Goal: Task Accomplishment & Management: Use online tool/utility

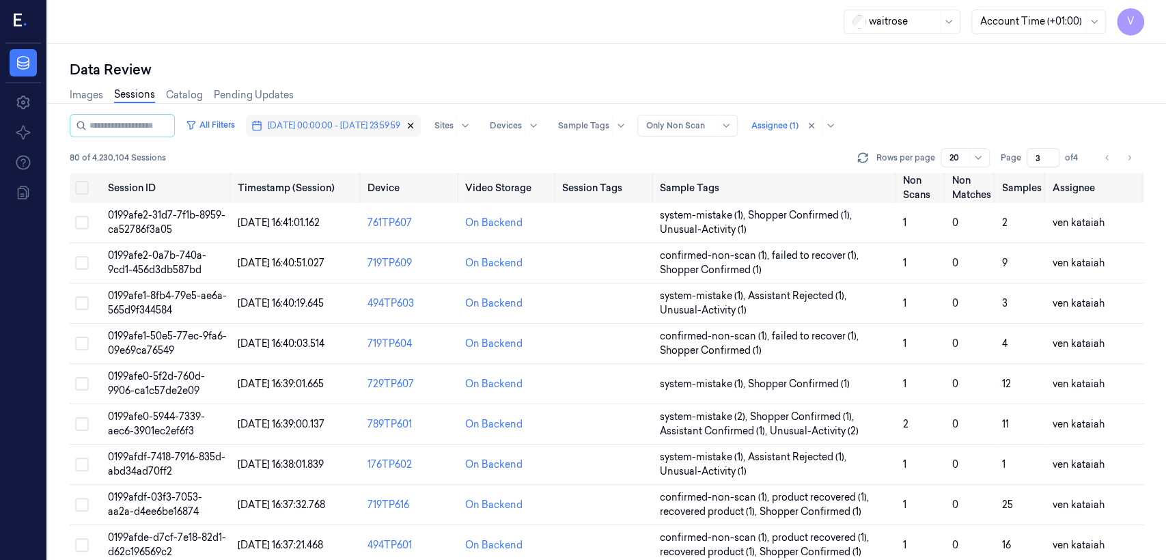
click at [413, 127] on icon "button" at bounding box center [411, 126] width 5 height 5
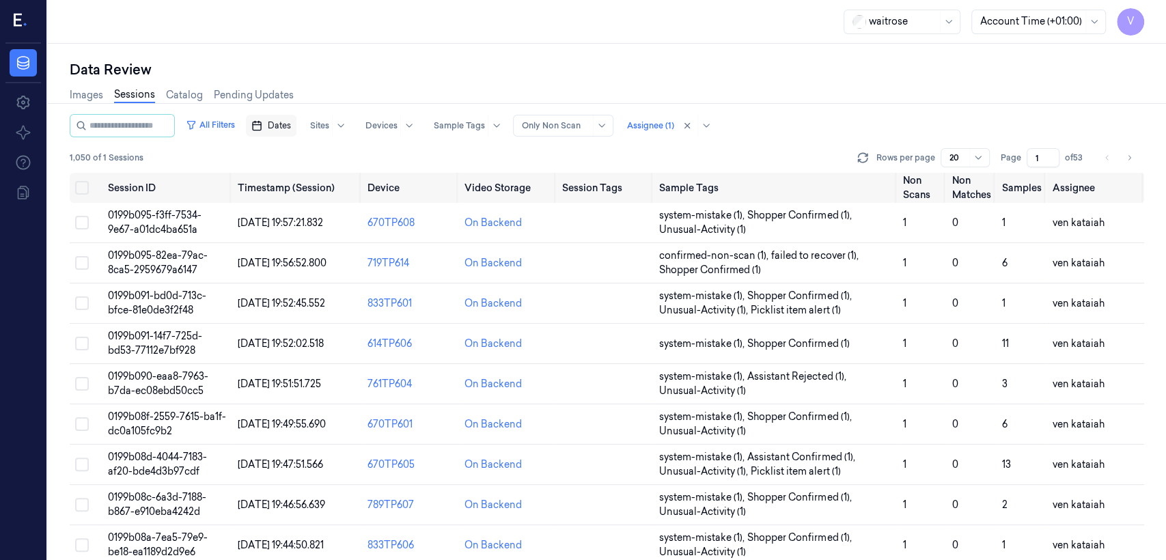
click at [291, 126] on span "Dates" at bounding box center [279, 126] width 23 height 12
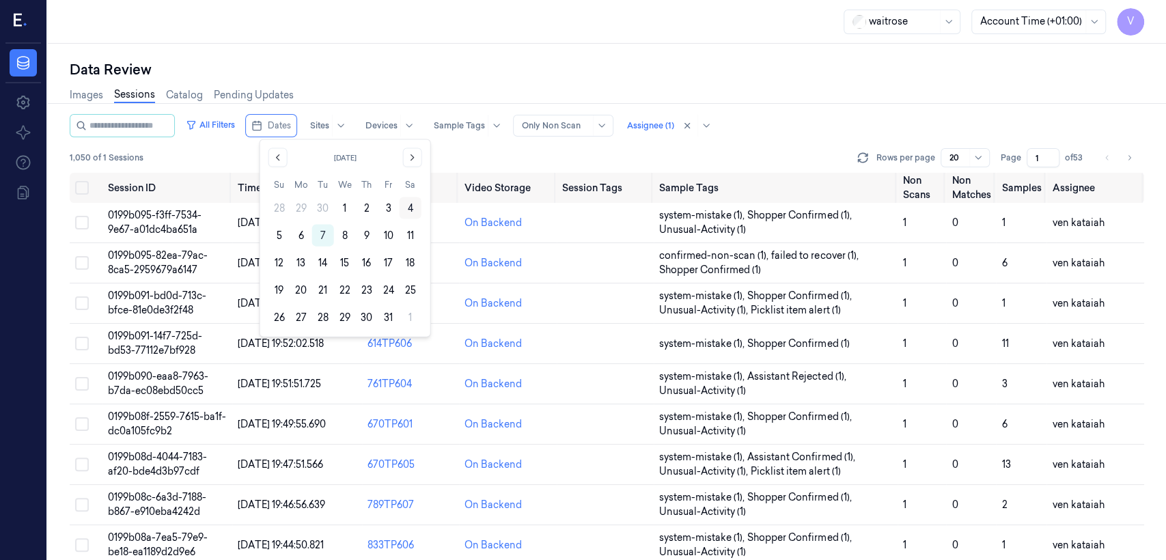
click at [409, 209] on button "4" at bounding box center [411, 208] width 22 height 22
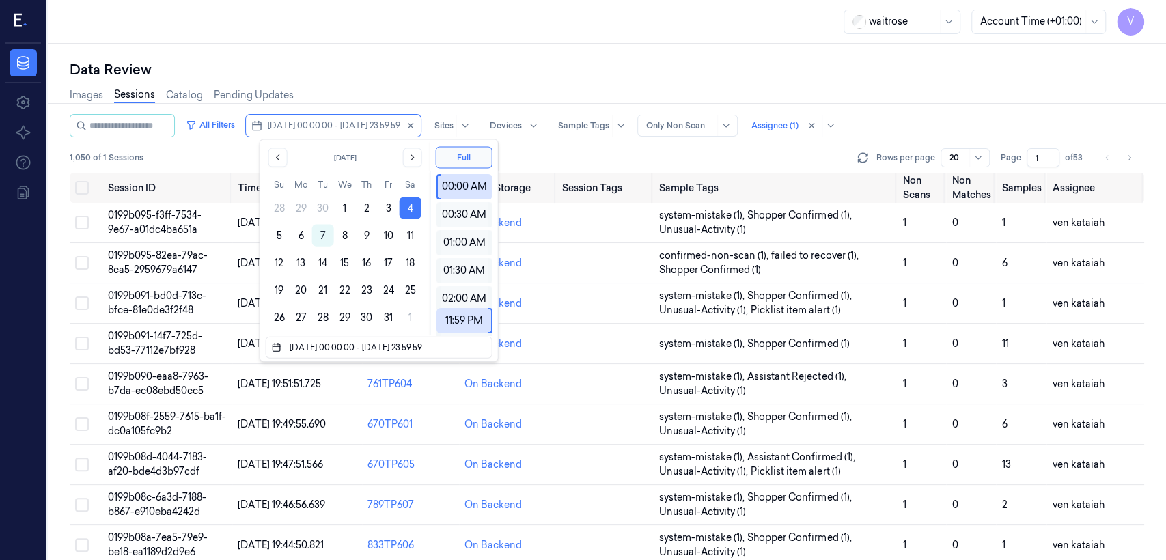
click at [406, 74] on div "Data Review" at bounding box center [607, 69] width 1075 height 19
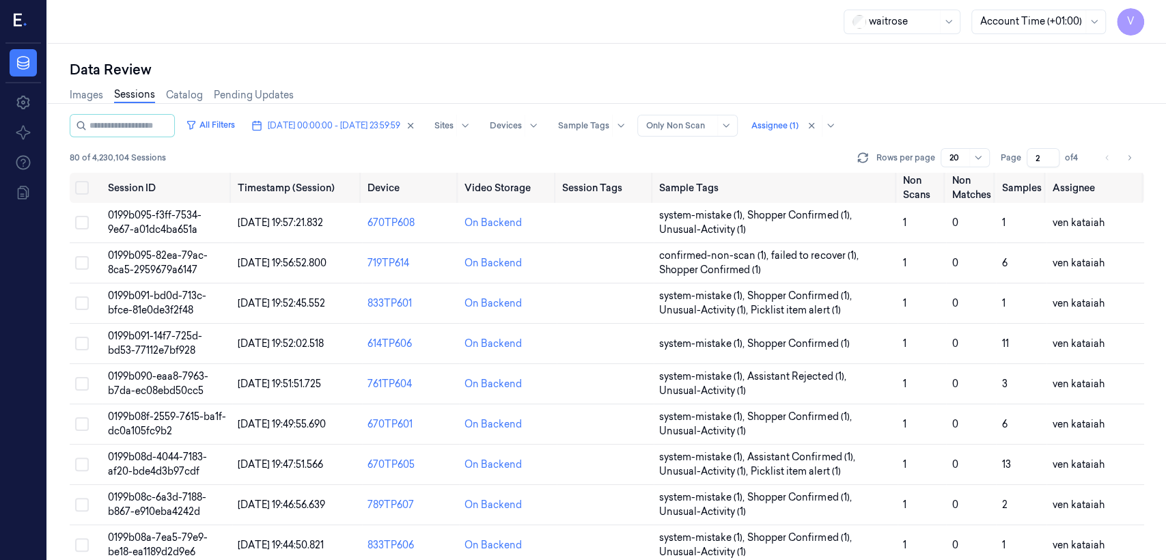
click at [636, 153] on input "2" at bounding box center [1043, 157] width 33 height 19
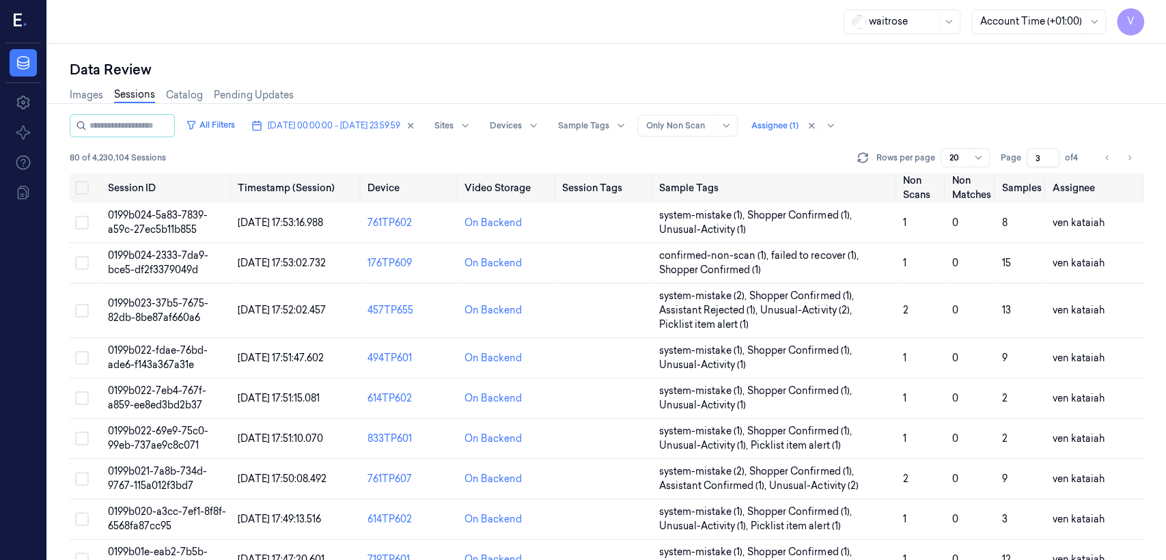
click at [636, 153] on input "3" at bounding box center [1043, 157] width 33 height 19
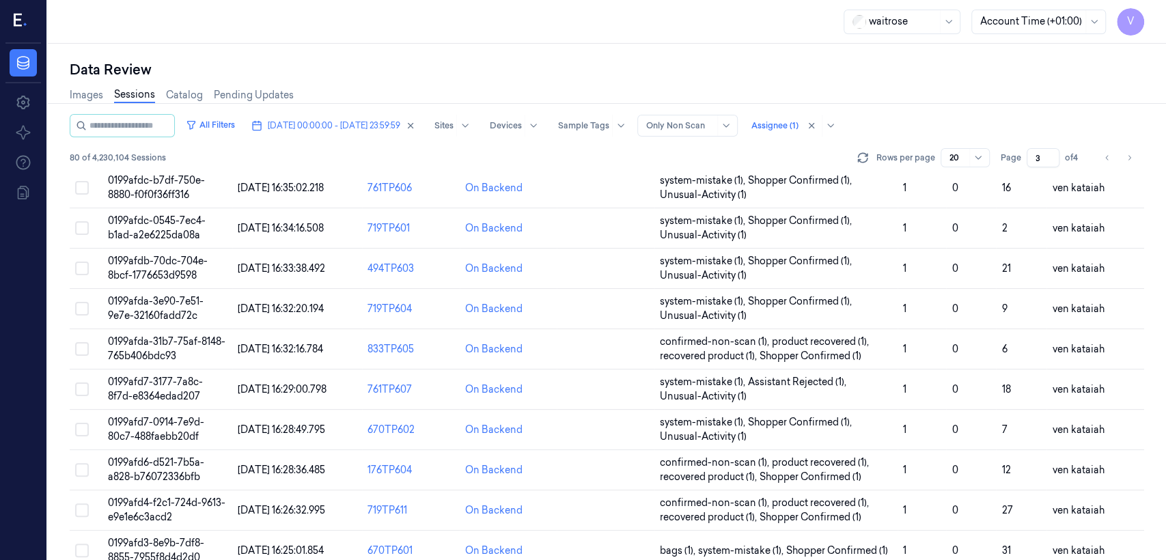
scroll to position [458, 0]
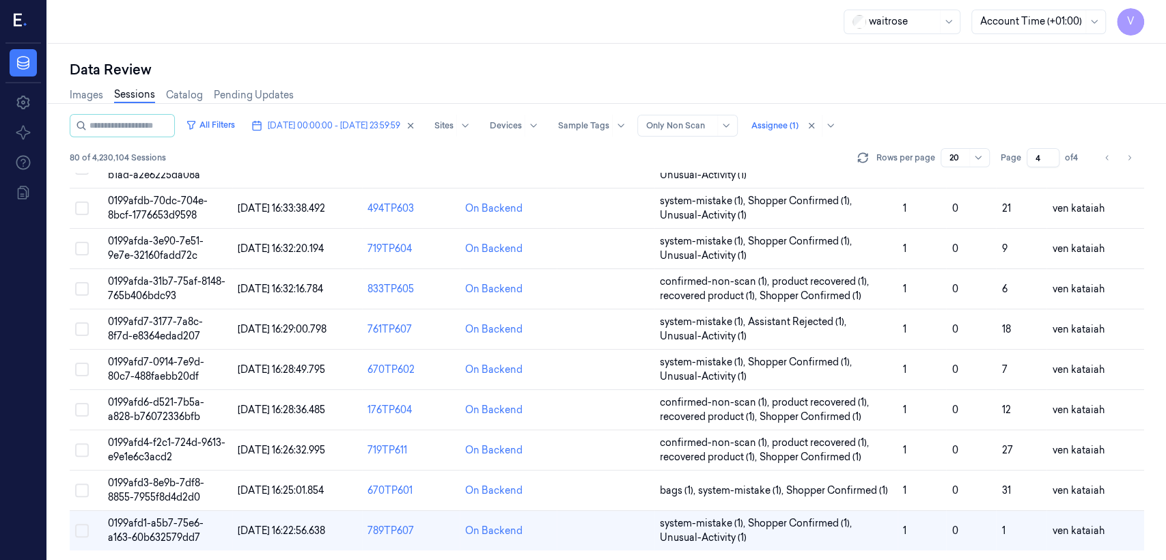
type input "4"
click at [636, 156] on input "4" at bounding box center [1043, 157] width 33 height 19
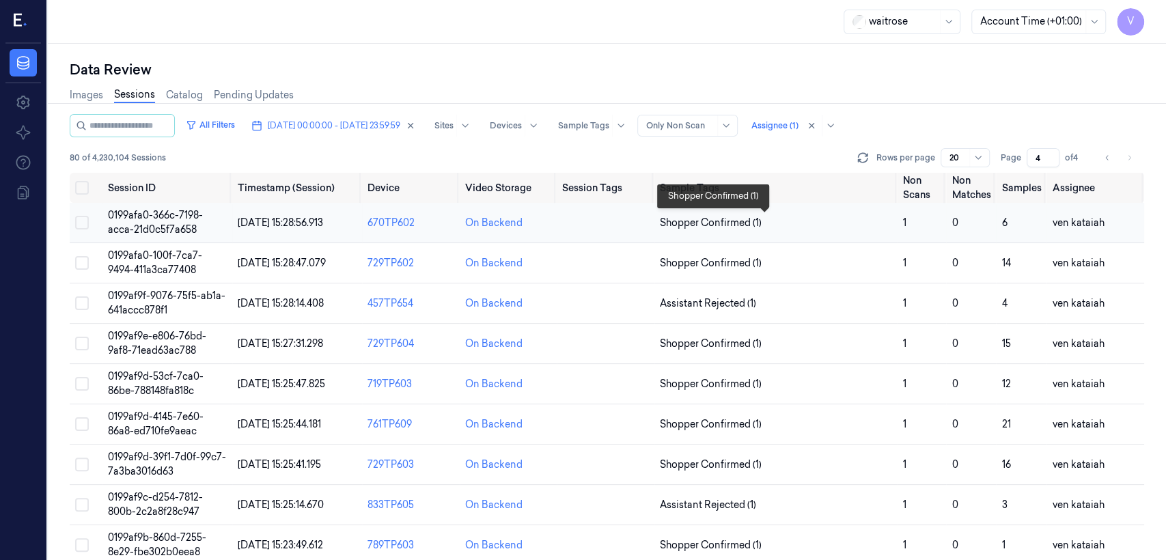
click at [636, 227] on span "Shopper Confirmed (1)" at bounding box center [711, 223] width 102 height 14
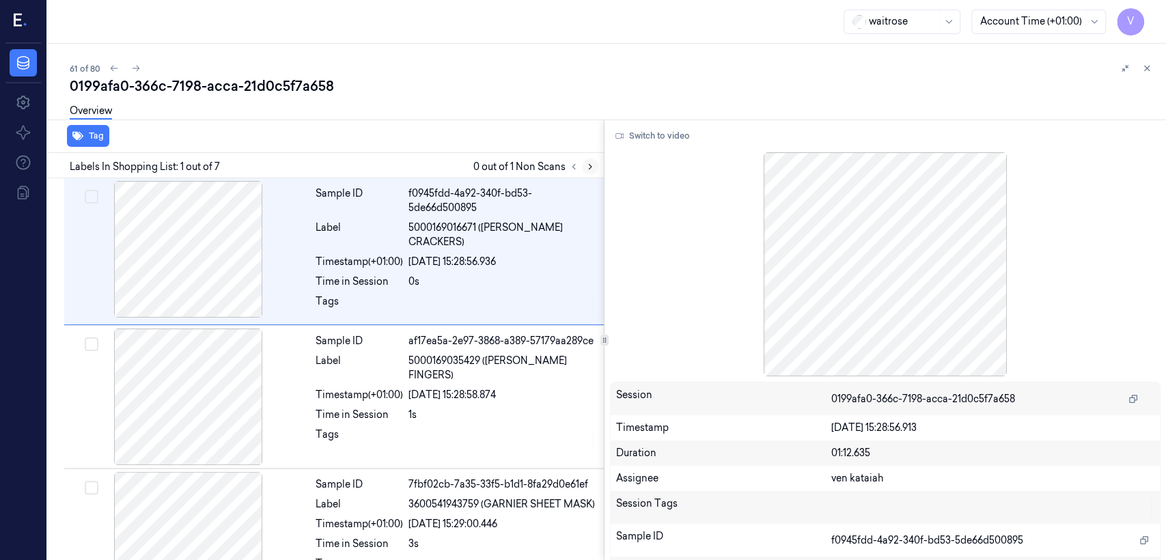
click at [592, 165] on icon at bounding box center [591, 167] width 10 height 10
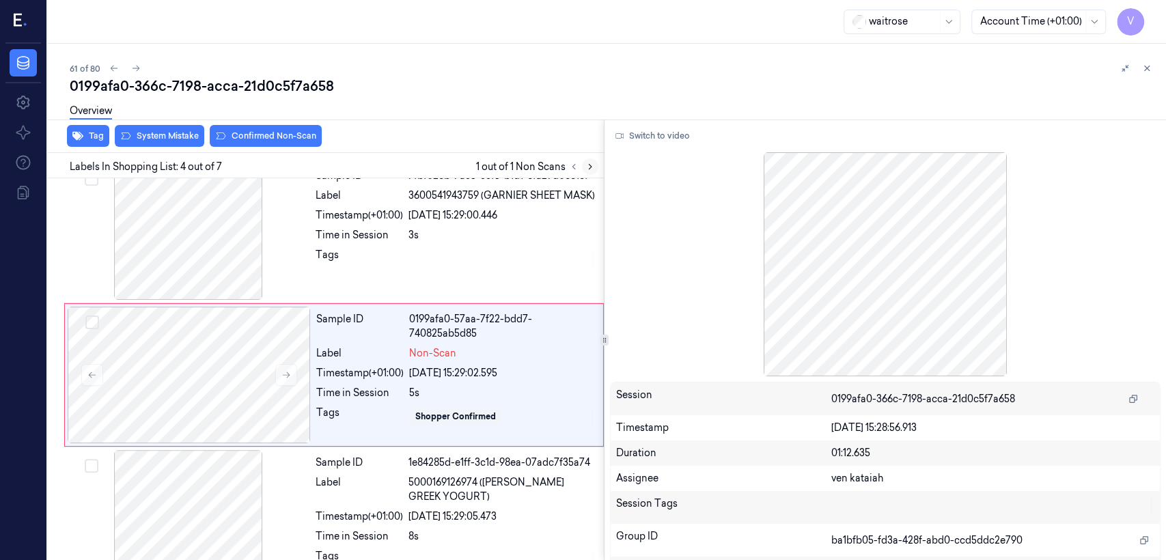
scroll to position [310, 0]
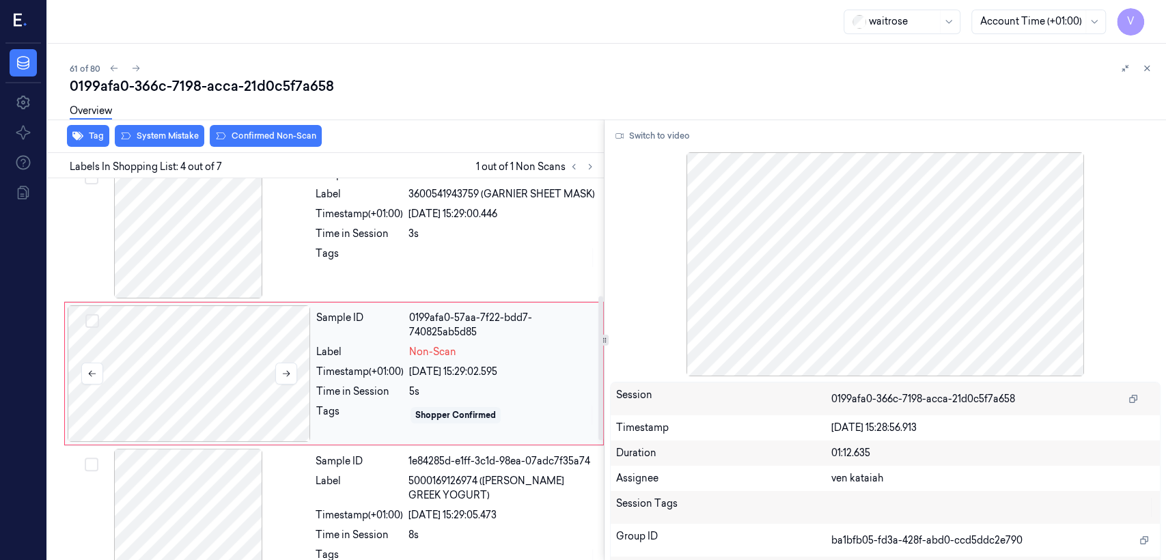
click at [304, 338] on div at bounding box center [189, 373] width 243 height 137
click at [288, 371] on icon at bounding box center [287, 374] width 8 height 6
click at [328, 252] on div "Sample ID 7fbf02cb-7a35-33f5-b1d1-8fa29d0e61ef Label 3600541943759 (GARNIER SHE…" at bounding box center [455, 230] width 291 height 137
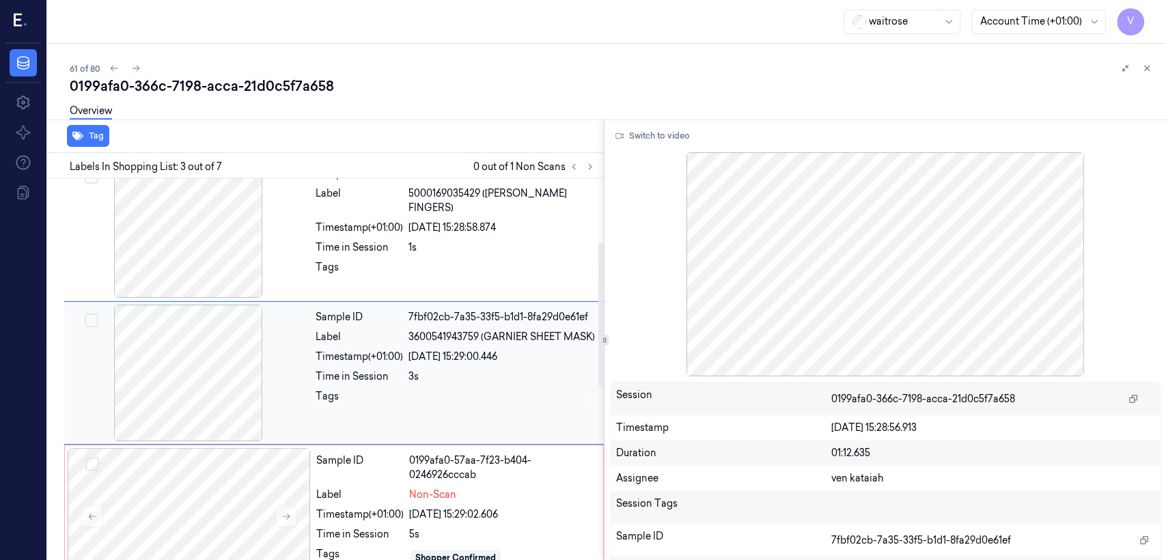
scroll to position [167, 0]
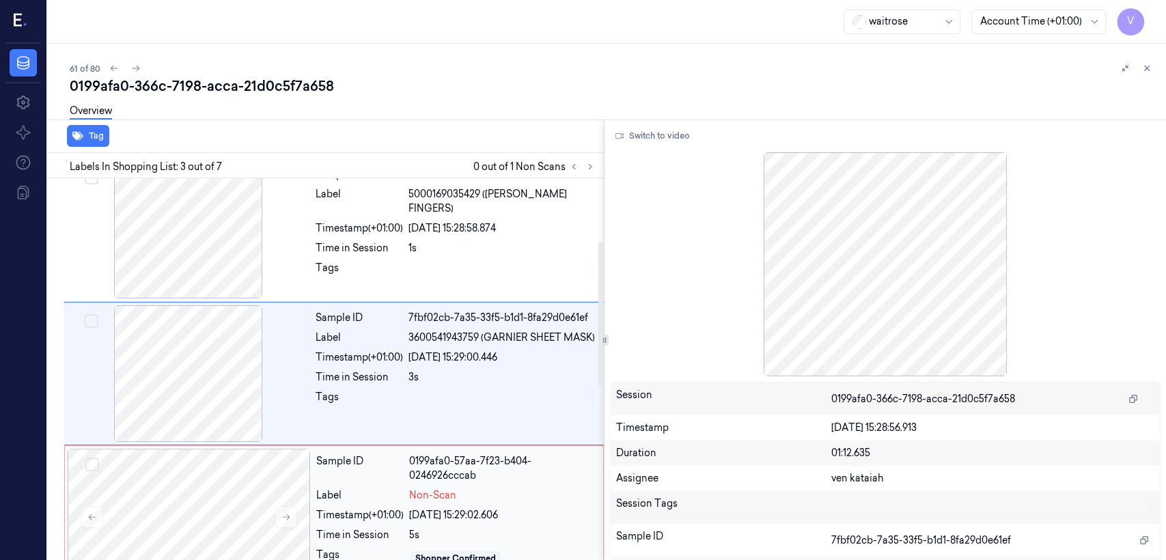
click at [325, 429] on div "Sample ID" at bounding box center [359, 468] width 87 height 29
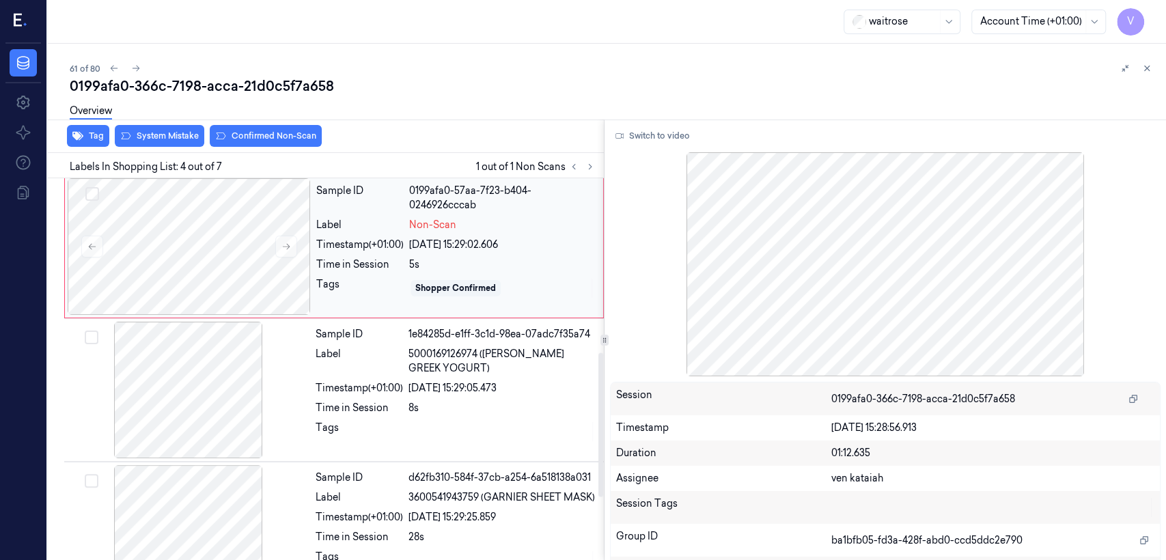
scroll to position [462, 0]
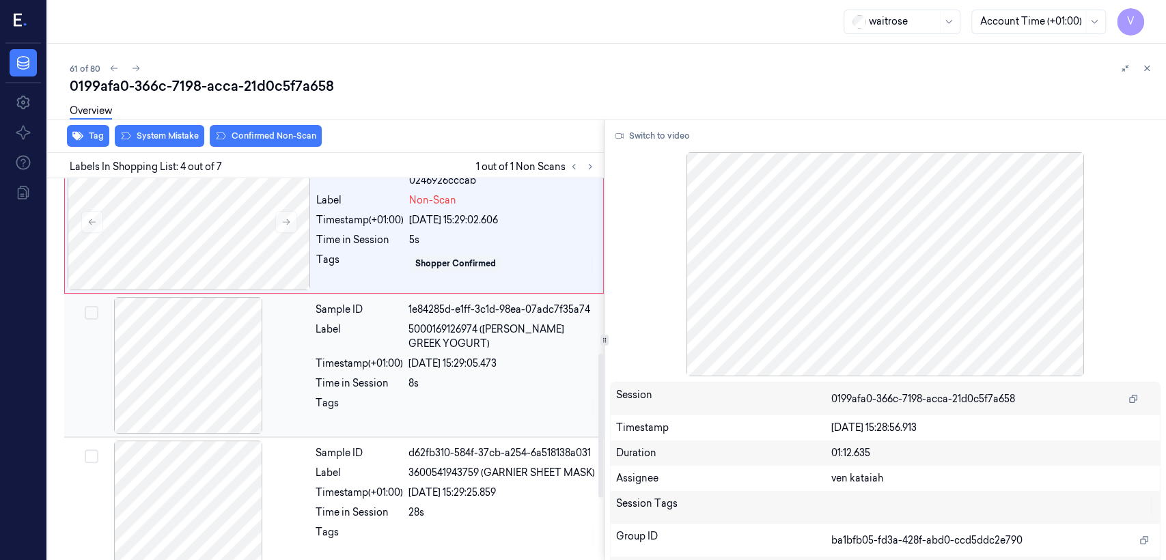
click at [333, 368] on div "Sample ID 1e84285d-e1ff-3c1d-98ea-07adc7f35a74 Label 5000169126974 (WR ESS GREE…" at bounding box center [455, 365] width 291 height 137
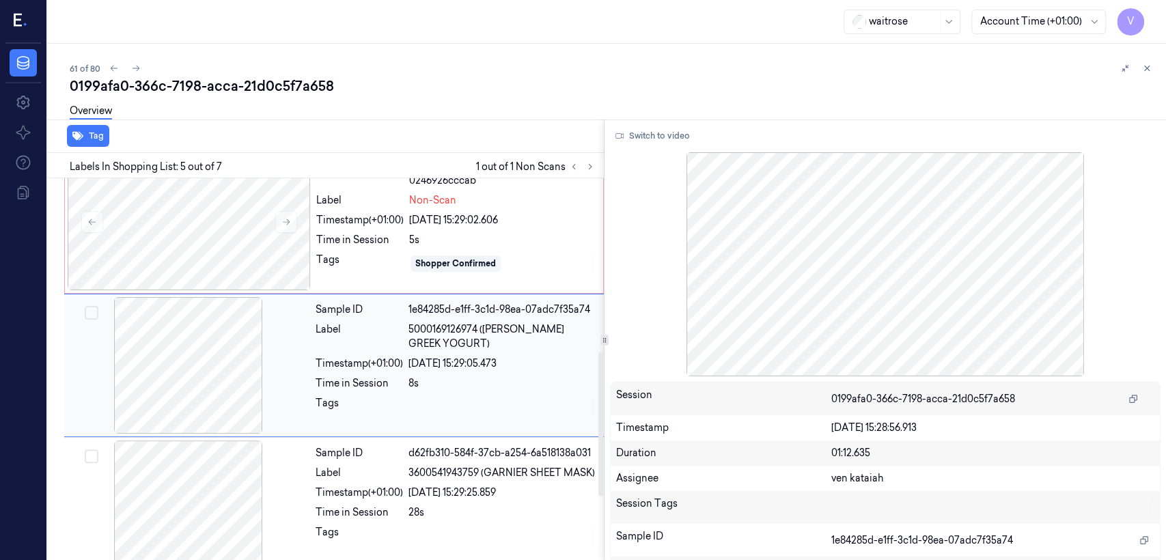
scroll to position [454, 0]
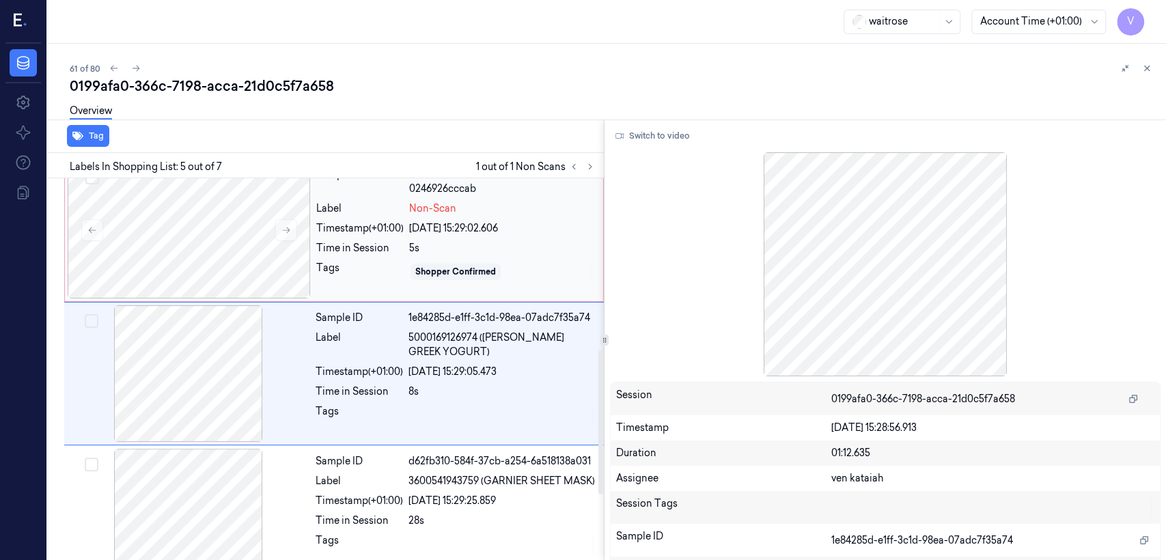
click at [402, 241] on div "Time in Session" at bounding box center [359, 248] width 87 height 14
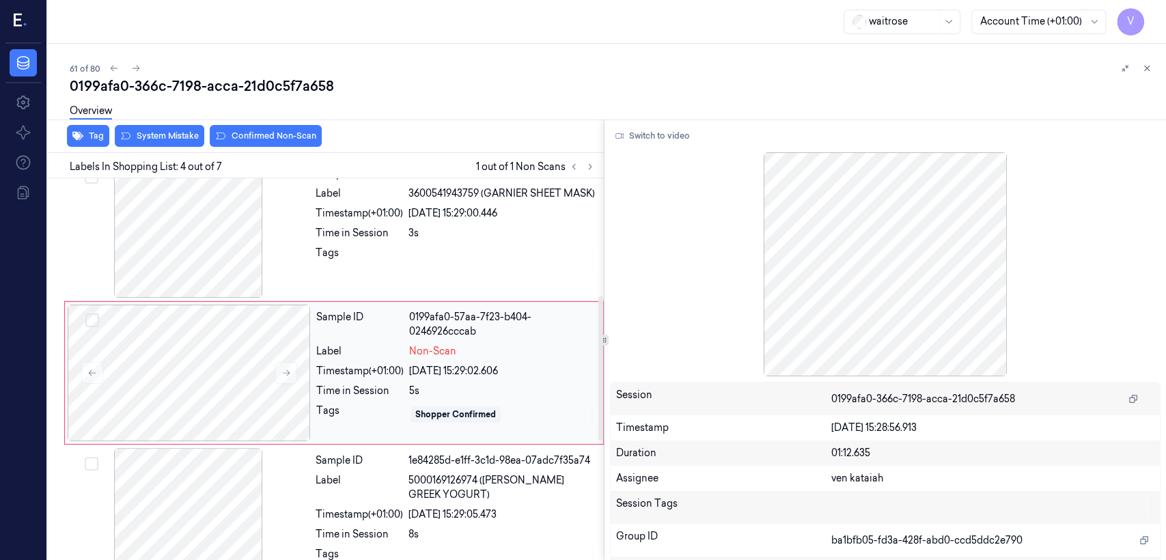
scroll to position [310, 0]
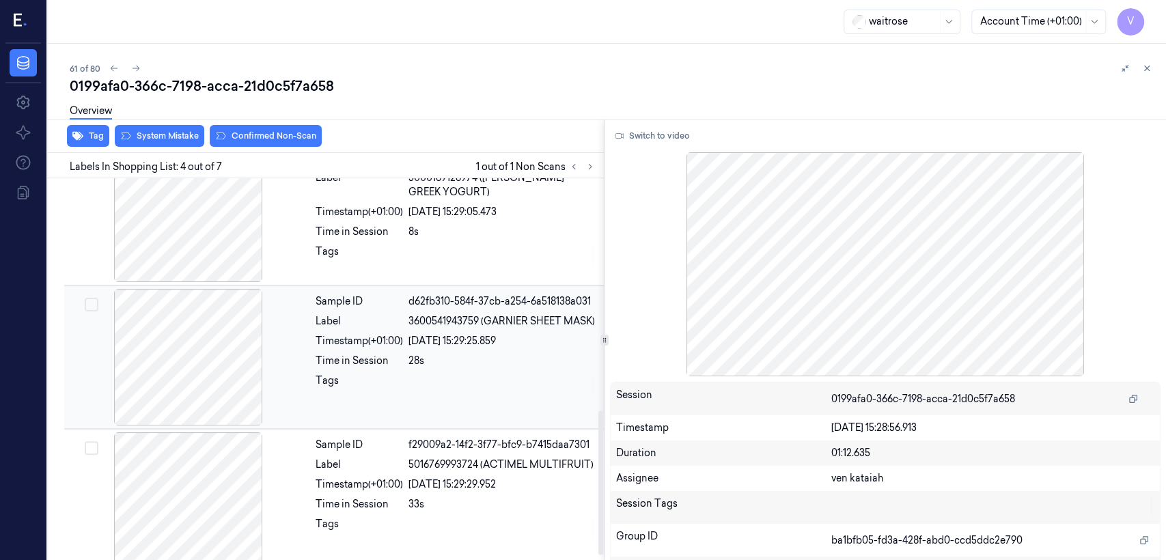
click at [354, 348] on div "Timestamp (+01:00)" at bounding box center [359, 341] width 87 height 14
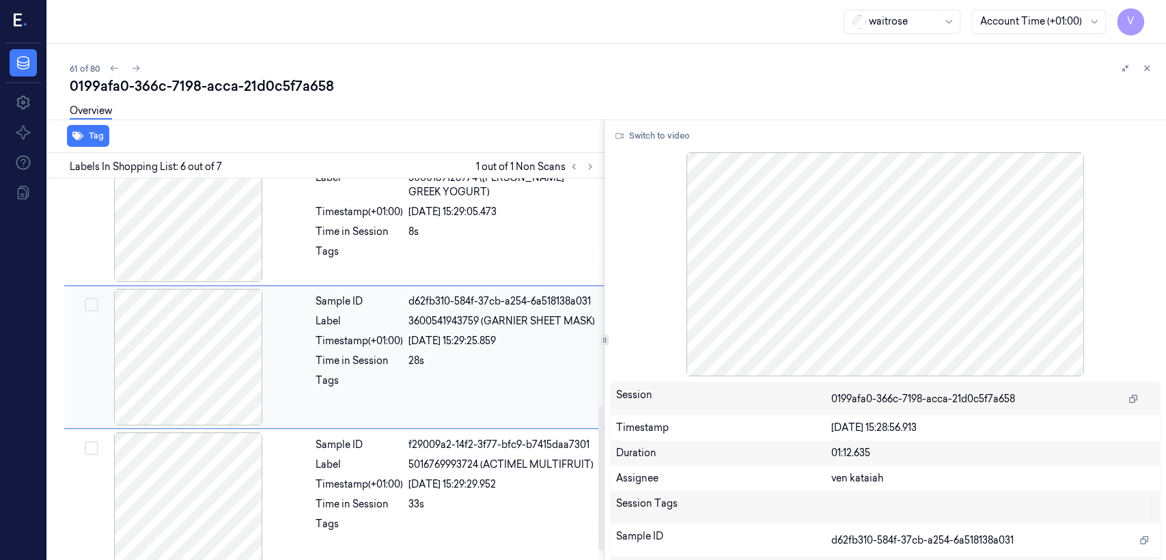
scroll to position [597, 0]
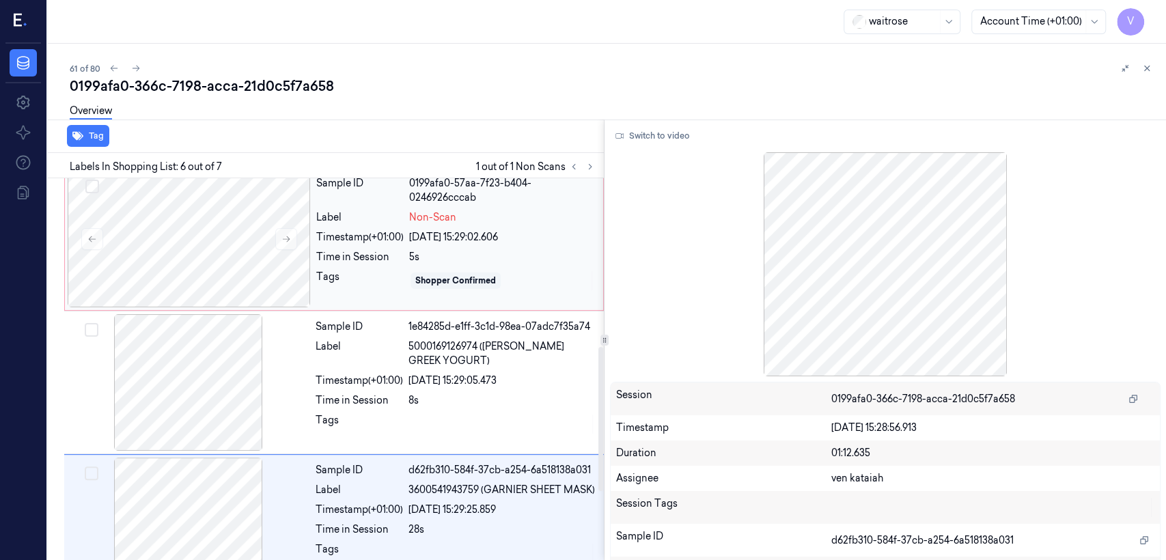
click at [355, 212] on div "Label" at bounding box center [359, 217] width 87 height 14
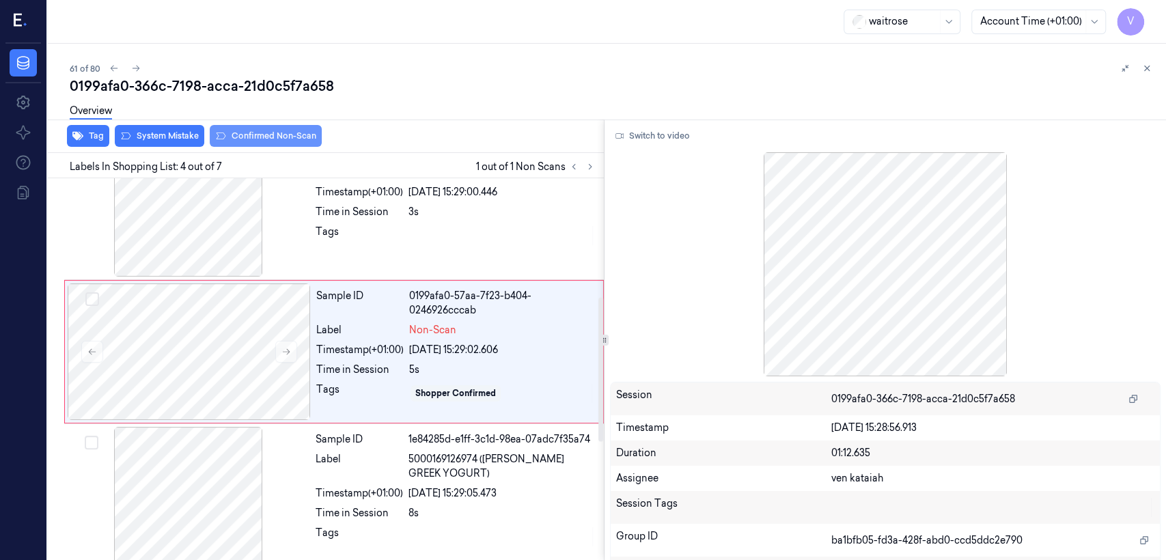
scroll to position [310, 0]
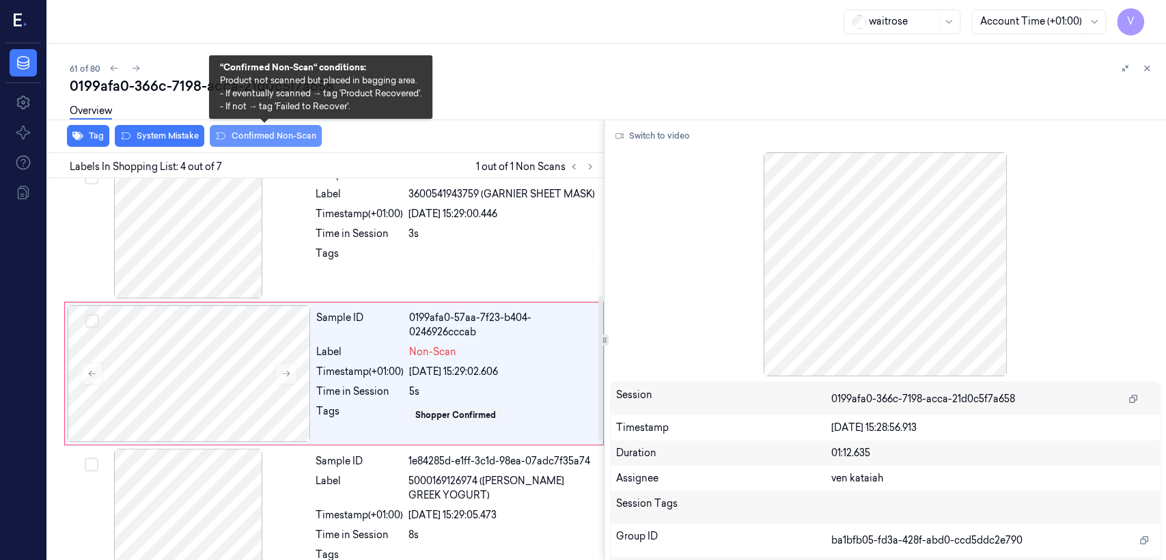
click at [288, 140] on button "Confirmed Non-Scan" at bounding box center [266, 136] width 112 height 22
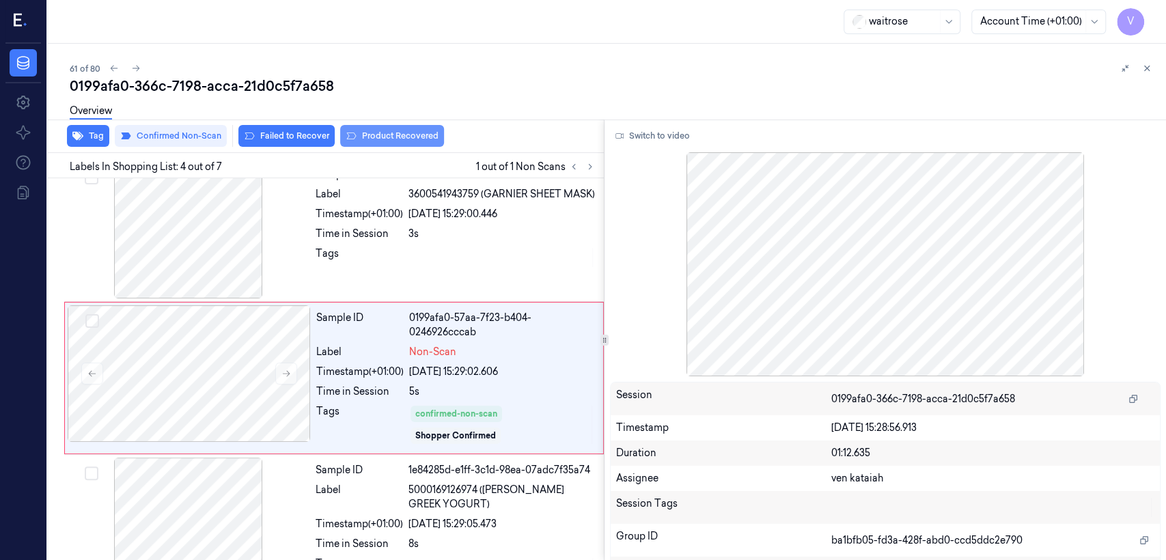
scroll to position [314, 0]
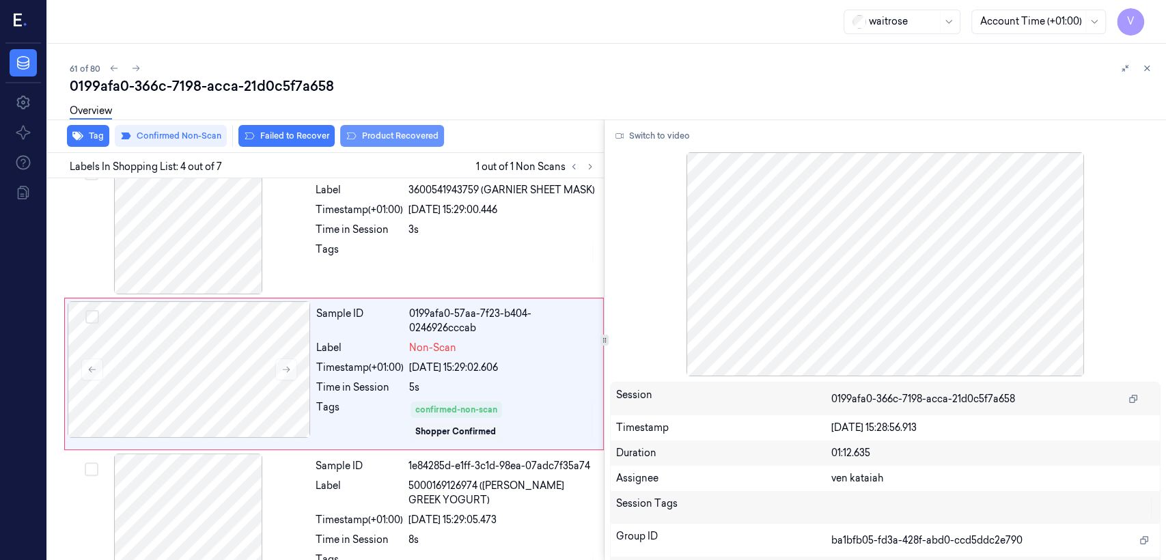
click at [416, 140] on button "Product Recovered" at bounding box center [392, 136] width 104 height 22
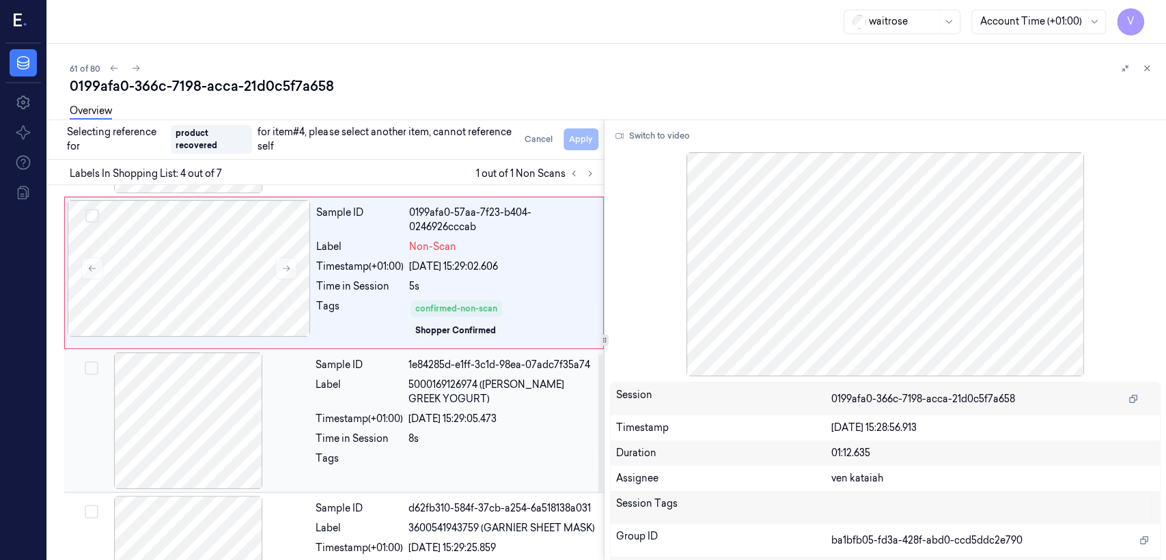
scroll to position [466, 0]
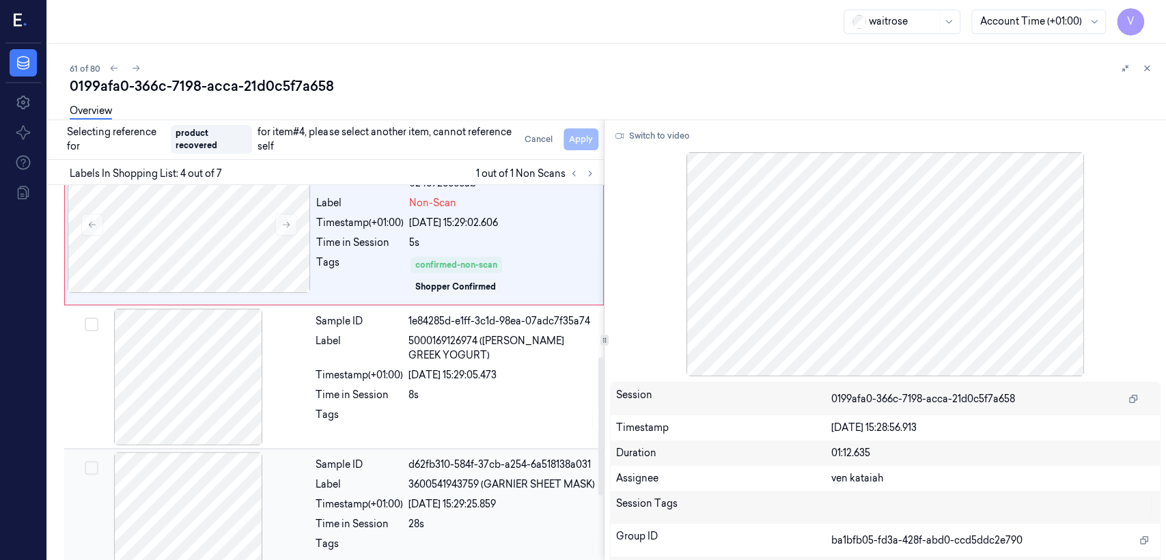
click at [415, 429] on div "Sample ID d62fb310-584f-37cb-a254-6a518138a031 Label 3600541943759 (GARNIER SHE…" at bounding box center [455, 520] width 291 height 137
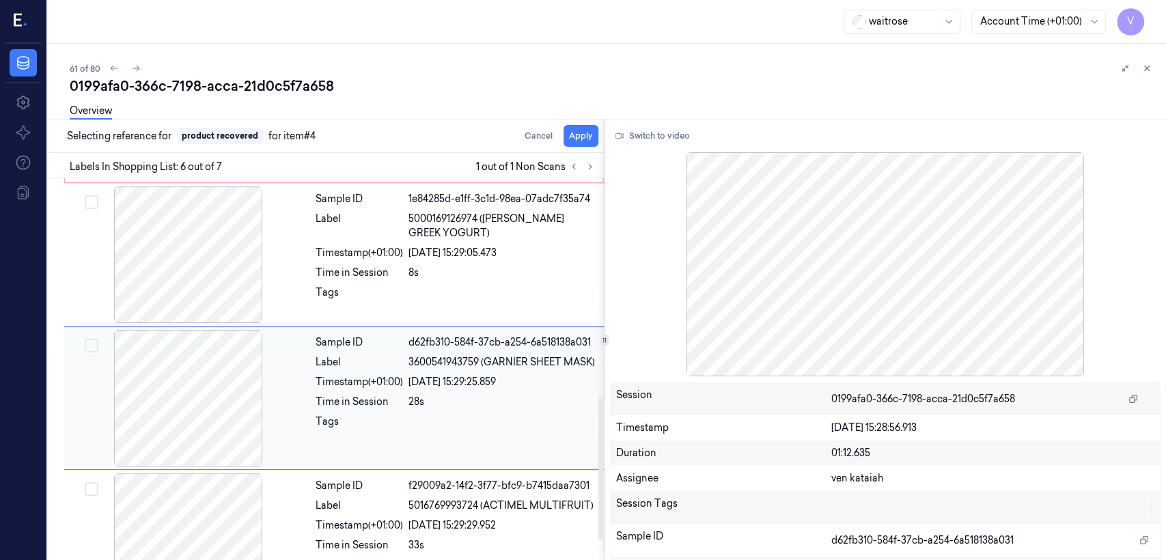
scroll to position [605, 0]
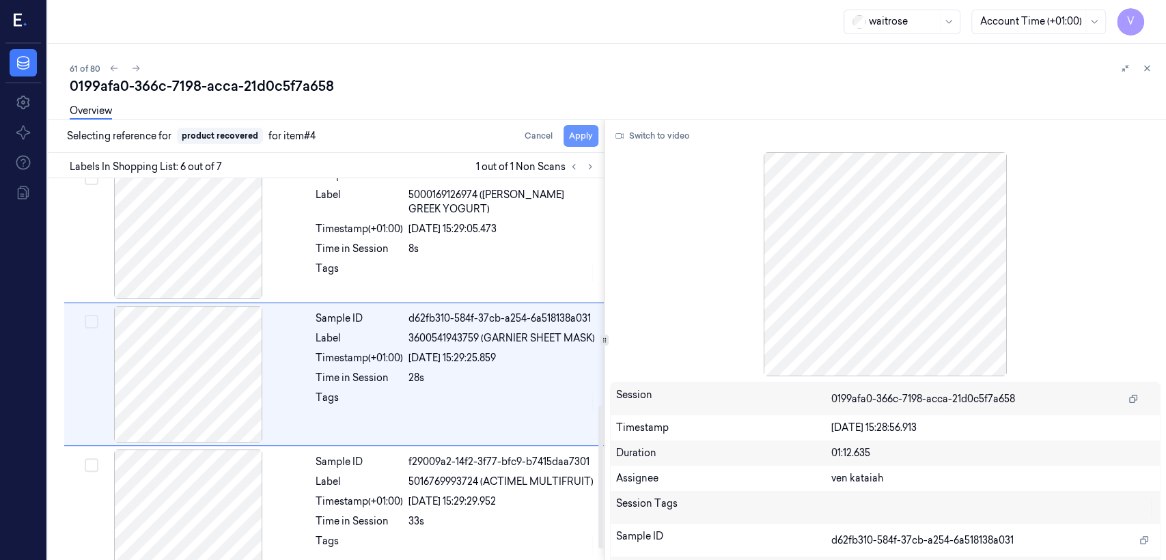
click at [587, 135] on button "Apply" at bounding box center [581, 136] width 35 height 22
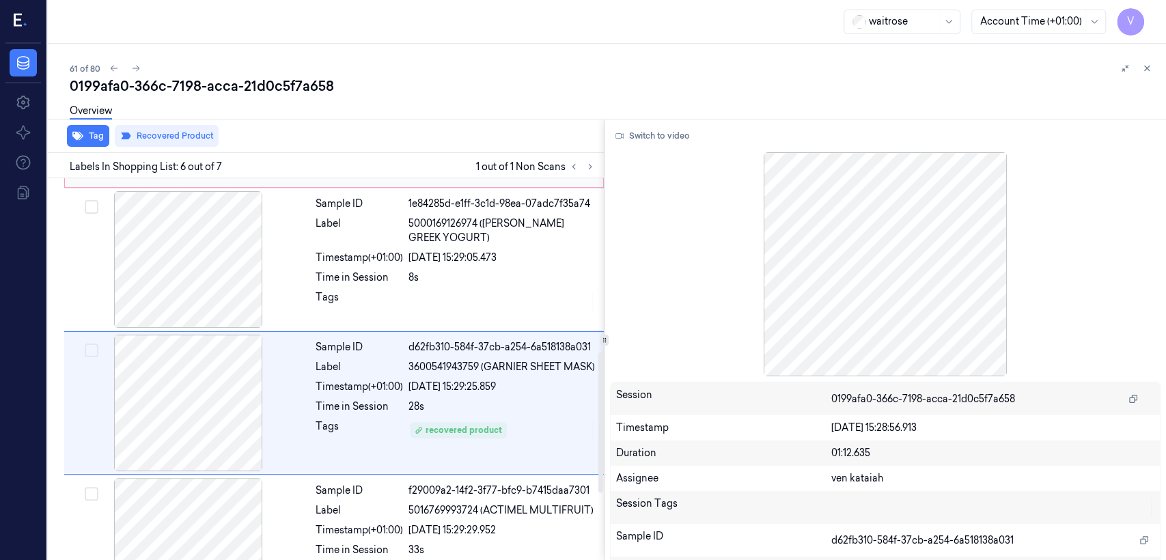
click at [437, 273] on div "Sample ID 1e84285d-e1ff-3c1d-98ea-07adc7f35a74 Label 5000169126974 (WR ESS GREE…" at bounding box center [455, 259] width 291 height 137
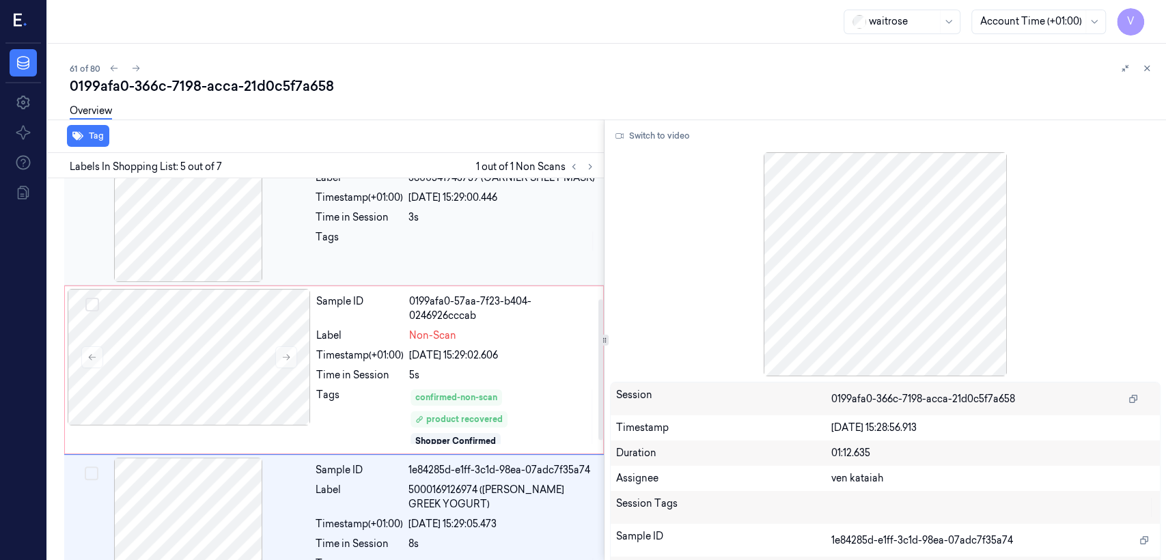
click at [457, 267] on div "Sample ID 7fbf02cb-7a35-33f5-b1d1-8fa29d0e61ef Label 3600541943759 (GARNIER SHE…" at bounding box center [455, 214] width 291 height 137
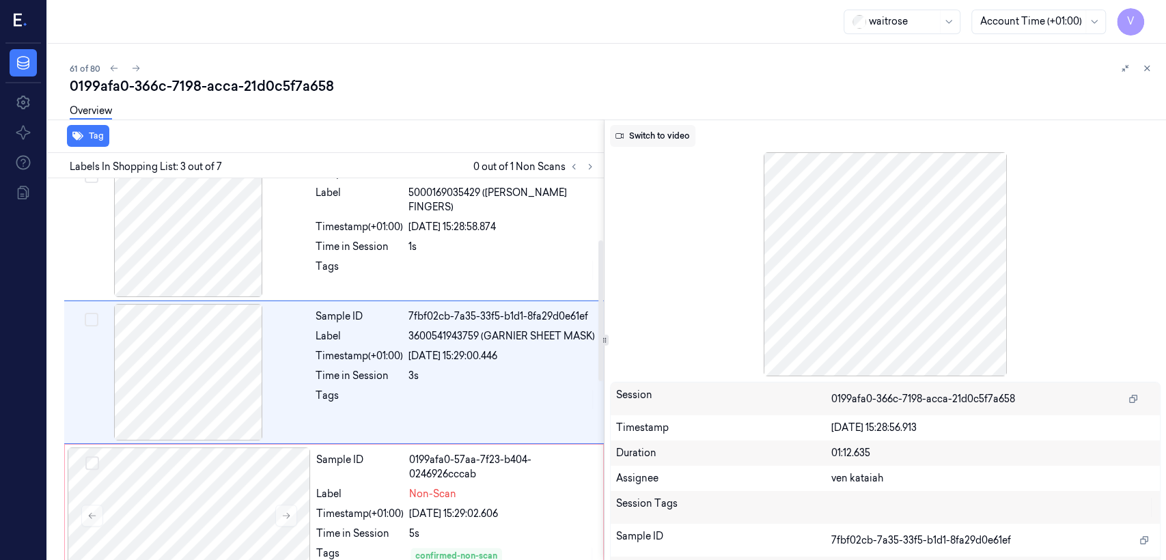
scroll to position [167, 0]
click at [636, 139] on button "Switch to video" at bounding box center [652, 136] width 85 height 22
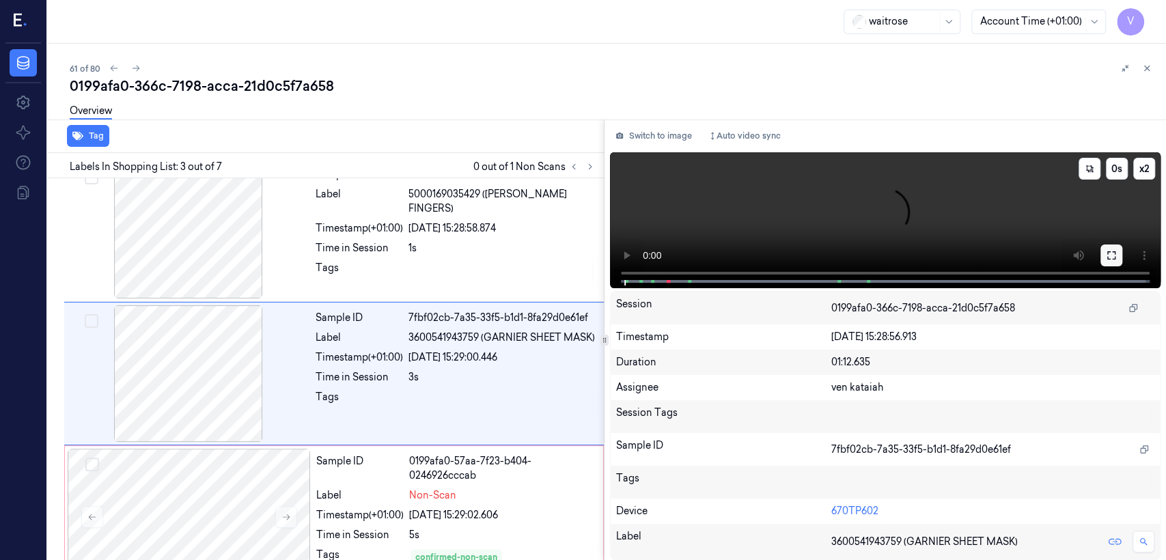
click at [636, 257] on button at bounding box center [1112, 256] width 22 height 22
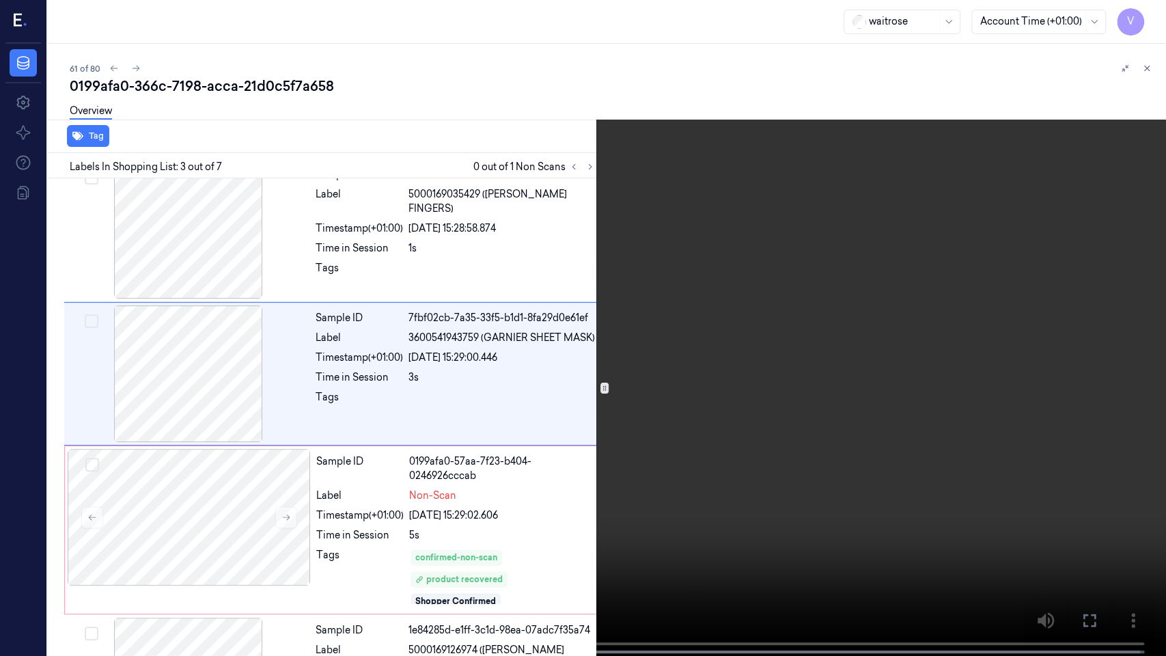
click at [321, 422] on video at bounding box center [583, 329] width 1166 height 659
click at [0, 0] on button at bounding box center [0, 0] width 0 height 0
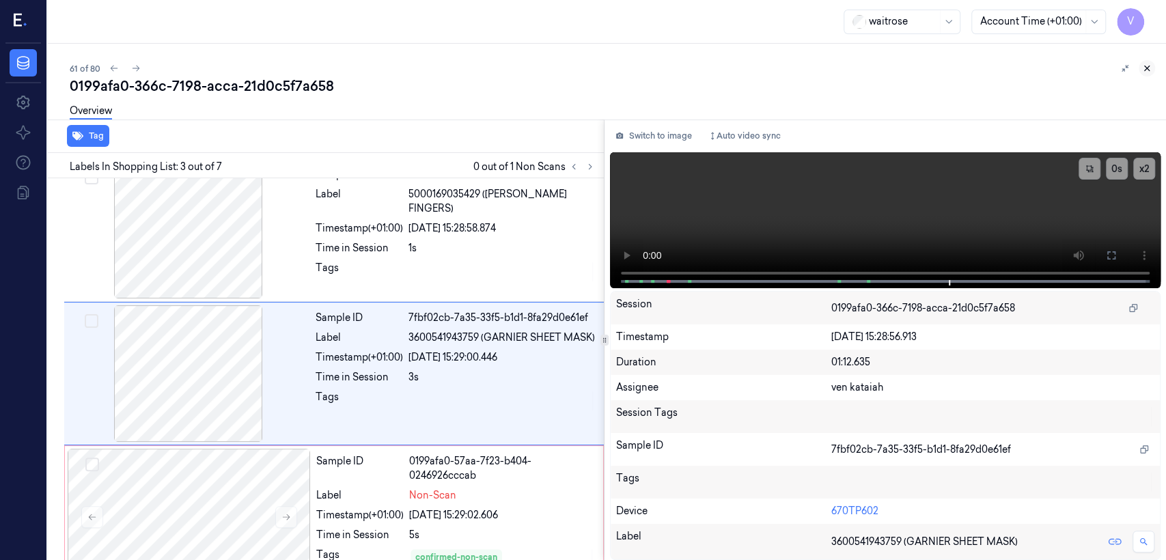
click at [636, 64] on icon at bounding box center [1147, 69] width 10 height 10
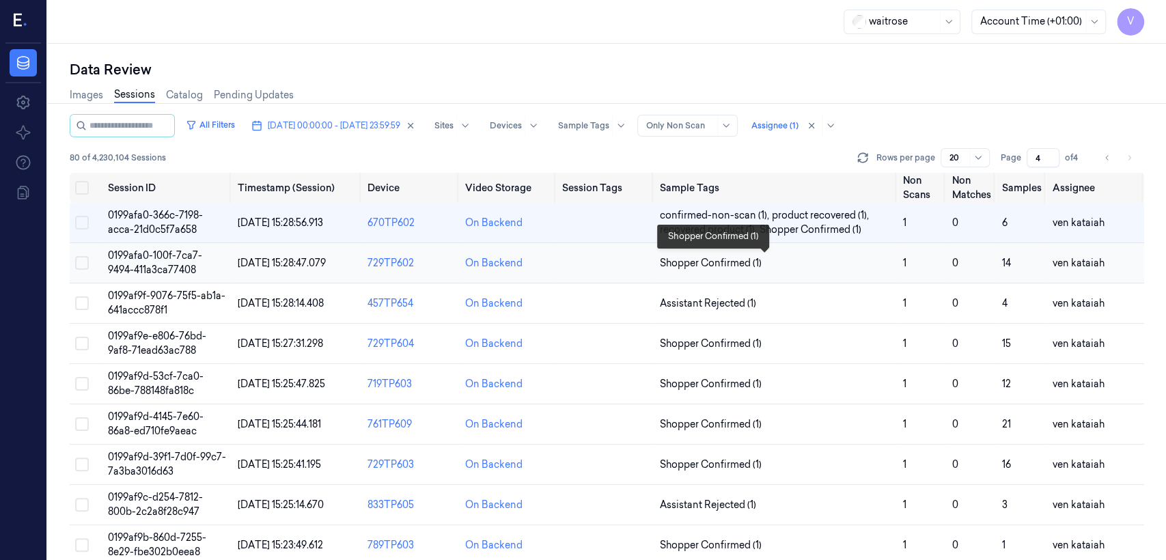
click at [636, 264] on span "Shopper Confirmed (1)" at bounding box center [711, 263] width 102 height 14
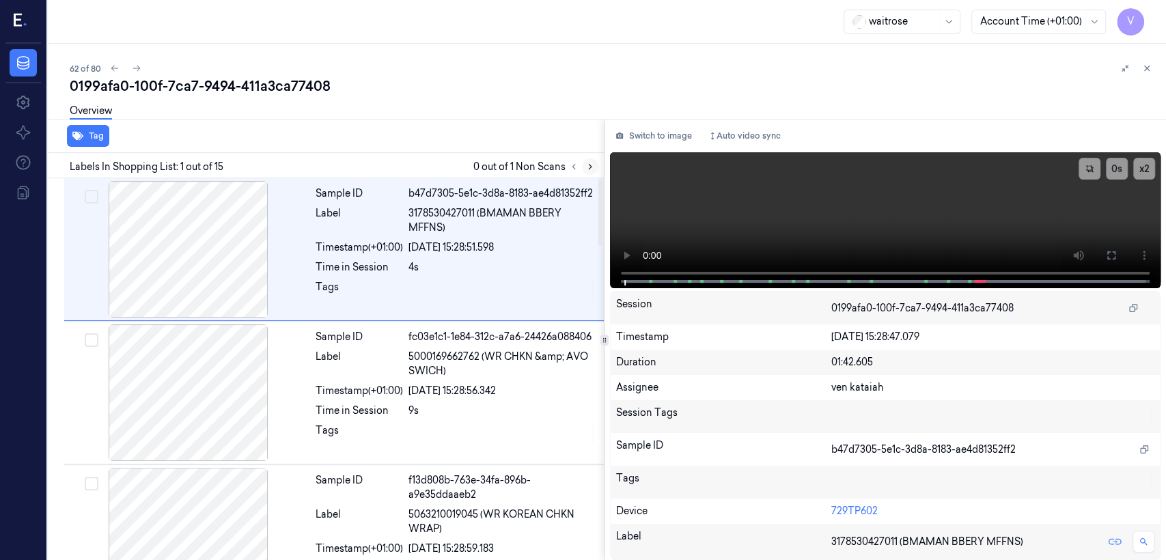
click at [588, 174] on button at bounding box center [590, 167] width 16 height 16
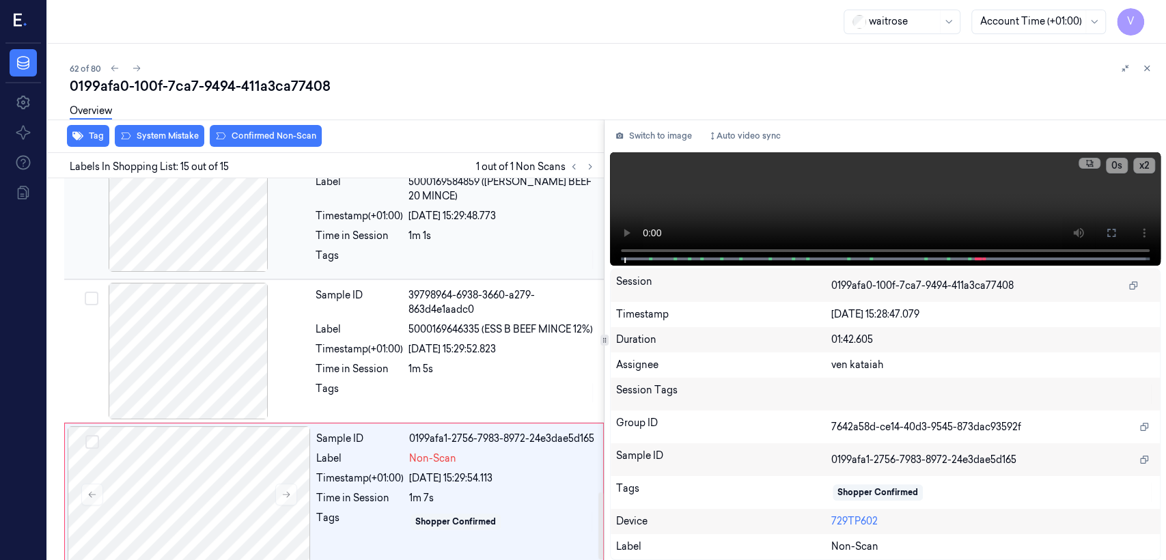
scroll to position [1793, 0]
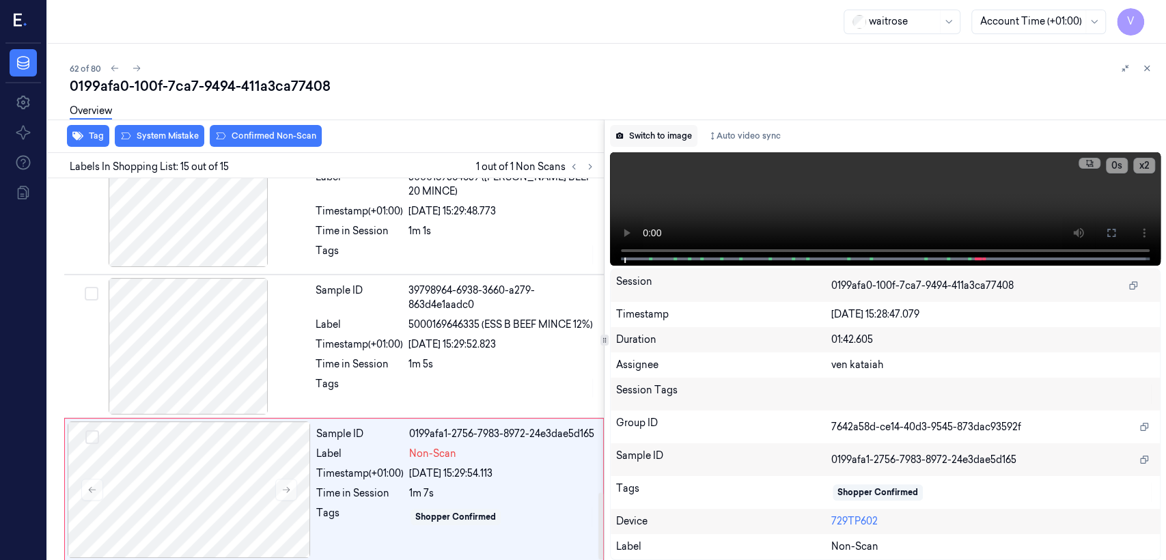
click at [636, 141] on button "Switch to image" at bounding box center [653, 136] width 87 height 22
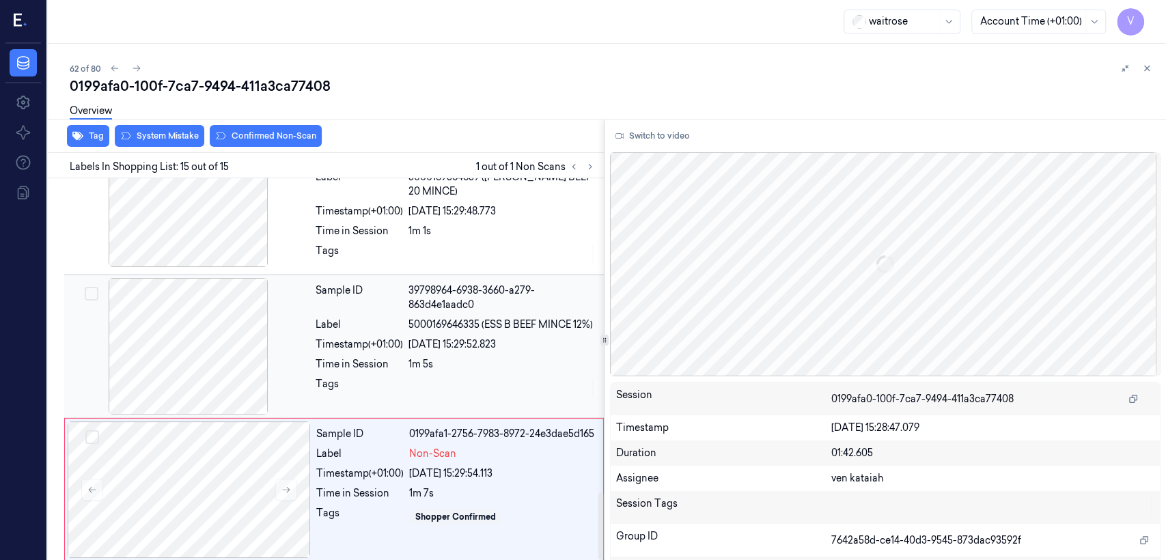
click at [474, 349] on div "Sample ID 39798964-6938-3660-a279-863d4e1aadc0 Label 5000169646335 (ESS B BEEF …" at bounding box center [455, 346] width 291 height 137
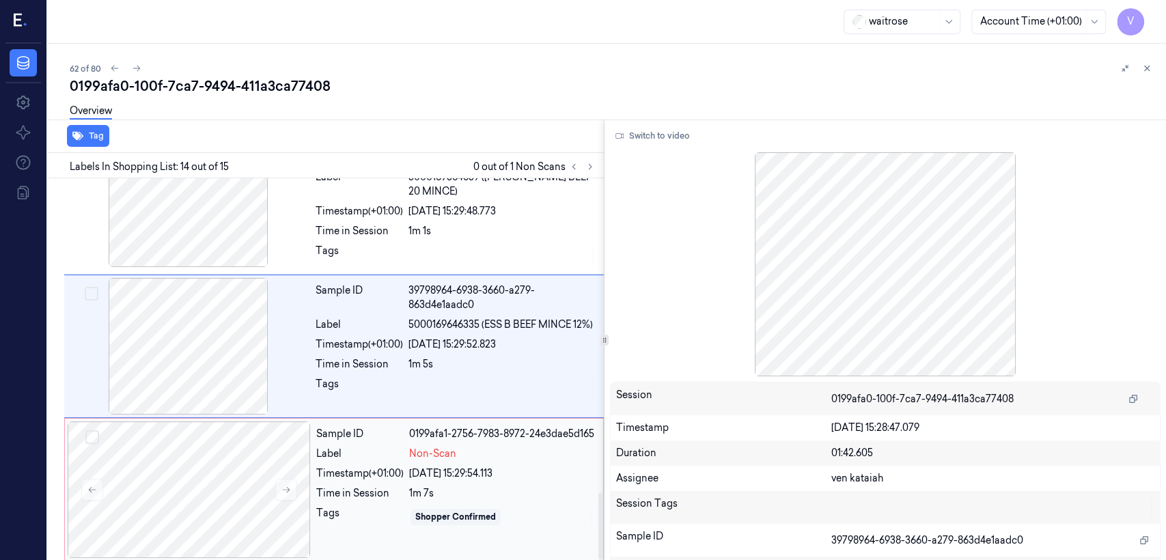
click at [424, 429] on div "04/10/2025 15:29:54.113" at bounding box center [502, 474] width 186 height 14
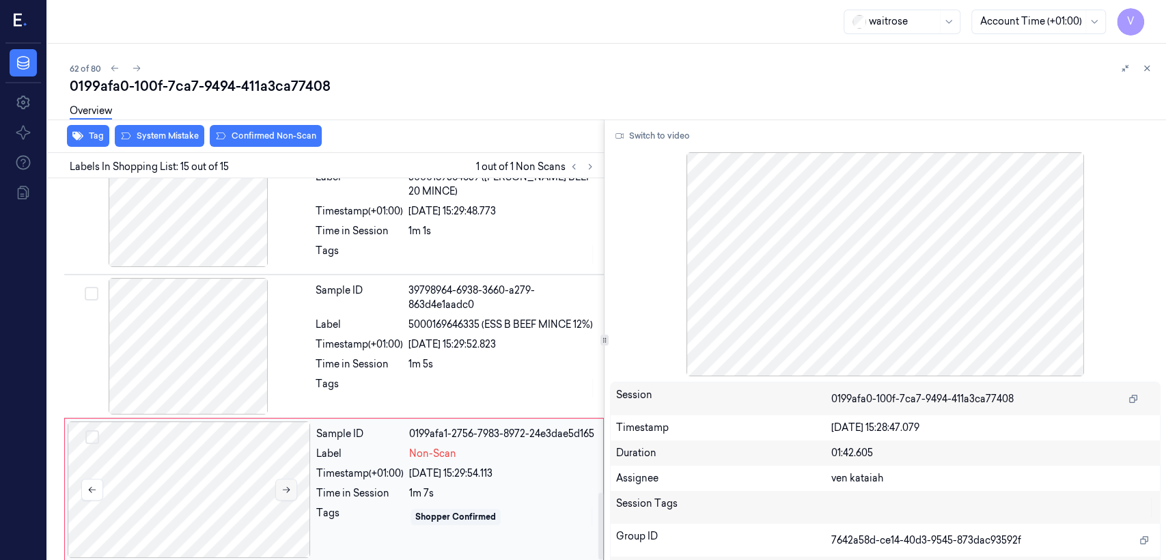
click at [291, 429] on button at bounding box center [286, 490] width 22 height 22
click at [343, 377] on div "Tags" at bounding box center [359, 388] width 87 height 22
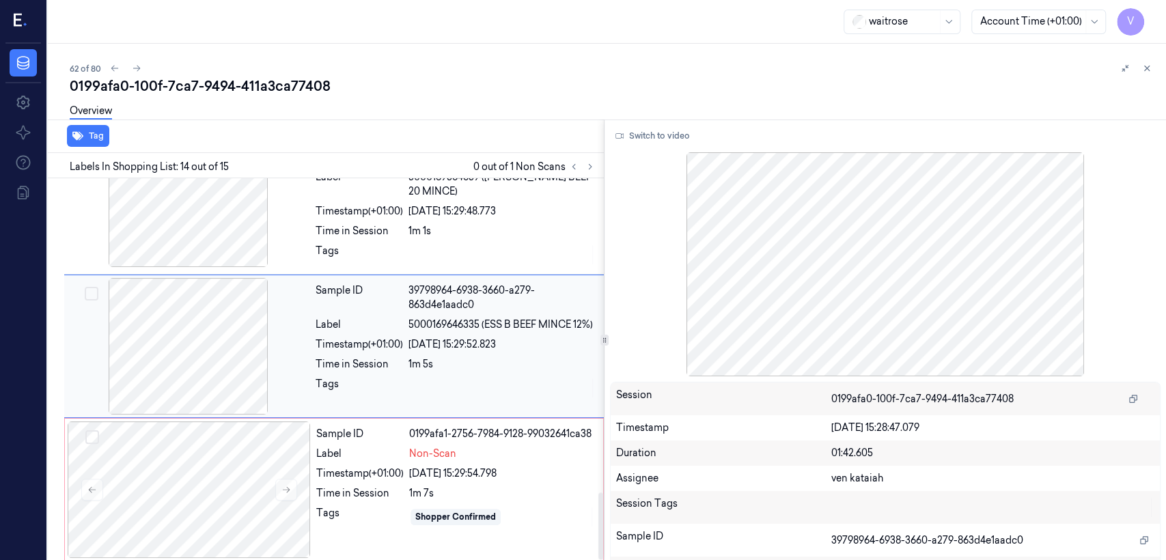
scroll to position [1764, 0]
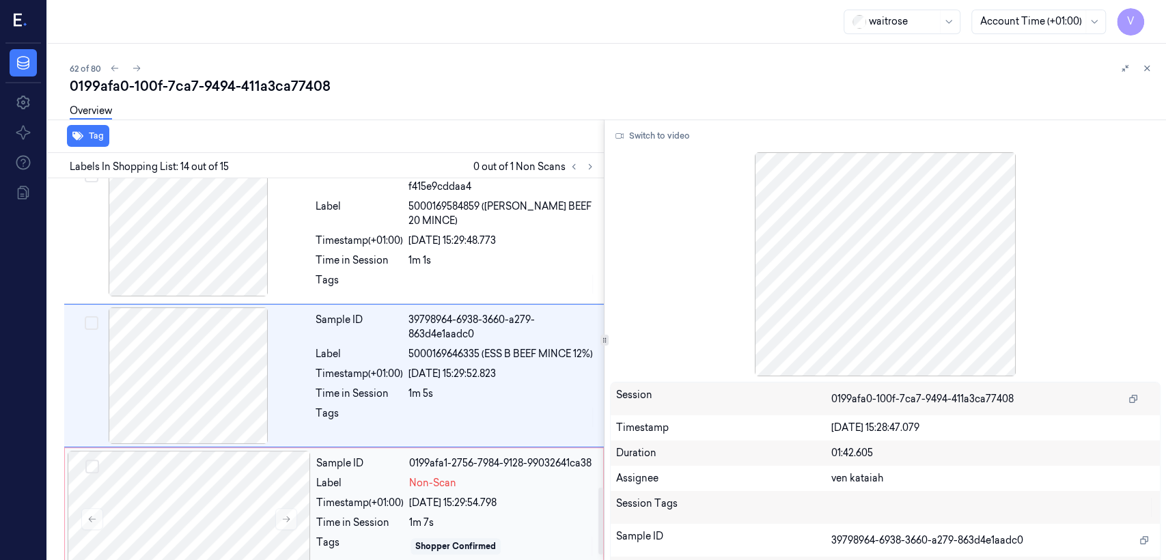
click at [394, 429] on div "Label" at bounding box center [359, 483] width 87 height 14
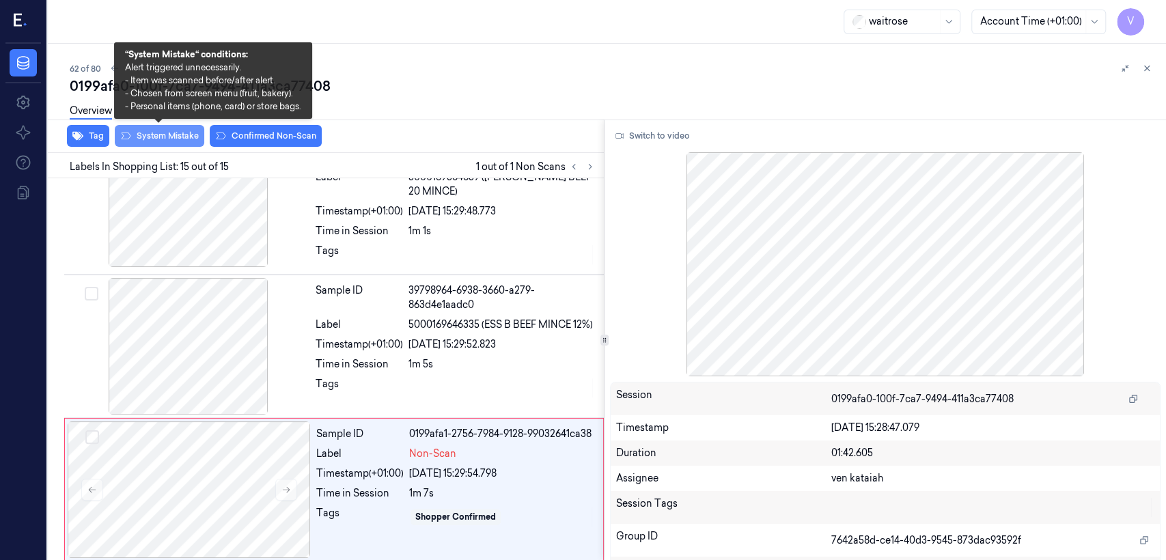
click at [159, 143] on button "System Mistake" at bounding box center [160, 136] width 90 height 22
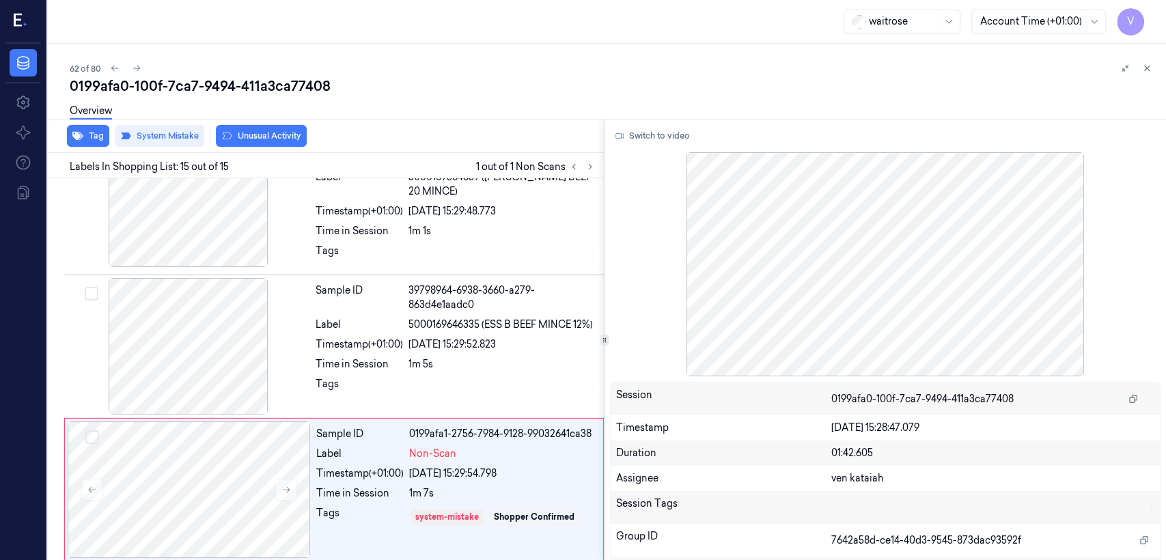
click at [275, 138] on button "Unusual Activity" at bounding box center [261, 136] width 91 height 22
drag, startPoint x: 405, startPoint y: 261, endPoint x: 528, endPoint y: 220, distance: 129.6
click at [405, 260] on div "Sample ID b0222ddd-39c6-3528-80e2-f415e9cddaa4 Label 5000169584859 (WR ESS BEEF…" at bounding box center [455, 201] width 291 height 141
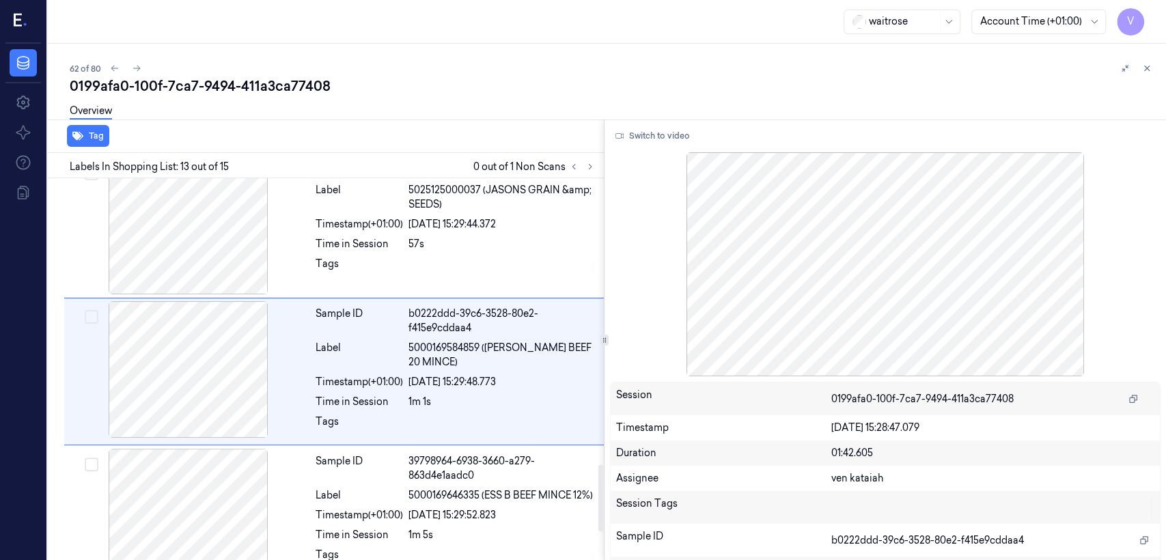
scroll to position [1618, 0]
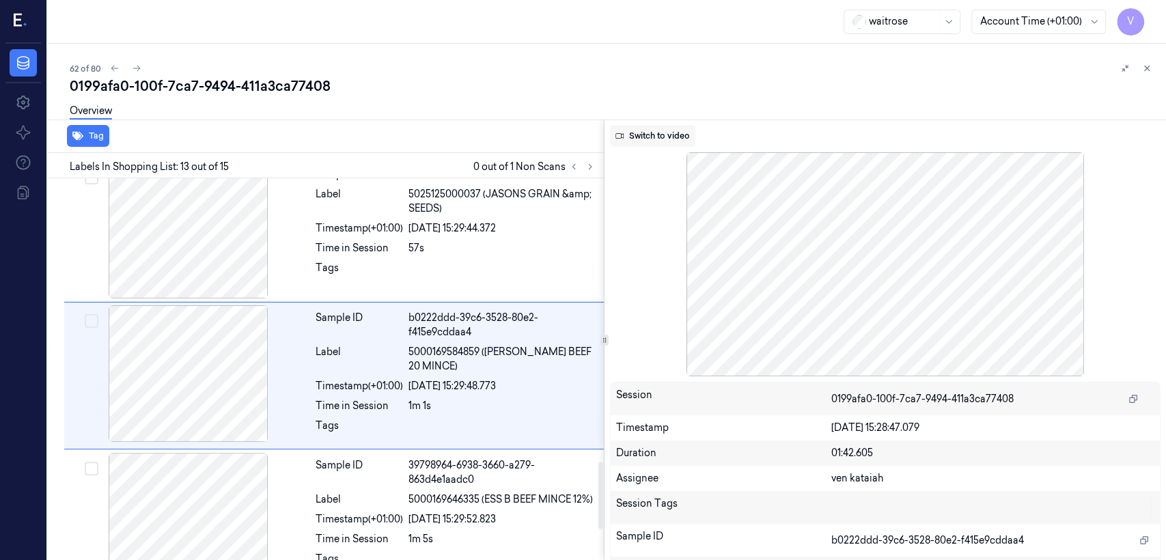
click at [636, 137] on button "Switch to video" at bounding box center [652, 136] width 85 height 22
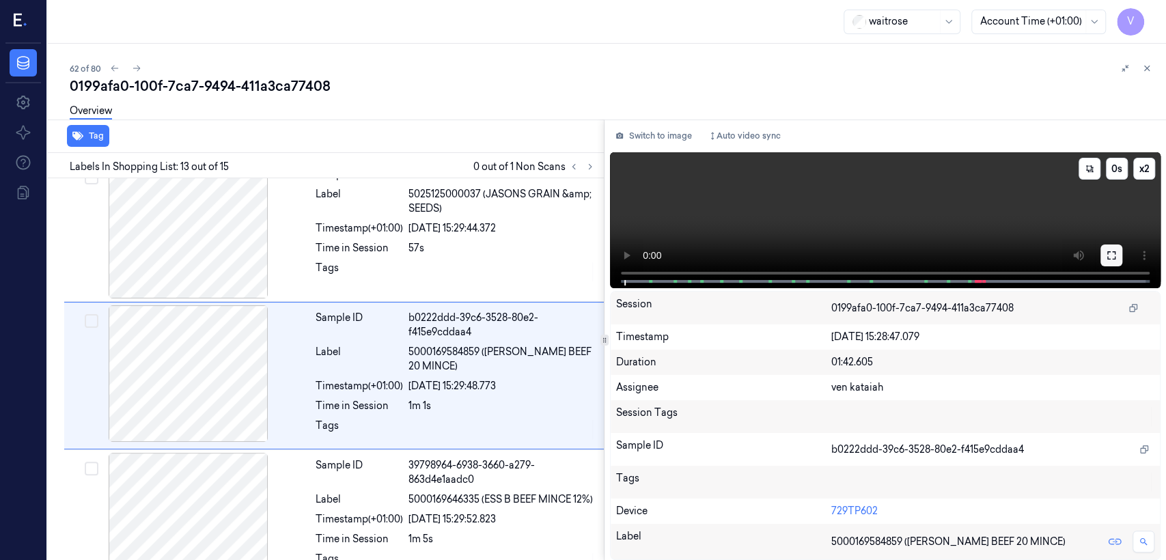
click at [636, 248] on button at bounding box center [1112, 256] width 22 height 22
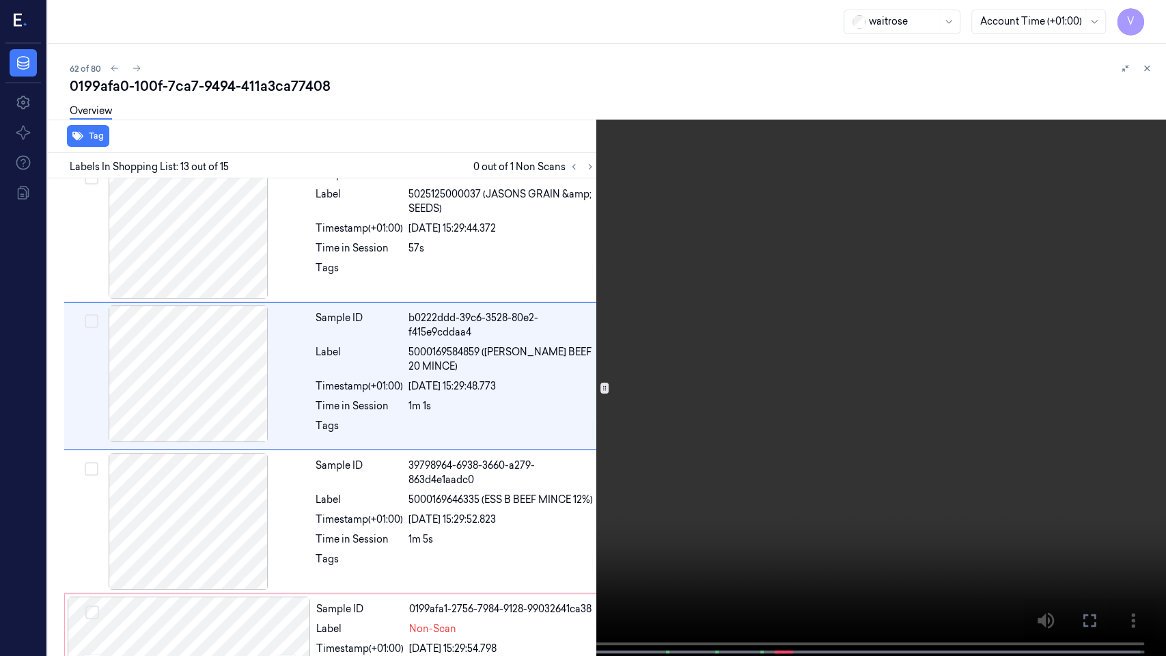
click at [636, 400] on video at bounding box center [583, 329] width 1166 height 659
click at [0, 0] on button at bounding box center [0, 0] width 0 height 0
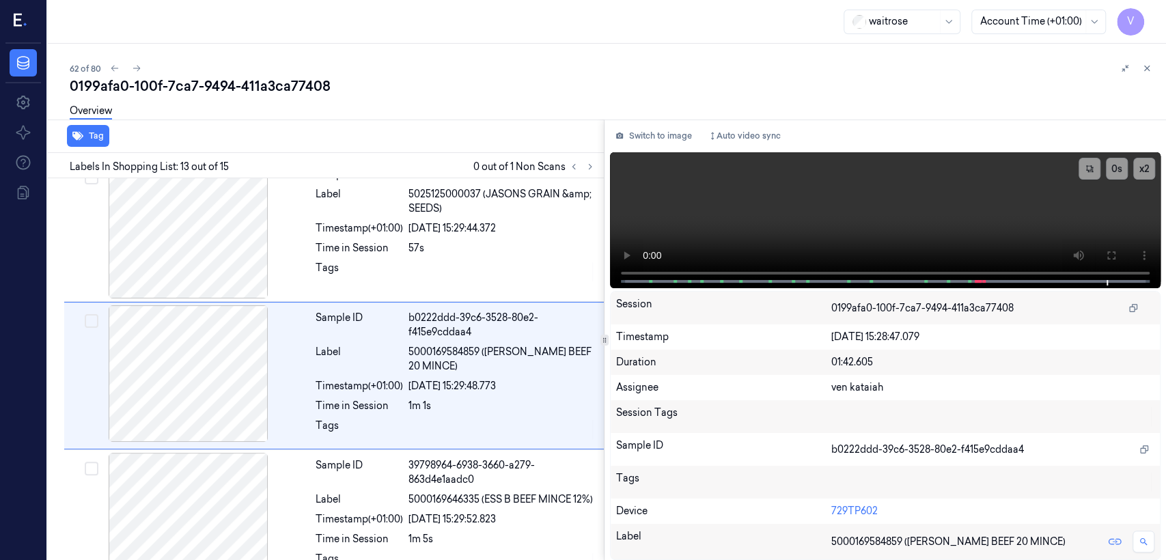
click at [636, 122] on div "Switch to image Auto video sync x 2 0 s Session 0199afa0-100f-7ca7-9494-411a3ca…" at bounding box center [886, 340] width 562 height 441
click at [636, 127] on button "Switch to image" at bounding box center [653, 136] width 87 height 22
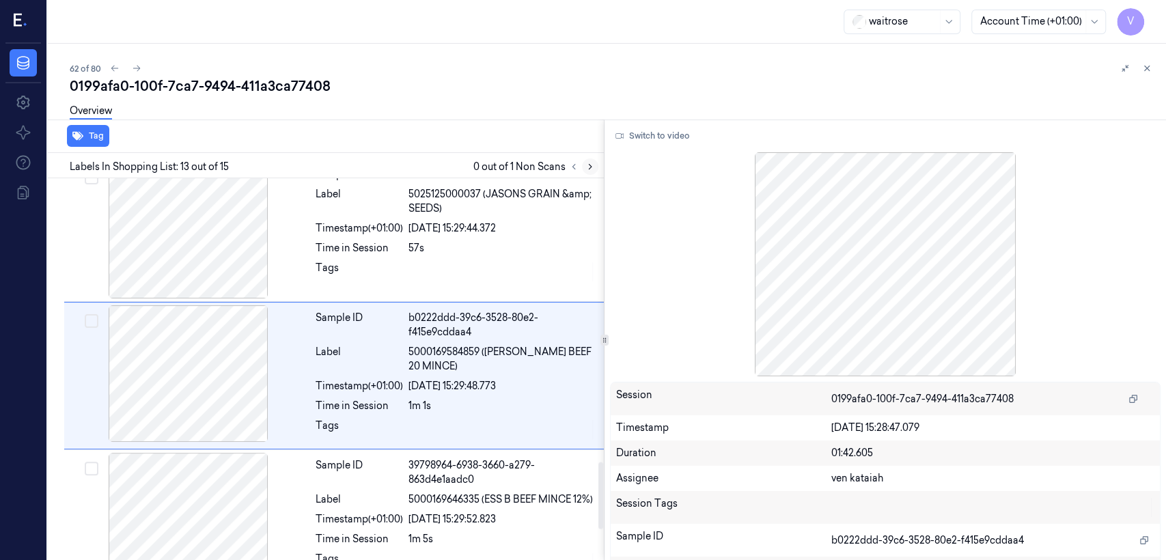
click at [591, 163] on icon at bounding box center [591, 167] width 10 height 10
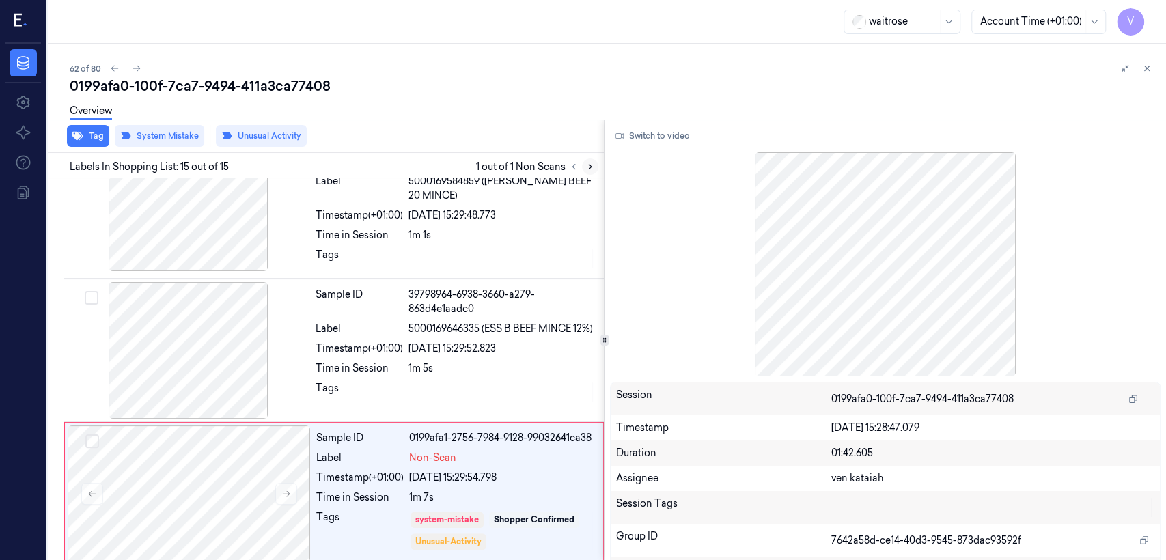
scroll to position [1793, 0]
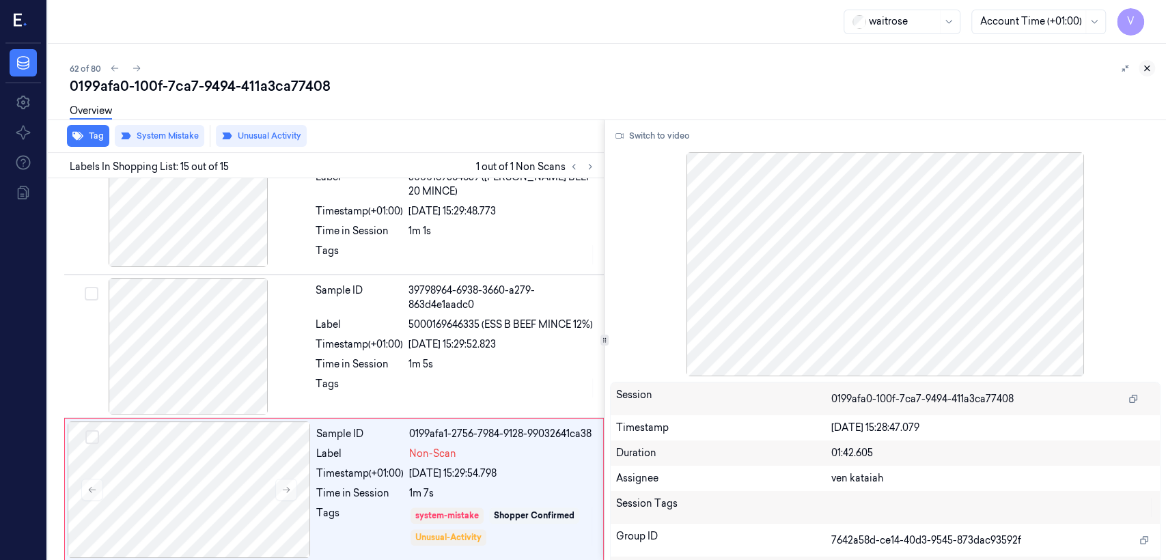
click at [636, 72] on icon at bounding box center [1147, 69] width 10 height 10
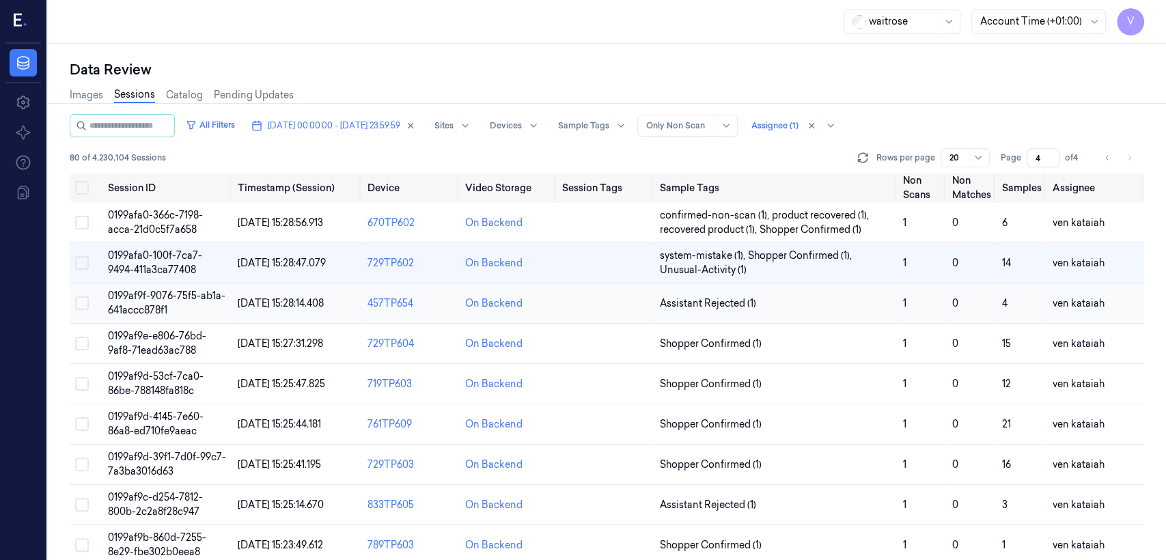
click at [636, 303] on span "Assistant Rejected (1)" at bounding box center [708, 304] width 96 height 14
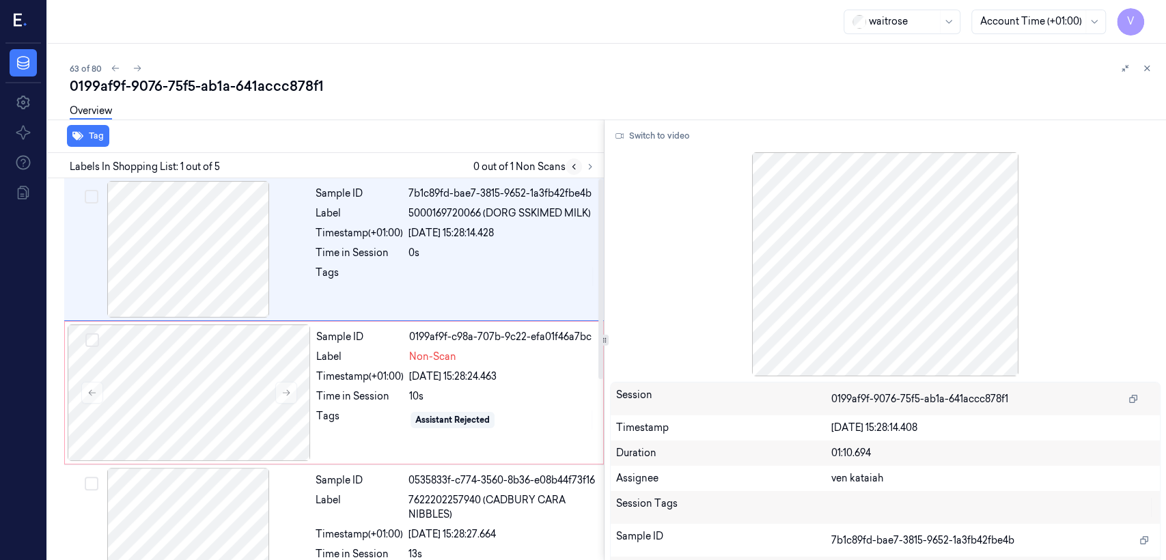
click at [580, 163] on button at bounding box center [574, 167] width 16 height 16
click at [584, 166] on button at bounding box center [590, 167] width 16 height 16
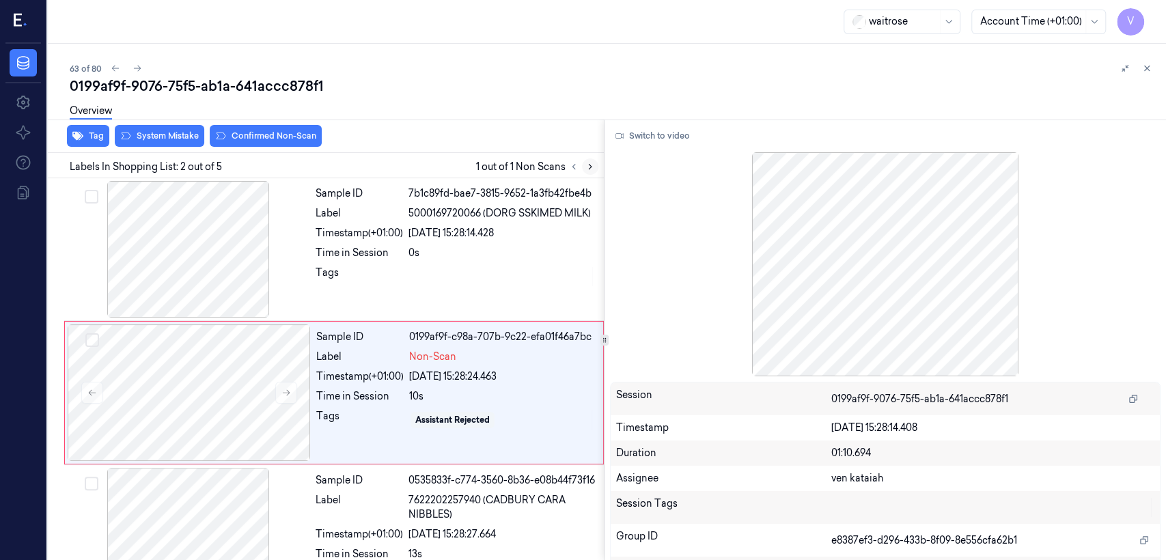
scroll to position [23, 0]
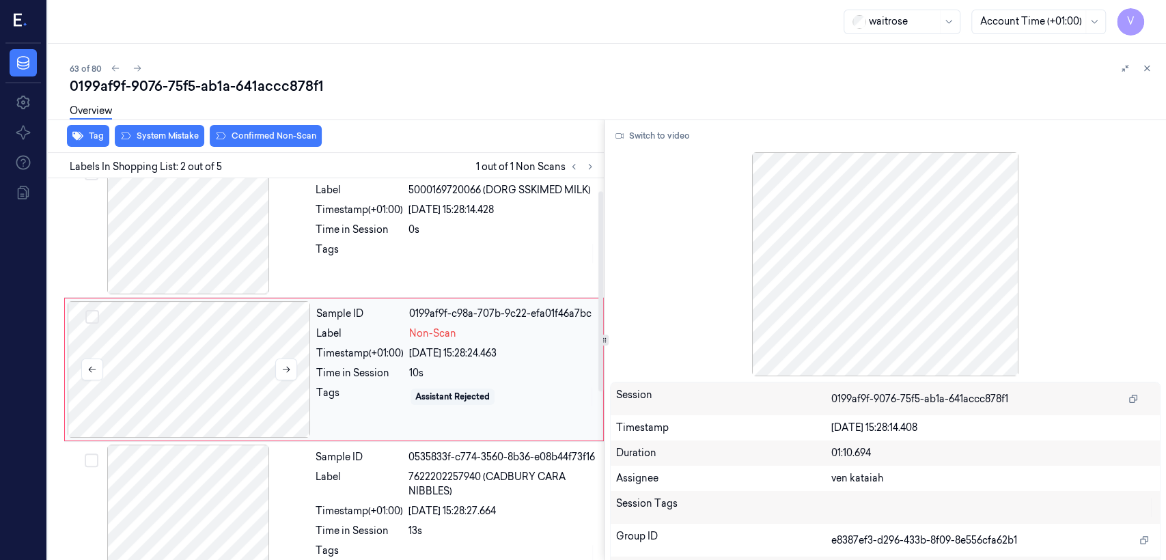
click at [288, 382] on div at bounding box center [189, 369] width 243 height 137
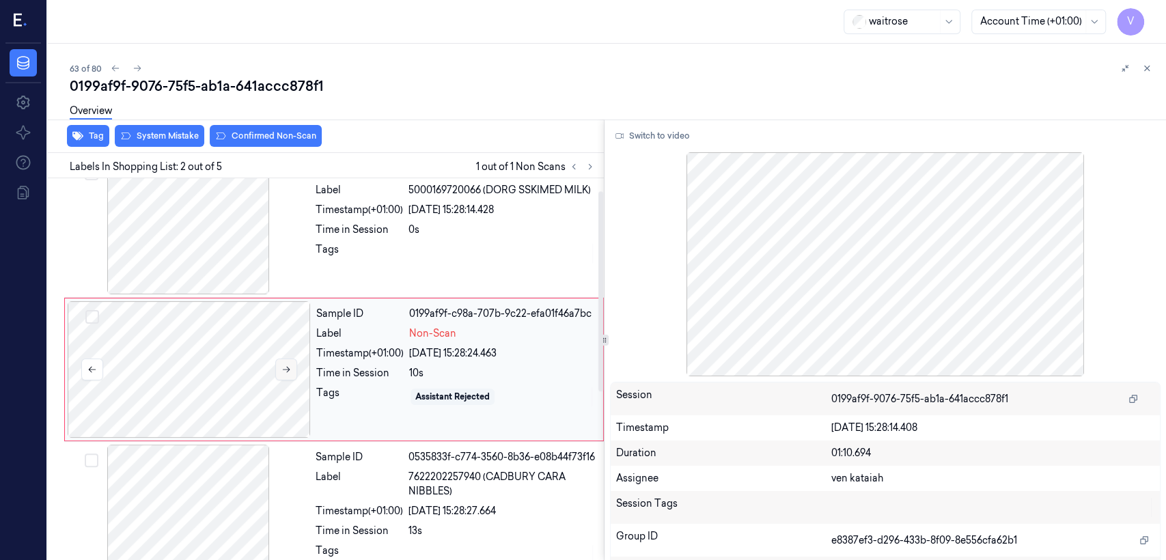
click at [290, 373] on icon at bounding box center [287, 370] width 10 height 10
click at [282, 368] on icon at bounding box center [287, 370] width 10 height 10
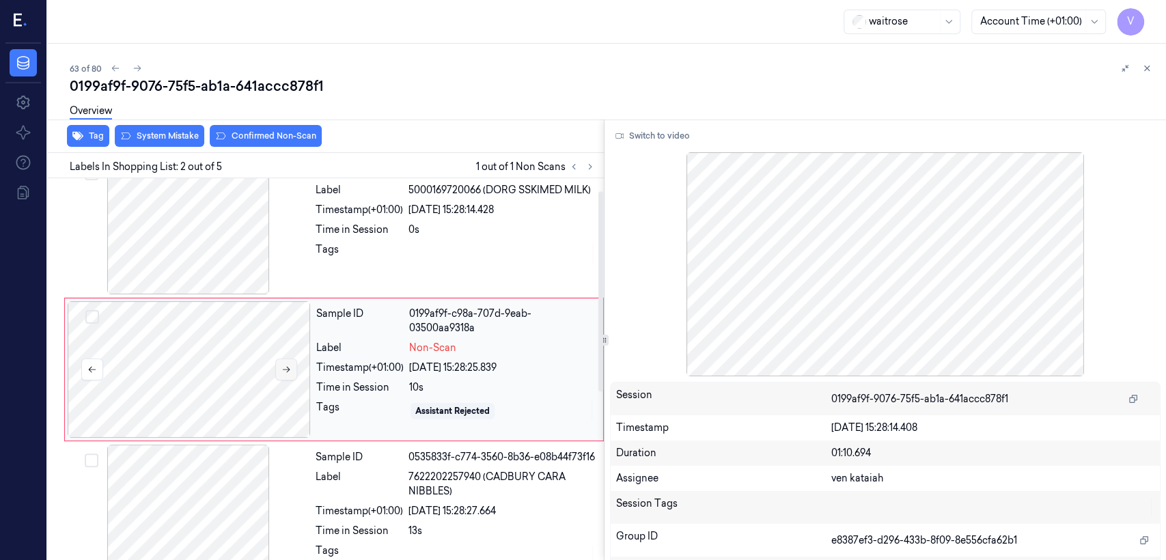
click at [294, 364] on button at bounding box center [286, 370] width 22 height 22
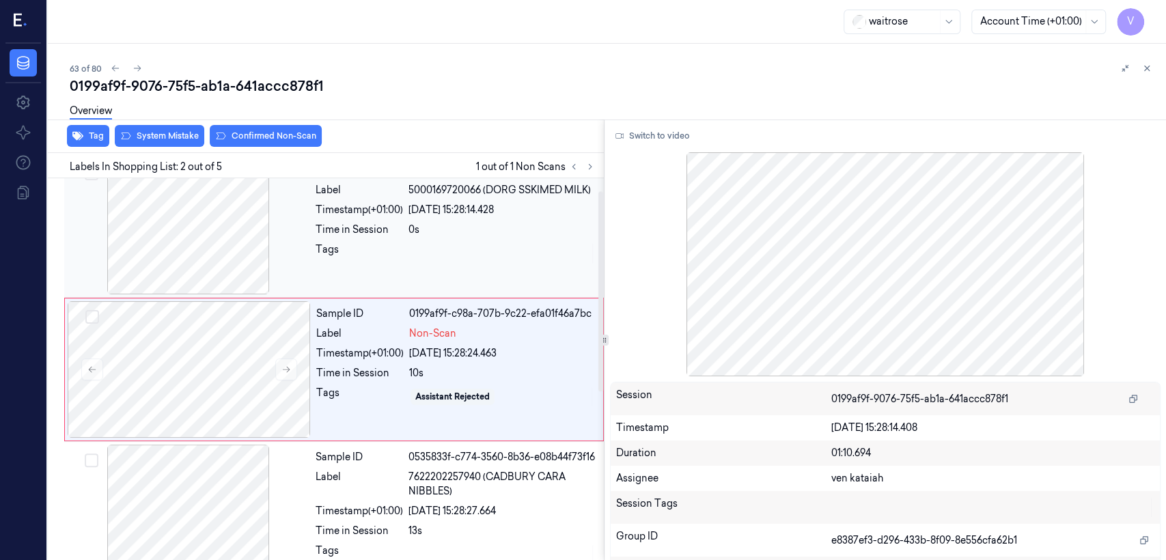
click at [366, 235] on div "Time in Session" at bounding box center [359, 230] width 87 height 14
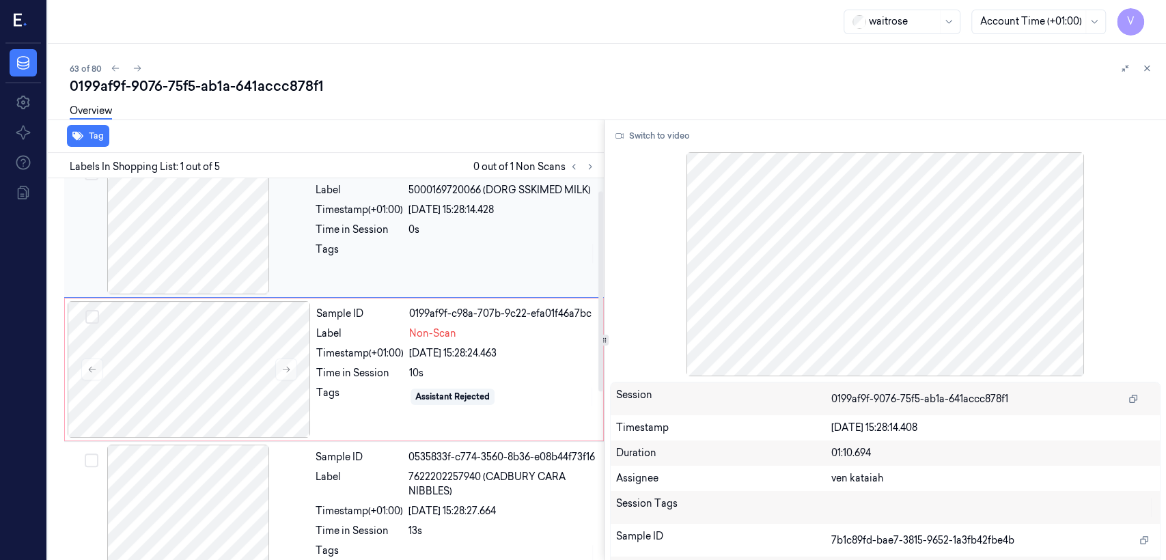
scroll to position [0, 0]
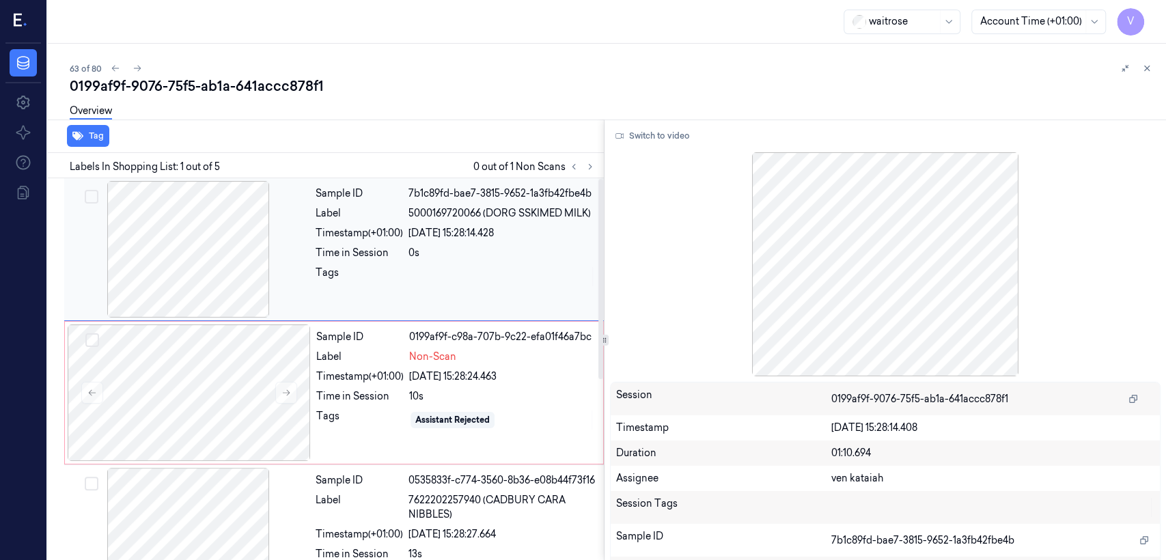
click at [361, 236] on div "Timestamp (+01:00)" at bounding box center [359, 233] width 87 height 14
click at [636, 143] on button "Switch to video" at bounding box center [652, 136] width 85 height 22
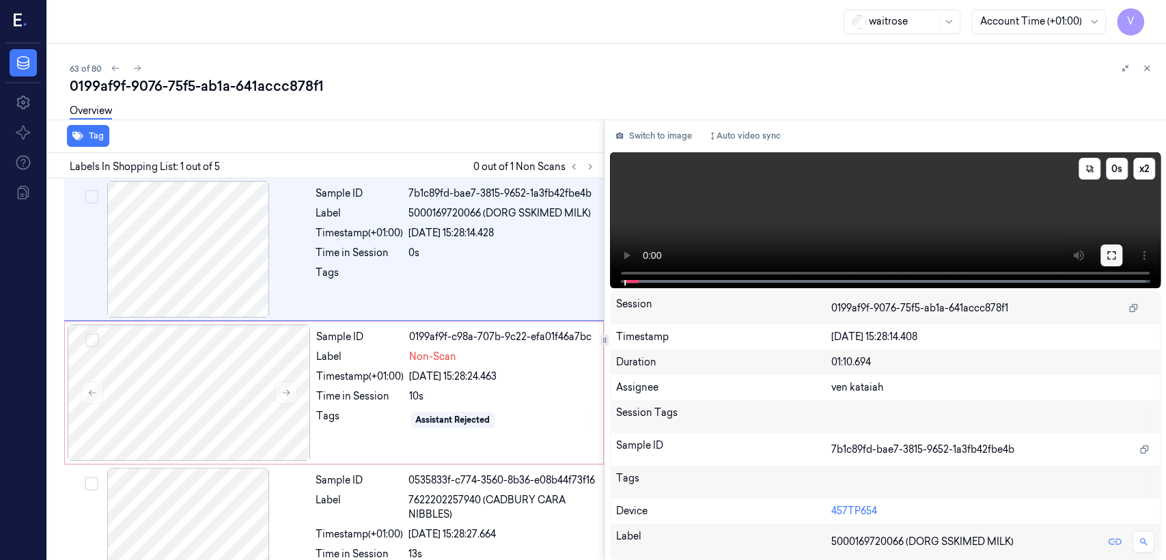
click at [636, 256] on icon at bounding box center [1111, 255] width 11 height 11
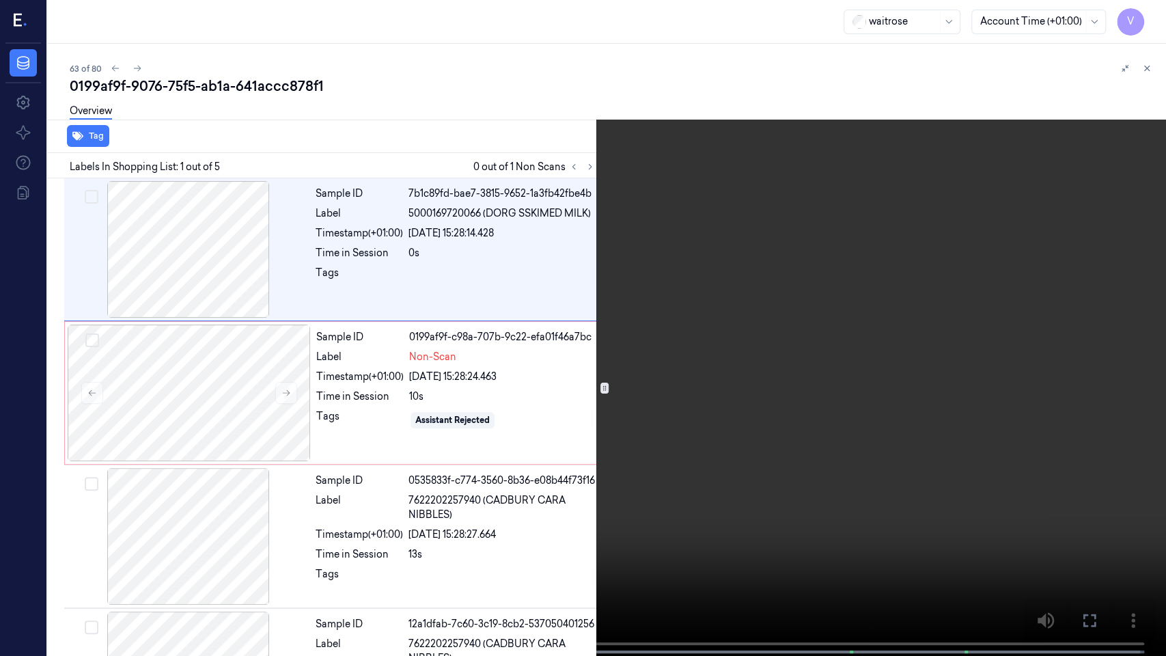
click at [0, 0] on button at bounding box center [0, 0] width 0 height 0
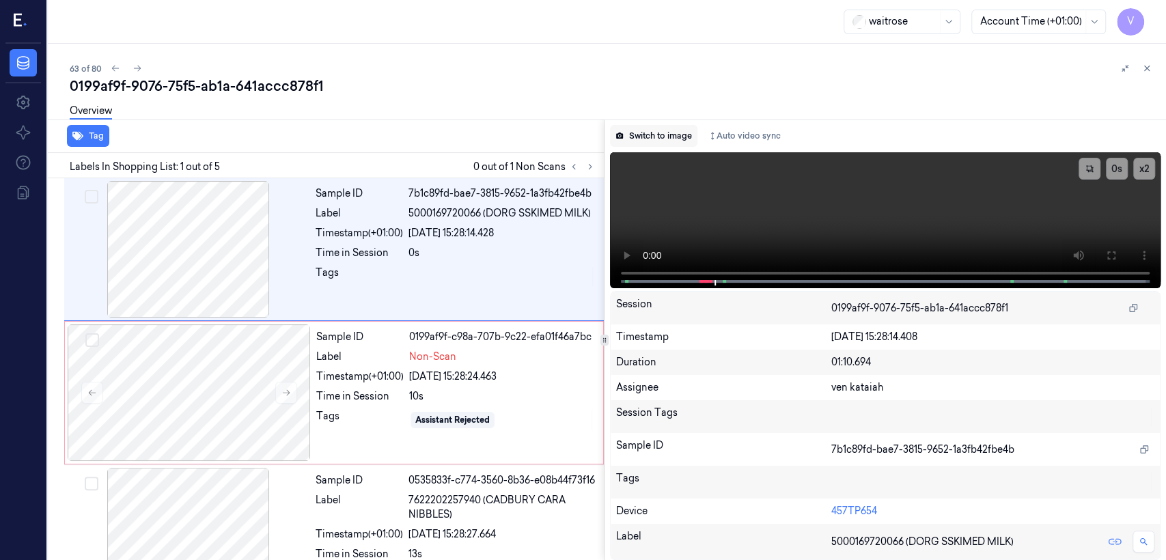
click at [636, 146] on button "Switch to image" at bounding box center [653, 136] width 87 height 22
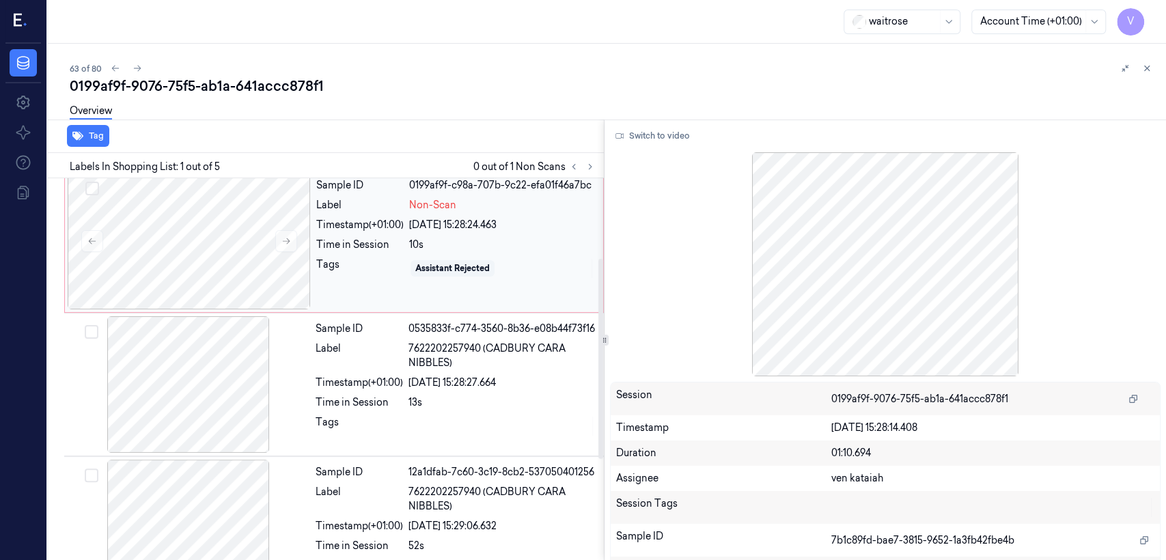
click at [369, 249] on div "Time in Session" at bounding box center [359, 245] width 87 height 14
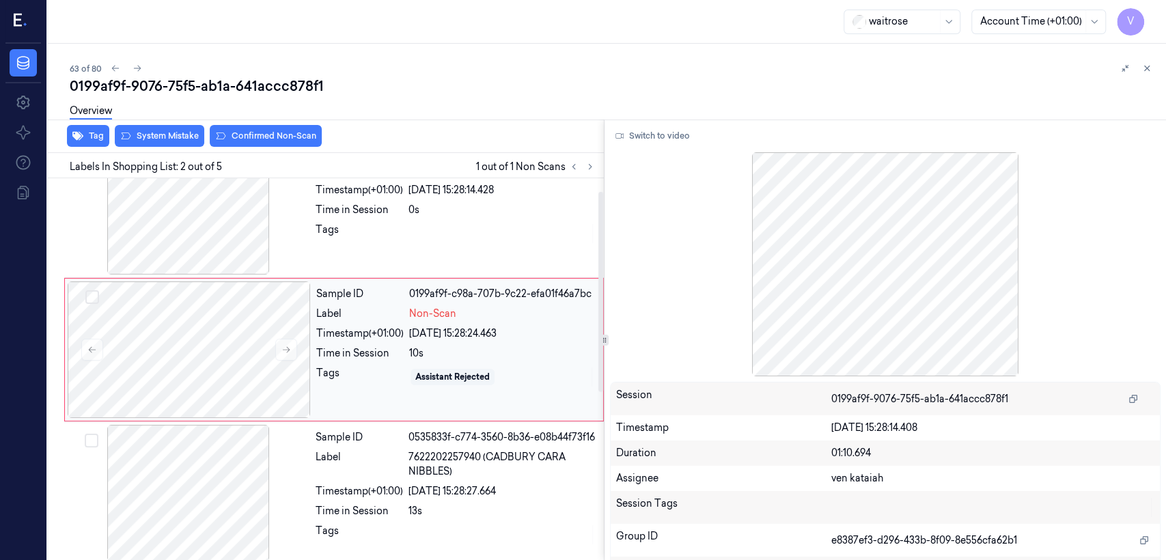
scroll to position [23, 0]
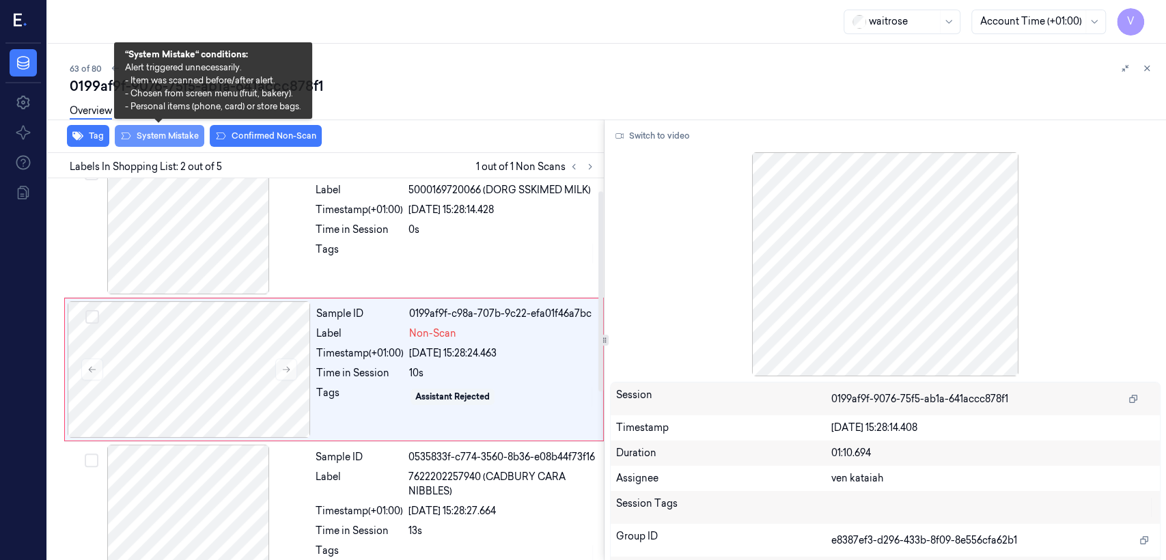
click at [176, 146] on button "System Mistake" at bounding box center [160, 136] width 90 height 22
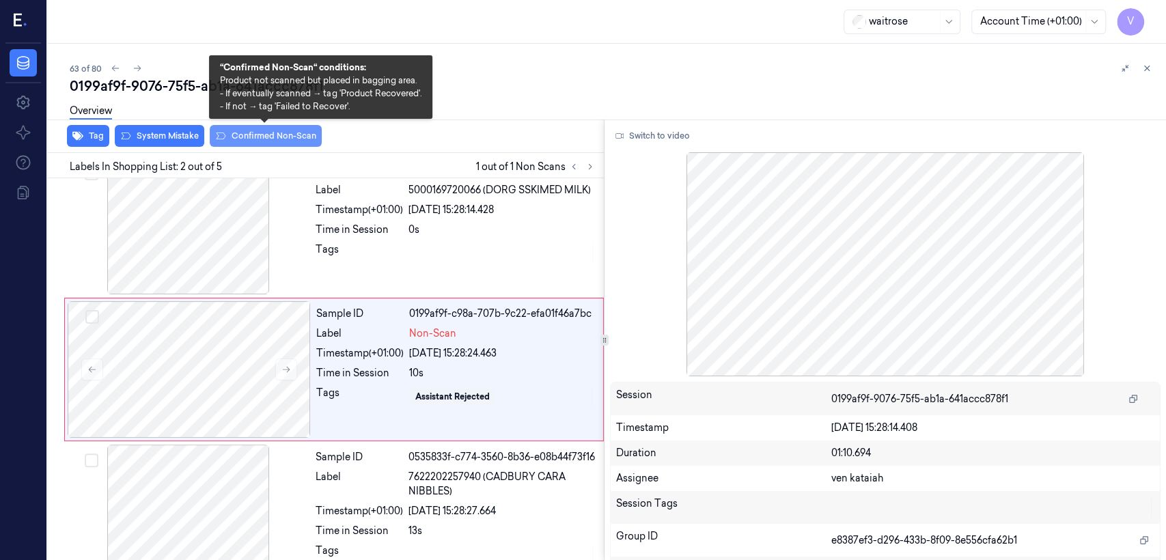
click at [250, 136] on button "Confirmed Non-Scan" at bounding box center [266, 136] width 112 height 22
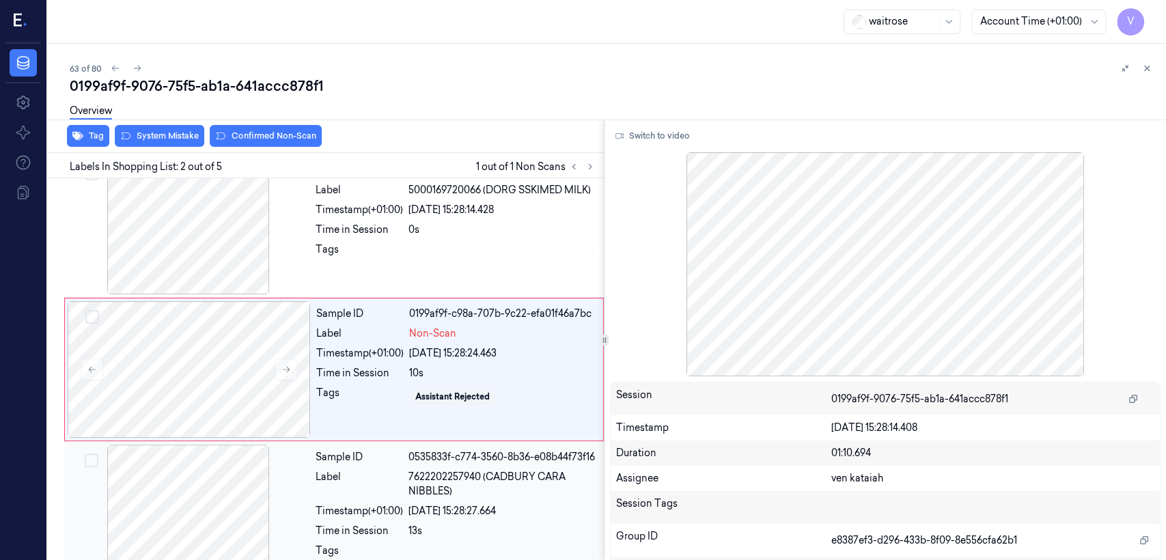
scroll to position [37, 0]
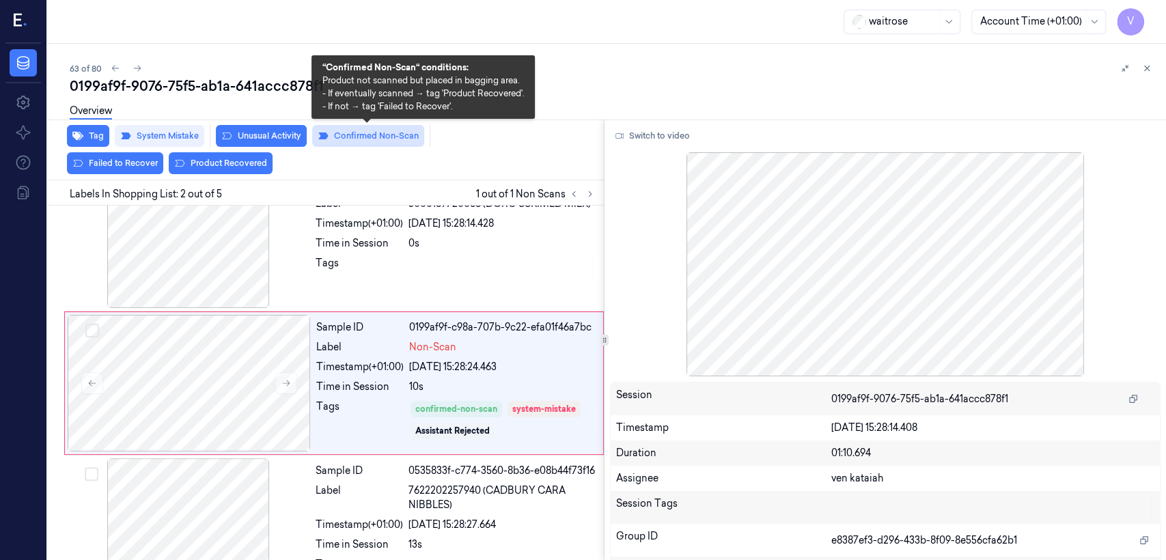
click at [371, 138] on button "Confirmed Non-Scan" at bounding box center [368, 136] width 112 height 22
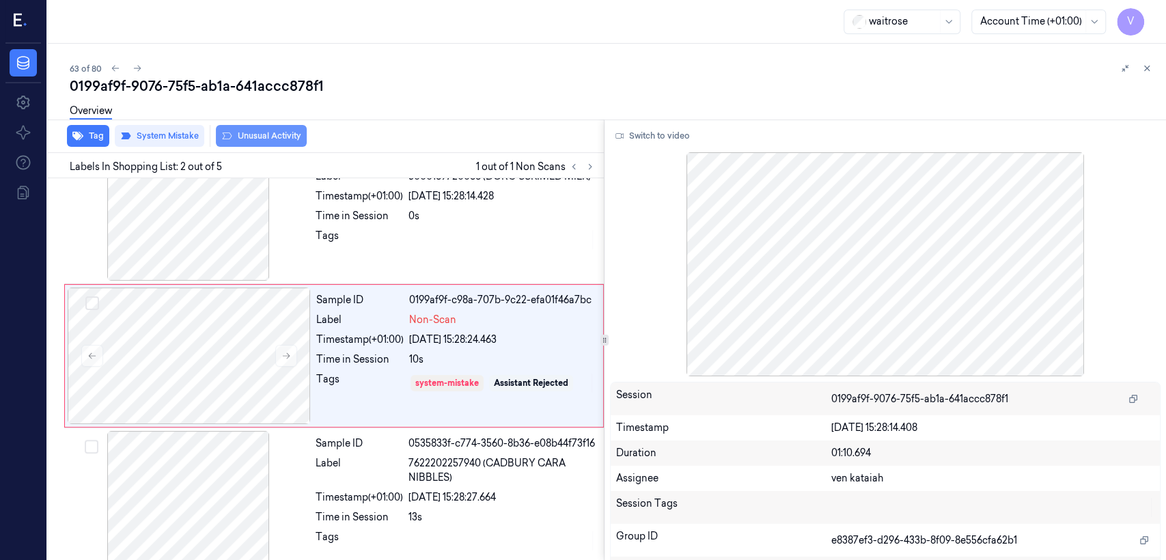
scroll to position [23, 0]
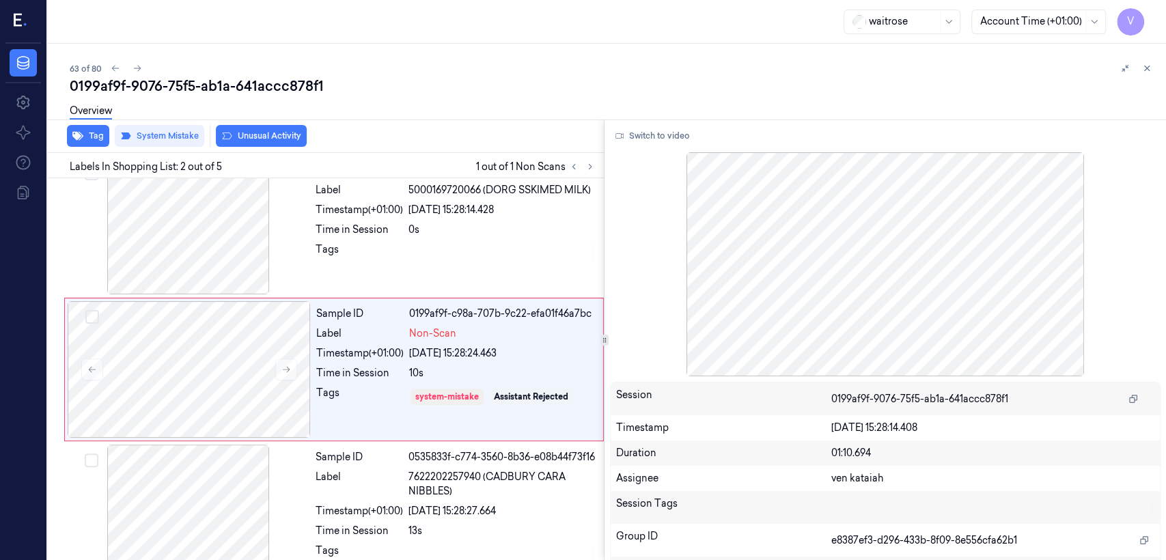
click at [278, 136] on button "Unusual Activity" at bounding box center [261, 136] width 91 height 22
click at [636, 69] on icon at bounding box center [1147, 69] width 10 height 10
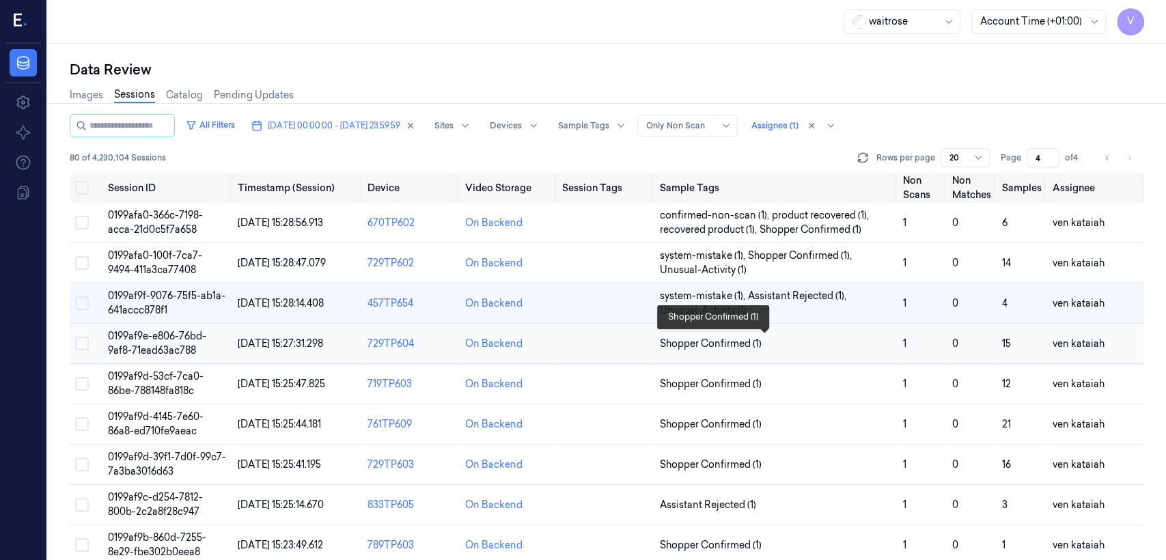
click at [636, 339] on span "Shopper Confirmed (1)" at bounding box center [711, 344] width 102 height 14
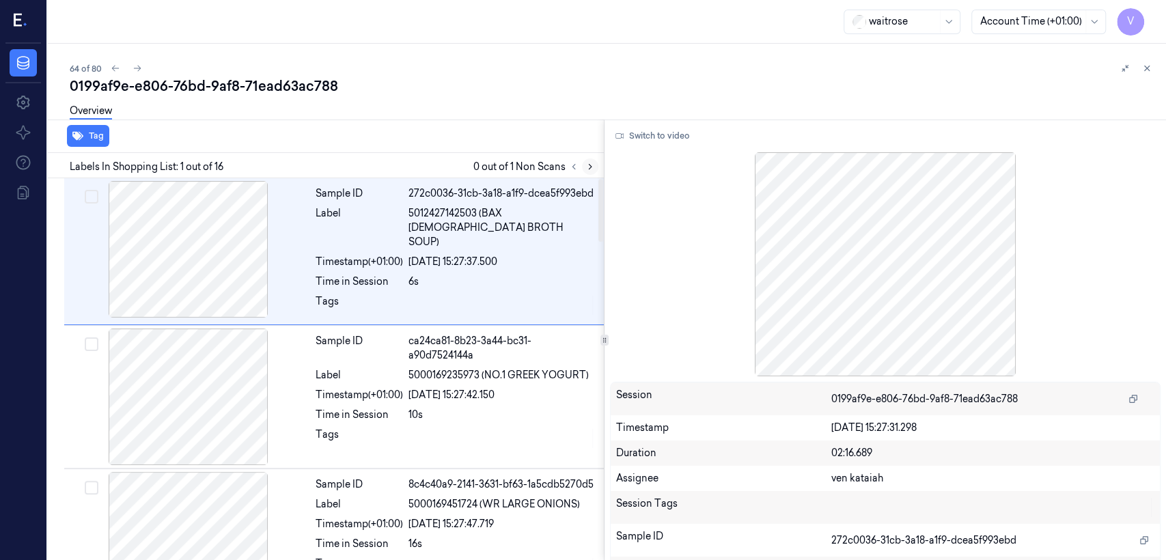
click at [581, 163] on button at bounding box center [574, 167] width 16 height 16
click at [582, 163] on button at bounding box center [590, 167] width 16 height 16
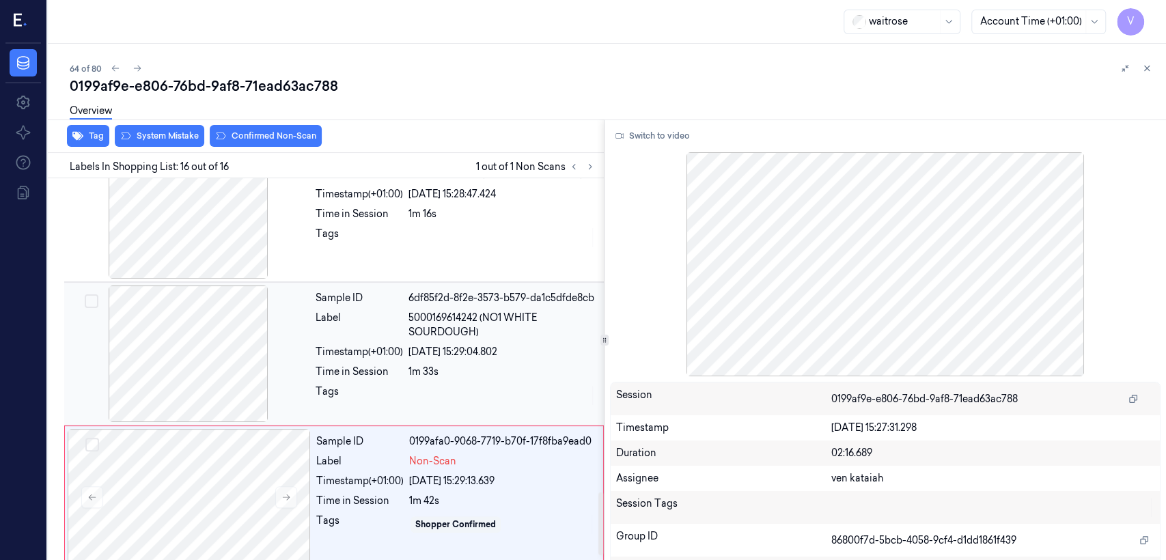
scroll to position [1928, 0]
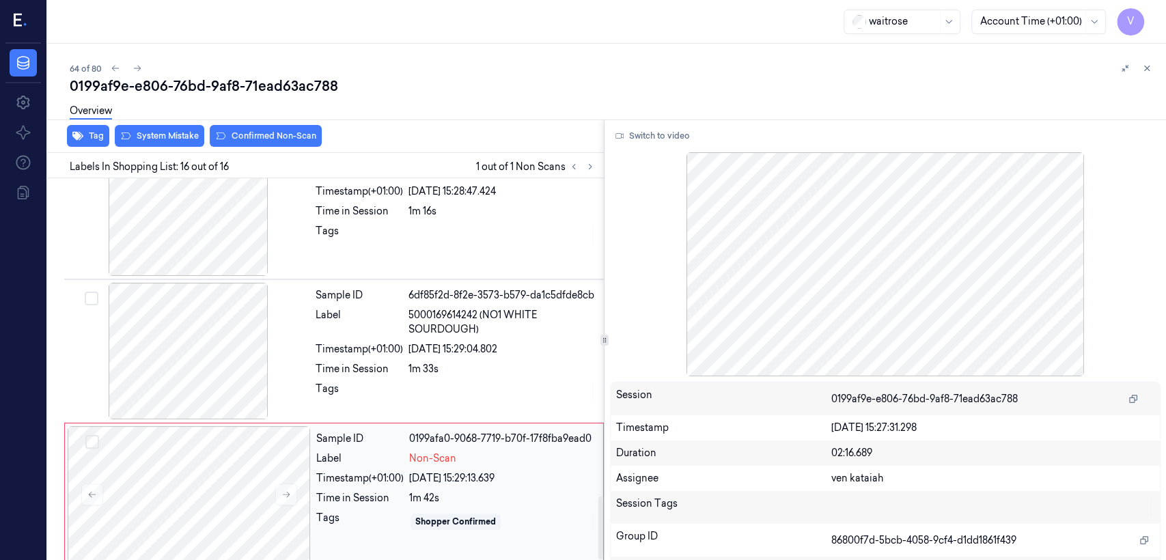
click at [346, 429] on div "Timestamp (+01:00)" at bounding box center [359, 478] width 87 height 14
click at [282, 429] on icon at bounding box center [287, 495] width 10 height 10
click at [424, 393] on div "Sample ID 6df85f2d-8f2e-3573-b579-da1c5dfde8cb Label 5000169614242 (NO1 WHITE S…" at bounding box center [455, 351] width 291 height 137
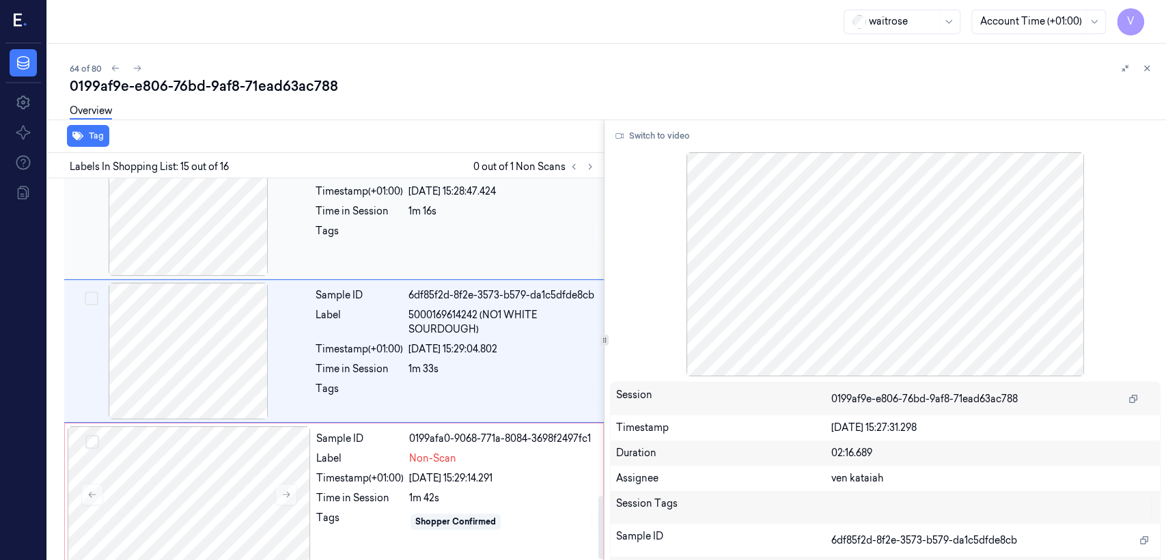
scroll to position [1899, 0]
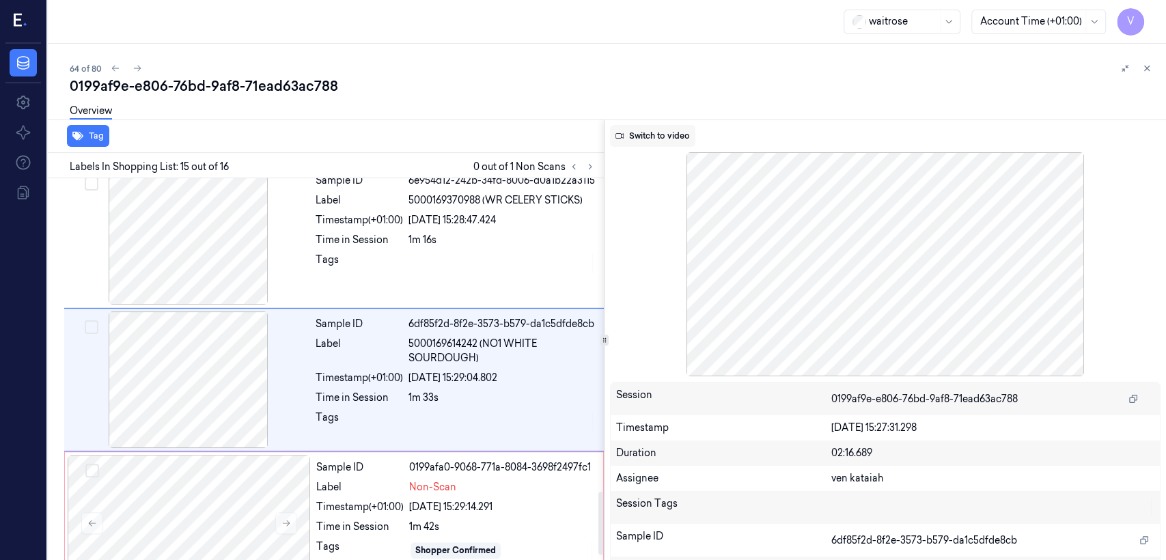
click at [636, 129] on button "Switch to video" at bounding box center [652, 136] width 85 height 22
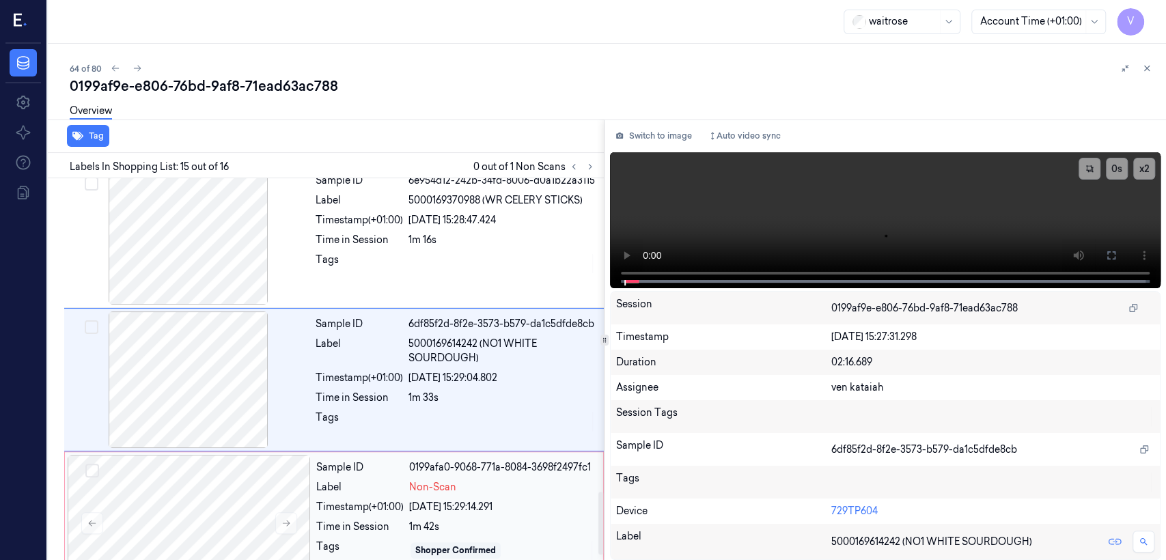
click at [411, 429] on div "04/10/2025 15:29:14.291" at bounding box center [502, 507] width 186 height 14
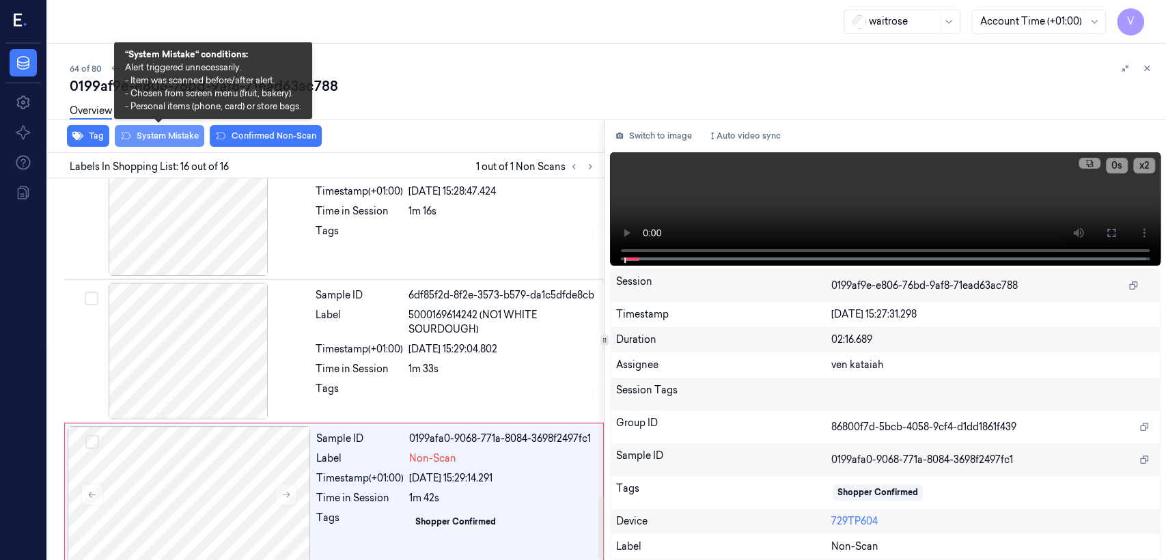
click at [180, 141] on button "System Mistake" at bounding box center [160, 136] width 90 height 22
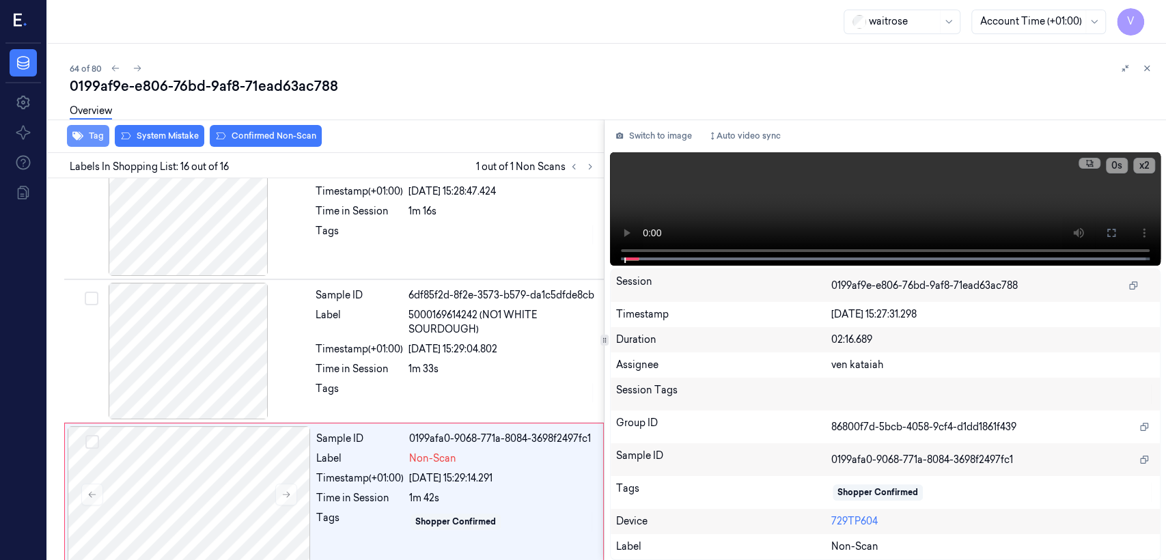
click at [80, 139] on icon "button" at bounding box center [77, 136] width 11 height 9
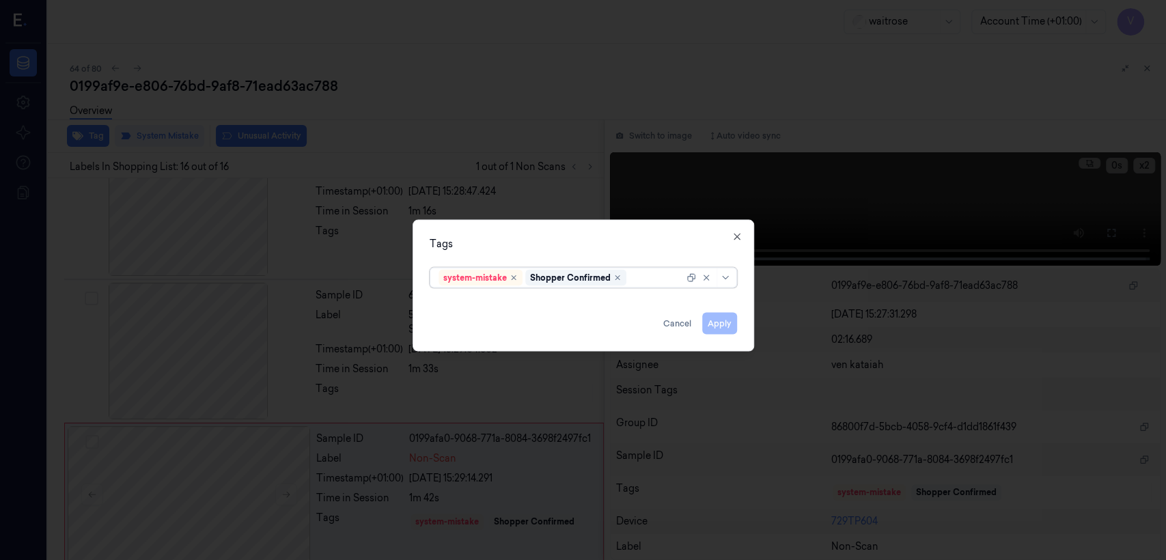
click at [636, 279] on div at bounding box center [656, 278] width 55 height 14
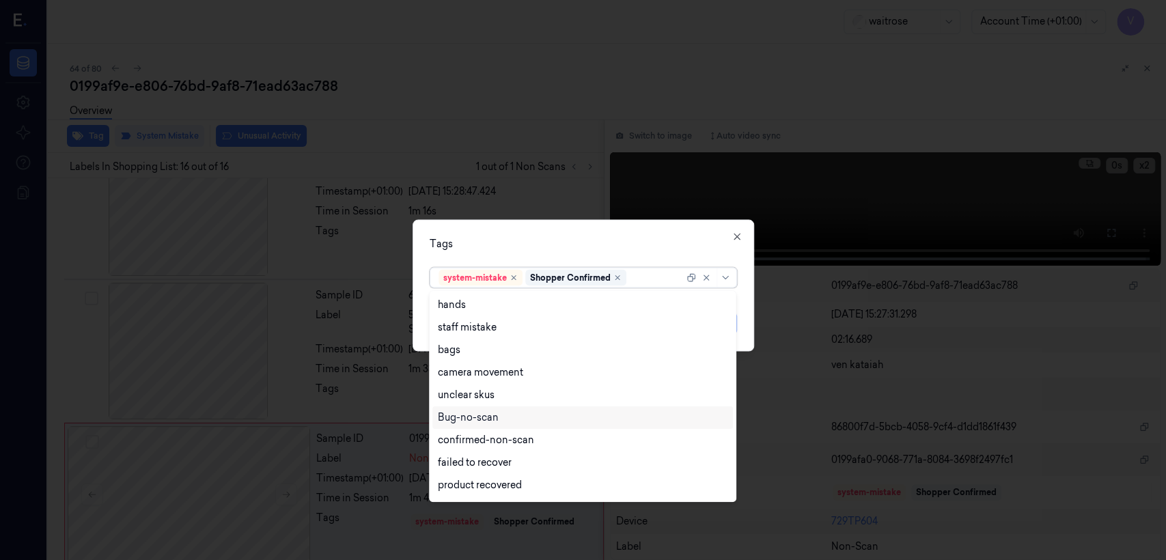
scroll to position [200, 0]
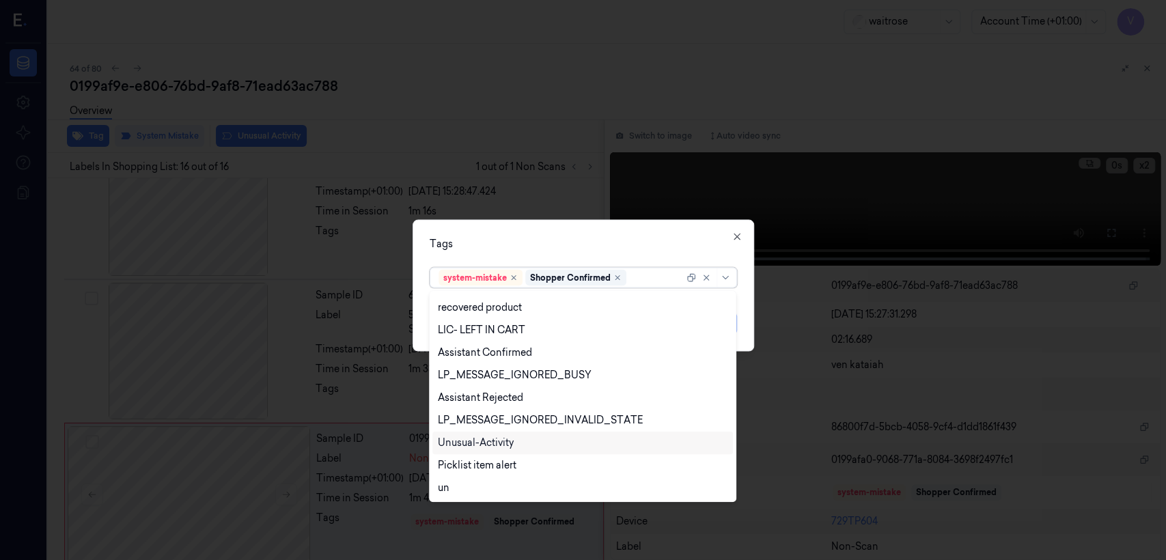
click at [496, 429] on div "Unusual-Activity" at bounding box center [476, 443] width 76 height 14
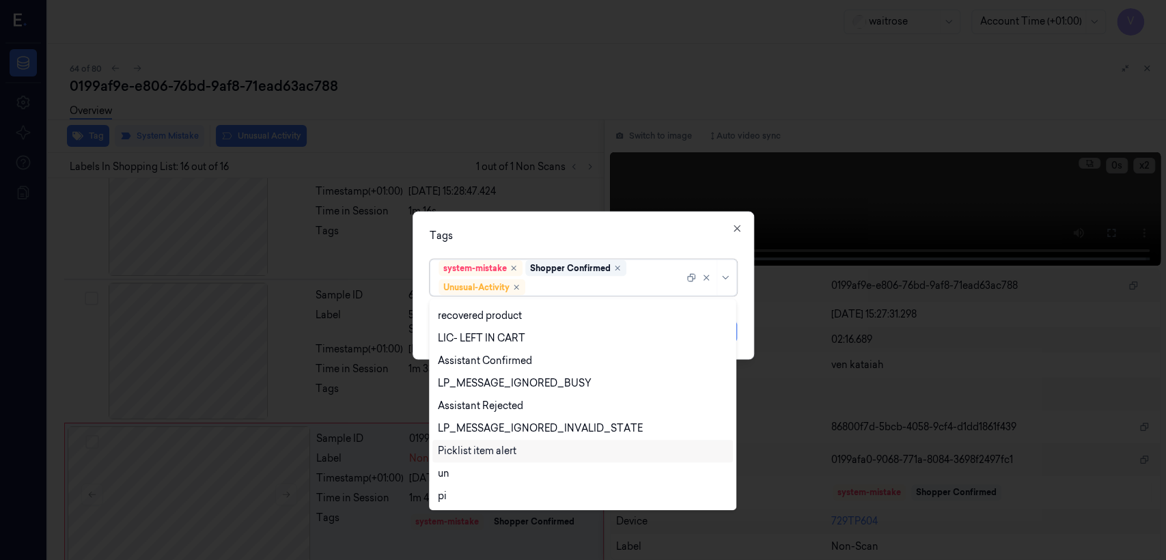
click at [496, 429] on div "Picklist item alert" at bounding box center [477, 451] width 79 height 14
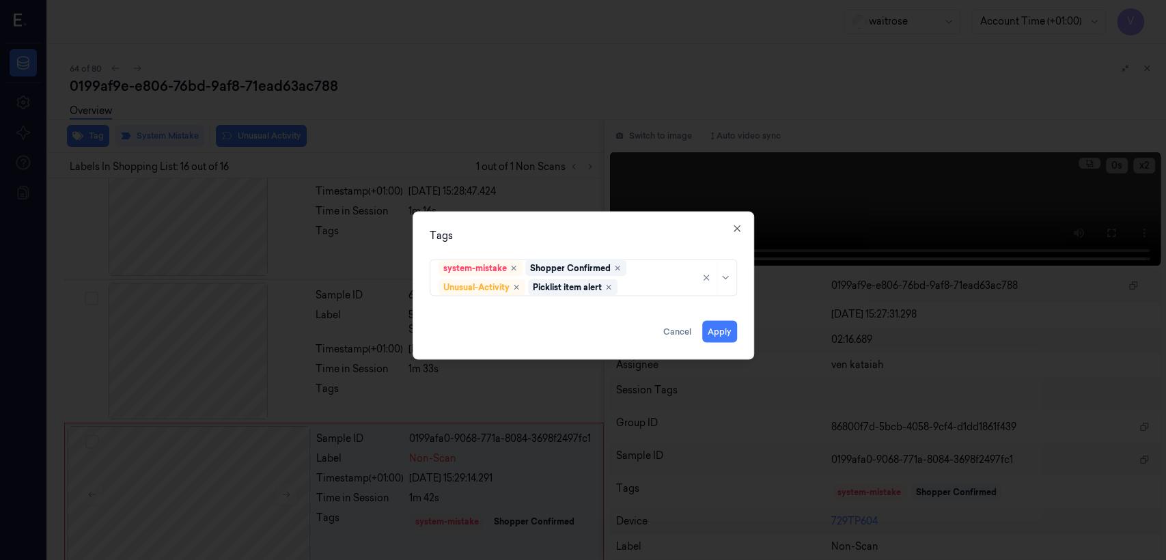
drag, startPoint x: 577, startPoint y: 232, endPoint x: 661, endPoint y: 301, distance: 109.3
click at [599, 262] on div "Tags system-mistake Shopper Confirmed Unusual-Activity Picklist item alert Appl…" at bounding box center [584, 286] width 342 height 148
click at [636, 334] on button "Apply" at bounding box center [719, 332] width 35 height 22
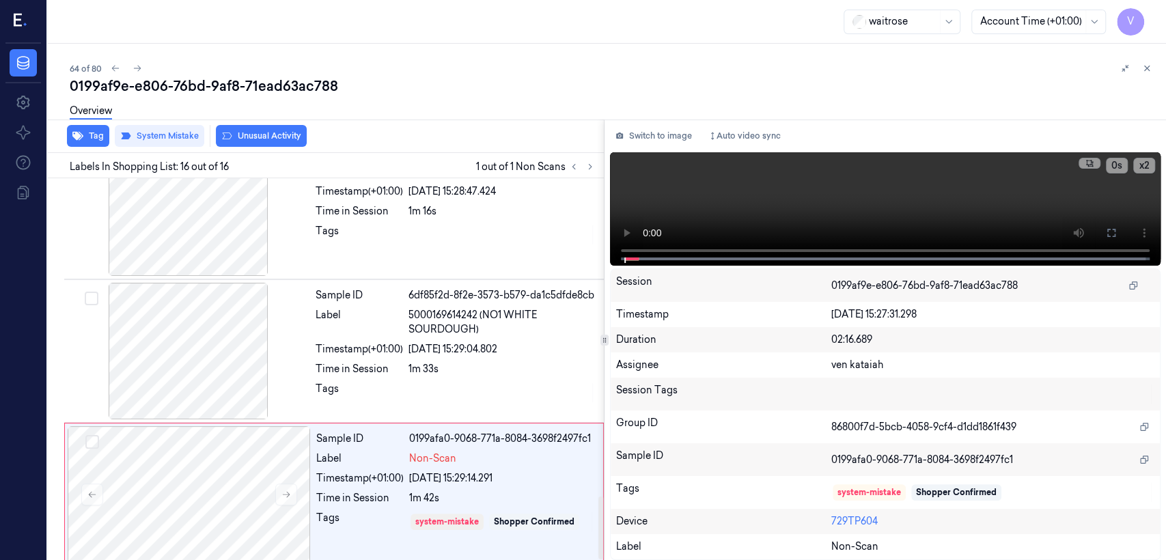
click at [397, 382] on div "Tags" at bounding box center [359, 393] width 87 height 22
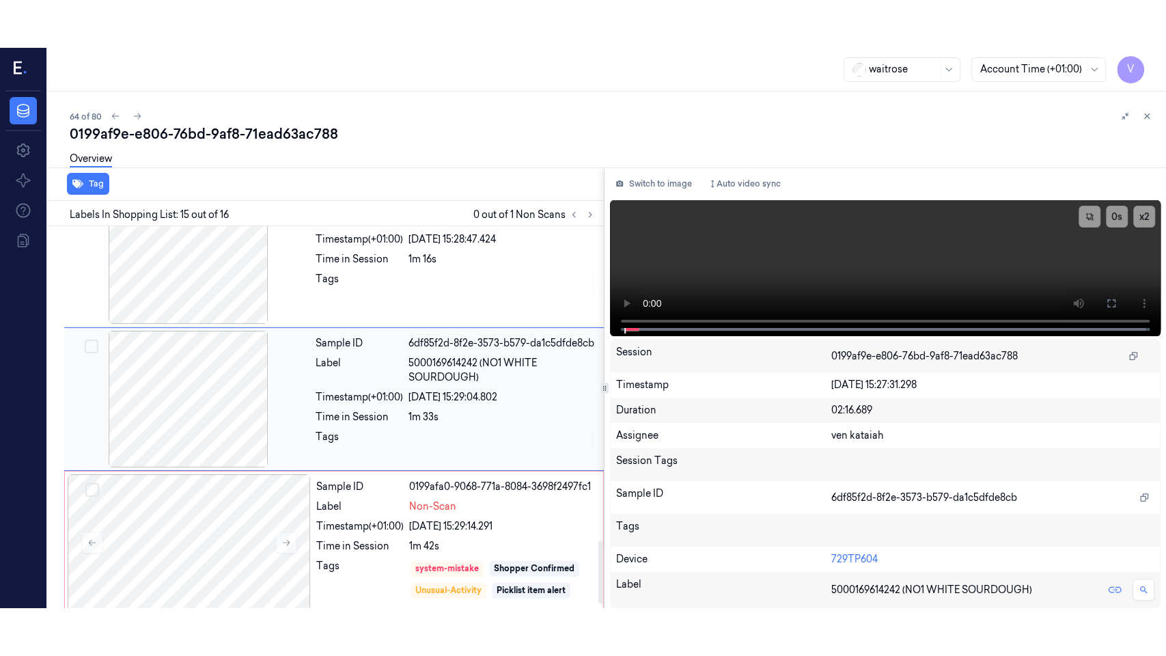
scroll to position [1899, 0]
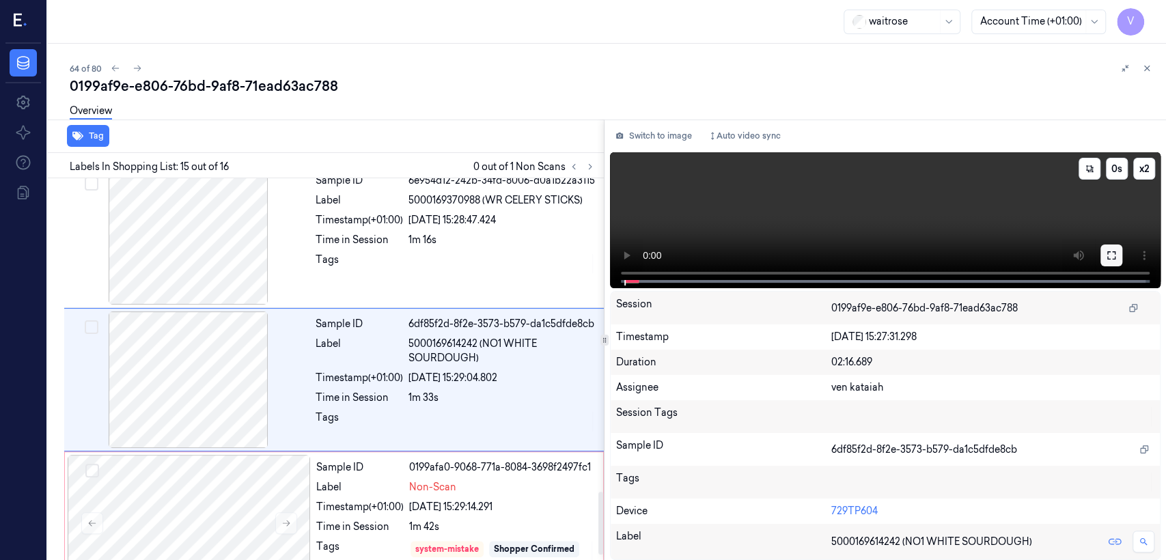
click at [636, 247] on button at bounding box center [1112, 256] width 22 height 22
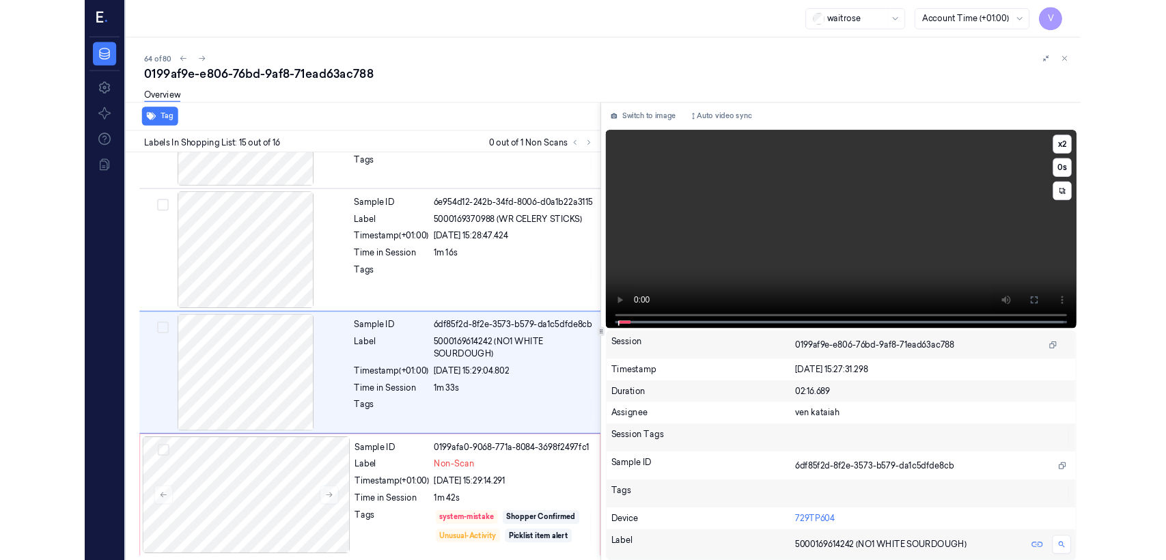
scroll to position [1831, 0]
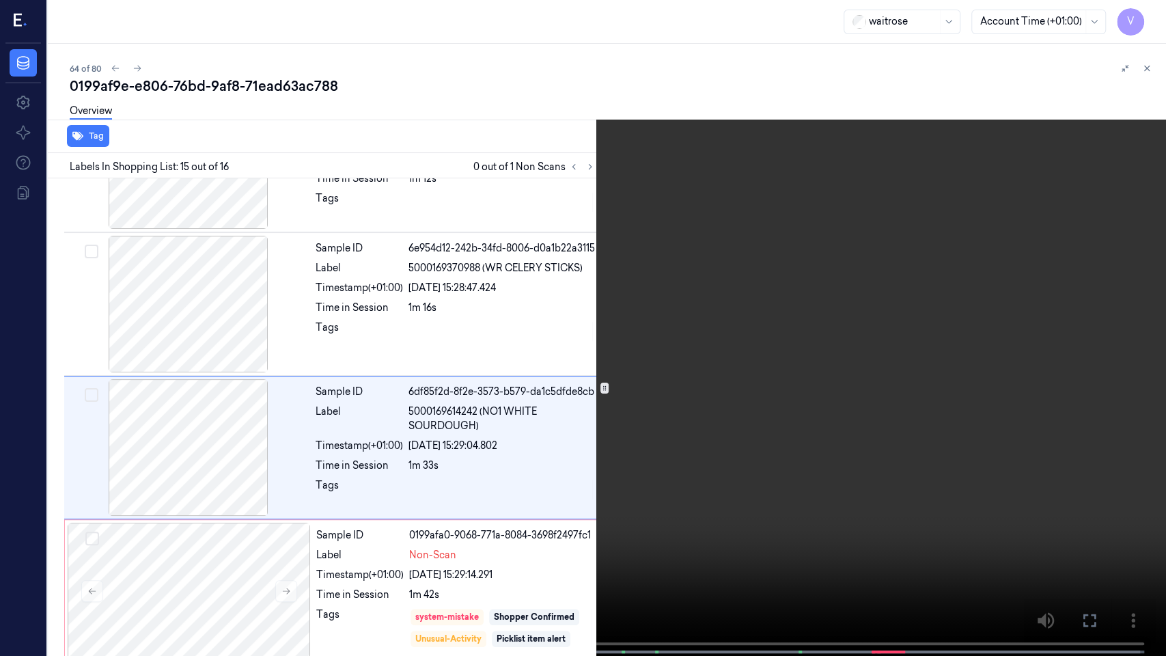
click at [636, 429] on video at bounding box center [583, 329] width 1166 height 659
click at [0, 0] on button at bounding box center [0, 0] width 0 height 0
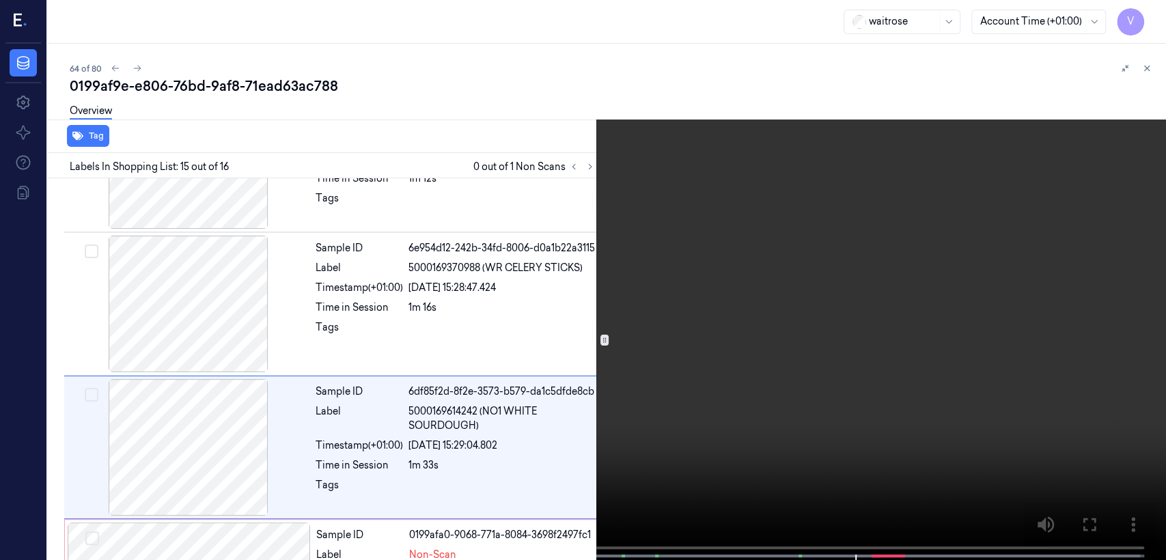
scroll to position [1899, 0]
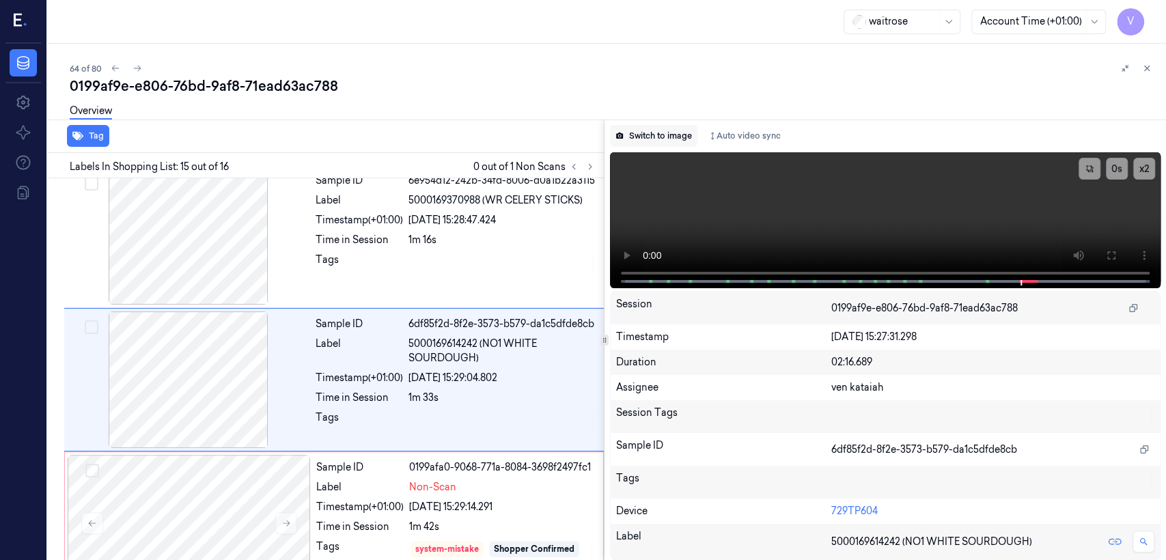
click at [636, 141] on button "Switch to image" at bounding box center [653, 136] width 87 height 22
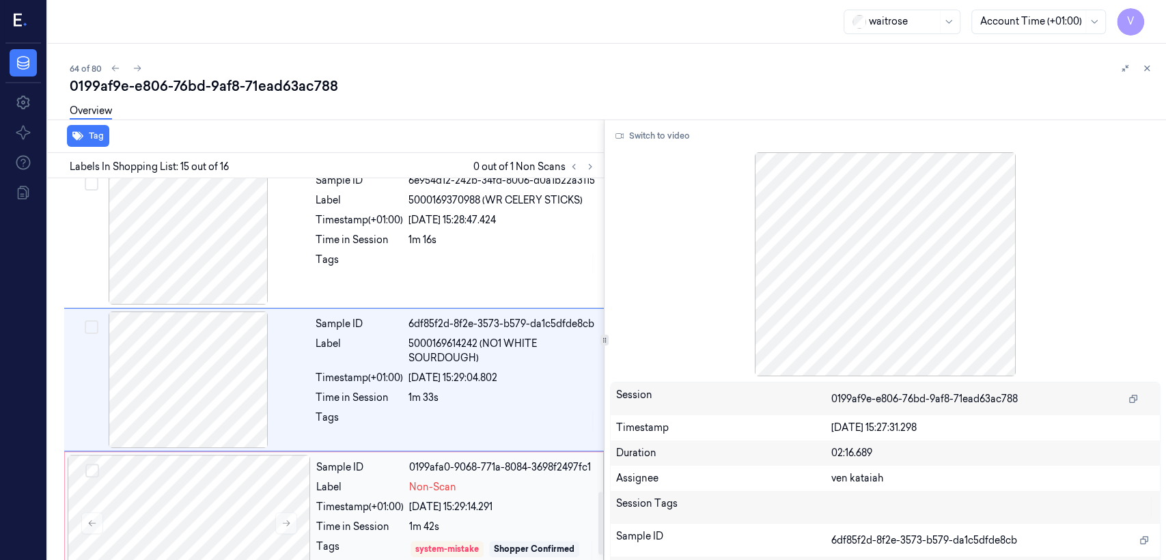
click at [481, 429] on div "04/10/2025 15:29:14.291" at bounding box center [502, 507] width 186 height 14
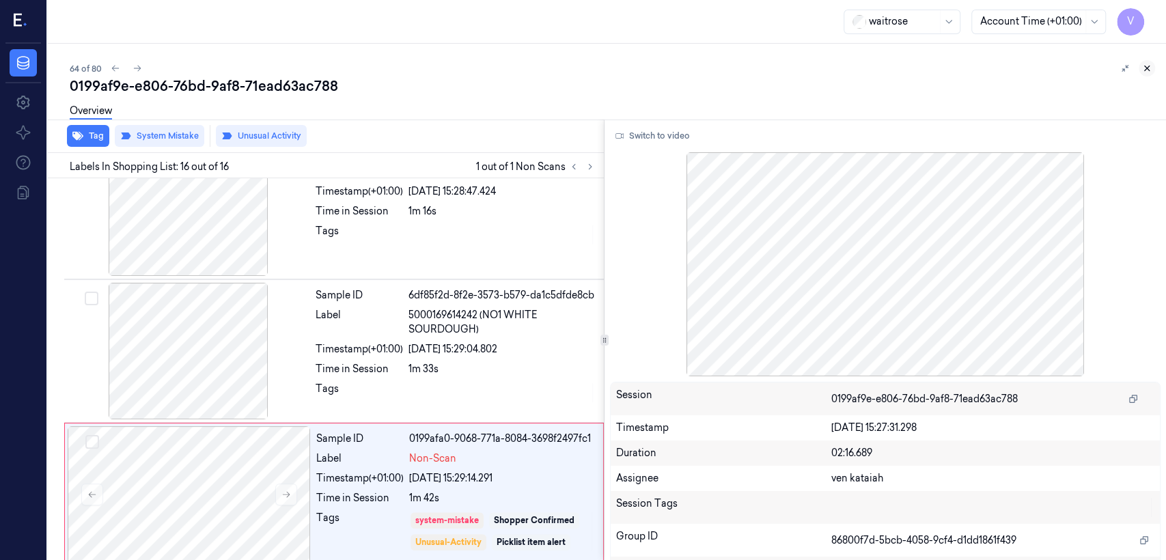
click at [636, 68] on button at bounding box center [1147, 68] width 16 height 16
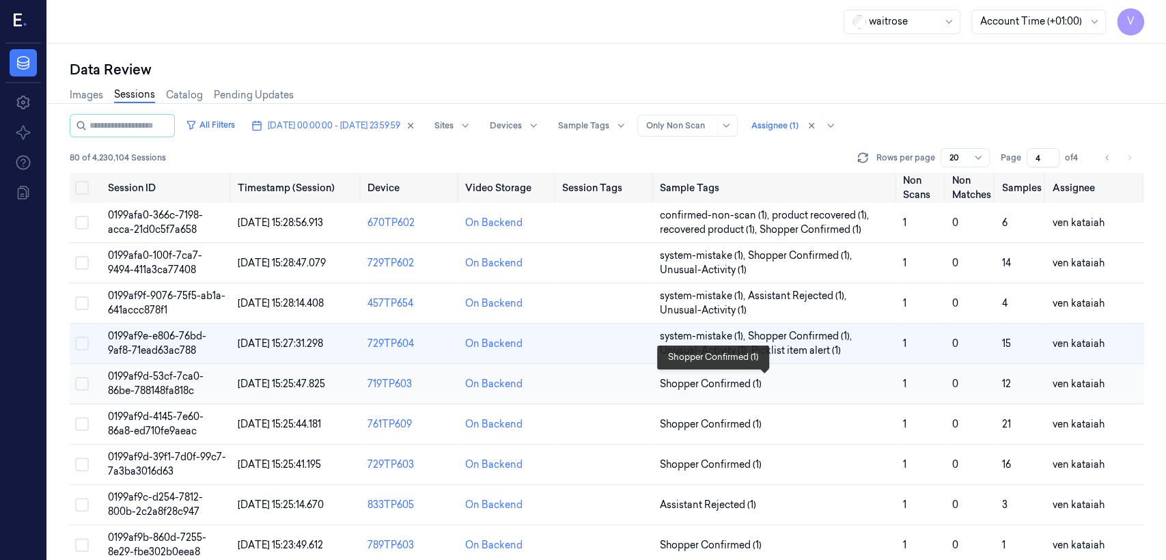
click at [636, 383] on span "Shopper Confirmed (1)" at bounding box center [711, 384] width 102 height 14
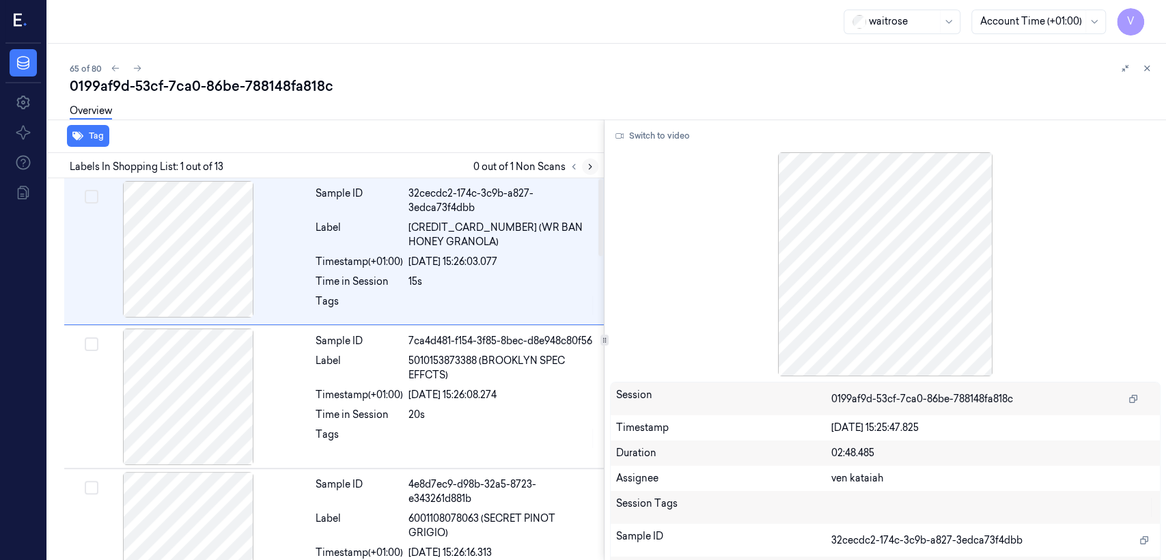
click at [586, 162] on icon at bounding box center [591, 167] width 10 height 10
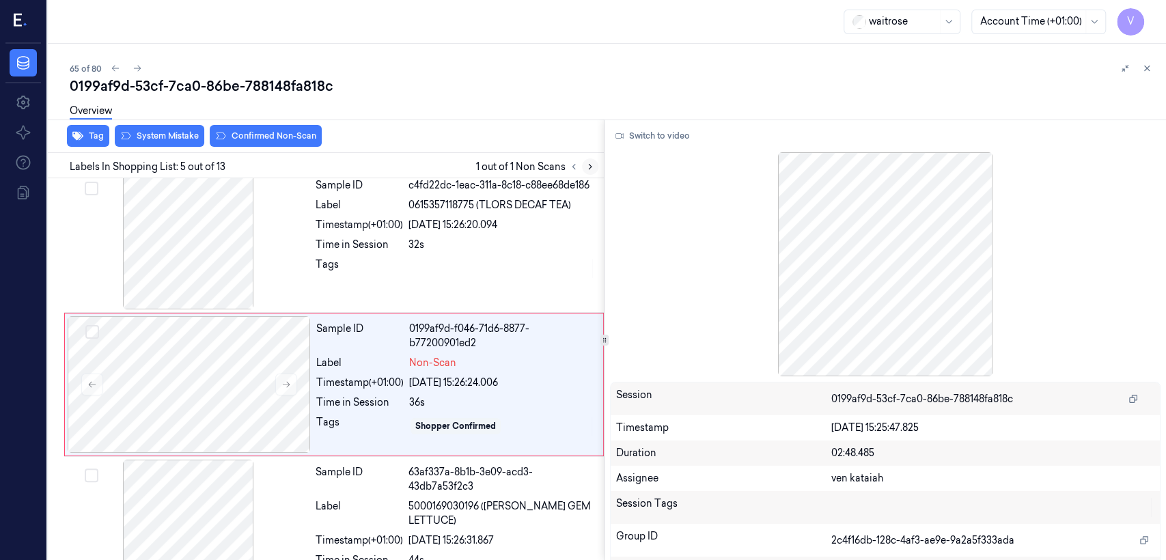
scroll to position [461, 0]
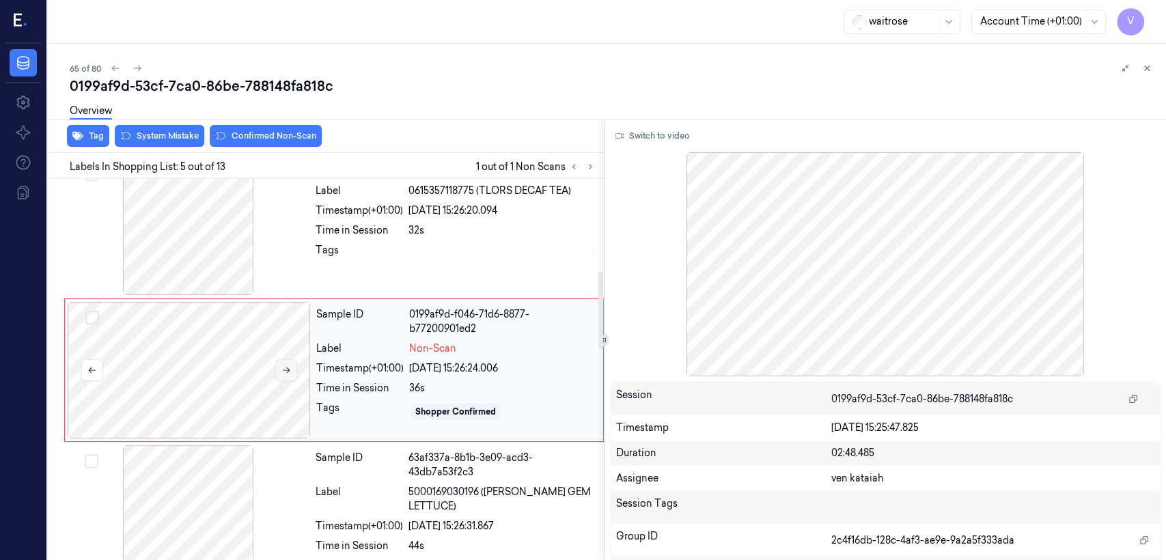
click at [290, 367] on icon at bounding box center [287, 371] width 10 height 10
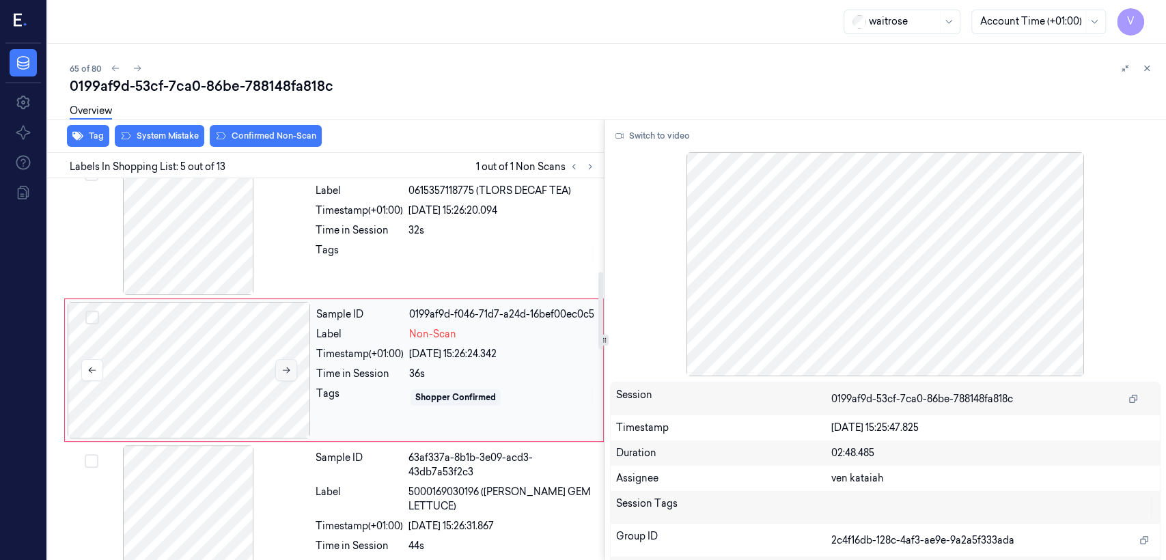
click at [290, 367] on icon at bounding box center [287, 371] width 10 height 10
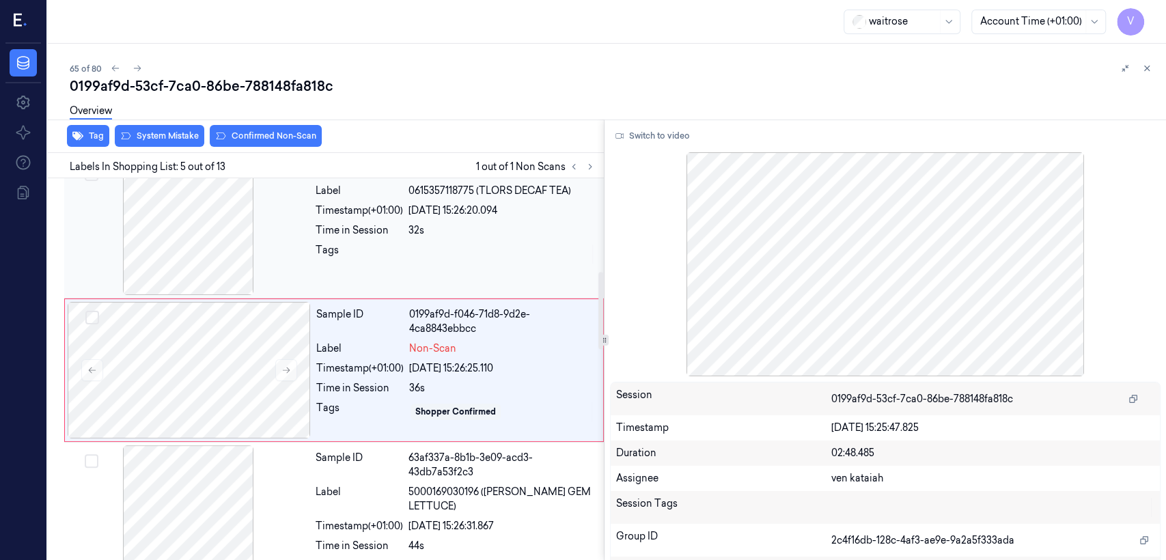
click at [385, 259] on div "Tags" at bounding box center [359, 254] width 87 height 22
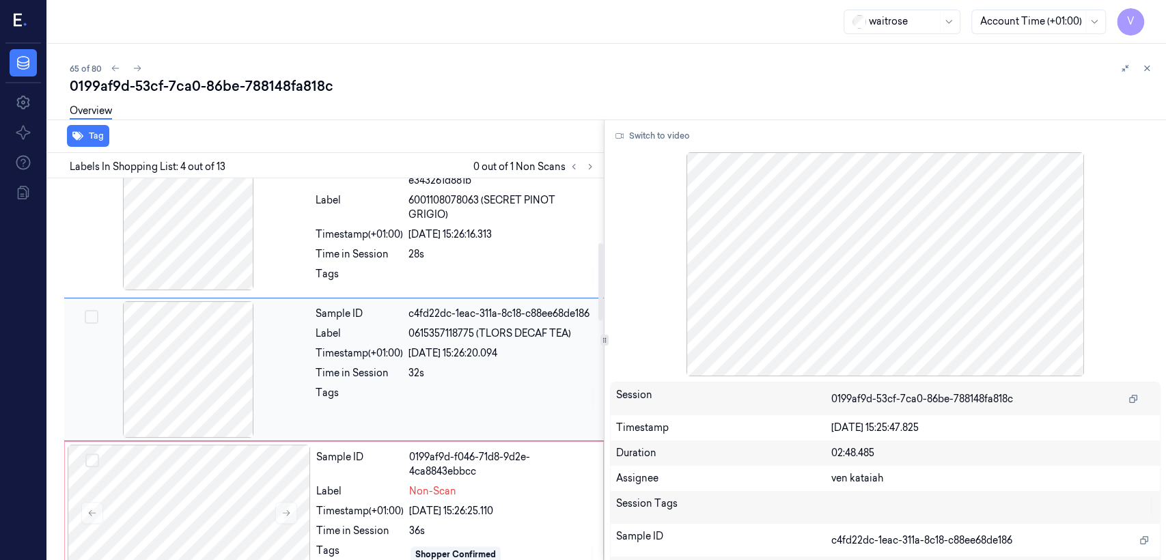
scroll to position [318, 0]
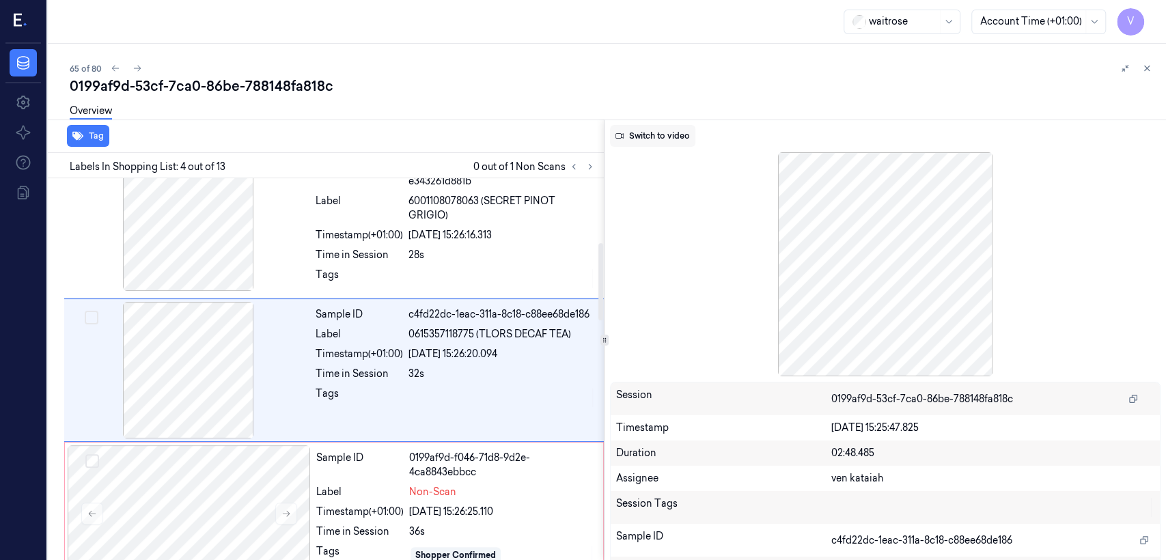
click at [636, 138] on button "Switch to video" at bounding box center [652, 136] width 85 height 22
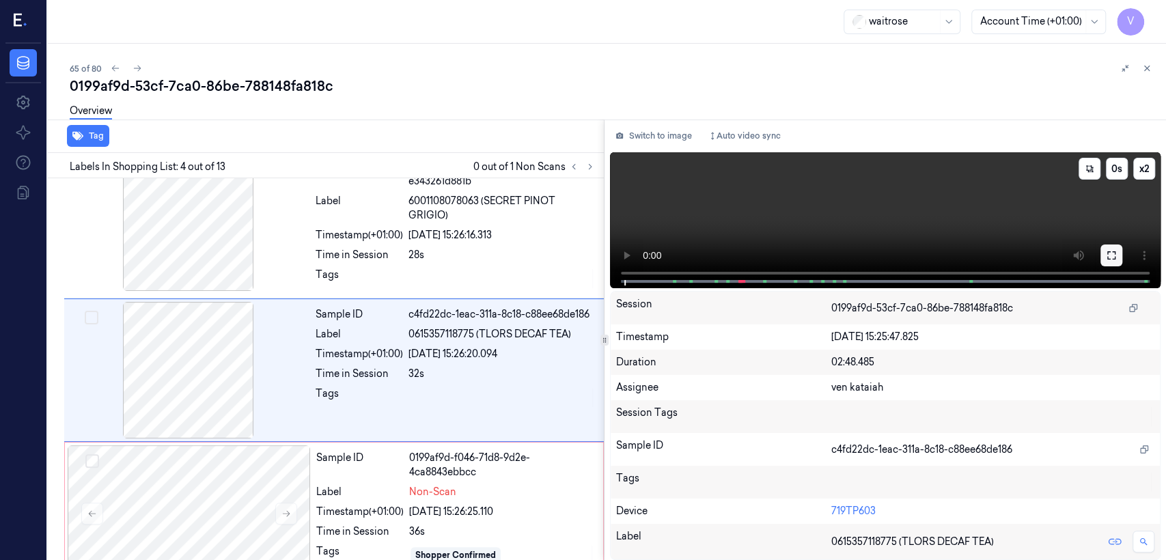
click at [636, 255] on button at bounding box center [1112, 256] width 22 height 22
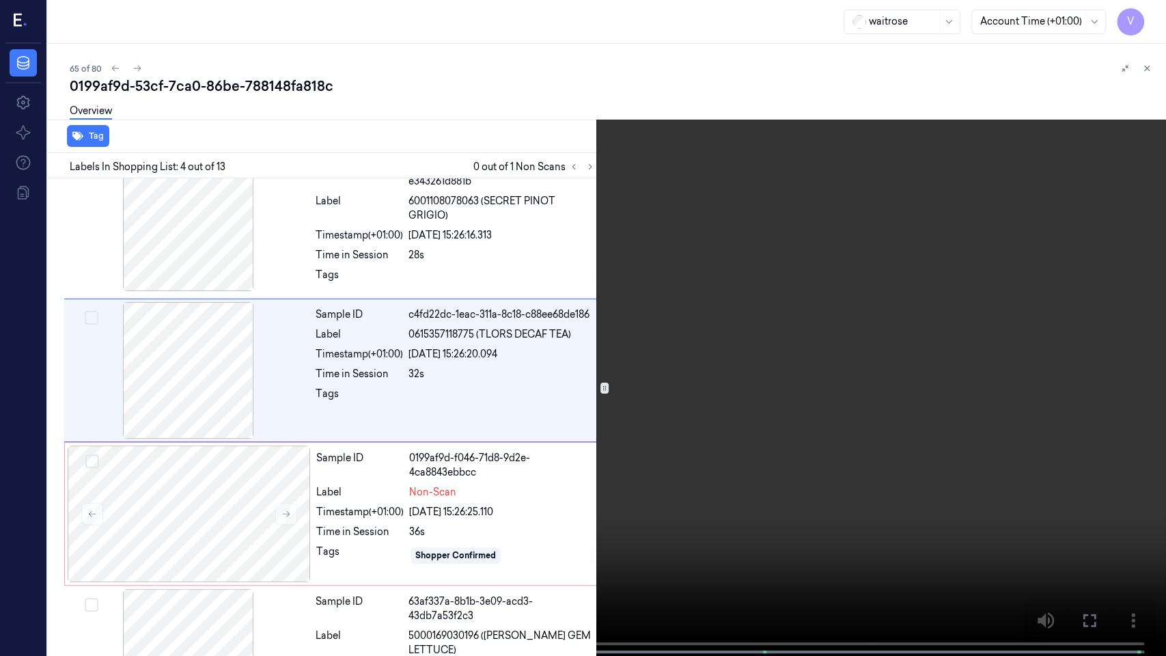
click at [228, 429] on div "x 2 0 s" at bounding box center [583, 328] width 1166 height 656
click at [232, 429] on video at bounding box center [583, 329] width 1166 height 659
click at [0, 0] on button at bounding box center [0, 0] width 0 height 0
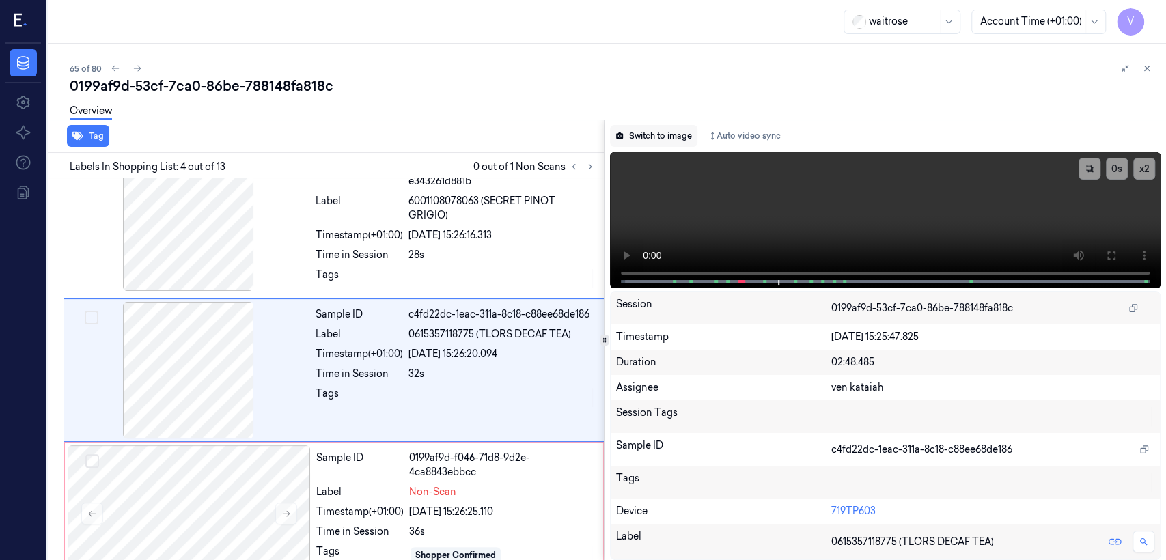
click at [636, 130] on button "Switch to image" at bounding box center [653, 136] width 87 height 22
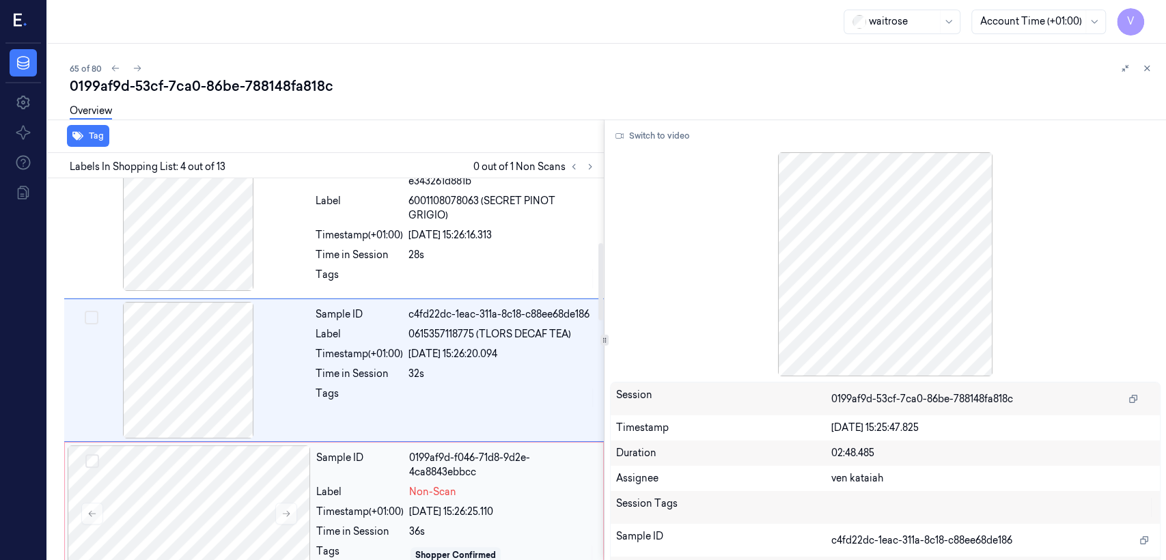
click at [409, 429] on div "Sample ID 0199af9d-f046-71d8-9d2e-4ca8843ebbcc" at bounding box center [455, 465] width 279 height 29
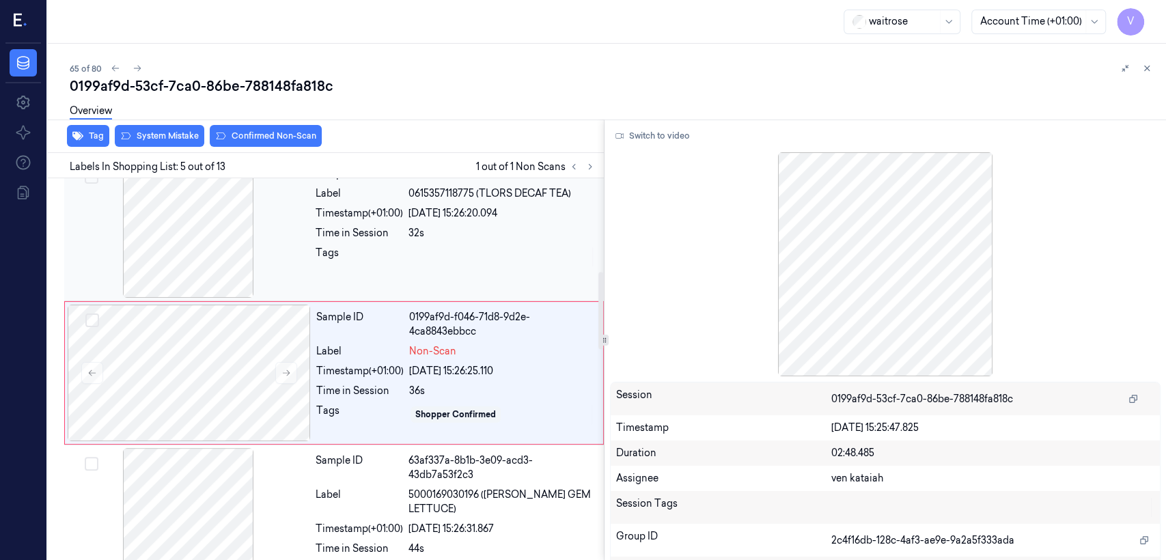
scroll to position [461, 0]
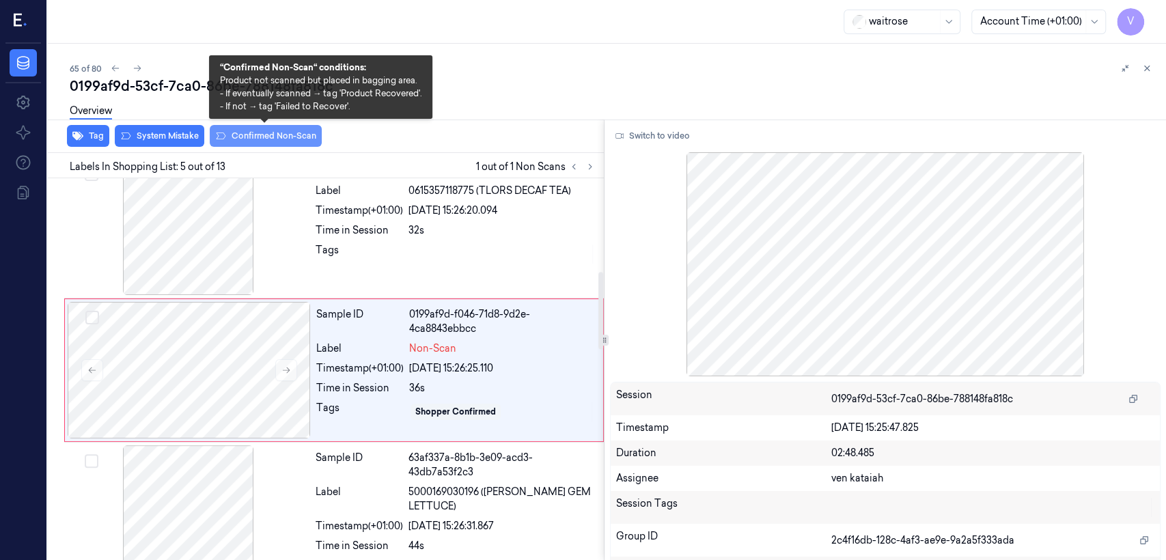
click at [297, 135] on button "Confirmed Non-Scan" at bounding box center [266, 136] width 112 height 22
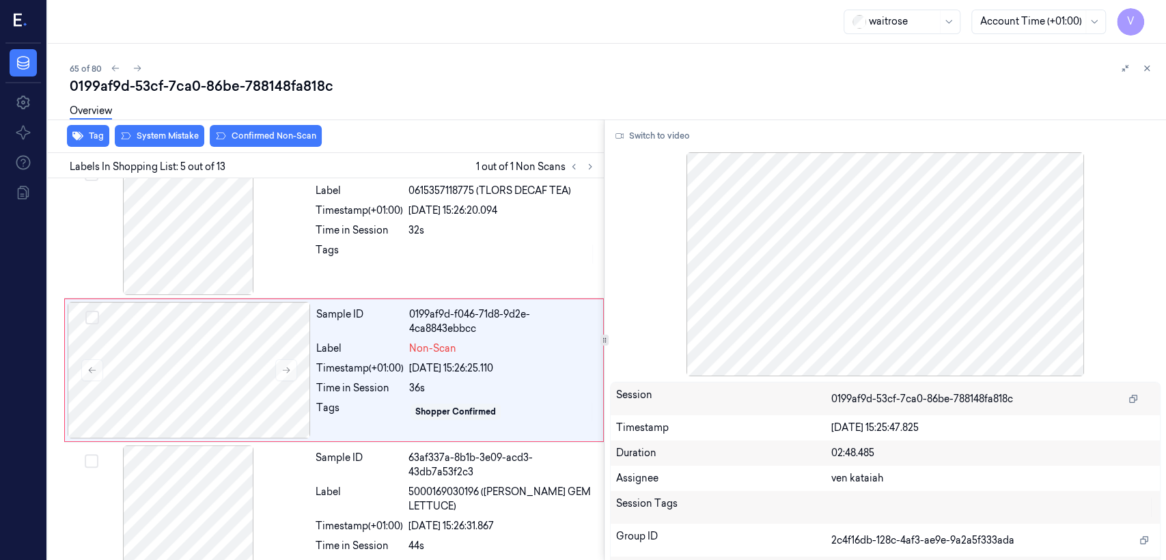
scroll to position [465, 0]
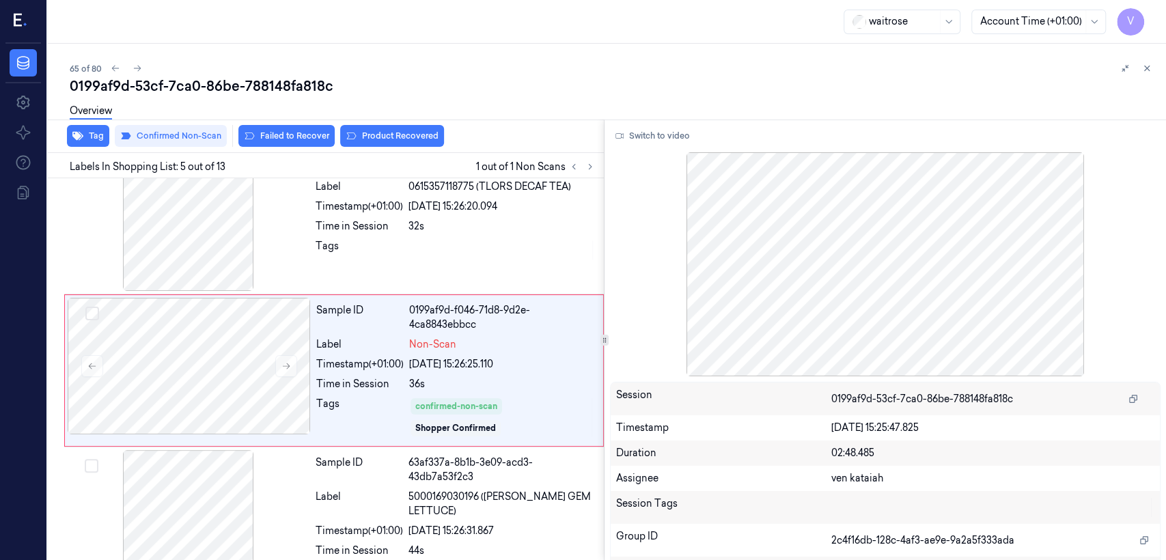
click at [415, 138] on button "Product Recovered" at bounding box center [392, 136] width 104 height 22
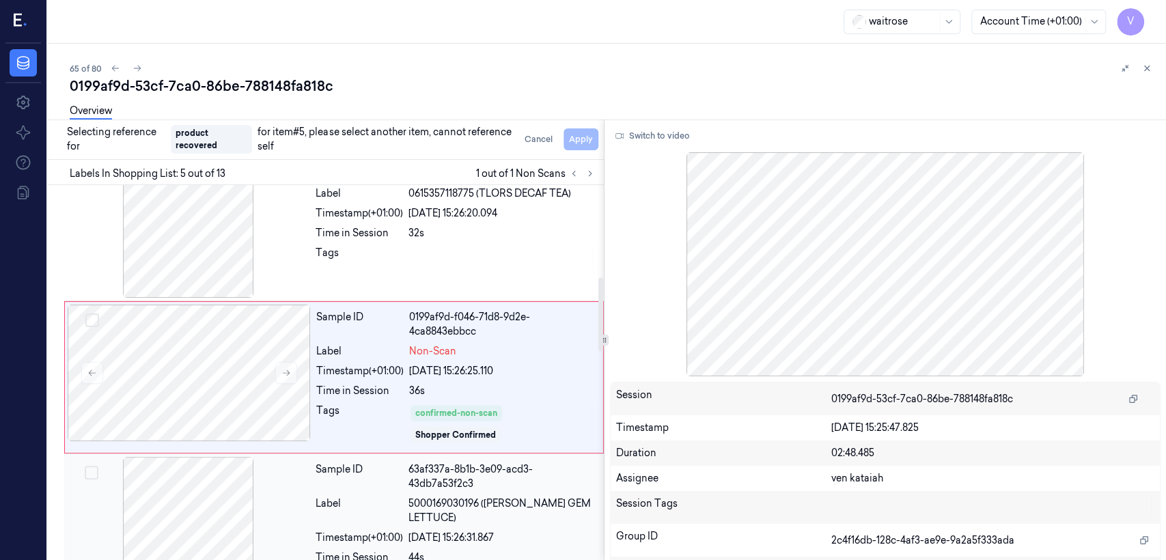
click at [444, 429] on div "63af337a-8b1b-3e09-acd3-43db7a53f2c3" at bounding box center [502, 477] width 187 height 29
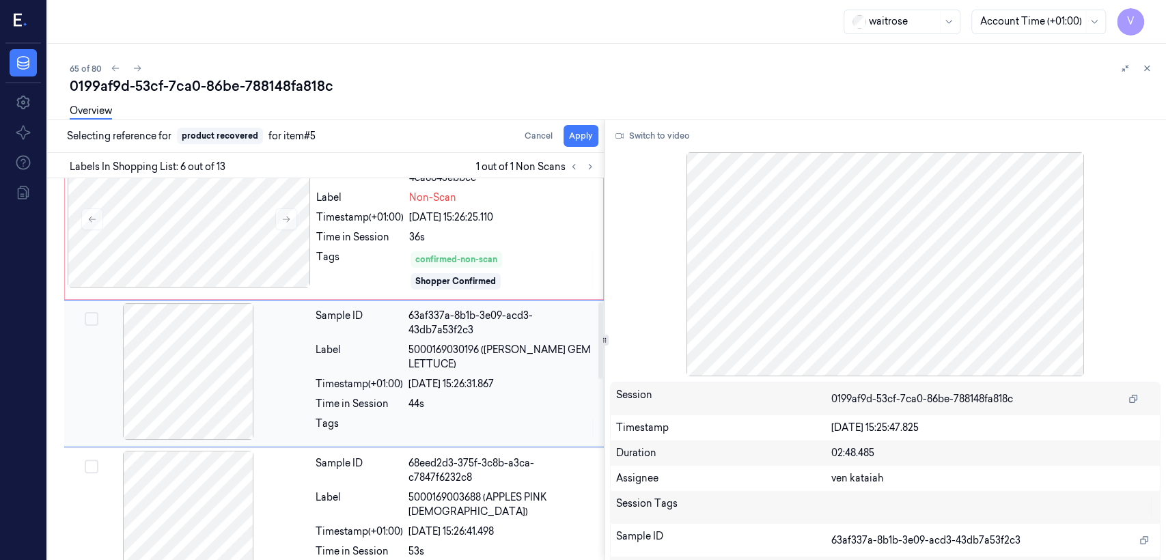
scroll to position [616, 0]
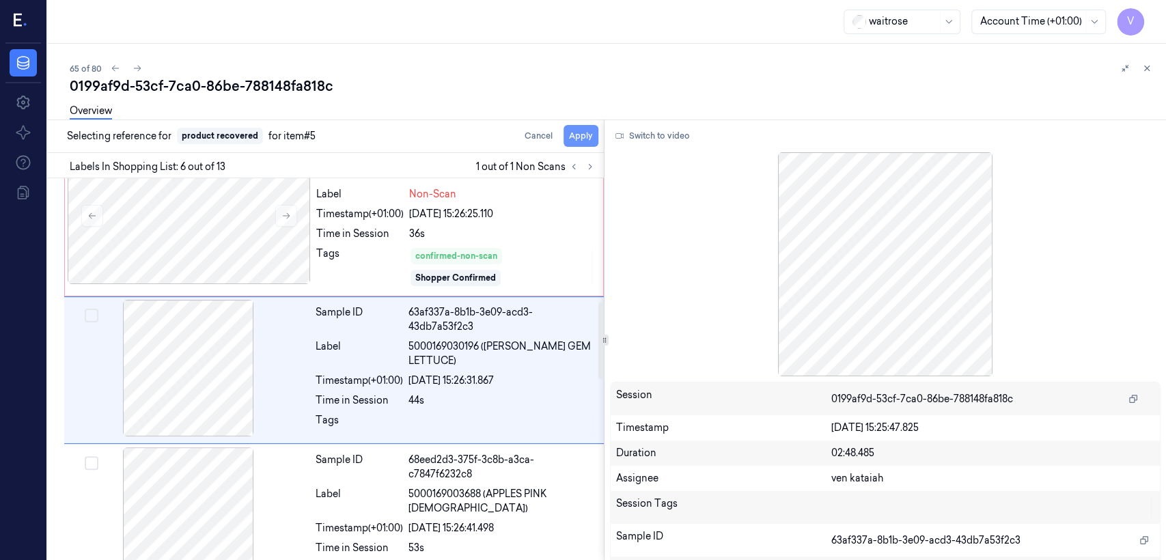
click at [584, 135] on button "Apply" at bounding box center [581, 136] width 35 height 22
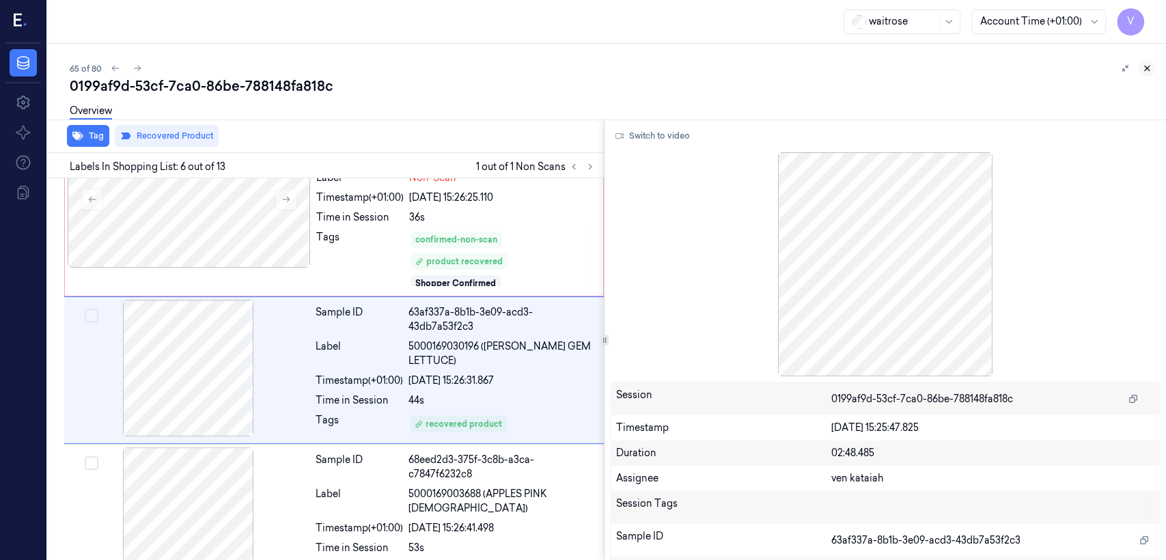
click at [636, 64] on button at bounding box center [1147, 68] width 16 height 16
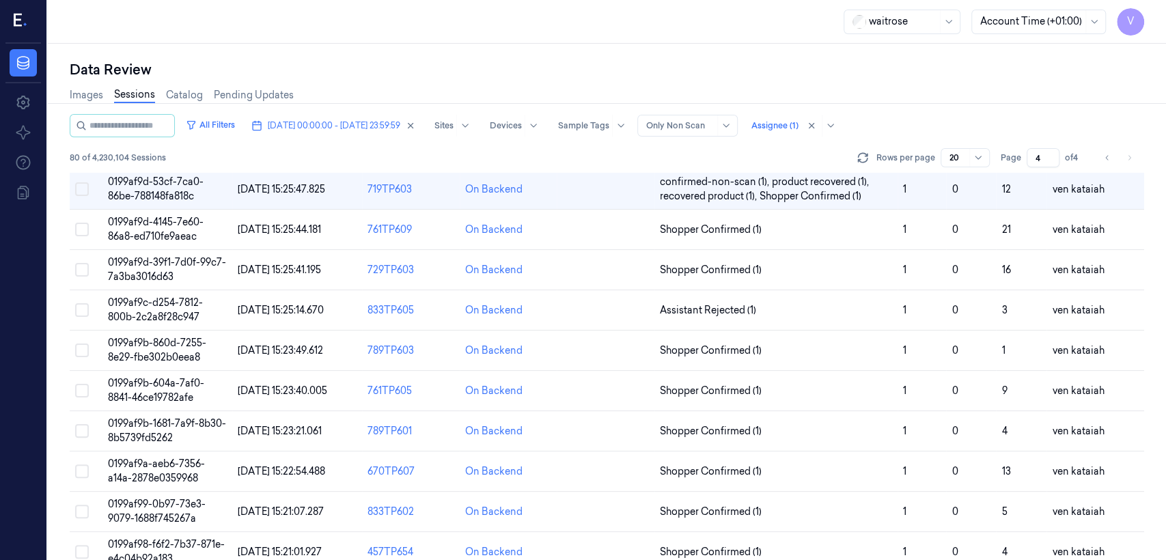
scroll to position [31, 0]
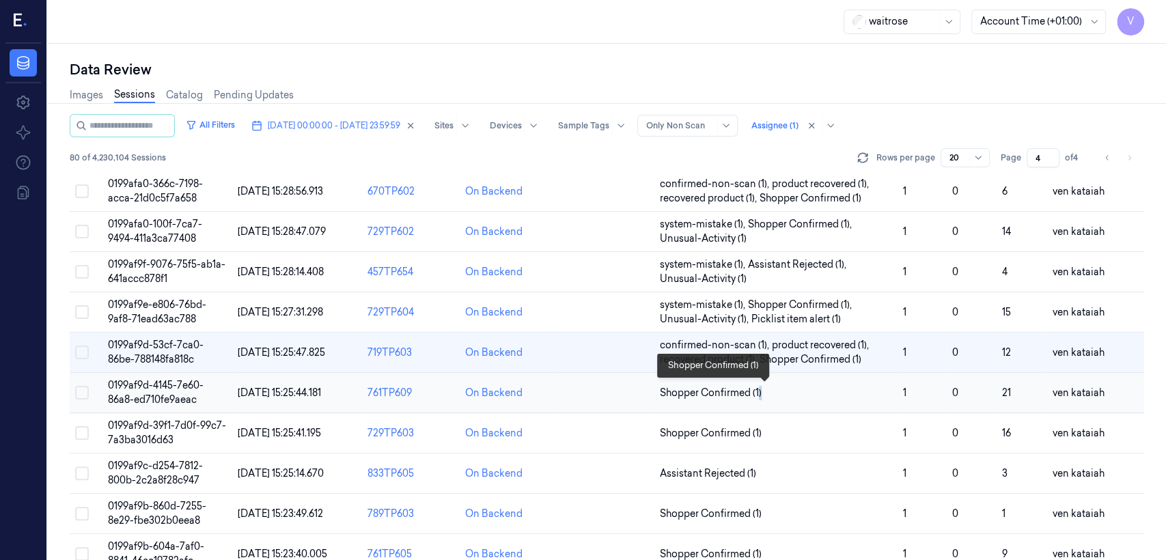
click at [636, 394] on span "Shopper Confirmed (1)" at bounding box center [711, 393] width 102 height 14
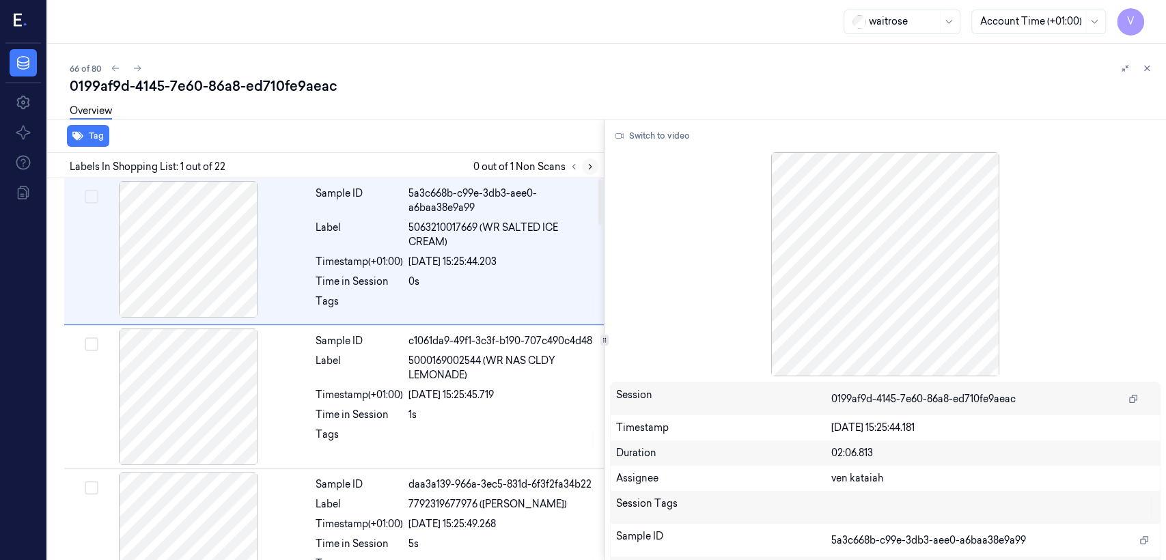
click at [586, 171] on icon at bounding box center [591, 167] width 10 height 10
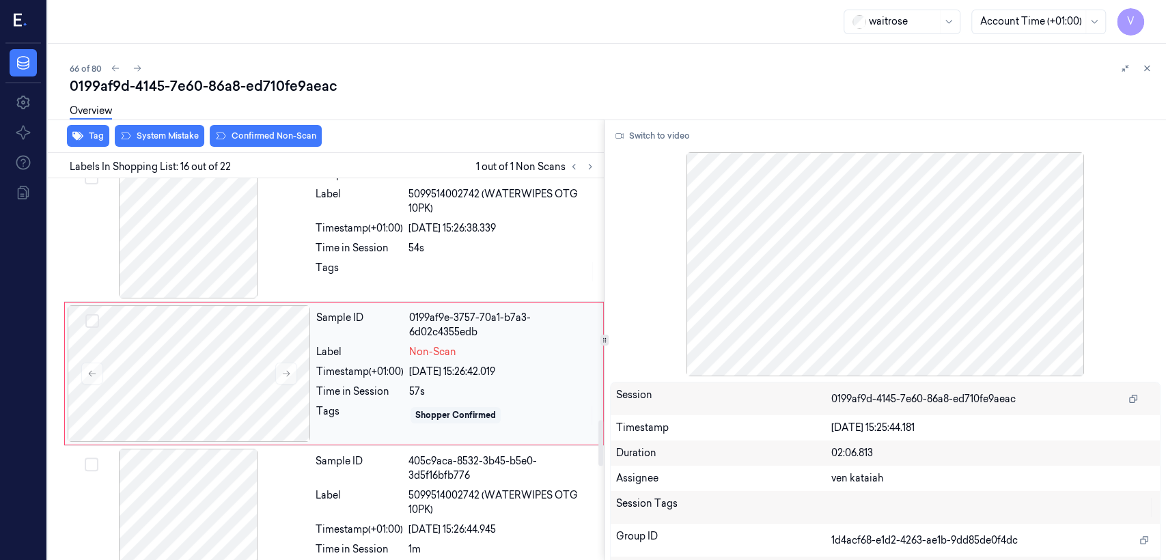
scroll to position [2046, 0]
click at [419, 370] on div "04/10/2025 15:26:42.019" at bounding box center [502, 370] width 186 height 14
click at [282, 369] on icon at bounding box center [287, 372] width 10 height 10
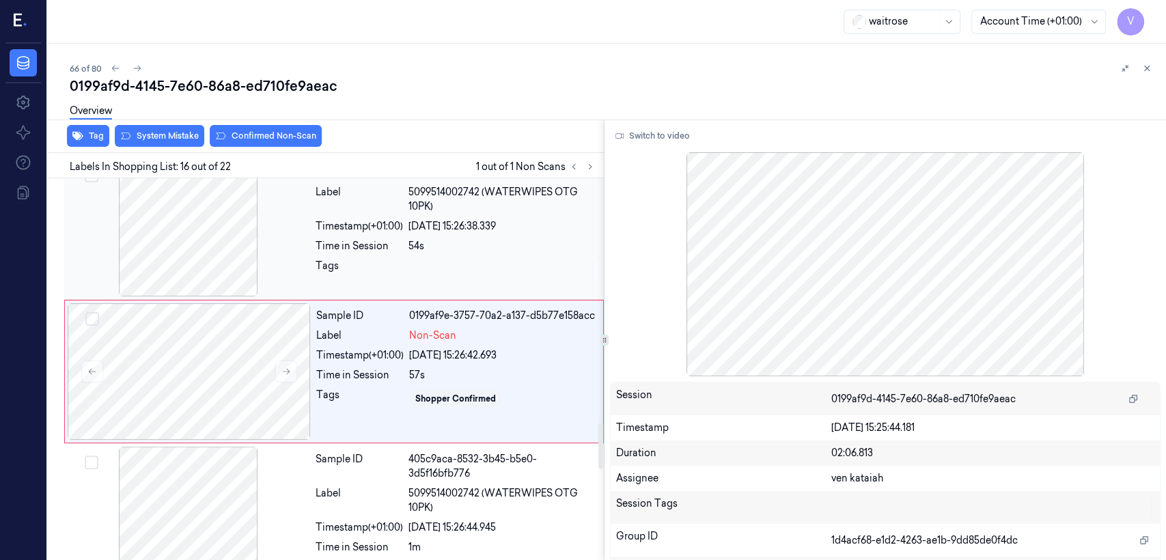
click at [339, 253] on div "Sample ID 17e0ddf9-8455-3e40-a3d8-1f3f9ccc04b8 Label 5099514002742 (WATERWIPES …" at bounding box center [455, 228] width 291 height 137
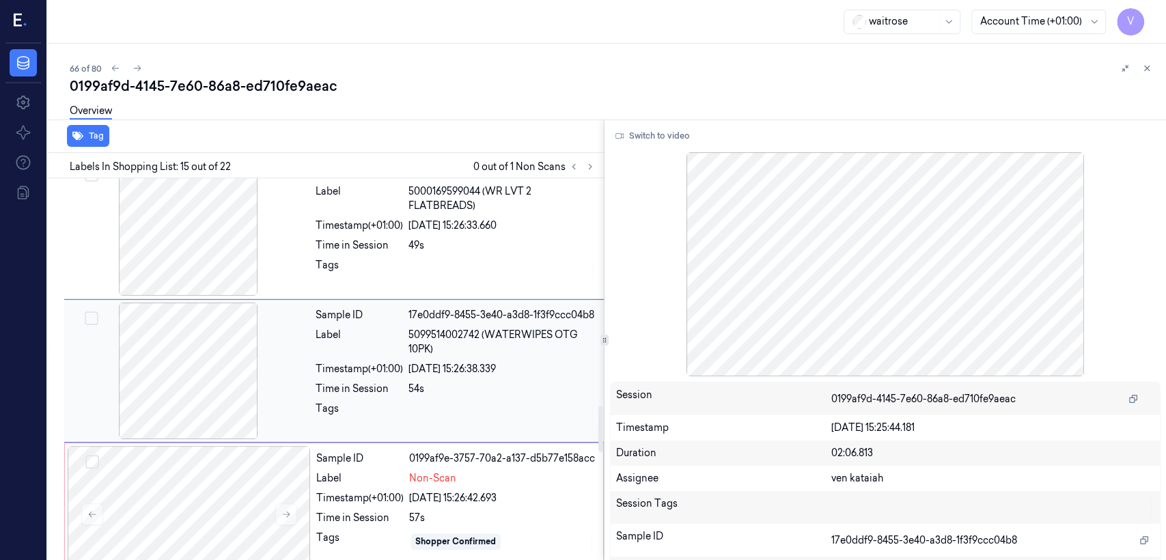
scroll to position [1903, 0]
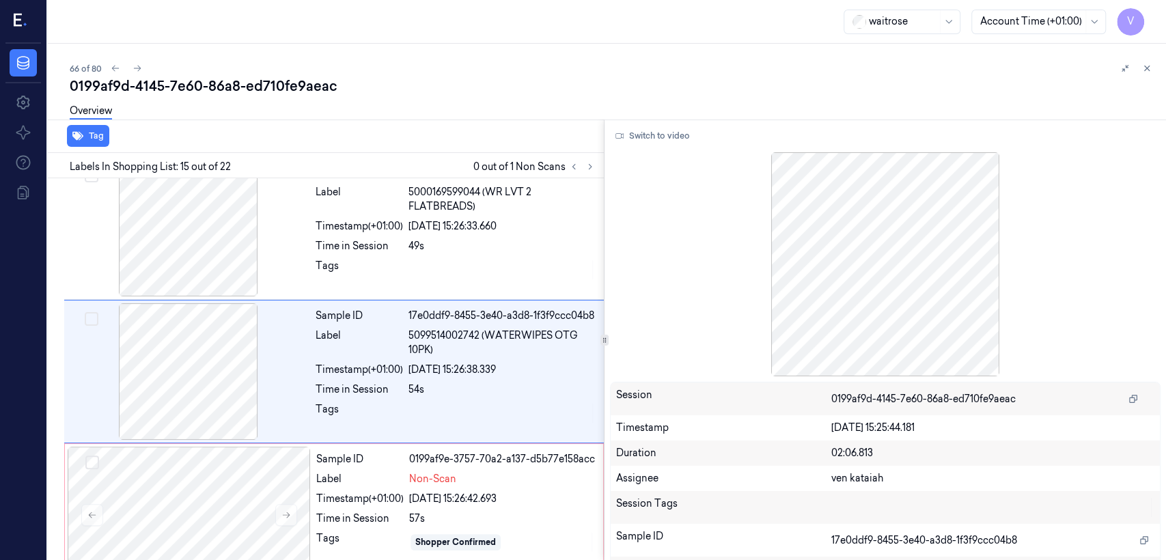
click at [636, 150] on div "Switch to video Session 0199af9d-4145-7e60-86a8-ed710fe9aeac Timestamp 04/10/20…" at bounding box center [886, 340] width 562 height 441
click at [636, 138] on button "Switch to video" at bounding box center [652, 136] width 85 height 22
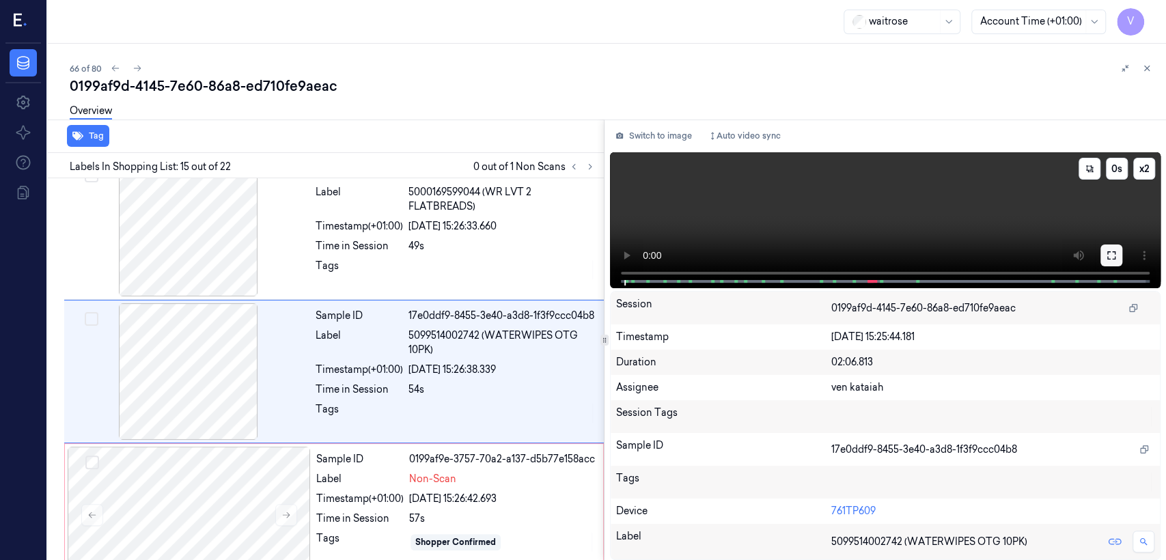
click at [636, 249] on button at bounding box center [1112, 256] width 22 height 22
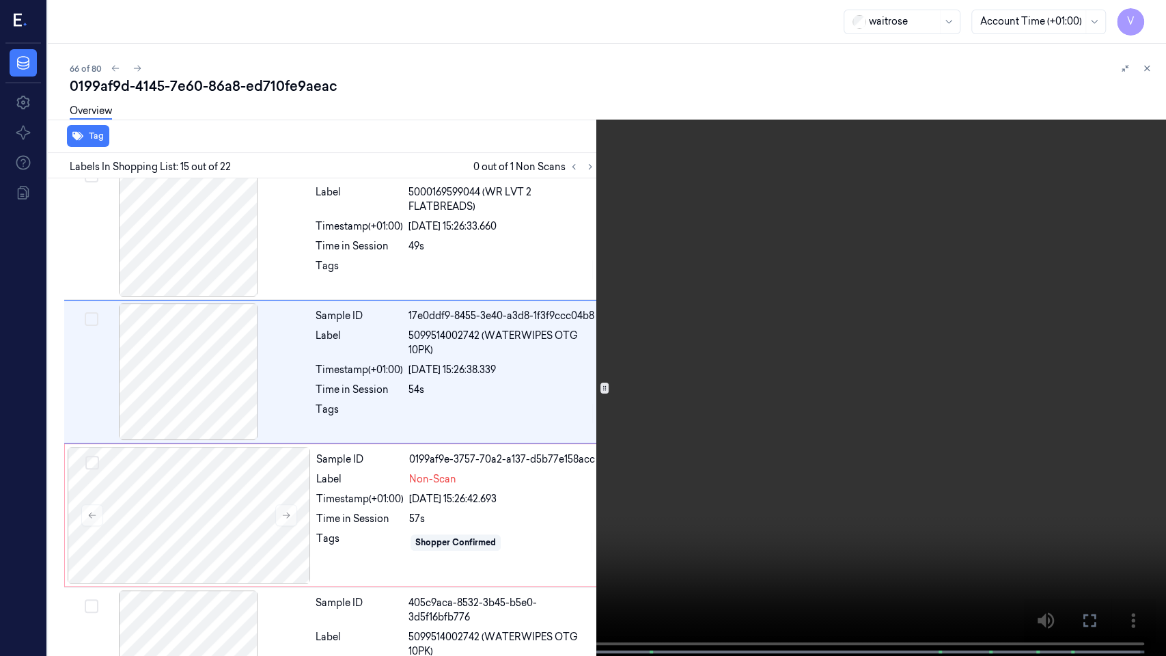
click at [484, 413] on video at bounding box center [583, 329] width 1166 height 659
click at [0, 0] on icon at bounding box center [0, 0] width 0 height 0
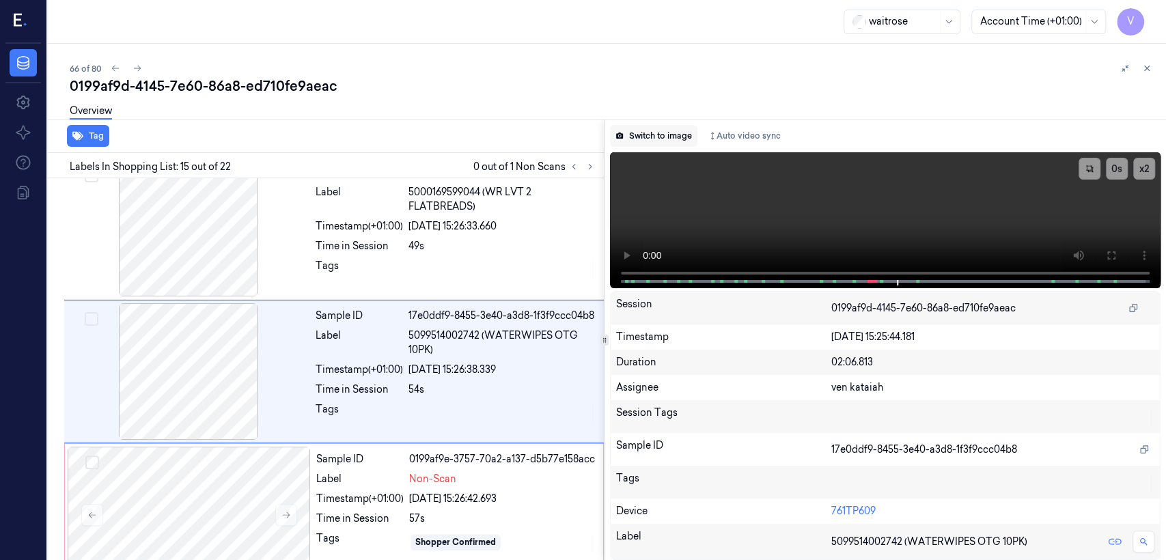
click at [636, 138] on button "Switch to image" at bounding box center [653, 136] width 87 height 22
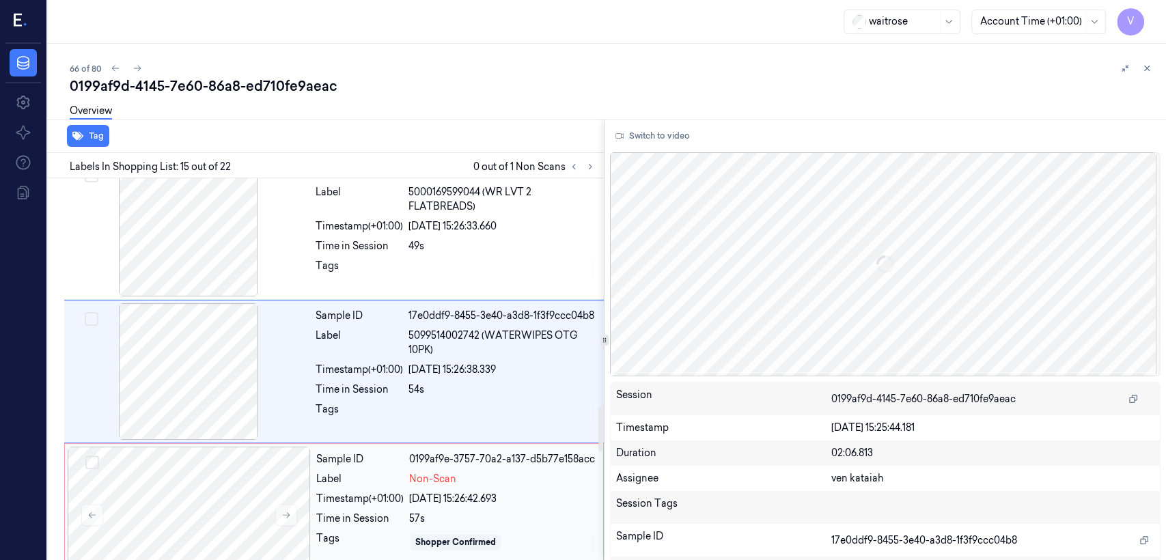
click at [478, 429] on div "Non-Scan" at bounding box center [502, 479] width 186 height 14
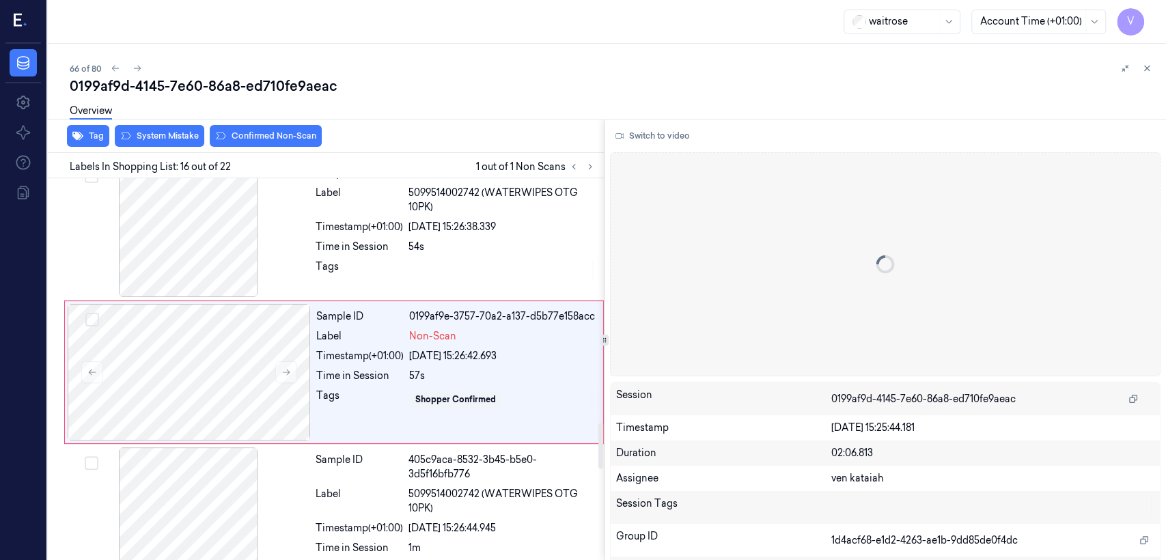
scroll to position [2046, 0]
click at [184, 130] on div "Overview" at bounding box center [613, 113] width 1086 height 35
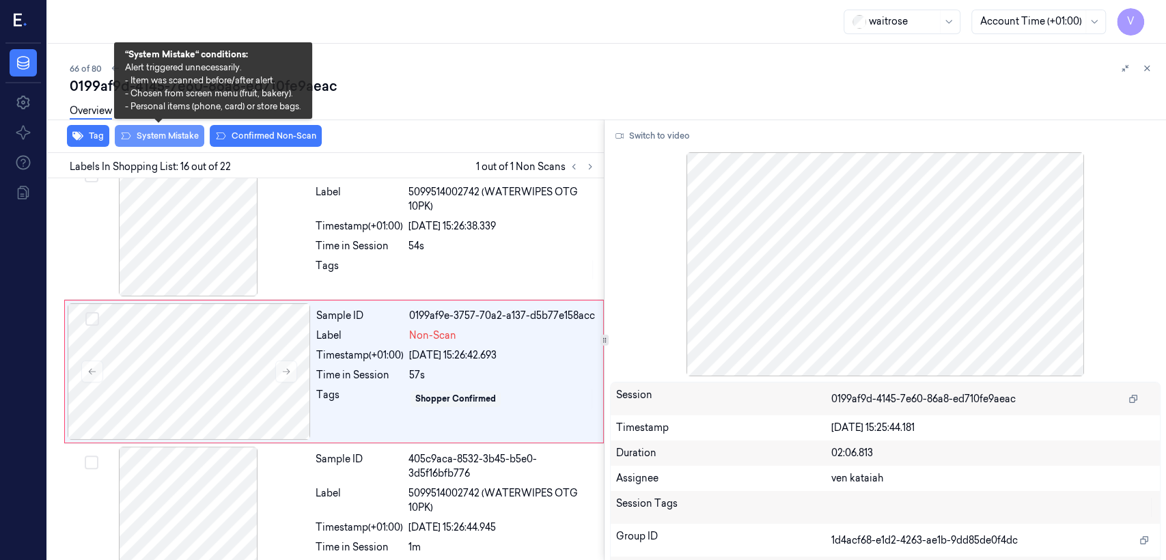
click at [181, 137] on button "System Mistake" at bounding box center [160, 136] width 90 height 22
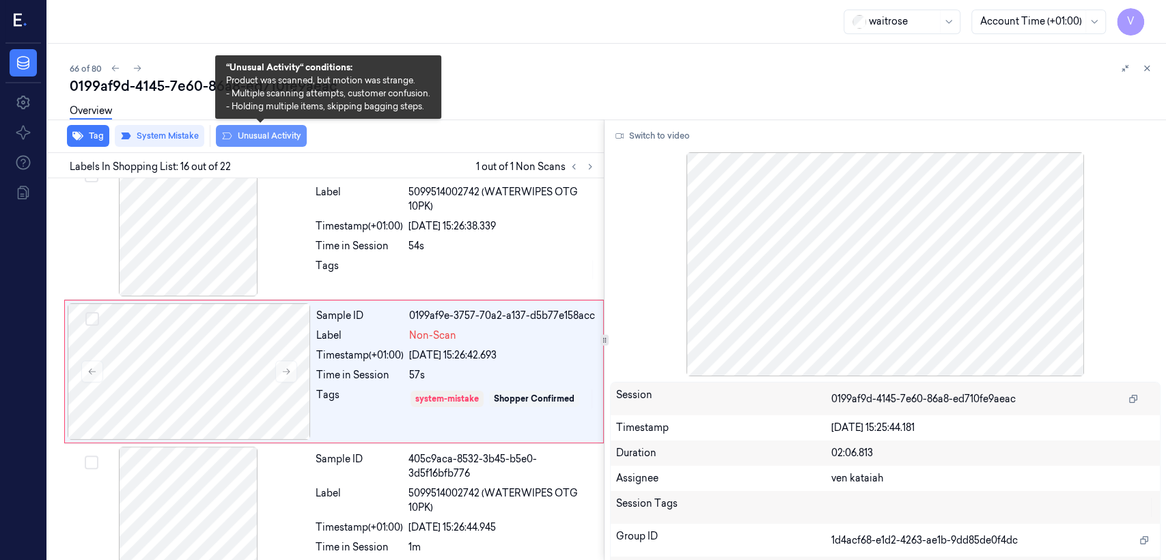
click at [244, 135] on button "Unusual Activity" at bounding box center [261, 136] width 91 height 22
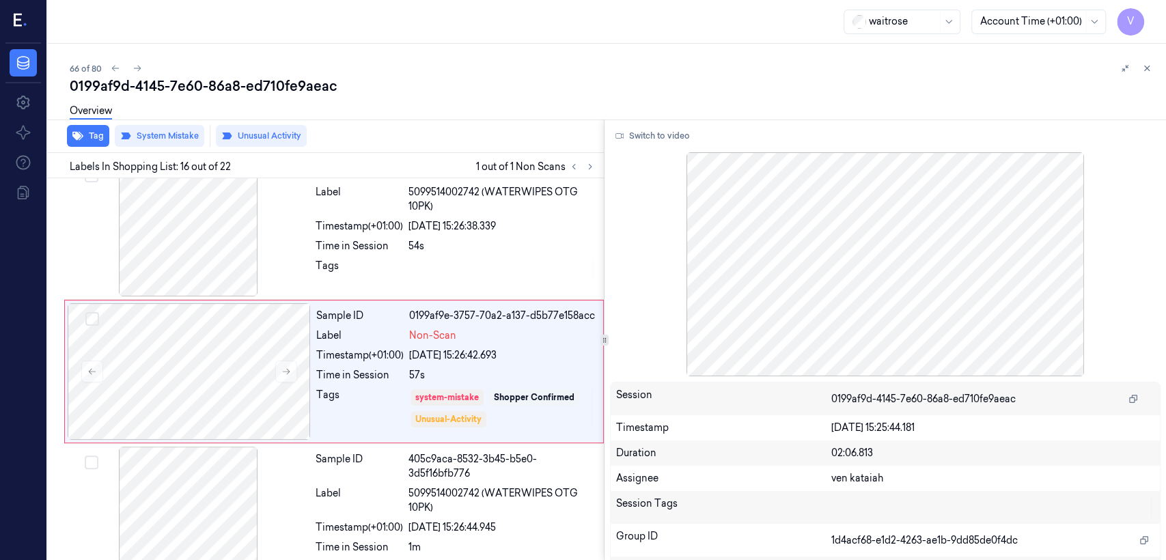
click at [399, 82] on div "0199af9d-4145-7e60-86a8-ed710fe9aeac" at bounding box center [613, 86] width 1086 height 19
click at [636, 68] on button at bounding box center [1147, 68] width 16 height 16
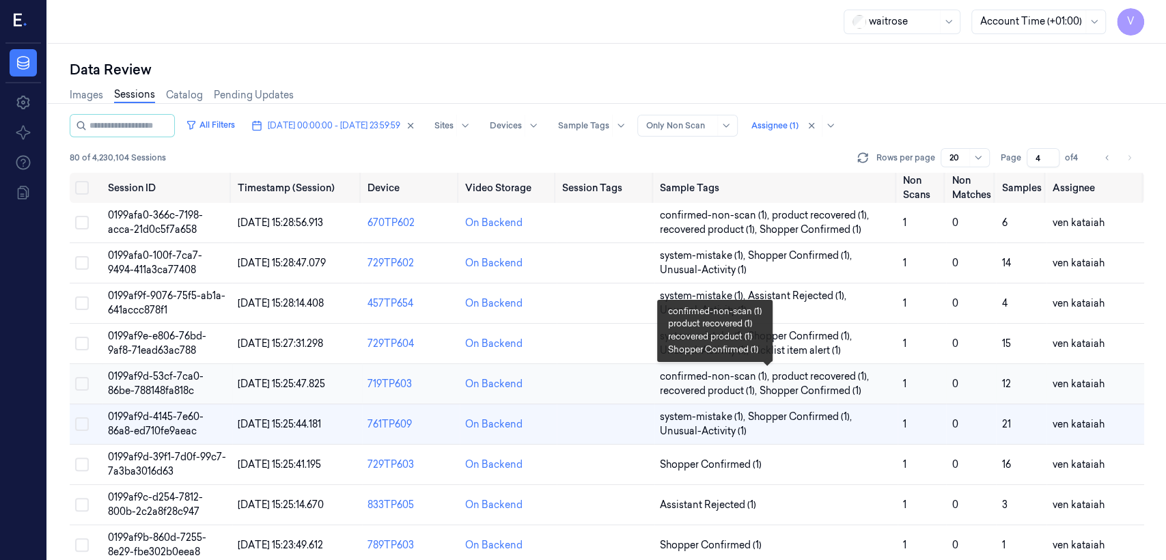
scroll to position [152, 0]
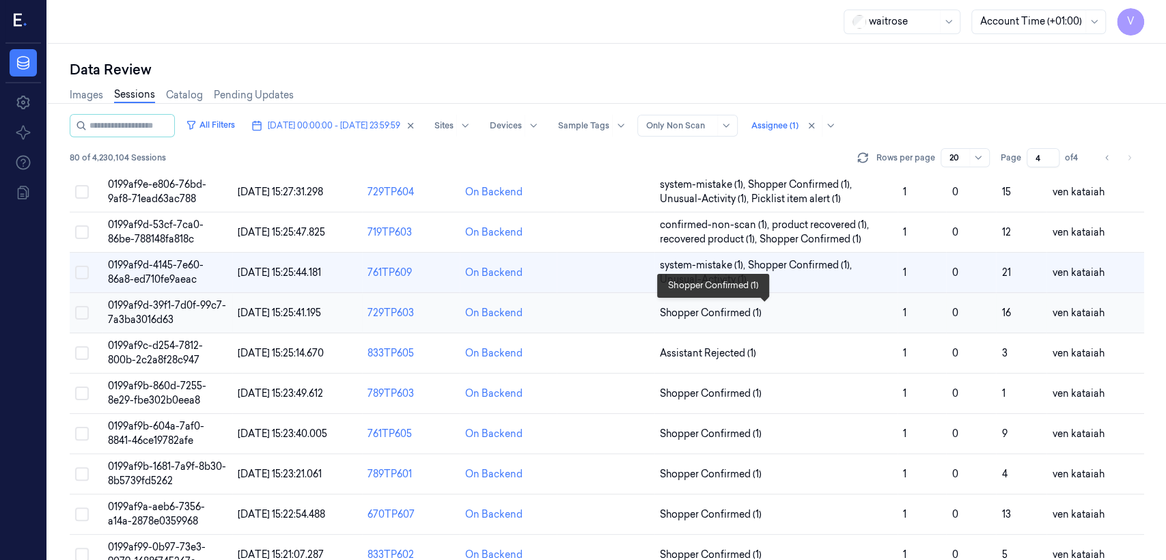
click at [636, 315] on span "Shopper Confirmed (1)" at bounding box center [711, 313] width 102 height 14
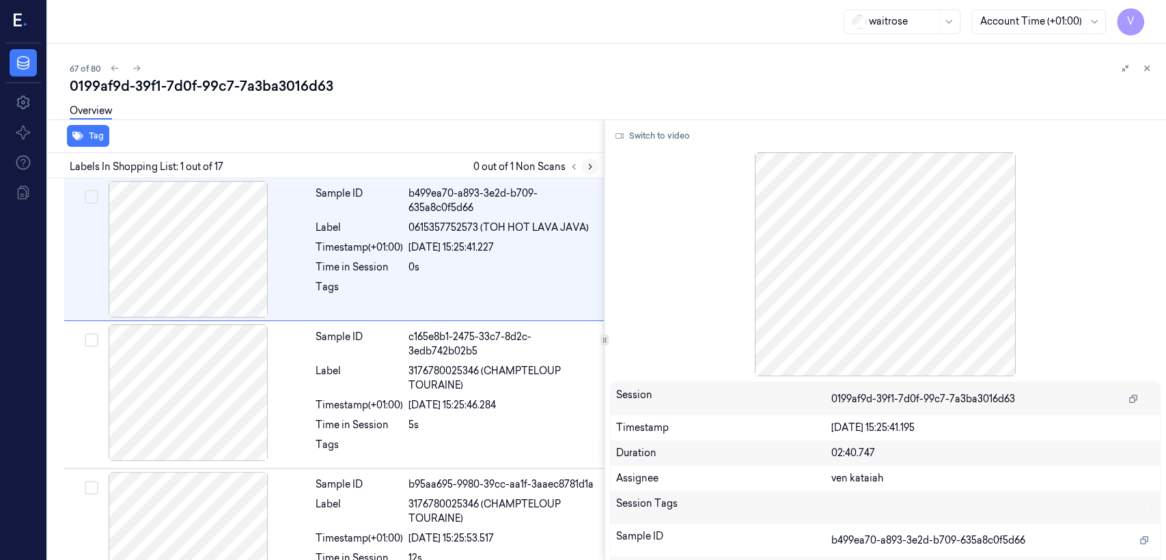
click at [590, 169] on icon at bounding box center [591, 167] width 10 height 10
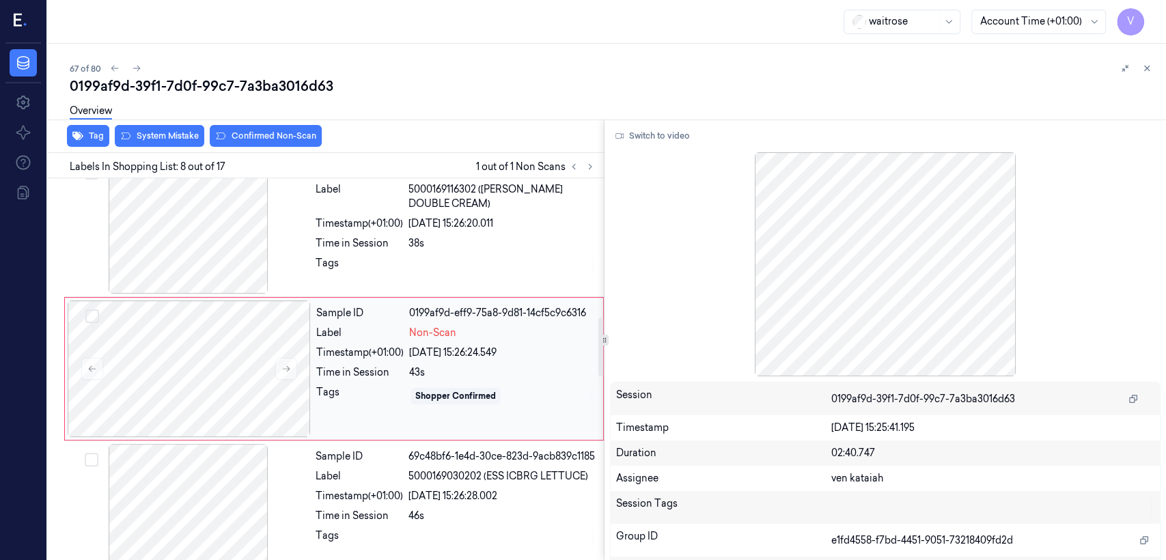
scroll to position [900, 0]
click at [292, 367] on button at bounding box center [286, 366] width 22 height 22
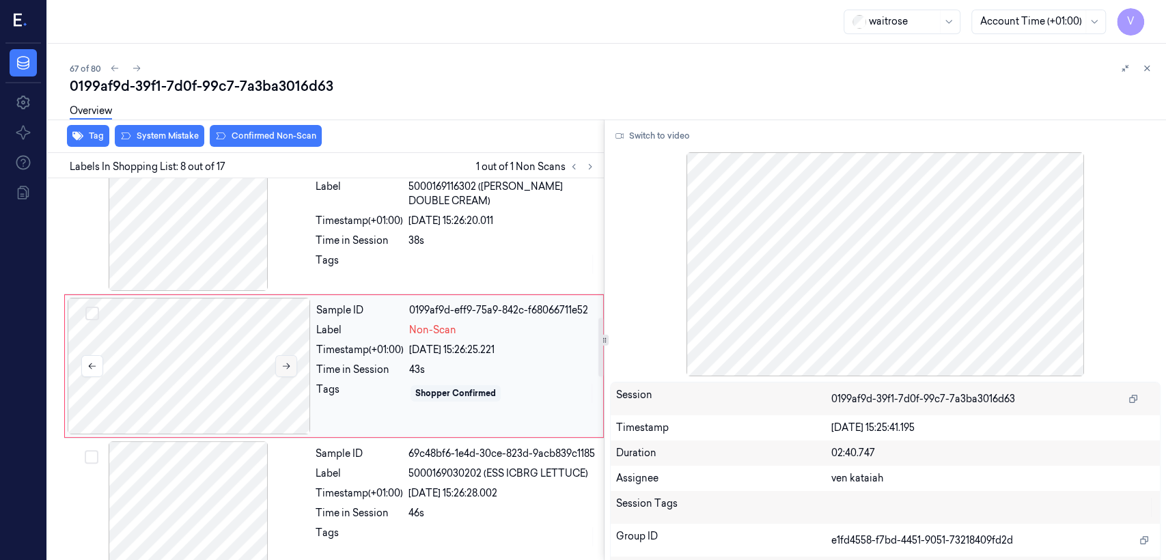
click at [291, 367] on button at bounding box center [286, 366] width 22 height 22
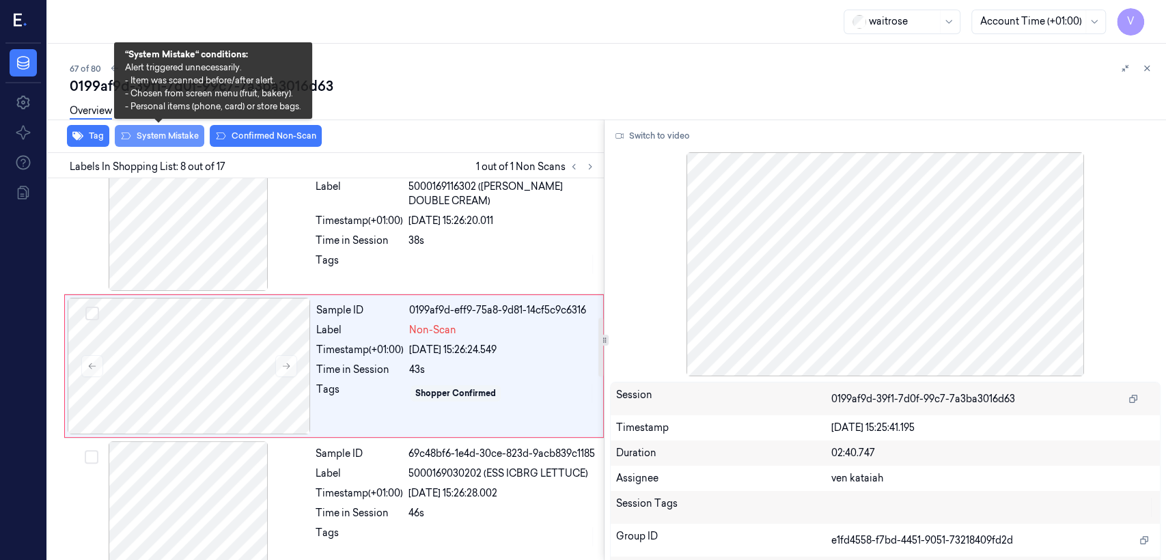
click at [184, 142] on button "System Mistake" at bounding box center [160, 136] width 90 height 22
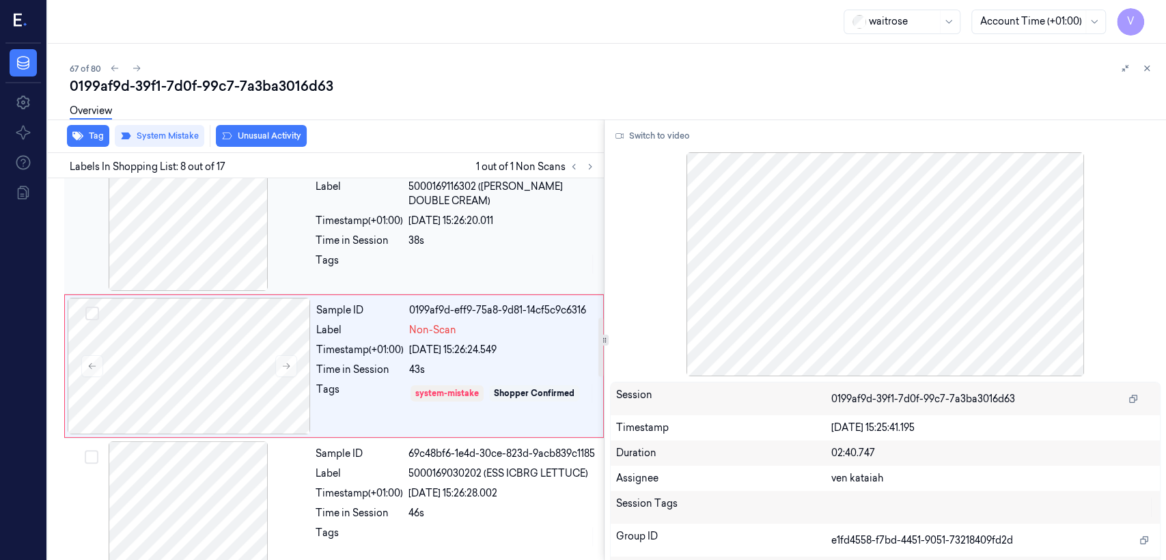
click at [397, 228] on div "Timestamp (+01:00)" at bounding box center [359, 221] width 87 height 14
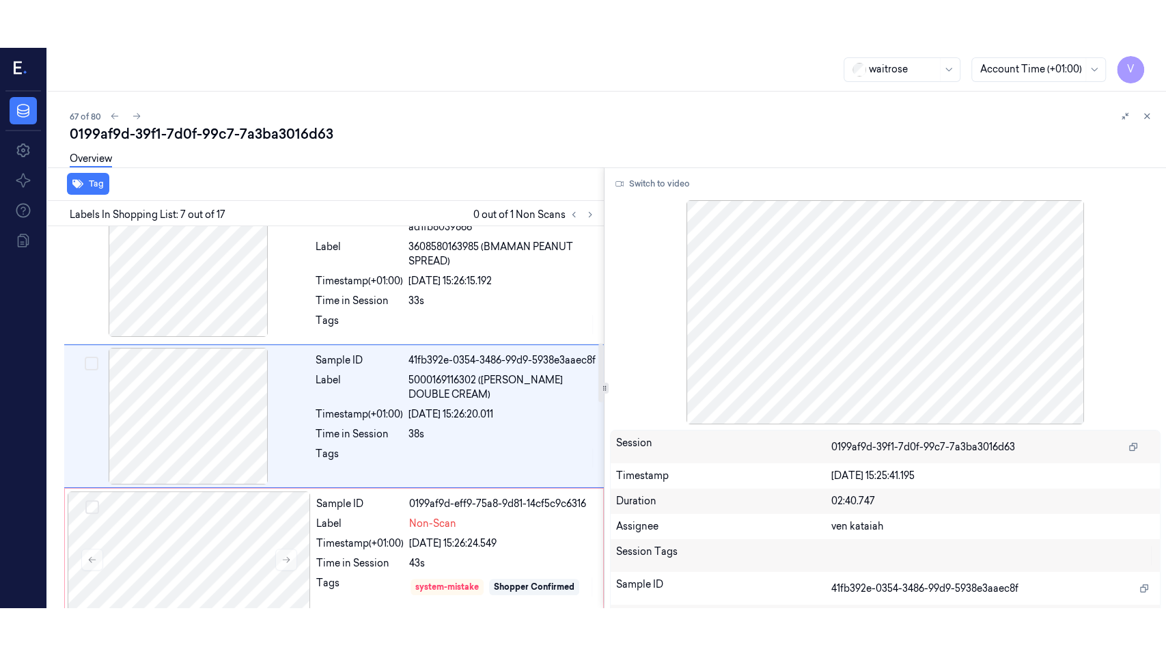
scroll to position [754, 0]
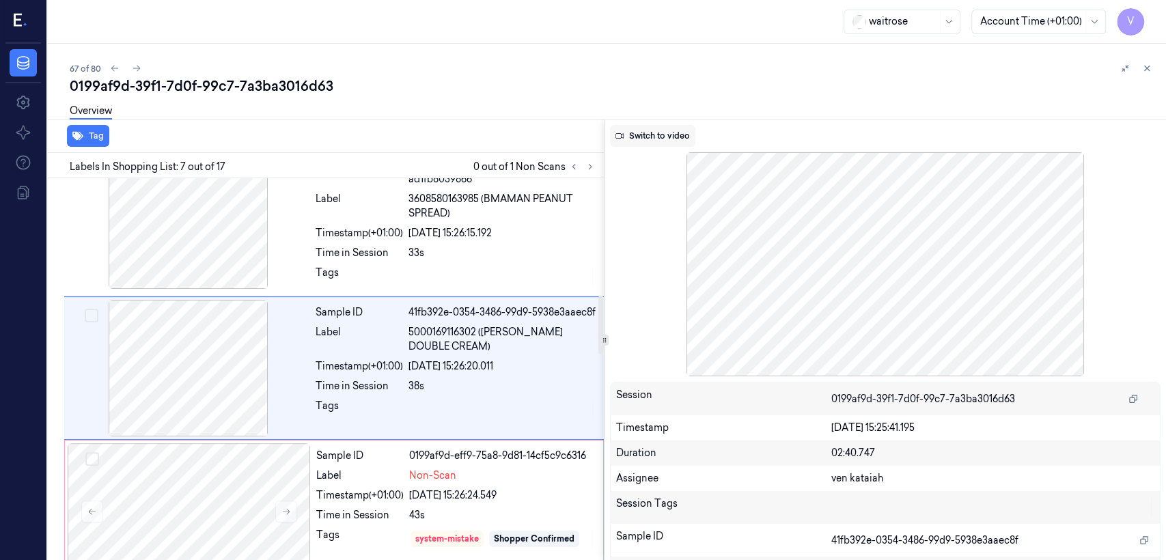
click at [636, 128] on button "Switch to video" at bounding box center [652, 136] width 85 height 22
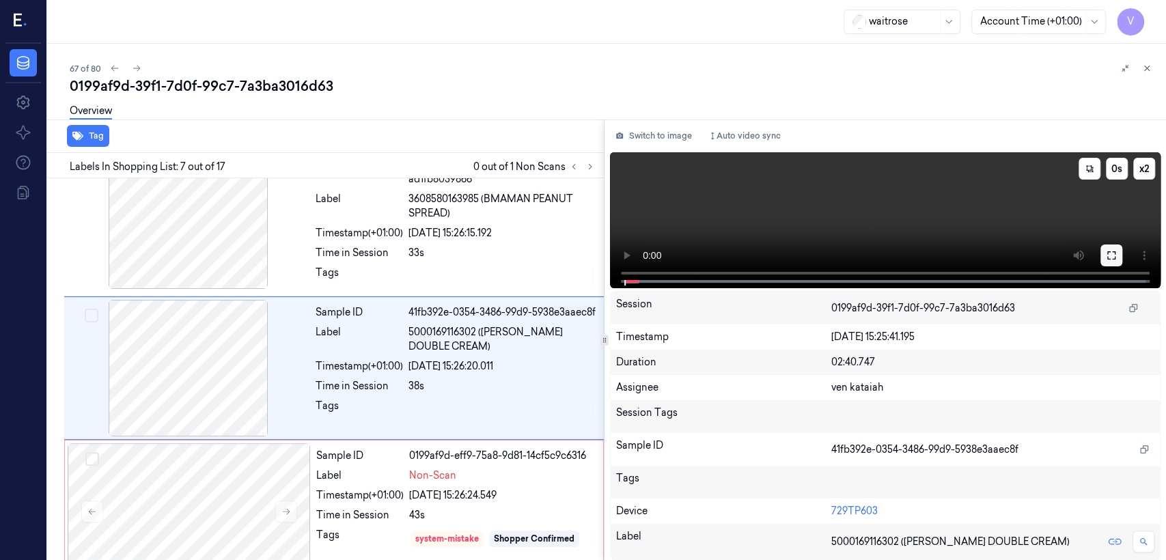
click at [636, 259] on icon at bounding box center [1112, 255] width 8 height 8
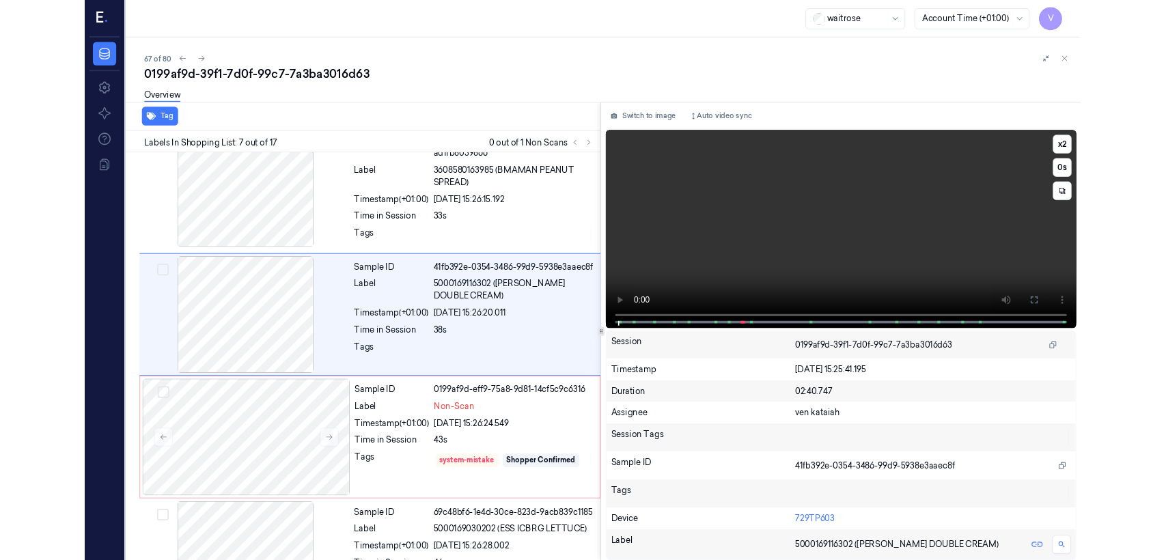
scroll to position [706, 0]
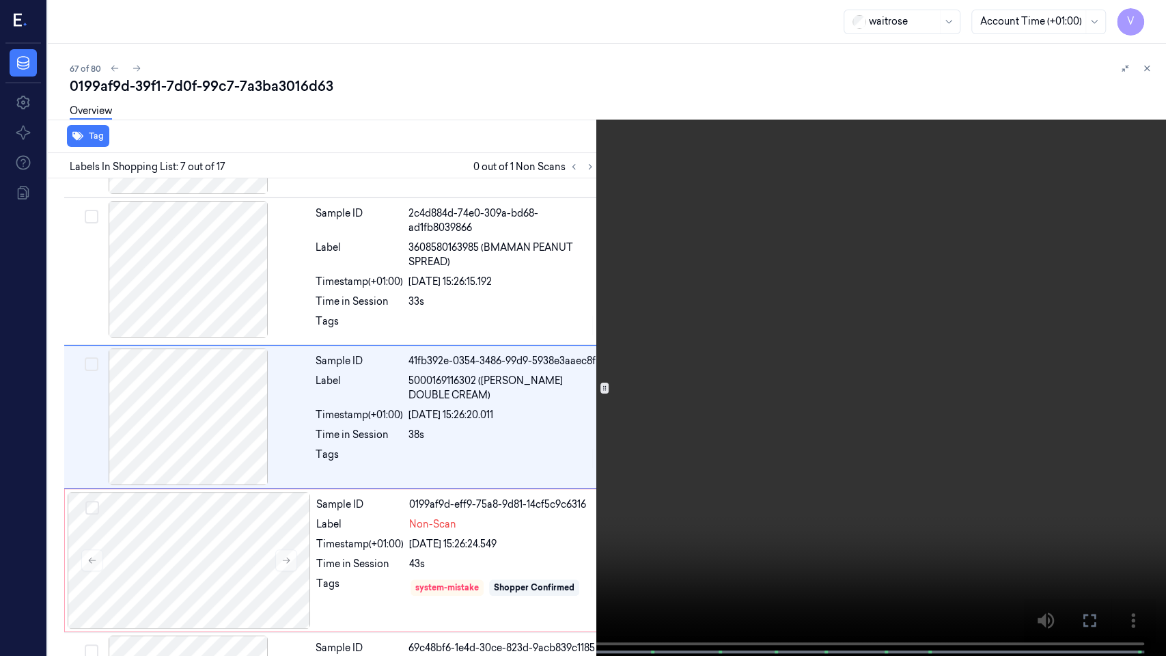
click at [0, 0] on icon at bounding box center [0, 0] width 0 height 0
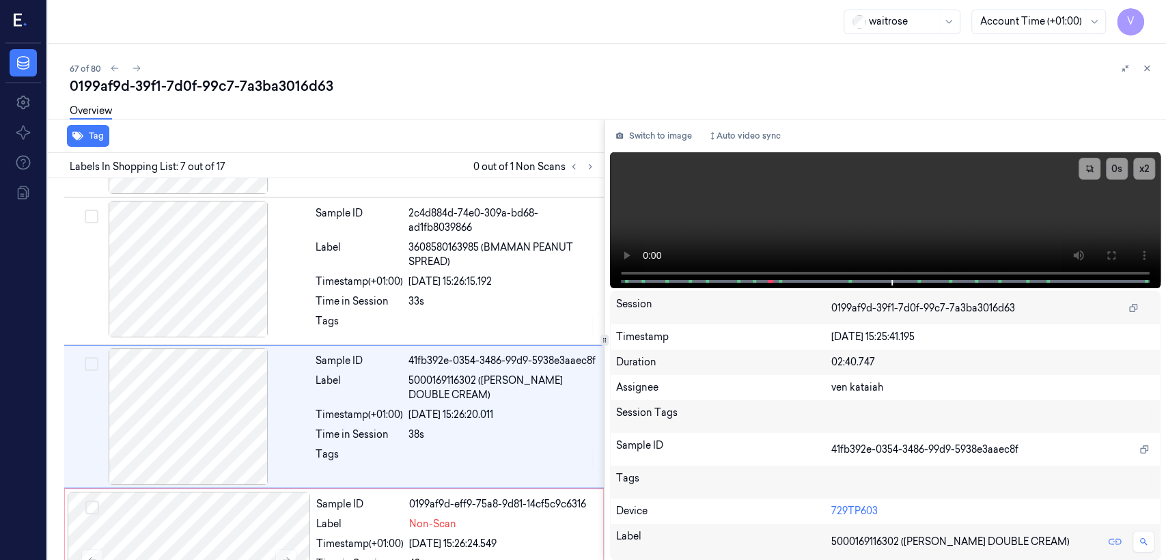
click at [636, 147] on div "Switch to image Auto video sync x 2 0 s Session 0199af9d-39f1-7d0f-99c7-7a3ba30…" at bounding box center [886, 340] width 562 height 441
click at [636, 143] on button "Switch to image" at bounding box center [653, 136] width 87 height 22
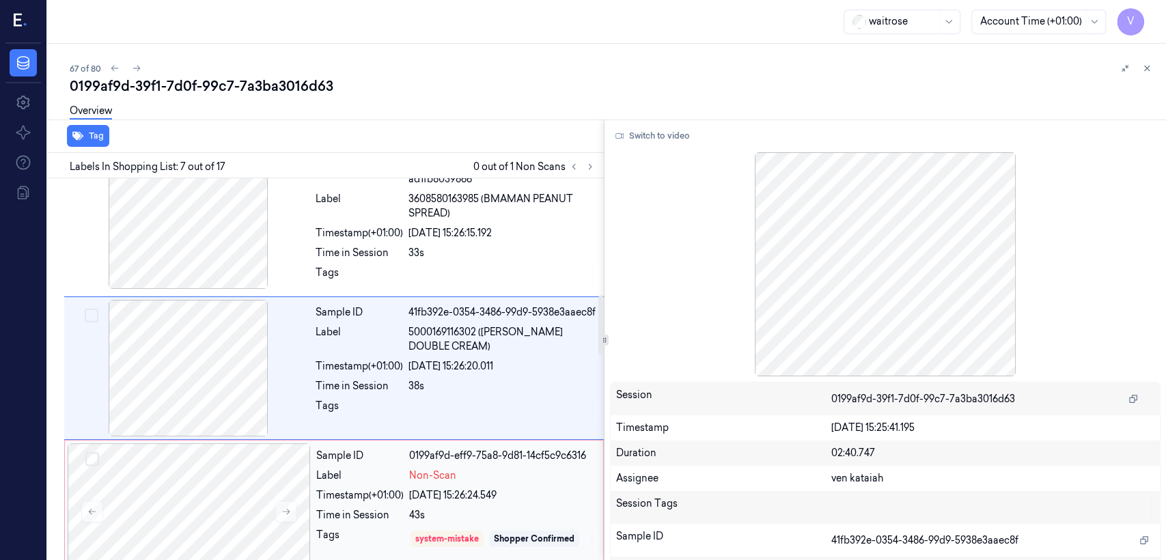
click at [446, 429] on div "Sample ID 0199af9d-eff9-75a8-9d81-14cf5c9c6316 Label Non-Scan Timestamp (+01:00…" at bounding box center [456, 511] width 290 height 137
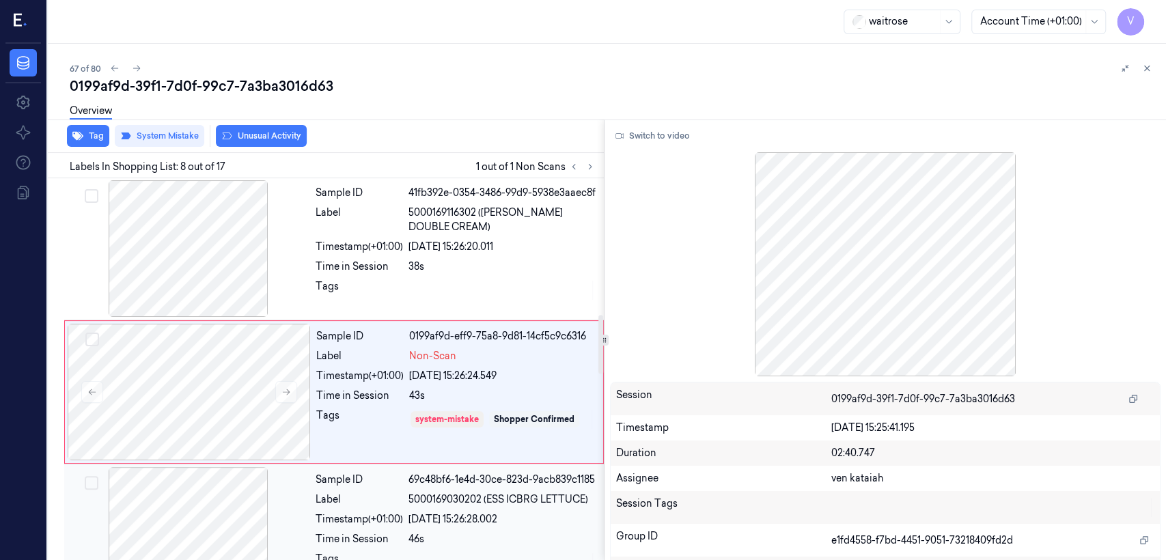
scroll to position [900, 0]
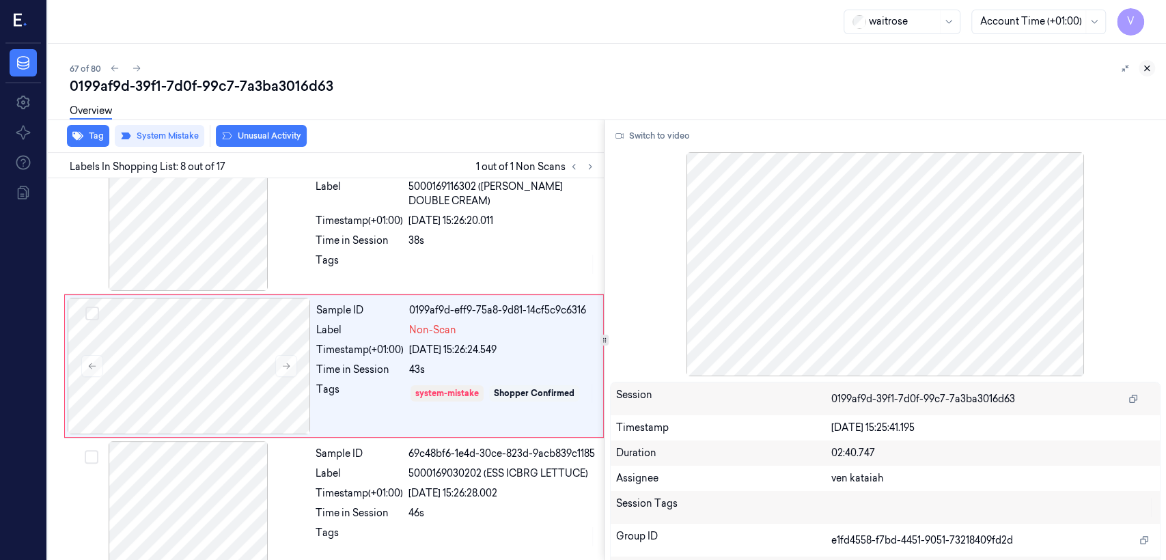
click at [636, 70] on icon at bounding box center [1147, 68] width 5 height 5
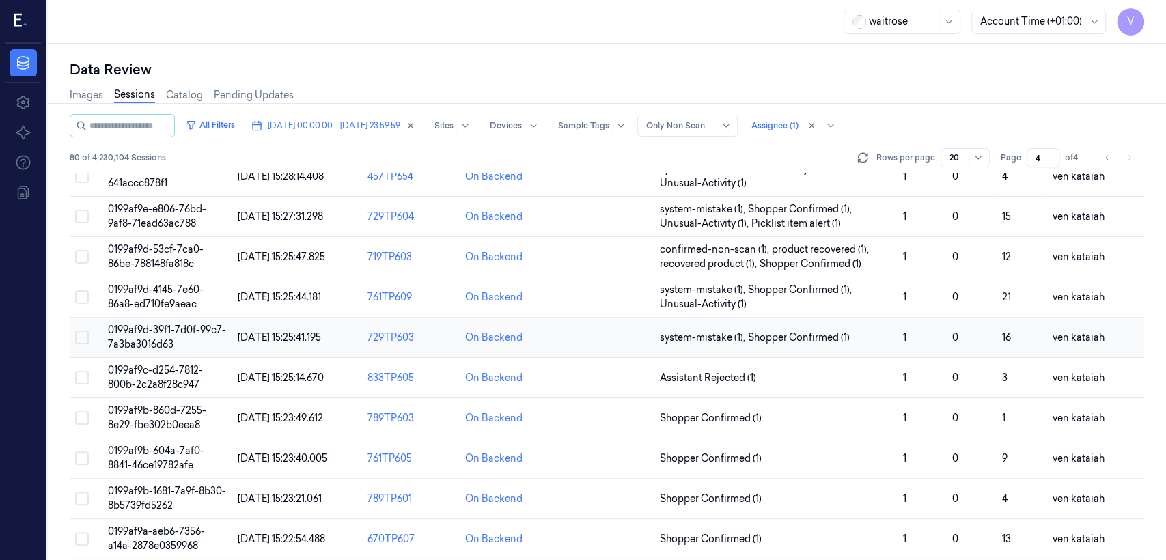
scroll to position [152, 0]
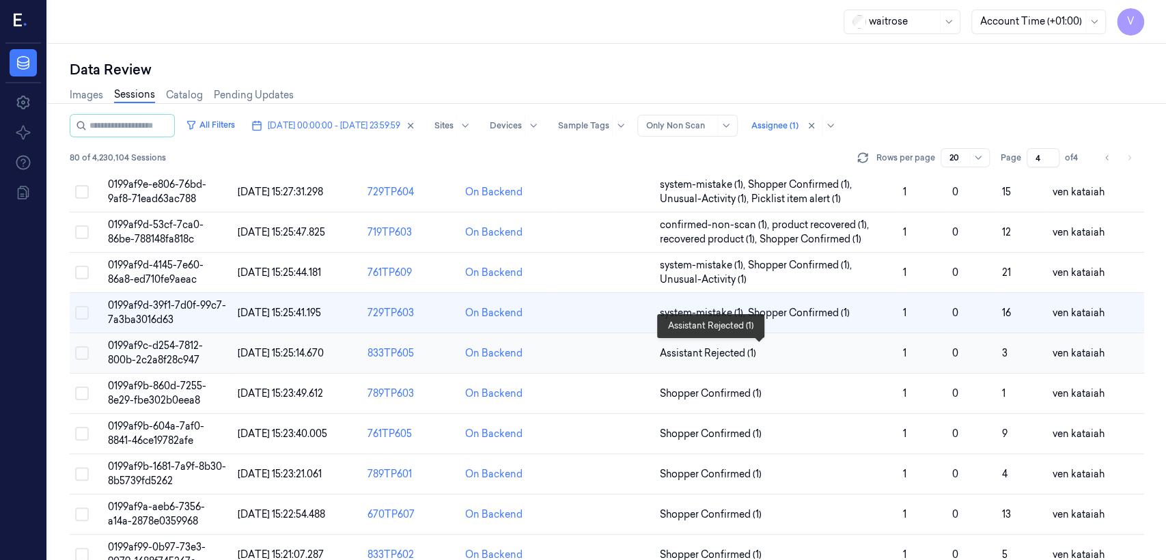
click at [636, 354] on span "Assistant Rejected (1)" at bounding box center [708, 353] width 96 height 14
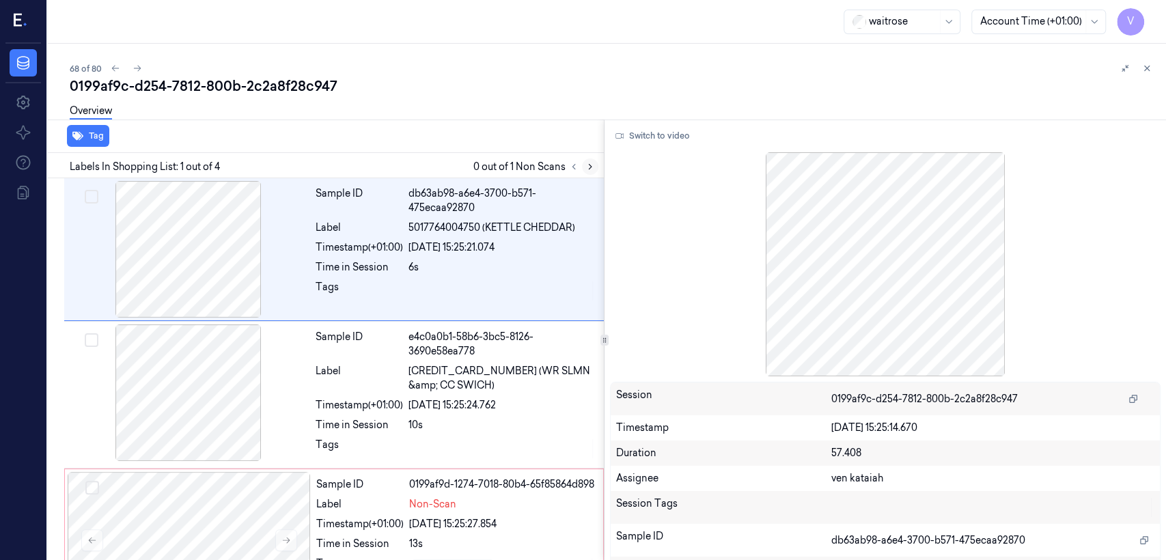
click at [593, 165] on icon at bounding box center [591, 167] width 10 height 10
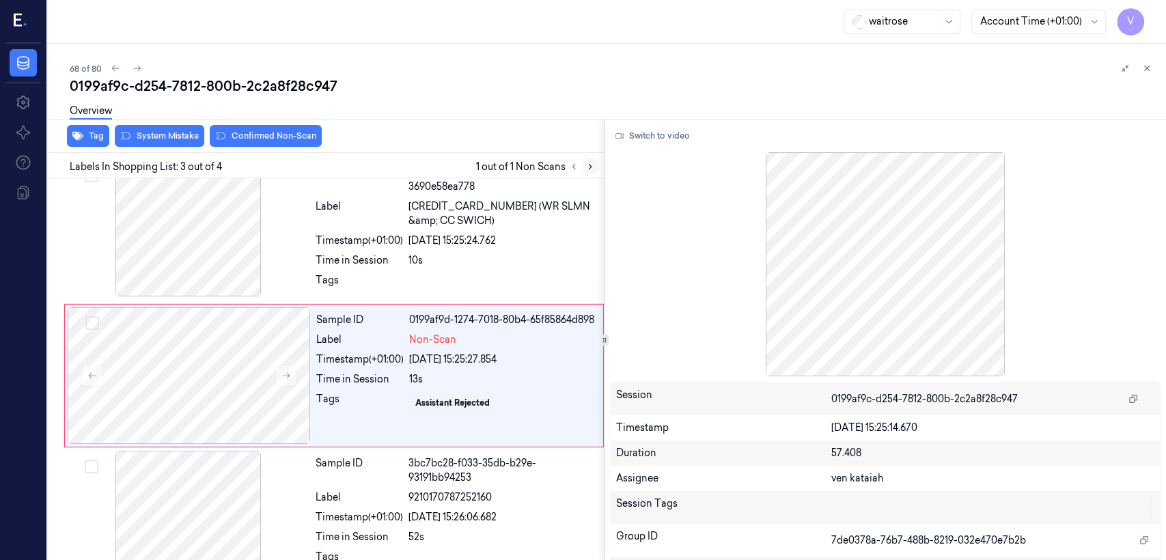
scroll to position [170, 0]
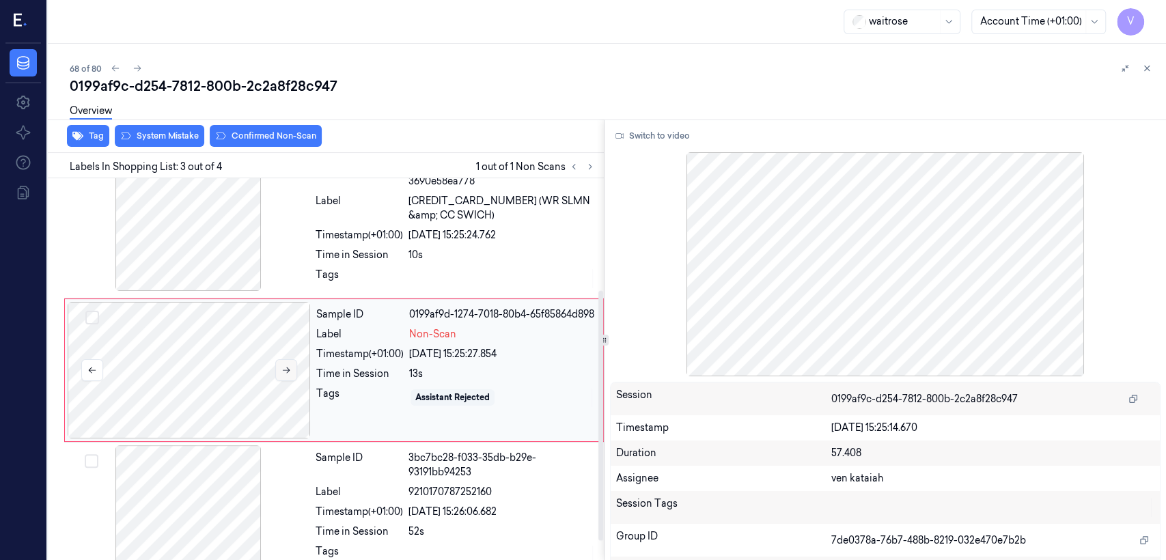
click at [292, 368] on button at bounding box center [286, 370] width 22 height 22
click at [340, 248] on div "Time in Session" at bounding box center [359, 255] width 87 height 14
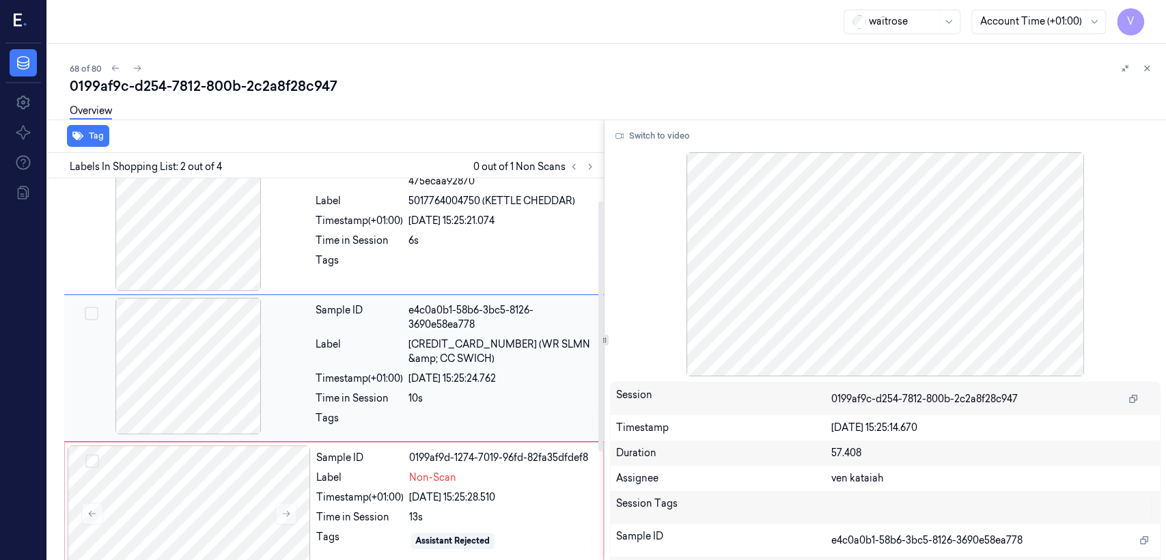
scroll to position [25, 0]
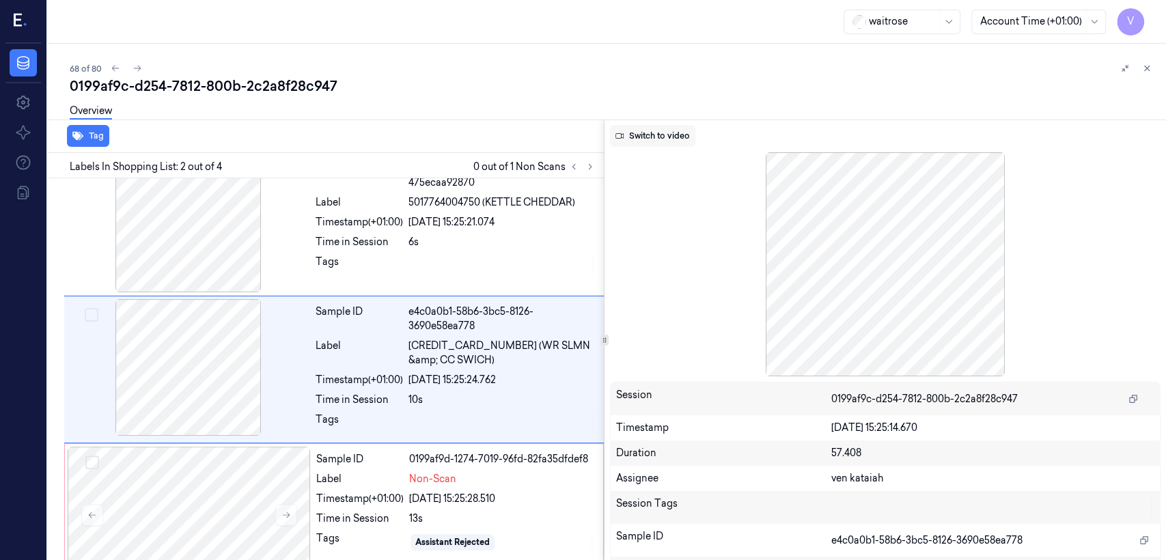
click at [636, 139] on button "Switch to video" at bounding box center [652, 136] width 85 height 22
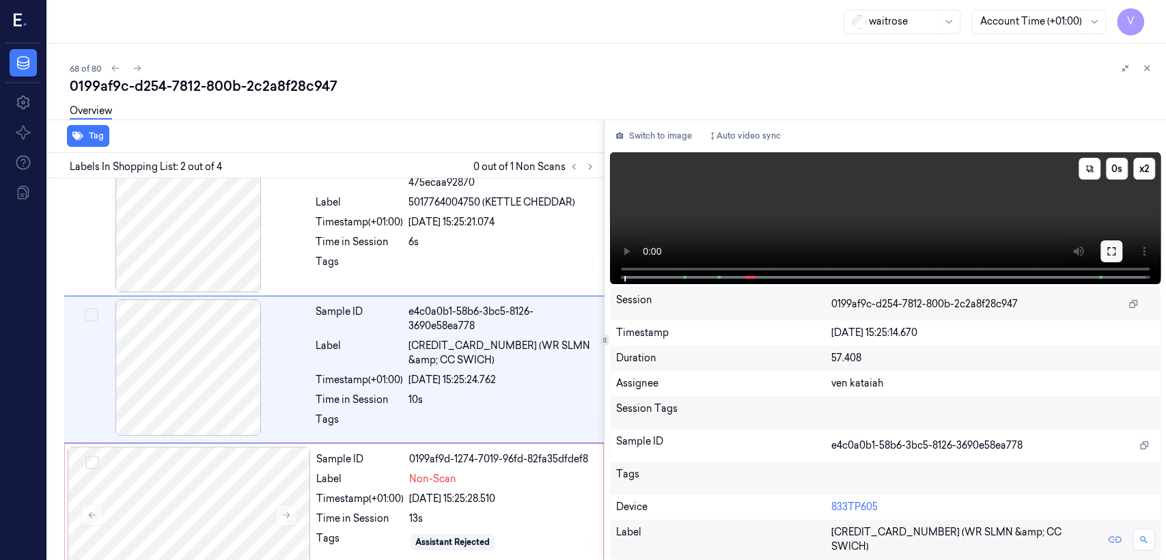
click at [636, 253] on icon at bounding box center [1111, 251] width 11 height 11
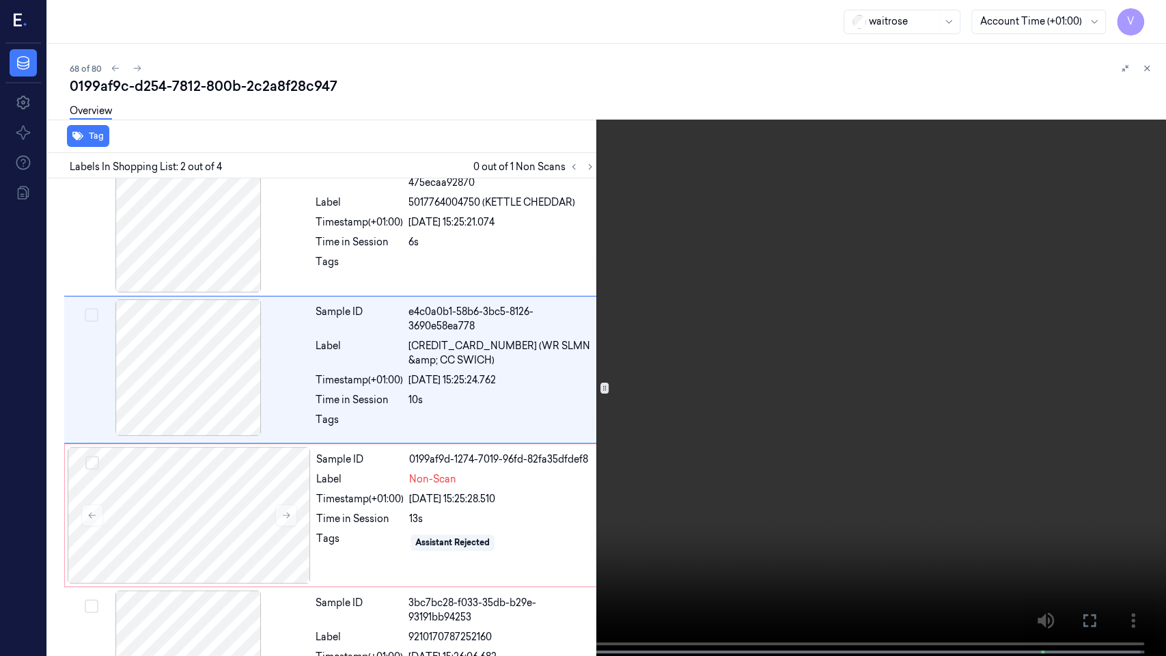
click at [92, 429] on video at bounding box center [583, 329] width 1166 height 659
click at [0, 0] on button at bounding box center [0, 0] width 0 height 0
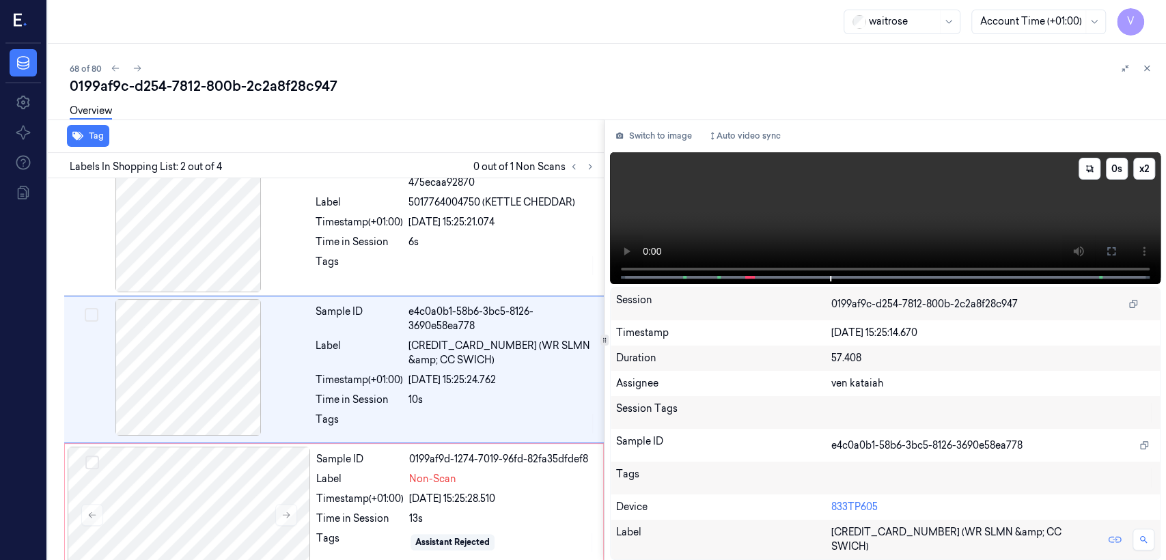
drag, startPoint x: 677, startPoint y: 147, endPoint x: 634, endPoint y: 159, distance: 44.8
click at [636, 147] on div "Switch to image Auto video sync x 2 0 s Session 0199af9c-d254-7812-800b-2c2a8f2…" at bounding box center [886, 340] width 562 height 441
click at [377, 429] on div "Label" at bounding box center [359, 479] width 87 height 14
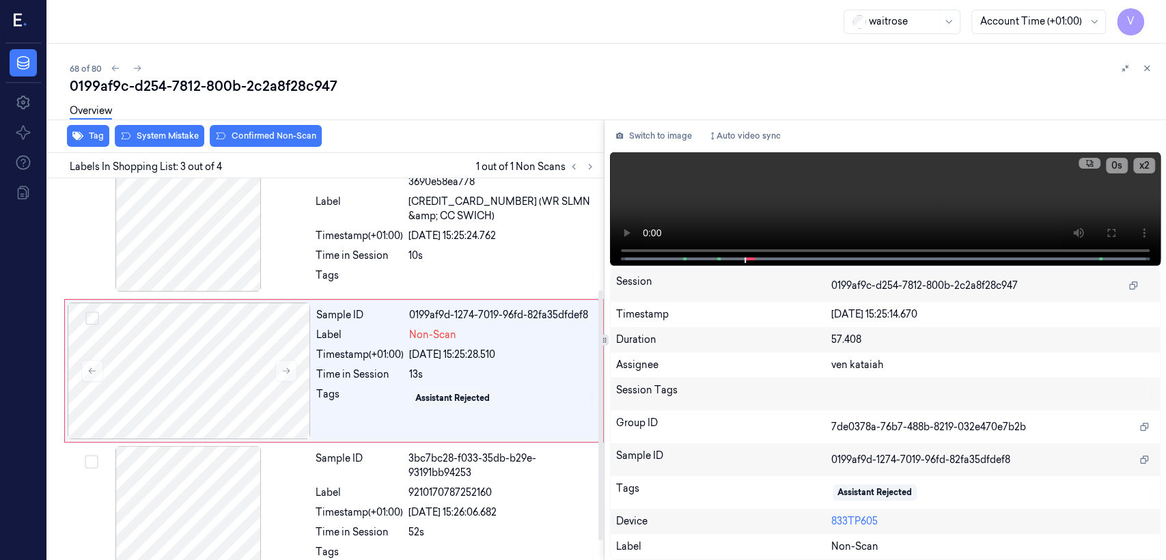
scroll to position [170, 0]
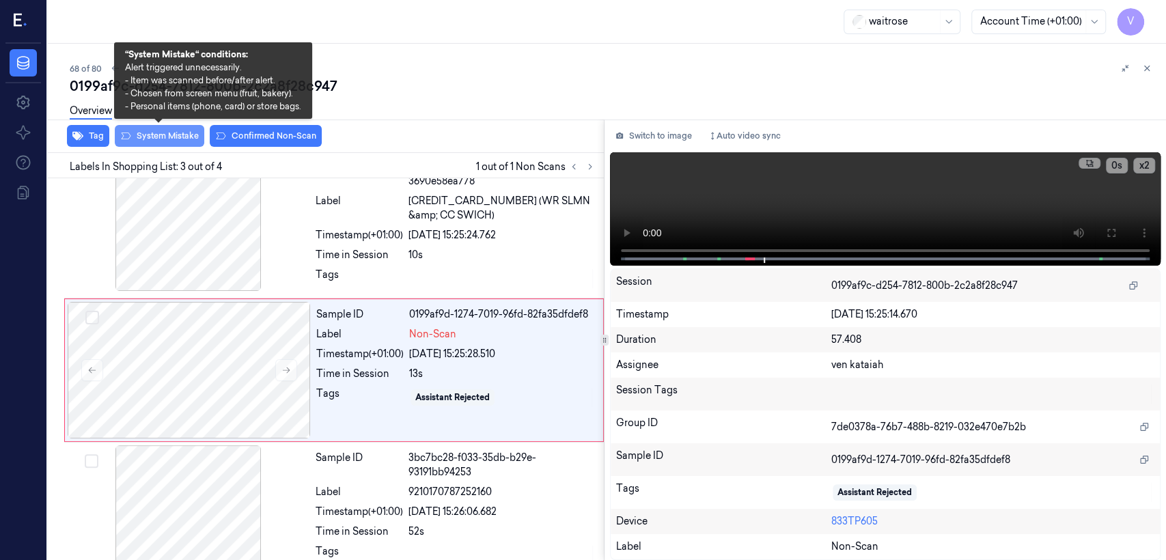
click at [154, 135] on button "System Mistake" at bounding box center [160, 136] width 90 height 22
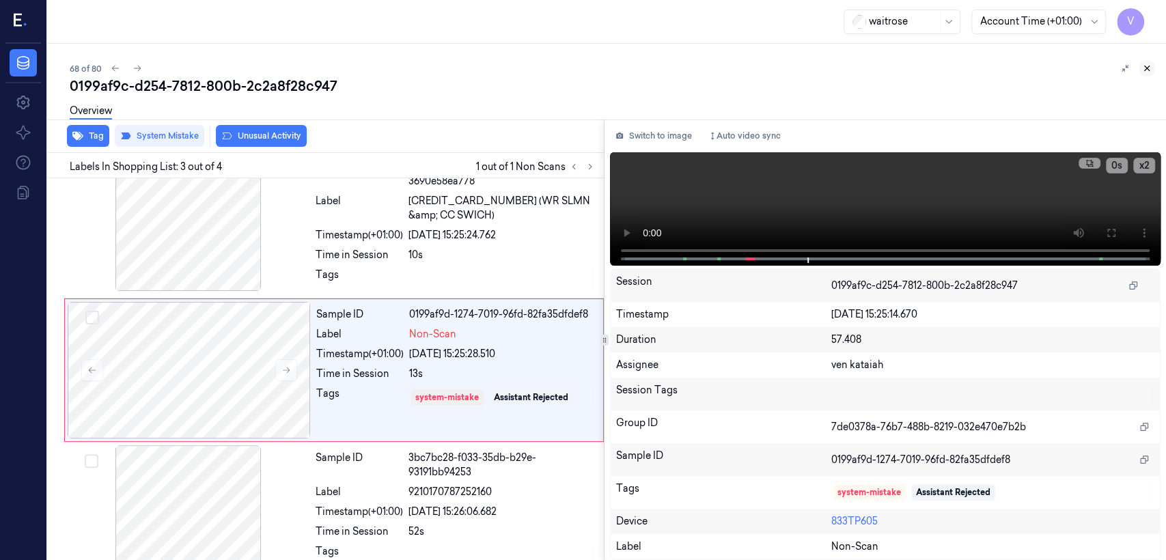
click at [636, 67] on button at bounding box center [1147, 68] width 16 height 16
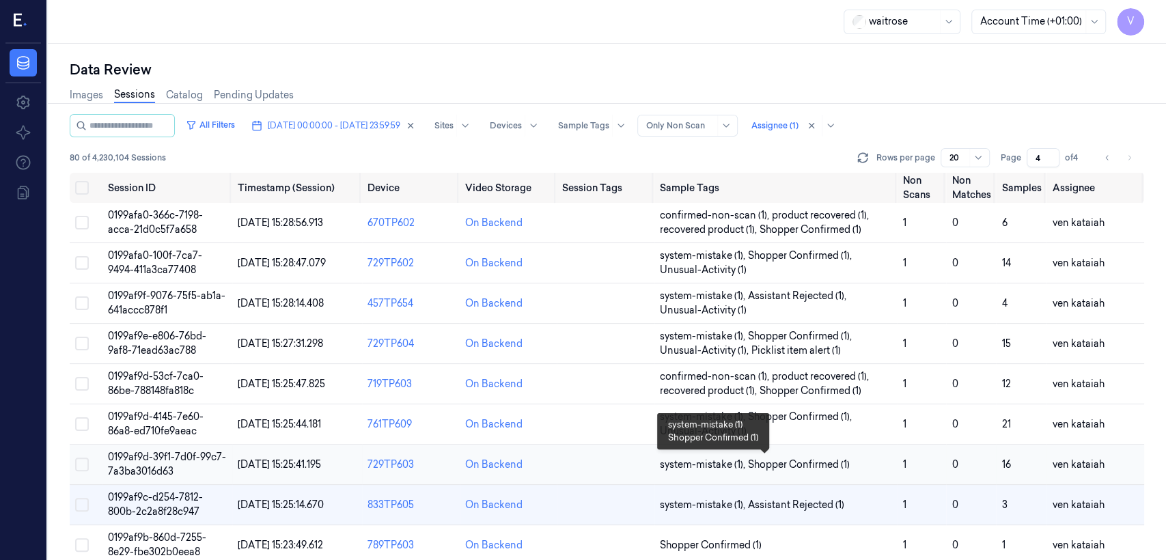
click at [636, 429] on span "Shopper Confirmed (1)" at bounding box center [799, 465] width 102 height 14
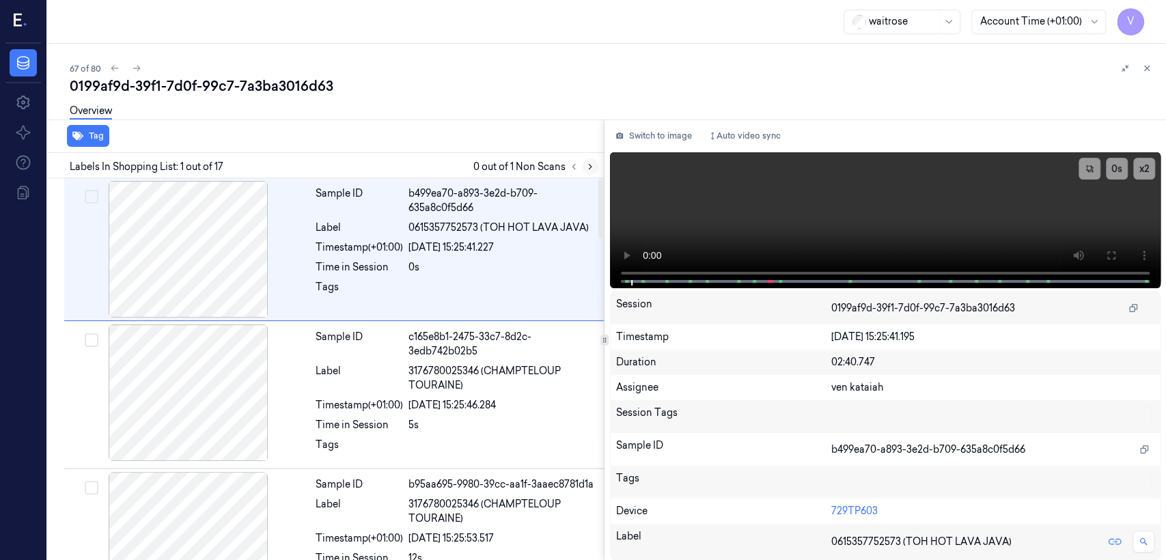
click at [586, 168] on icon at bounding box center [591, 167] width 10 height 10
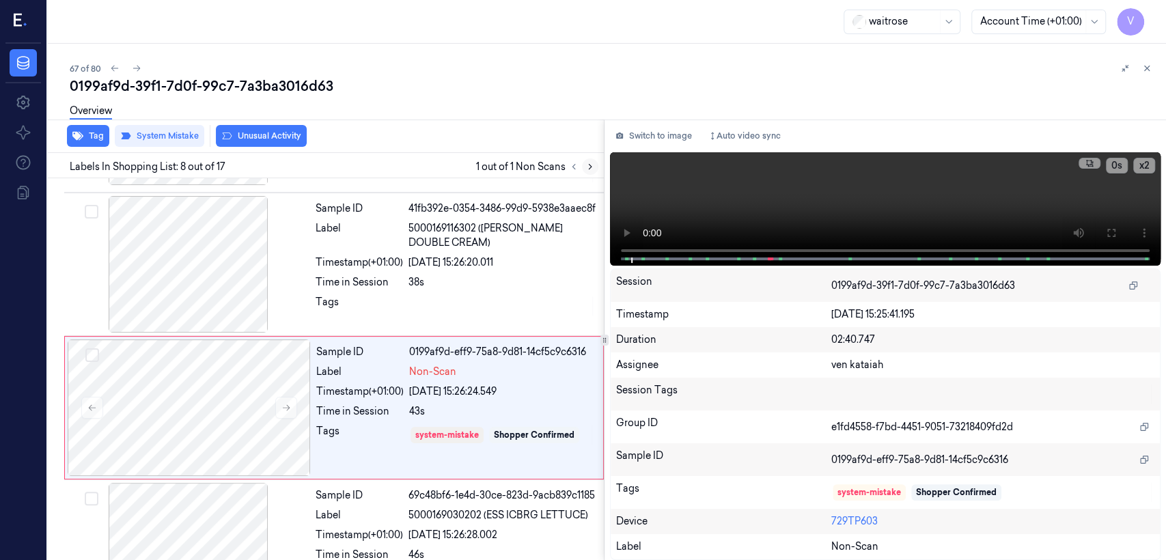
scroll to position [900, 0]
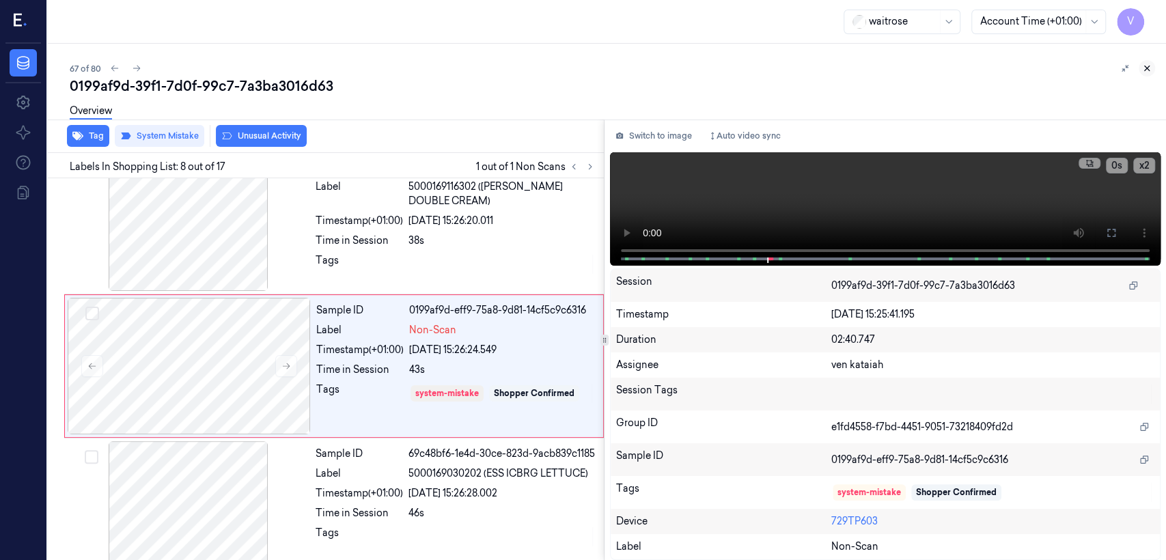
click at [636, 70] on icon at bounding box center [1147, 69] width 10 height 10
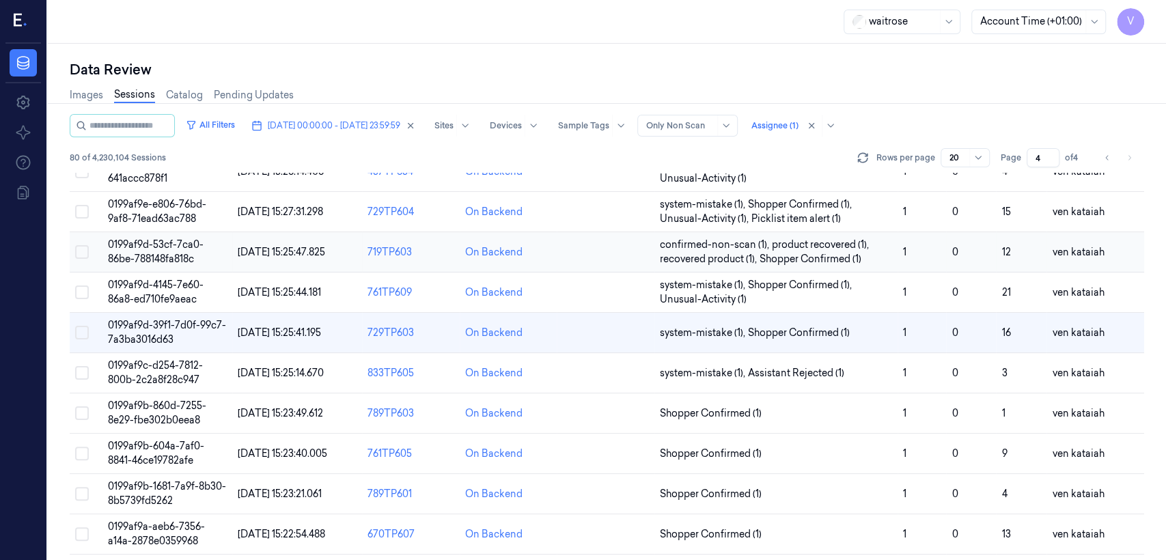
scroll to position [152, 0]
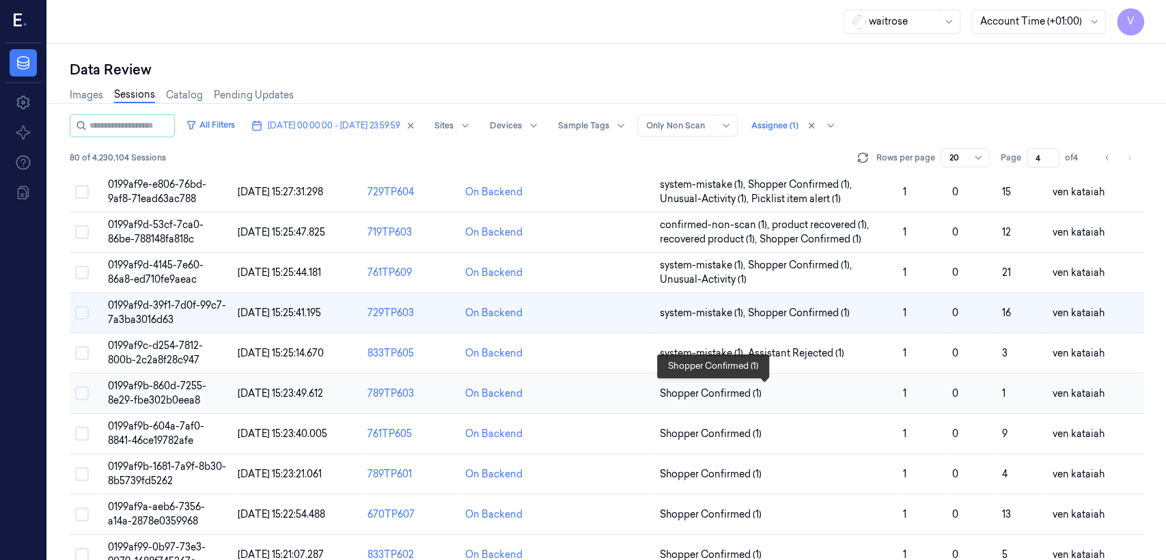
click at [636, 390] on span "Shopper Confirmed (1)" at bounding box center [711, 394] width 102 height 14
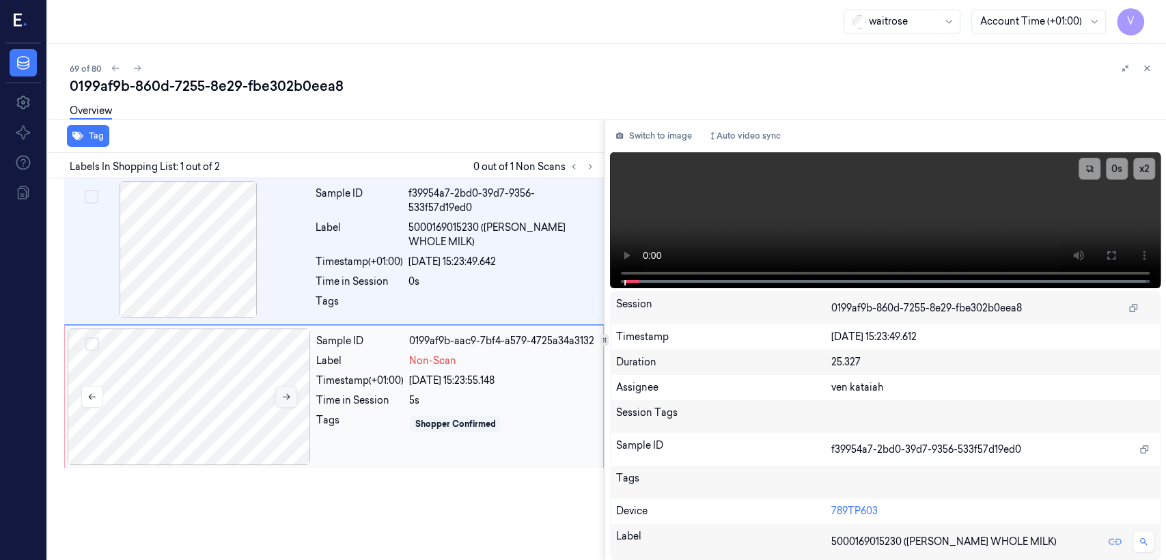
click at [290, 392] on icon at bounding box center [287, 397] width 10 height 10
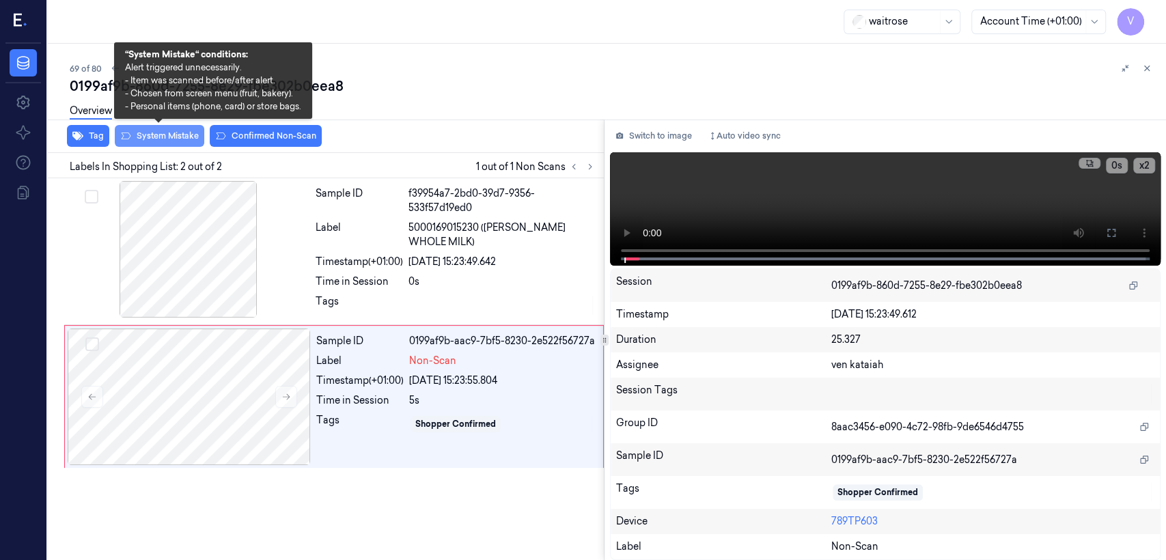
click at [178, 138] on button "System Mistake" at bounding box center [160, 136] width 90 height 22
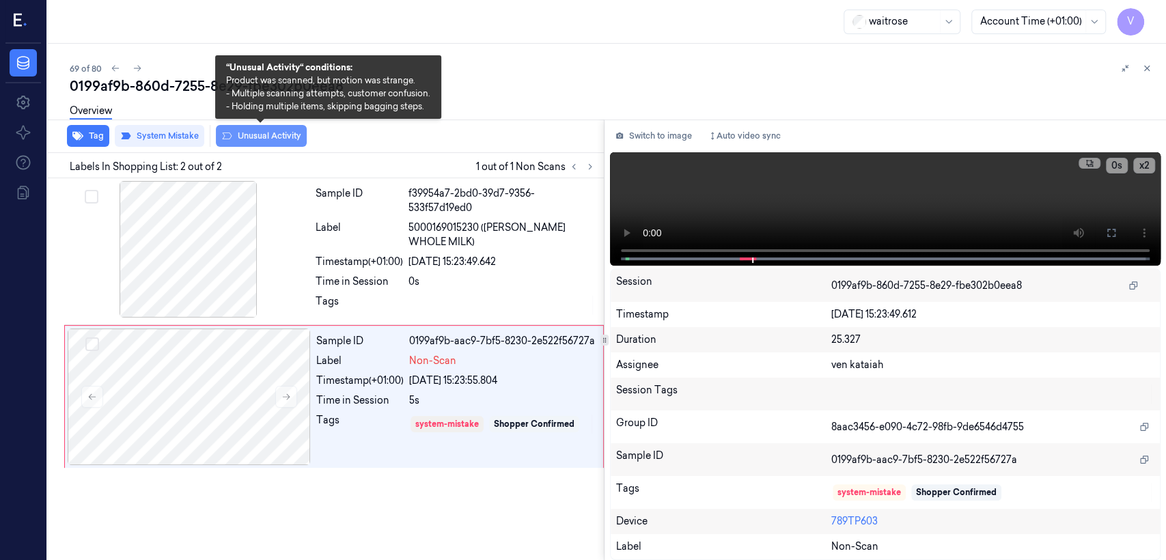
click at [259, 135] on button "Unusual Activity" at bounding box center [261, 136] width 91 height 22
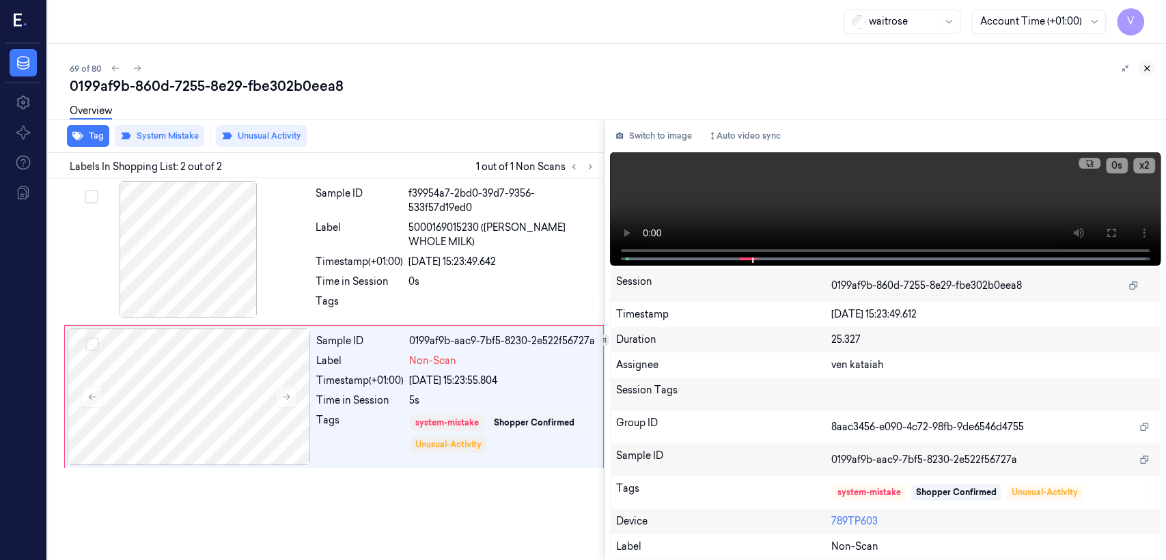
click at [636, 70] on icon at bounding box center [1147, 68] width 5 height 5
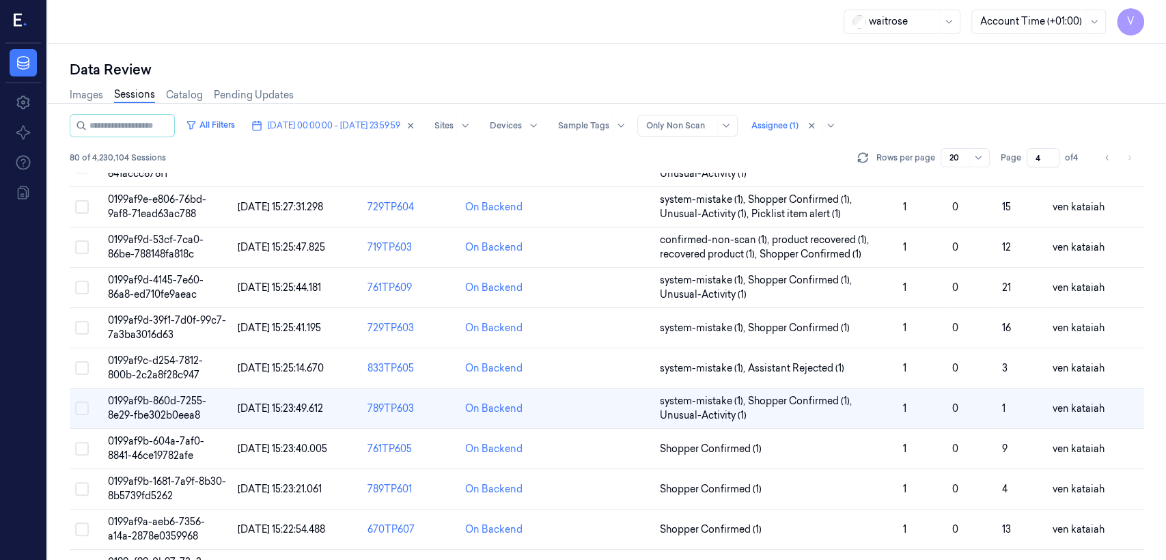
scroll to position [185, 0]
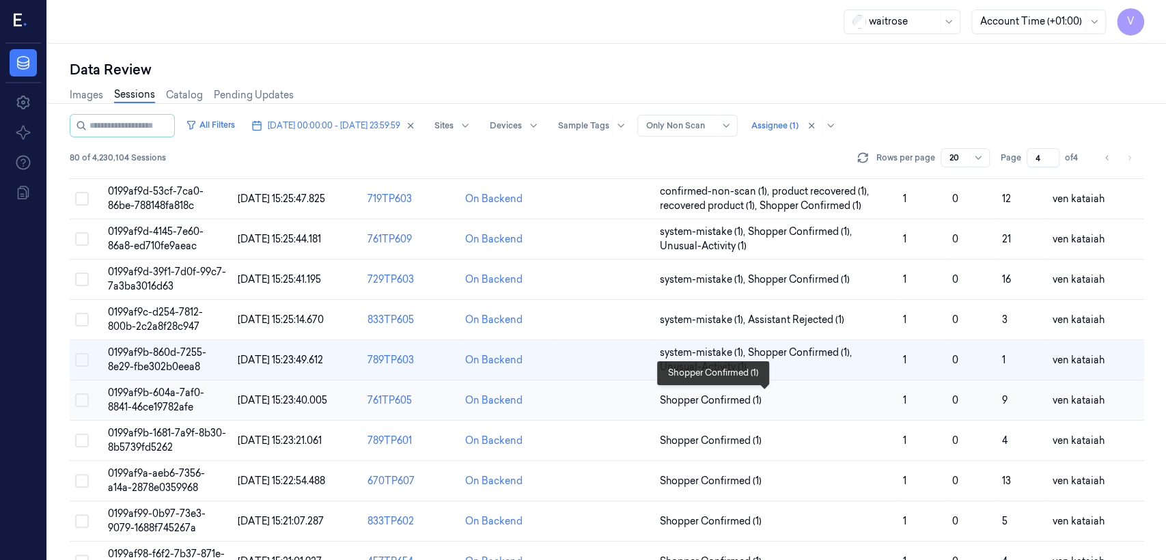
click at [636, 396] on span "Shopper Confirmed (1)" at bounding box center [711, 401] width 102 height 14
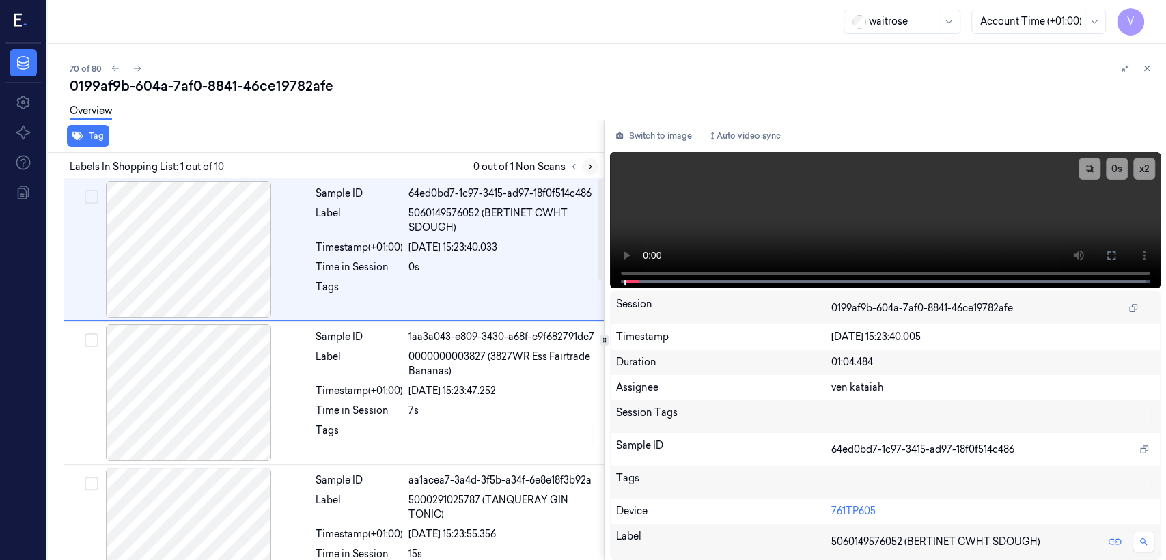
click at [595, 169] on button at bounding box center [590, 167] width 16 height 16
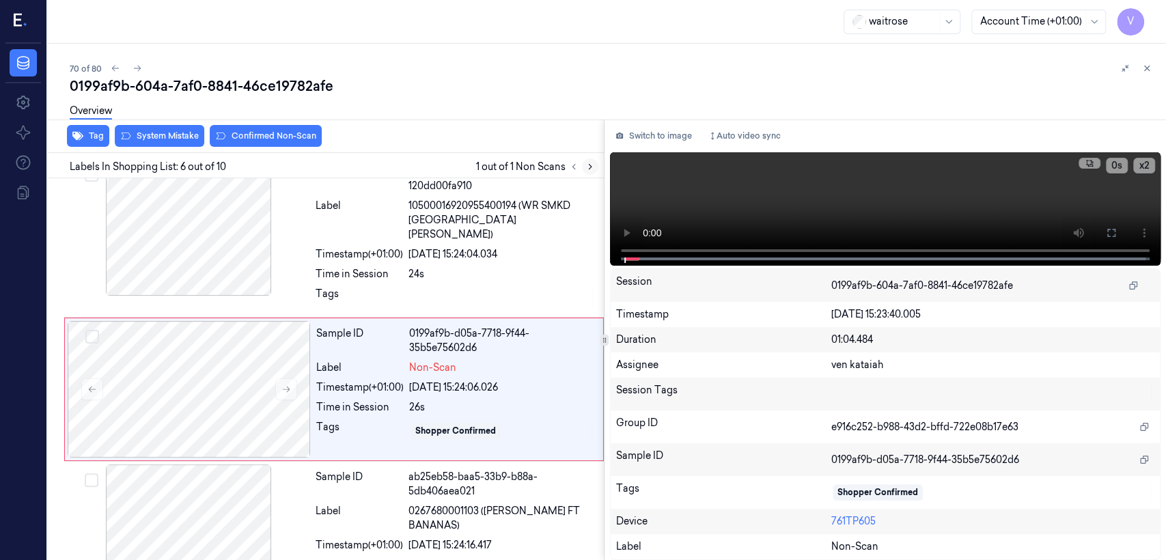
scroll to position [601, 0]
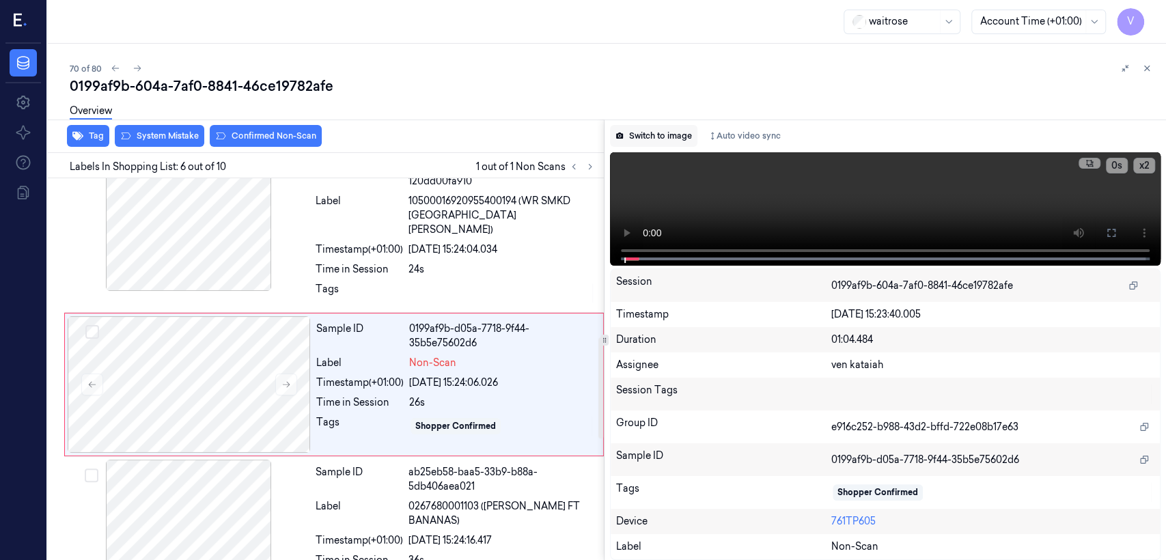
click at [636, 146] on button "Switch to image" at bounding box center [653, 136] width 87 height 22
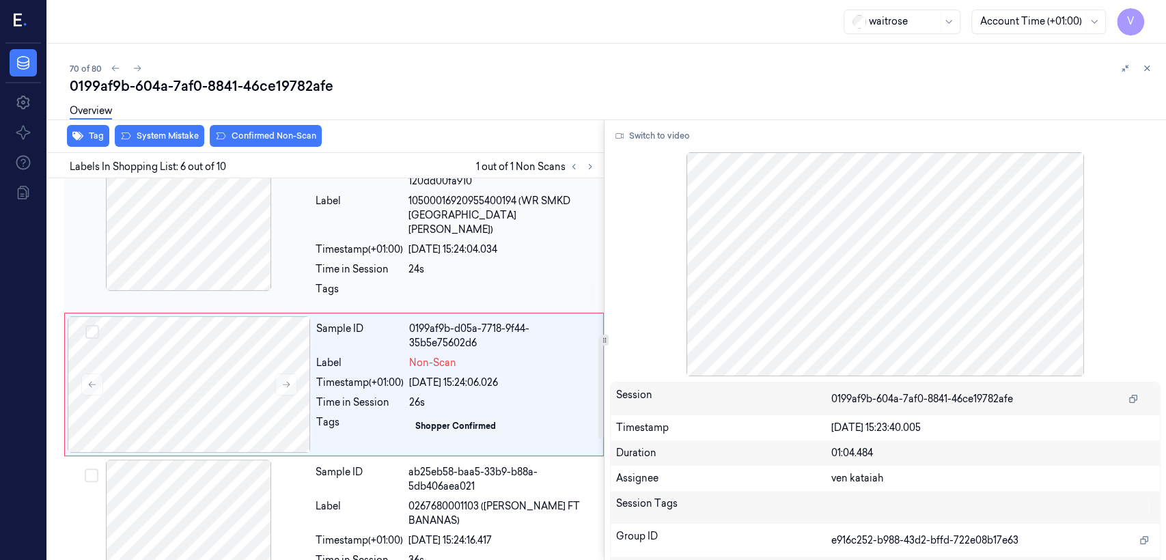
click at [350, 242] on div "Sample ID bac08b1d-9e0c-3500-8308-120dd00fa910 Label 10500016920955400194 (WR S…" at bounding box center [455, 231] width 291 height 155
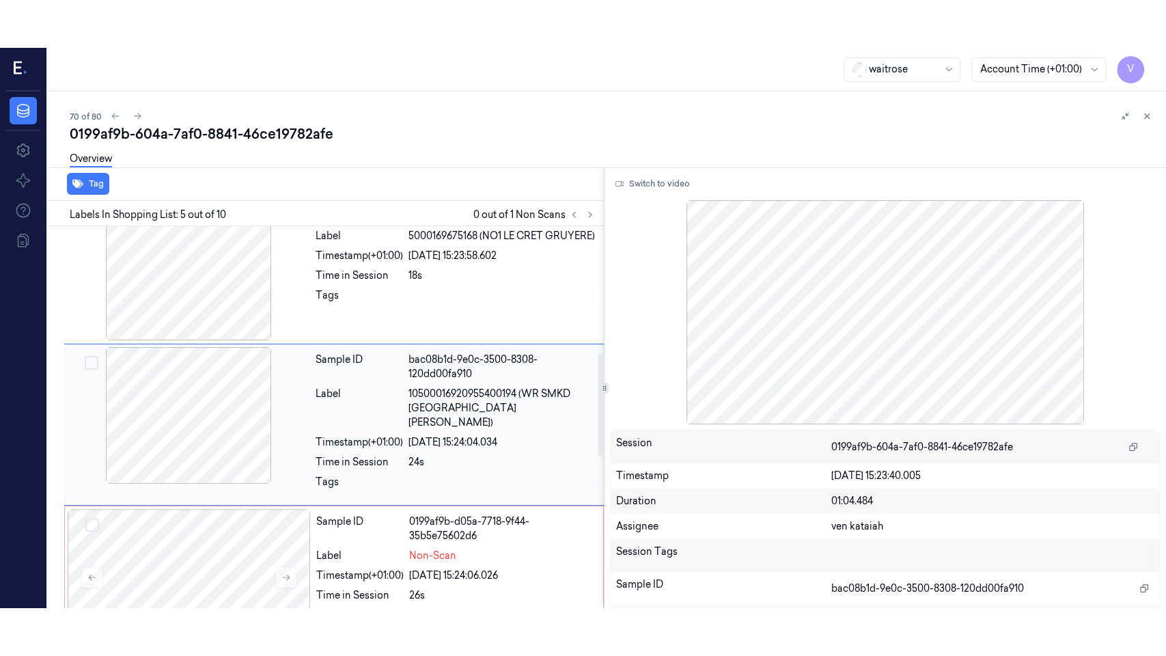
scroll to position [455, 0]
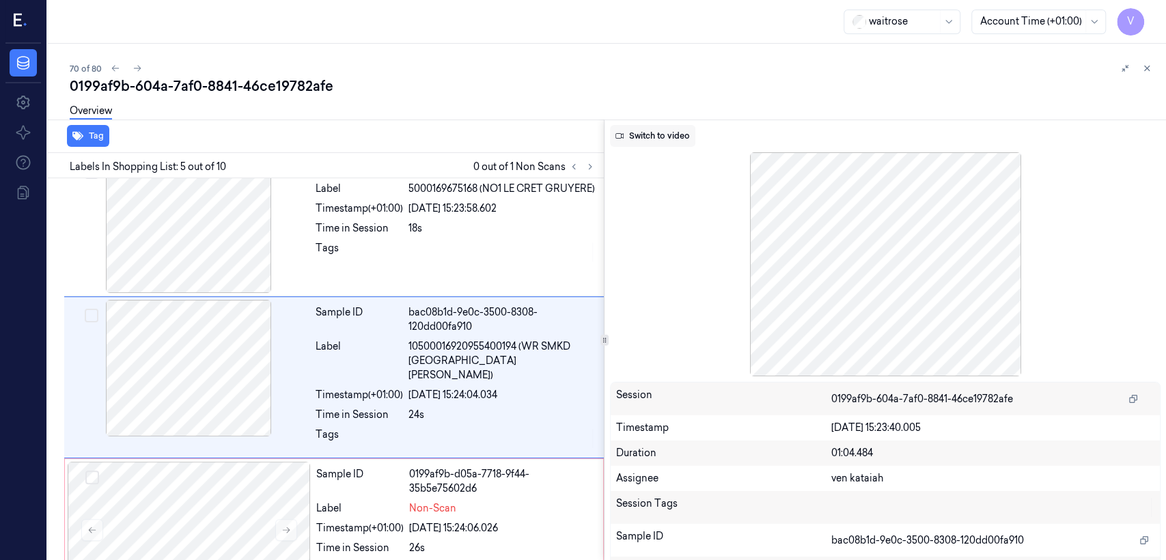
click at [636, 134] on button "Switch to video" at bounding box center [652, 136] width 85 height 22
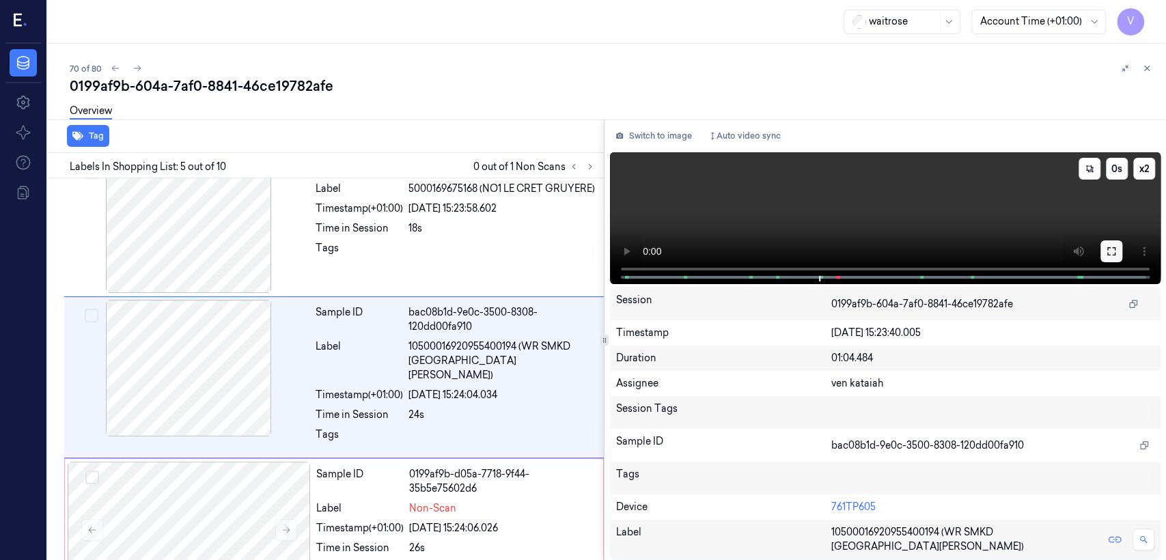
click at [636, 257] on icon at bounding box center [1111, 251] width 11 height 11
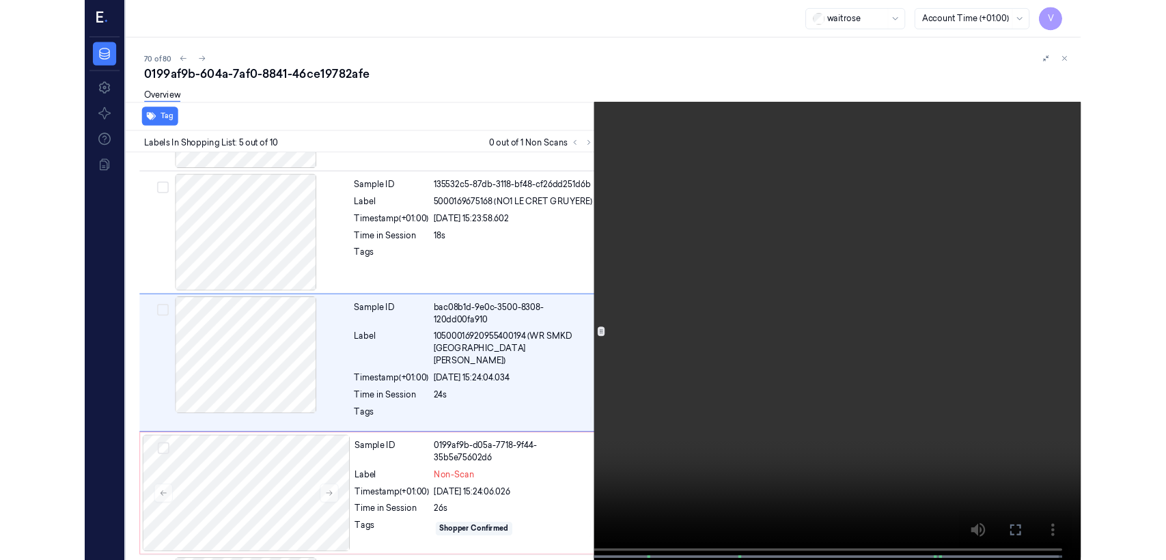
scroll to position [407, 0]
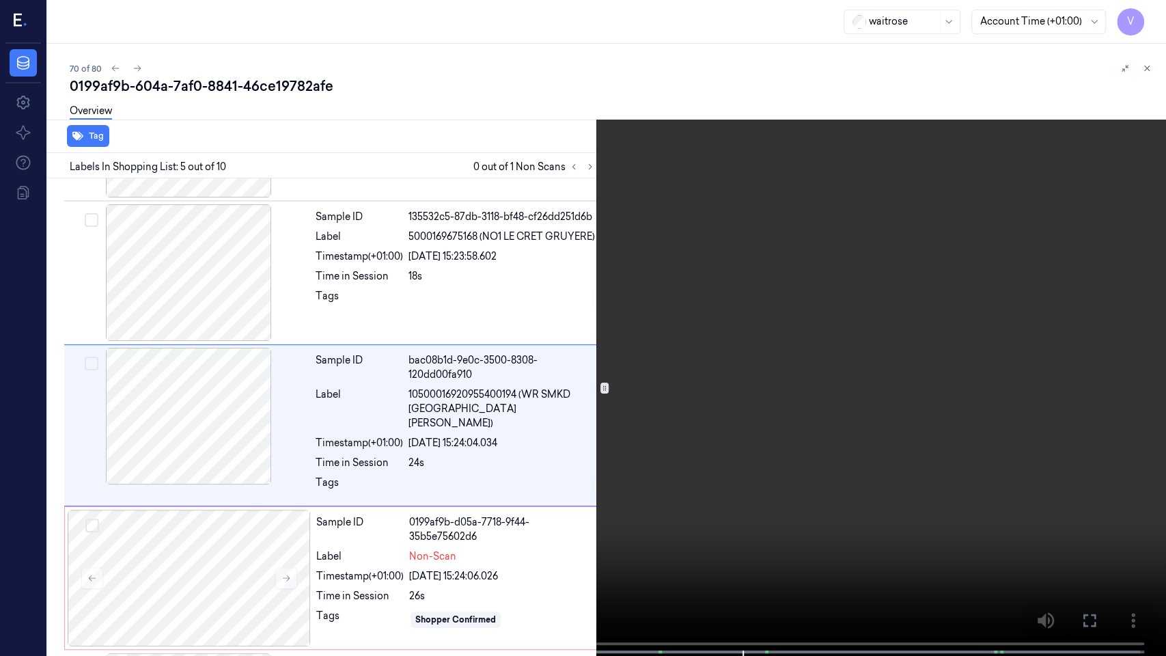
click at [0, 0] on icon at bounding box center [0, 0] width 0 height 0
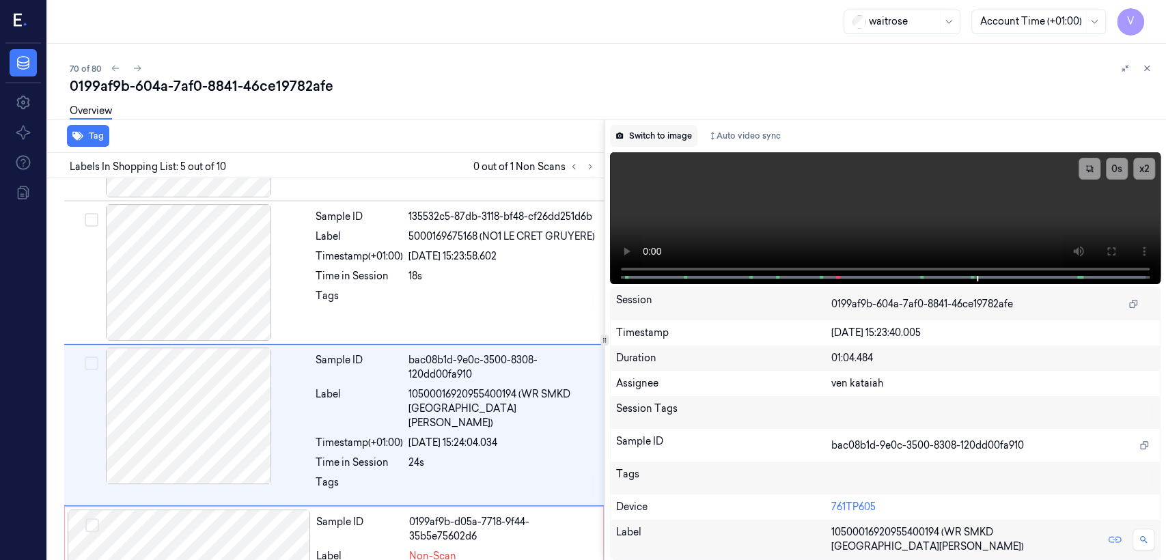
click at [636, 140] on button "Switch to image" at bounding box center [653, 136] width 87 height 22
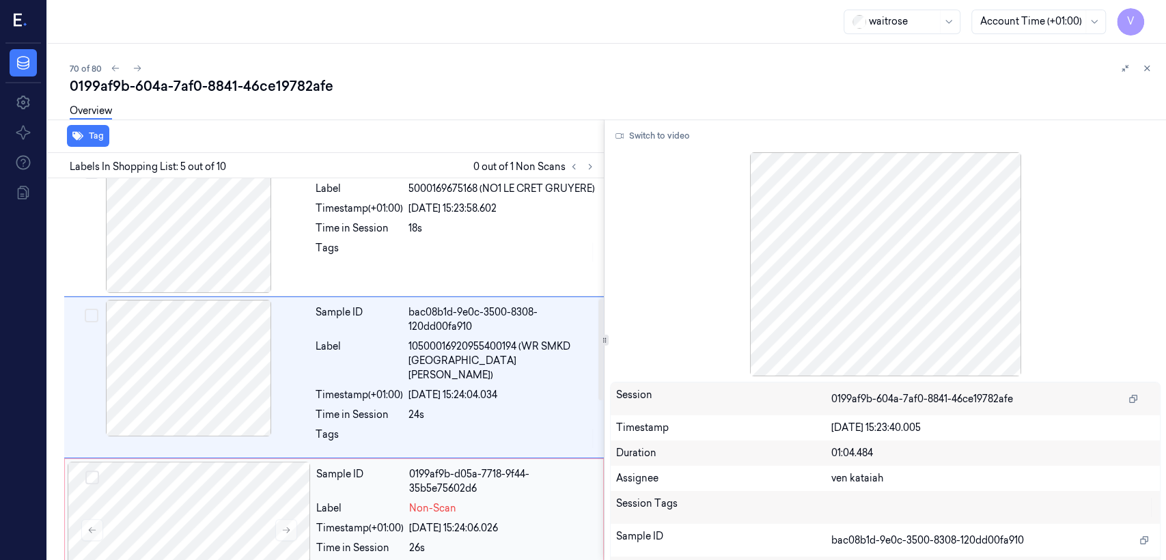
click at [467, 429] on div "0199af9b-d05a-7718-9f44-35b5e75602d6" at bounding box center [502, 481] width 186 height 29
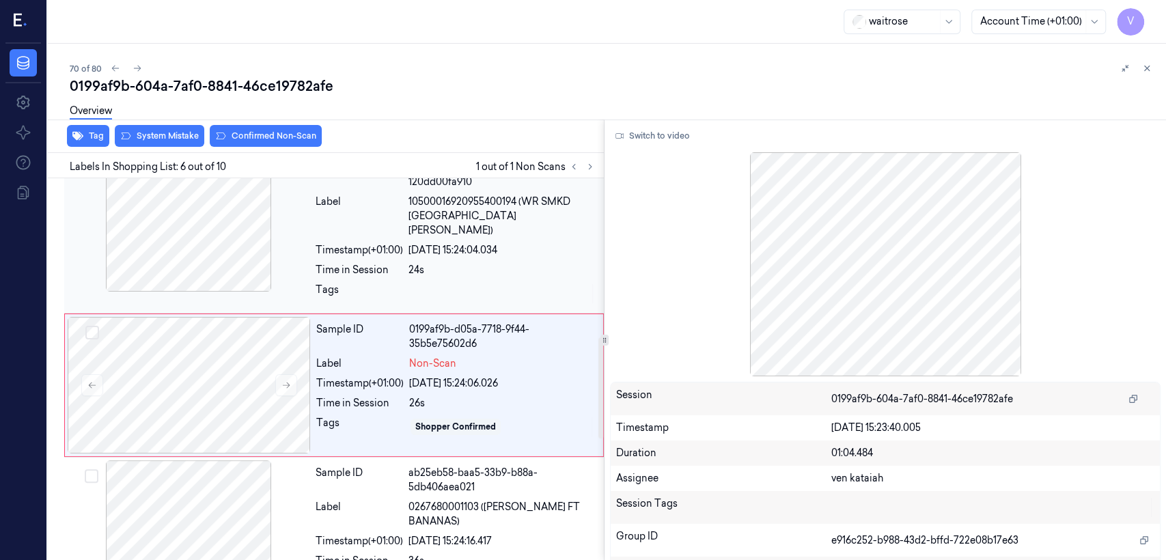
scroll to position [601, 0]
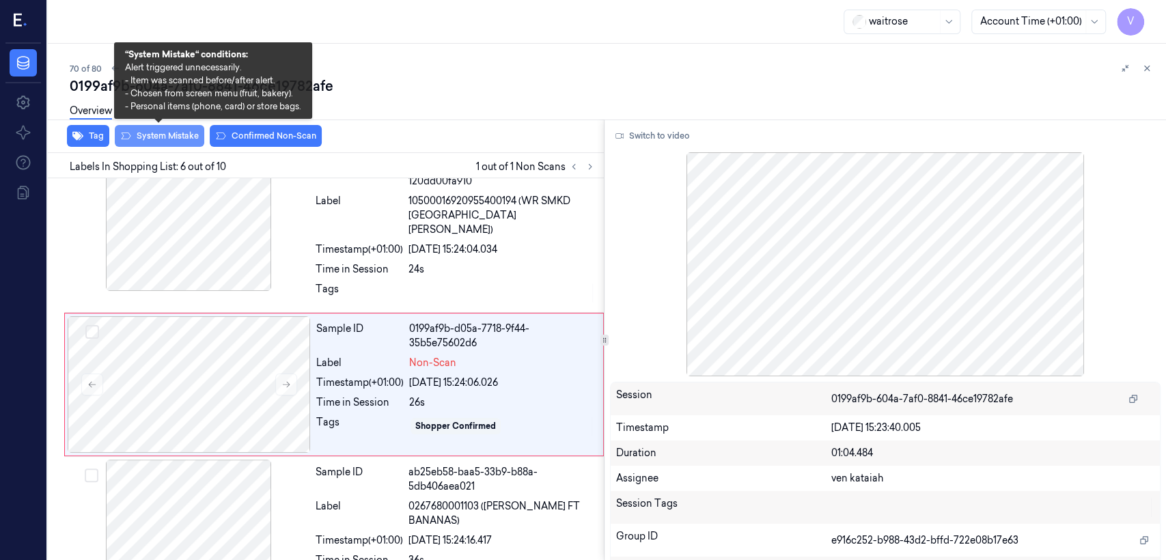
click at [139, 141] on button "System Mistake" at bounding box center [160, 136] width 90 height 22
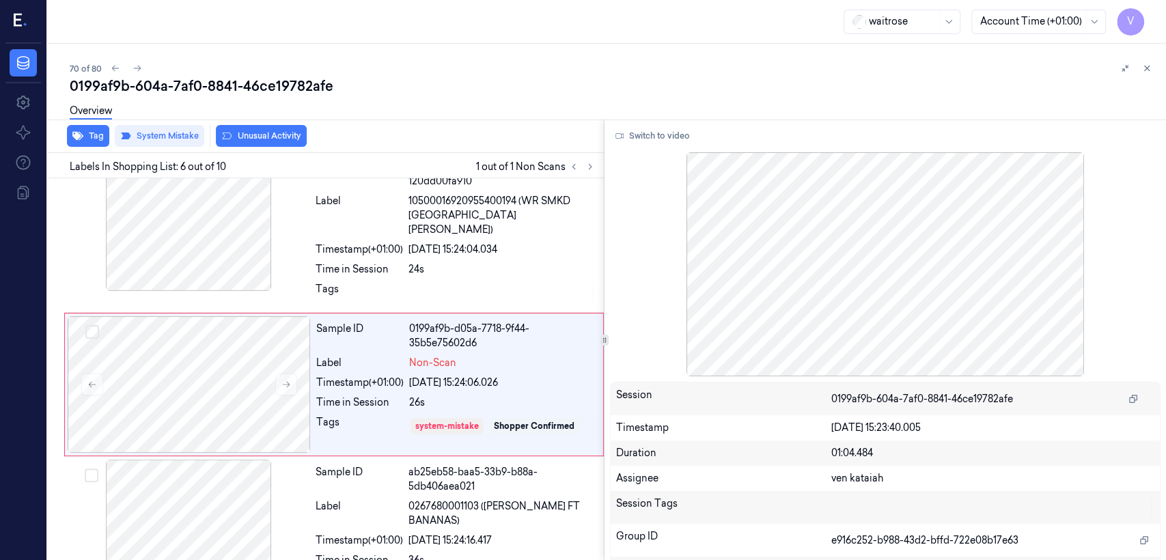
click at [284, 137] on button "Unusual Activity" at bounding box center [261, 136] width 91 height 22
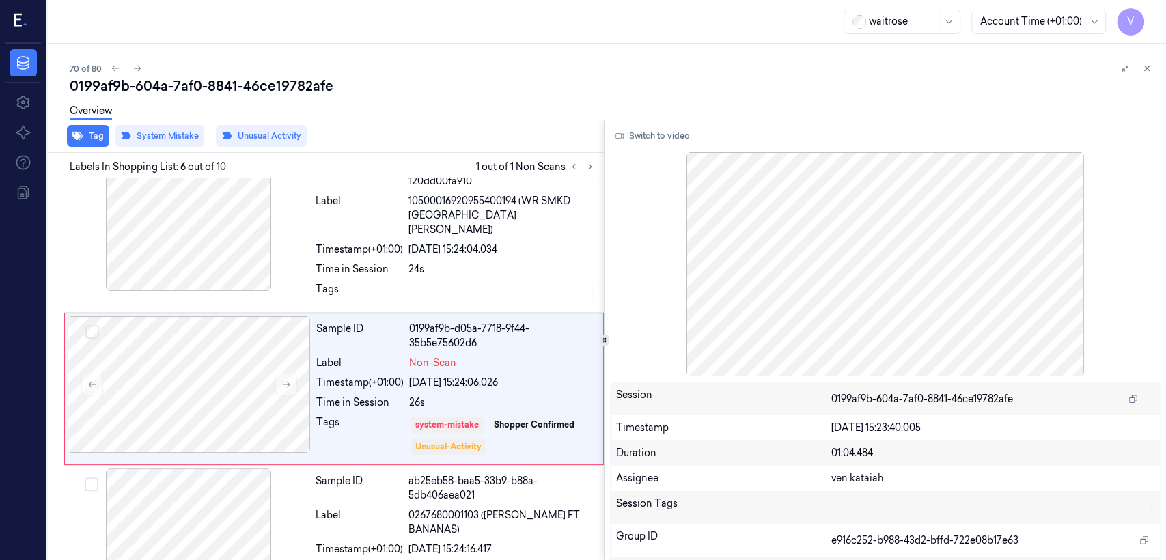
scroll to position [605, 0]
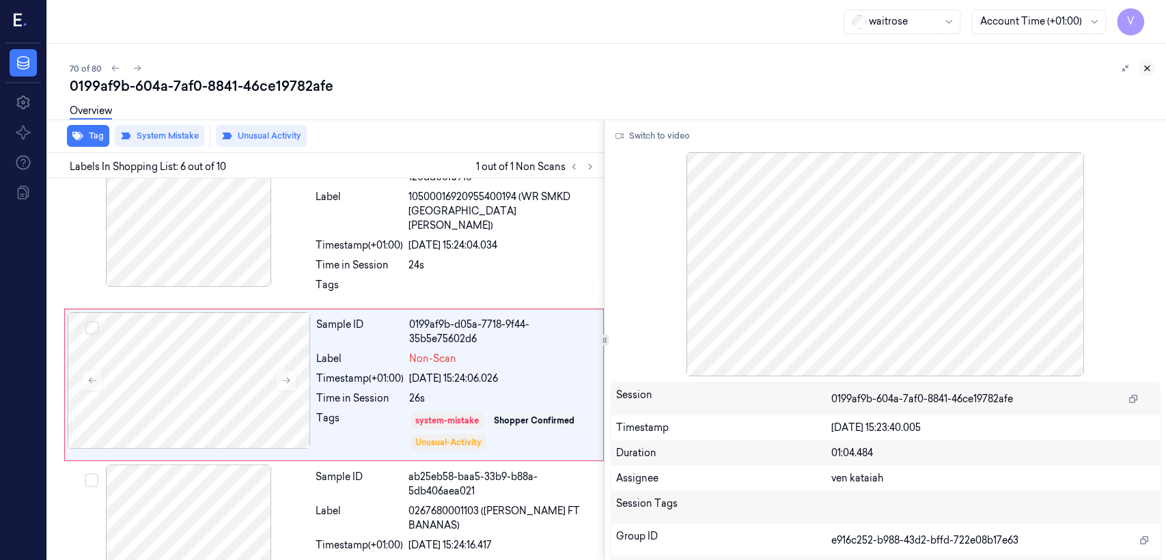
click at [636, 68] on button at bounding box center [1147, 68] width 16 height 16
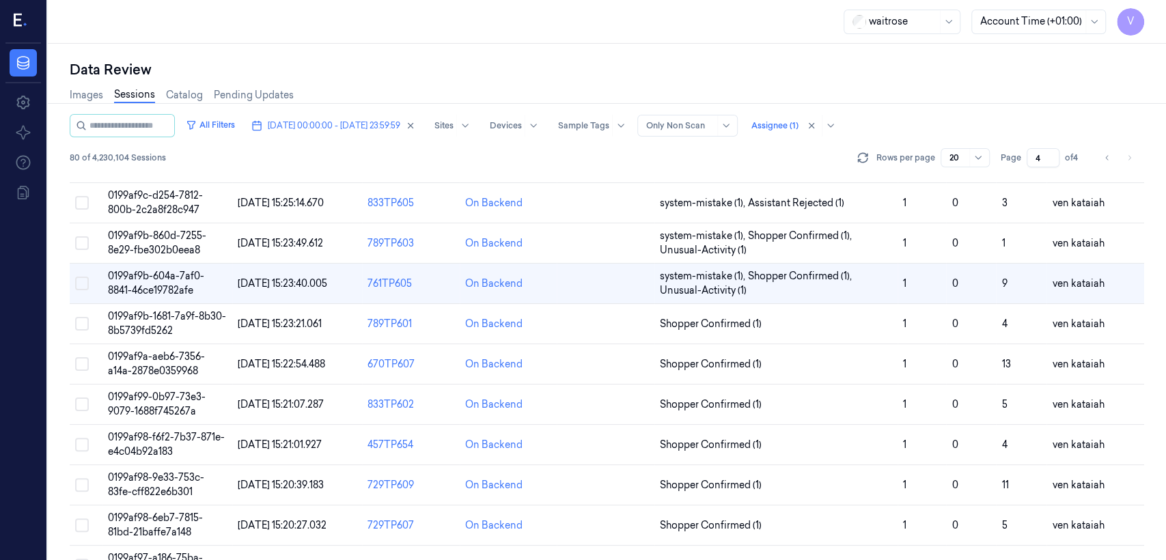
scroll to position [303, 0]
click at [636, 317] on span "Shopper Confirmed (1)" at bounding box center [711, 323] width 102 height 14
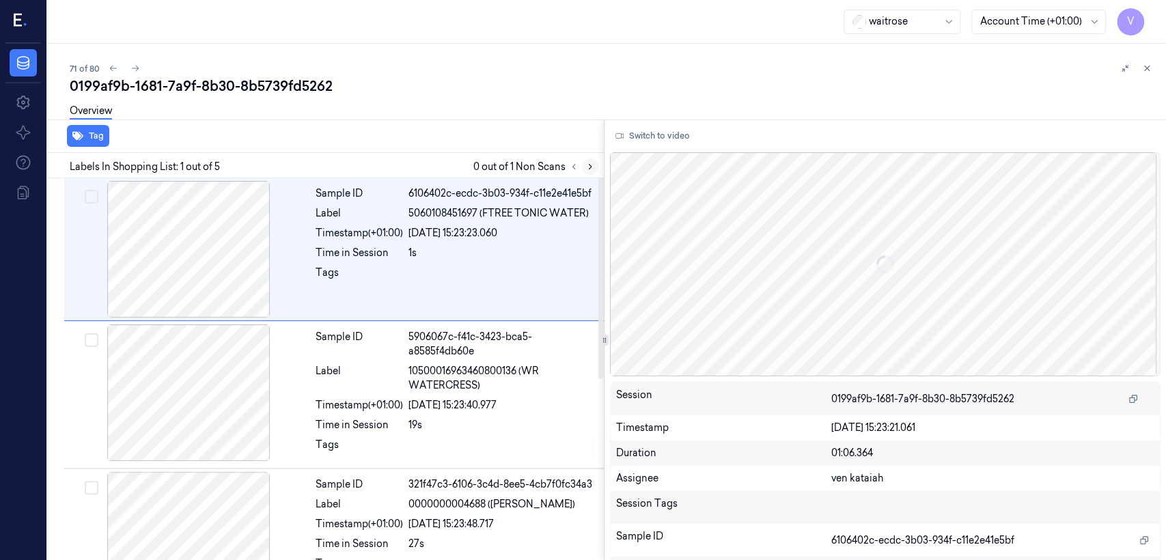
click at [593, 168] on icon at bounding box center [591, 167] width 10 height 10
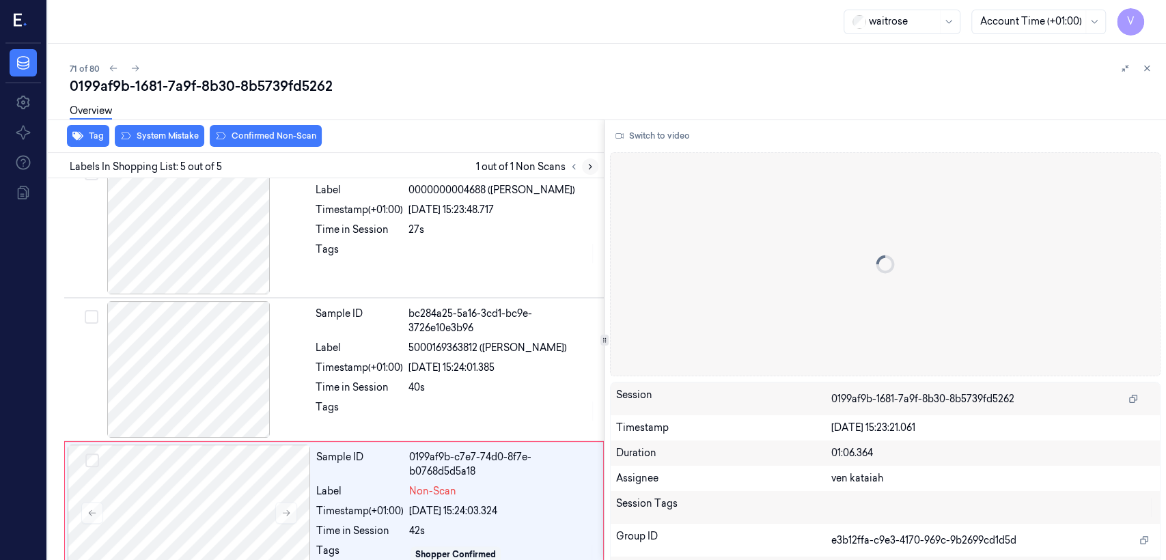
scroll to position [343, 0]
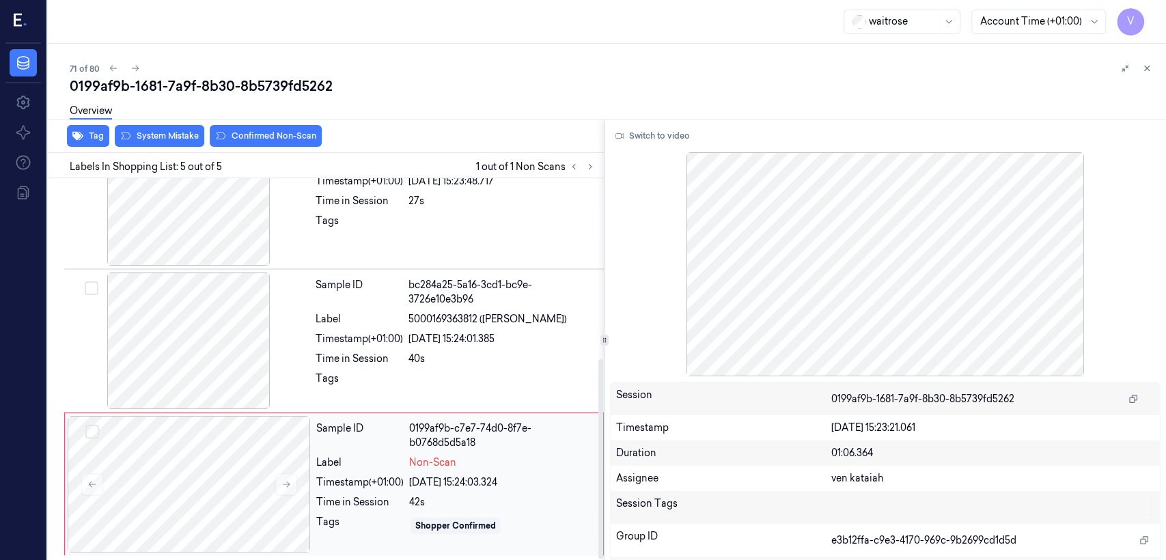
click at [317, 429] on div "Sample ID" at bounding box center [359, 436] width 87 height 29
click at [358, 353] on div "Time in Session" at bounding box center [359, 359] width 87 height 14
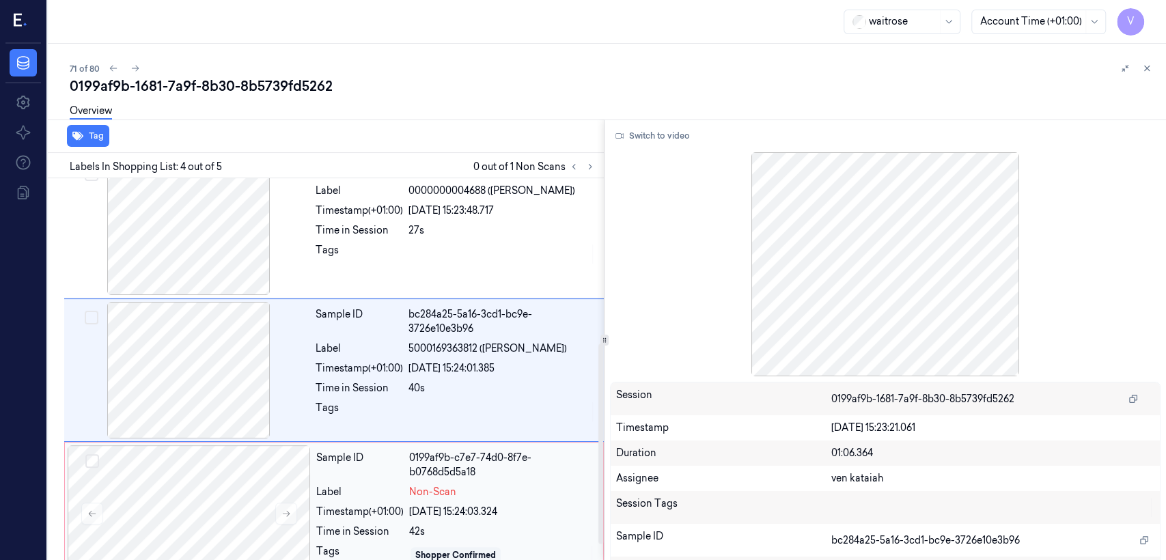
click at [467, 429] on div "04/10/2025 15:24:03.324" at bounding box center [502, 512] width 186 height 14
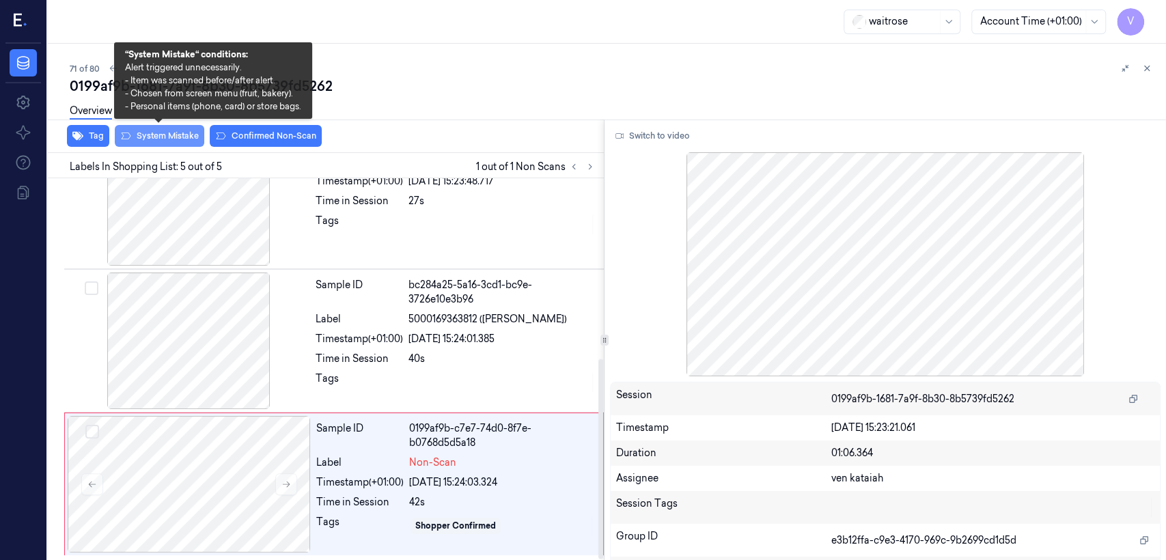
click at [186, 141] on button "System Mistake" at bounding box center [160, 136] width 90 height 22
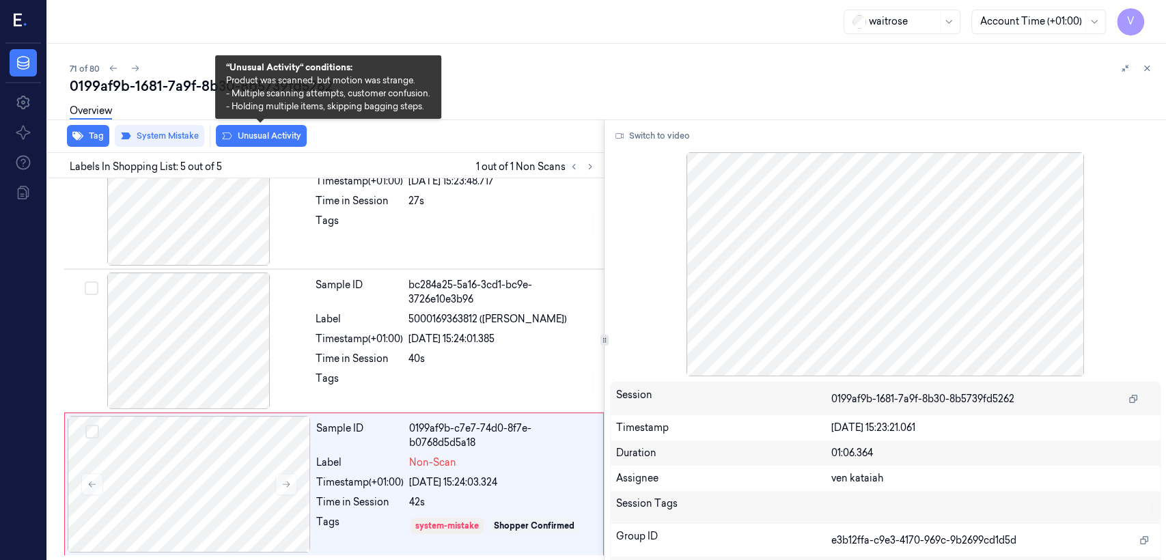
click at [266, 142] on button "Unusual Activity" at bounding box center [261, 136] width 91 height 22
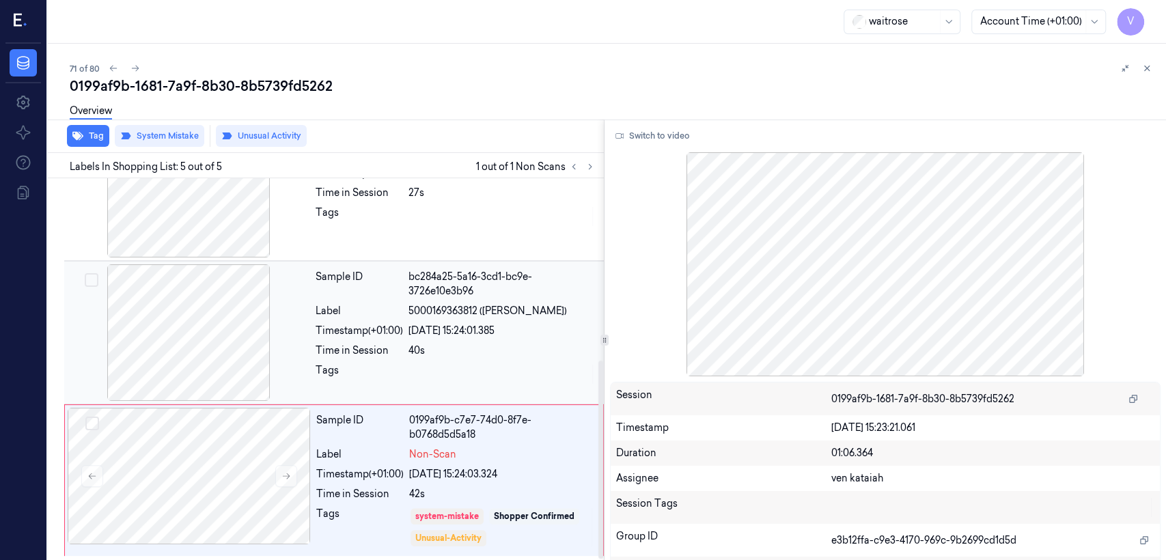
drag, startPoint x: 510, startPoint y: 321, endPoint x: 534, endPoint y: 305, distance: 28.4
click at [519, 318] on div "Sample ID bc284a25-5a16-3cd1-bc9e-3726e10e3b96 Label 5000169363812 (WR DORG LEE…" at bounding box center [455, 332] width 291 height 137
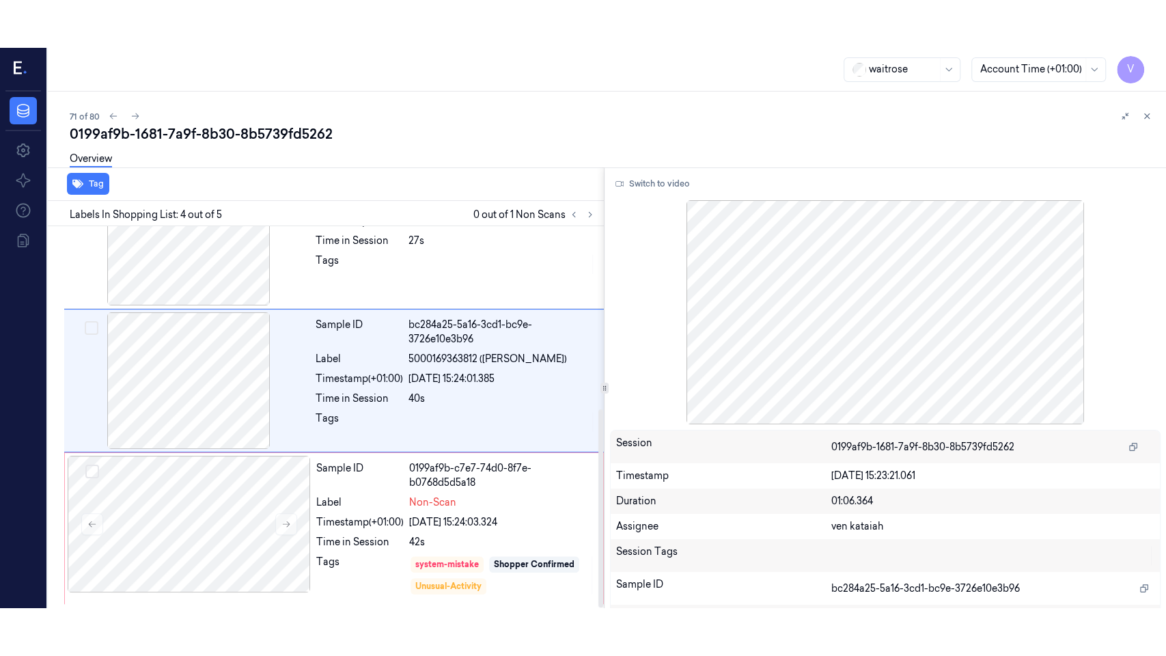
scroll to position [314, 0]
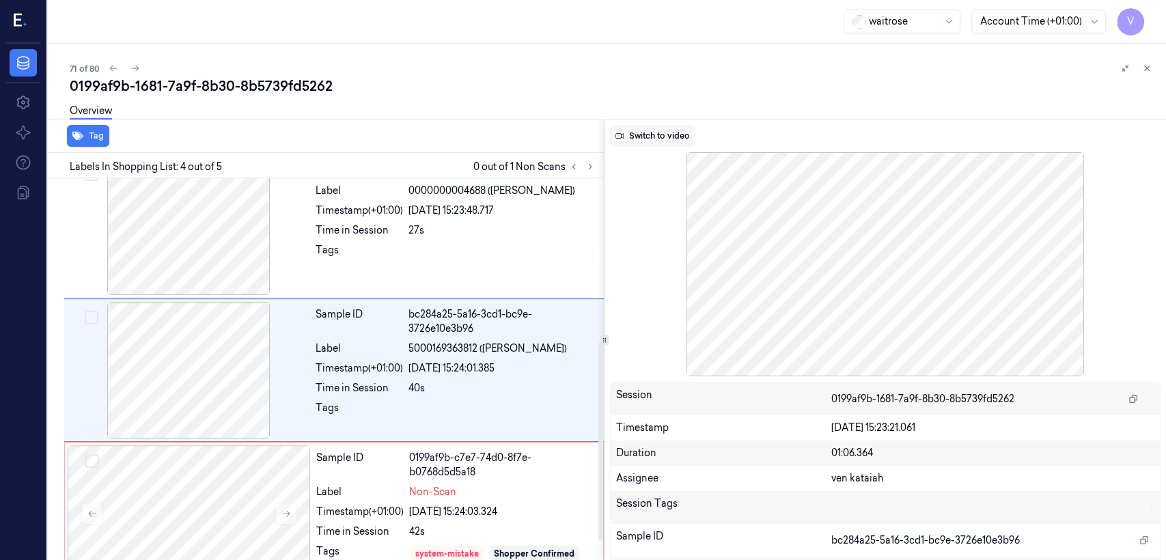
click at [636, 140] on button "Switch to video" at bounding box center [652, 136] width 85 height 22
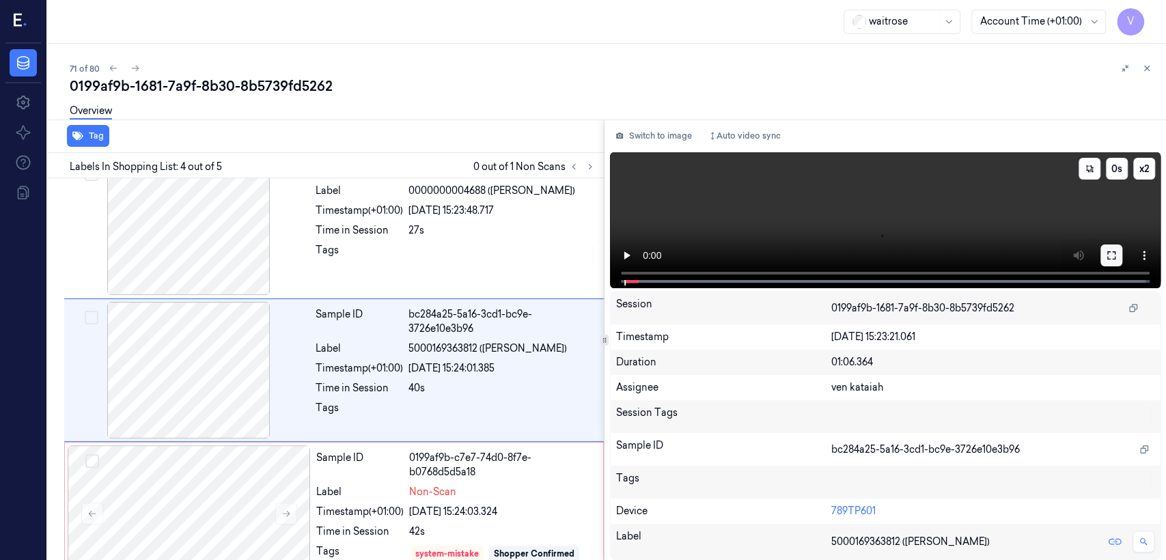
click at [636, 251] on icon at bounding box center [1111, 255] width 11 height 11
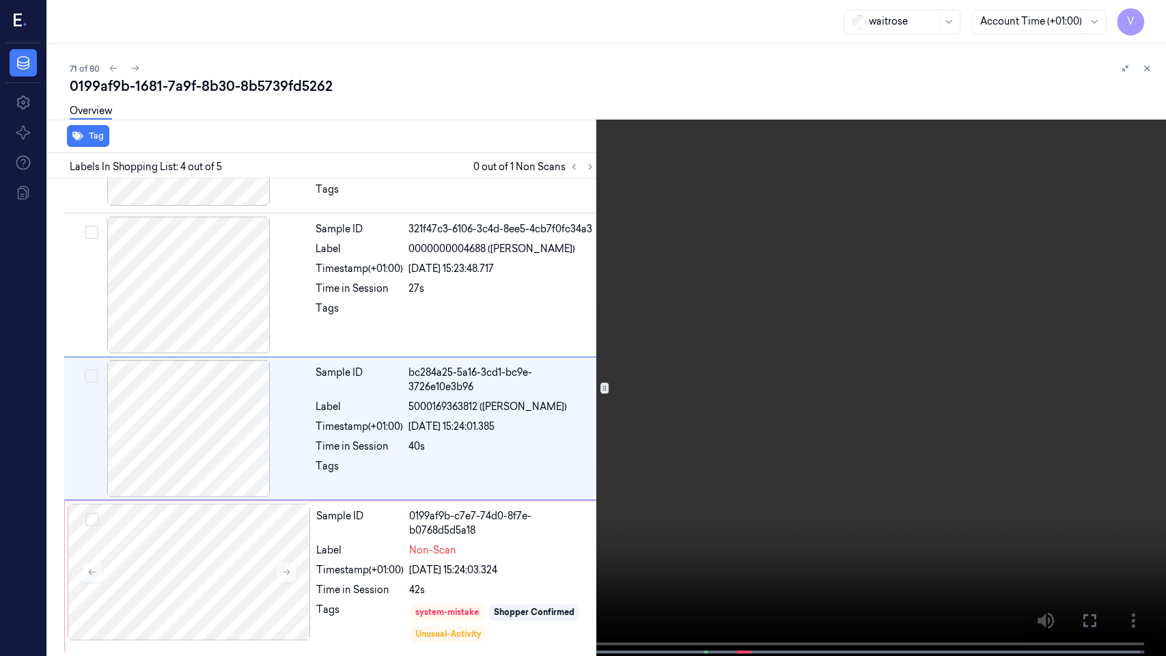
click at [636, 429] on video at bounding box center [583, 329] width 1166 height 659
click at [0, 0] on icon at bounding box center [0, 0] width 0 height 0
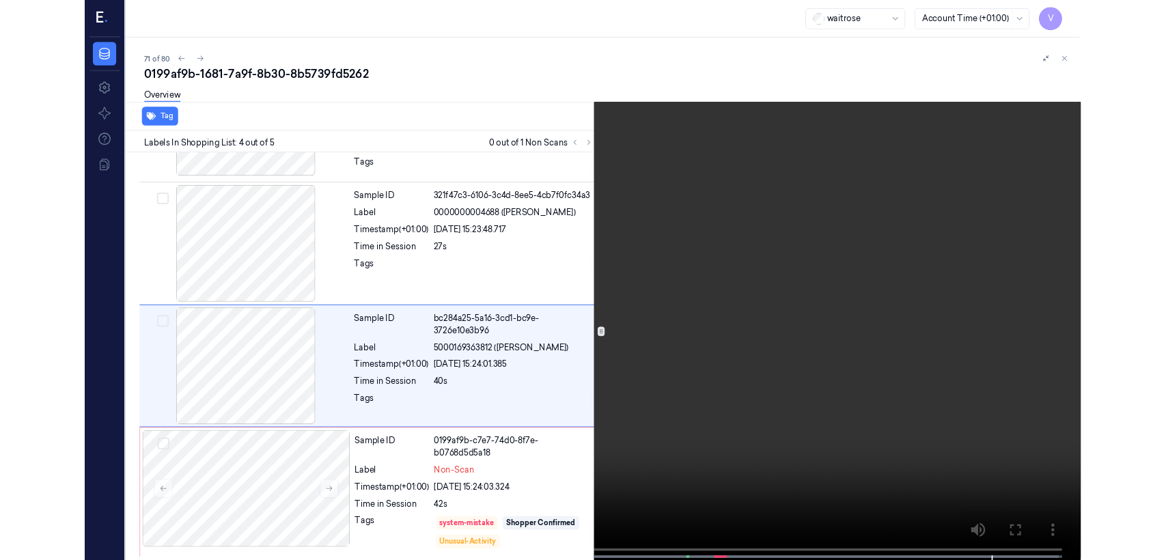
scroll to position [314, 0]
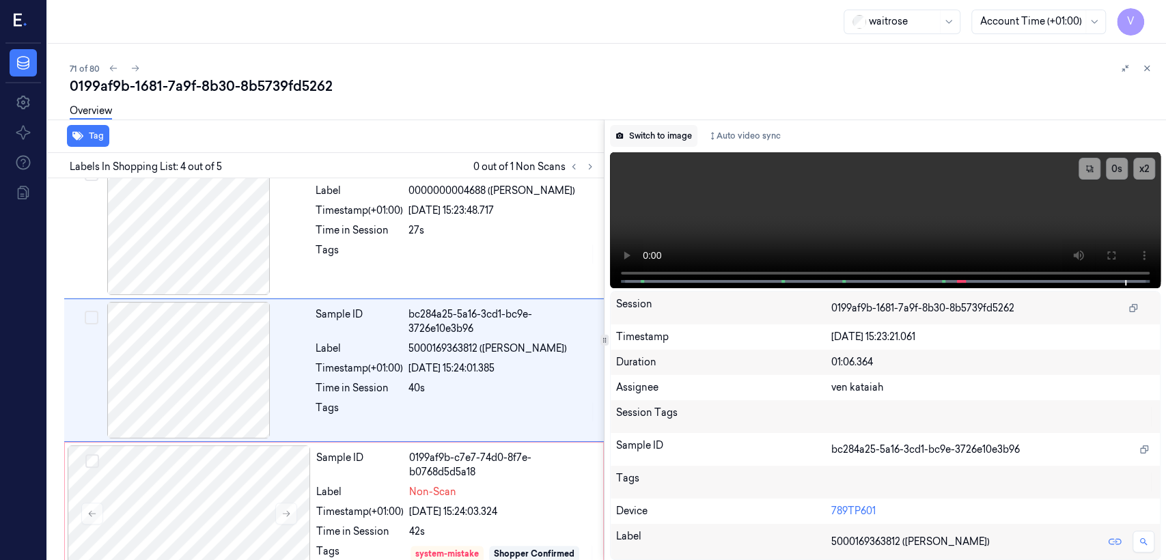
click at [636, 132] on button "Switch to image" at bounding box center [653, 136] width 87 height 22
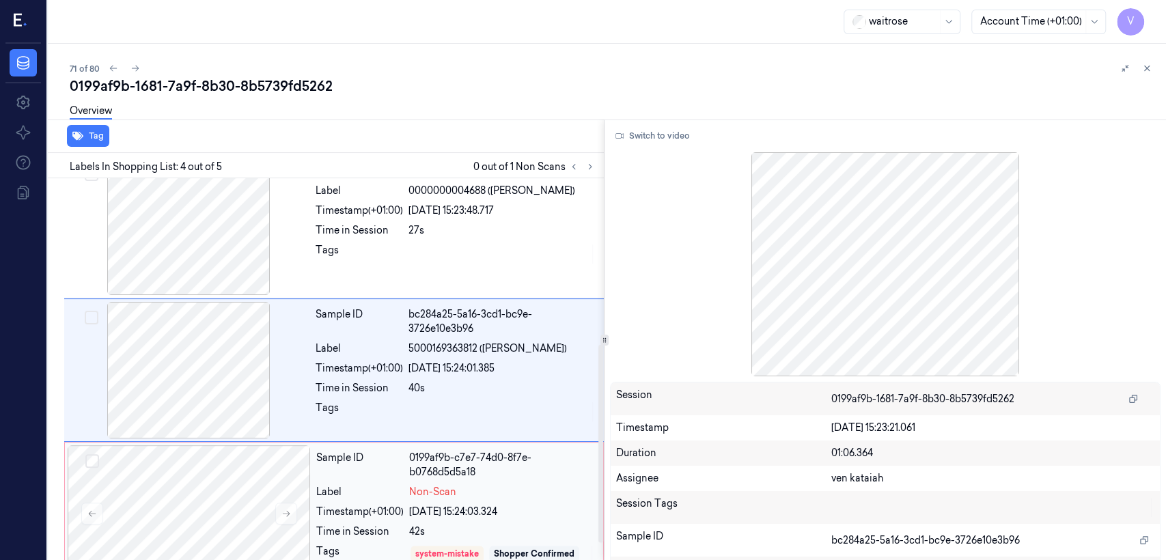
scroll to position [351, 0]
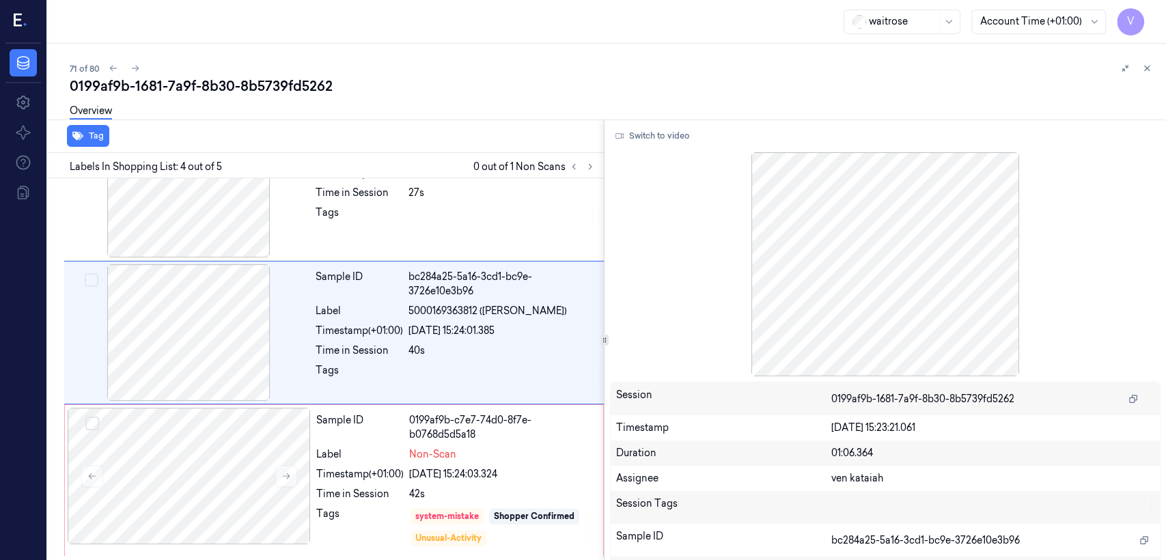
click at [636, 74] on div at bounding box center [1136, 68] width 38 height 16
click at [636, 72] on icon at bounding box center [1147, 69] width 10 height 10
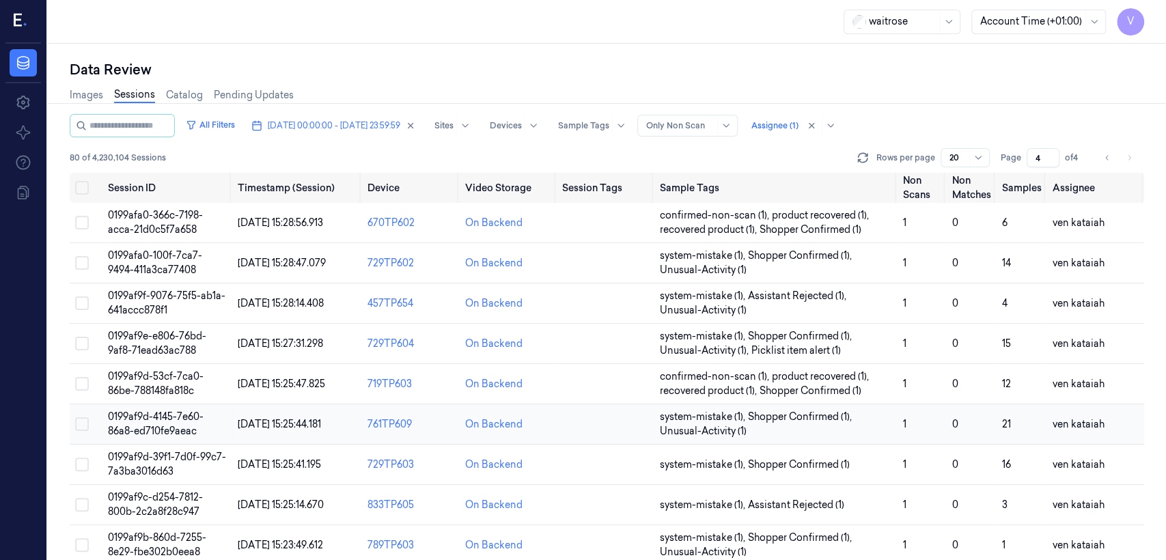
scroll to position [152, 0]
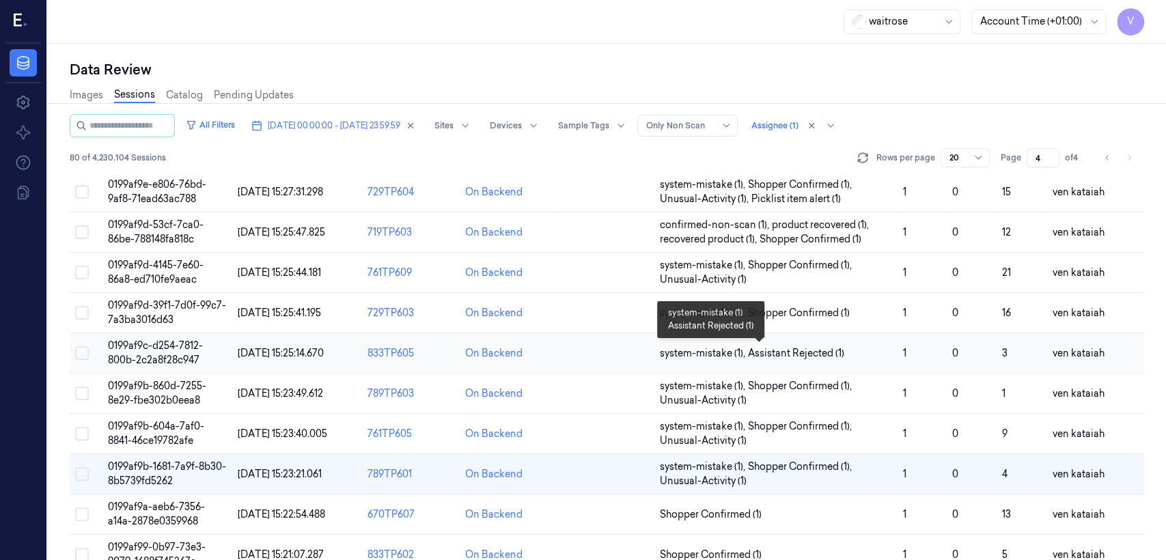
click at [636, 355] on span "Assistant Rejected (1)" at bounding box center [796, 353] width 96 height 14
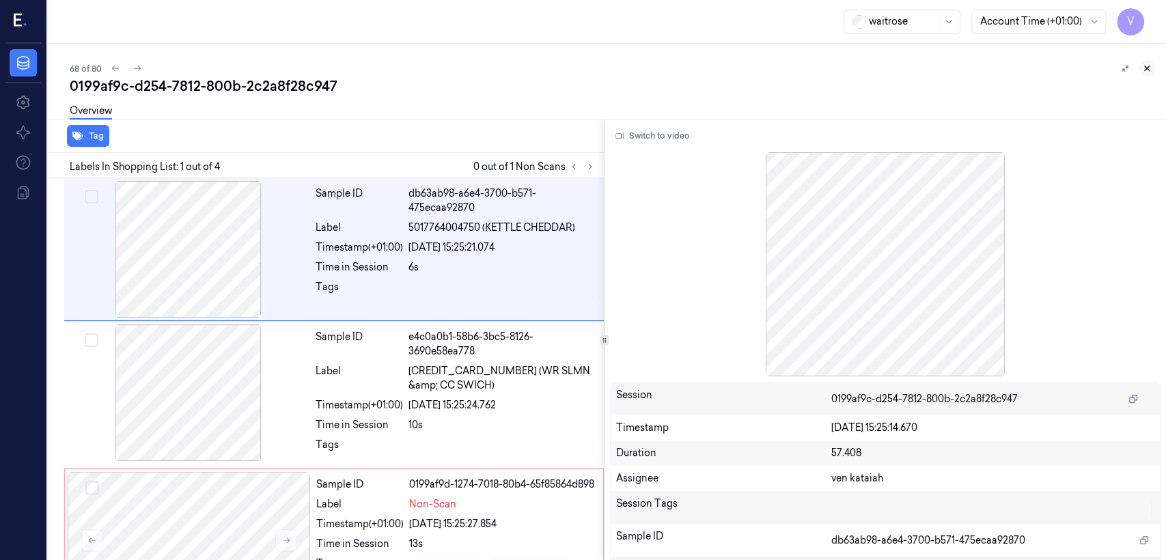
click at [636, 66] on icon at bounding box center [1147, 69] width 10 height 10
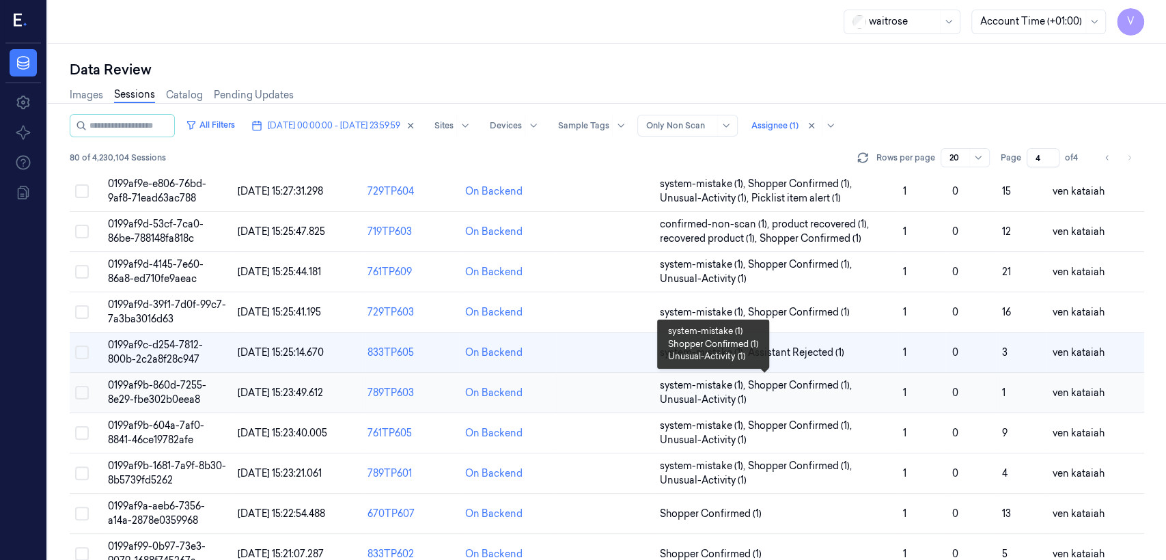
scroll to position [304, 0]
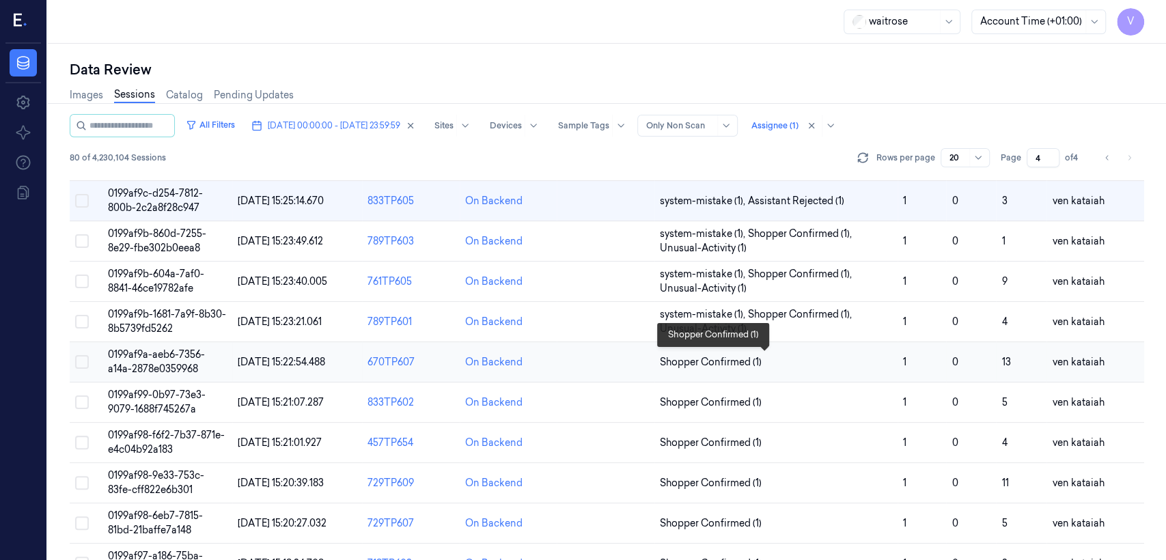
click at [636, 361] on span "Shopper Confirmed (1)" at bounding box center [711, 362] width 102 height 14
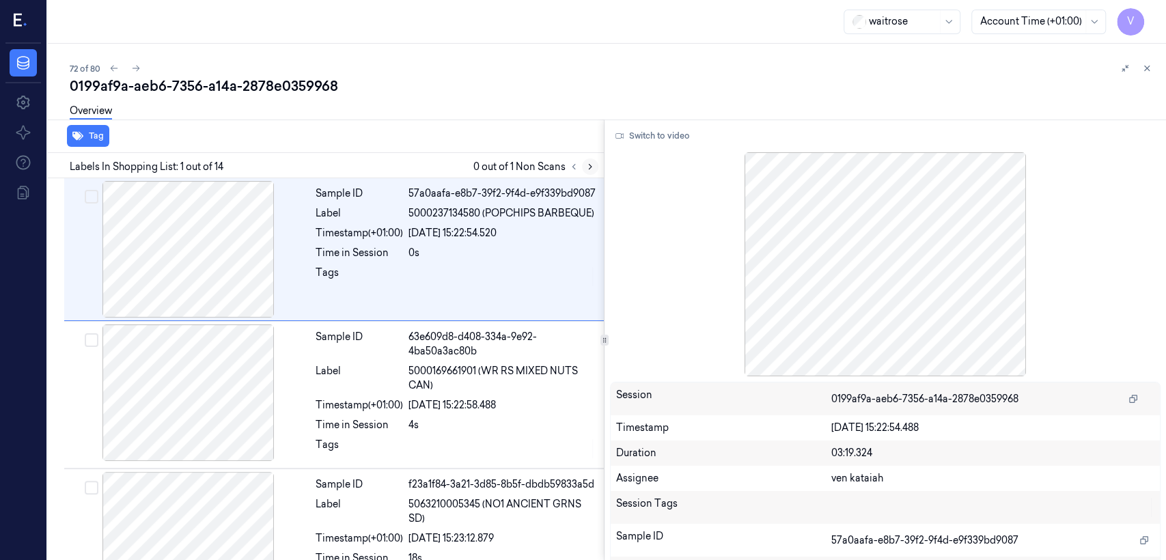
click at [594, 164] on icon at bounding box center [591, 167] width 10 height 10
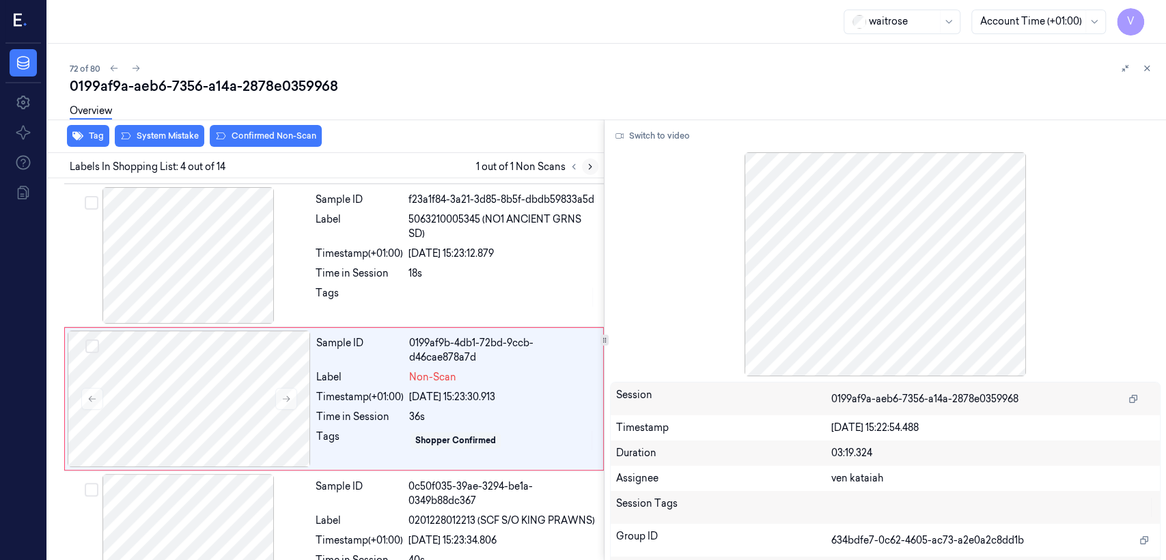
scroll to position [314, 0]
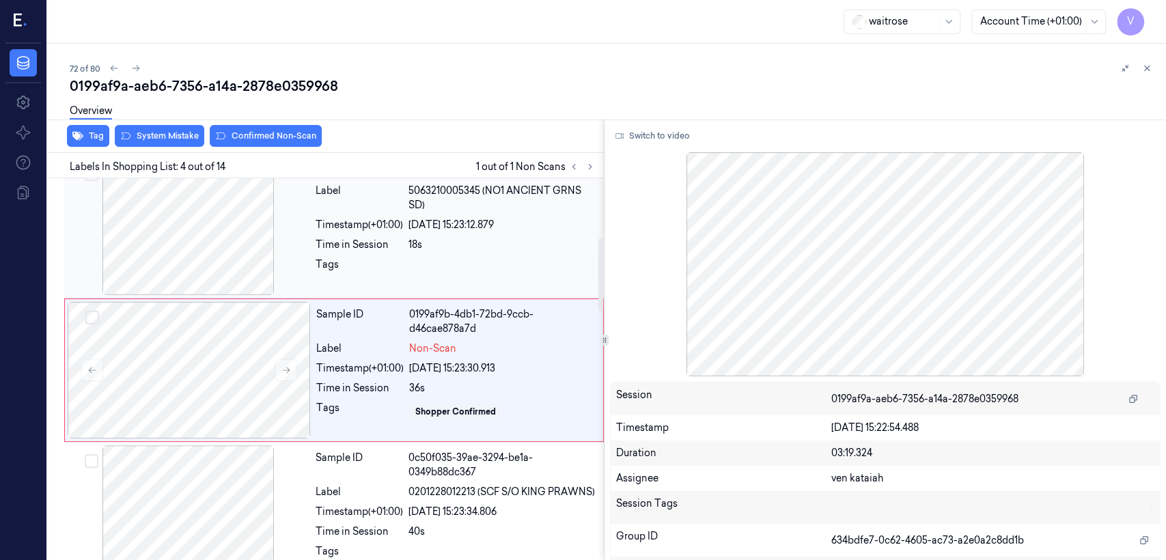
click at [387, 245] on div "Time in Session" at bounding box center [359, 245] width 87 height 14
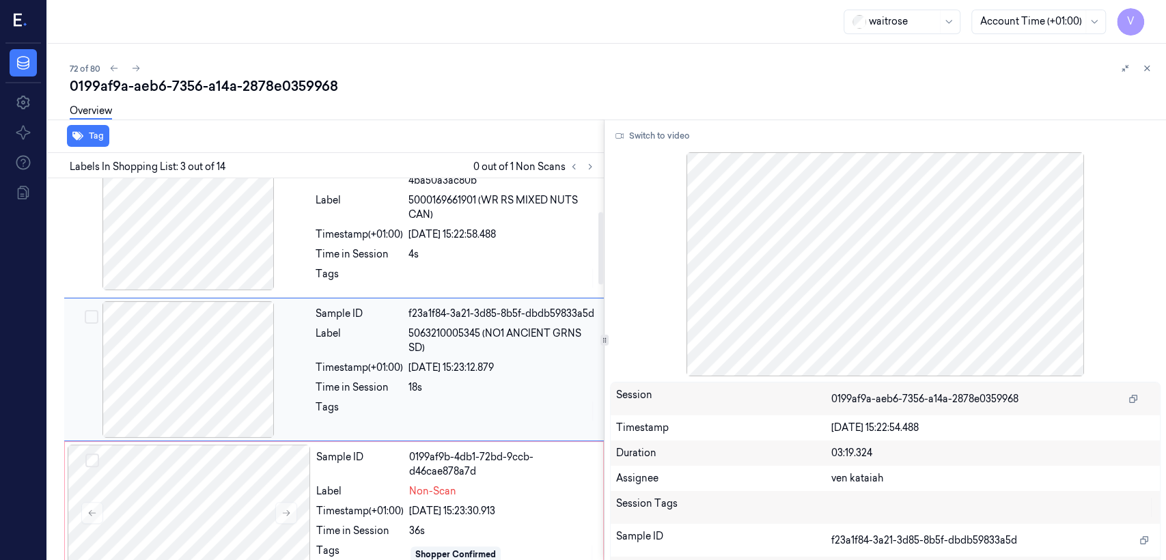
scroll to position [170, 0]
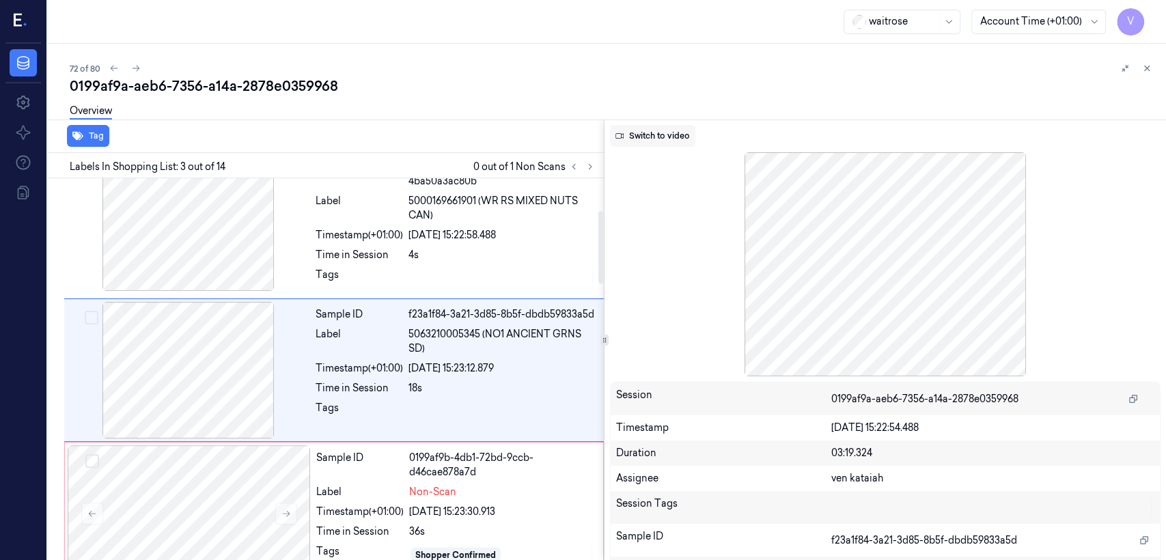
click at [636, 143] on button "Switch to video" at bounding box center [652, 136] width 85 height 22
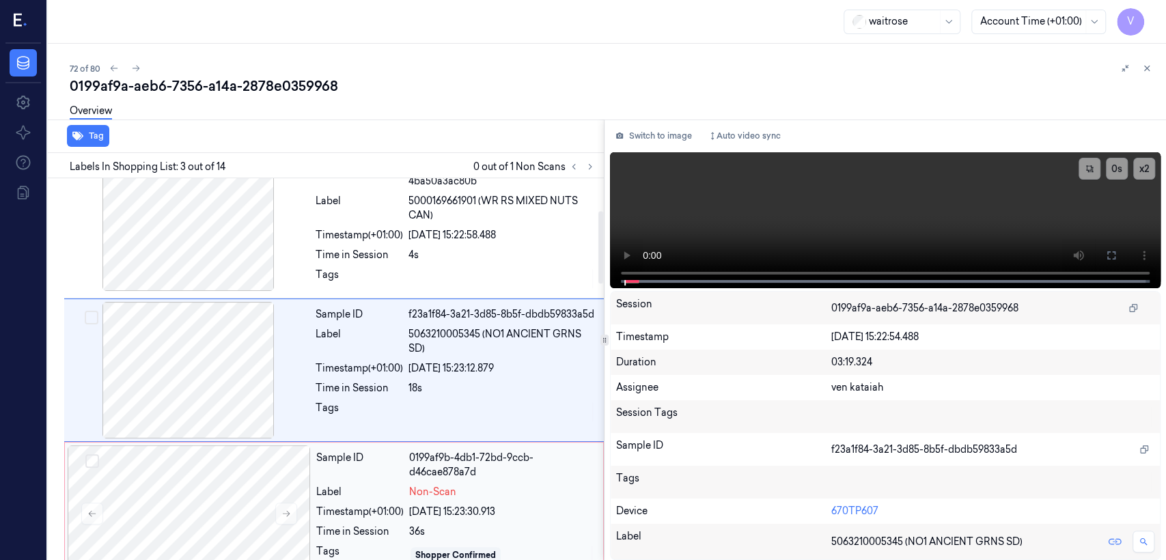
click at [448, 429] on span "Non-Scan" at bounding box center [432, 492] width 47 height 14
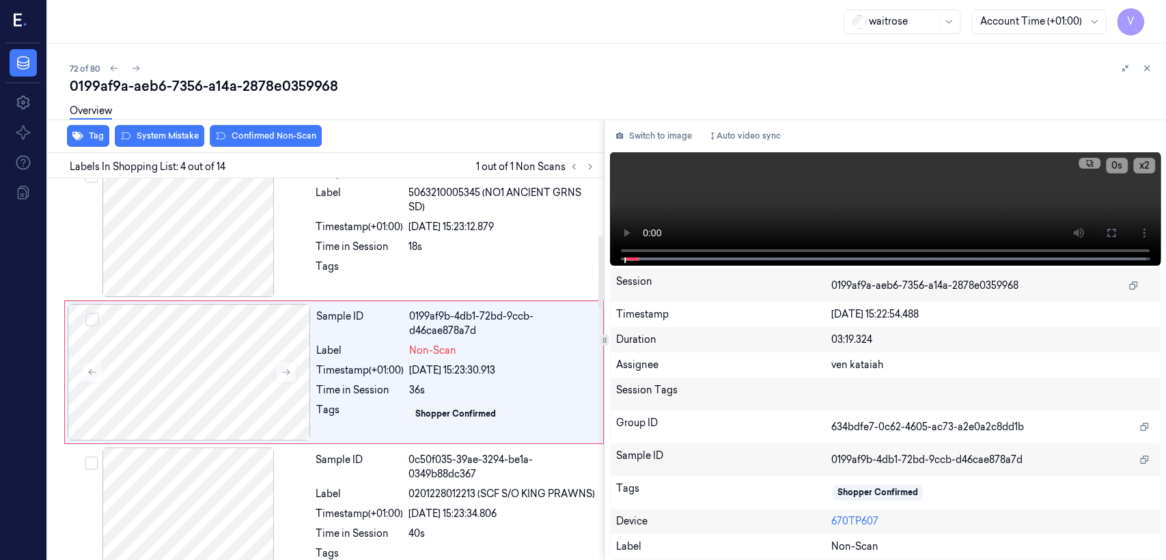
scroll to position [314, 0]
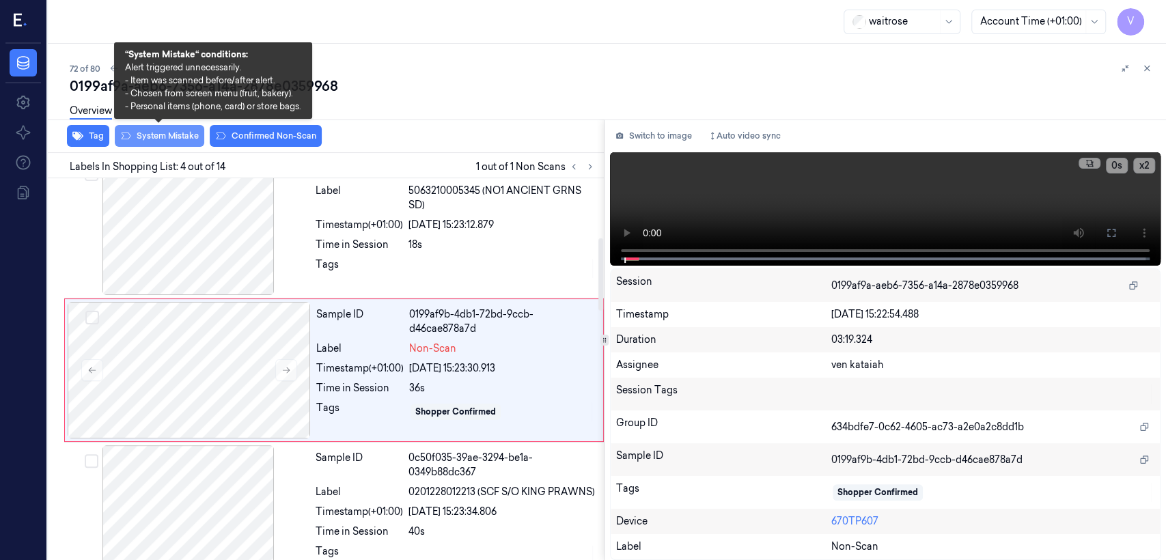
click at [165, 135] on button "System Mistake" at bounding box center [160, 136] width 90 height 22
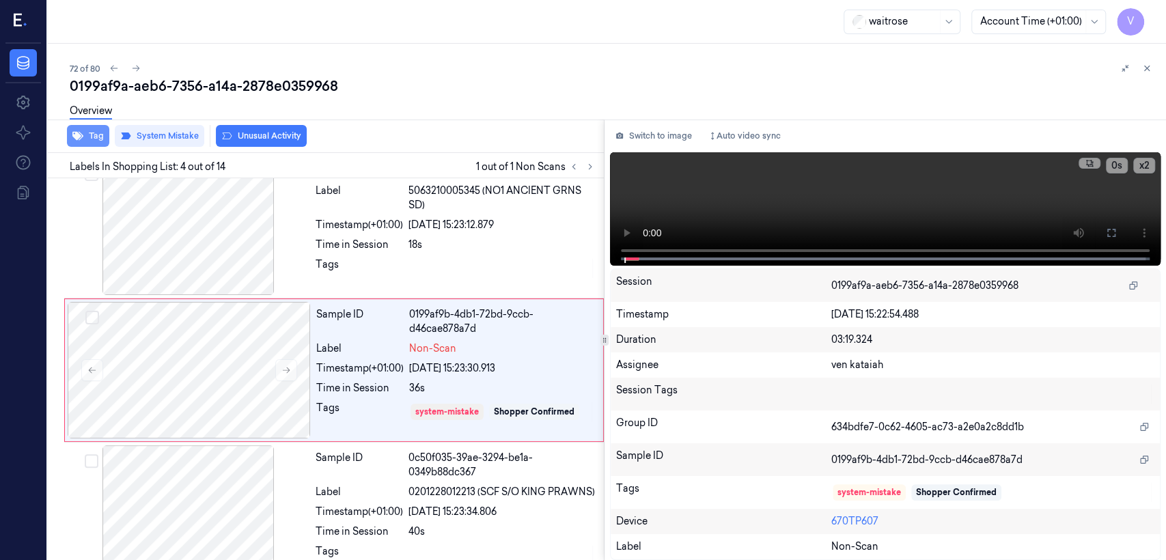
click at [84, 140] on button "Tag" at bounding box center [88, 136] width 42 height 22
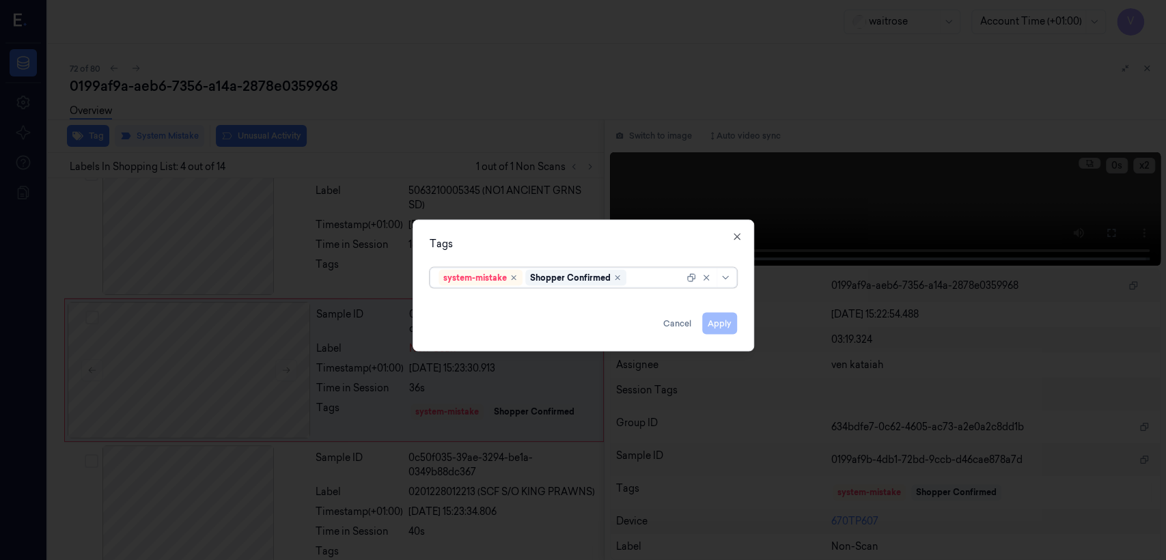
click at [636, 276] on div at bounding box center [656, 278] width 55 height 14
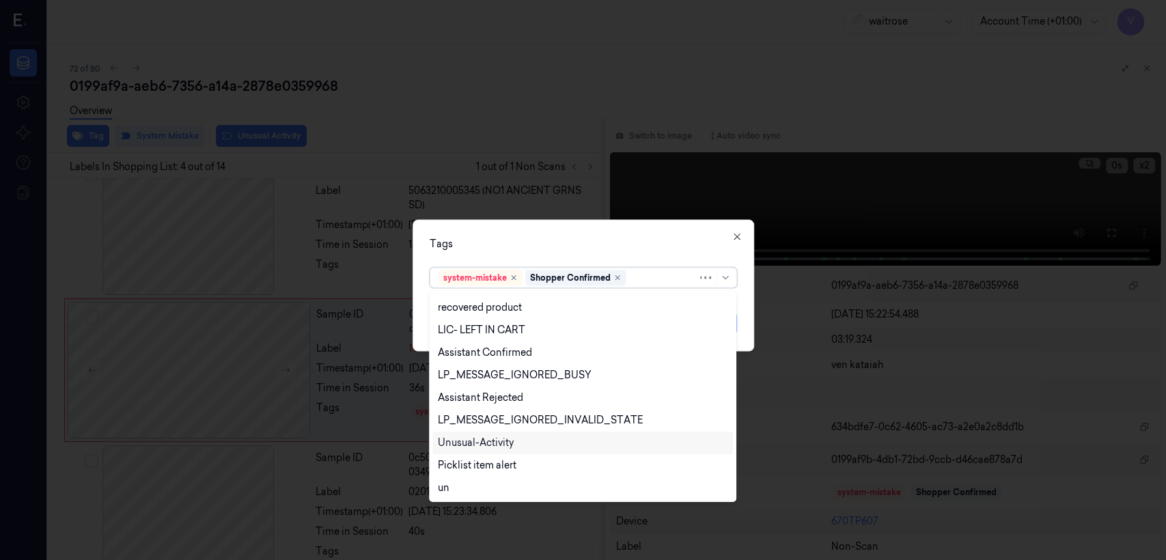
click at [504, 429] on div "Unusual-Activity" at bounding box center [476, 443] width 76 height 14
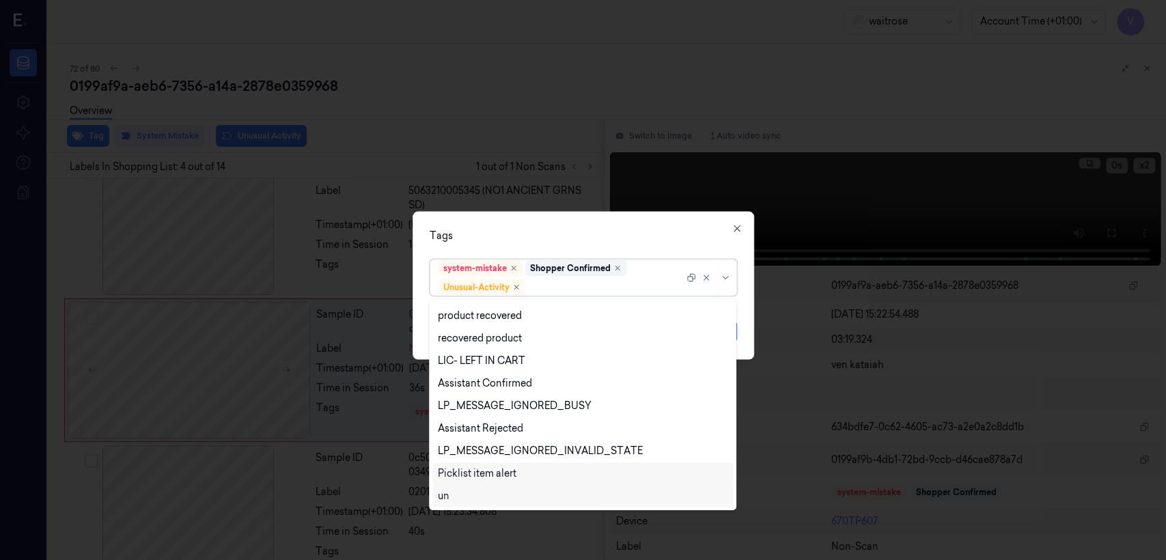
scroll to position [200, 0]
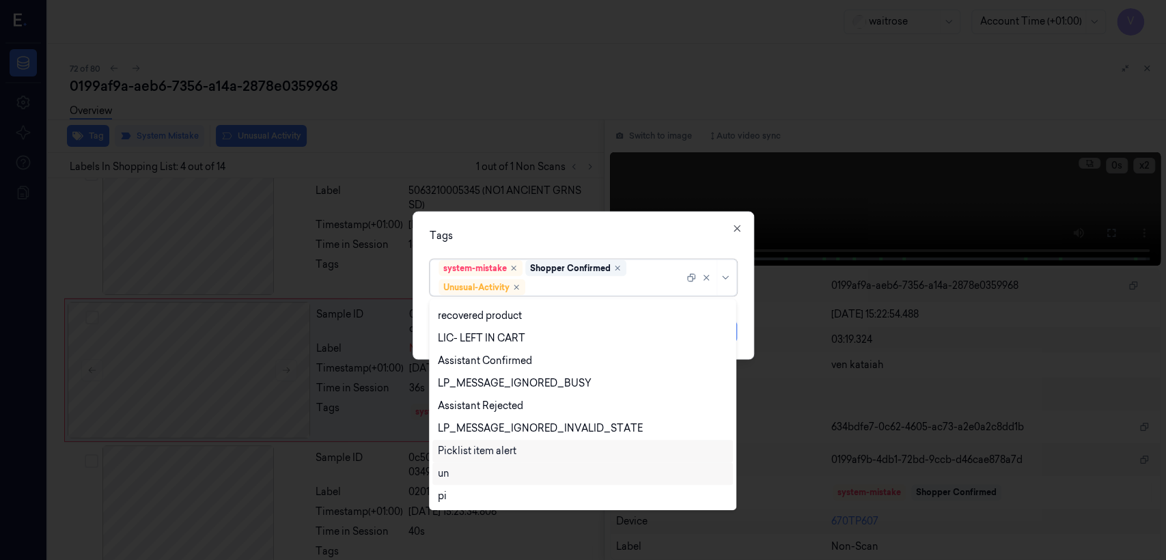
click at [490, 429] on div "un" at bounding box center [583, 474] width 290 height 14
click at [551, 286] on icon "Remove ,un" at bounding box center [549, 288] width 8 height 8
click at [484, 429] on div "Picklist item alert" at bounding box center [477, 451] width 79 height 14
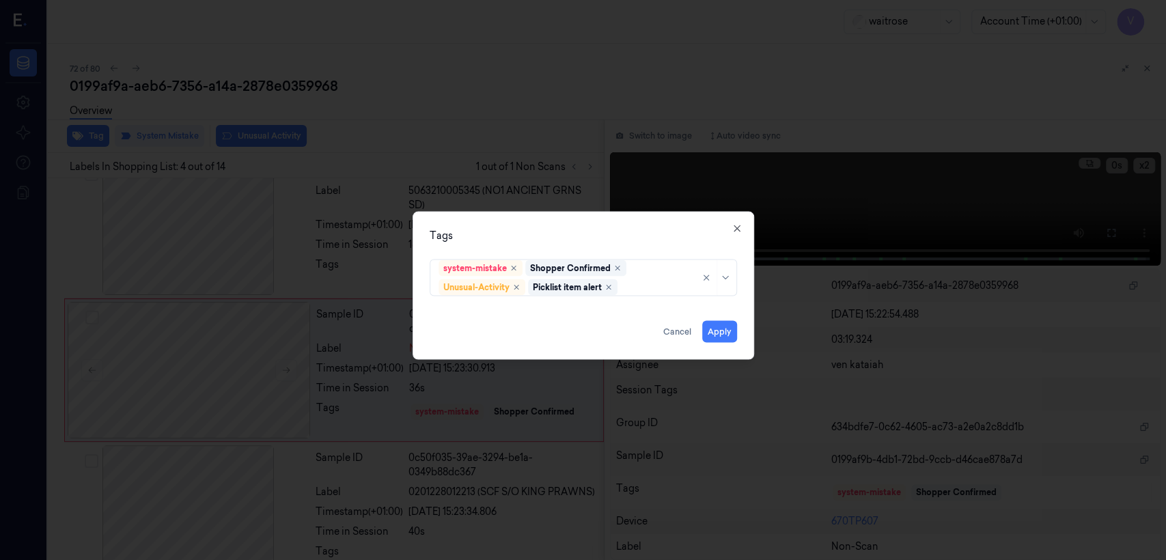
click at [560, 241] on div "Tags" at bounding box center [583, 236] width 307 height 14
click at [636, 331] on button "Apply" at bounding box center [719, 332] width 35 height 22
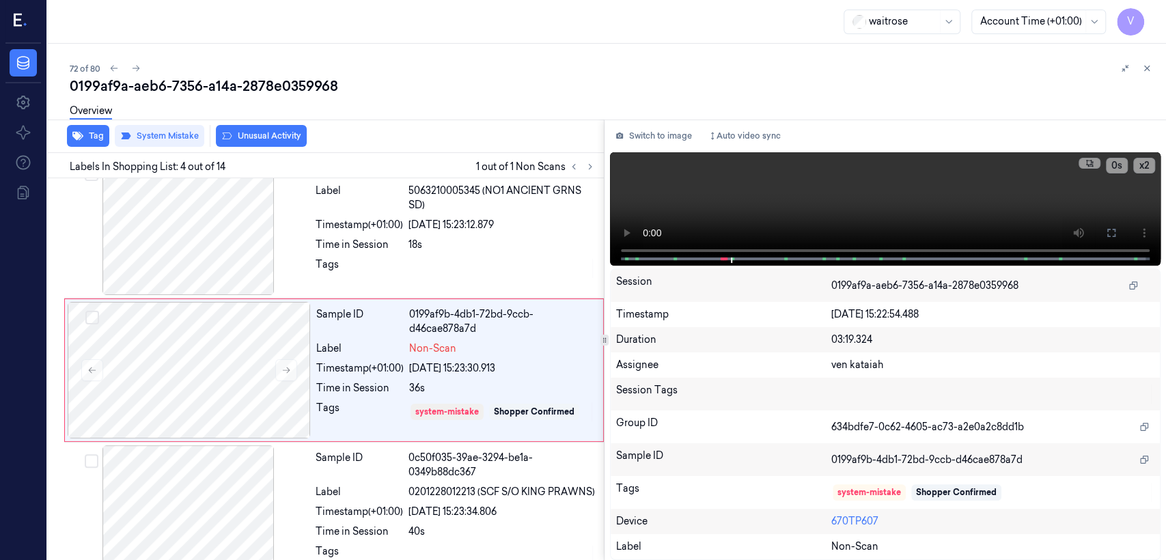
scroll to position [318, 0]
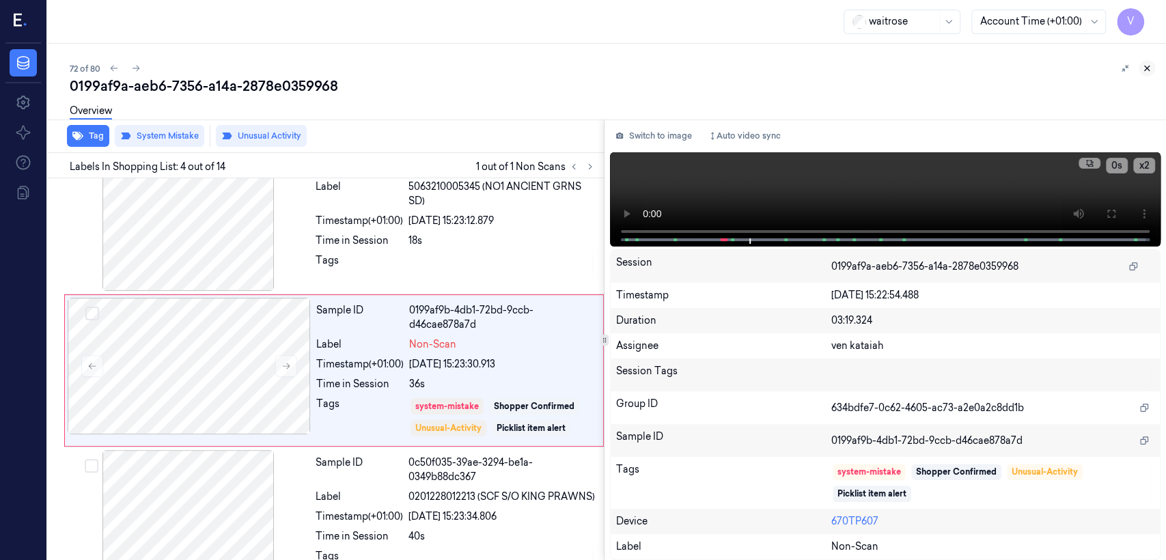
click at [636, 71] on icon at bounding box center [1147, 69] width 10 height 10
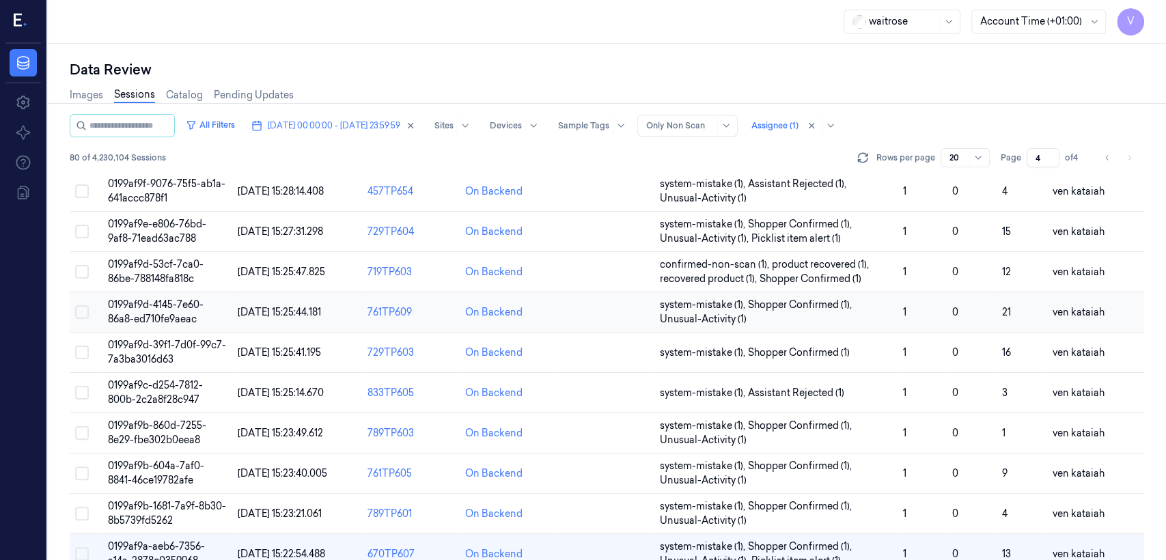
scroll to position [152, 0]
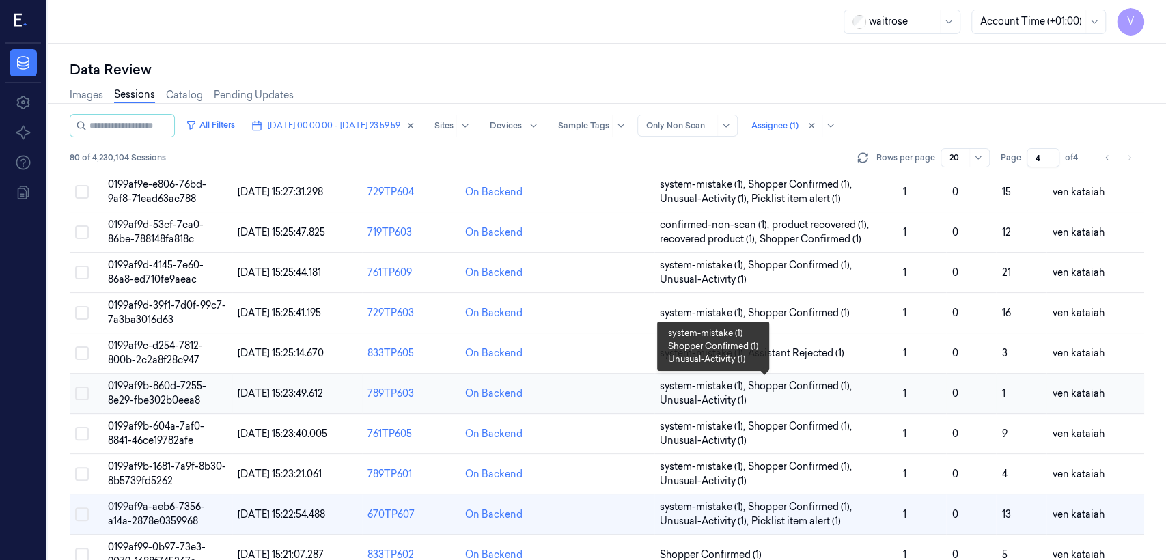
click at [636, 387] on span "system-mistake (1) ," at bounding box center [704, 386] width 88 height 14
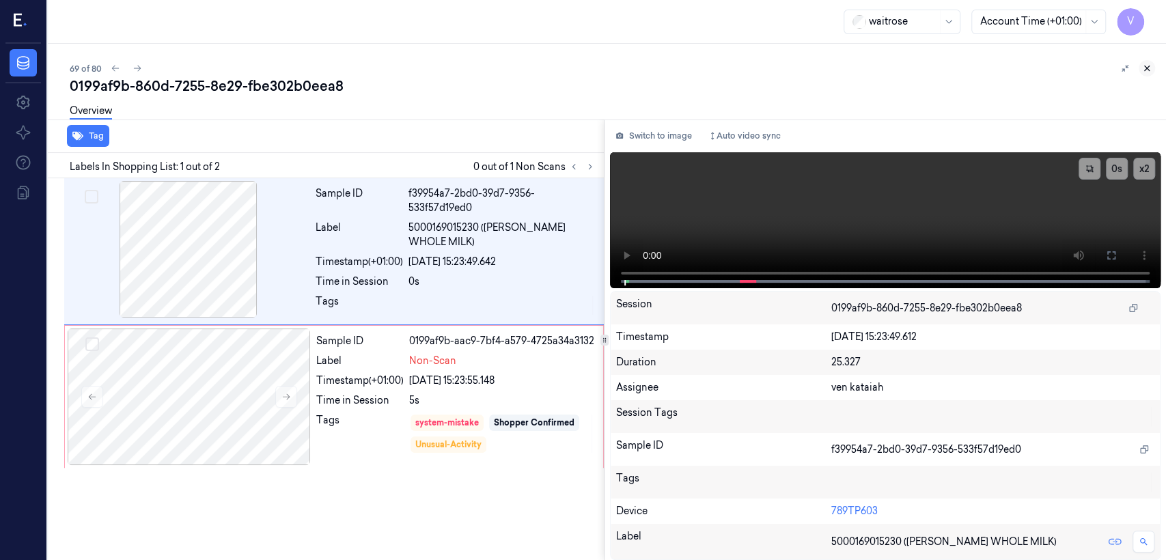
click at [636, 70] on icon at bounding box center [1147, 69] width 10 height 10
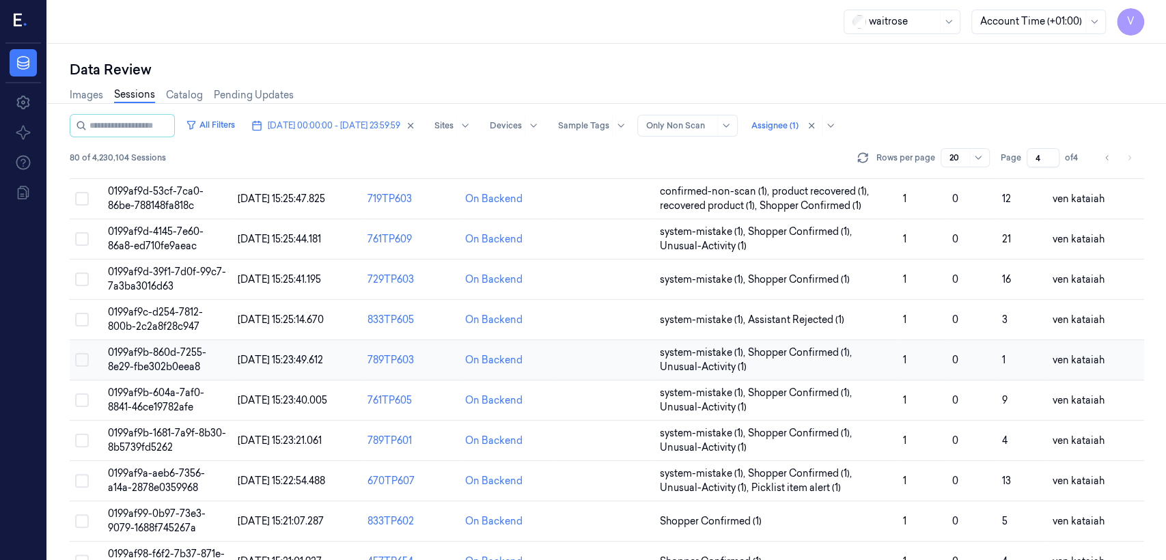
scroll to position [337, 0]
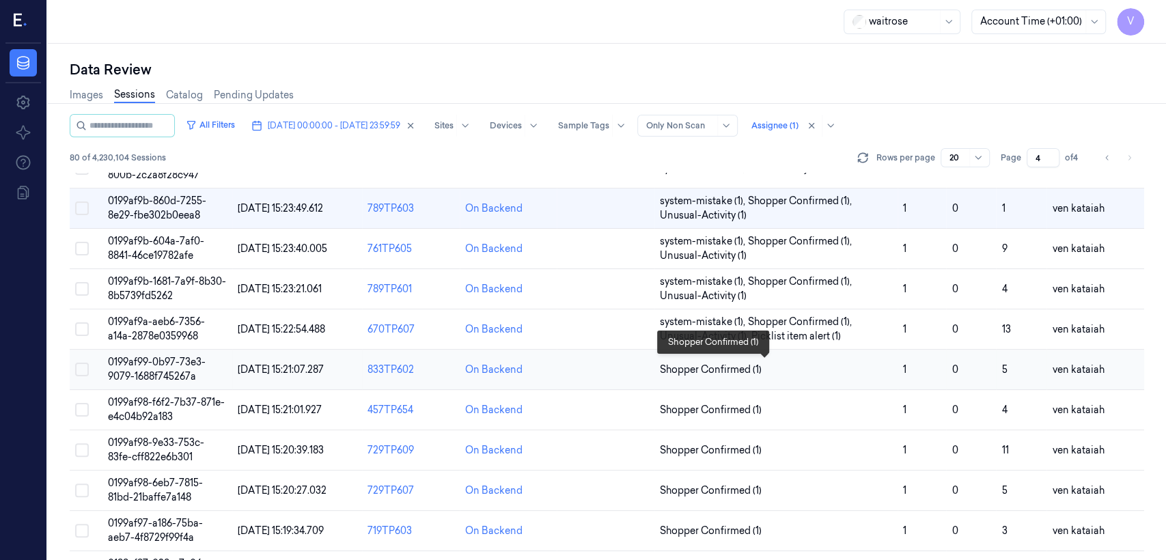
click at [636, 374] on span "Shopper Confirmed (1)" at bounding box center [711, 370] width 102 height 14
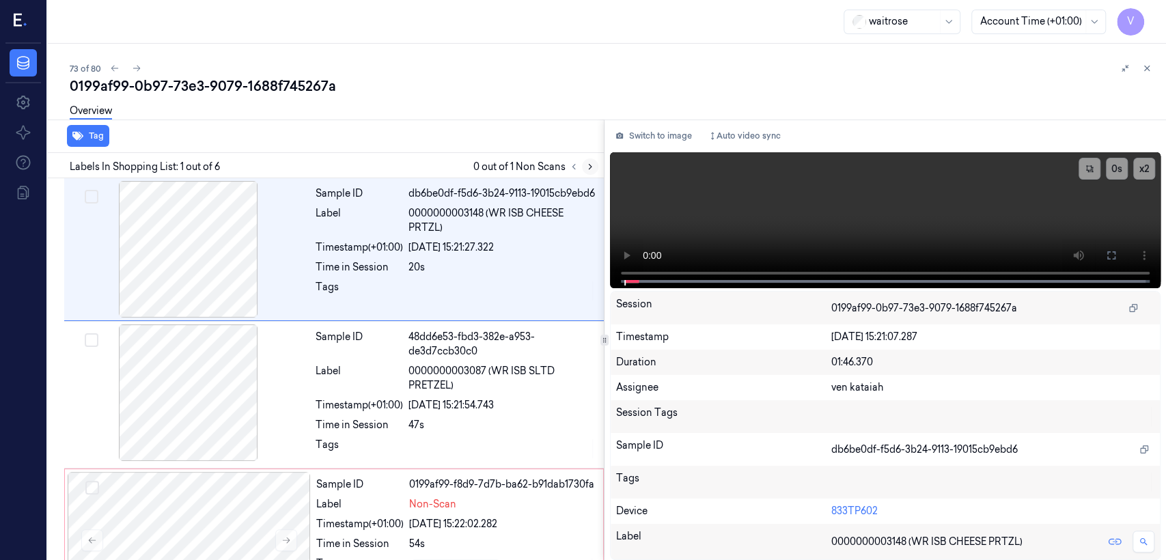
click at [586, 167] on icon at bounding box center [591, 167] width 10 height 10
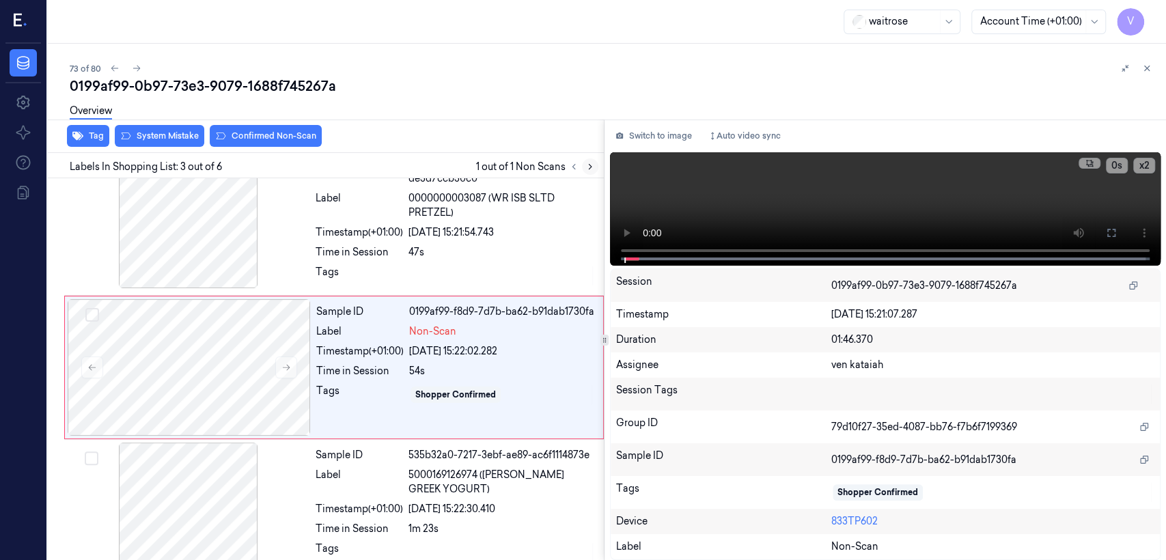
scroll to position [175, 0]
click at [593, 170] on icon at bounding box center [591, 167] width 10 height 10
click at [636, 70] on icon at bounding box center [1147, 69] width 10 height 10
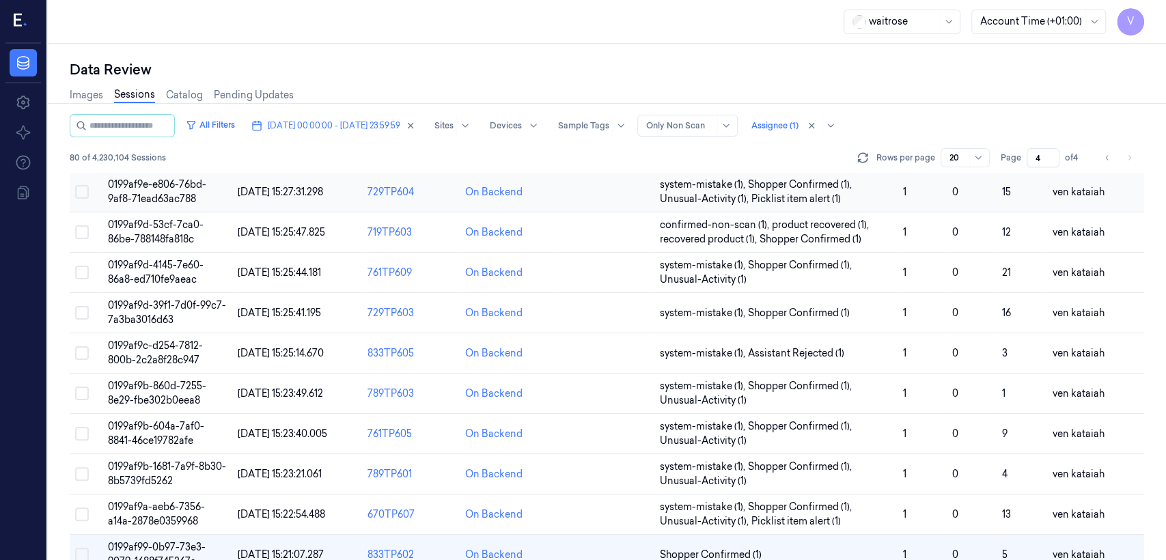
scroll to position [303, 0]
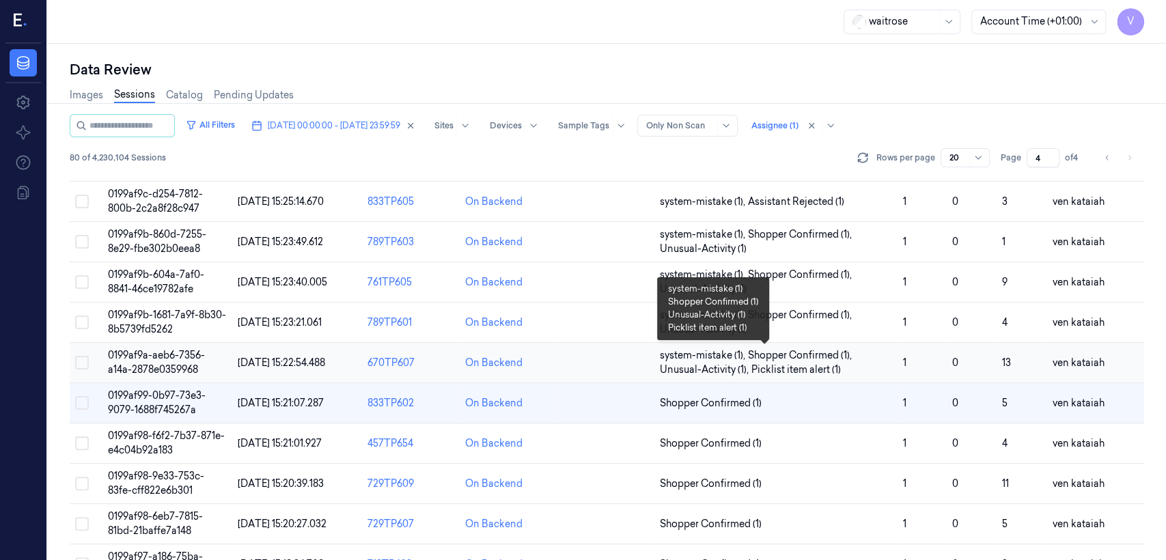
click at [636, 369] on span "Picklist item alert (1)" at bounding box center [797, 370] width 90 height 14
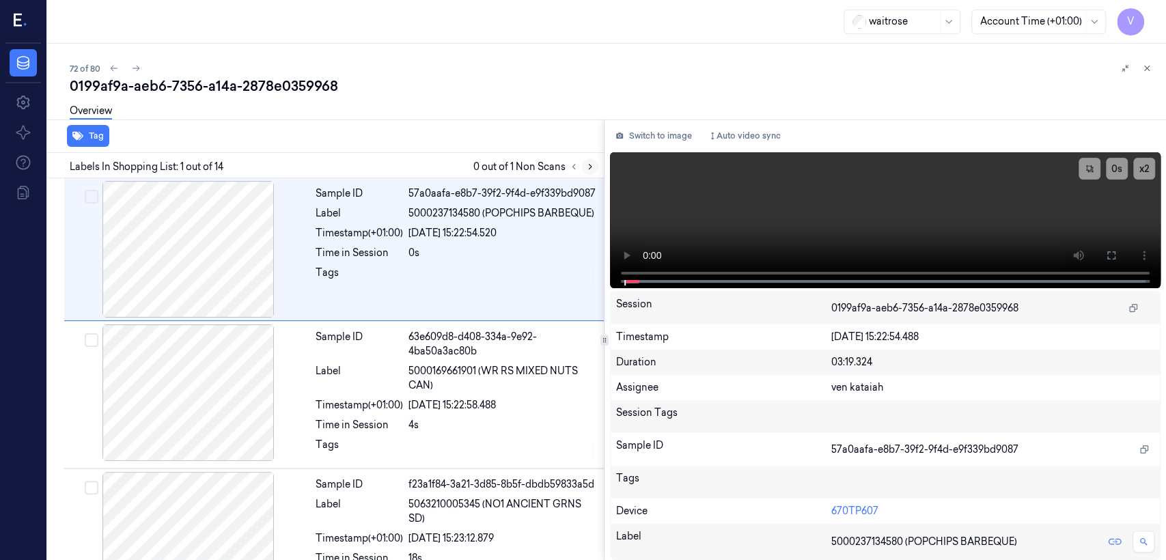
click at [588, 163] on icon at bounding box center [591, 167] width 10 height 10
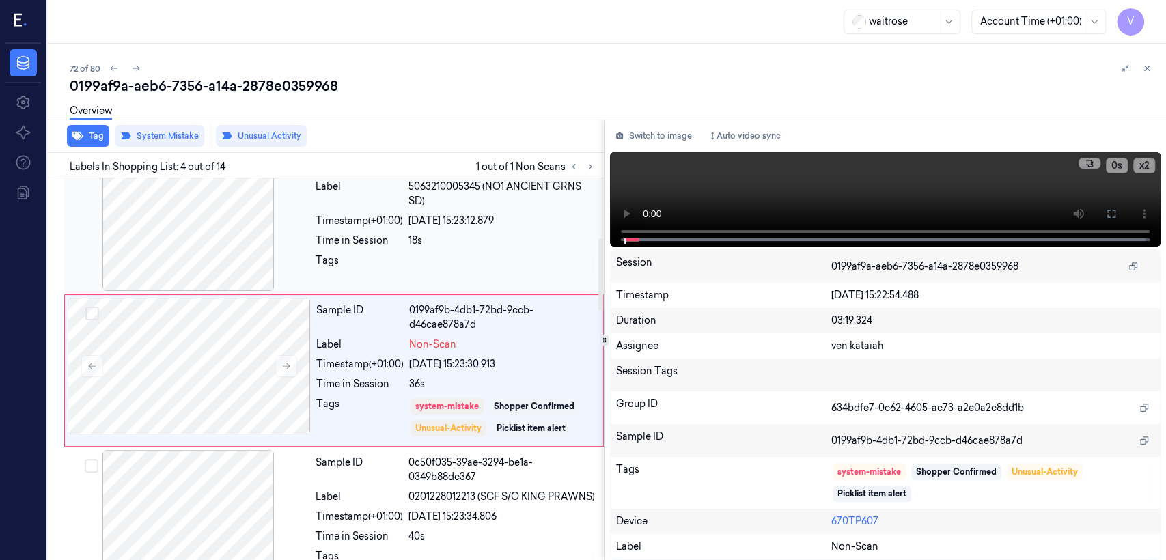
click at [434, 282] on div "Sample ID f23a1f84-3a21-3d85-8b5f-dbdb59833a5d Label 5063210005345 (NO1 ANCIENT…" at bounding box center [455, 222] width 291 height 137
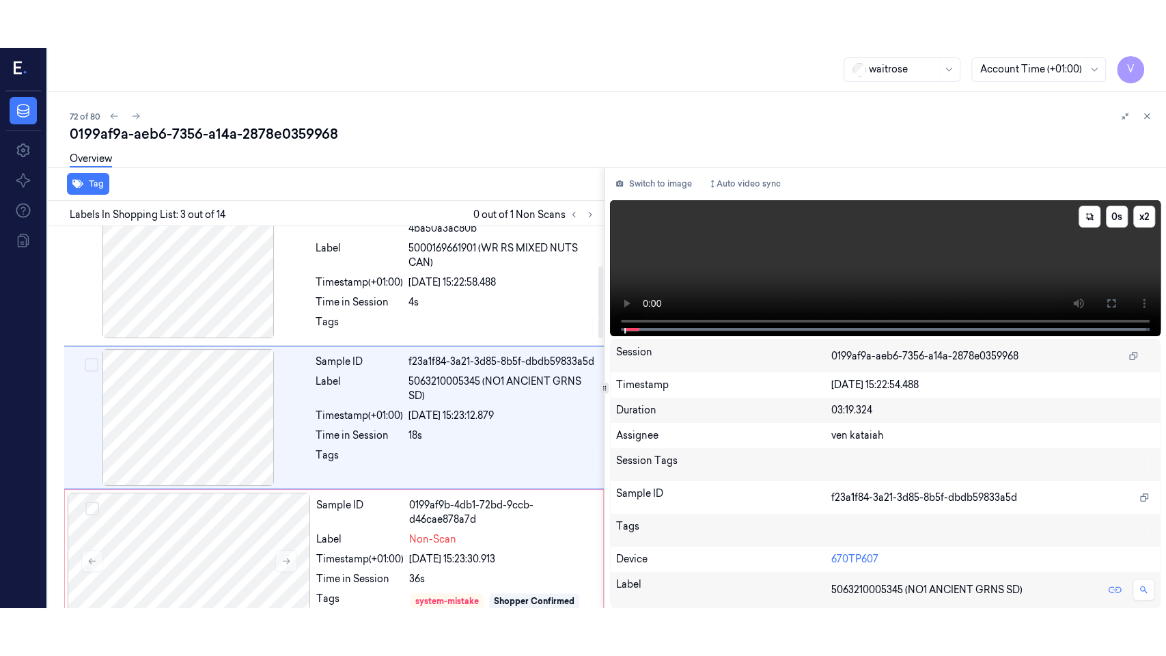
scroll to position [170, 0]
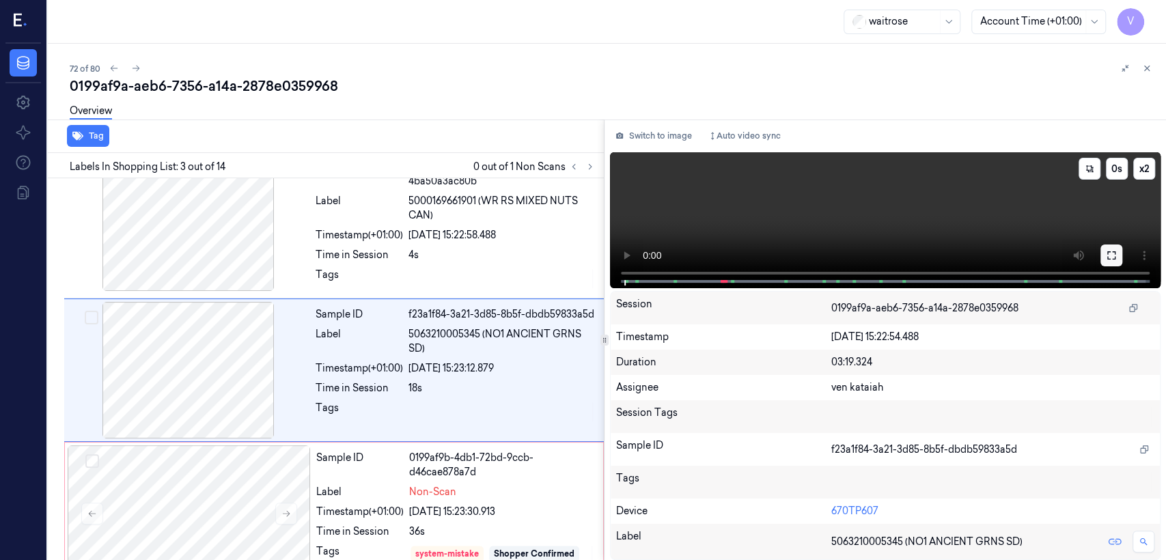
click at [636, 258] on button at bounding box center [1112, 256] width 22 height 22
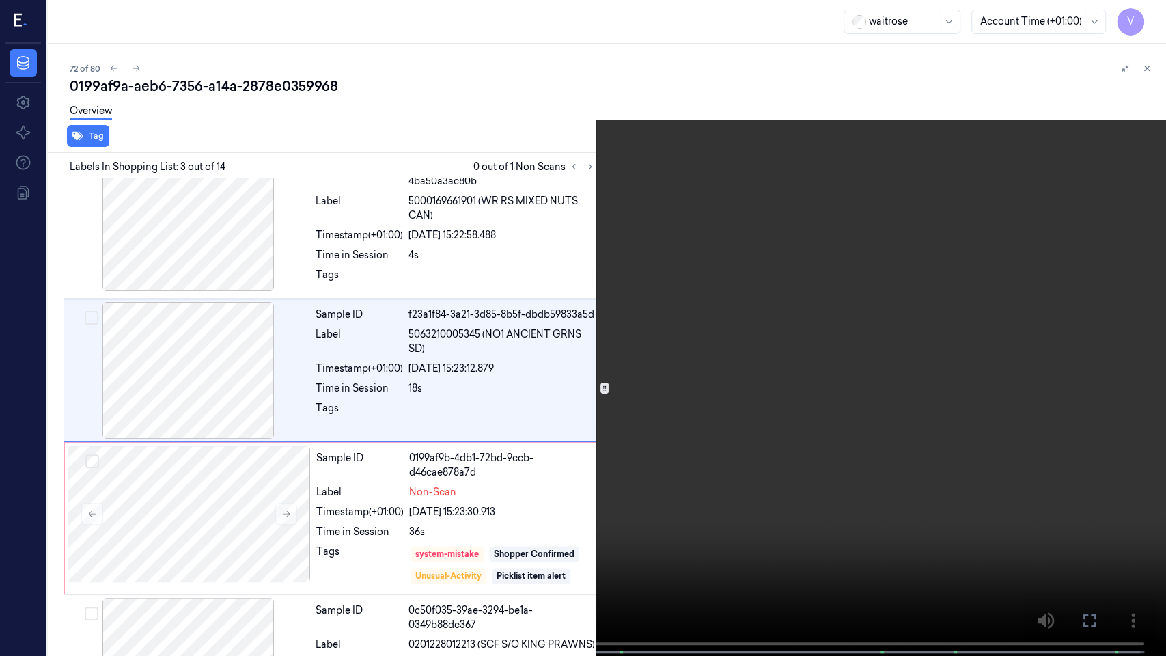
click at [219, 429] on video at bounding box center [583, 329] width 1166 height 659
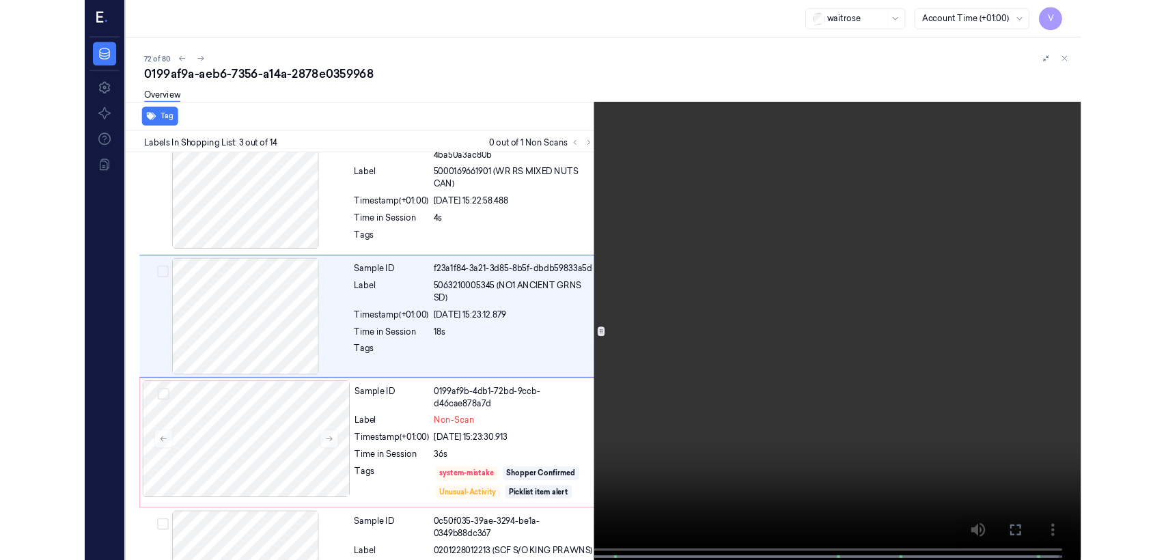
scroll to position [122, 0]
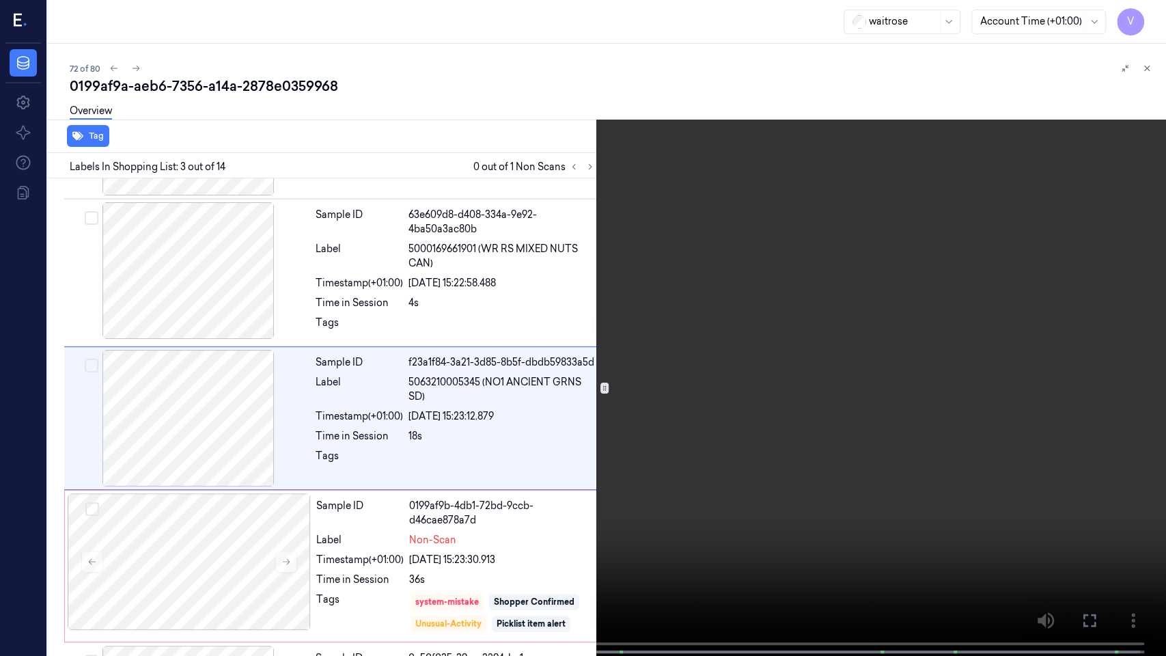
click at [0, 0] on icon at bounding box center [0, 0] width 0 height 0
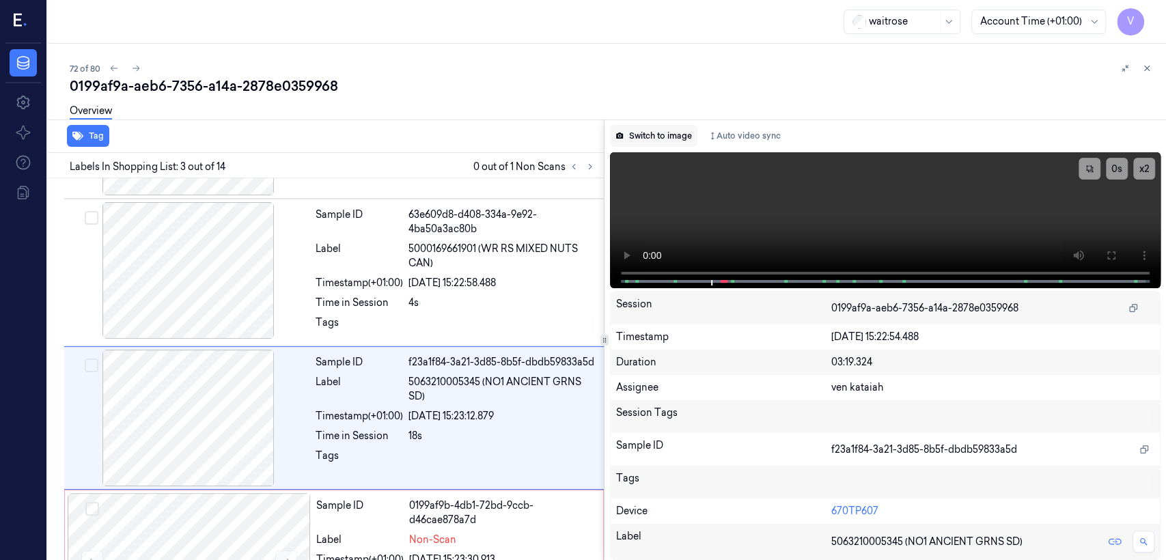
click at [636, 143] on button "Switch to image" at bounding box center [653, 136] width 87 height 22
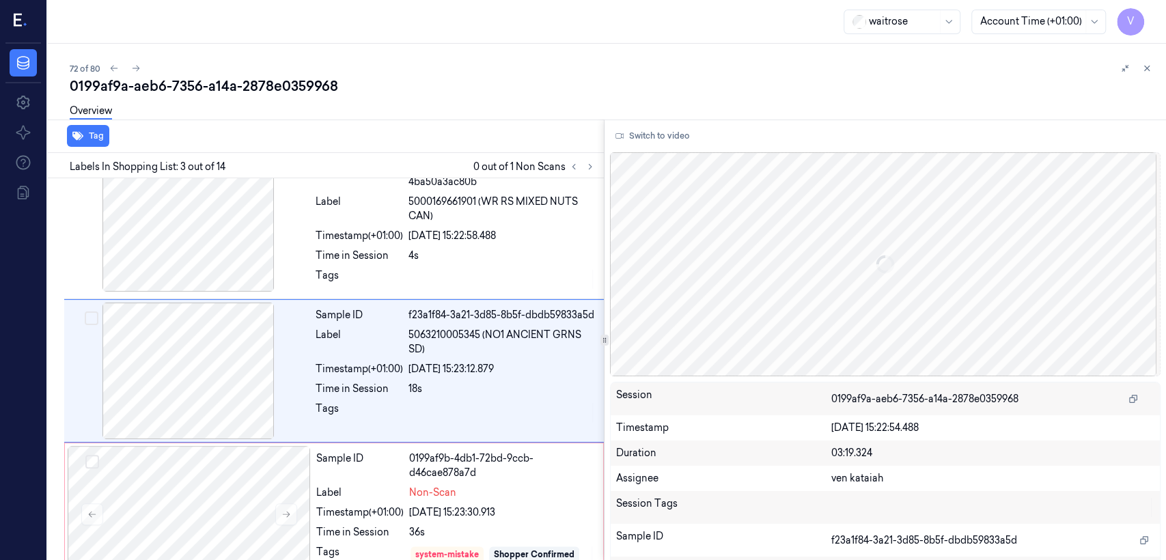
scroll to position [170, 0]
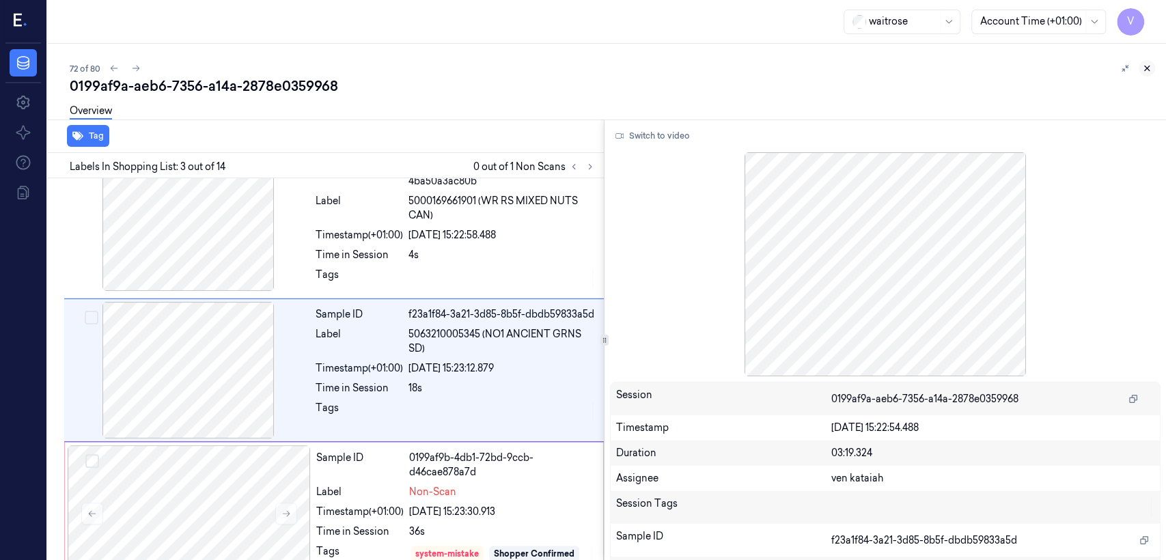
click at [636, 65] on icon at bounding box center [1147, 69] width 10 height 10
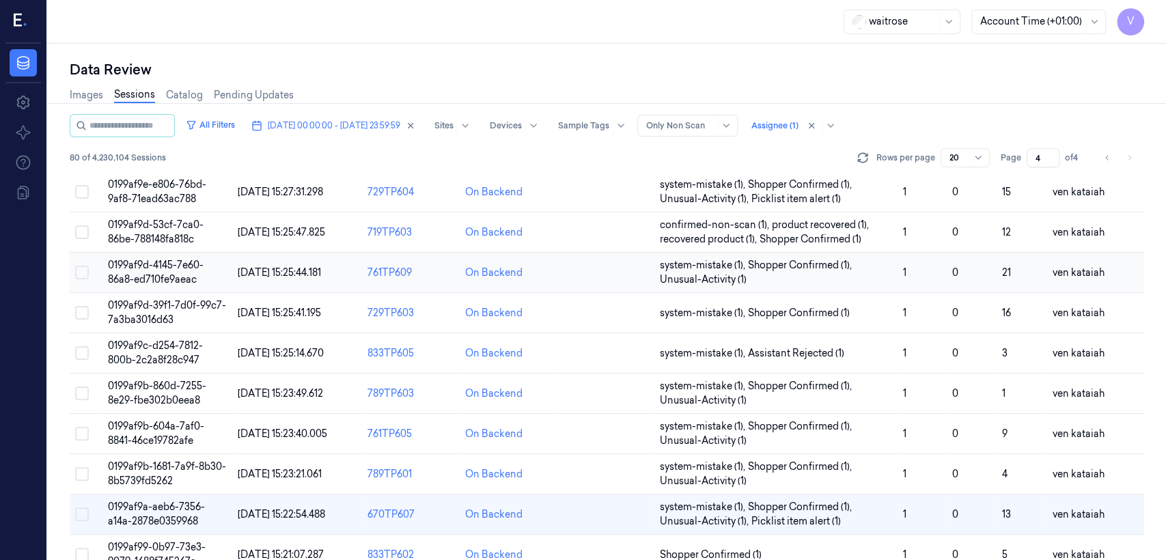
scroll to position [303, 0]
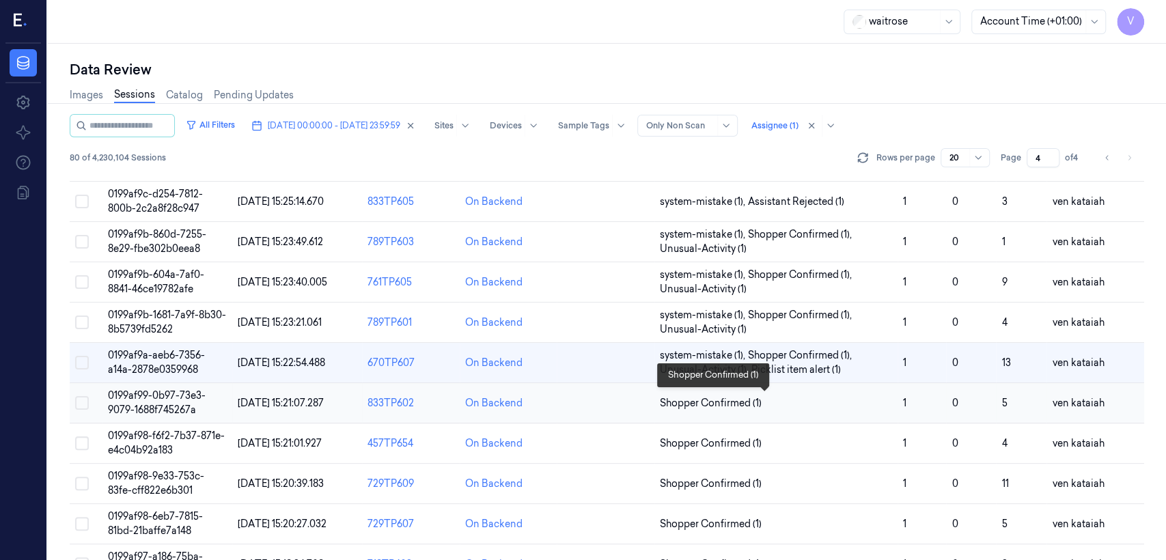
click at [636, 396] on span "Shopper Confirmed (1)" at bounding box center [711, 403] width 102 height 14
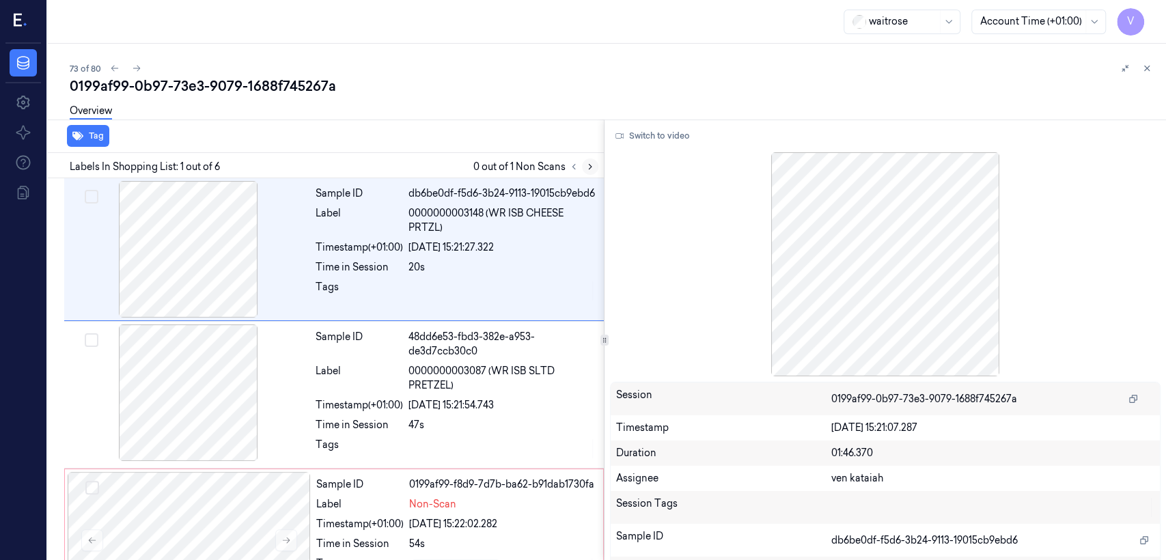
click at [592, 166] on icon at bounding box center [591, 167] width 10 height 10
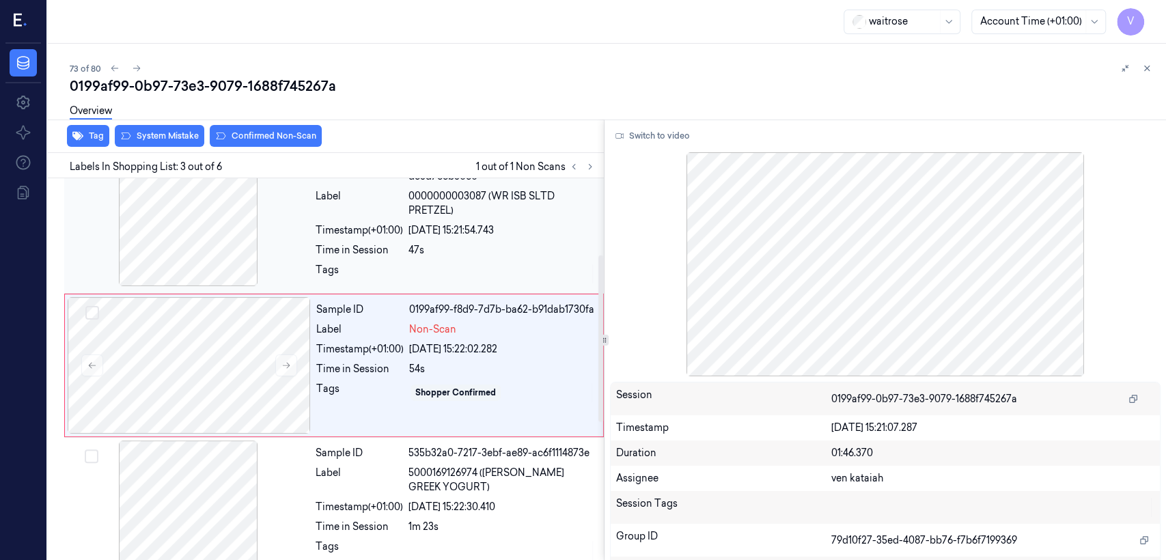
click at [321, 275] on div "Tags" at bounding box center [359, 274] width 87 height 22
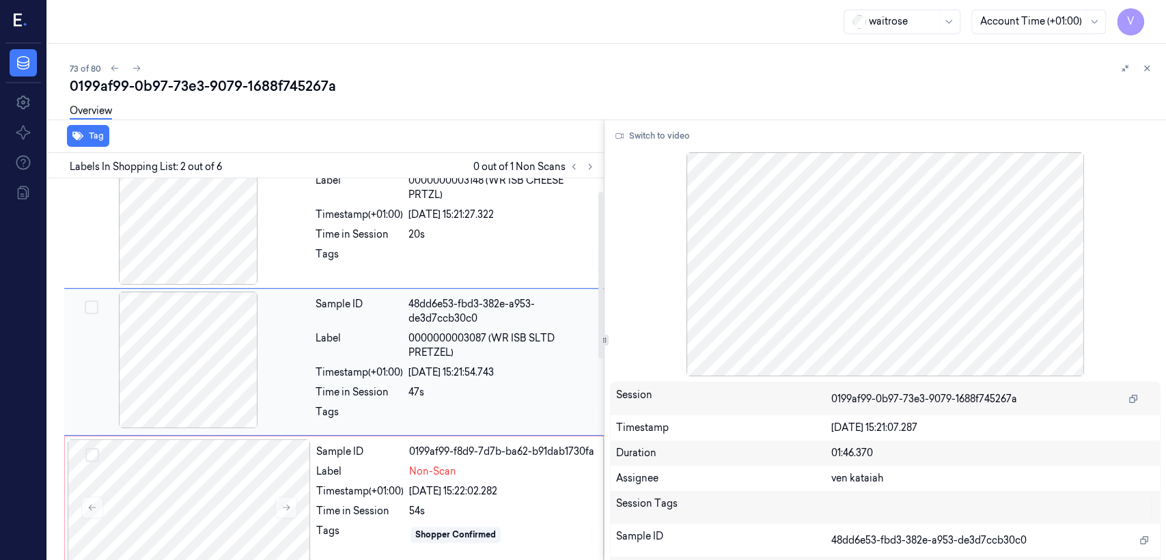
scroll to position [29, 0]
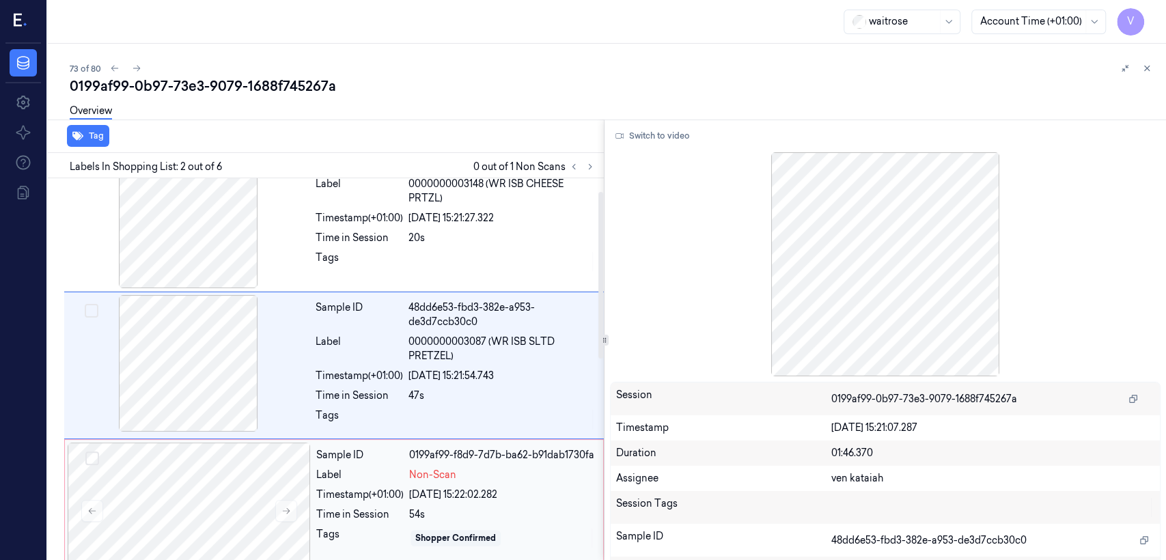
click at [530, 429] on div "04/10/2025 15:22:02.282" at bounding box center [502, 495] width 186 height 14
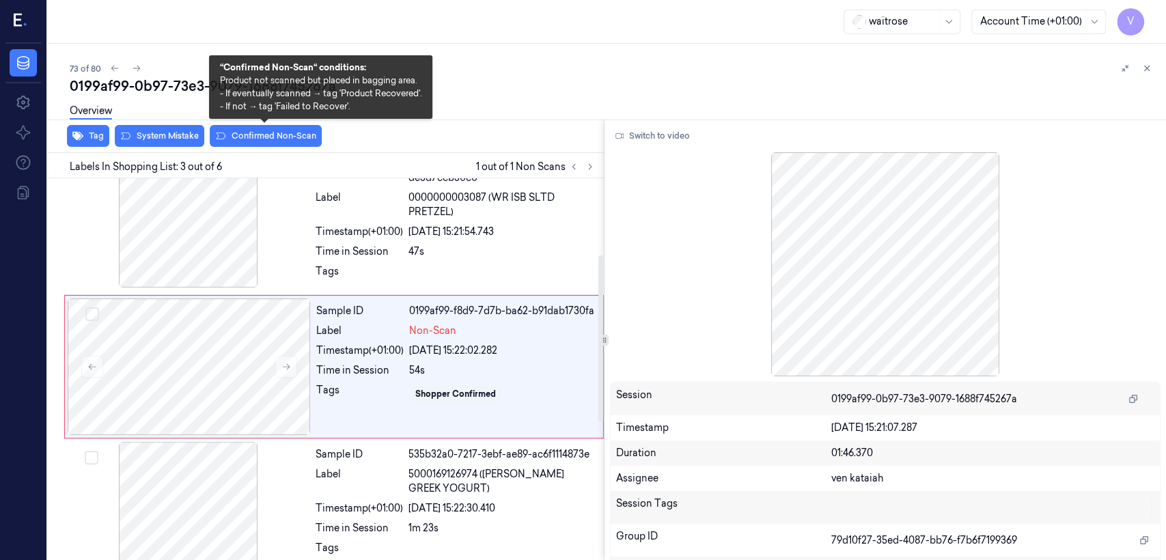
scroll to position [175, 0]
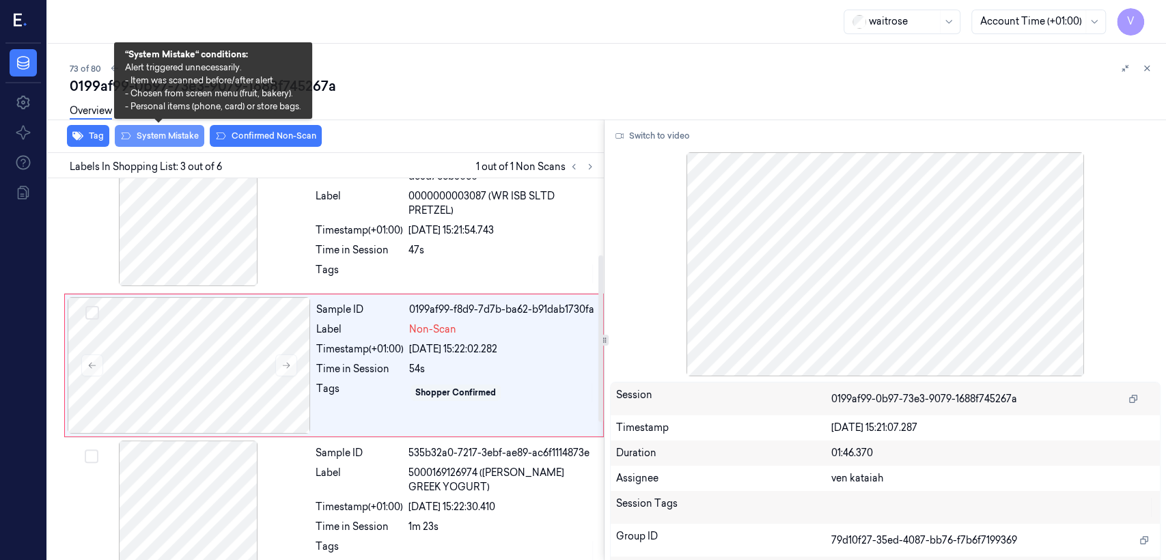
click at [171, 133] on button "System Mistake" at bounding box center [160, 136] width 90 height 22
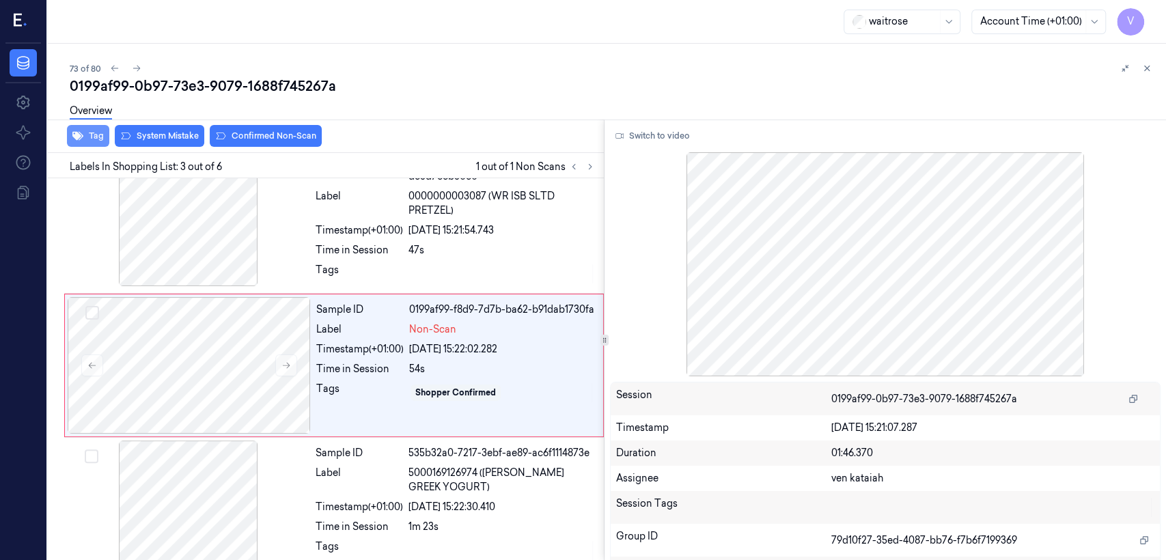
click at [82, 140] on icon "button" at bounding box center [77, 136] width 11 height 11
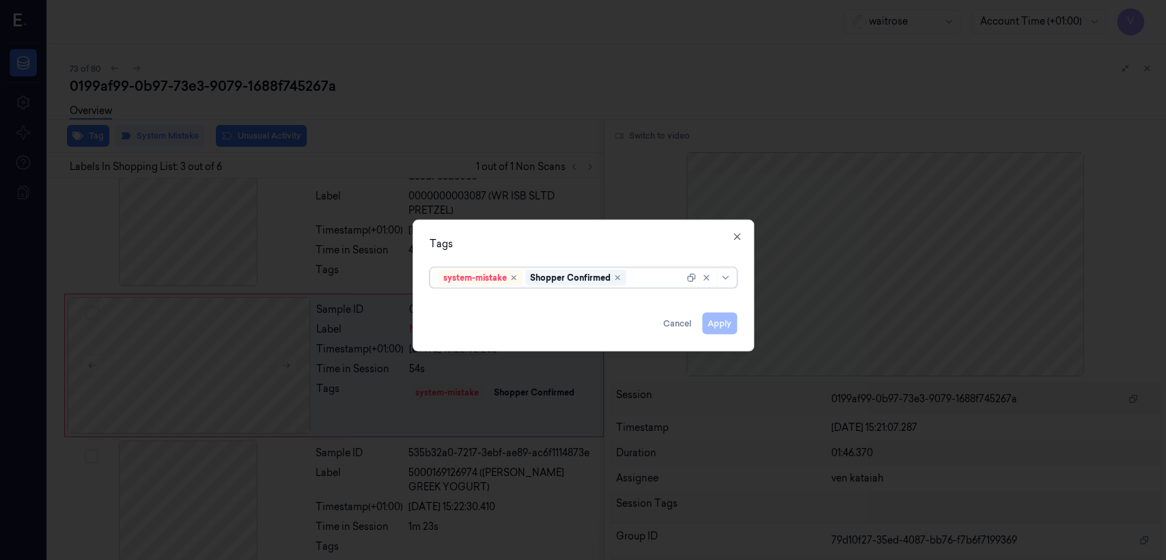
click at [636, 279] on div at bounding box center [656, 278] width 55 height 14
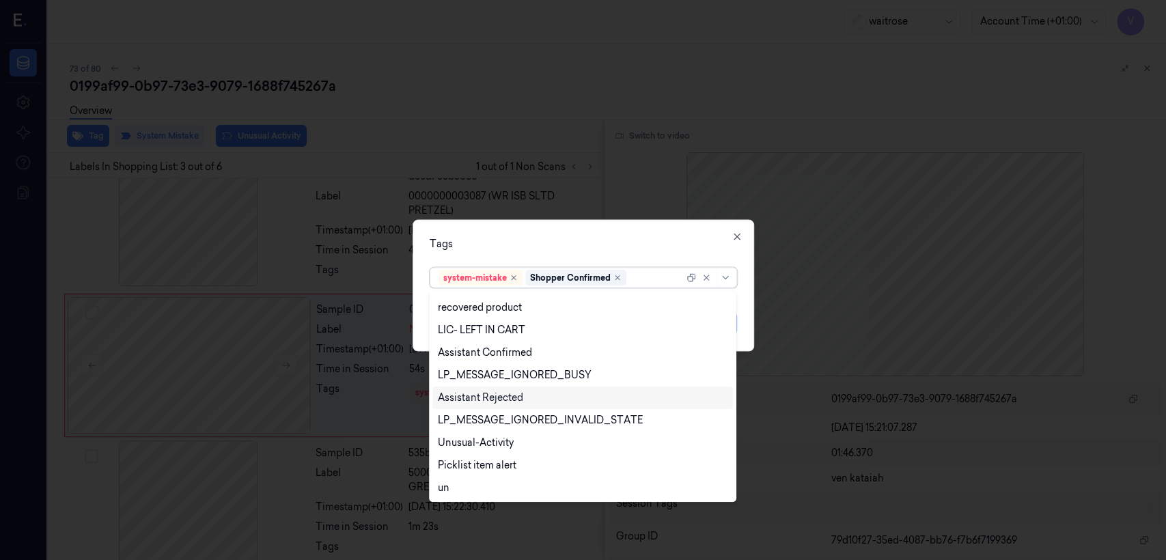
scroll to position [290, 0]
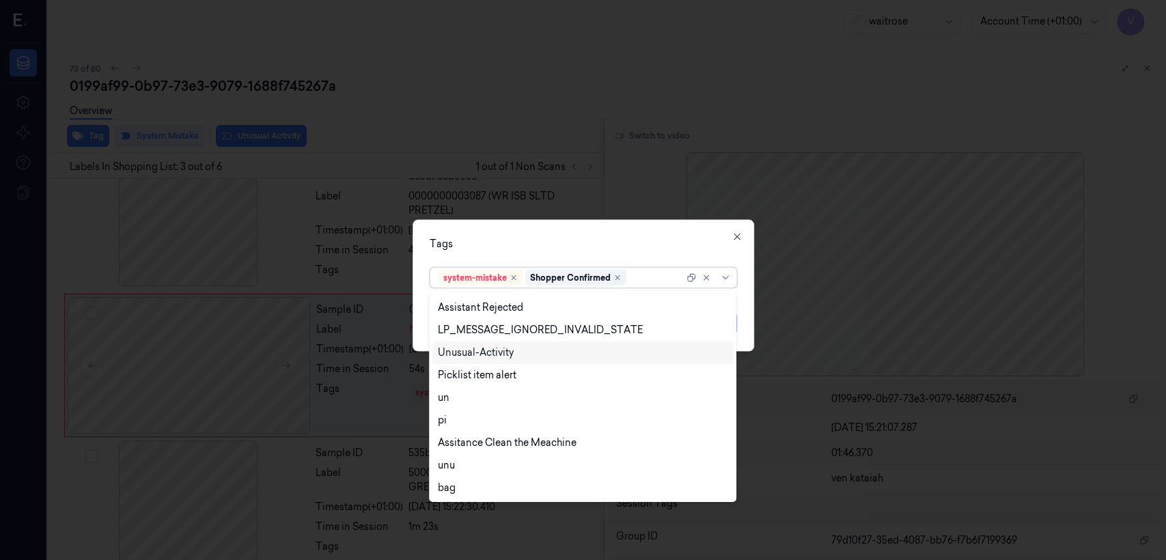
click at [455, 347] on div "Unusual-Activity" at bounding box center [476, 353] width 76 height 14
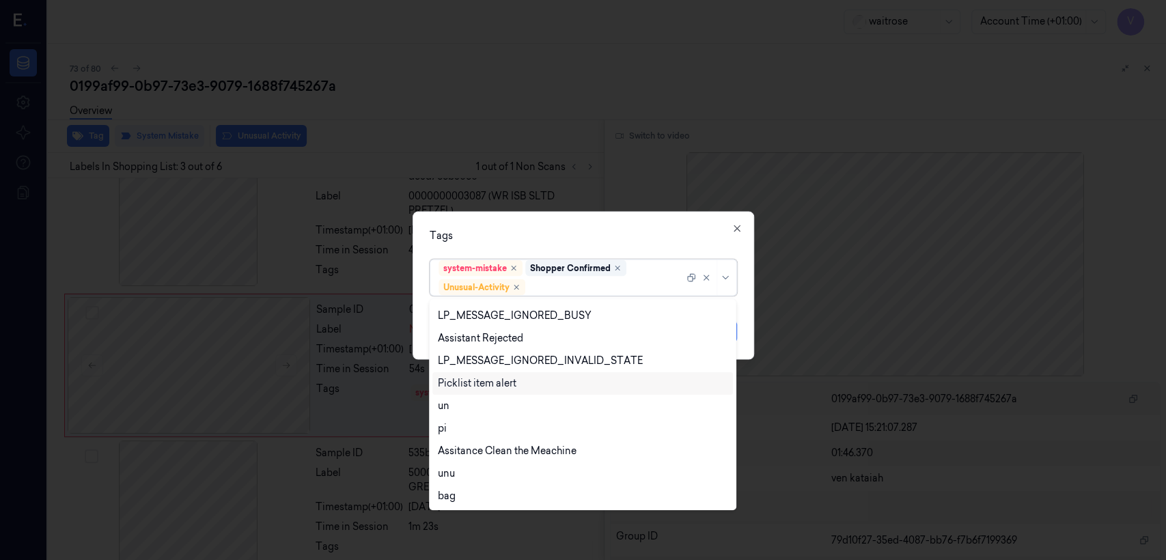
click at [482, 386] on div "Picklist item alert" at bounding box center [477, 384] width 79 height 14
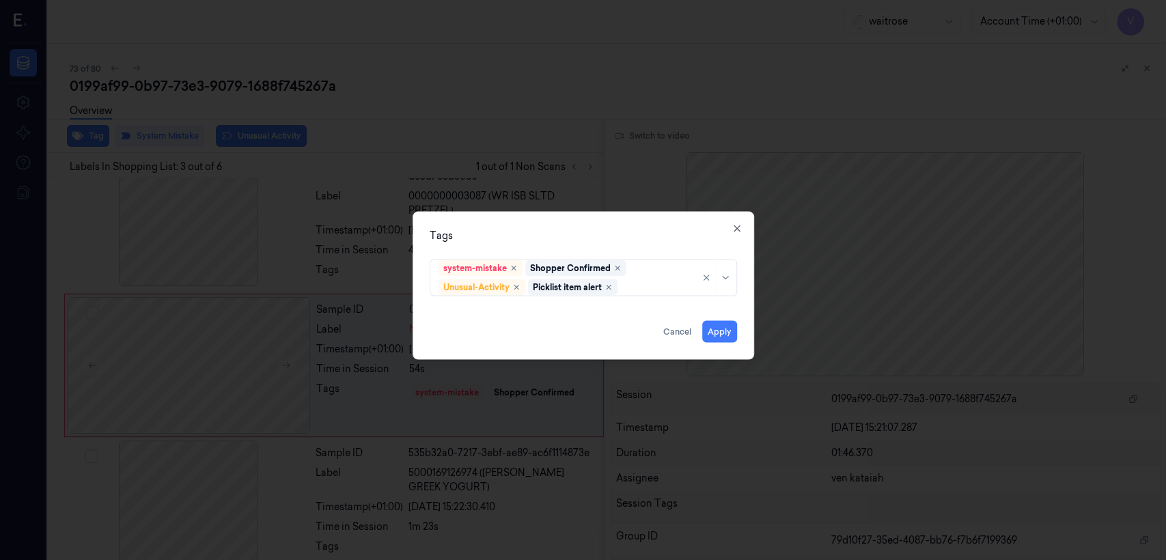
click at [562, 240] on div "Tags" at bounding box center [583, 236] width 307 height 14
click at [636, 333] on button "Apply" at bounding box center [719, 332] width 35 height 22
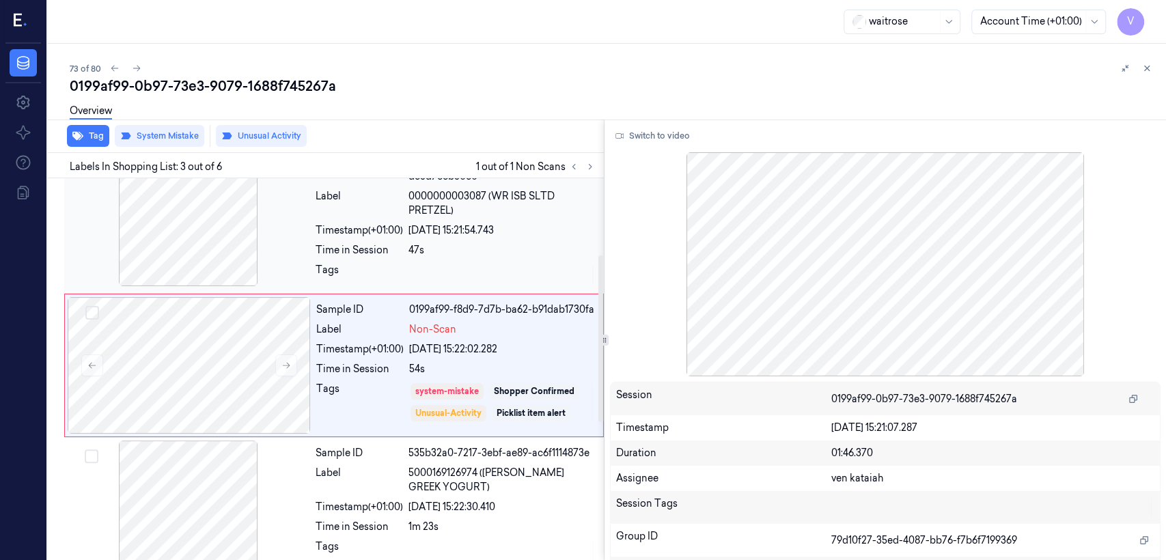
click at [532, 202] on span "0000000003087 (WR ISB SLTD PRETZEL)" at bounding box center [502, 203] width 187 height 29
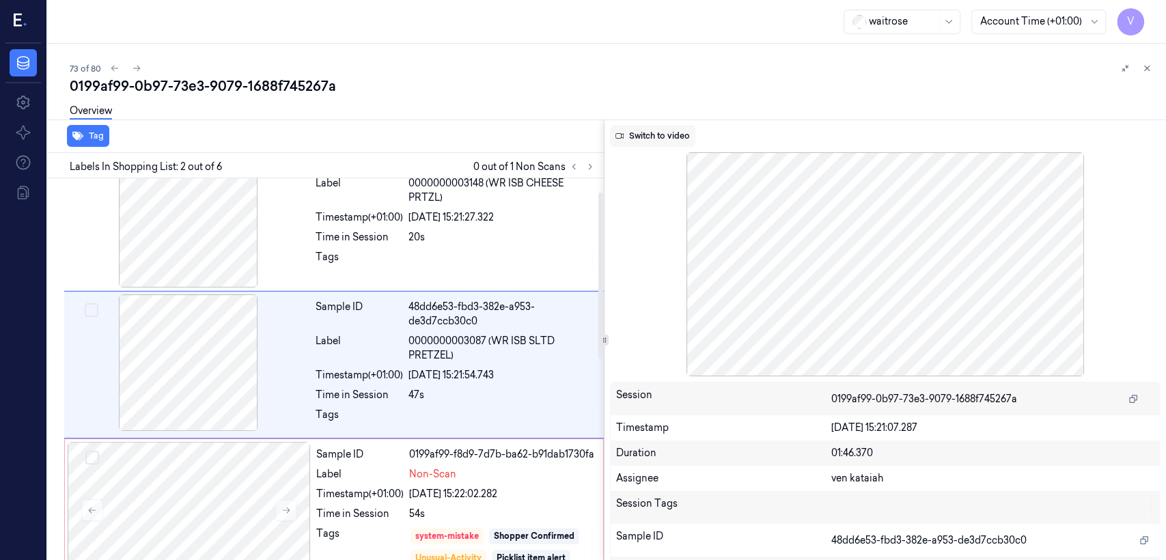
scroll to position [29, 0]
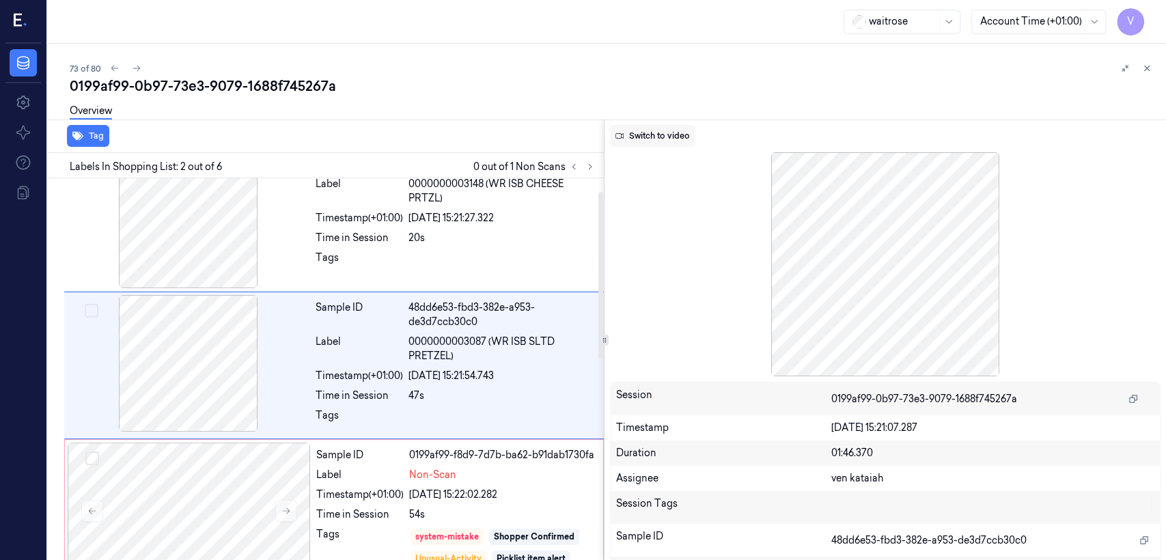
click at [636, 141] on button "Switch to video" at bounding box center [652, 136] width 85 height 22
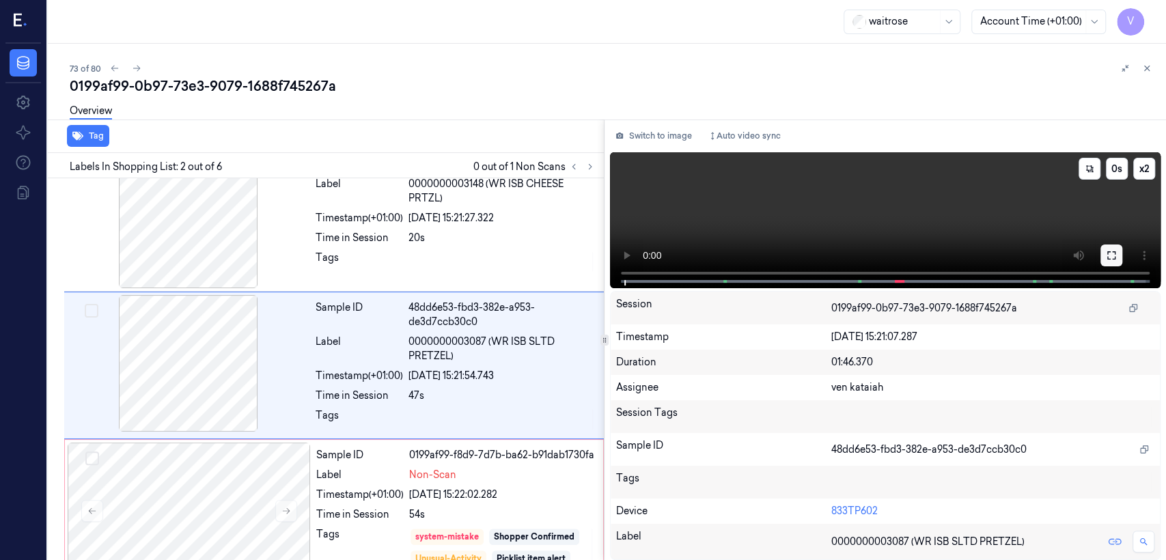
click at [636, 259] on icon at bounding box center [1112, 255] width 8 height 8
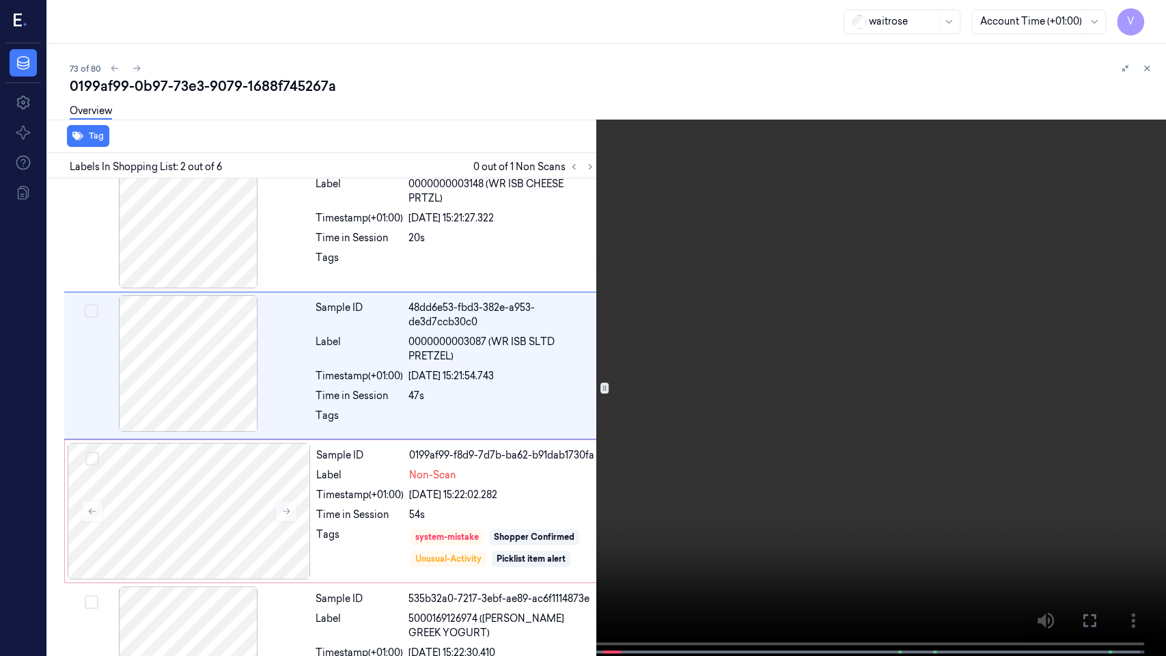
click at [0, 0] on button at bounding box center [0, 0] width 0 height 0
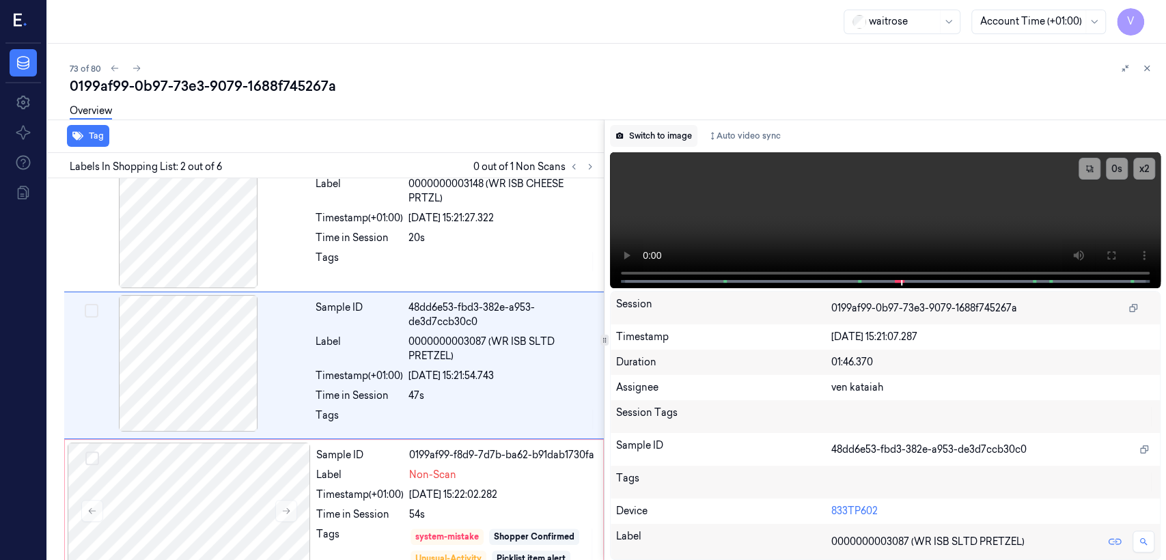
click at [636, 132] on button "Switch to image" at bounding box center [653, 136] width 87 height 22
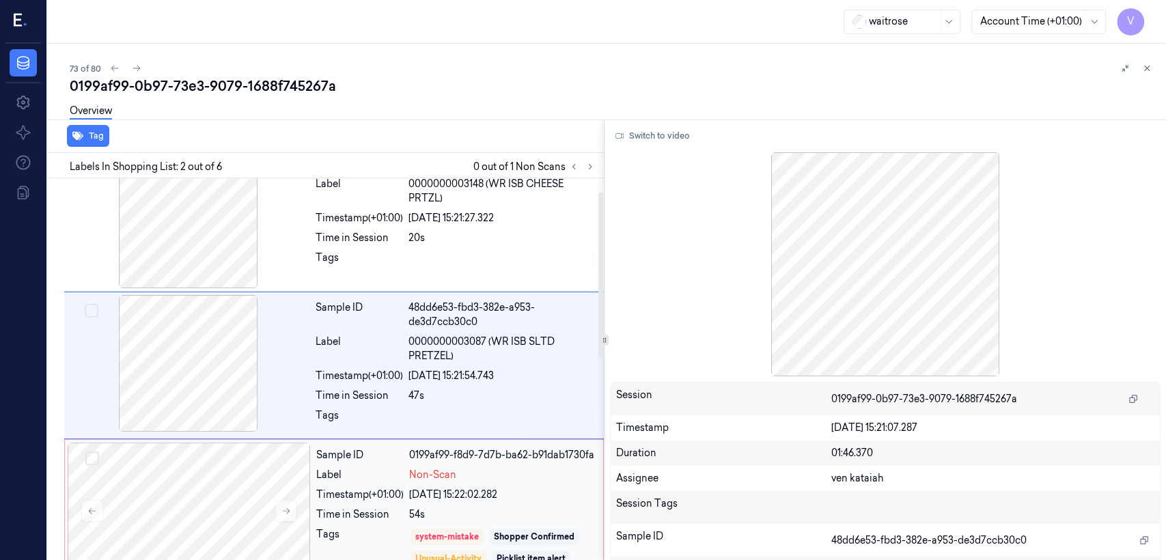
click at [432, 429] on span "Non-Scan" at bounding box center [432, 475] width 47 height 14
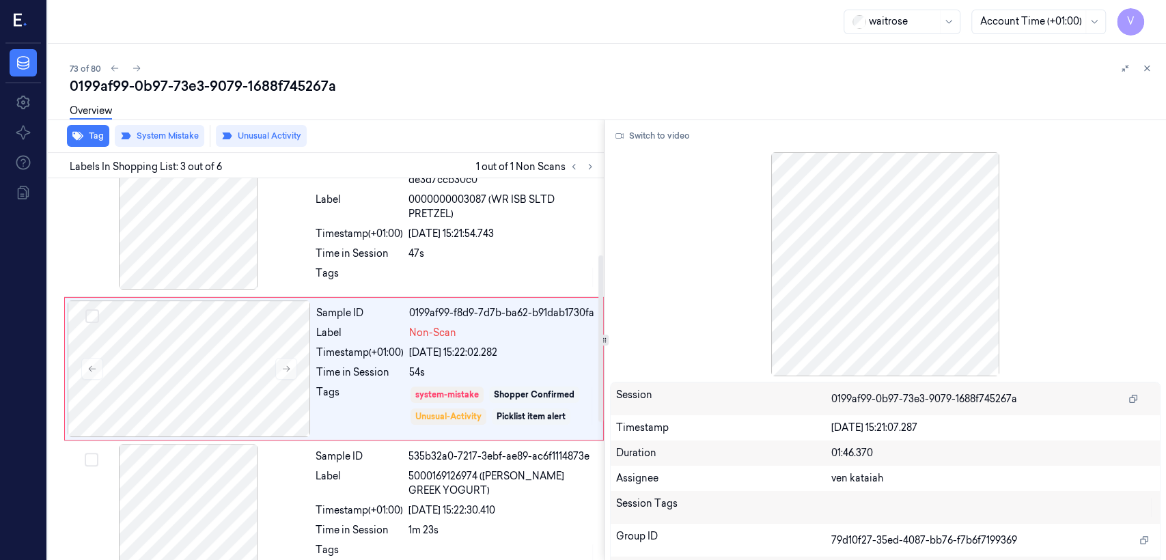
scroll to position [175, 0]
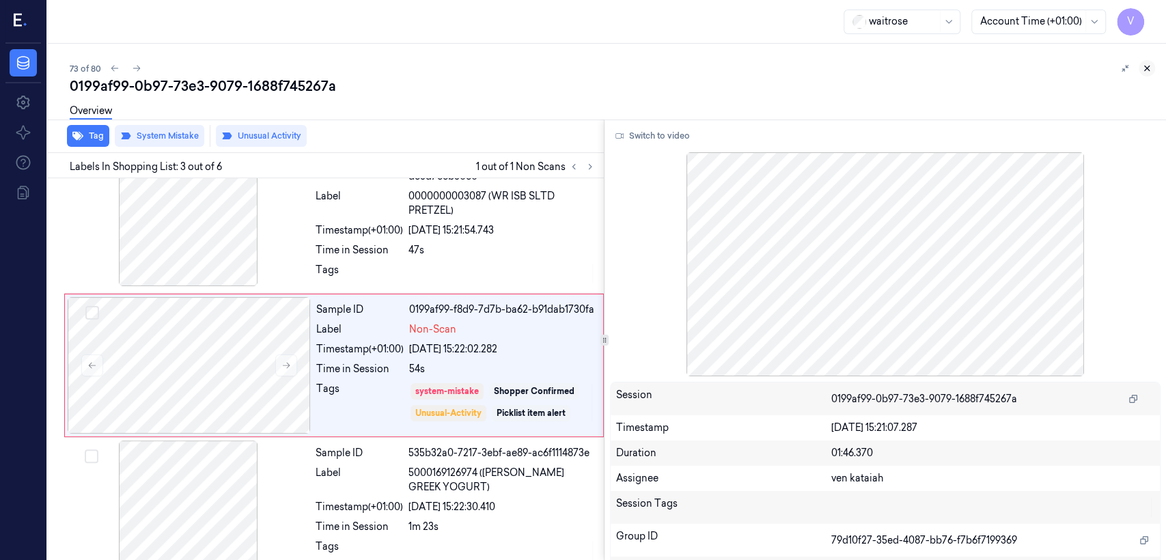
click at [636, 64] on button at bounding box center [1147, 68] width 16 height 16
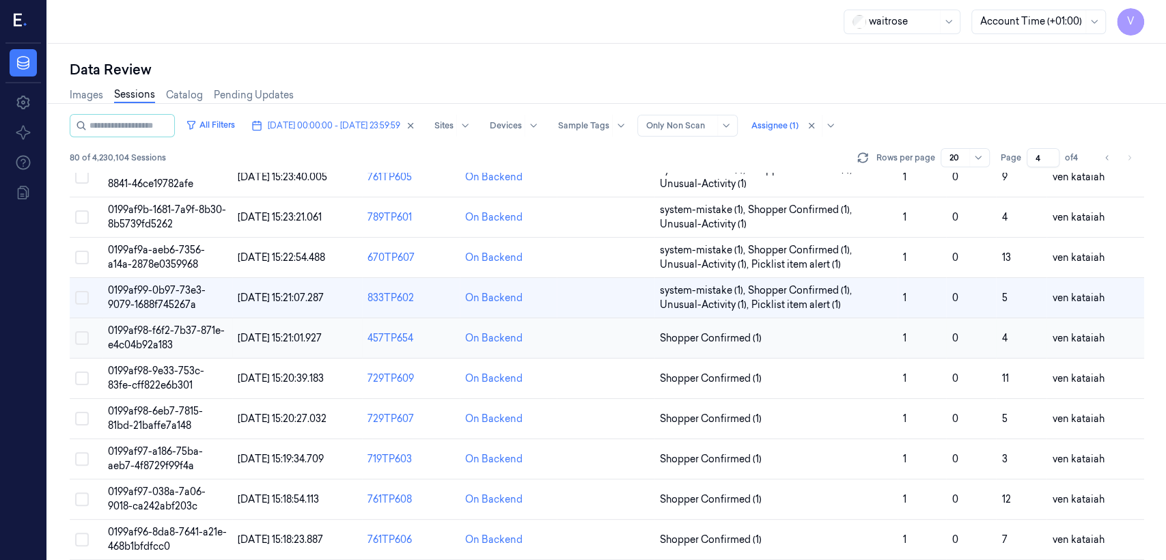
scroll to position [455, 0]
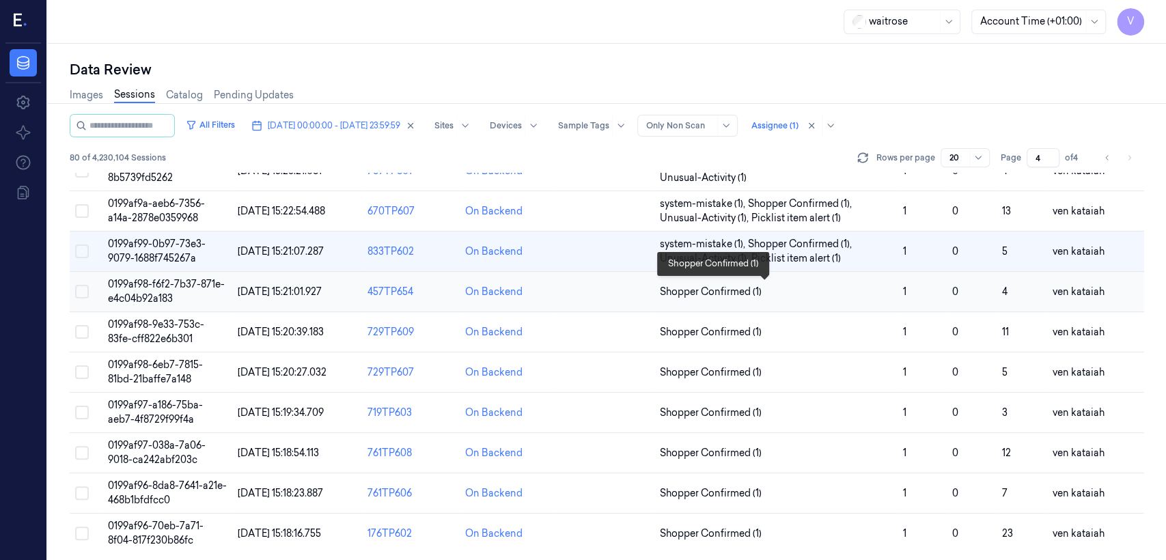
click at [636, 296] on span "Shopper Confirmed (1)" at bounding box center [711, 292] width 102 height 14
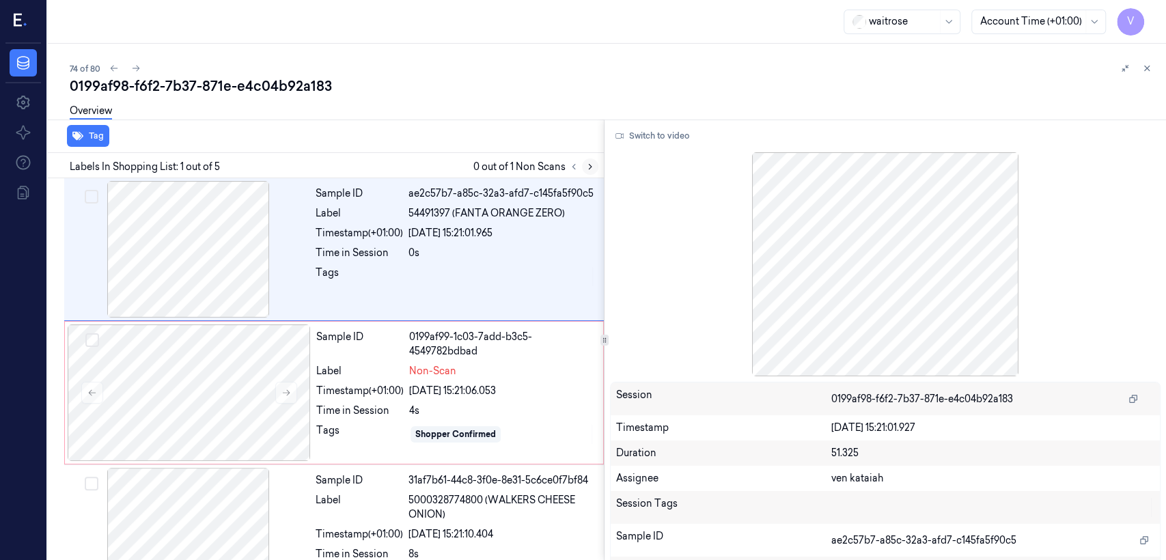
click at [586, 171] on icon at bounding box center [591, 167] width 10 height 10
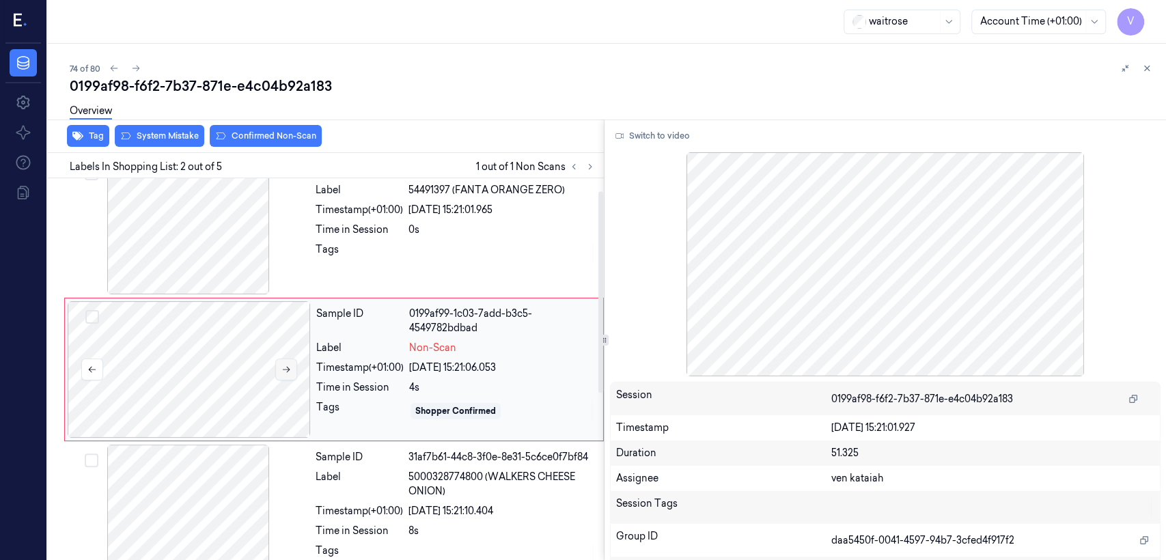
click at [282, 370] on icon at bounding box center [287, 370] width 10 height 10
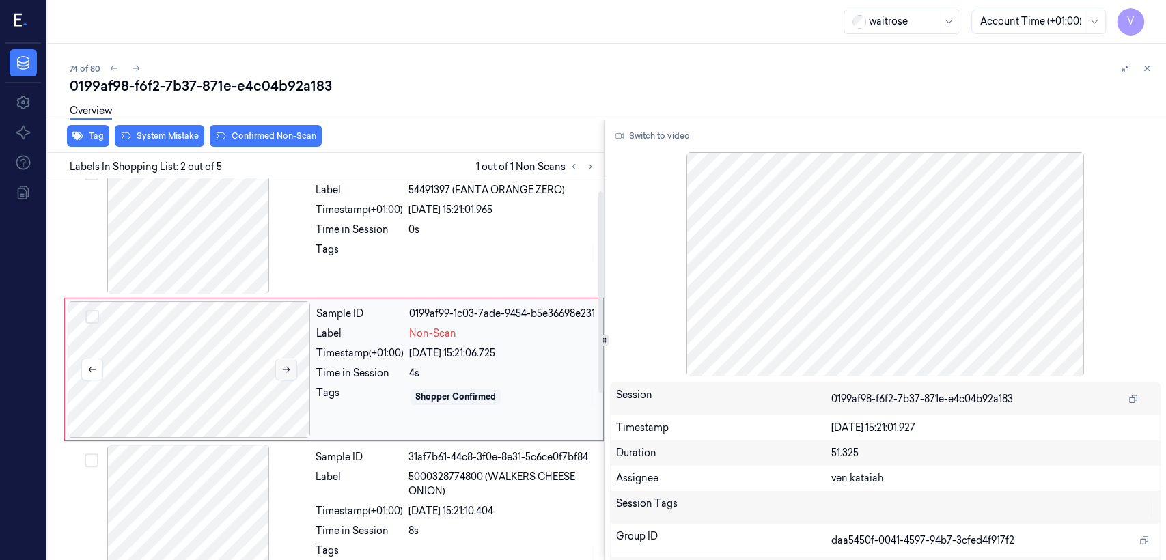
click at [290, 367] on icon at bounding box center [287, 370] width 10 height 10
click at [379, 248] on div "Tags" at bounding box center [359, 254] width 87 height 22
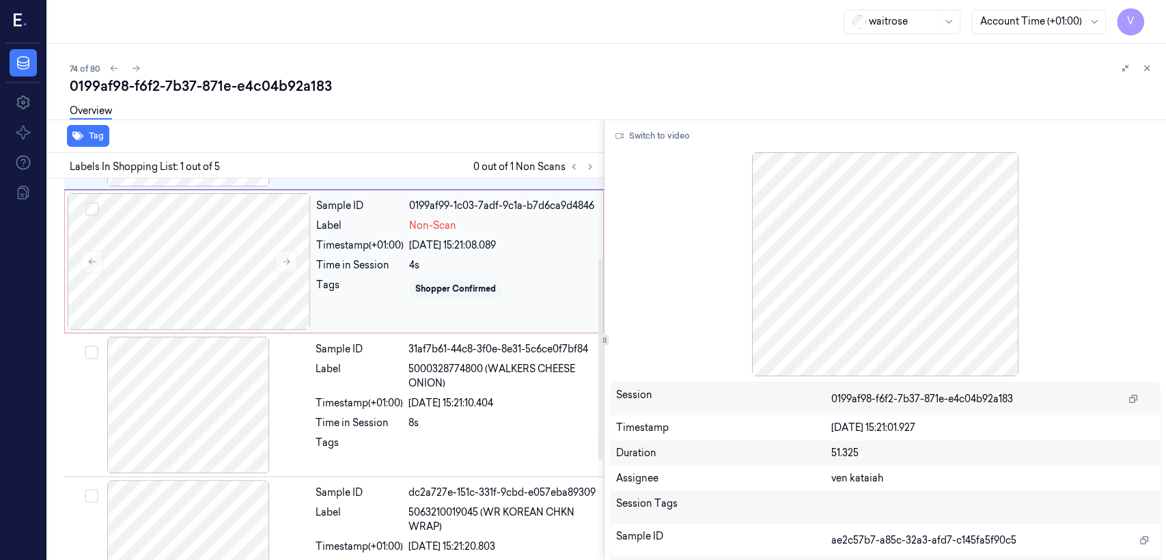
scroll to position [152, 0]
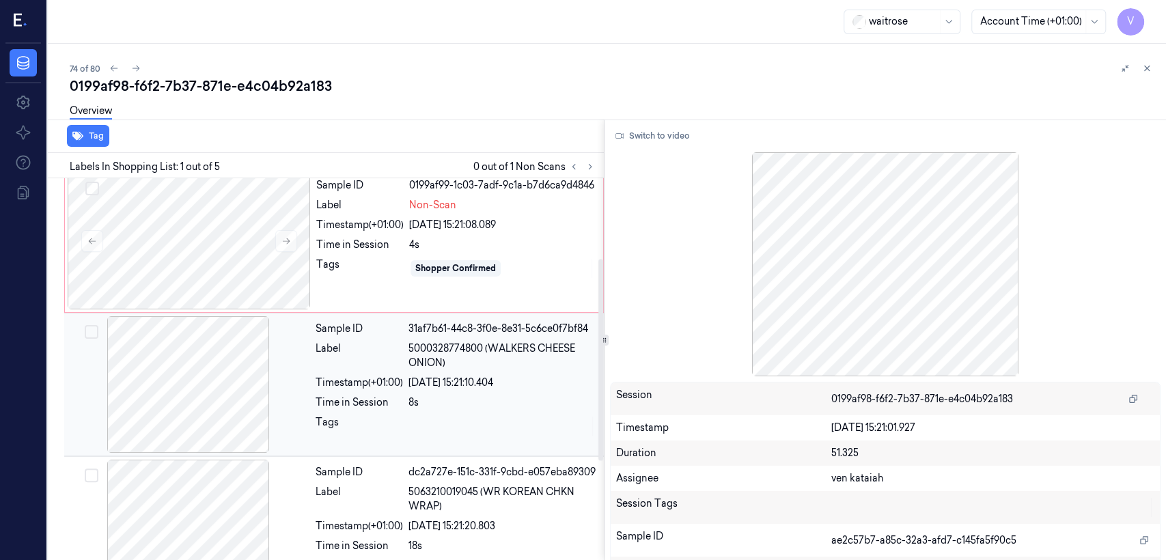
click at [459, 407] on div "8s" at bounding box center [502, 403] width 187 height 14
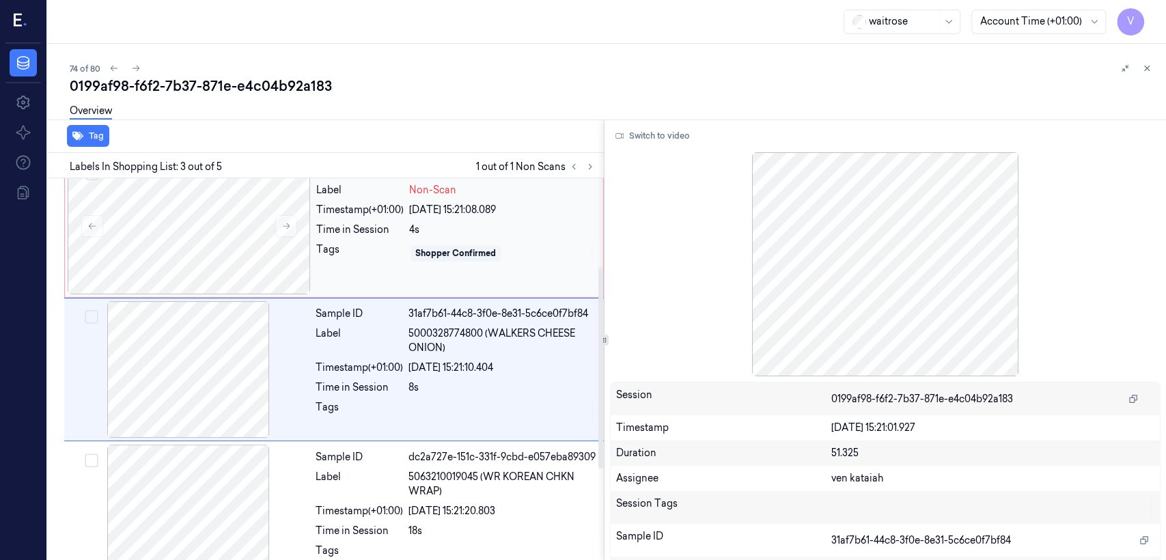
click at [440, 237] on div "4s" at bounding box center [502, 230] width 186 height 14
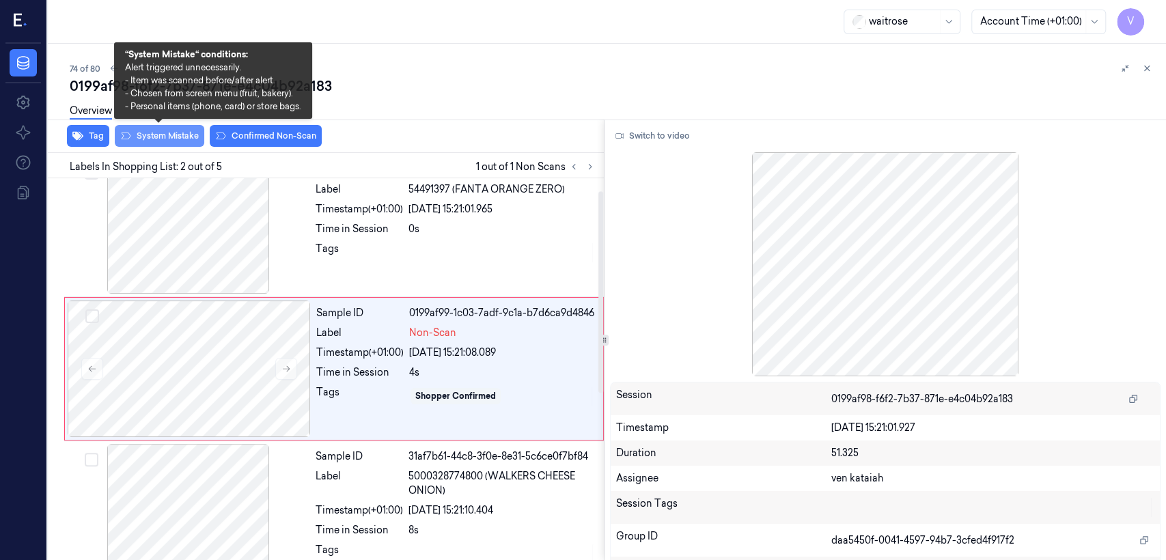
scroll to position [23, 0]
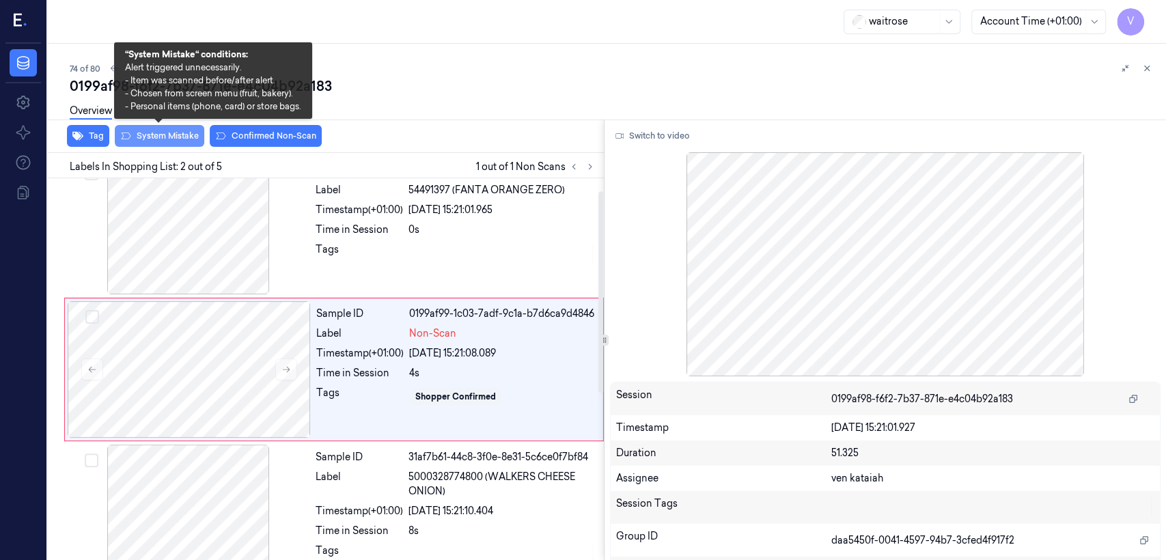
click at [168, 133] on button "System Mistake" at bounding box center [160, 136] width 90 height 22
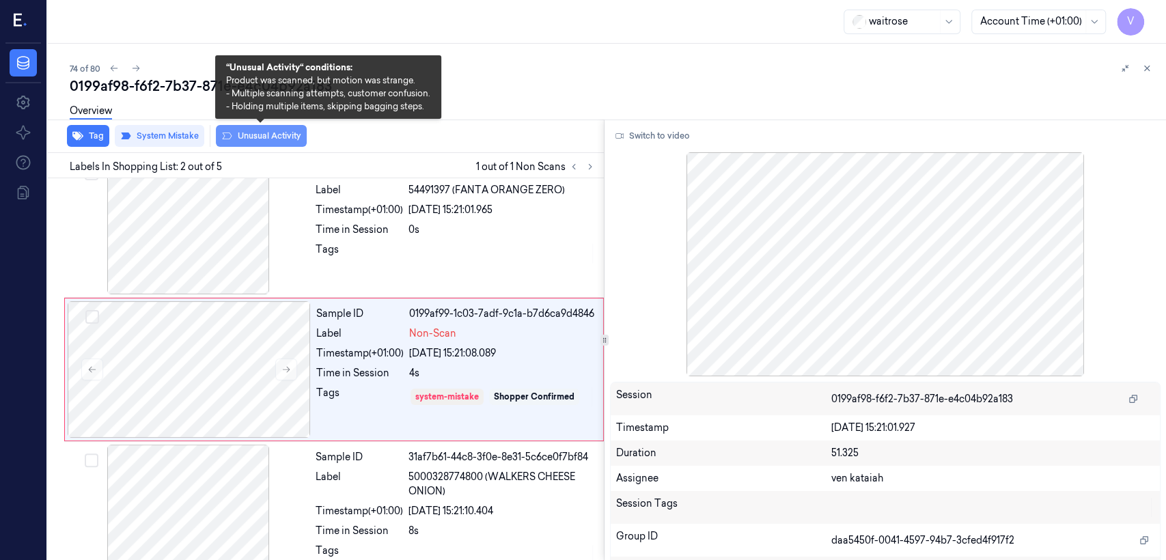
click at [270, 138] on button "Unusual Activity" at bounding box center [261, 136] width 91 height 22
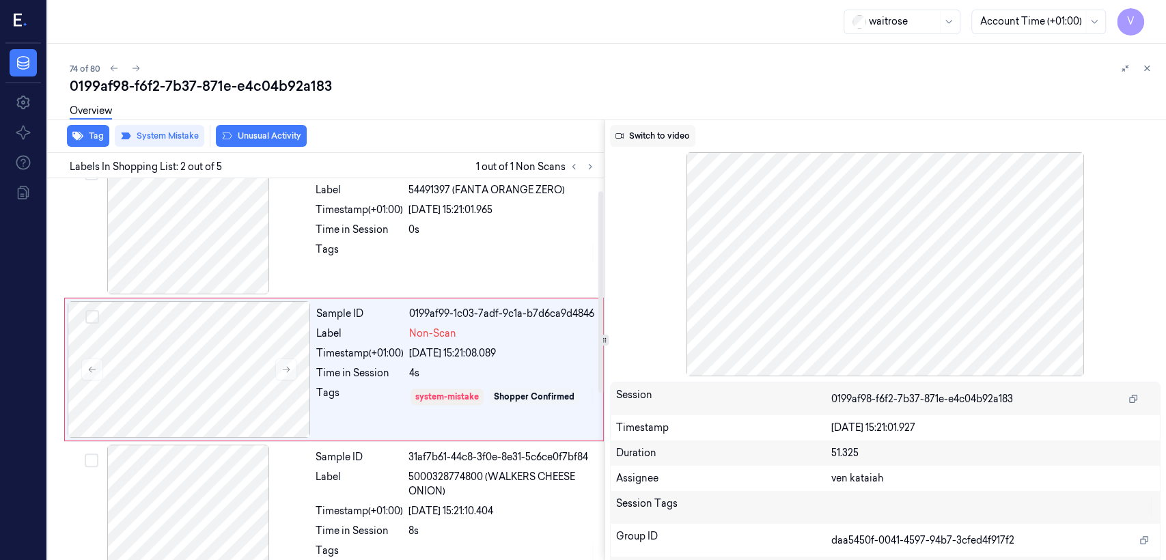
click at [636, 141] on button "Switch to video" at bounding box center [652, 136] width 85 height 22
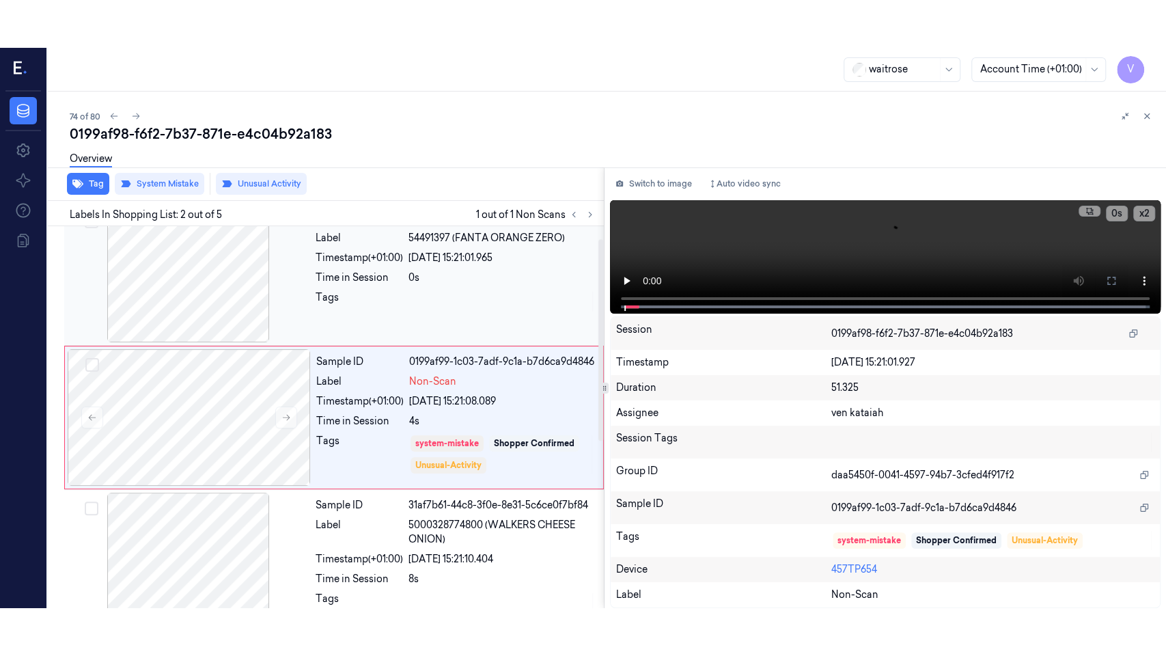
scroll to position [27, 0]
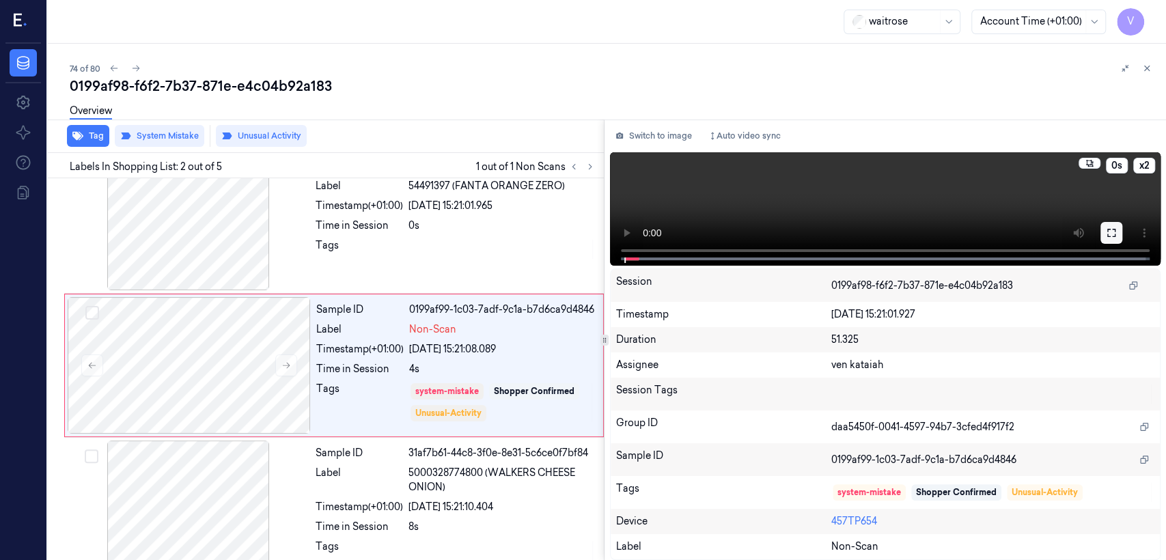
click at [636, 231] on icon at bounding box center [1111, 233] width 11 height 11
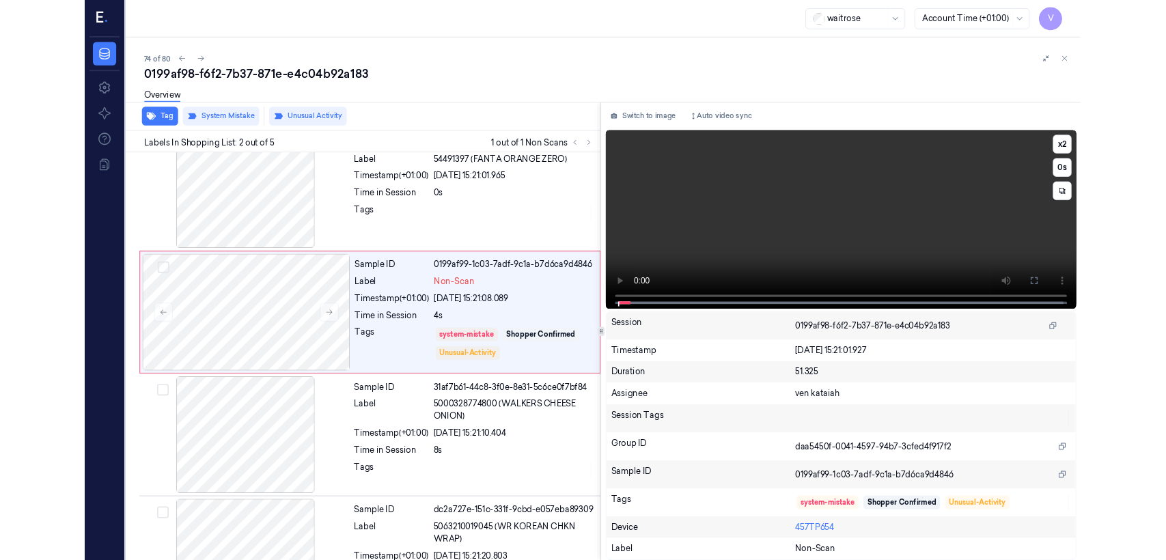
scroll to position [0, 0]
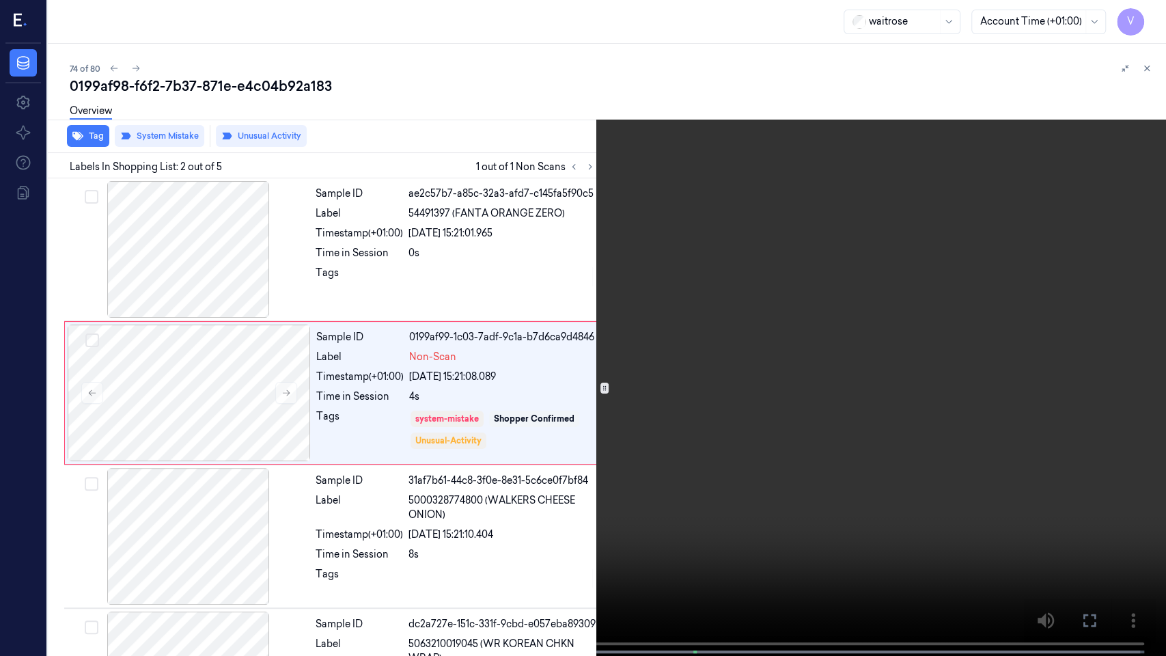
click at [324, 429] on video at bounding box center [583, 329] width 1166 height 659
click at [0, 0] on icon at bounding box center [0, 0] width 0 height 0
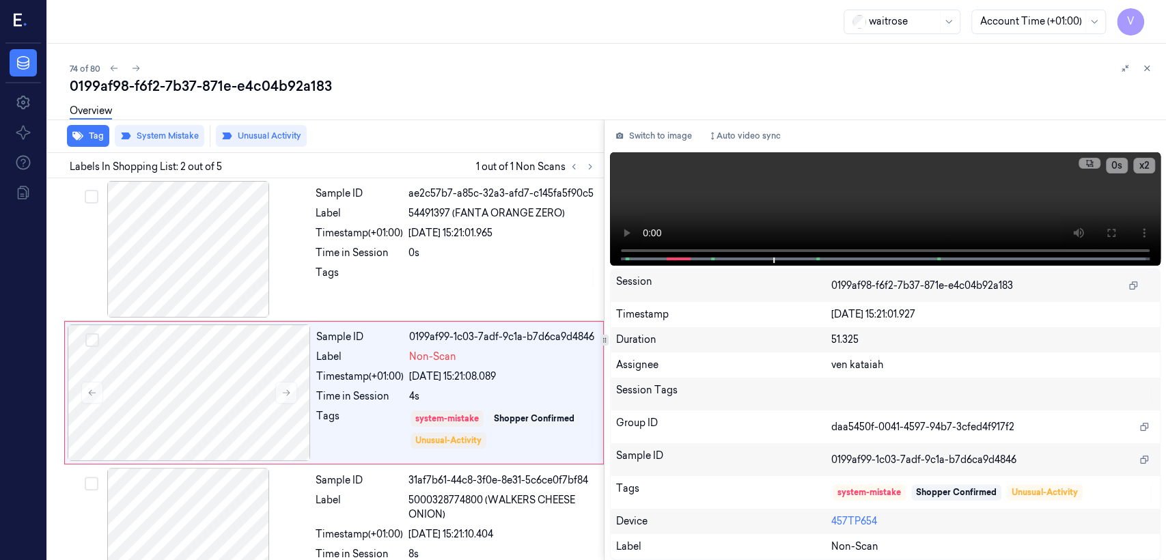
click at [636, 147] on div "Switch to image Auto video sync x 2 0 s Session 0199af98-f6f2-7b37-871e-e4c04b9…" at bounding box center [886, 340] width 562 height 441
click at [636, 139] on button "Switch to image" at bounding box center [653, 136] width 87 height 22
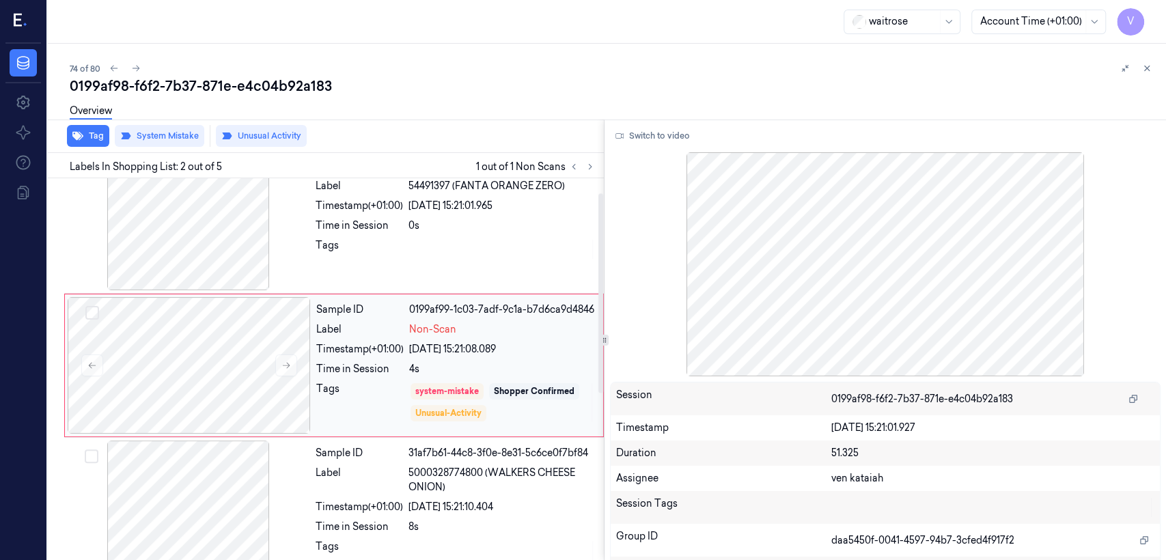
click at [339, 399] on div "Tags" at bounding box center [359, 402] width 87 height 41
click at [636, 72] on icon at bounding box center [1147, 69] width 10 height 10
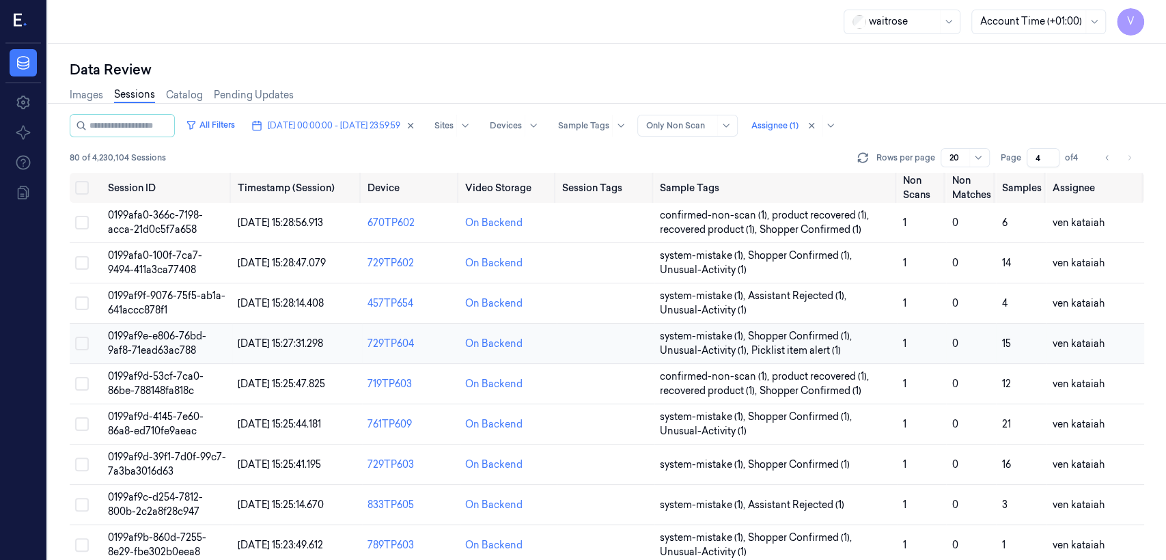
scroll to position [152, 0]
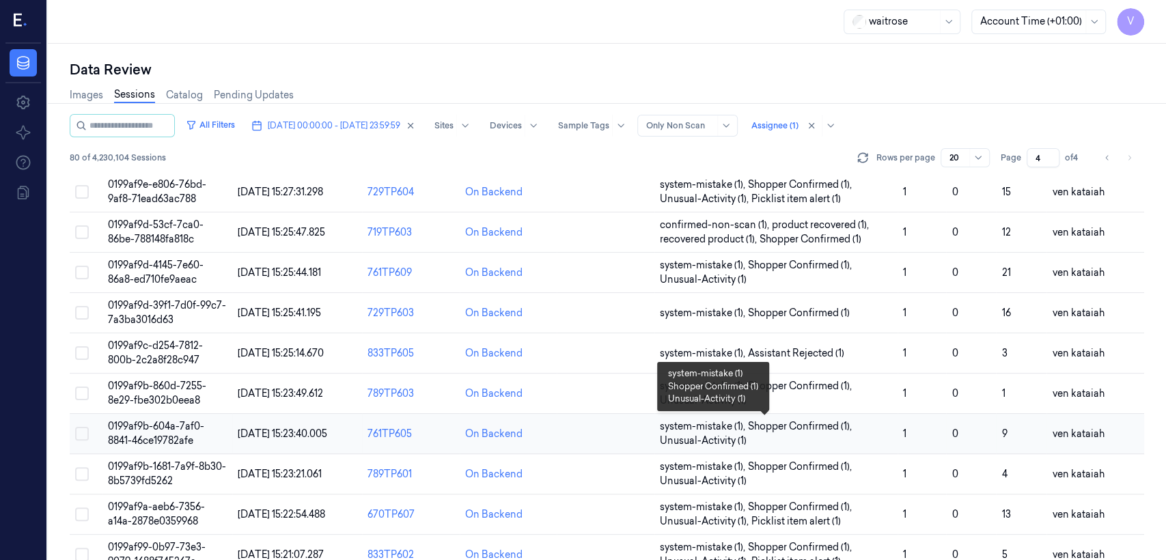
click at [636, 429] on span "system-mistake (1) , Shopper Confirmed (1) , Unusual-Activity (1)" at bounding box center [776, 434] width 232 height 29
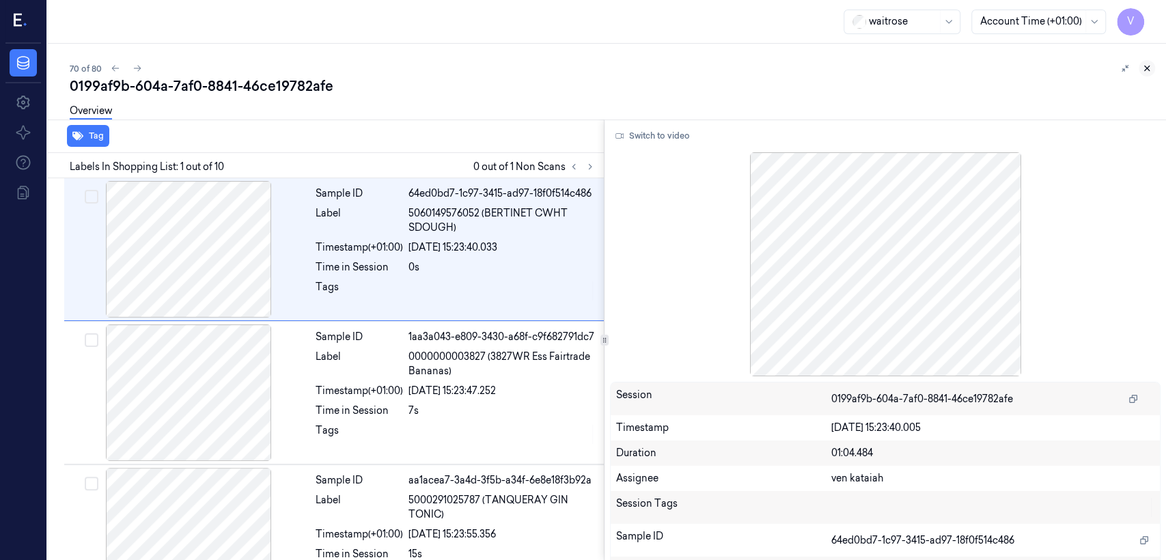
click at [636, 71] on icon at bounding box center [1147, 69] width 10 height 10
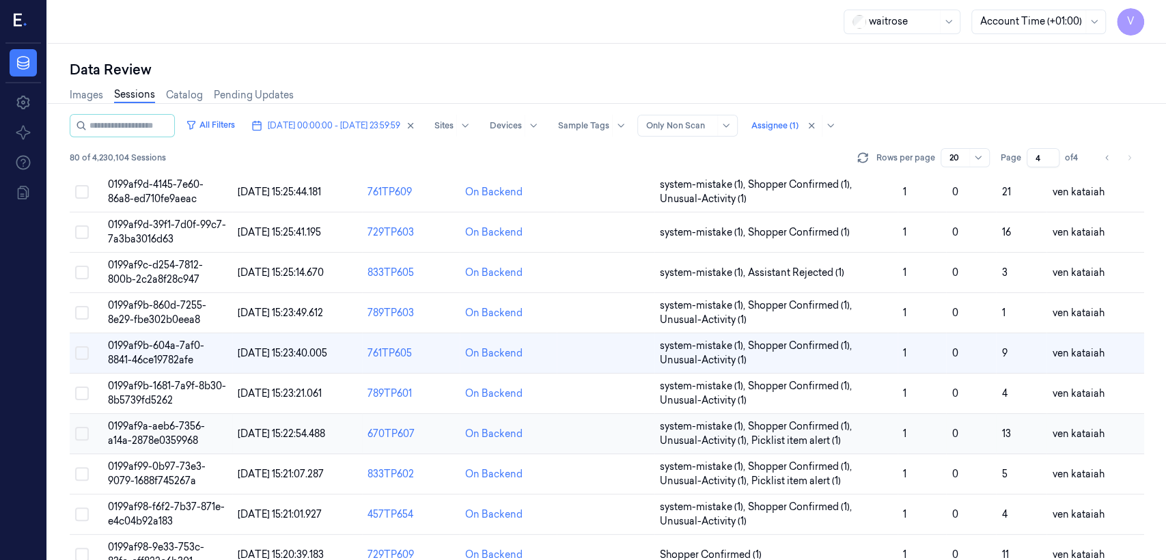
scroll to position [384, 0]
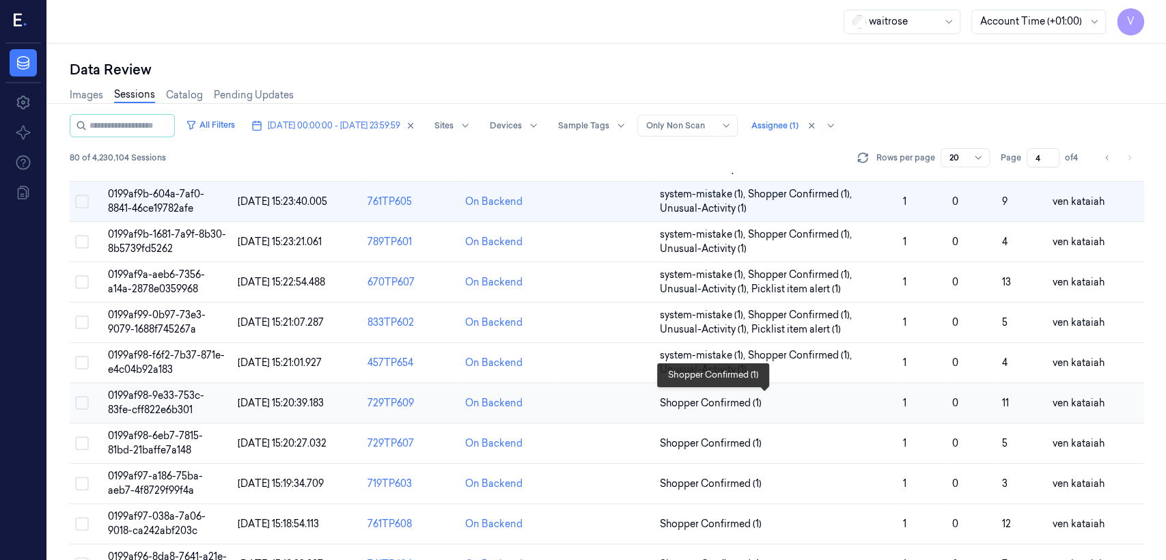
click at [636, 402] on span "Shopper Confirmed (1)" at bounding box center [711, 403] width 102 height 14
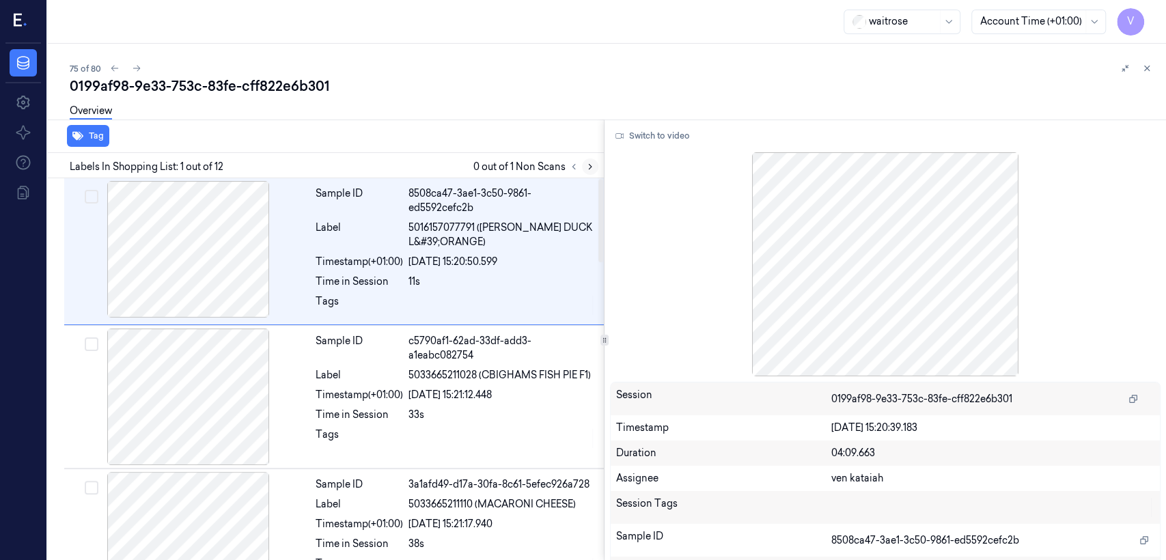
click at [588, 167] on icon at bounding box center [591, 167] width 10 height 10
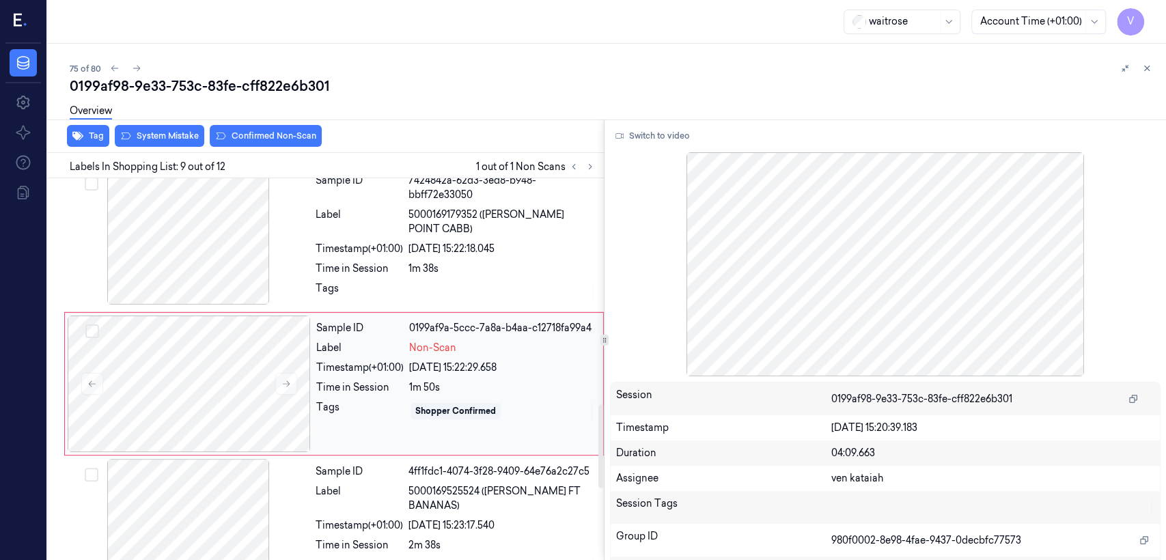
scroll to position [1043, 0]
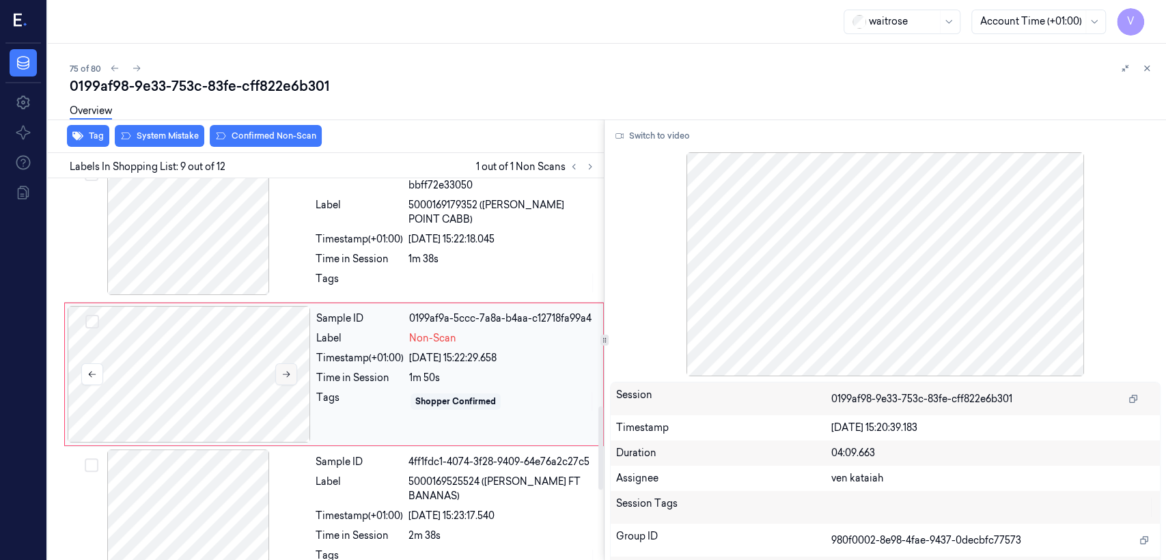
click at [292, 371] on button at bounding box center [286, 375] width 22 height 22
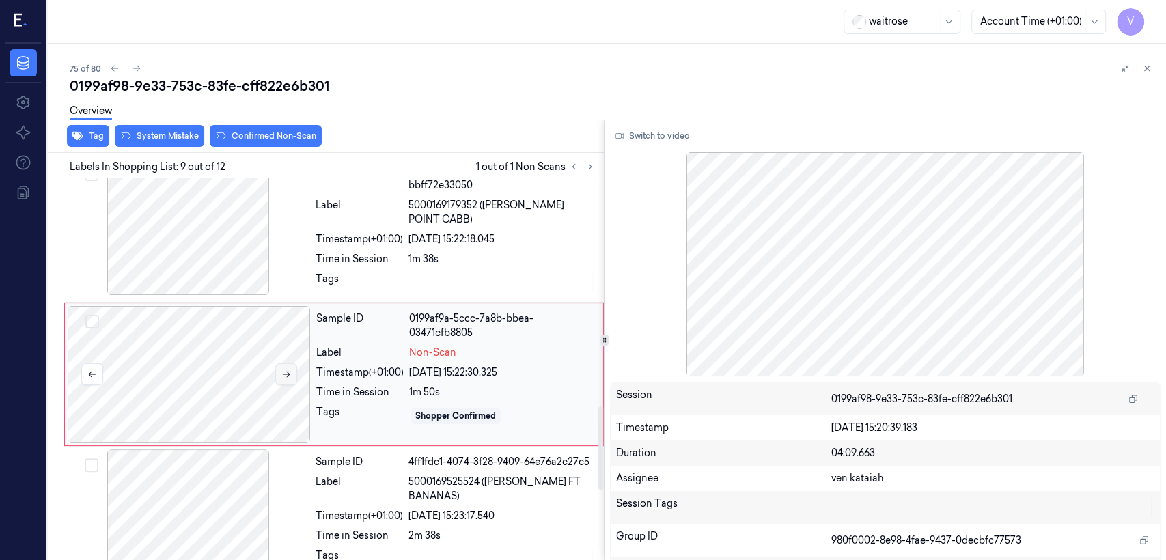
click at [292, 370] on button at bounding box center [286, 375] width 22 height 22
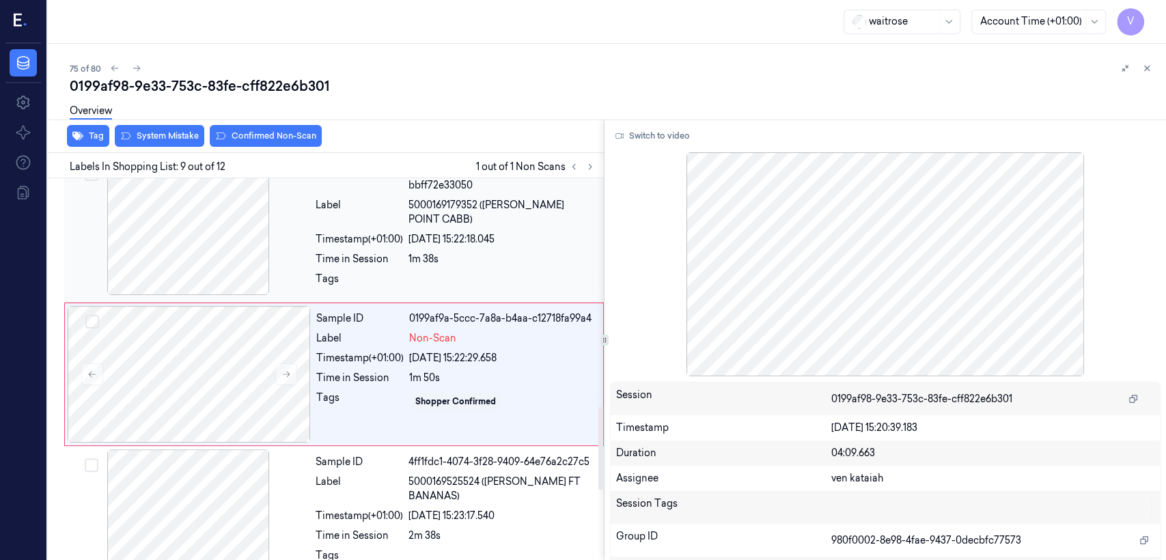
click at [268, 219] on div at bounding box center [188, 227] width 243 height 137
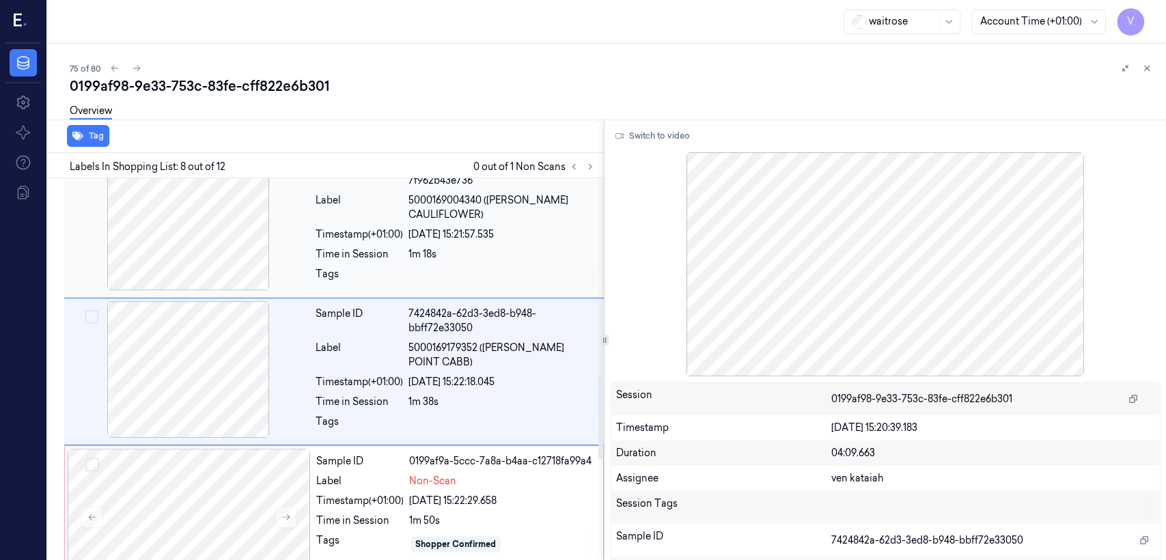
scroll to position [900, 0]
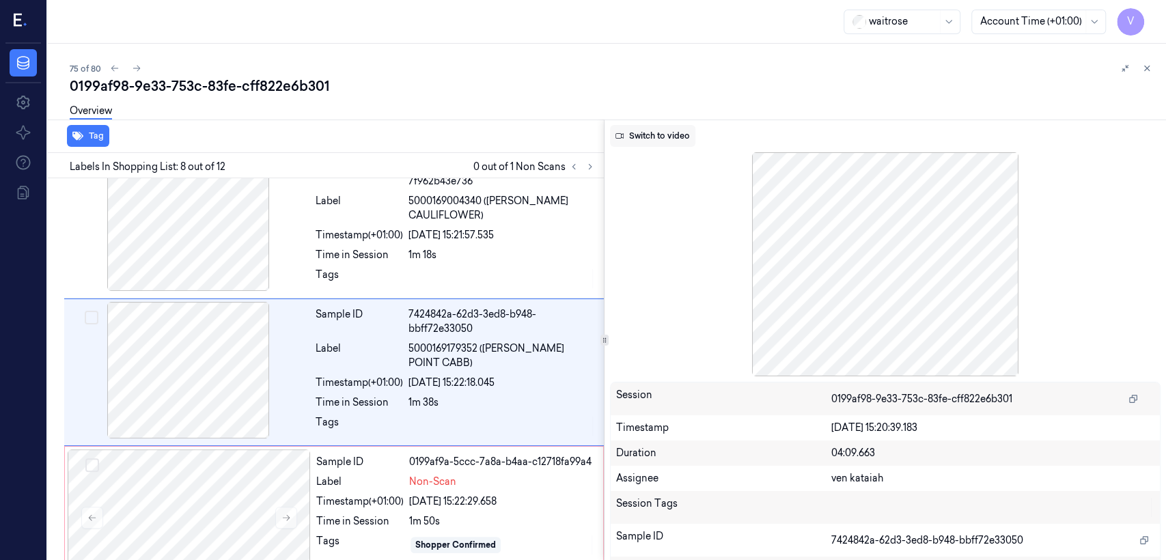
click at [636, 130] on button "Switch to video" at bounding box center [652, 136] width 85 height 22
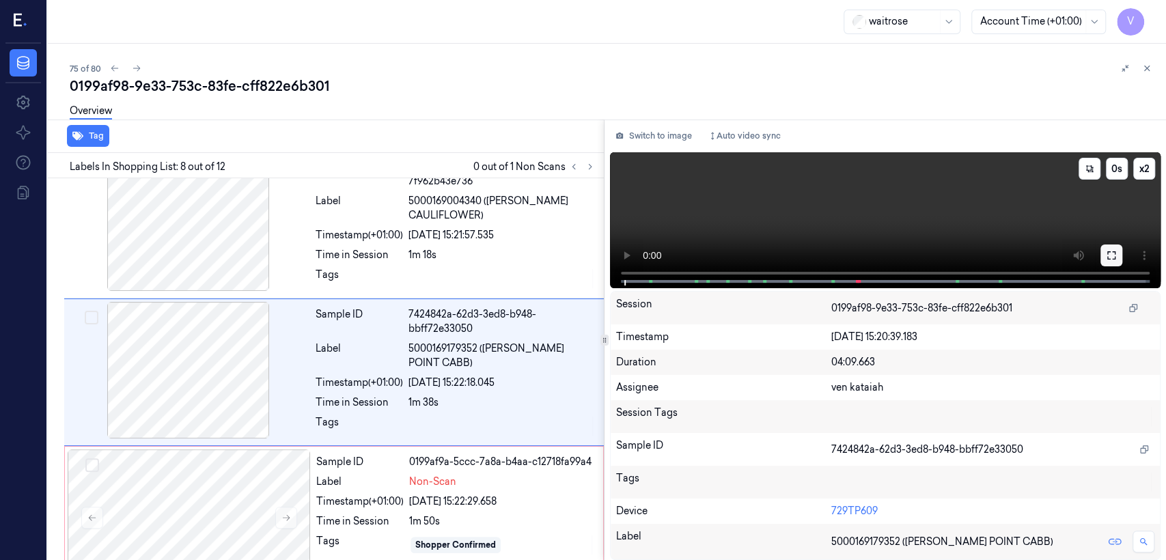
click at [636, 251] on icon at bounding box center [1112, 255] width 8 height 8
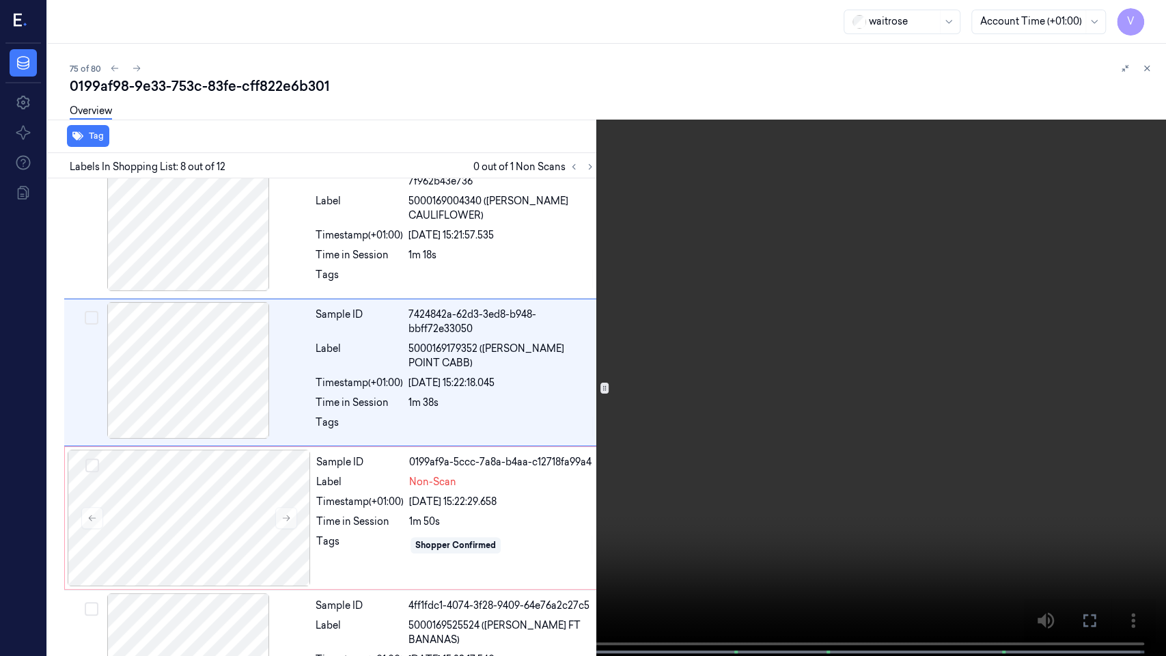
click at [464, 429] on video at bounding box center [583, 329] width 1166 height 659
click at [0, 0] on icon at bounding box center [0, 0] width 0 height 0
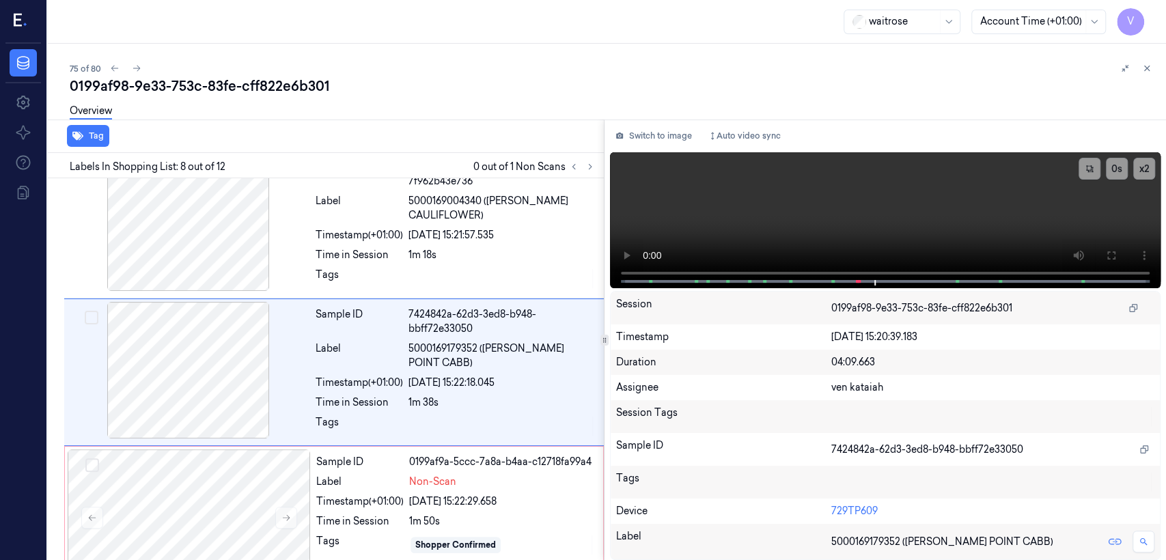
click at [636, 147] on div "Switch to image Auto video sync x 2 0 s Session 0199af98-9e33-753c-83fe-cff822e…" at bounding box center [886, 340] width 562 height 441
click at [636, 137] on button "Switch to image" at bounding box center [653, 136] width 87 height 22
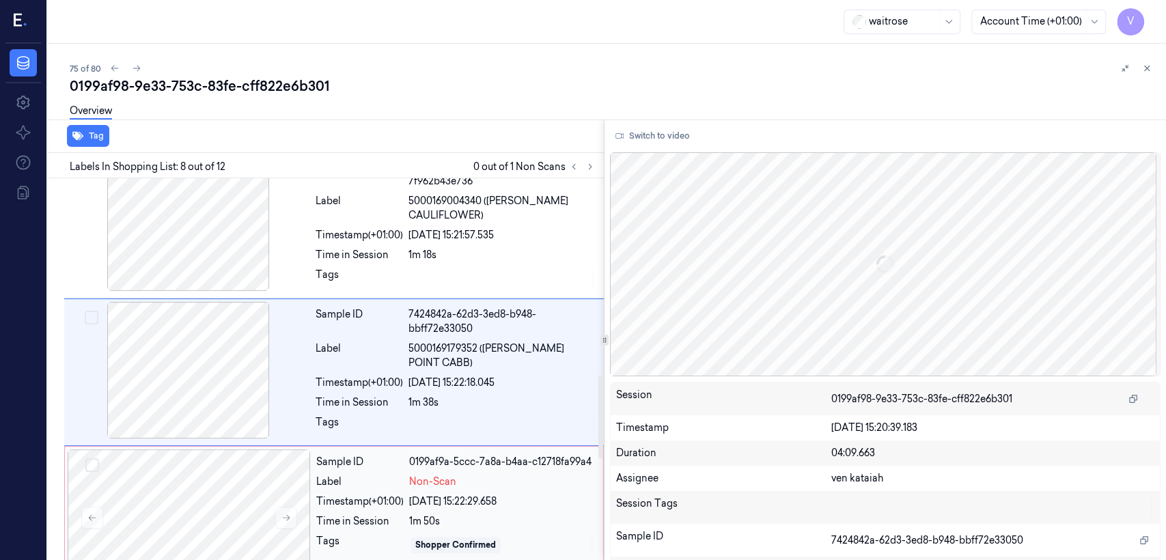
click at [480, 429] on div "0199af9a-5ccc-7a8a-b4aa-c12718fa99a4" at bounding box center [502, 462] width 186 height 14
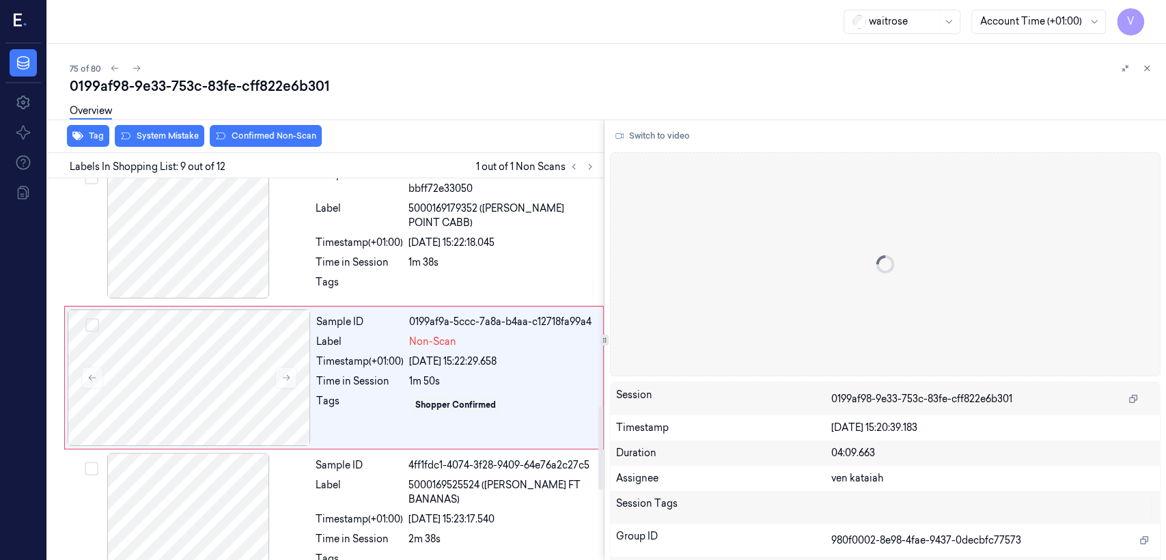
scroll to position [1043, 0]
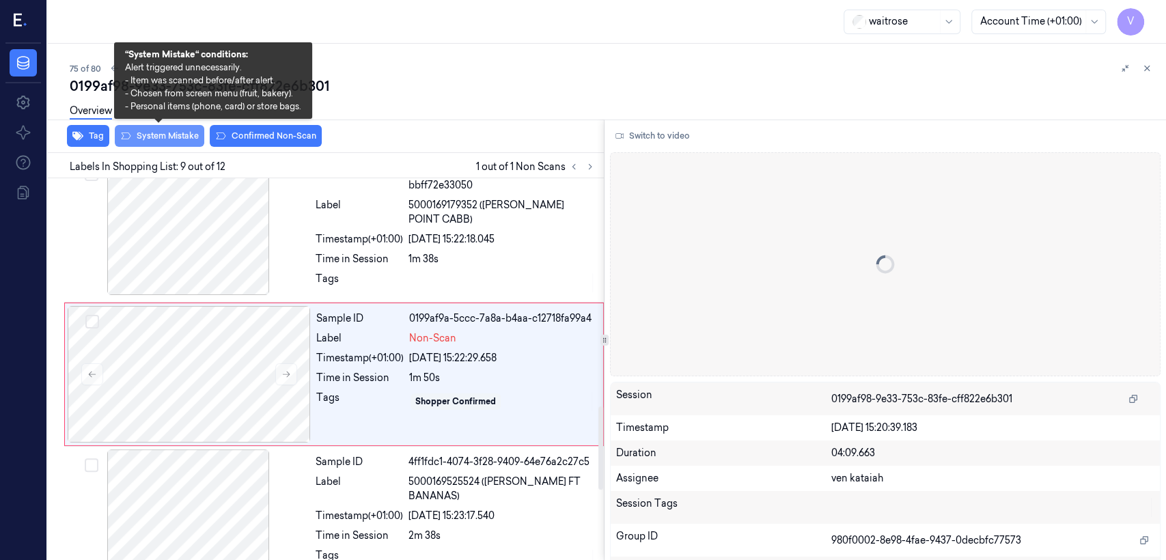
click at [164, 136] on button "System Mistake" at bounding box center [160, 136] width 90 height 22
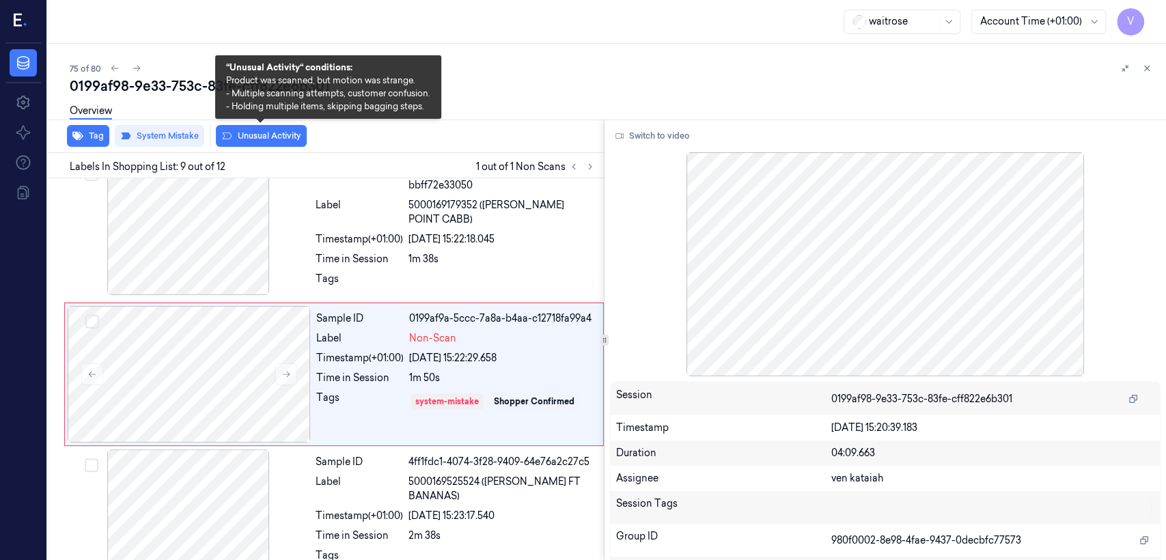
click at [251, 139] on button "Unusual Activity" at bounding box center [261, 136] width 91 height 22
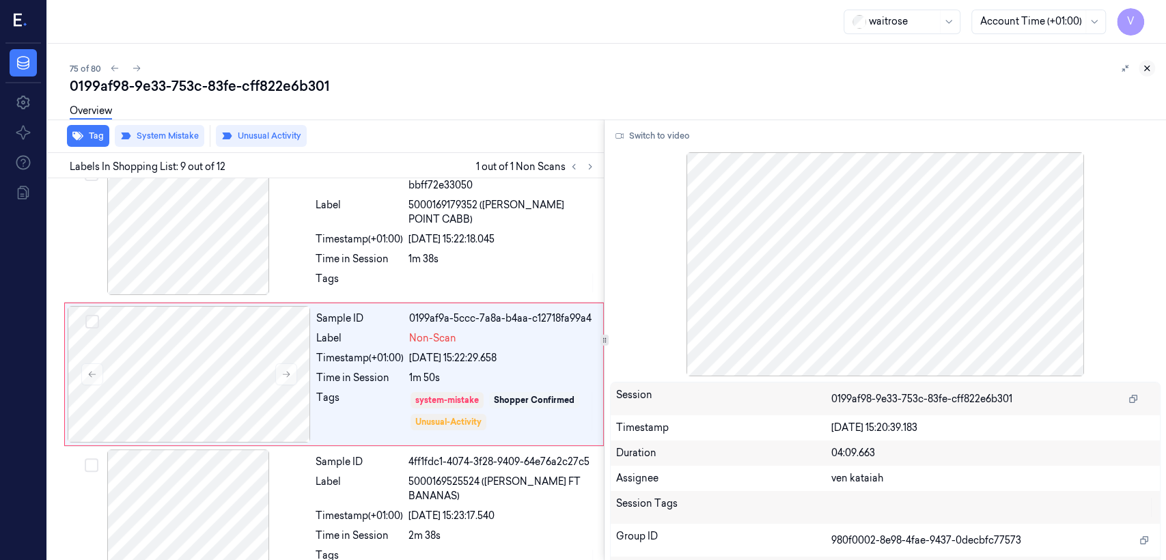
click at [636, 67] on icon at bounding box center [1147, 68] width 5 height 5
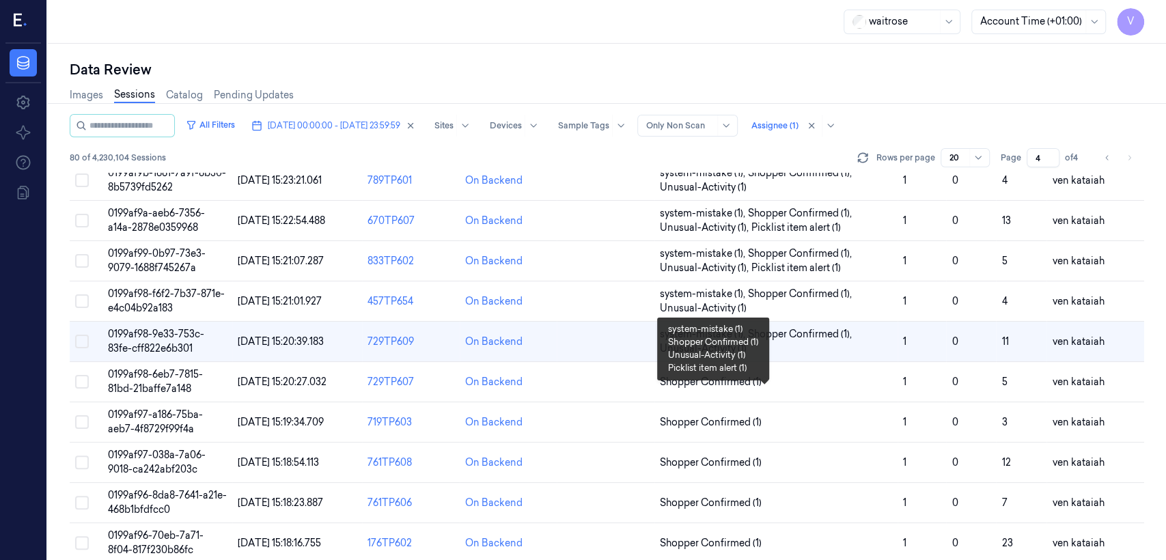
scroll to position [455, 0]
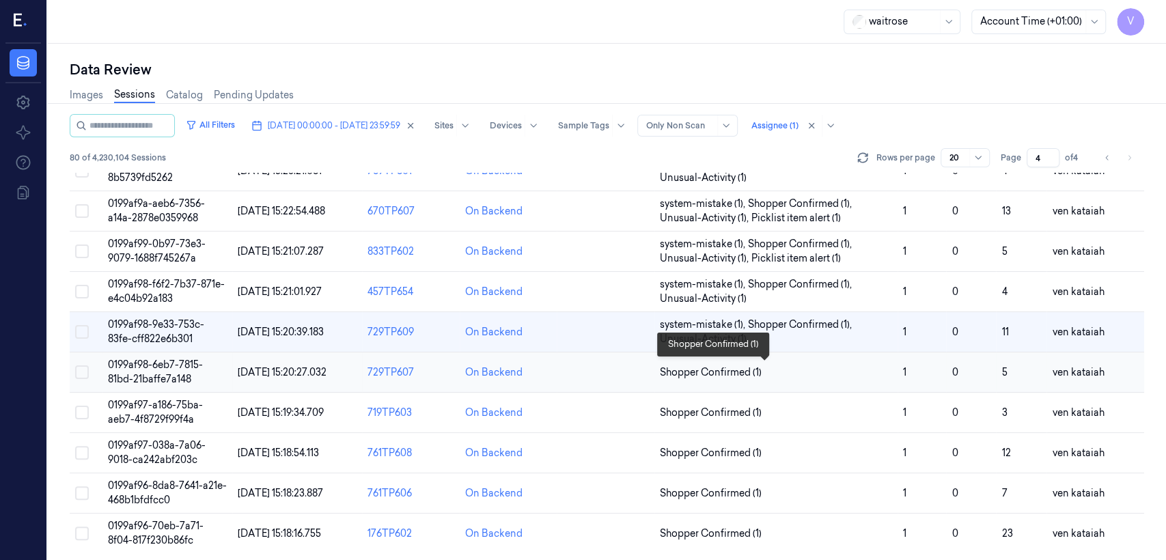
click at [636, 366] on span "Shopper Confirmed (1)" at bounding box center [711, 373] width 102 height 14
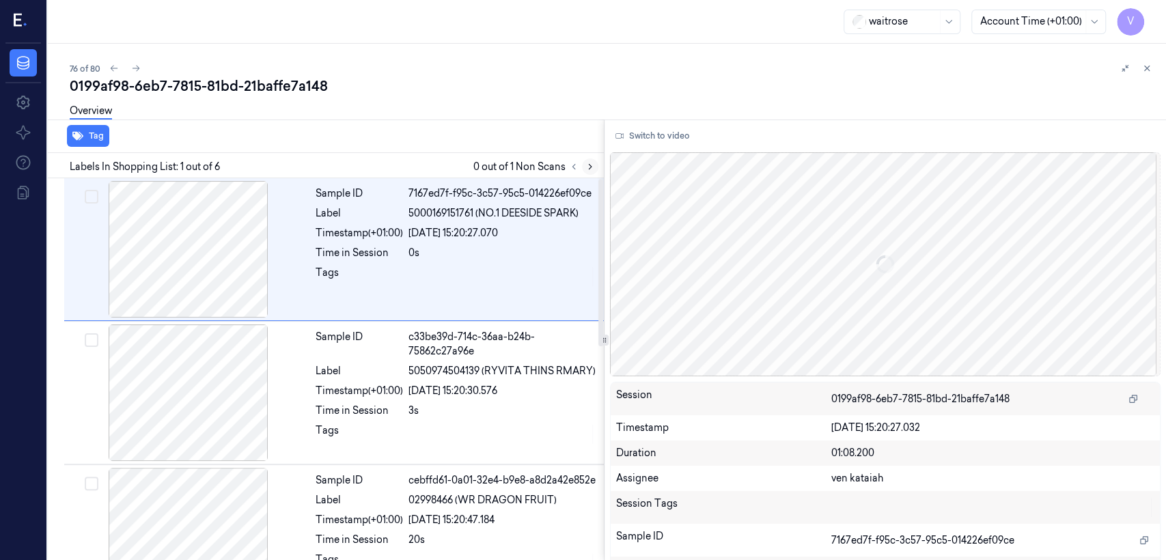
click at [586, 163] on icon at bounding box center [591, 167] width 10 height 10
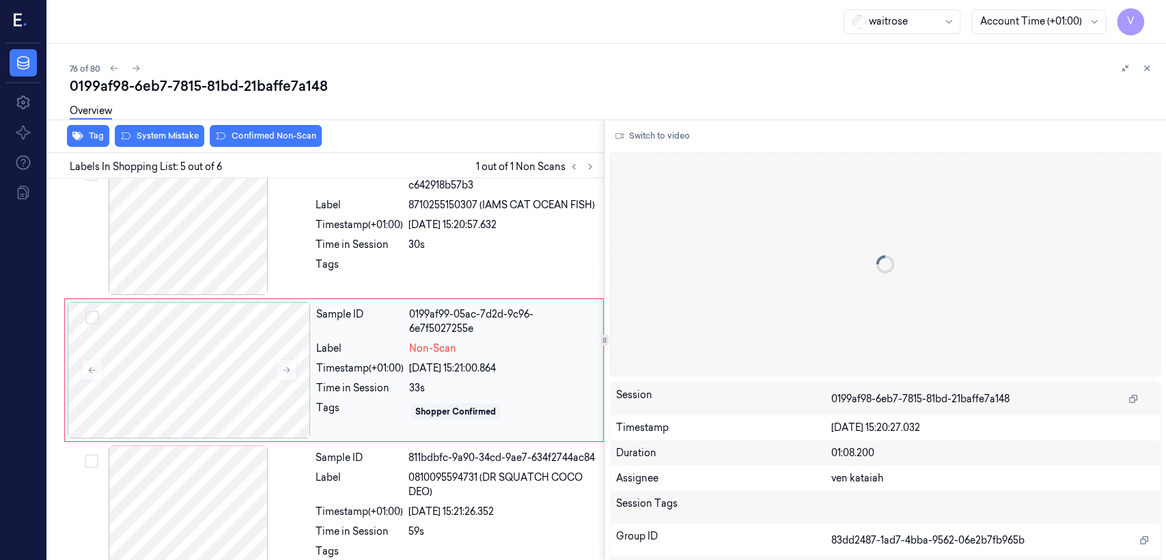
scroll to position [454, 0]
click at [275, 367] on button at bounding box center [286, 370] width 22 height 22
click at [344, 249] on div "Time in Session" at bounding box center [359, 244] width 87 height 14
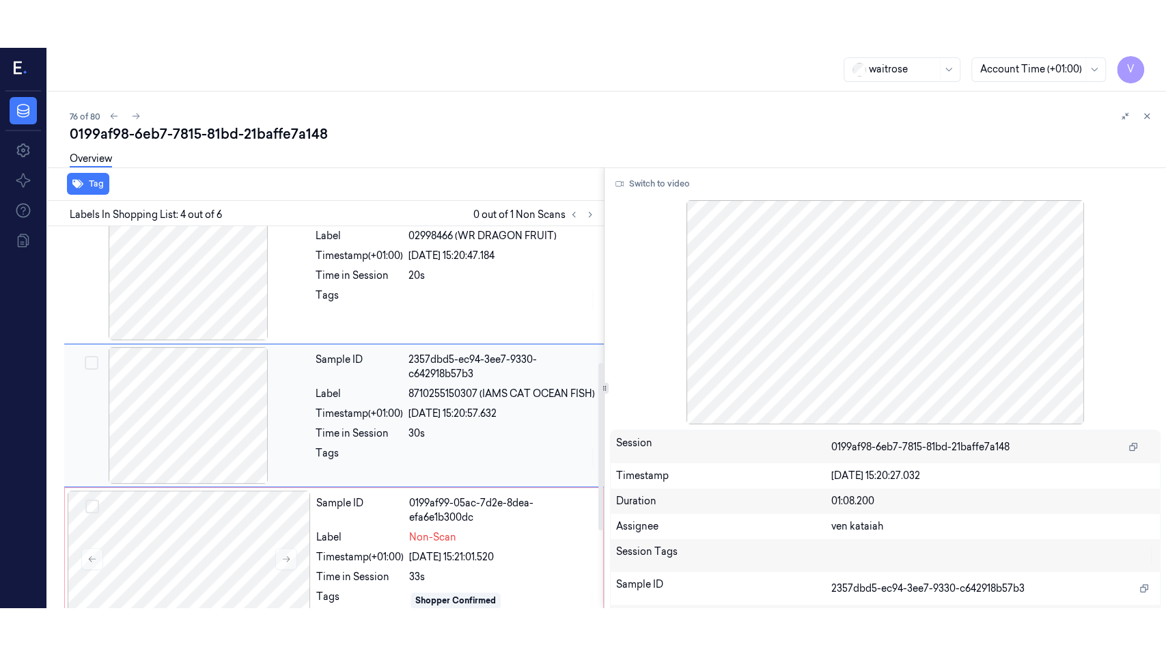
scroll to position [310, 0]
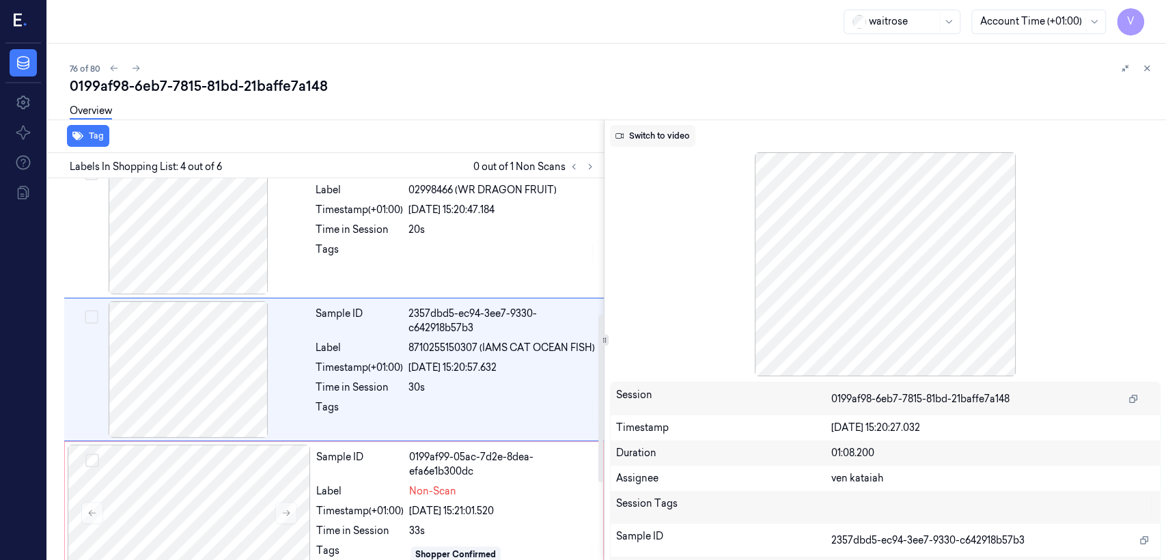
click at [636, 143] on button "Switch to video" at bounding box center [652, 136] width 85 height 22
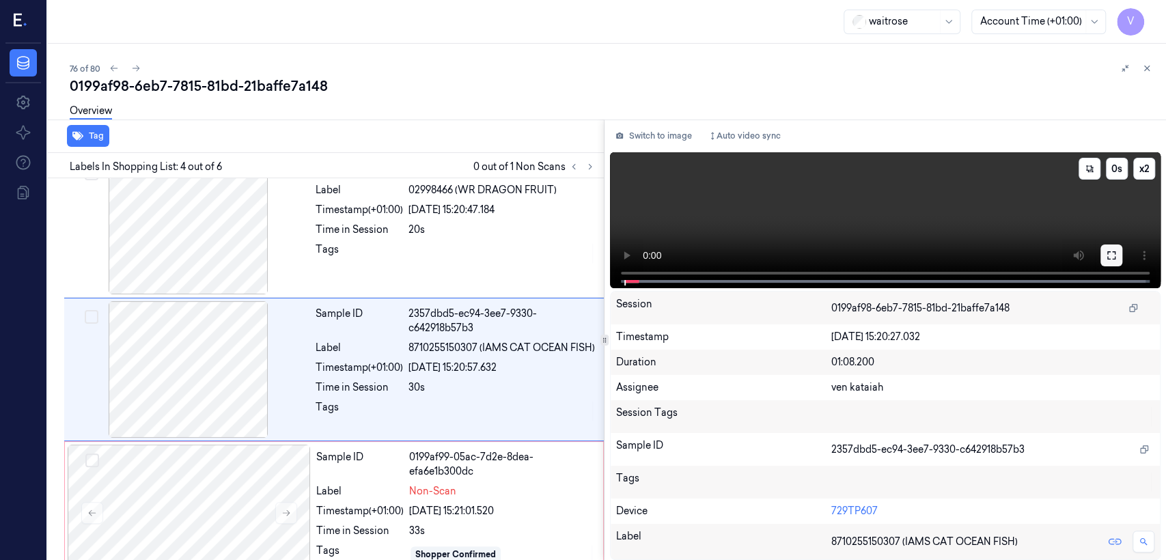
click at [636, 253] on icon at bounding box center [1111, 255] width 11 height 11
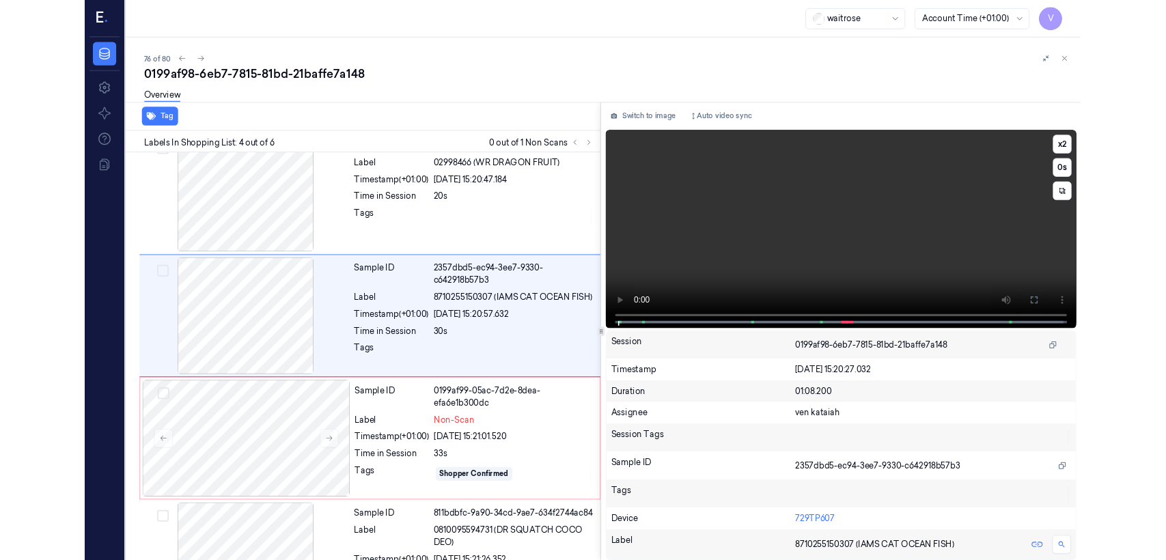
scroll to position [262, 0]
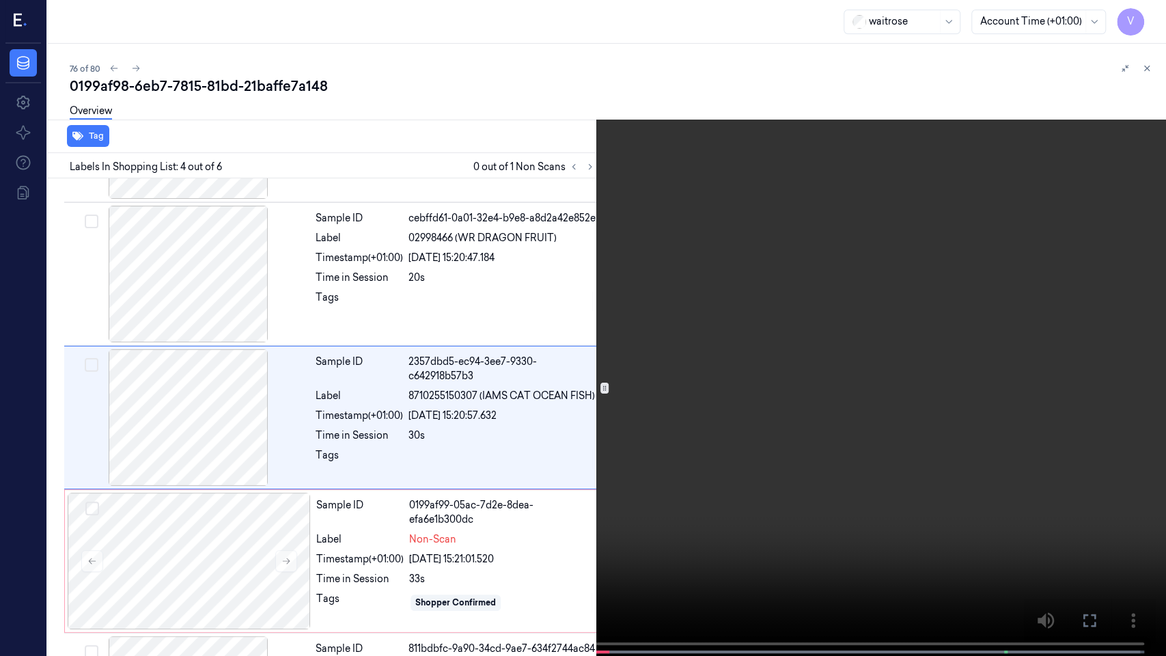
click at [544, 429] on video at bounding box center [583, 329] width 1166 height 659
click at [0, 0] on icon at bounding box center [0, 0] width 0 height 0
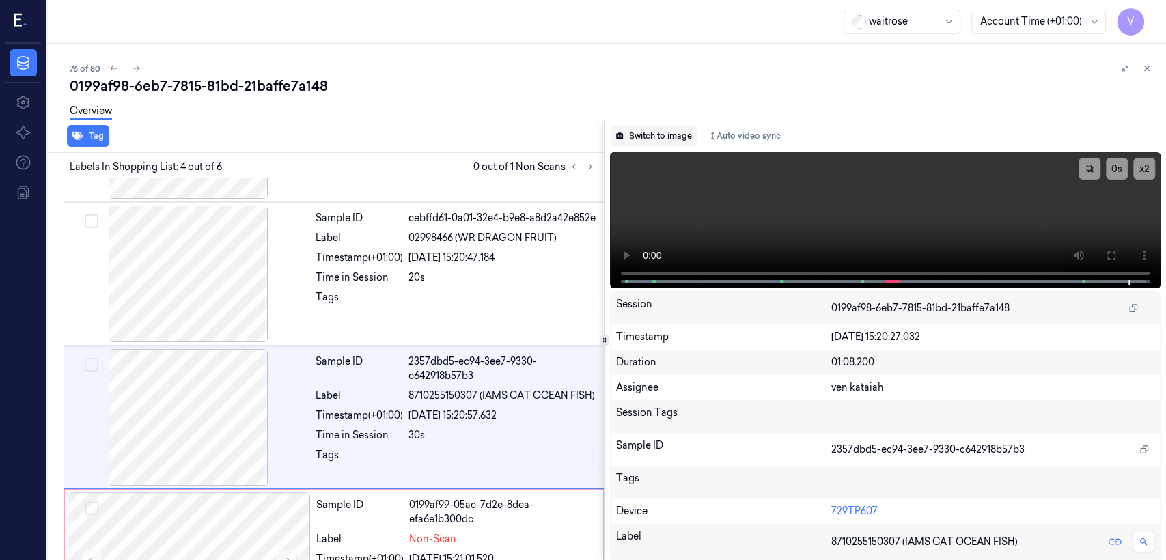
click at [636, 136] on button "Switch to image" at bounding box center [653, 136] width 87 height 22
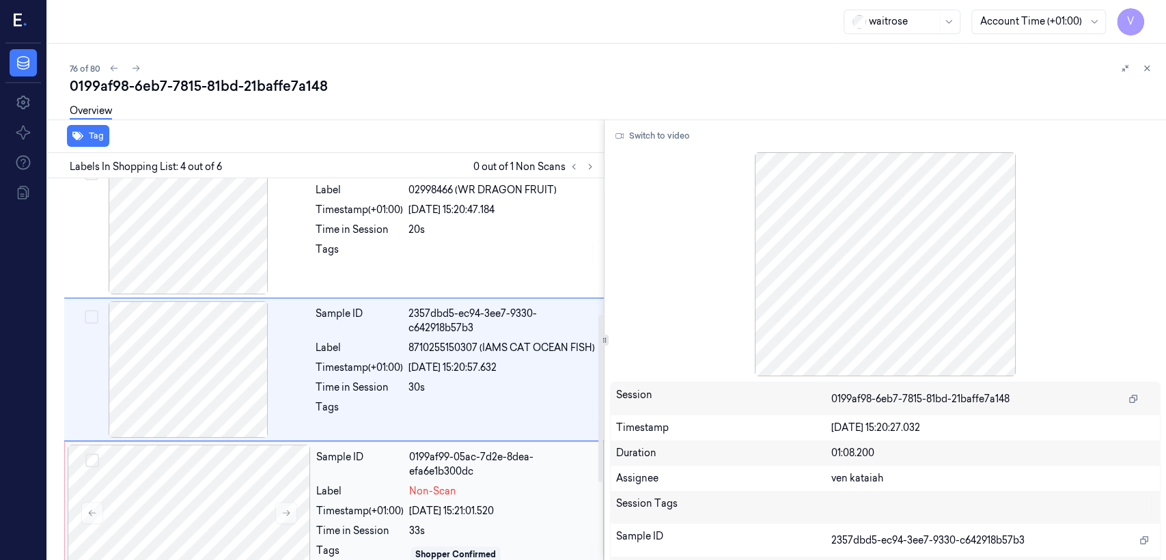
click at [401, 429] on div "Label" at bounding box center [359, 491] width 87 height 14
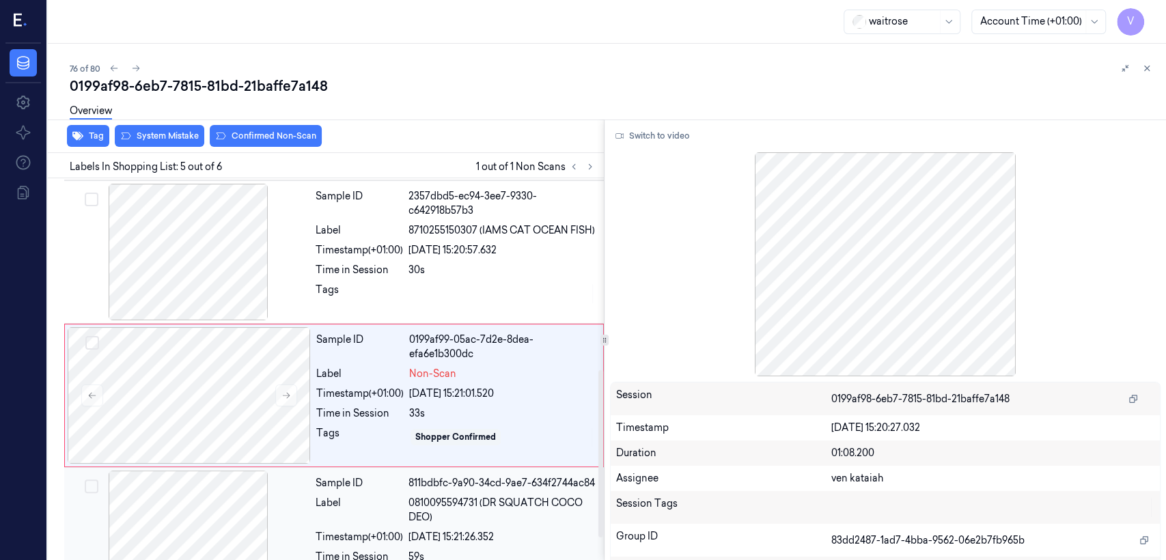
scroll to position [454, 0]
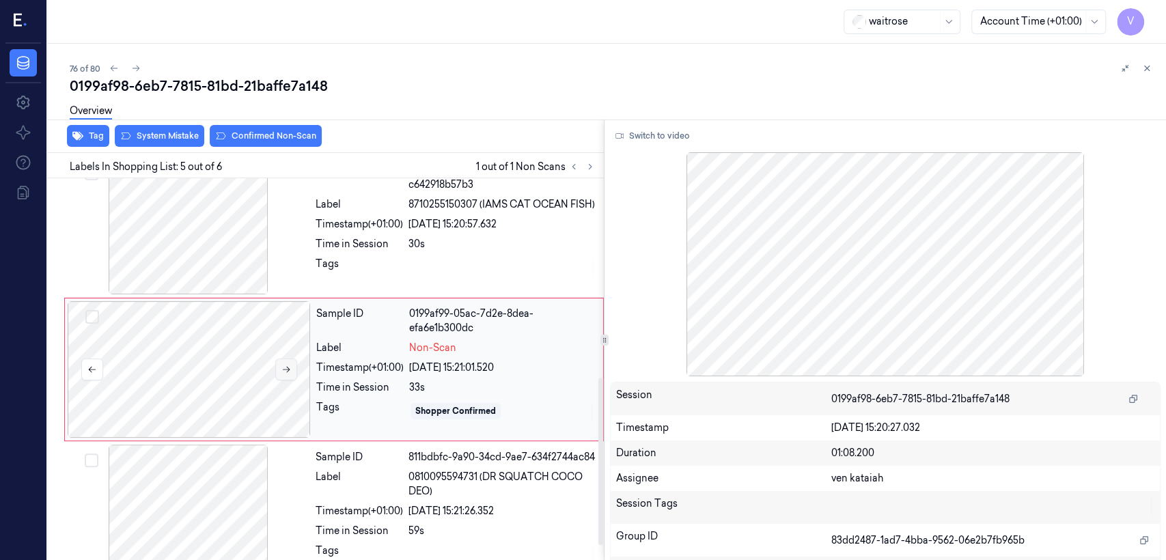
click at [282, 370] on icon at bounding box center [287, 370] width 10 height 10
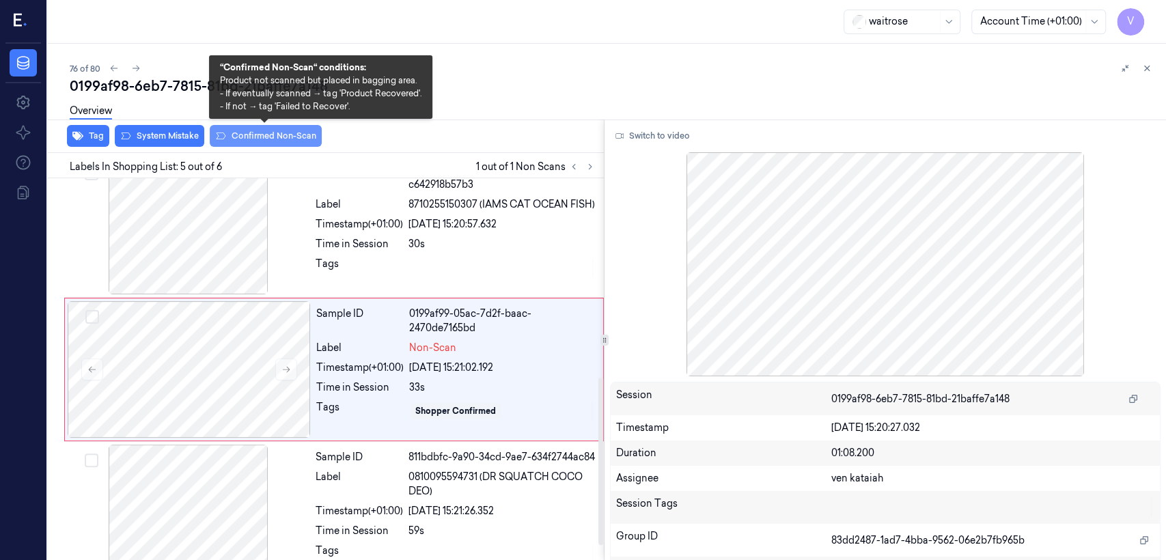
click at [295, 141] on button "Confirmed Non-Scan" at bounding box center [266, 136] width 112 height 22
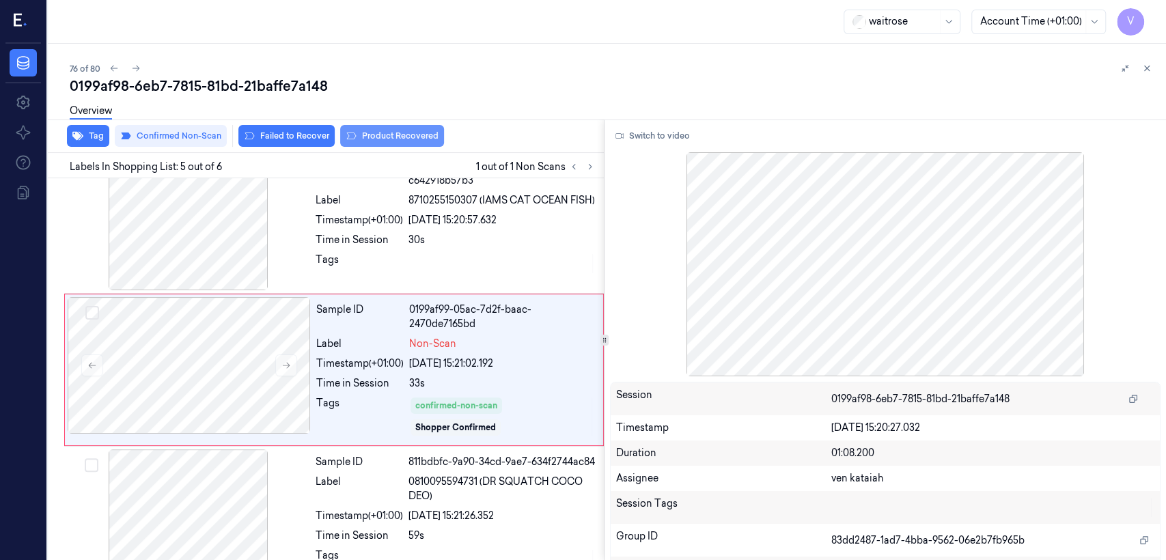
click at [420, 137] on button "Product Recovered" at bounding box center [392, 136] width 104 height 22
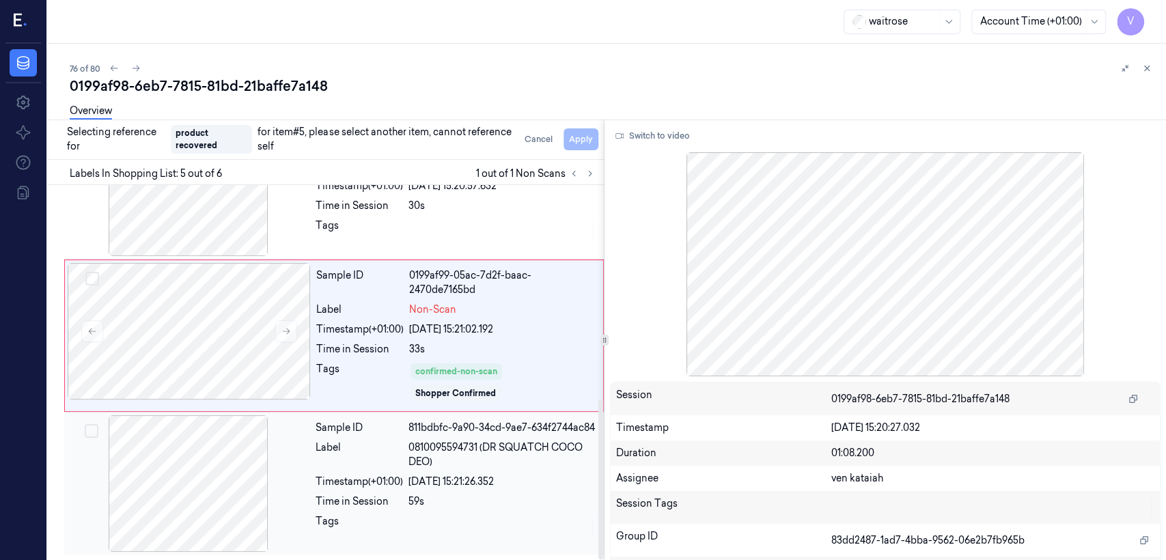
click at [433, 429] on span "0810095594731 (DR SQUATCH COCO DEO)" at bounding box center [502, 455] width 187 height 29
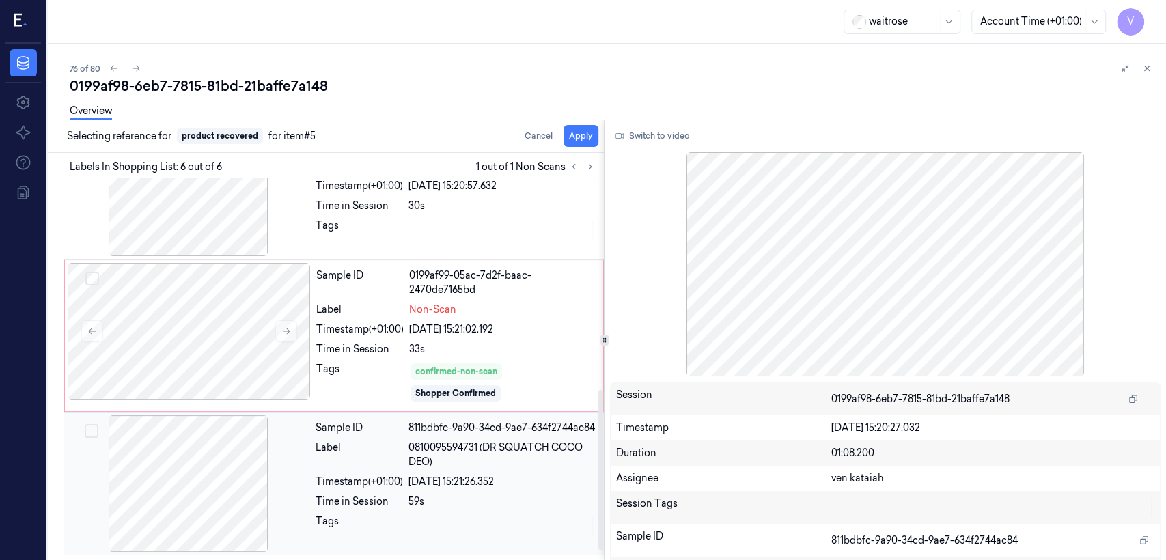
scroll to position [495, 0]
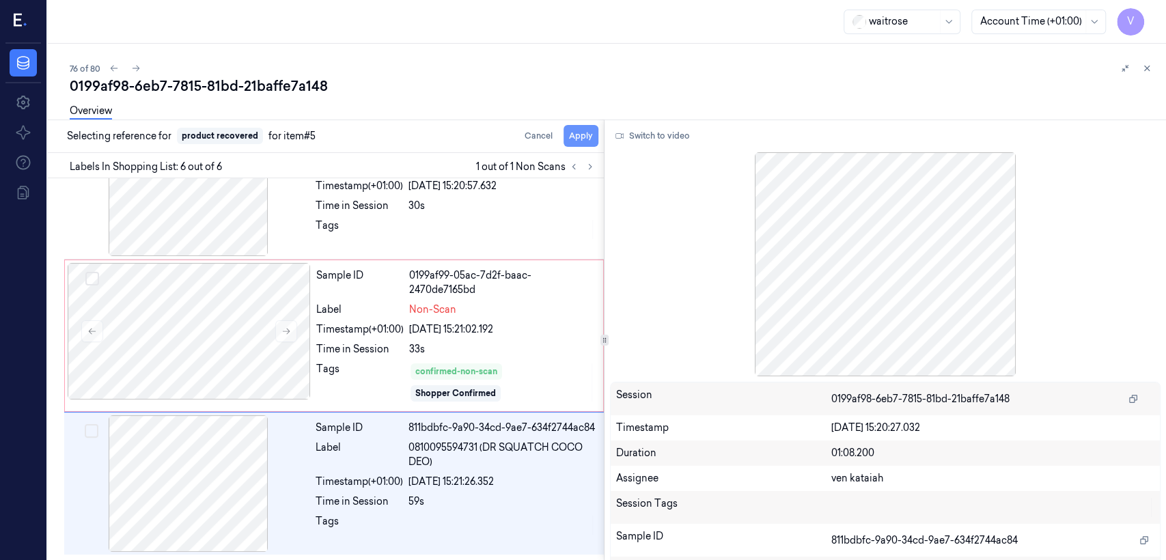
click at [573, 141] on button "Apply" at bounding box center [581, 136] width 35 height 22
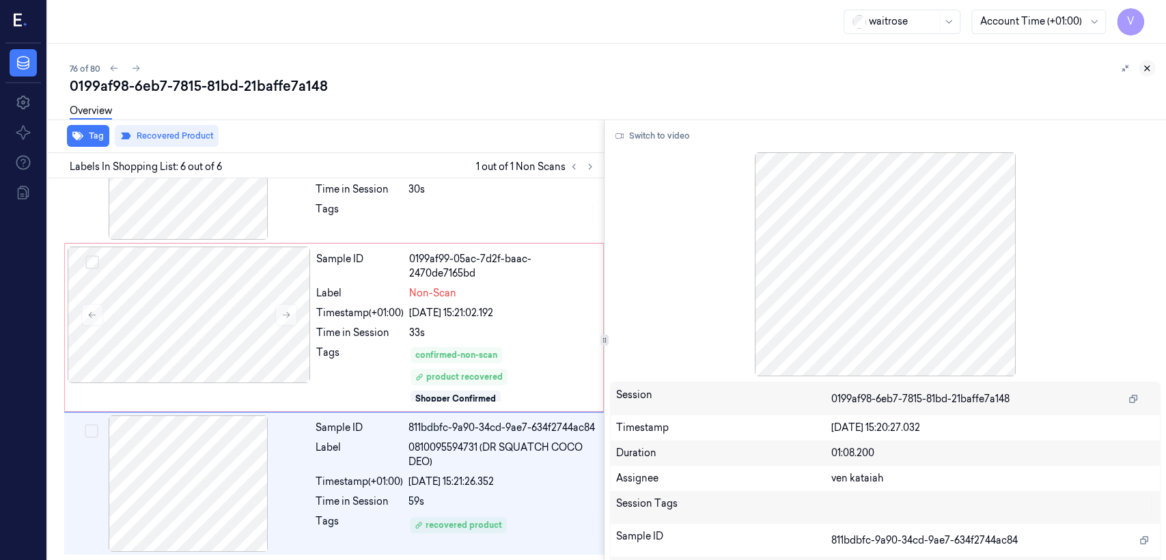
click at [636, 72] on button at bounding box center [1147, 68] width 16 height 16
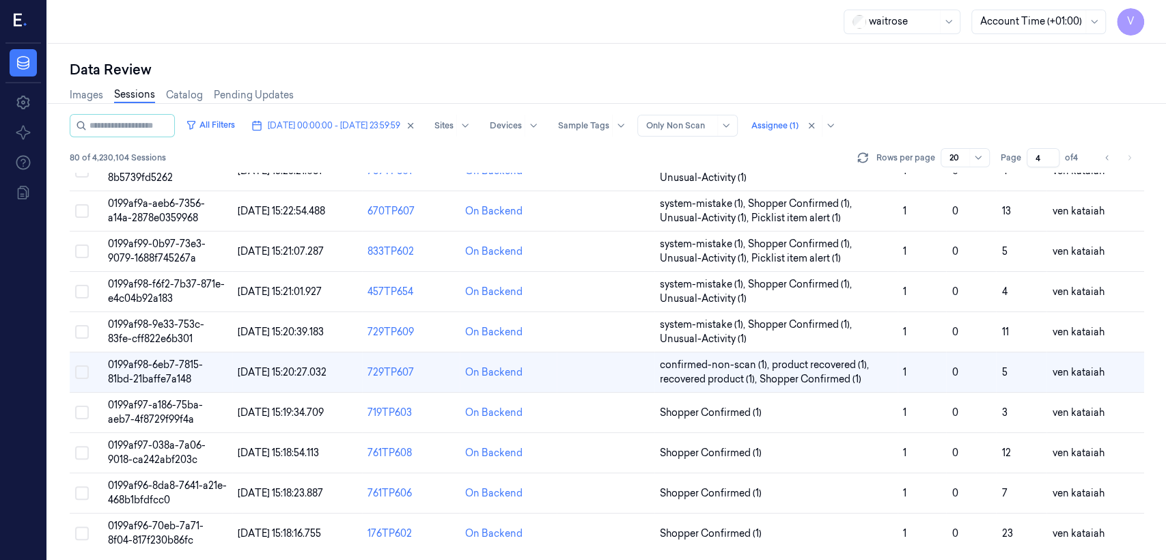
scroll to position [458, 0]
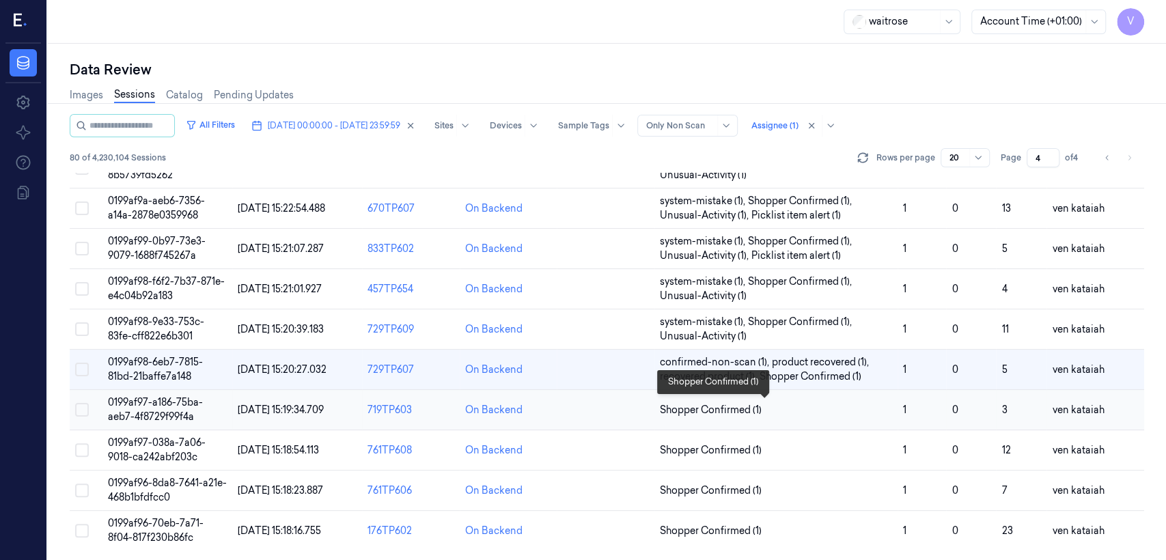
click at [636, 409] on span "Shopper Confirmed (1)" at bounding box center [776, 410] width 232 height 14
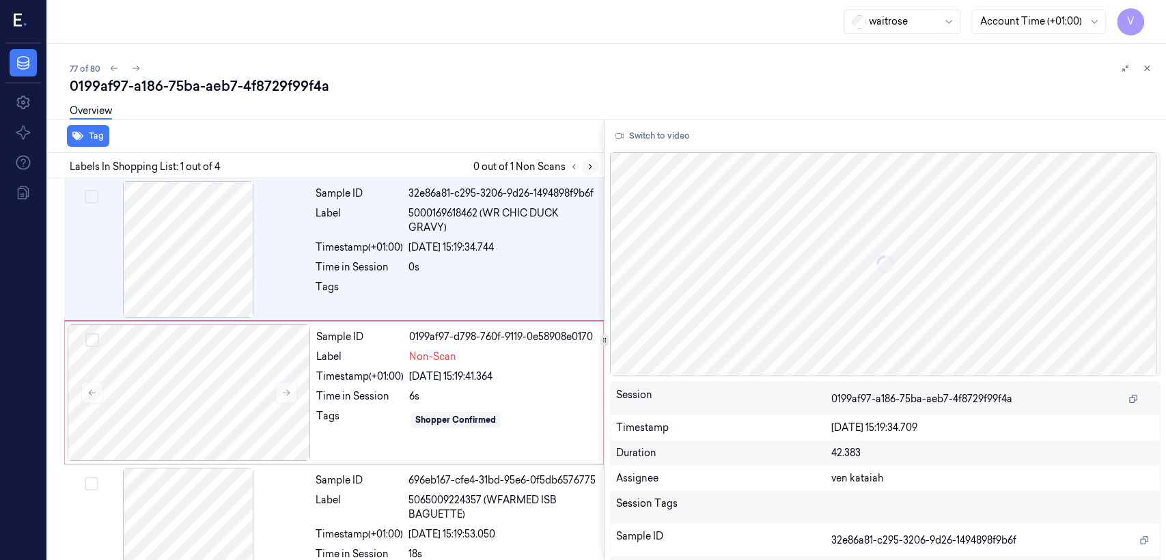
click at [593, 165] on icon at bounding box center [591, 167] width 10 height 10
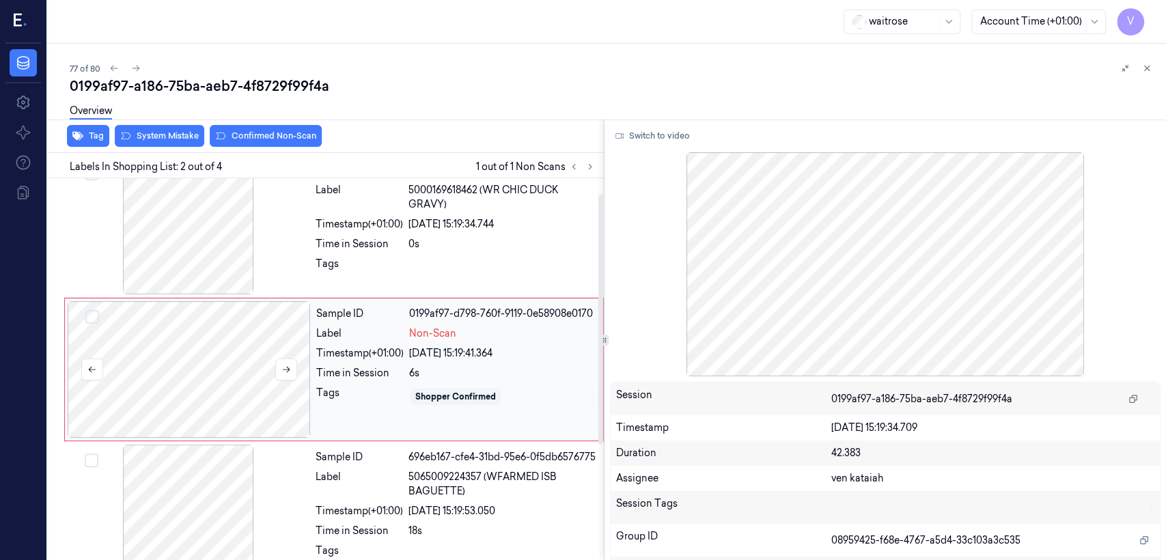
click at [273, 360] on div at bounding box center [189, 369] width 243 height 137
click at [325, 259] on div "Tags" at bounding box center [359, 268] width 87 height 22
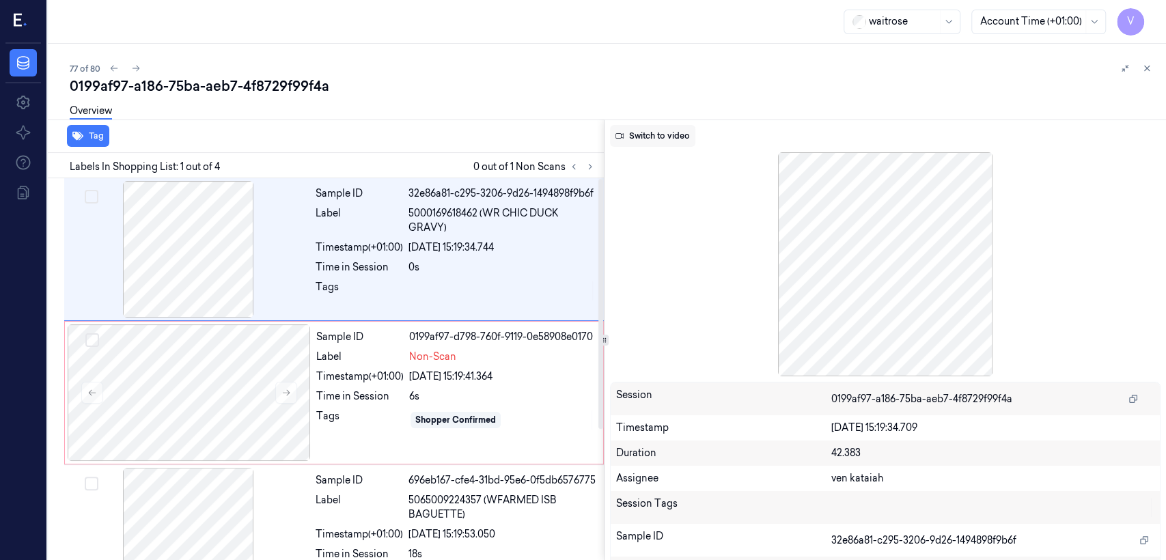
click at [636, 139] on button "Switch to video" at bounding box center [652, 136] width 85 height 22
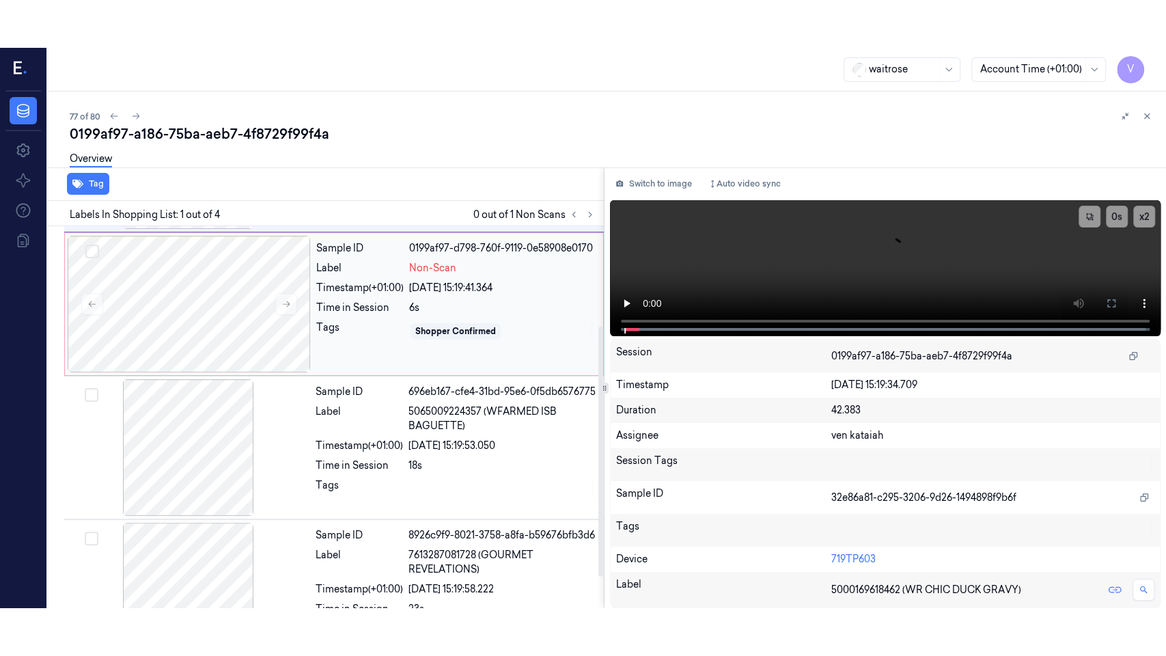
scroll to position [152, 0]
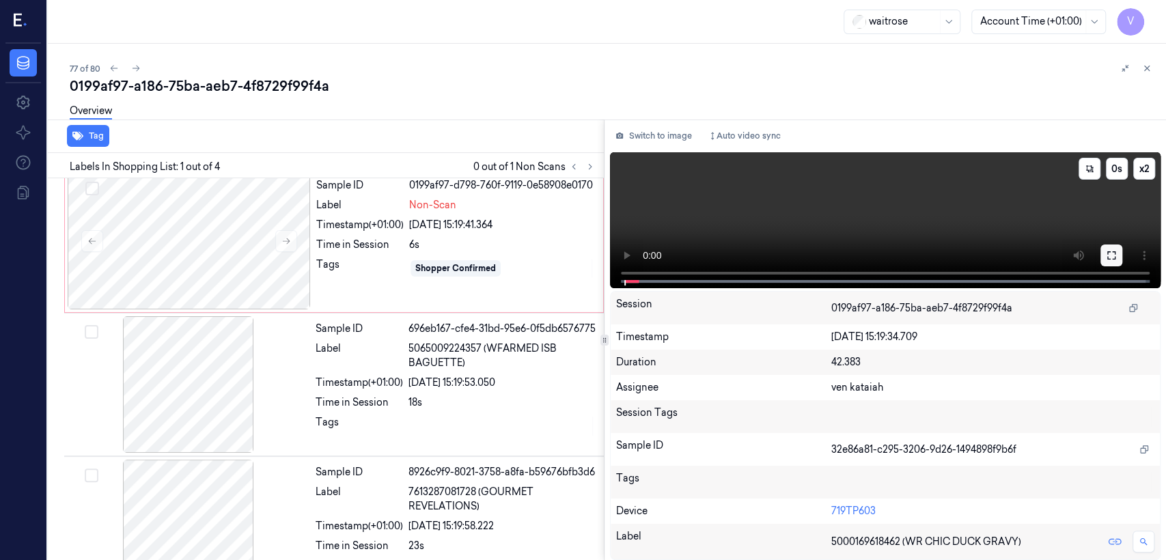
click at [636, 257] on icon at bounding box center [1111, 255] width 11 height 11
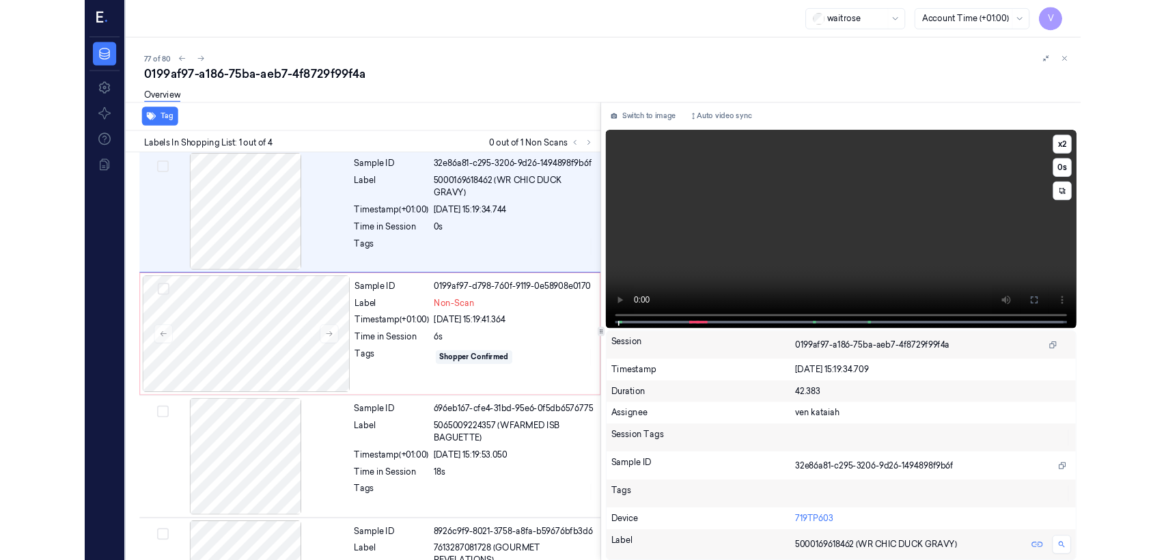
scroll to position [0, 0]
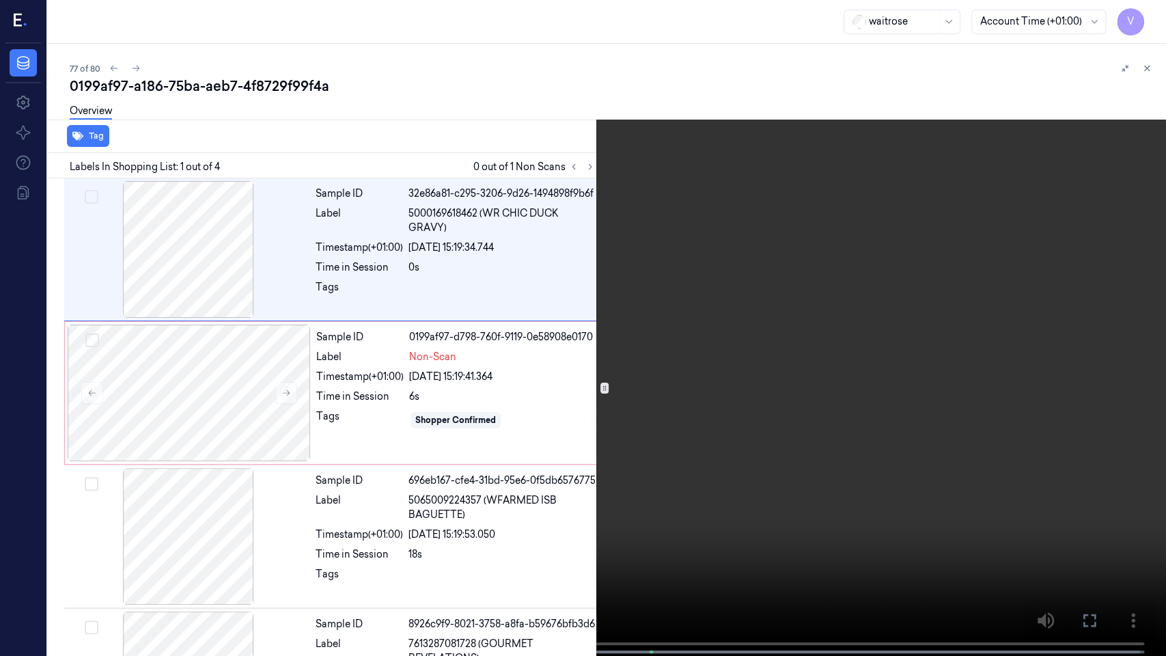
drag, startPoint x: 1094, startPoint y: 613, endPoint x: 1086, endPoint y: 448, distance: 165.6
click at [0, 0] on icon at bounding box center [0, 0] width 0 height 0
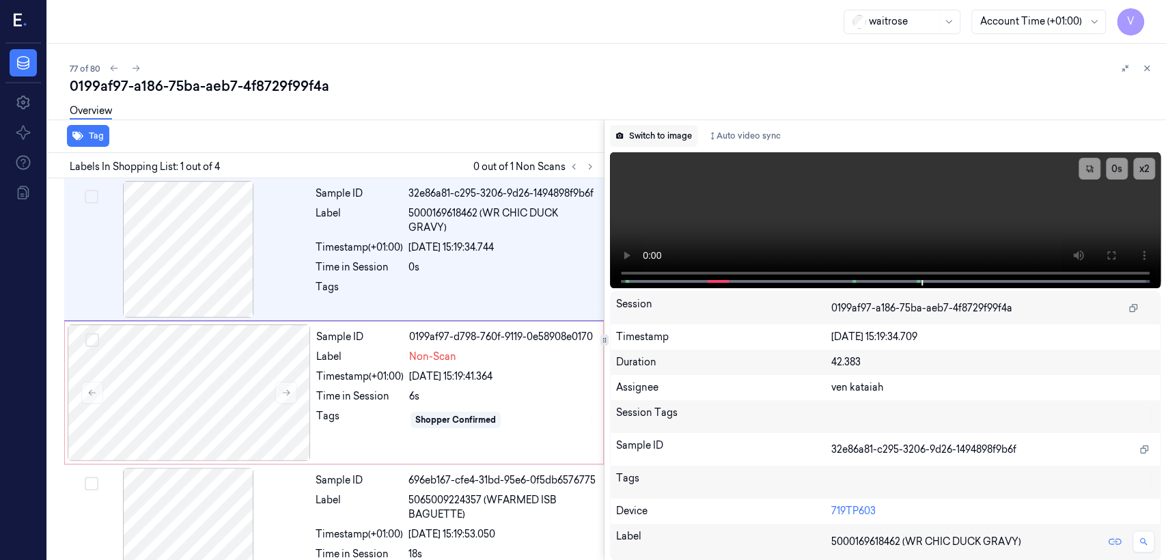
click at [636, 138] on button "Switch to image" at bounding box center [653, 136] width 87 height 22
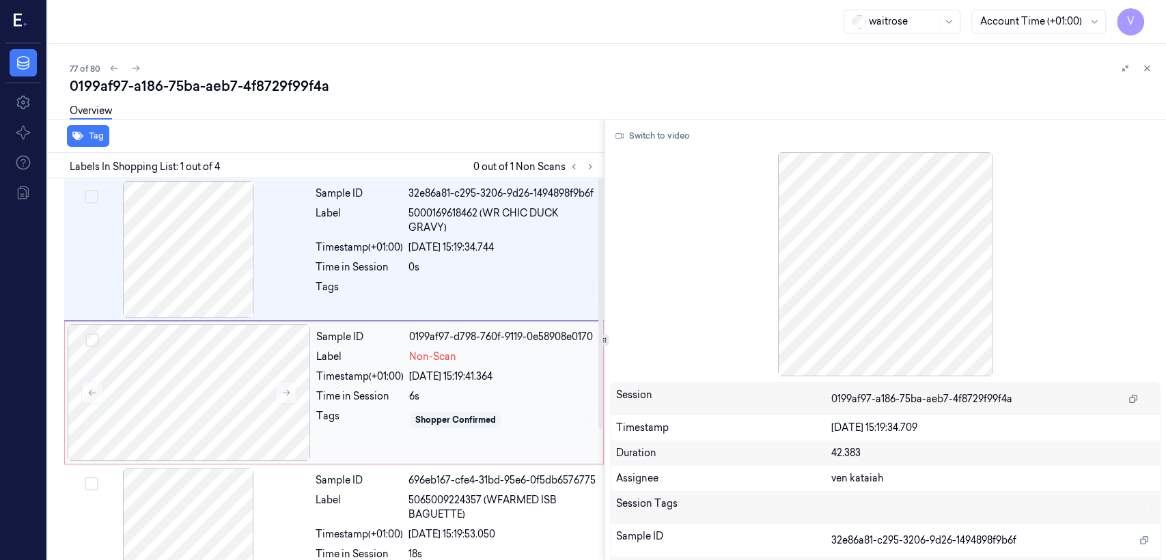
click at [494, 363] on div "Non-Scan" at bounding box center [502, 357] width 186 height 14
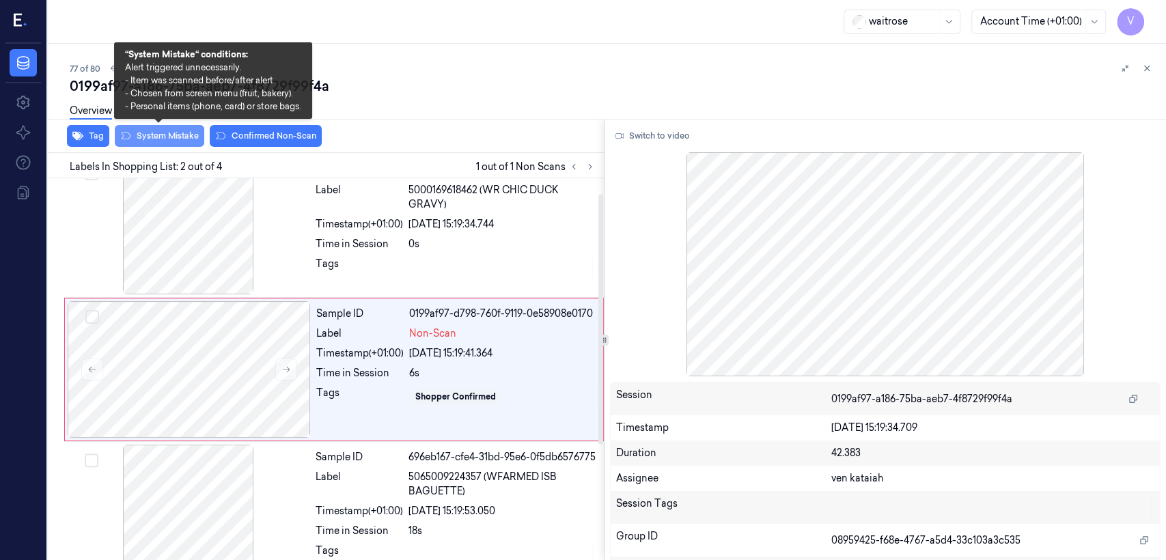
click at [182, 138] on button "System Mistake" at bounding box center [160, 136] width 90 height 22
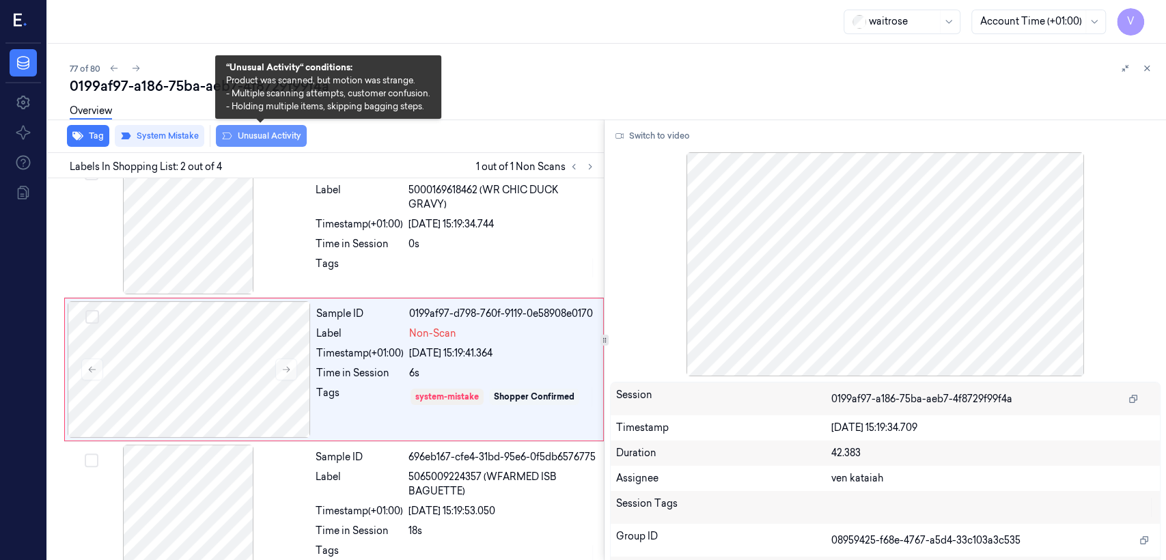
click at [252, 138] on button "Unusual Activity" at bounding box center [261, 136] width 91 height 22
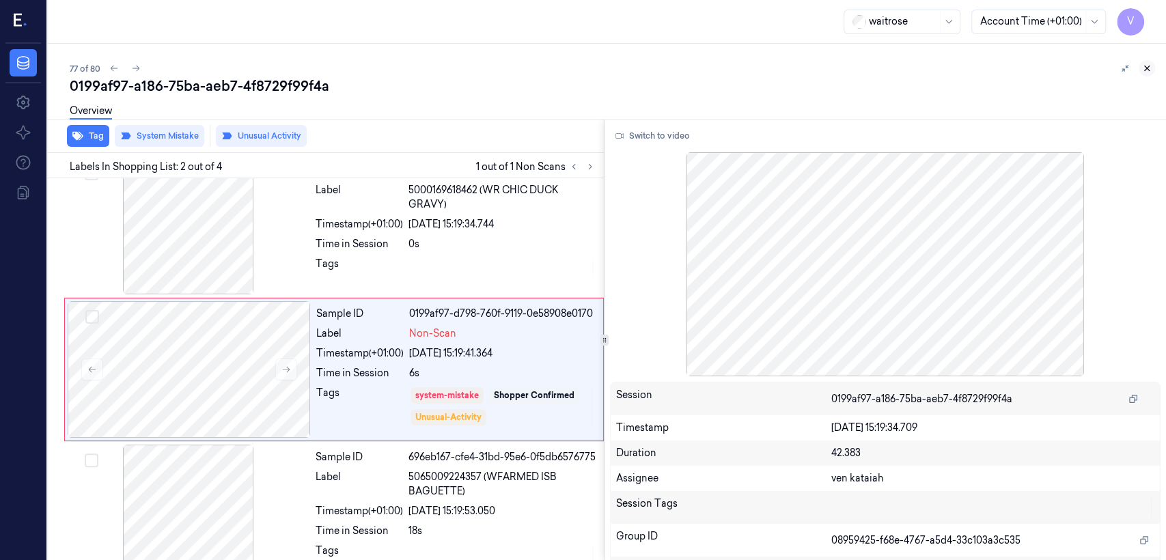
click at [636, 62] on button at bounding box center [1147, 68] width 16 height 16
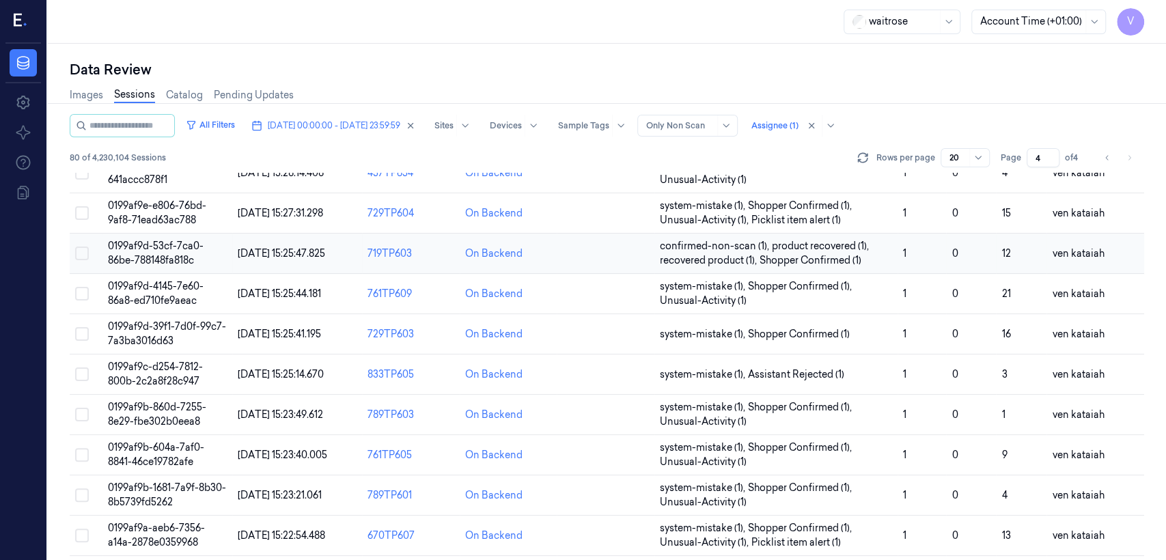
scroll to position [152, 0]
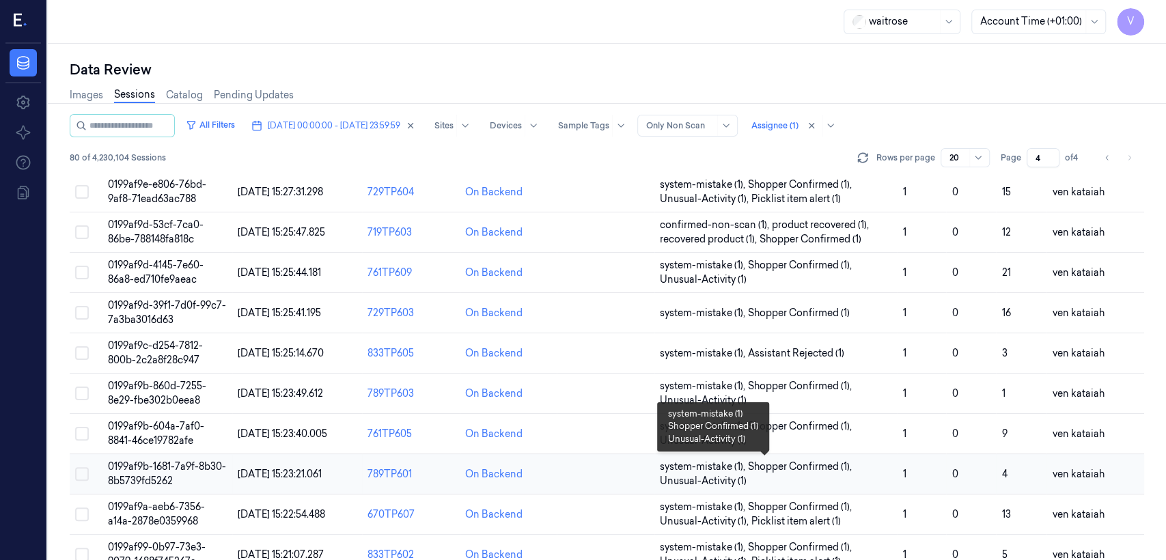
click at [636, 429] on span "Shopper Confirmed (1) ," at bounding box center [801, 467] width 107 height 14
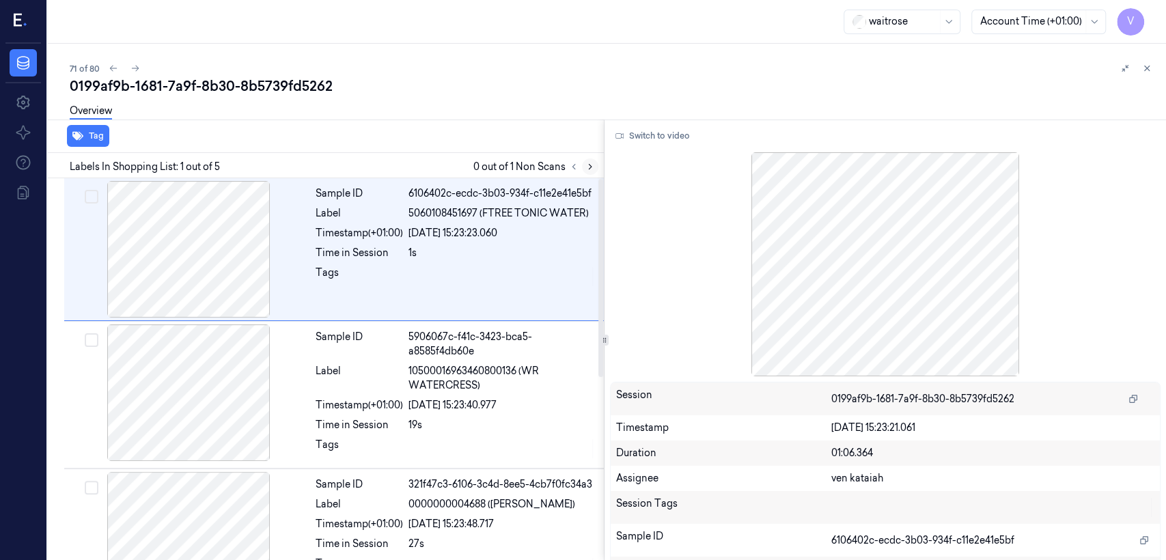
click at [590, 165] on icon at bounding box center [590, 167] width 3 height 5
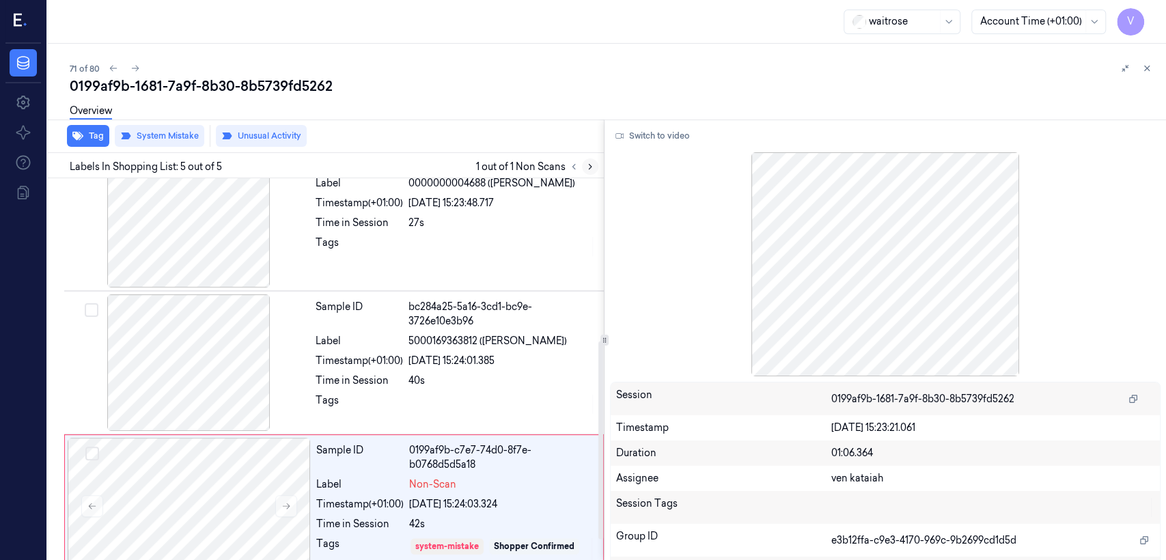
scroll to position [351, 0]
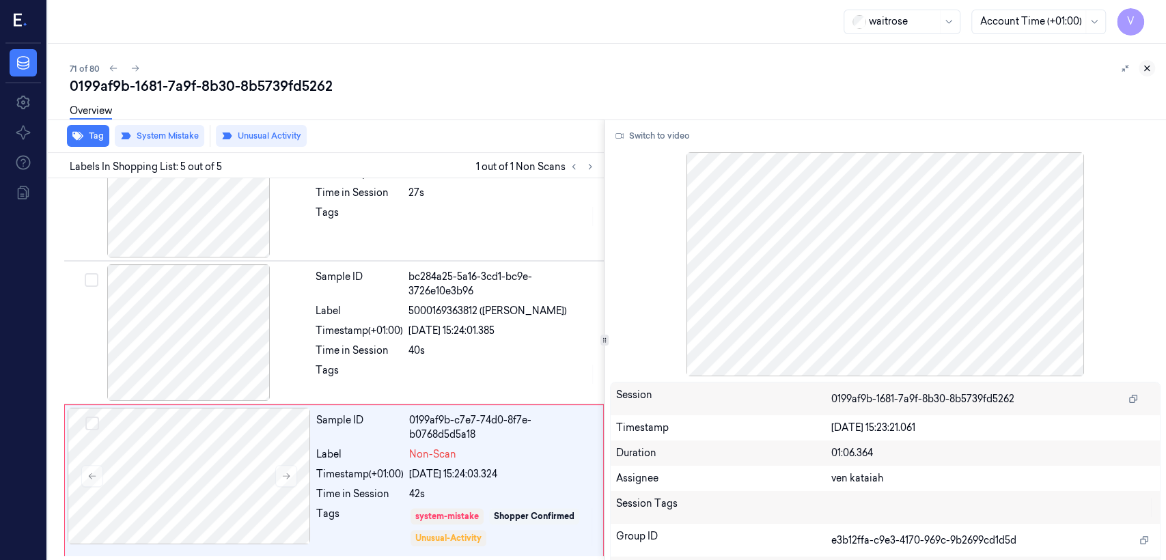
click at [636, 71] on icon at bounding box center [1147, 69] width 10 height 10
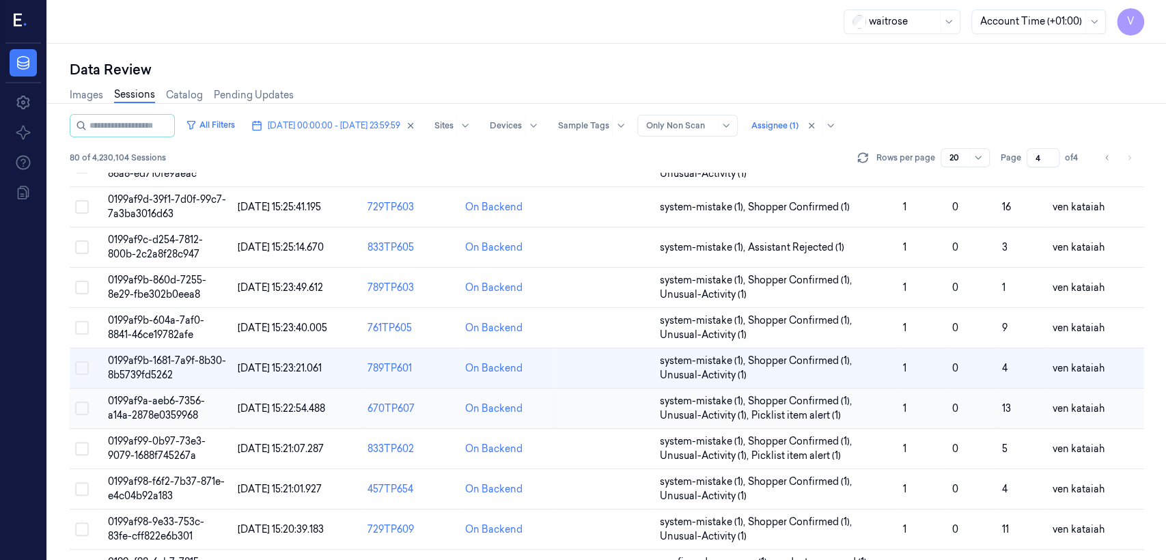
scroll to position [458, 0]
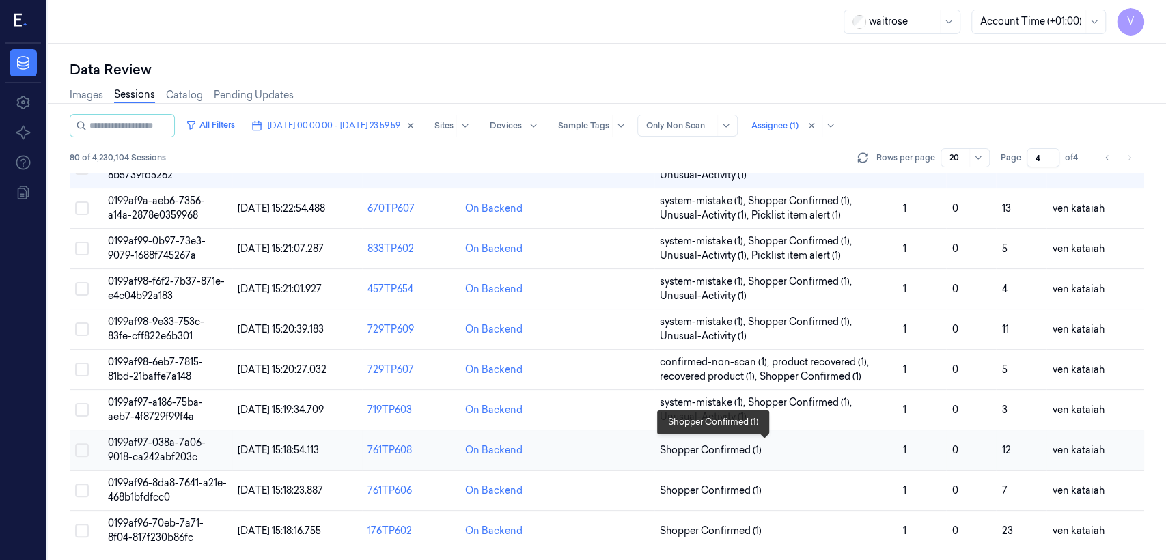
click at [636, 429] on span "Shopper Confirmed (1)" at bounding box center [711, 450] width 102 height 14
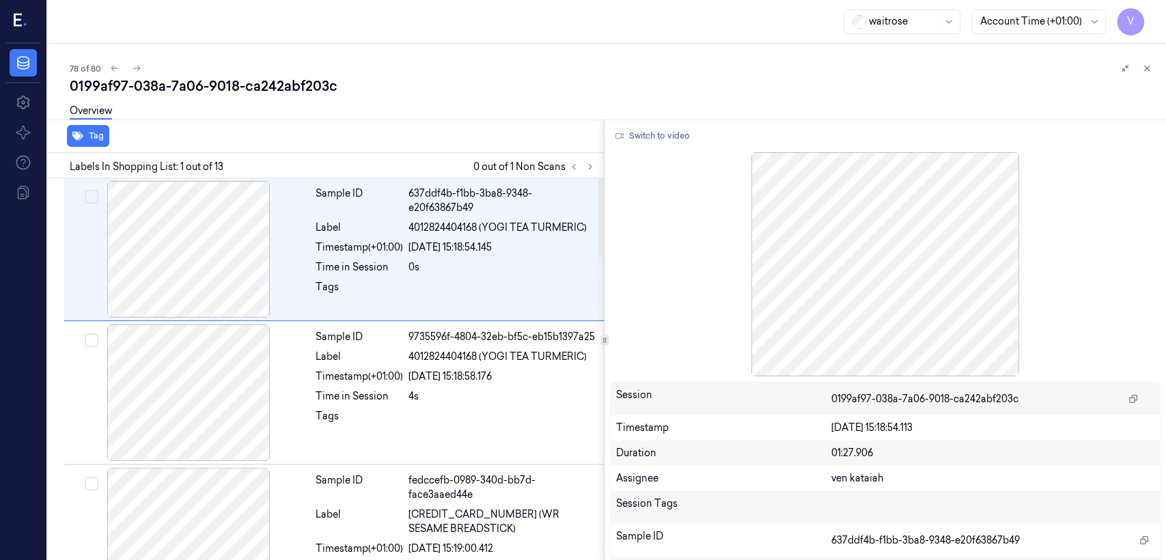
click at [601, 165] on div "Tag Labels In Shopping List: 1 out of 13 0 out of 1 Non Scans Sample ID 637ddf4…" at bounding box center [604, 340] width 1124 height 441
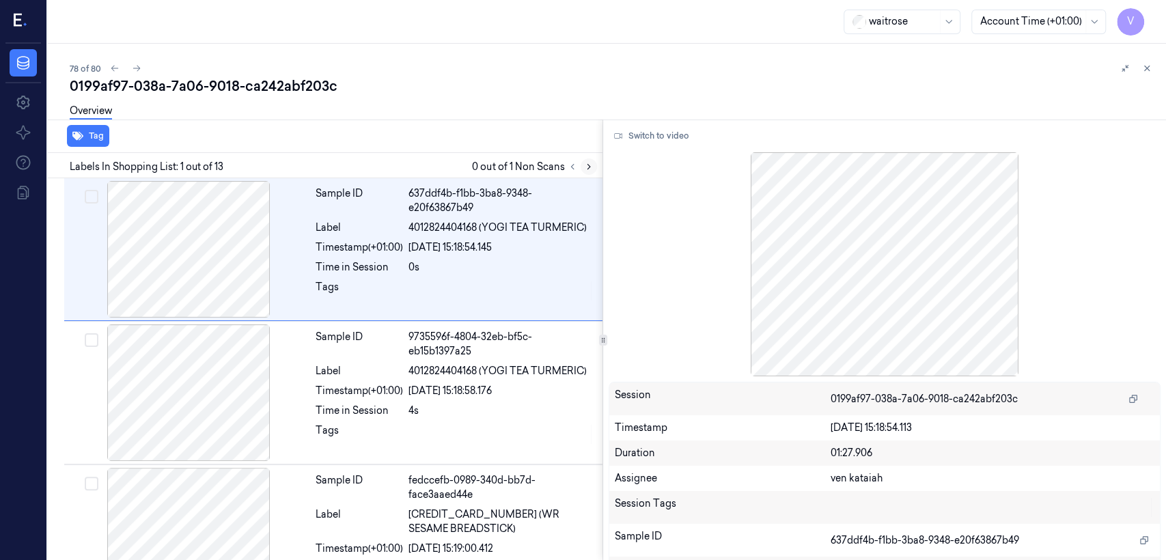
click at [592, 165] on icon at bounding box center [589, 167] width 10 height 10
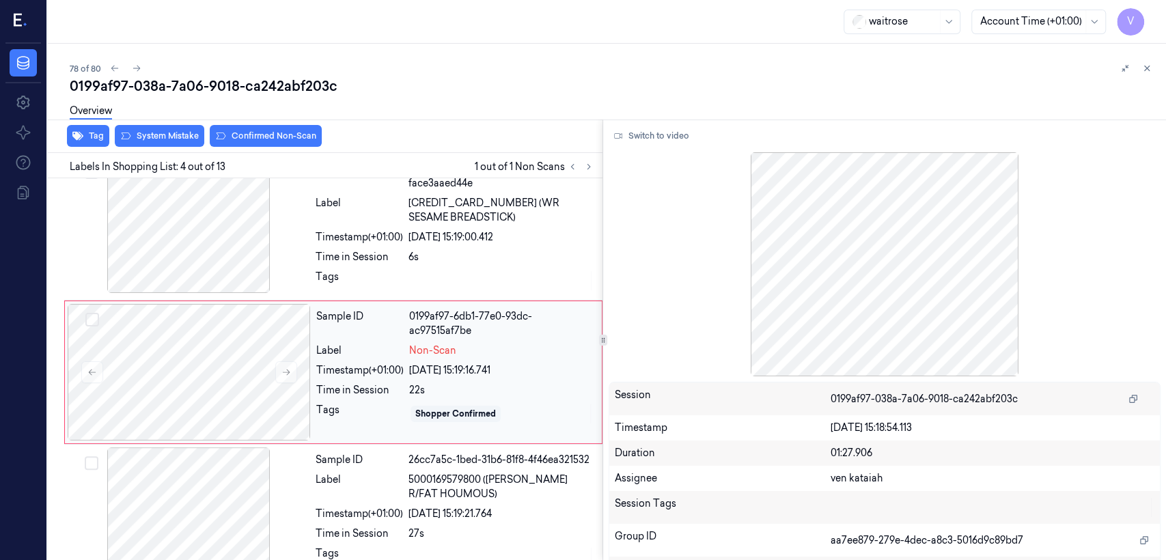
scroll to position [314, 0]
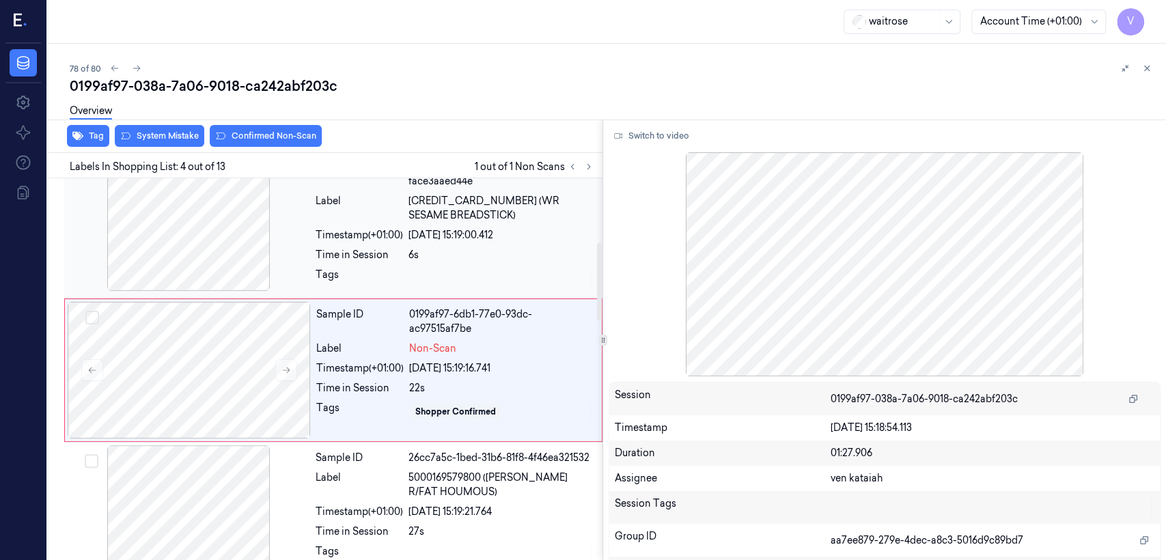
click at [364, 262] on div "Sample ID fedccefb-0989-340d-bb7d-face3aaed44e Label 5063210049394 (WR SESAME B…" at bounding box center [455, 224] width 290 height 141
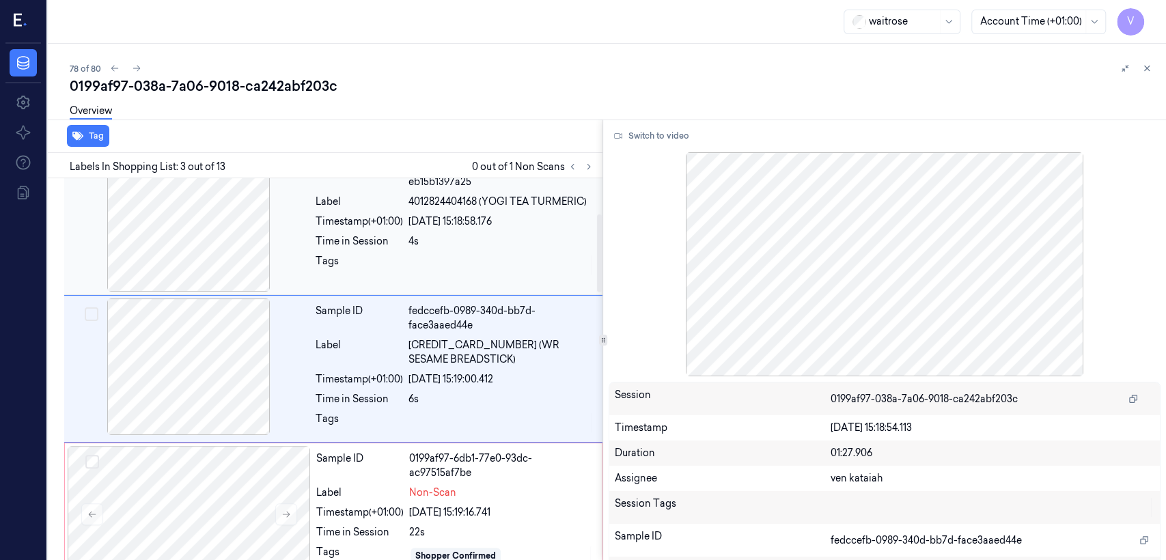
scroll to position [169, 0]
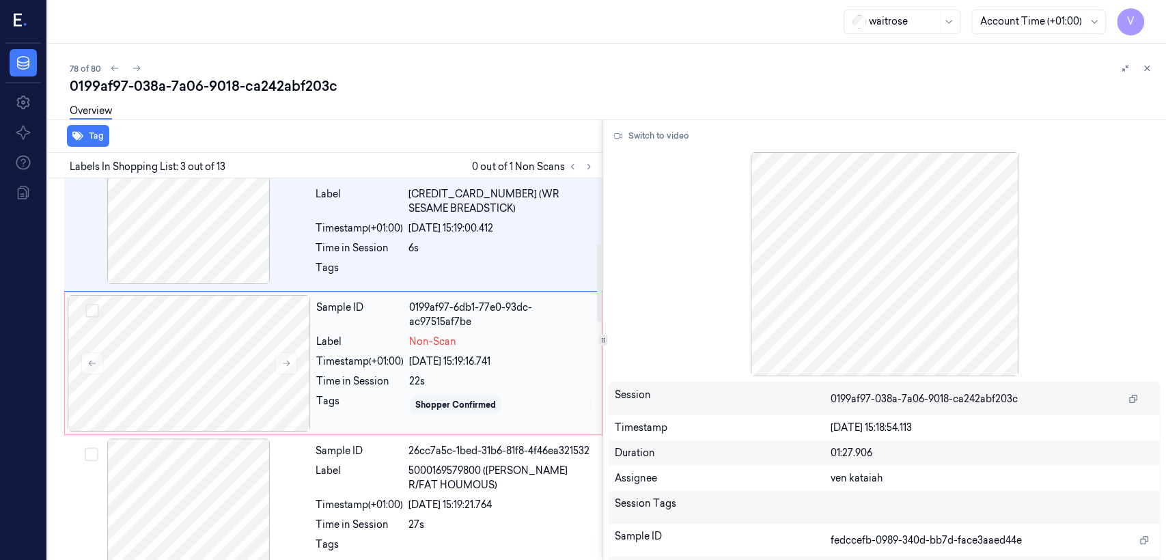
click at [323, 374] on div "Sample ID 0199af97-6db1-77e0-93dc-ac97515af7be Label Non-Scan Timestamp (+01:00…" at bounding box center [455, 363] width 289 height 137
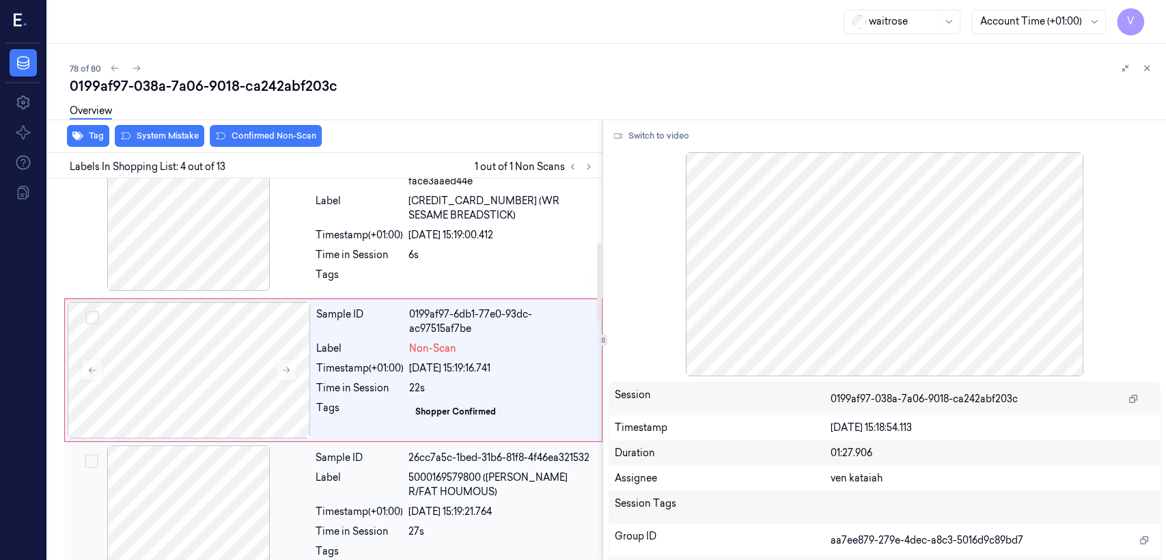
click at [328, 429] on div "Timestamp (+01:00)" at bounding box center [359, 512] width 87 height 14
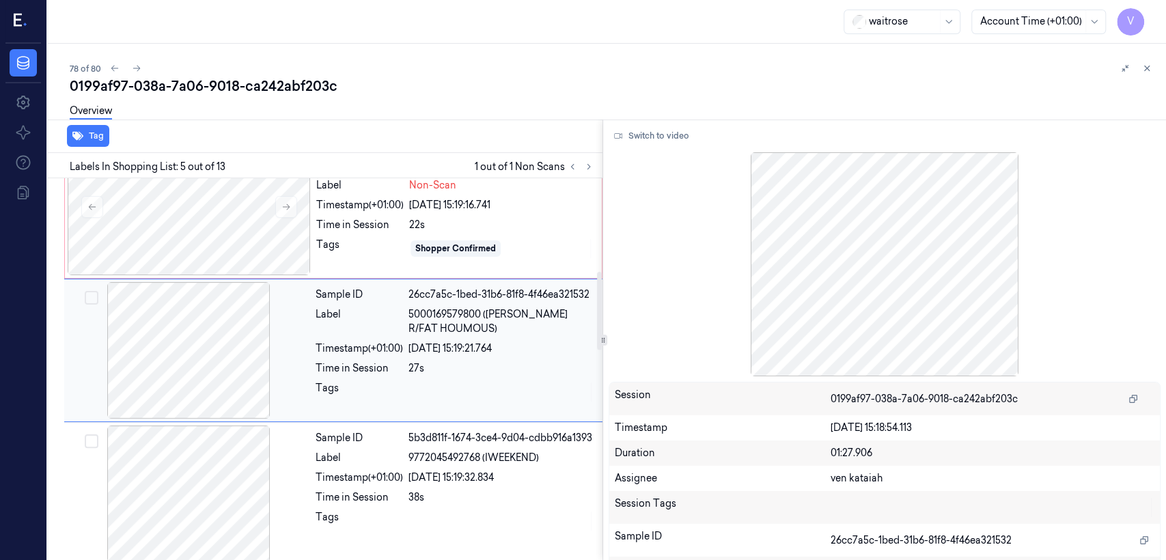
scroll to position [457, 0]
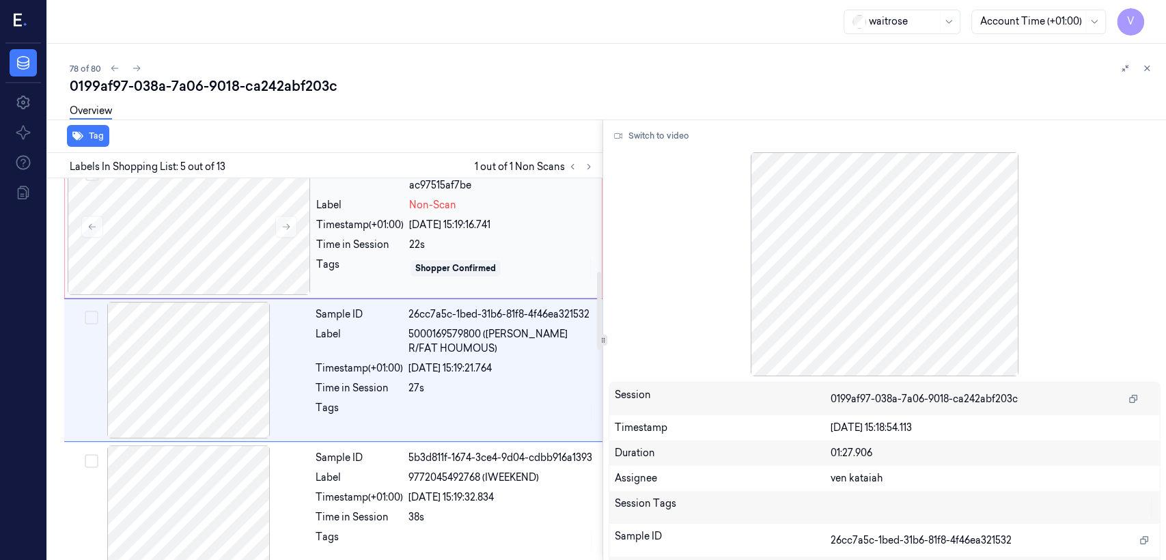
click at [347, 258] on div "Tags" at bounding box center [359, 269] width 87 height 22
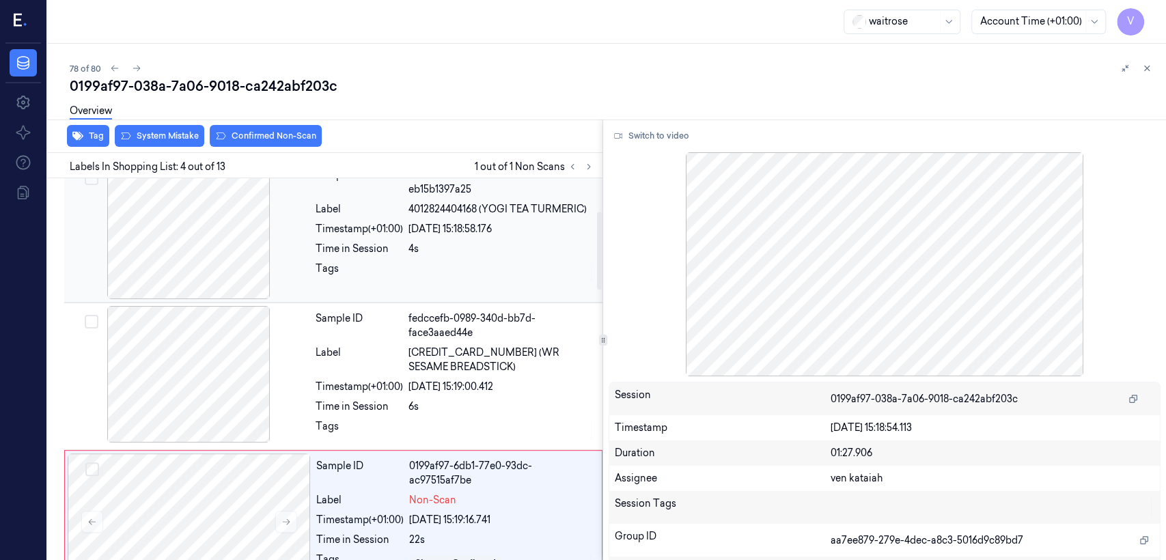
click at [344, 262] on div "Tags" at bounding box center [359, 273] width 87 height 22
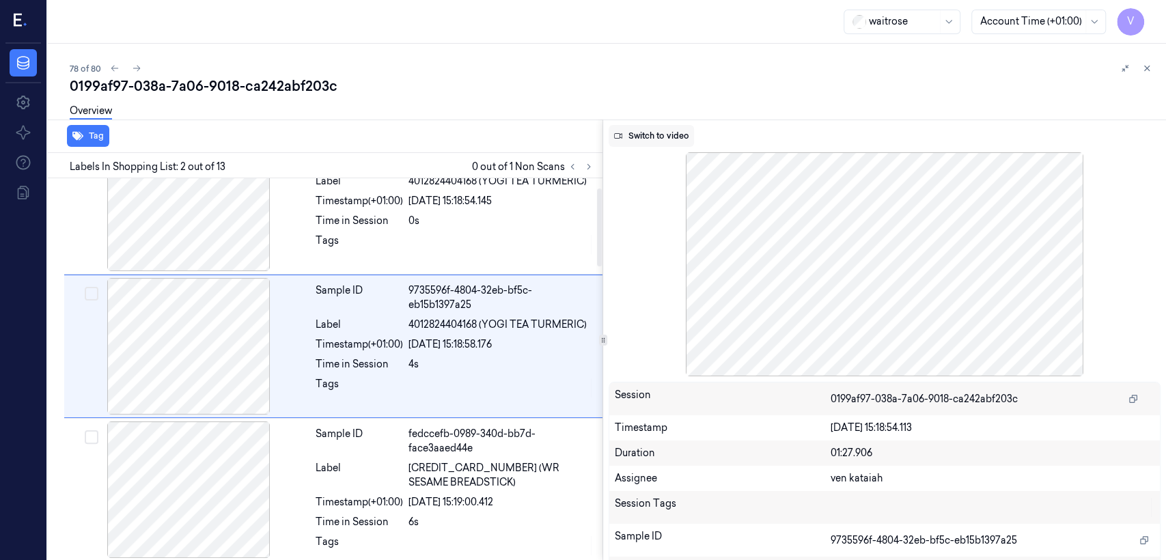
scroll to position [23, 0]
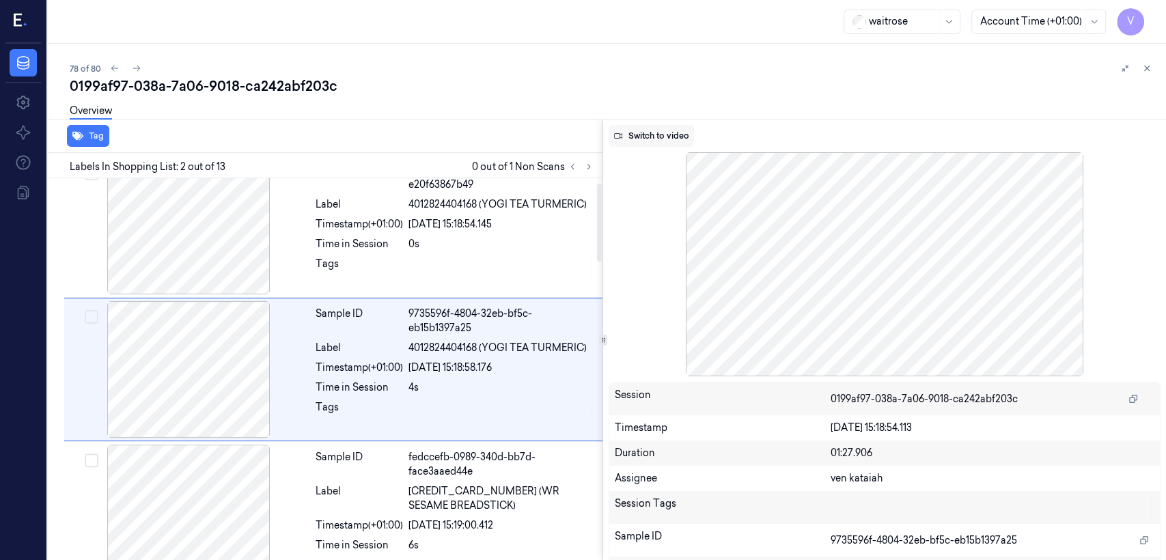
click at [636, 138] on button "Switch to video" at bounding box center [651, 136] width 85 height 22
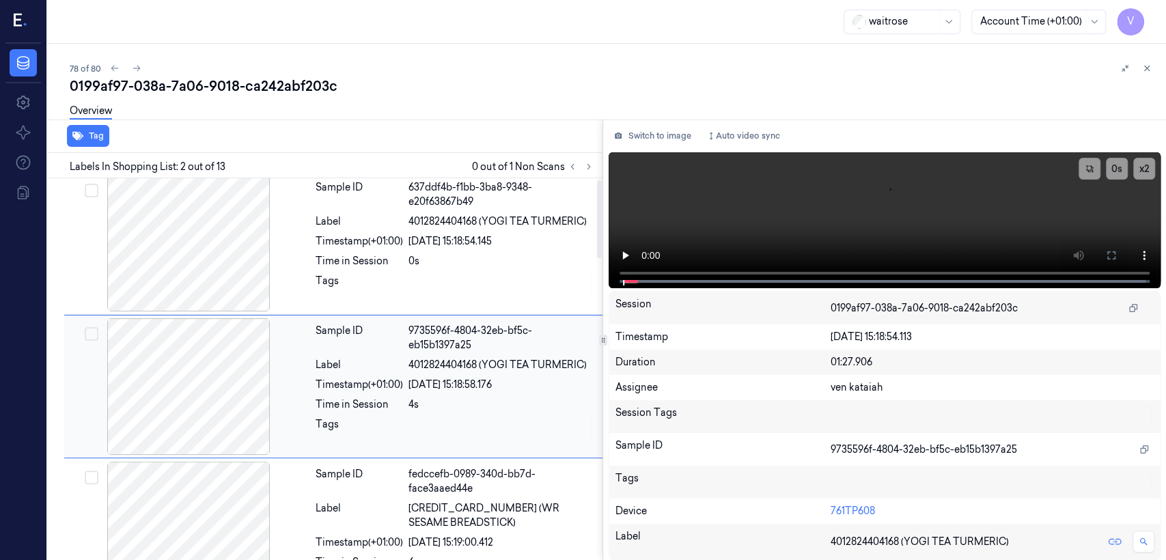
scroll to position [0, 0]
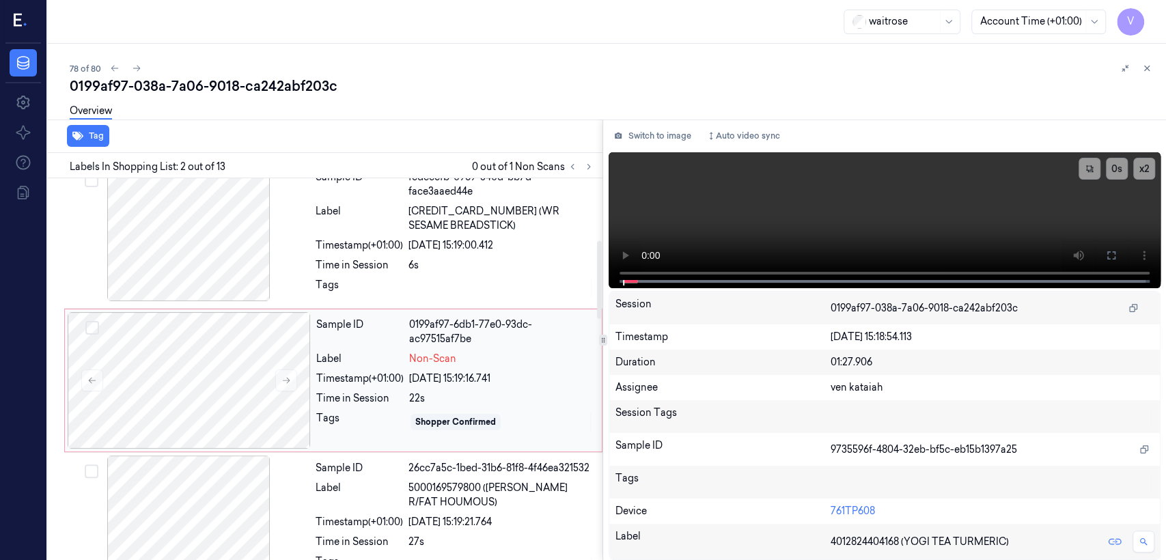
click at [380, 372] on div "Timestamp (+01:00)" at bounding box center [359, 379] width 87 height 14
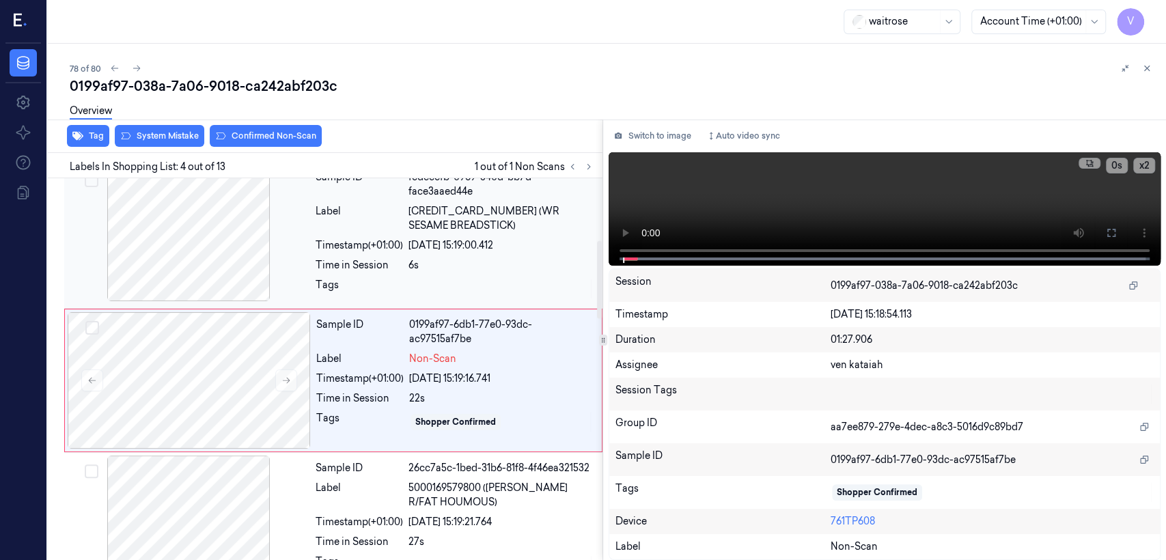
scroll to position [314, 0]
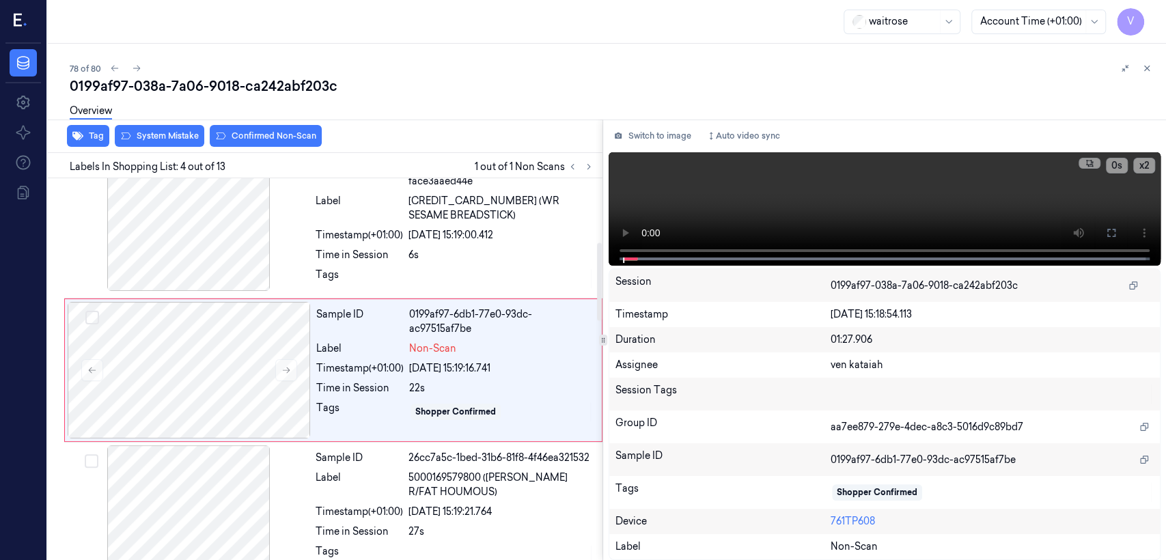
click at [258, 130] on div "Overview" at bounding box center [613, 113] width 1086 height 35
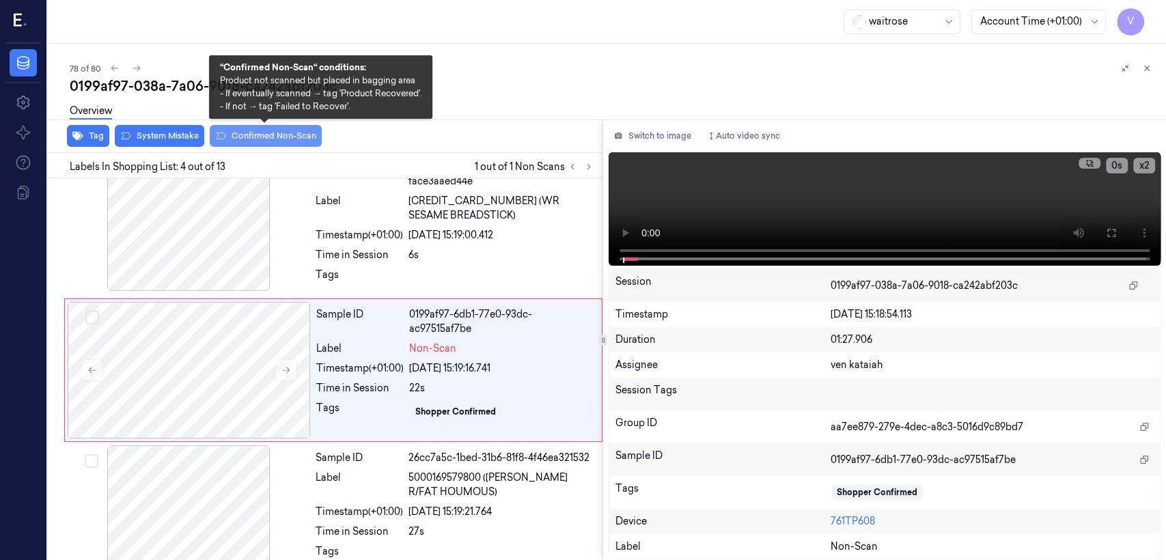
click at [255, 135] on button "Confirmed Non-Scan" at bounding box center [266, 136] width 112 height 22
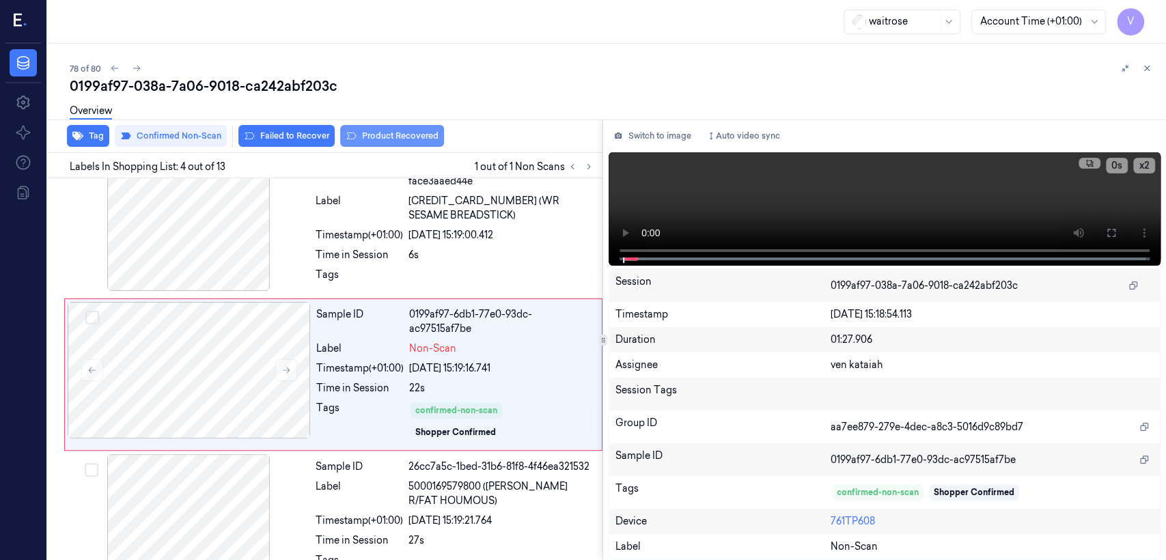
click at [366, 135] on button "Product Recovered" at bounding box center [392, 136] width 104 height 22
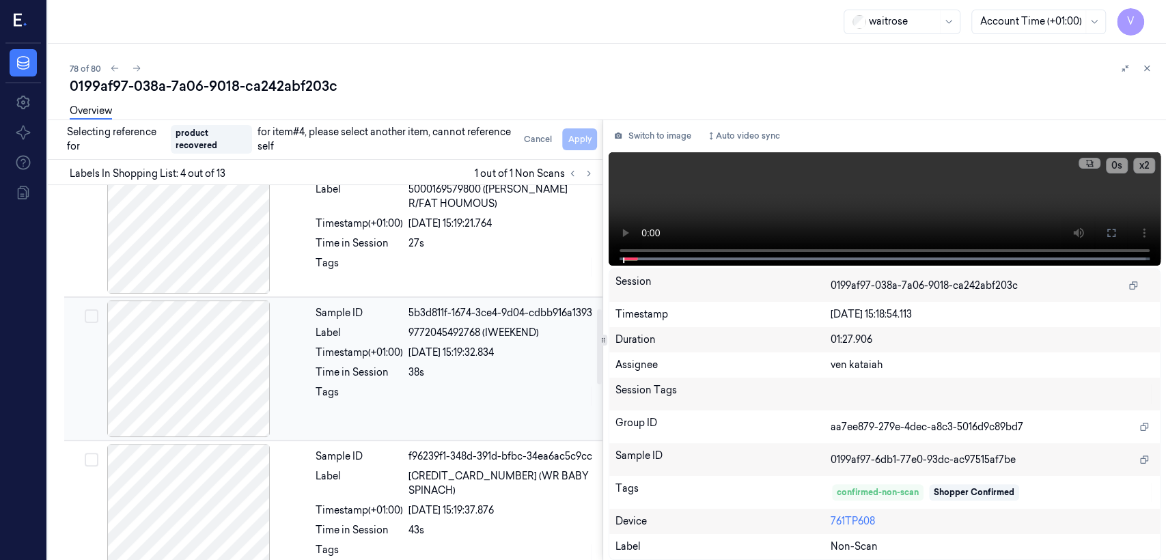
click at [360, 392] on div "Tags" at bounding box center [359, 396] width 87 height 22
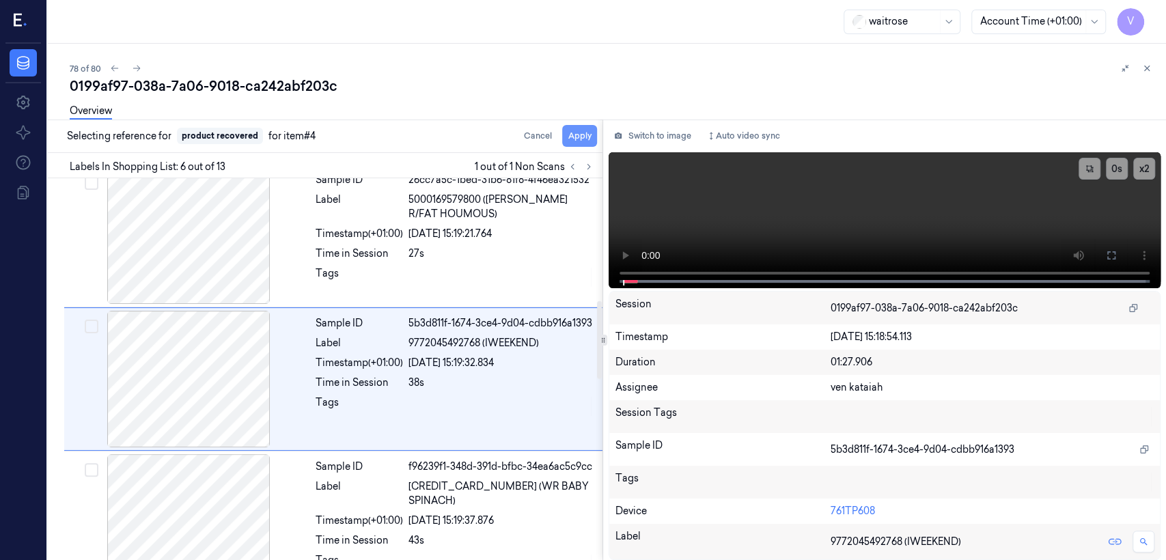
click at [588, 141] on button "Apply" at bounding box center [579, 136] width 35 height 22
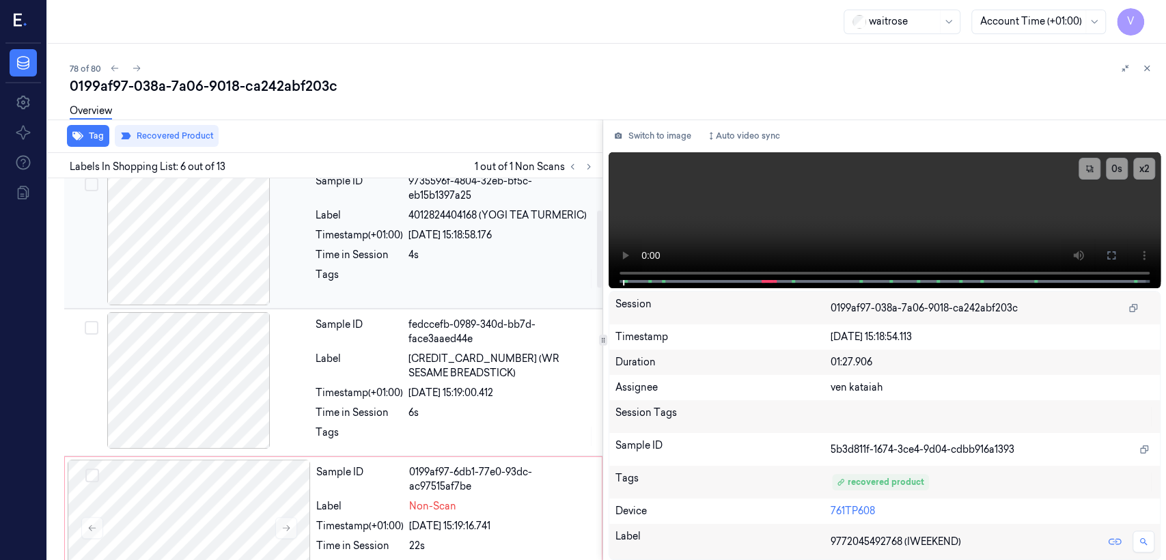
click at [454, 274] on div at bounding box center [502, 279] width 187 height 22
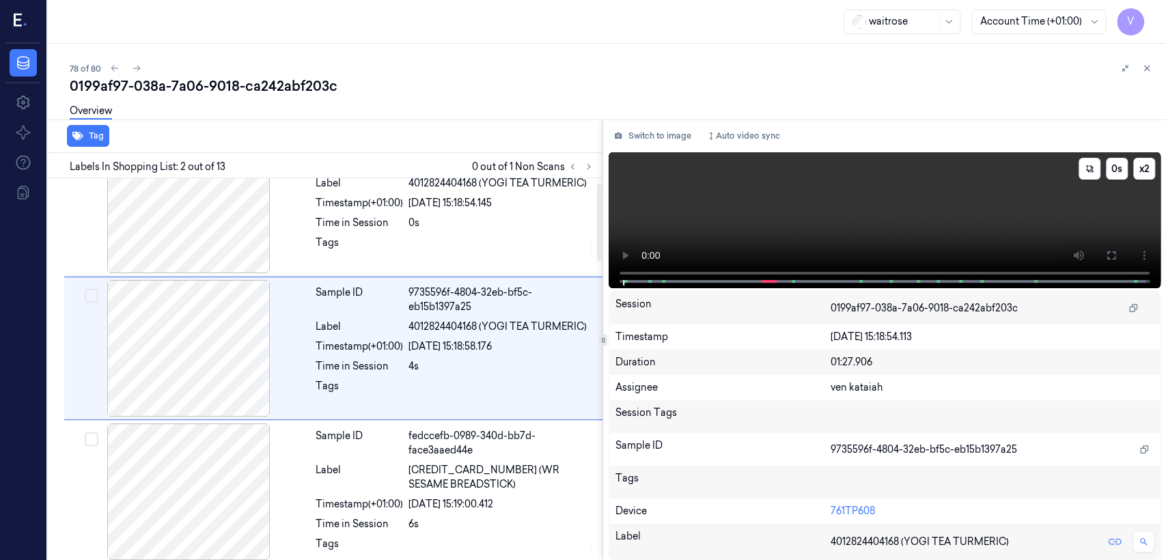
scroll to position [23, 0]
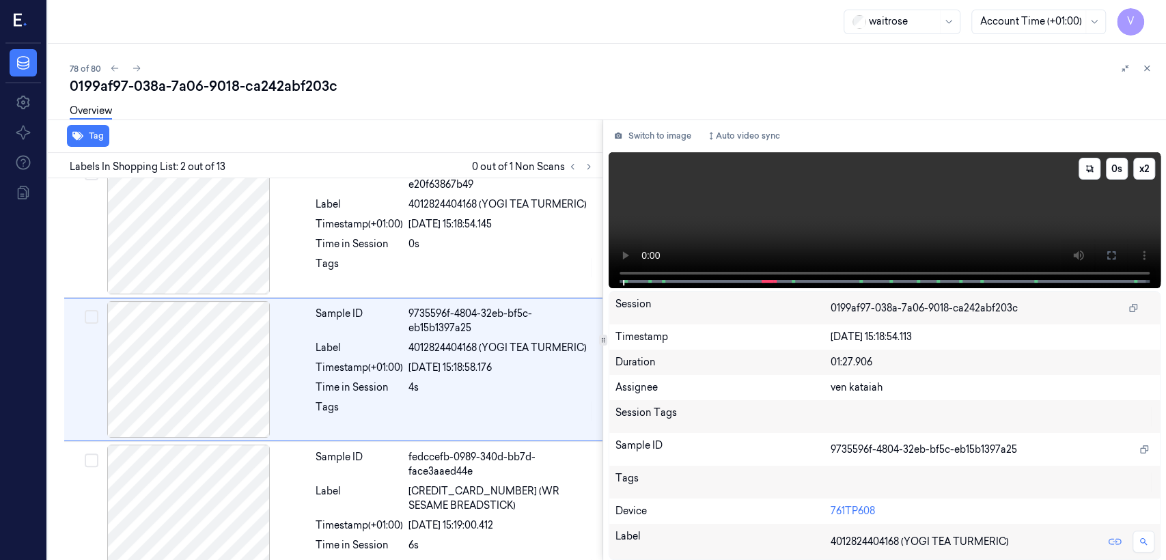
drag, startPoint x: 1113, startPoint y: 259, endPoint x: 1041, endPoint y: 333, distance: 103.4
click at [636, 258] on icon at bounding box center [1112, 255] width 8 height 8
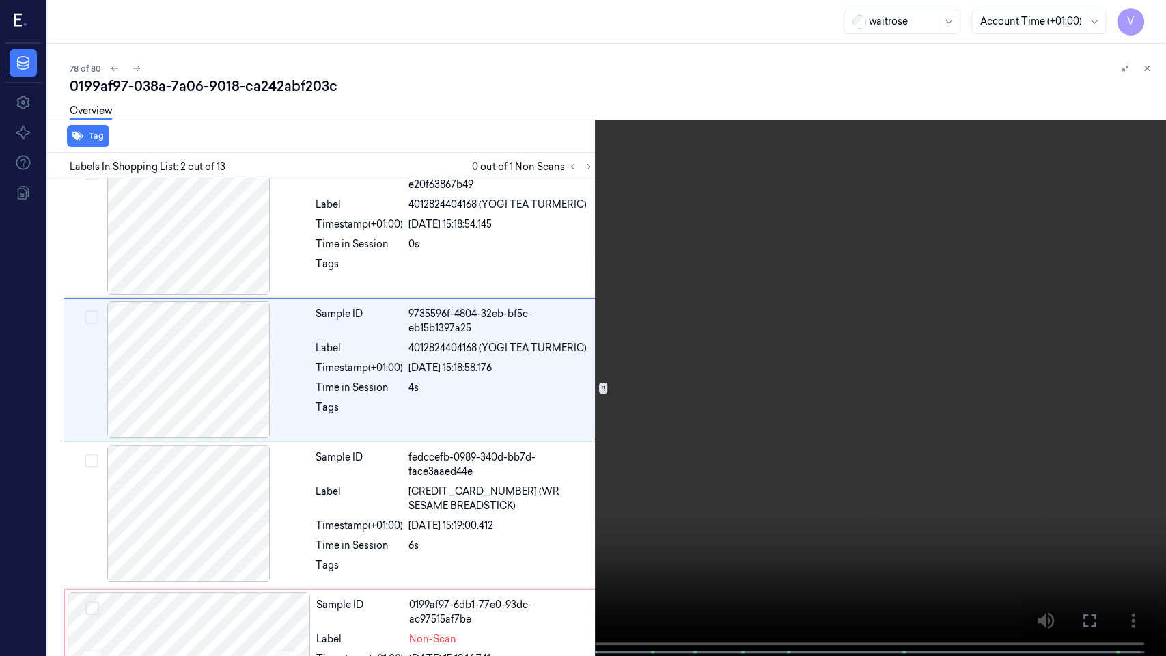
click at [386, 412] on video at bounding box center [583, 329] width 1166 height 659
click at [0, 0] on icon at bounding box center [0, 0] width 0 height 0
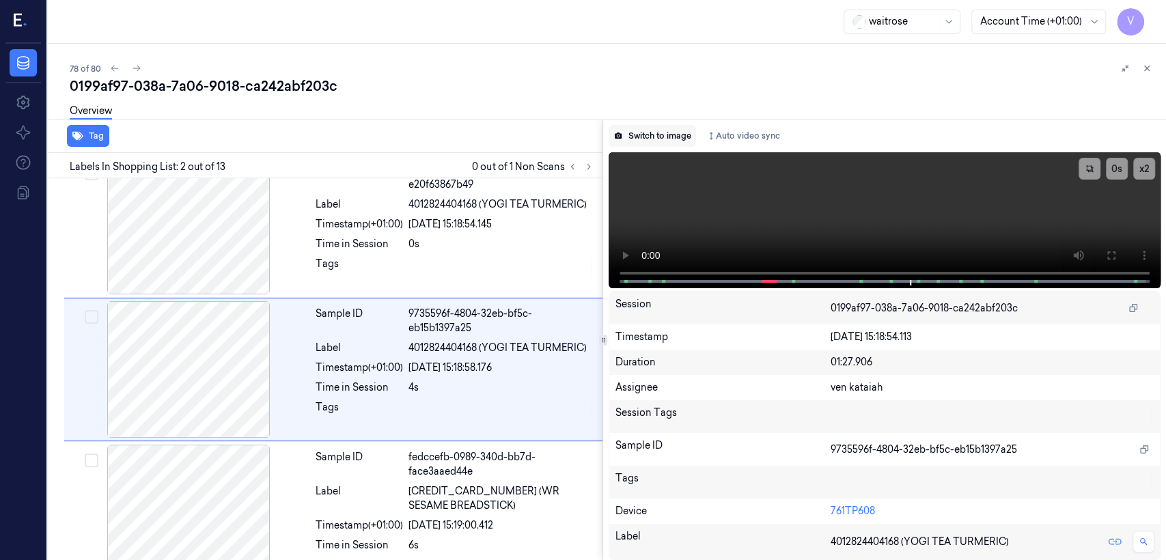
click at [636, 135] on button "Switch to image" at bounding box center [652, 136] width 87 height 22
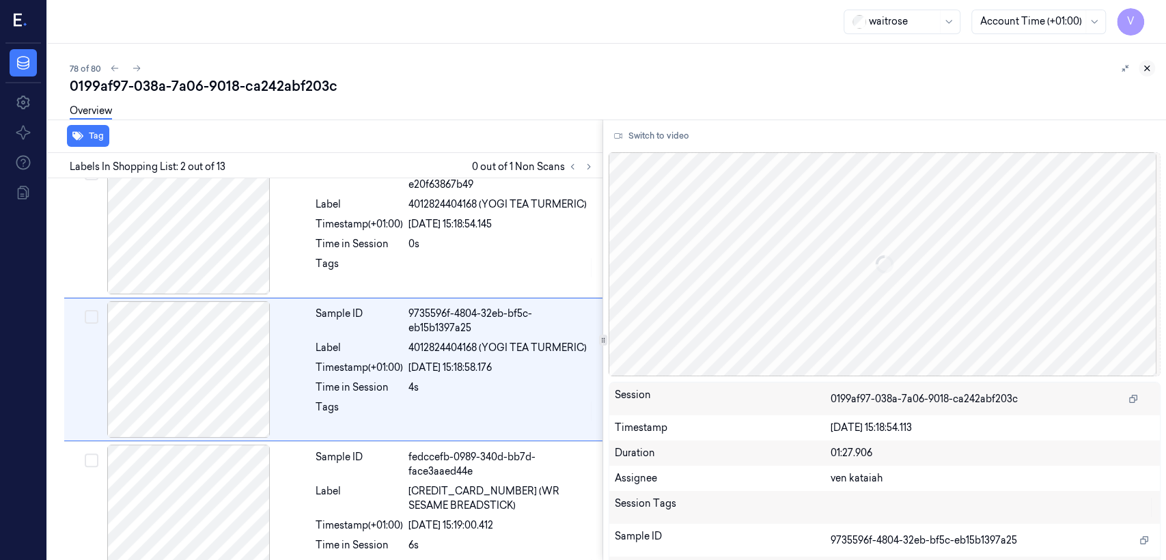
click at [636, 76] on button at bounding box center [1147, 68] width 16 height 16
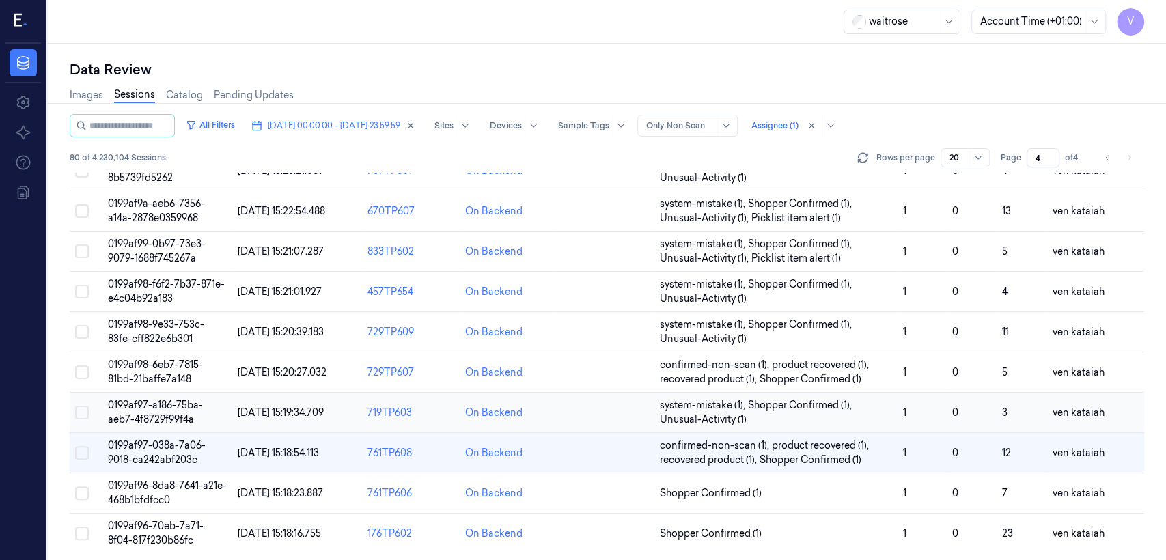
scroll to position [458, 0]
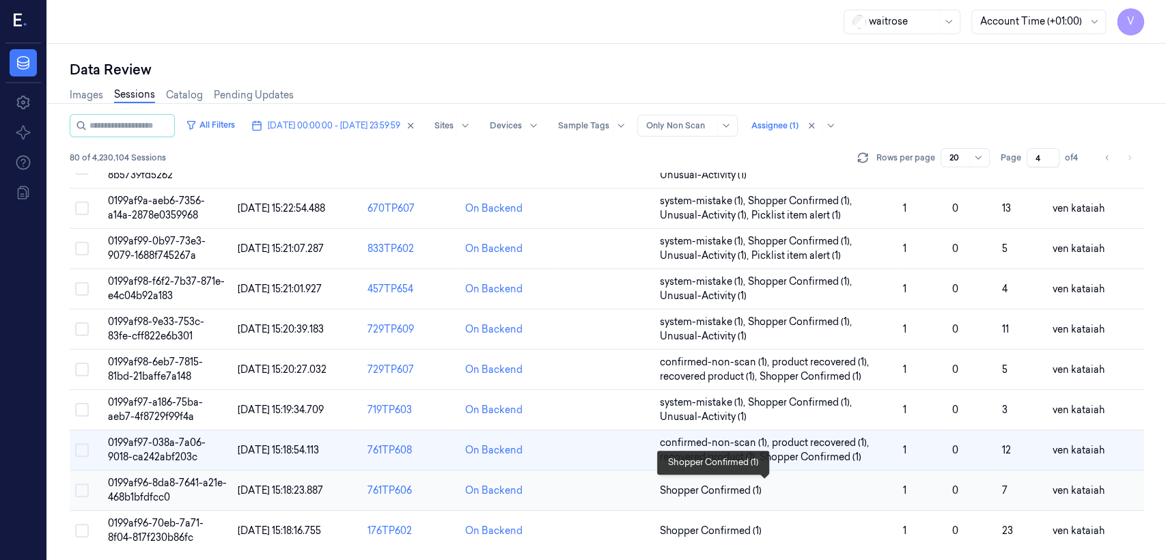
click at [636, 429] on span "Shopper Confirmed (1)" at bounding box center [711, 491] width 102 height 14
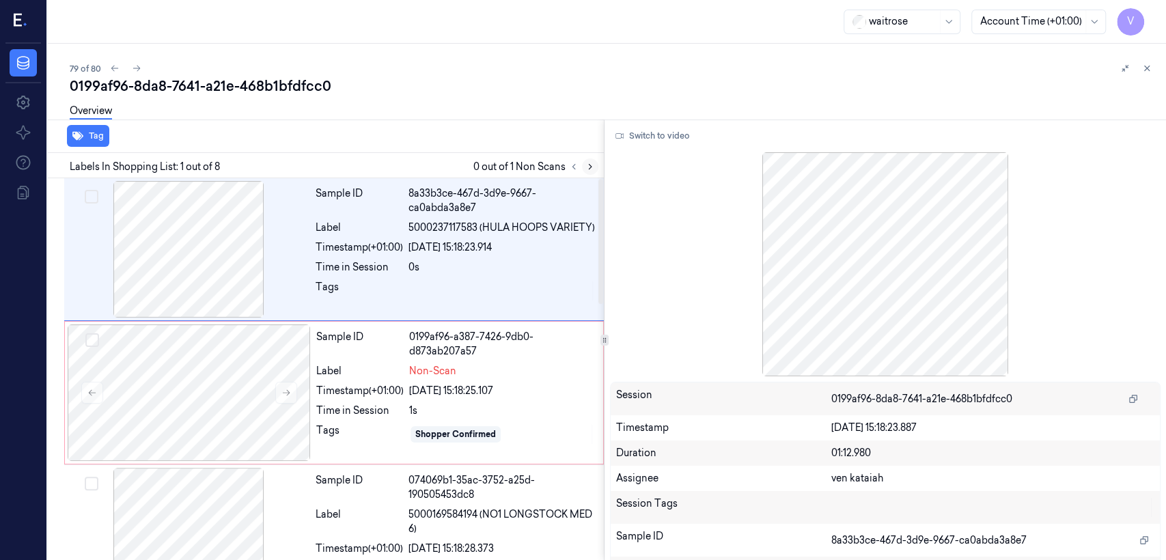
click at [591, 174] on button at bounding box center [590, 167] width 16 height 16
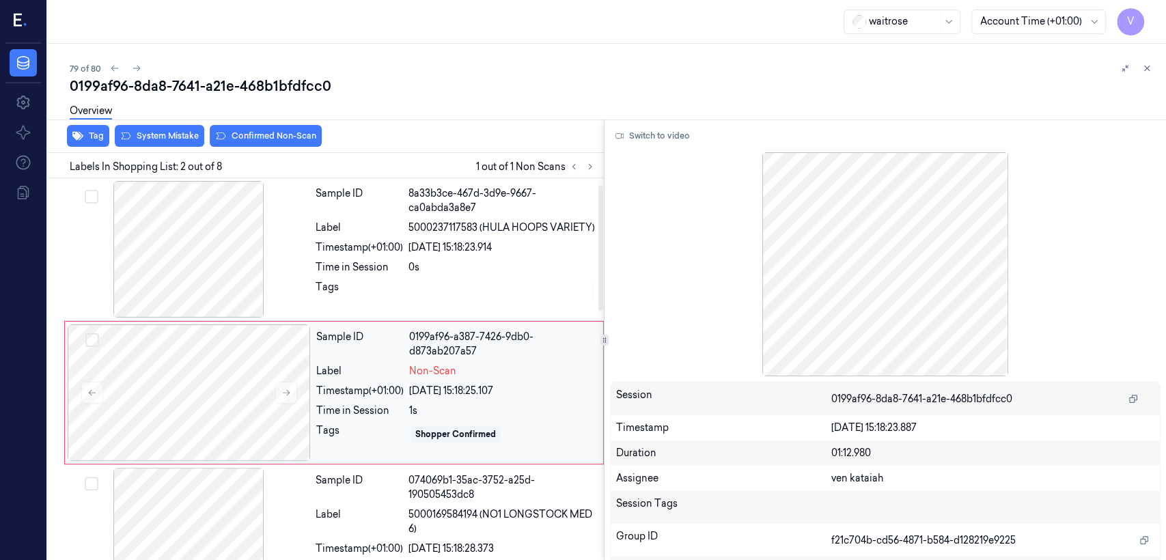
scroll to position [23, 0]
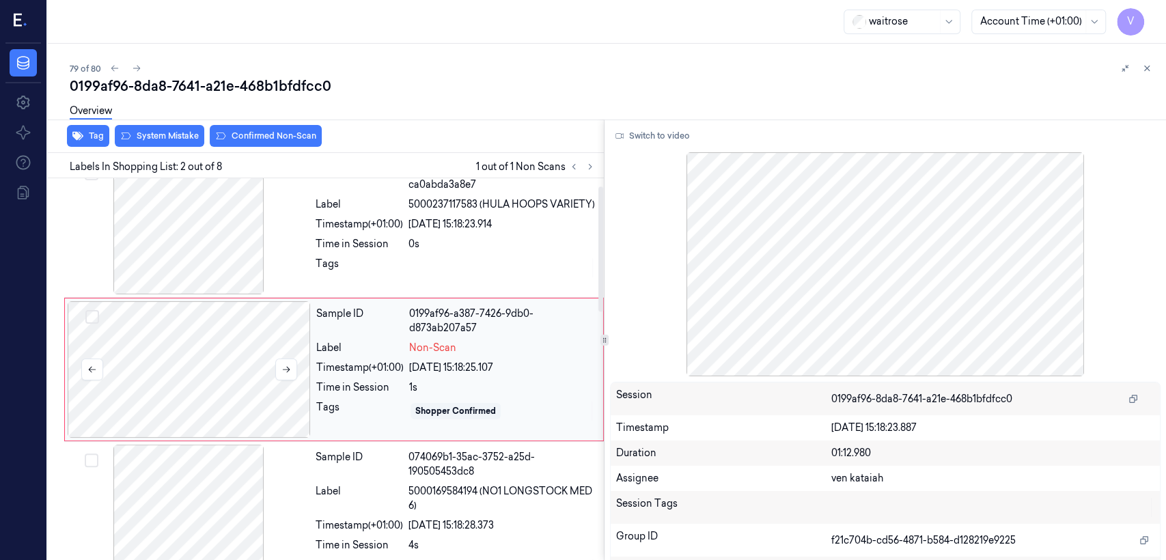
click at [301, 370] on div at bounding box center [189, 369] width 243 height 137
click at [293, 369] on button at bounding box center [286, 370] width 22 height 22
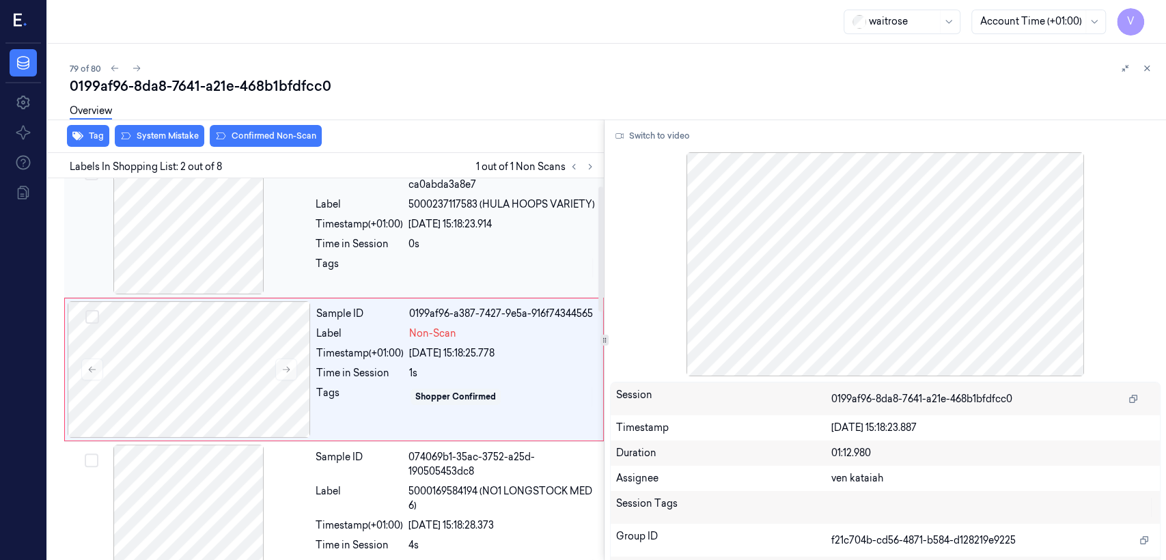
click at [351, 263] on div "Tags" at bounding box center [359, 268] width 87 height 22
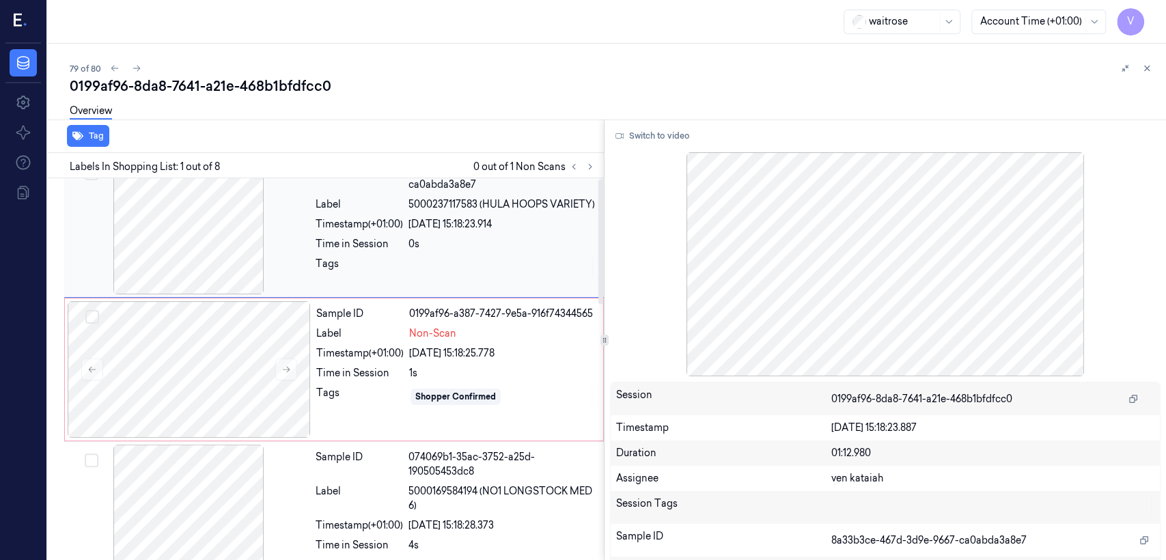
scroll to position [0, 0]
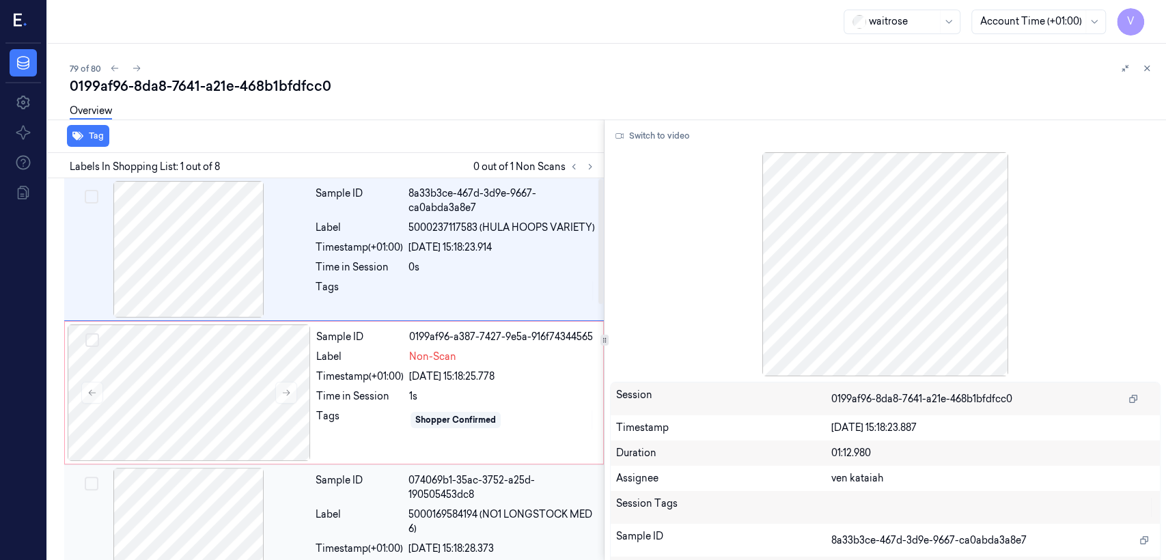
click at [288, 429] on div at bounding box center [188, 536] width 243 height 137
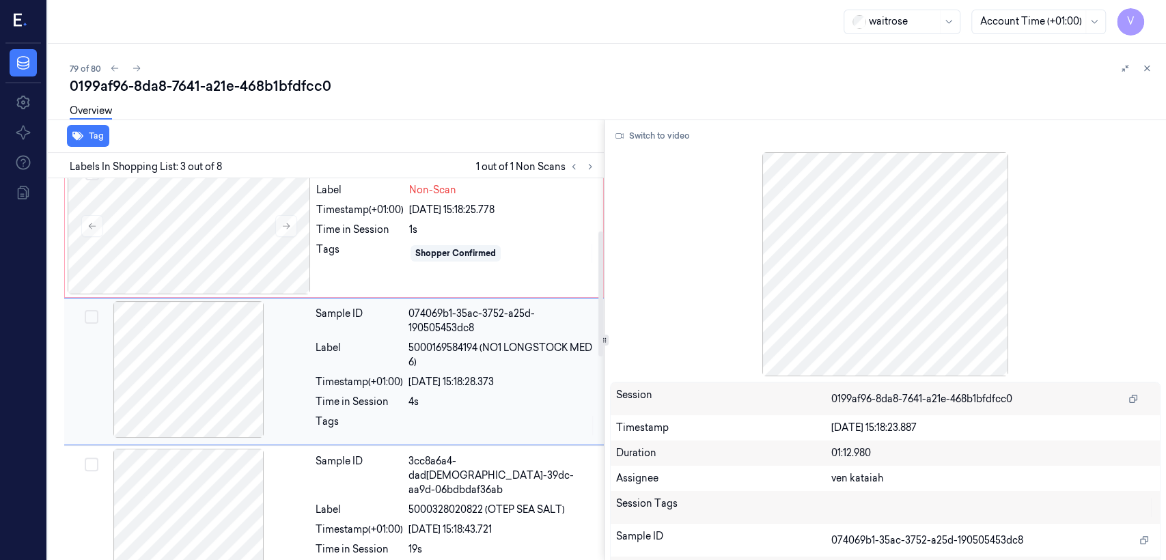
scroll to position [169, 0]
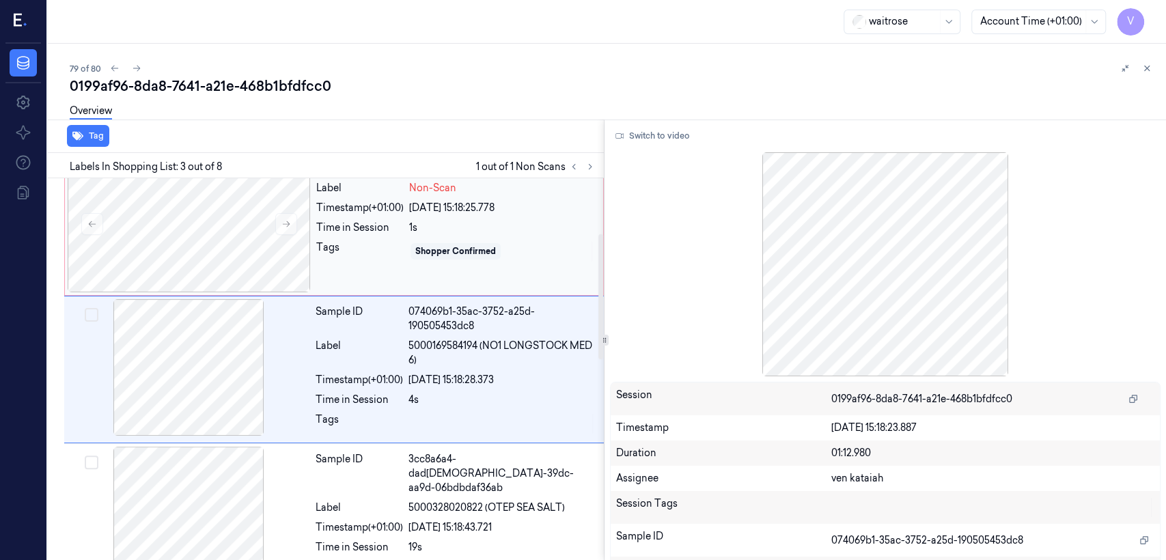
click at [402, 271] on div "Sample ID 0199af96-a387-7427-9e5a-916f74344565 Label Non-Scan Timestamp (+01:00…" at bounding box center [456, 224] width 290 height 137
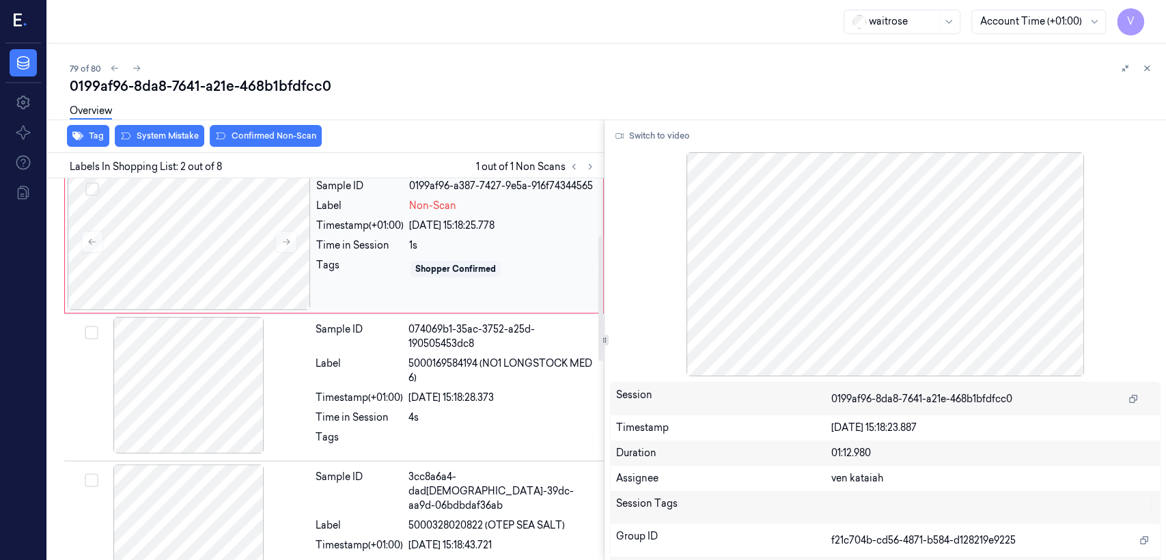
scroll to position [175, 0]
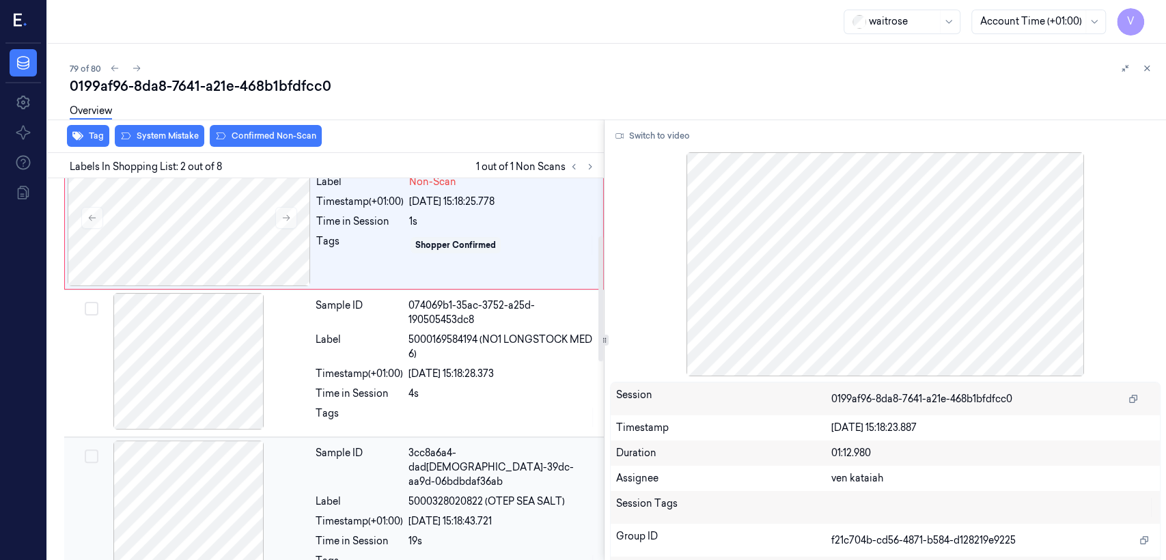
click at [340, 429] on div "Label" at bounding box center [359, 502] width 87 height 14
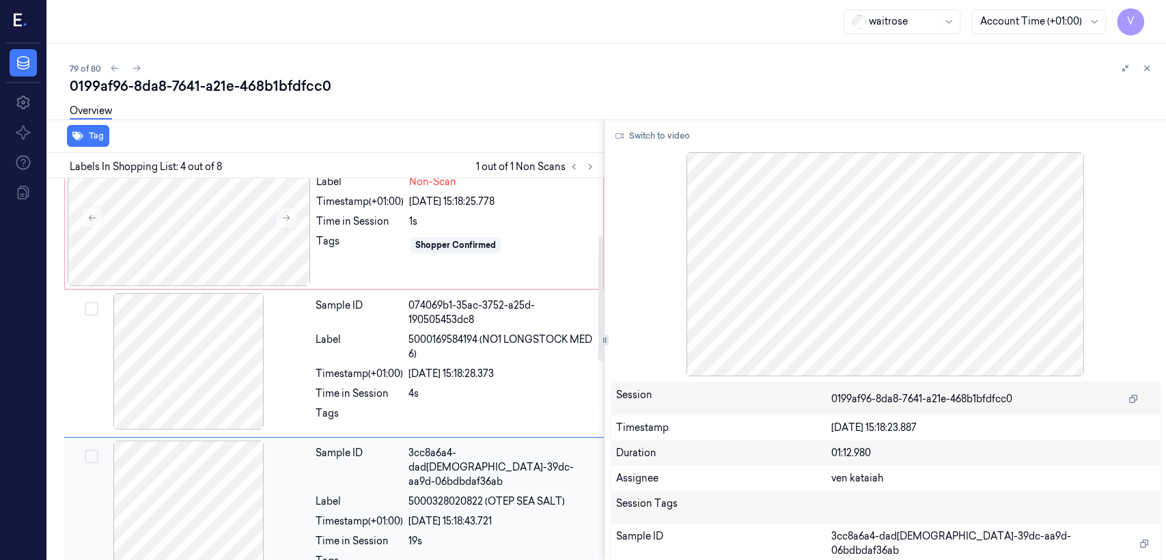
scroll to position [314, 0]
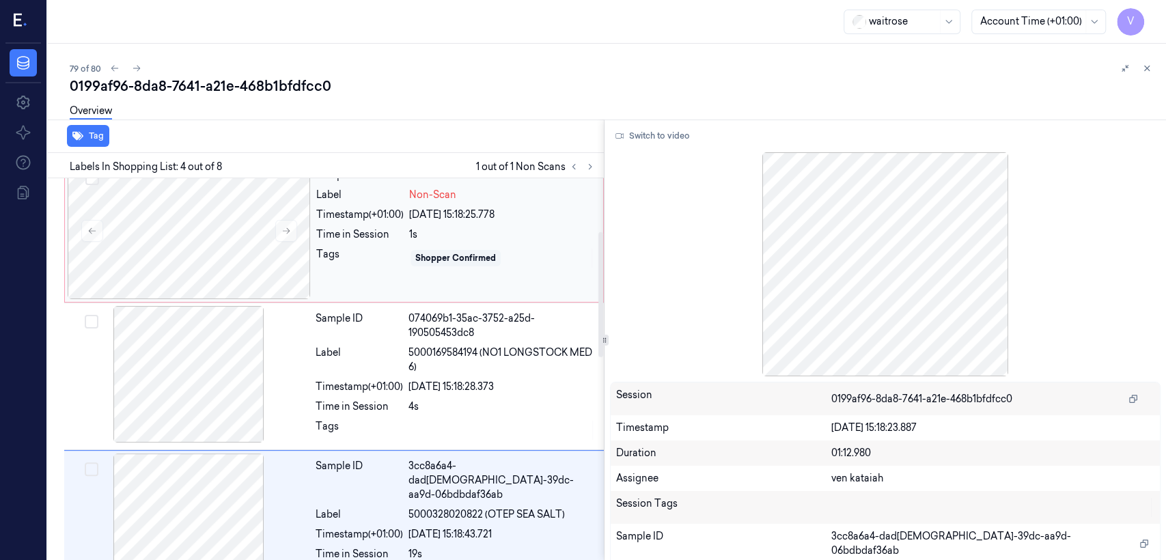
click at [402, 255] on div "Tags" at bounding box center [359, 258] width 87 height 22
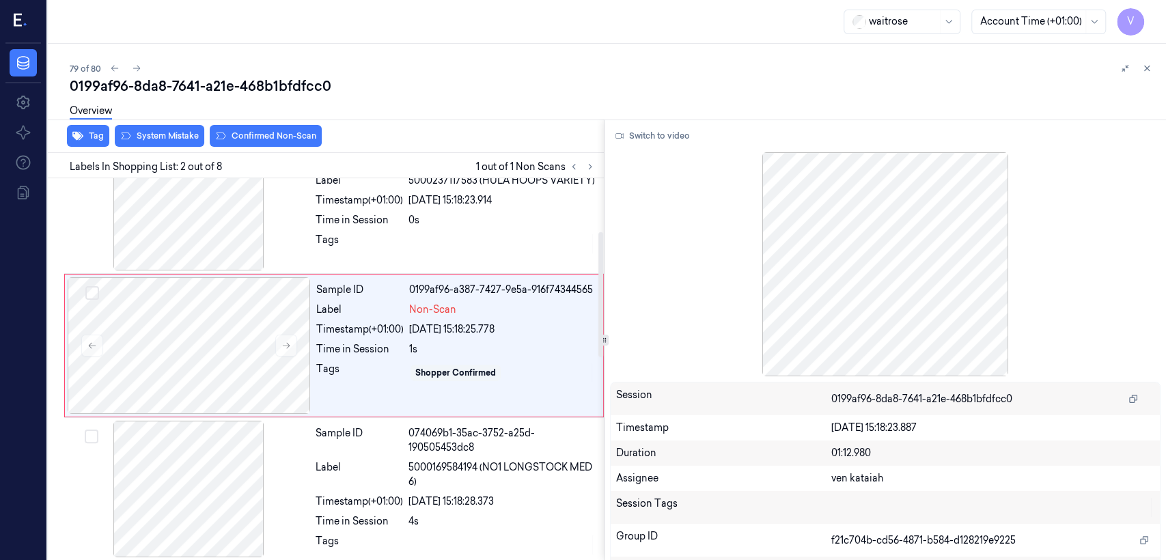
scroll to position [23, 0]
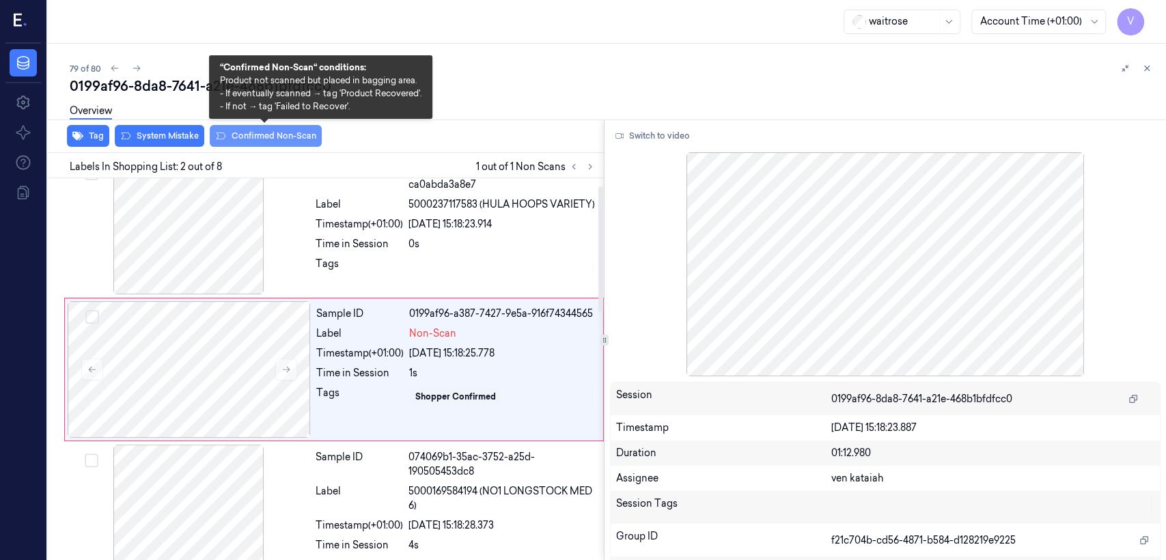
click at [292, 137] on button "Confirmed Non-Scan" at bounding box center [266, 136] width 112 height 22
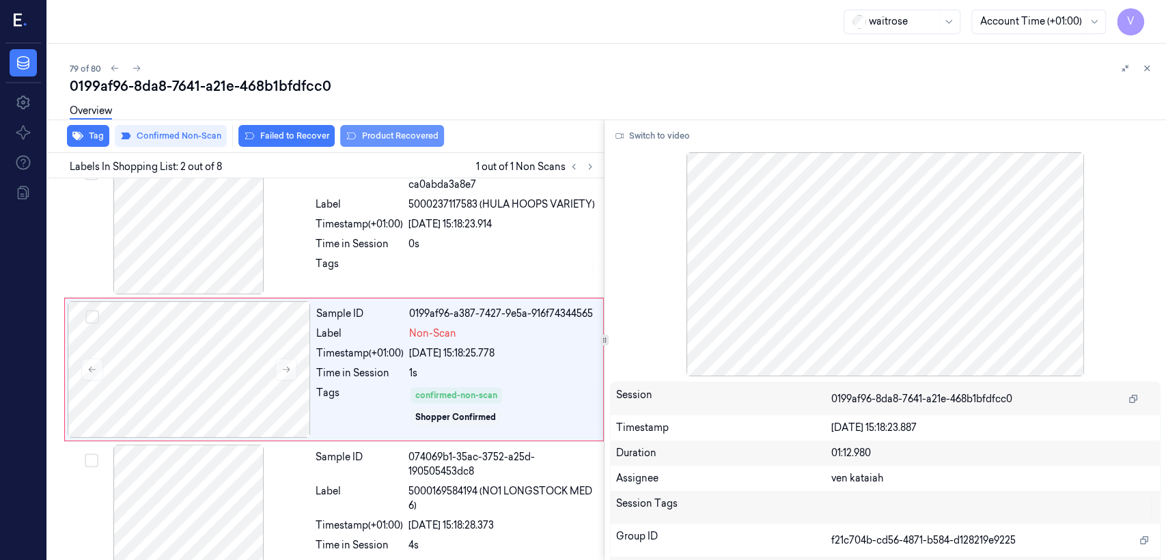
click at [429, 135] on button "Product Recovered" at bounding box center [392, 136] width 104 height 22
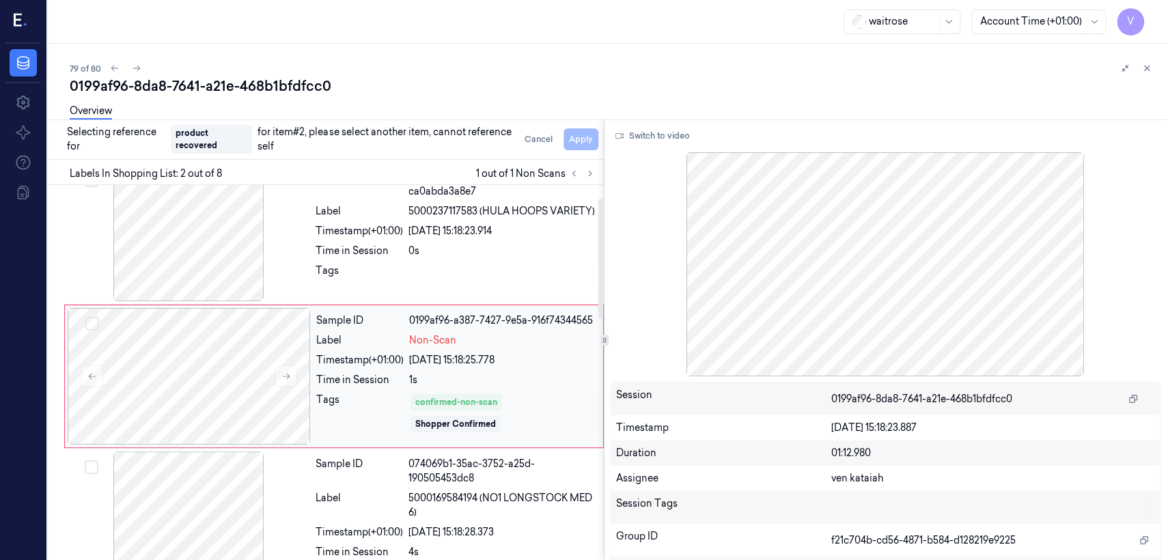
scroll to position [175, 0]
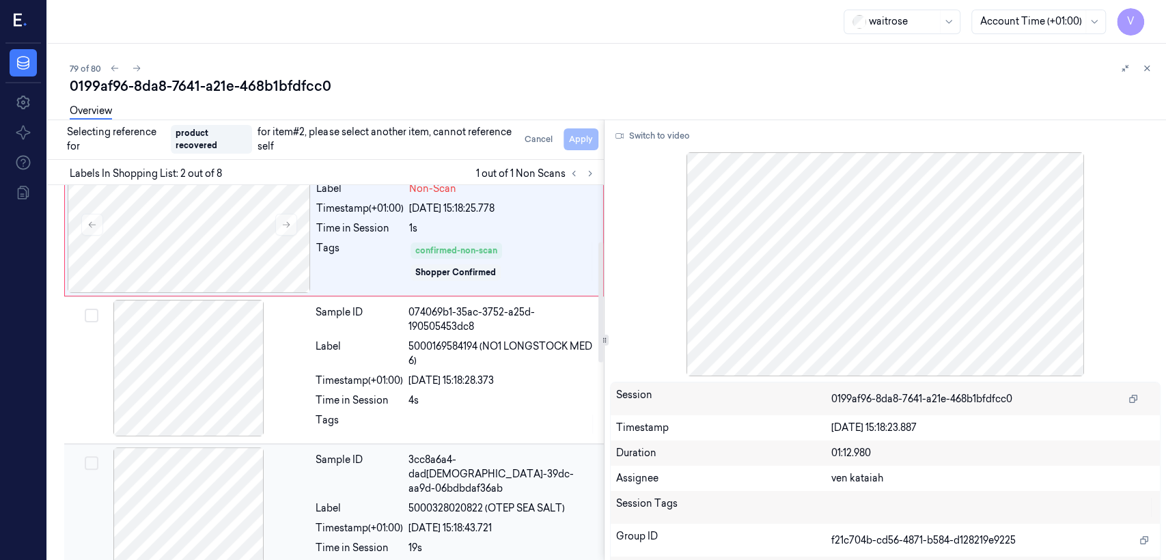
click at [377, 429] on div "Sample ID" at bounding box center [359, 474] width 87 height 43
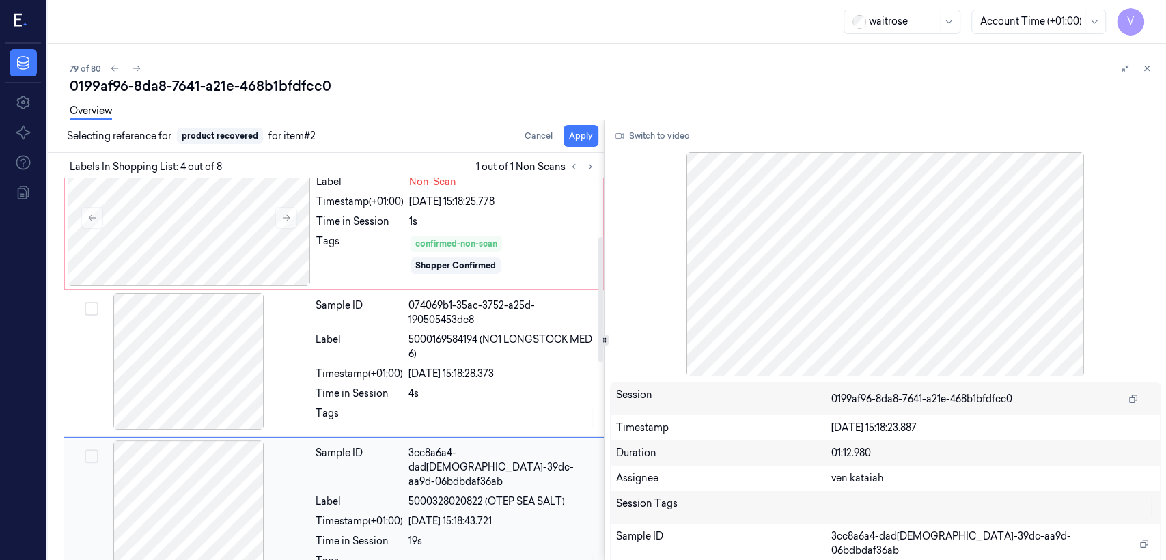
scroll to position [314, 0]
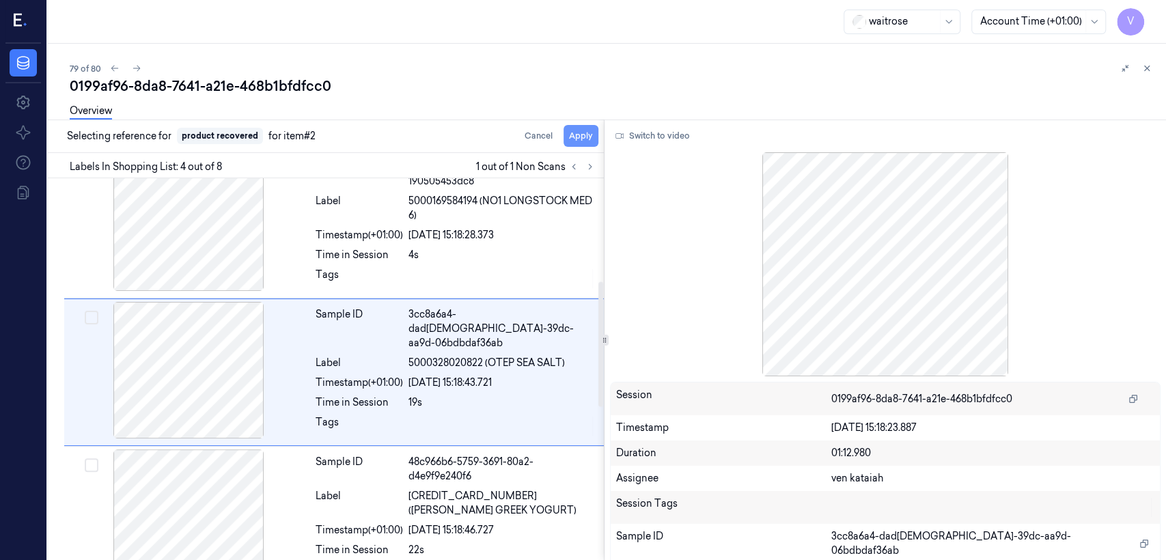
click at [579, 136] on button "Apply" at bounding box center [581, 136] width 35 height 22
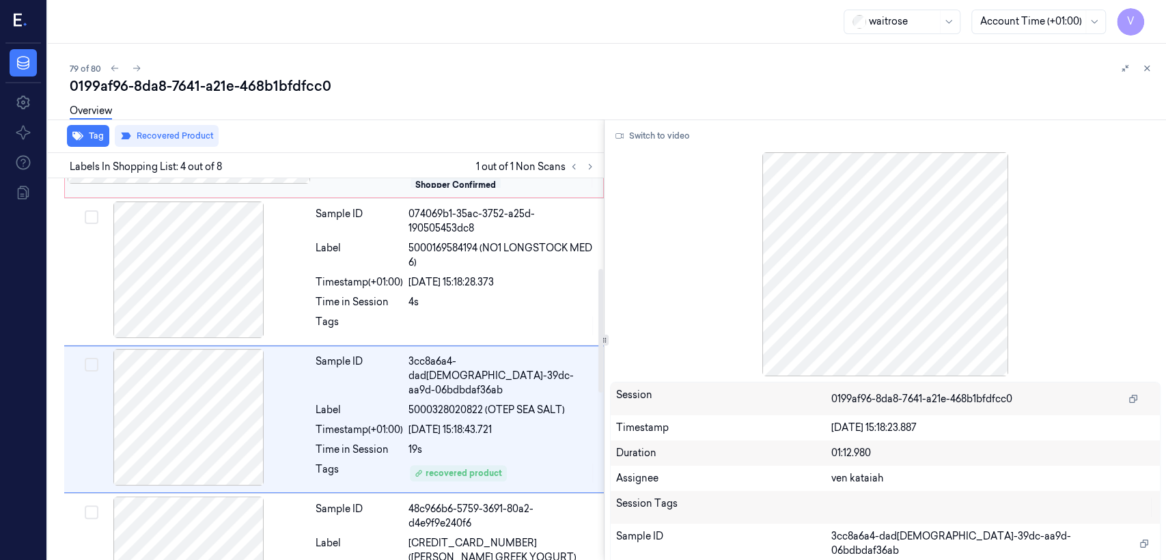
click at [423, 229] on div "Sample ID 074069b1-35ac-3752-a25d-190505453dc8 Label 5000169584194 (NO1 LONGSTO…" at bounding box center [455, 272] width 291 height 141
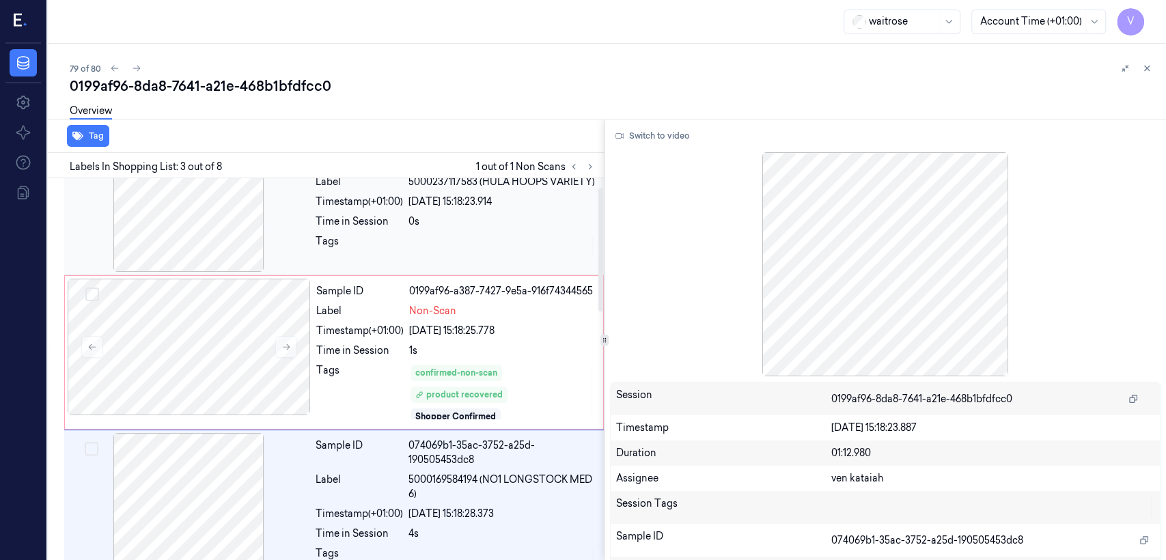
scroll to position [27, 0]
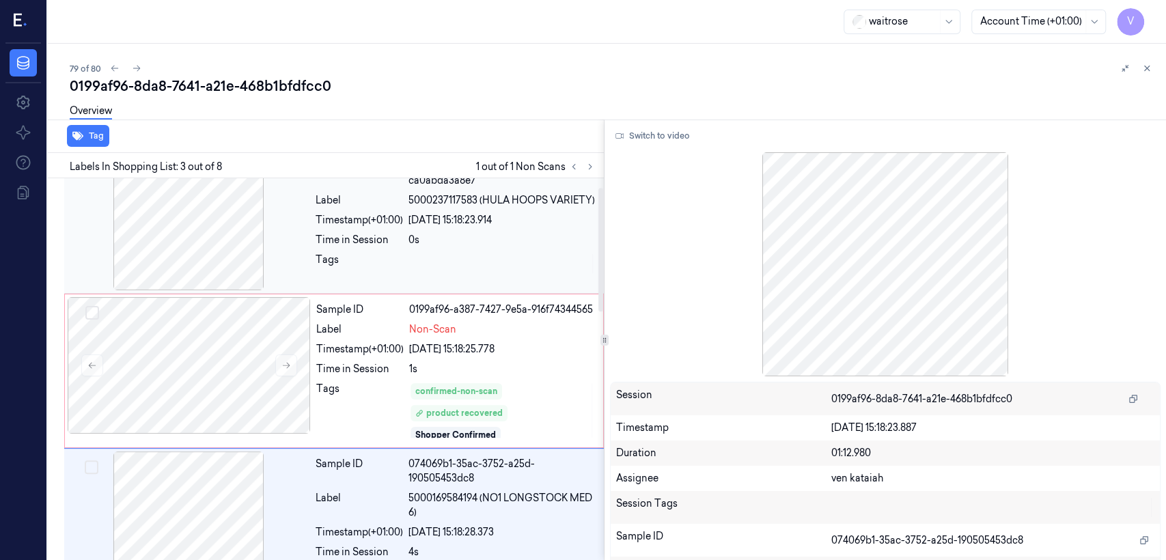
click at [437, 253] on div at bounding box center [502, 264] width 187 height 22
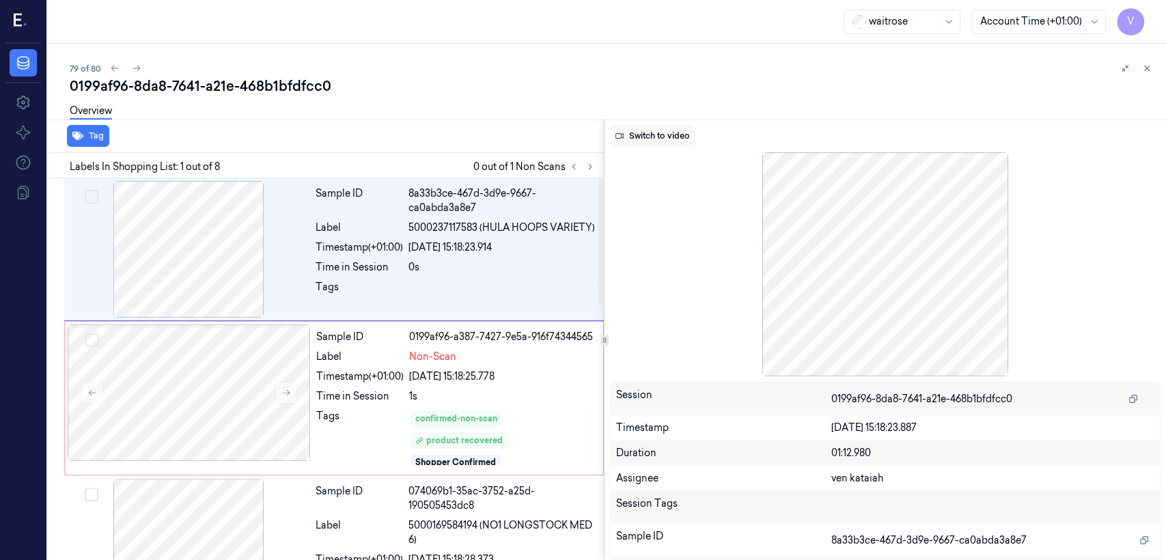
click at [633, 141] on button "Switch to video" at bounding box center [652, 136] width 85 height 22
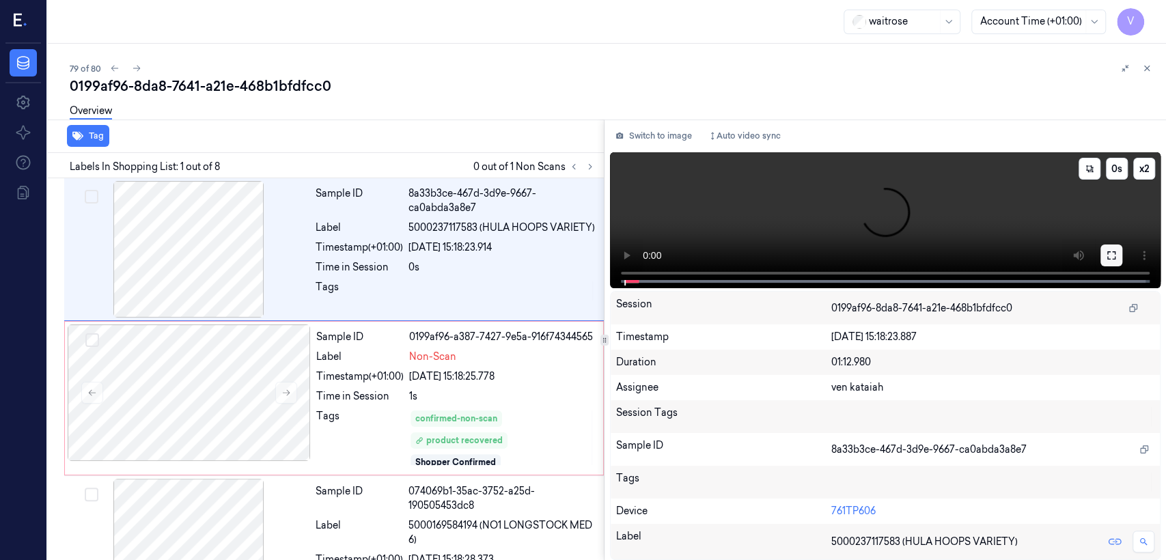
click at [636, 246] on button at bounding box center [1112, 256] width 22 height 22
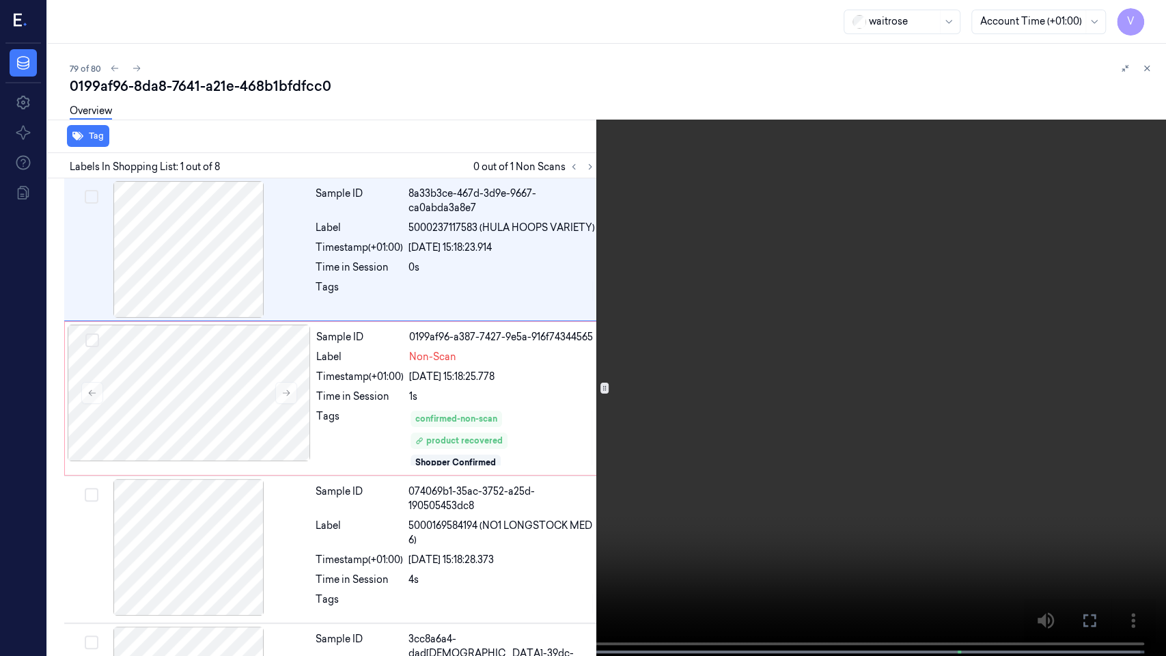
click at [0, 0] on button at bounding box center [0, 0] width 0 height 0
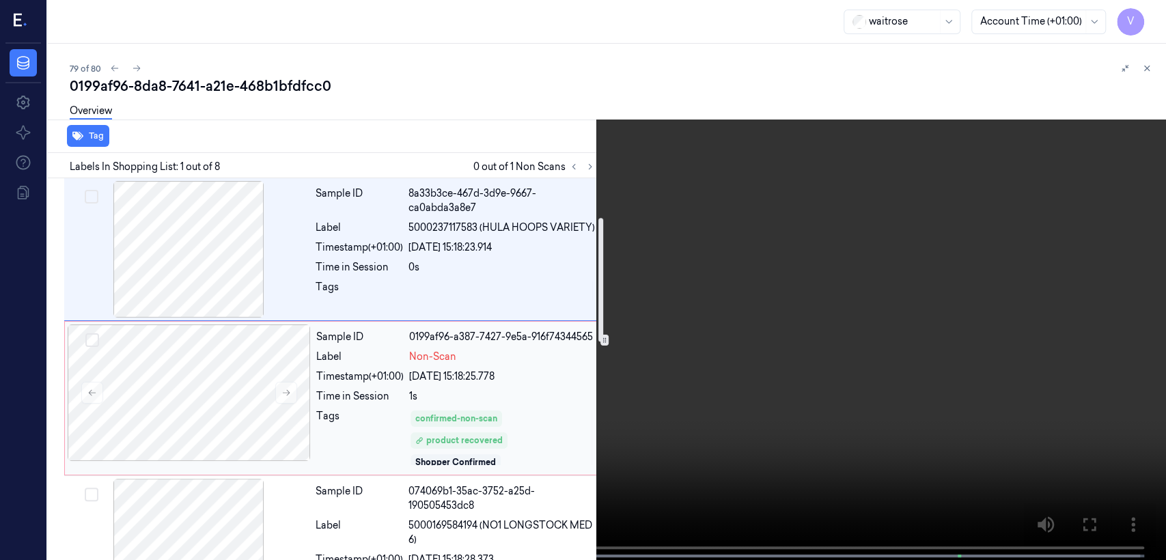
scroll to position [152, 0]
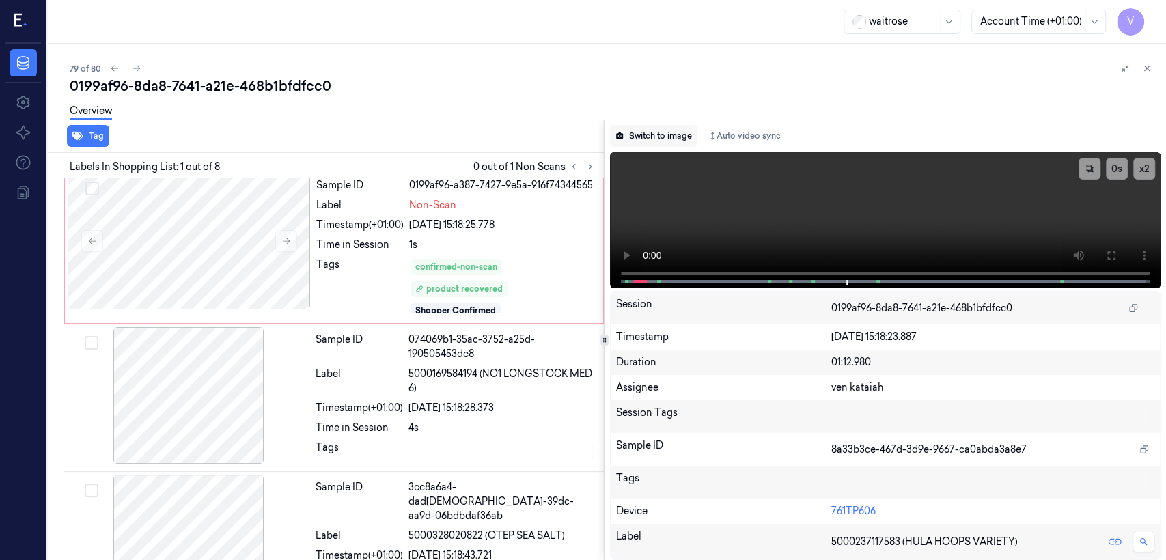
click at [636, 139] on button "Switch to image" at bounding box center [653, 136] width 87 height 22
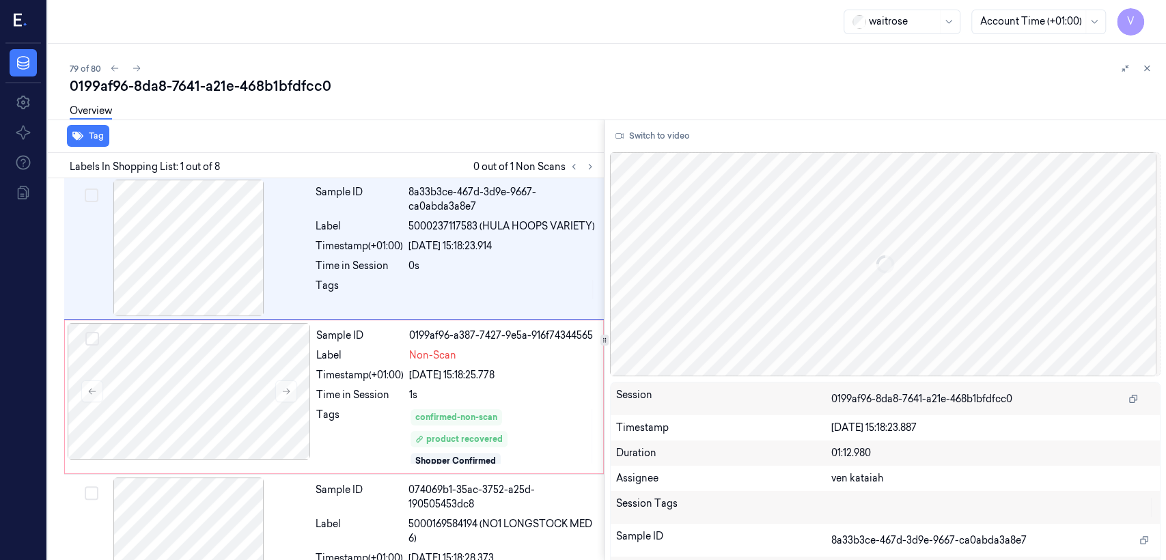
scroll to position [0, 0]
drag, startPoint x: 1142, startPoint y: 72, endPoint x: 915, endPoint y: 211, distance: 266.8
click at [636, 72] on button at bounding box center [1147, 68] width 16 height 16
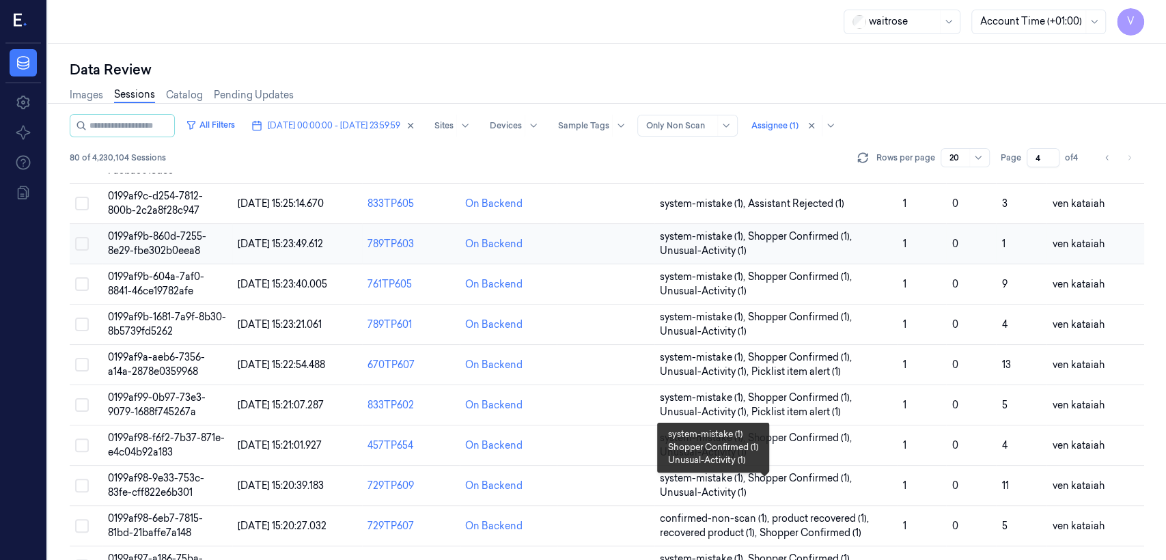
scroll to position [458, 0]
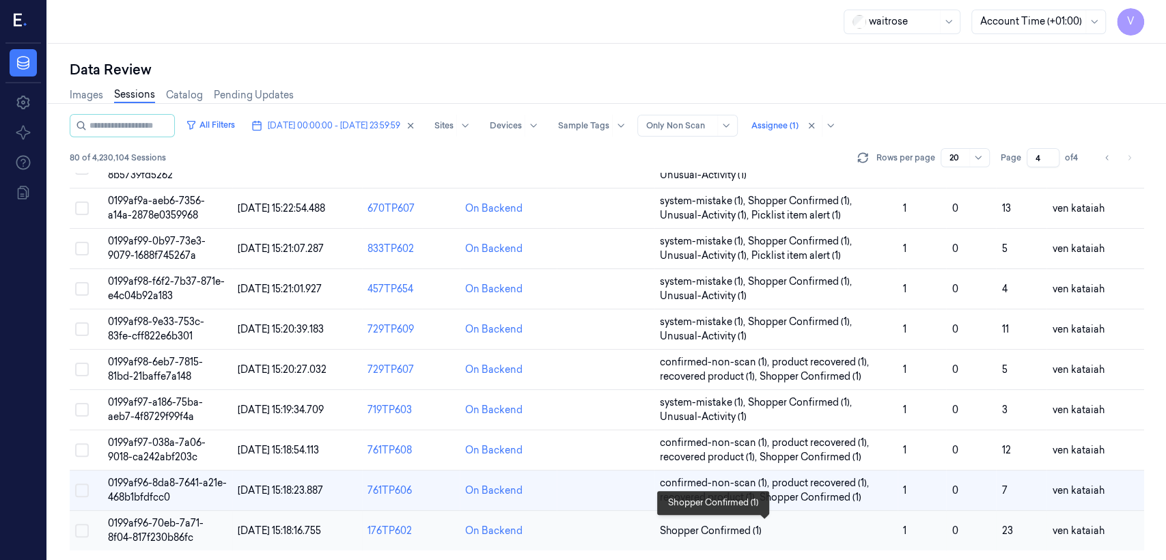
click at [636, 429] on span "Shopper Confirmed (1)" at bounding box center [711, 531] width 102 height 14
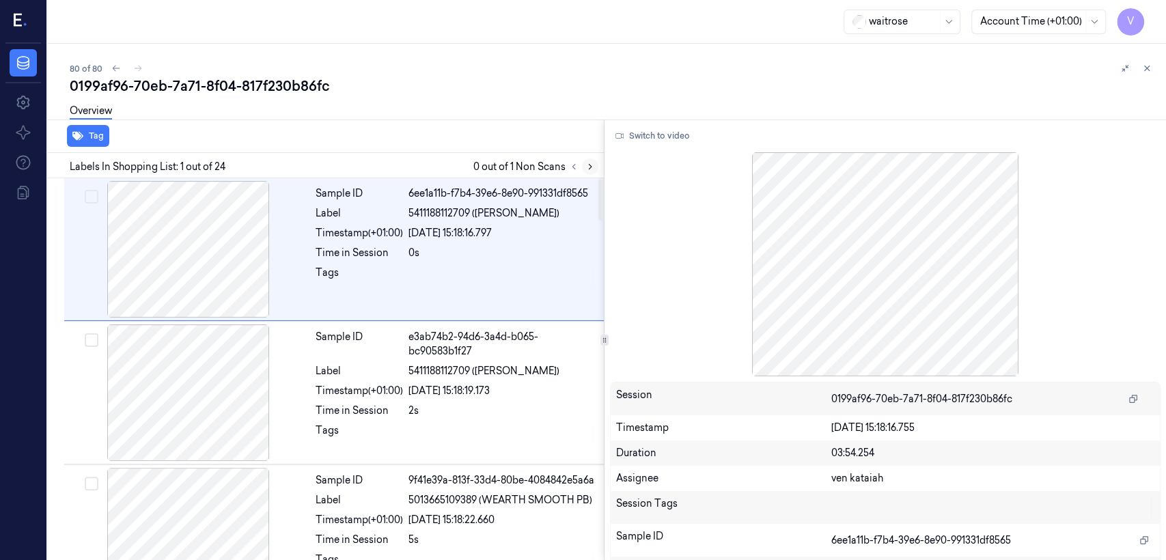
click at [597, 166] on button at bounding box center [590, 167] width 16 height 16
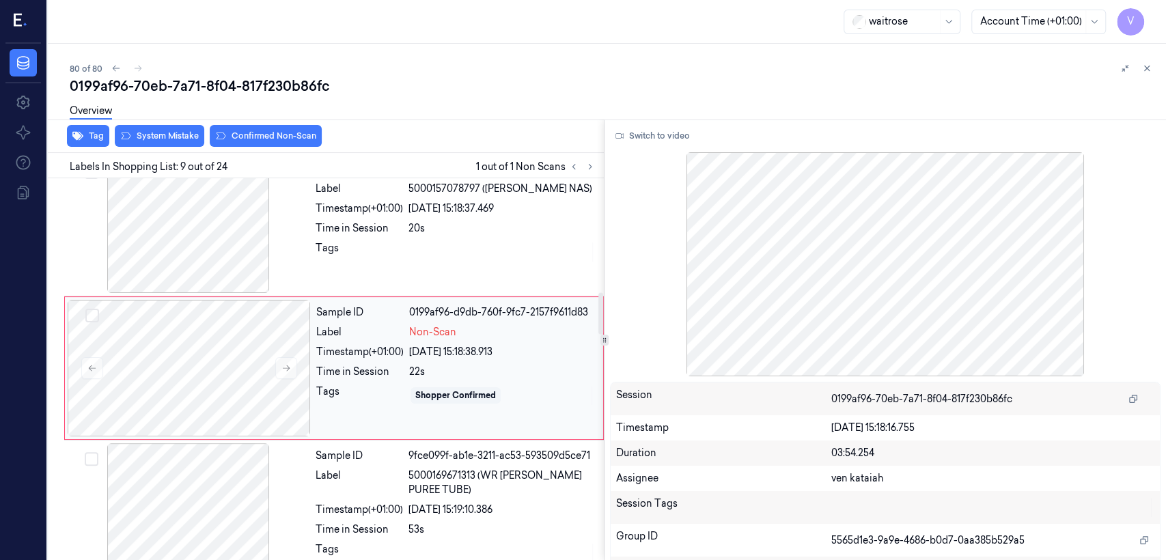
scroll to position [1035, 0]
click at [284, 368] on icon at bounding box center [287, 367] width 10 height 10
click at [312, 269] on div "Sample ID 57777839-f0e3-362d-b120-8fc2dfada8f3 Label 5000157078797 (HEINZ BEANZ…" at bounding box center [455, 223] width 291 height 137
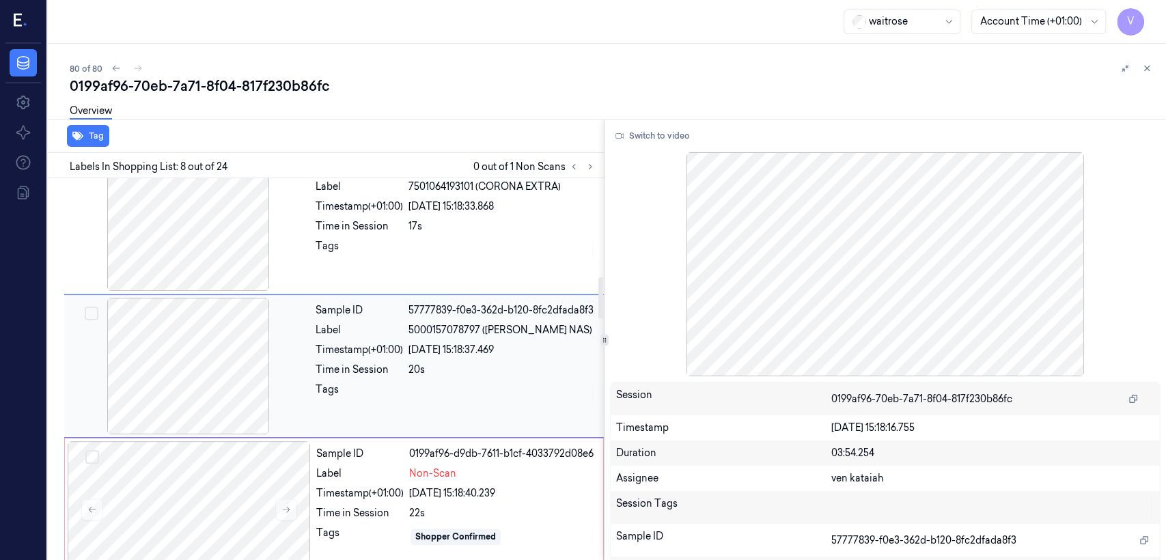
scroll to position [891, 0]
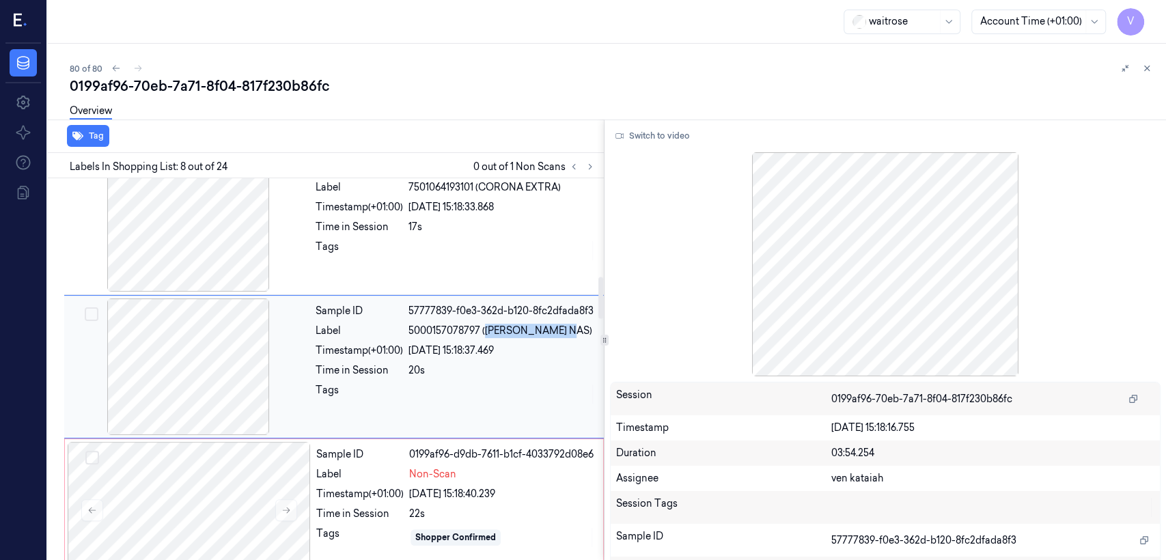
drag, startPoint x: 488, startPoint y: 331, endPoint x: 569, endPoint y: 337, distance: 80.8
click at [569, 337] on span "5000157078797 (HEINZ BEANZ NAS)" at bounding box center [501, 331] width 184 height 14
copy span "HEINZ BEANZ NAS"
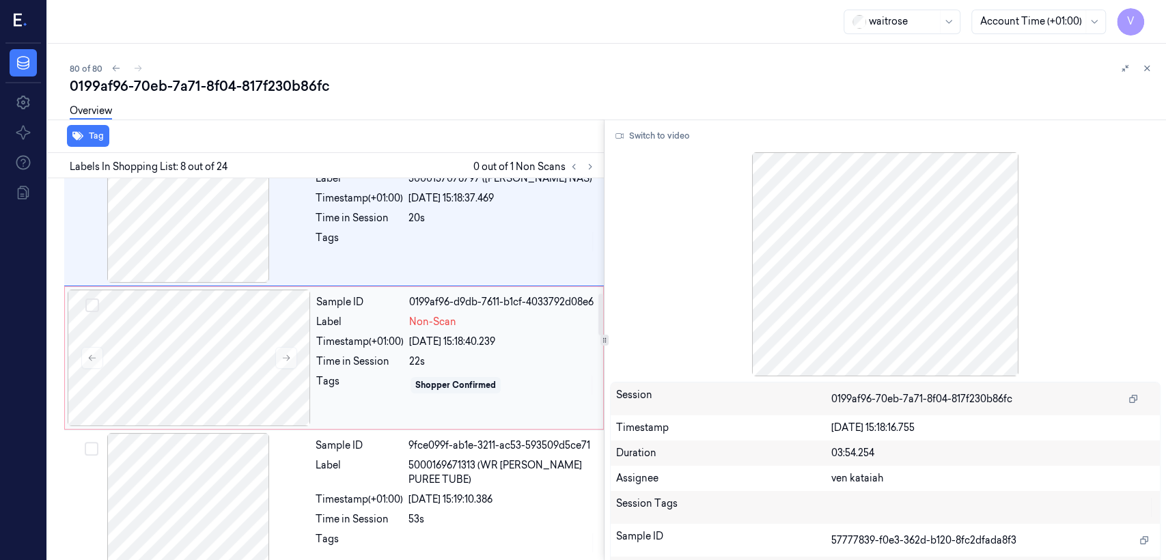
click at [328, 381] on div "Tags" at bounding box center [359, 385] width 87 height 22
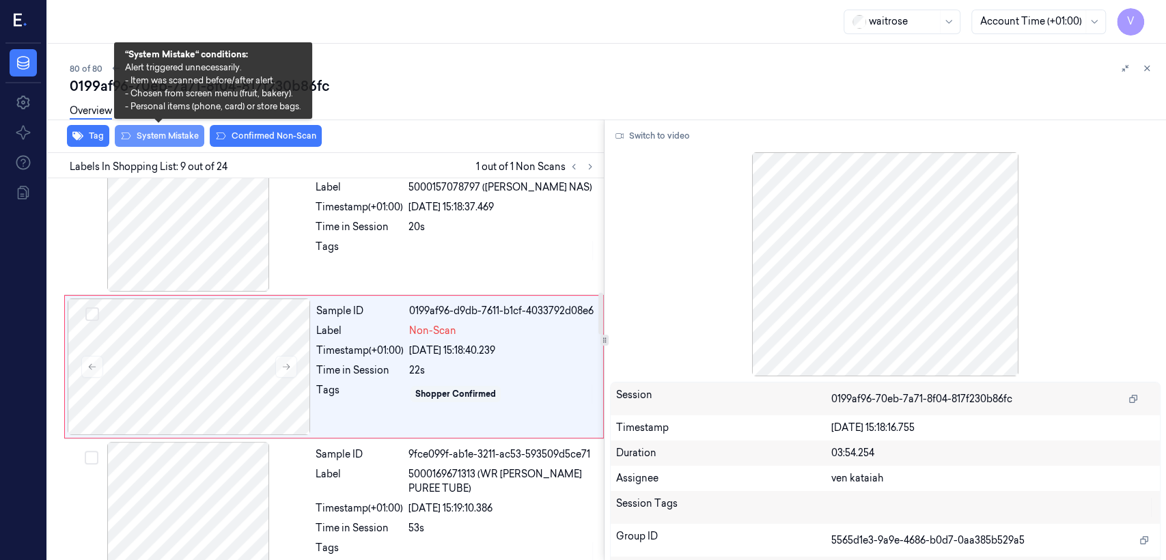
click at [169, 139] on button "System Mistake" at bounding box center [160, 136] width 90 height 22
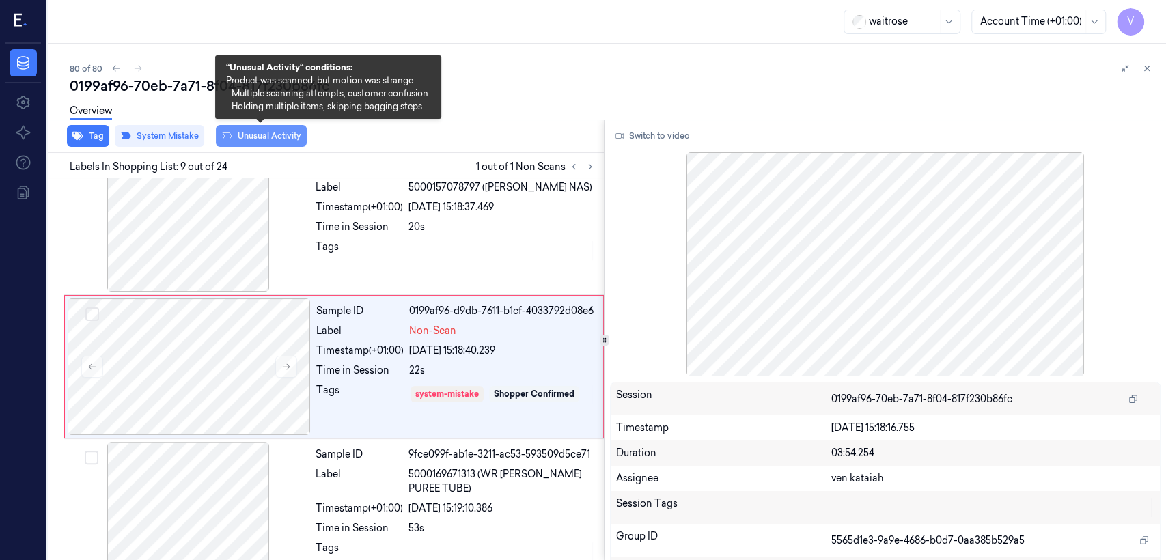
click at [264, 143] on button "Unusual Activity" at bounding box center [261, 136] width 91 height 22
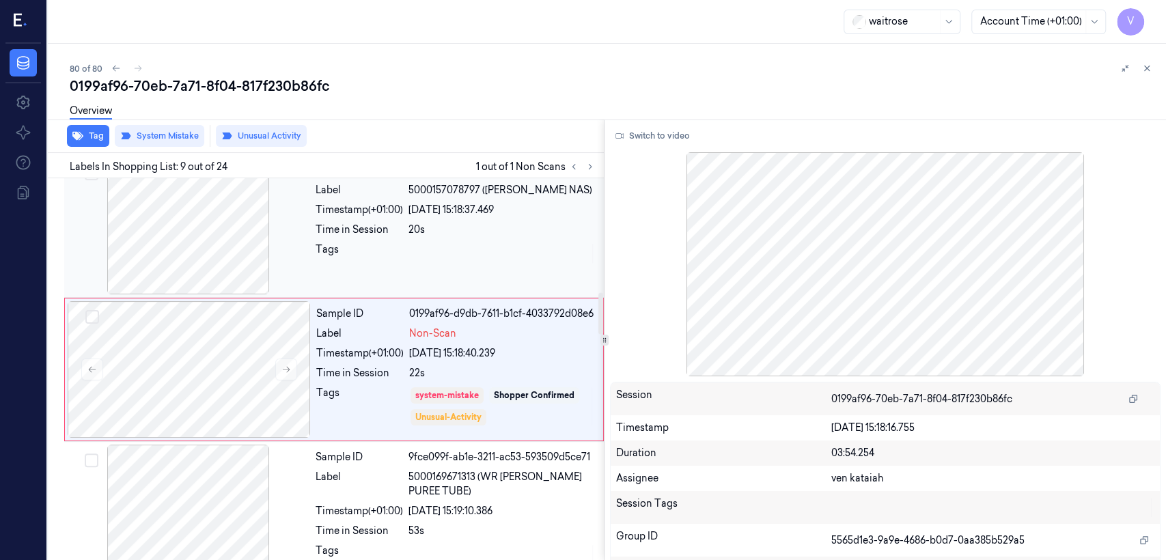
drag, startPoint x: 441, startPoint y: 271, endPoint x: 443, endPoint y: 282, distance: 10.6
click at [442, 275] on div "Sample ID 57777839-f0e3-362d-b120-8fc2dfada8f3 Label 5000157078797 (HEINZ BEANZ…" at bounding box center [455, 226] width 291 height 137
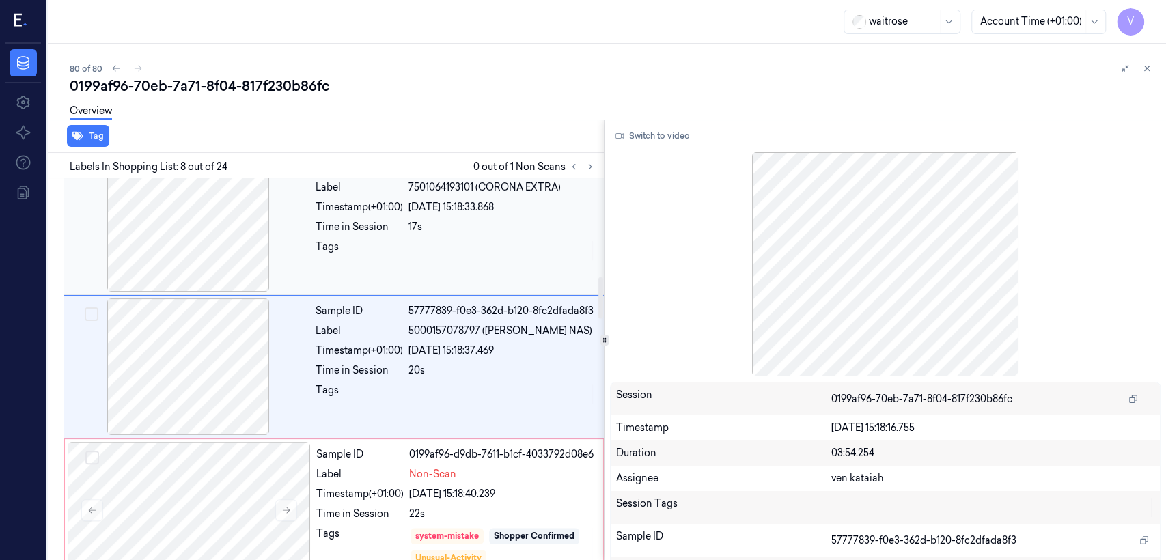
click at [496, 271] on div "Sample ID 06d10eb2-1c10-38b6-b101-da516d212779 Label 7501064193101 (CORONA EXTR…" at bounding box center [455, 223] width 291 height 137
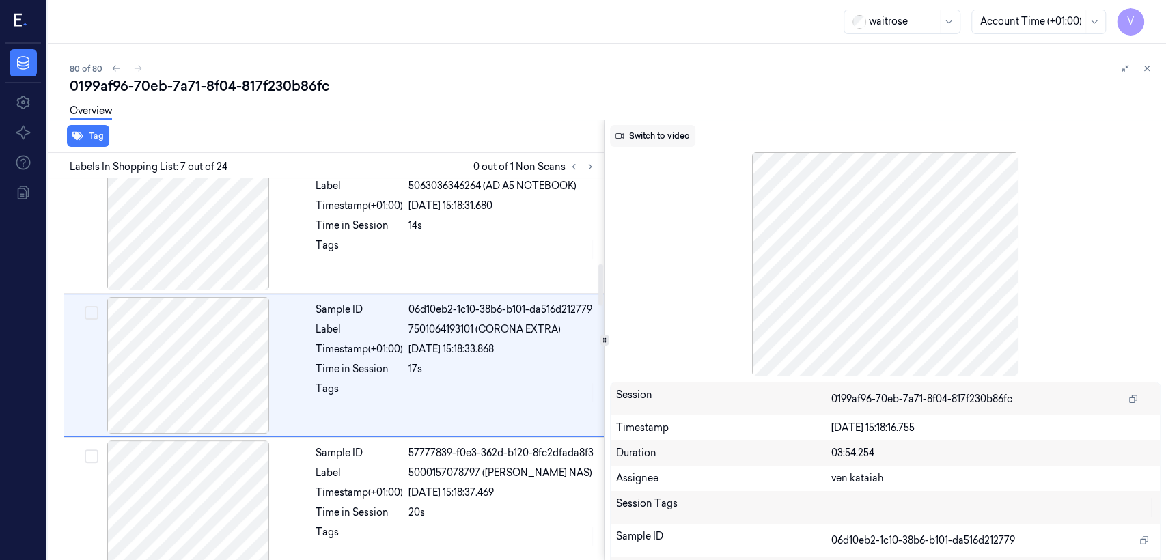
scroll to position [748, 0]
click at [636, 139] on button "Switch to video" at bounding box center [652, 136] width 85 height 22
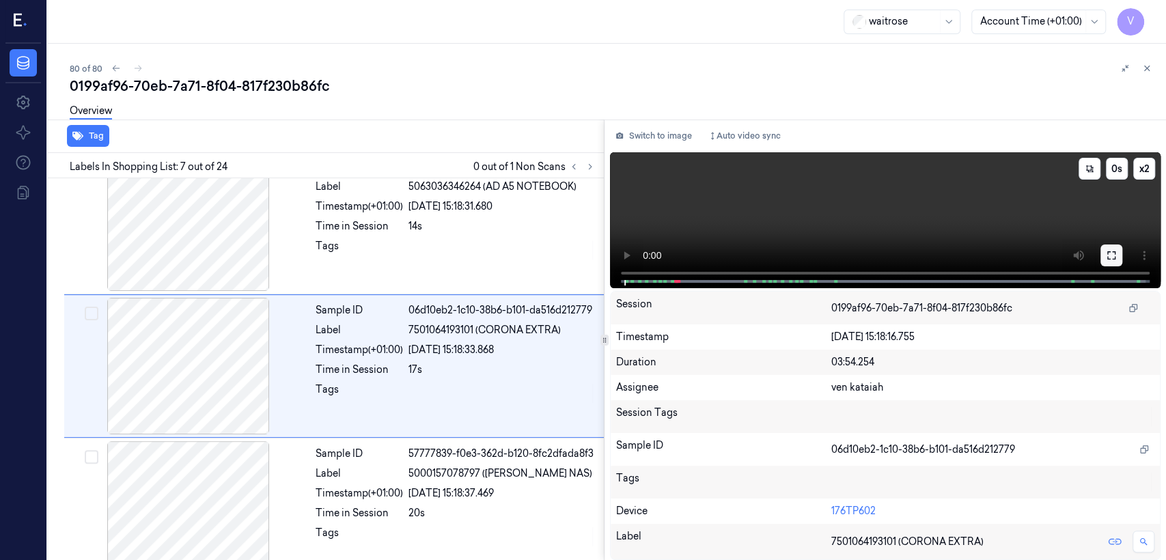
click at [636, 255] on icon at bounding box center [1111, 255] width 11 height 11
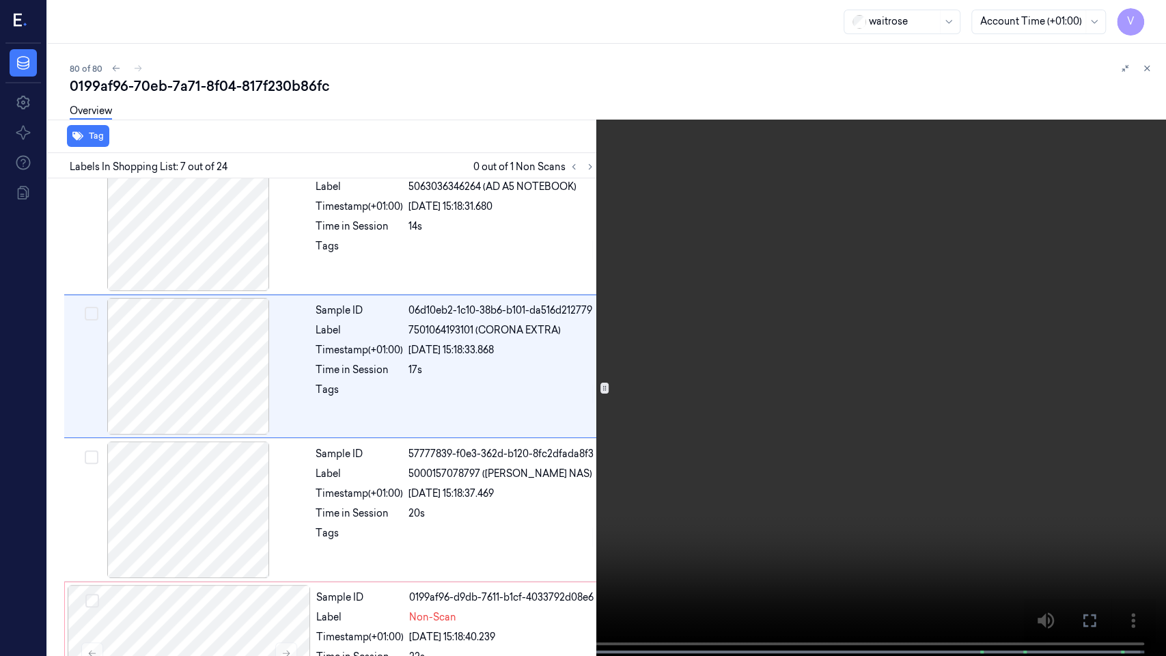
click at [624, 429] on video at bounding box center [583, 329] width 1166 height 659
click at [0, 0] on icon at bounding box center [0, 0] width 0 height 0
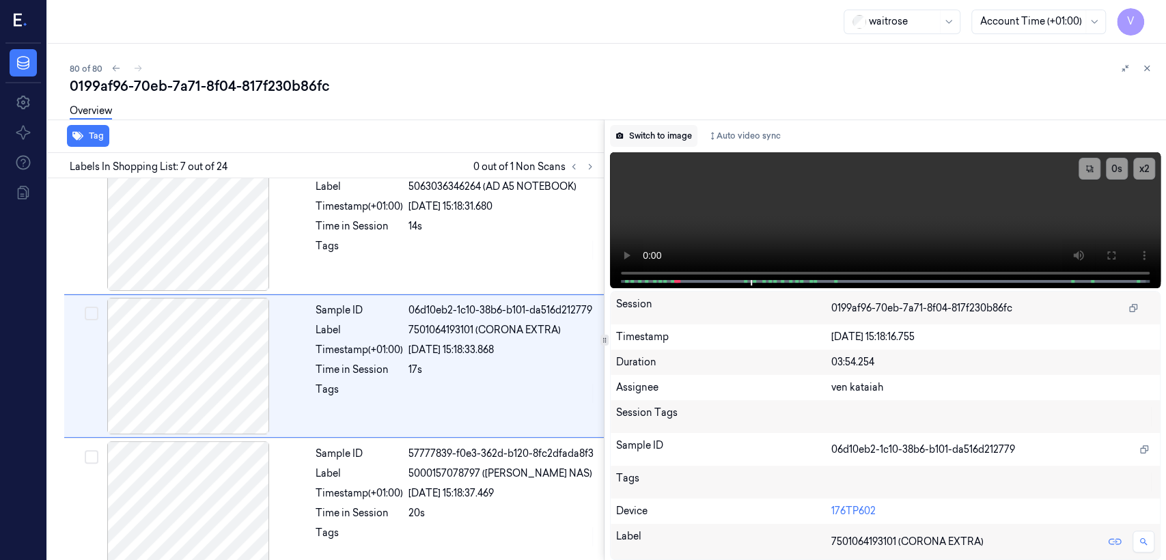
click at [636, 133] on button "Switch to image" at bounding box center [653, 136] width 87 height 22
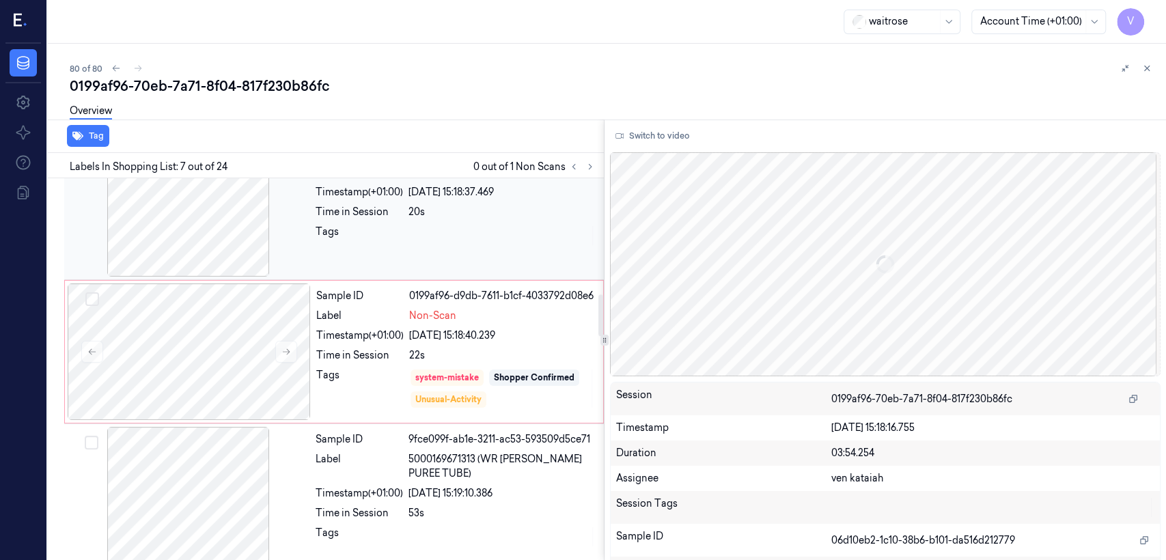
scroll to position [1052, 0]
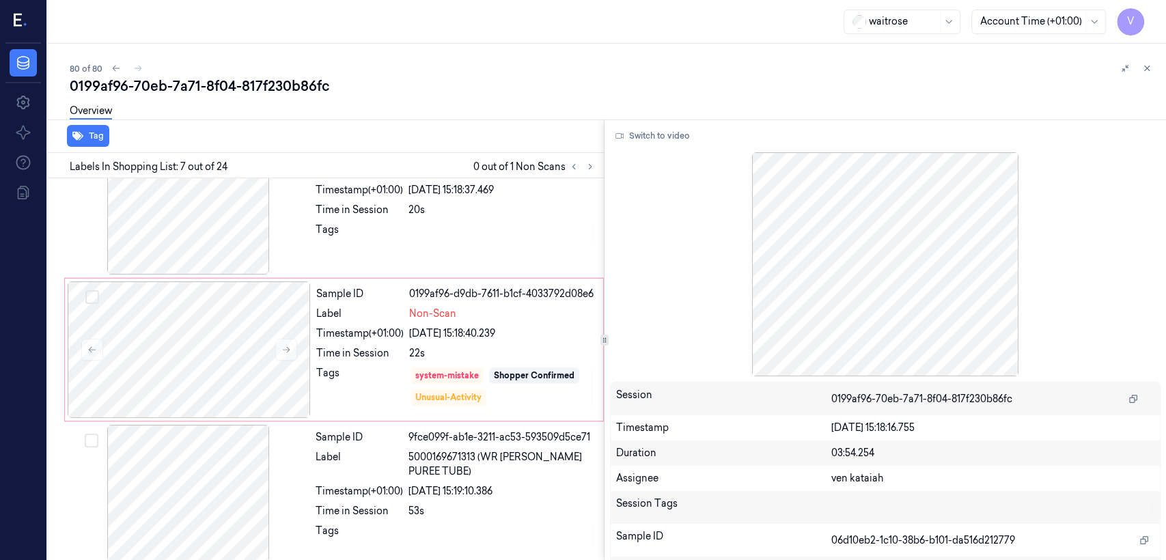
click at [636, 62] on div at bounding box center [1136, 68] width 38 height 16
click at [636, 64] on icon at bounding box center [1147, 69] width 10 height 10
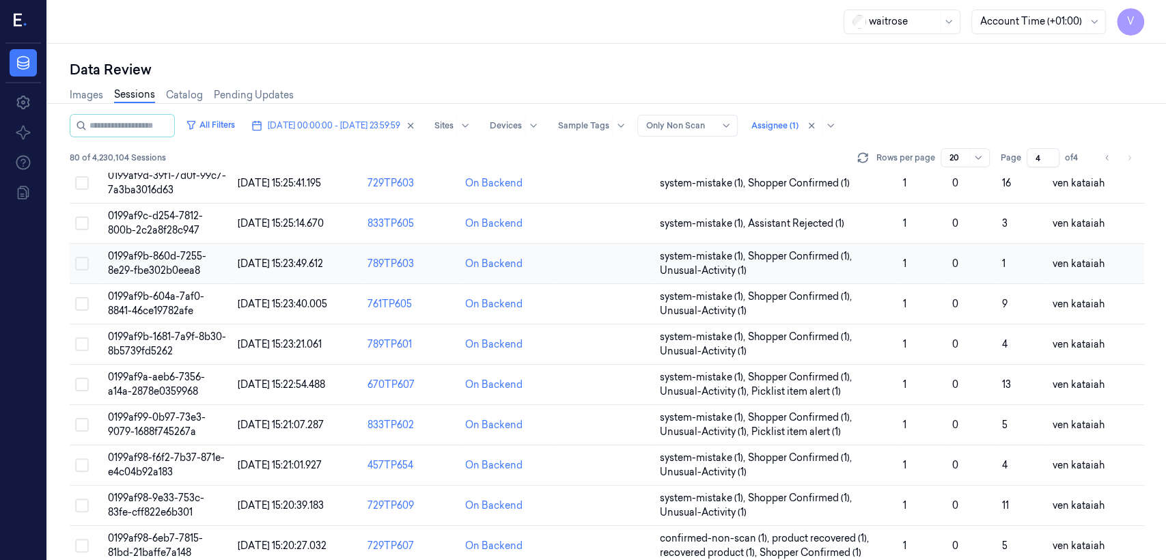
scroll to position [303, 0]
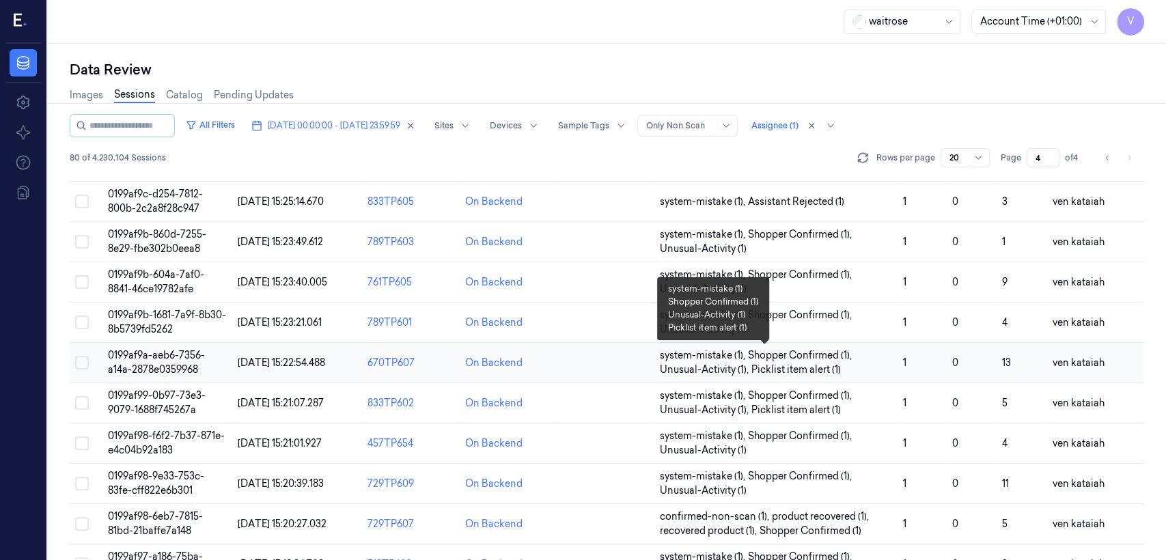
click at [636, 363] on span "Unusual-Activity (1) ," at bounding box center [706, 370] width 92 height 14
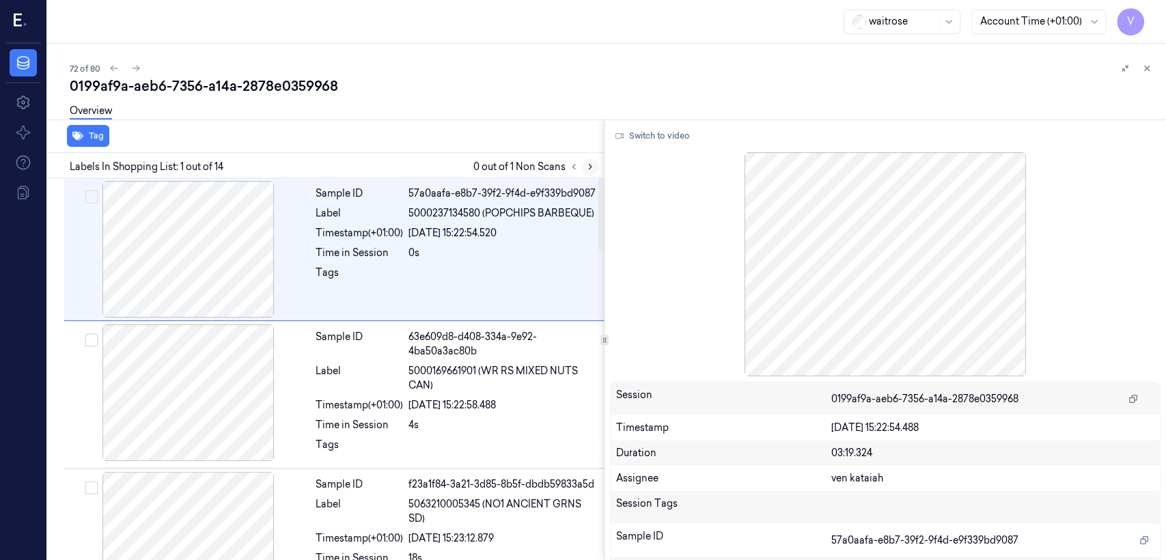
click at [592, 162] on icon at bounding box center [591, 167] width 10 height 10
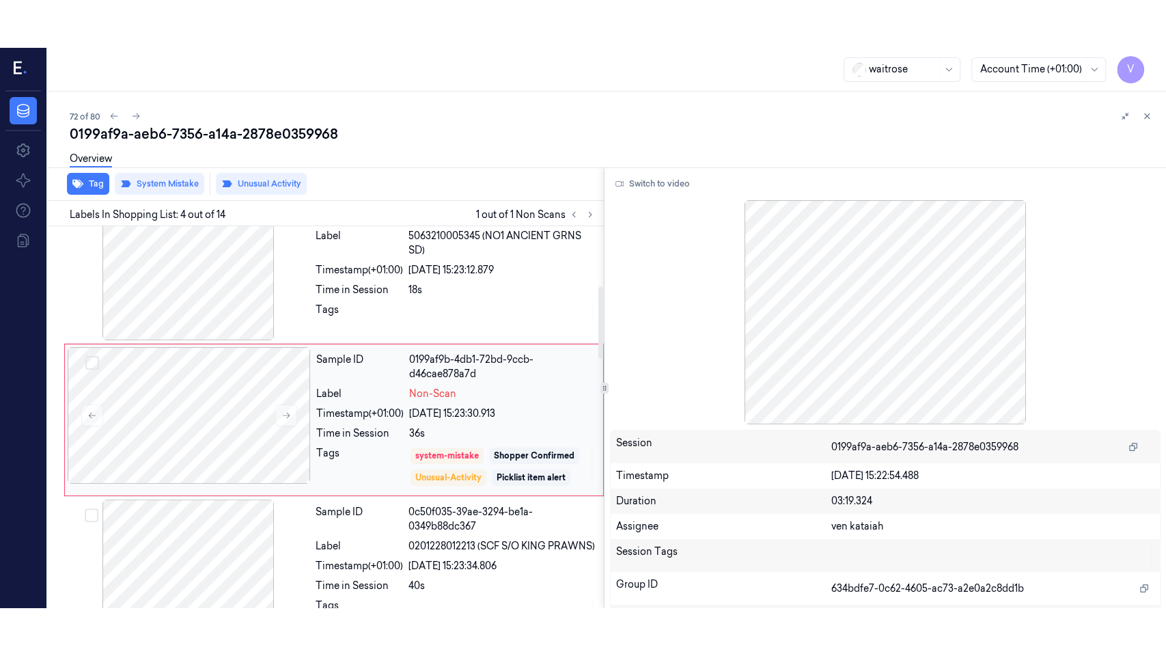
scroll to position [318, 0]
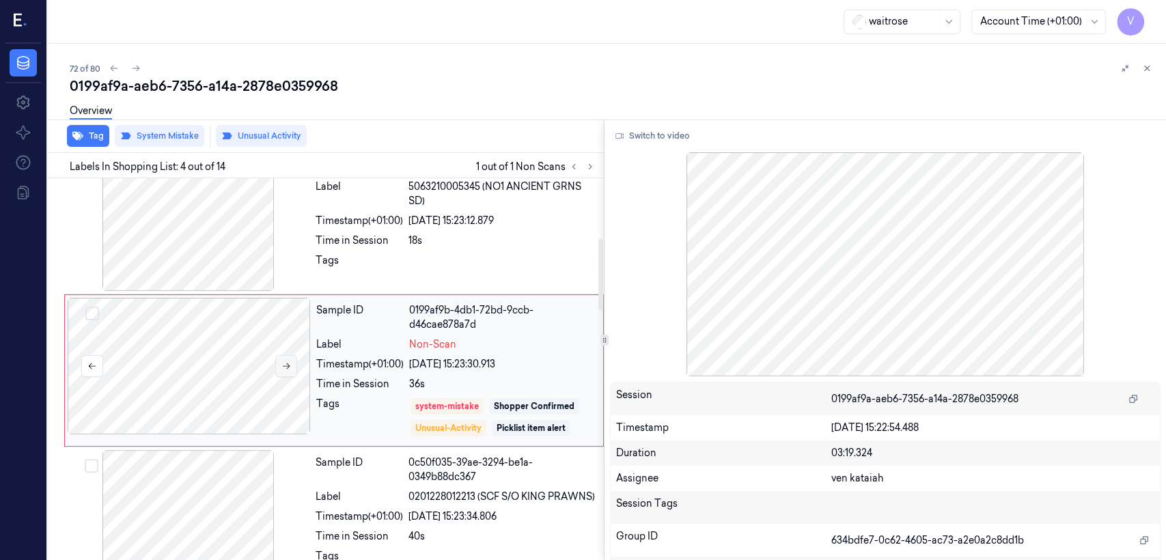
click at [284, 363] on icon at bounding box center [287, 366] width 10 height 10
click at [628, 139] on button "Switch to video" at bounding box center [652, 136] width 85 height 22
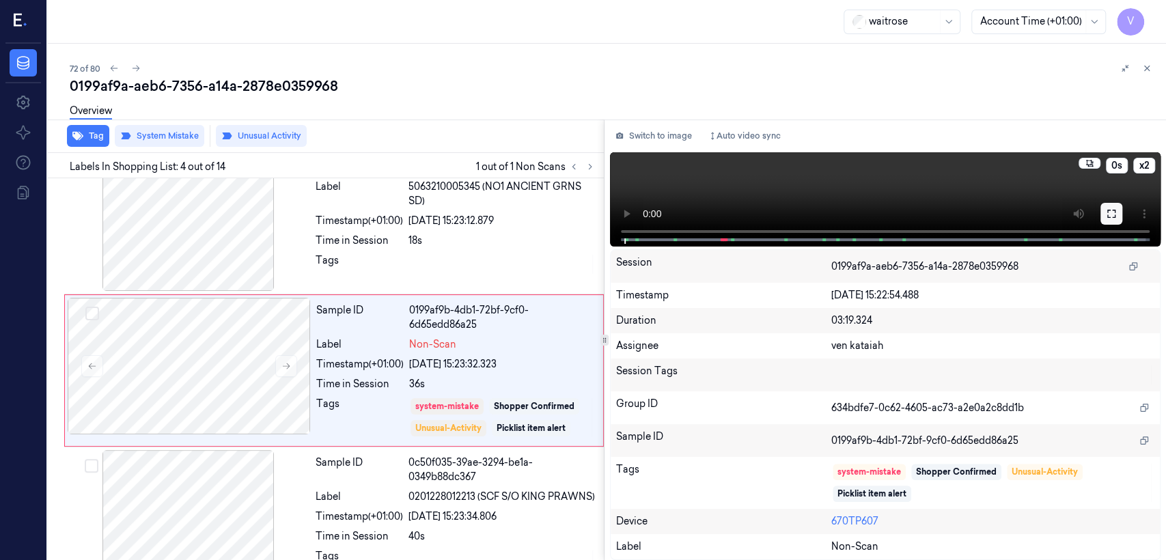
click at [636, 215] on icon at bounding box center [1111, 213] width 11 height 11
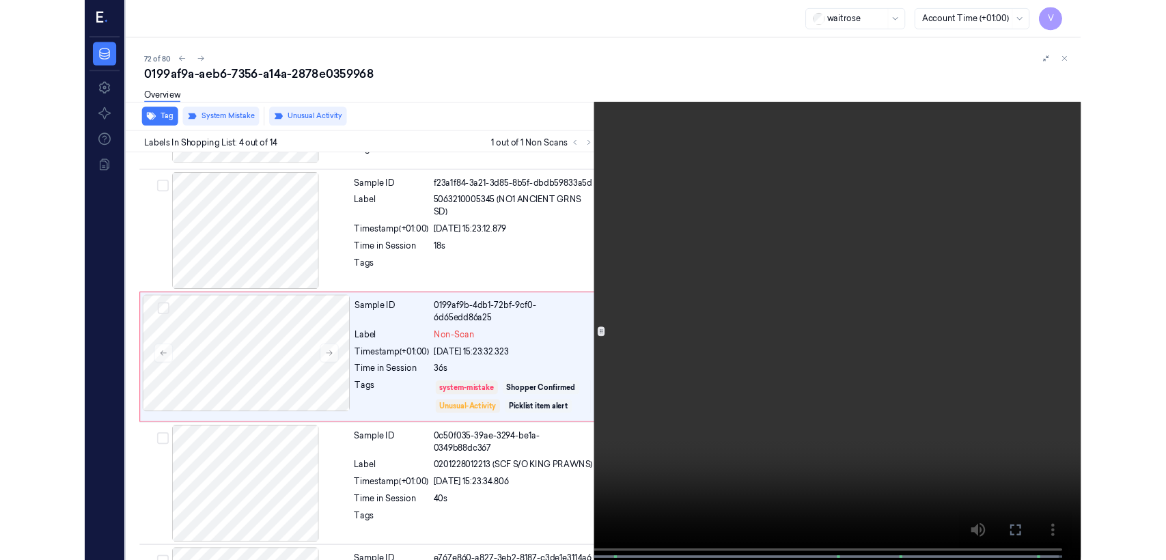
scroll to position [270, 0]
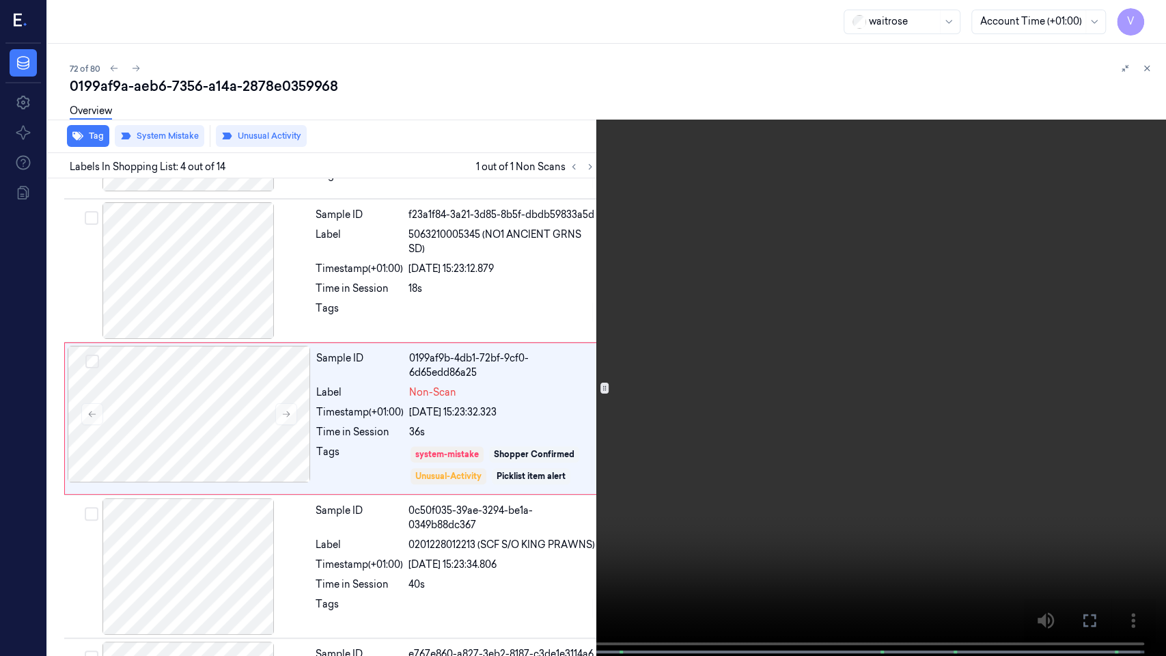
click at [0, 0] on button at bounding box center [0, 0] width 0 height 0
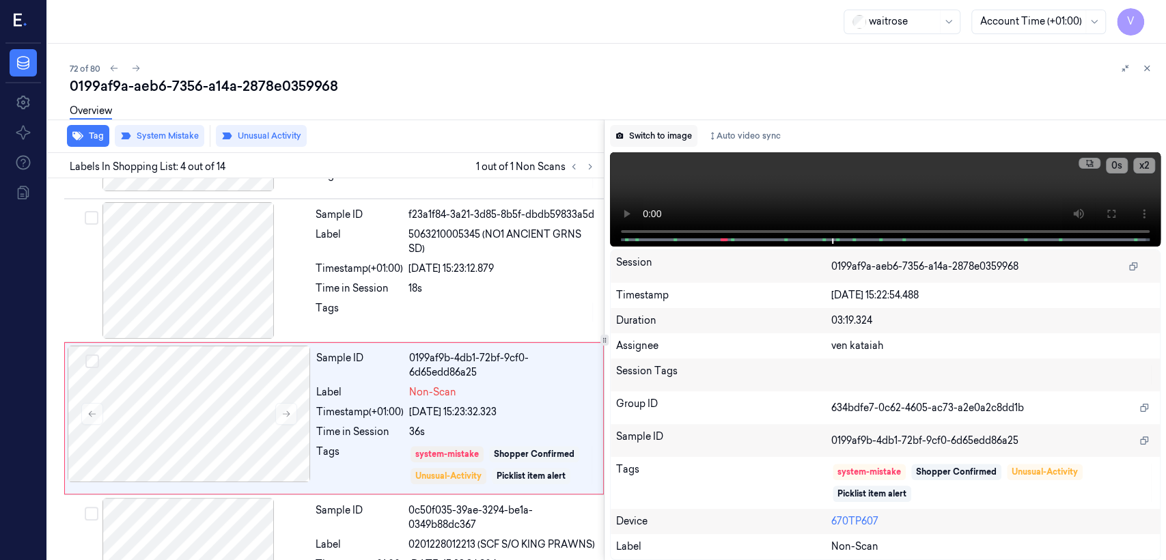
click at [636, 133] on button "Switch to image" at bounding box center [653, 136] width 87 height 22
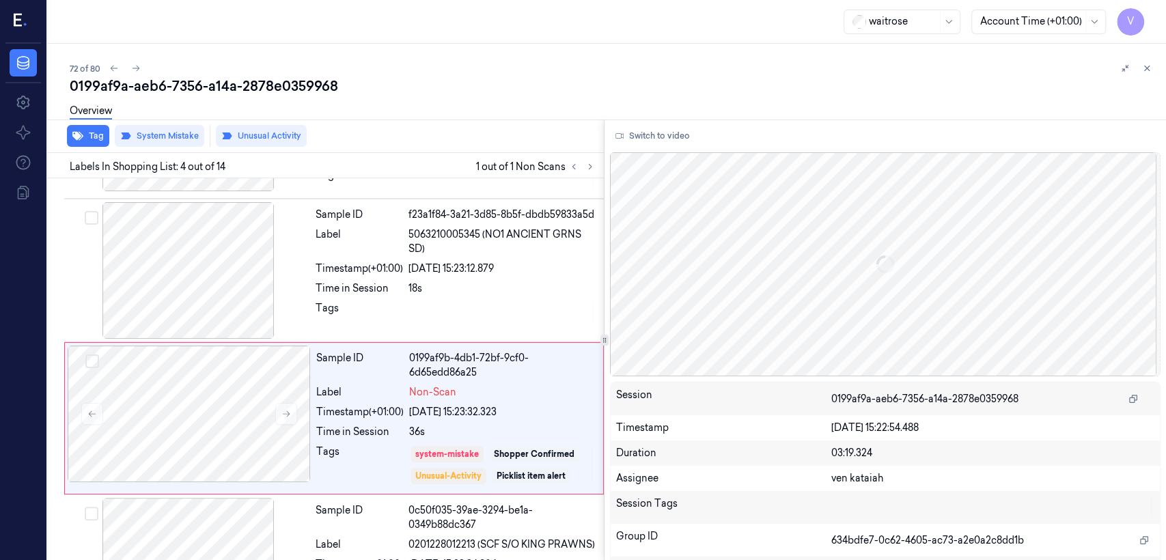
scroll to position [318, 0]
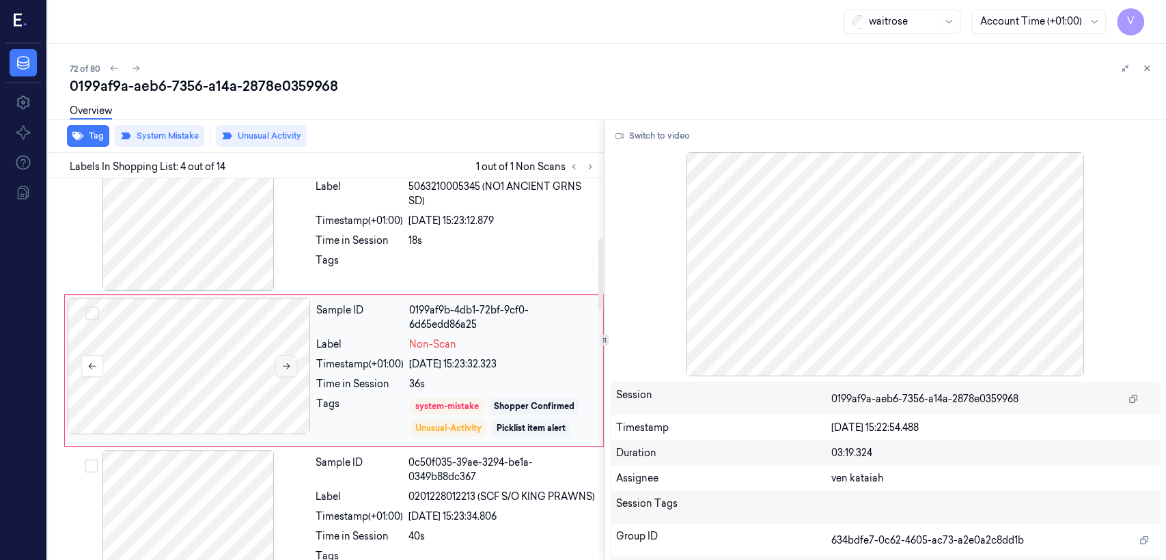
click at [294, 359] on button at bounding box center [286, 366] width 22 height 22
click at [282, 368] on icon at bounding box center [287, 366] width 10 height 10
click at [636, 66] on icon at bounding box center [1147, 68] width 5 height 5
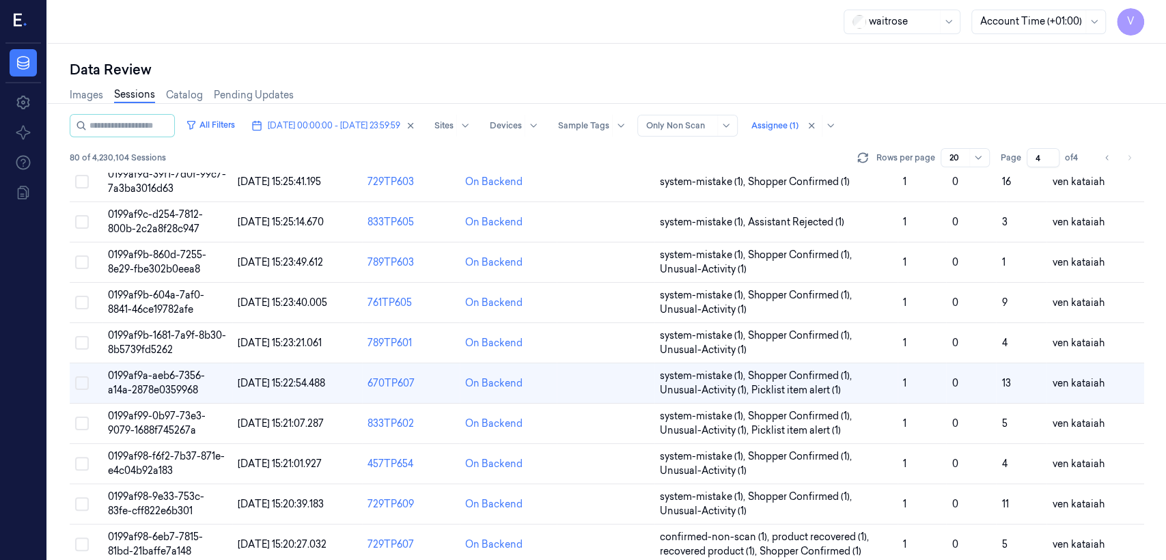
scroll to position [303, 0]
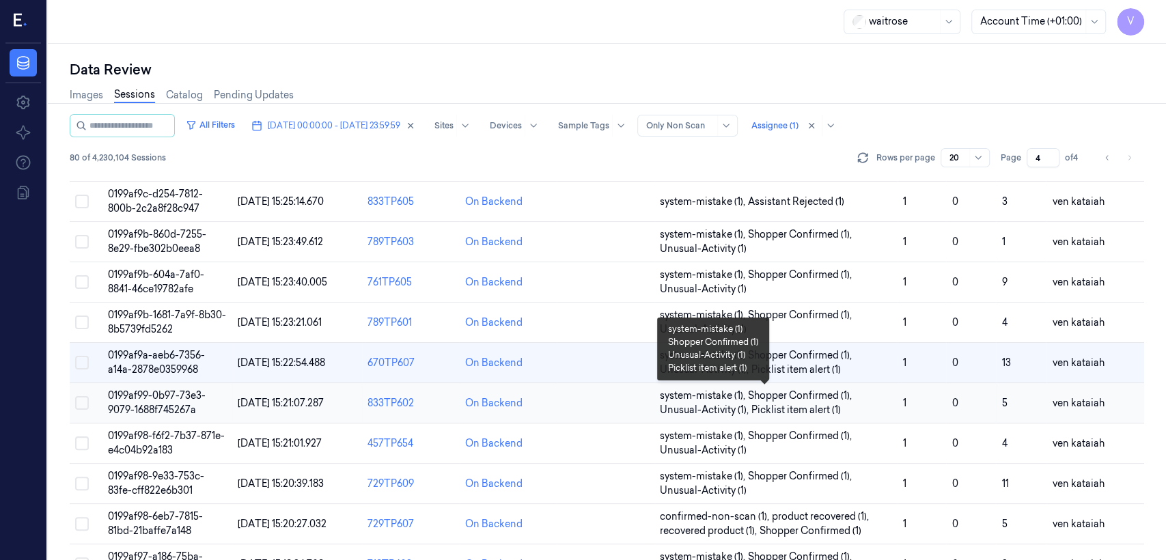
click at [636, 400] on span "Shopper Confirmed (1) ," at bounding box center [801, 396] width 107 height 14
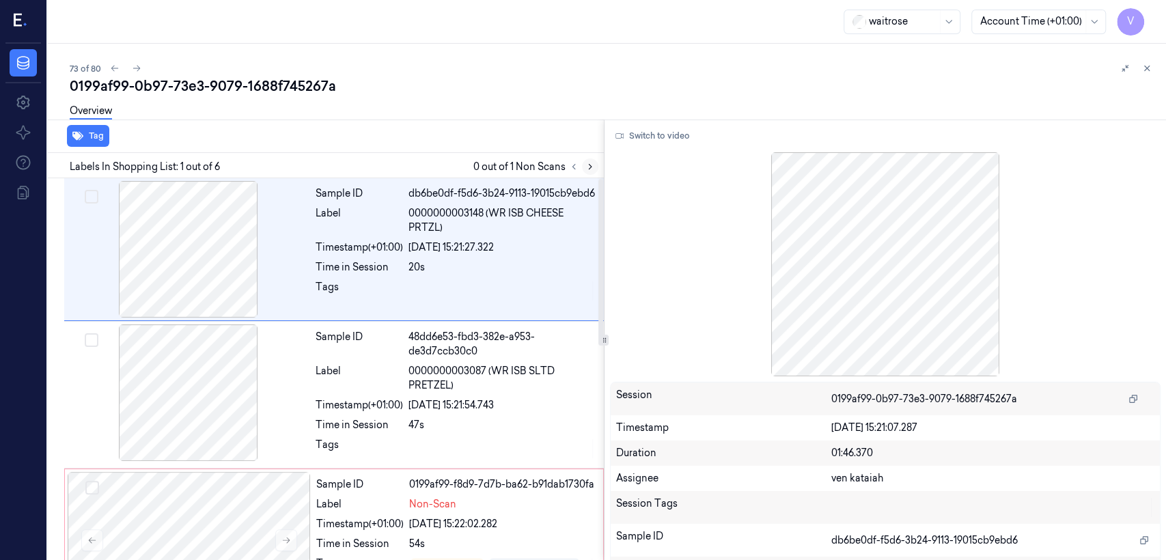
click at [588, 166] on icon at bounding box center [591, 167] width 10 height 10
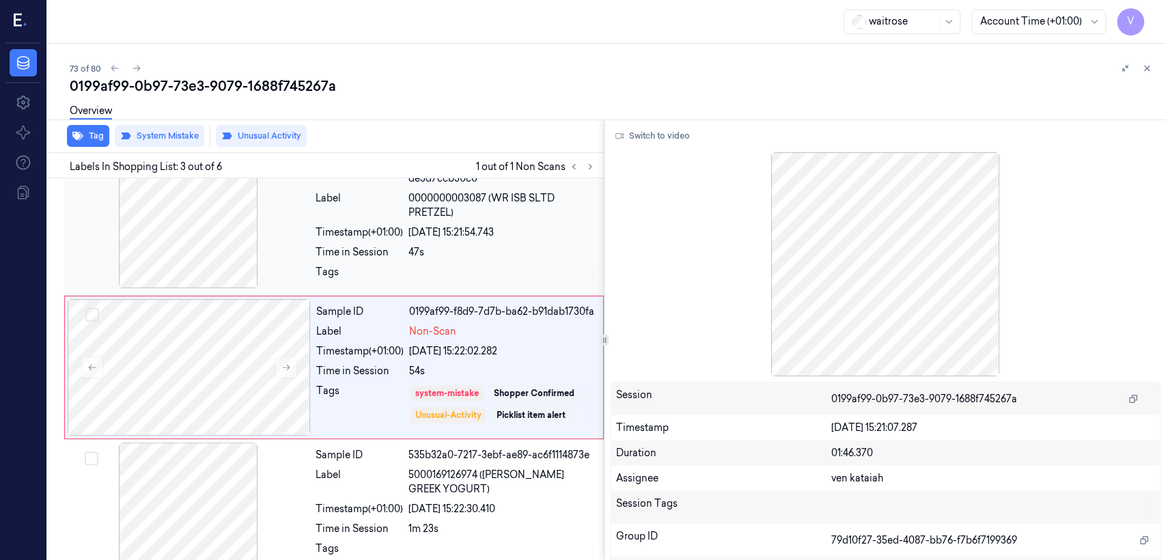
scroll to position [175, 0]
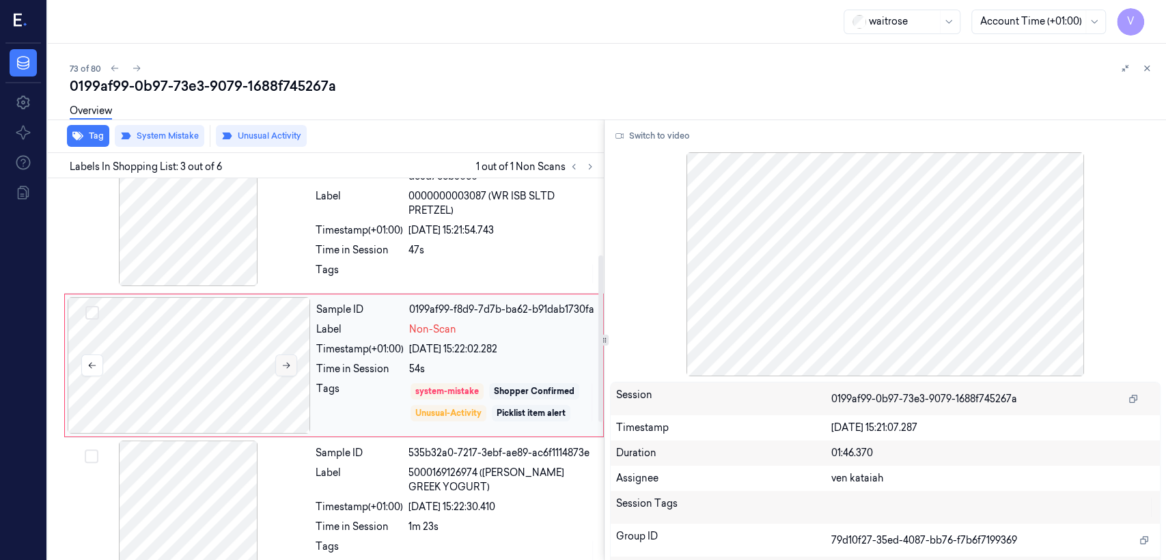
click at [292, 370] on button at bounding box center [286, 366] width 22 height 22
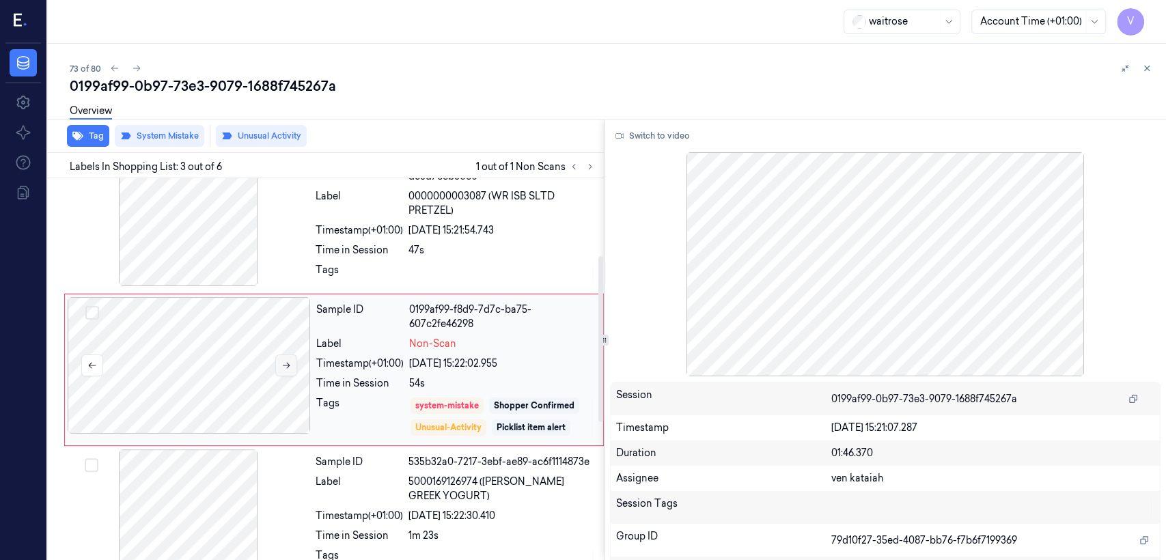
scroll to position [179, 0]
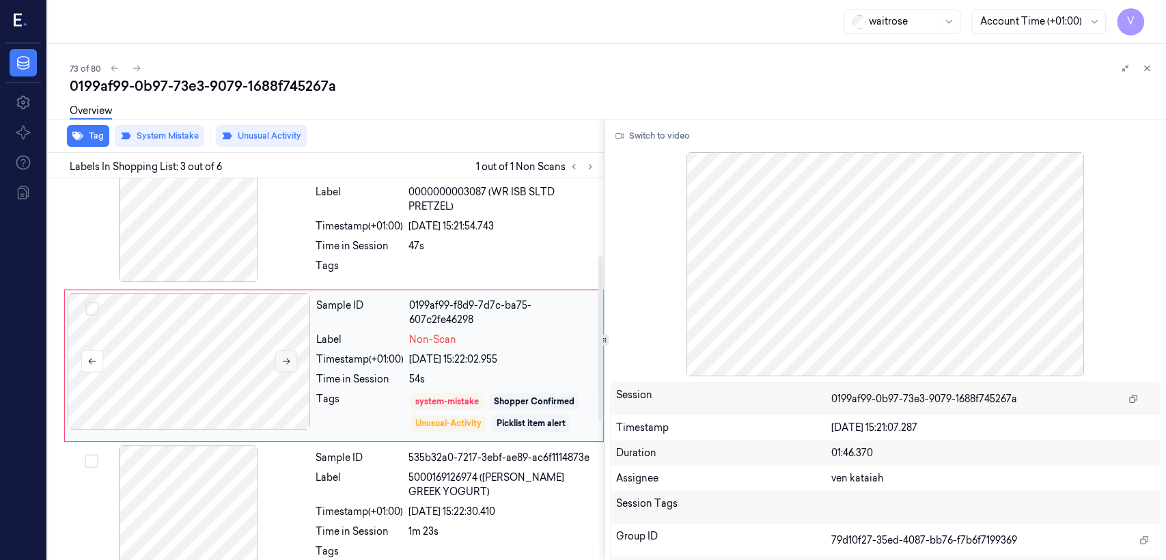
click at [286, 372] on button at bounding box center [286, 362] width 22 height 22
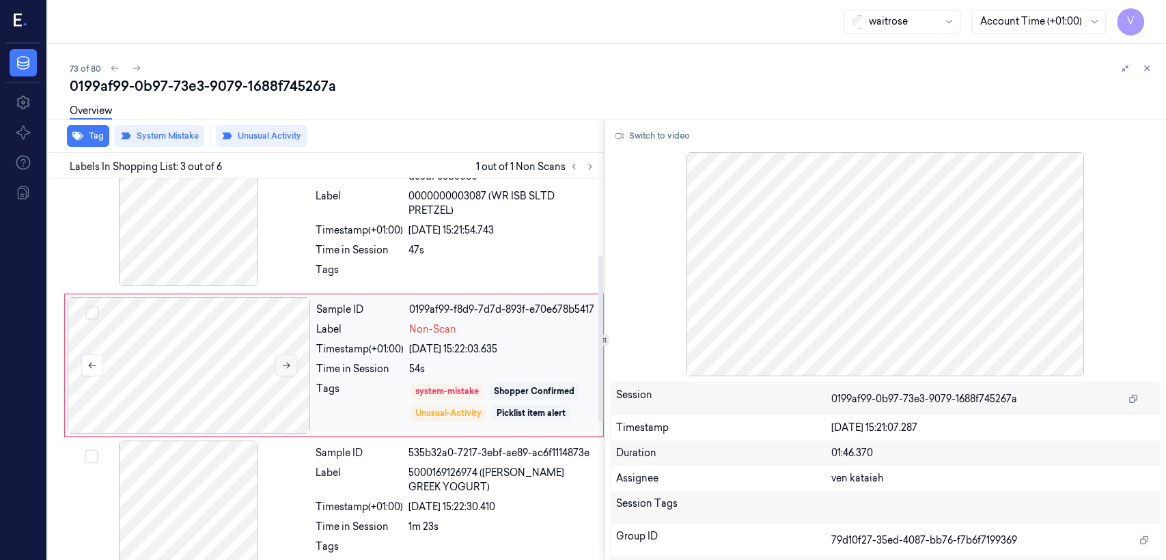
click at [286, 369] on icon at bounding box center [287, 366] width 8 height 6
click at [284, 370] on icon at bounding box center [287, 366] width 10 height 10
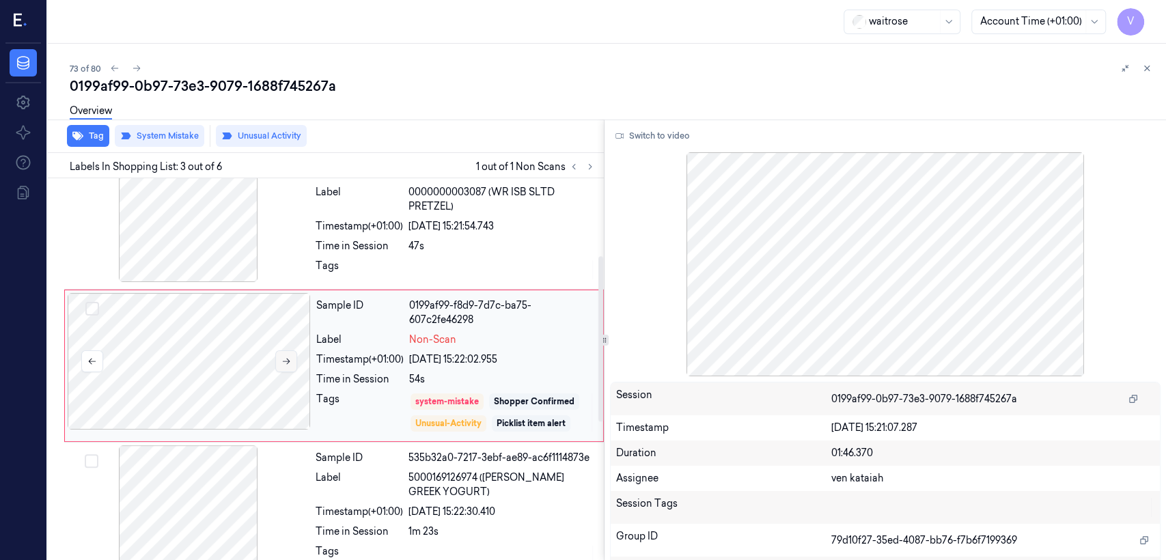
click at [284, 370] on button at bounding box center [286, 362] width 22 height 22
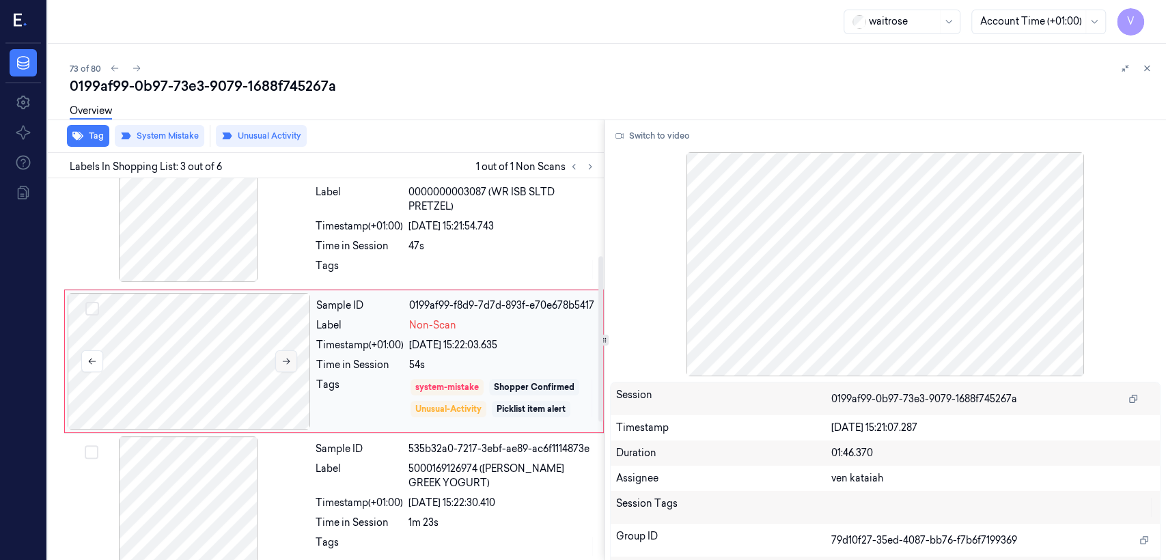
scroll to position [175, 0]
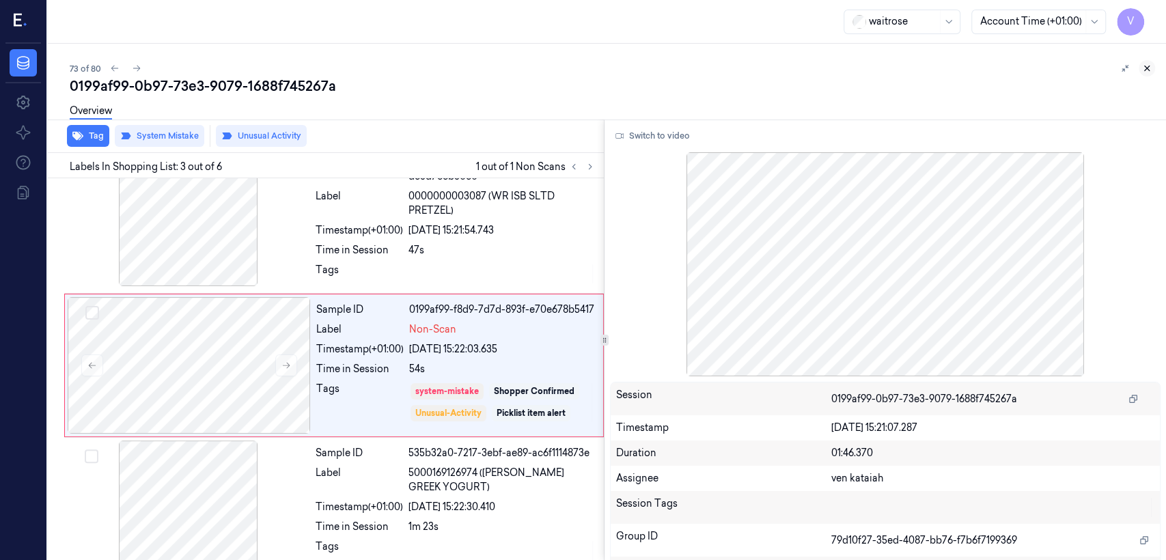
click at [636, 61] on button at bounding box center [1147, 68] width 16 height 16
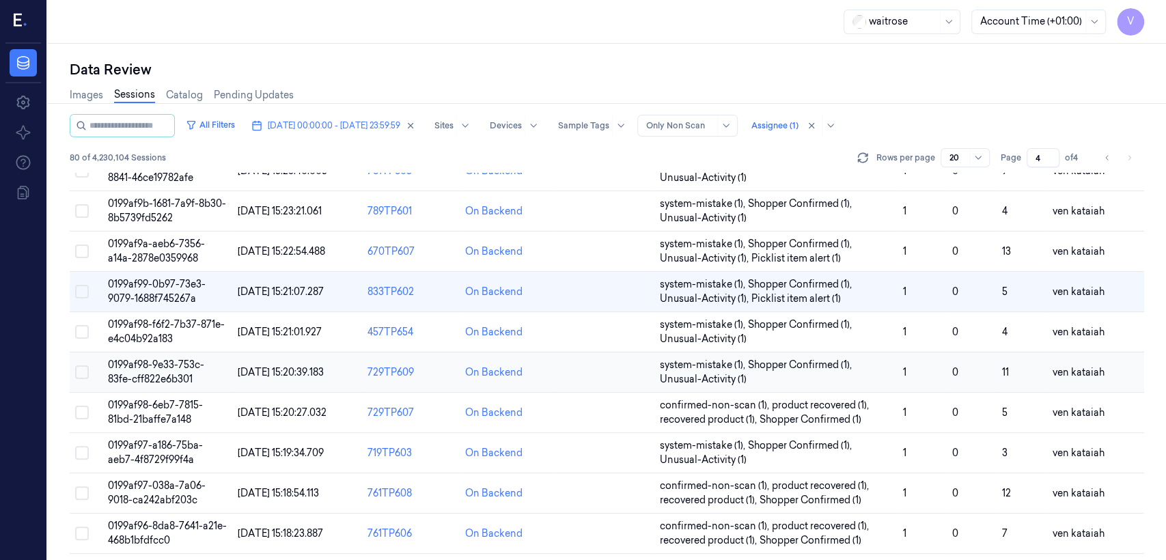
scroll to position [458, 0]
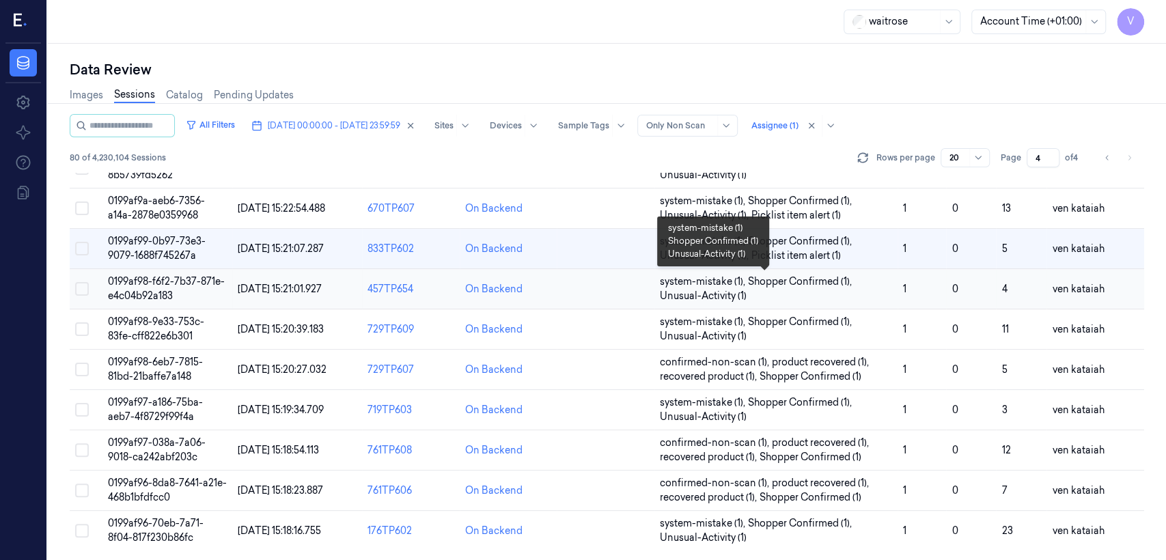
click at [636, 279] on span "system-mistake (1) ," at bounding box center [704, 282] width 88 height 14
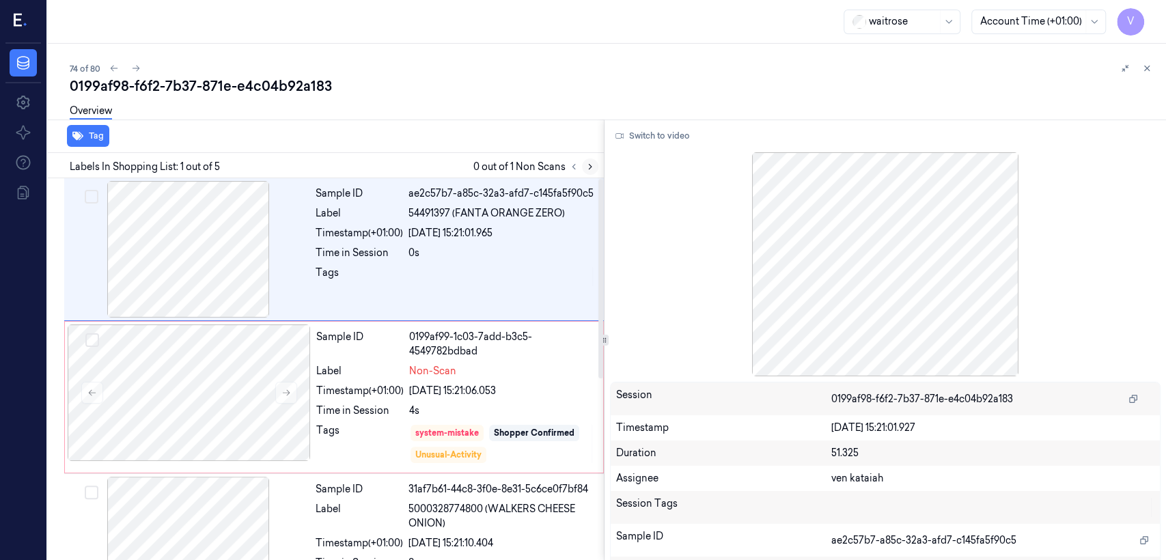
click at [586, 164] on icon at bounding box center [591, 167] width 10 height 10
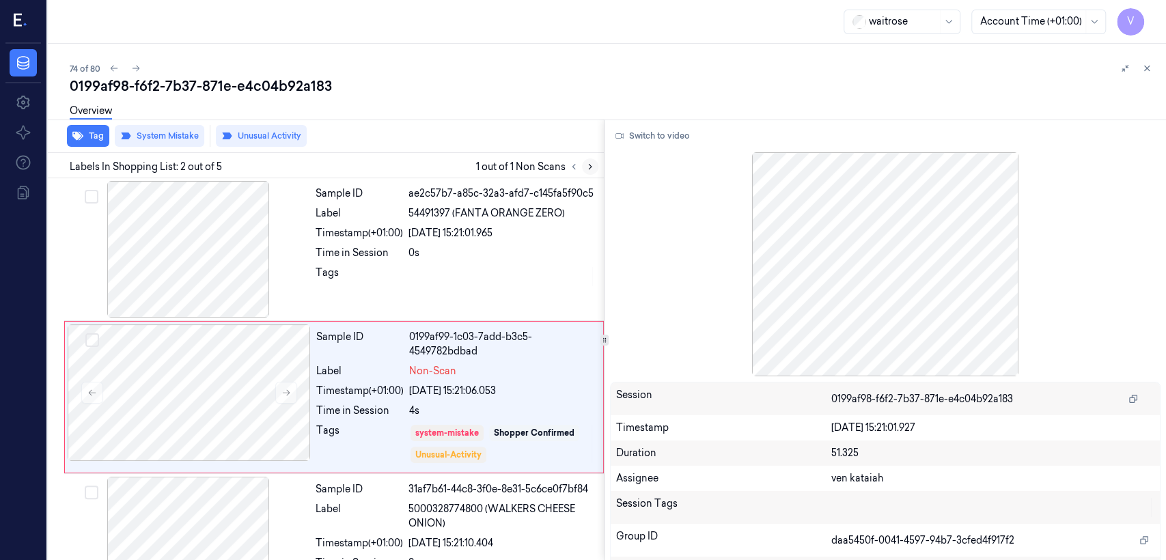
scroll to position [27, 0]
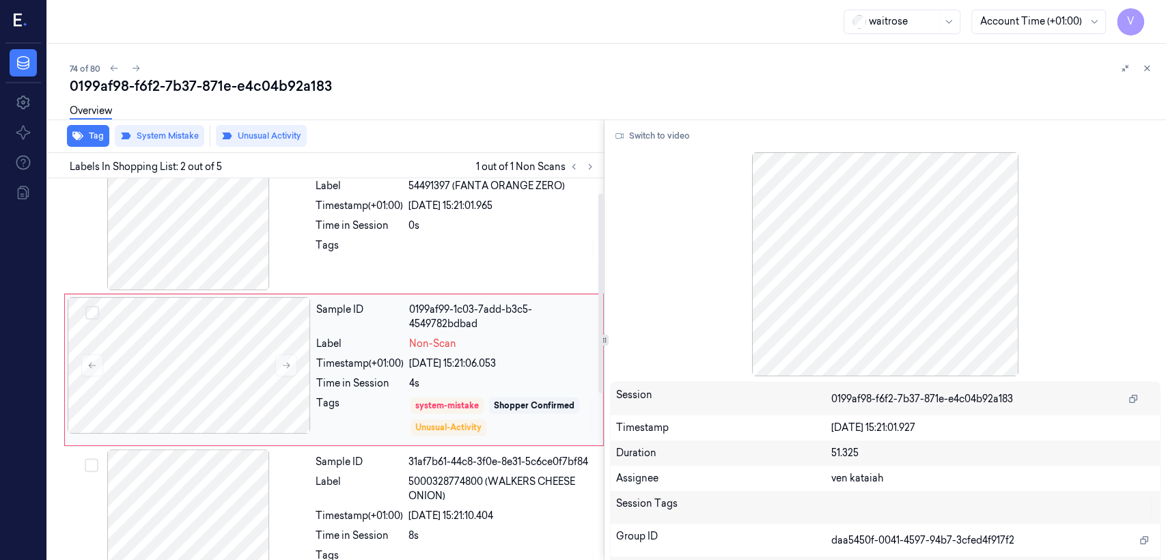
click at [358, 385] on div "Time in Session" at bounding box center [359, 384] width 87 height 14
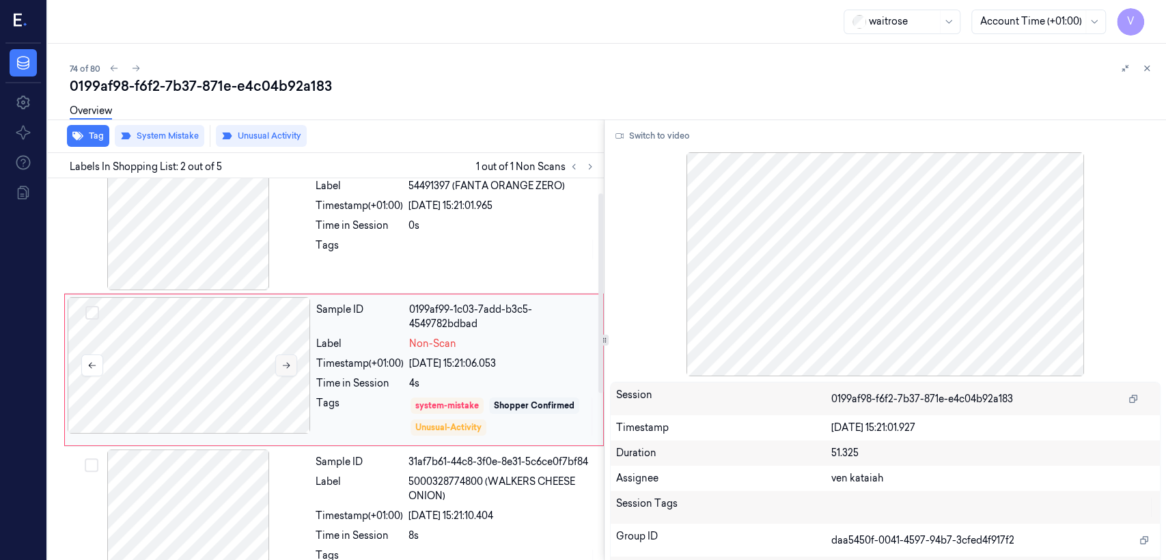
click at [281, 359] on button at bounding box center [286, 366] width 22 height 22
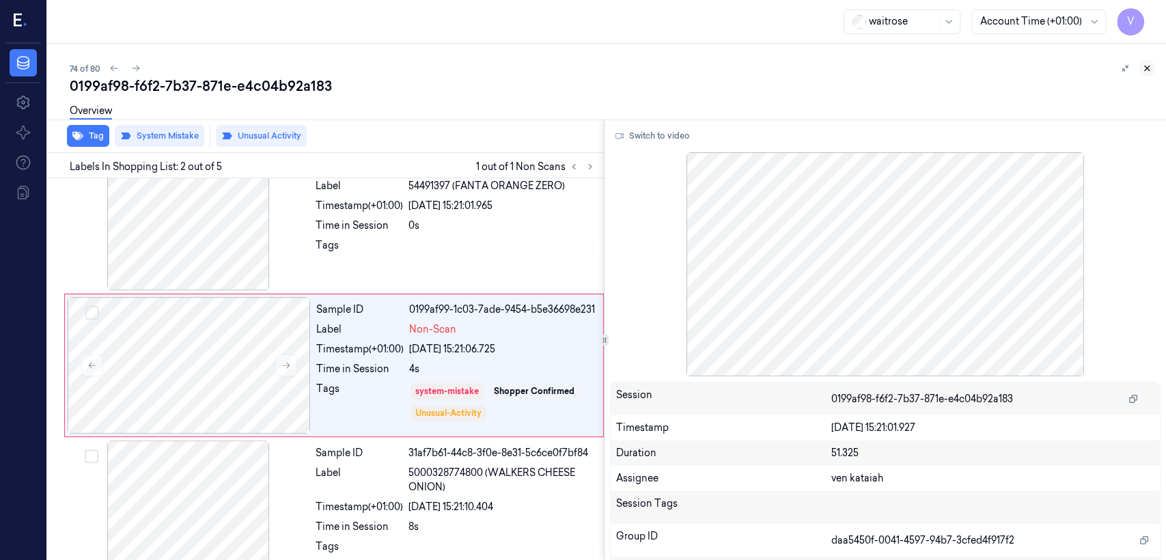
click at [636, 67] on icon at bounding box center [1147, 69] width 10 height 10
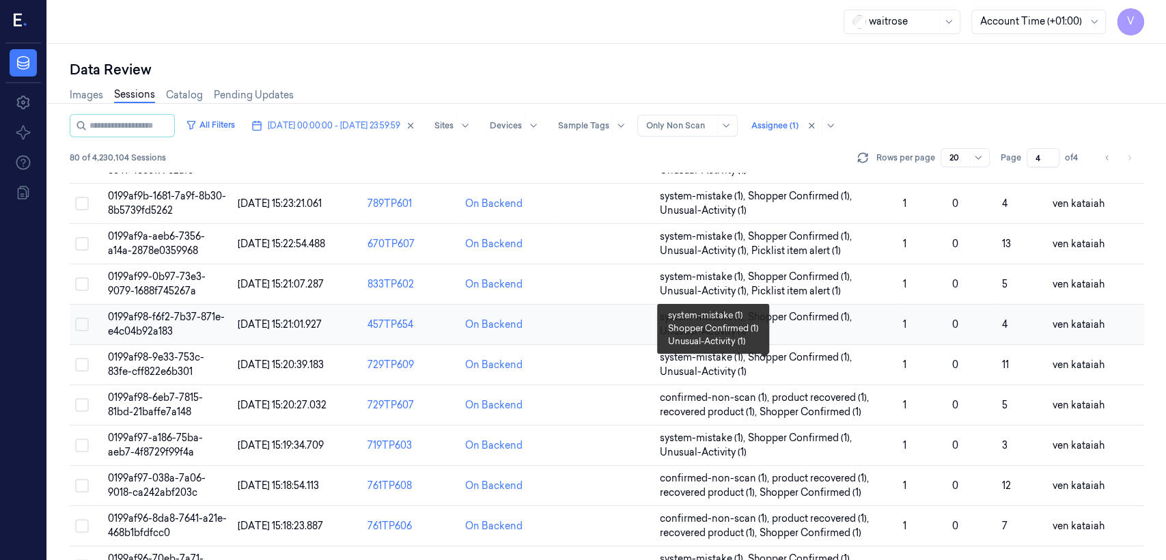
scroll to position [458, 0]
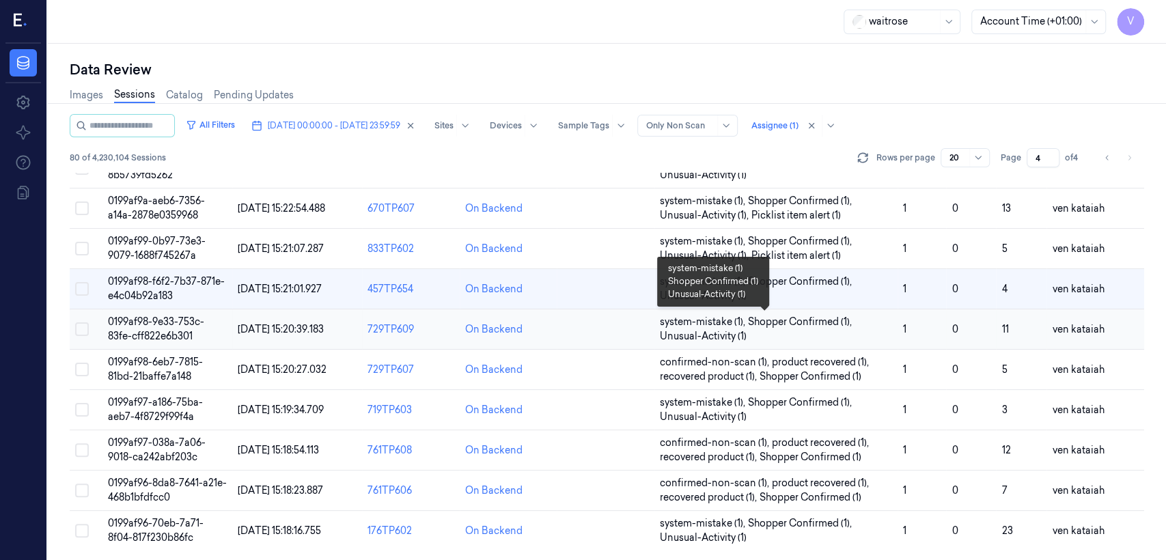
click at [636, 318] on span "Shopper Confirmed (1) ," at bounding box center [801, 322] width 107 height 14
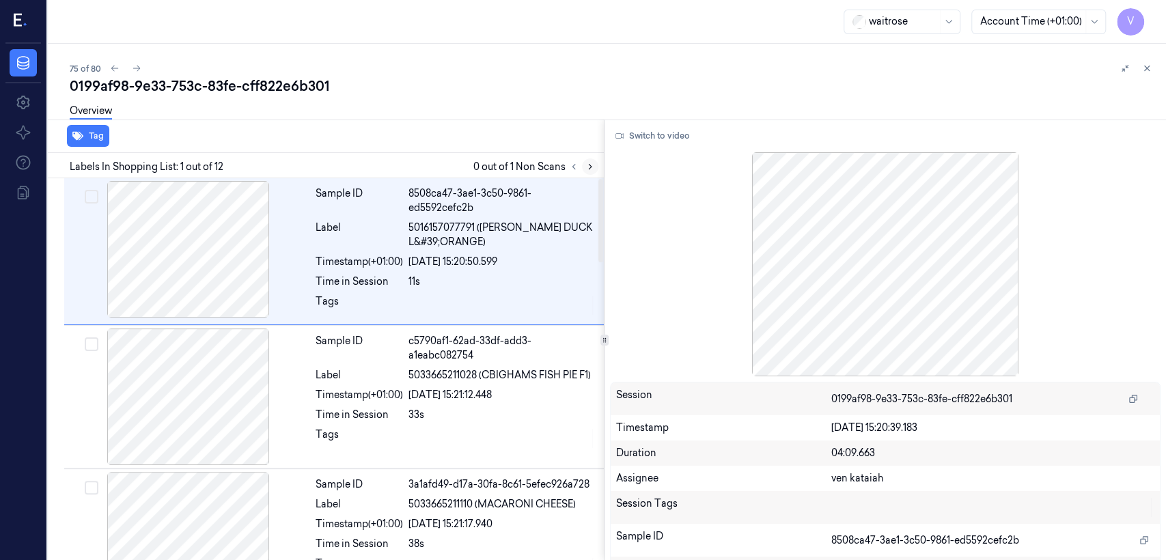
click at [590, 169] on icon at bounding box center [591, 167] width 10 height 10
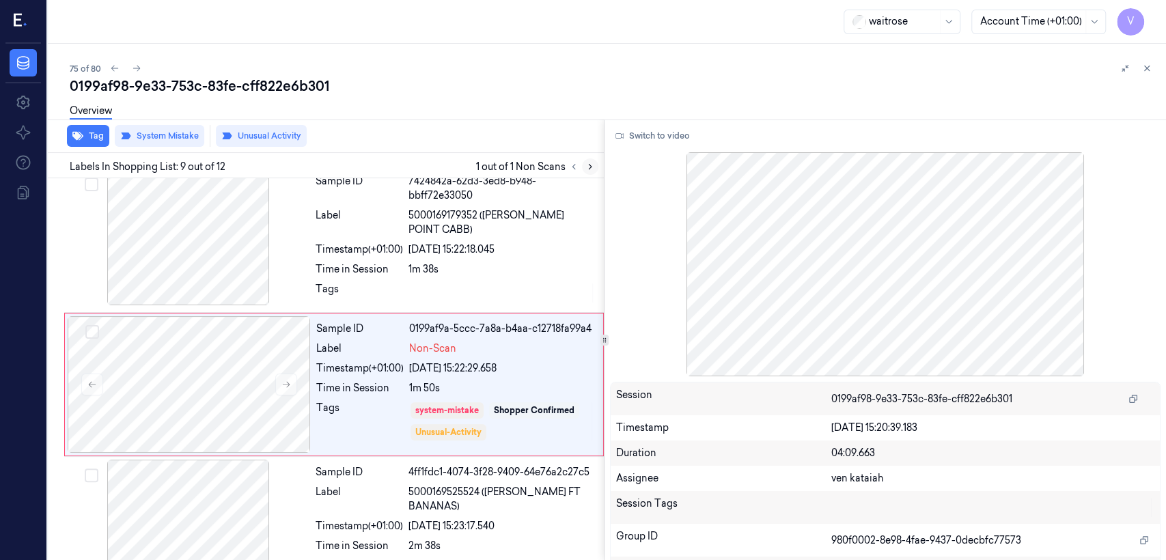
scroll to position [1043, 0]
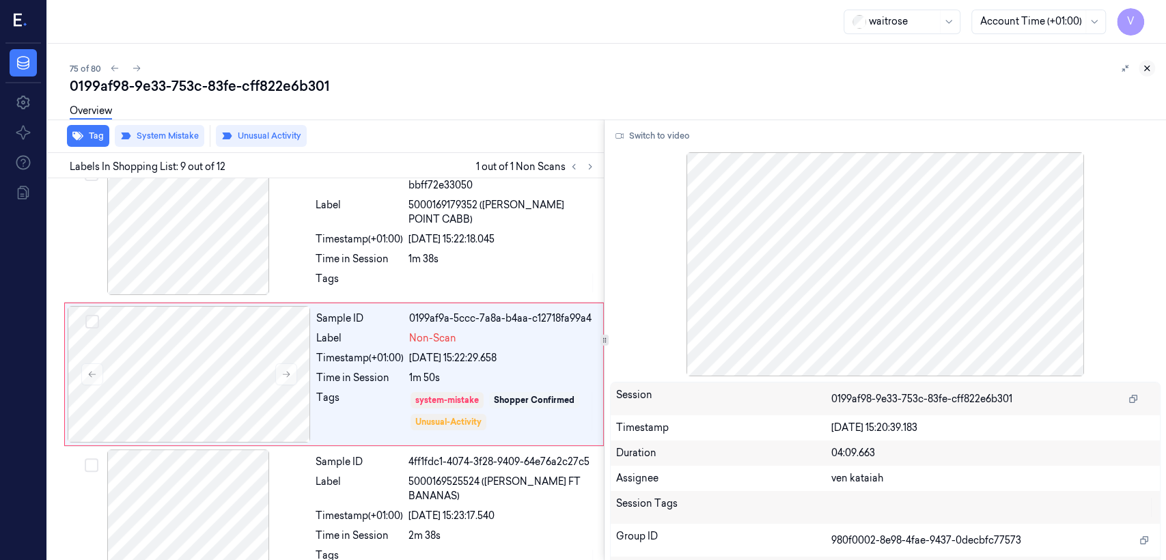
click at [636, 72] on icon at bounding box center [1147, 69] width 10 height 10
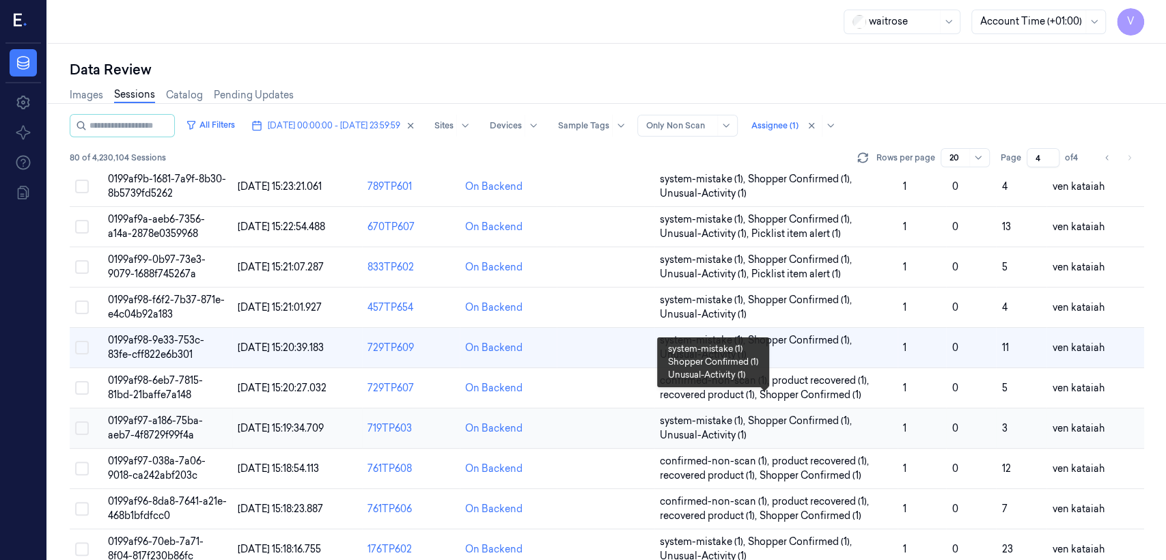
scroll to position [458, 0]
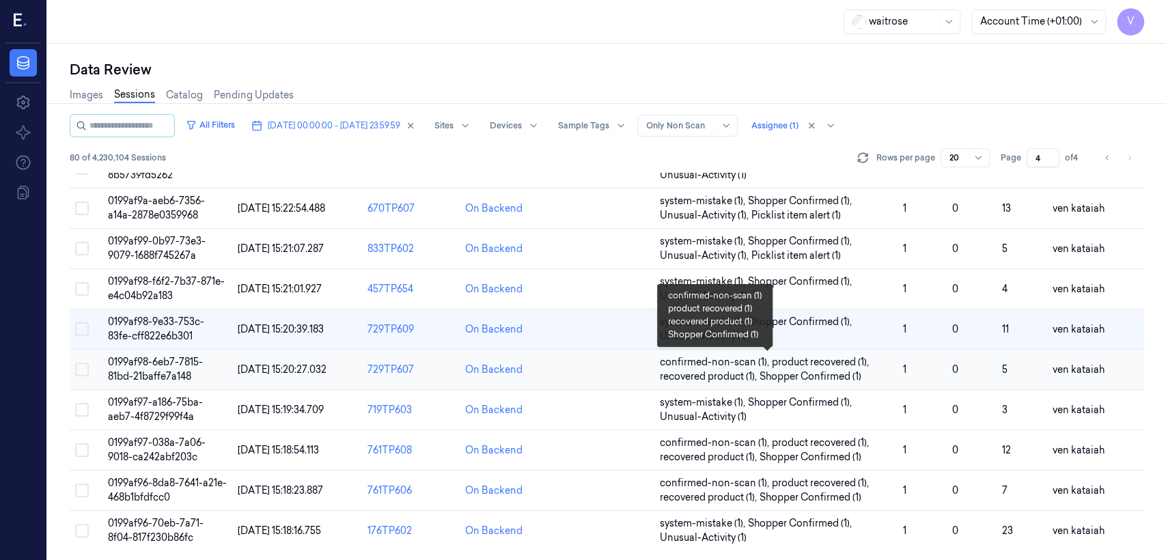
click at [636, 370] on span "Shopper Confirmed (1)" at bounding box center [811, 377] width 102 height 14
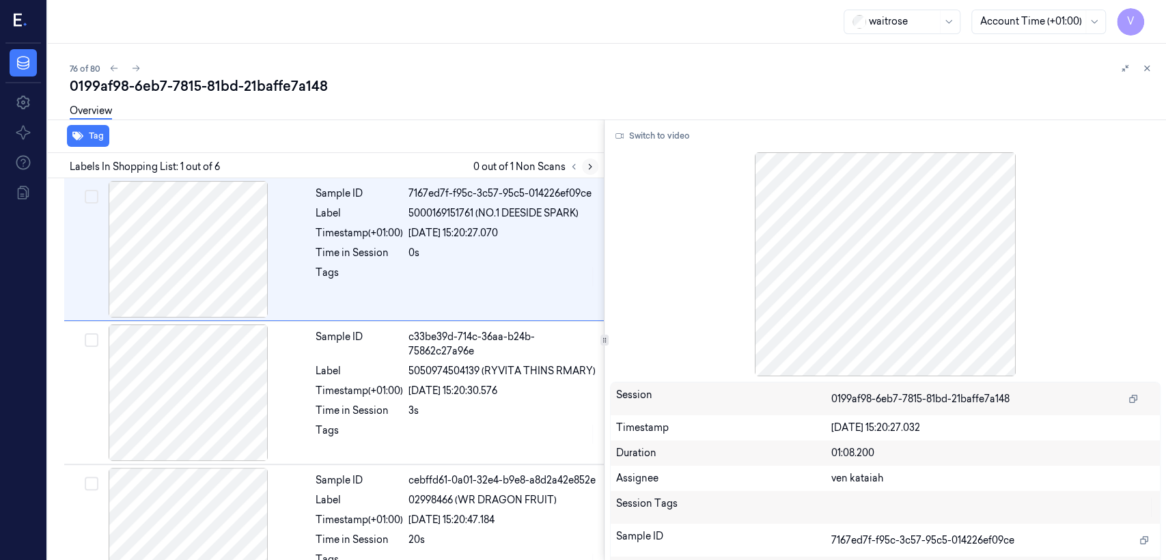
click at [593, 160] on button at bounding box center [590, 167] width 16 height 16
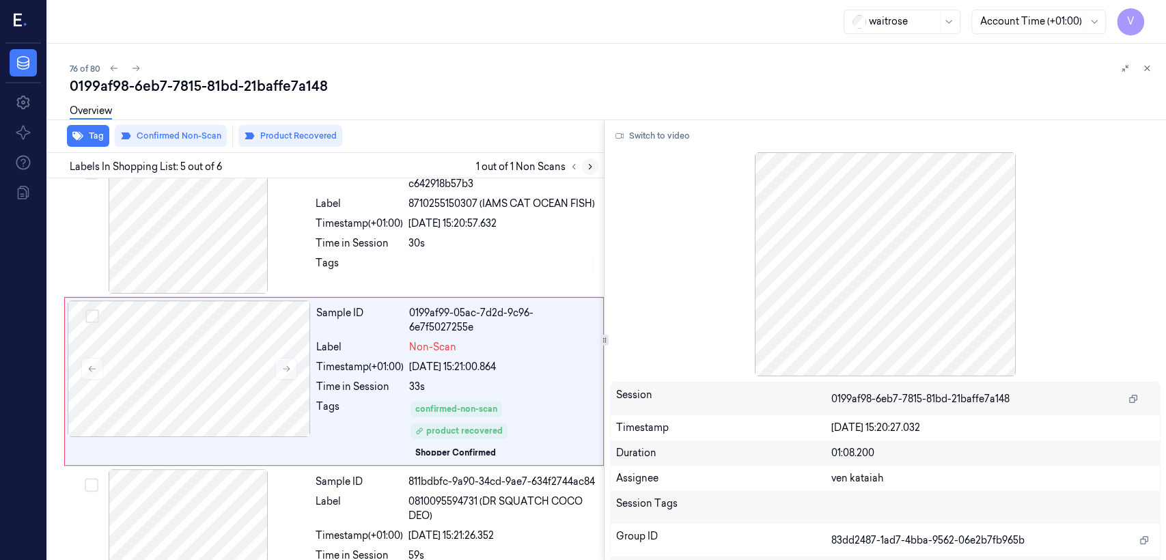
scroll to position [465, 0]
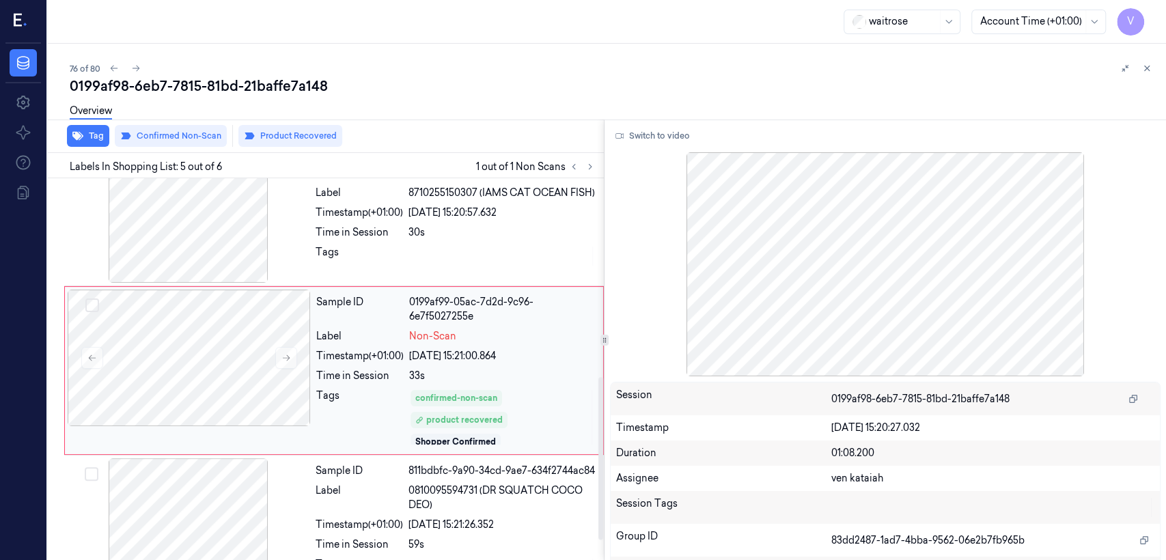
click at [372, 355] on div "Timestamp (+01:00)" at bounding box center [359, 356] width 87 height 14
click at [501, 429] on span "0810095594731 (DR SQUATCH COCO DEO)" at bounding box center [502, 498] width 187 height 29
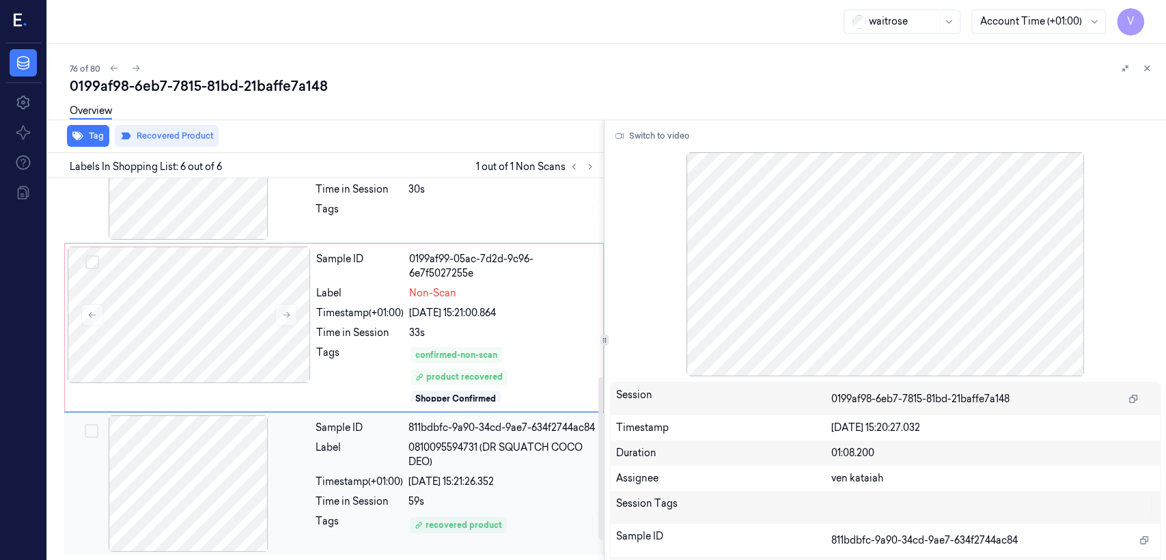
scroll to position [511, 0]
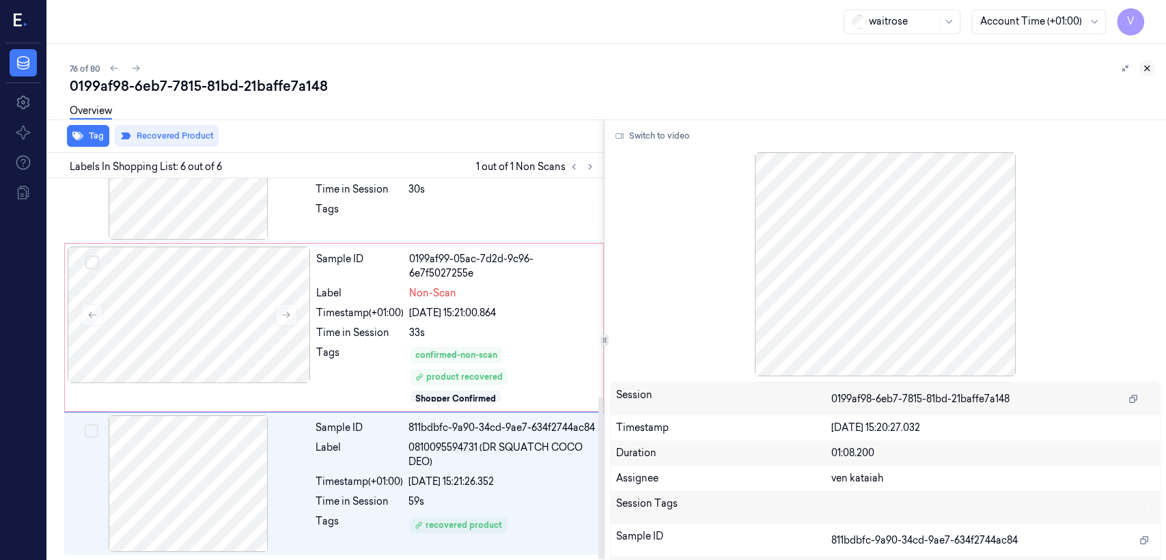
click at [636, 65] on icon at bounding box center [1147, 69] width 10 height 10
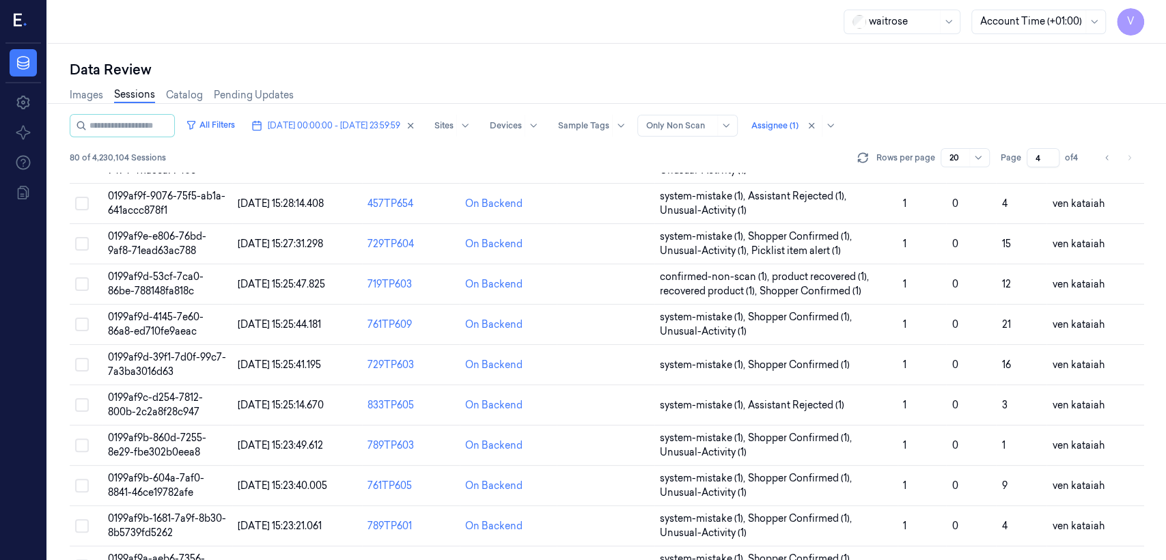
scroll to position [458, 0]
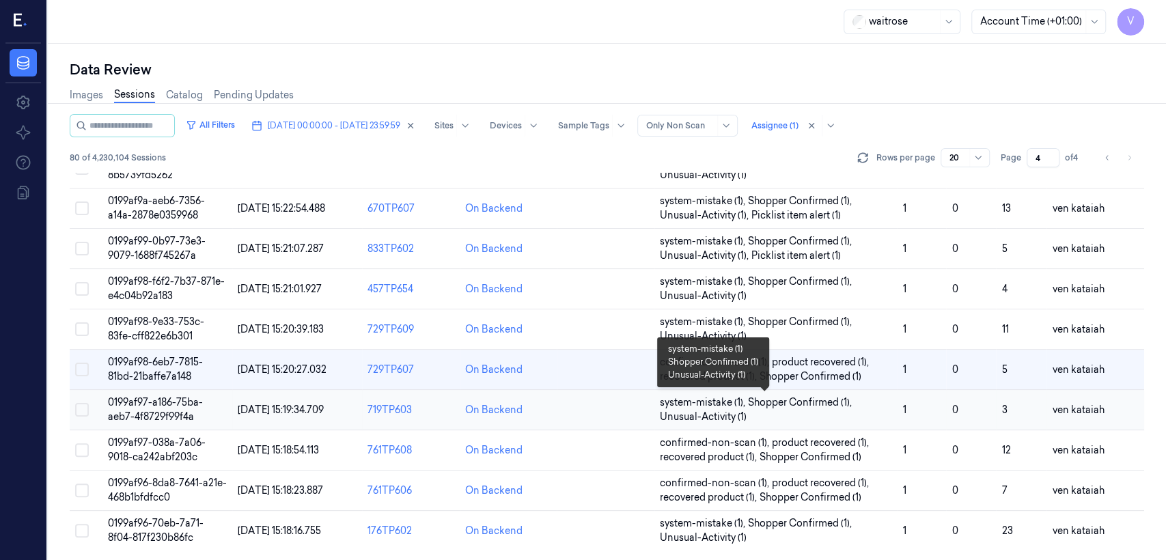
click at [636, 405] on span "system-mistake (1) ," at bounding box center [704, 403] width 88 height 14
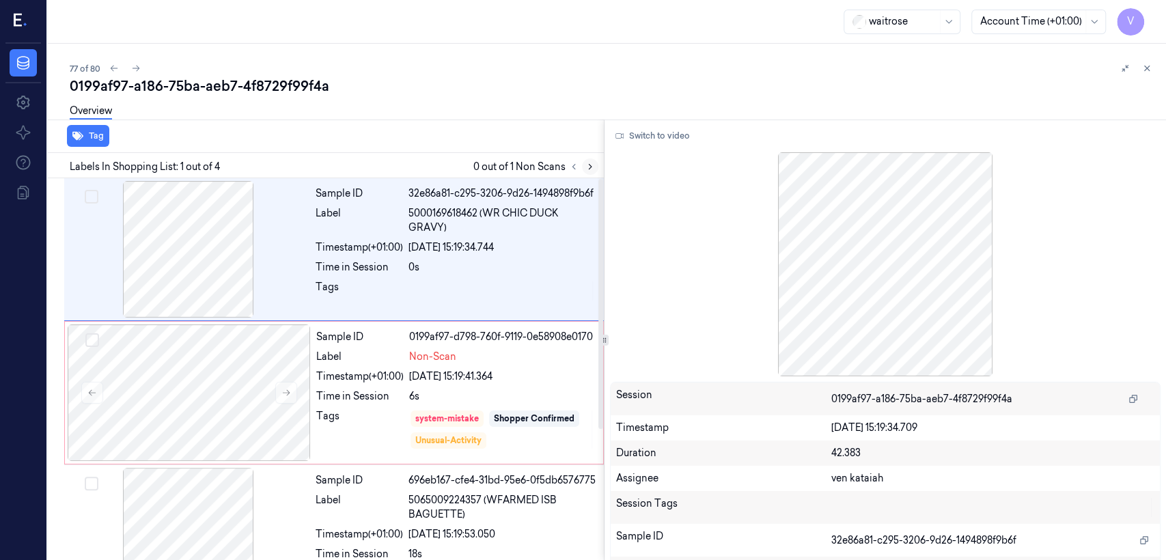
click at [590, 162] on icon at bounding box center [591, 167] width 10 height 10
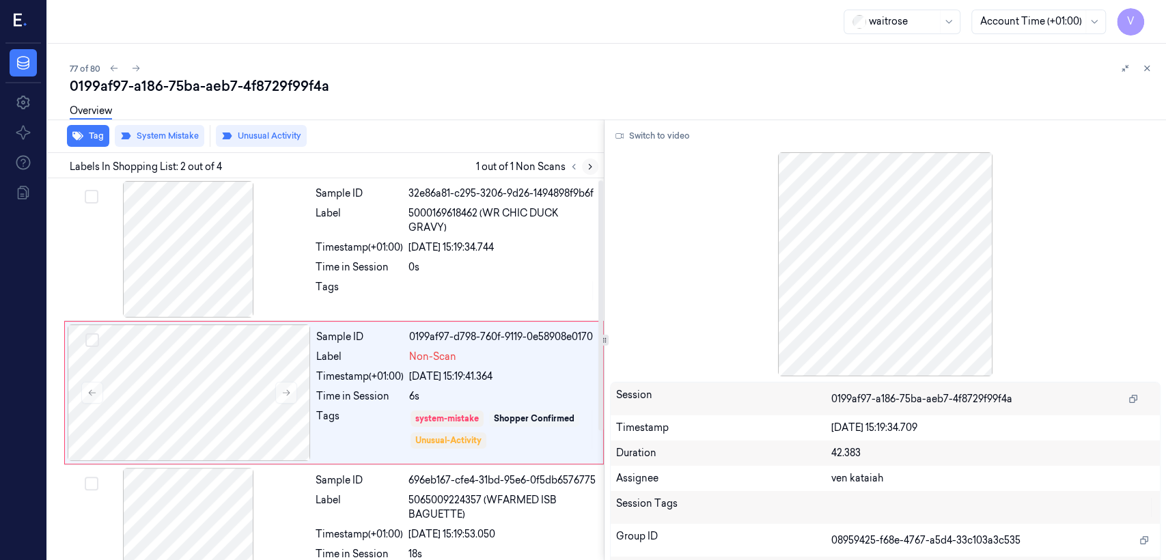
scroll to position [23, 0]
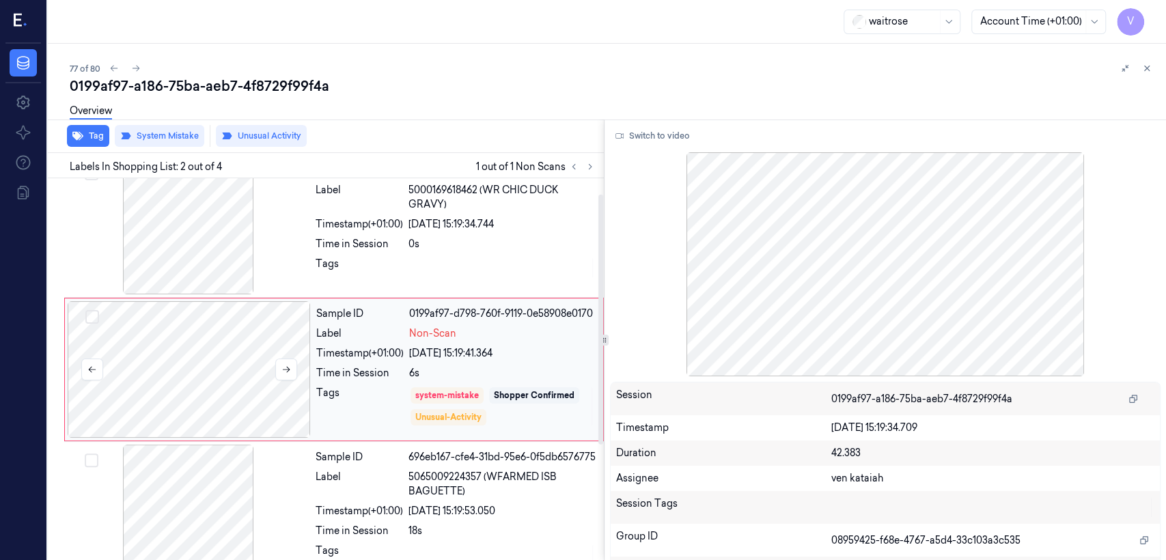
drag, startPoint x: 297, startPoint y: 374, endPoint x: 290, endPoint y: 370, distance: 8.6
click at [297, 374] on div at bounding box center [189, 369] width 243 height 137
click at [288, 370] on icon at bounding box center [287, 370] width 8 height 6
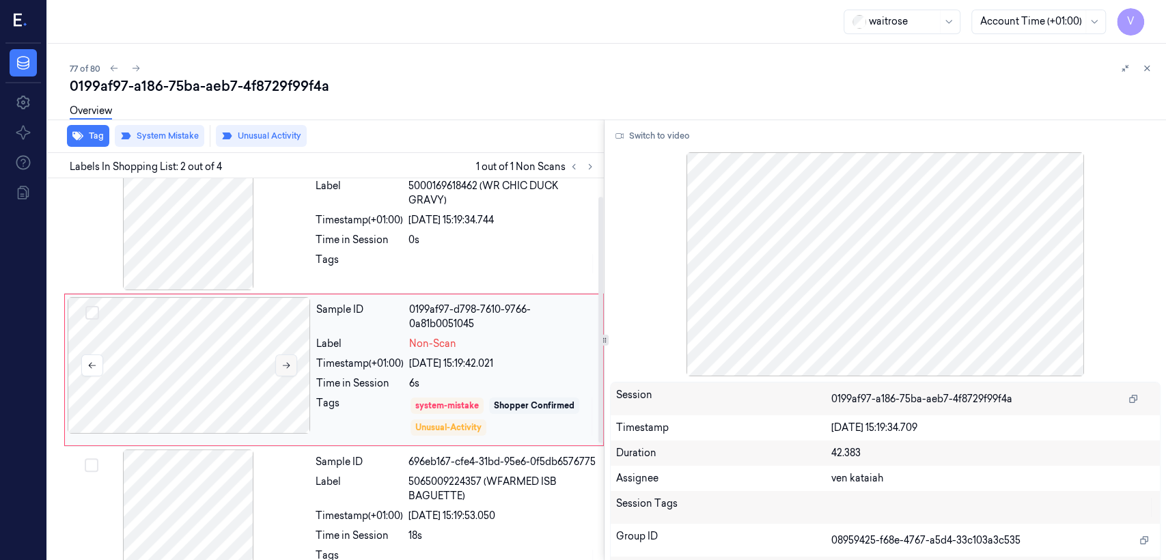
click at [288, 370] on button at bounding box center [286, 366] width 22 height 22
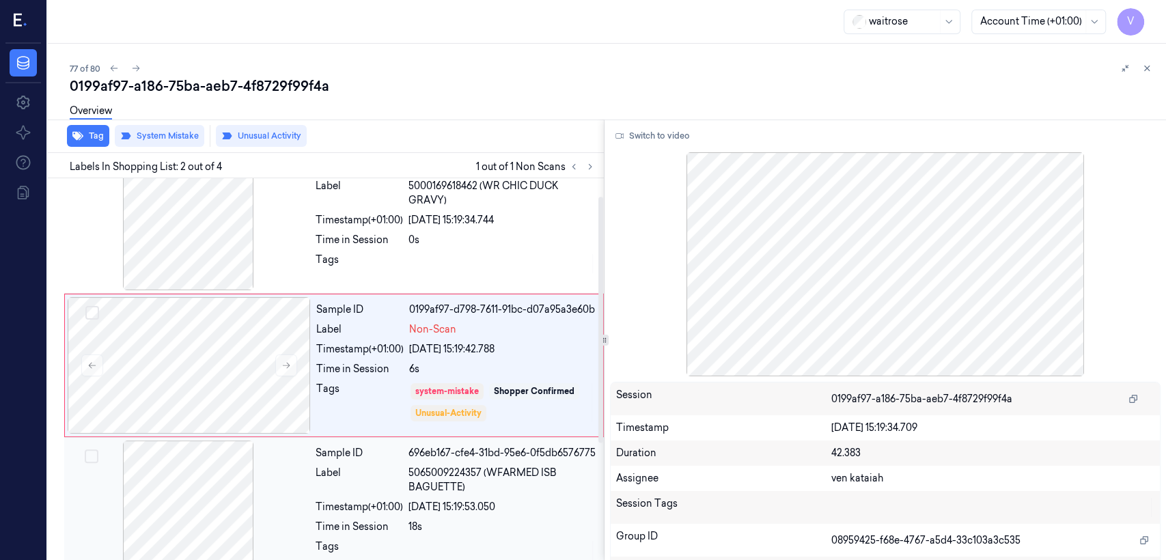
click at [410, 429] on span "5065009224357 (WFARMED ISB BAGUETTE)" at bounding box center [502, 480] width 187 height 29
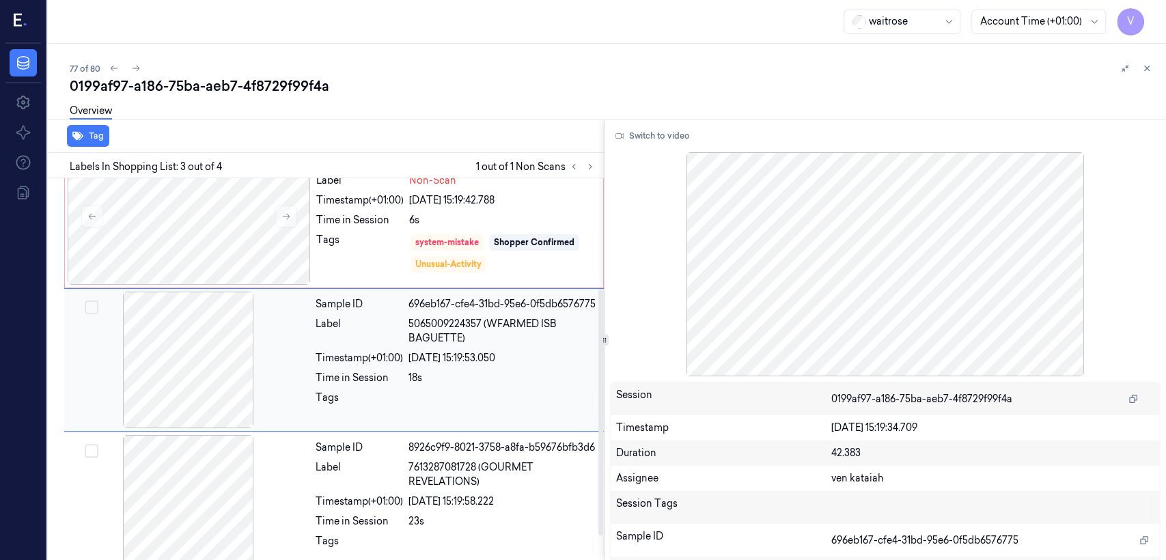
scroll to position [177, 0]
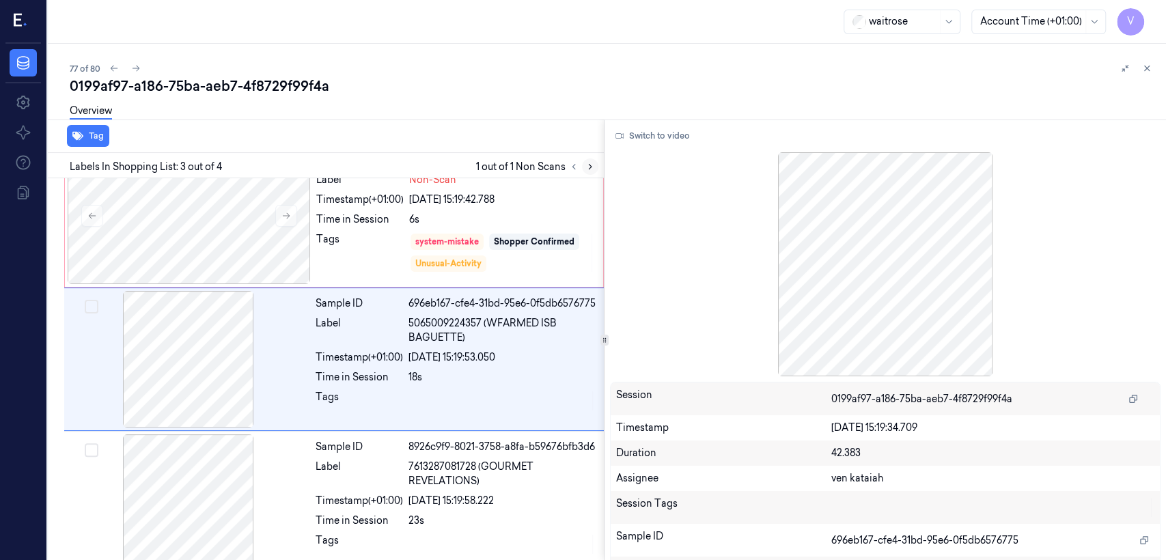
click at [590, 160] on button at bounding box center [590, 167] width 16 height 16
click at [587, 169] on icon at bounding box center [591, 167] width 10 height 10
click at [636, 68] on icon at bounding box center [1147, 69] width 10 height 10
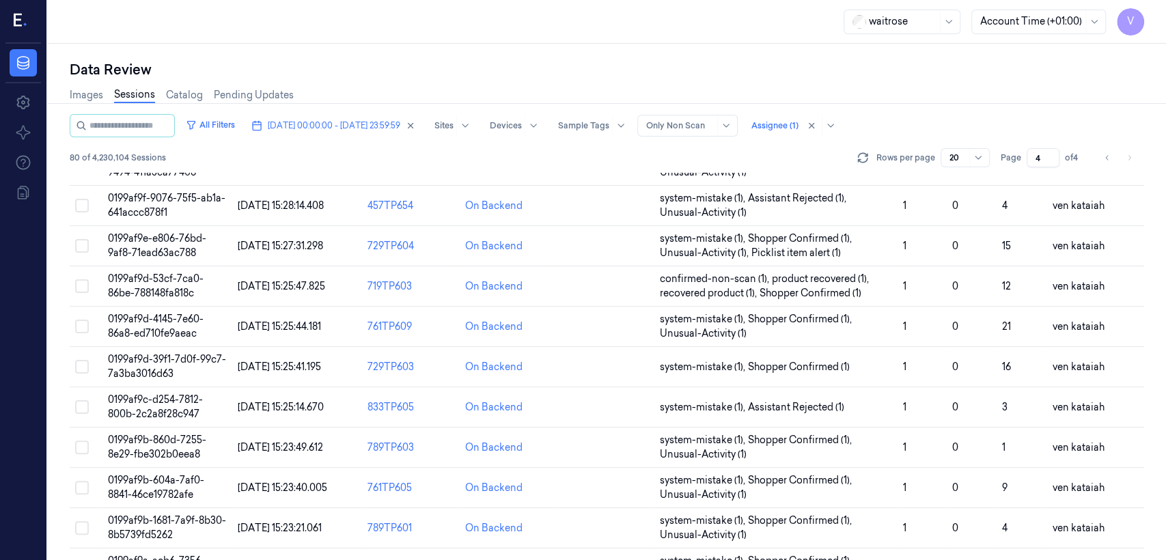
scroll to position [458, 0]
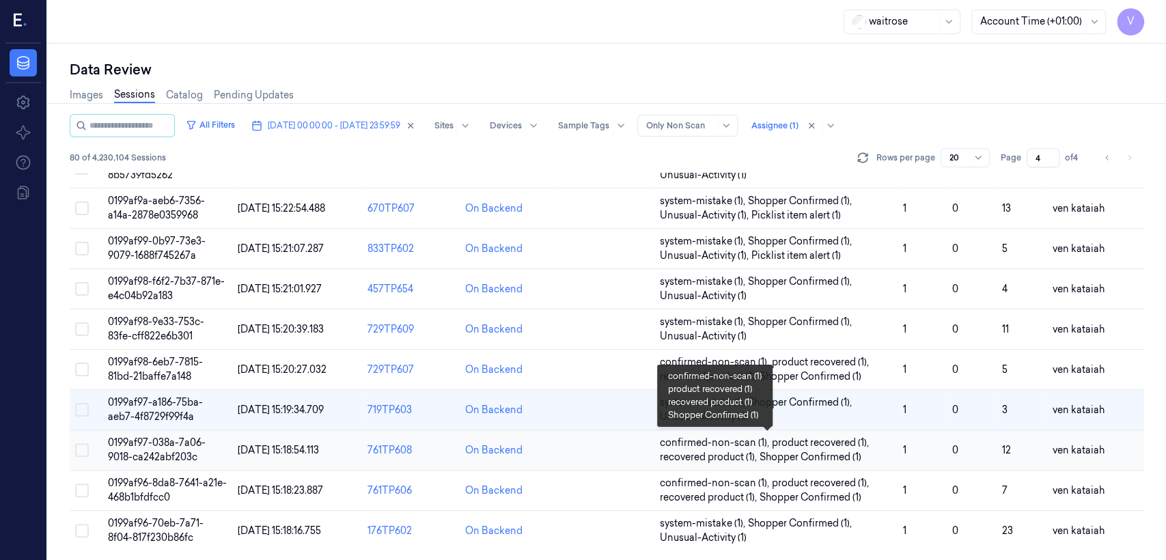
click at [636, 429] on span "product recovered (1) ," at bounding box center [822, 443] width 100 height 14
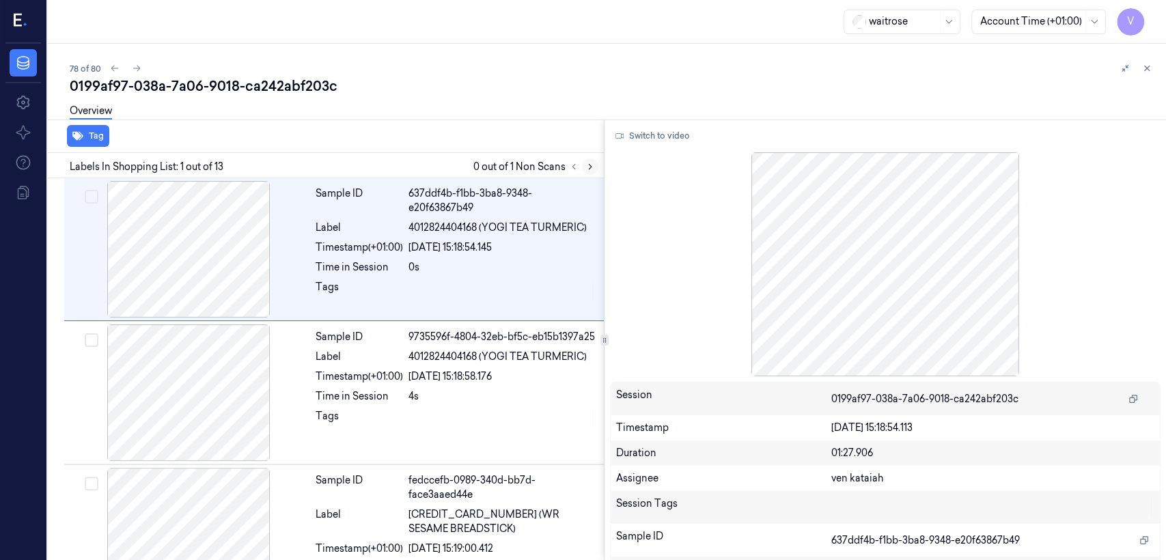
click at [586, 171] on icon at bounding box center [591, 167] width 10 height 10
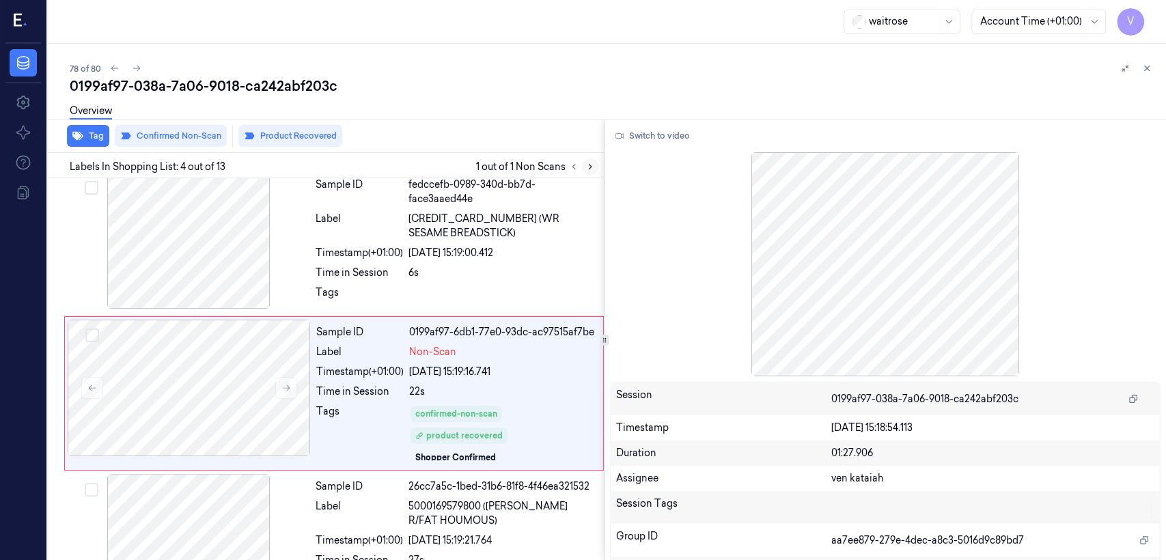
scroll to position [319, 0]
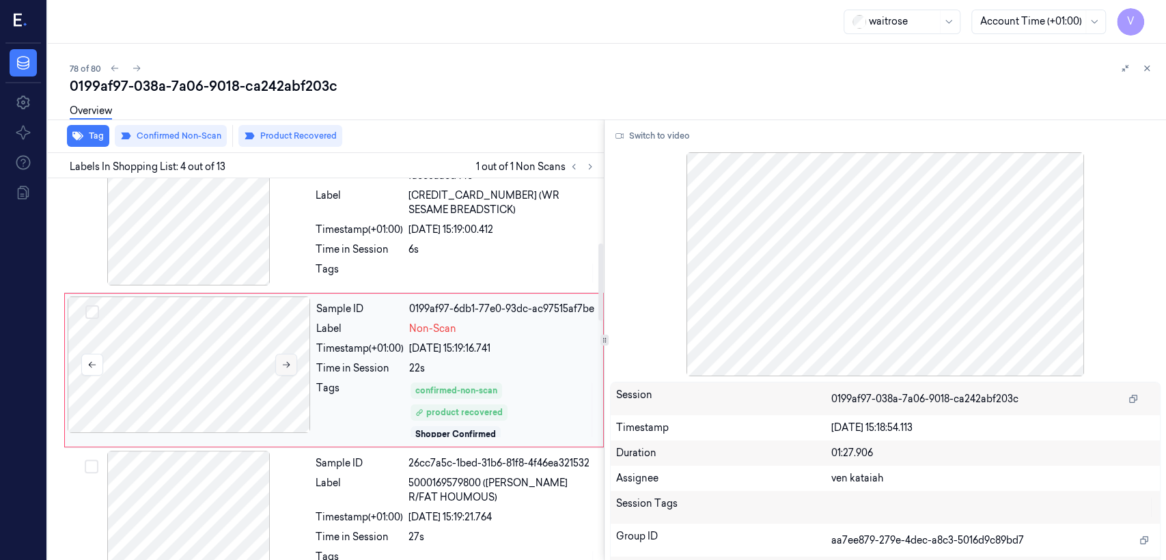
click at [297, 368] on button at bounding box center [286, 365] width 22 height 22
click at [604, 170] on div at bounding box center [604, 340] width 1 height 441
click at [597, 166] on button at bounding box center [590, 167] width 16 height 16
click at [501, 429] on span "5000169579800 (WR ESS R/FAT HOUMOUS)" at bounding box center [502, 490] width 187 height 29
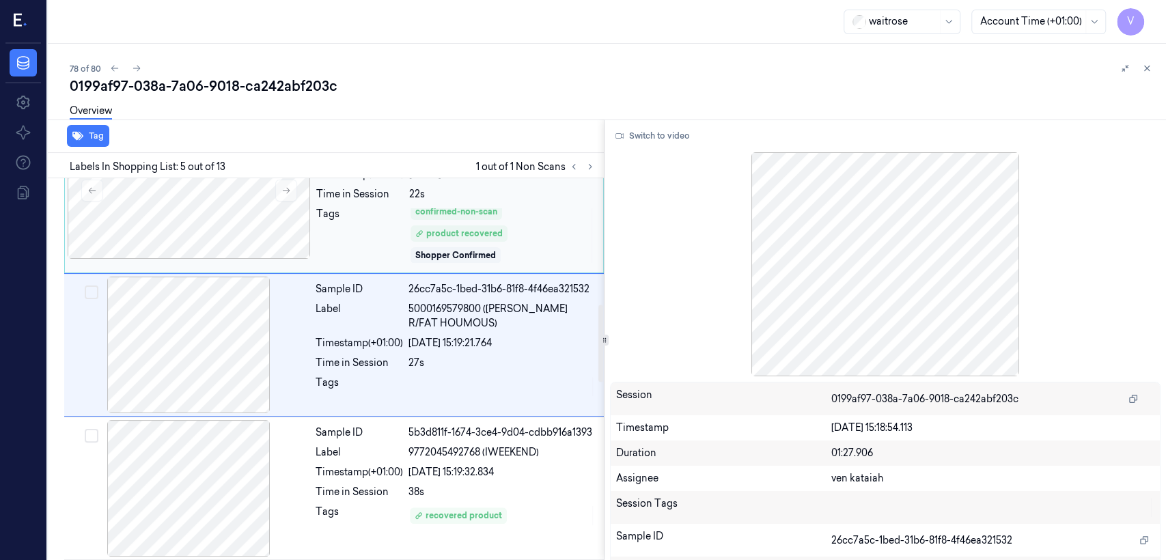
click at [448, 238] on div "confirmed-non-scan product recovered Shopper Confirmed" at bounding box center [500, 235] width 178 height 55
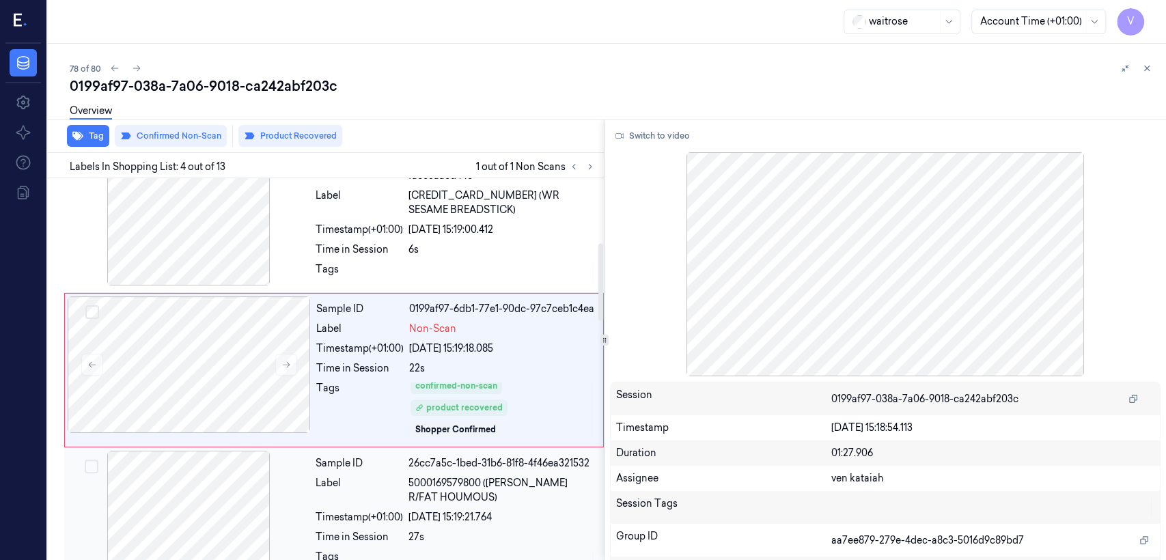
click at [451, 429] on span "5000169579800 (WR ESS R/FAT HOUMOUS)" at bounding box center [502, 490] width 187 height 29
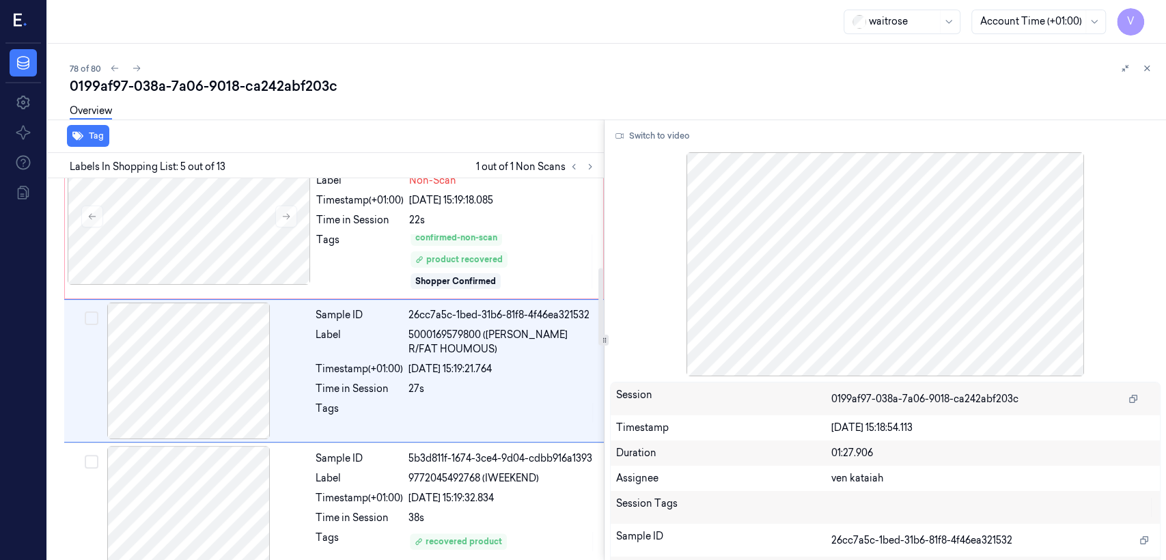
scroll to position [468, 0]
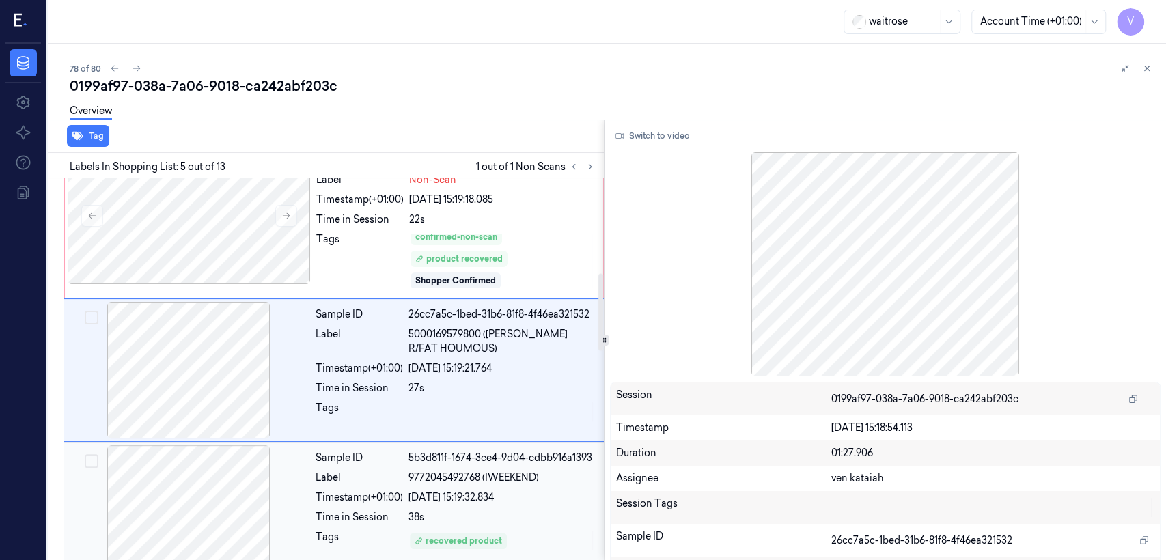
click at [440, 429] on div "Sample ID 5b3d811f-1674-3ce4-9d04-cdbb916a1393 Label 9772045492768 (IWEEKEND) T…" at bounding box center [455, 514] width 291 height 137
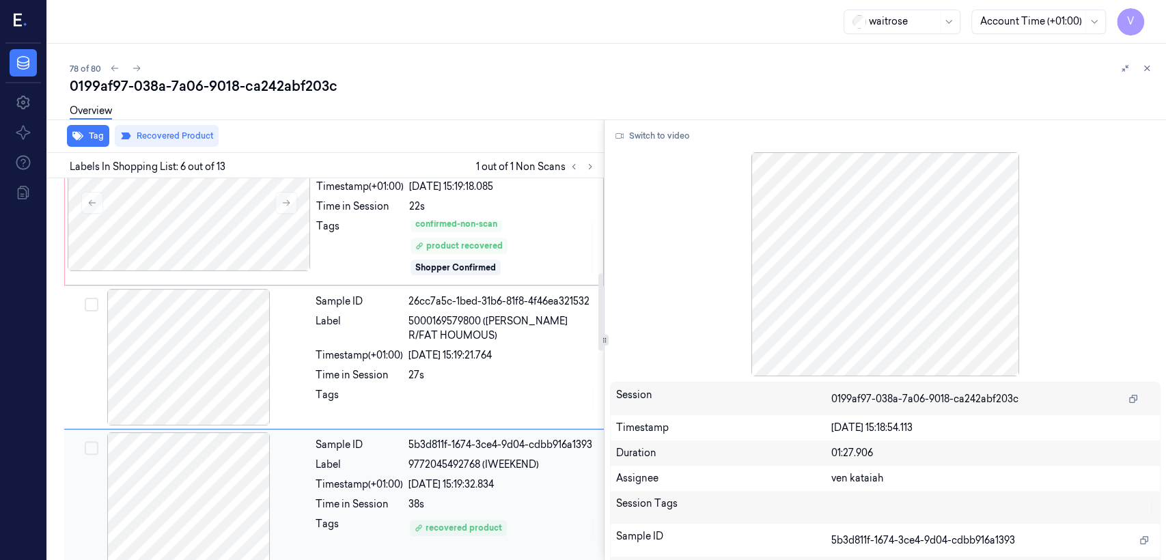
scroll to position [459, 0]
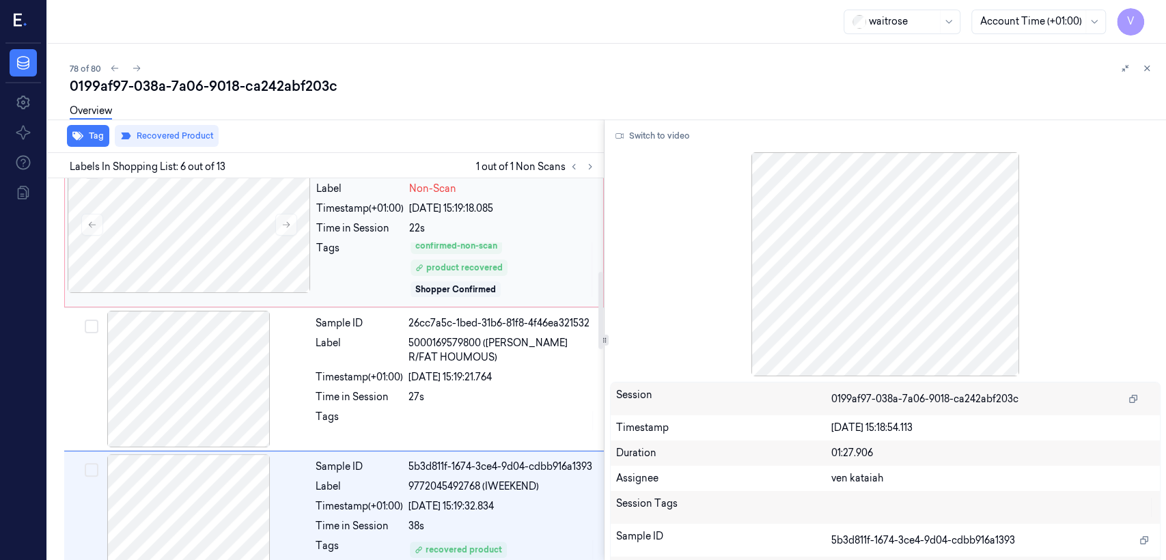
click at [525, 258] on div "confirmed-non-scan product recovered Shopper Confirmed" at bounding box center [502, 269] width 186 height 57
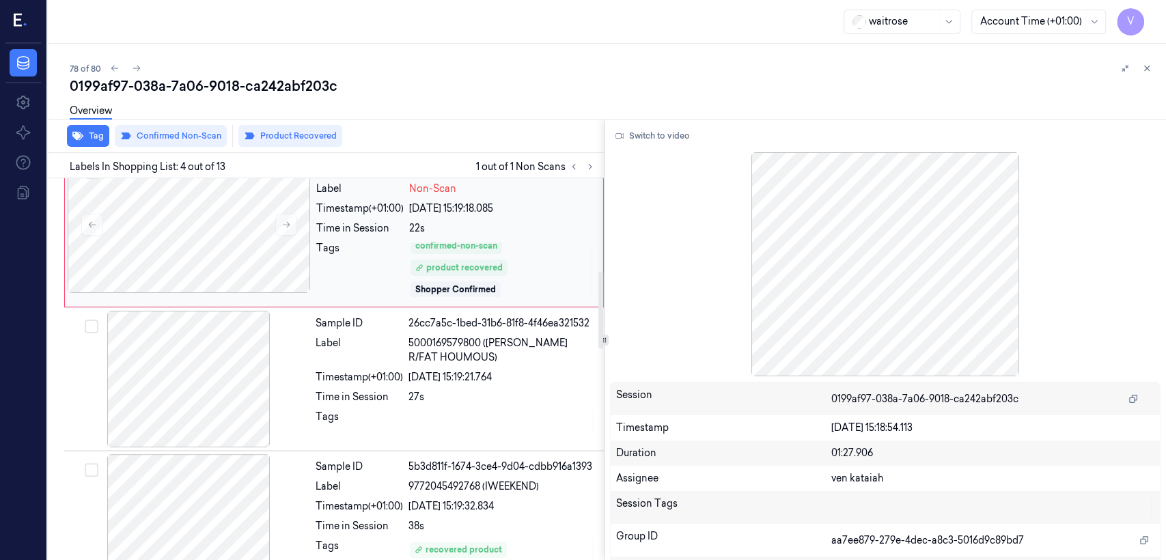
scroll to position [319, 0]
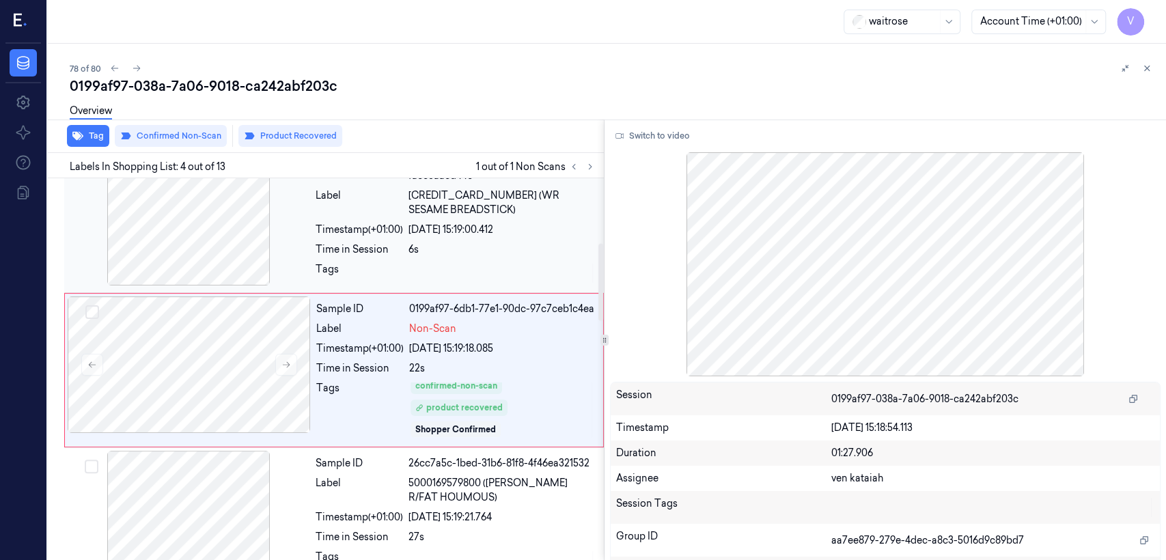
click at [490, 284] on div "Sample ID fedccefb-0989-340d-bb7d-face3aaed44e Label 5063210049394 (WR SESAME B…" at bounding box center [455, 219] width 291 height 141
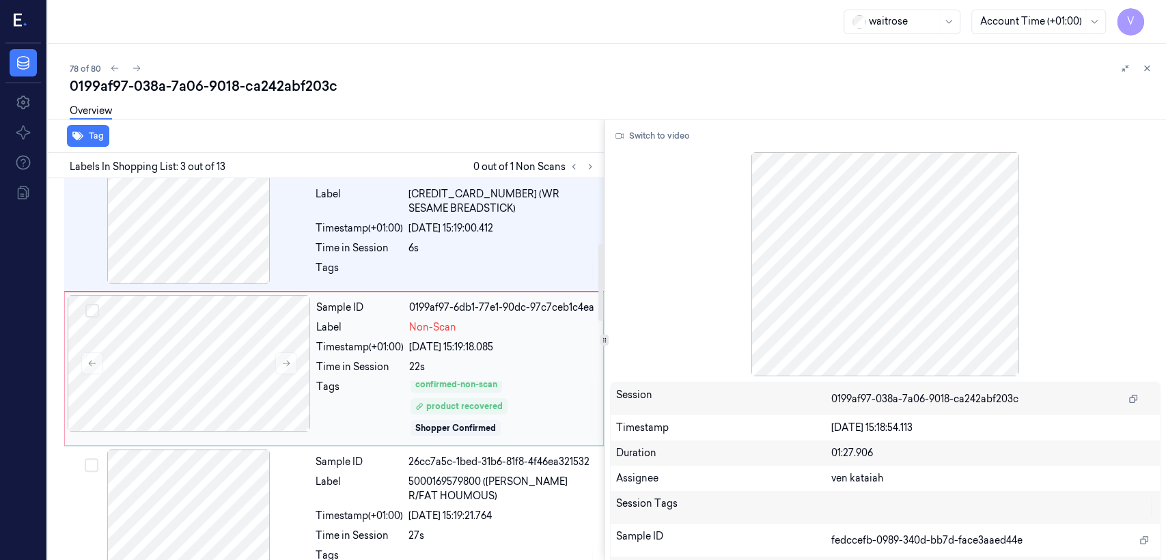
click at [460, 370] on div "22s" at bounding box center [502, 367] width 186 height 14
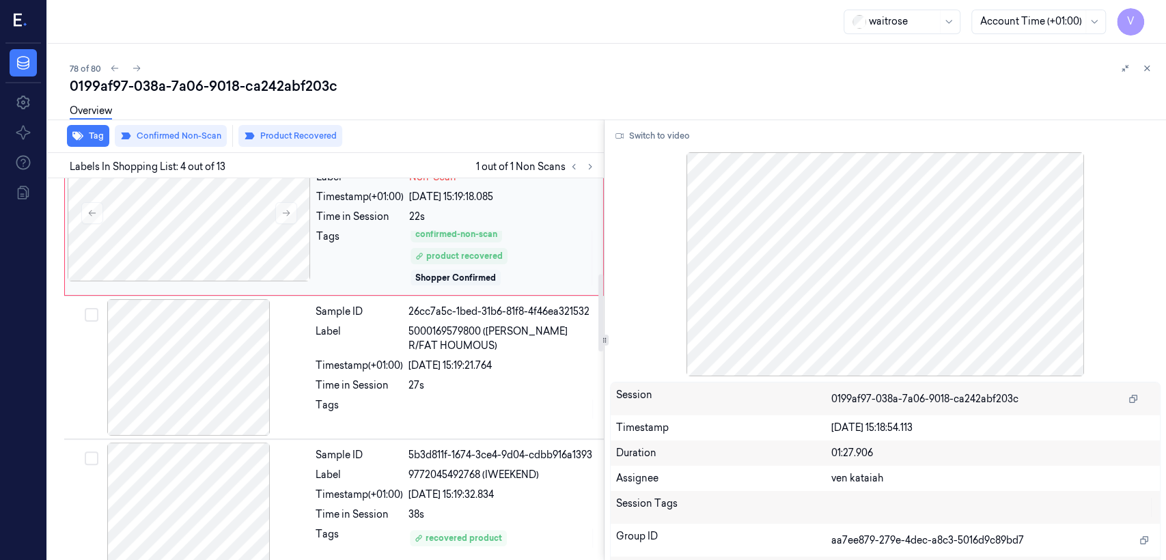
click at [460, 370] on div "04/10/2025 15:19:21.764" at bounding box center [502, 366] width 187 height 14
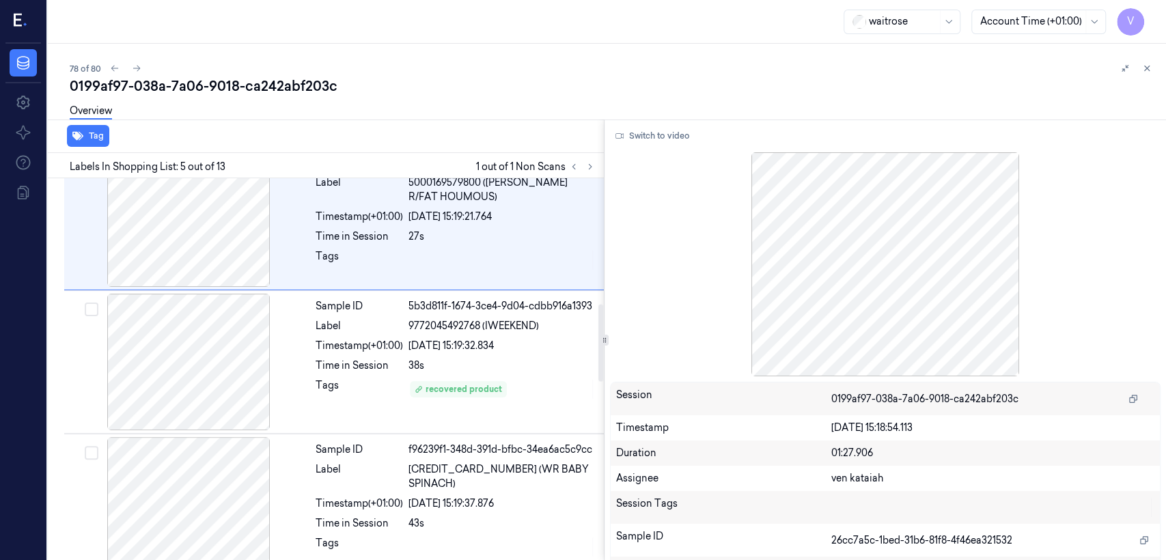
click at [460, 370] on div "38s" at bounding box center [502, 366] width 187 height 14
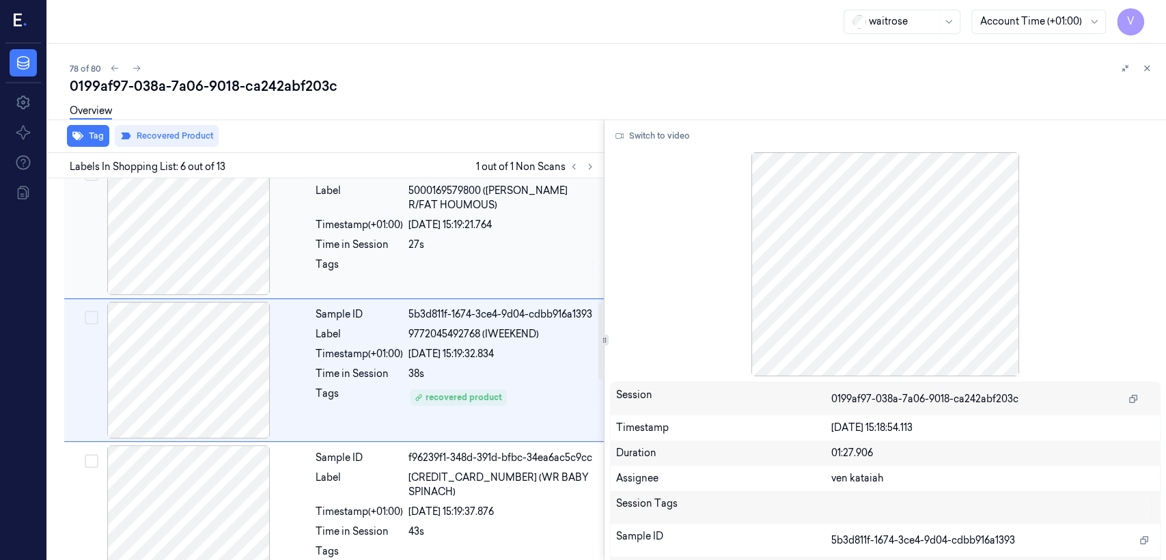
click at [421, 261] on div at bounding box center [502, 269] width 187 height 22
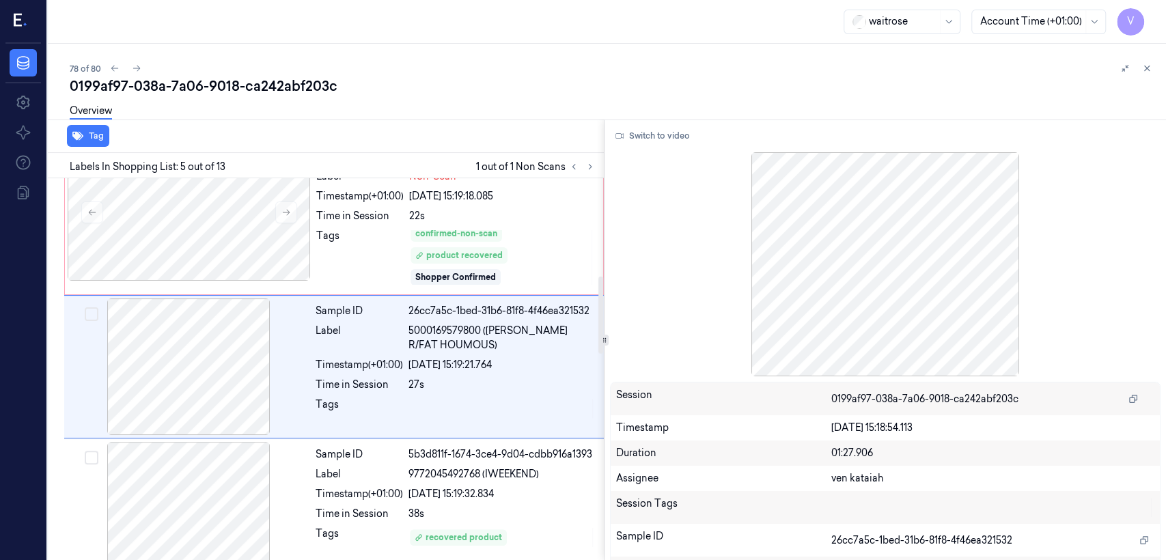
scroll to position [468, 0]
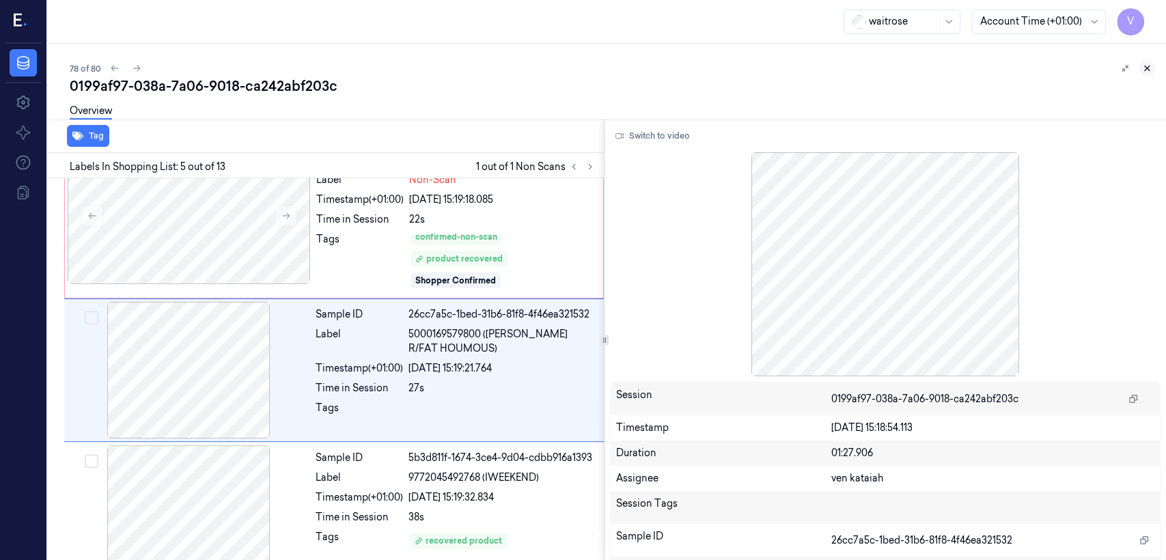
click at [636, 69] on icon at bounding box center [1147, 69] width 10 height 10
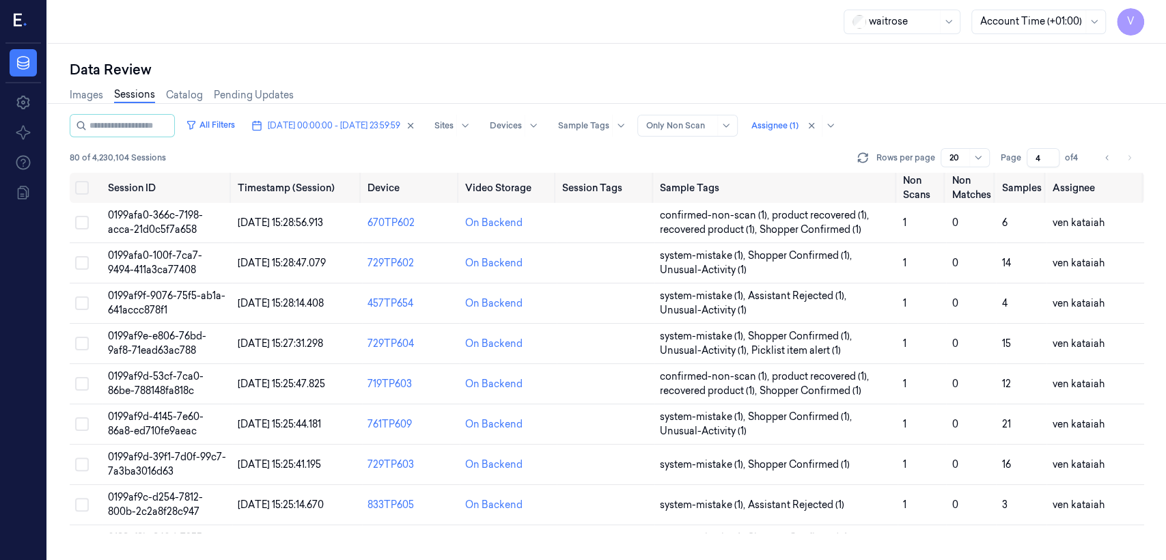
scroll to position [458, 0]
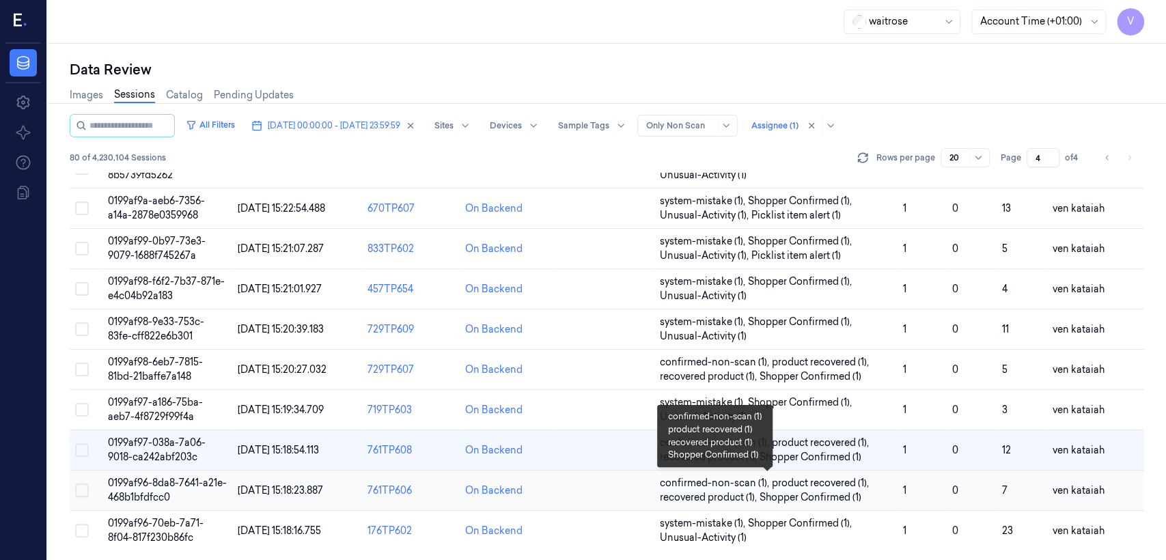
click at [636, 429] on span "recovered product (1) ," at bounding box center [710, 498] width 100 height 14
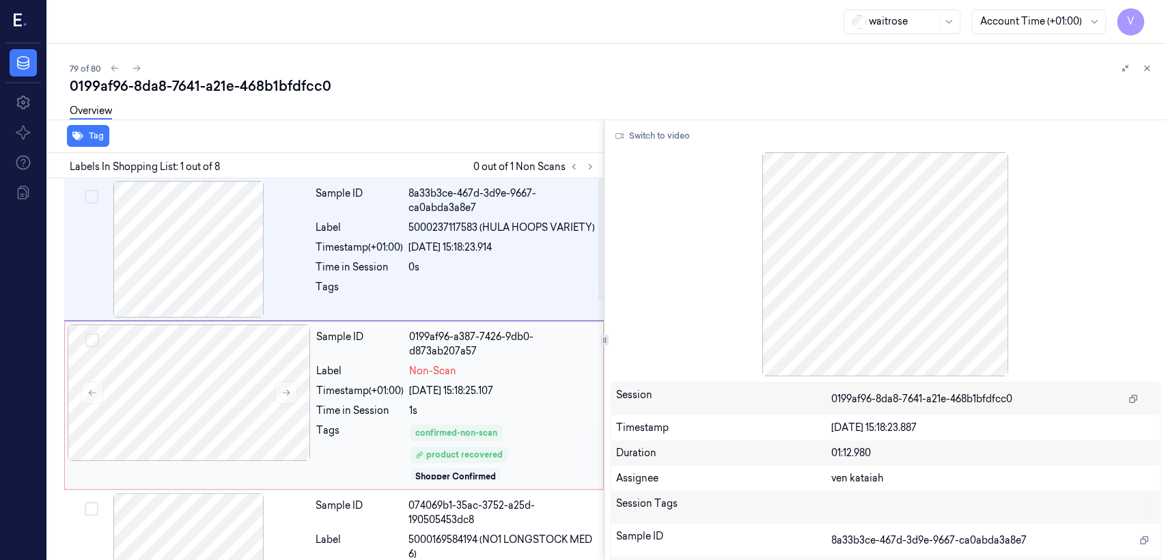
click at [441, 392] on div "04/10/2025 15:18:25.107" at bounding box center [502, 391] width 186 height 14
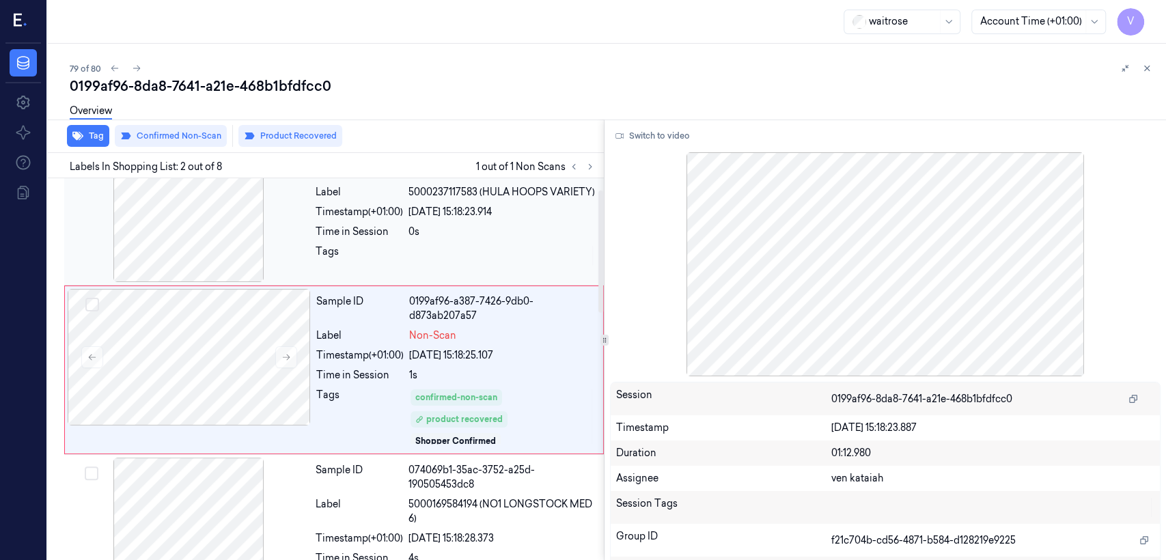
click at [377, 264] on div "Tags" at bounding box center [359, 256] width 87 height 22
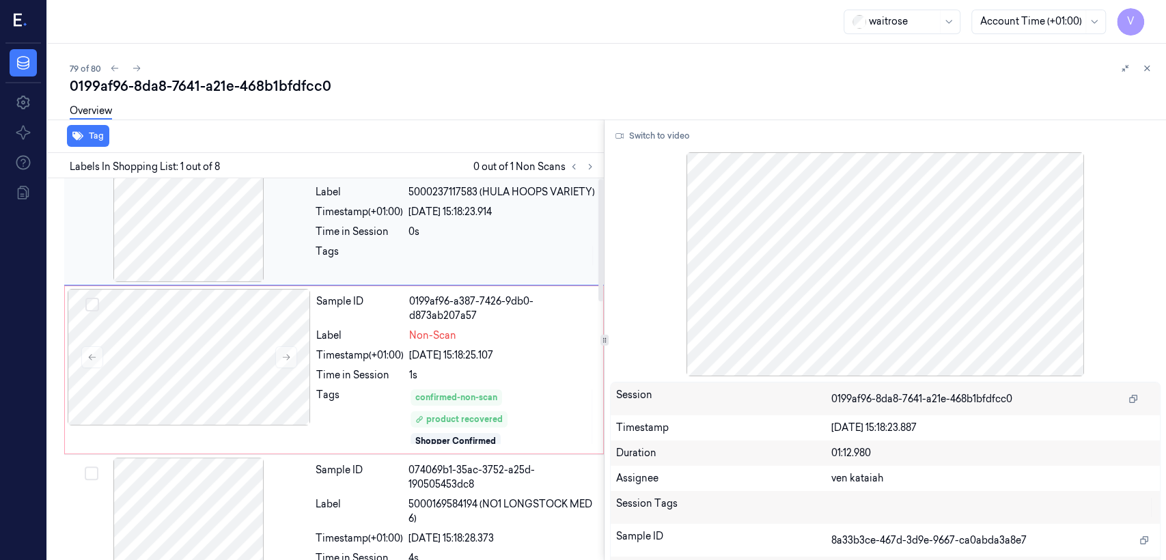
scroll to position [0, 0]
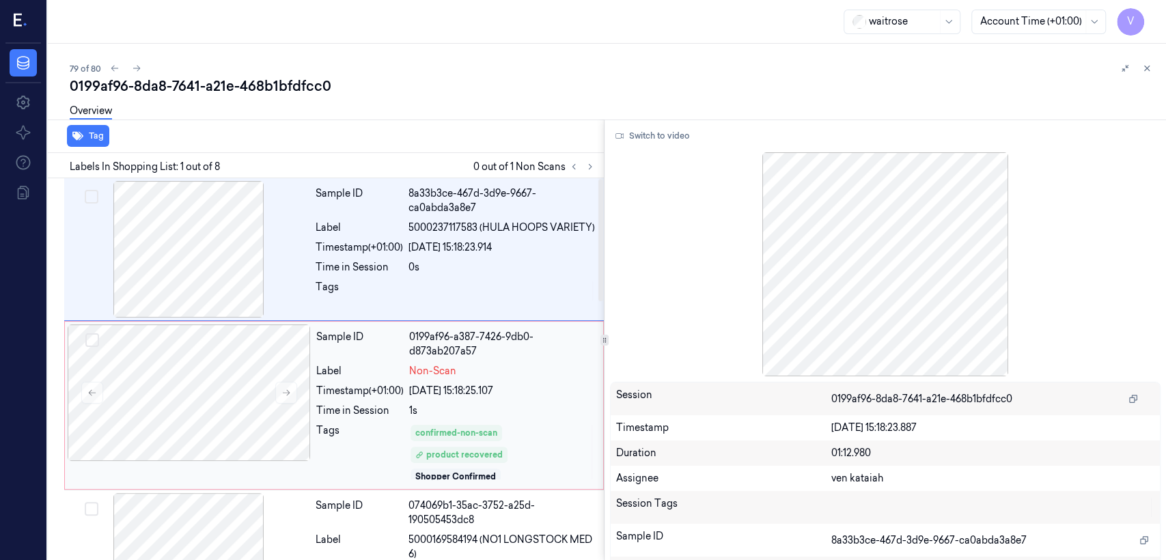
click at [424, 421] on div "Sample ID 0199af96-a387-7426-9db0-d873ab207a57 Label Non-Scan Timestamp (+01:00…" at bounding box center [456, 406] width 290 height 162
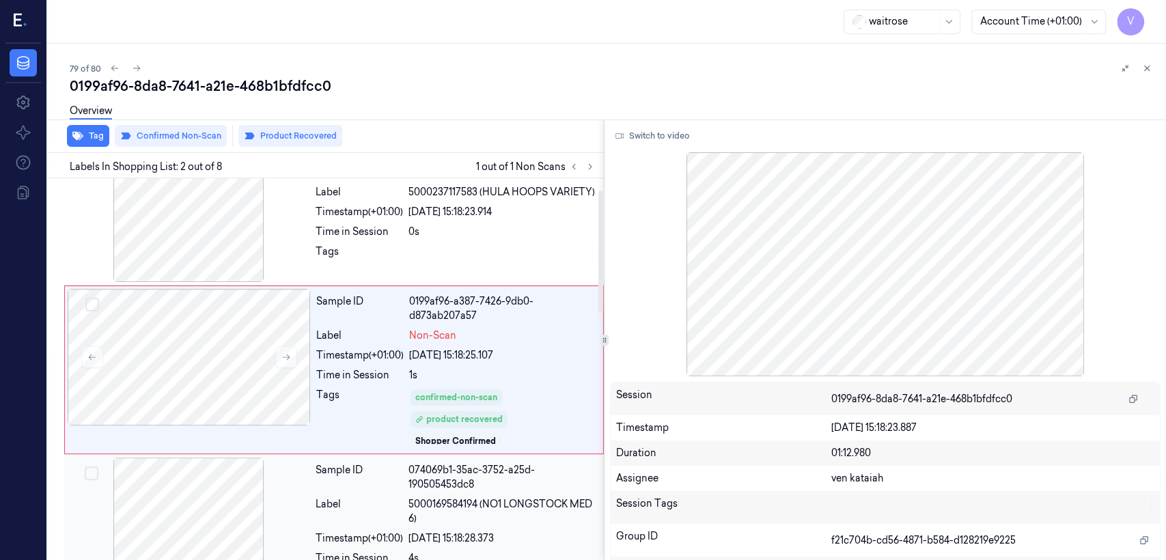
click at [398, 429] on div "Sample ID" at bounding box center [359, 477] width 87 height 29
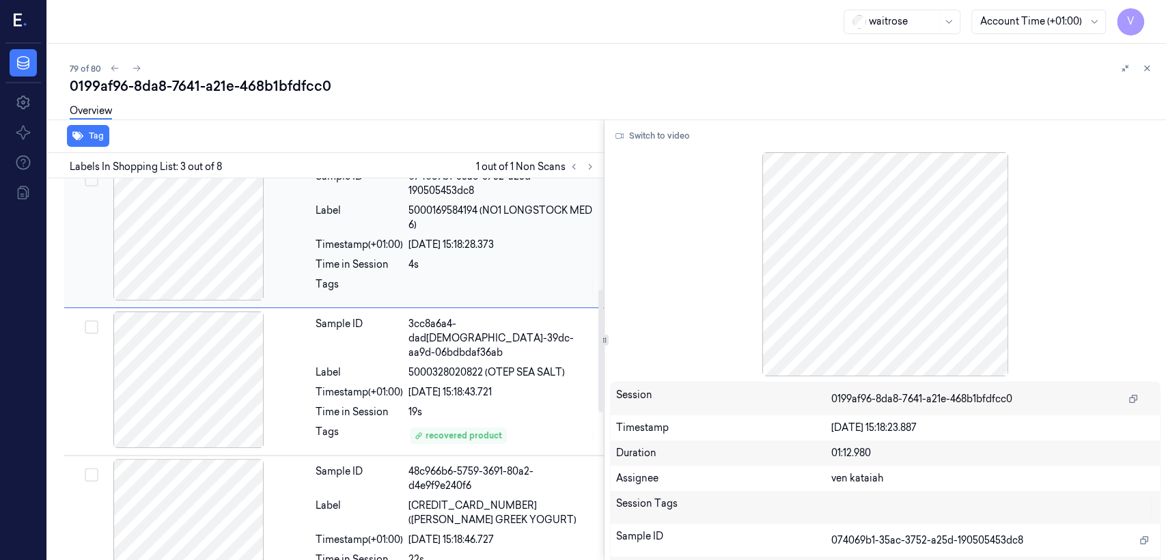
scroll to position [346, 0]
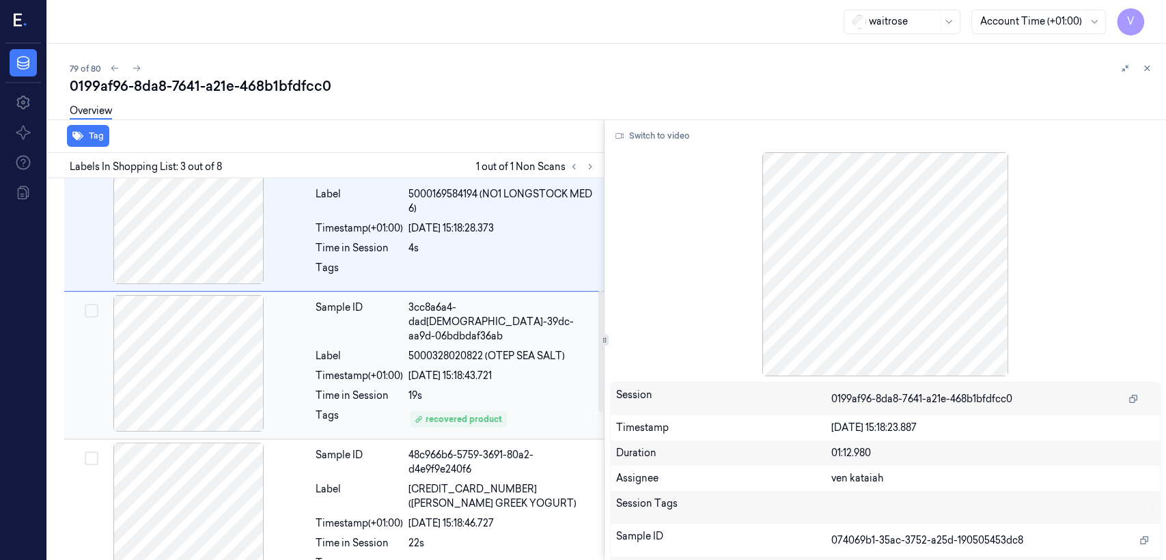
click at [372, 409] on div "Tags" at bounding box center [359, 420] width 87 height 22
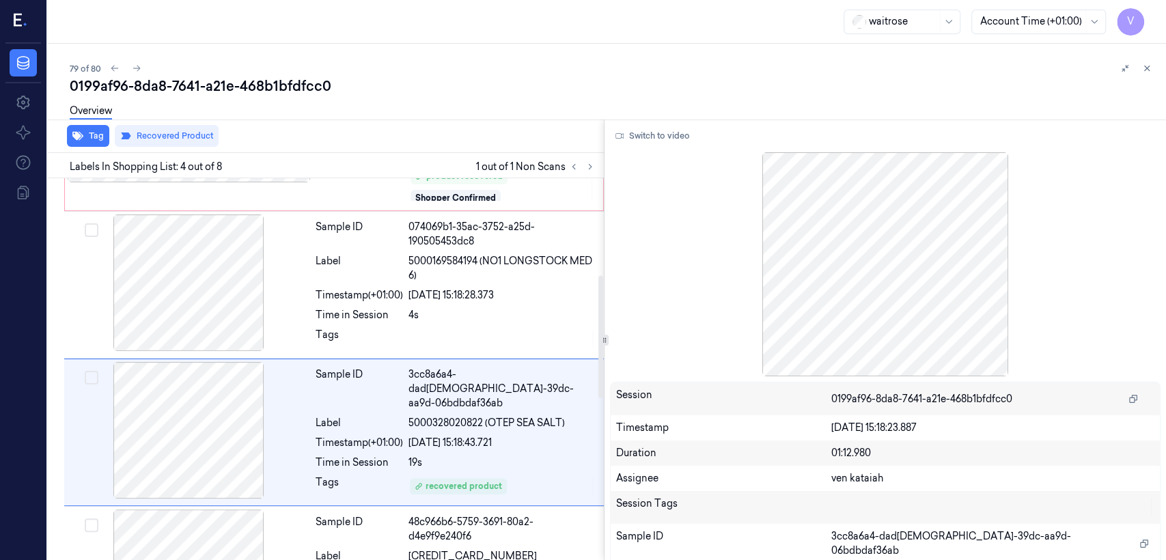
scroll to position [303, 0]
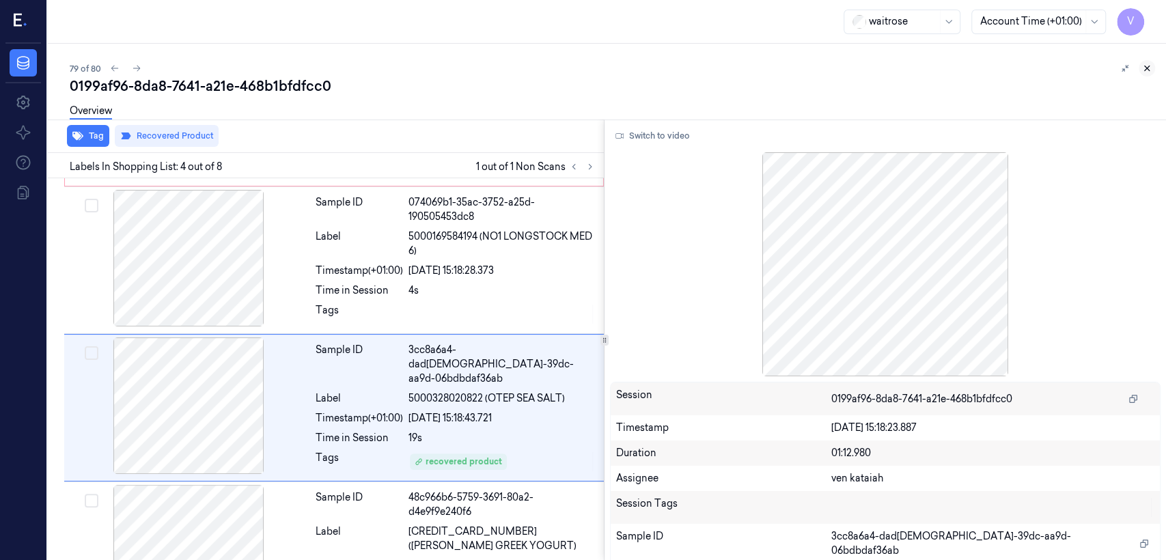
click at [636, 68] on icon at bounding box center [1147, 69] width 10 height 10
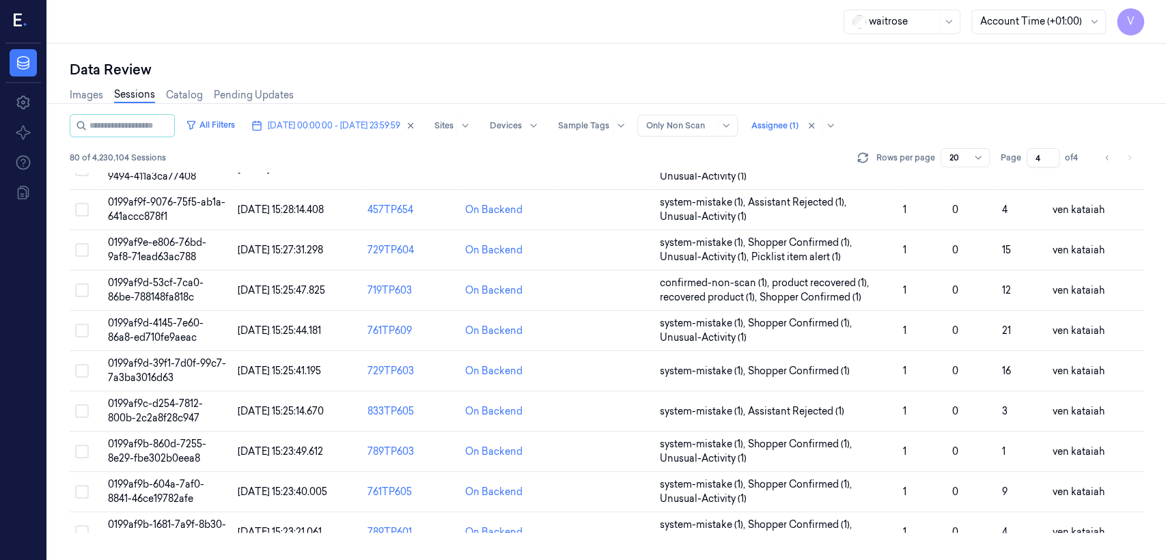
scroll to position [458, 0]
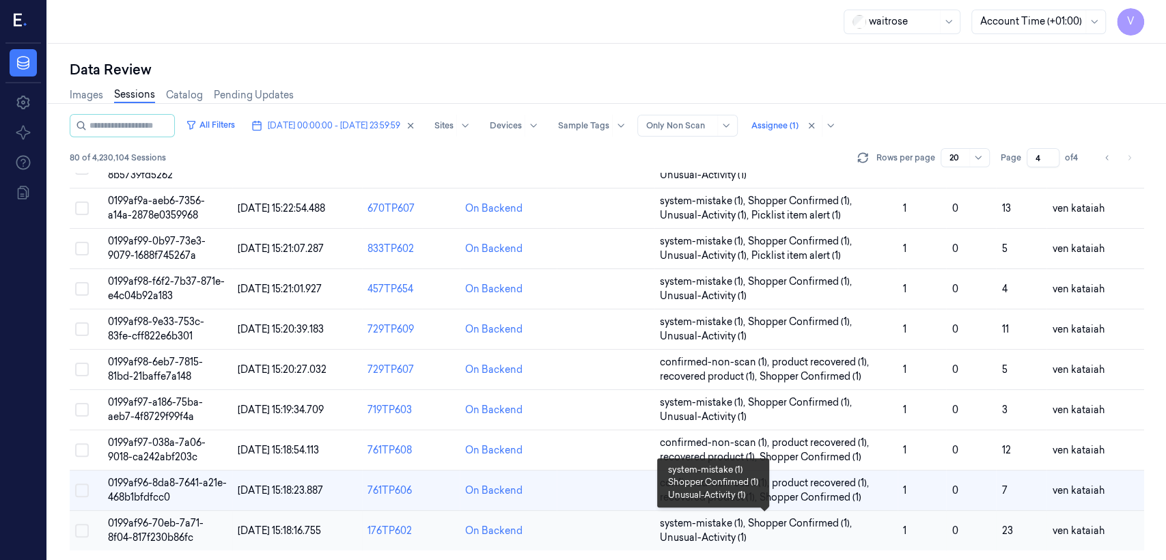
click at [636, 429] on span "Shopper Confirmed (1) ," at bounding box center [801, 524] width 107 height 14
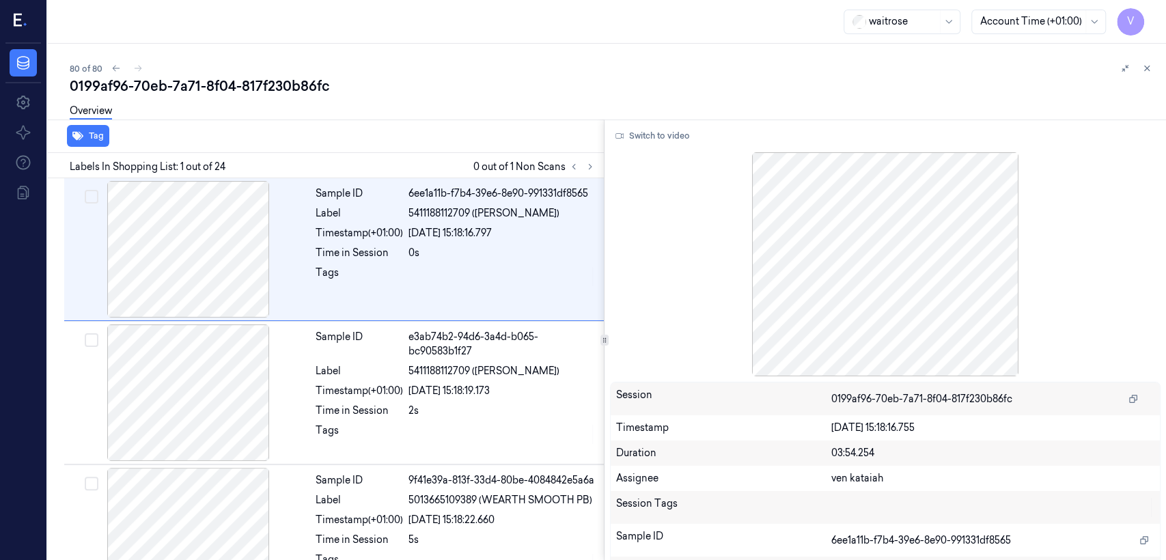
click at [599, 163] on div "Labels In Shopping List: 1 out of 24 0 out of 1 Non Scans" at bounding box center [323, 165] width 562 height 25
click at [597, 163] on button at bounding box center [590, 167] width 16 height 16
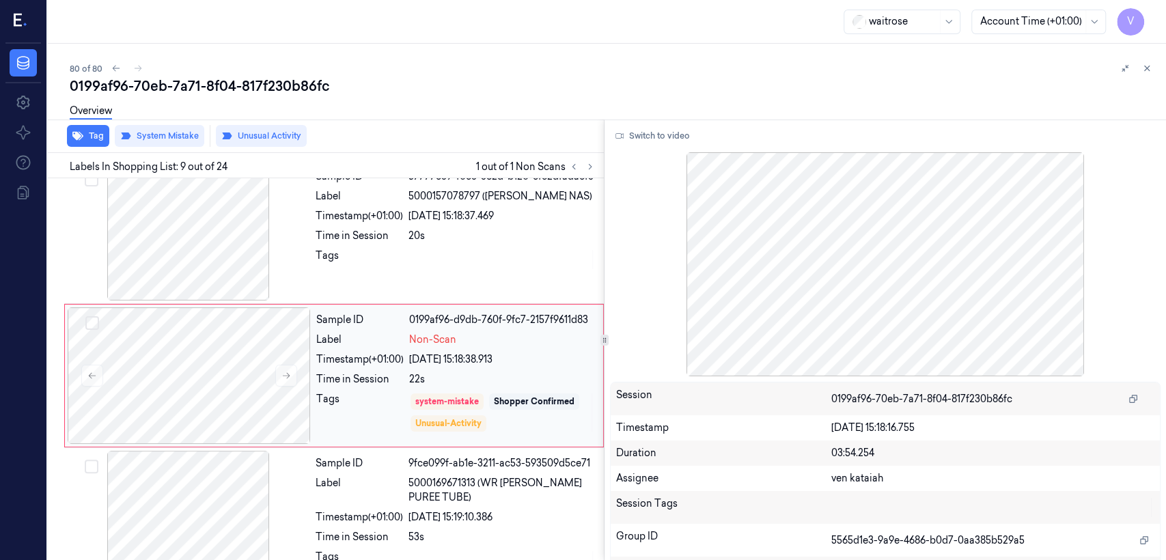
scroll to position [1035, 0]
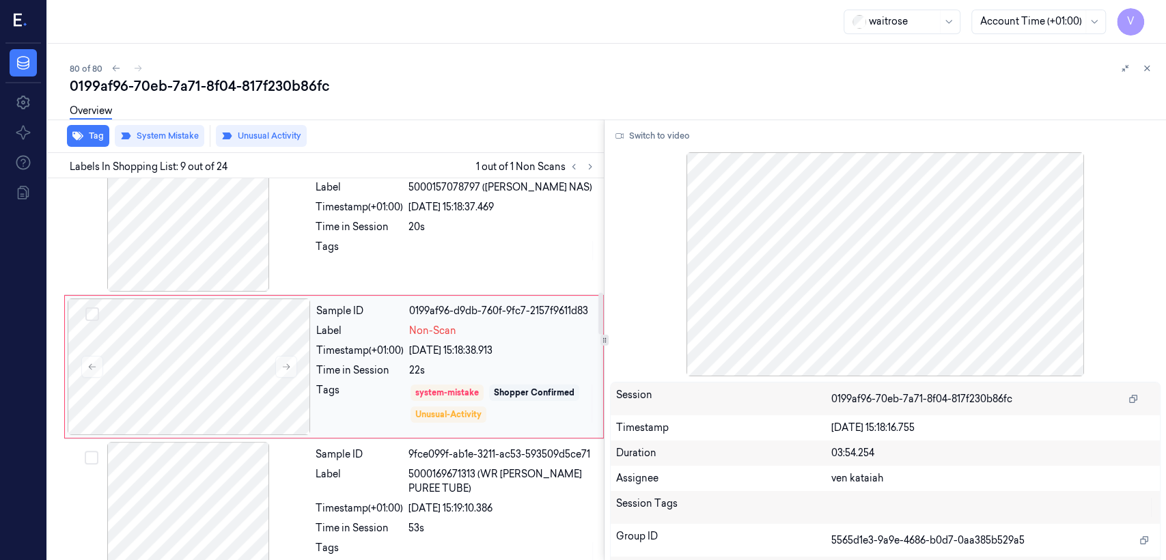
click at [410, 361] on div "Sample ID 0199af96-d9db-760f-9fc7-2157f9611d83 Label Non-Scan Timestamp (+01:00…" at bounding box center [456, 367] width 290 height 137
click at [292, 376] on button at bounding box center [286, 367] width 22 height 22
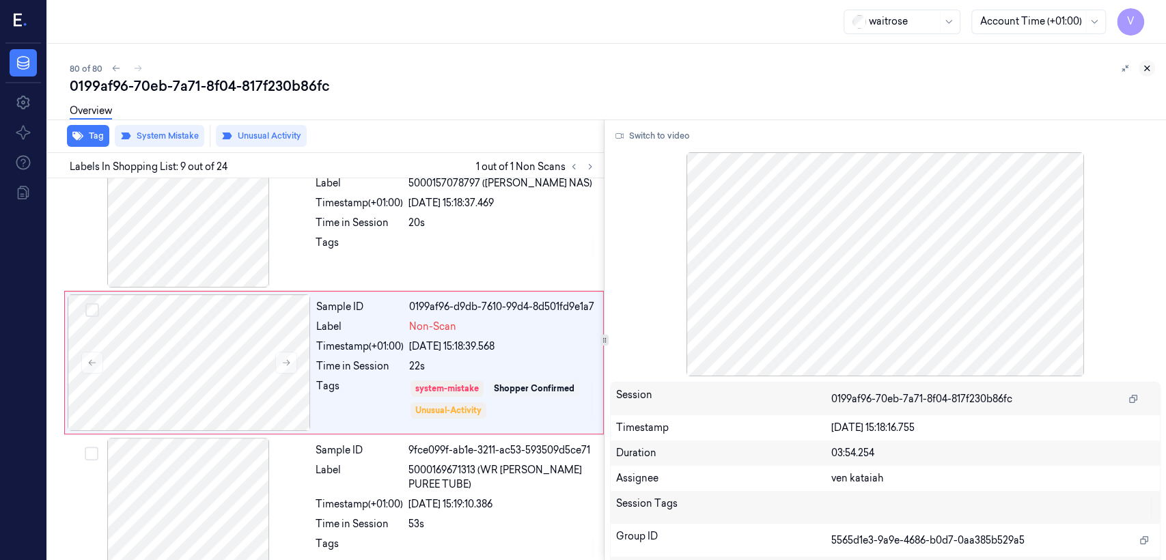
click at [636, 68] on icon at bounding box center [1147, 69] width 10 height 10
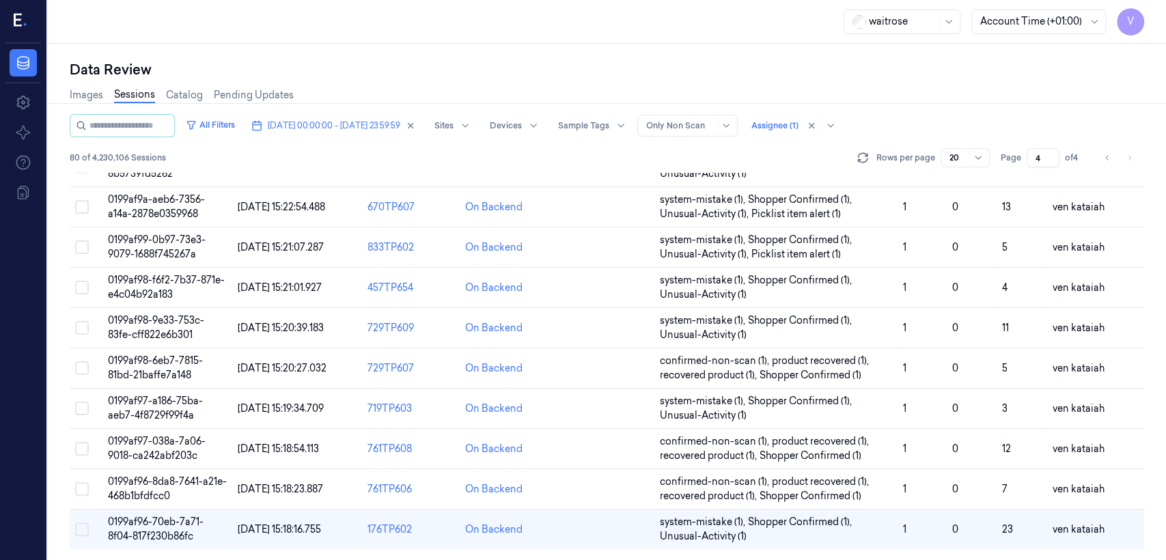
scroll to position [458, 0]
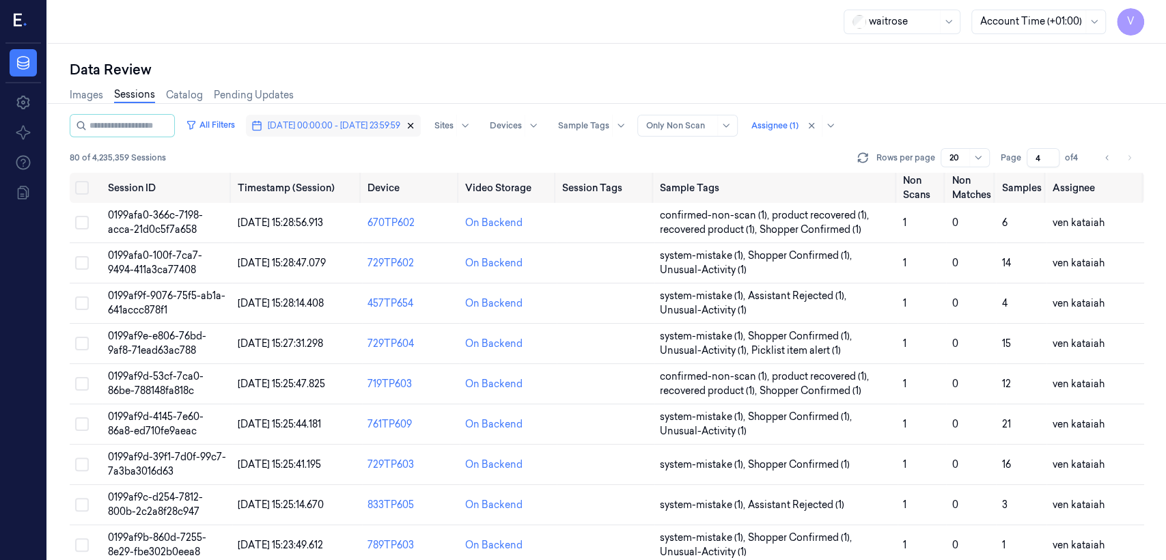
click at [415, 123] on icon "button" at bounding box center [411, 126] width 10 height 10
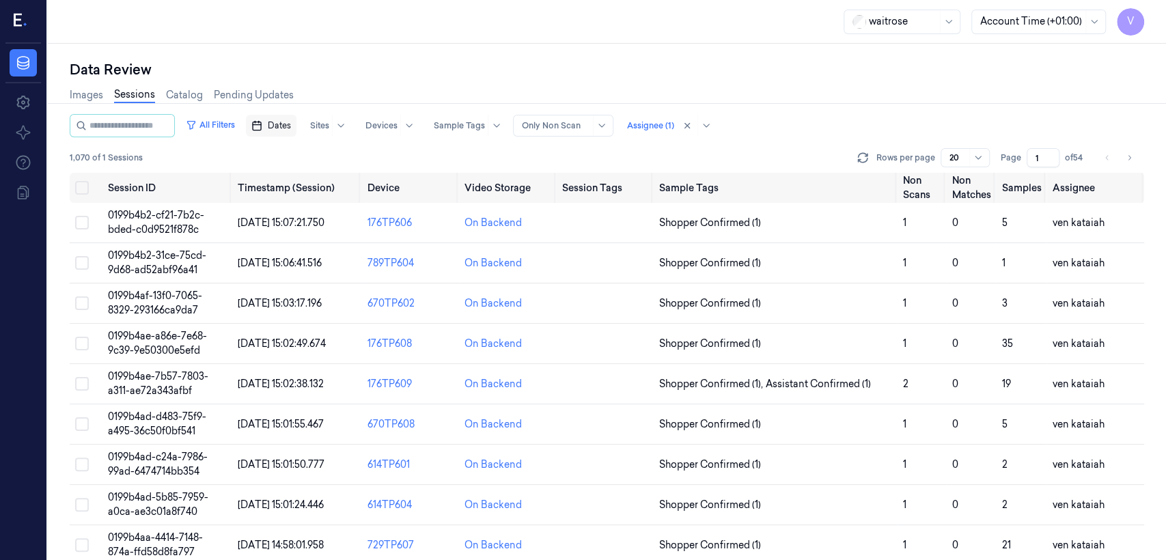
click at [286, 126] on span "Dates" at bounding box center [279, 126] width 23 height 12
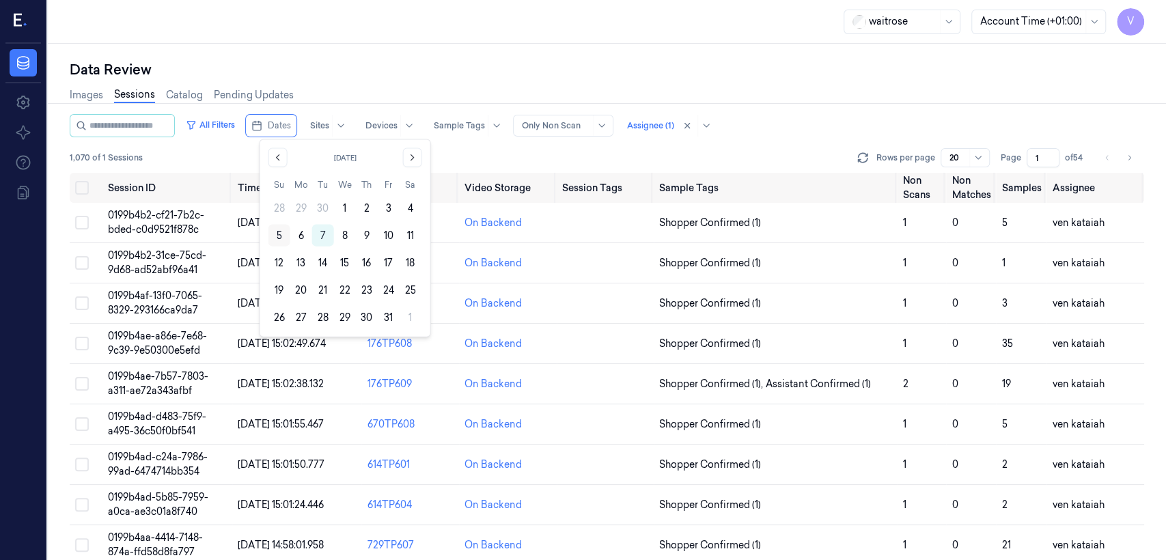
click at [282, 236] on button "5" at bounding box center [280, 236] width 22 height 22
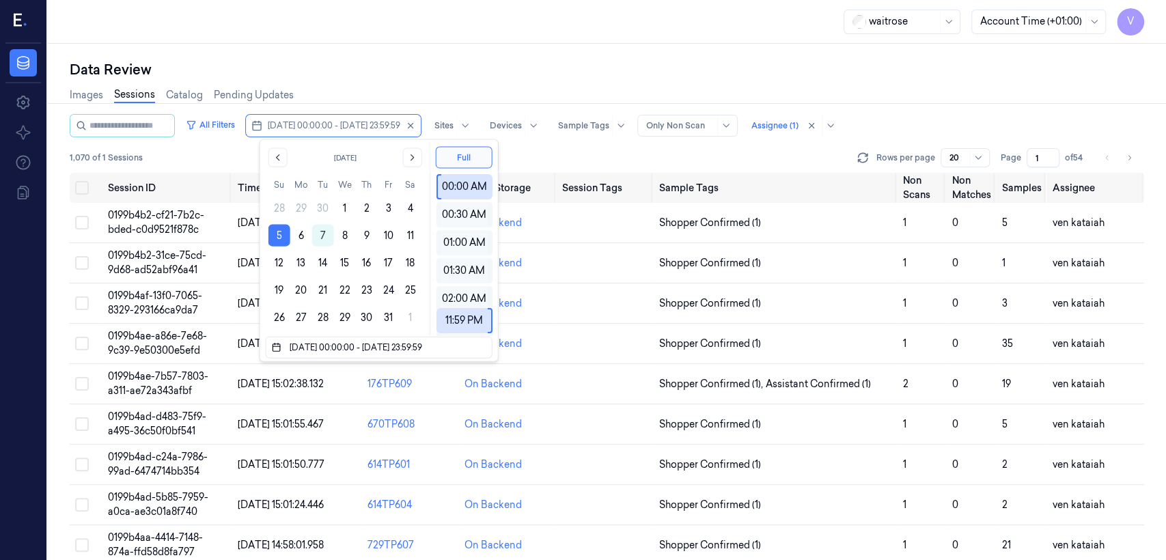
click at [474, 78] on div "Data Review" at bounding box center [607, 69] width 1075 height 19
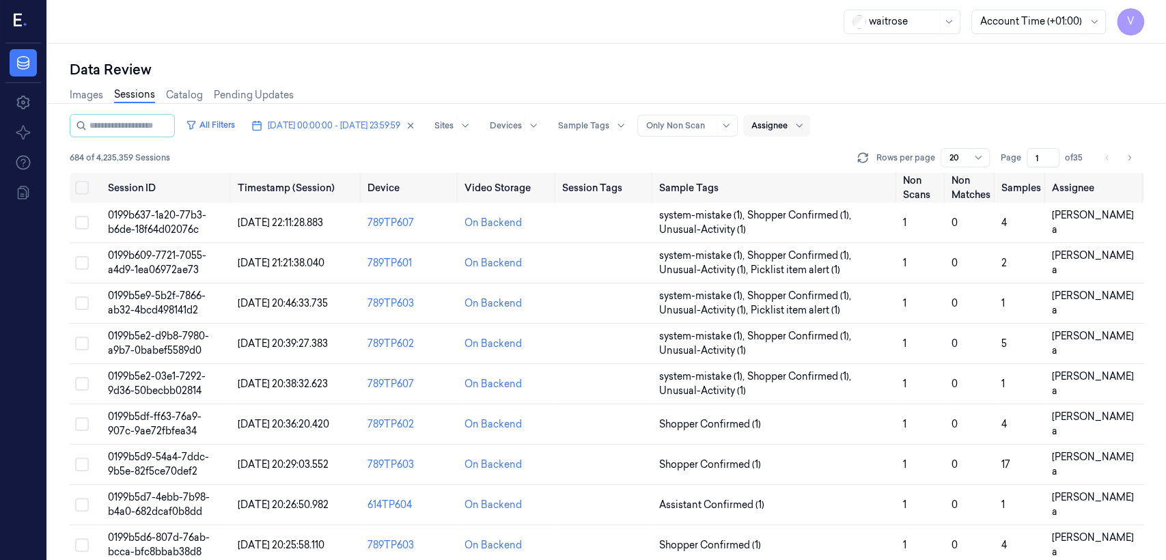
drag, startPoint x: 1044, startPoint y: 158, endPoint x: 1033, endPoint y: 161, distance: 11.3
click at [1033, 161] on input "1" at bounding box center [1043, 157] width 33 height 19
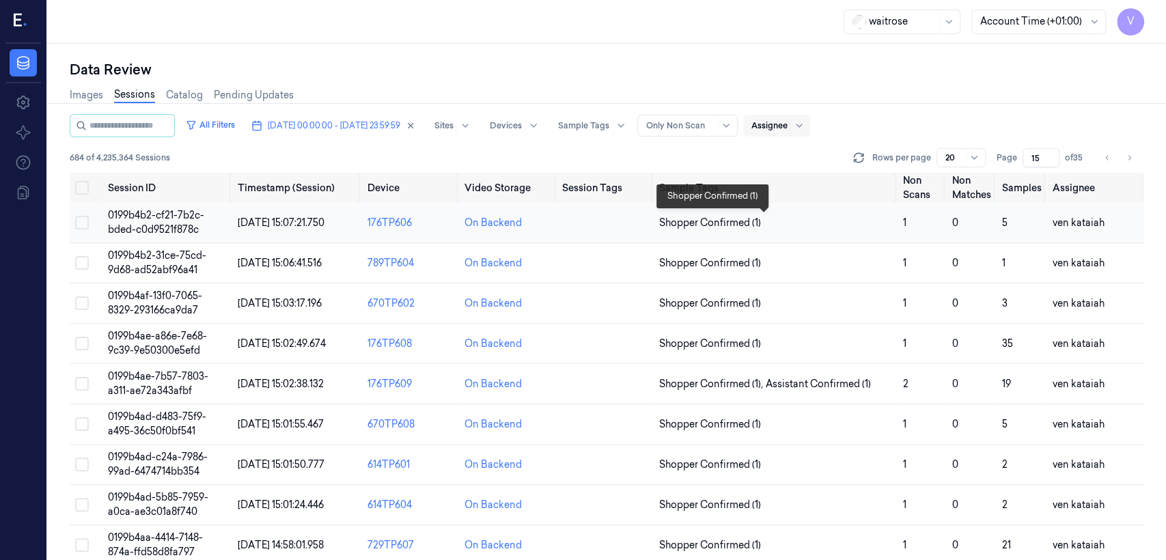
type input "15"
click at [722, 225] on span "Shopper Confirmed (1)" at bounding box center [710, 223] width 102 height 14
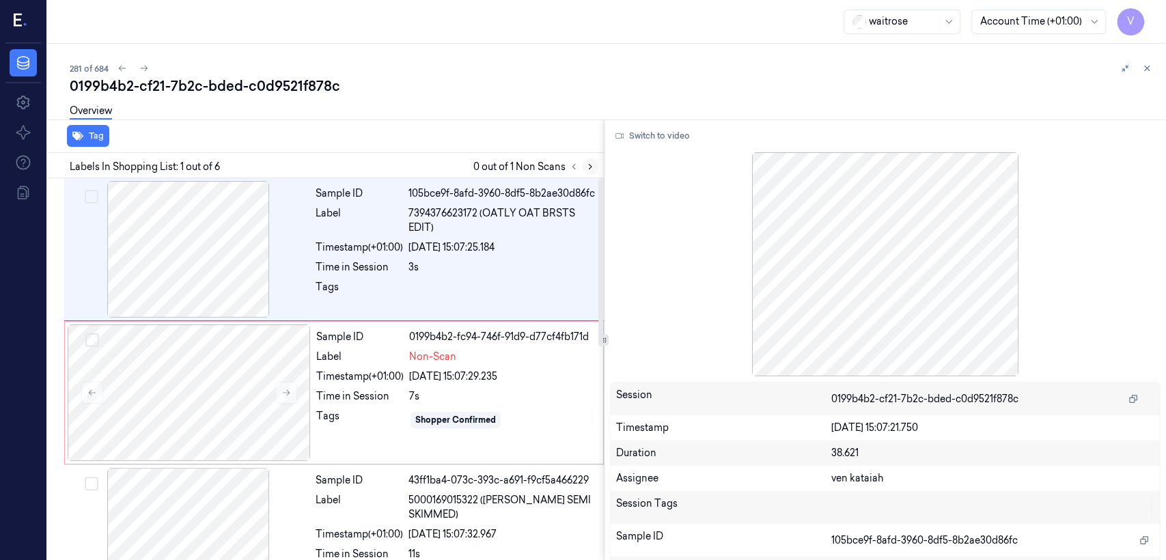
click at [586, 167] on icon at bounding box center [591, 167] width 10 height 10
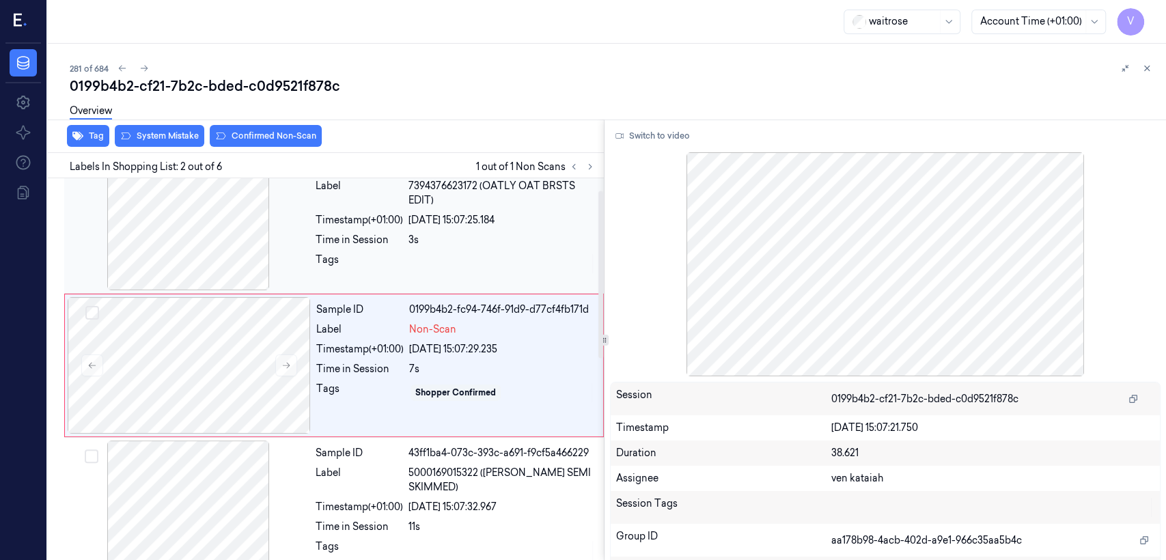
click at [332, 275] on div "Tags" at bounding box center [359, 264] width 87 height 22
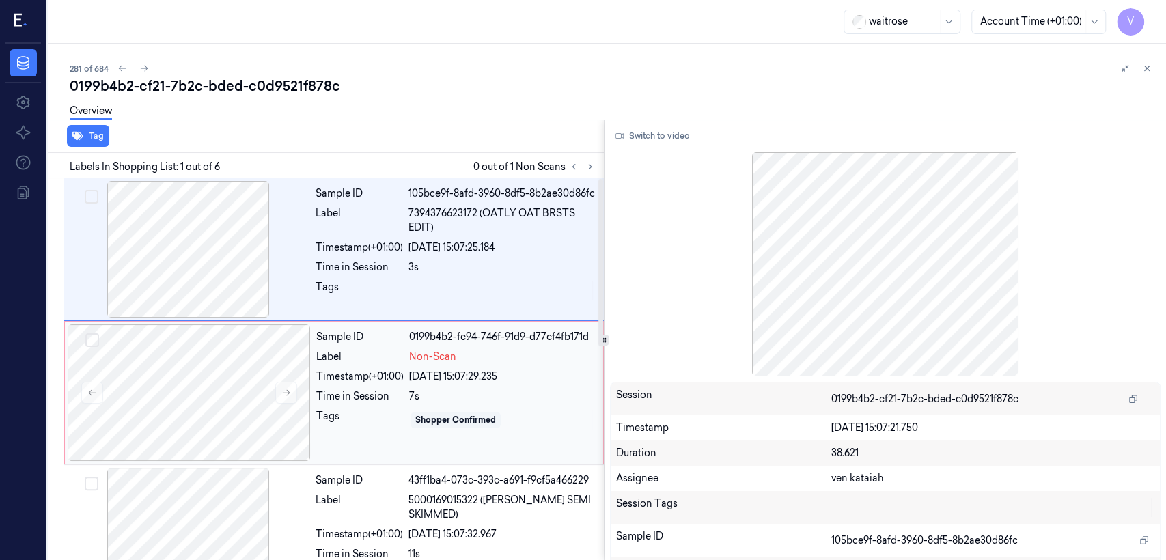
click at [333, 426] on div "Tags" at bounding box center [359, 420] width 87 height 22
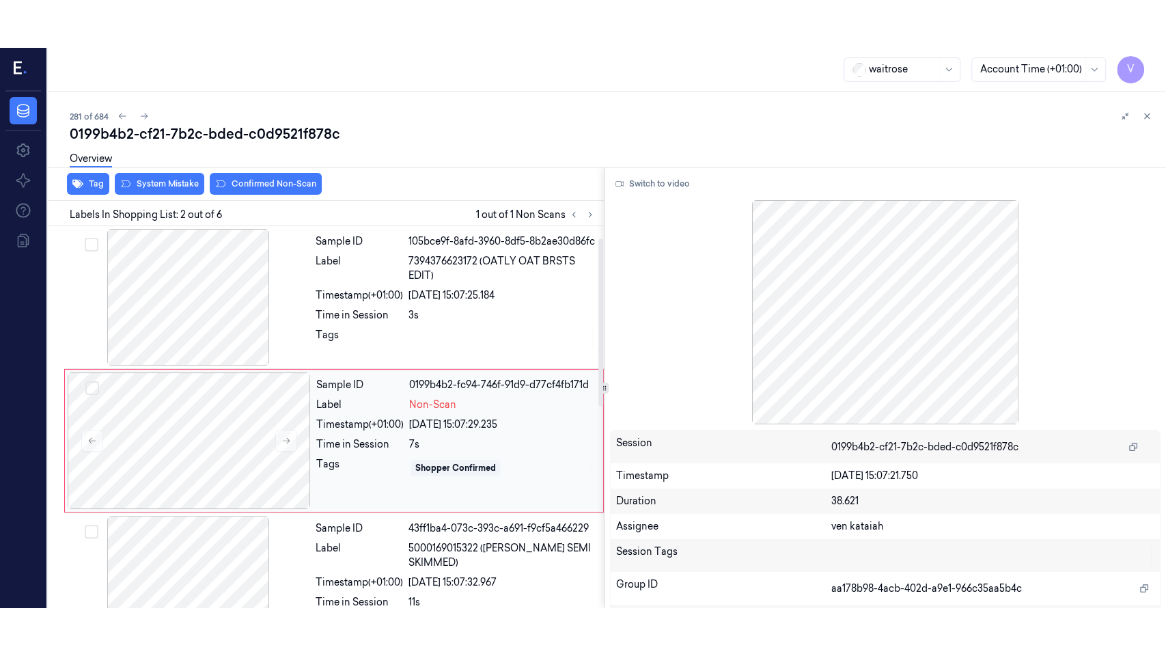
scroll to position [27, 0]
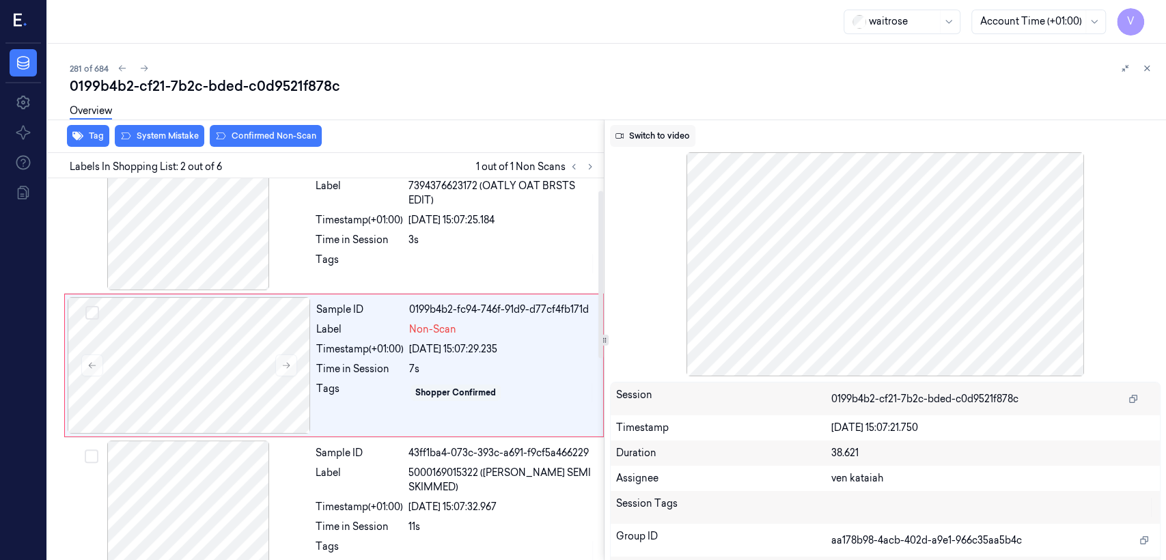
click at [681, 141] on button "Switch to video" at bounding box center [652, 136] width 85 height 22
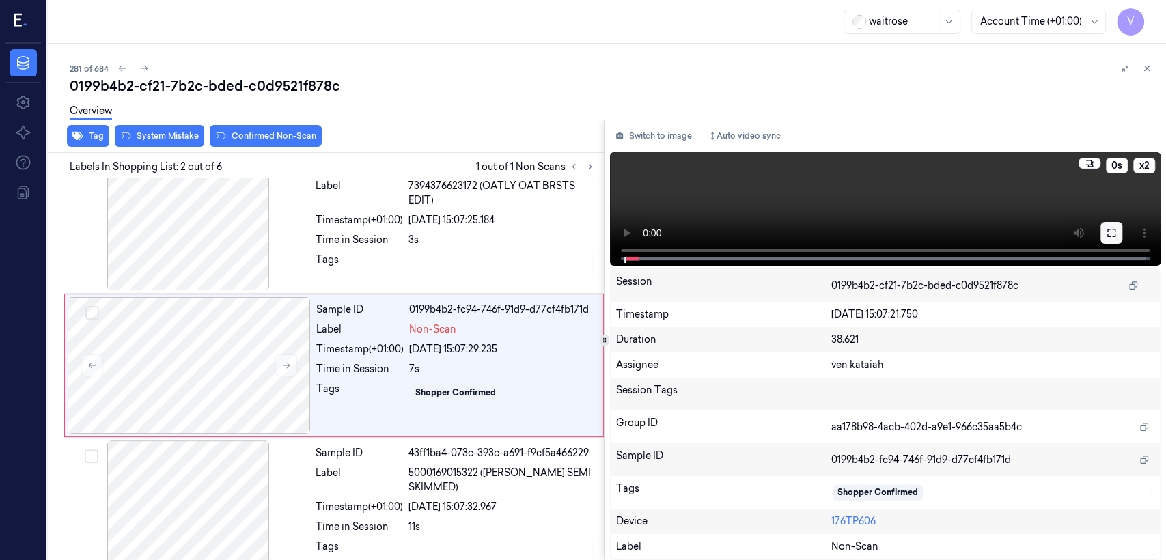
click at [1102, 236] on button at bounding box center [1112, 233] width 22 height 22
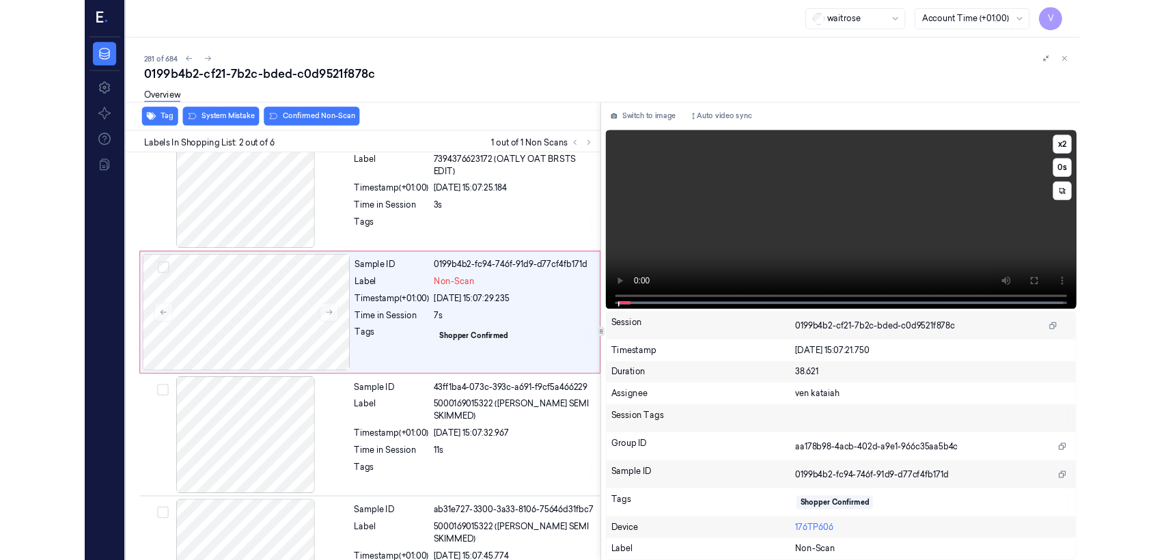
scroll to position [0, 0]
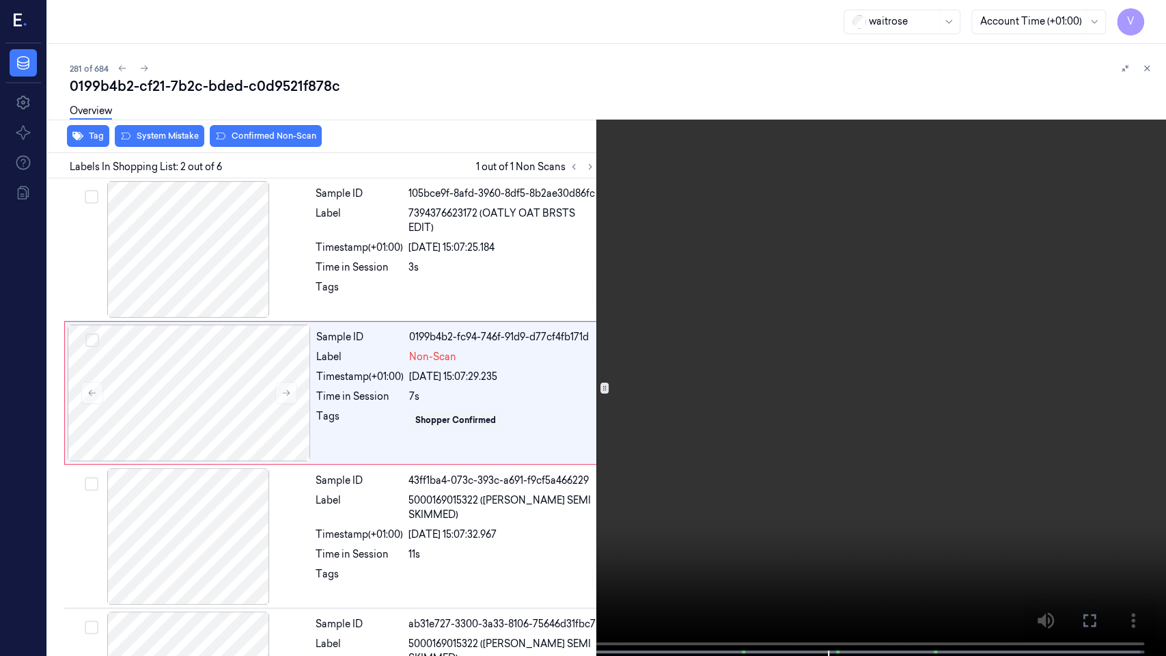
click at [0, 0] on icon at bounding box center [0, 0] width 0 height 0
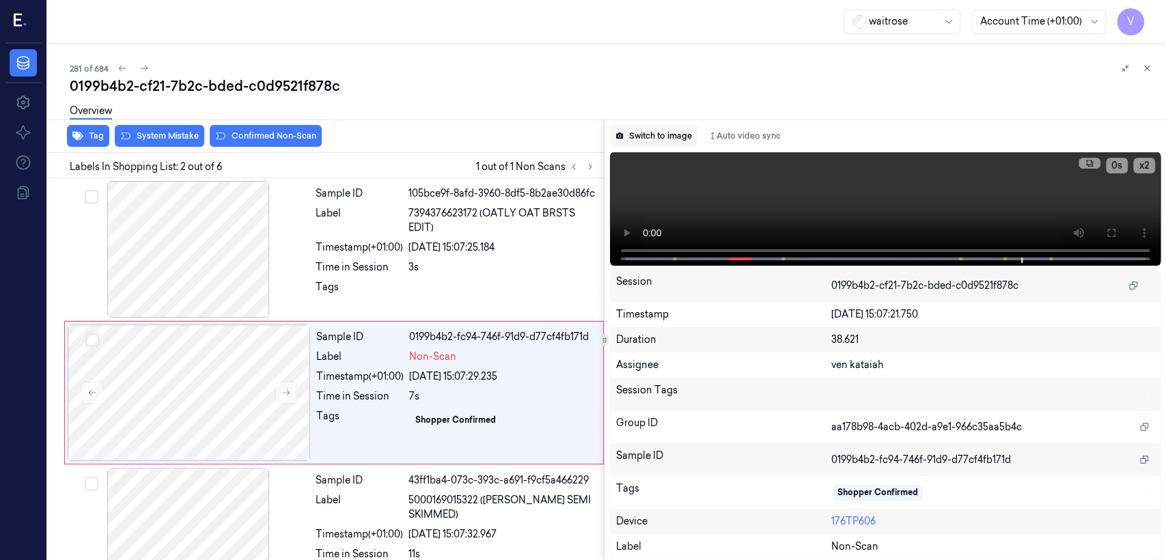
click at [687, 128] on button "Switch to image" at bounding box center [653, 136] width 87 height 22
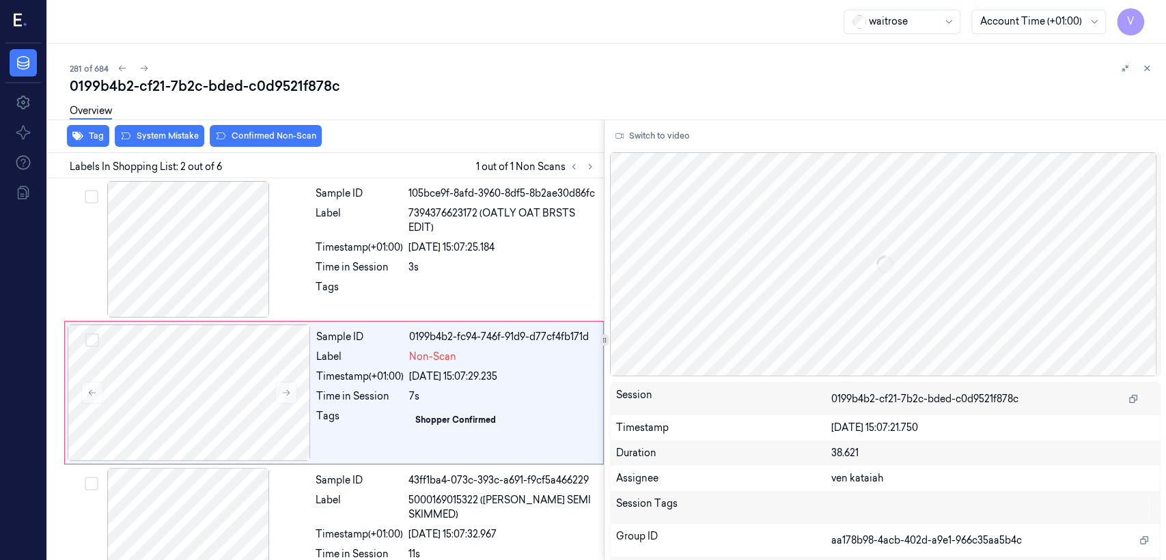
scroll to position [27, 0]
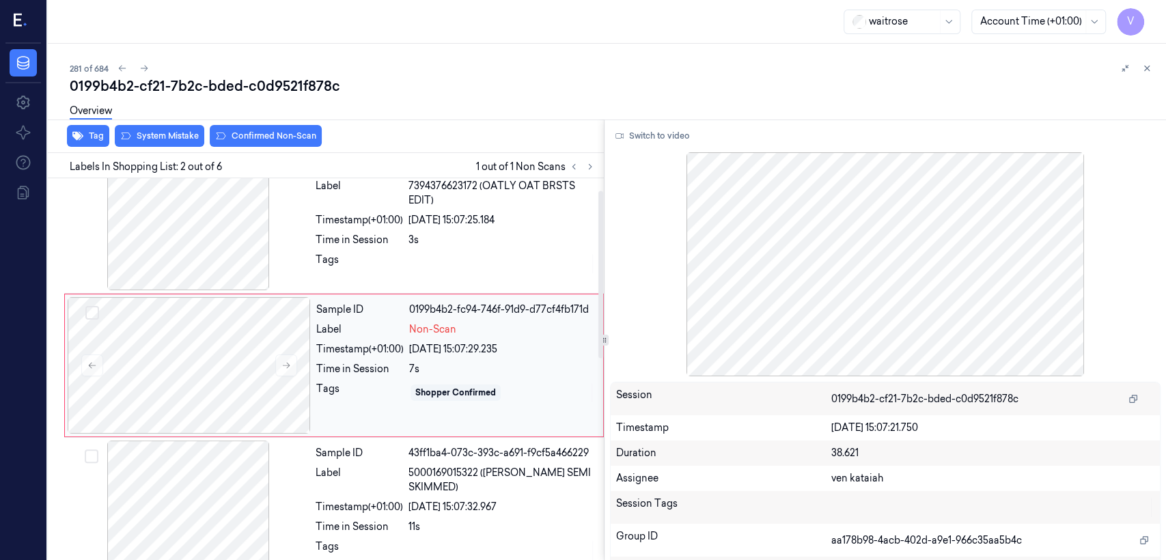
click at [377, 404] on div "Tags" at bounding box center [359, 393] width 87 height 22
click at [273, 130] on div "Overview" at bounding box center [613, 113] width 1086 height 35
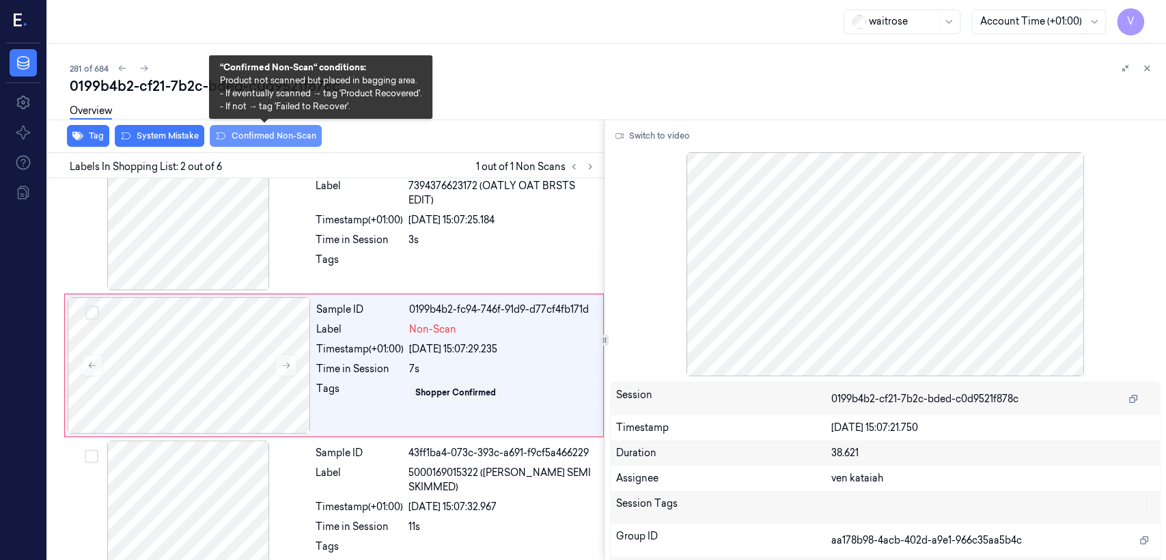
click at [270, 142] on button "Confirmed Non-Scan" at bounding box center [266, 136] width 112 height 22
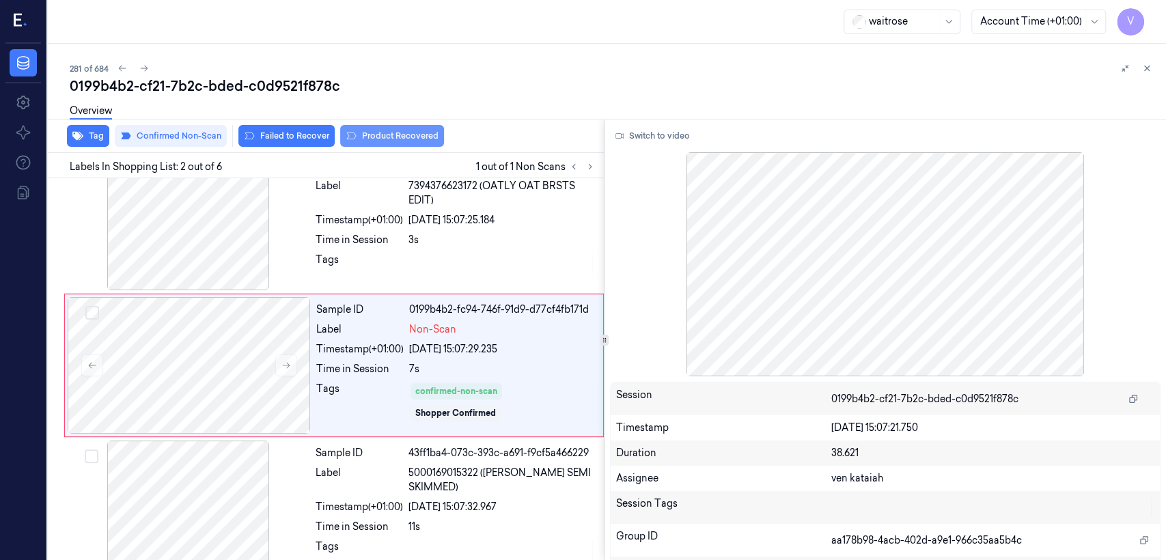
click at [389, 143] on button "Product Recovered" at bounding box center [392, 136] width 104 height 22
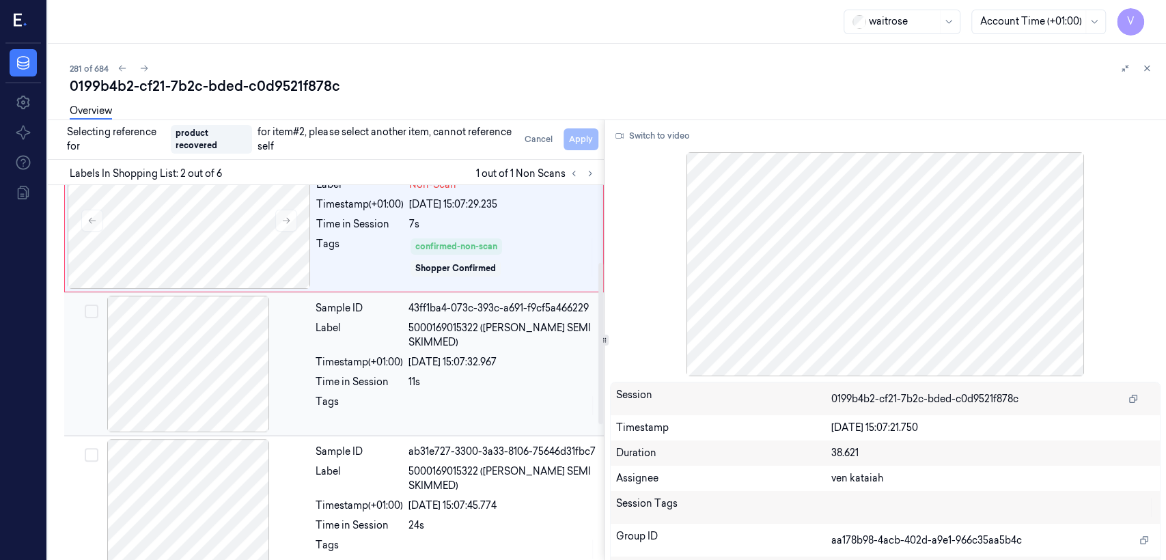
click at [420, 368] on div "[DATE] 15:07:32.967" at bounding box center [502, 362] width 187 height 14
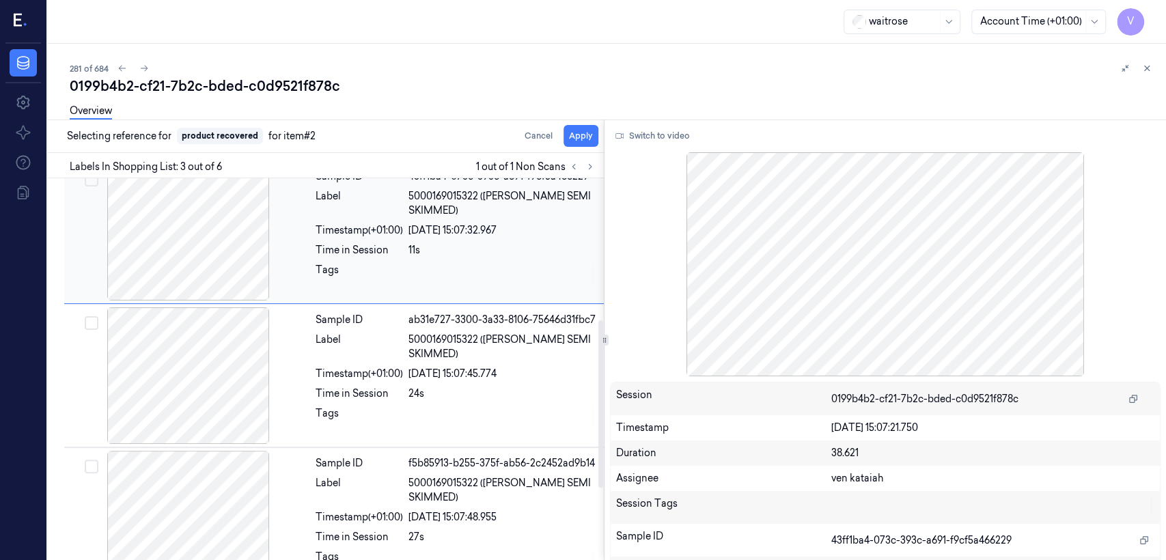
scroll to position [323, 0]
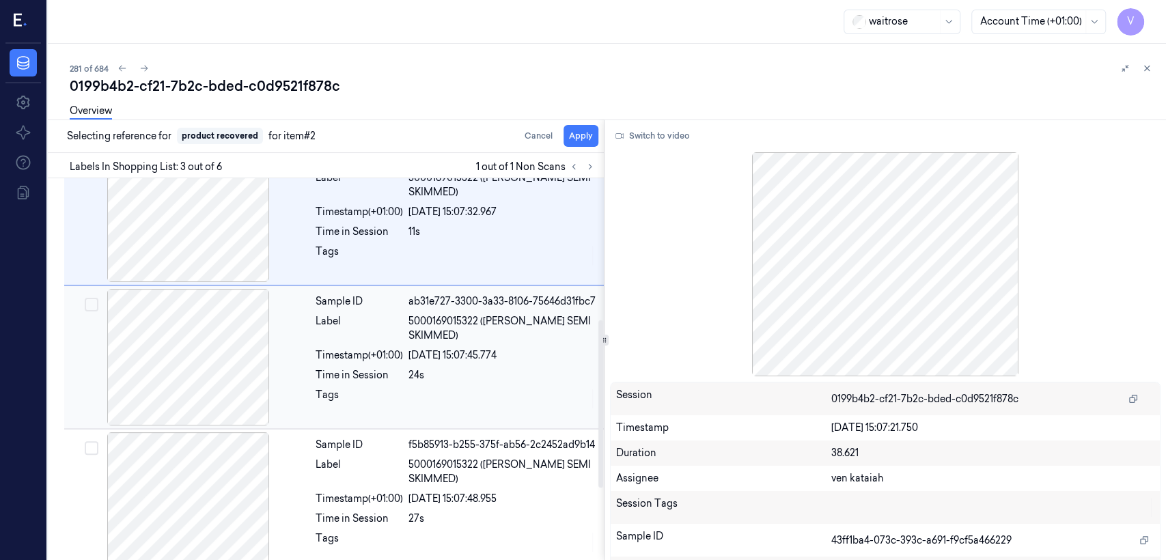
click at [449, 361] on div "[DATE] 15:07:45.774" at bounding box center [502, 355] width 187 height 14
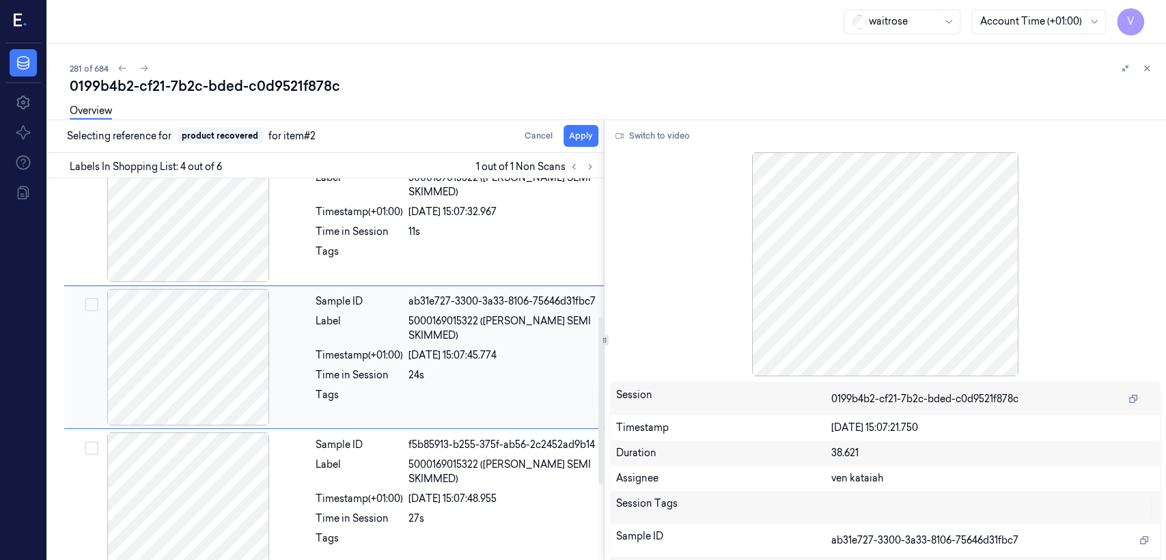
scroll to position [314, 0]
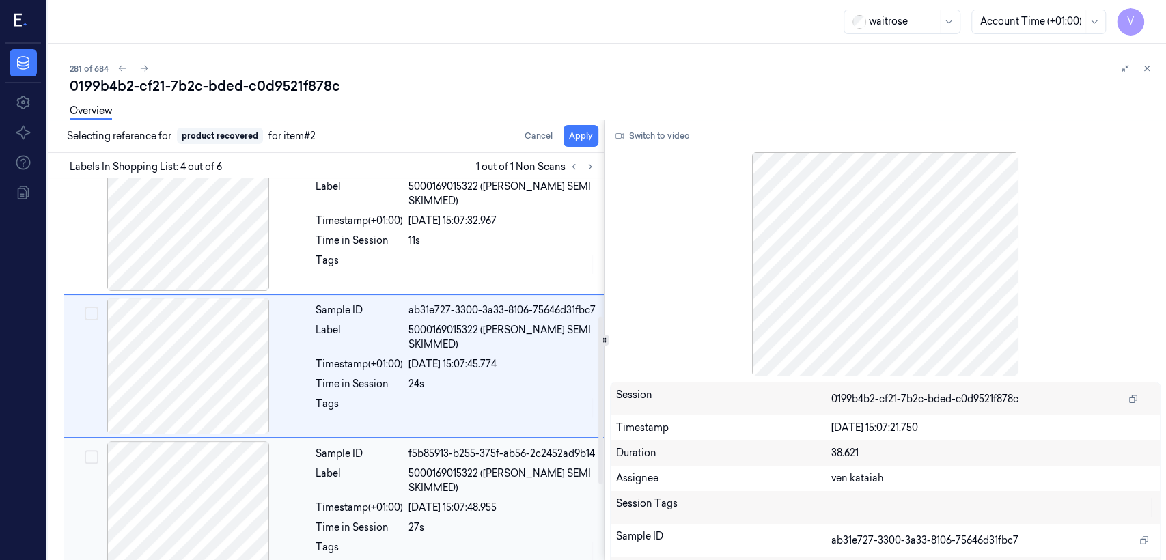
click at [443, 474] on span "5000169015322 ([PERSON_NAME] SEMI SKIMMED)" at bounding box center [502, 481] width 187 height 29
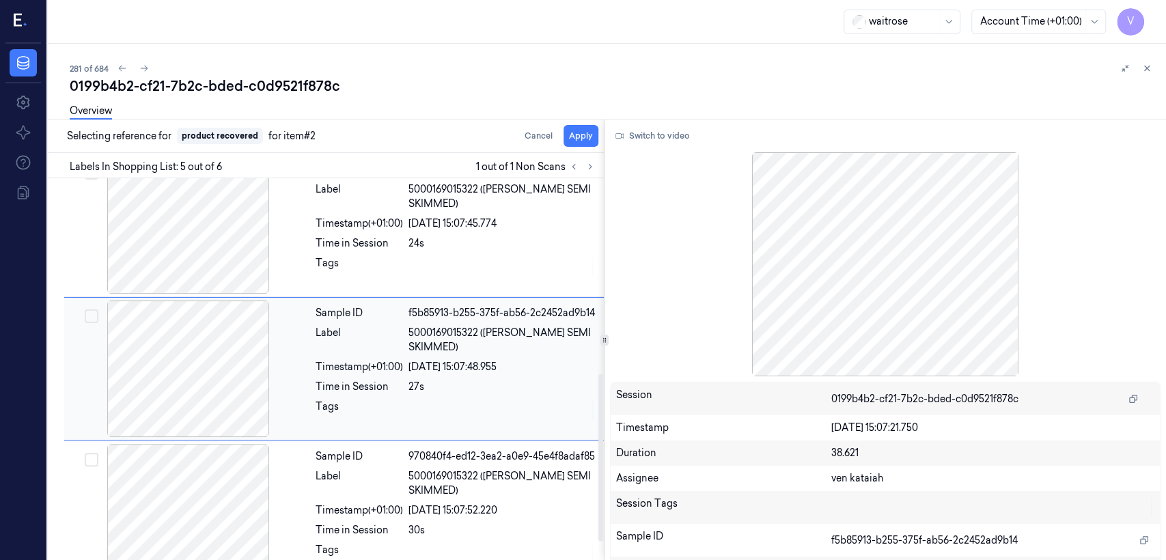
scroll to position [457, 0]
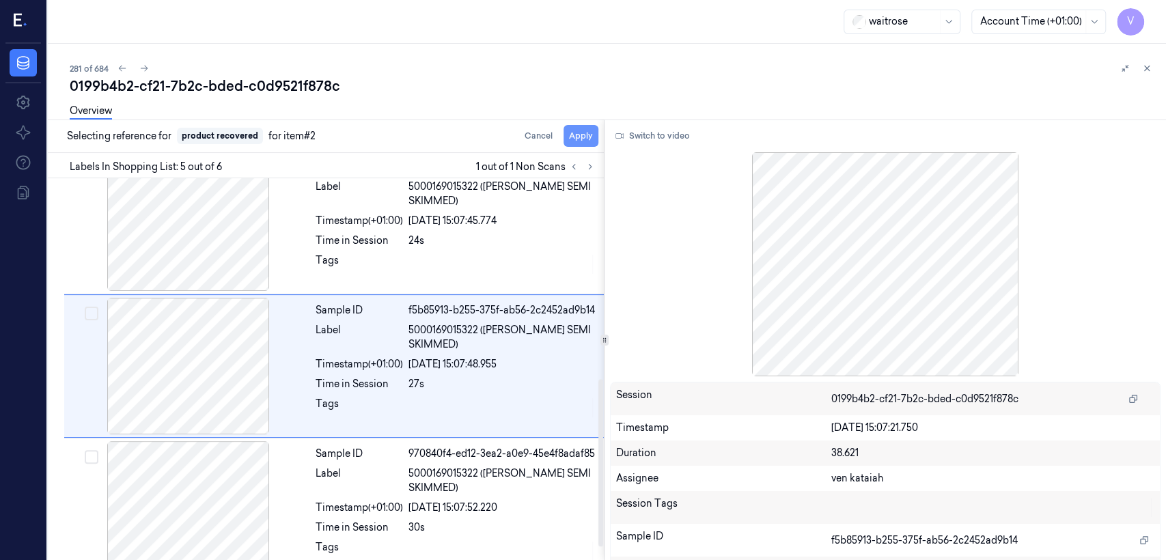
click at [569, 133] on button "Apply" at bounding box center [581, 136] width 35 height 22
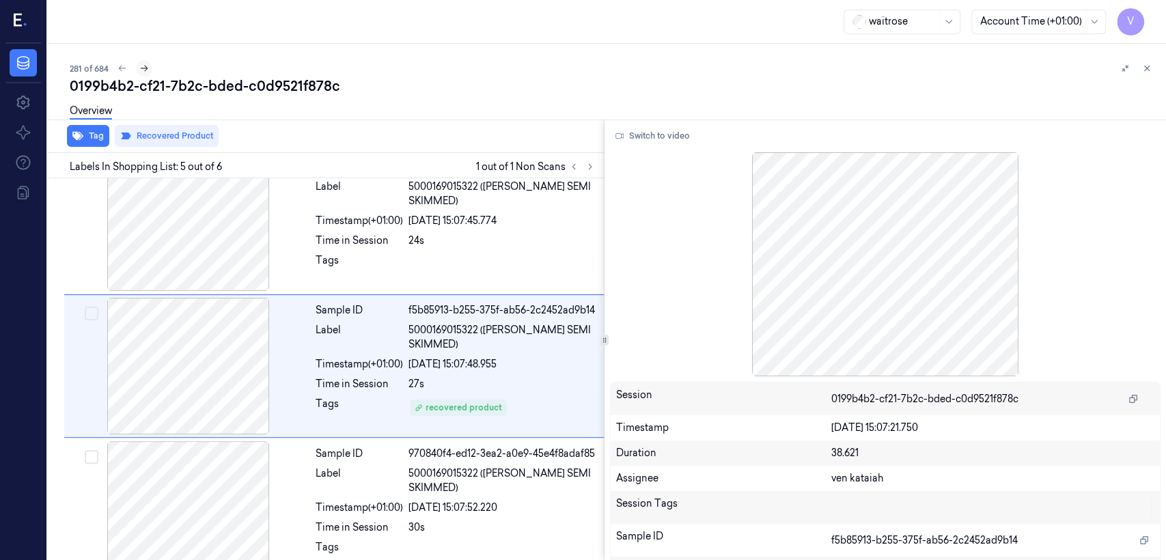
click at [142, 69] on icon at bounding box center [144, 69] width 10 height 10
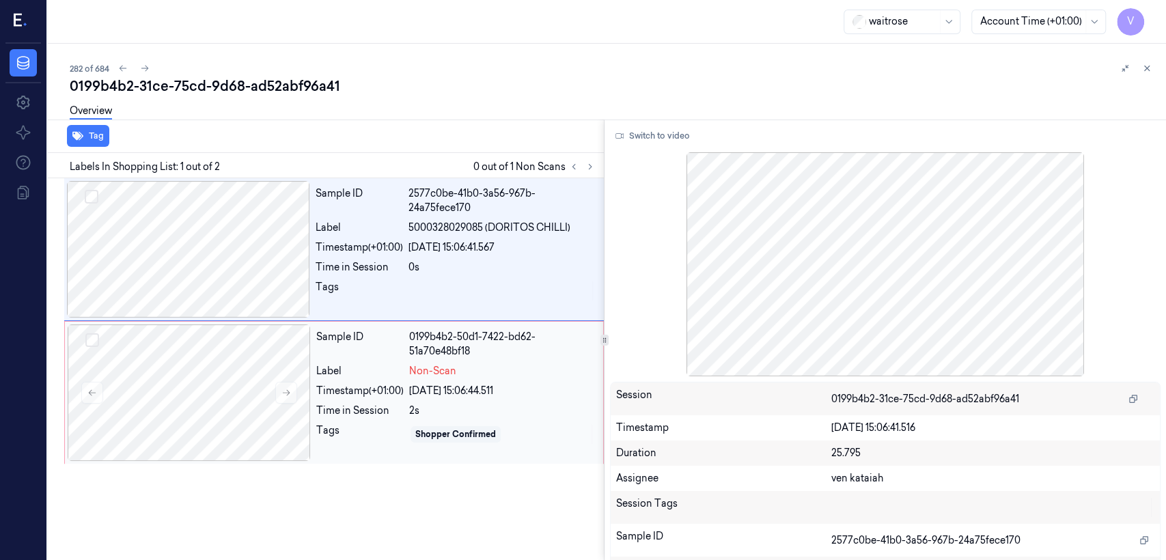
click at [344, 422] on div "Sample ID 0199b4b2-50d1-7422-bd62-51a70e48bf18 Label Non-Scan Timestamp (+01:00…" at bounding box center [456, 393] width 290 height 137
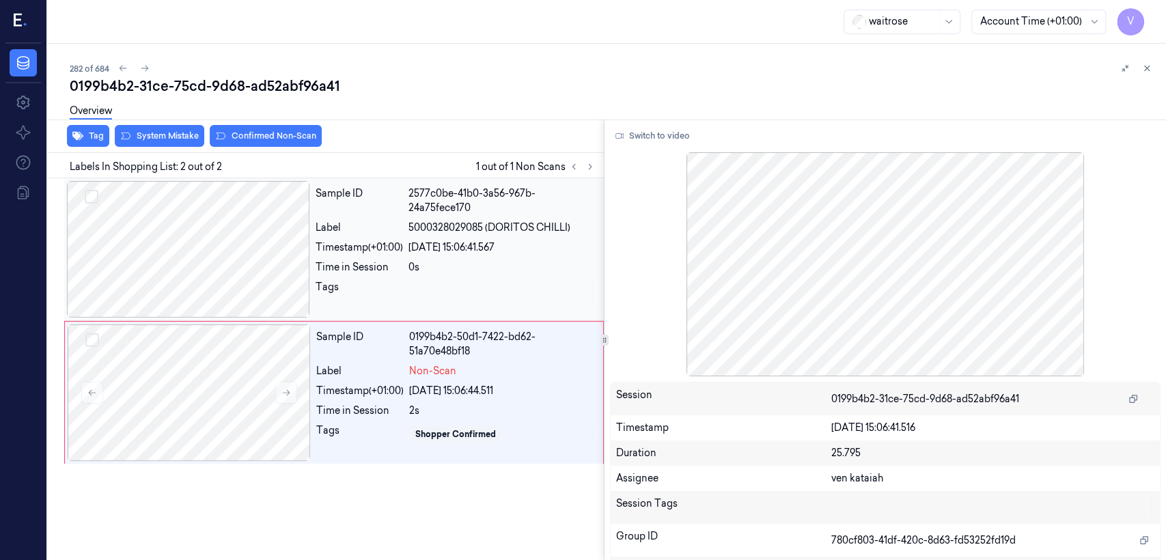
click at [443, 269] on div "0s" at bounding box center [502, 267] width 187 height 14
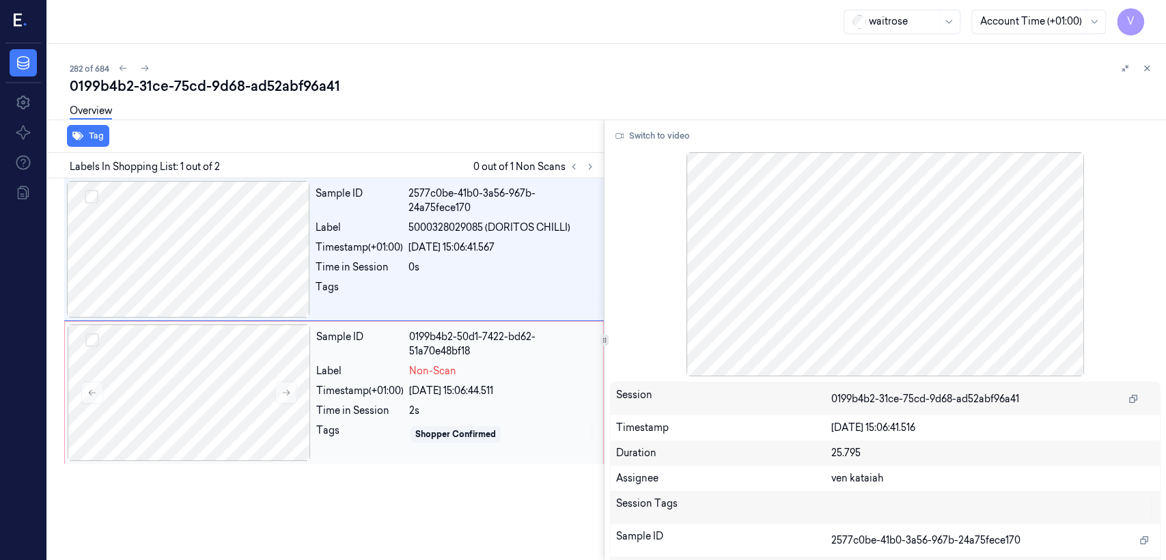
click at [313, 366] on div "Sample ID 0199b4b2-50d1-7422-bd62-51a70e48bf18 Label Non-Scan Timestamp (+01:00…" at bounding box center [456, 393] width 290 height 137
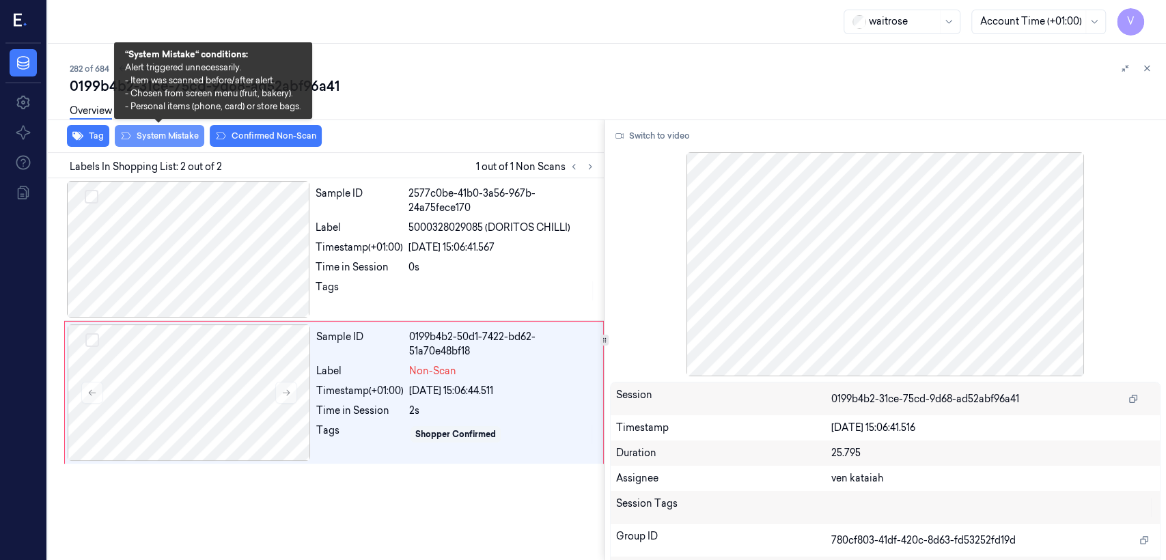
click at [161, 141] on button "System Mistake" at bounding box center [160, 136] width 90 height 22
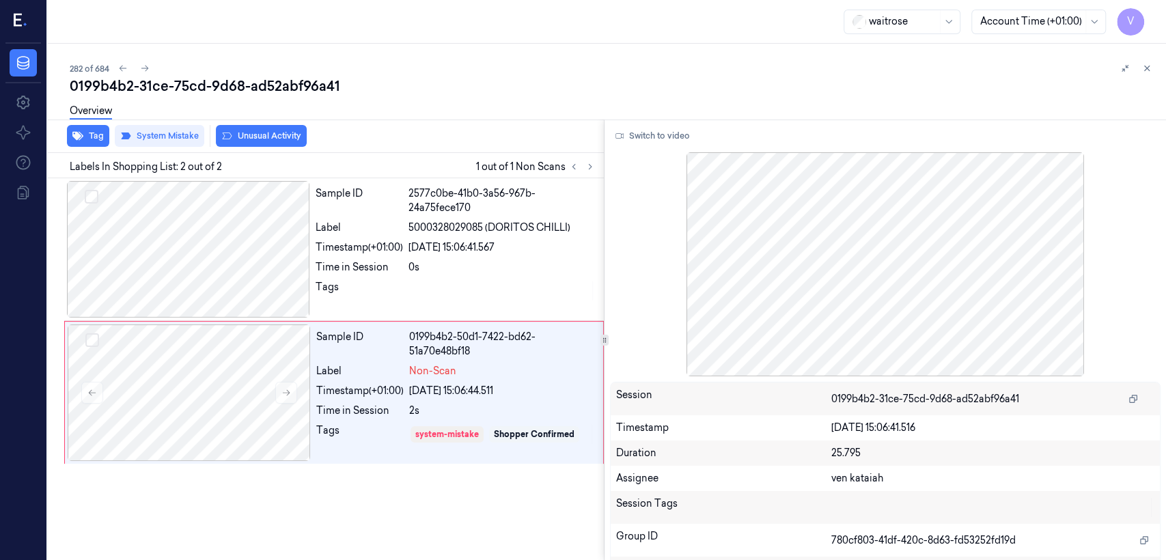
click at [270, 133] on button "Unusual Activity" at bounding box center [261, 136] width 91 height 22
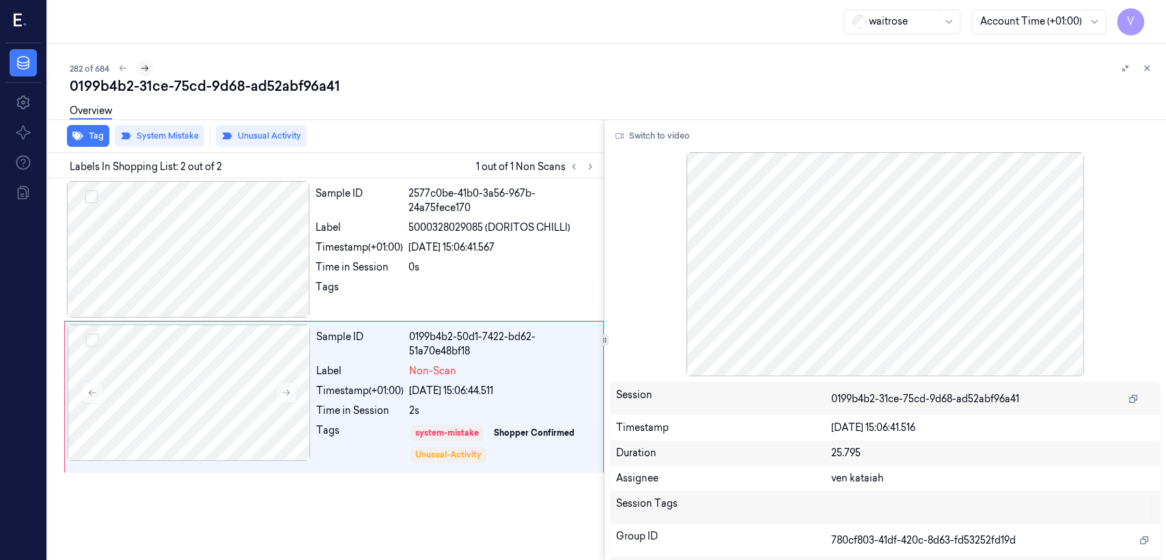
click at [137, 65] on button at bounding box center [145, 68] width 16 height 16
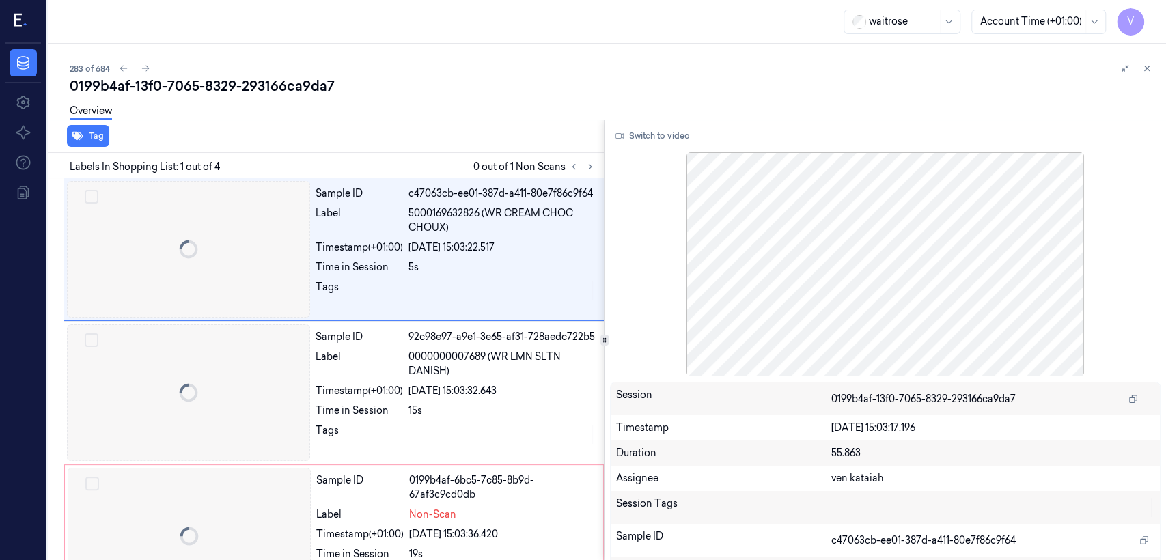
scroll to position [14, 0]
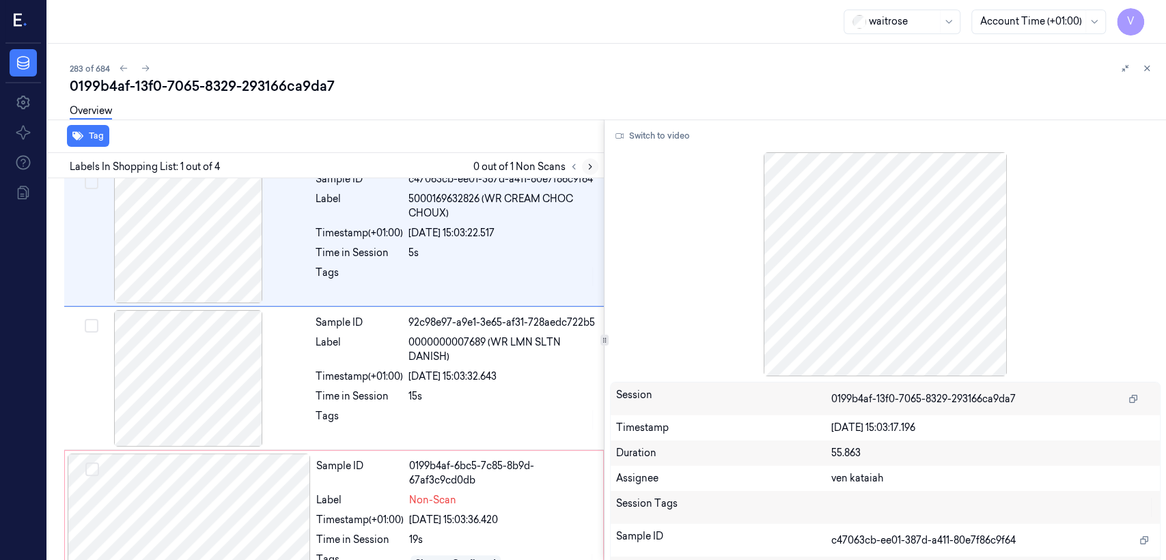
click at [596, 165] on button at bounding box center [590, 167] width 16 height 16
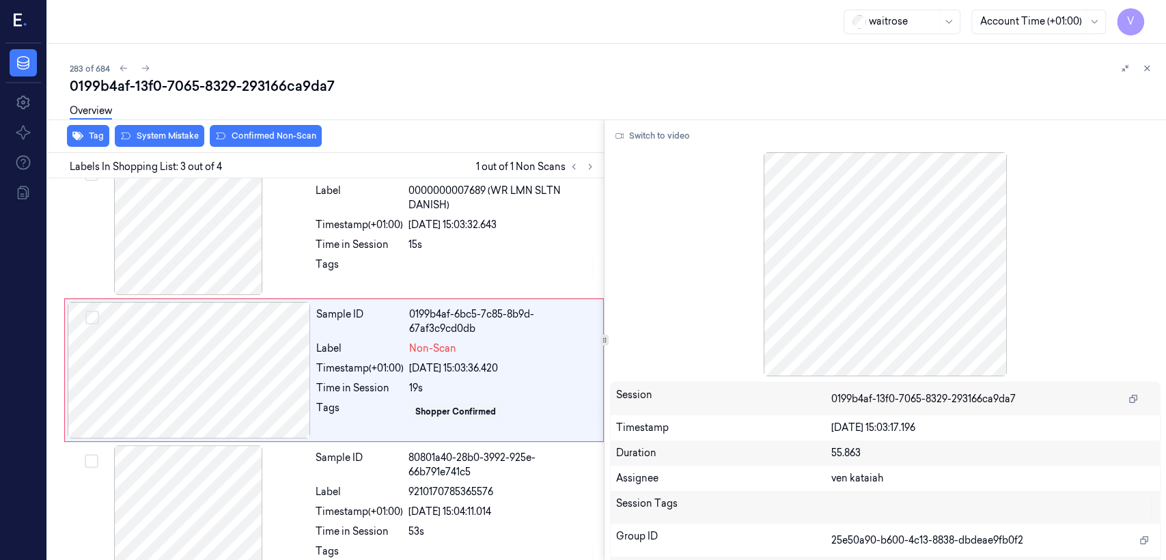
scroll to position [167, 0]
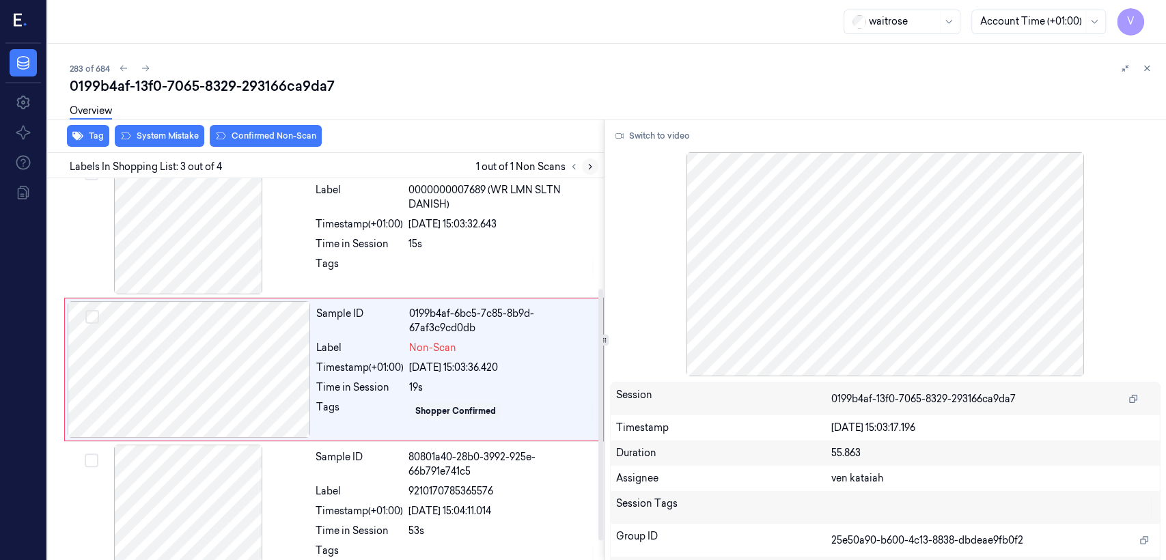
click at [597, 167] on button at bounding box center [590, 167] width 16 height 16
drag, startPoint x: 340, startPoint y: 362, endPoint x: 292, endPoint y: 368, distance: 48.9
click at [339, 362] on div "Timestamp (+01:00)" at bounding box center [359, 368] width 87 height 14
click at [292, 384] on div at bounding box center [189, 369] width 243 height 137
click at [421, 247] on div "15s" at bounding box center [502, 244] width 187 height 14
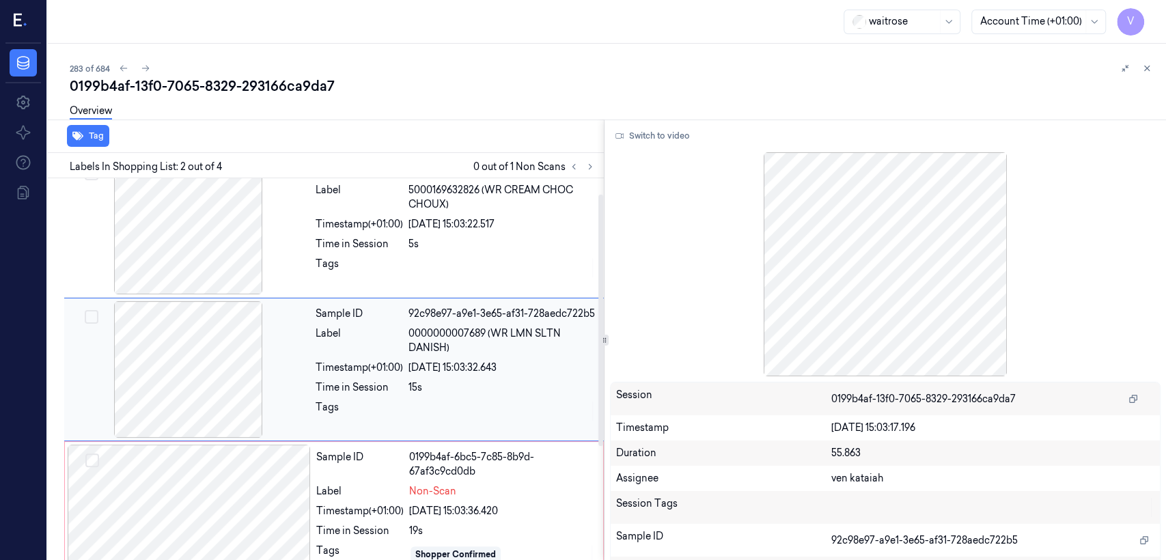
scroll to position [175, 0]
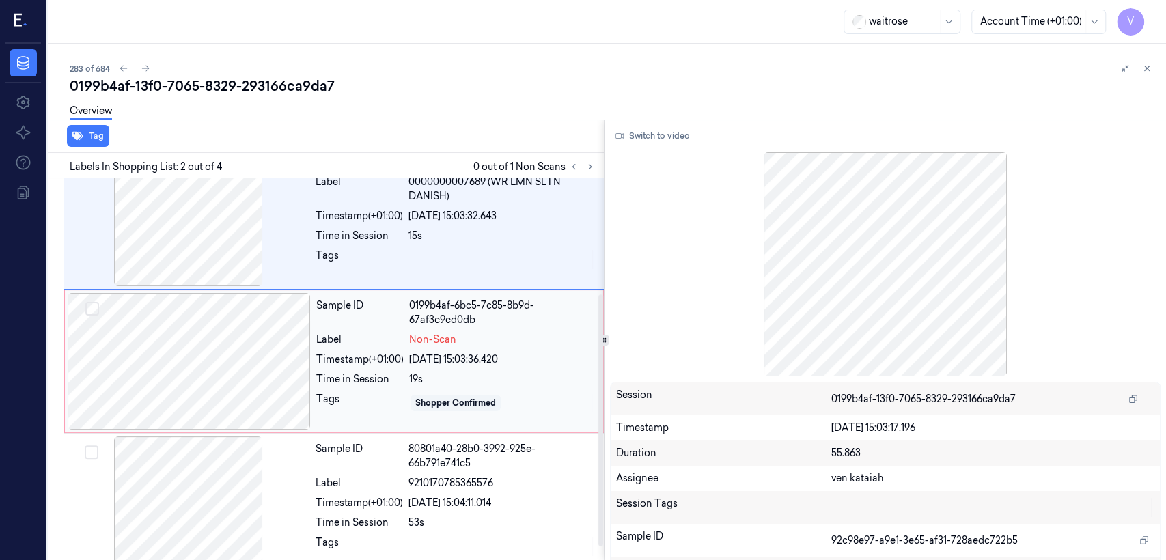
click at [487, 362] on div "[DATE] 15:03:36.420" at bounding box center [502, 360] width 186 height 14
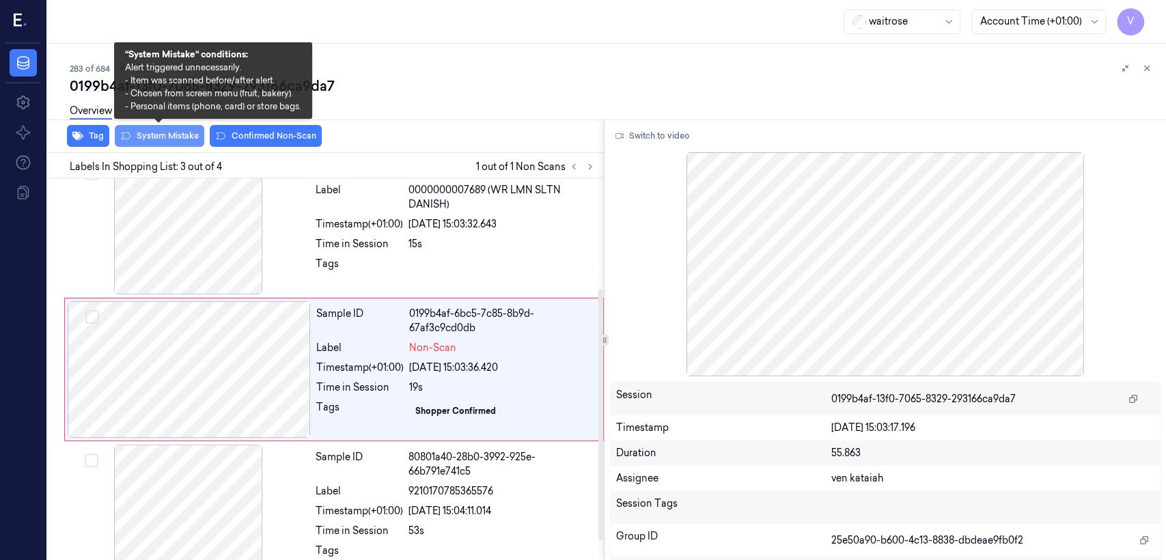
click at [172, 141] on button "System Mistake" at bounding box center [160, 136] width 90 height 22
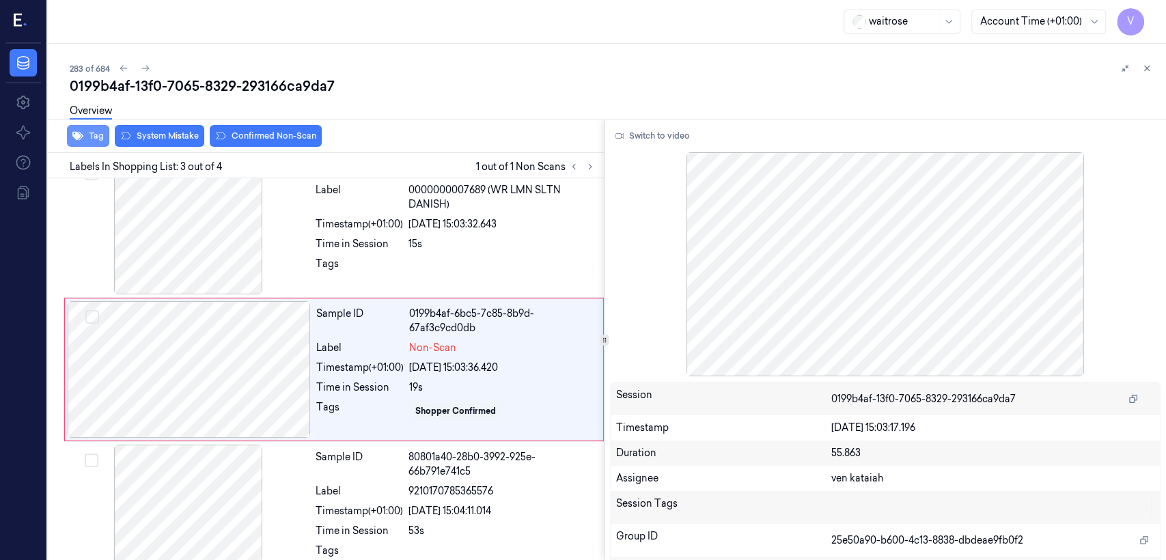
click at [83, 136] on button "Tag" at bounding box center [88, 136] width 42 height 22
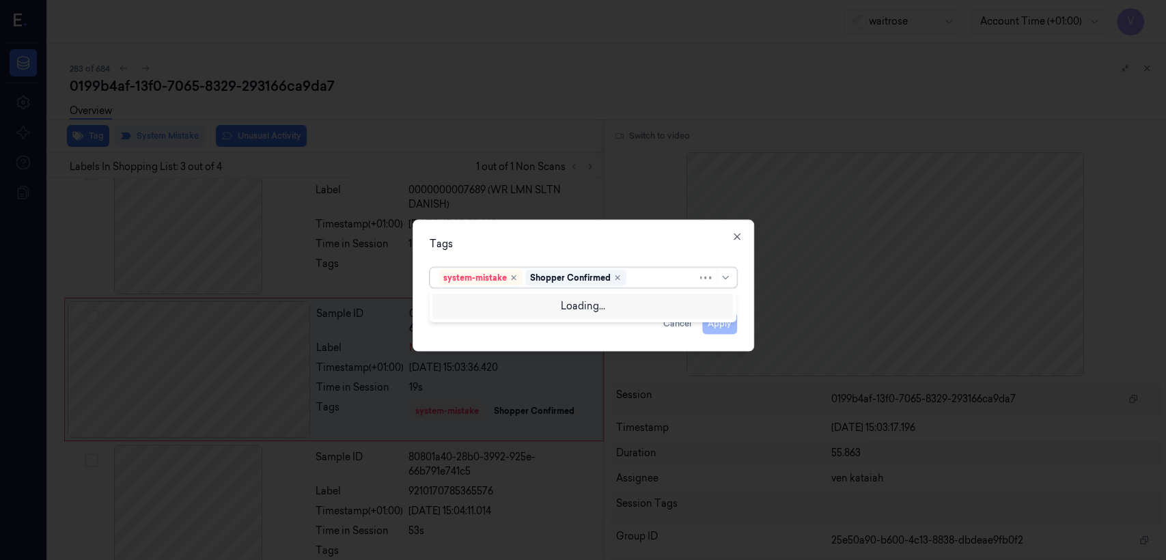
click at [658, 276] on div at bounding box center [663, 278] width 68 height 14
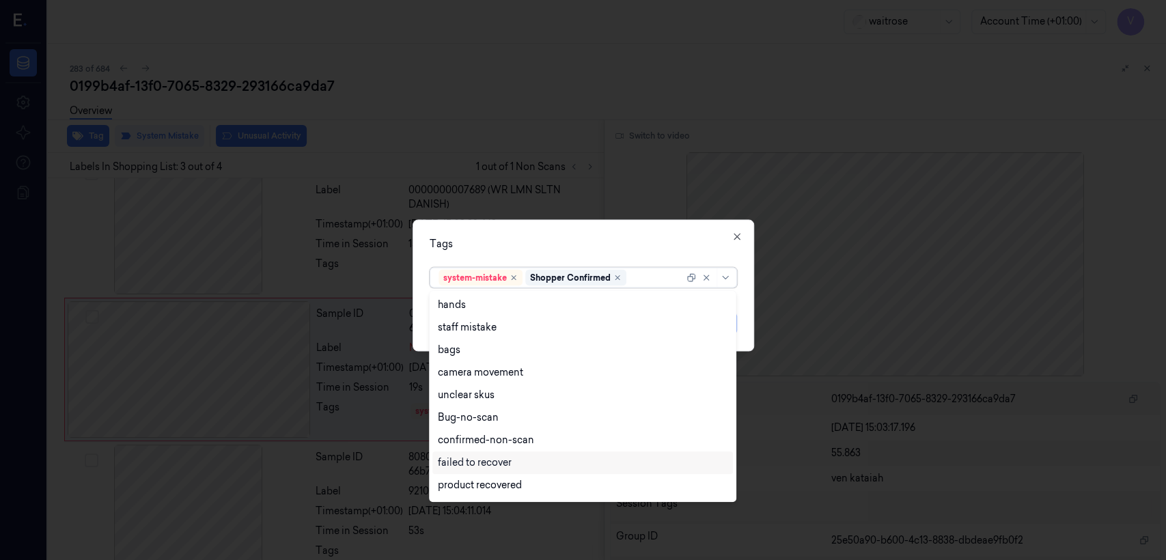
scroll to position [200, 0]
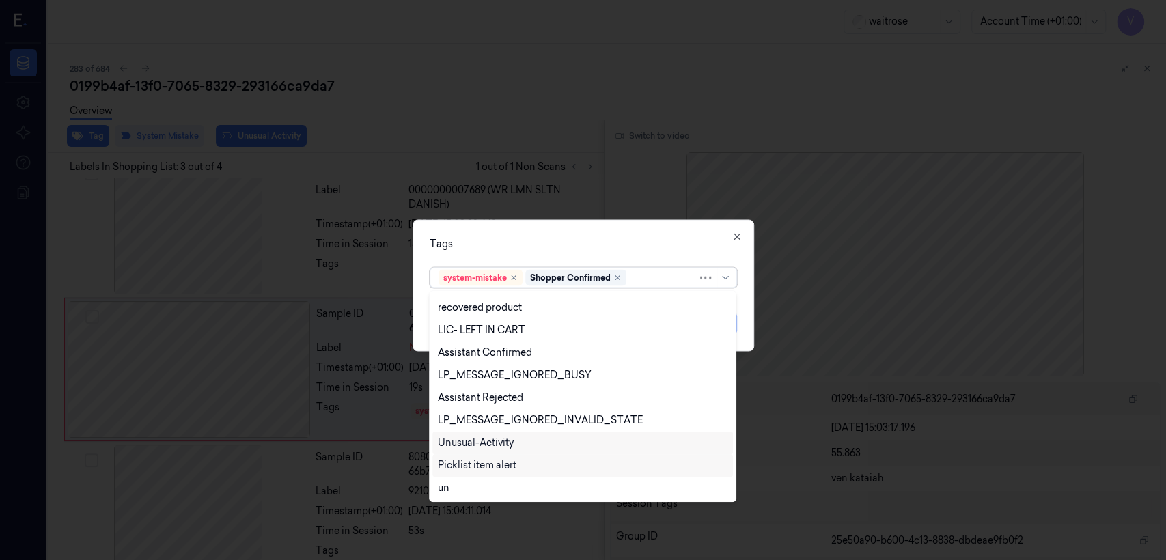
click at [479, 443] on div "Unusual-Activity" at bounding box center [476, 443] width 76 height 14
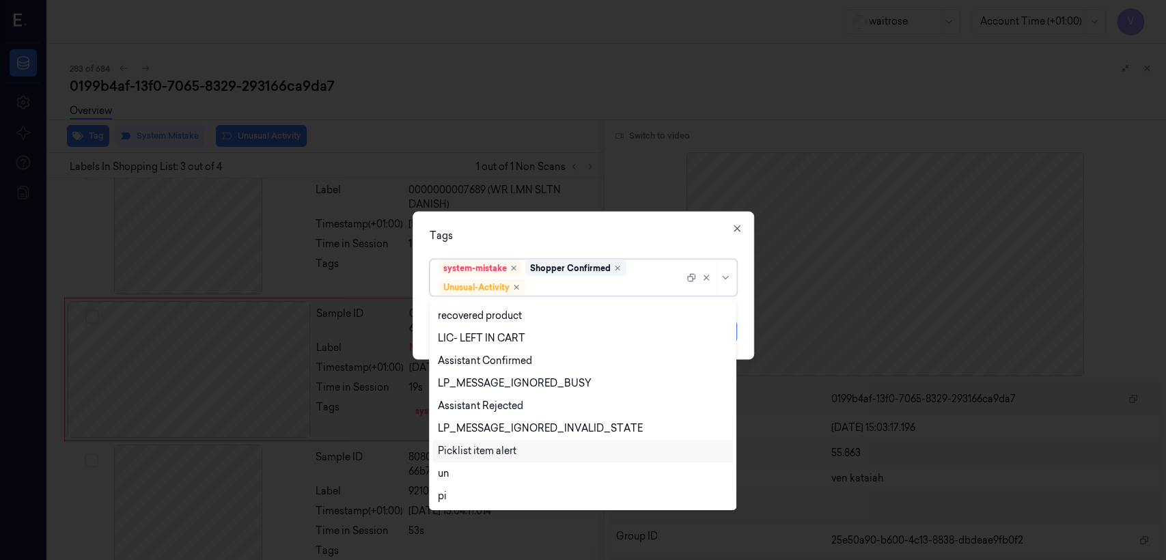
click at [480, 454] on div "Picklist item alert" at bounding box center [477, 451] width 79 height 14
drag, startPoint x: 577, startPoint y: 252, endPoint x: 624, endPoint y: 284, distance: 57.0
click at [577, 251] on div "Tags option Picklist item alert, selected. 20 results available. Use Up and Dow…" at bounding box center [584, 286] width 342 height 148
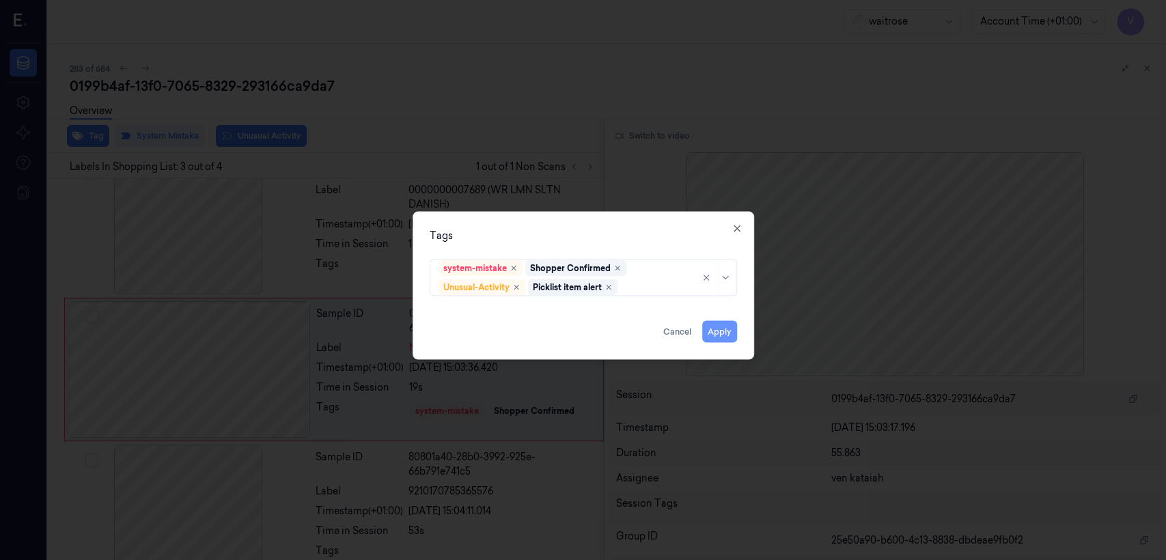
click at [719, 333] on button "Apply" at bounding box center [719, 332] width 35 height 22
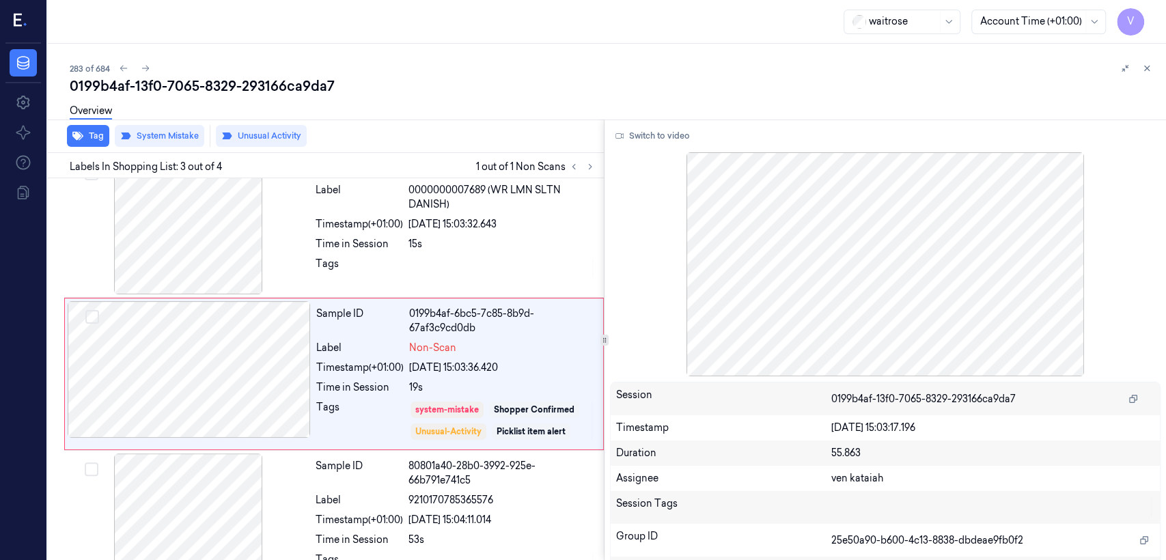
scroll to position [171, 0]
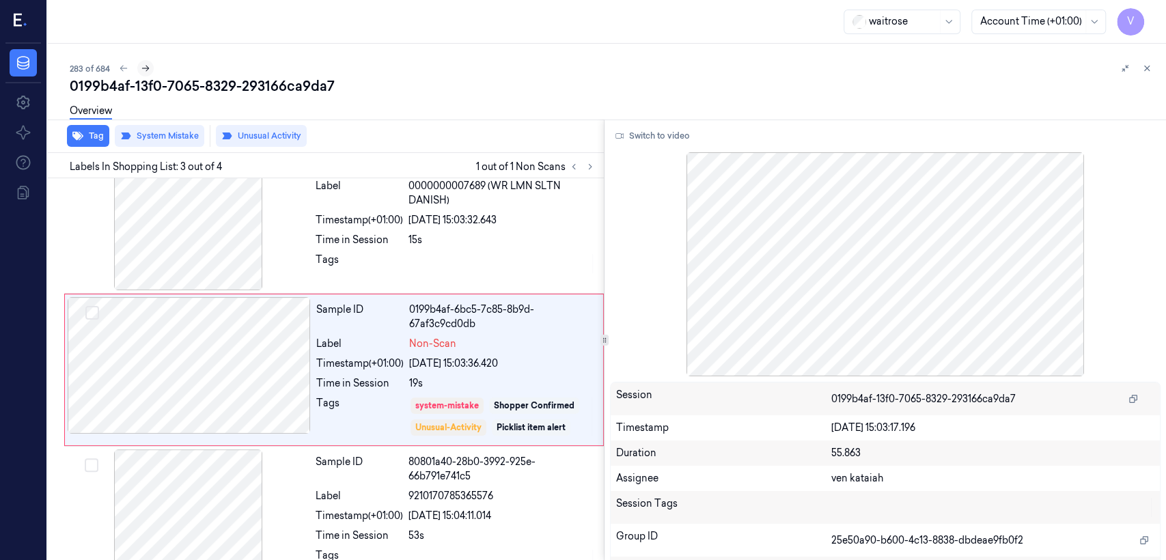
click at [148, 70] on icon at bounding box center [146, 69] width 10 height 10
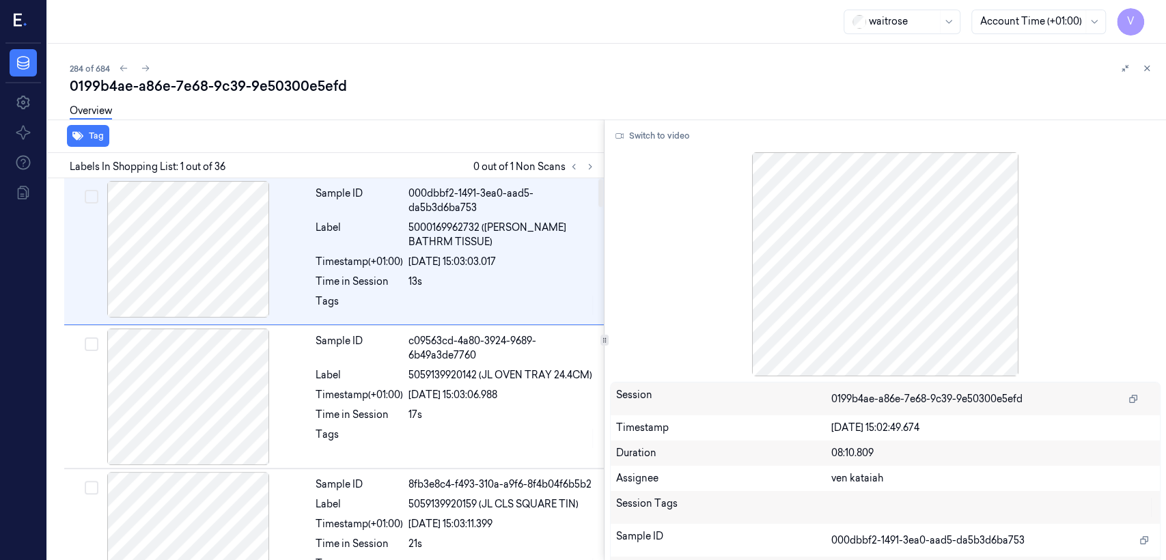
click at [597, 163] on div at bounding box center [582, 167] width 33 height 16
click at [588, 169] on icon at bounding box center [591, 167] width 10 height 10
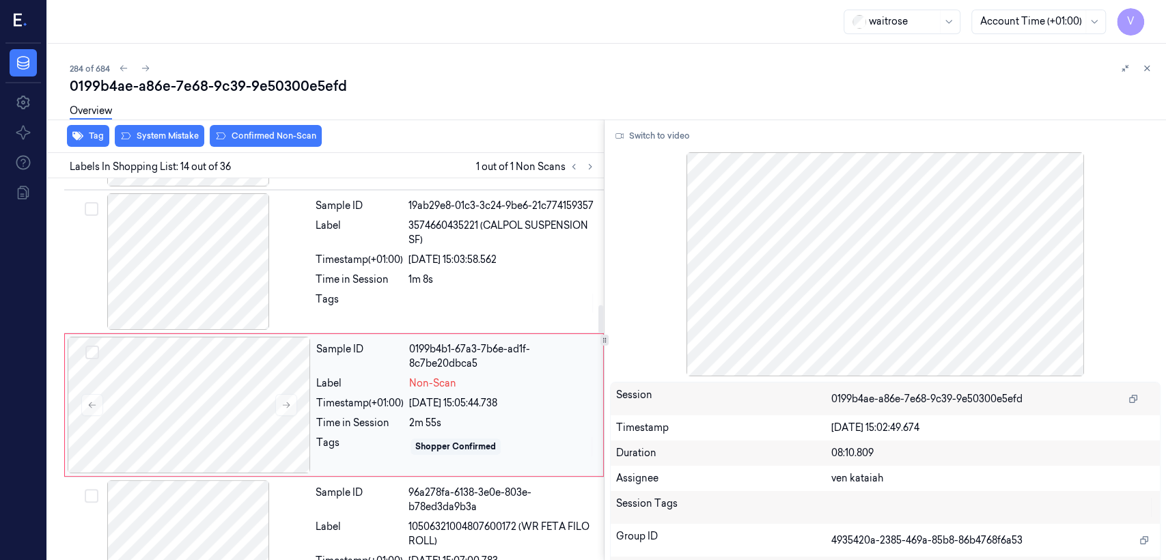
scroll to position [1760, 0]
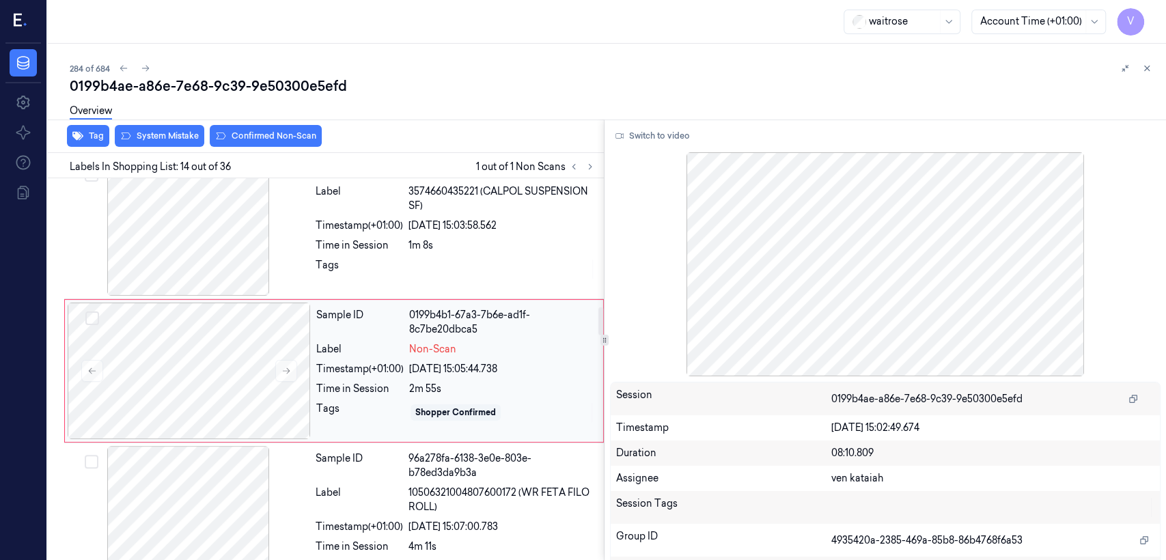
click at [395, 409] on div "Tags" at bounding box center [359, 413] width 87 height 22
click at [287, 369] on icon at bounding box center [287, 371] width 10 height 10
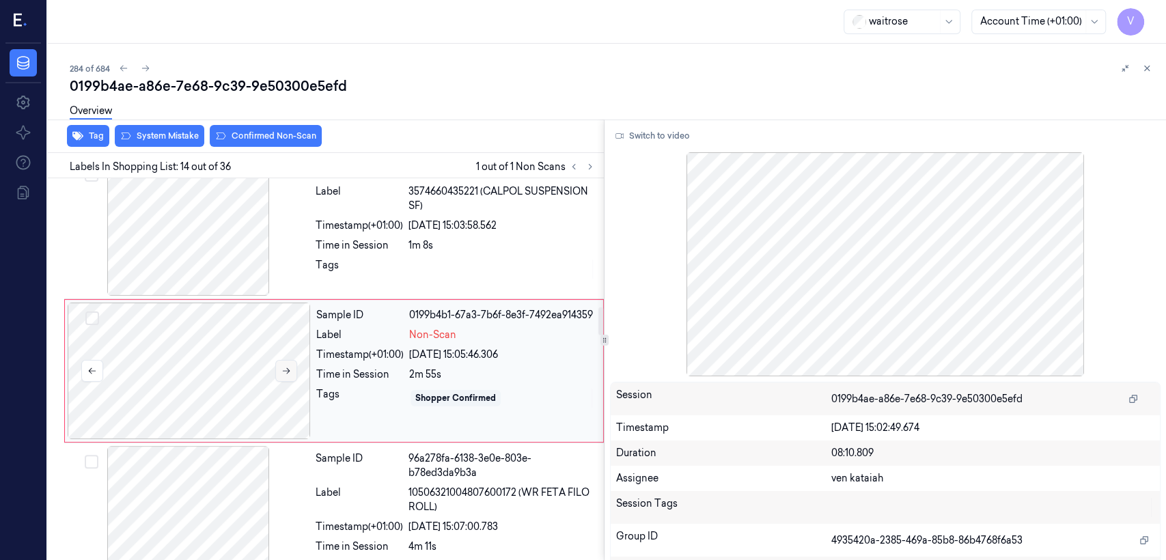
click at [287, 369] on icon at bounding box center [287, 371] width 10 height 10
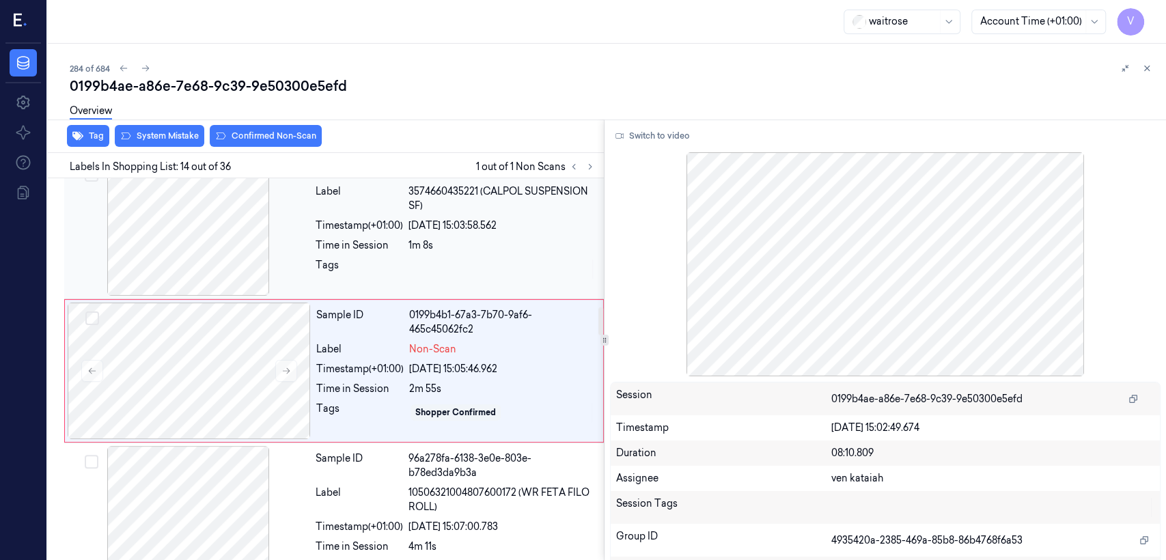
click at [342, 261] on div "Tags" at bounding box center [359, 269] width 87 height 22
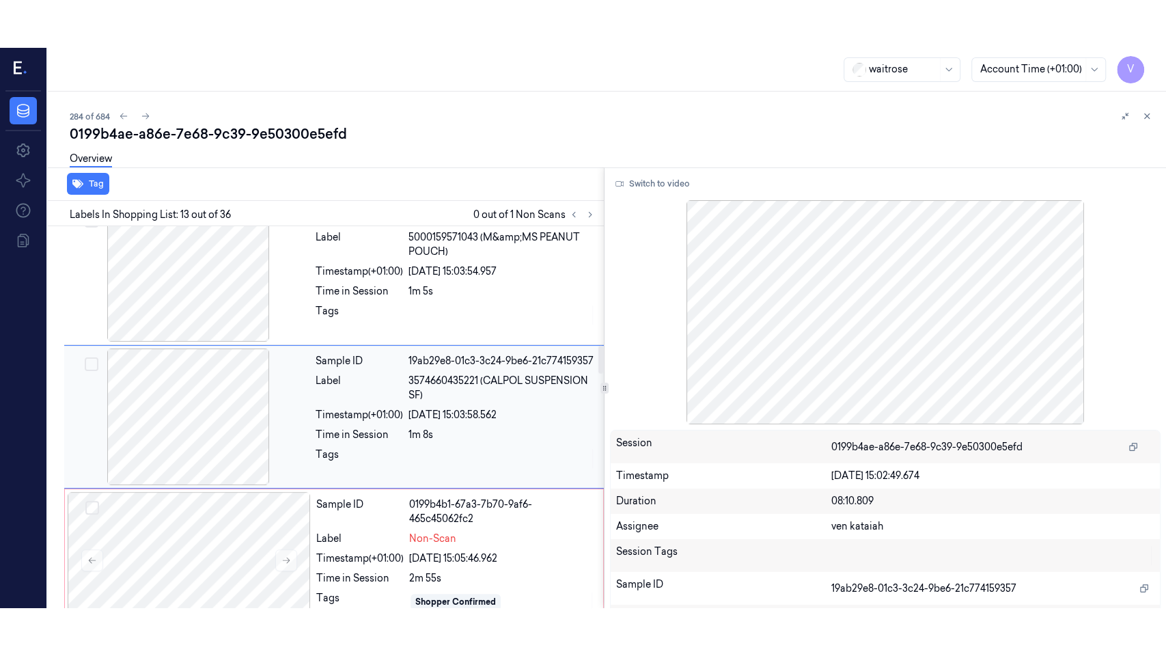
scroll to position [1617, 0]
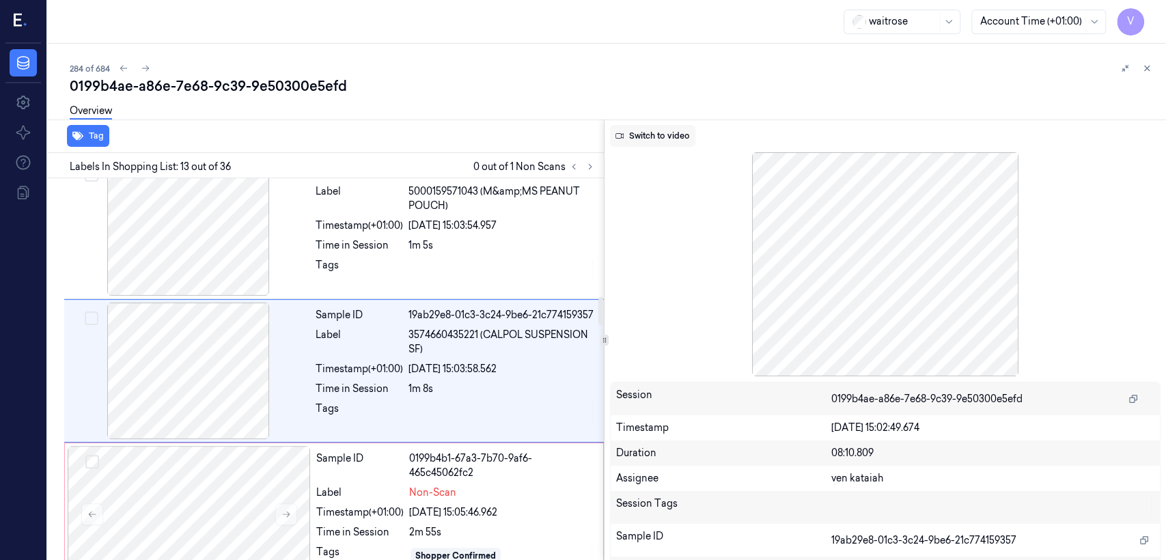
click at [664, 127] on button "Switch to video" at bounding box center [652, 136] width 85 height 22
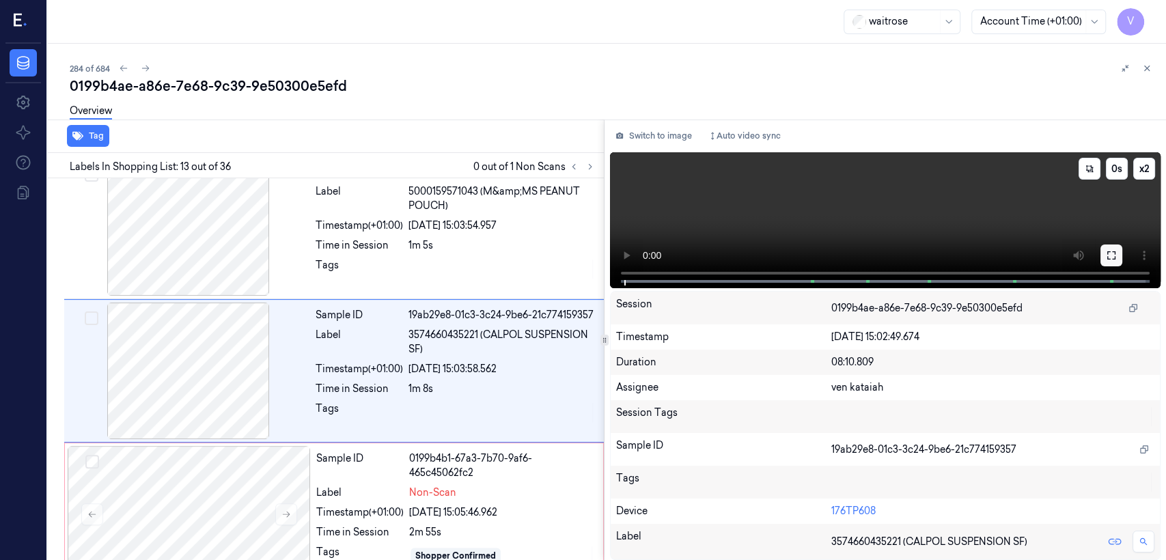
click at [1117, 245] on button at bounding box center [1112, 256] width 22 height 22
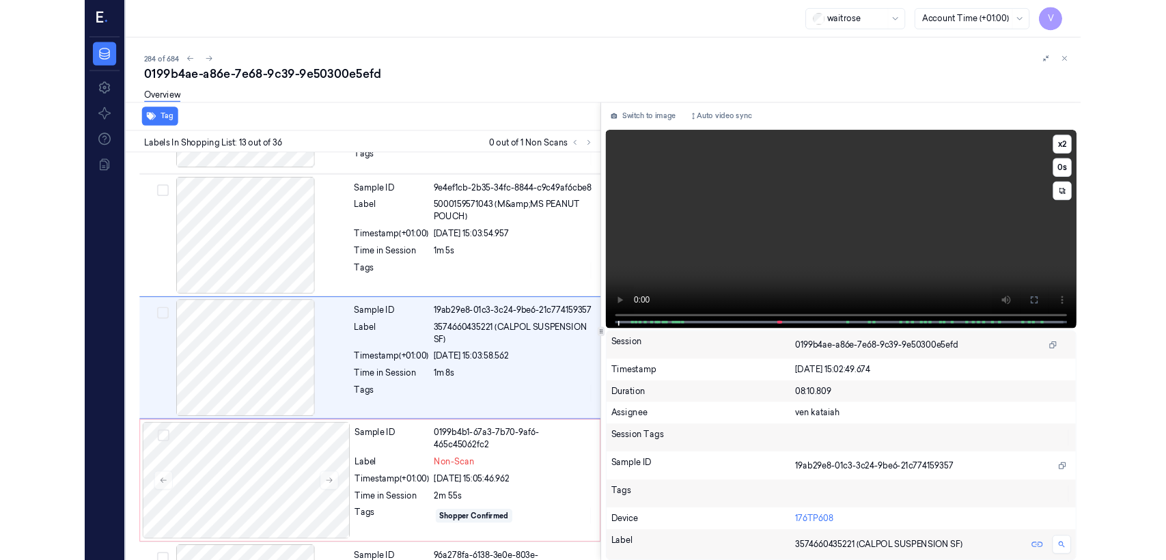
scroll to position [1569, 0]
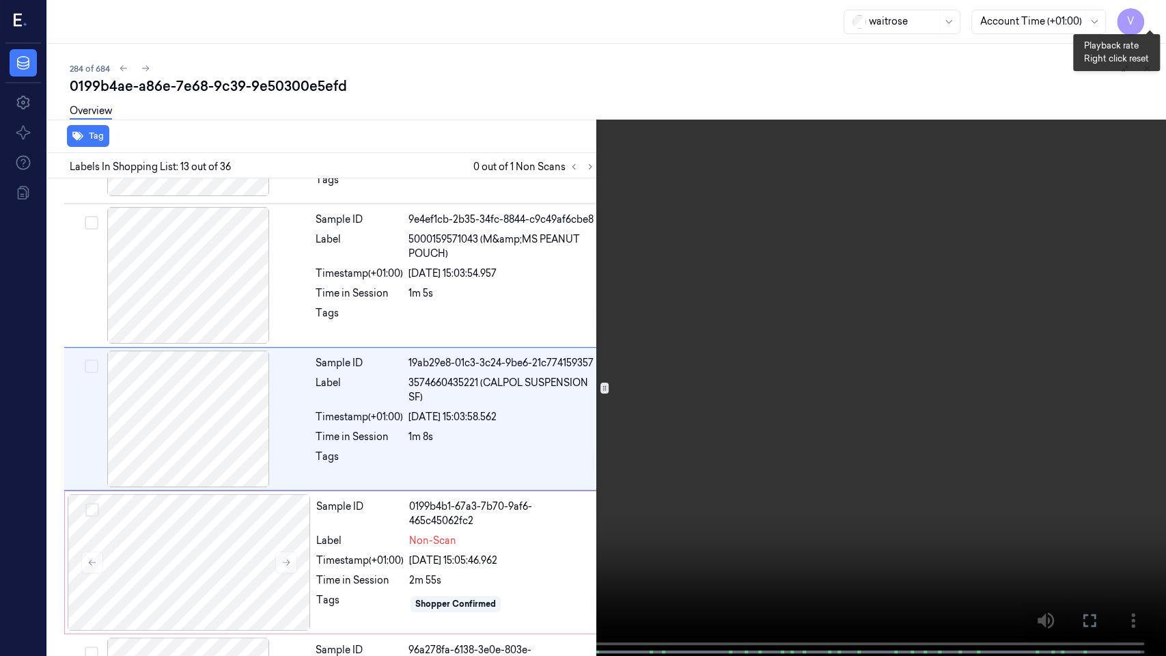
click at [1146, 16] on button "x 2" at bounding box center [1150, 16] width 22 height 22
click at [1146, 16] on button "x 4" at bounding box center [1150, 16] width 22 height 22
click at [1146, 16] on button "x 1" at bounding box center [1150, 16] width 22 height 22
click at [0, 0] on icon at bounding box center [0, 0] width 0 height 0
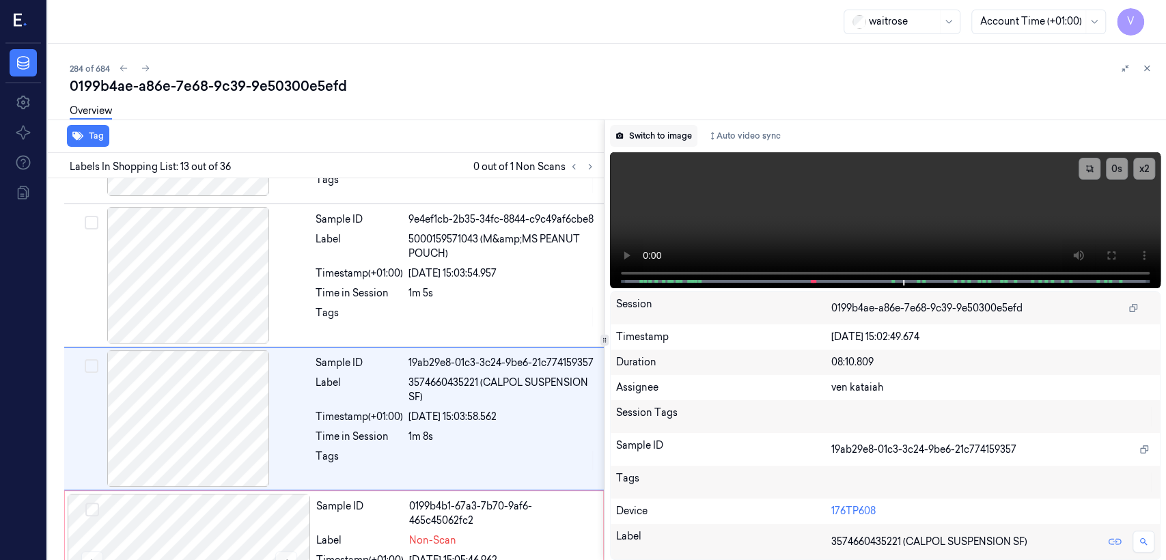
click at [659, 131] on button "Switch to image" at bounding box center [653, 136] width 87 height 22
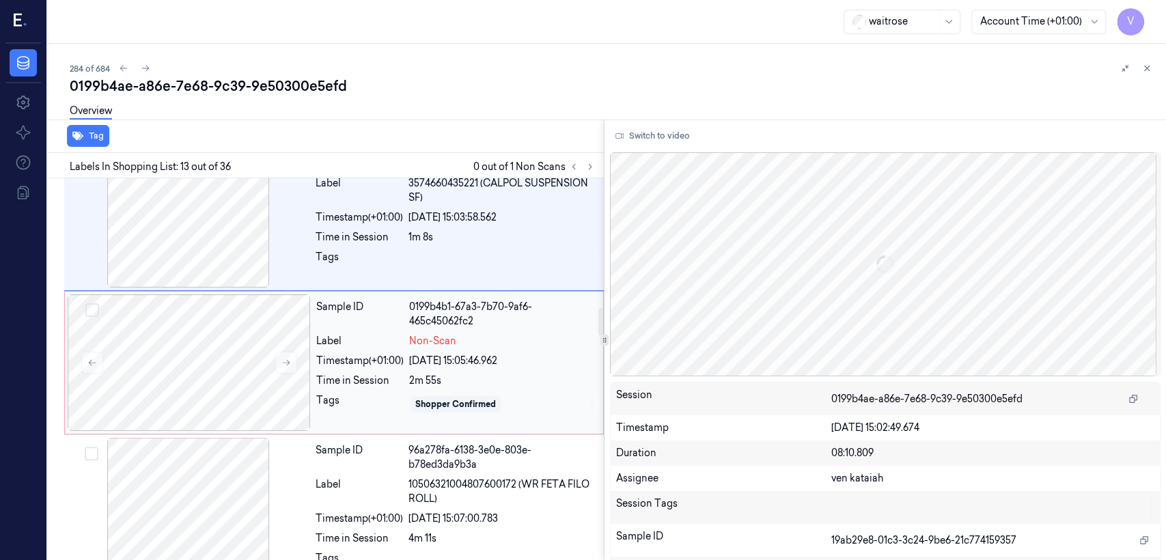
click at [407, 395] on div "Tags Shopper Confirmed" at bounding box center [455, 405] width 279 height 22
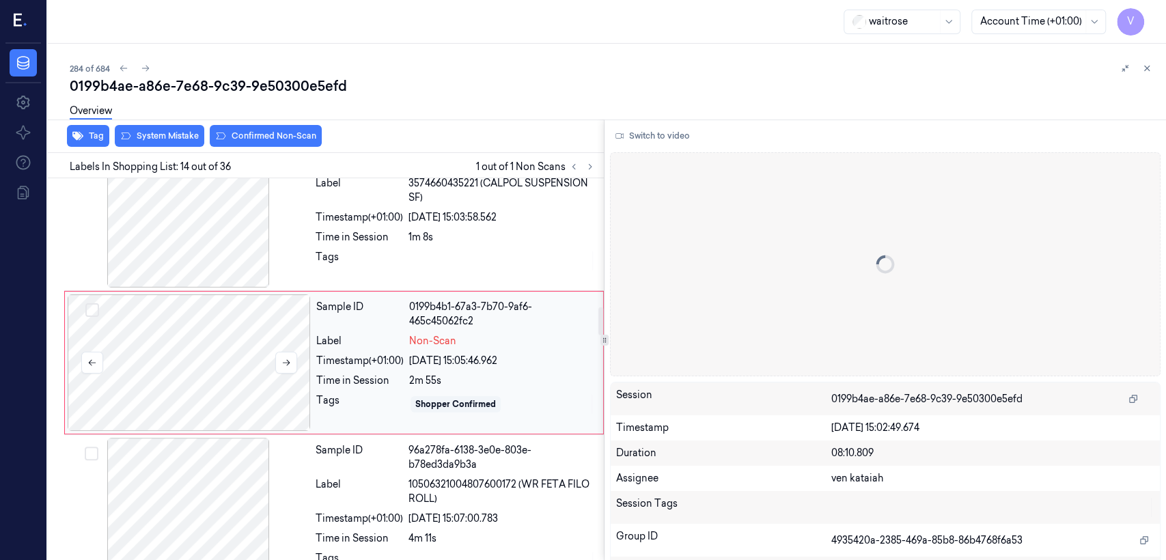
scroll to position [1760, 0]
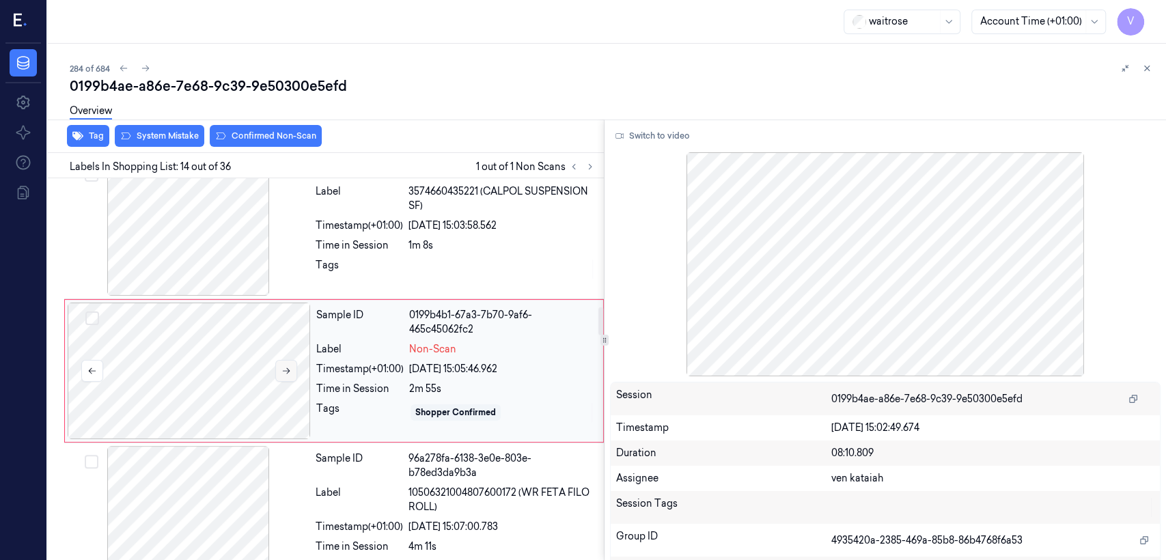
click at [282, 369] on icon at bounding box center [287, 371] width 10 height 10
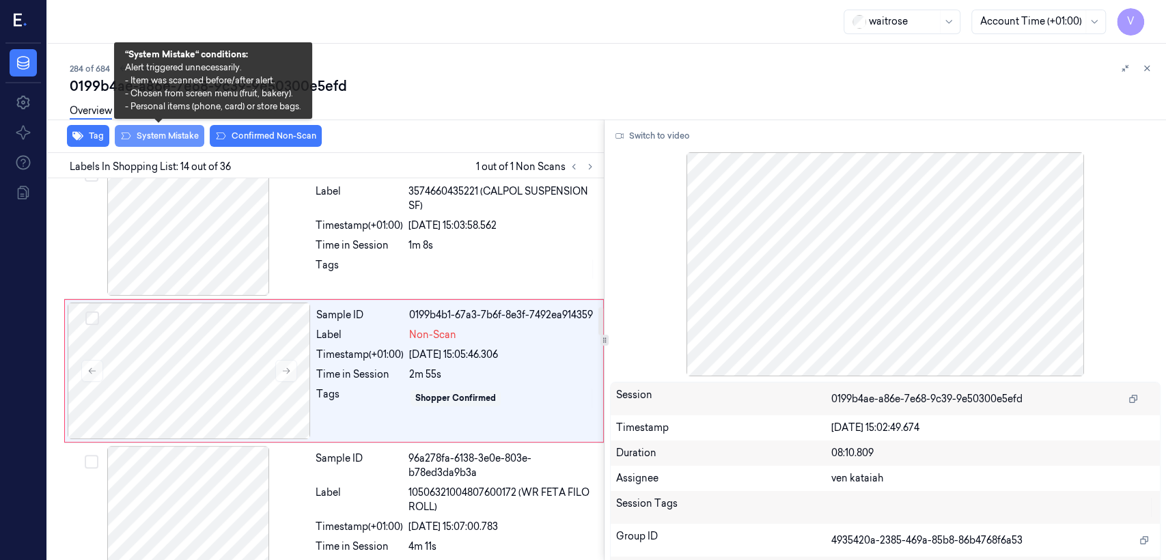
click at [170, 139] on button "System Mistake" at bounding box center [160, 136] width 90 height 22
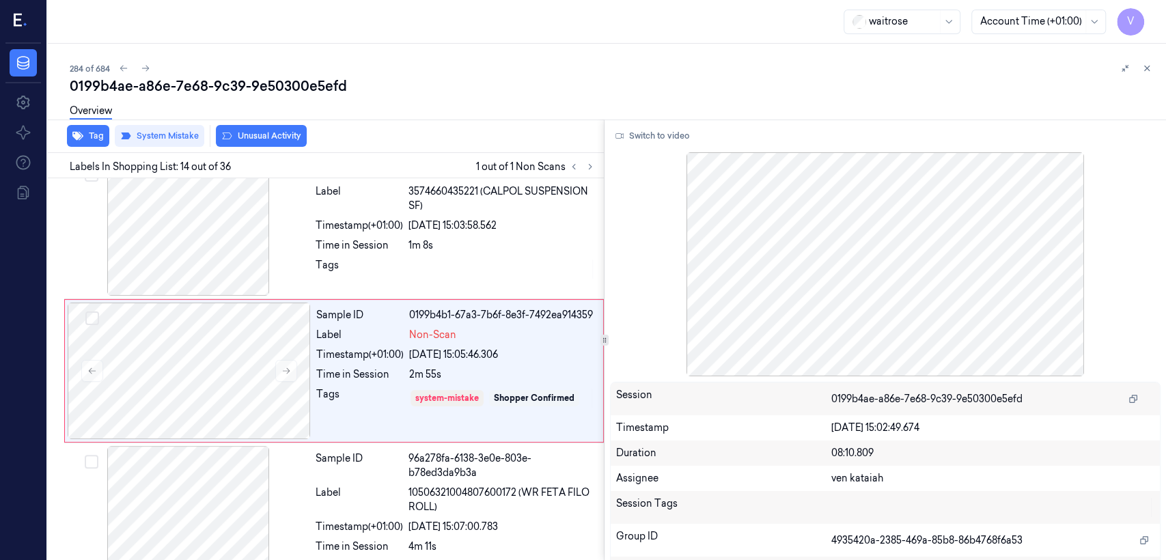
click at [241, 138] on button "Unusual Activity" at bounding box center [261, 136] width 91 height 22
click at [146, 67] on icon at bounding box center [146, 69] width 10 height 10
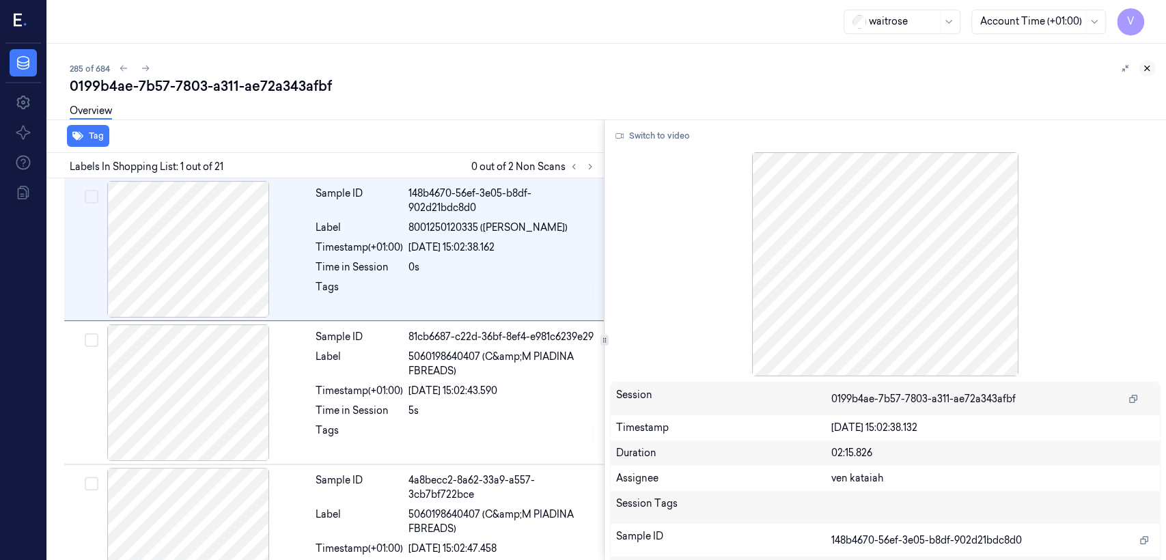
click at [1150, 72] on icon at bounding box center [1147, 69] width 10 height 10
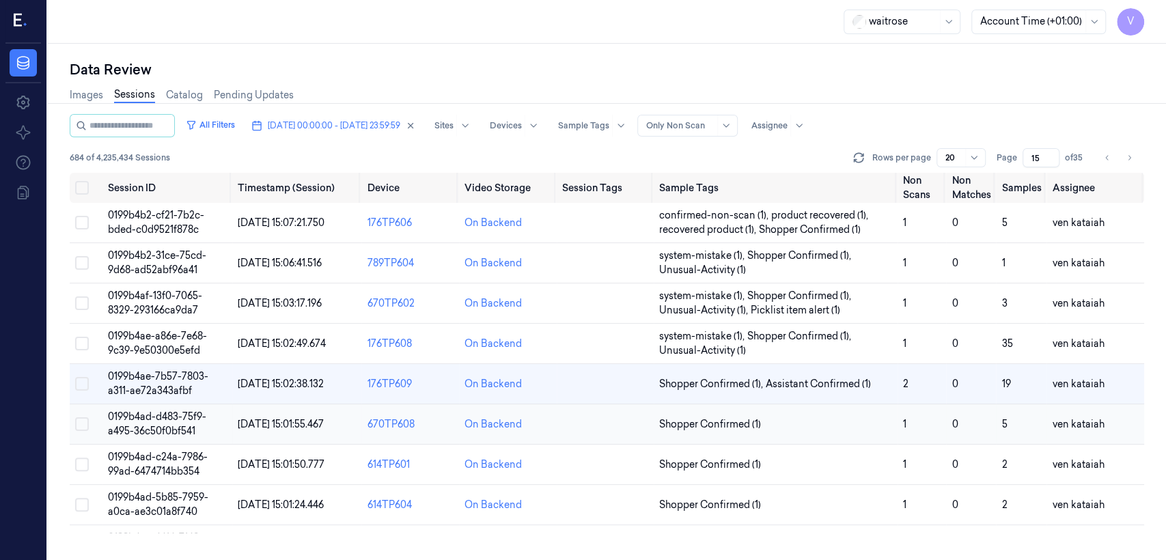
scroll to position [24, 0]
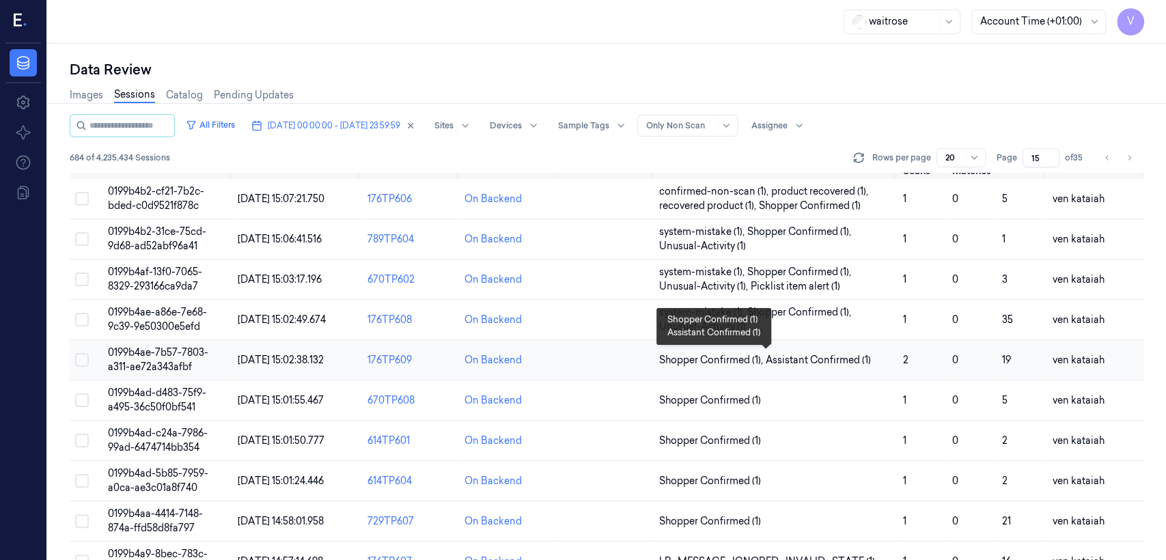
click at [820, 360] on span "Assistant Confirmed (1)" at bounding box center [818, 360] width 105 height 14
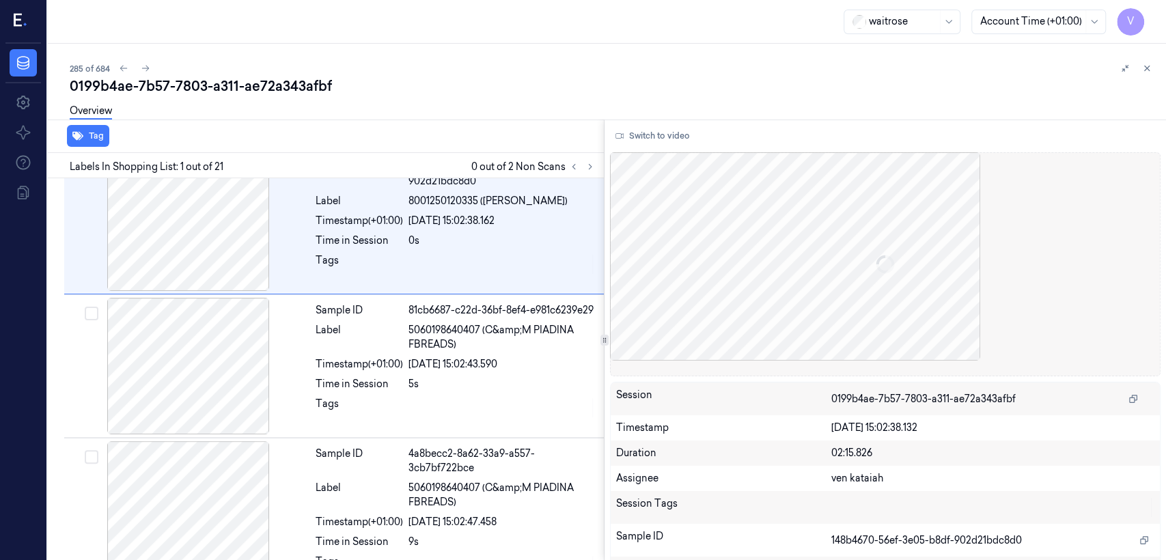
scroll to position [27, 0]
click at [600, 163] on div "Labels In Shopping List: 1 out of 21 0 out of 2 Non Scans" at bounding box center [323, 165] width 562 height 25
click at [592, 163] on icon at bounding box center [591, 167] width 10 height 10
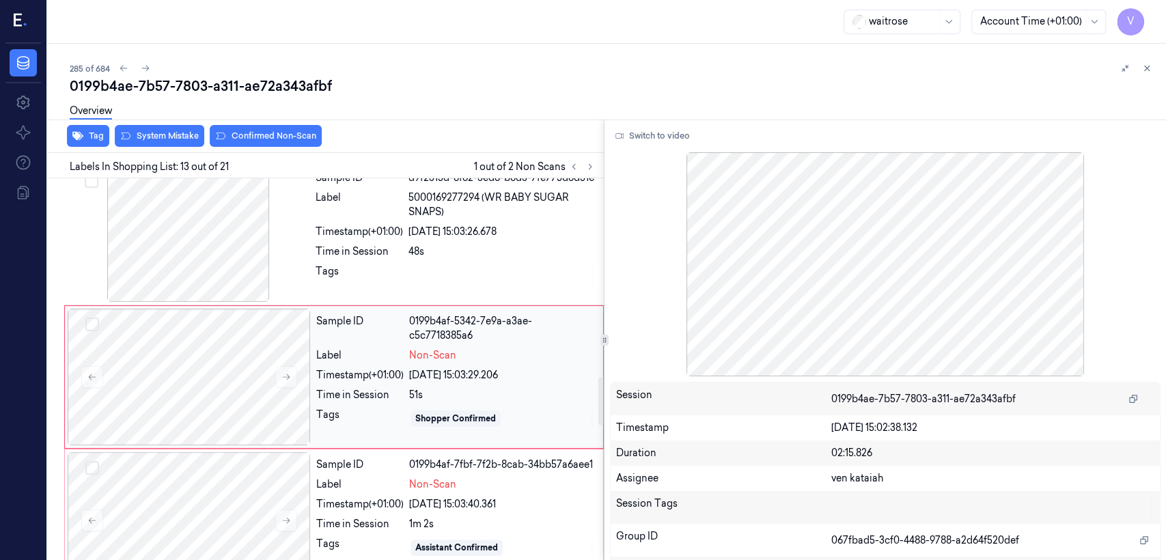
scroll to position [1613, 0]
click at [285, 370] on icon at bounding box center [287, 375] width 10 height 10
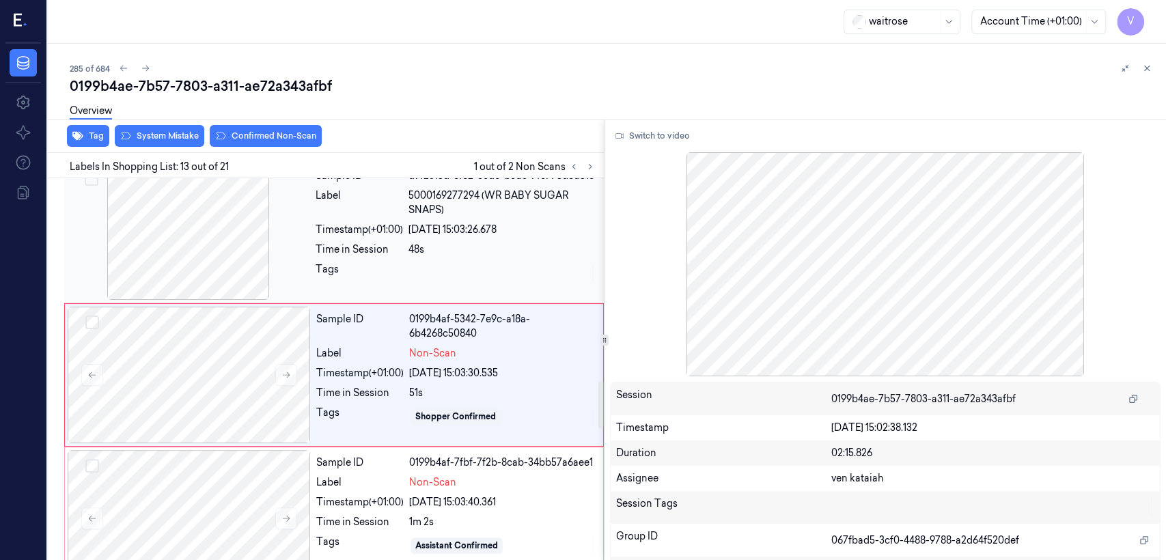
click at [367, 262] on div "Tags" at bounding box center [359, 273] width 87 height 22
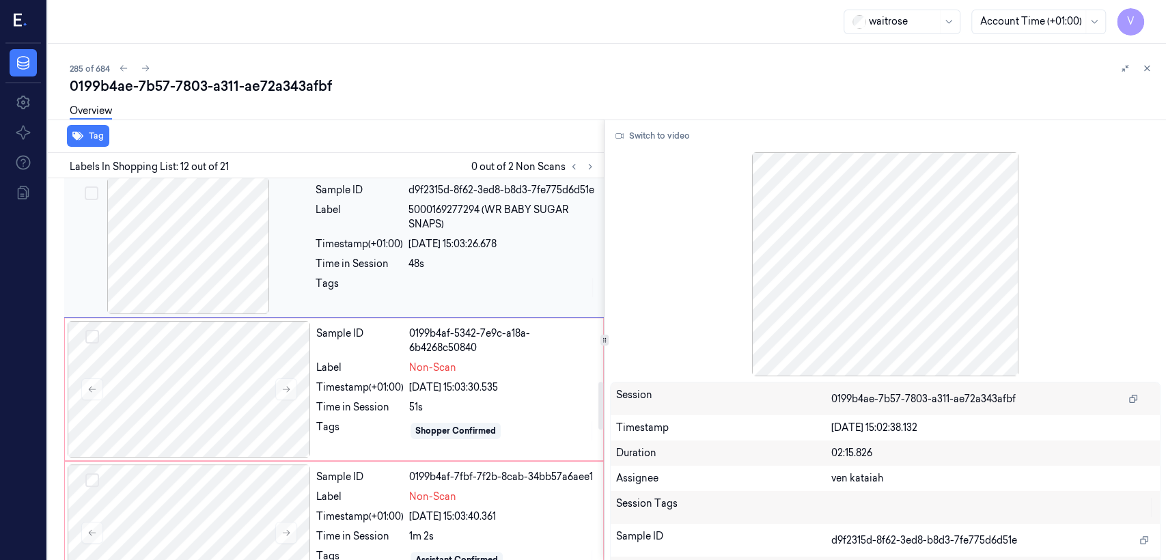
scroll to position [1621, 0]
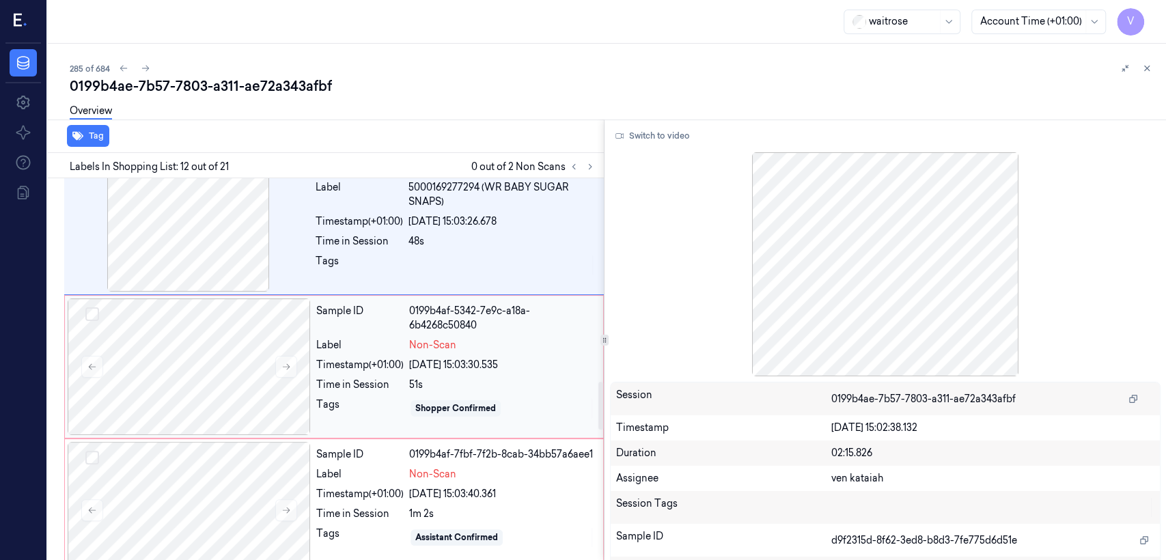
click at [427, 378] on div "51s" at bounding box center [502, 385] width 186 height 14
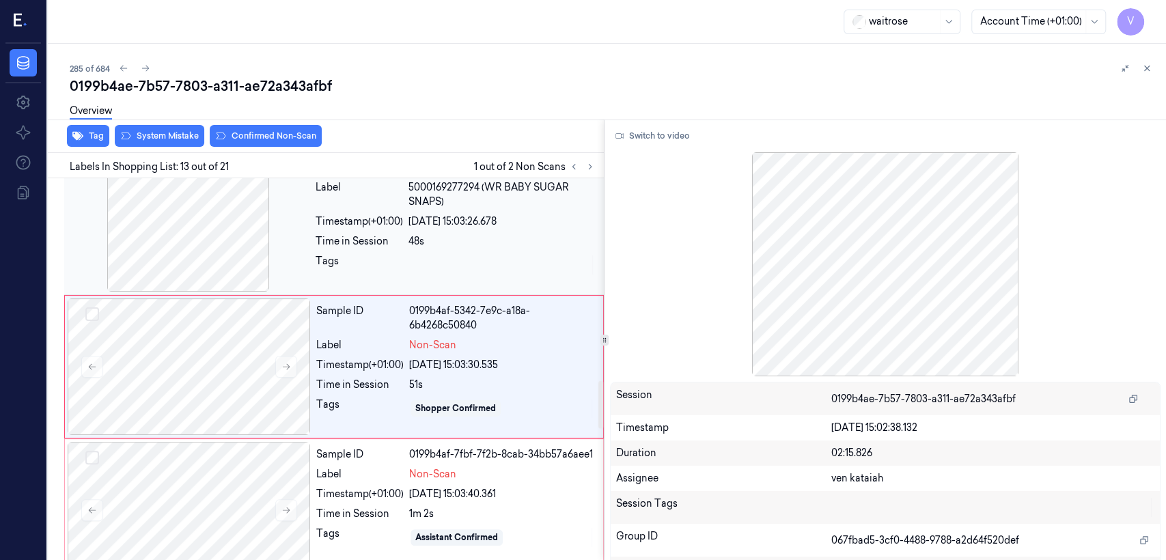
scroll to position [1613, 0]
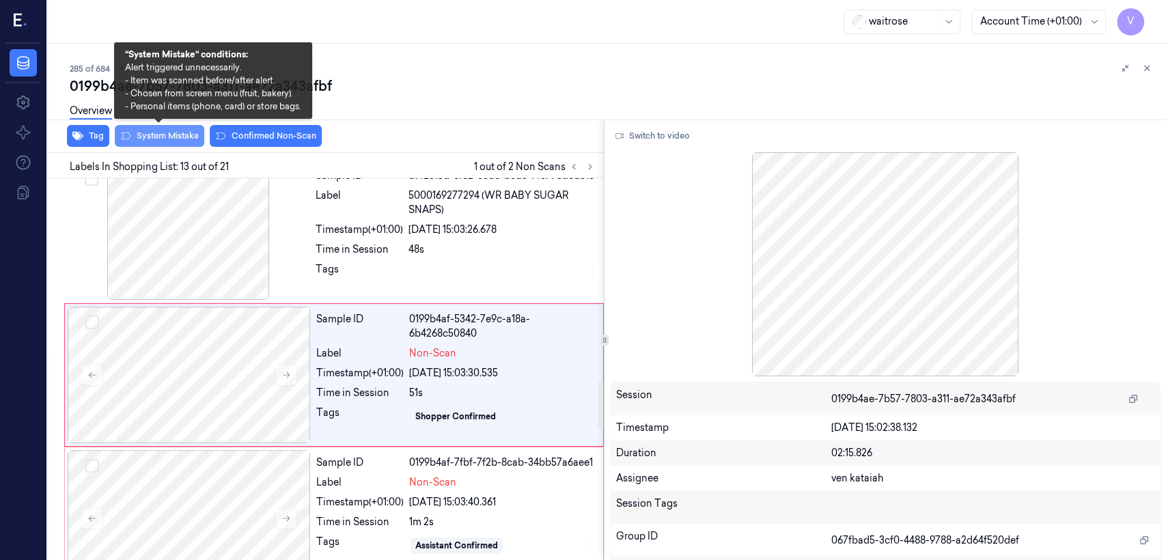
click at [153, 141] on button "System Mistake" at bounding box center [160, 136] width 90 height 22
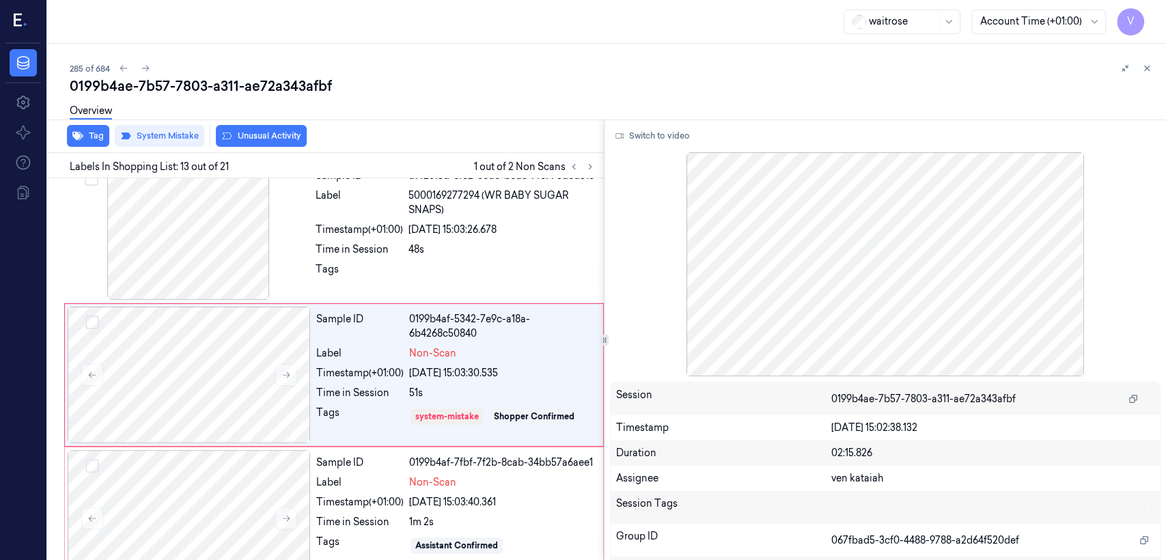
click at [289, 133] on button "Unusual Activity" at bounding box center [261, 136] width 91 height 22
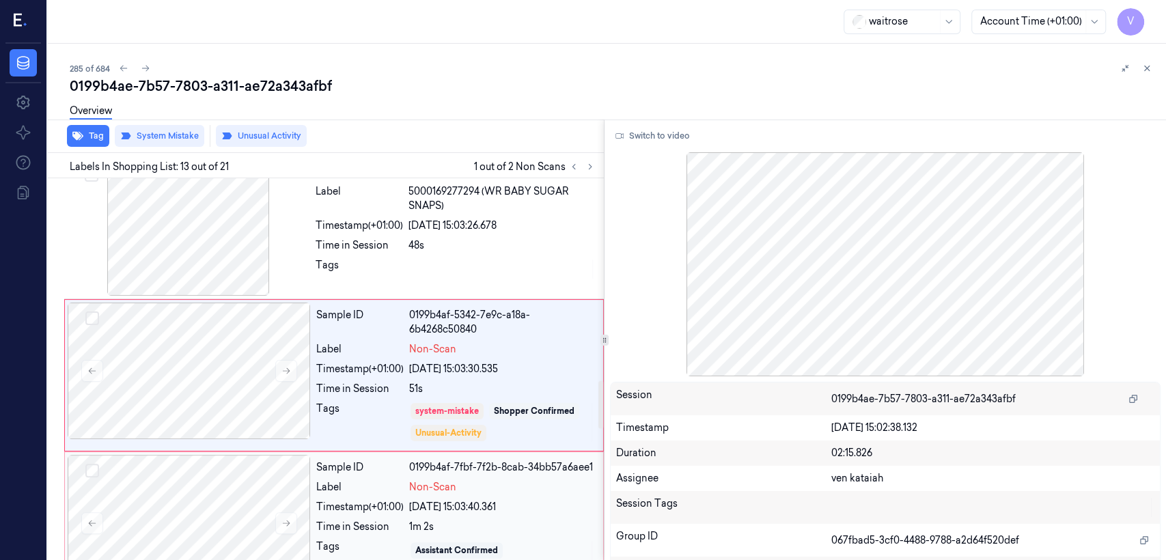
click at [366, 505] on div "Timestamp (+01:00)" at bounding box center [359, 507] width 87 height 14
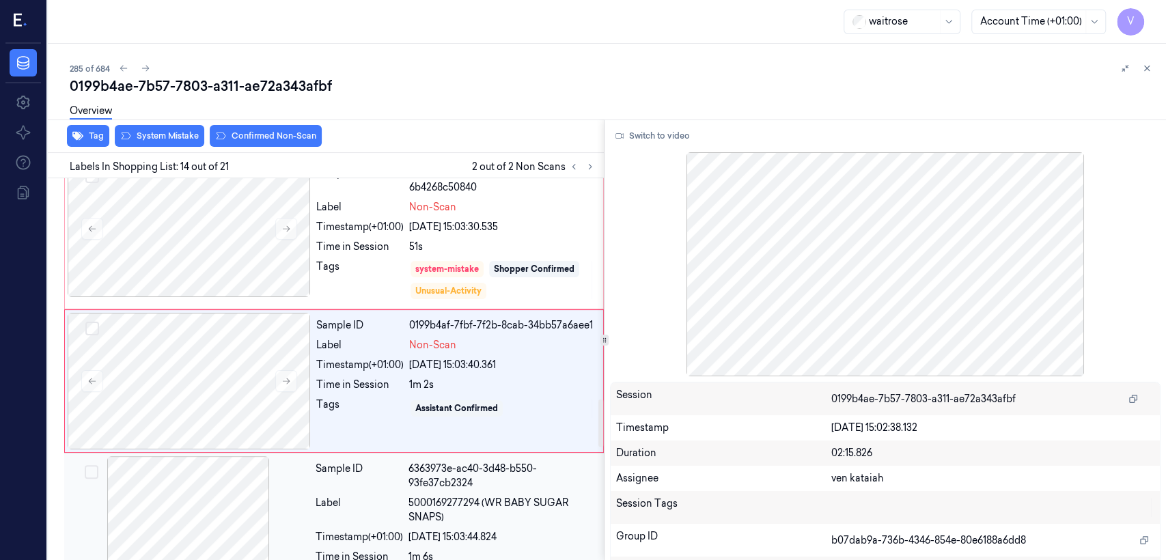
scroll to position [1764, 0]
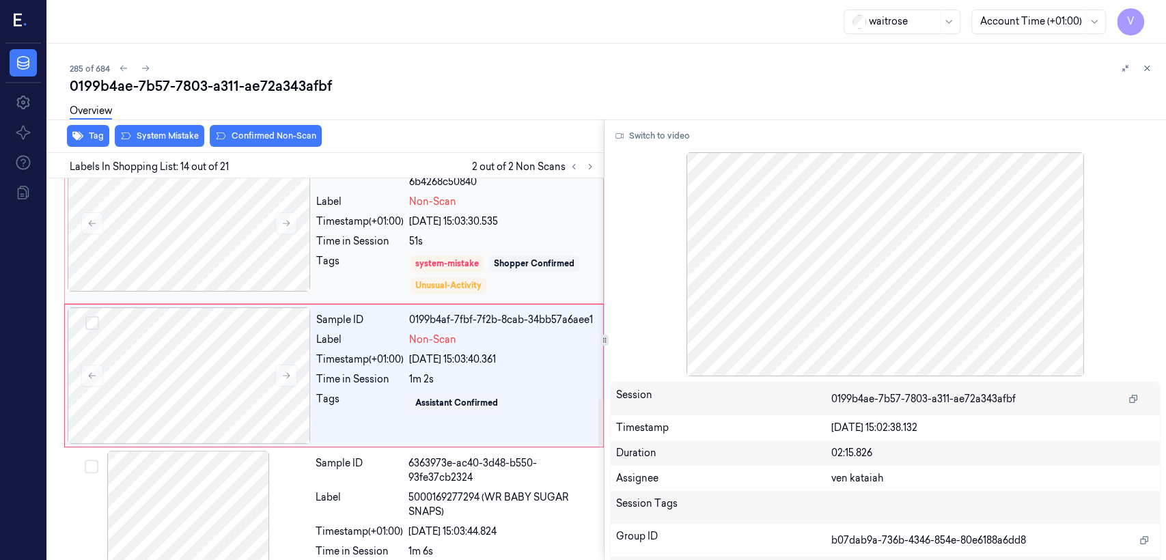
click at [383, 245] on div "Sample ID 0199b4af-5342-7e9c-a18a-6b4268c50840 Label Non-Scan Timestamp (+01:00…" at bounding box center [456, 228] width 290 height 146
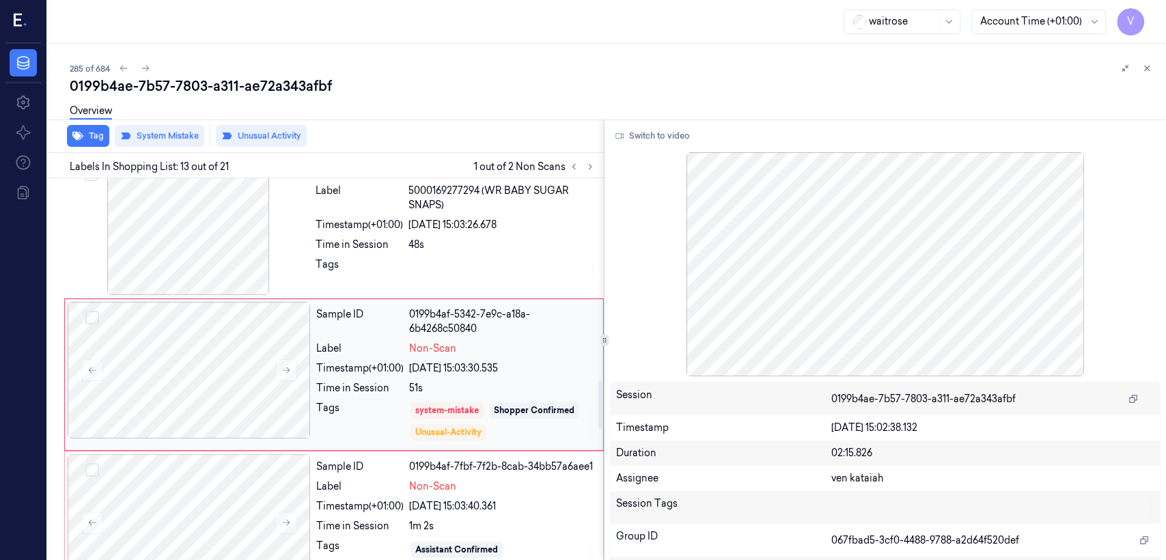
scroll to position [1617, 0]
click at [428, 249] on div "Sample ID d9f2315d-8f62-3ed8-b8d3-7fe775d6d51e Label 5000169277294 (WR BABY SUG…" at bounding box center [455, 227] width 291 height 137
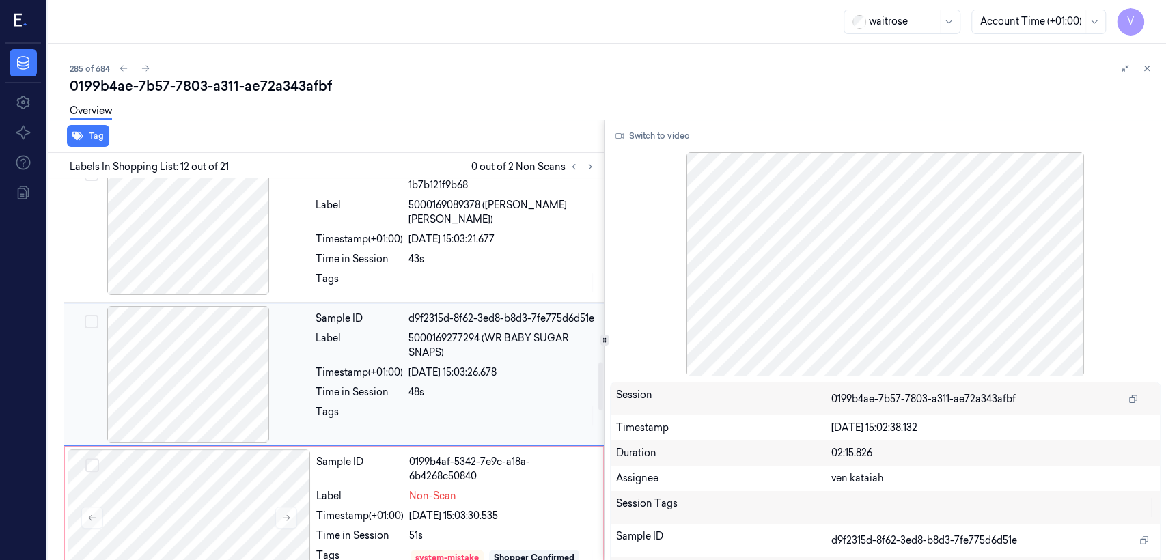
scroll to position [1469, 0]
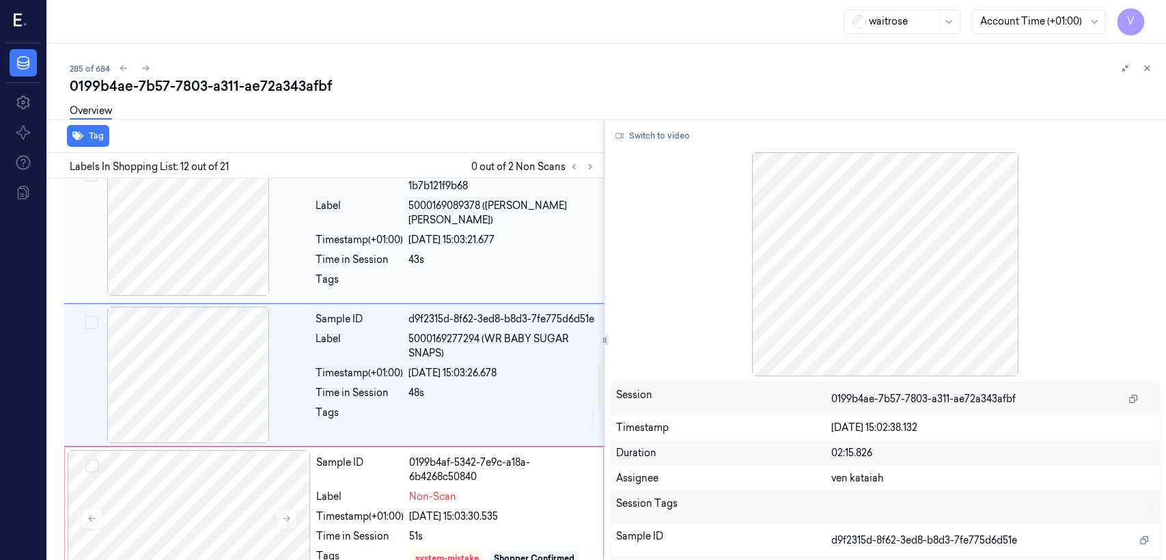
click at [474, 242] on div "Sample ID c6fad040-b3ac-3b0a-9eb7-1b7b121f9b68 Label 5000169089378 ([PERSON_NAM…" at bounding box center [455, 229] width 291 height 141
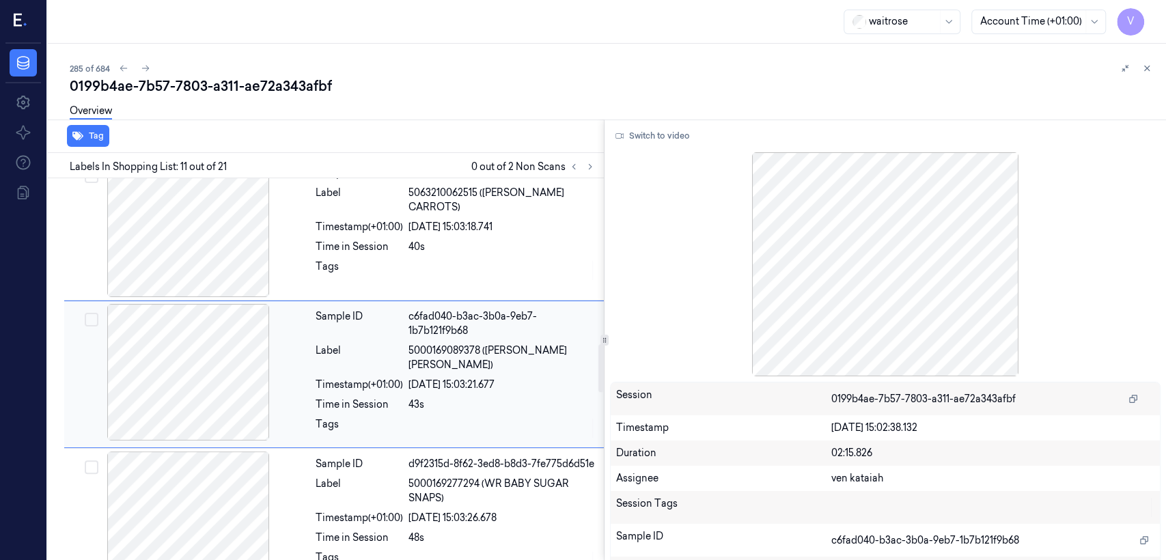
scroll to position [1323, 0]
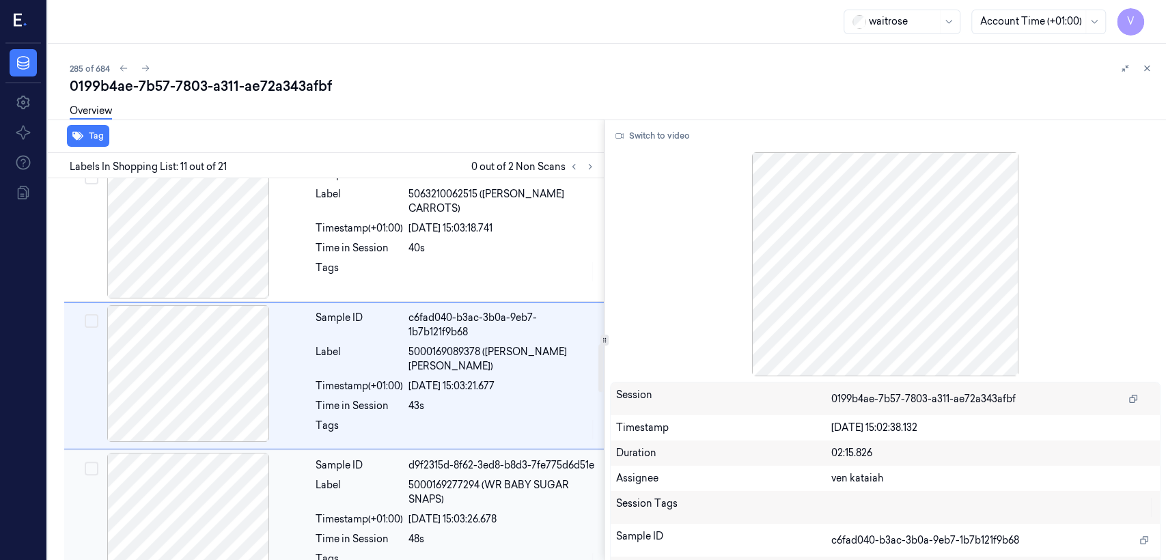
click at [456, 461] on div "d9f2315d-8f62-3ed8-b8d3-7fe775d6d51e" at bounding box center [502, 465] width 187 height 14
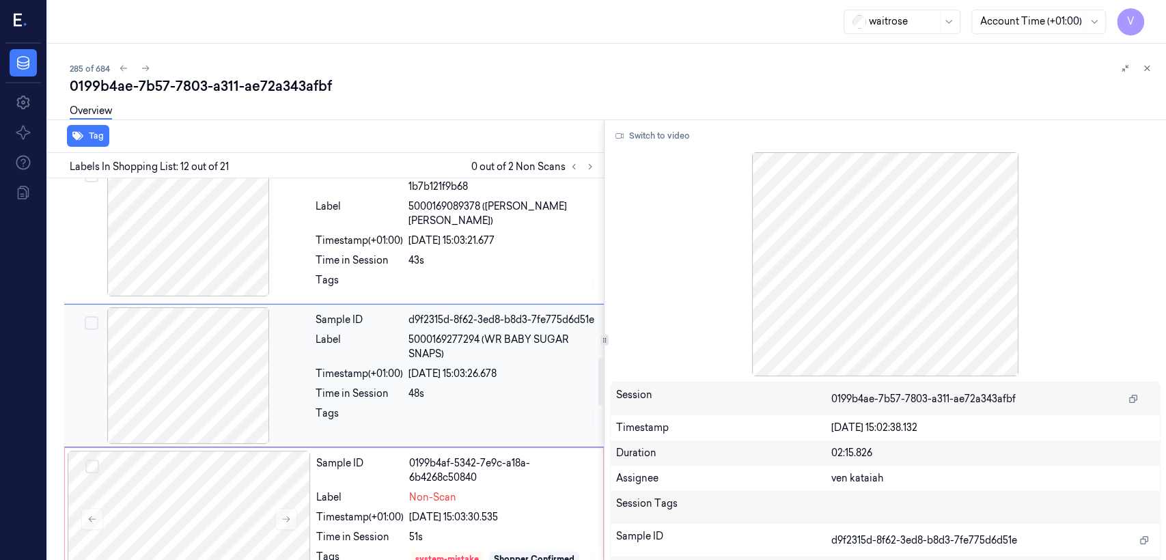
scroll to position [1469, 0]
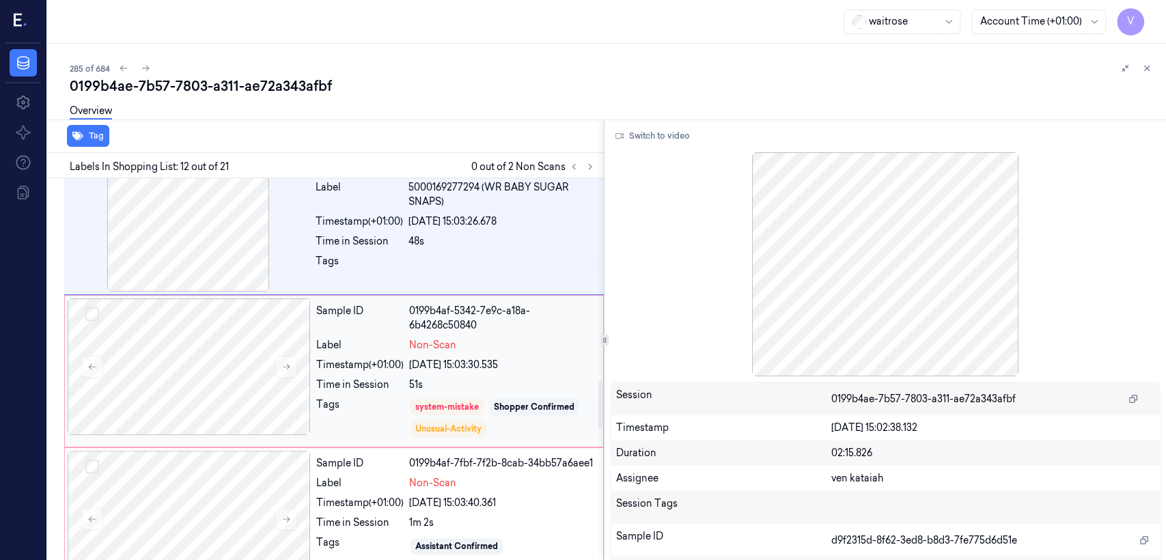
click at [414, 379] on div "51s" at bounding box center [502, 385] width 186 height 14
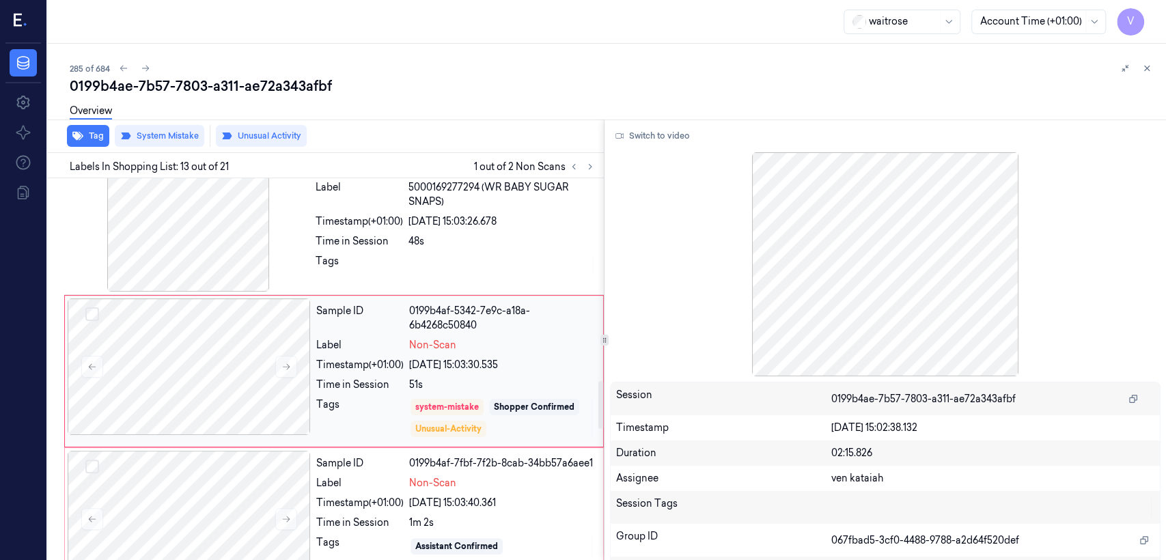
scroll to position [1617, 0]
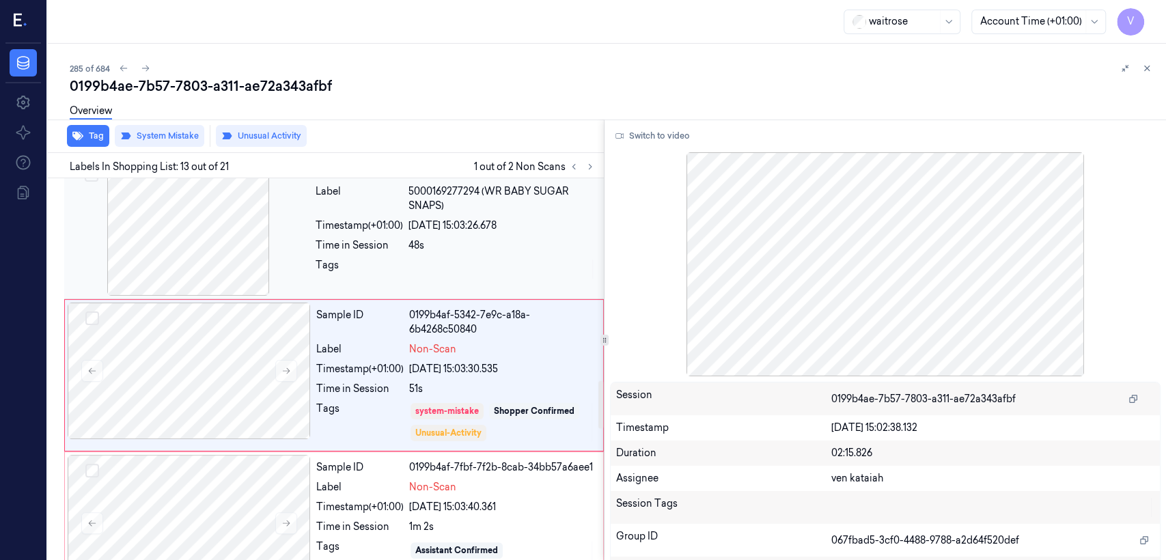
click at [473, 247] on div "Sample ID d9f2315d-8f62-3ed8-b8d3-7fe775d6d51e Label 5000169277294 (WR BABY SUG…" at bounding box center [455, 227] width 291 height 137
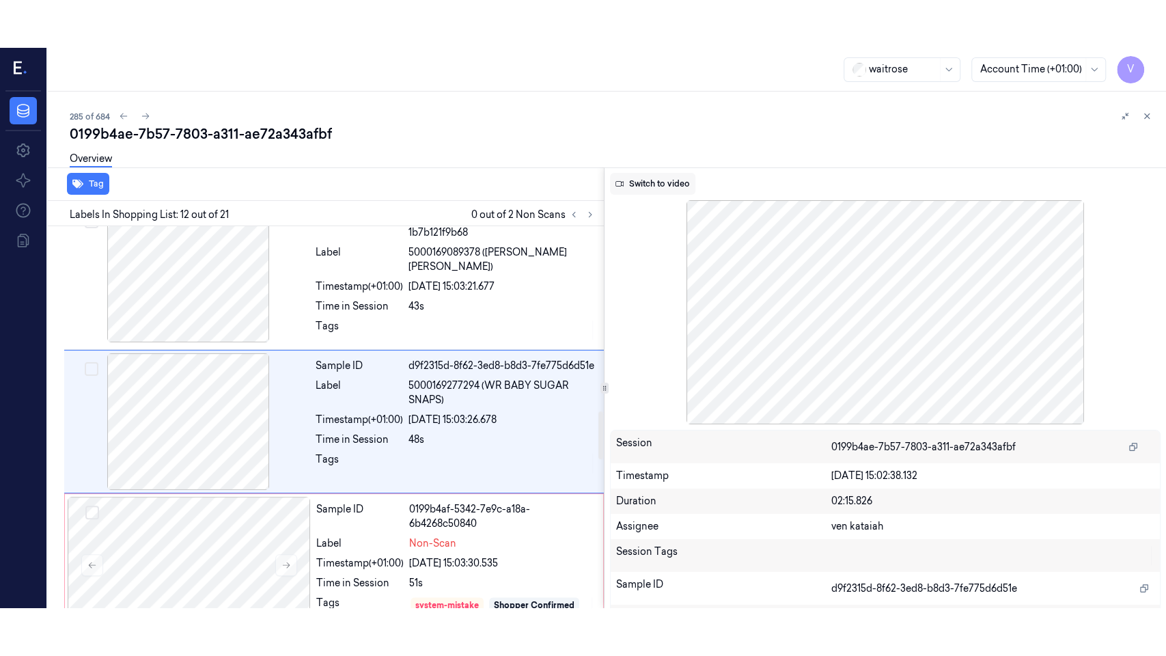
scroll to position [1469, 0]
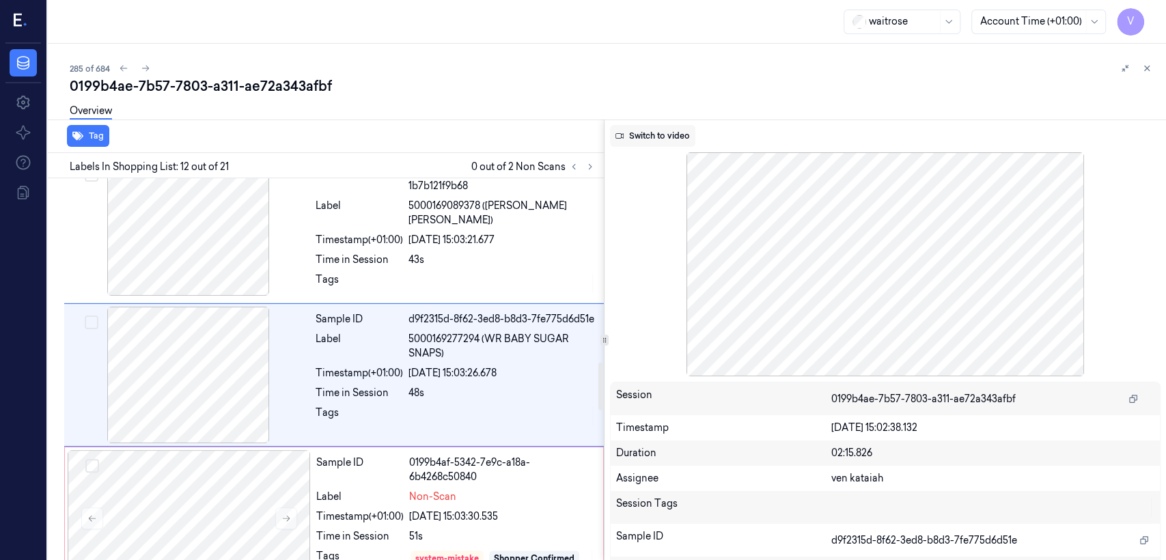
click at [642, 128] on button "Switch to video" at bounding box center [652, 136] width 85 height 22
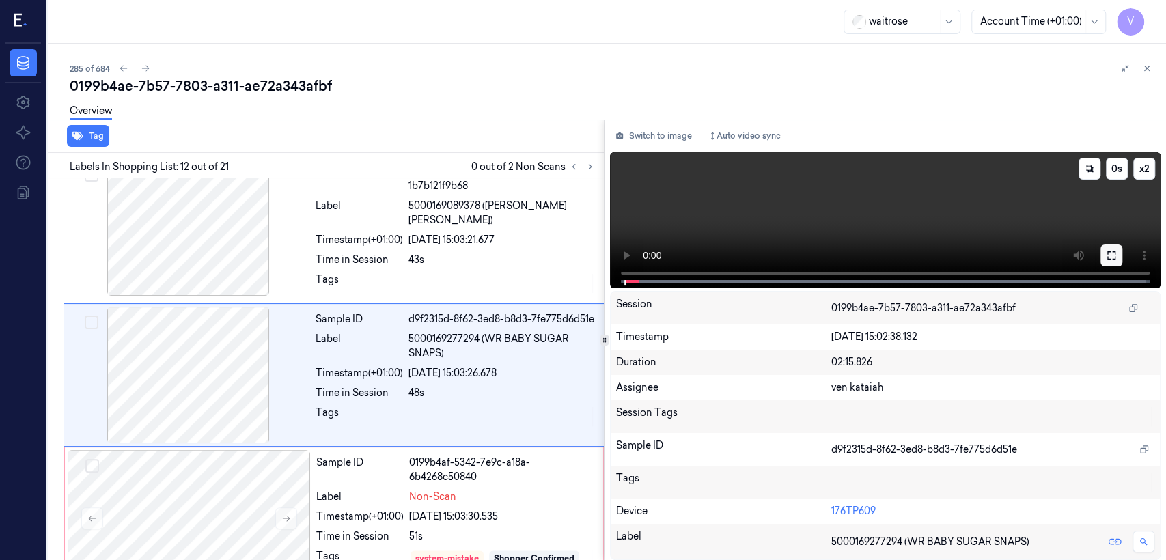
click at [1109, 249] on button at bounding box center [1112, 256] width 22 height 22
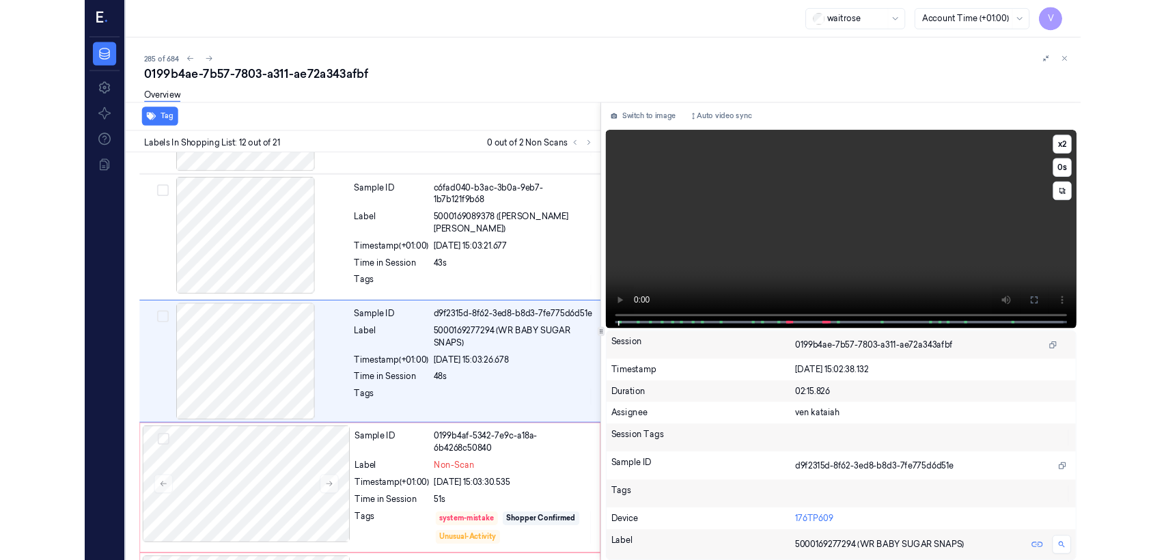
scroll to position [1421, 0]
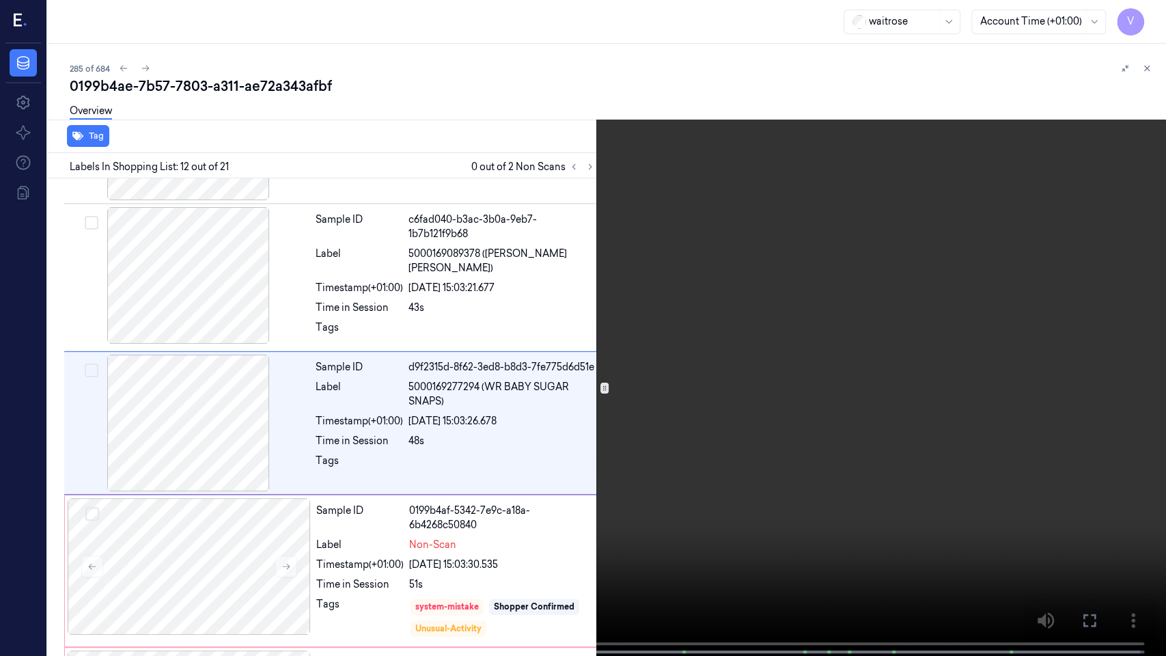
click at [525, 440] on video at bounding box center [583, 329] width 1166 height 659
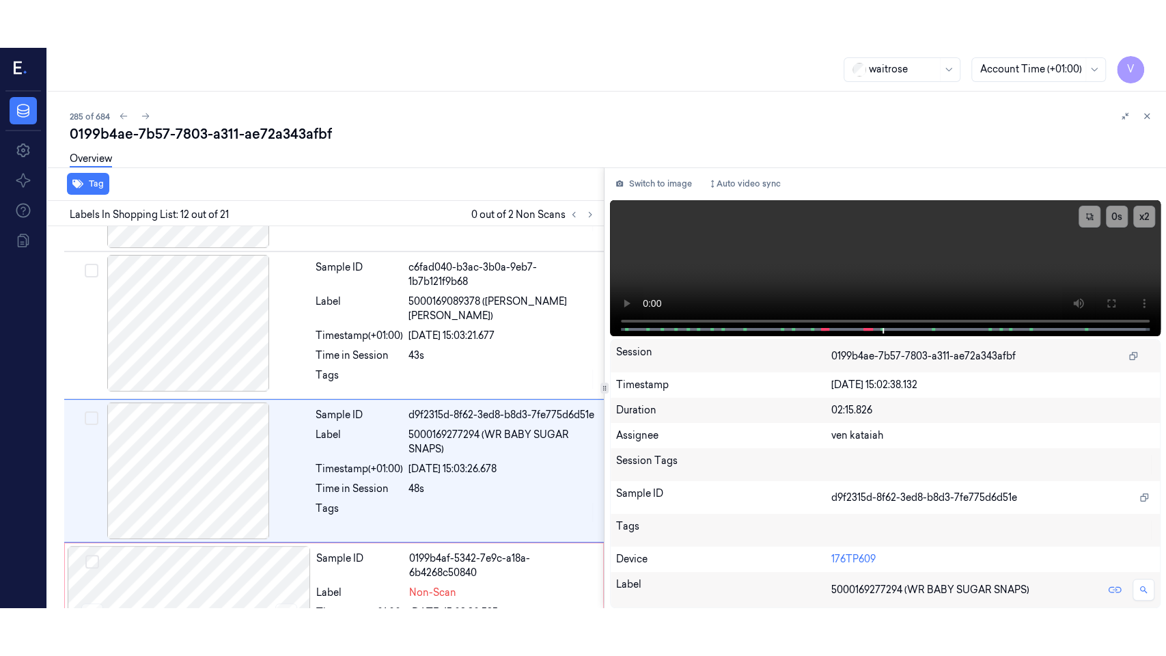
scroll to position [1469, 0]
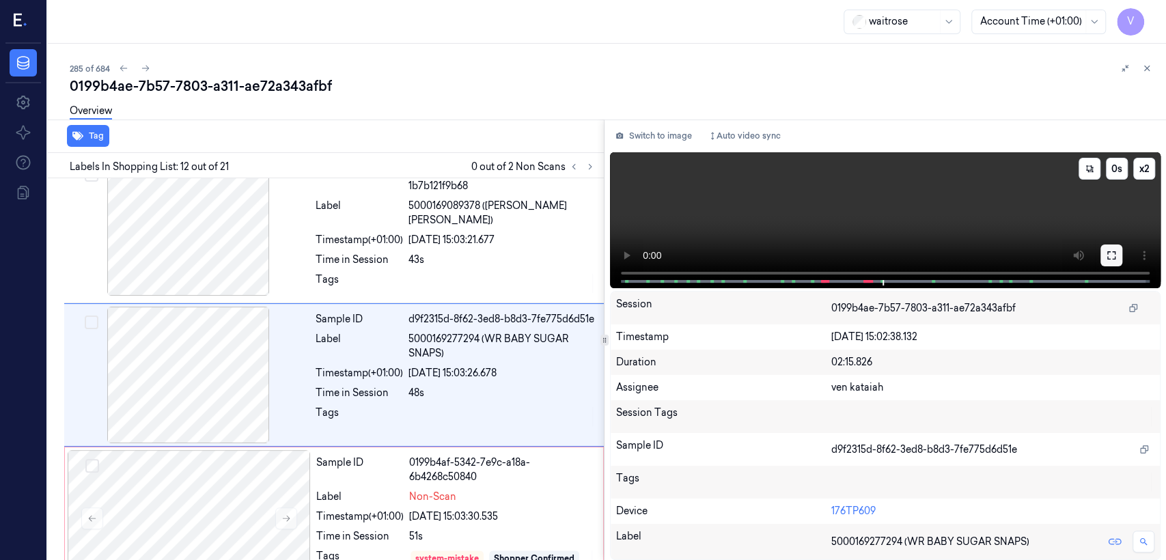
click at [1104, 260] on button at bounding box center [1112, 256] width 22 height 22
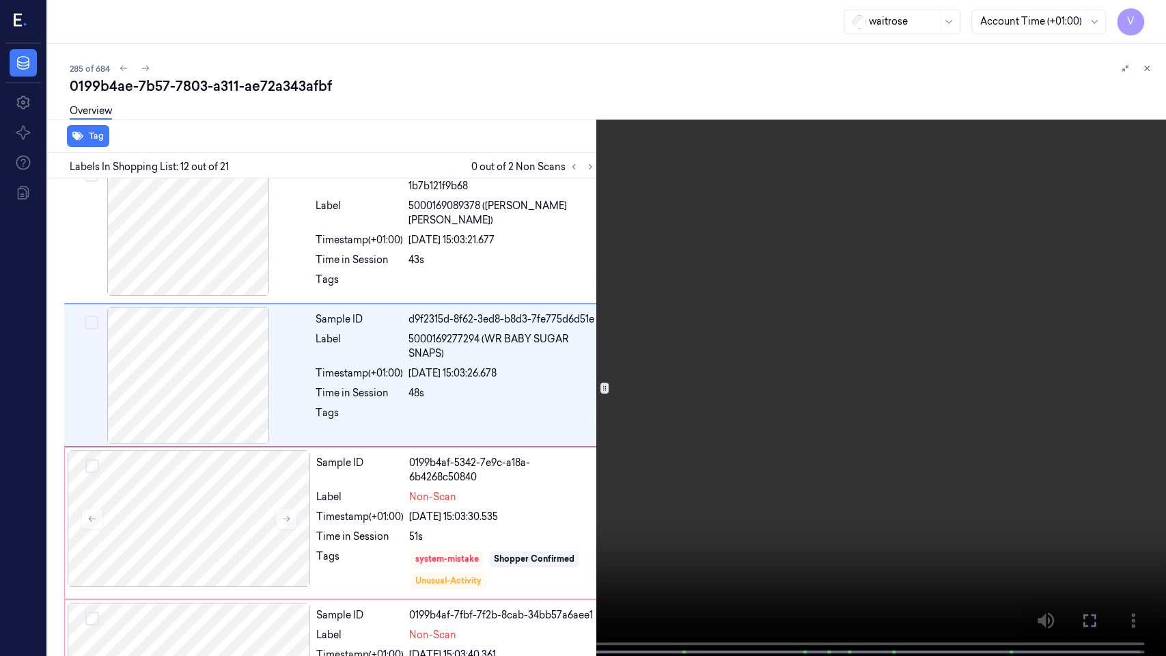
click at [558, 499] on video at bounding box center [583, 329] width 1166 height 659
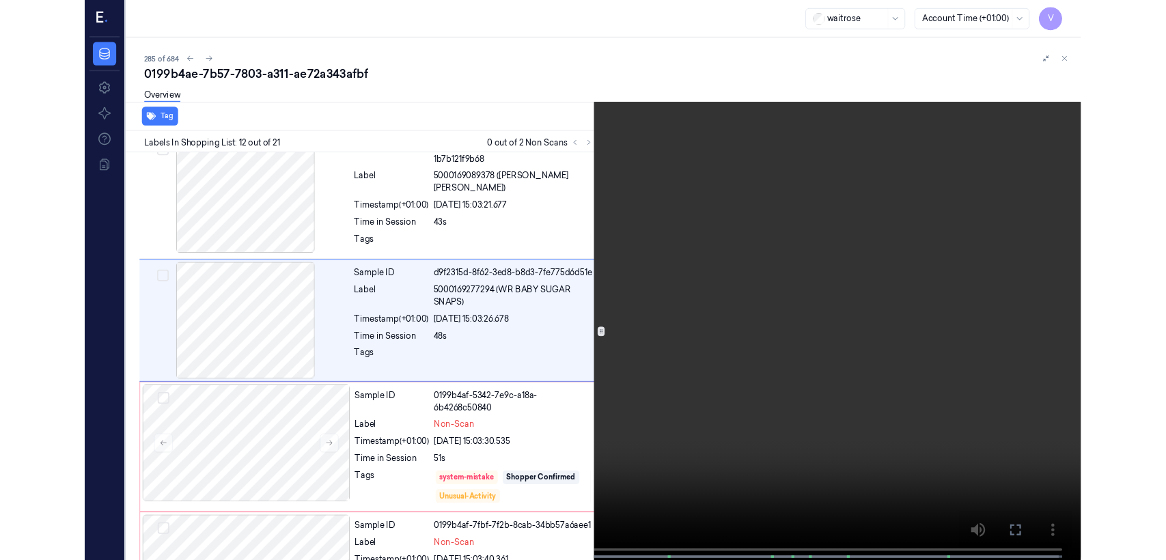
scroll to position [1421, 0]
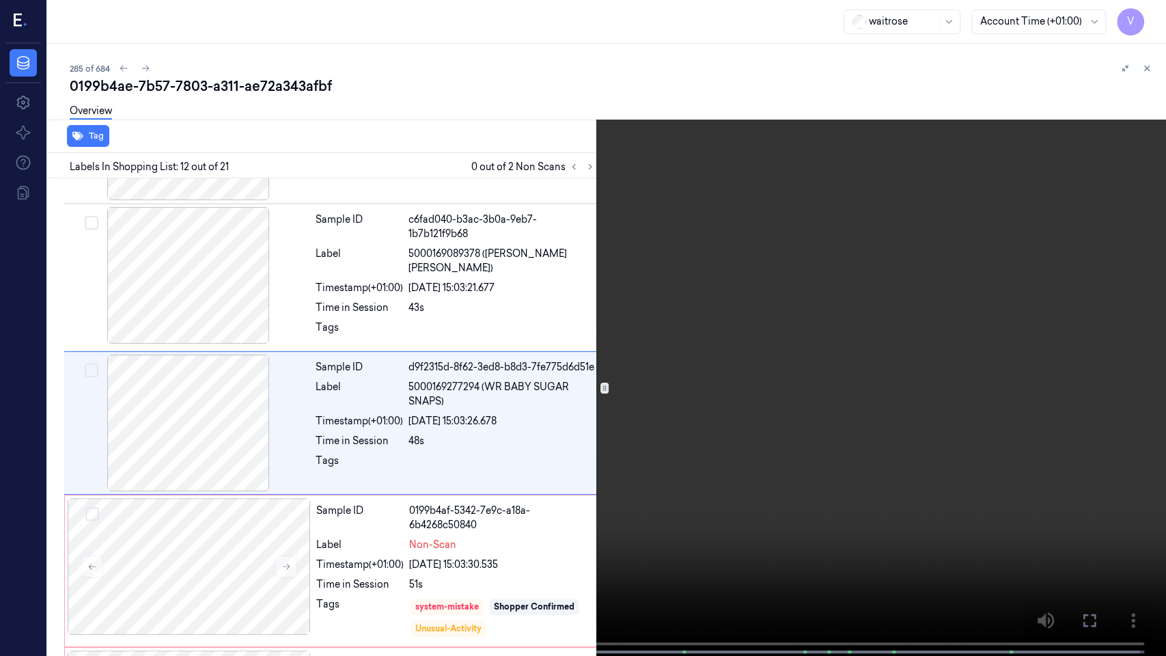
click at [0, 0] on icon at bounding box center [0, 0] width 0 height 0
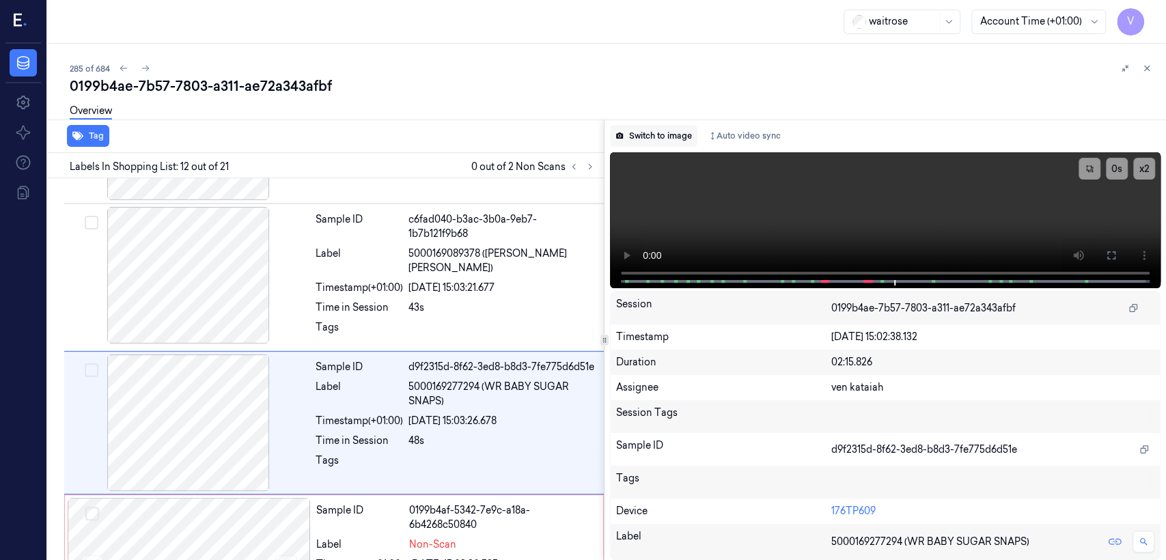
click at [645, 136] on button "Switch to image" at bounding box center [653, 136] width 87 height 22
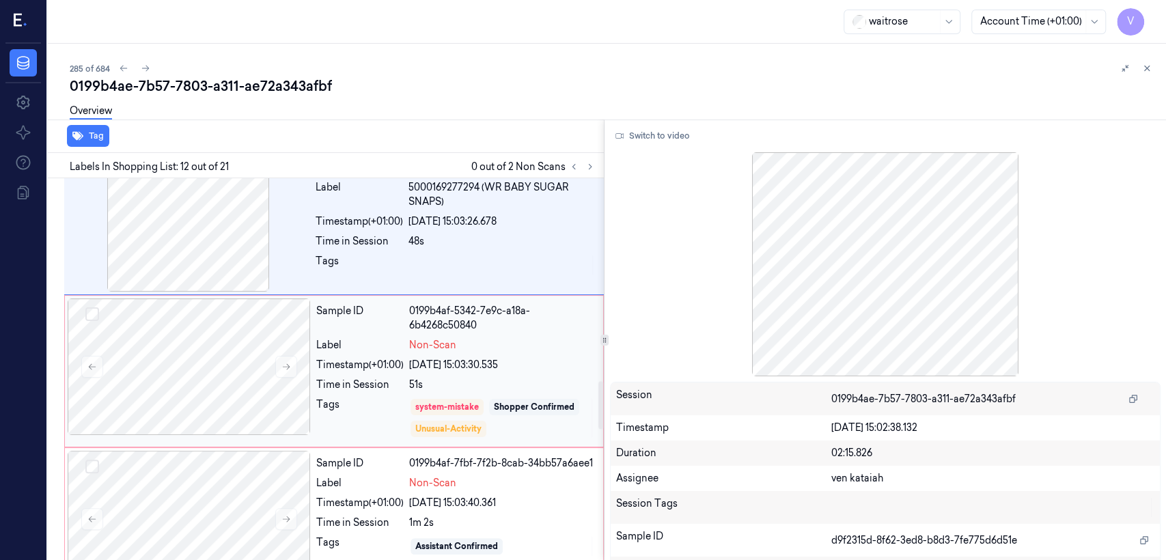
click at [439, 358] on div "[DATE] 15:03:30.535" at bounding box center [502, 365] width 186 height 14
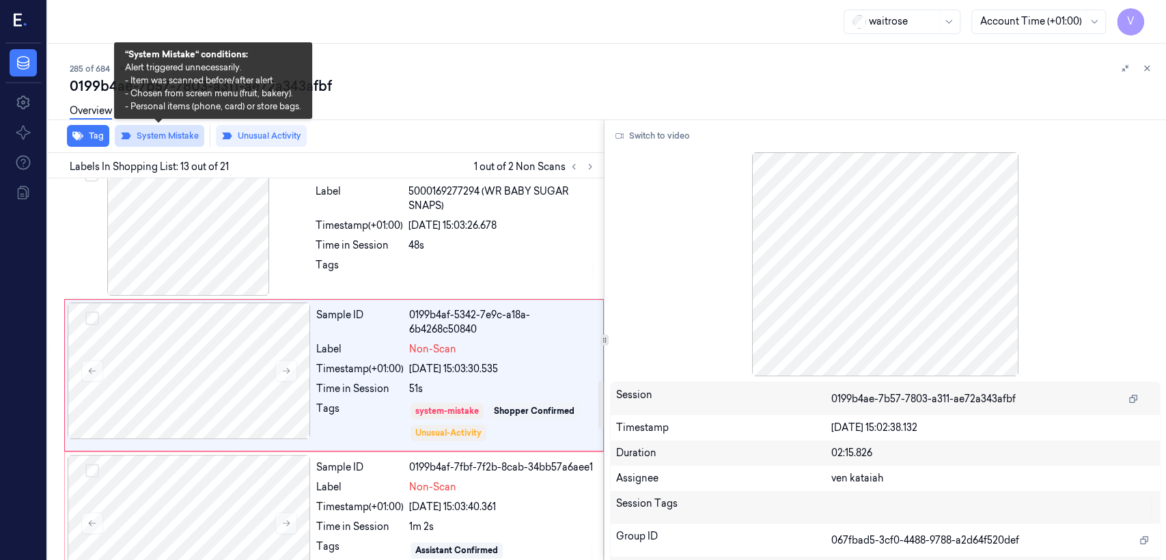
click at [182, 136] on button "System Mistake" at bounding box center [160, 136] width 90 height 22
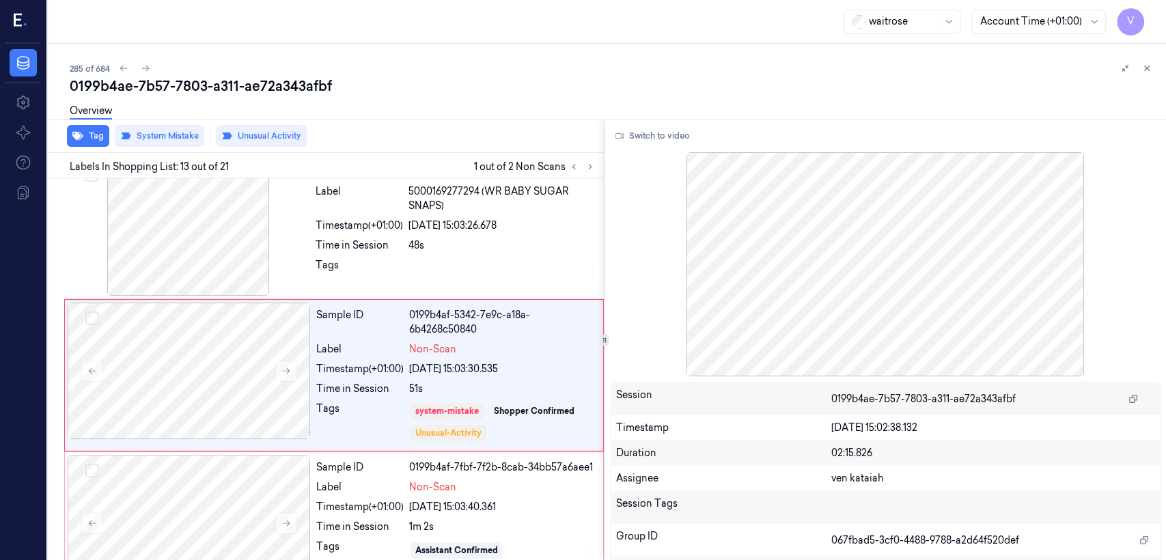
scroll to position [1613, 0]
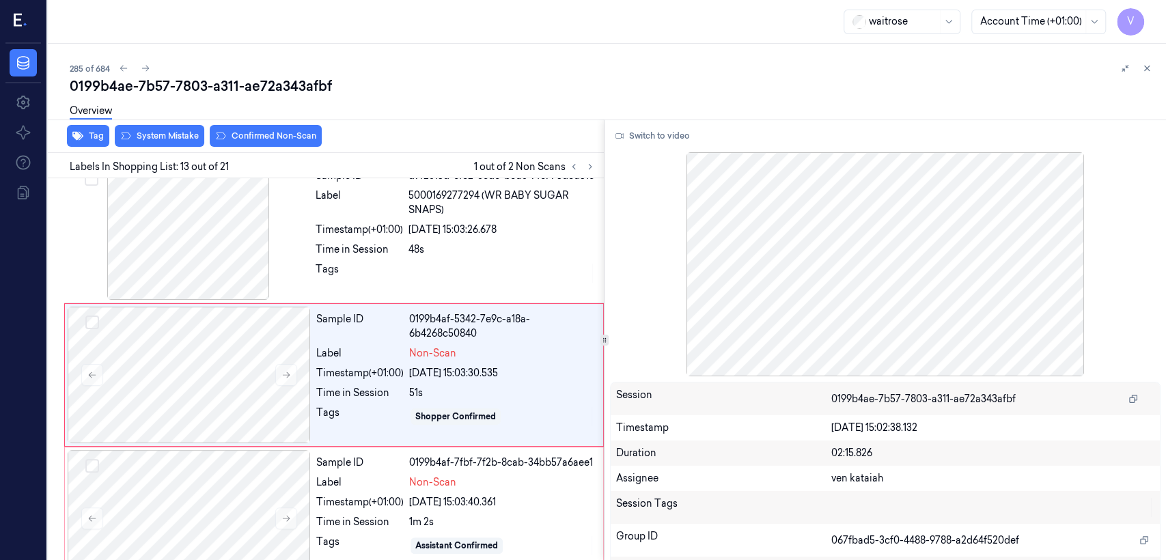
click at [248, 138] on button "Confirmed Non-Scan" at bounding box center [266, 136] width 112 height 22
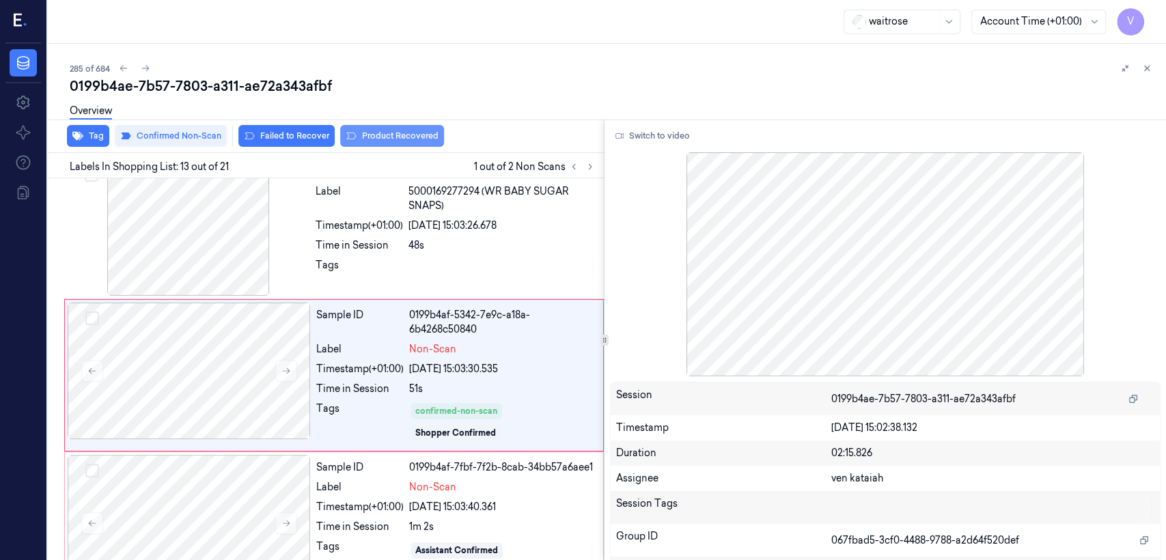
click at [396, 131] on button "Product Recovered" at bounding box center [392, 136] width 104 height 22
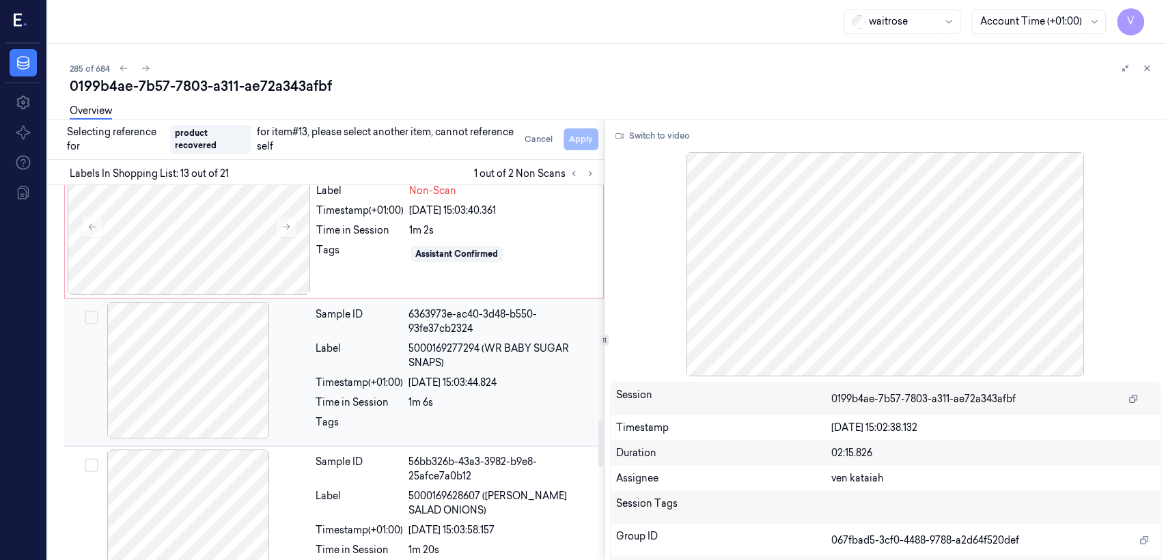
click at [431, 396] on div "1m 6s" at bounding box center [502, 403] width 187 height 14
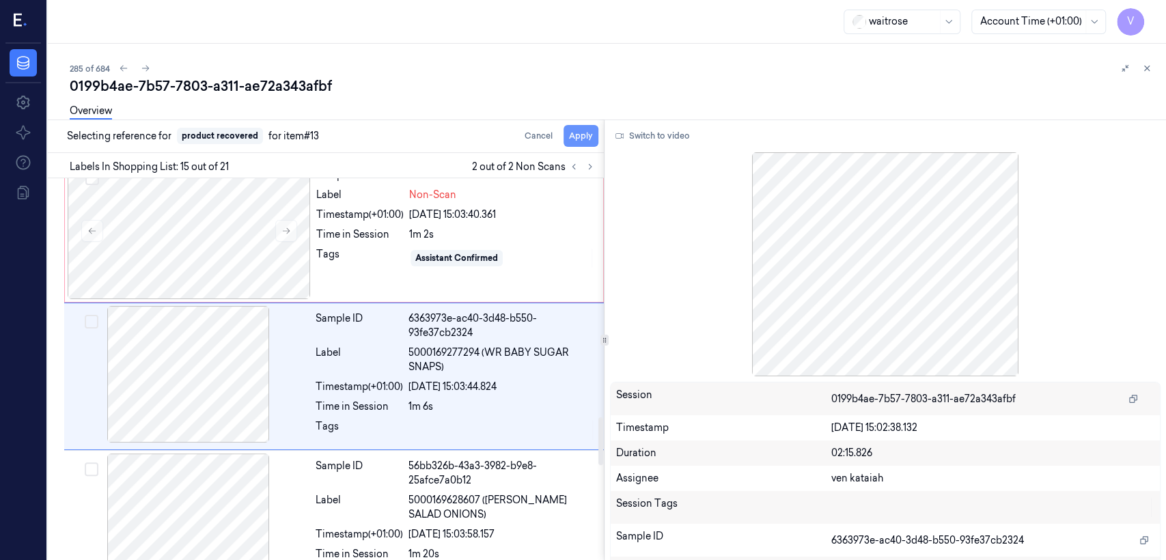
click at [579, 142] on button "Apply" at bounding box center [581, 136] width 35 height 22
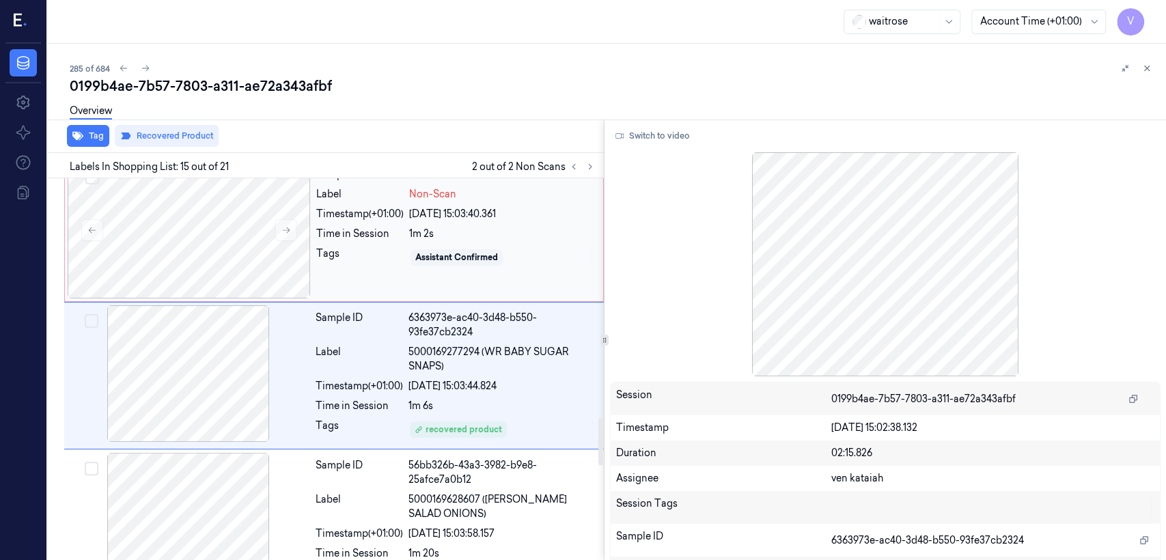
click at [385, 247] on div "Tags" at bounding box center [359, 258] width 87 height 22
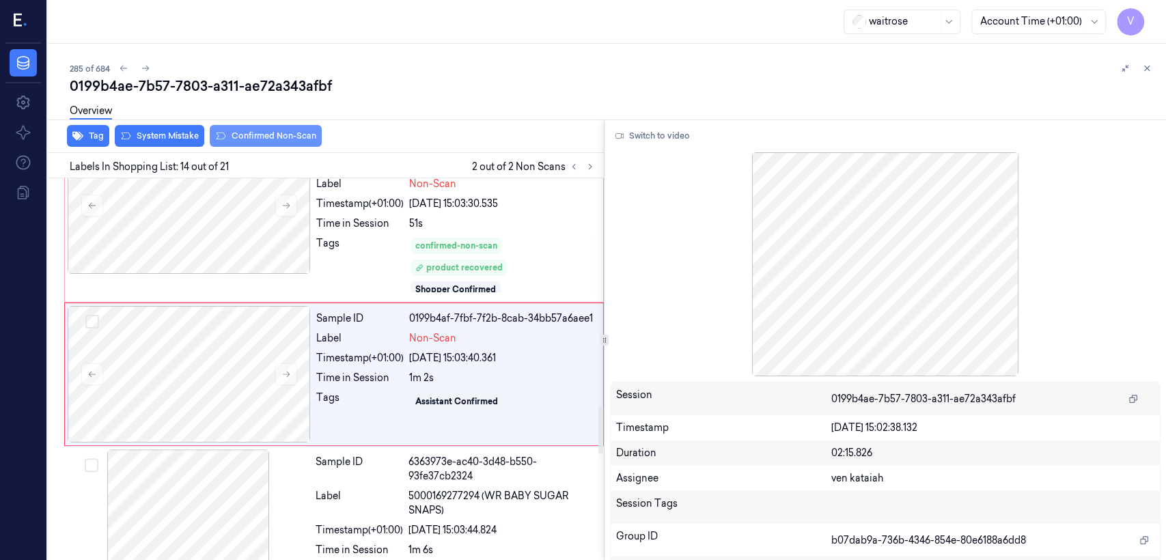
scroll to position [1781, 0]
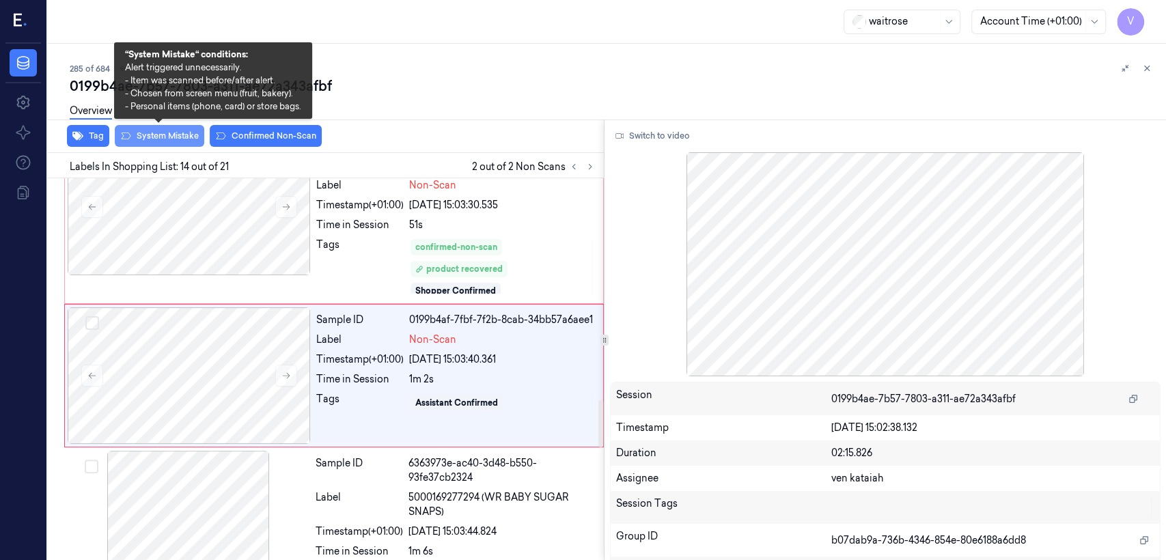
click at [189, 131] on button "System Mistake" at bounding box center [160, 136] width 90 height 22
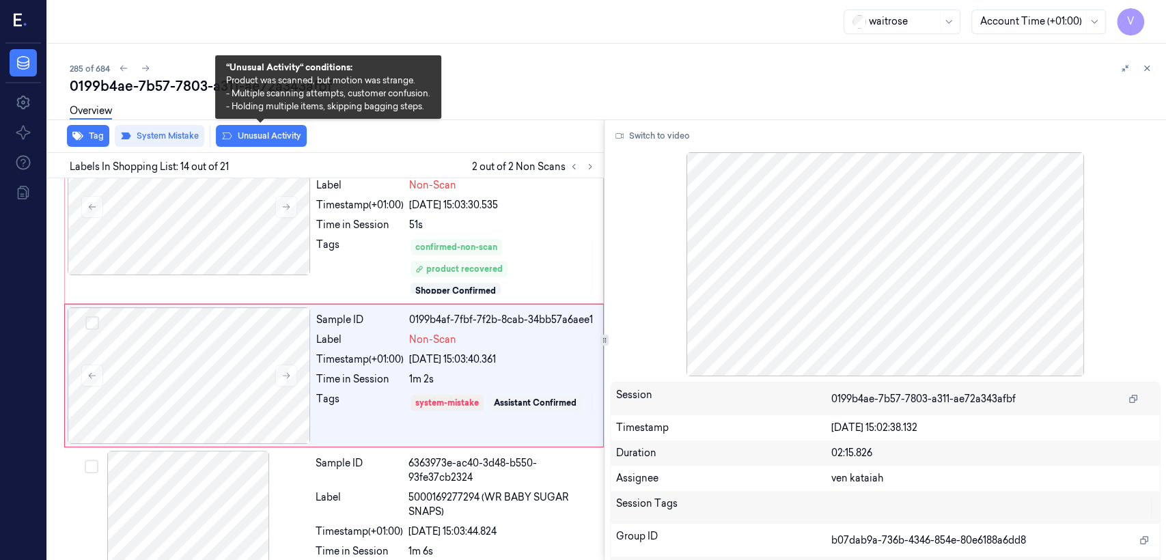
click at [271, 137] on button "Unusual Activity" at bounding box center [261, 136] width 91 height 22
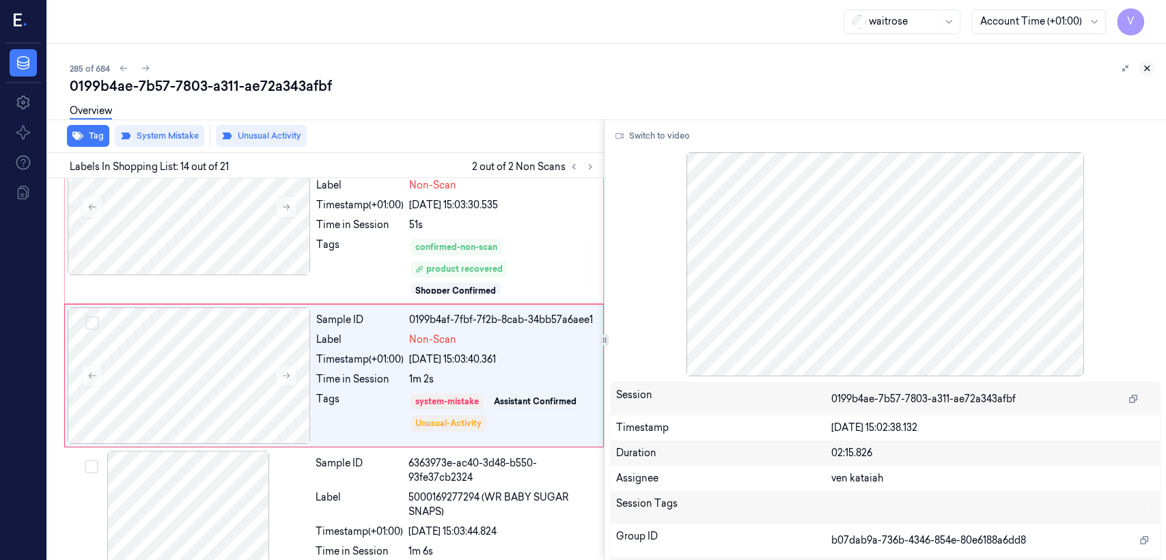
click at [1146, 64] on icon at bounding box center [1147, 69] width 10 height 10
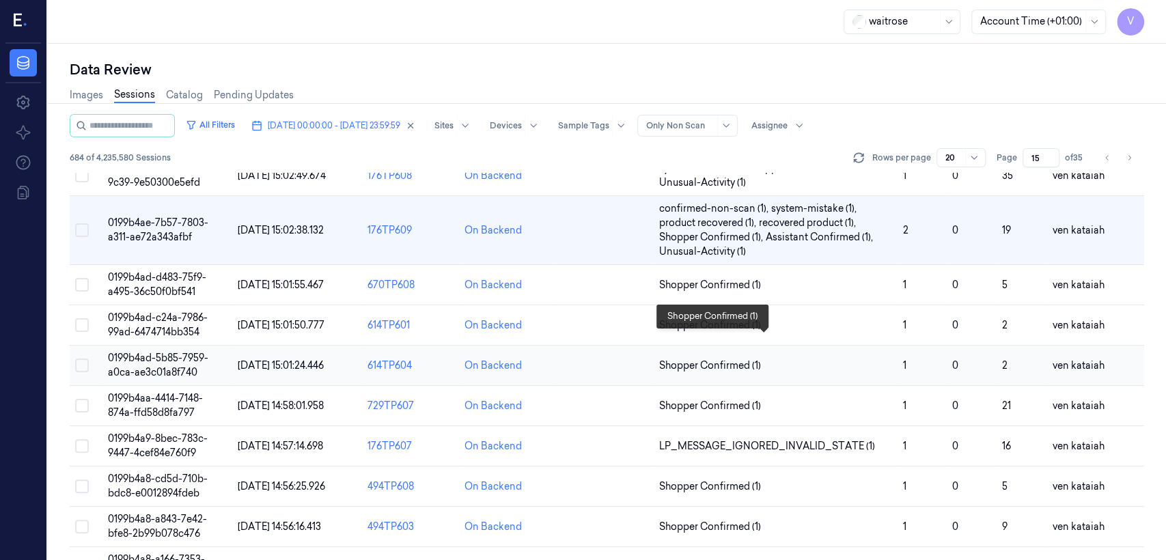
scroll to position [190, 0]
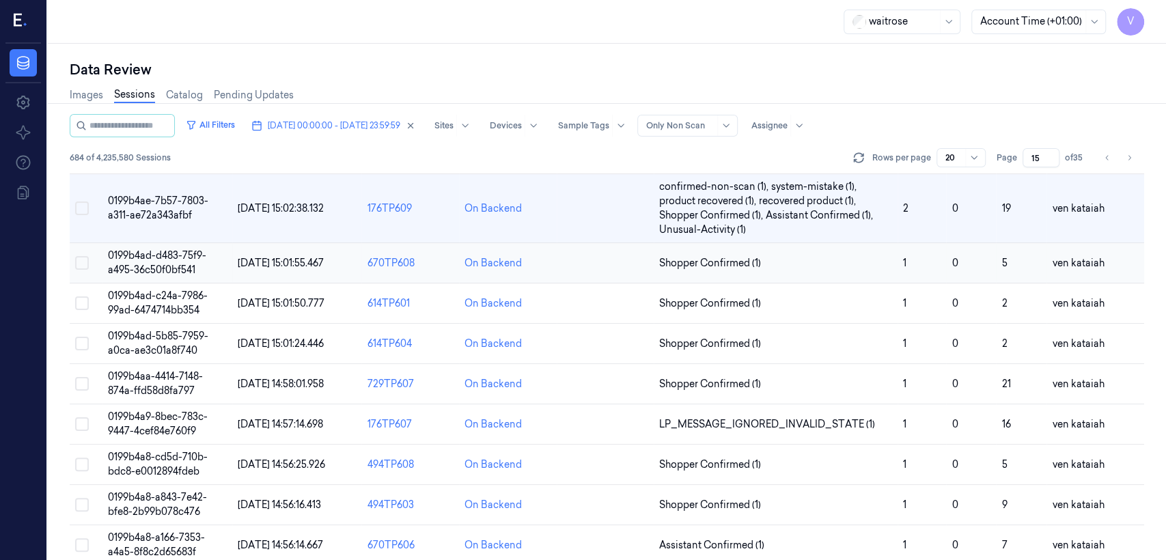
click at [720, 266] on span "Shopper Confirmed (1)" at bounding box center [710, 263] width 102 height 14
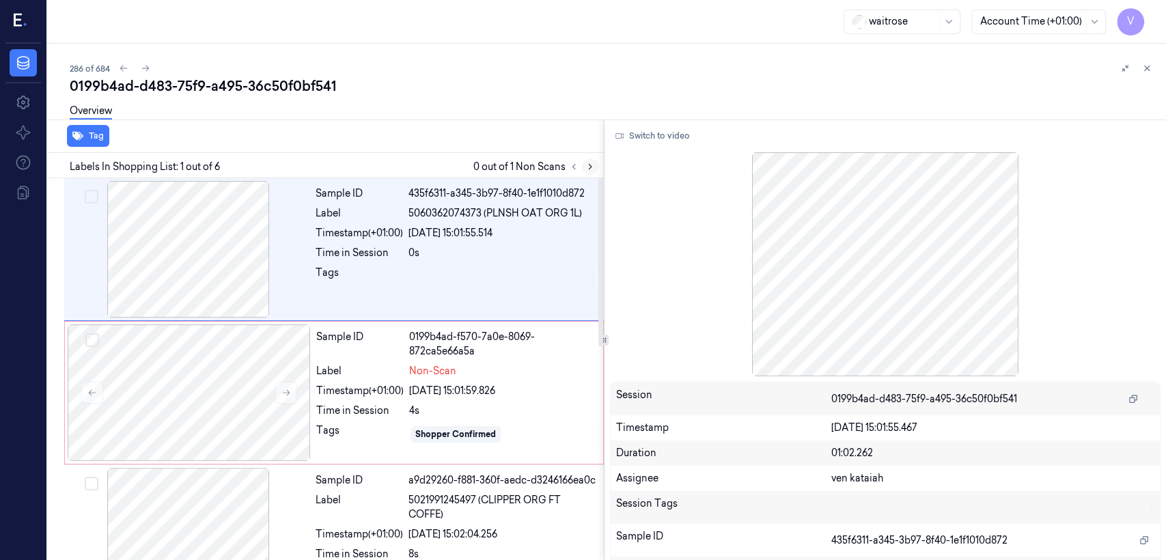
click at [587, 169] on icon at bounding box center [591, 167] width 10 height 10
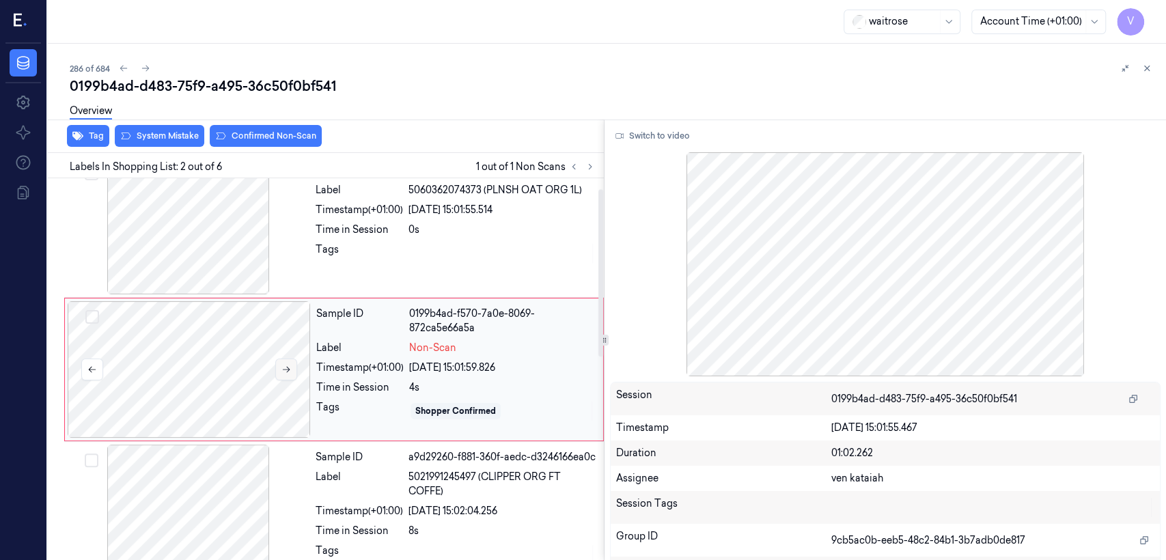
click at [293, 368] on button at bounding box center [286, 370] width 22 height 22
click at [420, 261] on div at bounding box center [502, 254] width 187 height 22
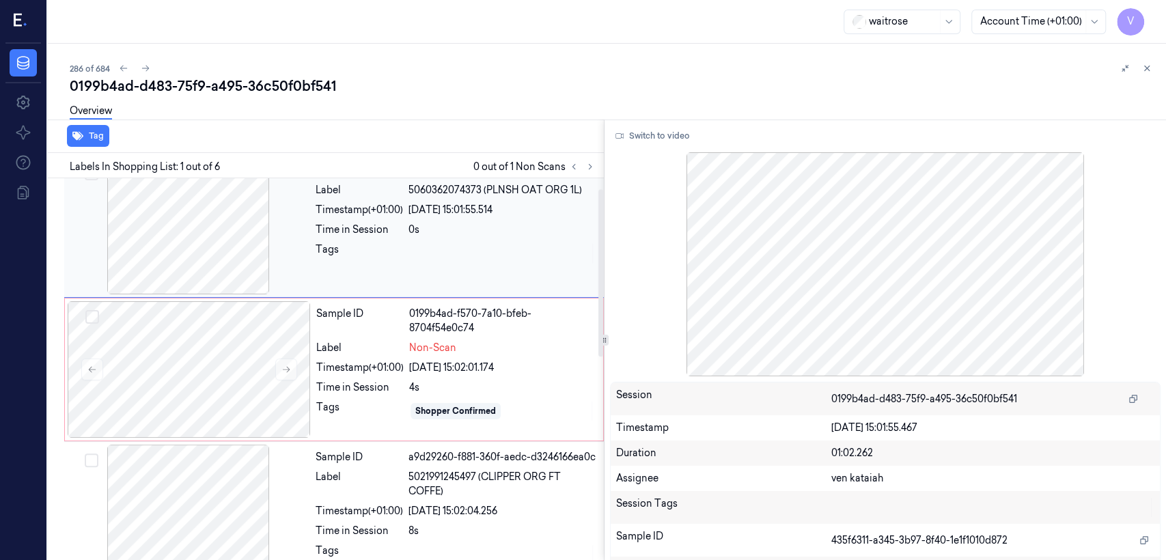
scroll to position [0, 0]
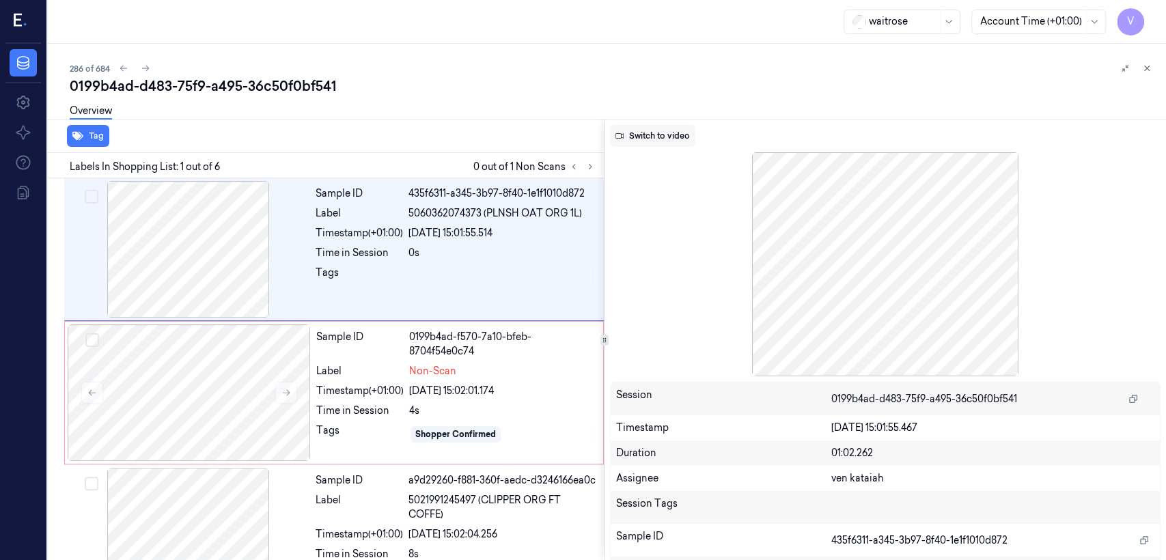
click at [640, 138] on button "Switch to video" at bounding box center [652, 136] width 85 height 22
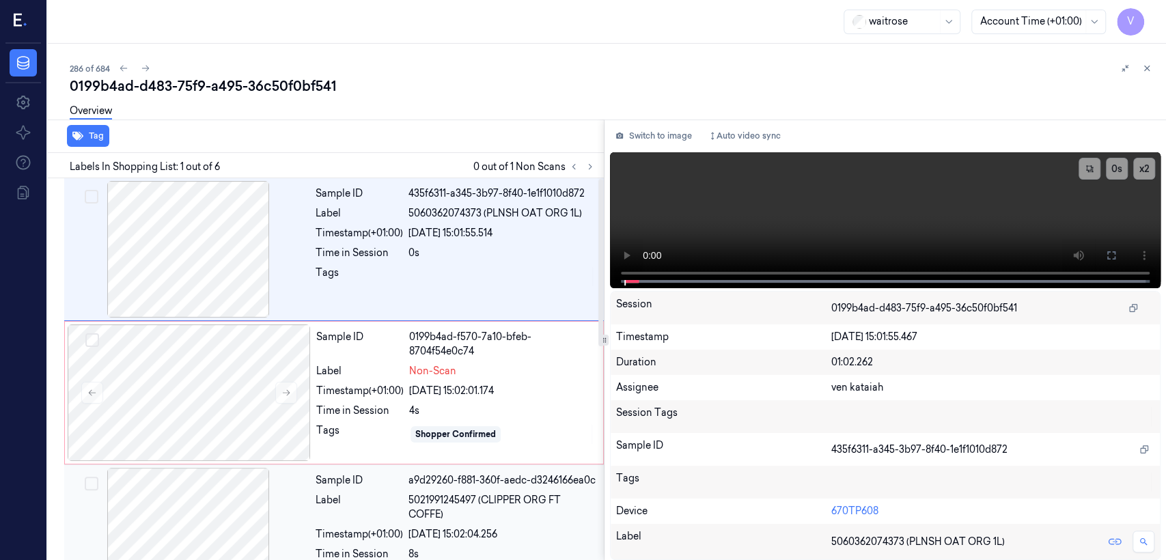
drag, startPoint x: 287, startPoint y: 550, endPoint x: 293, endPoint y: 545, distance: 8.2
click at [291, 547] on div at bounding box center [188, 536] width 243 height 137
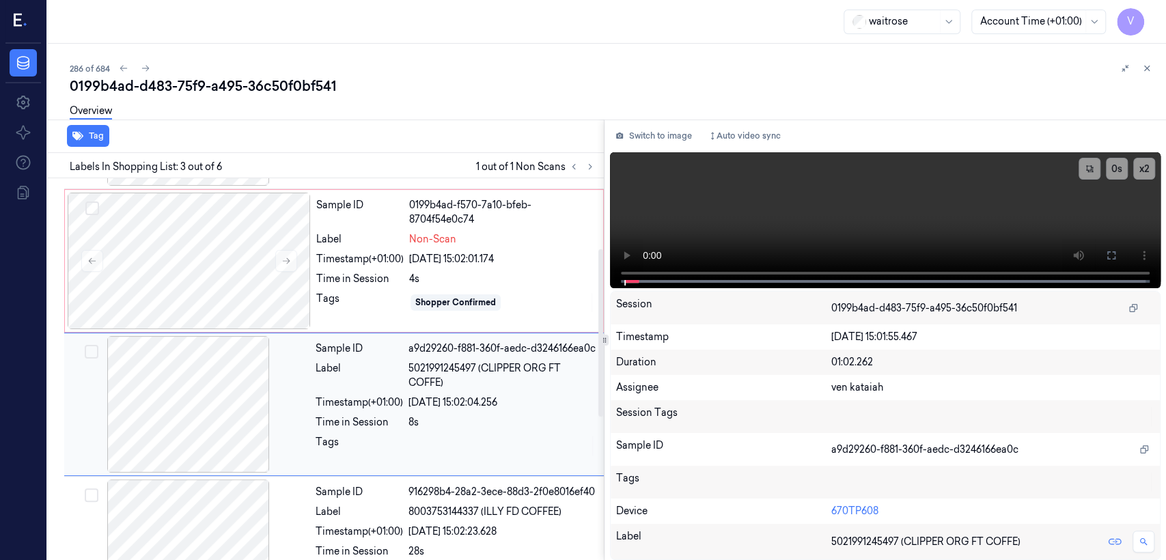
scroll to position [169, 0]
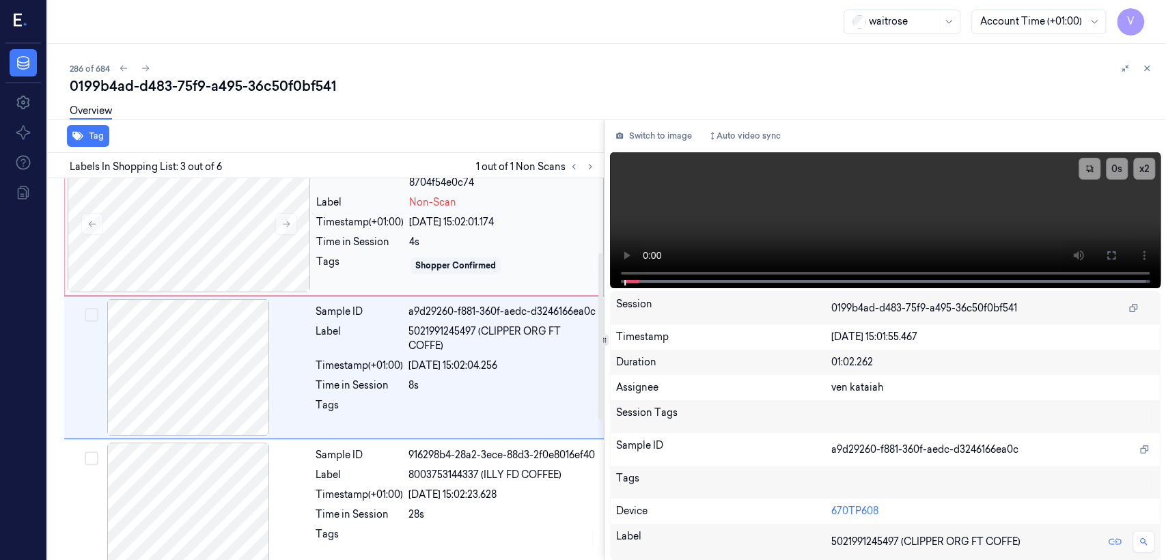
click at [493, 219] on div "[DATE] 15:02:01.174" at bounding box center [502, 222] width 186 height 14
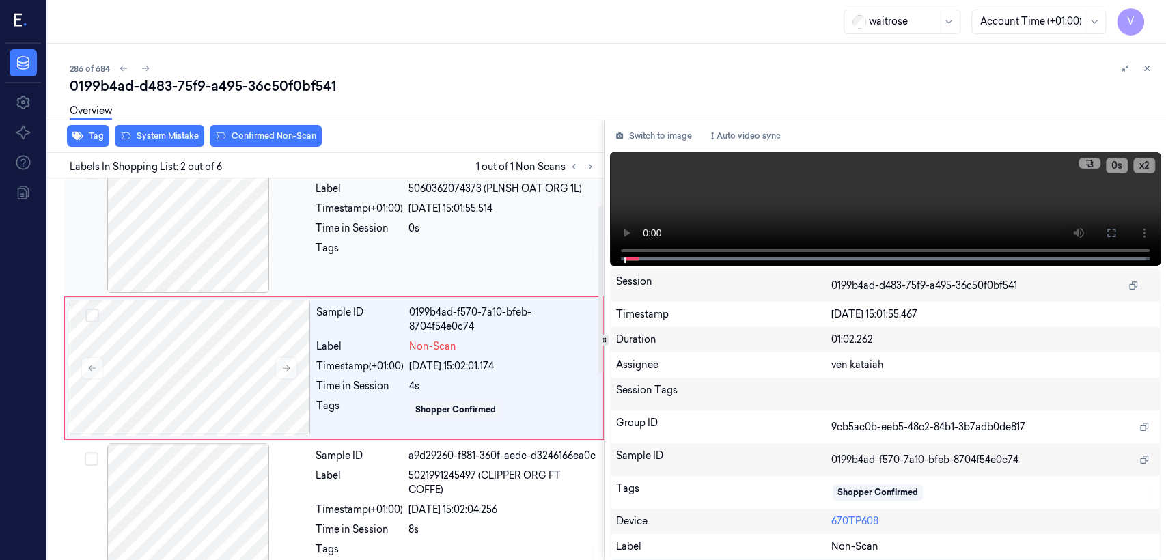
scroll to position [23, 0]
click at [503, 236] on div "Sample ID 435f6311-a345-3b97-8f40-1e1f1010d872 Label 5060362074373 (PLNSH OAT O…" at bounding box center [455, 226] width 291 height 137
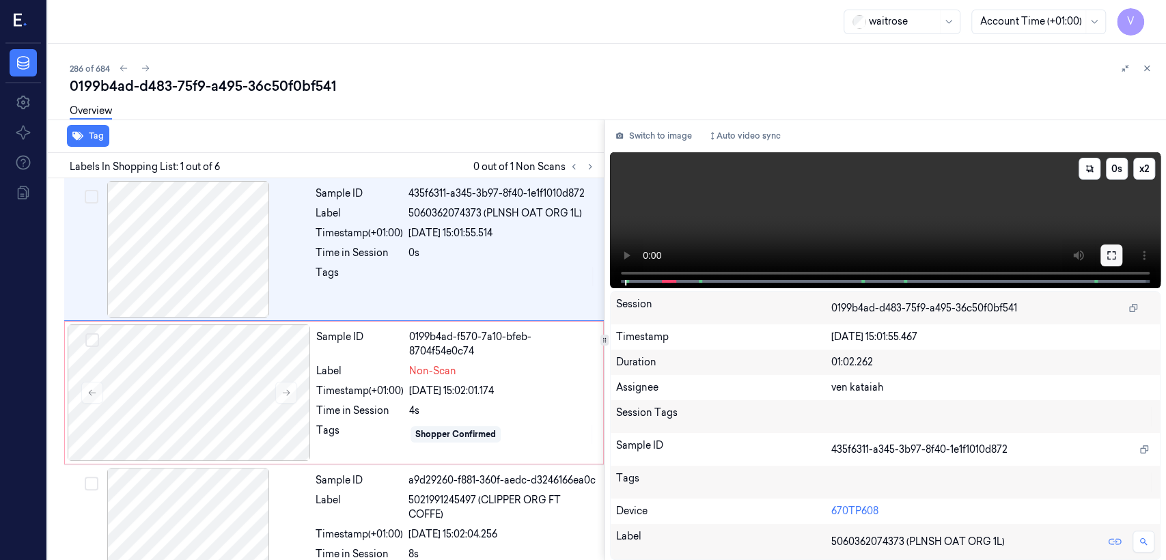
click at [1121, 262] on button at bounding box center [1112, 256] width 22 height 22
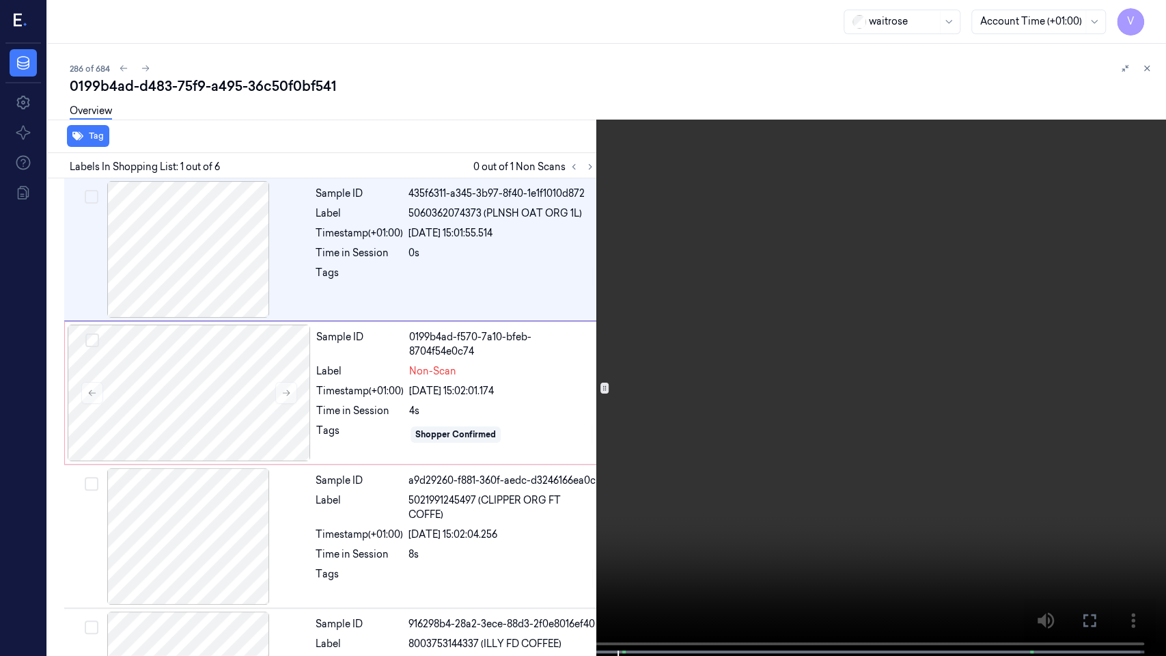
click at [0, 0] on icon at bounding box center [0, 0] width 0 height 0
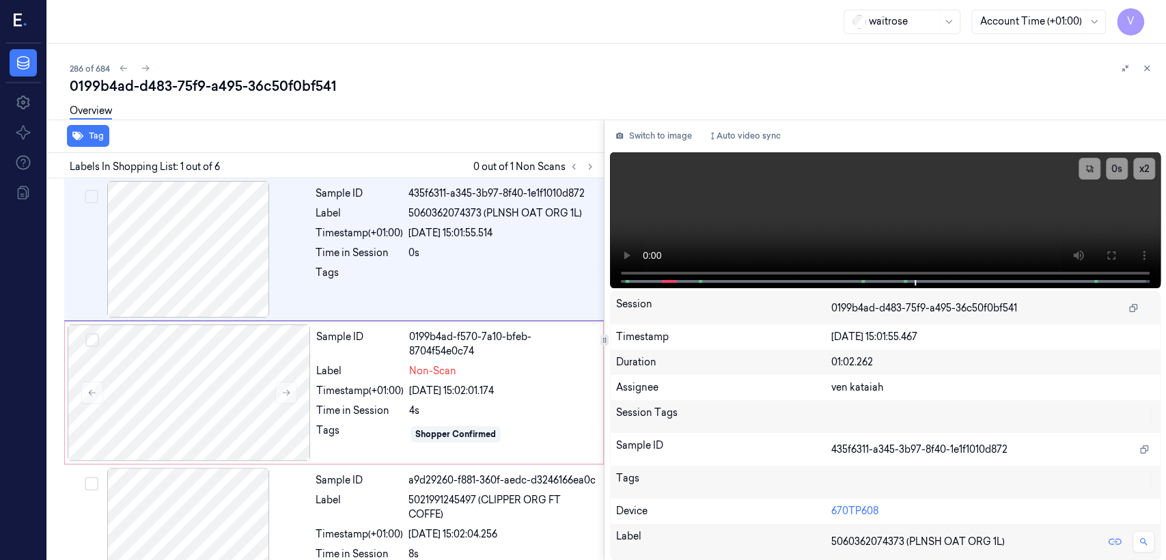
drag, startPoint x: 659, startPoint y: 141, endPoint x: 609, endPoint y: 169, distance: 57.5
click at [655, 140] on button "Switch to image" at bounding box center [653, 136] width 87 height 22
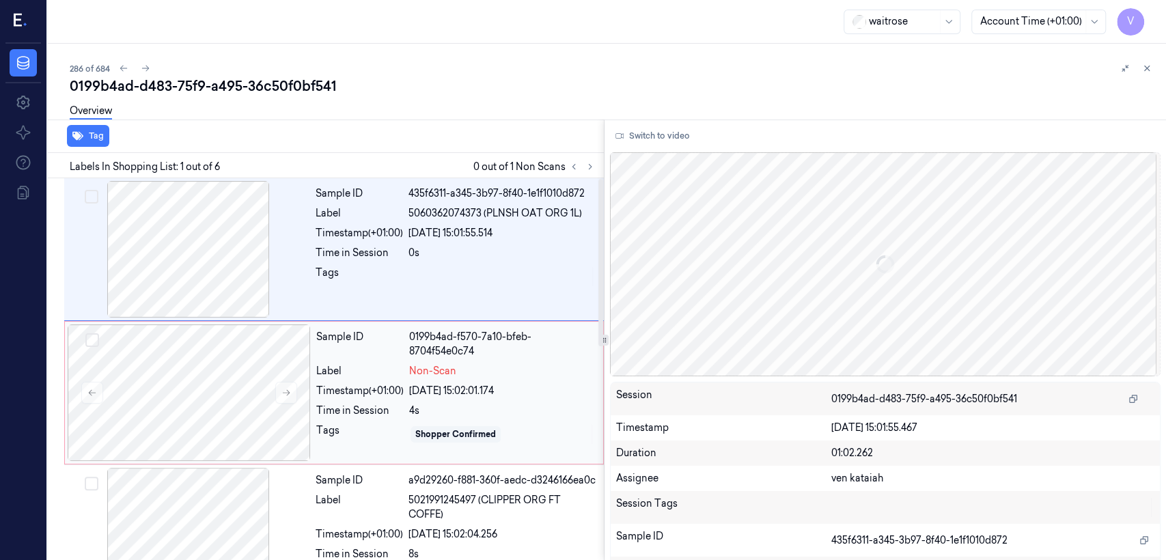
click at [486, 395] on div "[DATE] 15:02:01.174" at bounding box center [502, 391] width 186 height 14
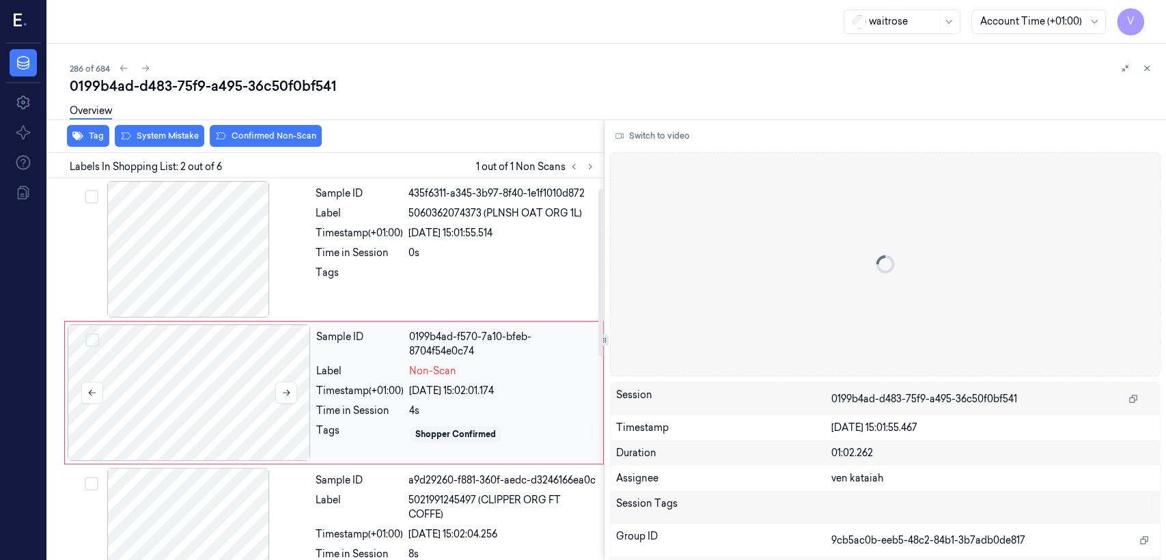
scroll to position [23, 0]
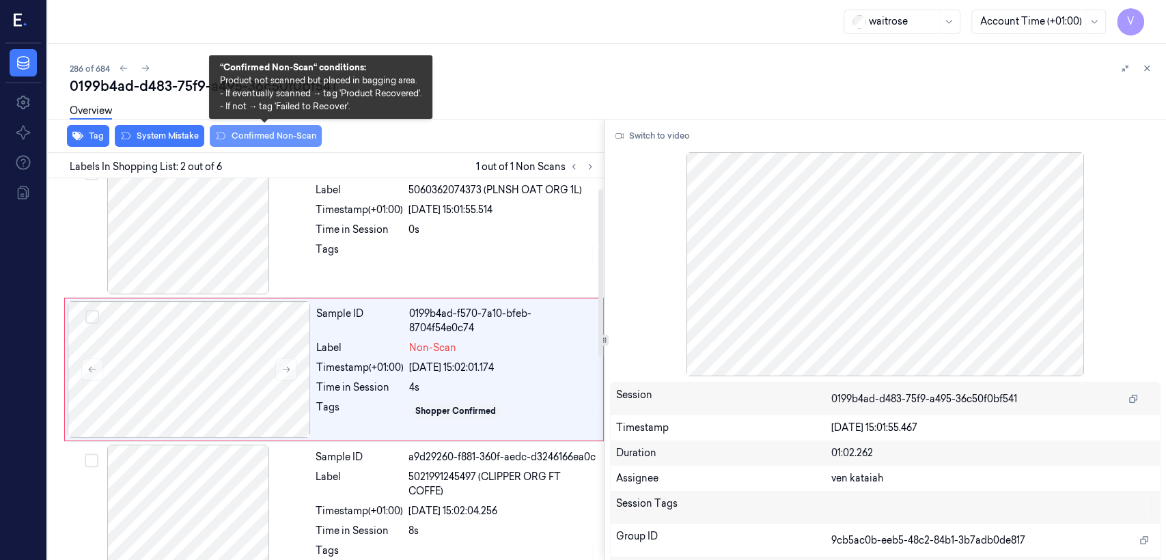
click at [232, 134] on button "Confirmed Non-Scan" at bounding box center [266, 136] width 112 height 22
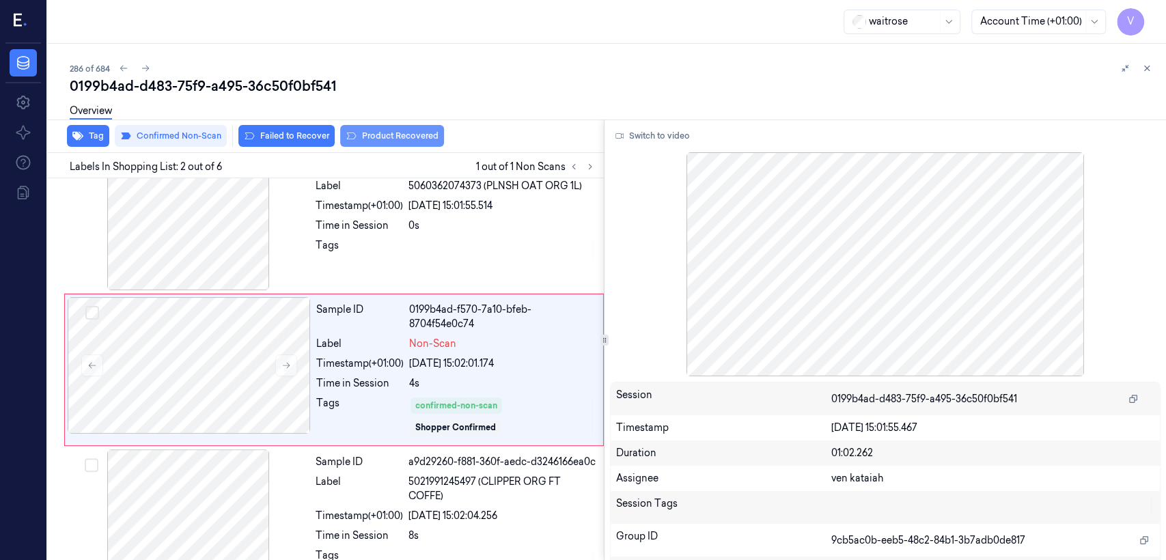
click at [415, 139] on button "Product Recovered" at bounding box center [392, 136] width 104 height 22
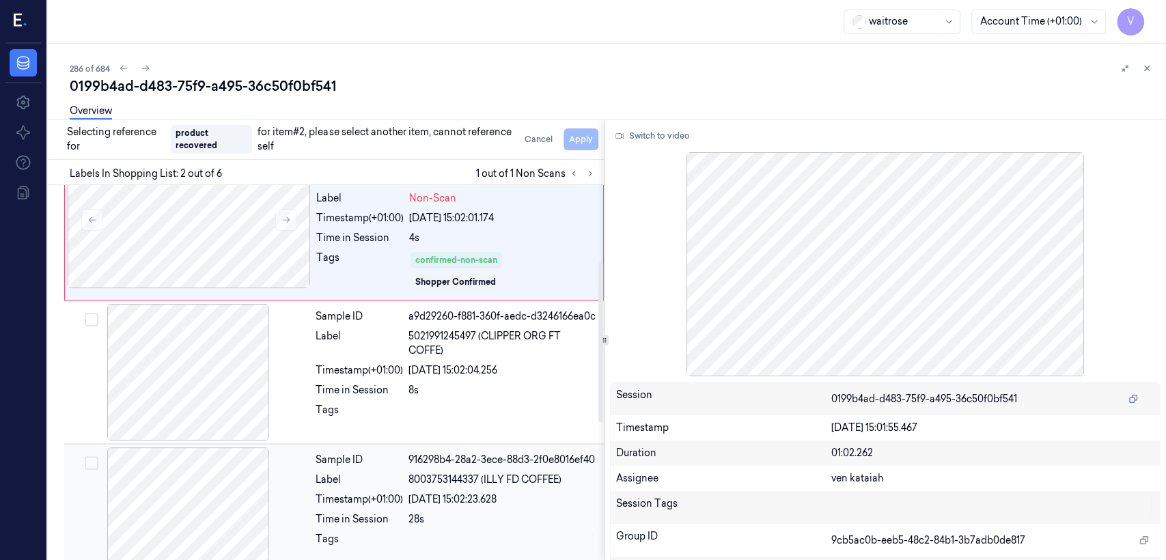
click at [389, 487] on div "Sample ID 916298b4-28a2-3ece-88d3-2f0e8016ef40 Label 8003753144337 (ILLY FD COF…" at bounding box center [455, 516] width 291 height 137
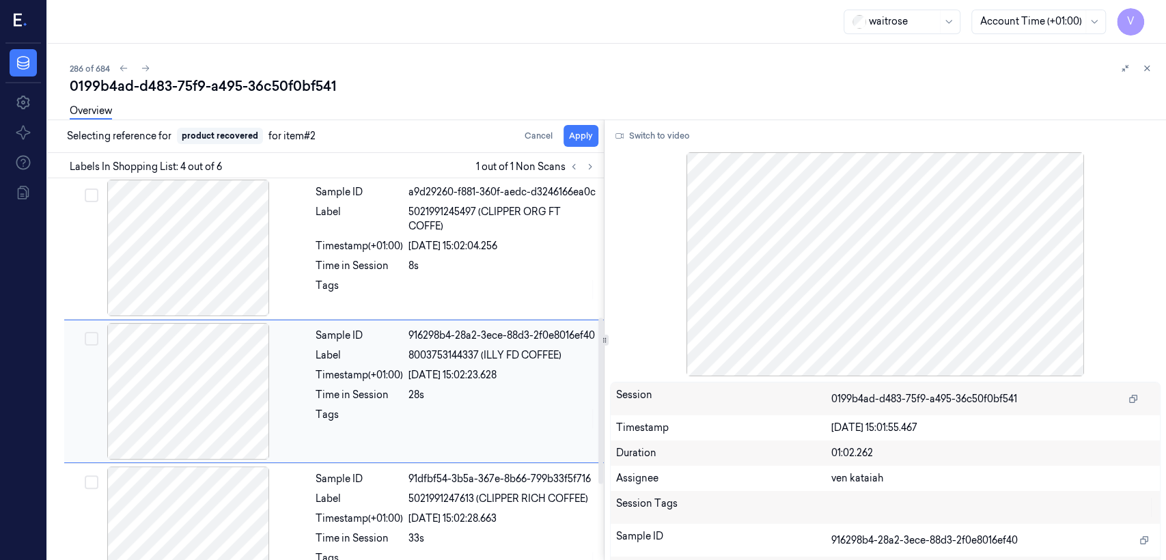
scroll to position [323, 0]
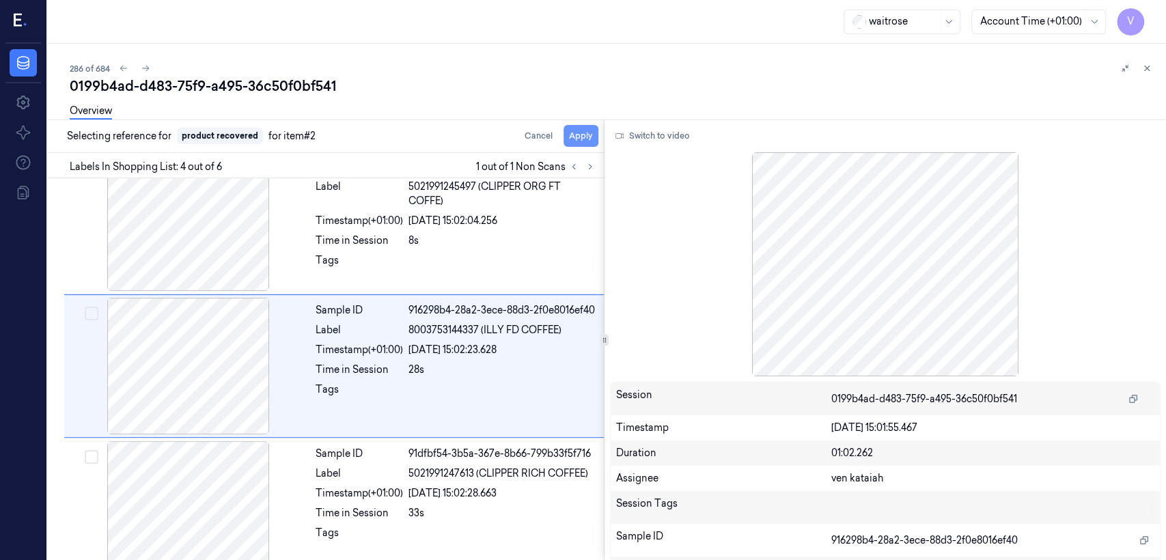
click at [573, 143] on button "Apply" at bounding box center [581, 136] width 35 height 22
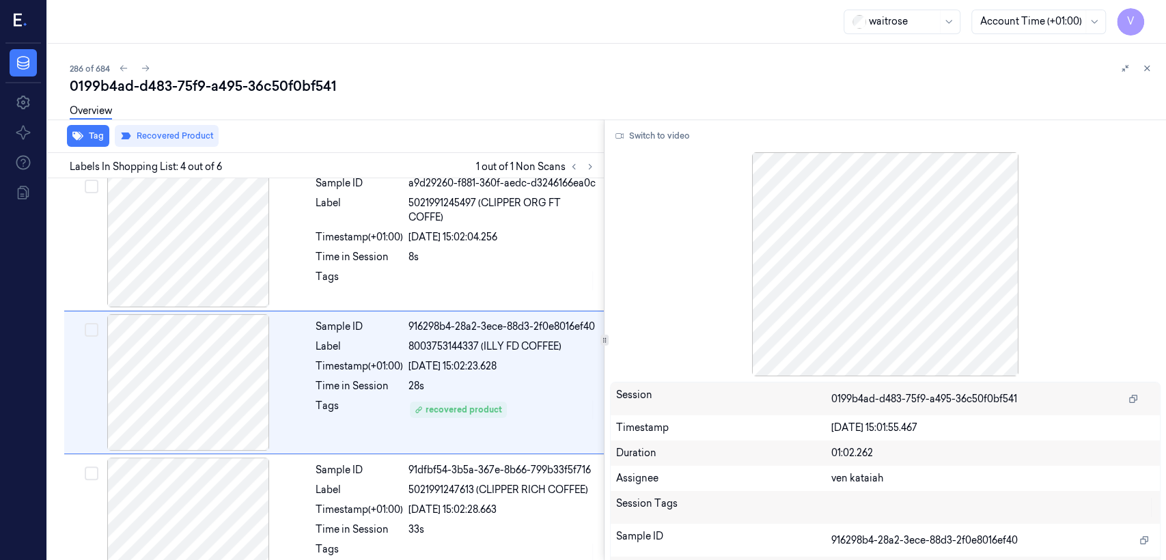
scroll to position [339, 0]
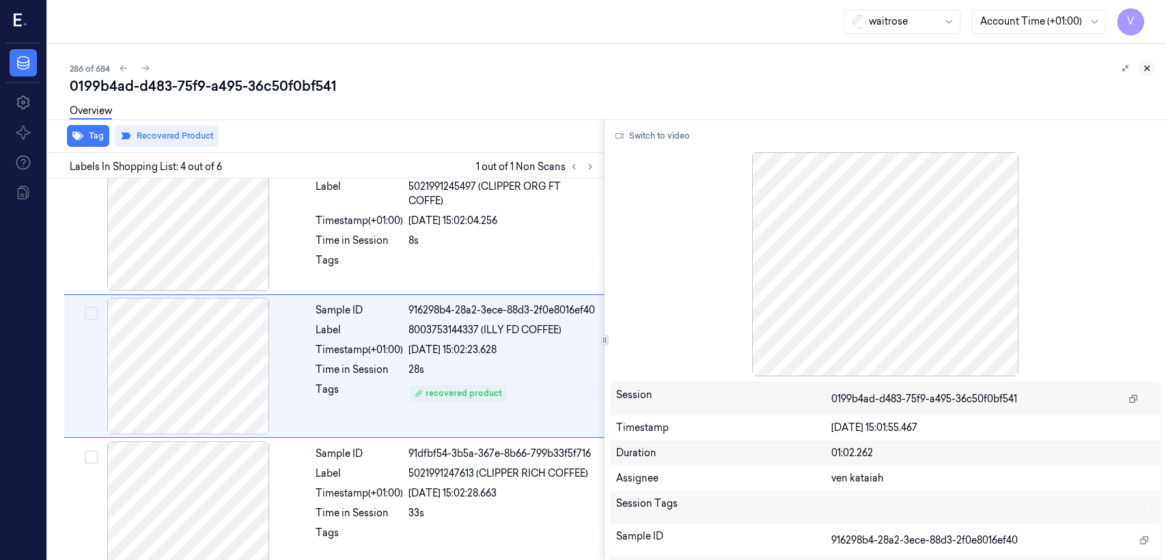
click at [1148, 71] on icon at bounding box center [1147, 69] width 10 height 10
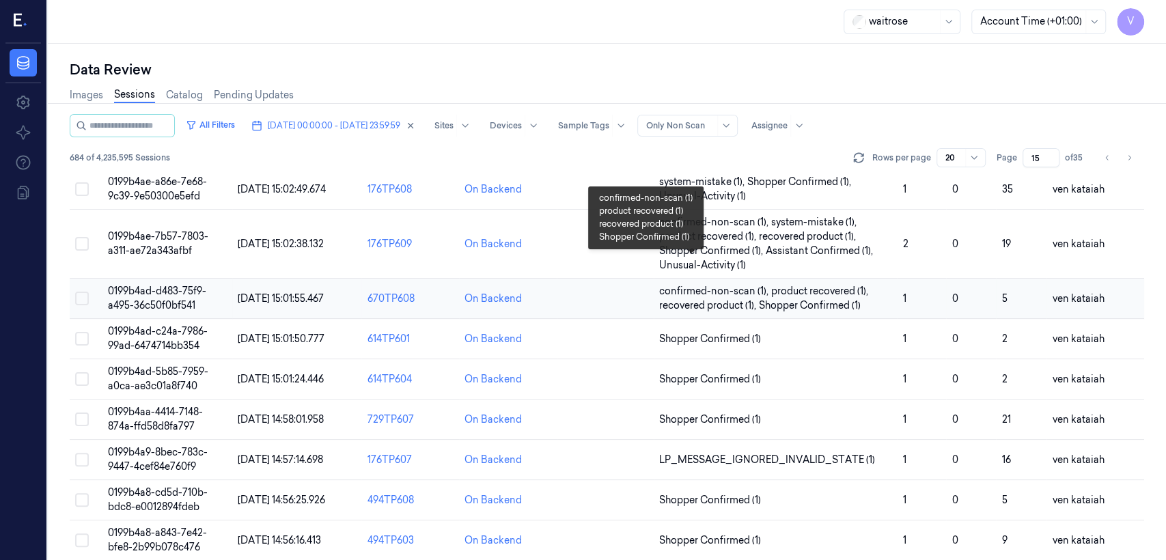
scroll to position [93, 0]
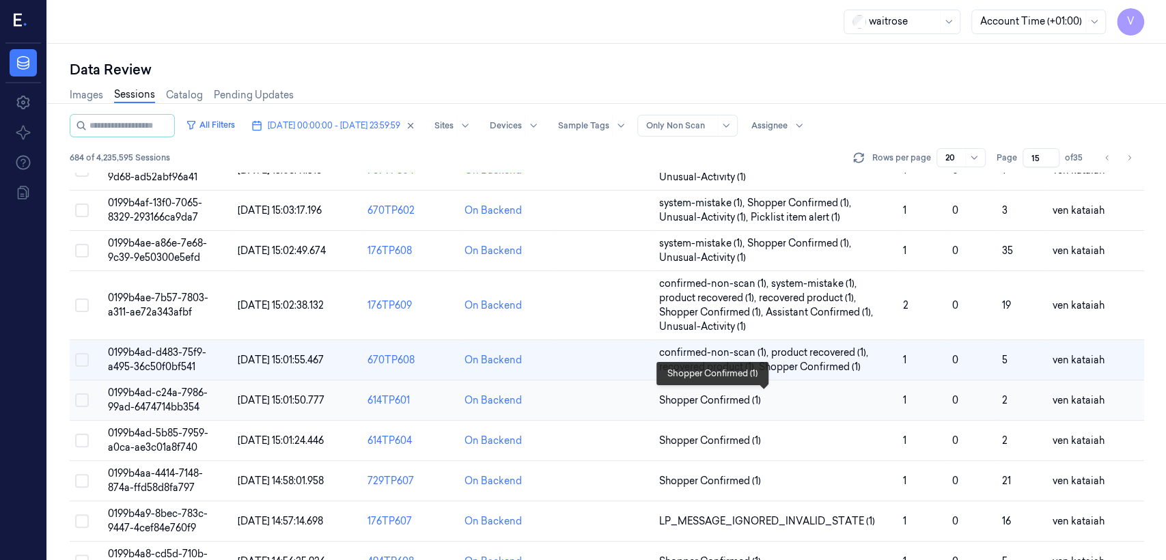
click at [697, 394] on span "Shopper Confirmed (1)" at bounding box center [710, 401] width 102 height 14
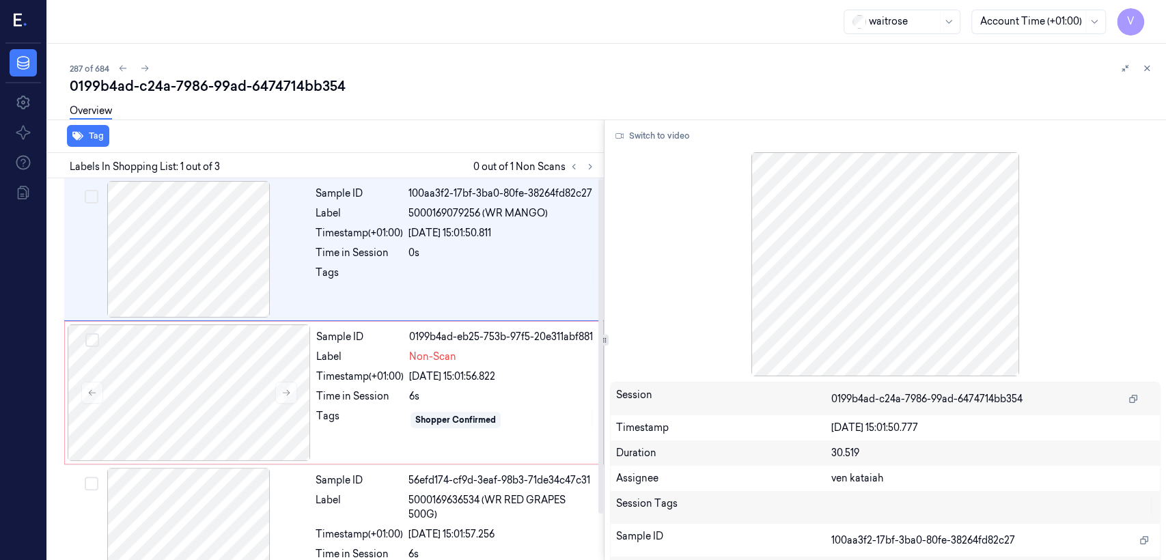
click at [586, 175] on div "Labels In Shopping List: 1 out of 3 0 out of 1 Non Scans" at bounding box center [323, 165] width 562 height 25
click at [586, 174] on div at bounding box center [582, 167] width 33 height 16
click at [586, 172] on button at bounding box center [590, 167] width 16 height 16
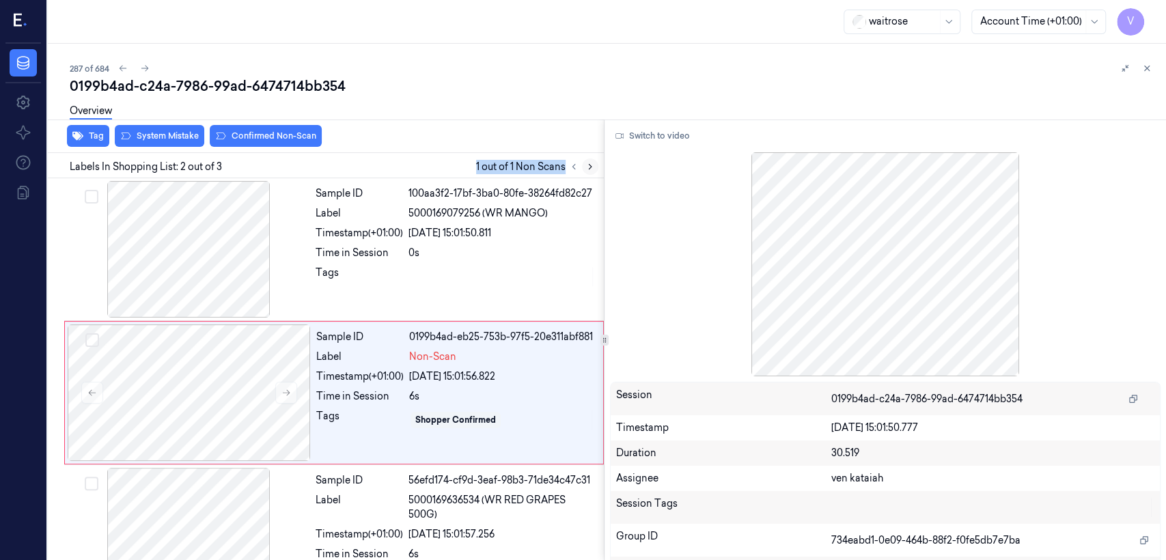
scroll to position [23, 0]
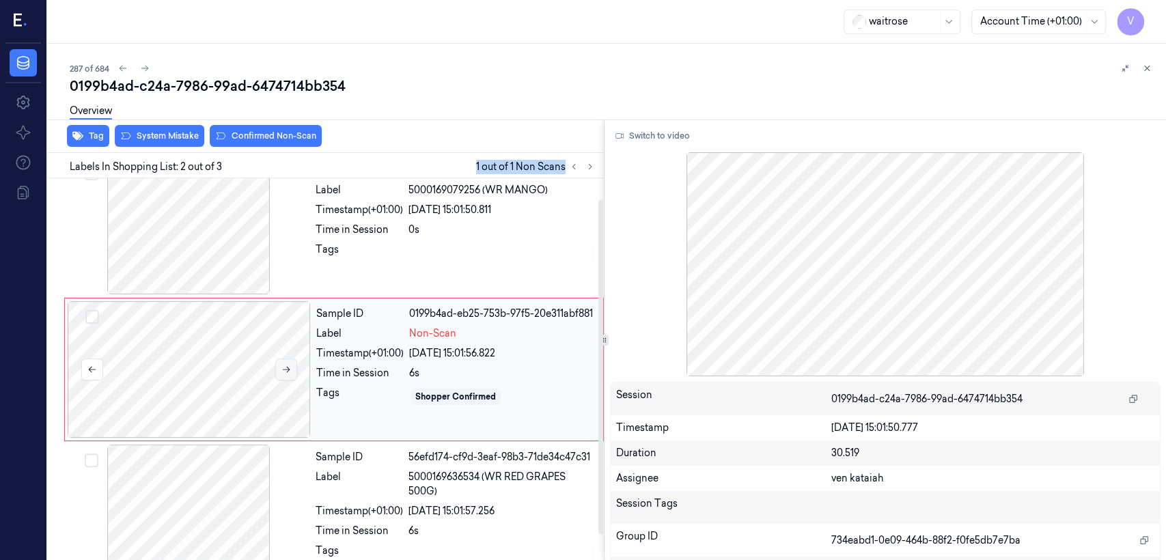
click at [286, 372] on icon at bounding box center [287, 370] width 10 height 10
click at [407, 264] on div "Sample ID 100aa3f2-17bf-3ba0-80fe-38264fd82c27 Label 5000169079256 (WR MANGO) T…" at bounding box center [455, 226] width 291 height 137
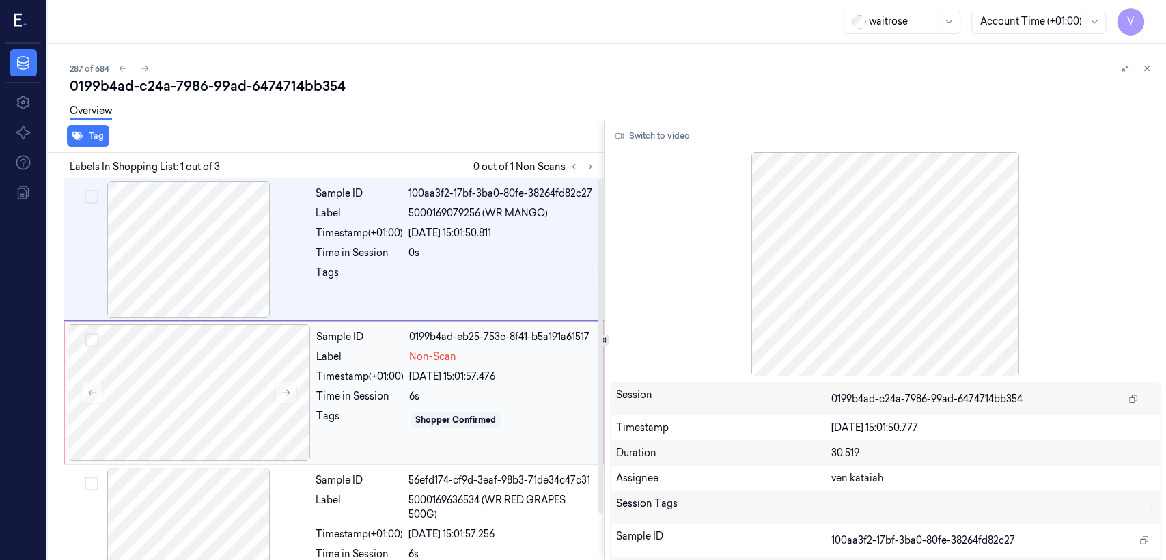
click at [437, 410] on div "Shopper Confirmed" at bounding box center [502, 420] width 186 height 22
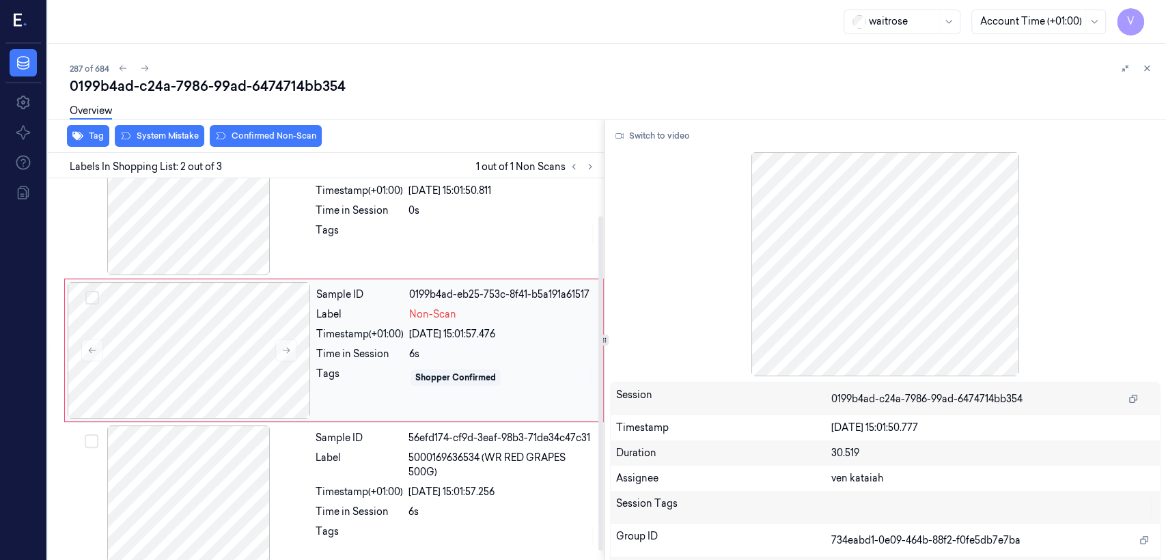
scroll to position [52, 0]
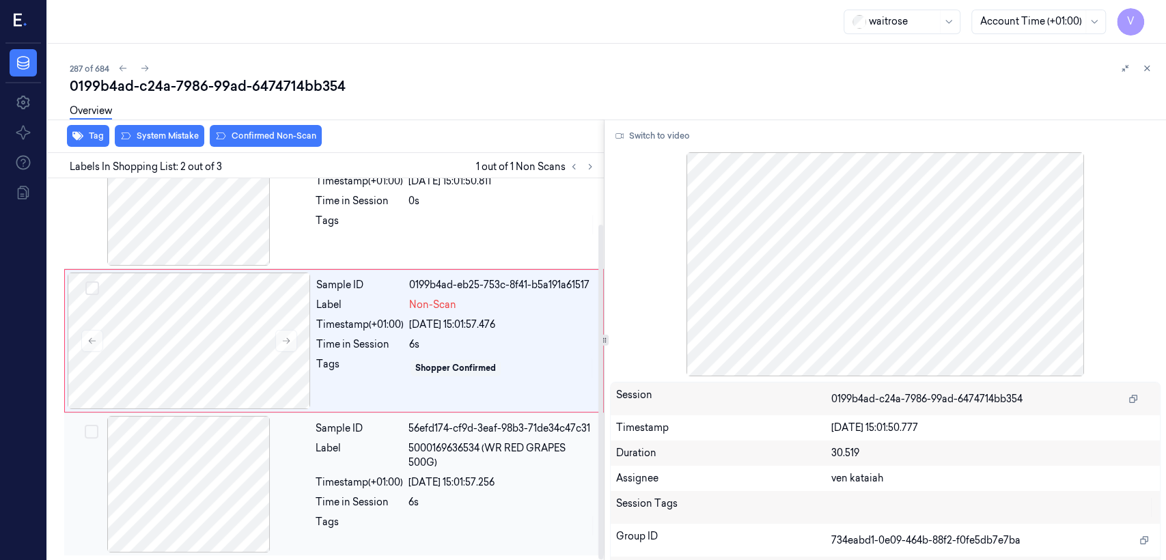
click at [412, 452] on span "5000169636534 (WR RED GRAPES 500G)" at bounding box center [502, 455] width 187 height 29
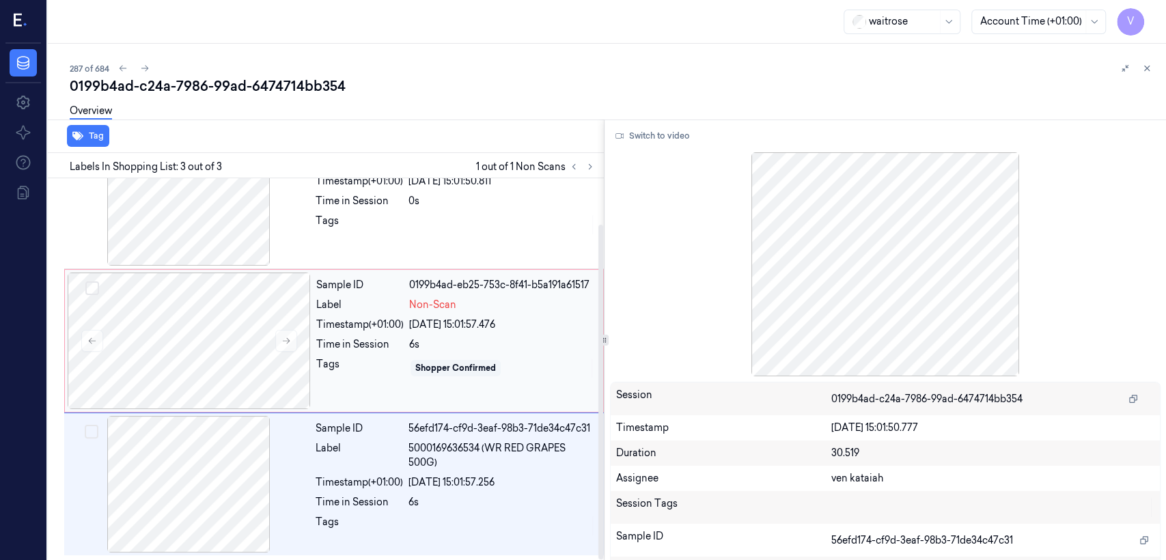
click at [346, 349] on div "Time in Session" at bounding box center [359, 345] width 87 height 14
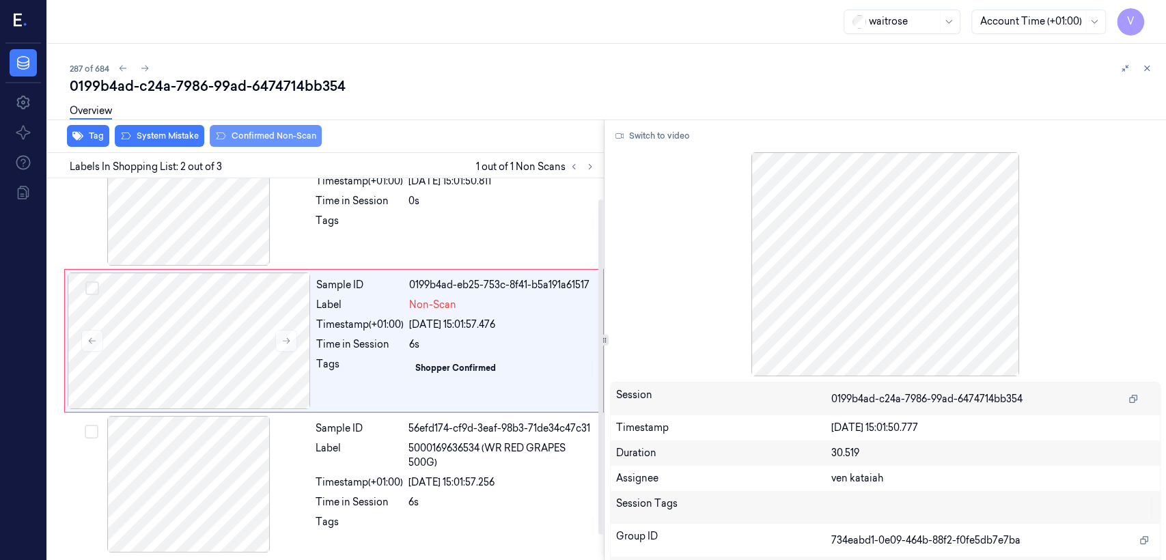
scroll to position [23, 0]
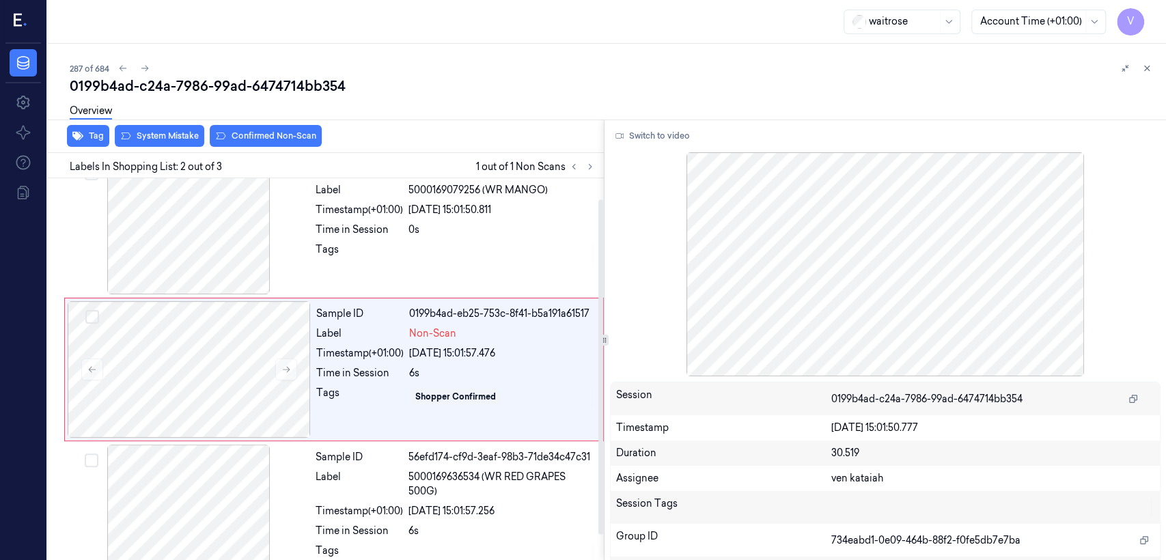
click at [191, 127] on div "Overview" at bounding box center [613, 113] width 1086 height 35
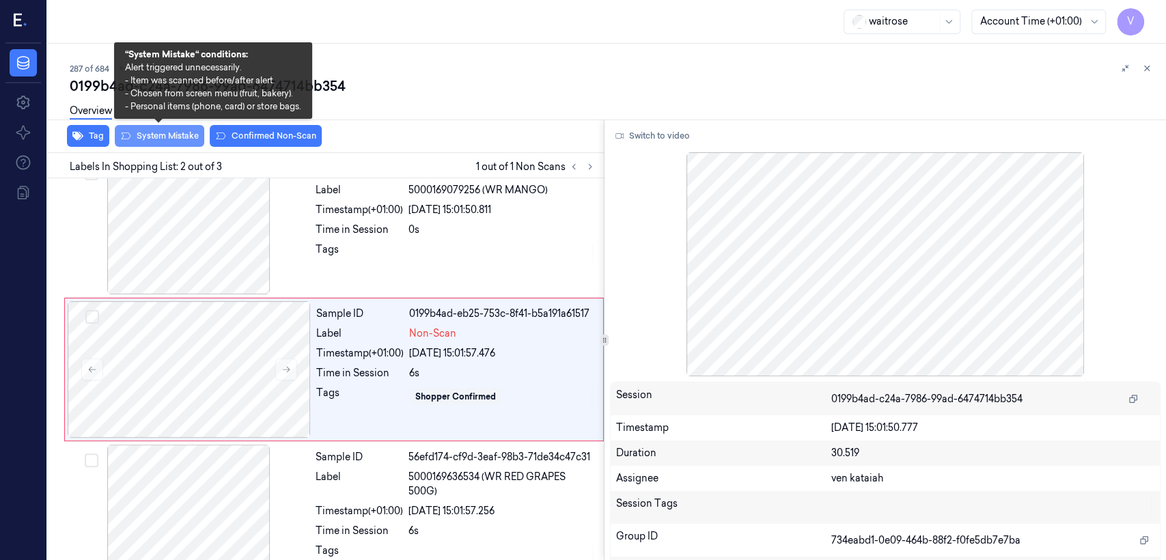
click at [175, 137] on button "System Mistake" at bounding box center [160, 136] width 90 height 22
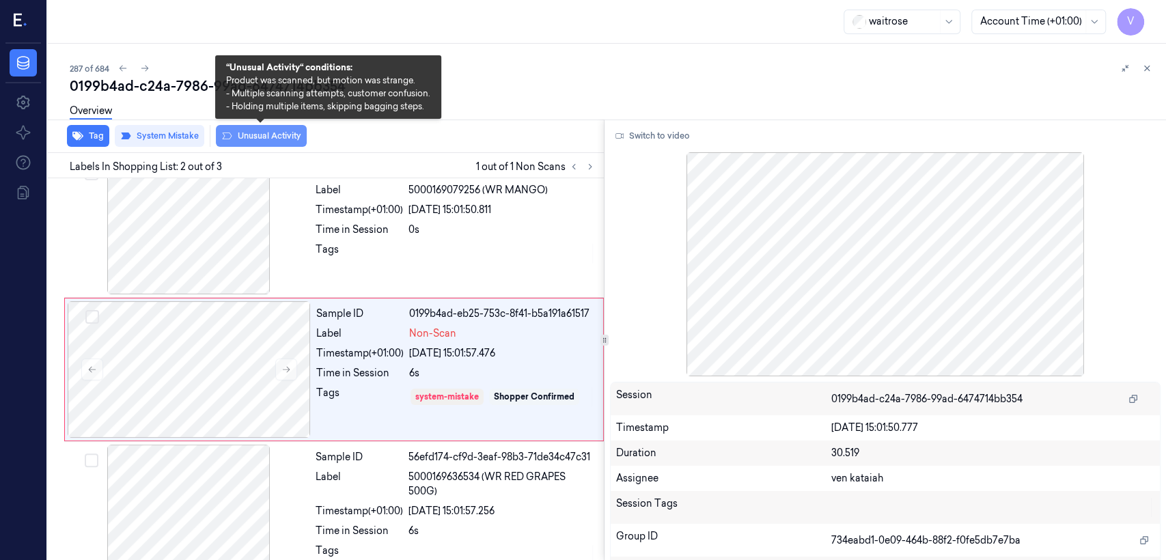
click at [268, 138] on button "Unusual Activity" at bounding box center [261, 136] width 91 height 22
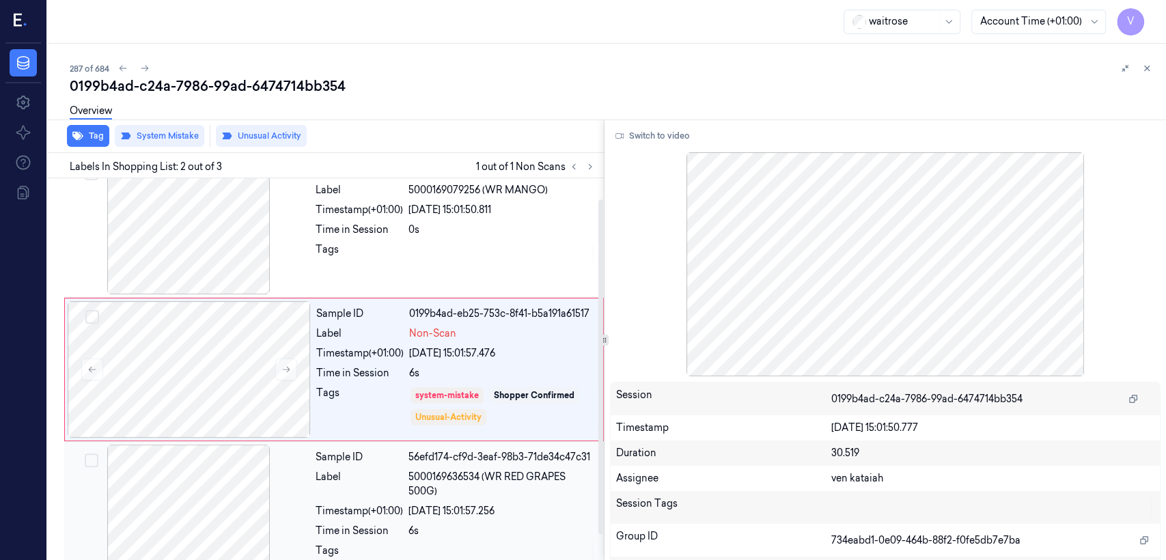
click at [443, 454] on div "56efd174-cf9d-3eaf-98b3-71de34c47c31" at bounding box center [502, 457] width 187 height 14
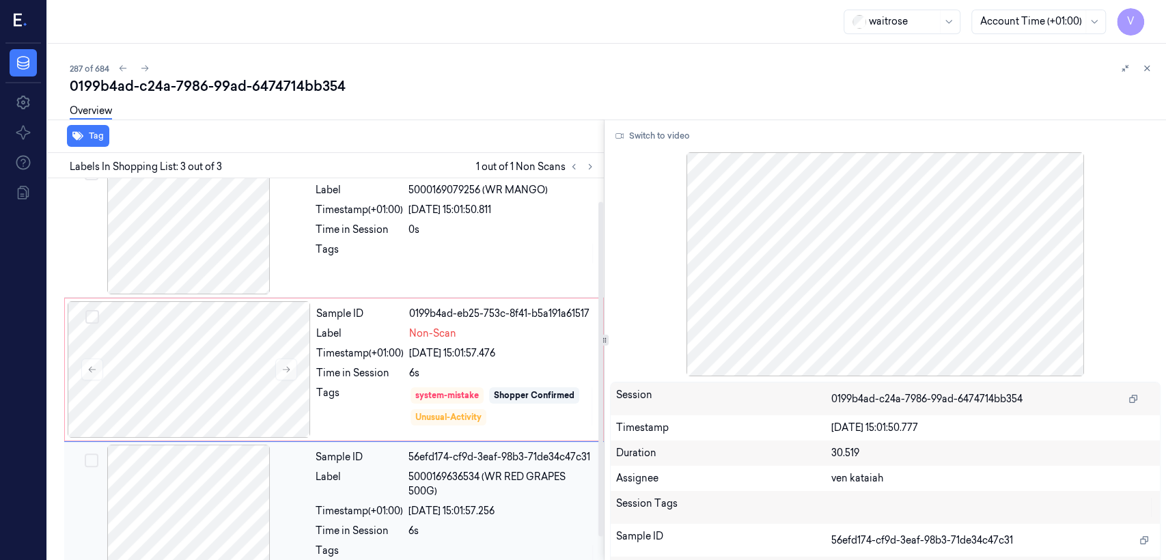
scroll to position [52, 0]
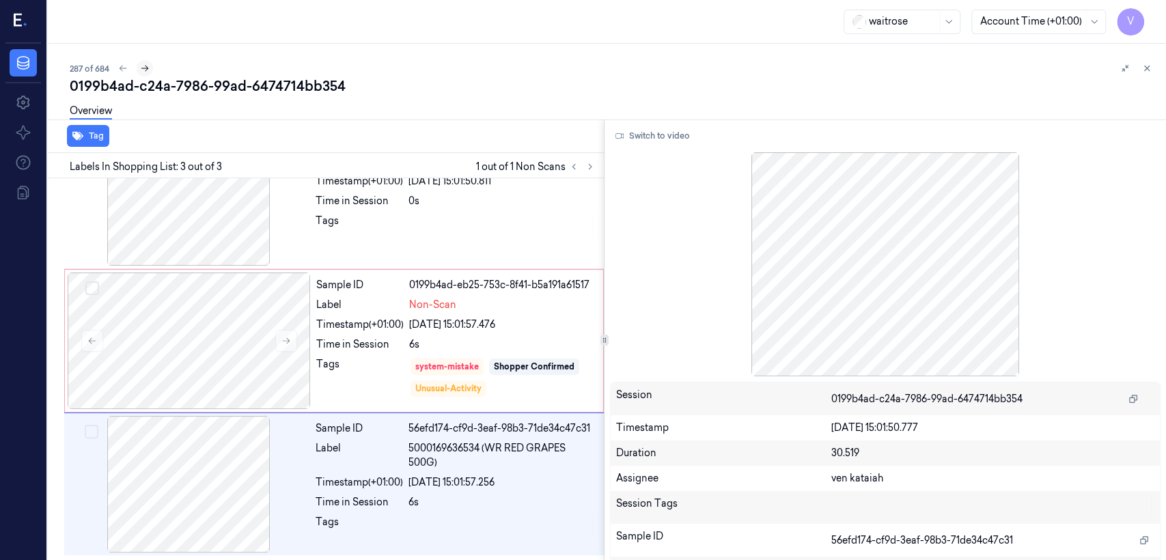
click at [142, 68] on icon at bounding box center [145, 69] width 8 height 6
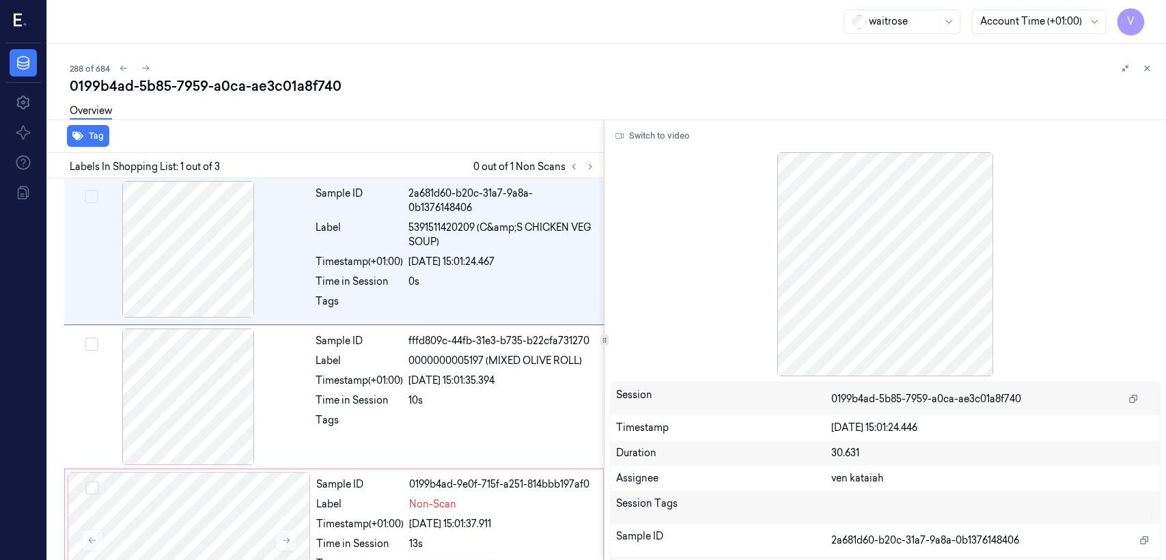
click at [450, 122] on div "Overview" at bounding box center [613, 113] width 1086 height 35
click at [1142, 72] on icon at bounding box center [1147, 69] width 10 height 10
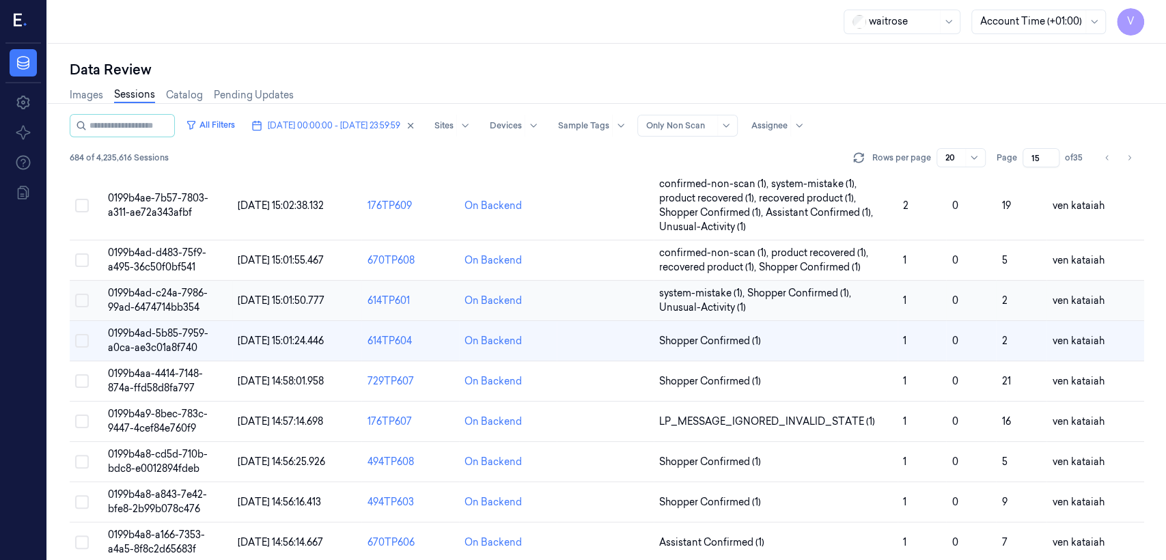
scroll to position [180, 0]
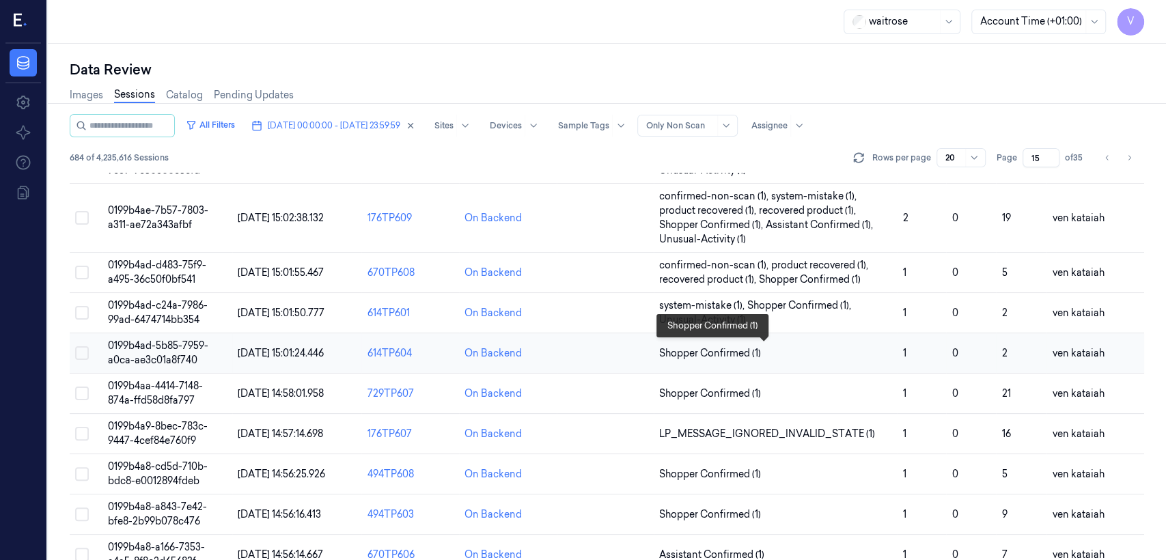
click at [746, 353] on span "Shopper Confirmed (1)" at bounding box center [710, 353] width 102 height 14
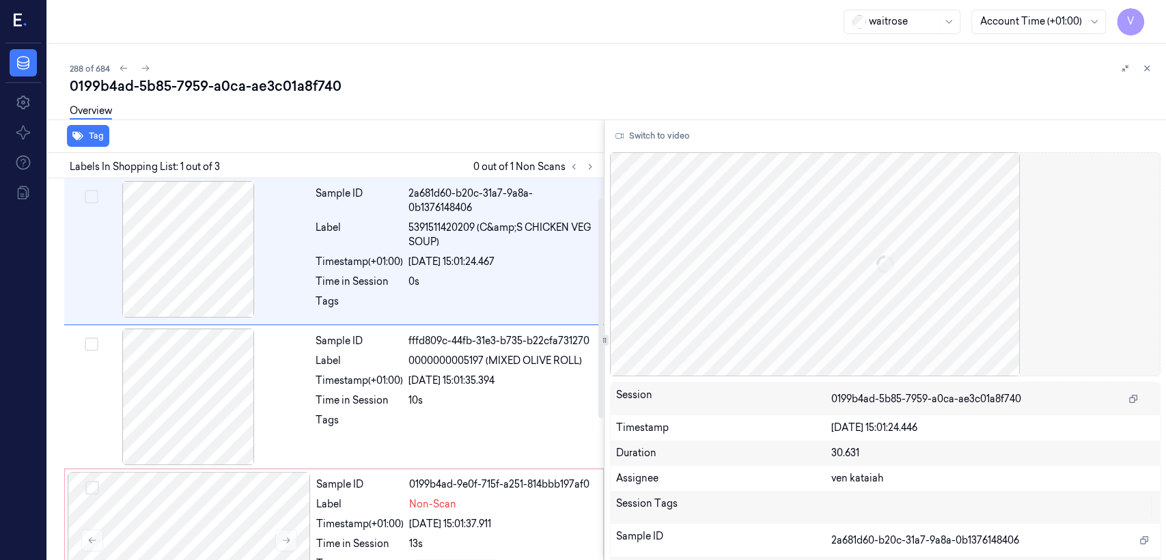
scroll to position [34, 0]
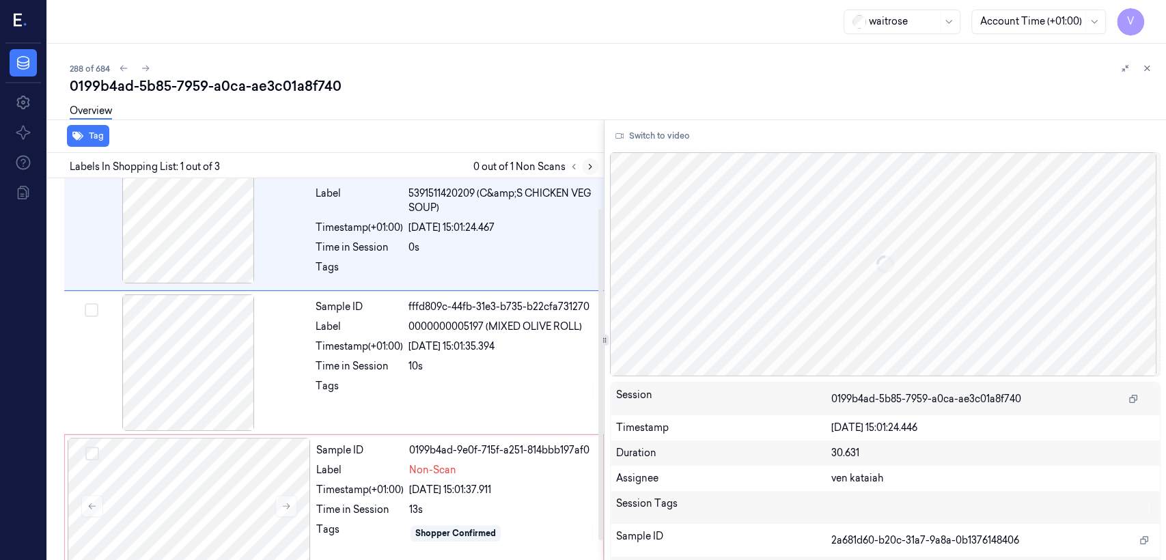
click at [594, 163] on icon at bounding box center [591, 167] width 10 height 10
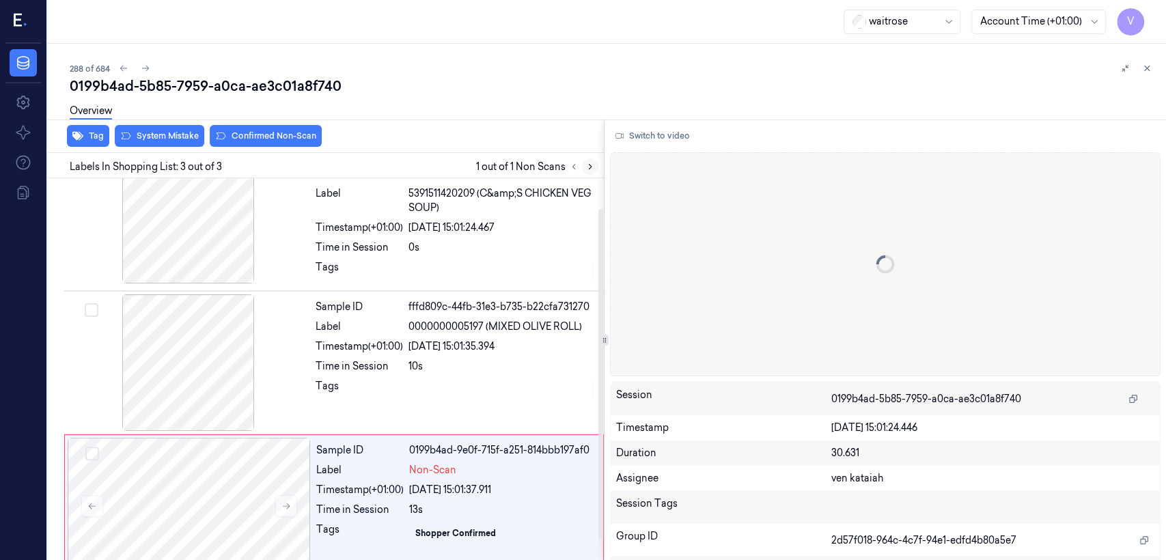
scroll to position [56, 0]
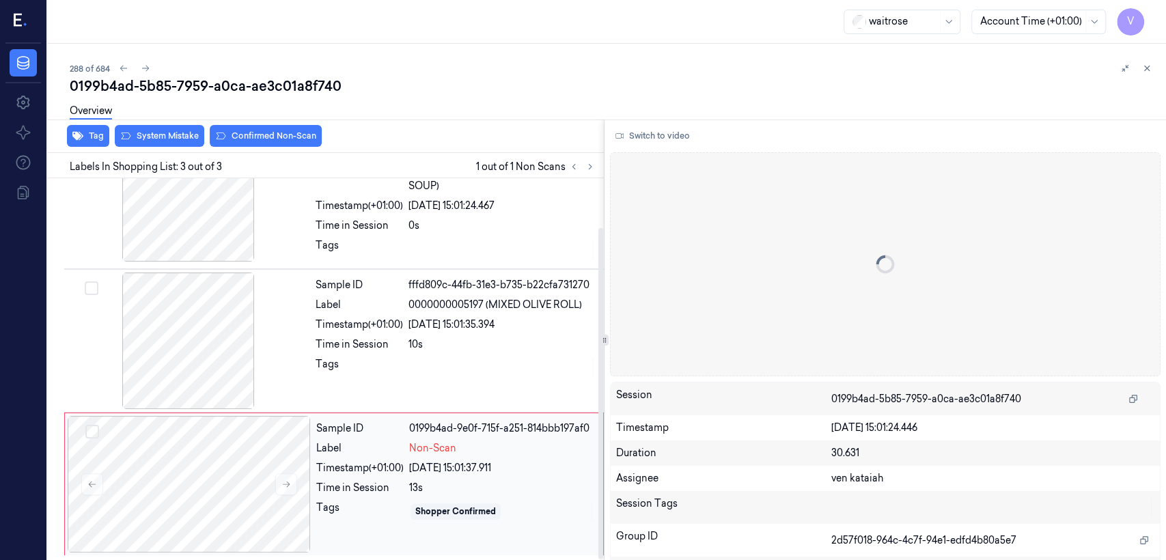
click at [363, 489] on div "Time in Session" at bounding box center [359, 488] width 87 height 14
click at [279, 345] on div at bounding box center [188, 341] width 243 height 137
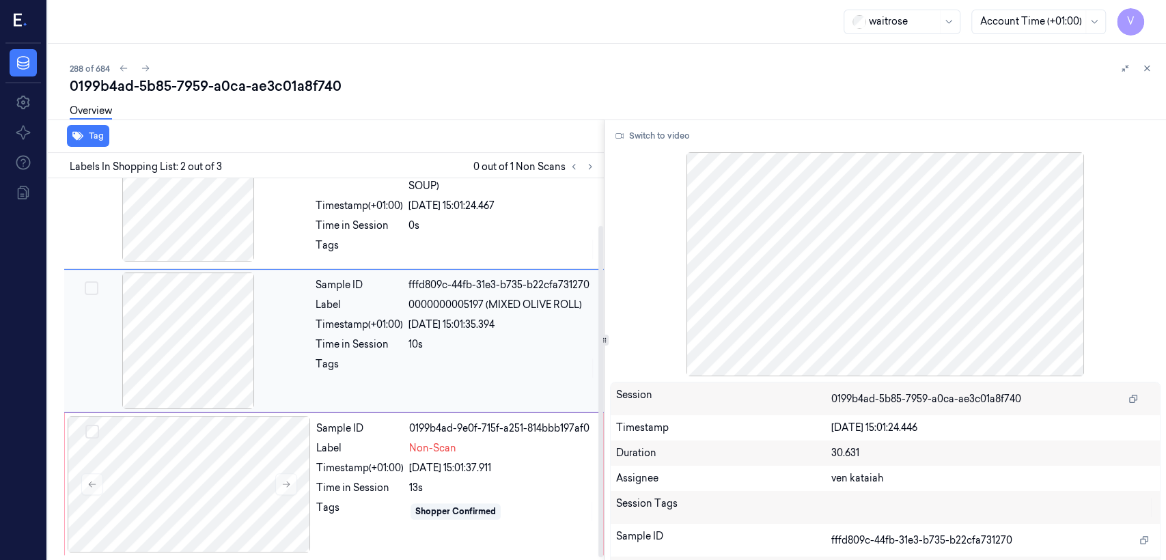
scroll to position [27, 0]
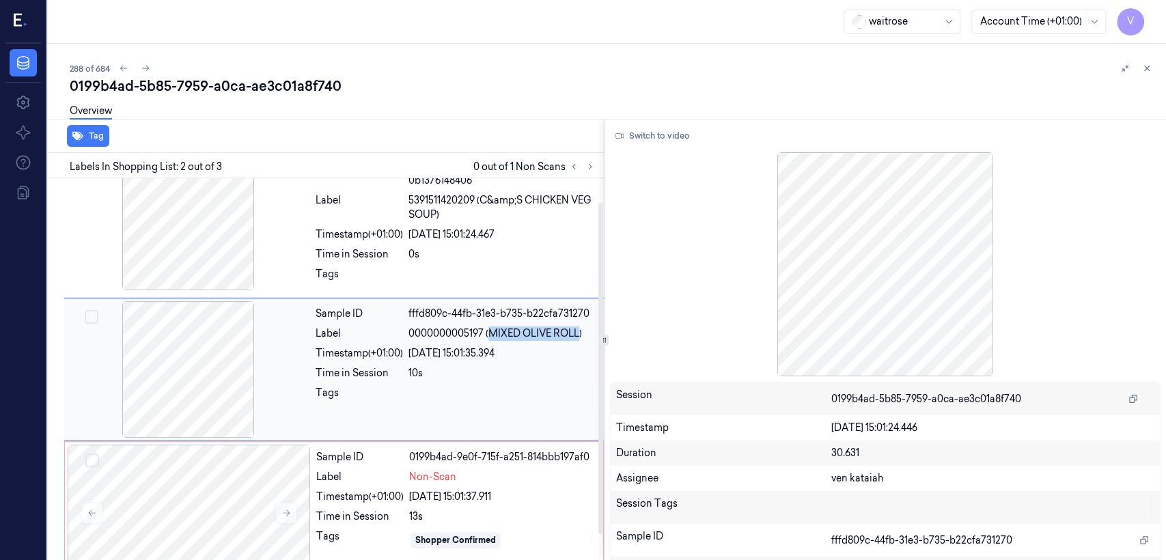
drag, startPoint x: 489, startPoint y: 332, endPoint x: 579, endPoint y: 338, distance: 90.4
click at [579, 338] on span "0000000005197 (MIXED OLIVE ROLL)" at bounding box center [496, 334] width 174 height 14
copy span "MIXED OLIVE ROLL"
click at [454, 478] on span "Non-Scan" at bounding box center [432, 477] width 47 height 14
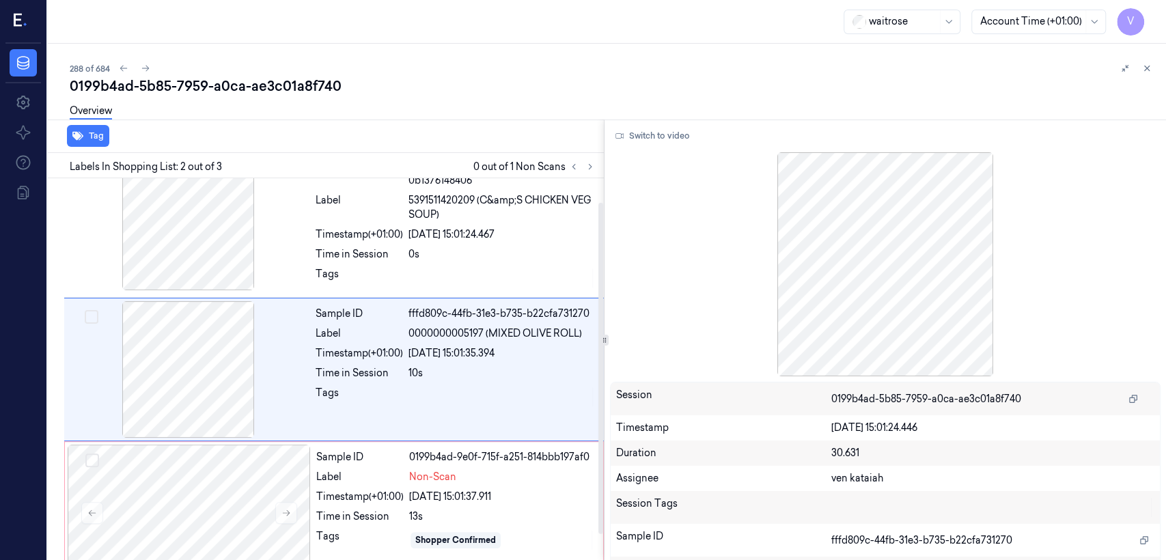
scroll to position [56, 0]
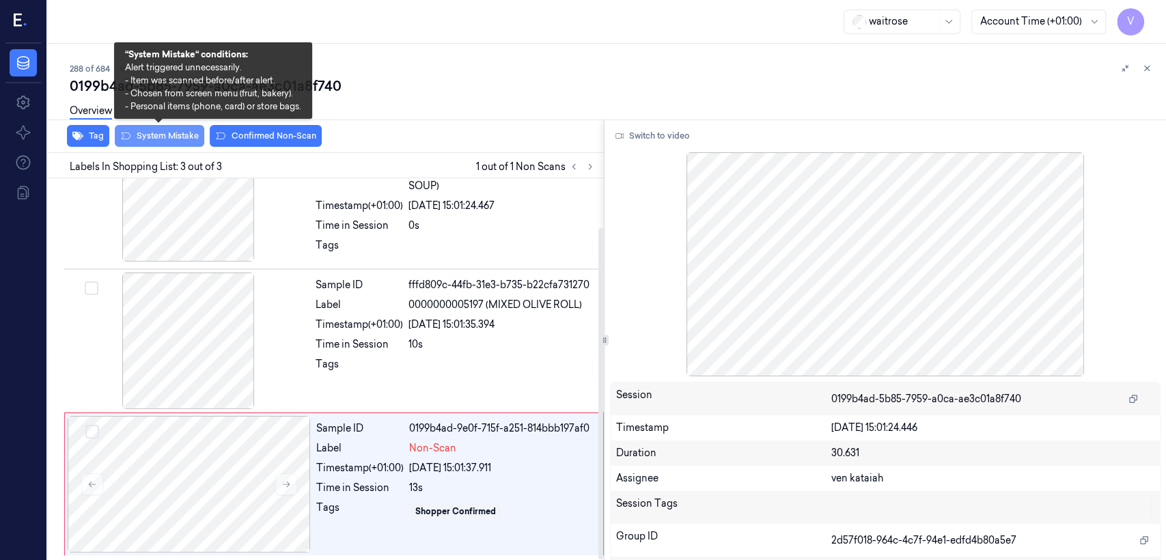
click at [150, 141] on button "System Mistake" at bounding box center [160, 136] width 90 height 22
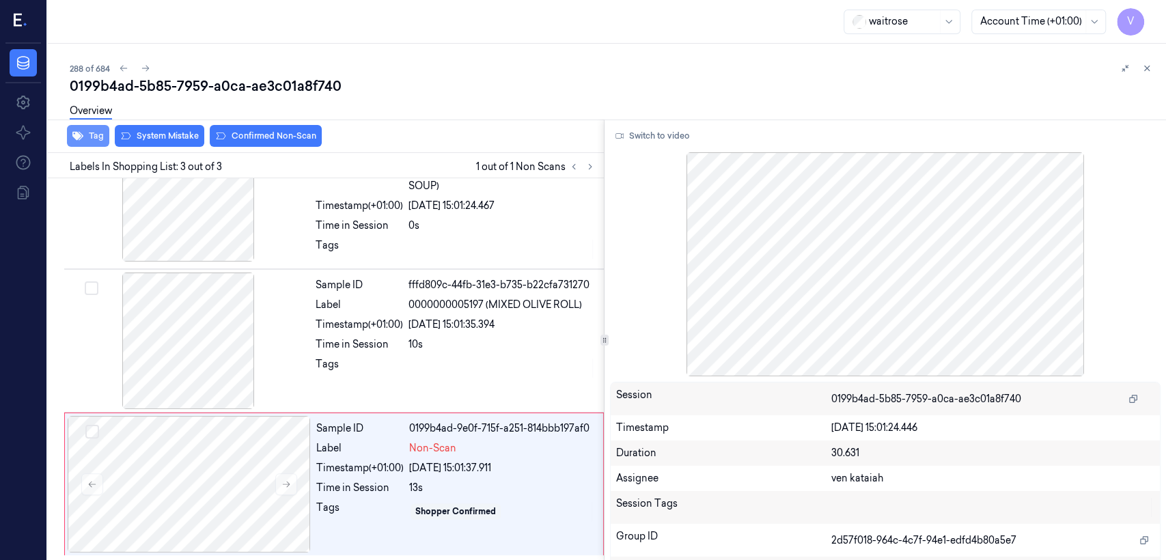
click at [96, 141] on button "Tag" at bounding box center [88, 136] width 42 height 22
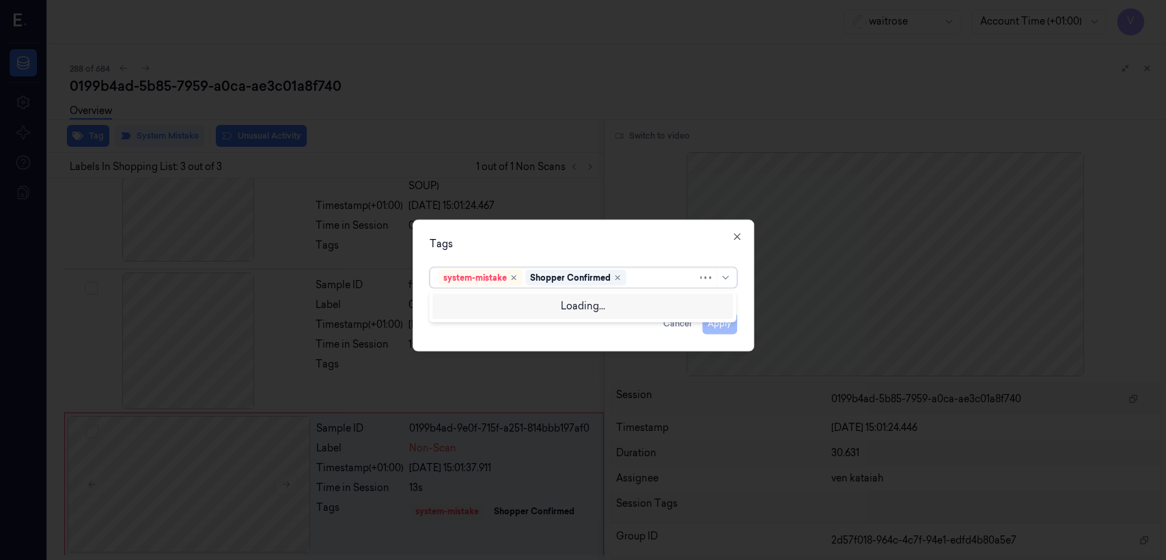
click at [640, 286] on div "system-mistake Shopper Confirmed" at bounding box center [568, 278] width 259 height 19
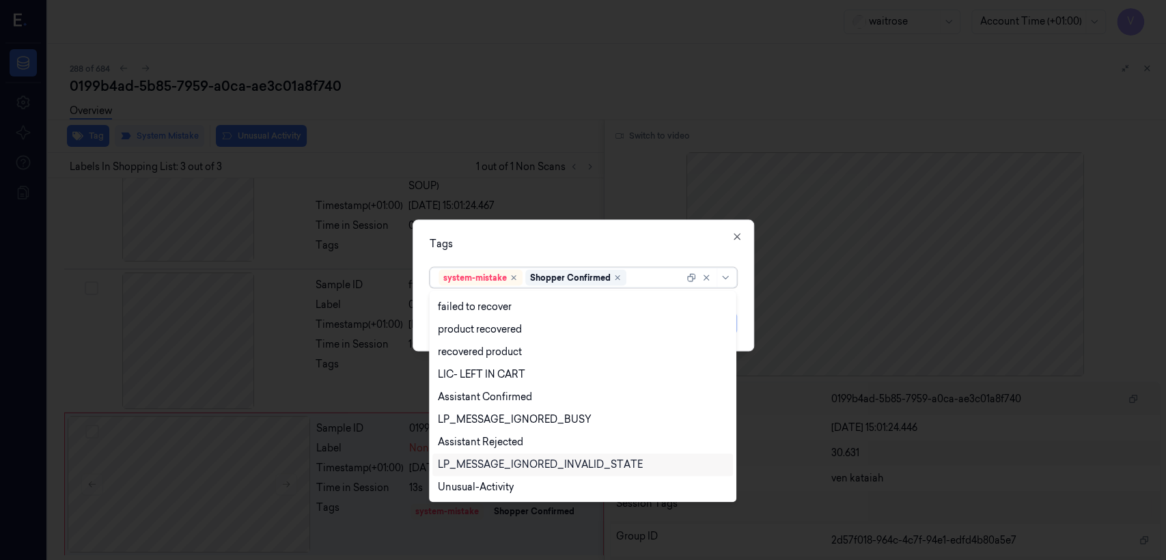
scroll to position [200, 0]
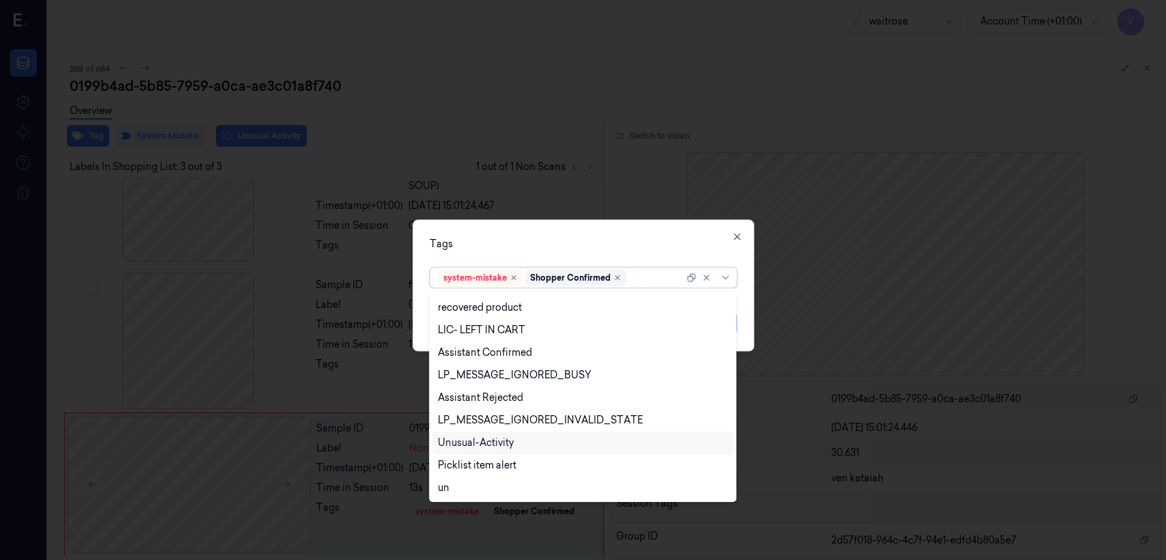
click at [492, 450] on div "Unusual-Activity" at bounding box center [476, 443] width 76 height 14
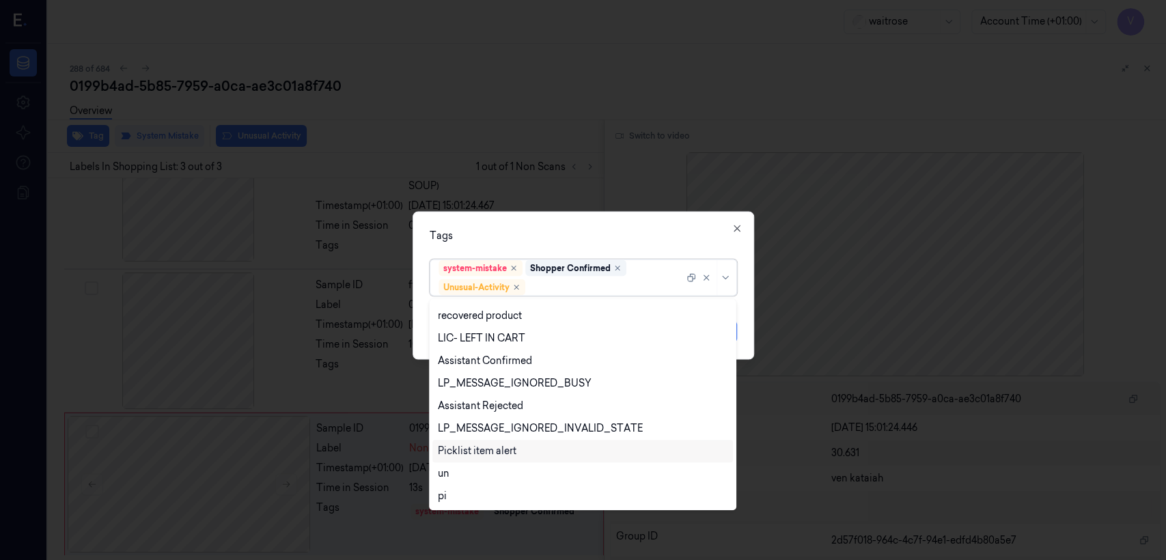
click at [491, 455] on div "Picklist item alert" at bounding box center [477, 451] width 79 height 14
click at [636, 245] on div "Tags option Picklist item alert, selected. 20 results available. Use Up and Dow…" at bounding box center [584, 286] width 342 height 148
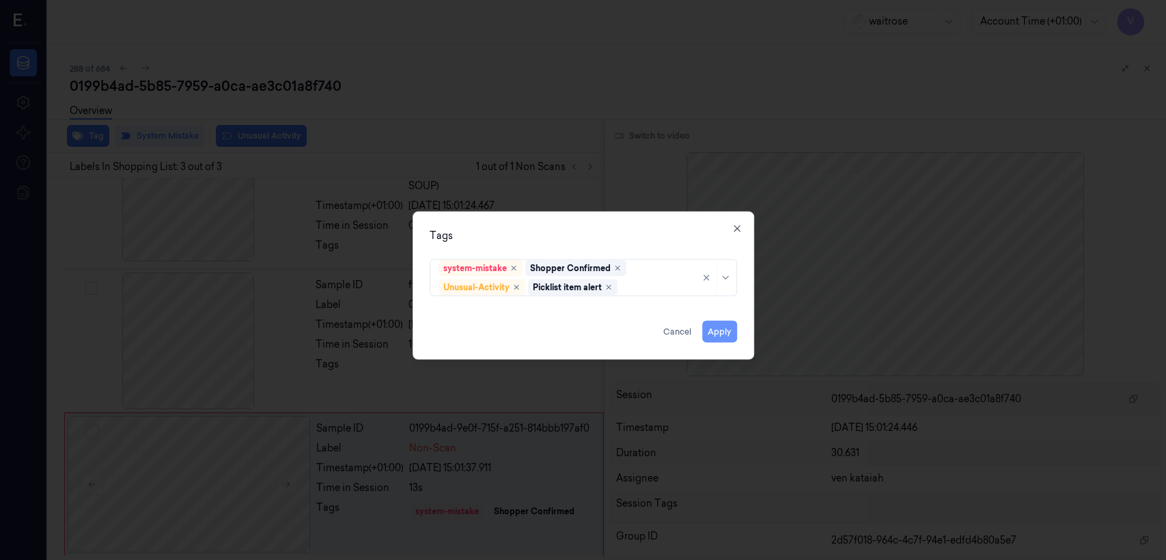
click at [713, 338] on button "Apply" at bounding box center [719, 332] width 35 height 22
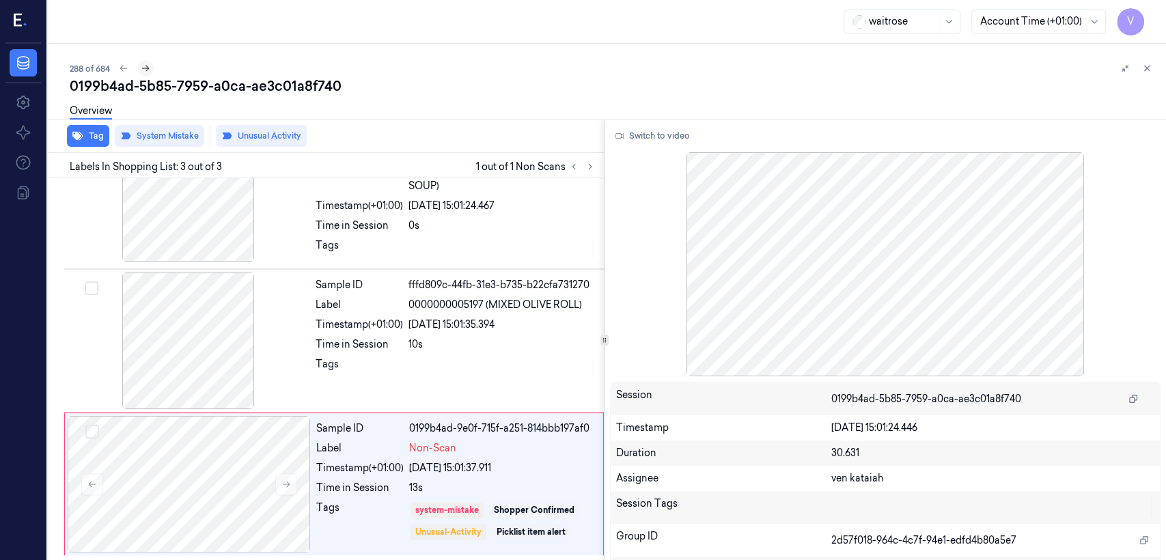
click at [149, 68] on icon at bounding box center [146, 69] width 10 height 10
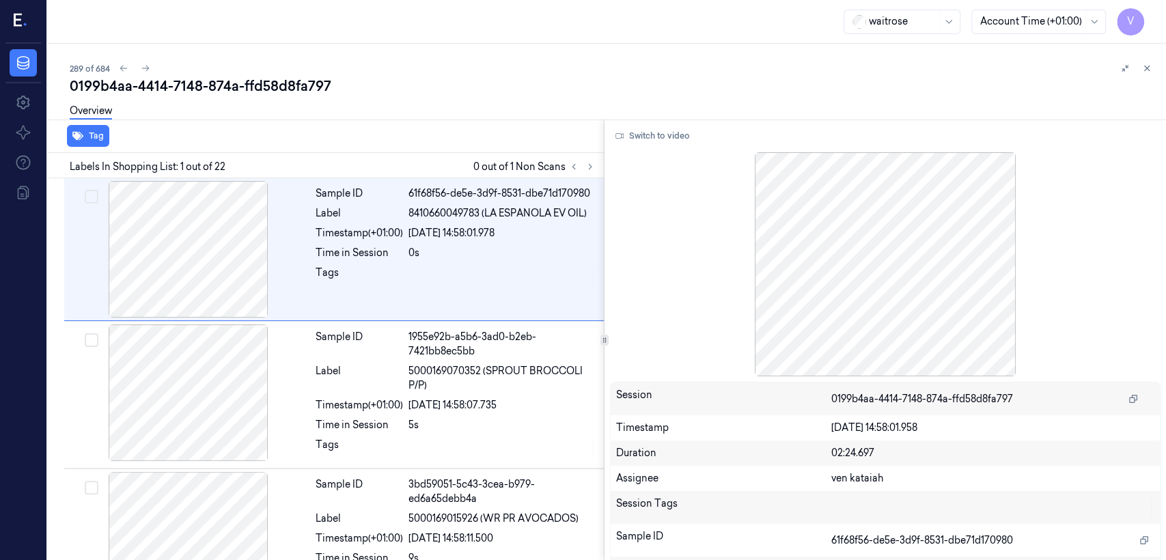
click at [470, 94] on div "0199b4aa-4414-7148-874a-ffd58d8fa797" at bounding box center [613, 86] width 1086 height 19
click at [590, 168] on icon at bounding box center [591, 167] width 10 height 10
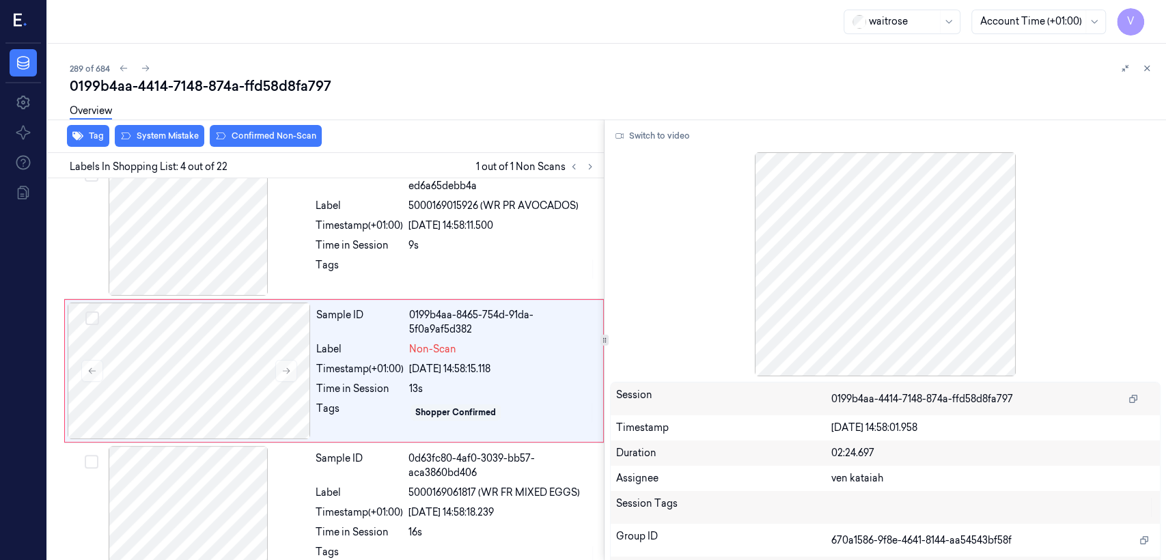
scroll to position [314, 0]
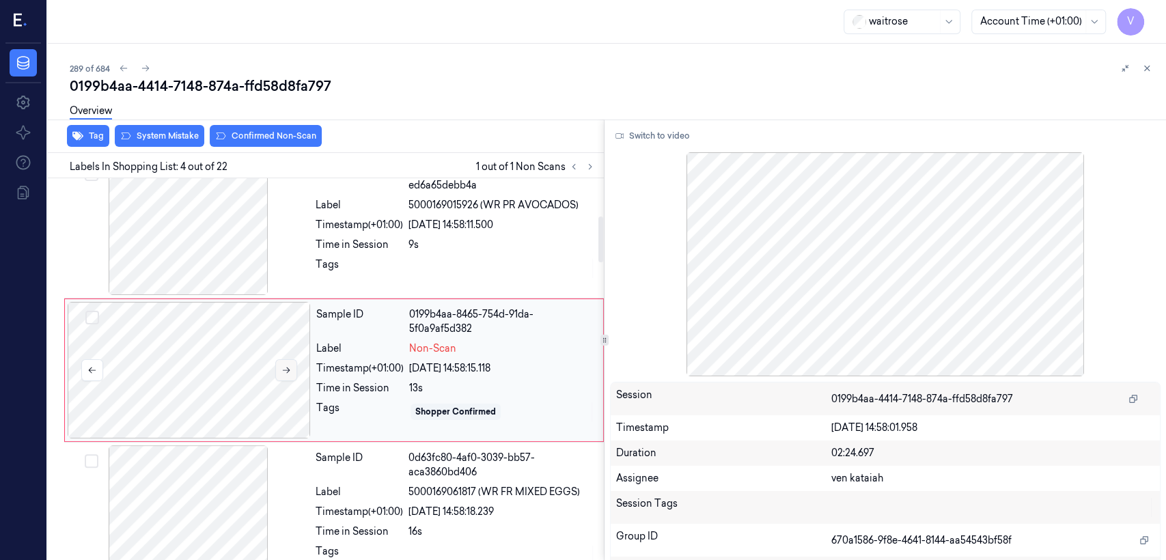
click at [287, 369] on icon at bounding box center [287, 371] width 8 height 6
click at [430, 258] on div at bounding box center [502, 269] width 187 height 22
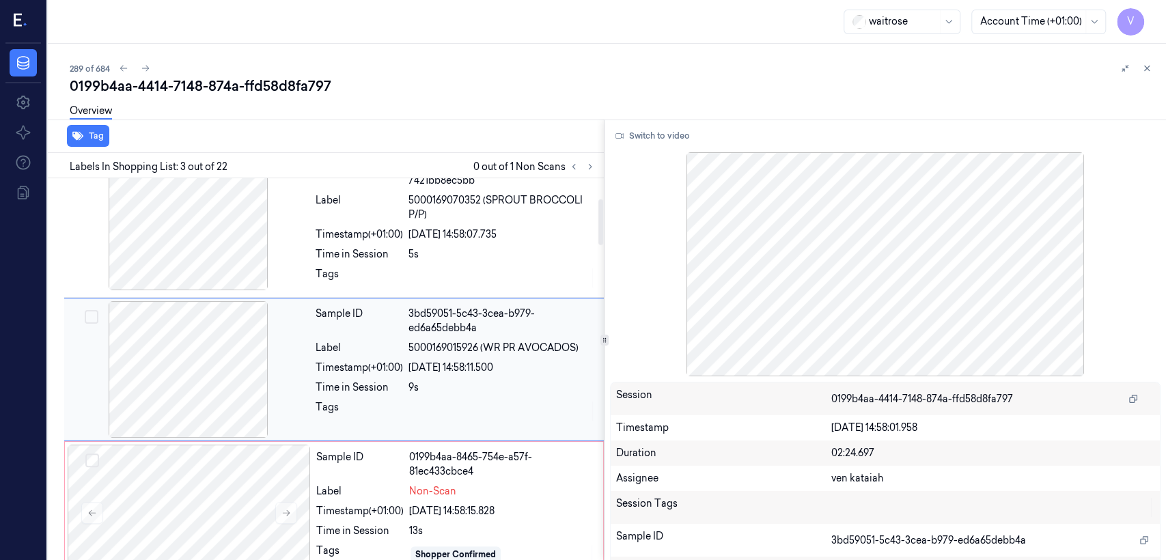
scroll to position [170, 0]
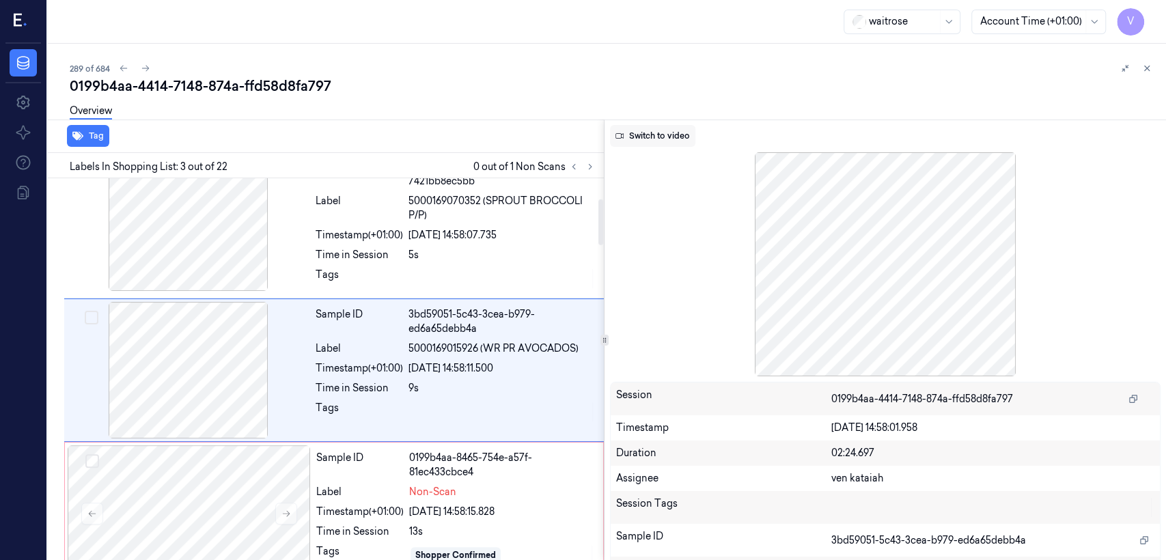
click at [627, 142] on button "Switch to video" at bounding box center [652, 136] width 85 height 22
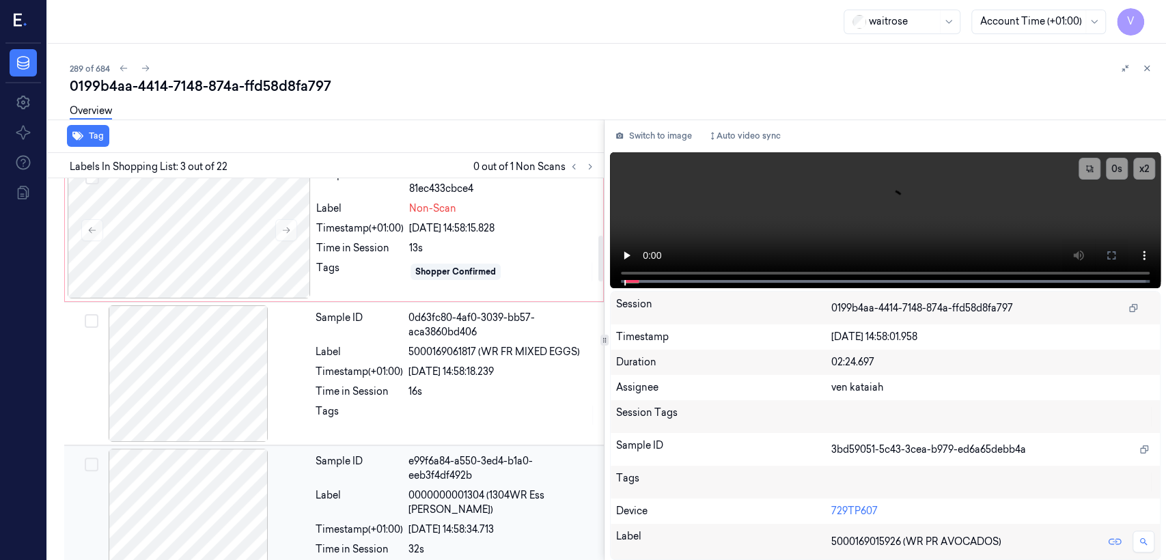
scroll to position [474, 0]
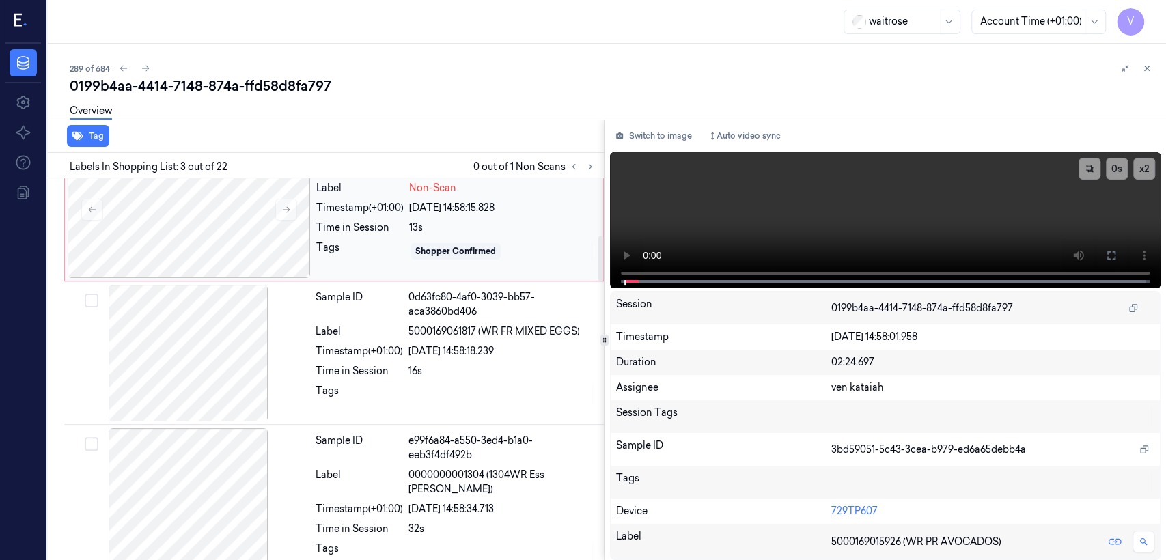
click at [475, 232] on div "13s" at bounding box center [502, 228] width 186 height 14
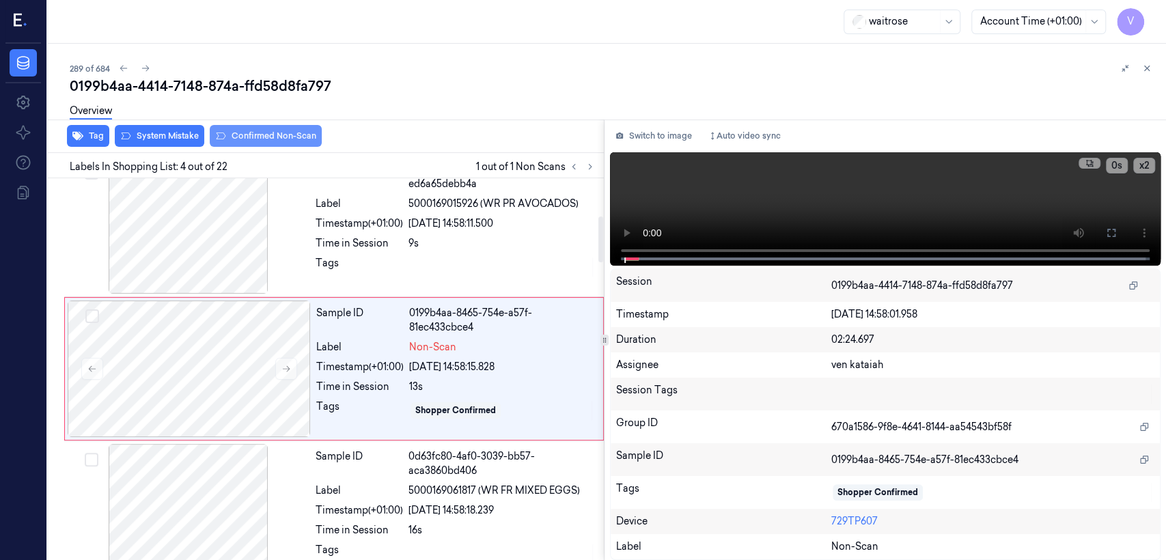
scroll to position [314, 0]
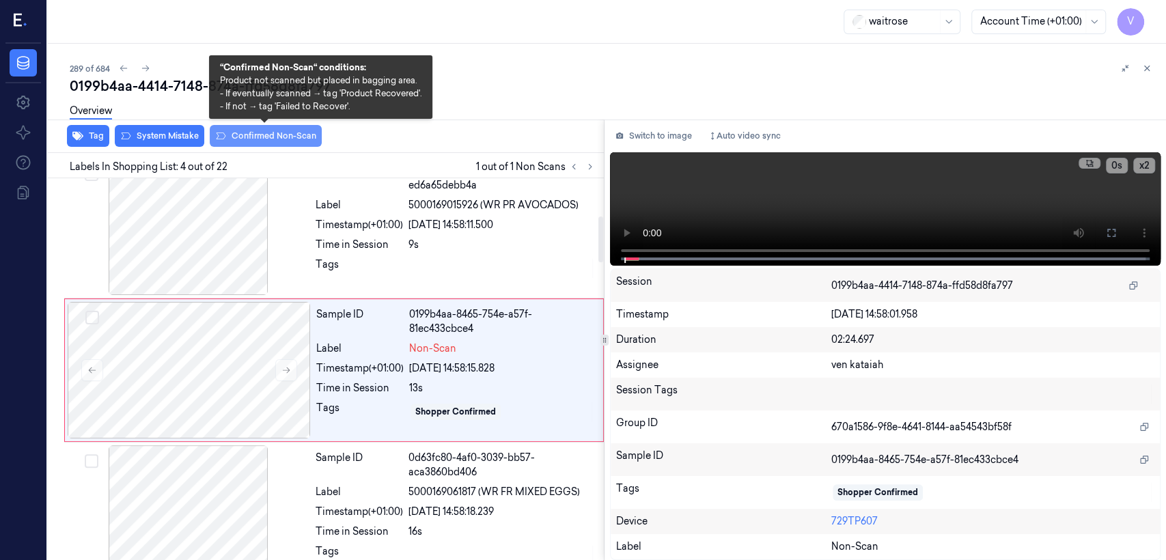
click at [284, 136] on button "Confirmed Non-Scan" at bounding box center [266, 136] width 112 height 22
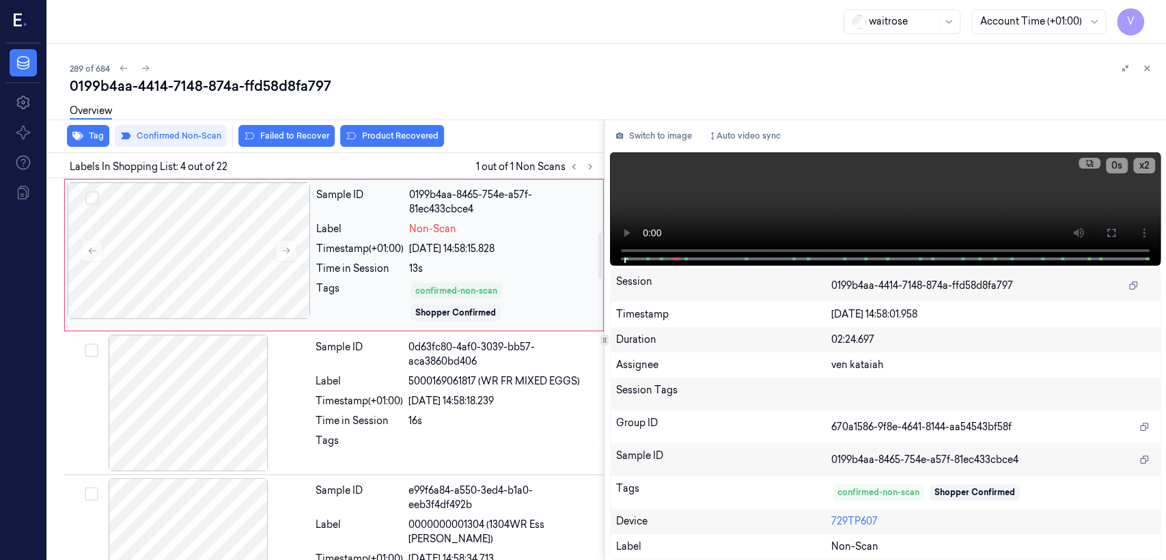
scroll to position [470, 0]
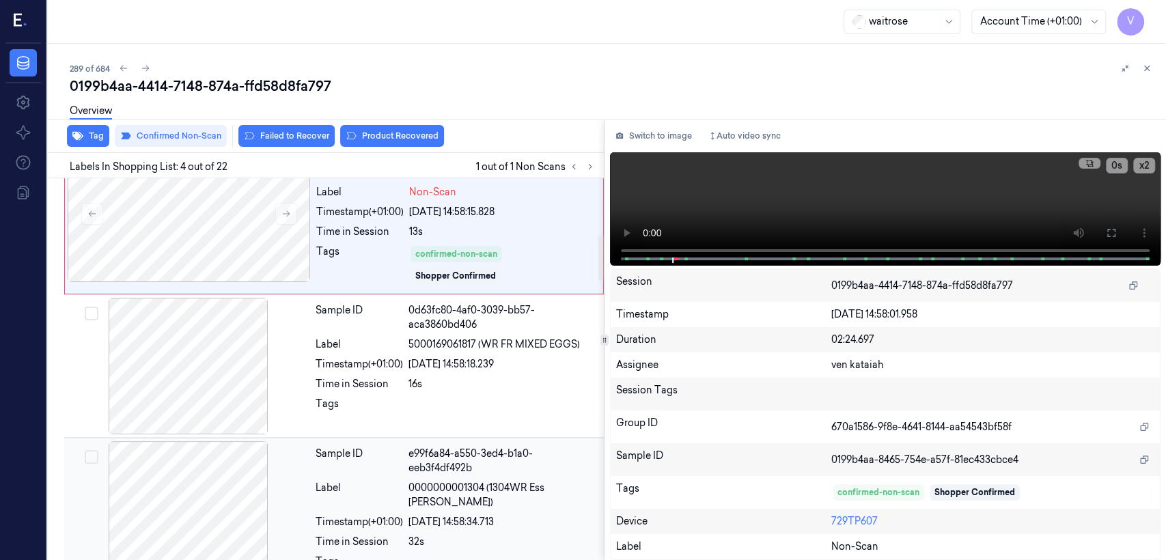
click at [383, 507] on div "Label" at bounding box center [359, 495] width 87 height 29
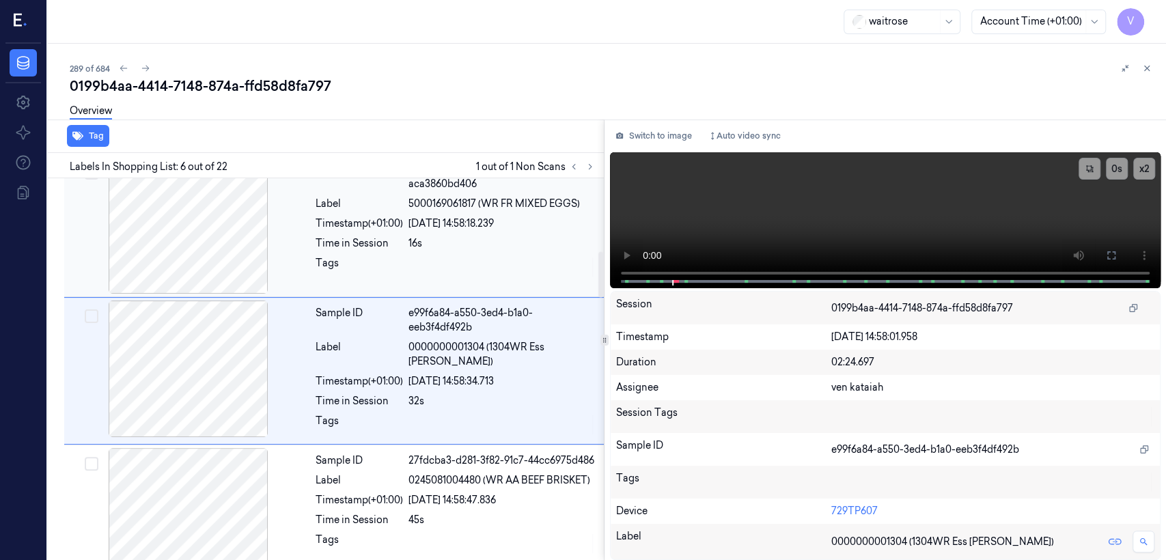
scroll to position [612, 0]
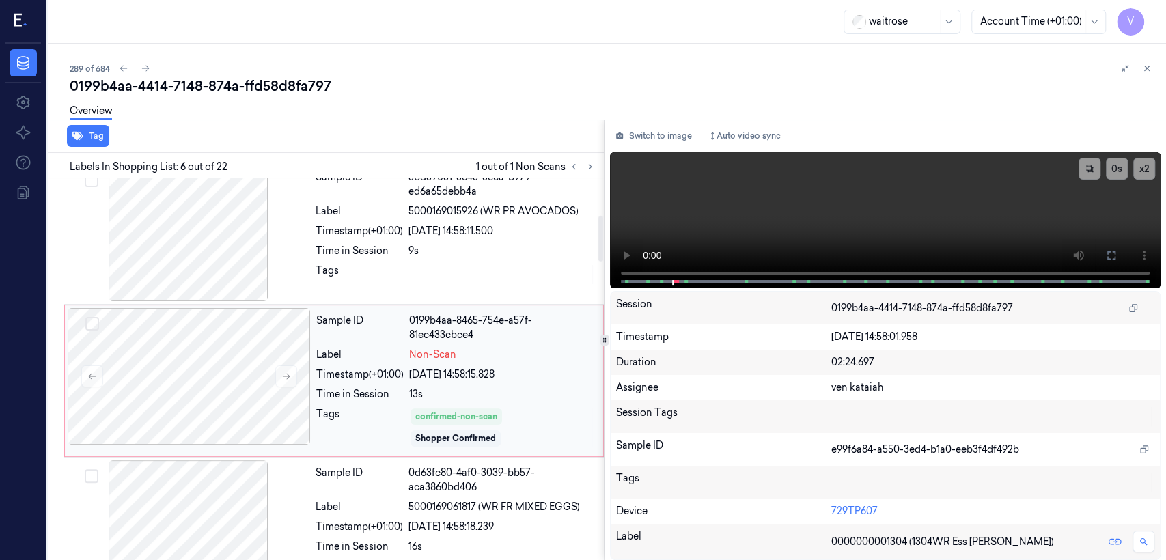
drag, startPoint x: 452, startPoint y: 335, endPoint x: 452, endPoint y: 297, distance: 38.3
click at [452, 336] on div "0199b4aa-8465-754e-a57f-81ec433cbce4" at bounding box center [502, 328] width 186 height 29
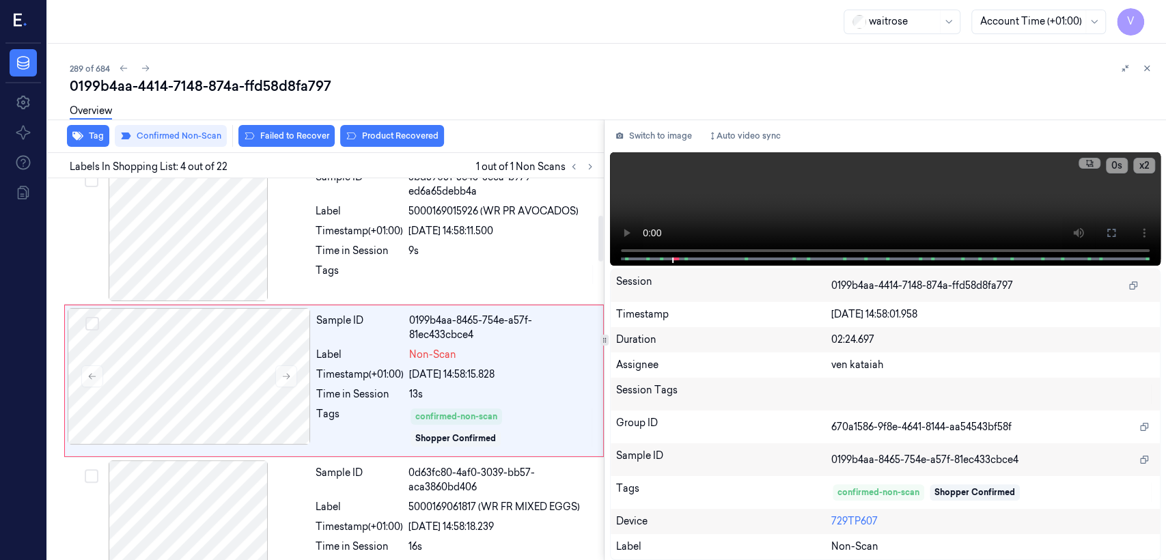
scroll to position [318, 0]
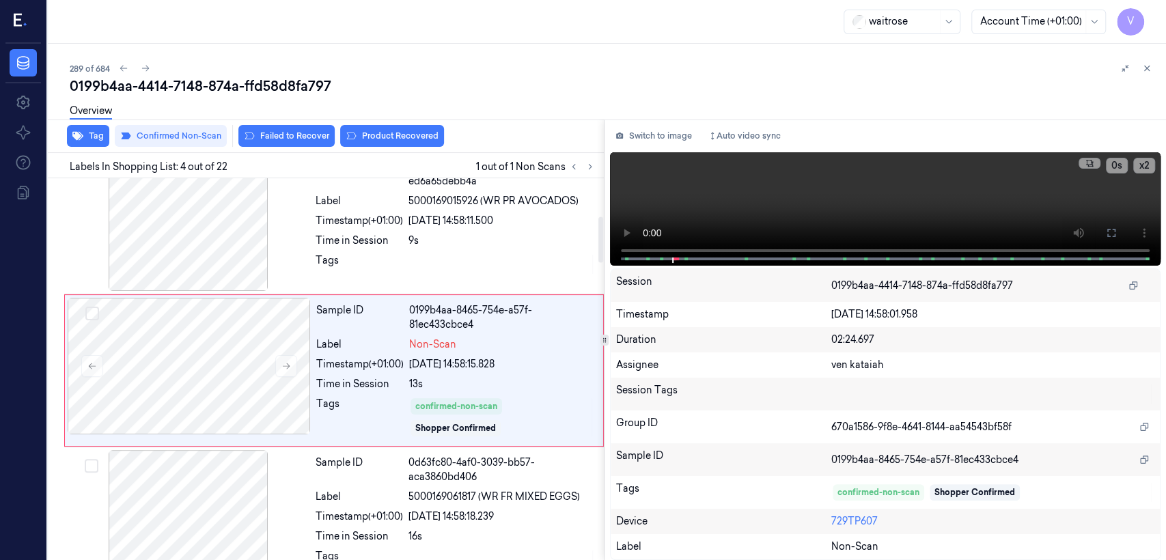
click at [394, 147] on div "Tag Confirmed Non-Scan Failed to Recover Product Recovered" at bounding box center [323, 136] width 562 height 33
click at [394, 146] on button "Product Recovered" at bounding box center [392, 136] width 104 height 22
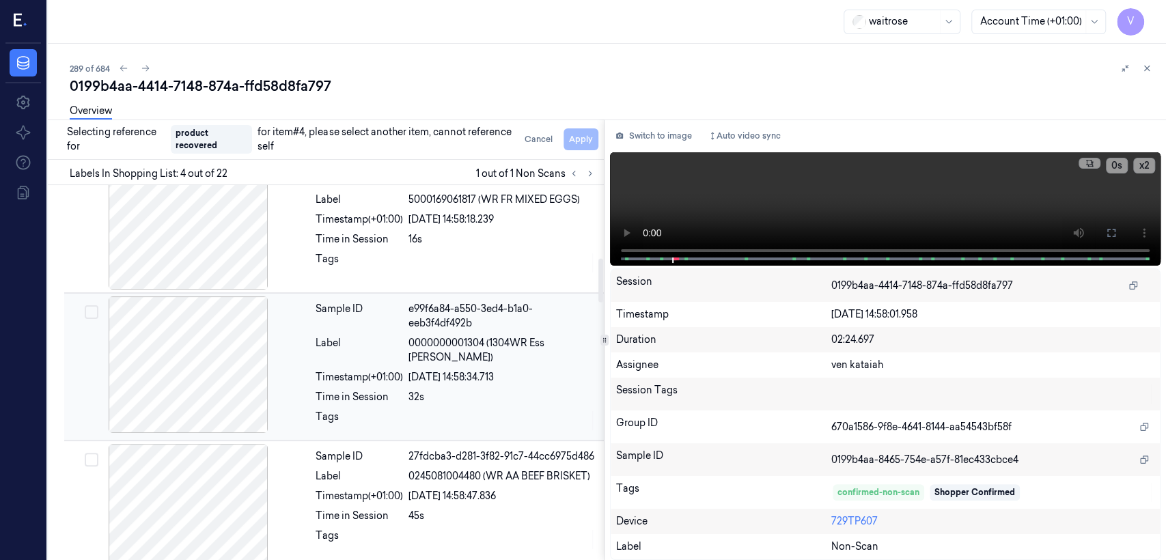
click at [416, 405] on div "Sample ID e99f6a84-a550-3ed4-b1a0-eeb3f4df492b Label 0000000001304 (1304WR Ess …" at bounding box center [455, 367] width 291 height 141
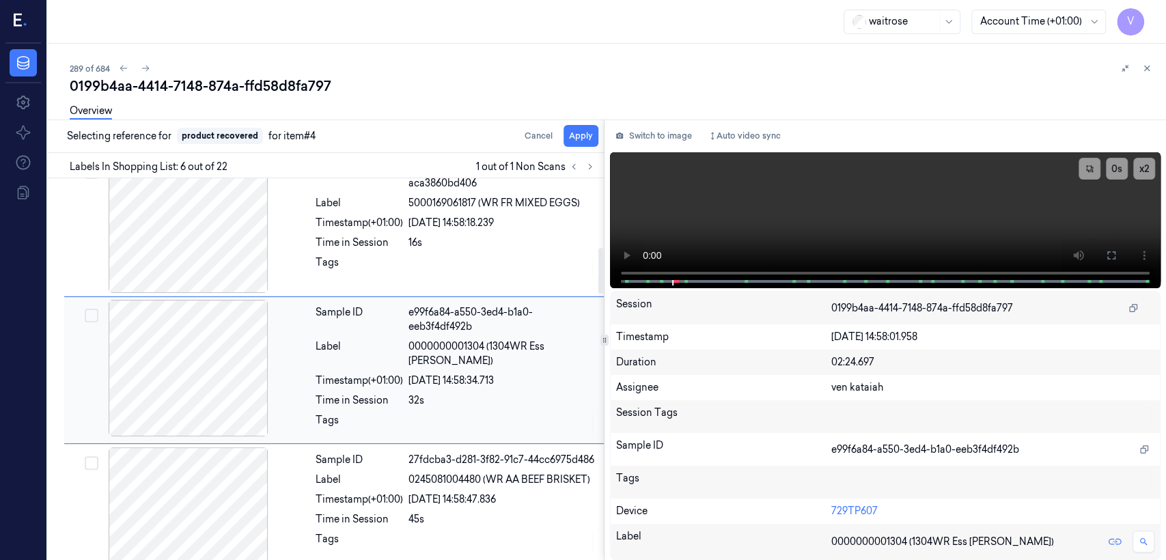
scroll to position [459, 0]
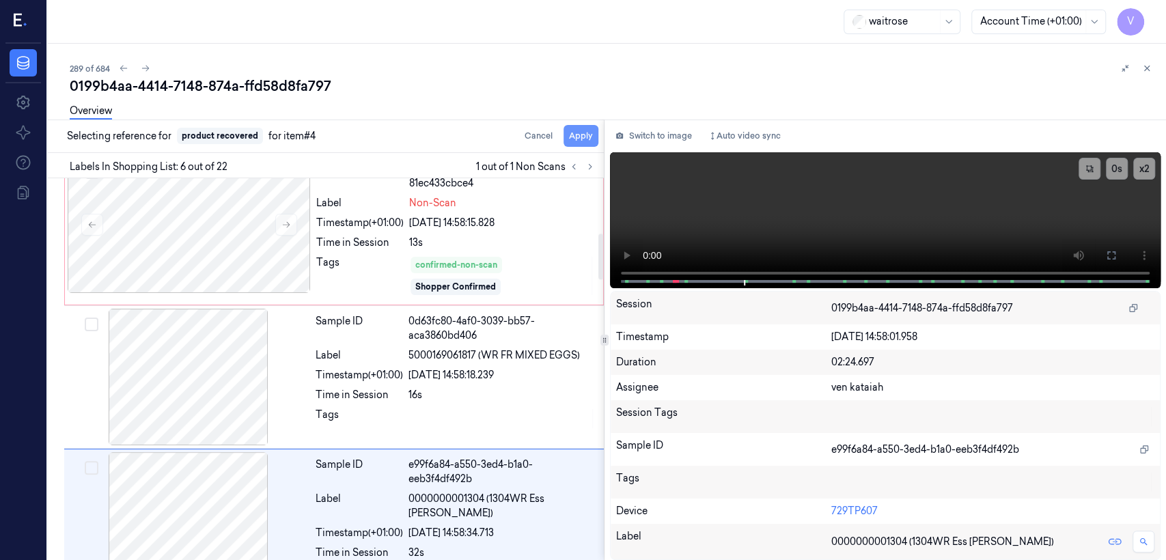
click at [581, 134] on button "Apply" at bounding box center [581, 136] width 35 height 22
click at [480, 238] on div "13s" at bounding box center [502, 243] width 186 height 14
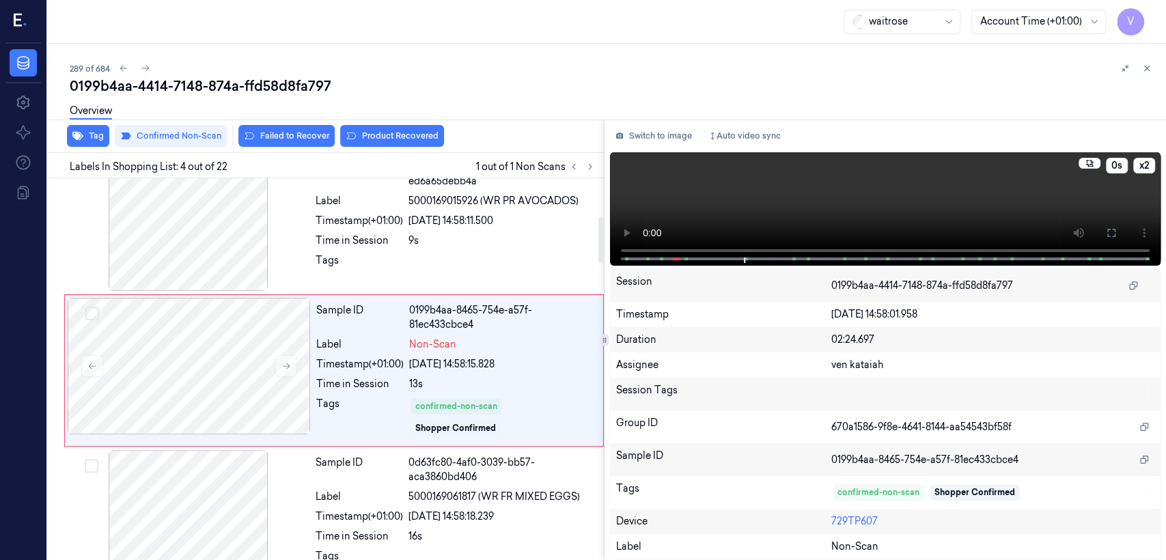
scroll to position [327, 0]
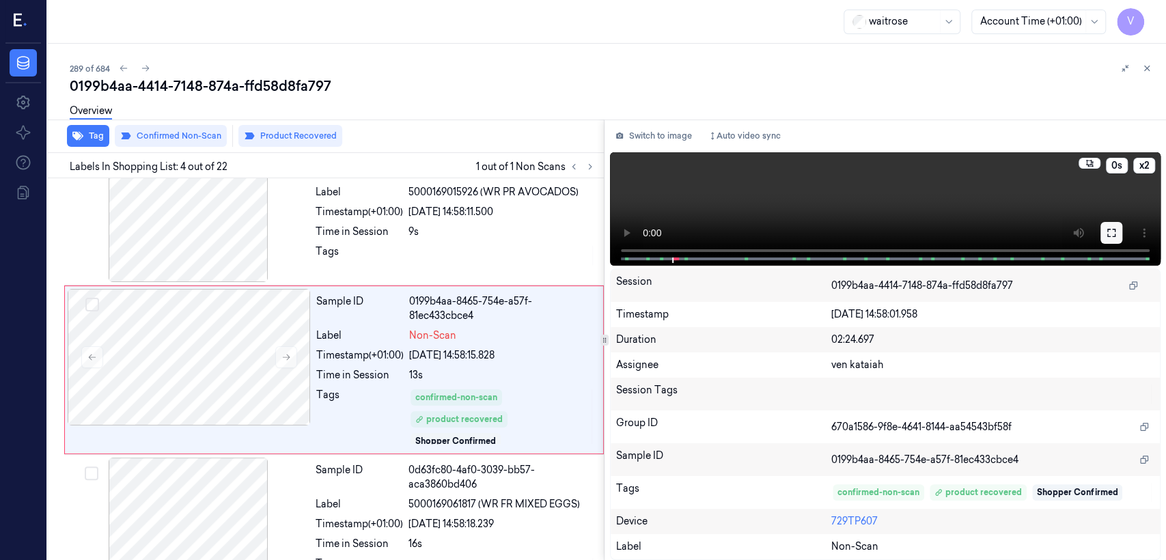
click at [1110, 228] on icon at bounding box center [1111, 233] width 11 height 11
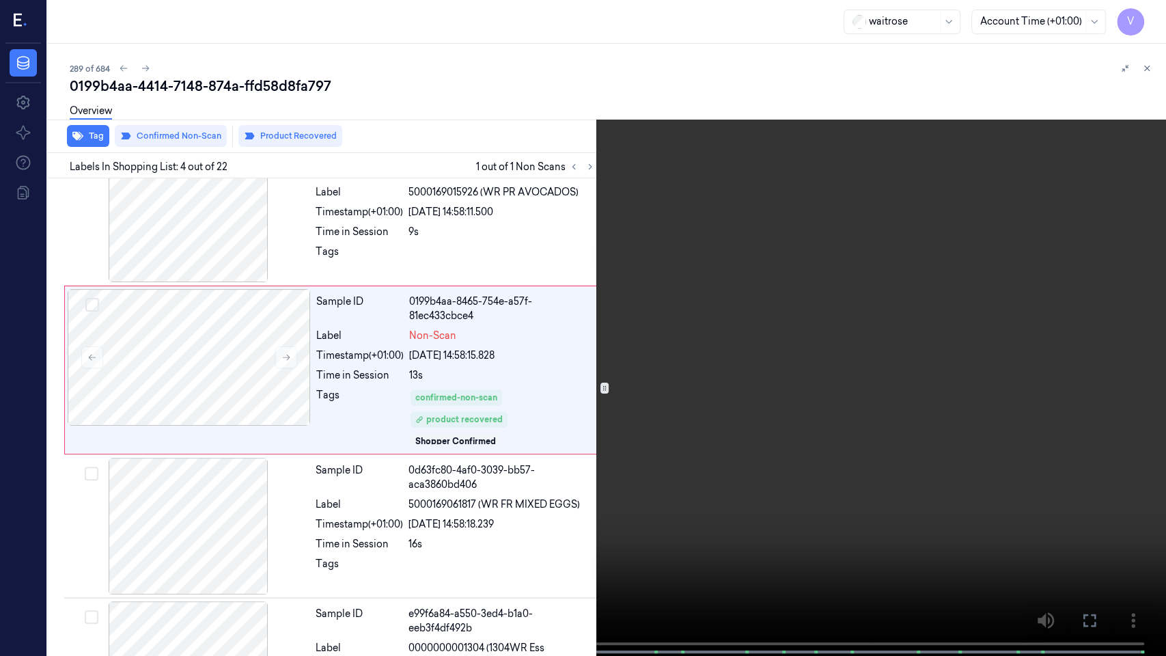
click at [420, 320] on video at bounding box center [583, 329] width 1166 height 659
click at [0, 0] on icon at bounding box center [0, 0] width 0 height 0
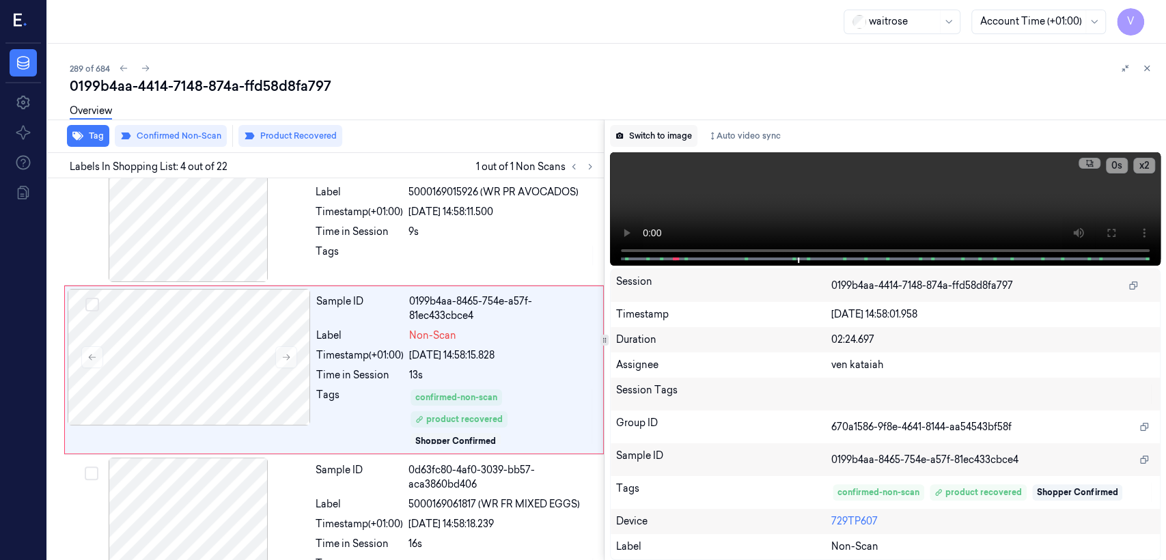
click at [651, 135] on button "Switch to image" at bounding box center [653, 136] width 87 height 22
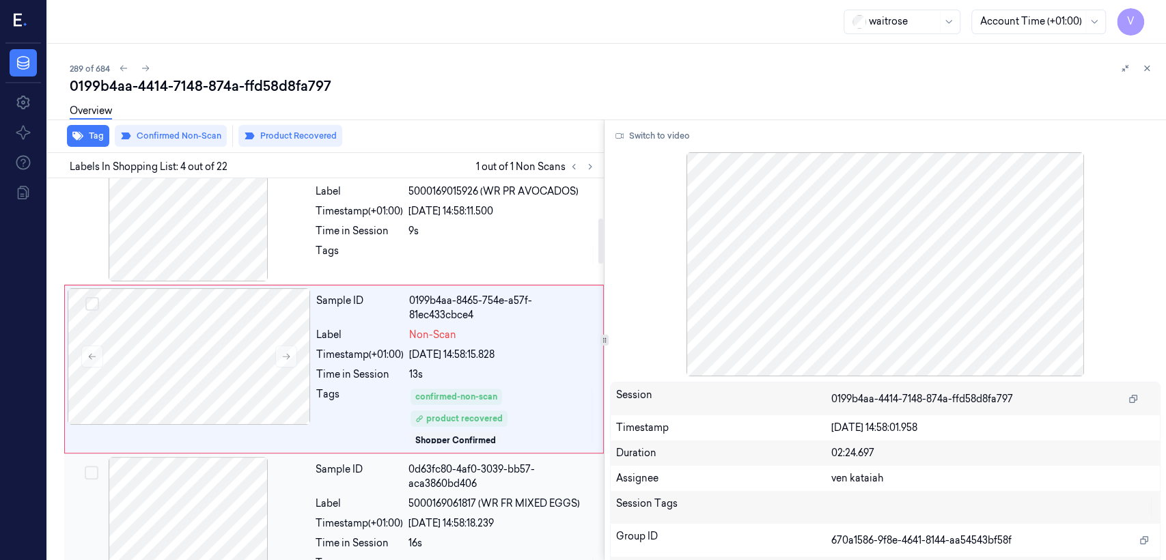
click at [367, 397] on div "Tags" at bounding box center [359, 415] width 87 height 57
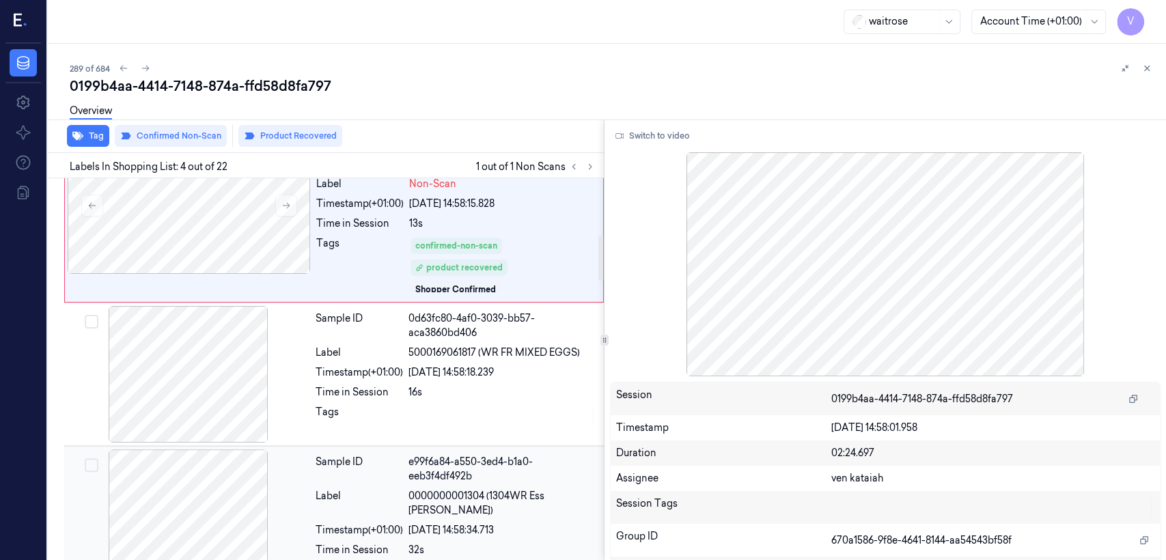
click at [400, 476] on div "Sample ID" at bounding box center [359, 469] width 87 height 29
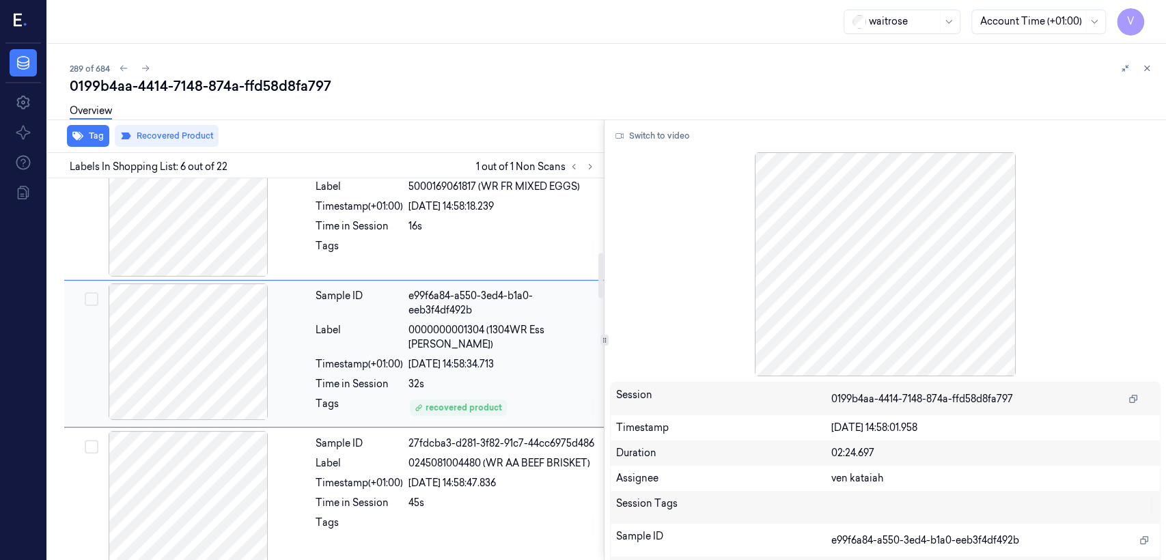
scroll to position [625, 0]
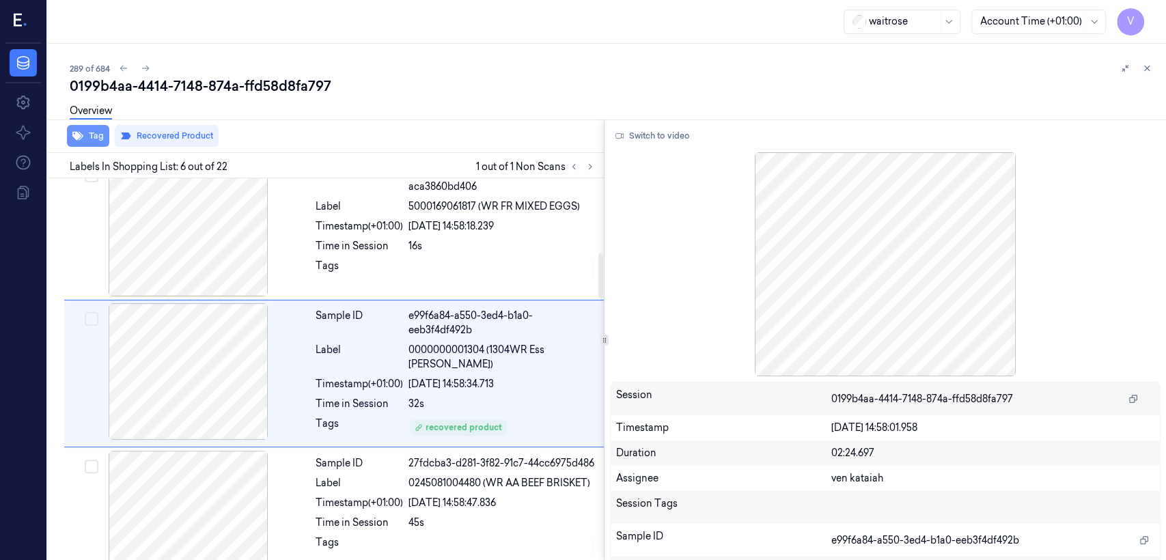
click at [91, 135] on button "Tag" at bounding box center [88, 136] width 42 height 22
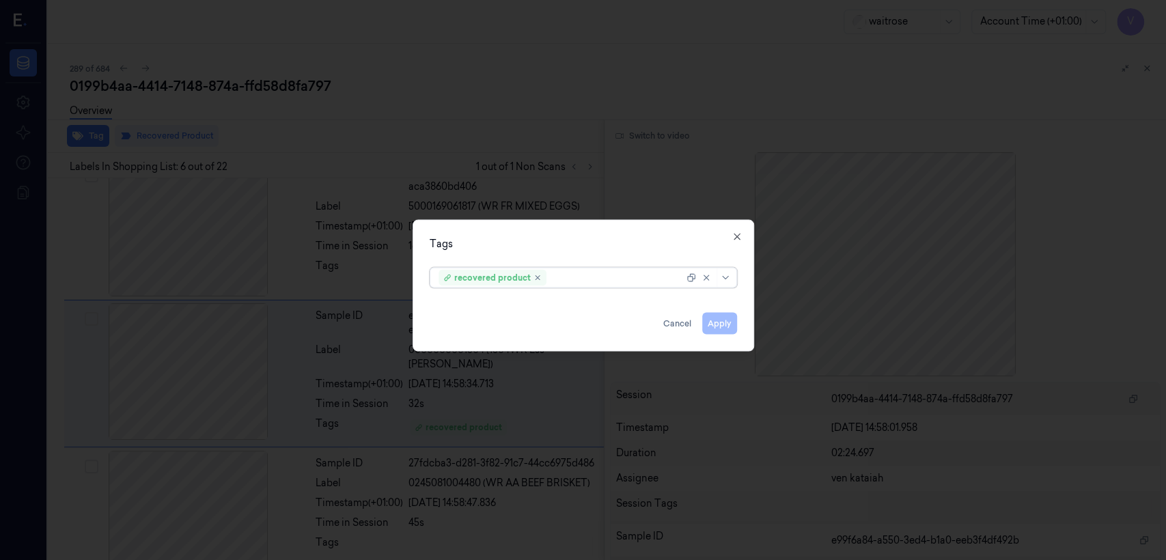
click at [667, 51] on div at bounding box center [583, 280] width 1166 height 560
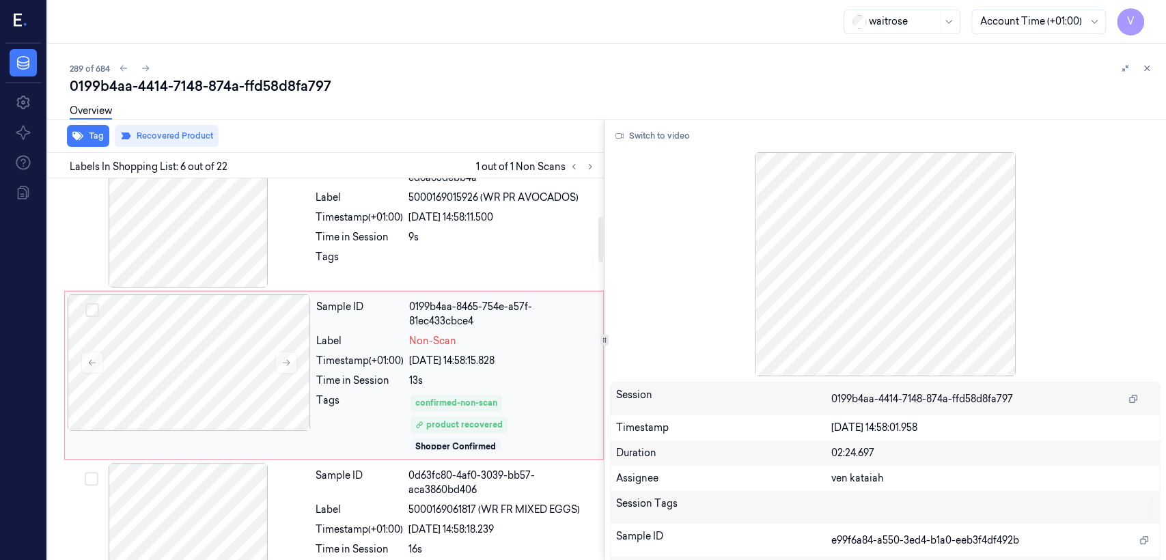
click at [430, 340] on span "Non-Scan" at bounding box center [432, 341] width 47 height 14
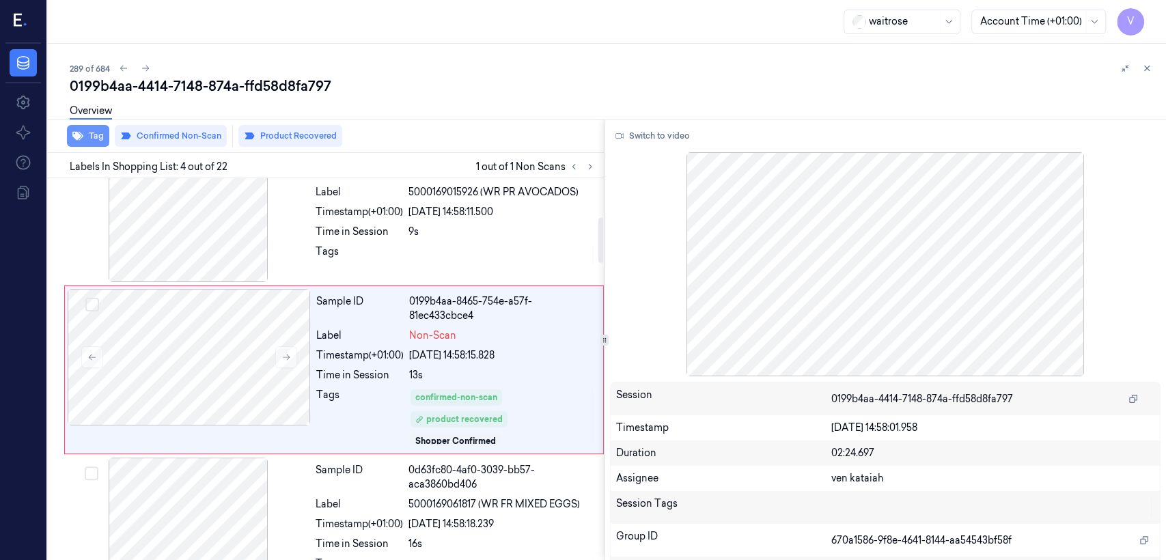
click at [105, 141] on button "Tag" at bounding box center [88, 136] width 42 height 22
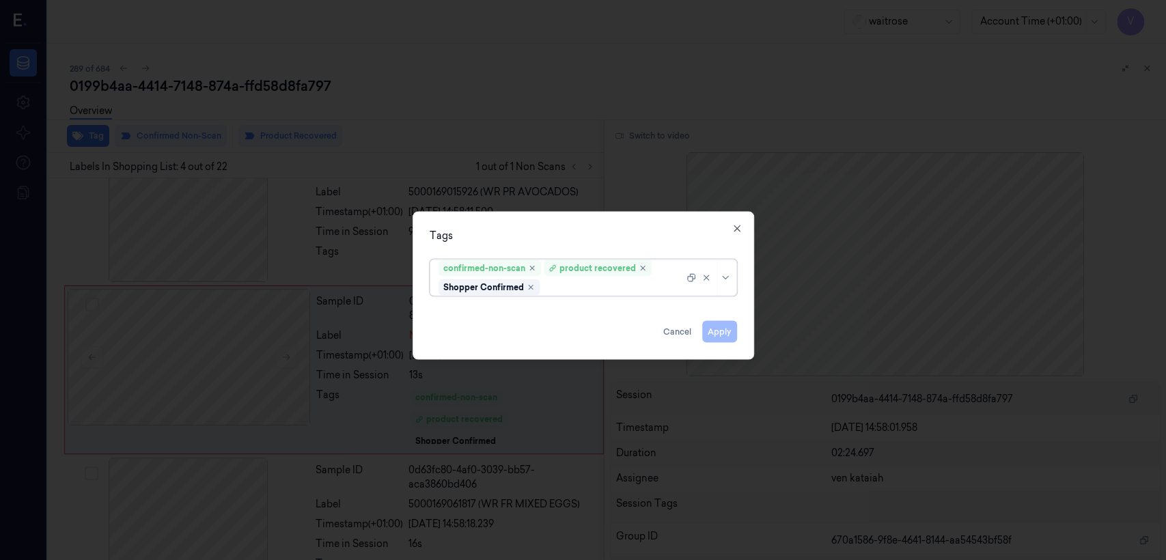
click at [670, 277] on div "confirmed-non-scan product recovered Shopper Confirmed" at bounding box center [561, 278] width 245 height 36
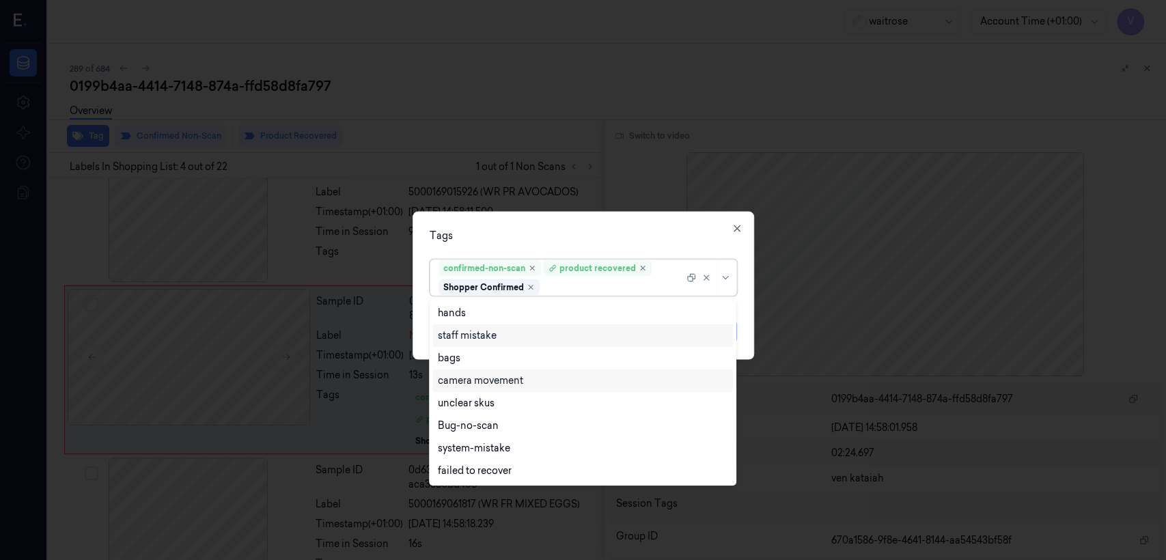
scroll to position [178, 0]
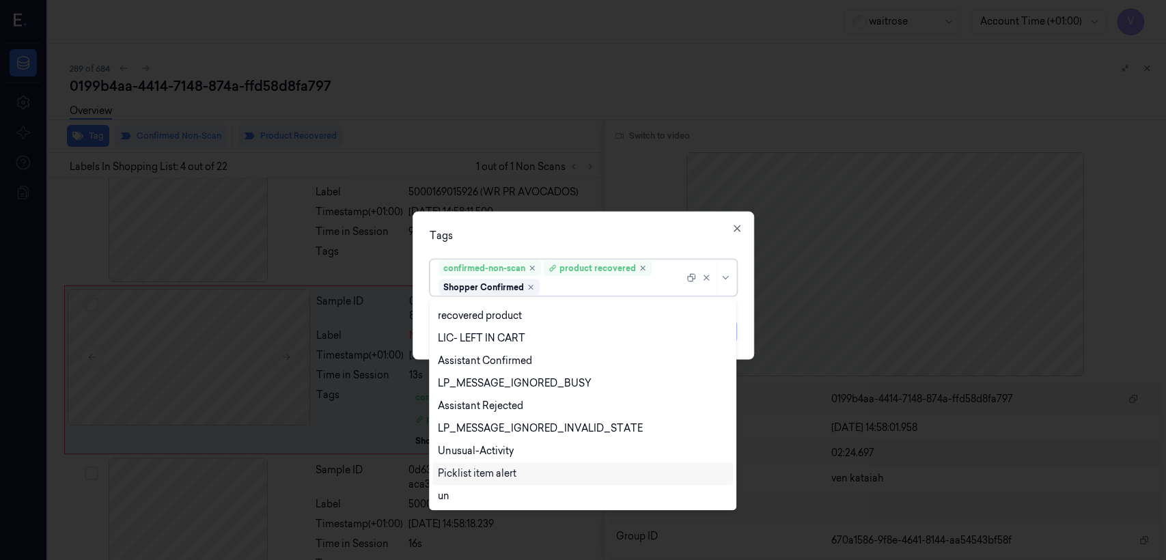
click at [527, 471] on div "Picklist item alert" at bounding box center [583, 474] width 290 height 14
click at [567, 241] on div "Tags" at bounding box center [583, 236] width 307 height 14
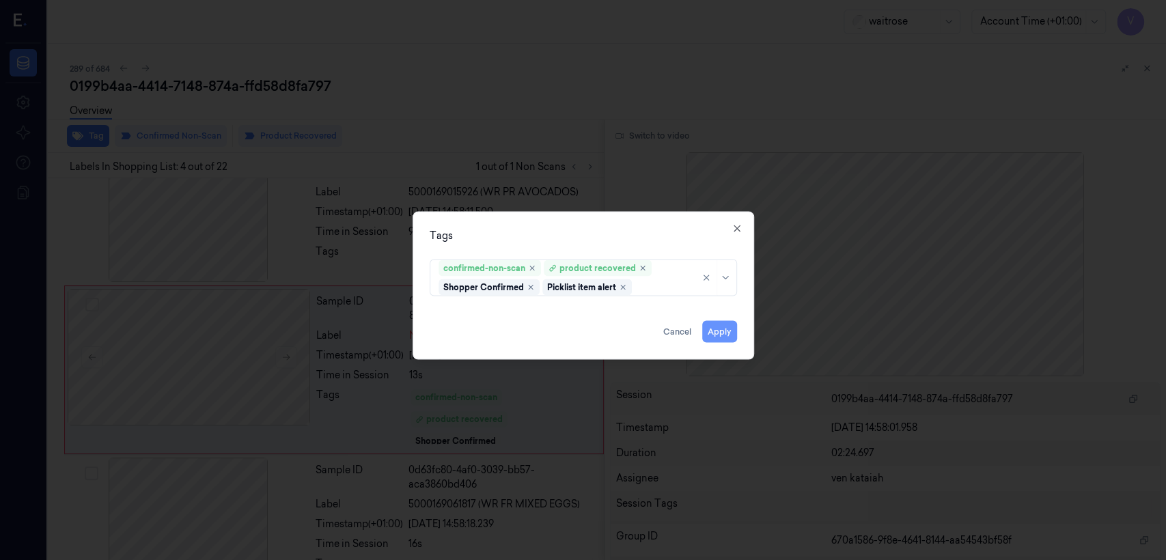
click at [706, 329] on button "Apply" at bounding box center [719, 332] width 35 height 22
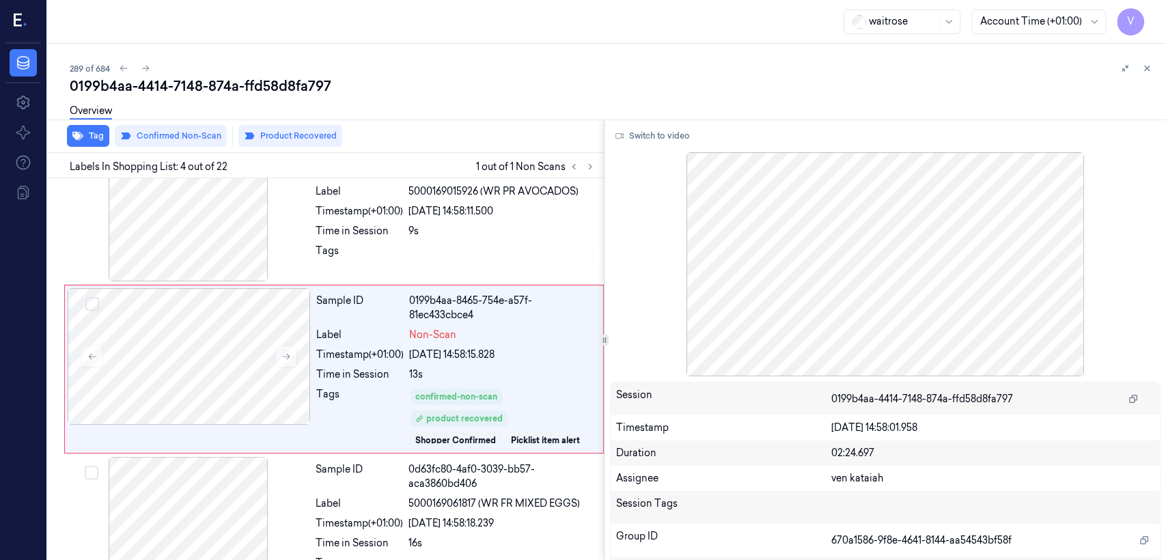
scroll to position [327, 0]
click at [1149, 76] on div "289 of 684 0199b4aa-4414-7148-874a-ffd58d8fa797 Overview Tag Confirmed Non-Scan…" at bounding box center [607, 302] width 1119 height 517
click at [1149, 72] on icon at bounding box center [1147, 69] width 10 height 10
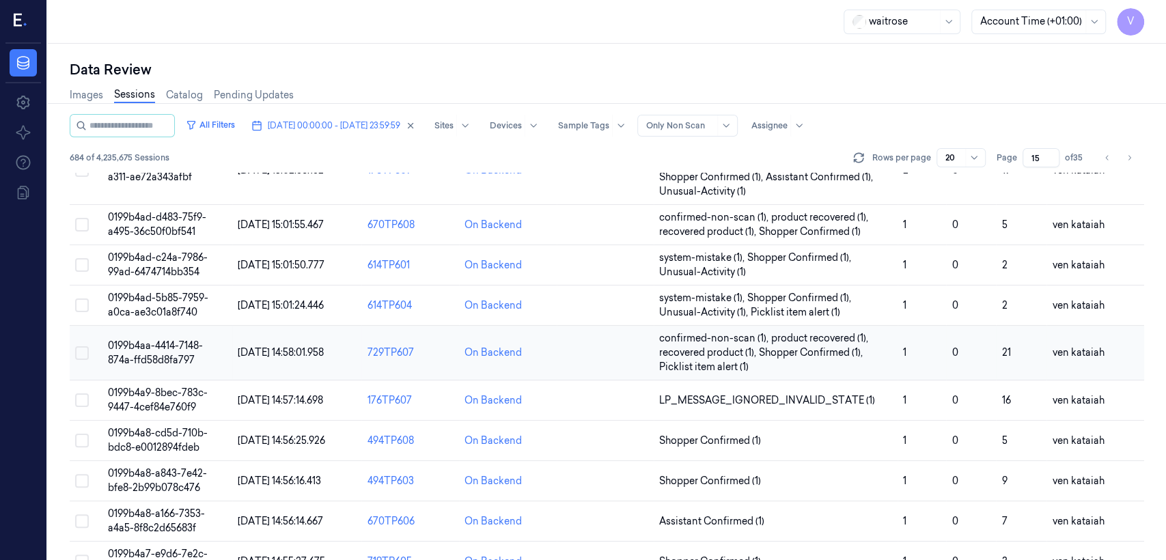
scroll to position [380, 0]
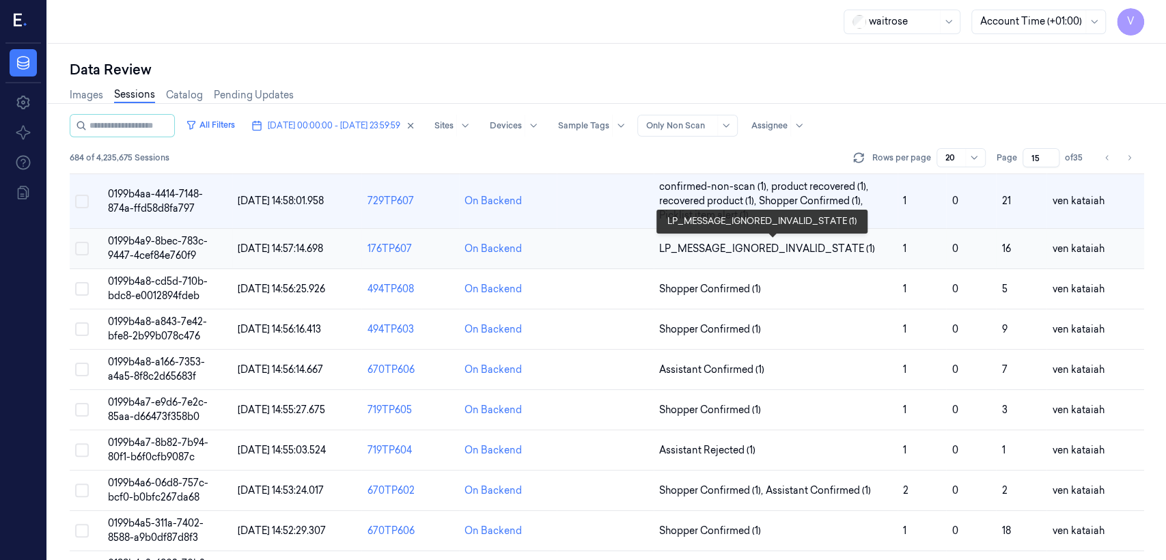
click at [849, 253] on span "LP_MESSAGE_IGNORED_INVALID_STATE (1)" at bounding box center [767, 249] width 216 height 14
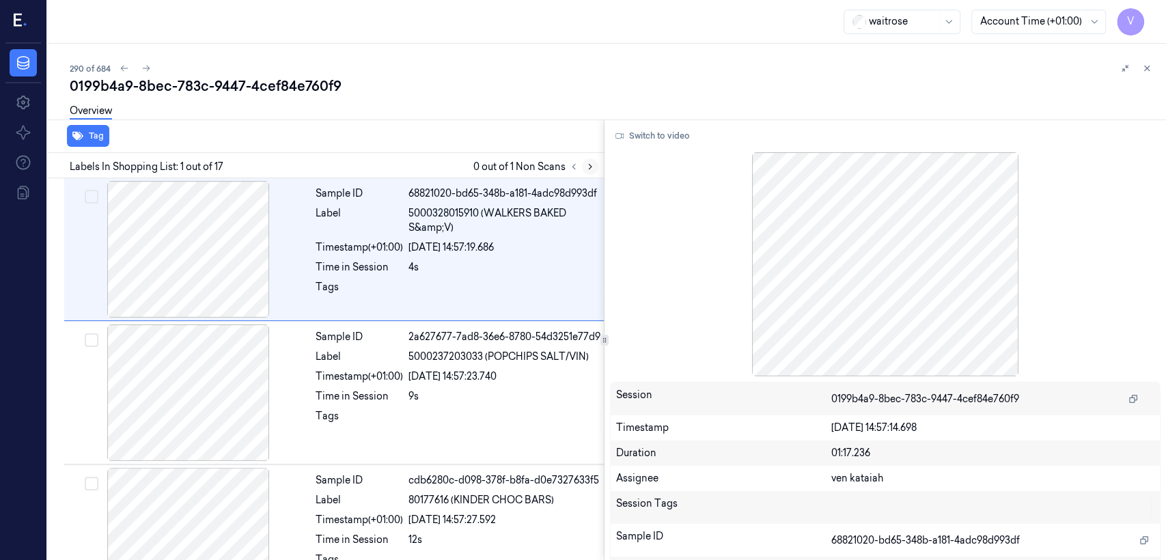
click at [589, 169] on icon at bounding box center [590, 167] width 3 height 5
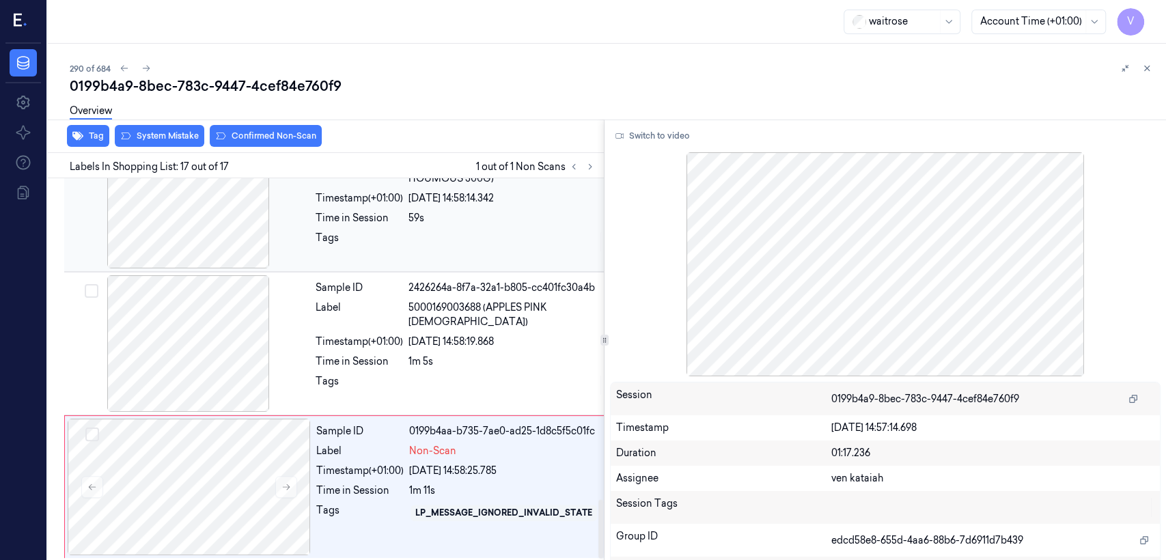
scroll to position [2090, 0]
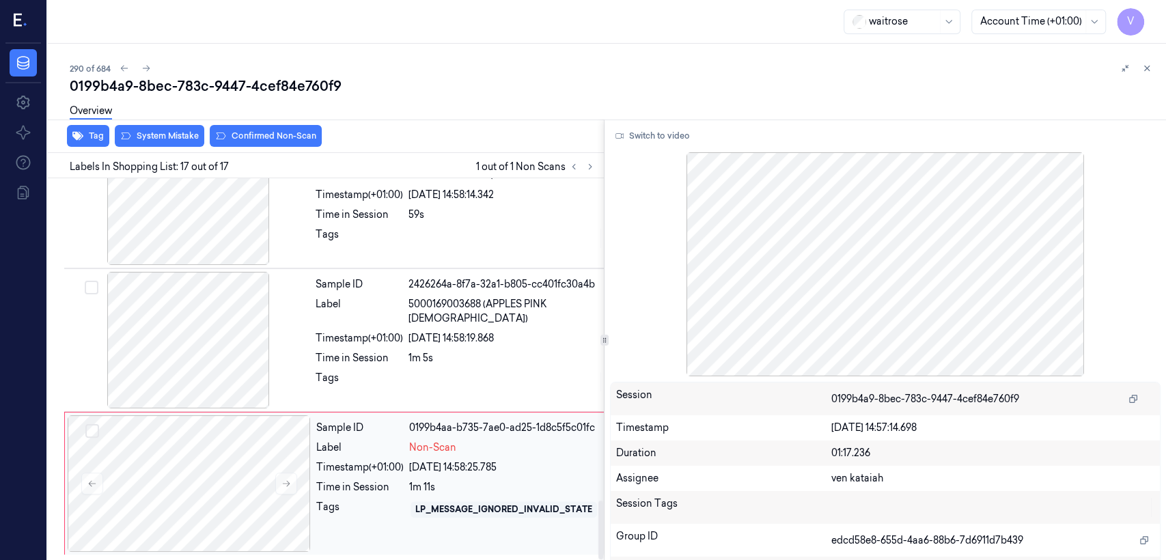
drag, startPoint x: 497, startPoint y: 471, endPoint x: 469, endPoint y: 471, distance: 28.0
click at [496, 471] on div "[DATE] 14:58:25.785" at bounding box center [506, 468] width 194 height 14
click at [293, 473] on button at bounding box center [286, 484] width 22 height 22
click at [287, 481] on icon at bounding box center [287, 484] width 8 height 6
click at [288, 479] on icon at bounding box center [287, 484] width 10 height 10
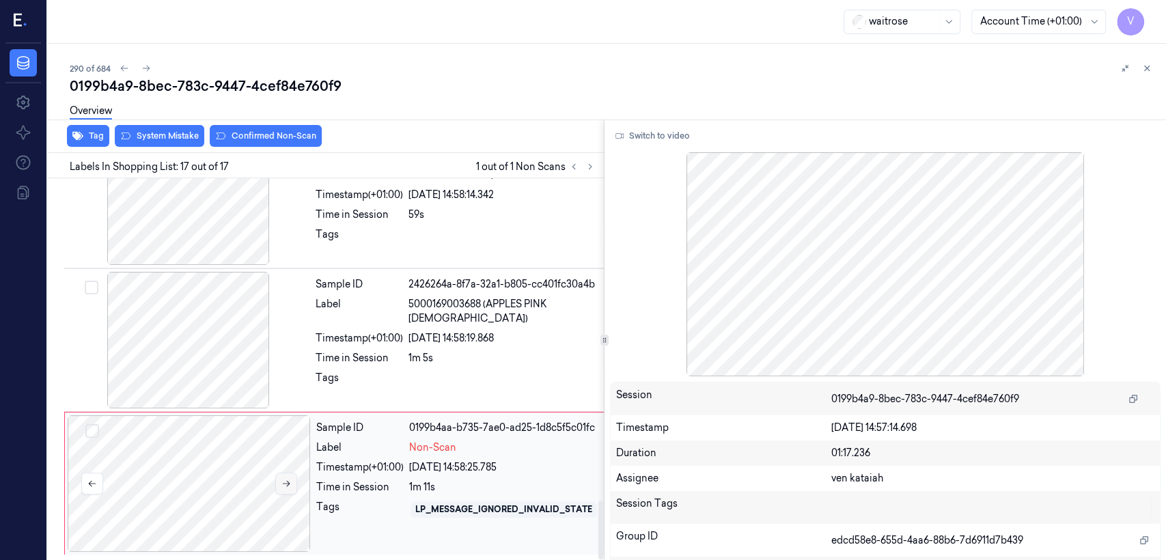
click at [288, 479] on icon at bounding box center [287, 484] width 10 height 10
click at [348, 371] on div "Tags" at bounding box center [359, 382] width 87 height 22
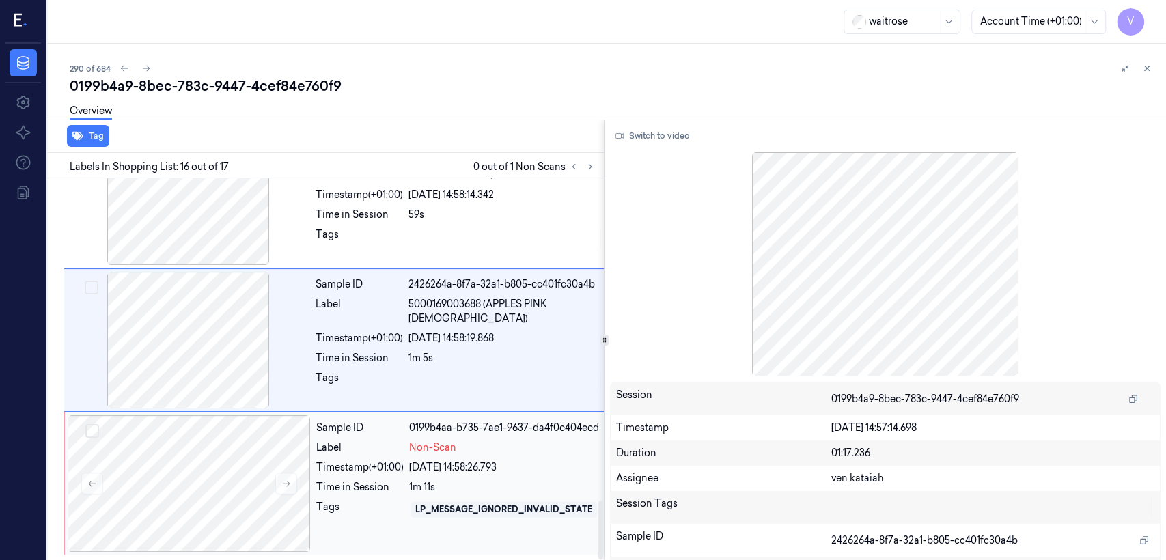
click at [372, 448] on div "Sample ID 0199b4aa-b735-7ae1-9637-da4f0c404ecd Label Non-Scan Timestamp (+01:00…" at bounding box center [460, 483] width 298 height 137
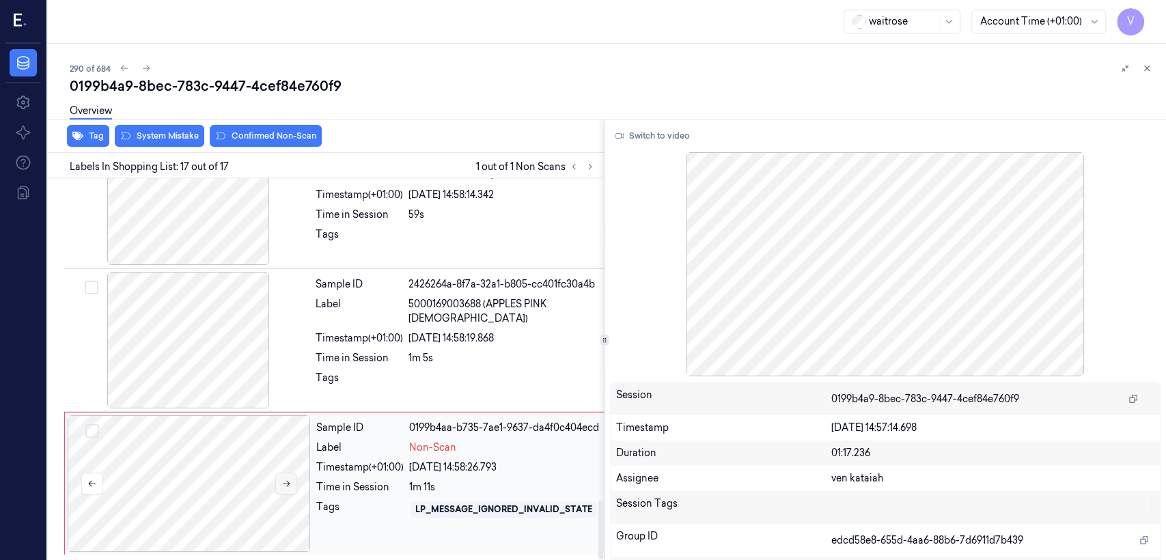
click at [285, 480] on icon at bounding box center [287, 484] width 10 height 10
click at [635, 141] on button "Switch to video" at bounding box center [652, 136] width 85 height 22
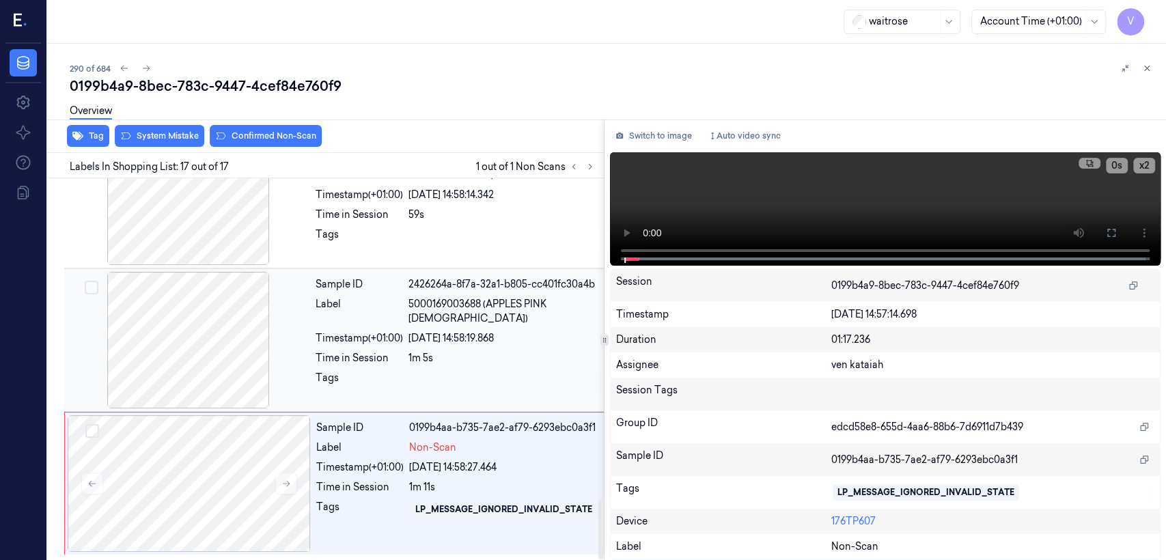
click at [464, 372] on div "Sample ID 2426264a-8f7a-32a1-b805-cc401fc30a4b Label 5000169003688 (APPLES PINK…" at bounding box center [459, 340] width 299 height 137
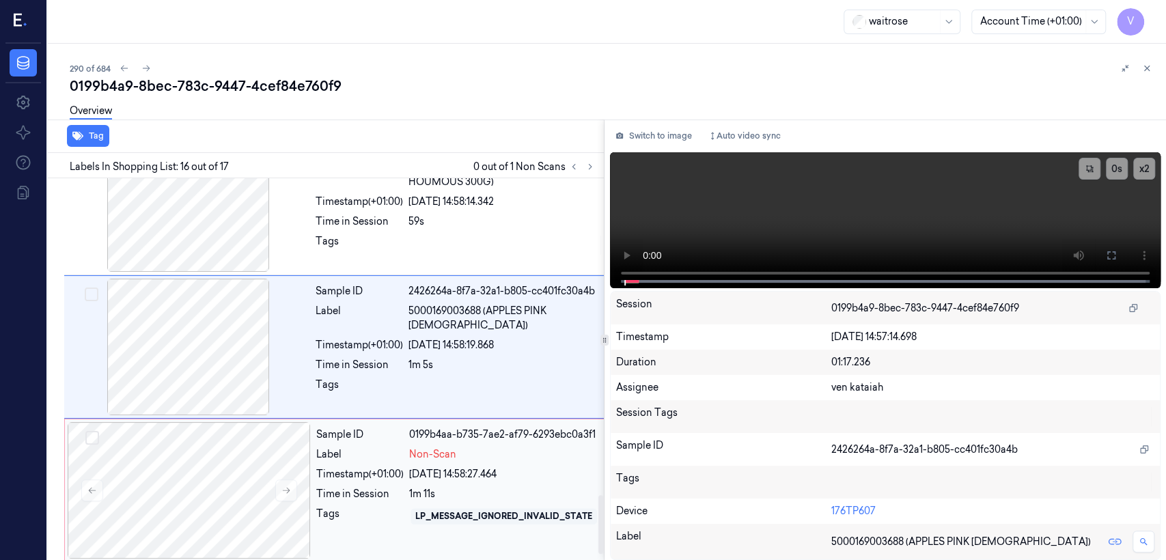
click at [410, 462] on span "Non-Scan" at bounding box center [432, 455] width 47 height 14
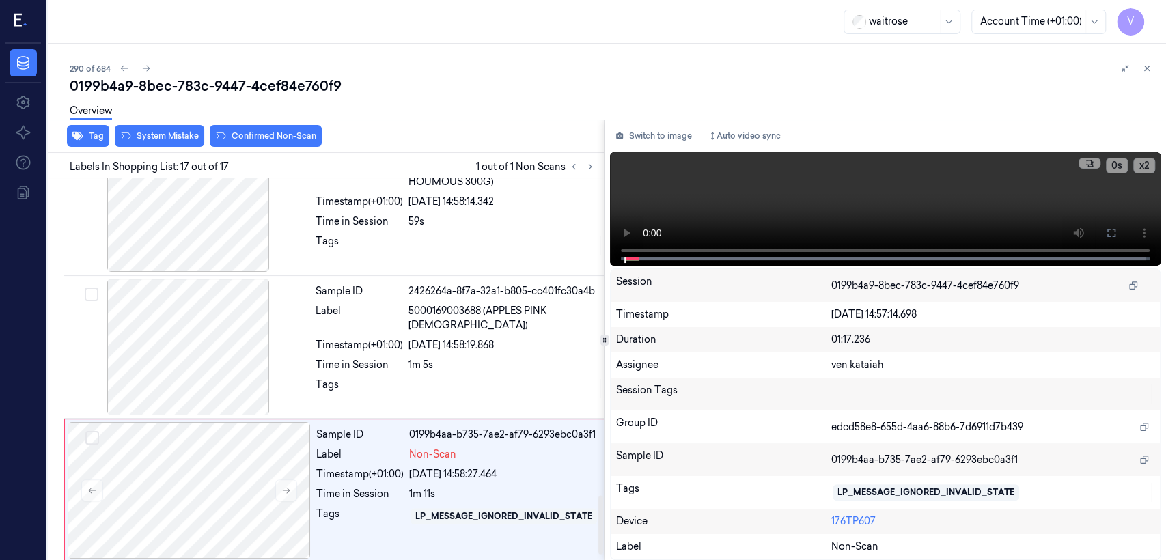
scroll to position [2090, 0]
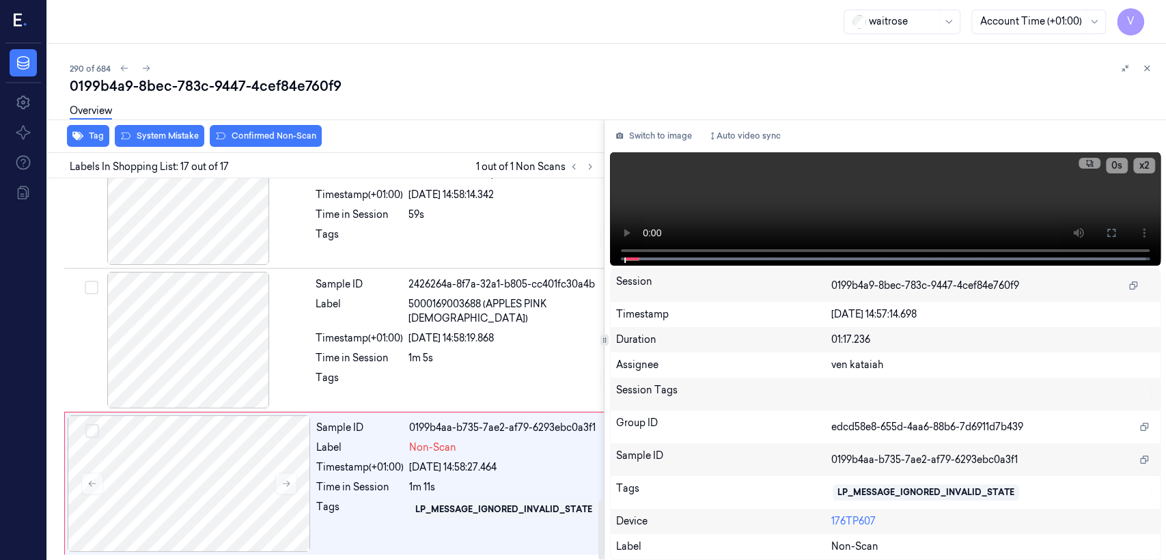
click at [178, 129] on div "Overview" at bounding box center [613, 113] width 1086 height 35
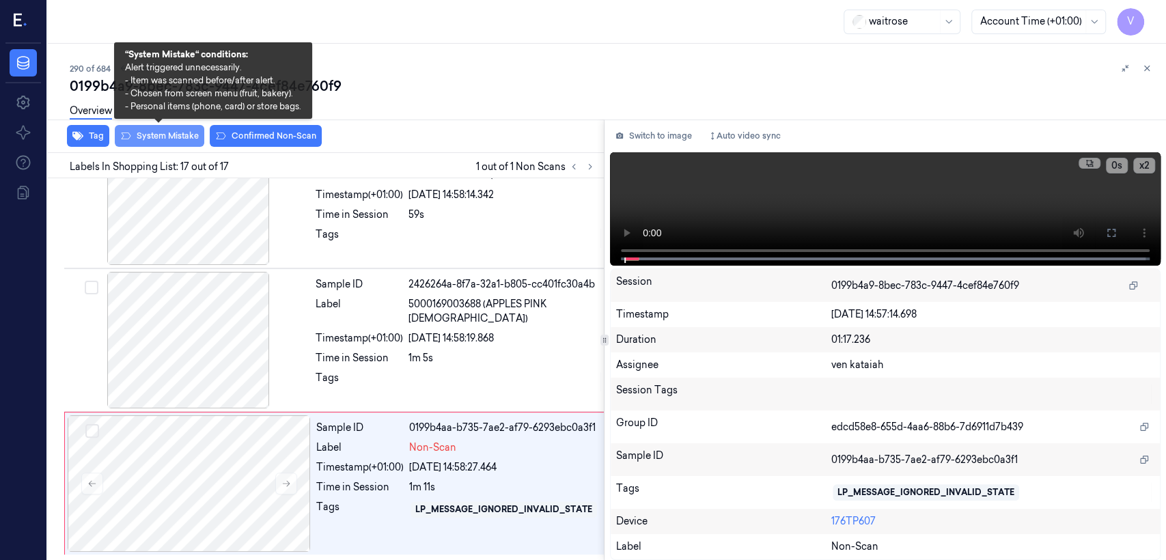
click at [150, 137] on button "System Mistake" at bounding box center [160, 136] width 90 height 22
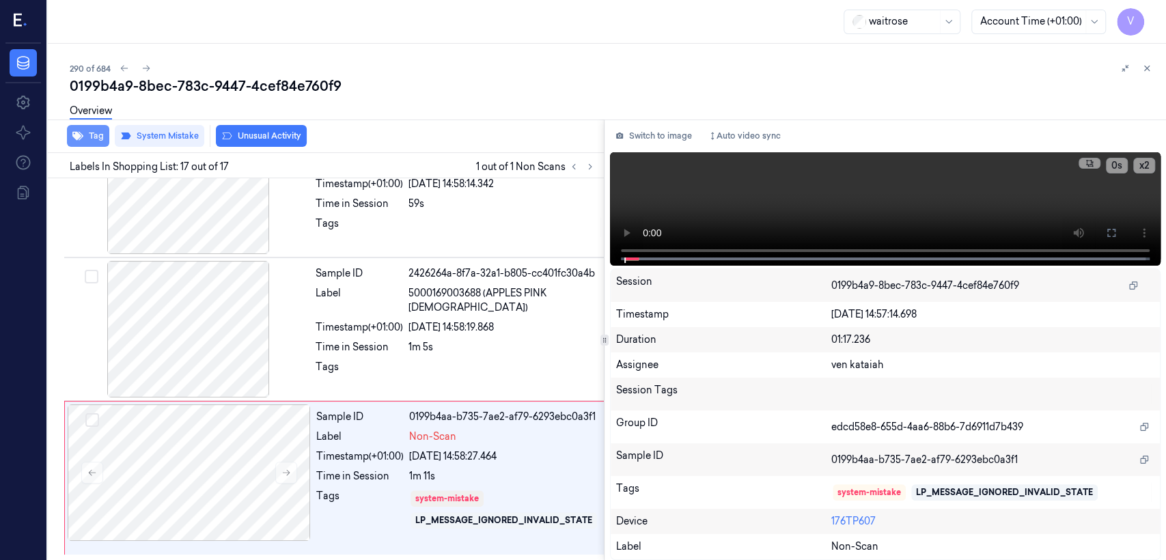
scroll to position [2109, 0]
click at [97, 133] on button "Tag" at bounding box center [88, 136] width 42 height 22
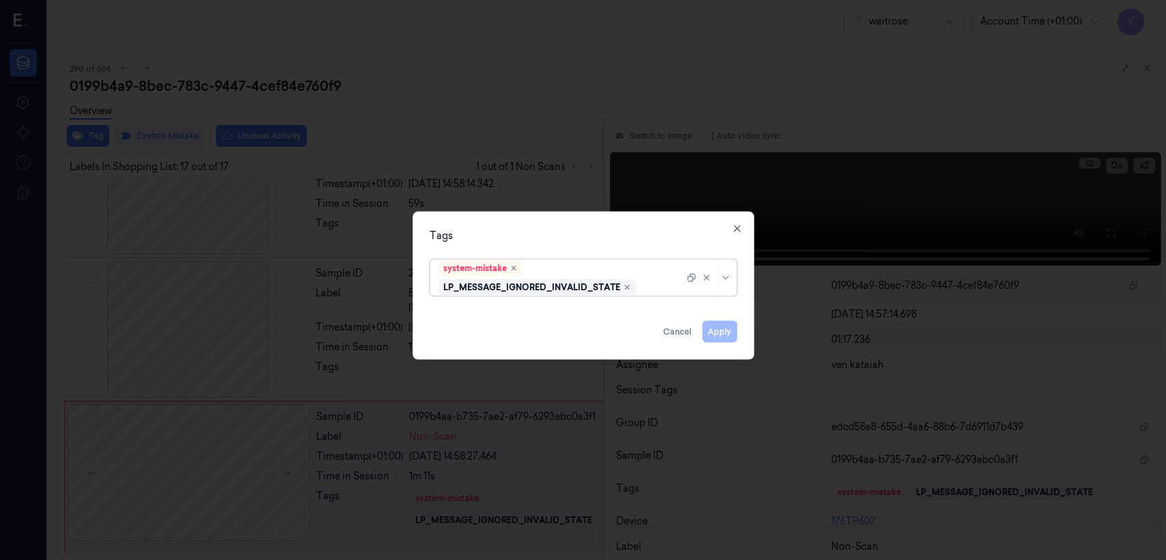
click at [662, 280] on div at bounding box center [661, 287] width 45 height 14
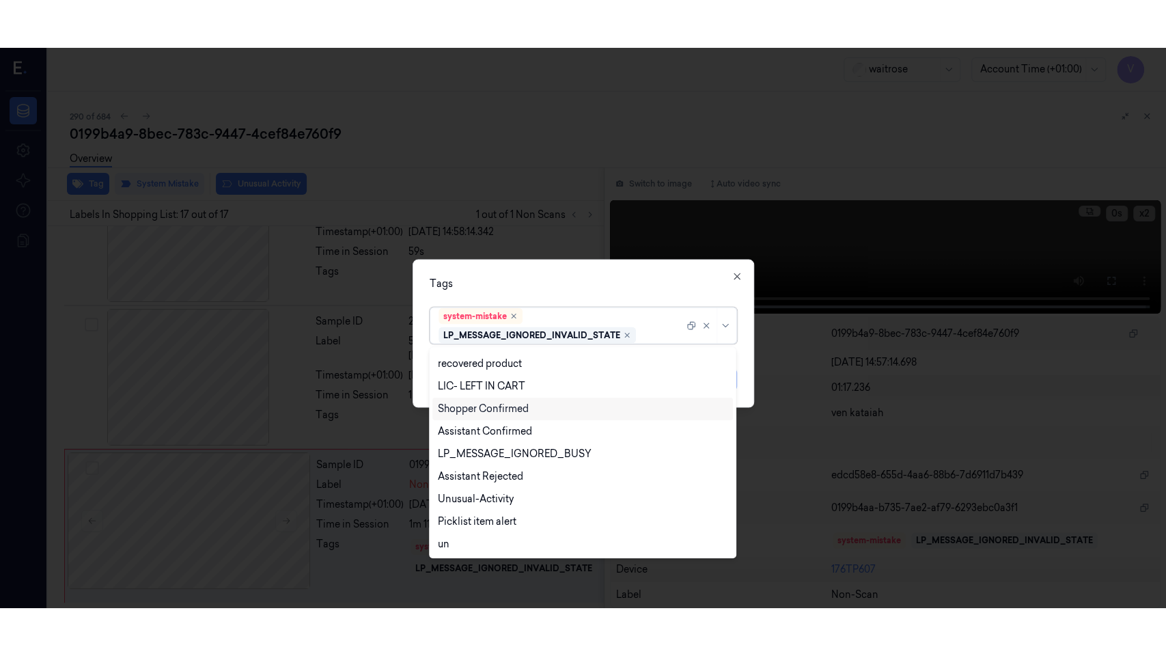
scroll to position [0, 0]
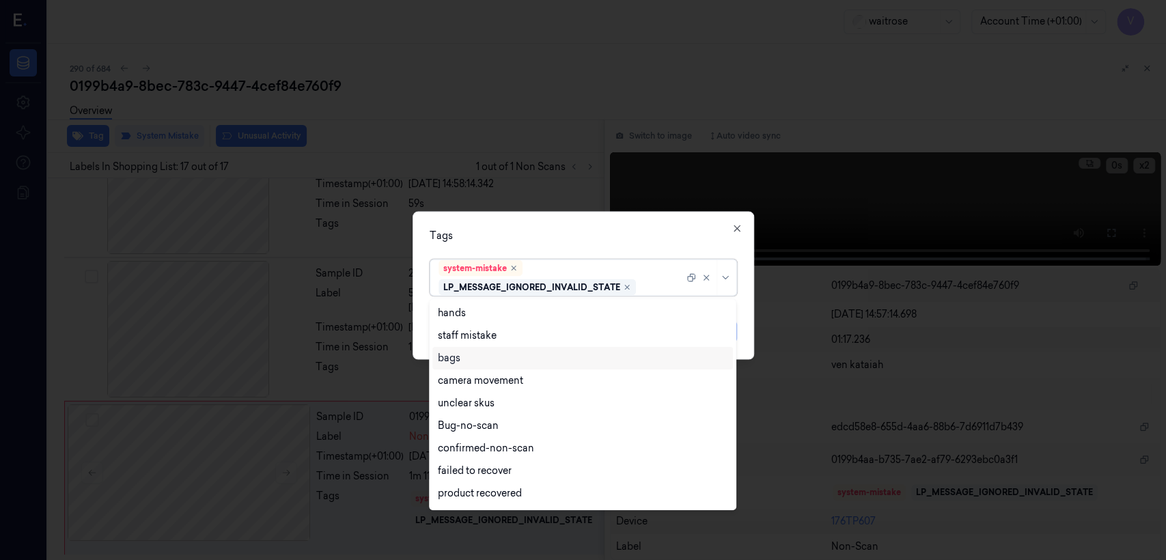
click at [460, 362] on div "bags" at bounding box center [449, 358] width 23 height 14
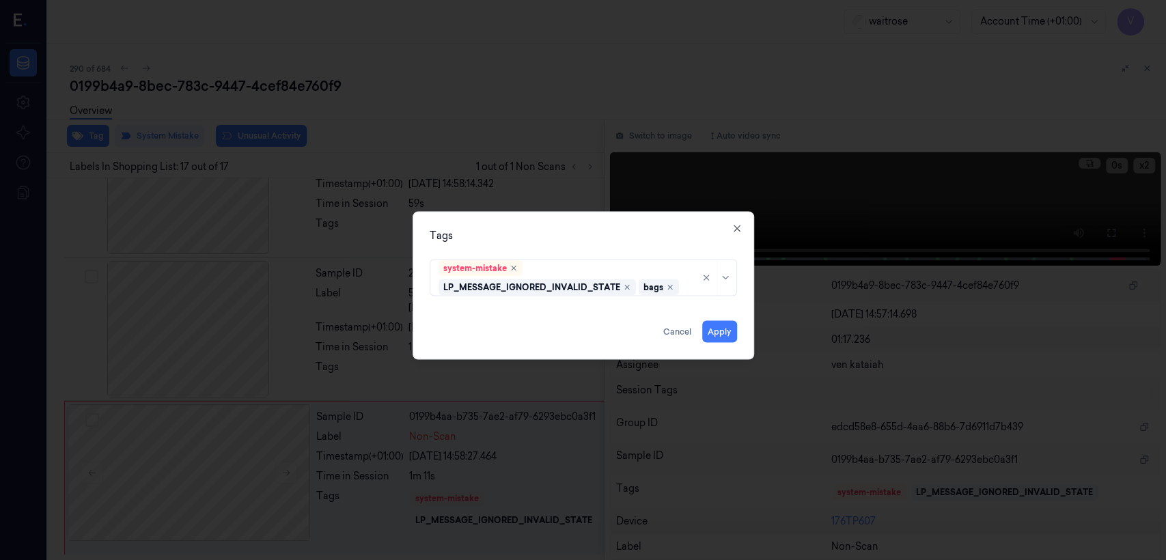
click at [593, 241] on div "Tags system-mistake LP_MESSAGE_IGNORED_INVALID_STATE bags Apply Cancel Close" at bounding box center [584, 286] width 342 height 148
click at [711, 333] on button "Apply" at bounding box center [719, 332] width 35 height 22
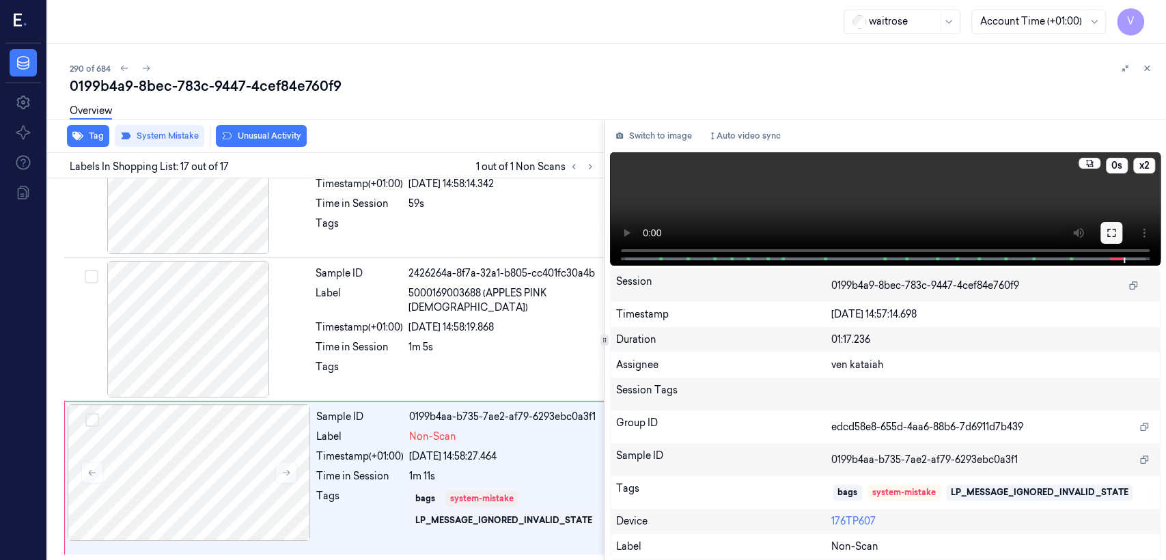
click at [1121, 232] on button at bounding box center [1112, 233] width 22 height 22
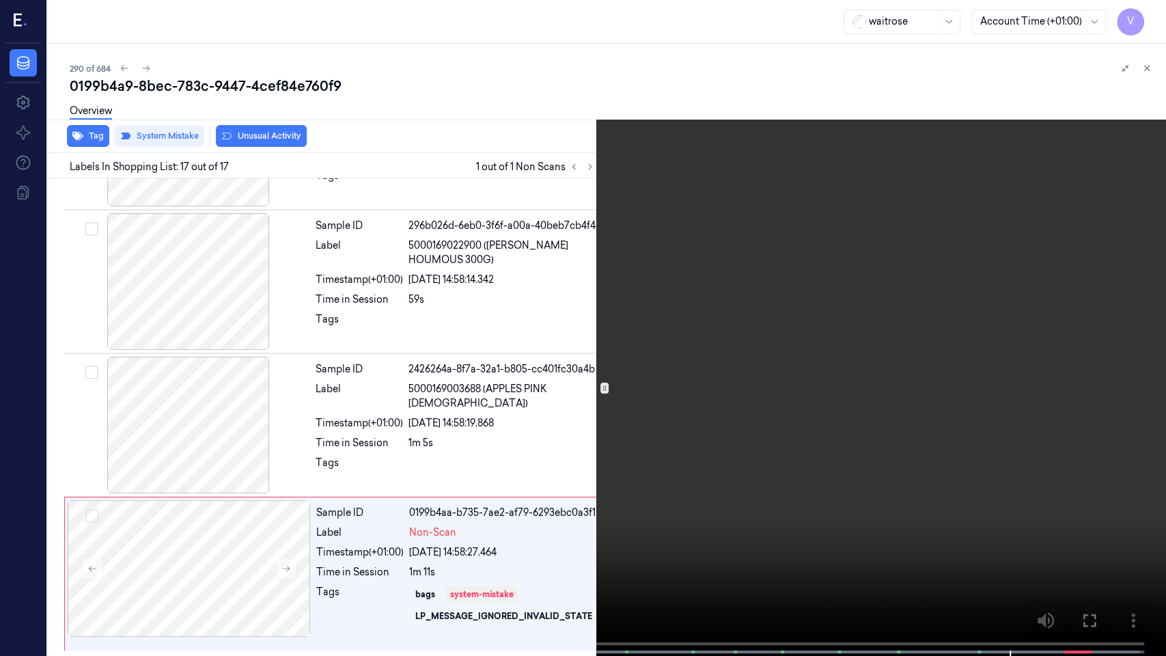
click at [674, 424] on video at bounding box center [583, 329] width 1166 height 659
click at [0, 0] on icon at bounding box center [0, 0] width 0 height 0
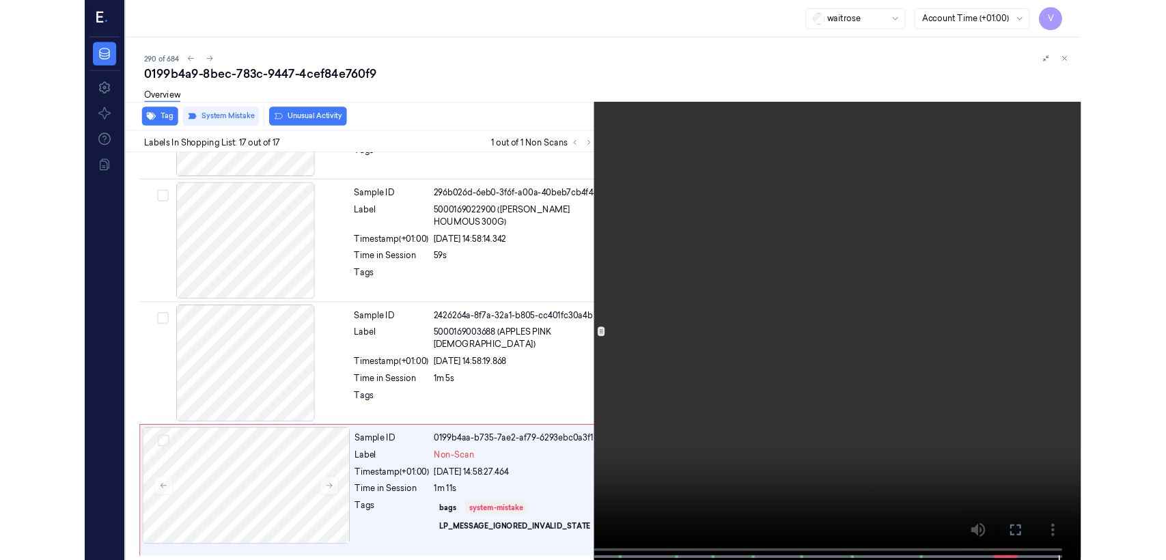
scroll to position [2109, 0]
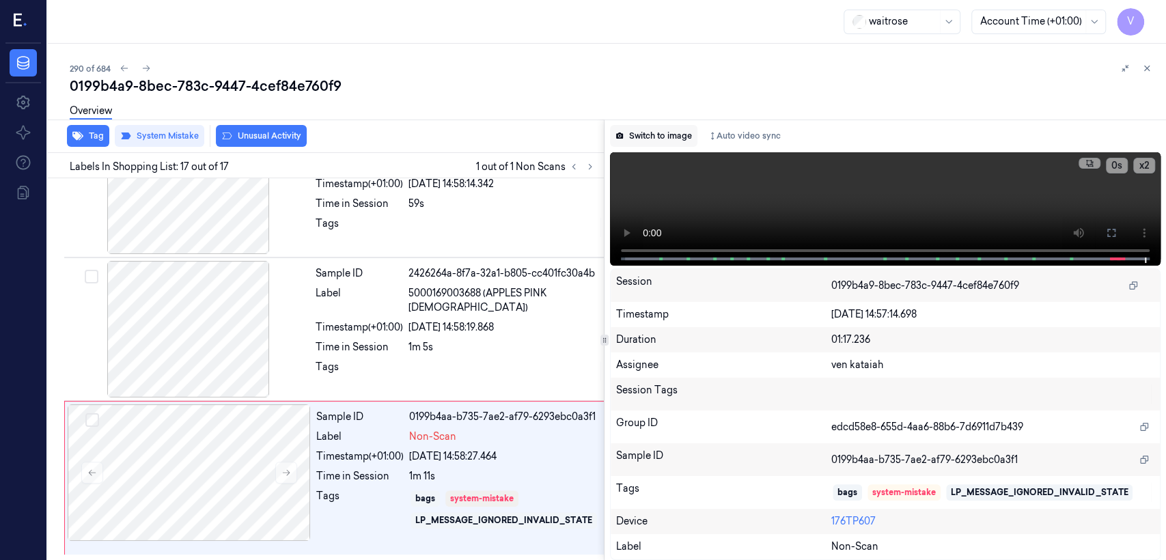
click at [676, 136] on button "Switch to image" at bounding box center [653, 136] width 87 height 22
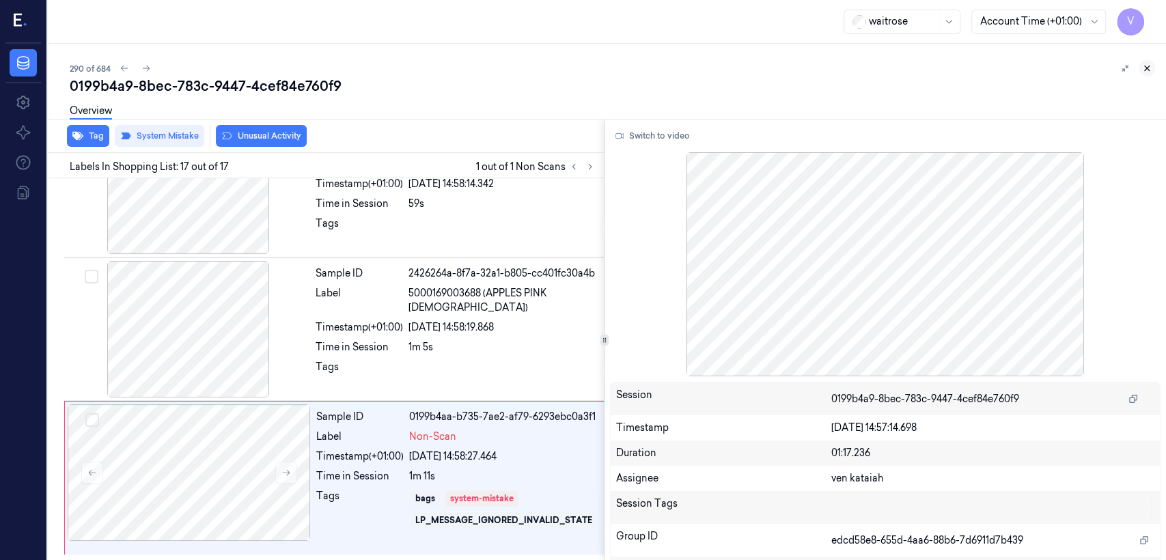
click at [1145, 64] on icon at bounding box center [1147, 69] width 10 height 10
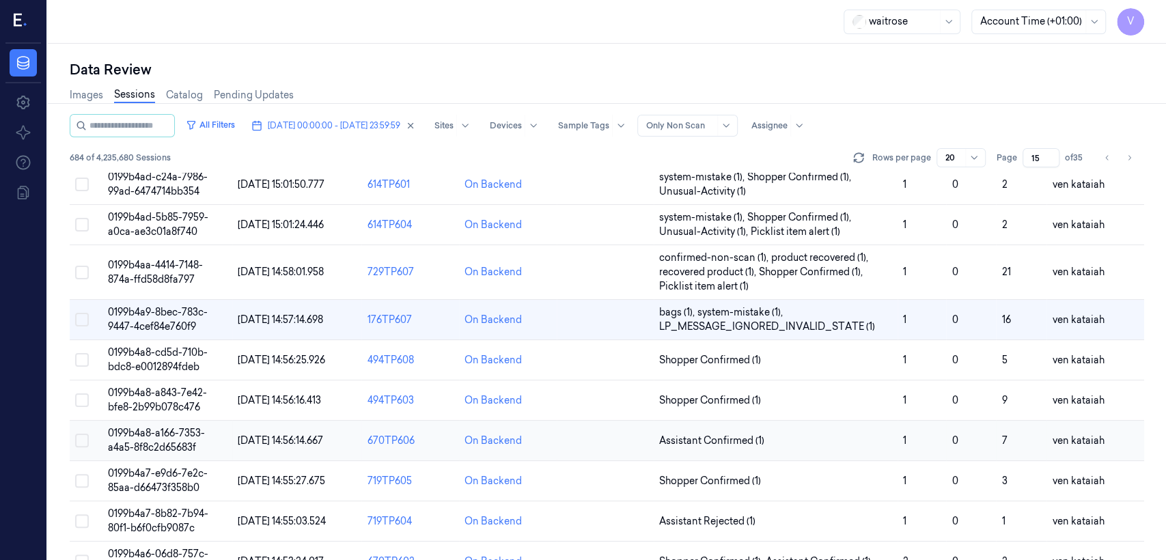
scroll to position [348, 0]
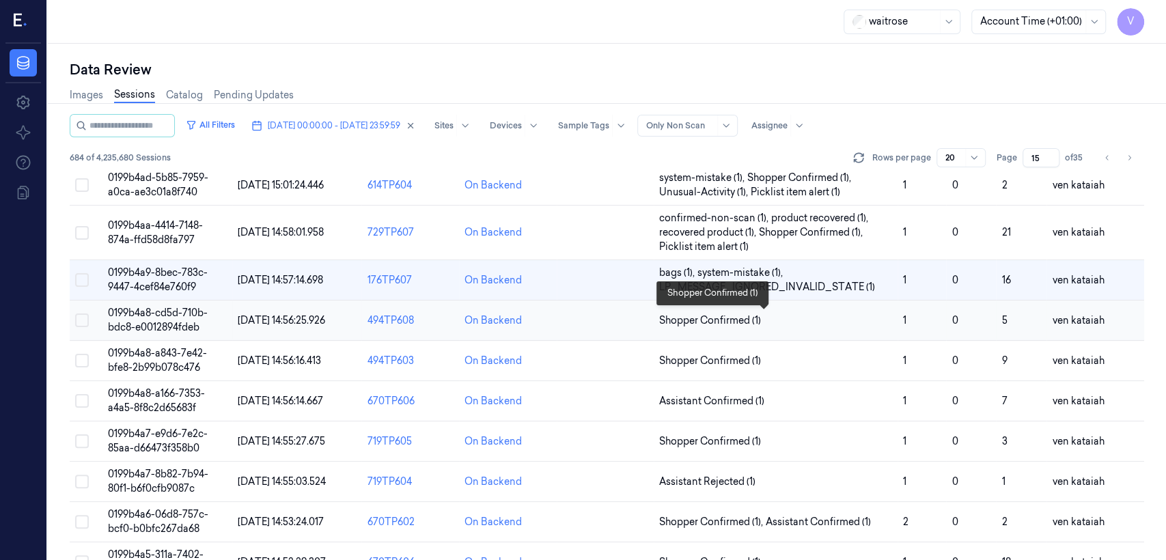
click at [752, 324] on span "Shopper Confirmed (1)" at bounding box center [710, 321] width 102 height 14
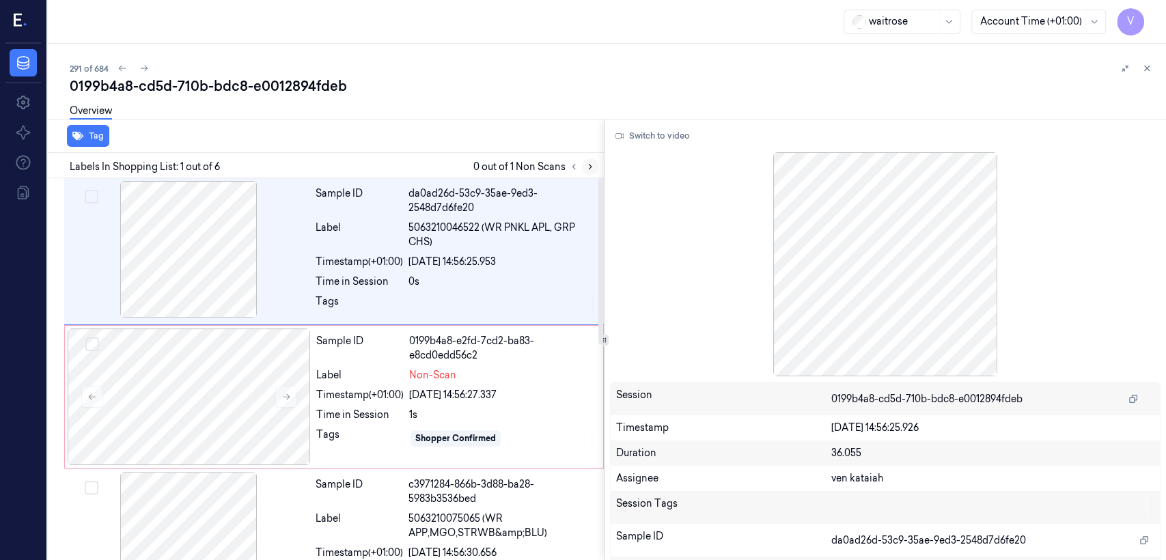
click at [586, 165] on icon at bounding box center [591, 167] width 10 height 10
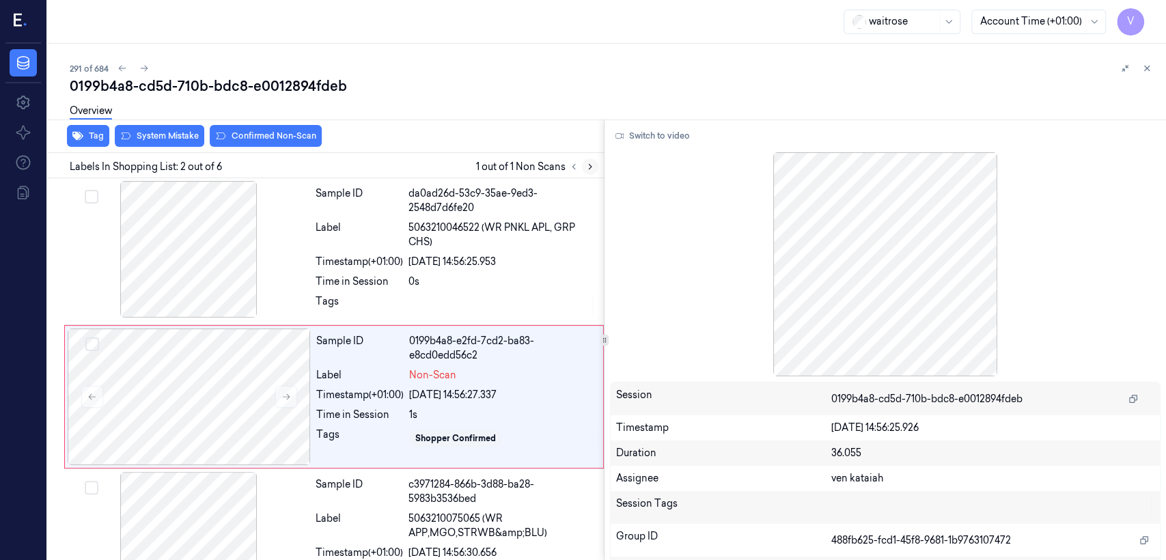
scroll to position [27, 0]
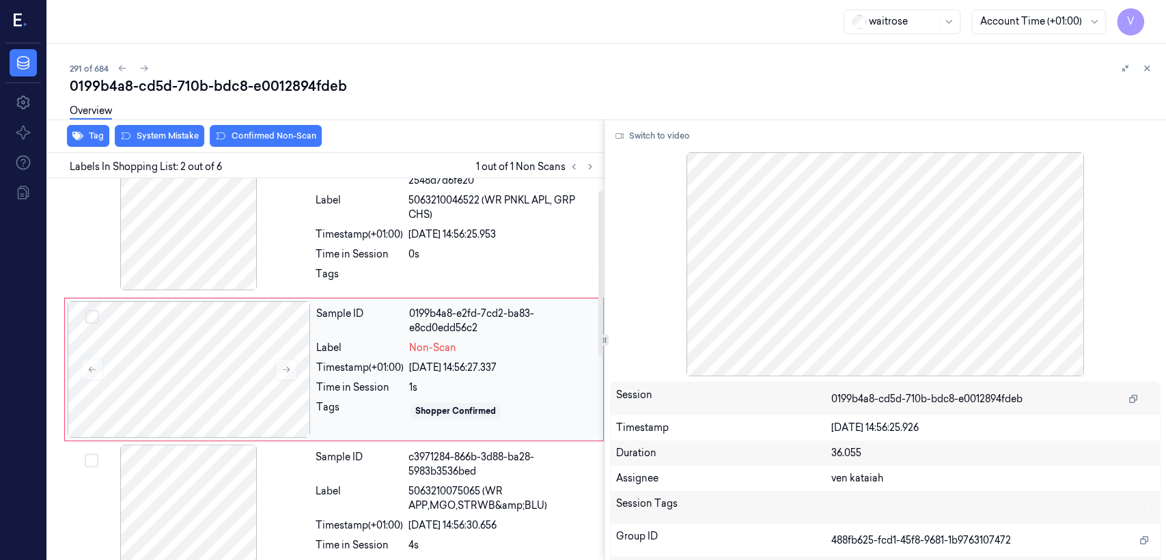
click at [345, 394] on div "Time in Session" at bounding box center [359, 388] width 87 height 14
click at [289, 370] on icon at bounding box center [287, 370] width 10 height 10
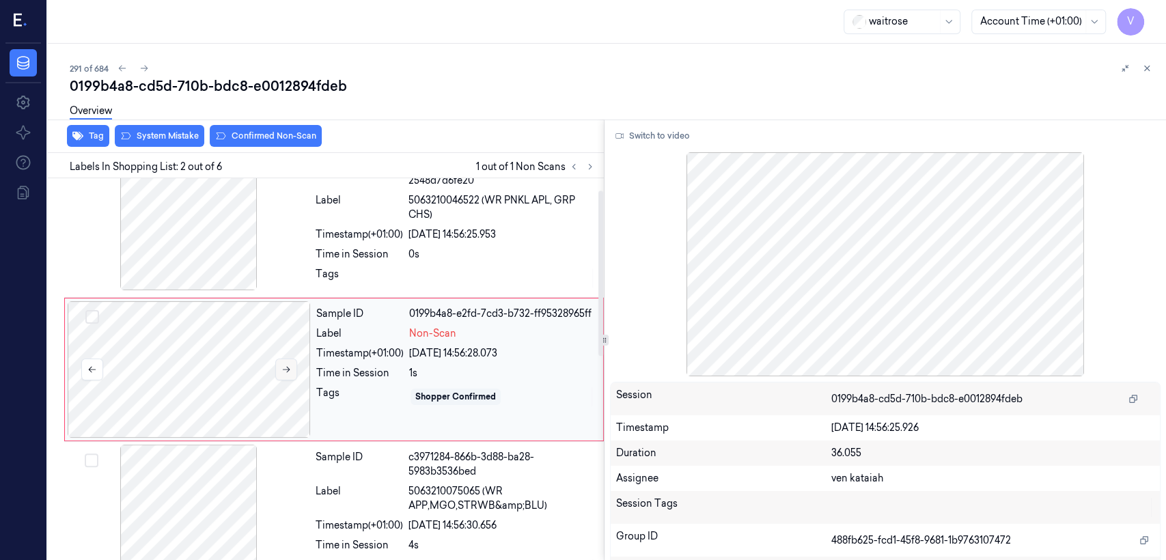
click at [289, 370] on icon at bounding box center [287, 370] width 10 height 10
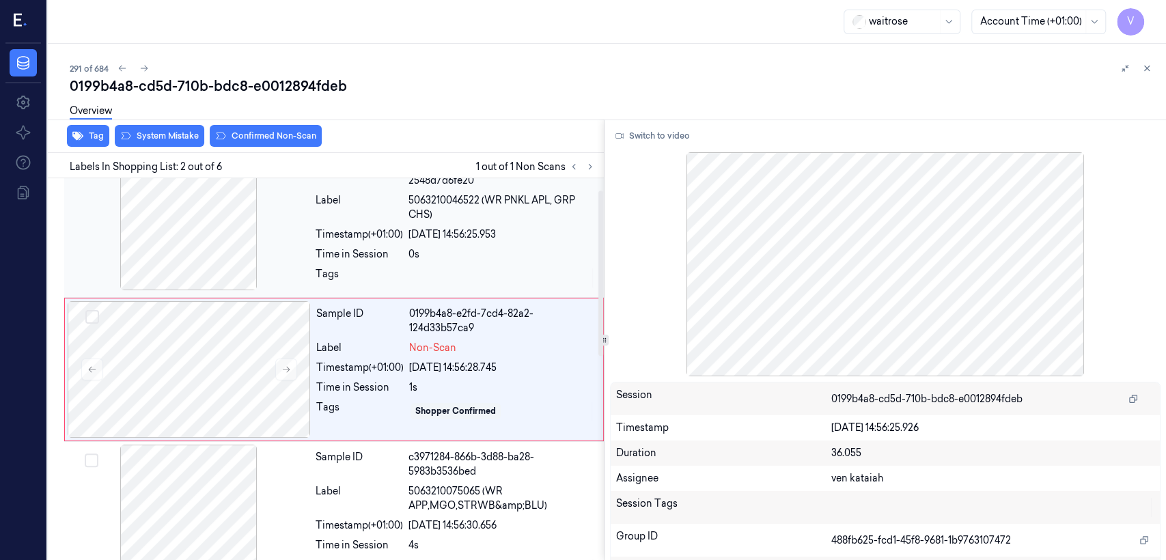
click at [365, 266] on div "Sample ID da0ad26d-53c9-35ae-9ed3-2548d7d6fe20 Label 5063210046522 (WR PNKL APL…" at bounding box center [455, 224] width 291 height 141
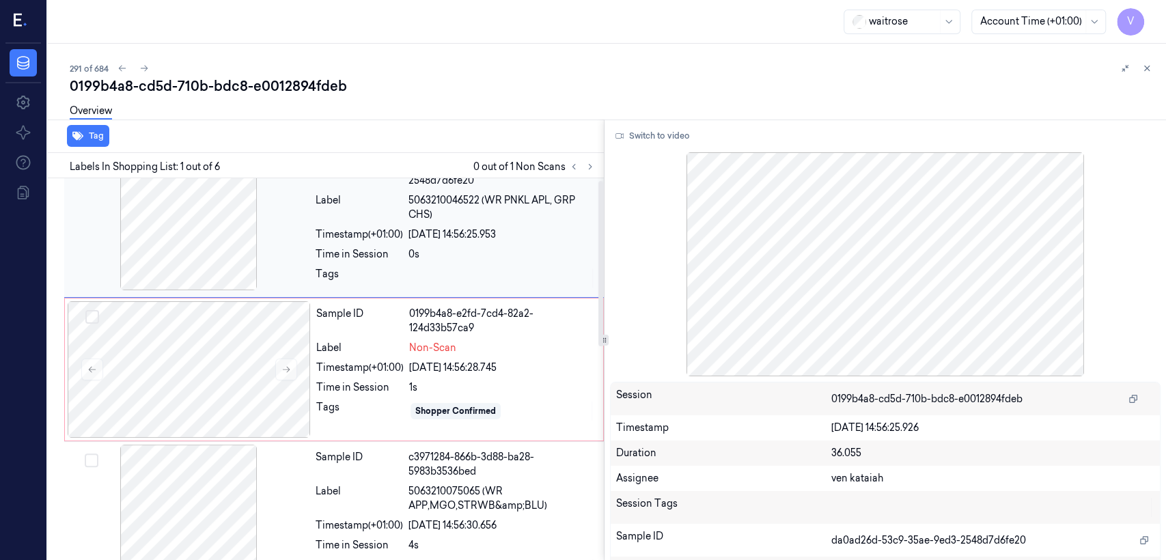
scroll to position [0, 0]
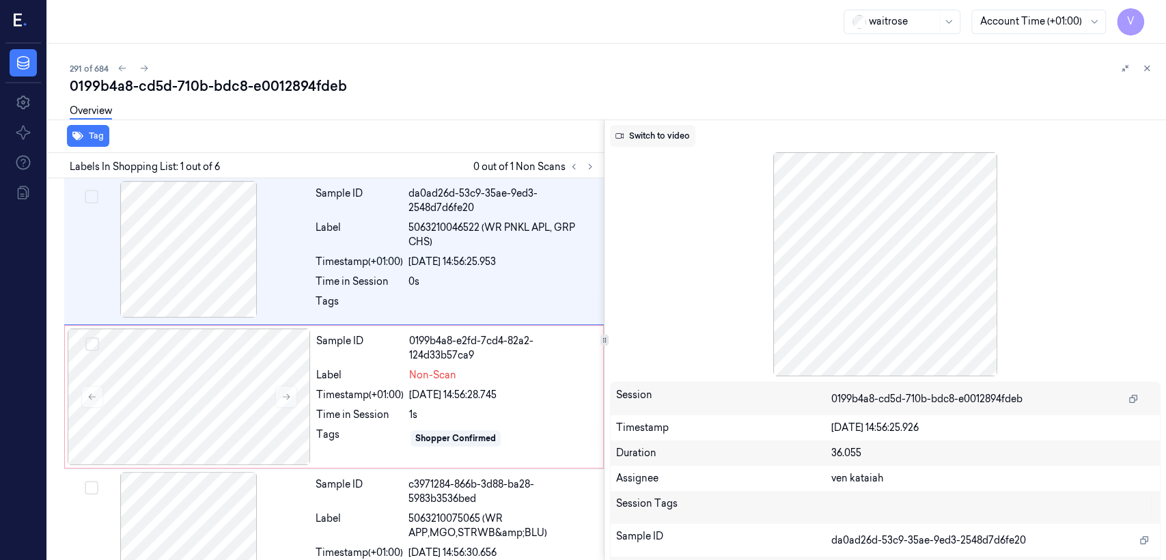
click at [666, 136] on button "Switch to video" at bounding box center [652, 136] width 85 height 22
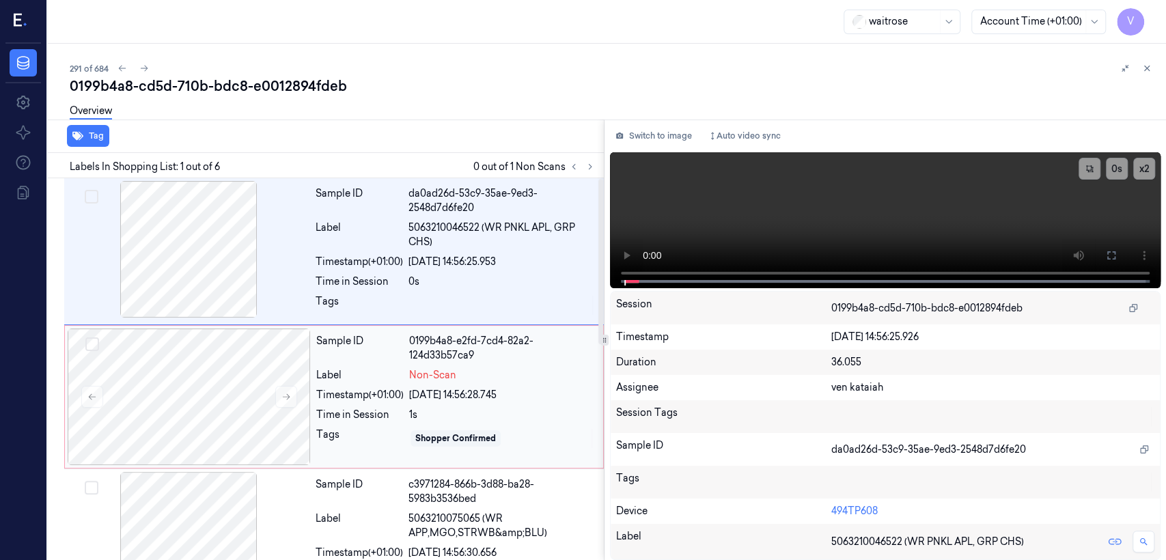
click at [345, 440] on div "Tags" at bounding box center [359, 439] width 87 height 22
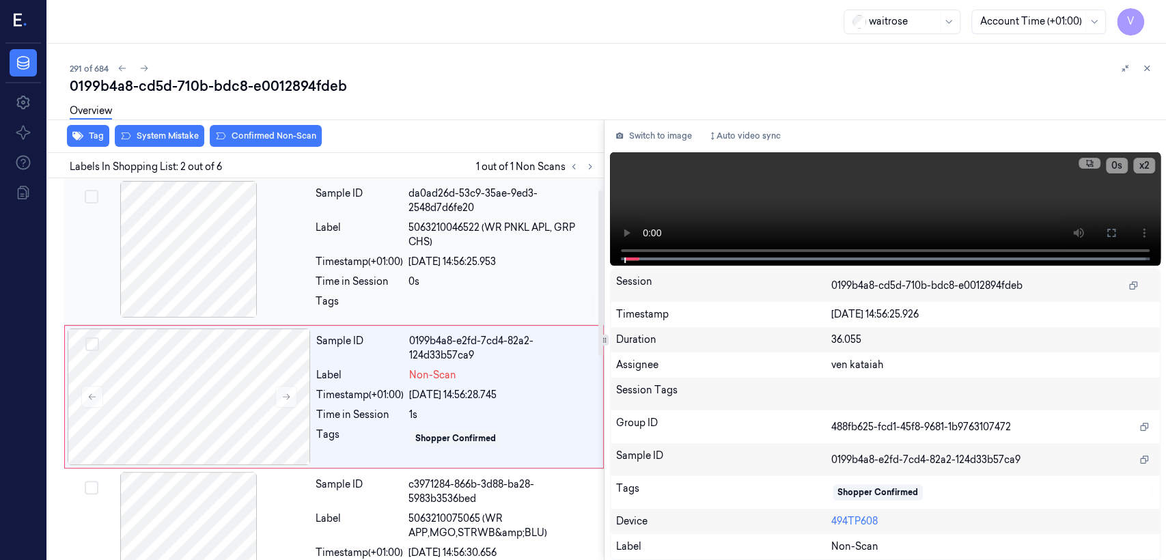
scroll to position [27, 0]
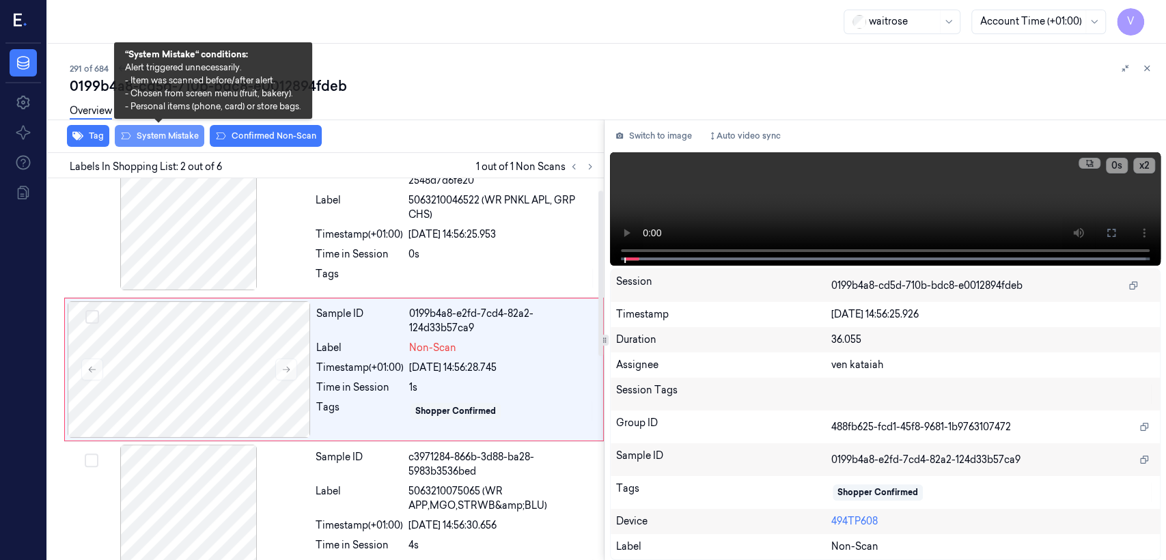
click at [171, 143] on button "System Mistake" at bounding box center [160, 136] width 90 height 22
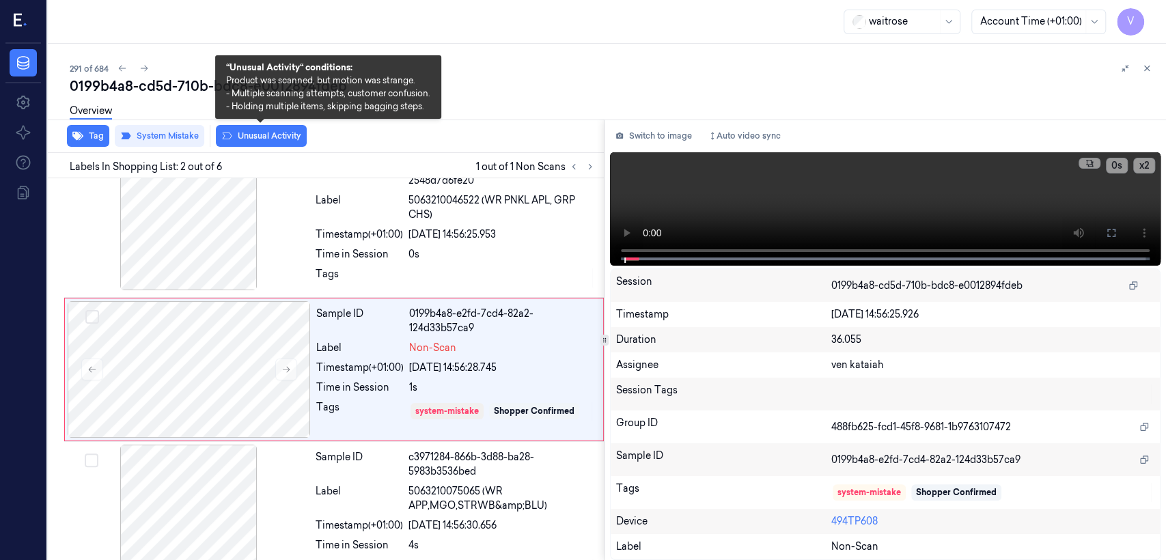
click at [250, 134] on button "Unusual Activity" at bounding box center [261, 136] width 91 height 22
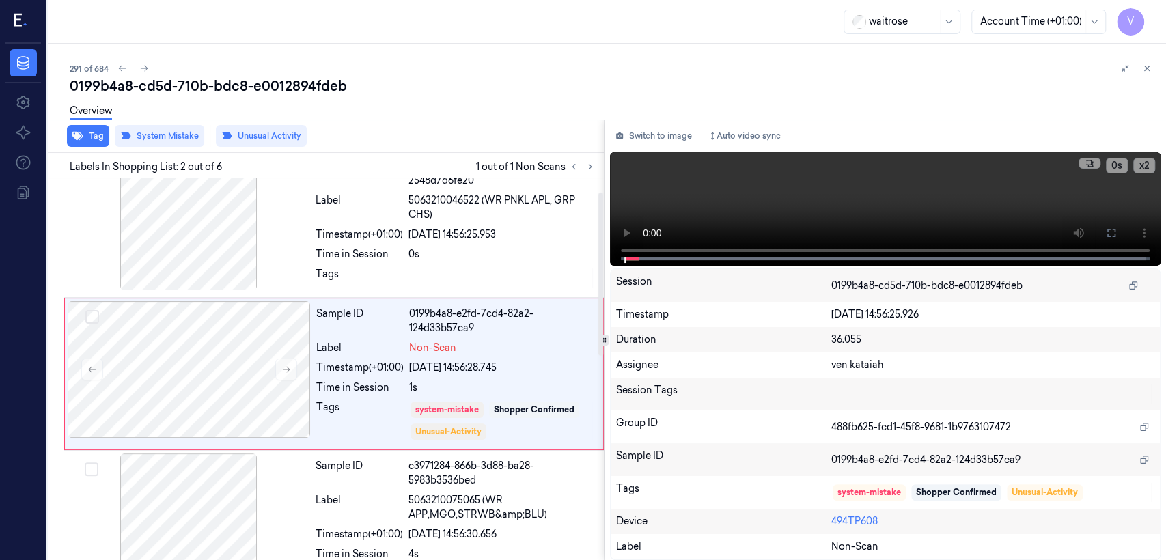
scroll to position [31, 0]
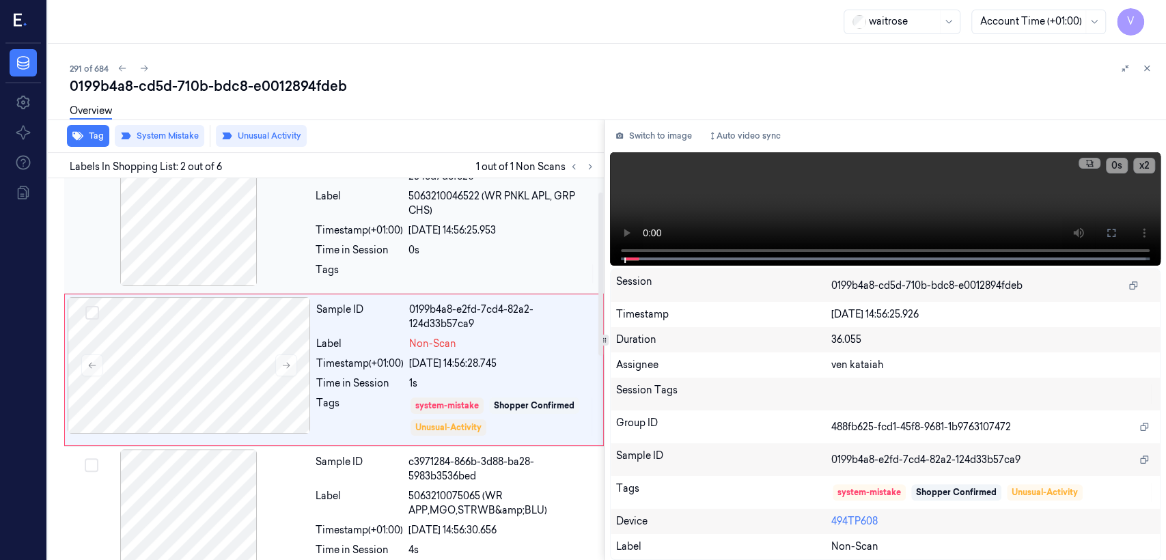
click at [460, 223] on div "[DATE] 14:56:25.953" at bounding box center [502, 230] width 187 height 14
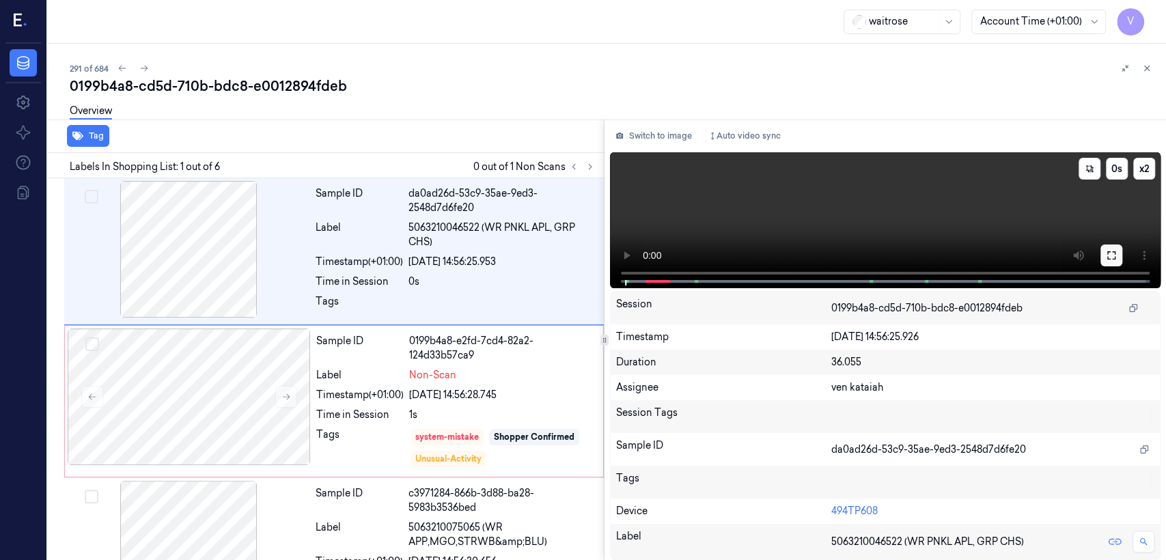
click at [1109, 256] on icon at bounding box center [1111, 255] width 11 height 11
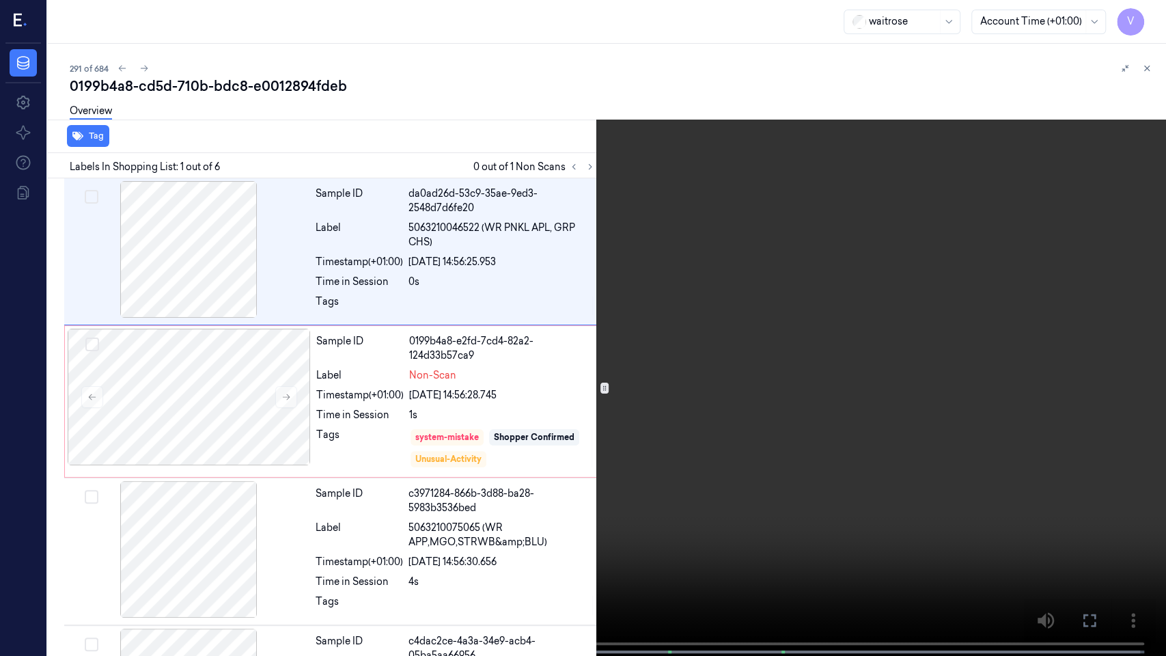
click at [0, 0] on icon at bounding box center [0, 0] width 0 height 0
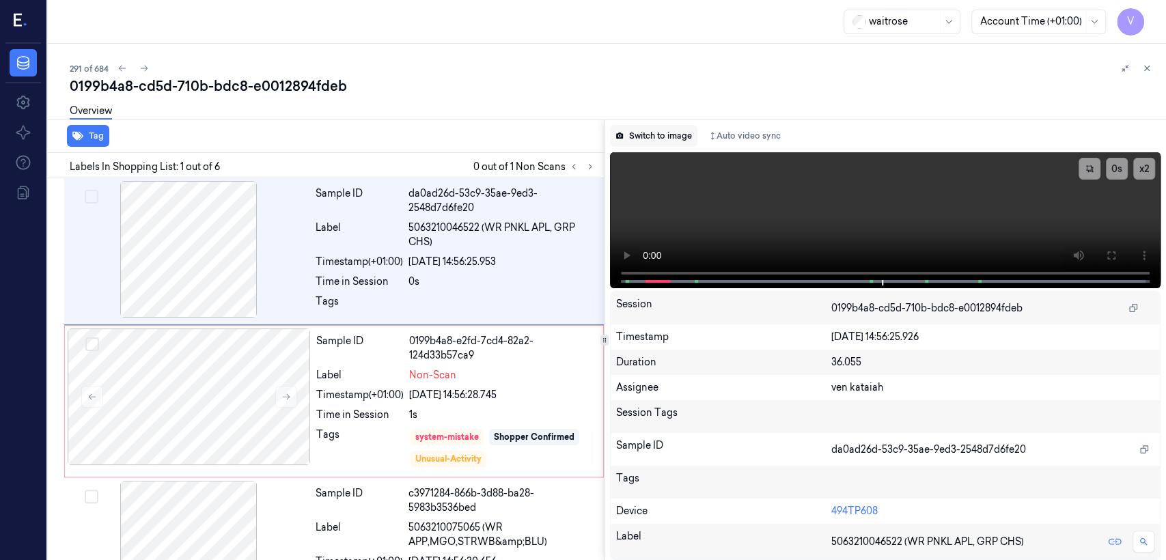
click at [659, 135] on button "Switch to image" at bounding box center [653, 136] width 87 height 22
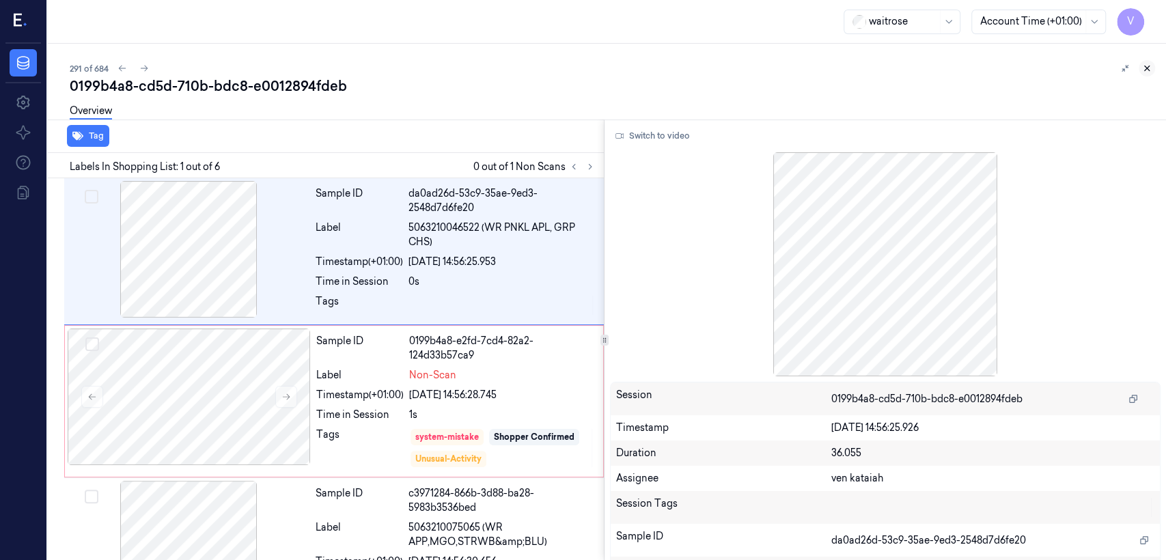
click at [1151, 72] on icon at bounding box center [1147, 69] width 10 height 10
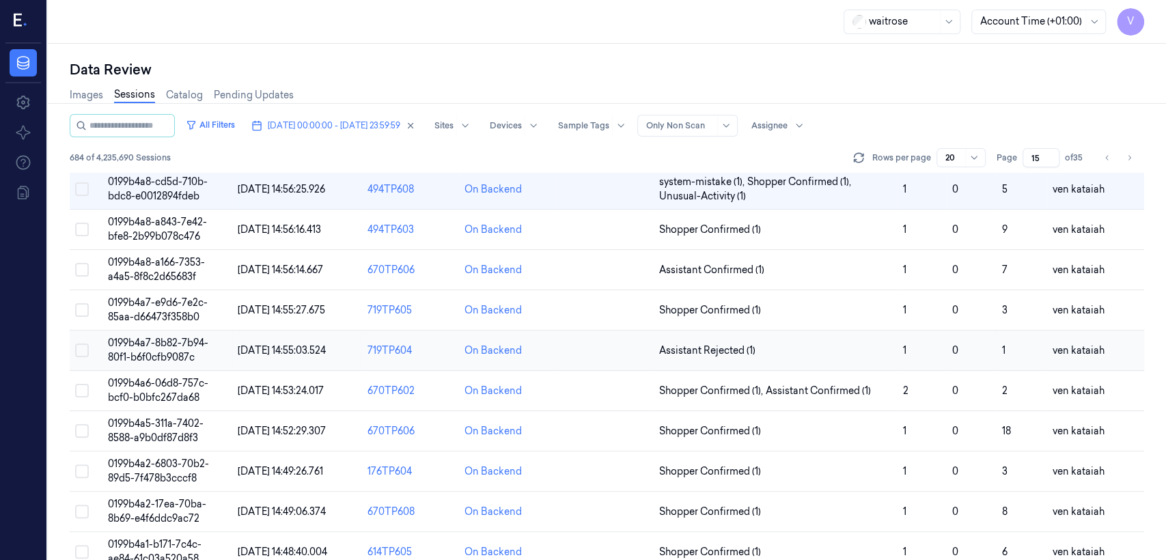
scroll to position [500, 0]
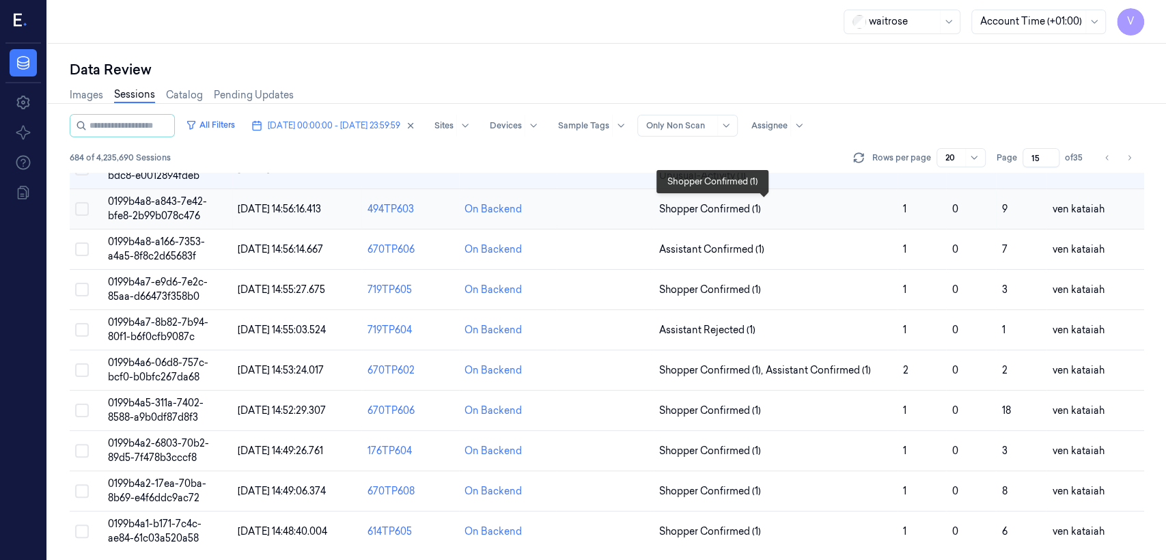
click at [746, 206] on span "Shopper Confirmed (1)" at bounding box center [710, 209] width 102 height 14
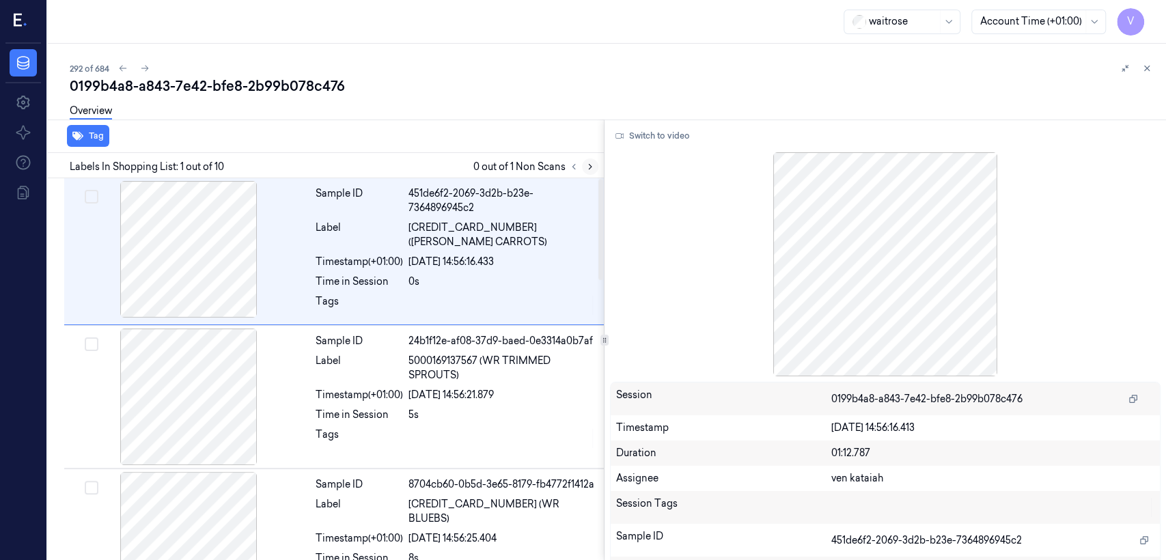
click at [586, 169] on icon at bounding box center [591, 167] width 10 height 10
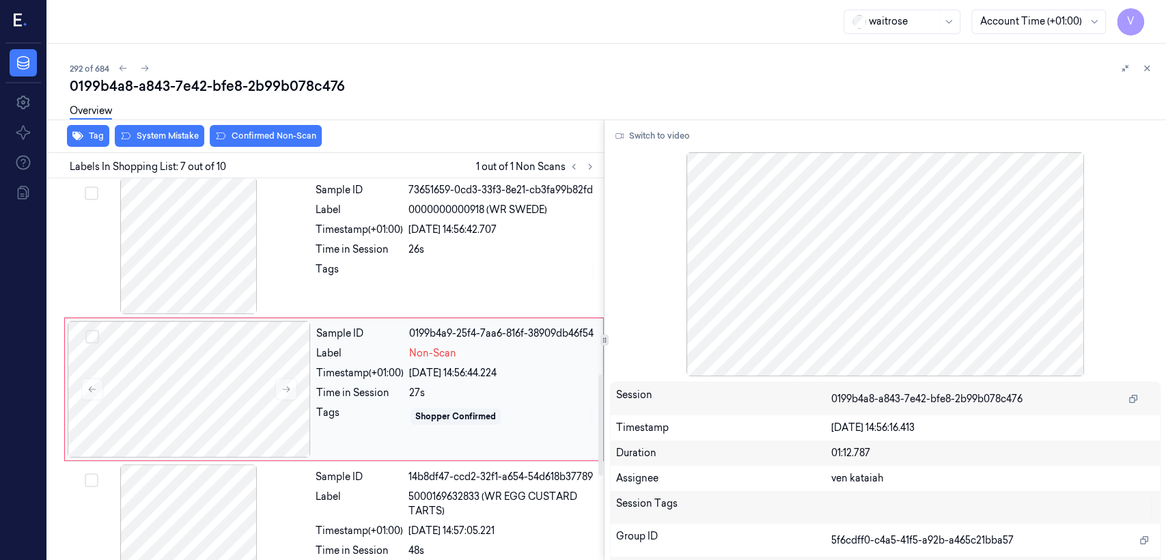
scroll to position [740, 0]
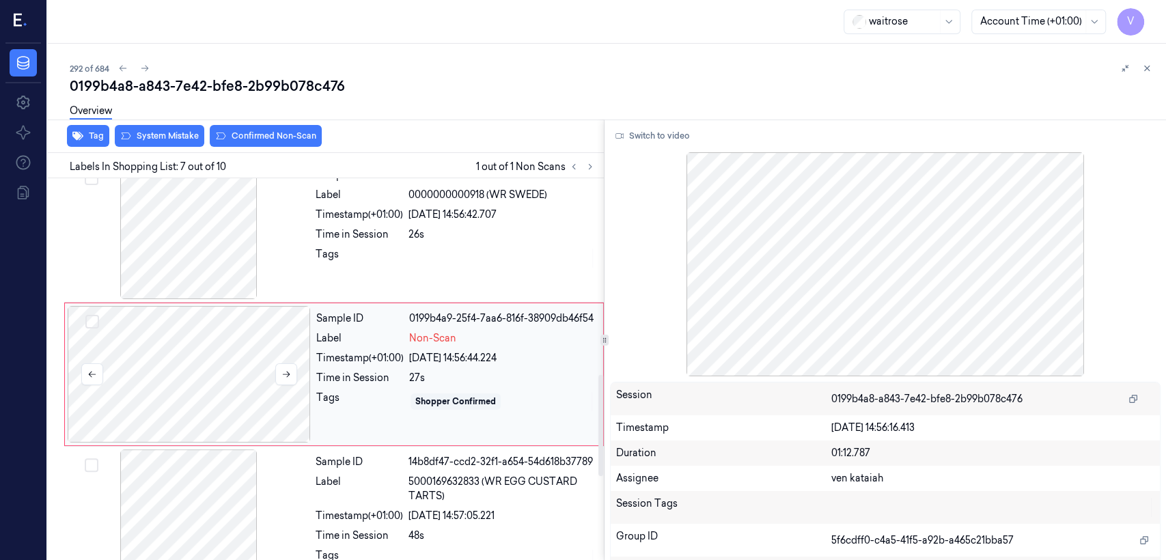
click at [301, 373] on div at bounding box center [189, 374] width 243 height 137
click at [293, 372] on button at bounding box center [286, 375] width 22 height 22
click at [294, 372] on button at bounding box center [286, 375] width 22 height 22
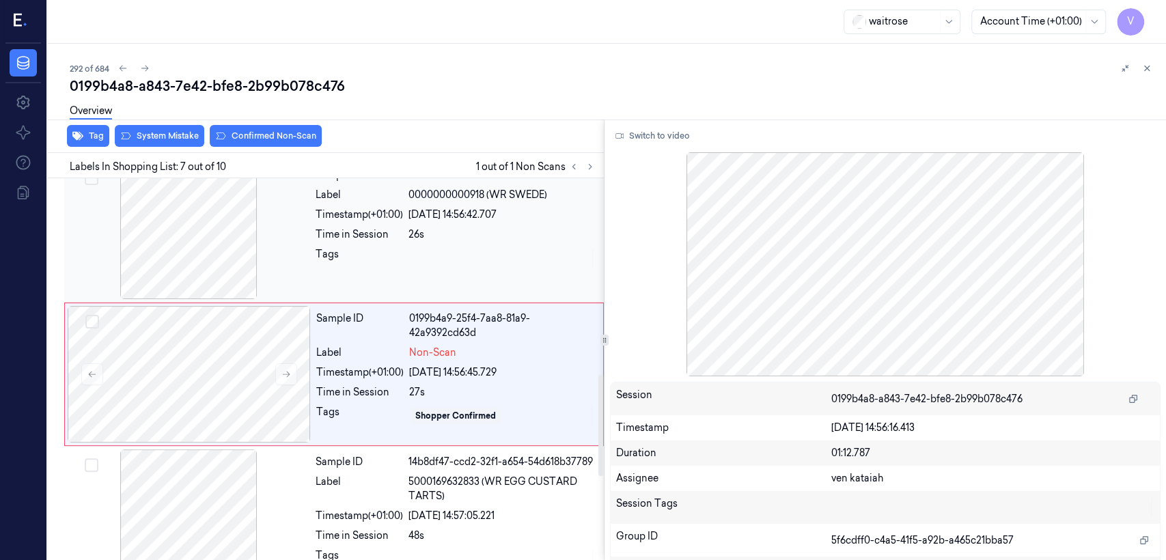
click at [464, 231] on div "26s" at bounding box center [502, 235] width 187 height 14
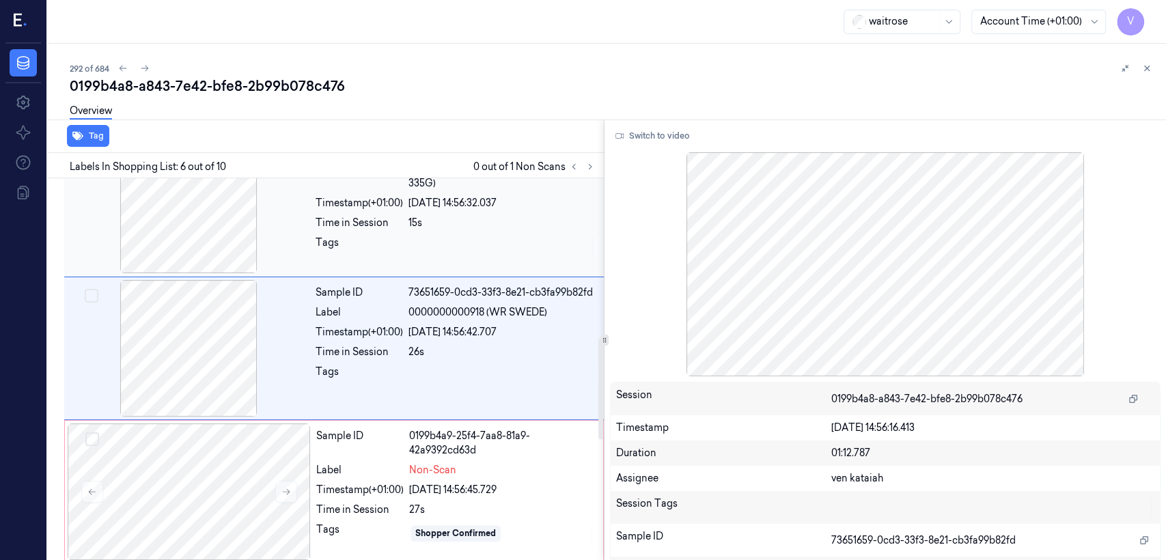
scroll to position [597, 0]
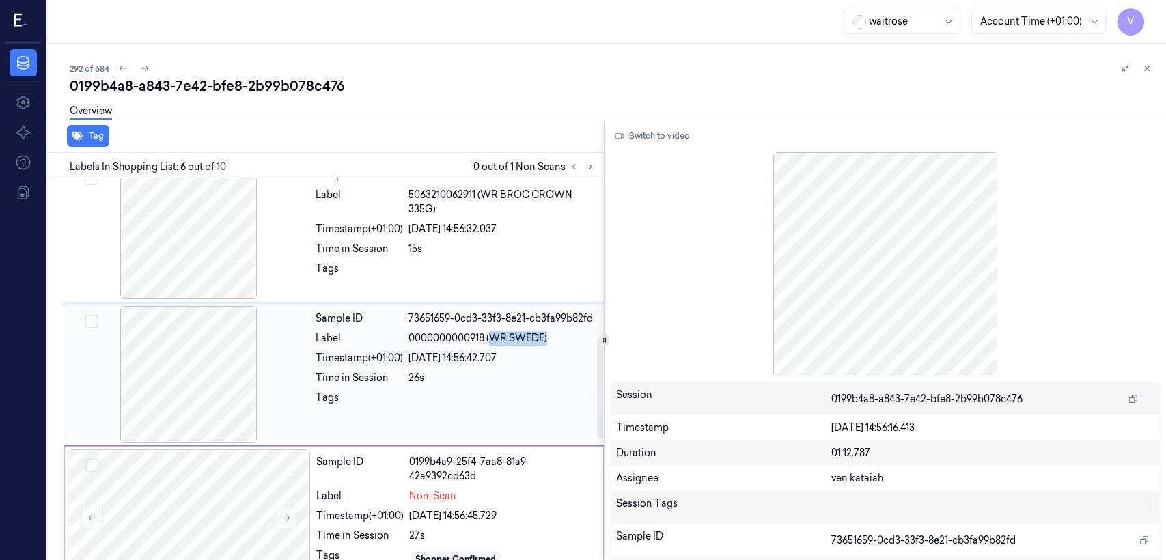
drag, startPoint x: 491, startPoint y: 333, endPoint x: 549, endPoint y: 337, distance: 57.5
click at [549, 337] on div "0000000000918 (WR SWEDE)" at bounding box center [502, 338] width 187 height 14
copy span "WR SWEDE)"
click at [408, 478] on div "Sample ID 0199b4a9-25f4-7aa8-81a9-42a9392cd63d Label Non-Scan Timestamp (+01:00…" at bounding box center [456, 518] width 290 height 137
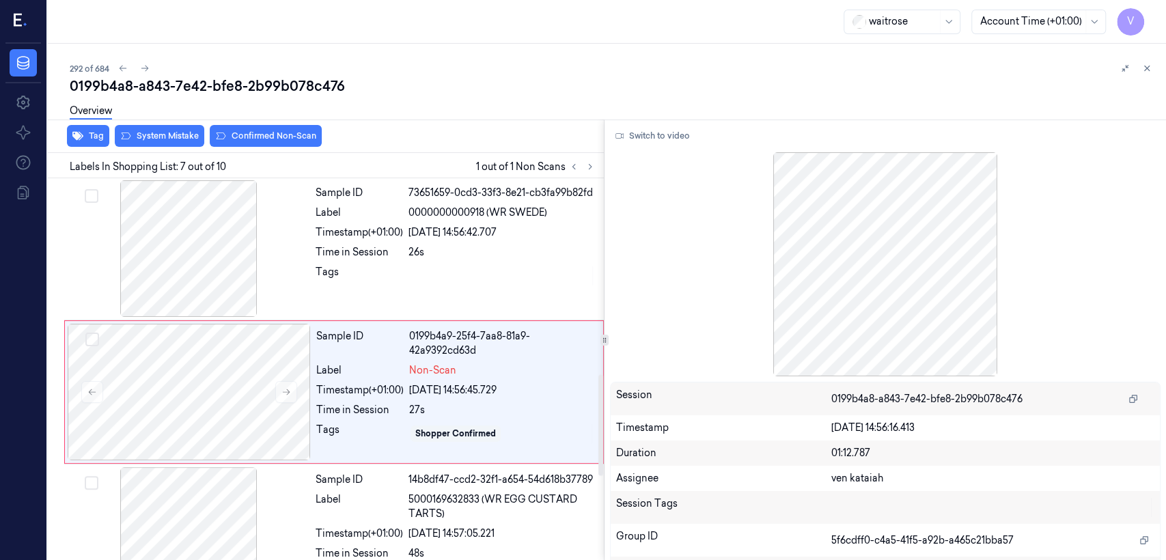
scroll to position [740, 0]
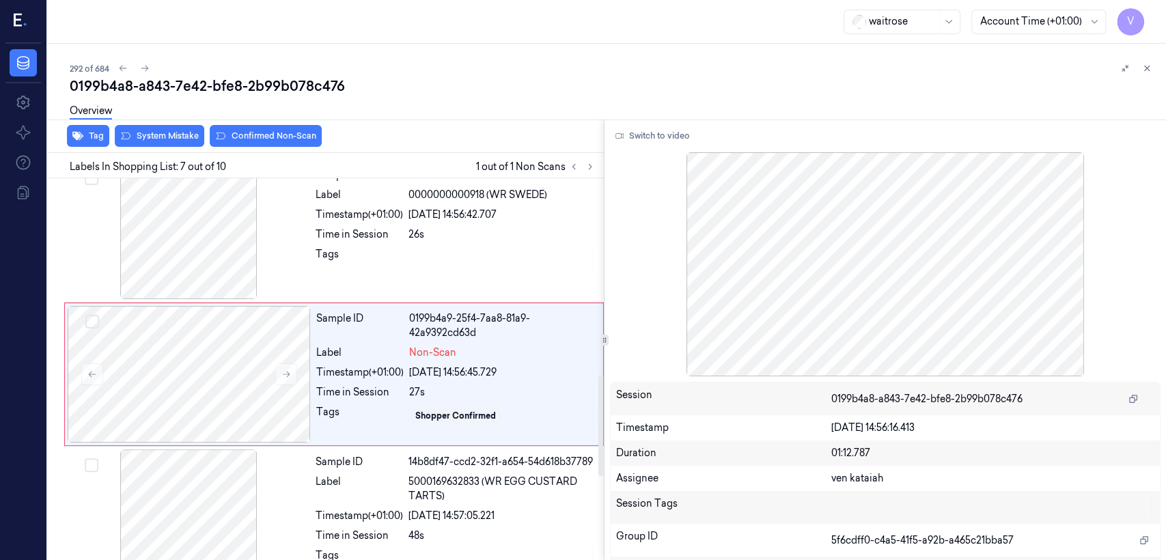
click at [162, 129] on div "Overview" at bounding box center [613, 113] width 1086 height 35
click at [156, 128] on div "Overview" at bounding box center [613, 113] width 1086 height 35
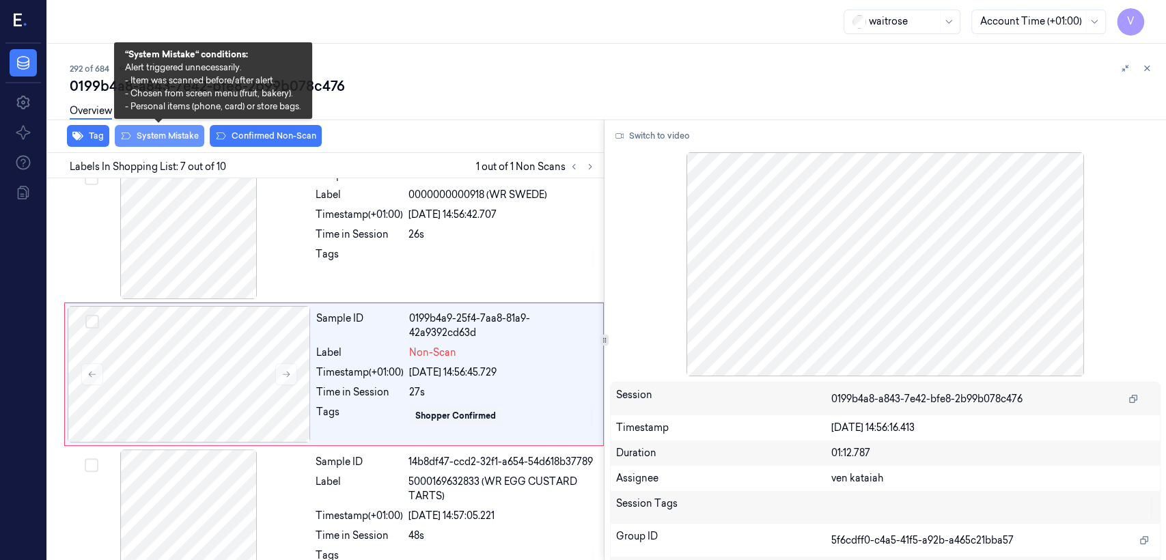
click at [154, 134] on button "System Mistake" at bounding box center [160, 136] width 90 height 22
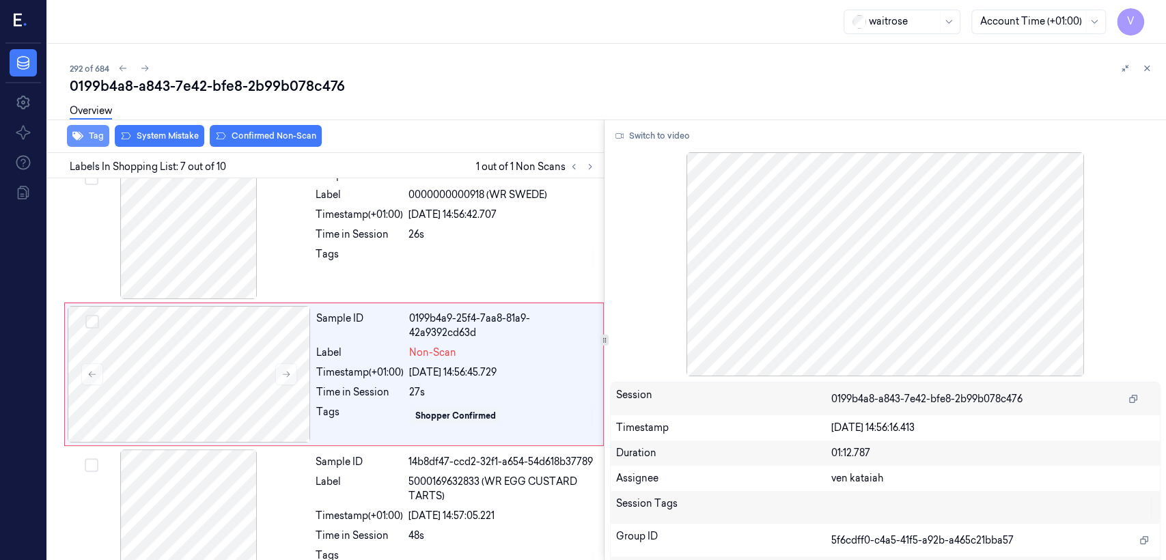
click at [101, 139] on button "Tag" at bounding box center [88, 136] width 42 height 22
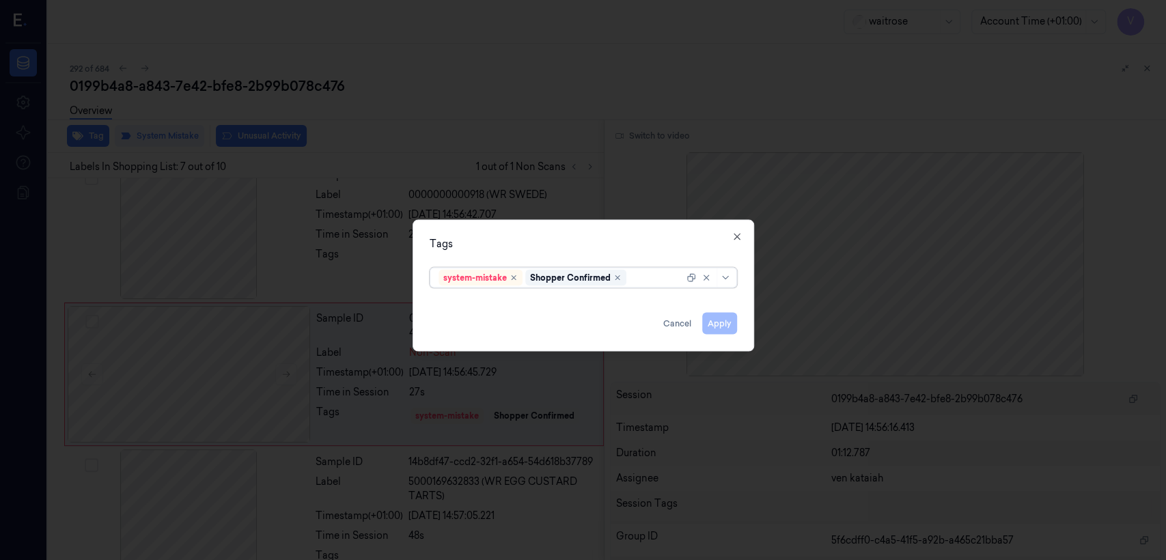
click at [629, 275] on input "text" at bounding box center [630, 278] width 2 height 14
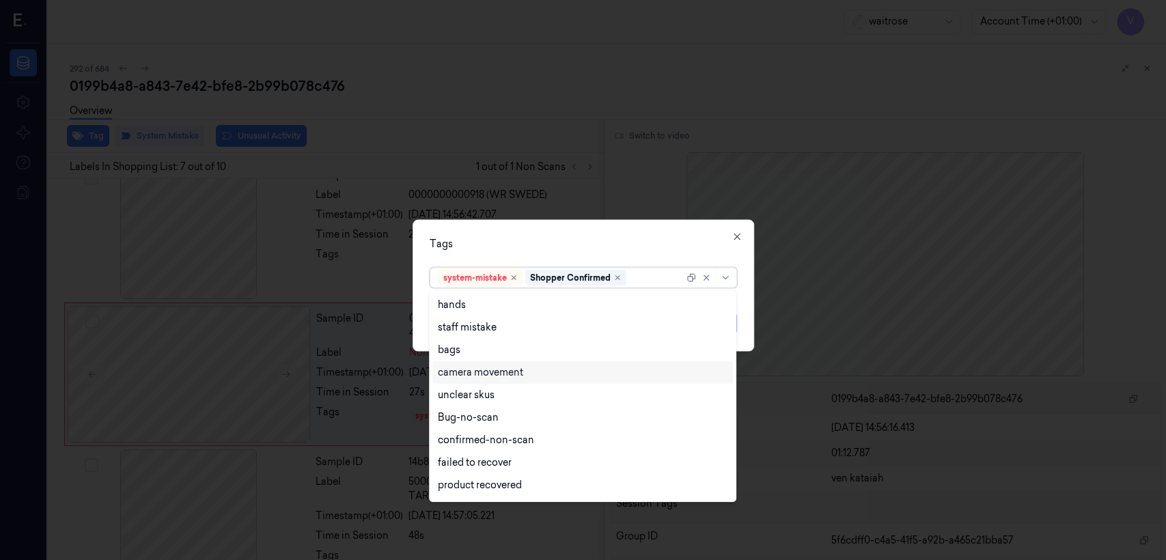
scroll to position [200, 0]
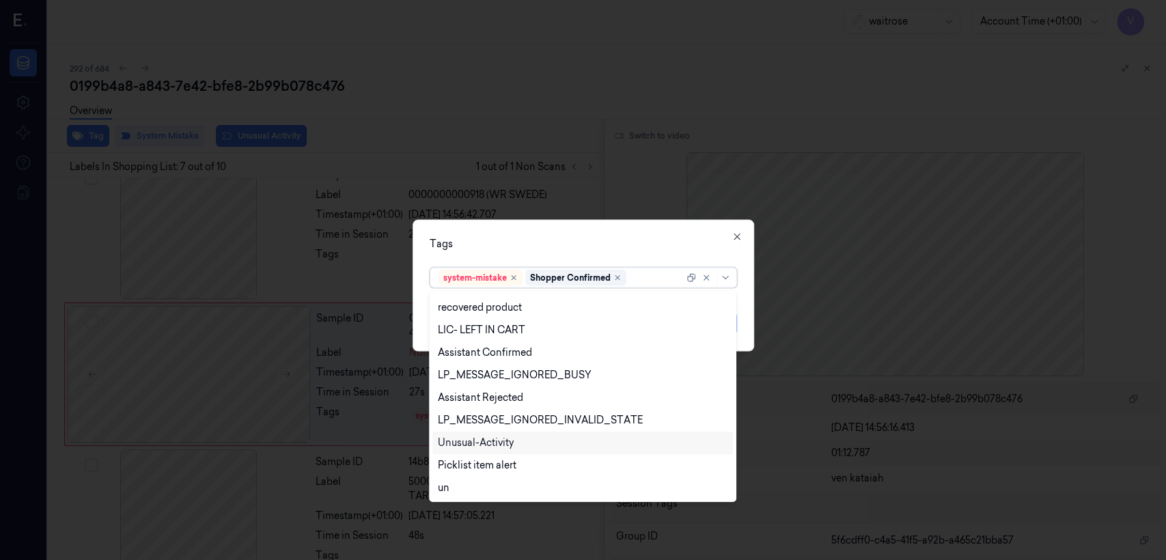
click at [473, 440] on div "Unusual-Activity" at bounding box center [476, 443] width 76 height 14
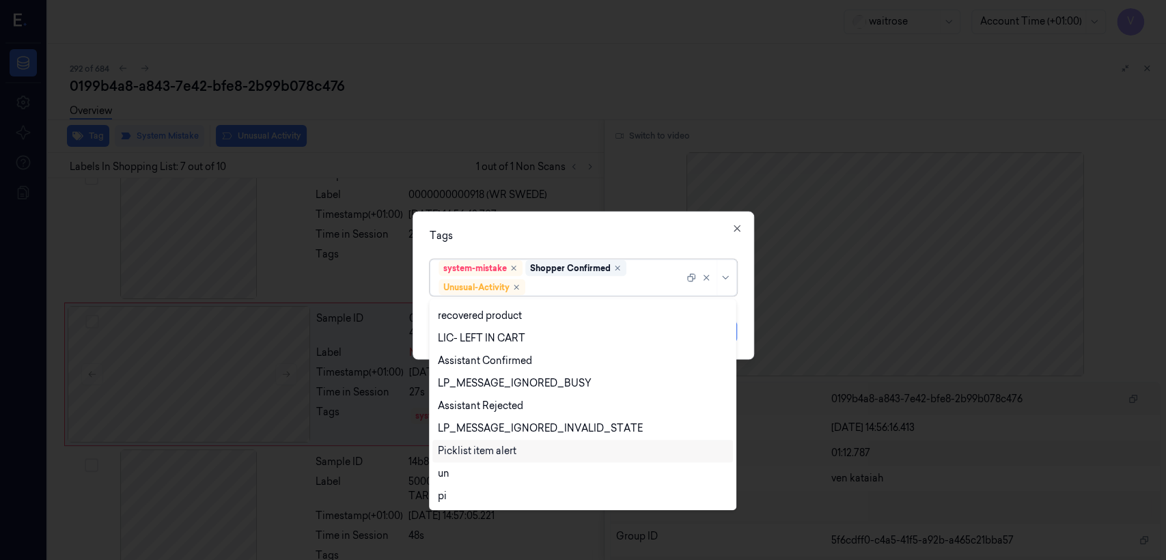
click at [473, 452] on div "Picklist item alert" at bounding box center [477, 451] width 79 height 14
click at [622, 242] on div "Tags" at bounding box center [583, 236] width 307 height 14
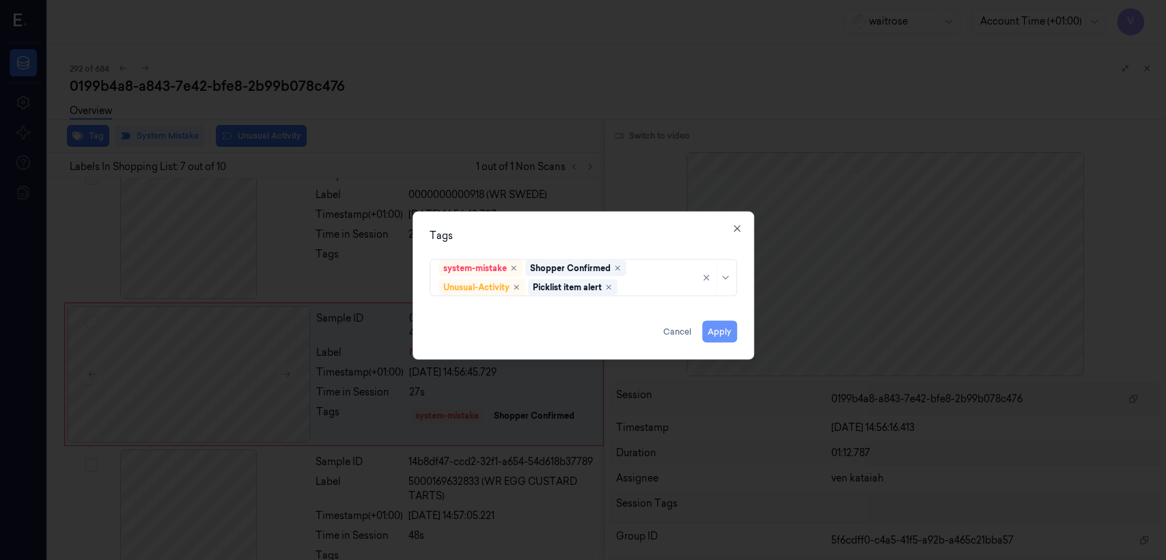
click at [725, 332] on button "Apply" at bounding box center [719, 332] width 35 height 22
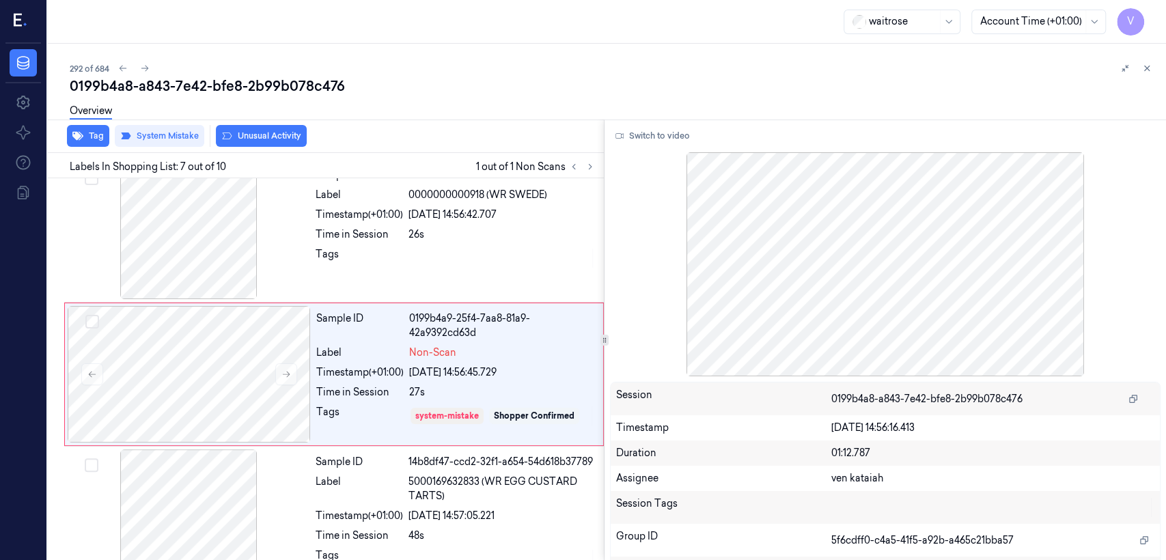
scroll to position [744, 0]
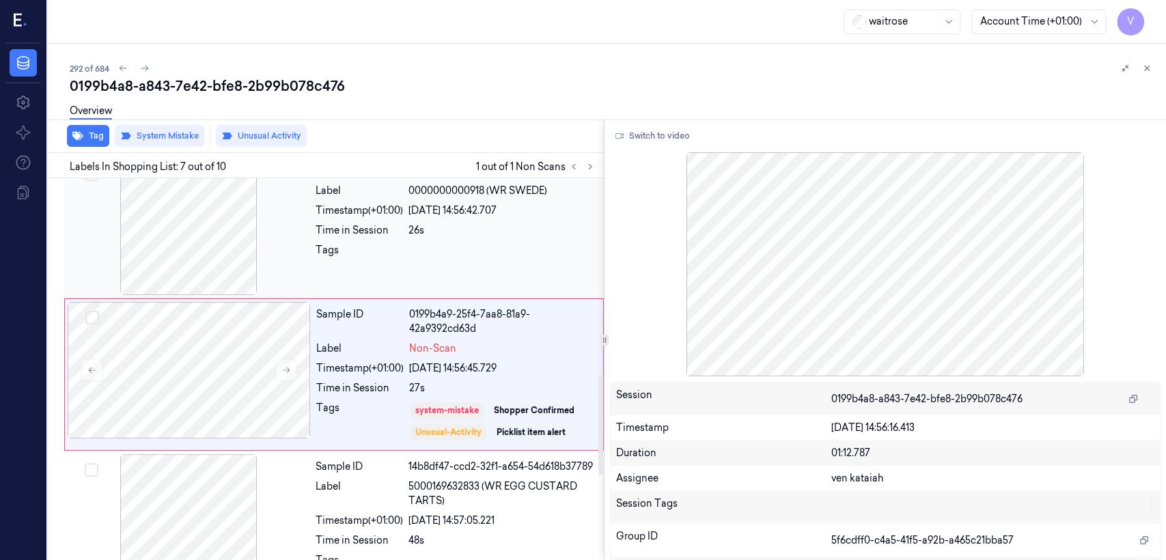
drag, startPoint x: 465, startPoint y: 266, endPoint x: 510, endPoint y: 238, distance: 53.3
click at [474, 258] on div "Sample ID 73651659-0cd3-33f3-8e21-cb3fa99b82fd Label 0000000000918 (WR SWEDE) T…" at bounding box center [455, 227] width 291 height 137
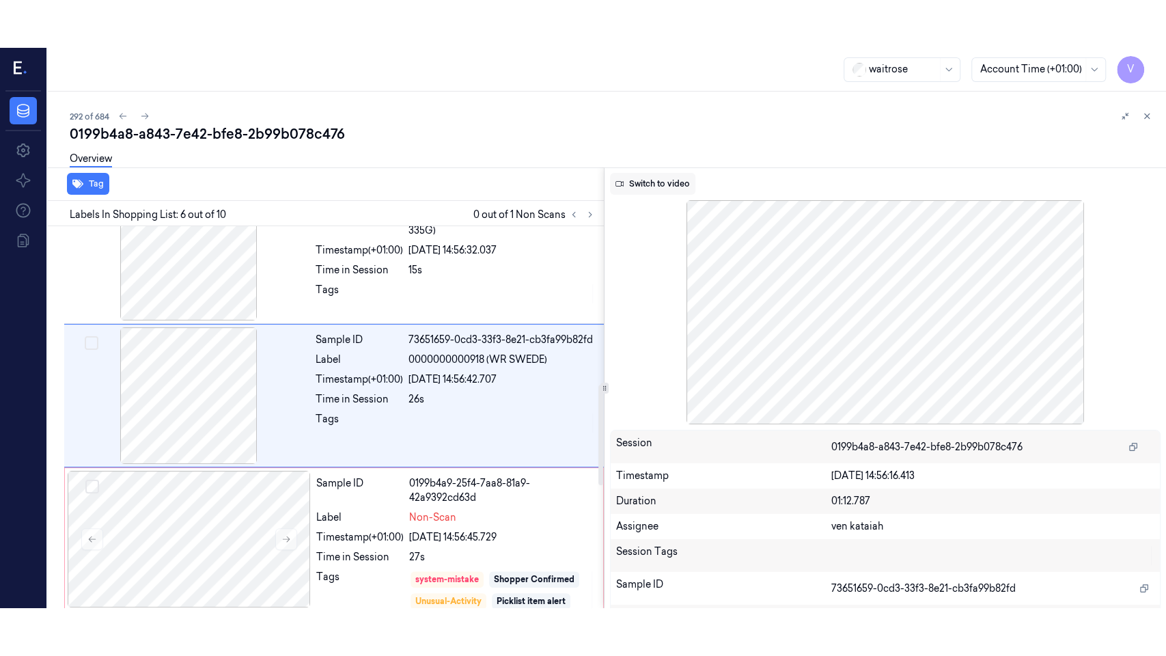
scroll to position [597, 0]
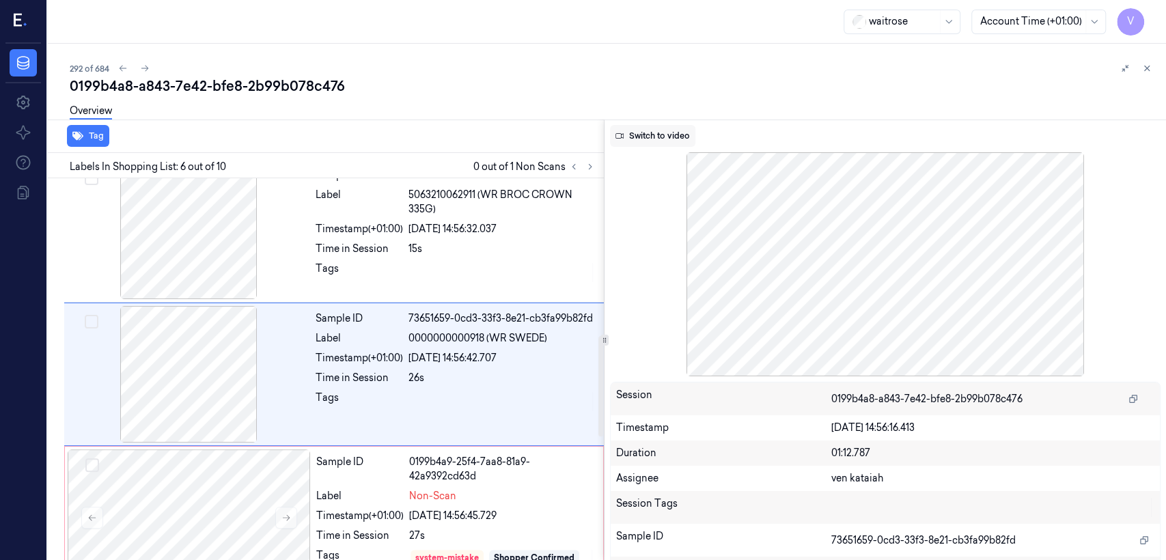
click at [673, 129] on button "Switch to video" at bounding box center [652, 136] width 85 height 22
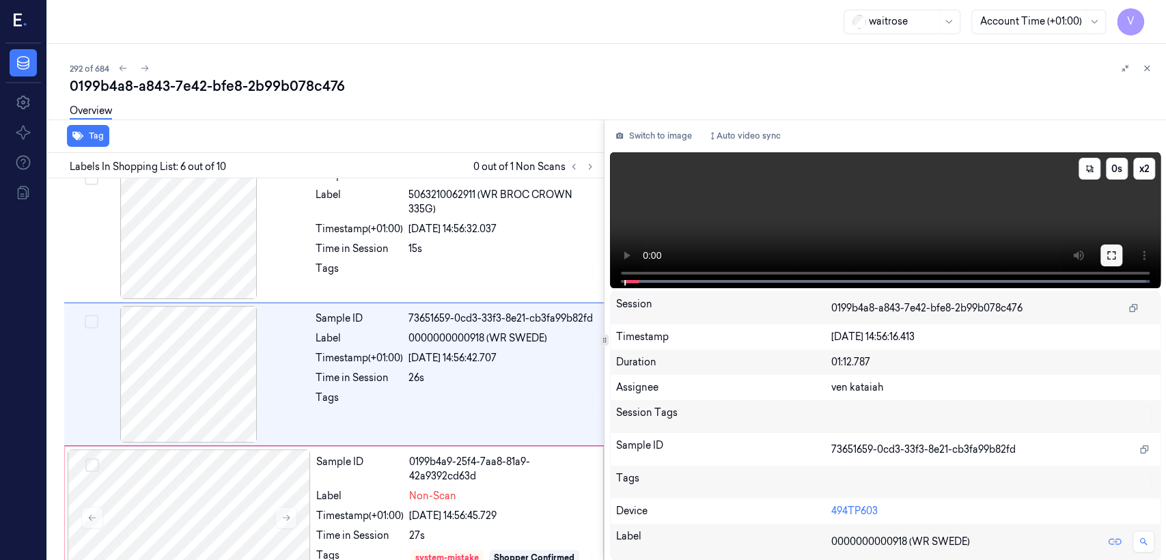
click at [1104, 262] on button at bounding box center [1112, 256] width 22 height 22
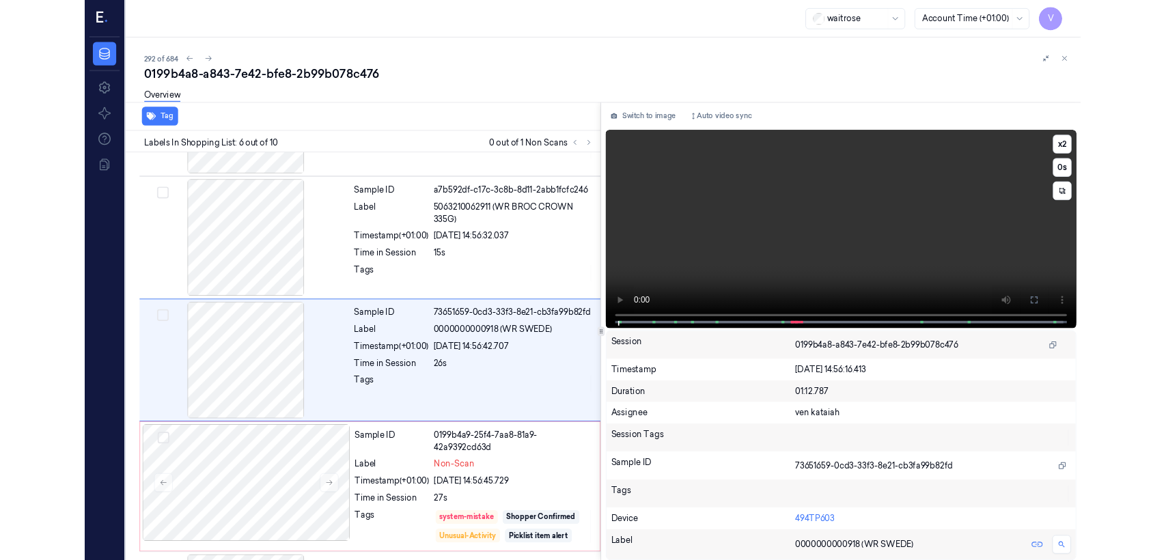
scroll to position [549, 0]
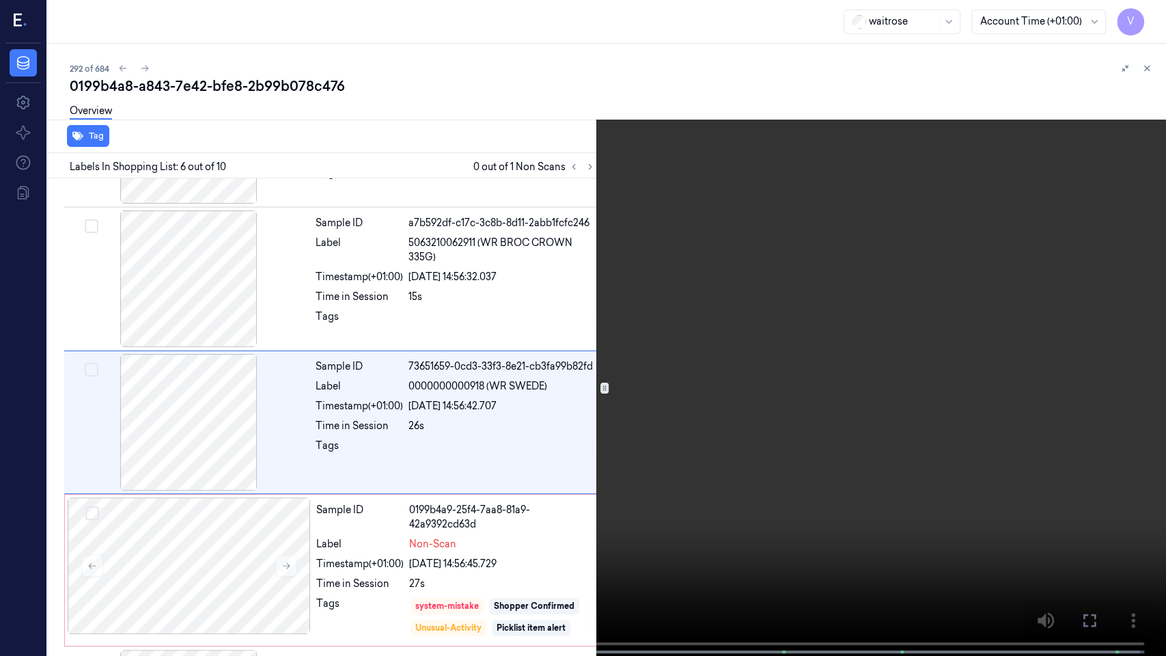
click at [0, 0] on icon at bounding box center [0, 0] width 0 height 0
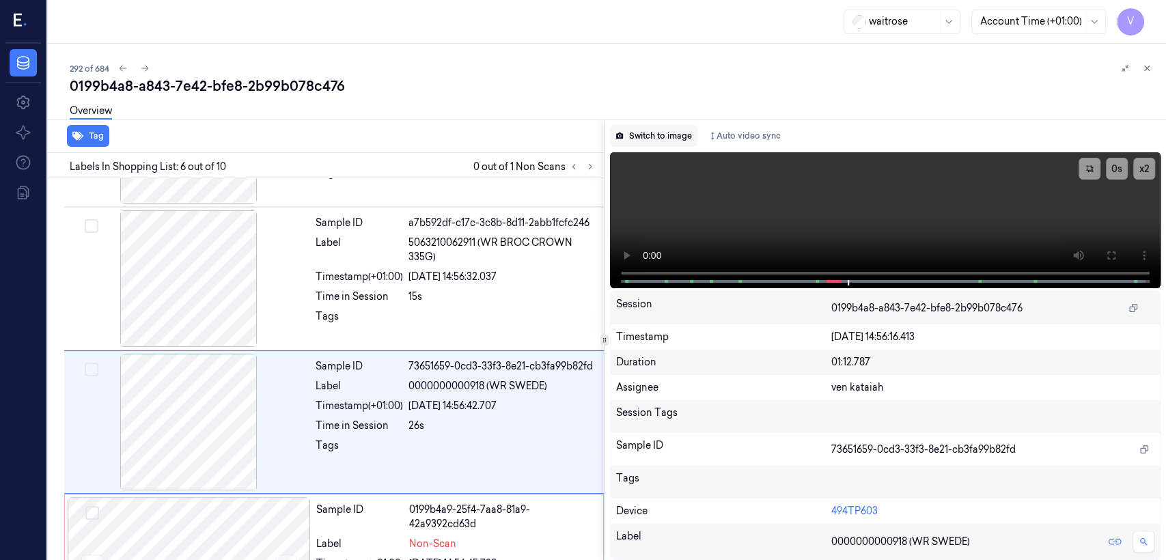
click at [646, 137] on button "Switch to image" at bounding box center [653, 136] width 87 height 22
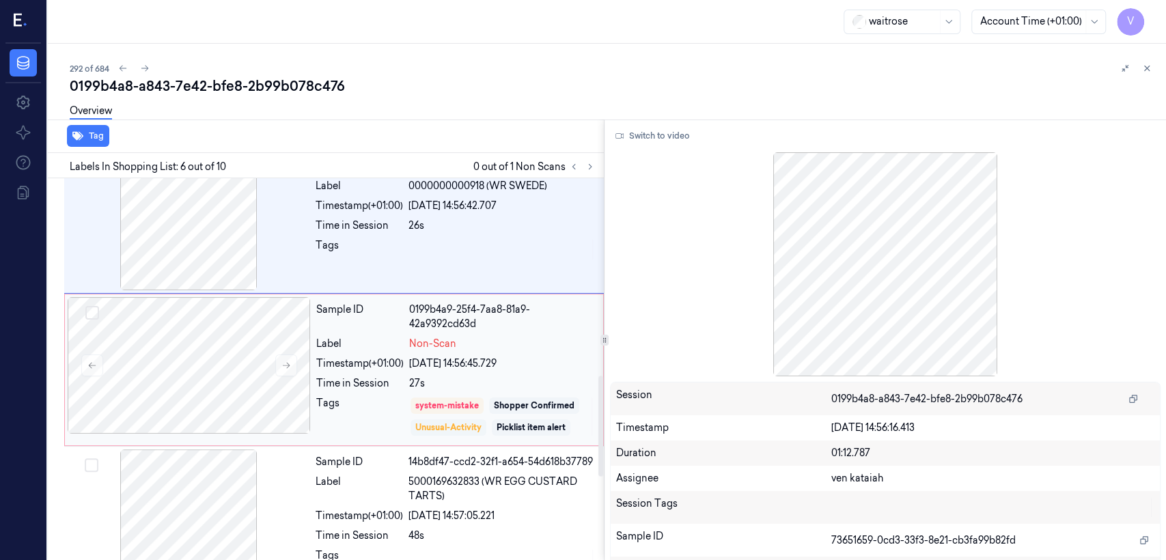
click at [449, 422] on div "Unusual-Activity" at bounding box center [448, 428] width 66 height 12
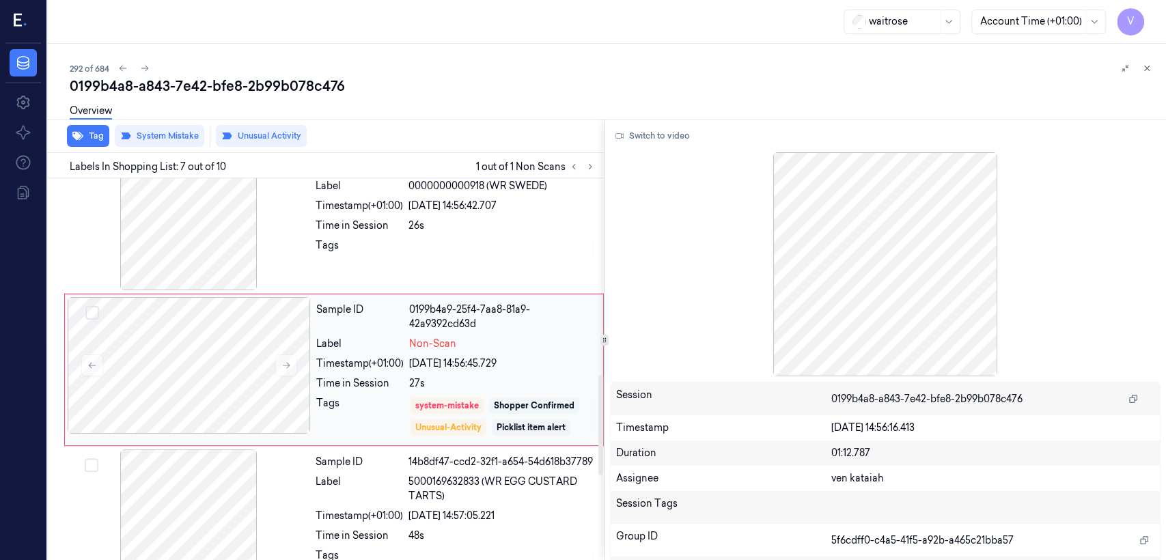
scroll to position [744, 0]
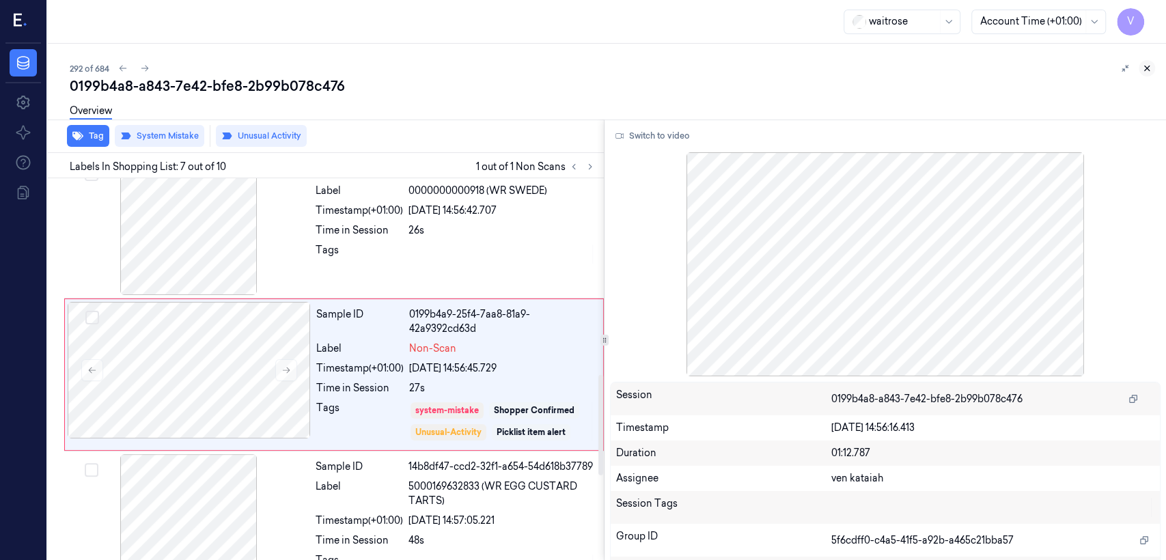
click at [1147, 64] on icon at bounding box center [1147, 69] width 10 height 10
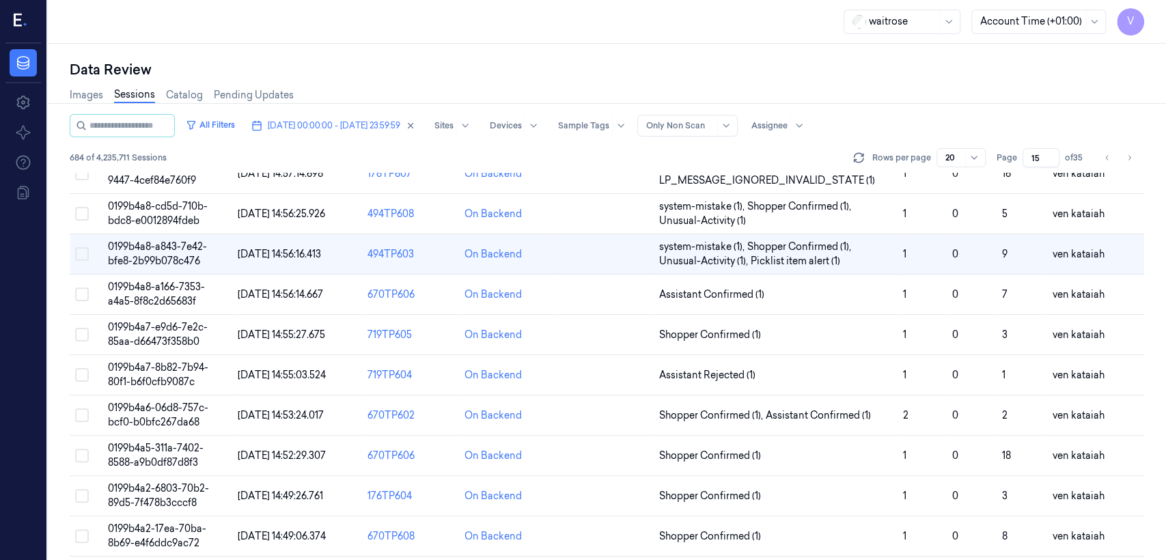
scroll to position [500, 0]
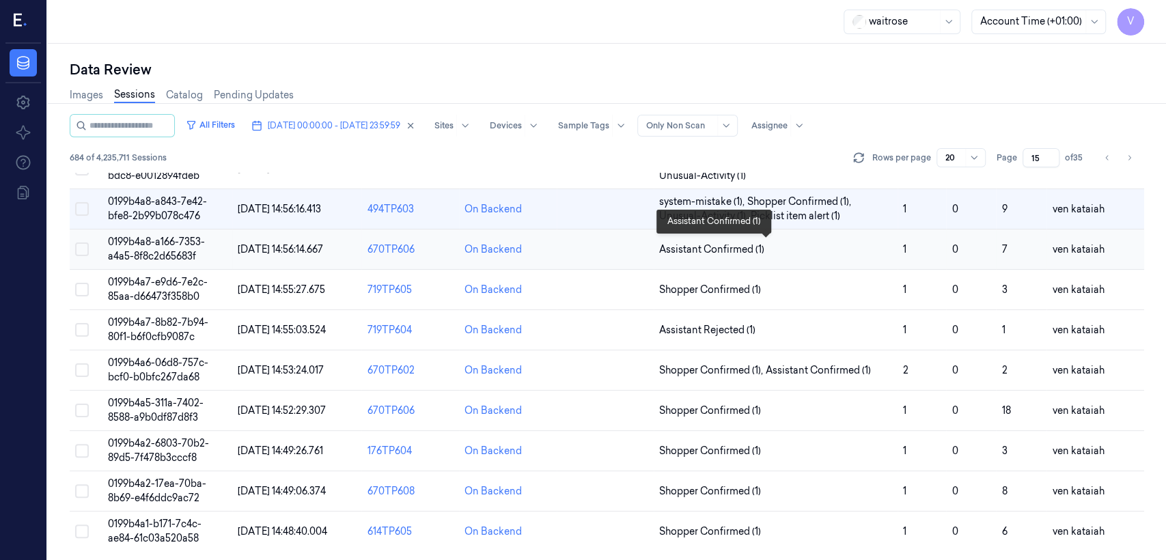
click at [745, 249] on span "Assistant Confirmed (1)" at bounding box center [711, 250] width 105 height 14
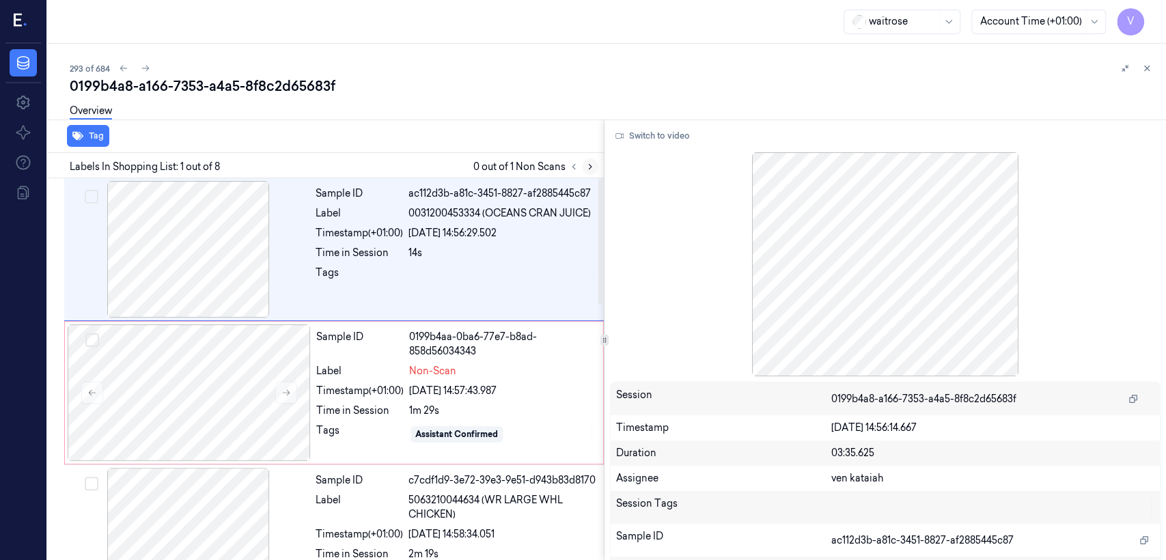
click at [592, 168] on icon at bounding box center [591, 167] width 10 height 10
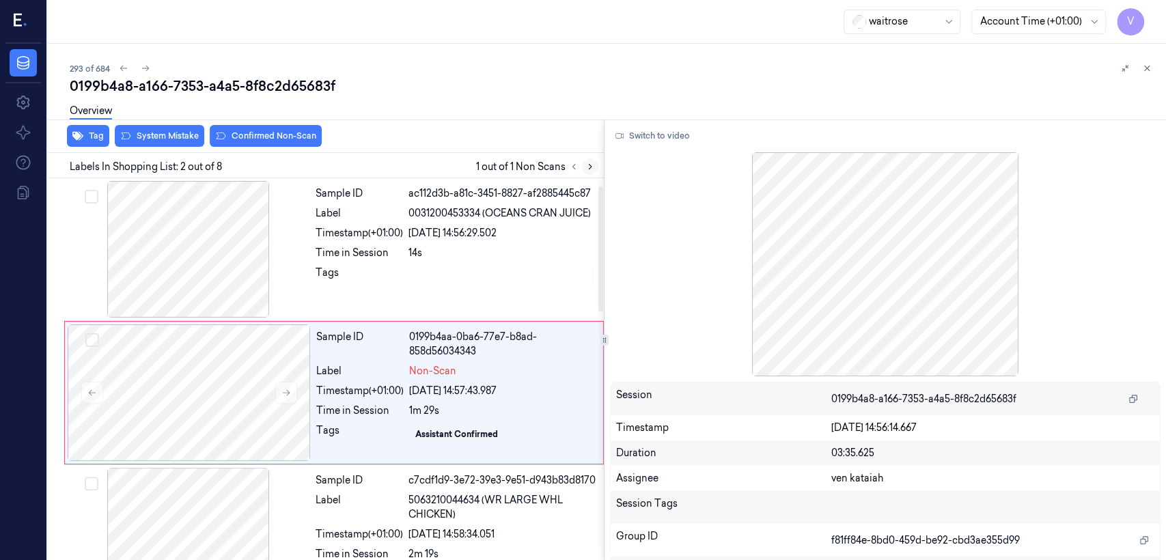
scroll to position [23, 0]
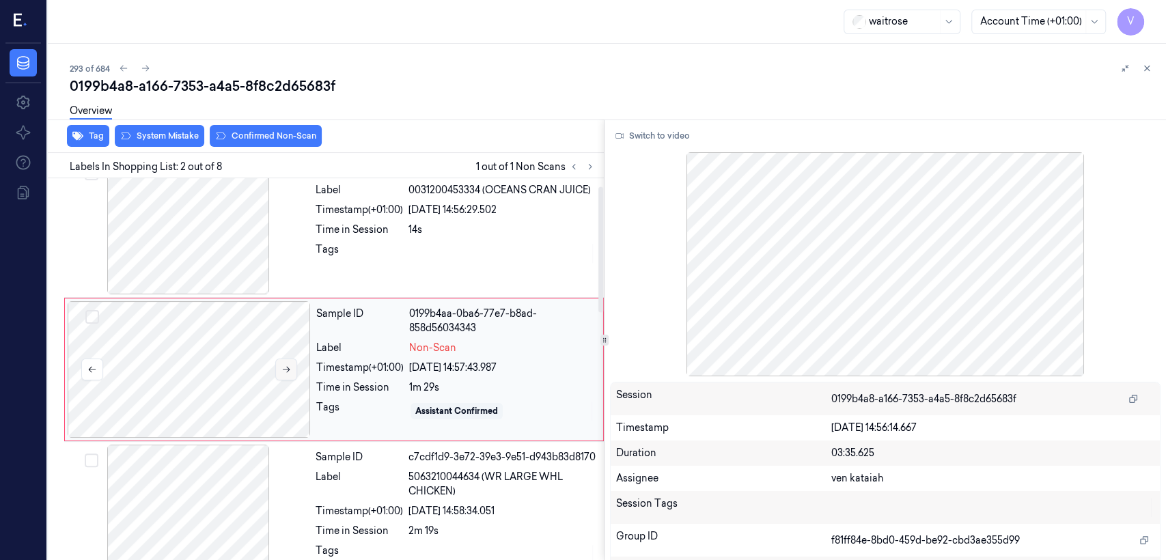
click at [282, 377] on button at bounding box center [286, 370] width 22 height 22
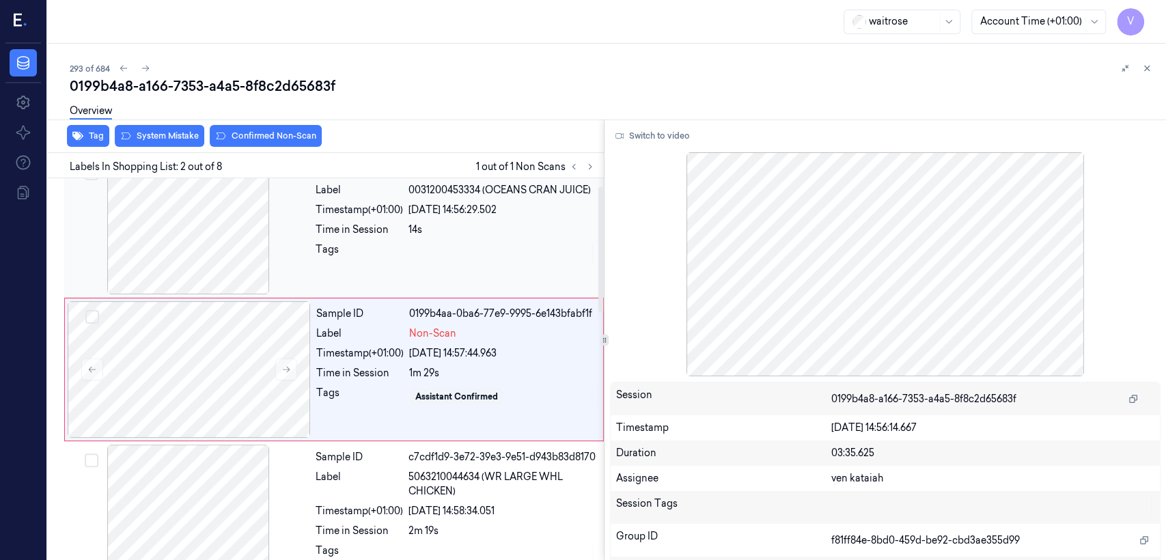
click at [366, 252] on div "Tags" at bounding box center [359, 254] width 87 height 22
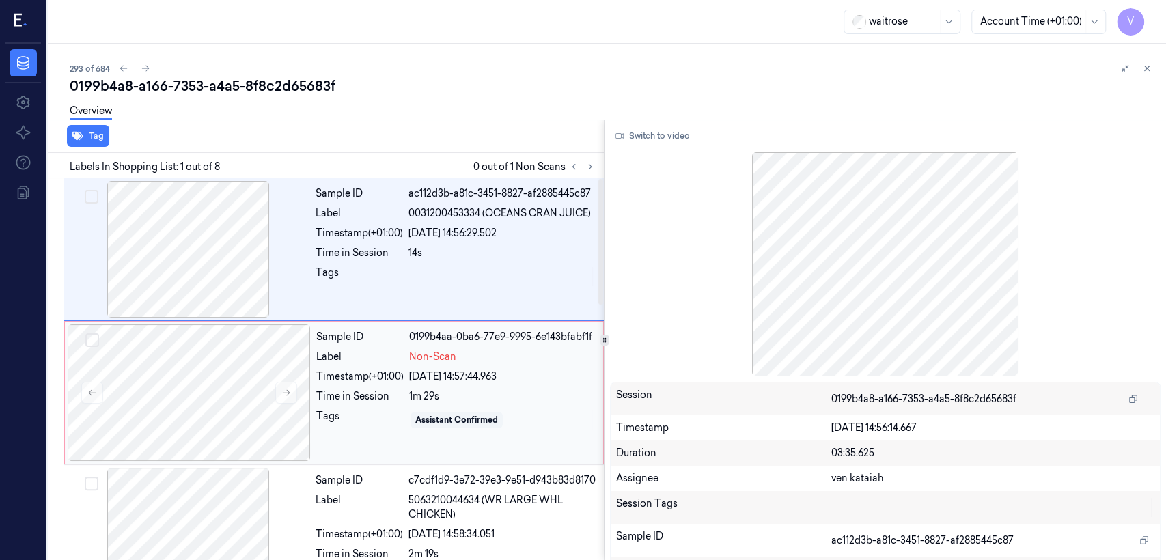
click at [372, 381] on div "Timestamp (+01:00)" at bounding box center [359, 377] width 87 height 14
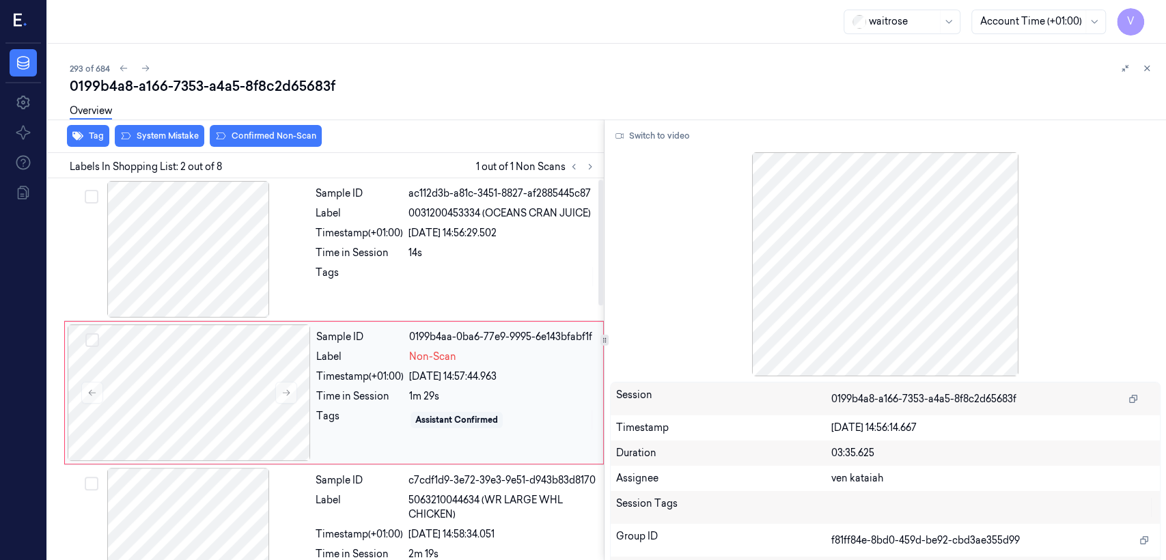
scroll to position [23, 0]
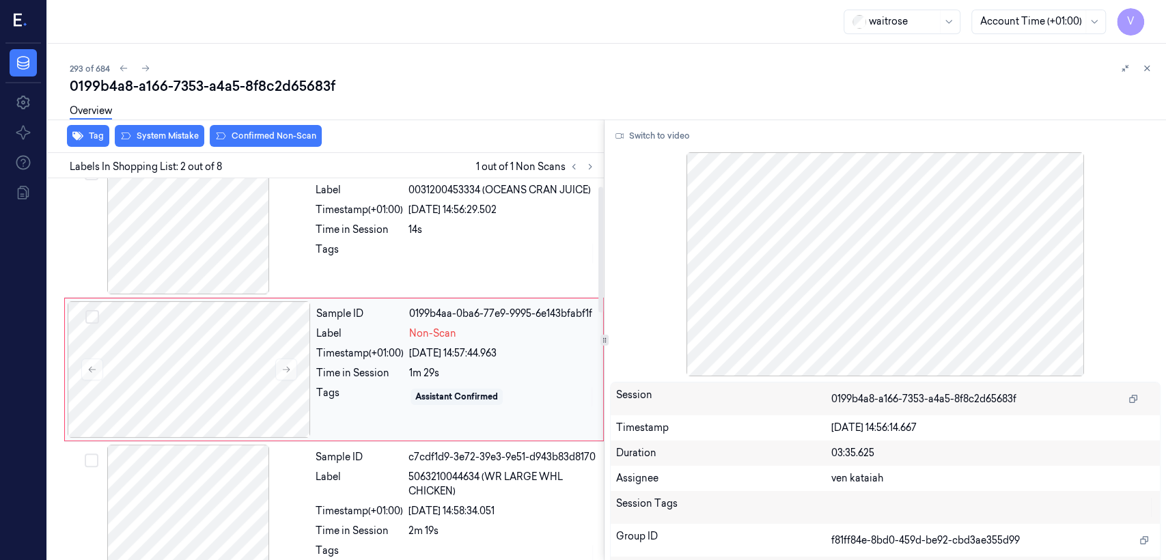
click at [372, 381] on div "Sample ID 0199b4aa-0ba6-77e9-9995-6e143bfabf1f Label Non-Scan Timestamp (+01:00…" at bounding box center [456, 369] width 290 height 137
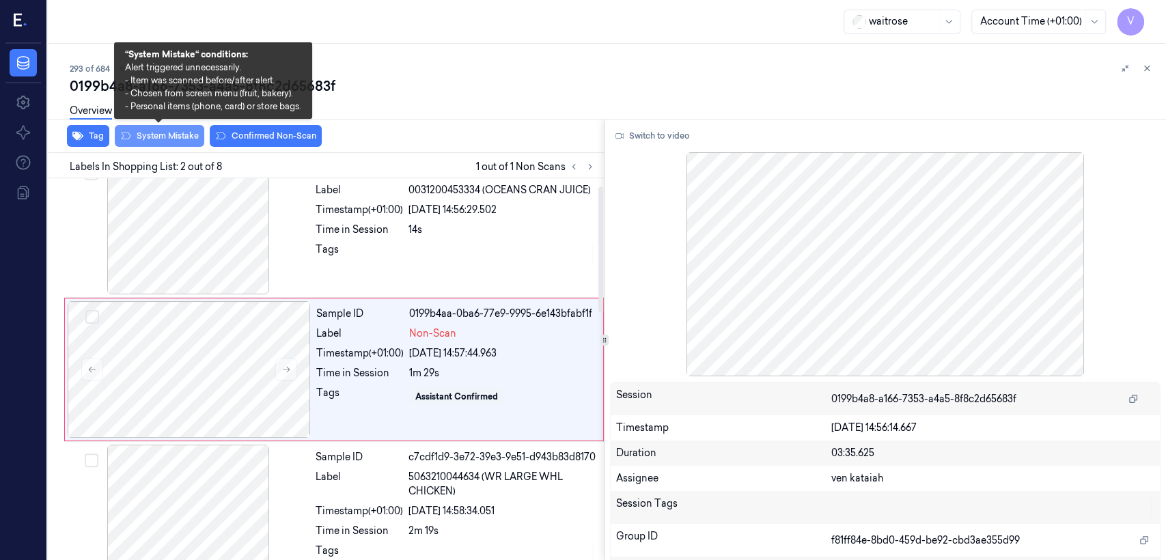
click at [191, 135] on button "System Mistake" at bounding box center [160, 136] width 90 height 22
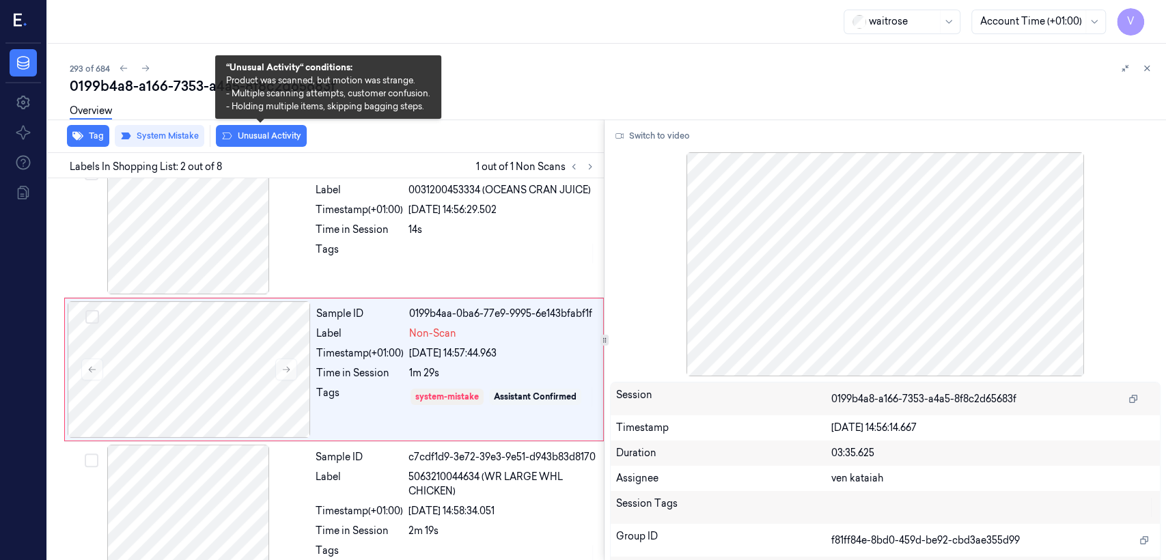
click at [264, 143] on button "Unusual Activity" at bounding box center [261, 136] width 91 height 22
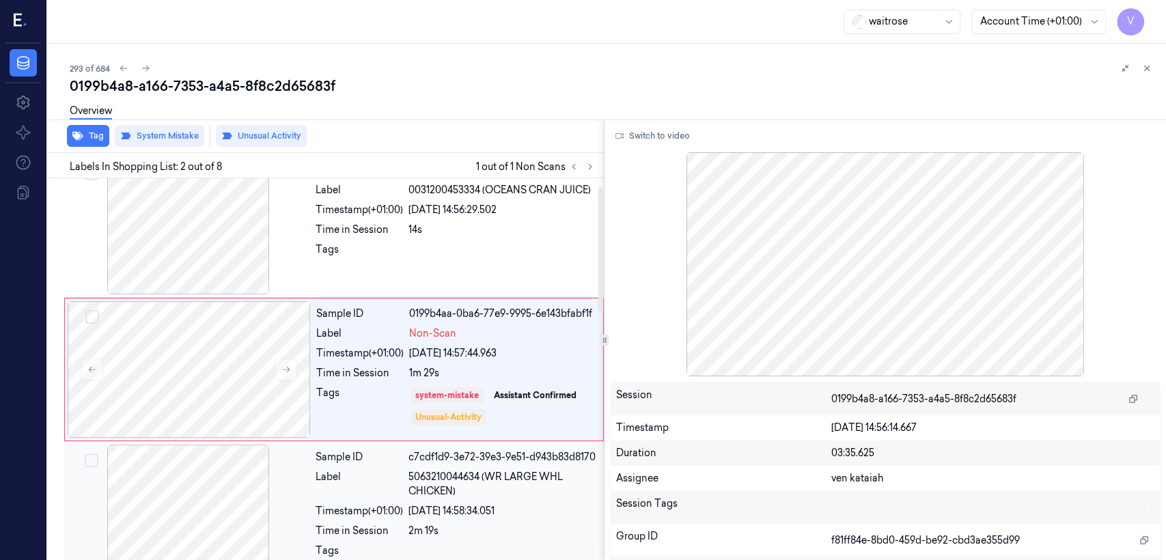
click at [383, 465] on div "Sample ID" at bounding box center [359, 457] width 87 height 14
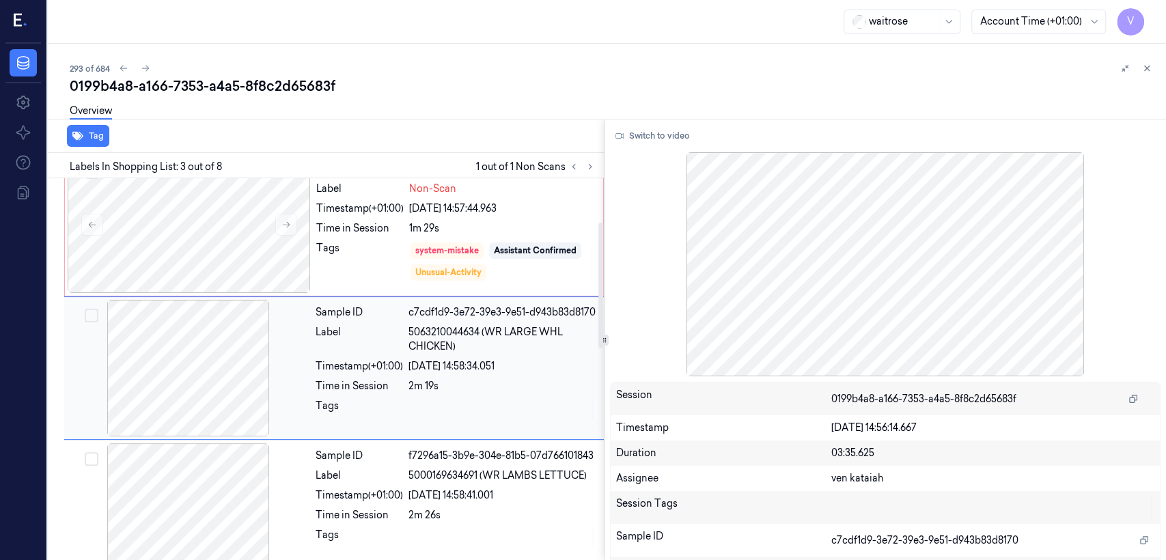
scroll to position [169, 0]
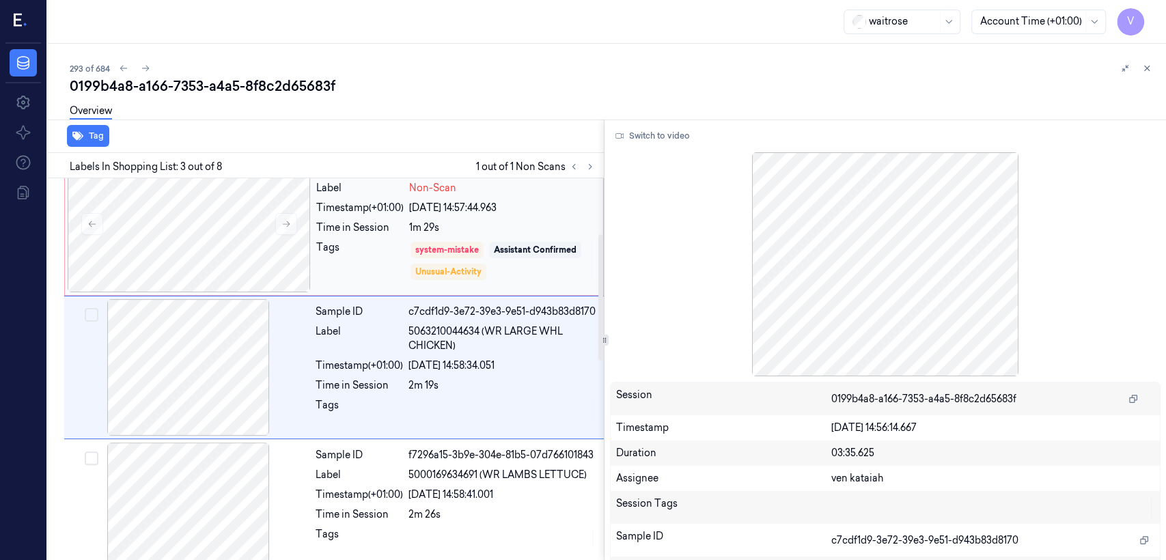
click at [372, 251] on div "Tags" at bounding box center [359, 261] width 87 height 41
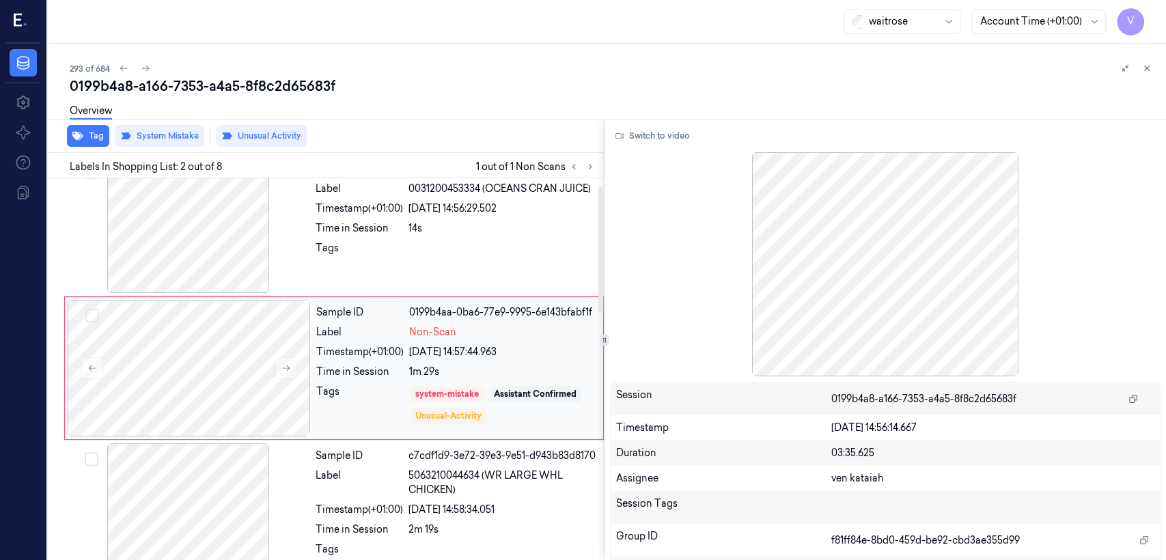
scroll to position [23, 0]
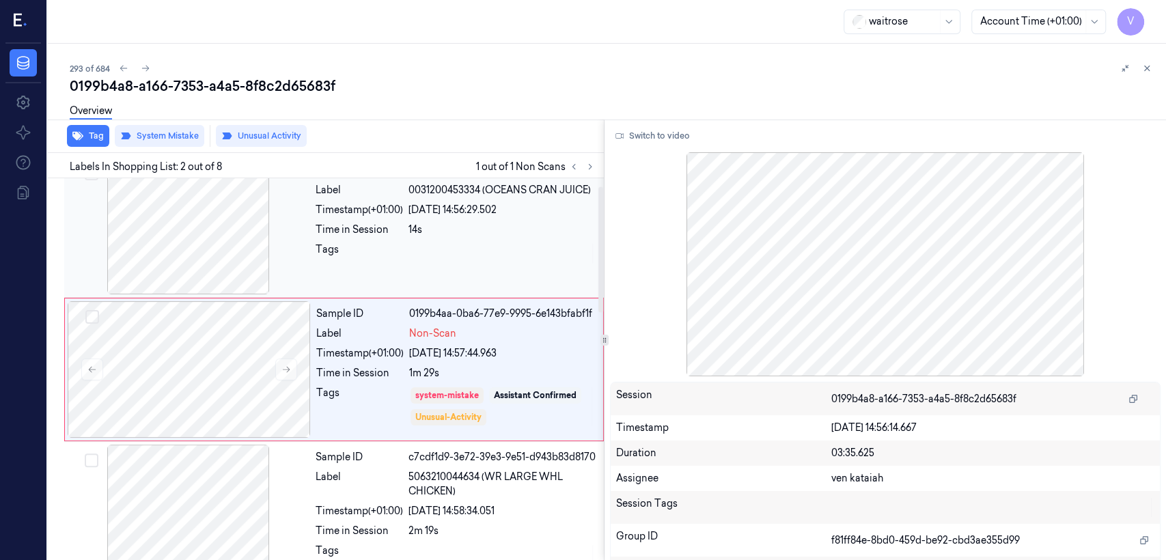
click at [480, 259] on div at bounding box center [502, 254] width 187 height 22
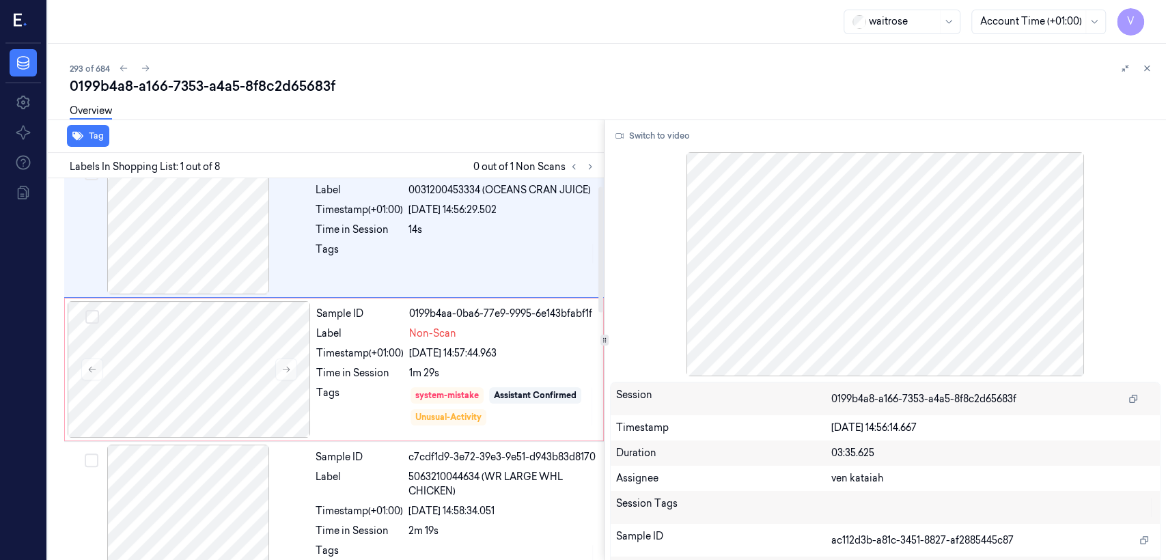
scroll to position [0, 0]
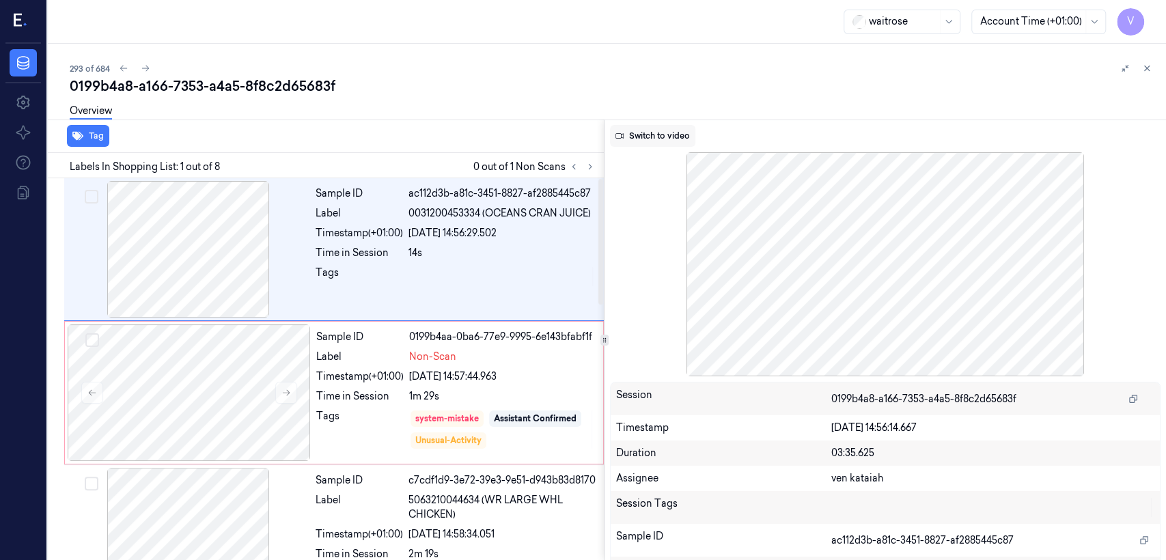
click at [635, 135] on button "Switch to video" at bounding box center [652, 136] width 85 height 22
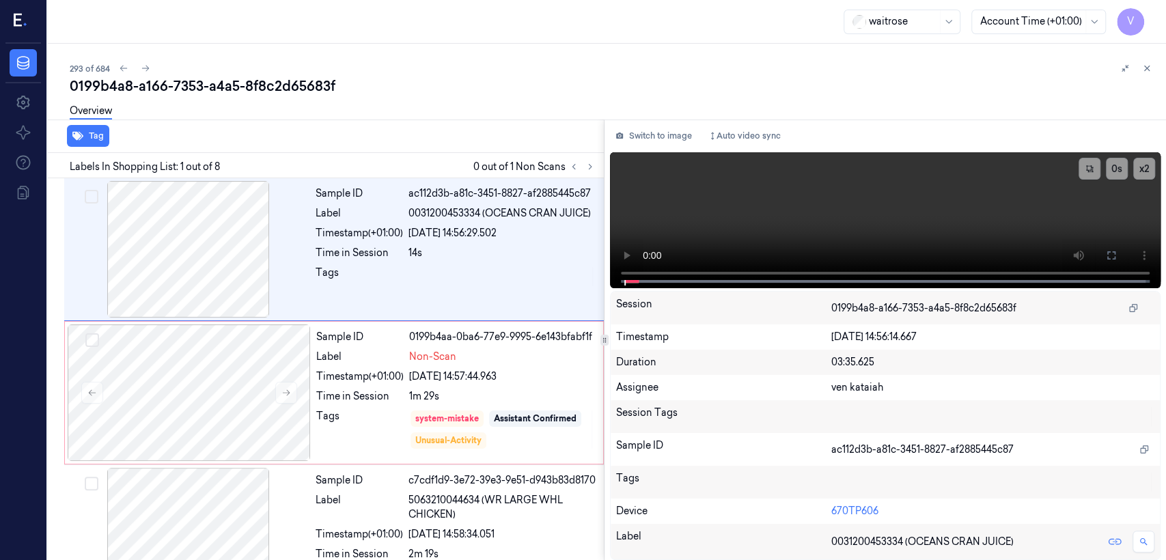
click at [1152, 75] on div at bounding box center [1136, 68] width 38 height 16
click at [1152, 71] on button at bounding box center [1147, 68] width 16 height 16
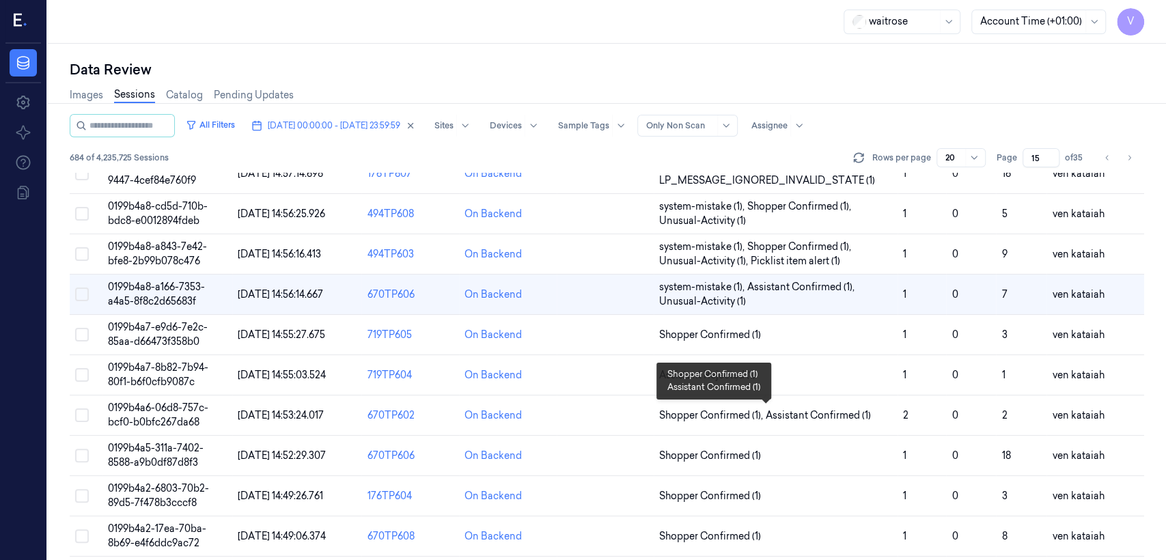
scroll to position [500, 0]
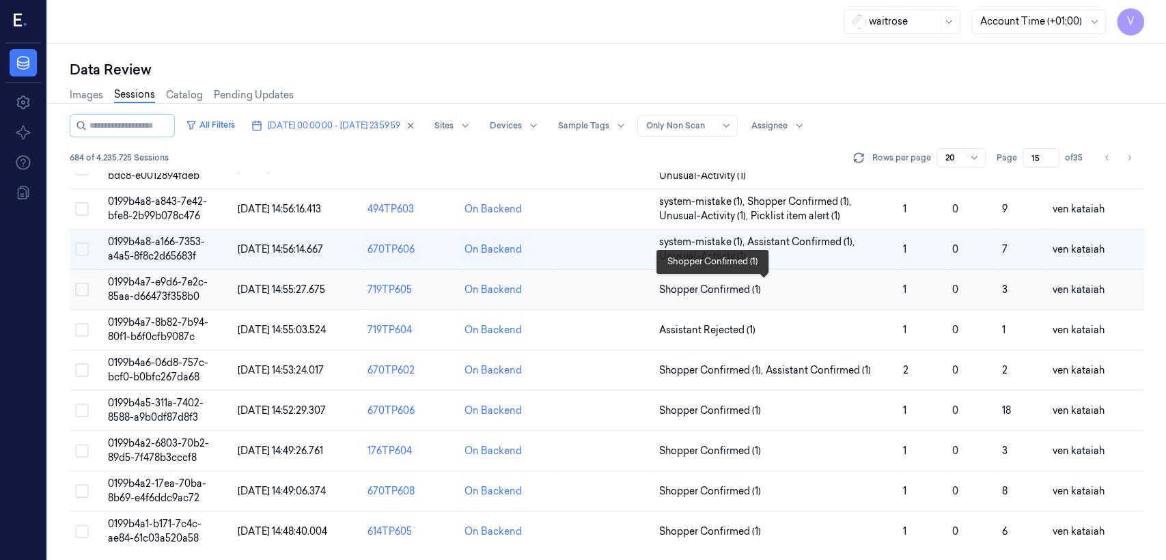
click at [727, 292] on span "Shopper Confirmed (1)" at bounding box center [710, 290] width 102 height 14
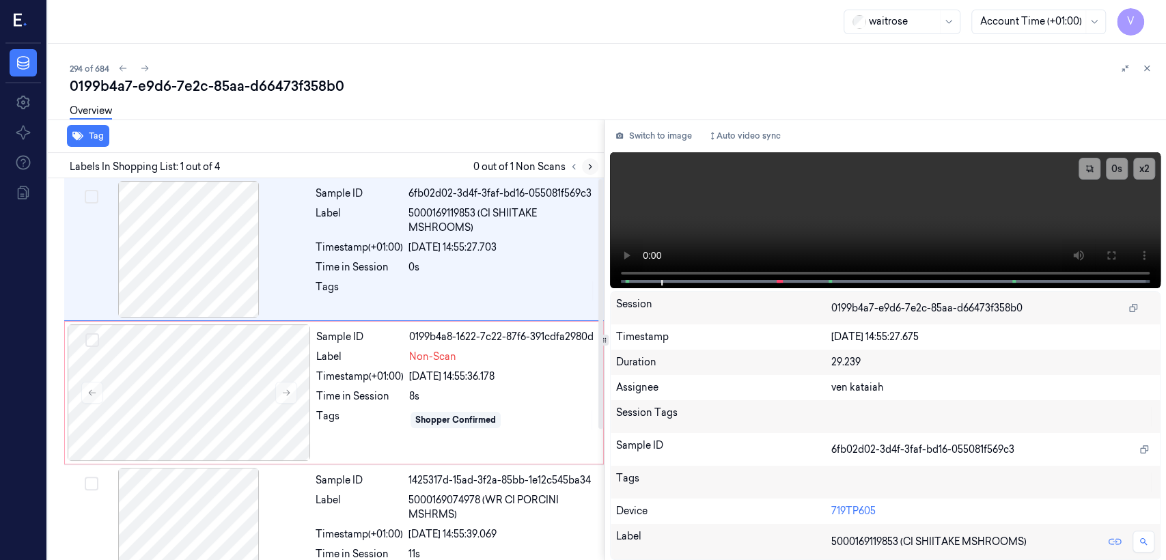
click at [586, 163] on icon at bounding box center [591, 167] width 10 height 10
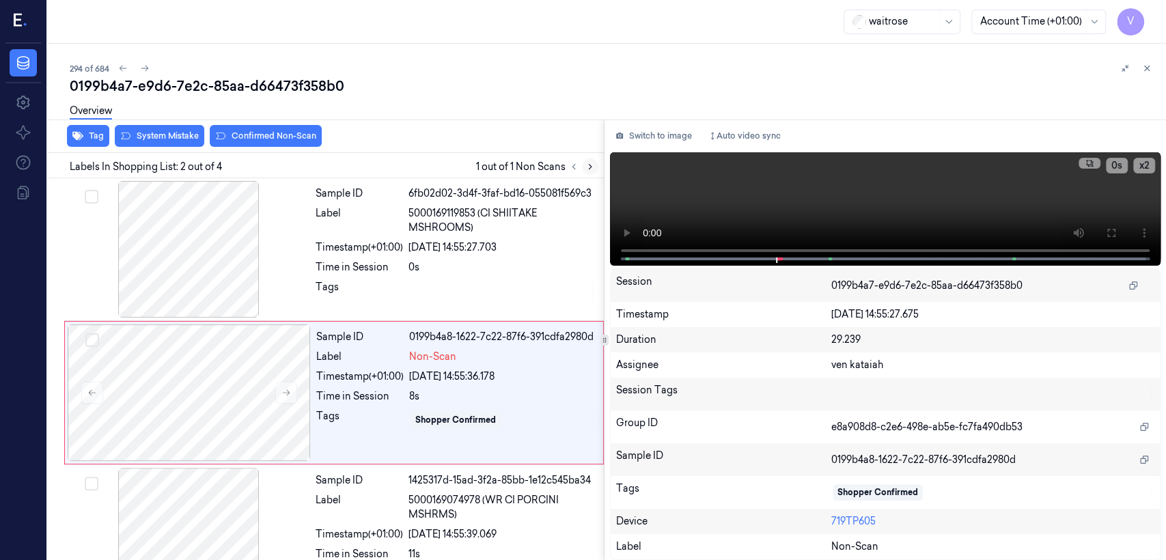
scroll to position [23, 0]
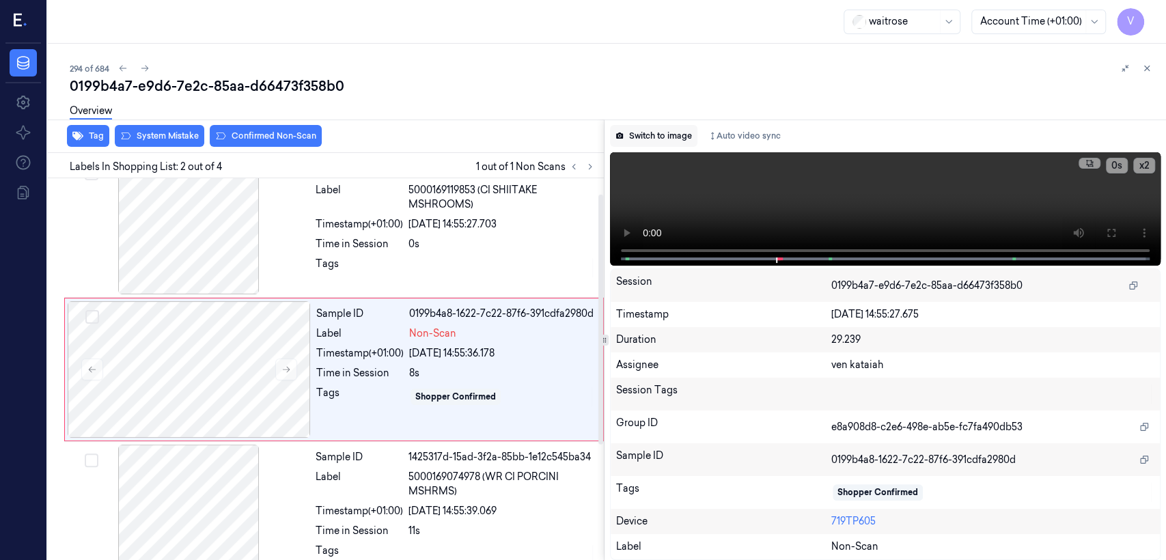
click at [638, 133] on button "Switch to image" at bounding box center [653, 136] width 87 height 22
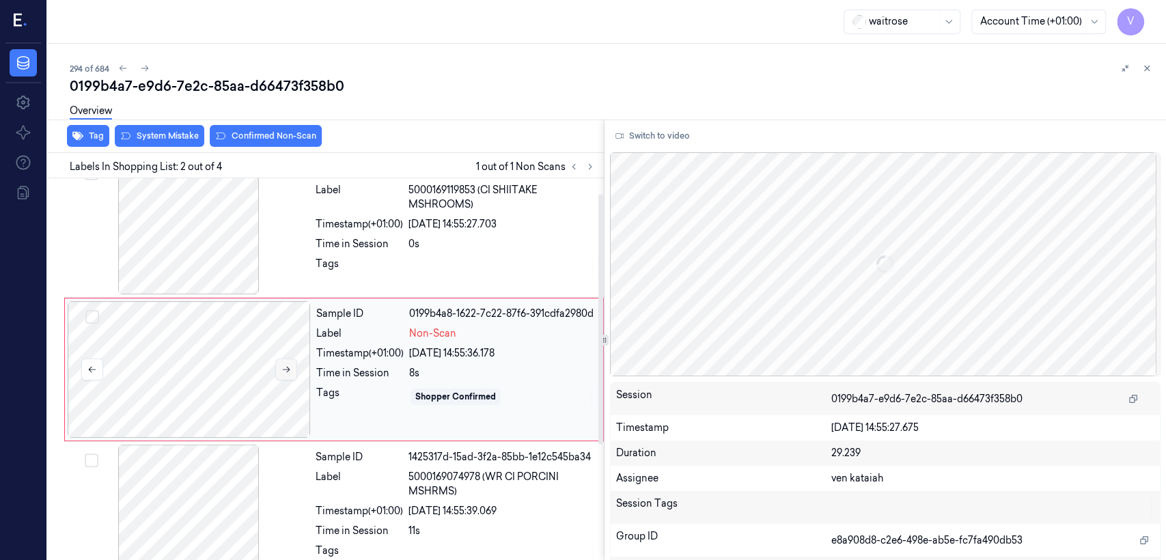
click at [290, 374] on button at bounding box center [286, 370] width 22 height 22
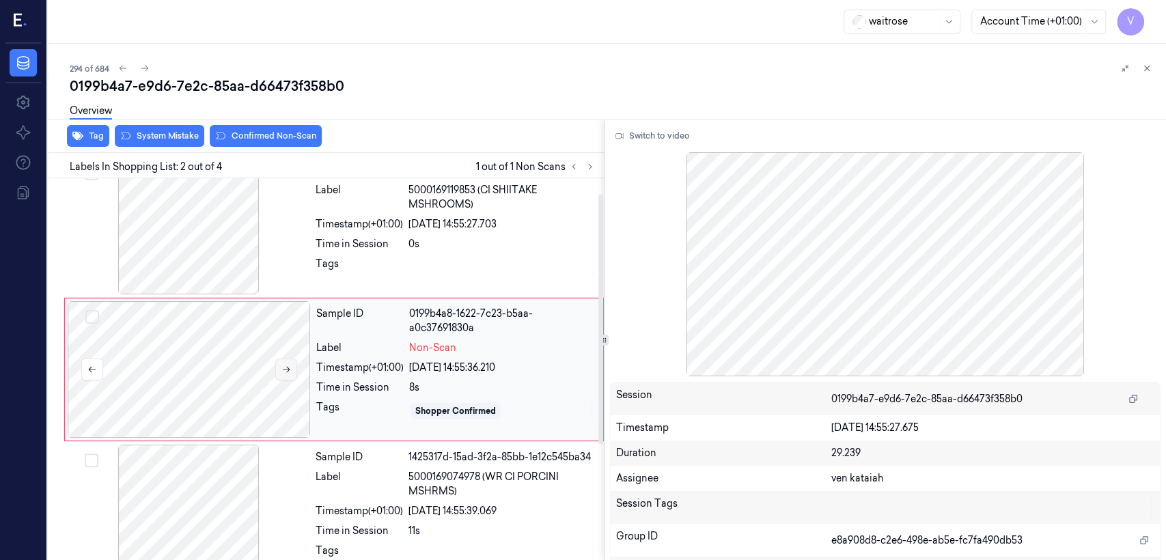
click at [290, 374] on button at bounding box center [286, 370] width 22 height 22
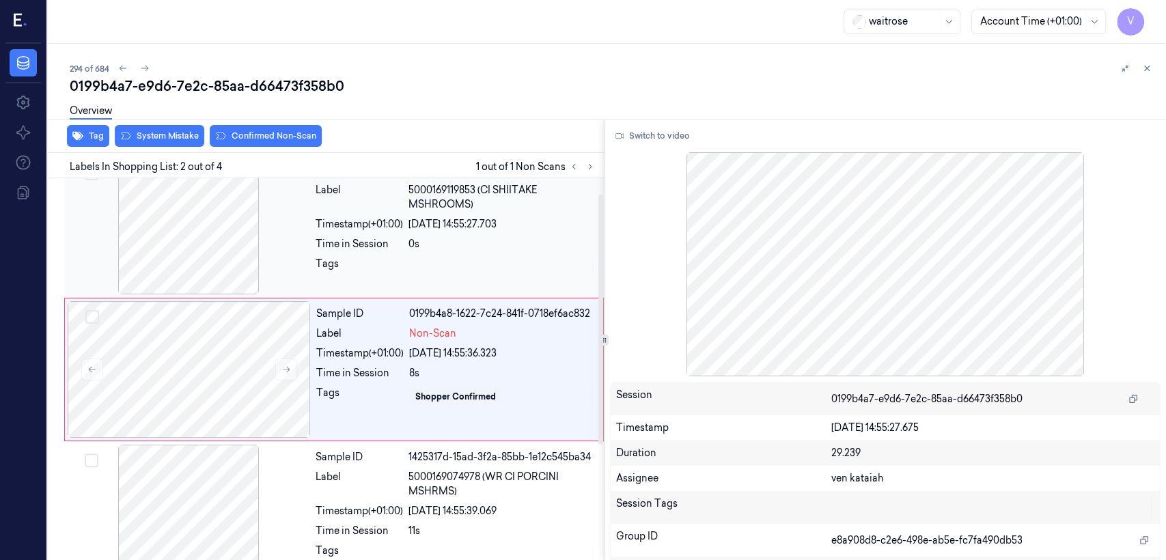
click at [288, 249] on div at bounding box center [188, 226] width 243 height 137
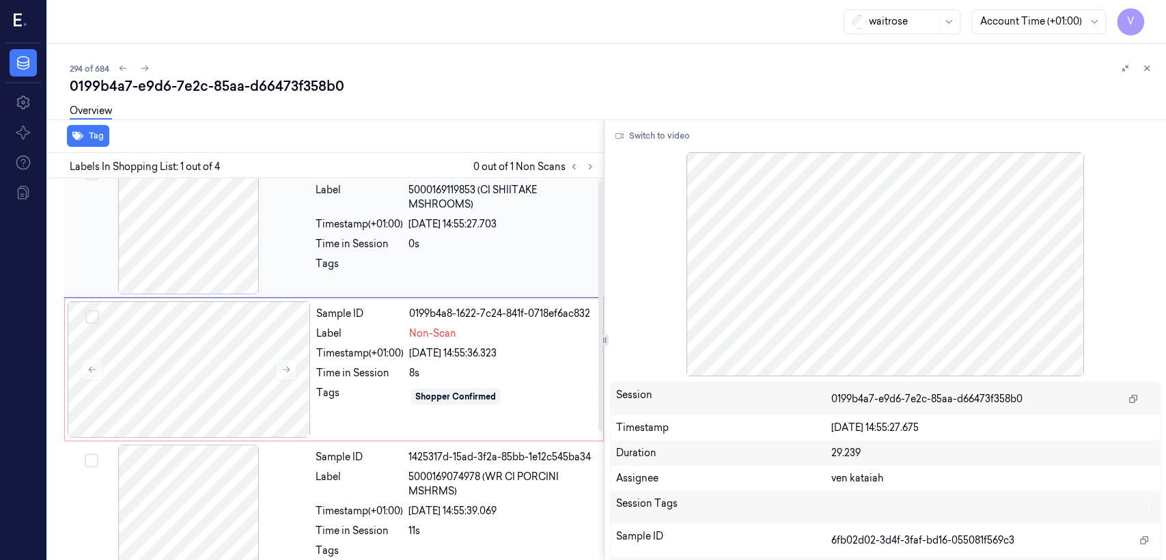
scroll to position [0, 0]
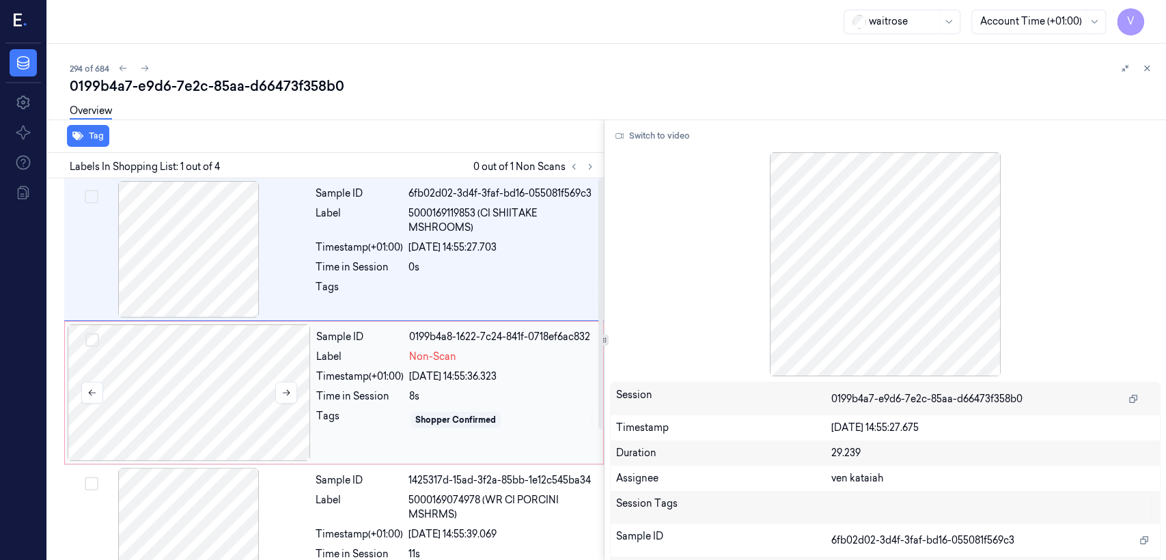
click at [285, 371] on div at bounding box center [189, 393] width 243 height 137
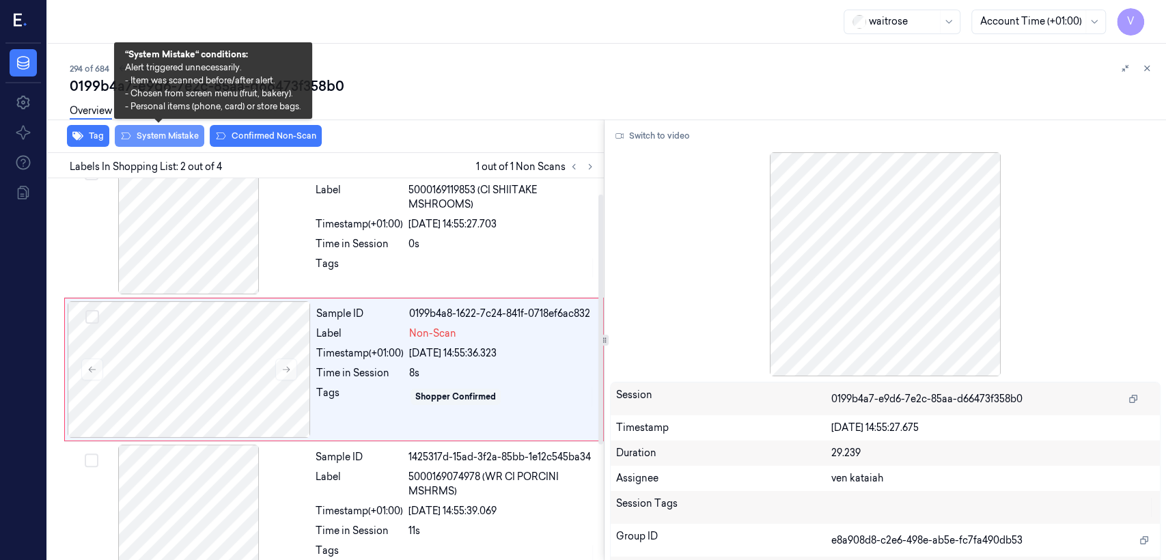
click at [184, 142] on button "System Mistake" at bounding box center [160, 136] width 90 height 22
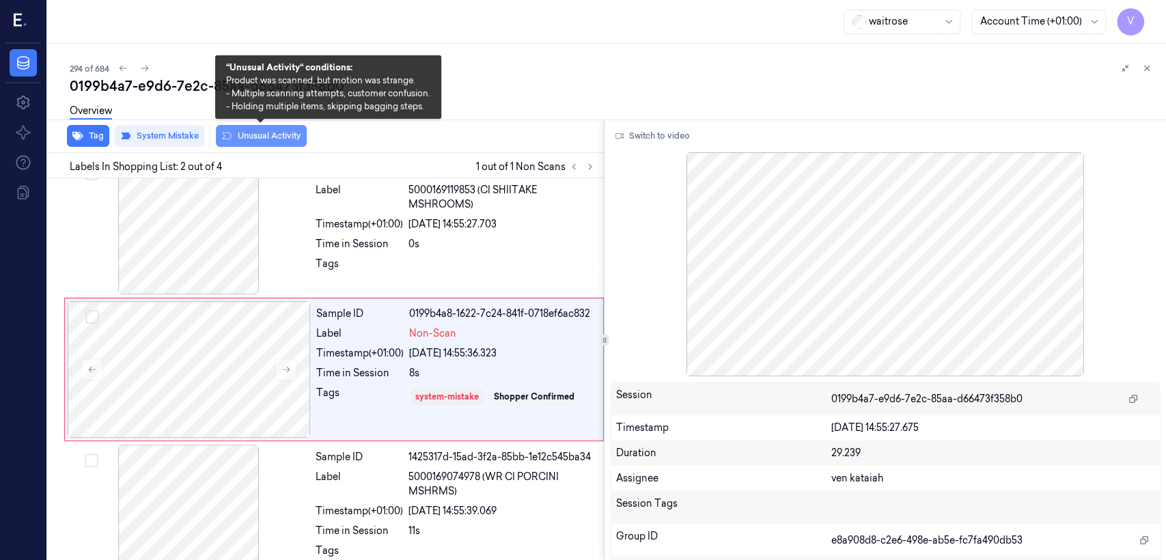
click at [269, 141] on button "Unusual Activity" at bounding box center [261, 136] width 91 height 22
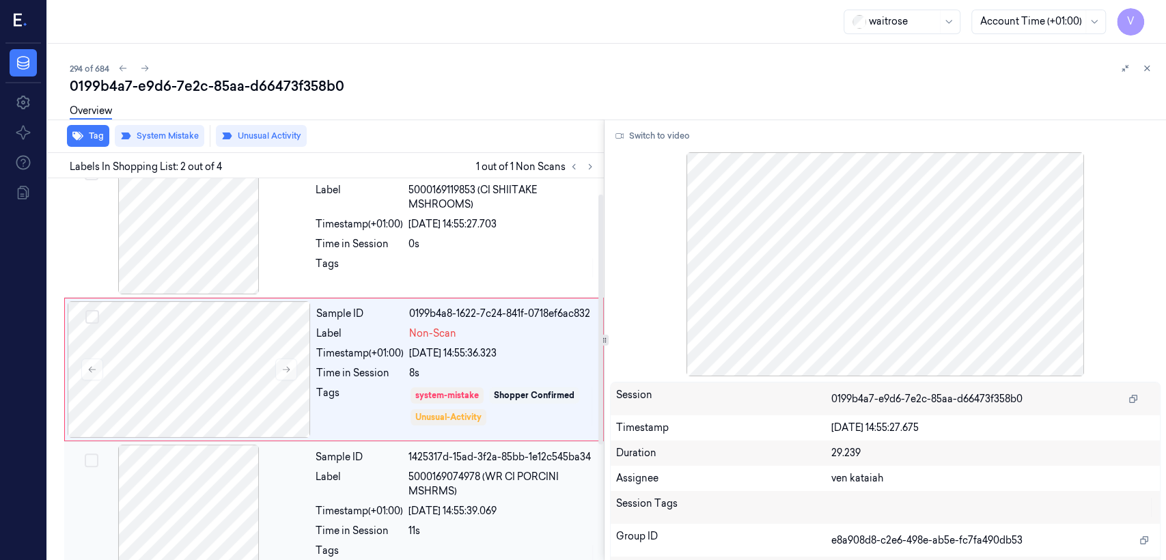
click at [437, 493] on span "5000169074978 (WR CI PORCINI MSHRMS)" at bounding box center [502, 484] width 187 height 29
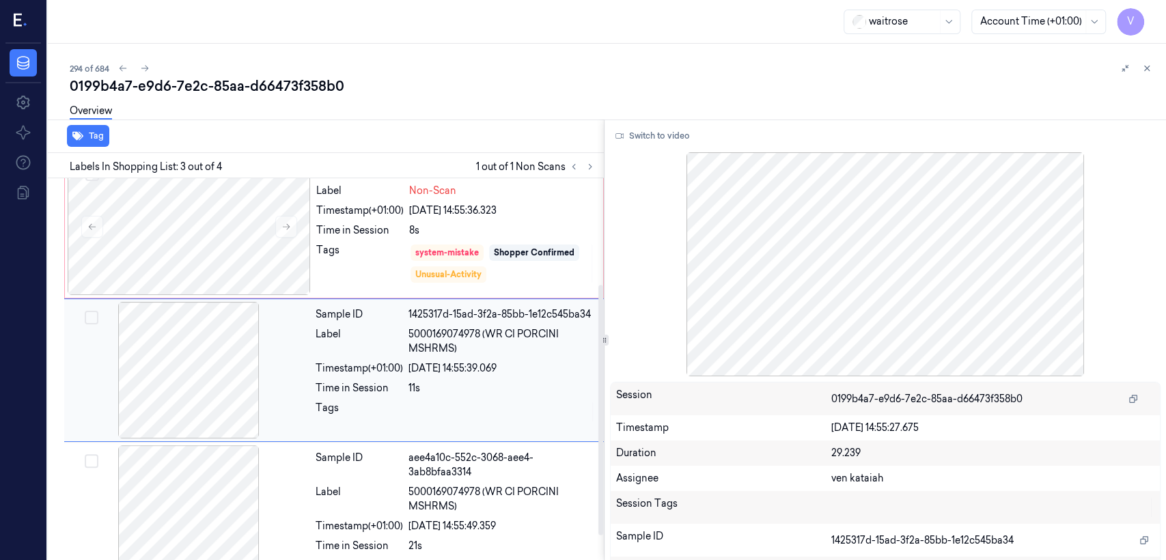
scroll to position [167, 0]
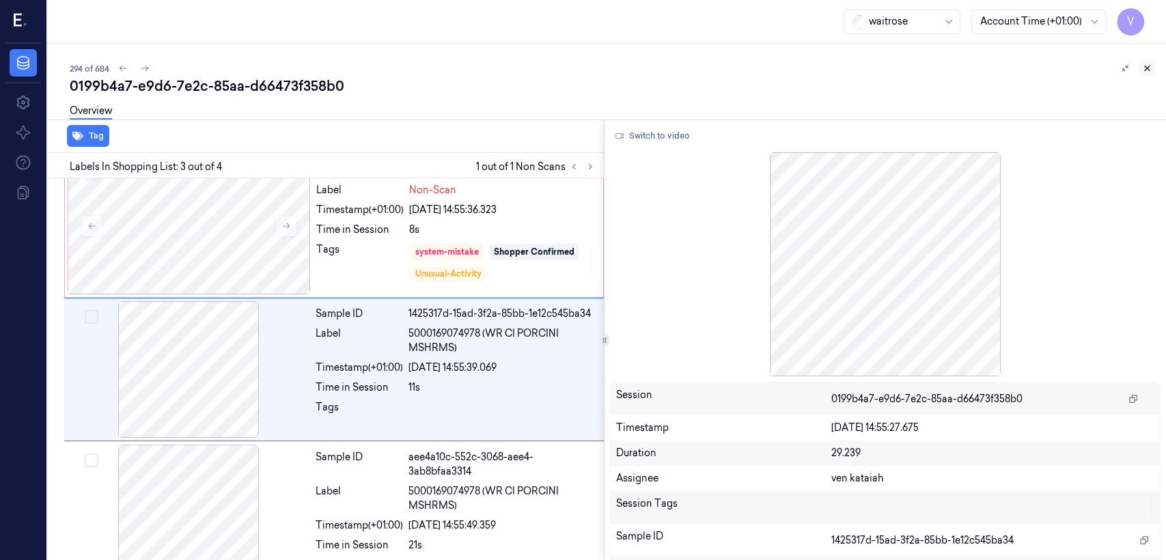
click at [1142, 70] on icon at bounding box center [1147, 69] width 10 height 10
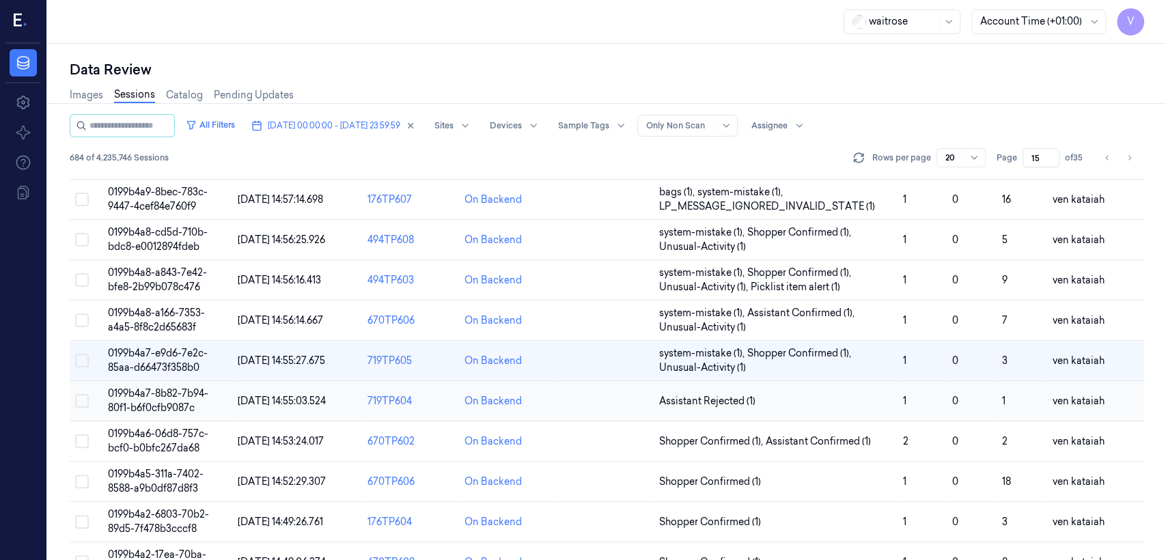
scroll to position [500, 0]
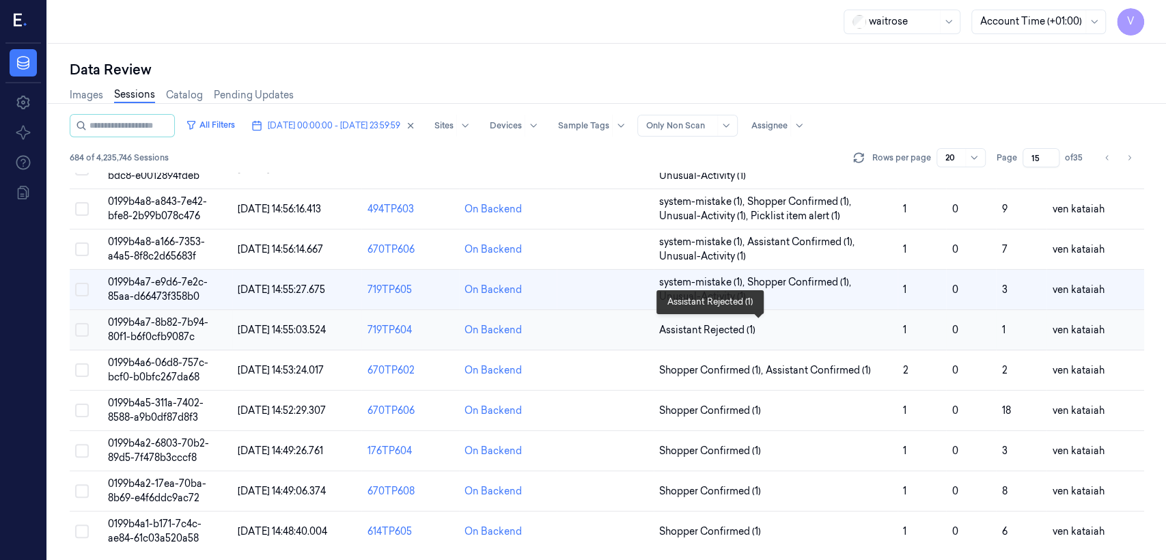
click at [736, 332] on span "Assistant Rejected (1)" at bounding box center [707, 330] width 96 height 14
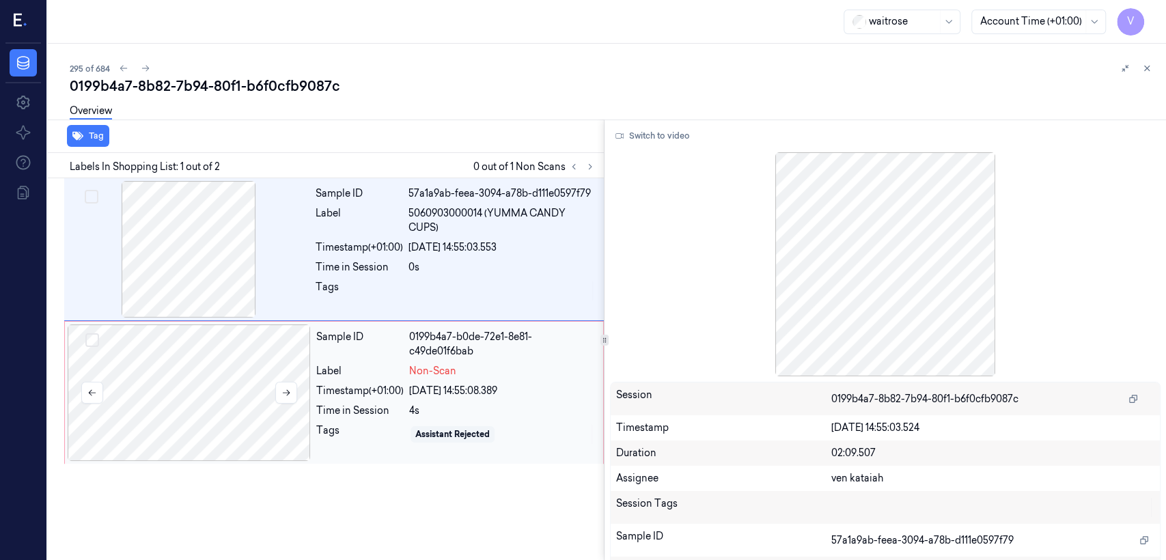
click at [301, 379] on div at bounding box center [189, 393] width 243 height 137
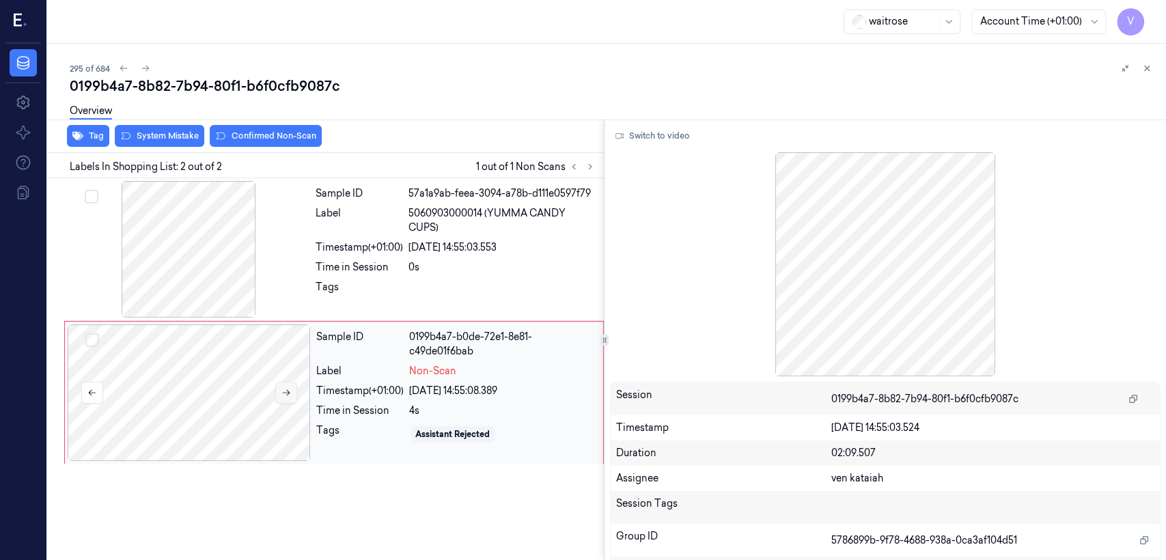
click at [279, 394] on button at bounding box center [286, 393] width 22 height 22
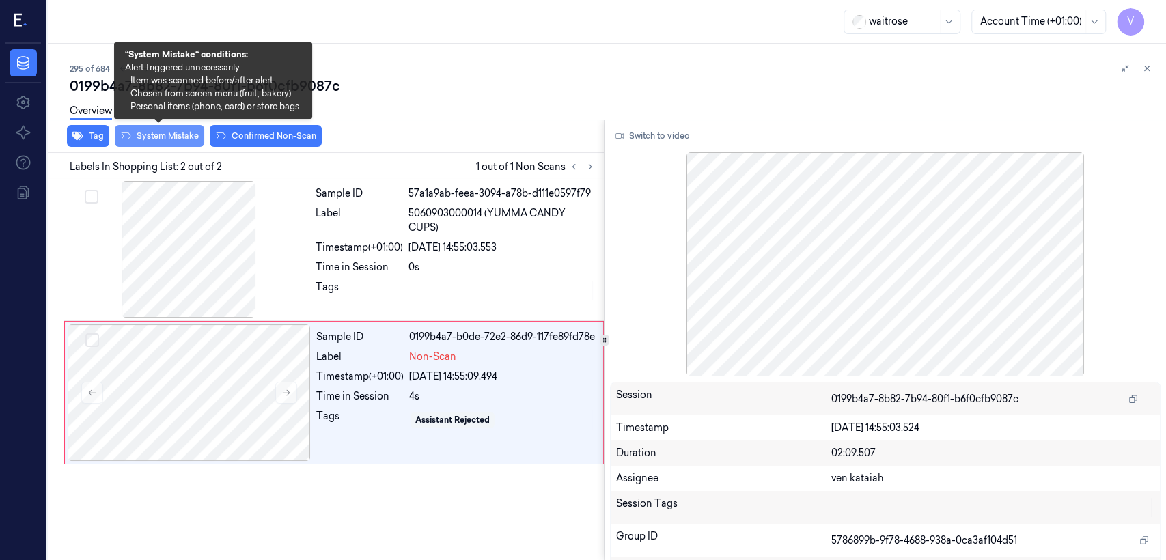
click at [184, 138] on button "System Mistake" at bounding box center [160, 136] width 90 height 22
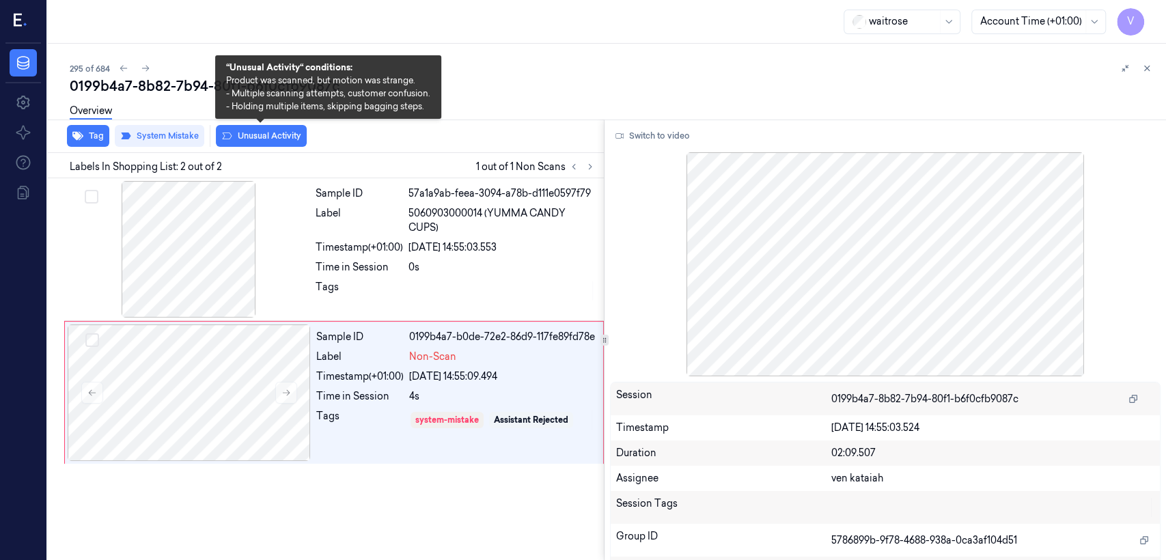
click at [262, 138] on button "Unusual Activity" at bounding box center [261, 136] width 91 height 22
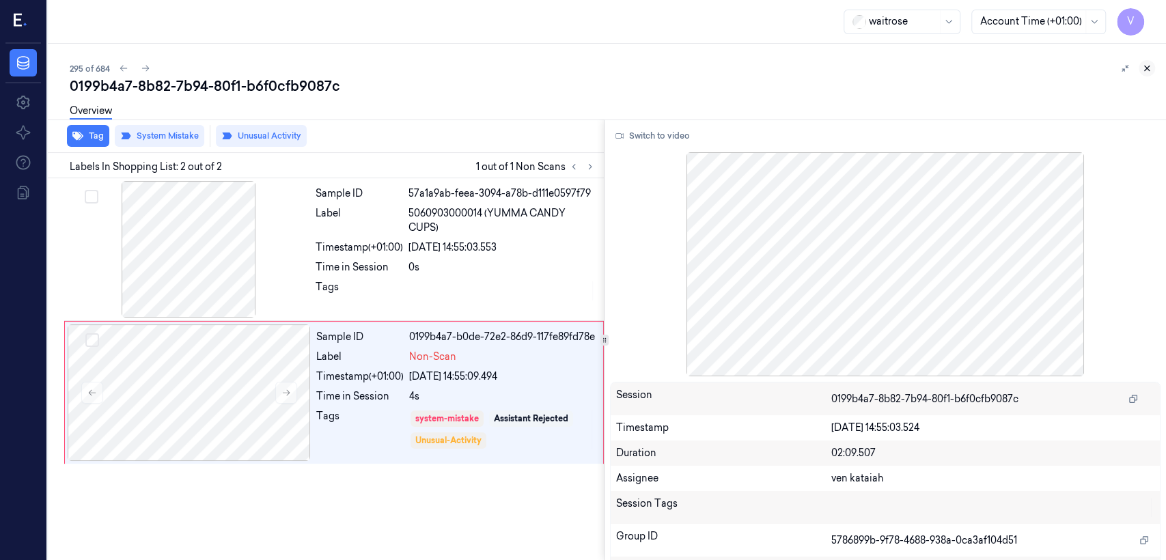
click at [1142, 68] on icon at bounding box center [1147, 69] width 10 height 10
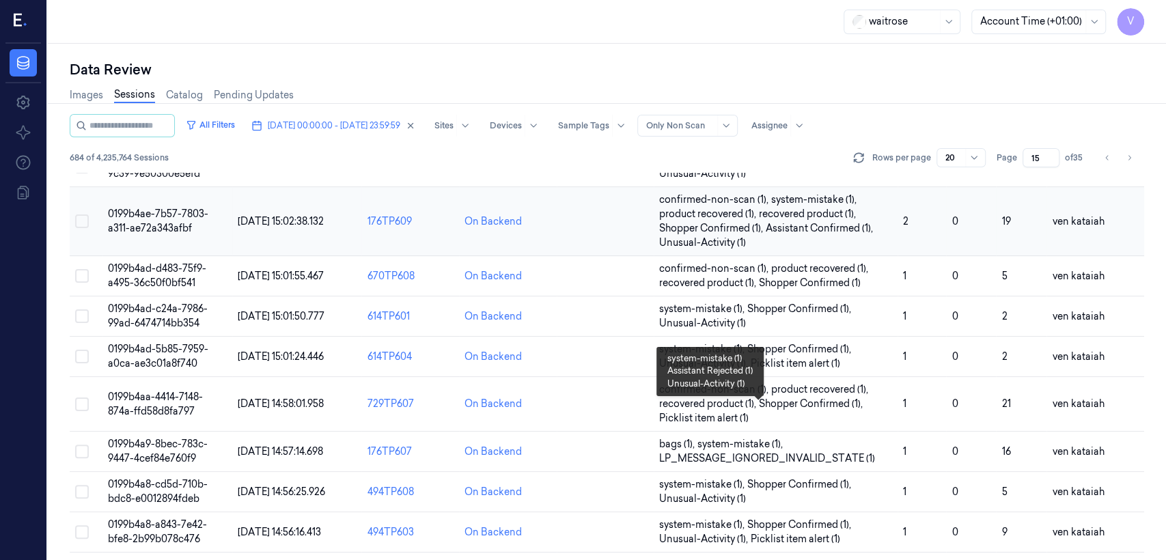
scroll to position [500, 0]
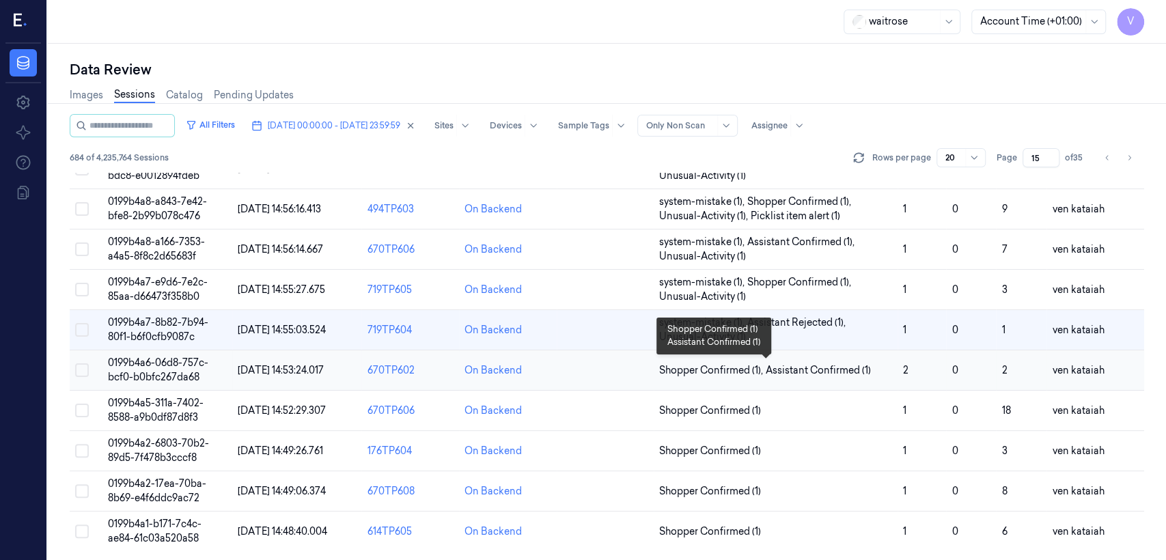
click at [771, 368] on span "Assistant Confirmed (1)" at bounding box center [818, 371] width 105 height 14
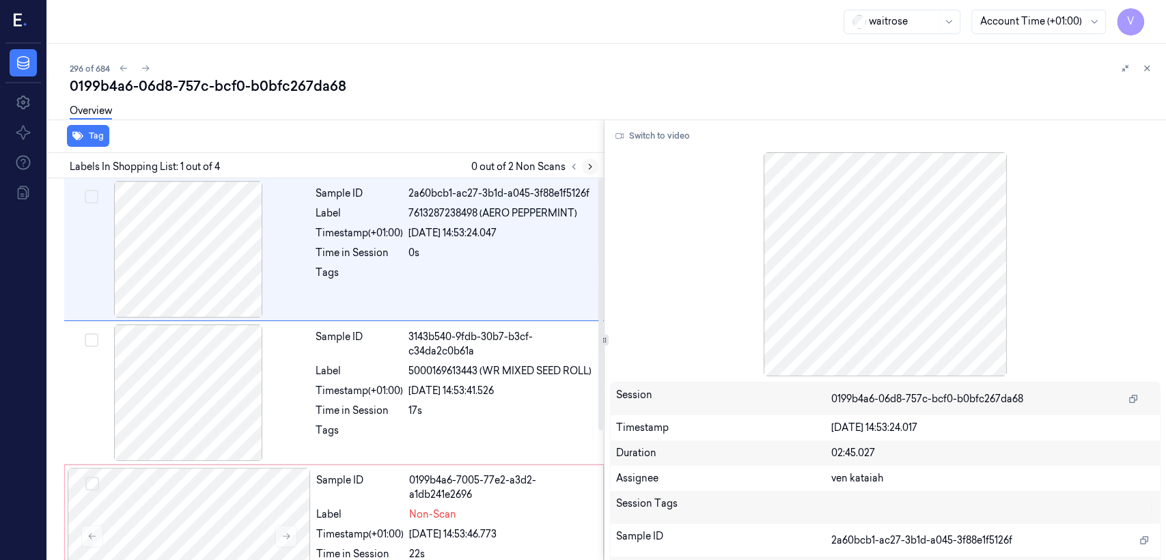
drag, startPoint x: 598, startPoint y: 156, endPoint x: 591, endPoint y: 164, distance: 10.7
click at [596, 156] on div "Labels In Shopping List: 1 out of 4 0 out of 2 Non Scans" at bounding box center [323, 165] width 562 height 25
click at [590, 165] on icon at bounding box center [591, 167] width 10 height 10
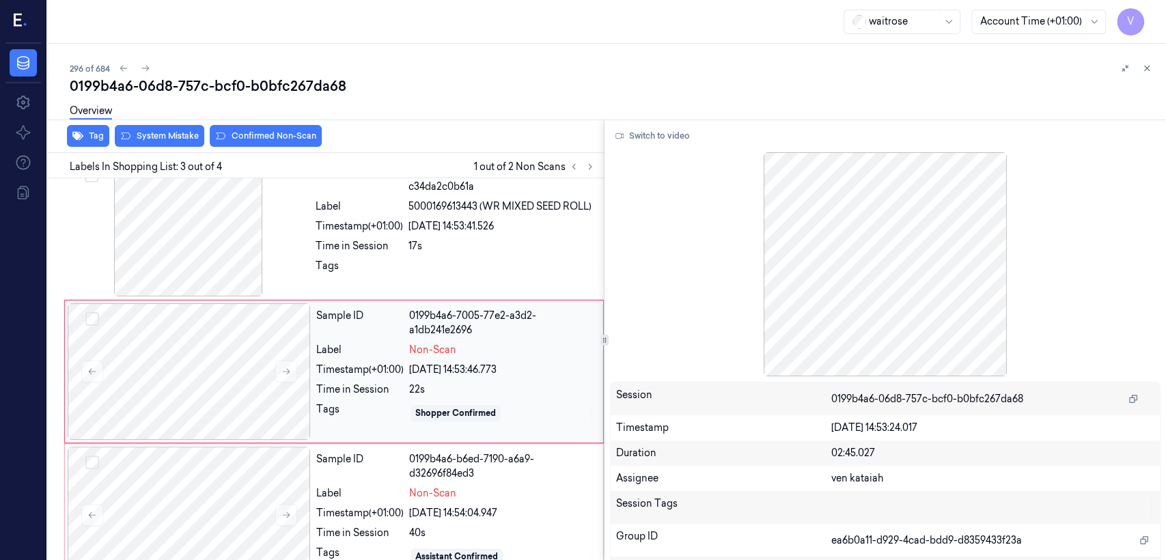
scroll to position [167, 0]
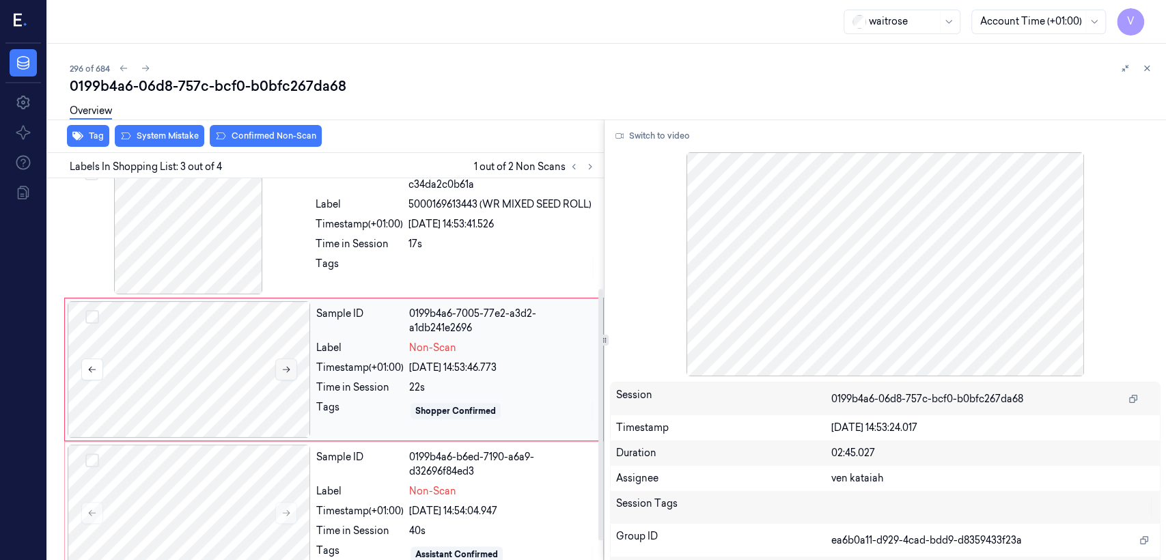
click at [279, 368] on button at bounding box center [286, 370] width 22 height 22
click at [392, 264] on div "Tags" at bounding box center [359, 268] width 87 height 22
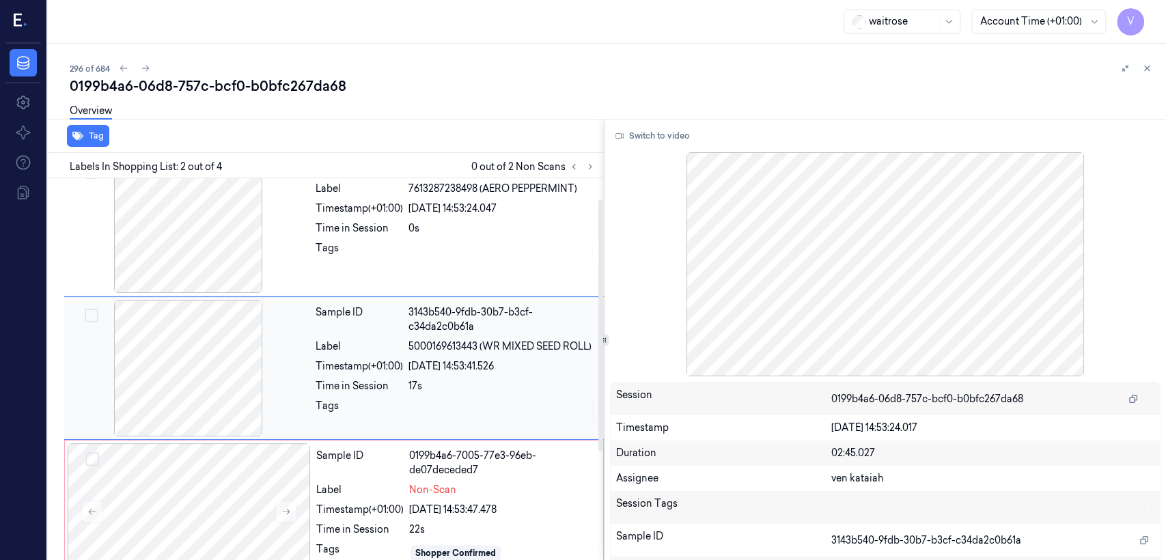
scroll to position [23, 0]
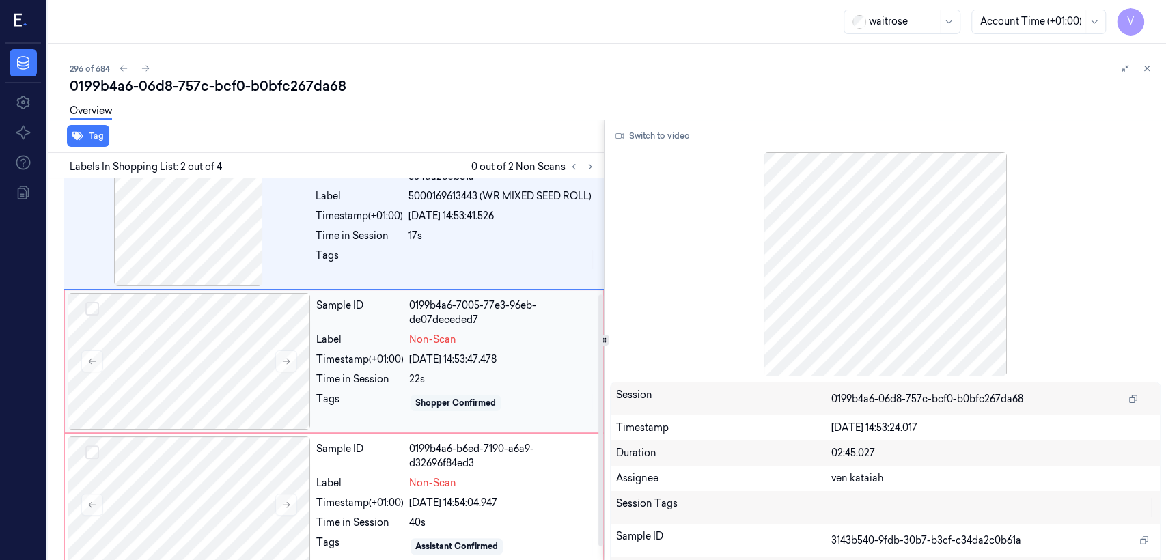
click at [451, 397] on div "Shopper Confirmed" at bounding box center [455, 403] width 81 height 12
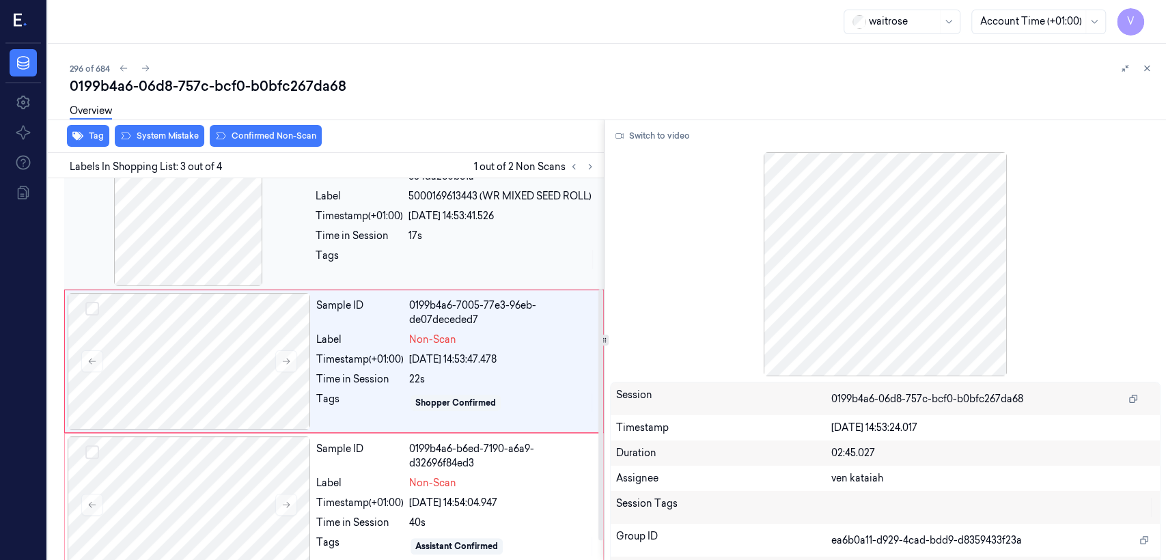
scroll to position [167, 0]
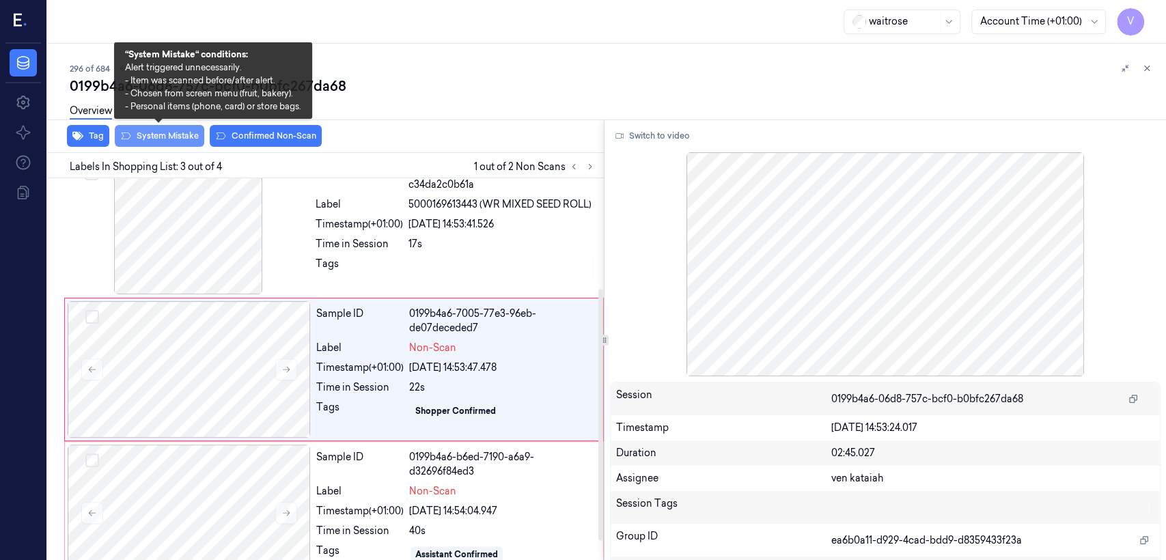
click at [163, 143] on button "System Mistake" at bounding box center [160, 136] width 90 height 22
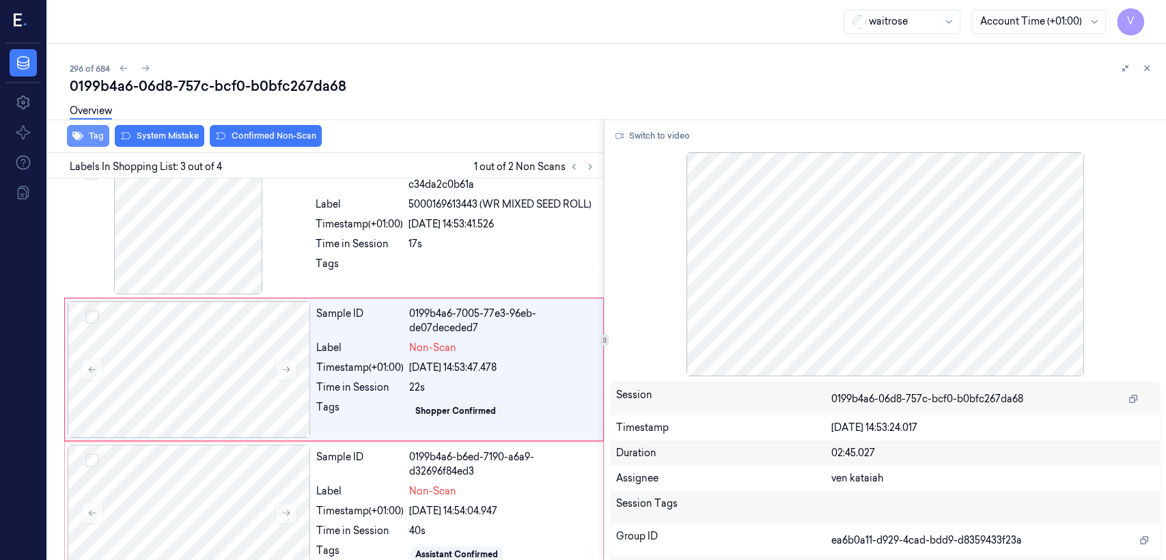
click at [68, 131] on button "Tag" at bounding box center [88, 136] width 42 height 22
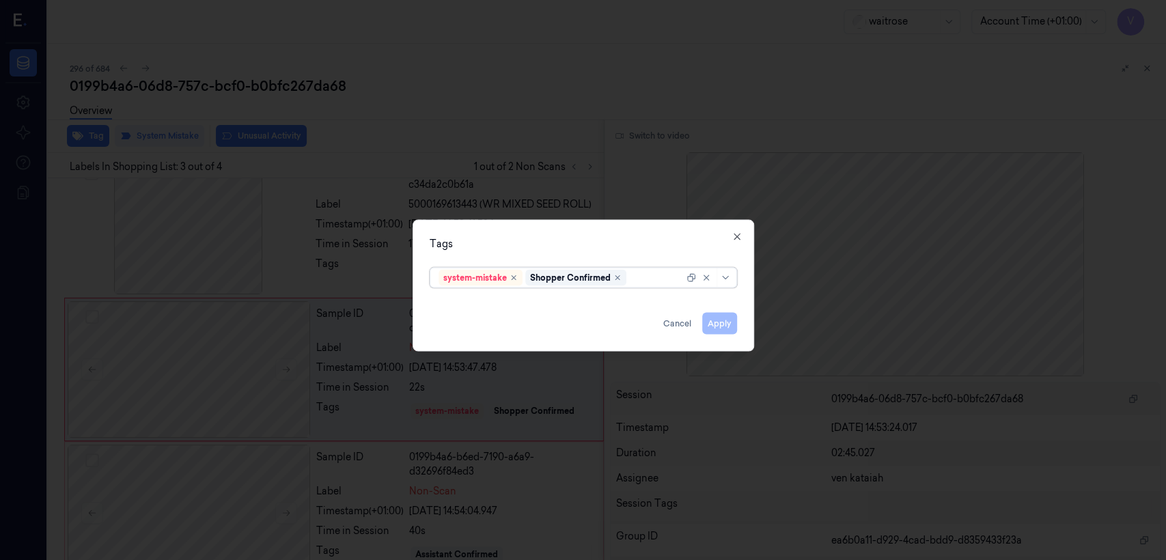
click at [648, 273] on div at bounding box center [656, 278] width 55 height 14
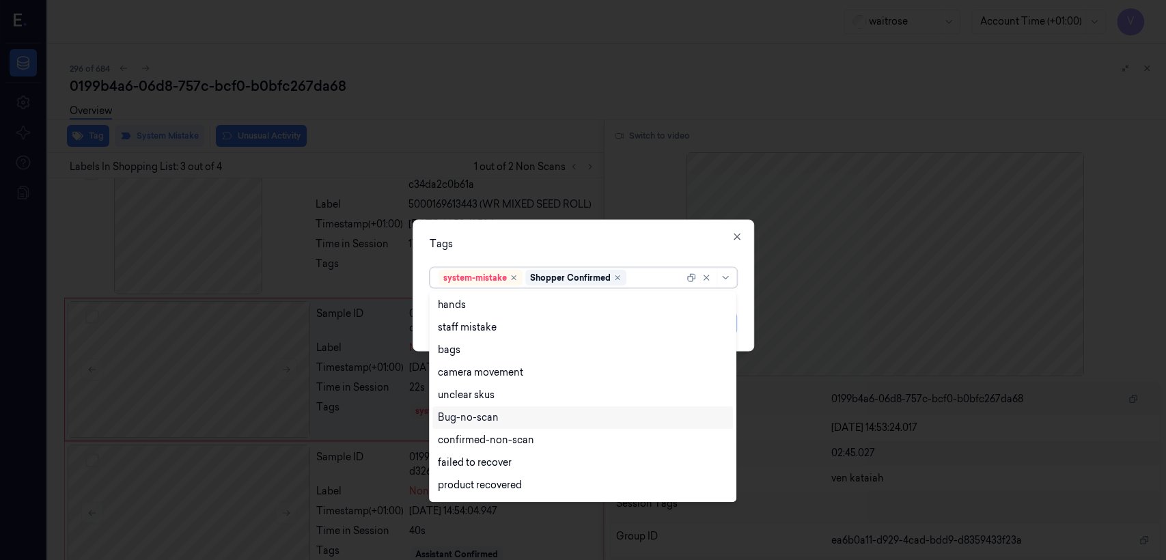
scroll to position [200, 0]
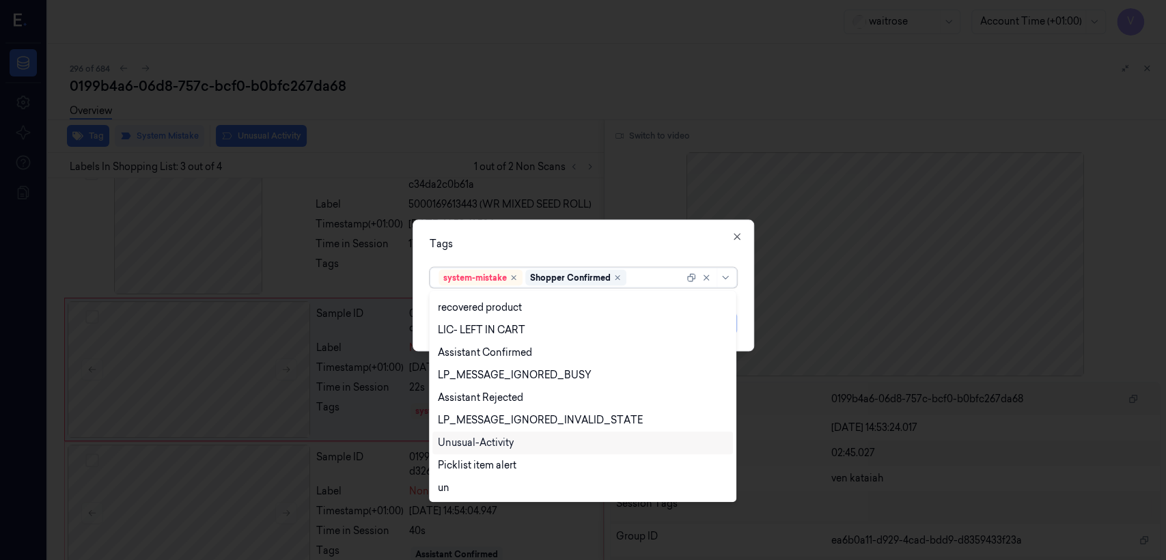
click at [506, 446] on div "Unusual-Activity" at bounding box center [476, 443] width 76 height 14
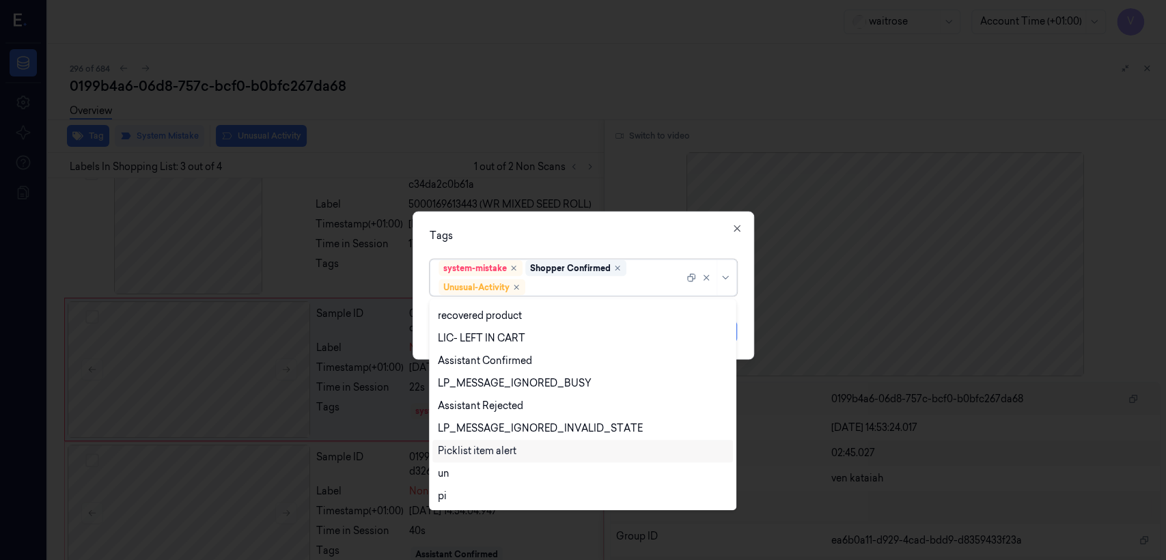
click at [506, 450] on div "Picklist item alert" at bounding box center [477, 451] width 79 height 14
click at [549, 233] on div "Tags" at bounding box center [583, 236] width 307 height 14
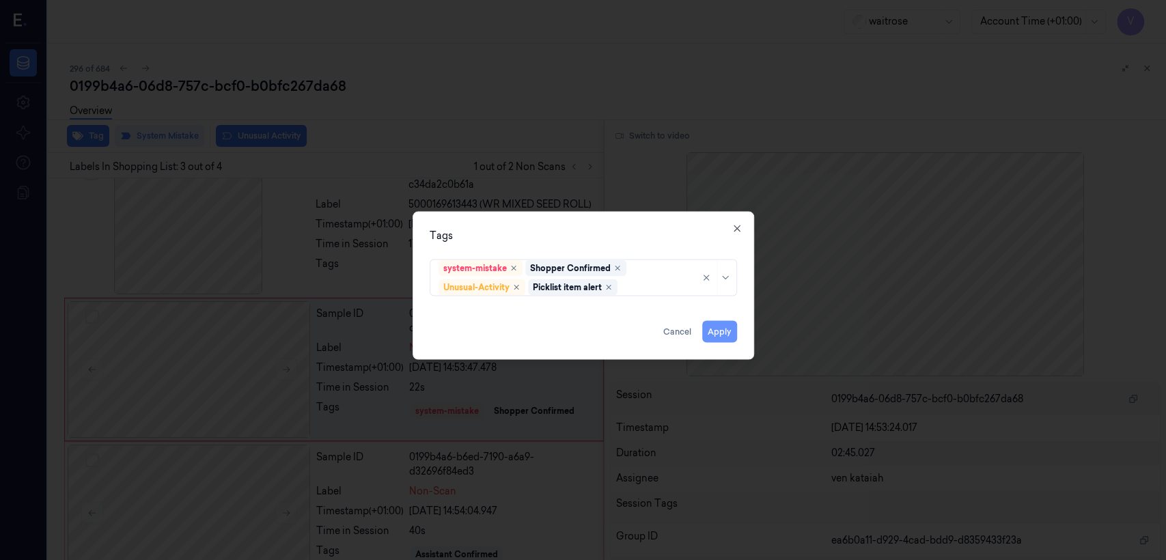
click at [716, 329] on button "Apply" at bounding box center [719, 332] width 35 height 22
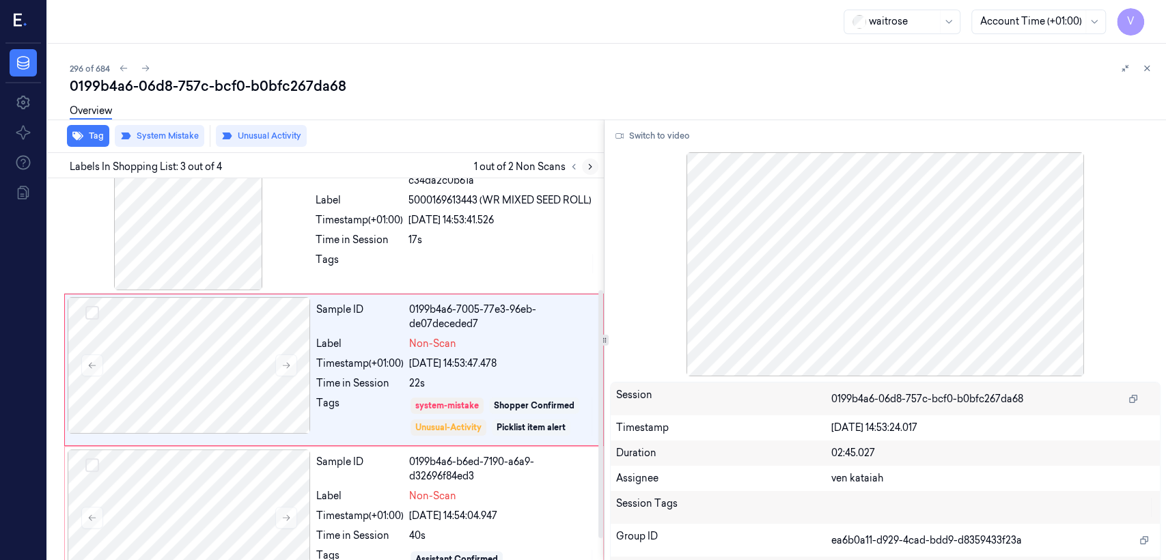
click at [586, 165] on icon at bounding box center [591, 167] width 10 height 10
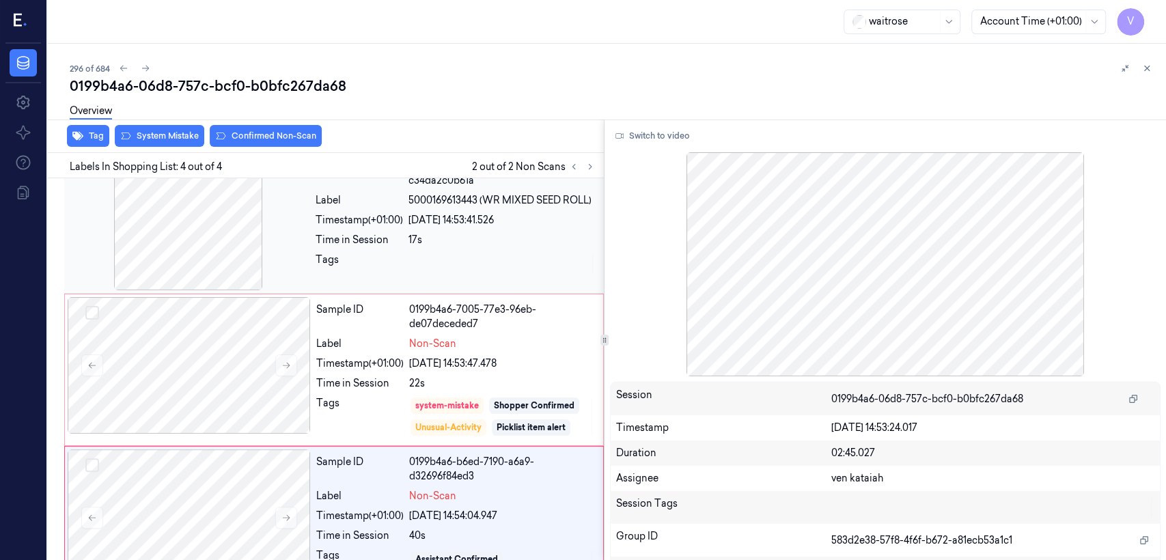
scroll to position [204, 0]
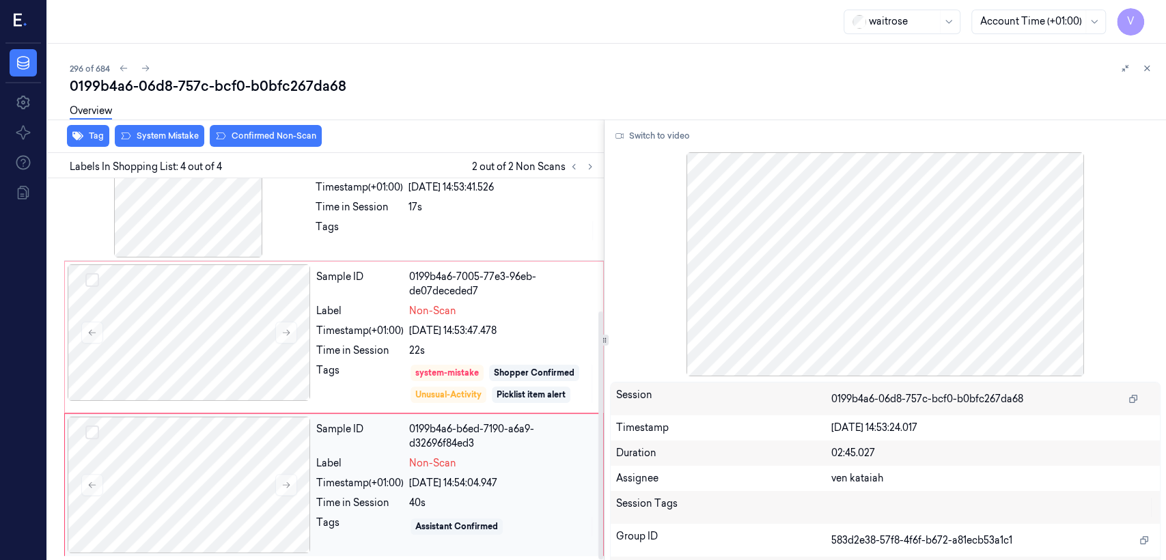
click at [394, 463] on div "Label" at bounding box center [359, 463] width 87 height 14
click at [425, 327] on div "[DATE] 14:53:47.478" at bounding box center [502, 331] width 186 height 14
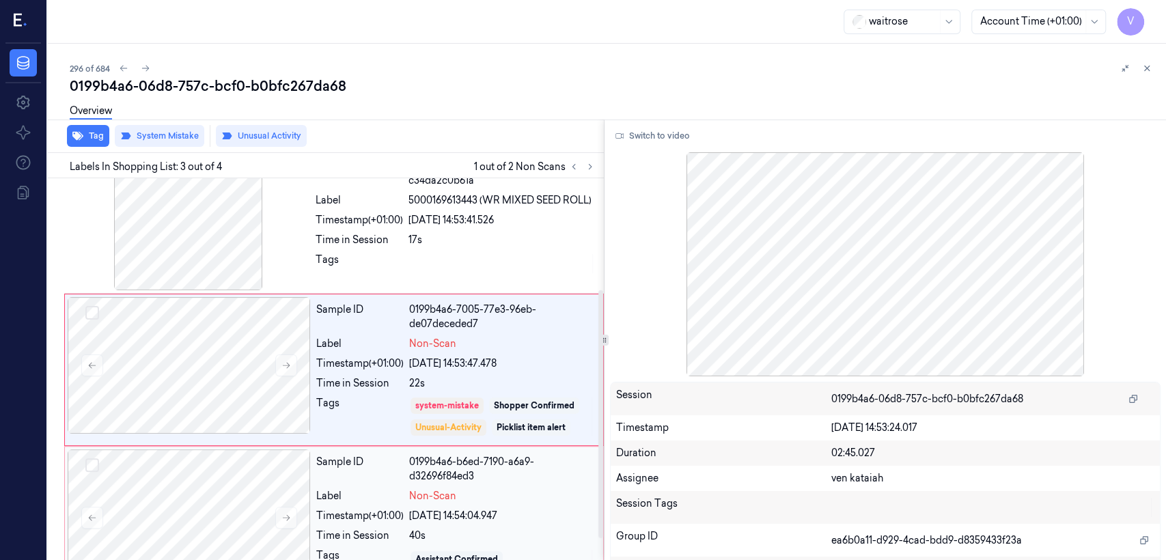
click at [456, 523] on div "Sample ID 0199b4a6-b6ed-7190-a6a9-d32696f84ed3 Label Non-Scan Timestamp (+01:00…" at bounding box center [456, 518] width 290 height 137
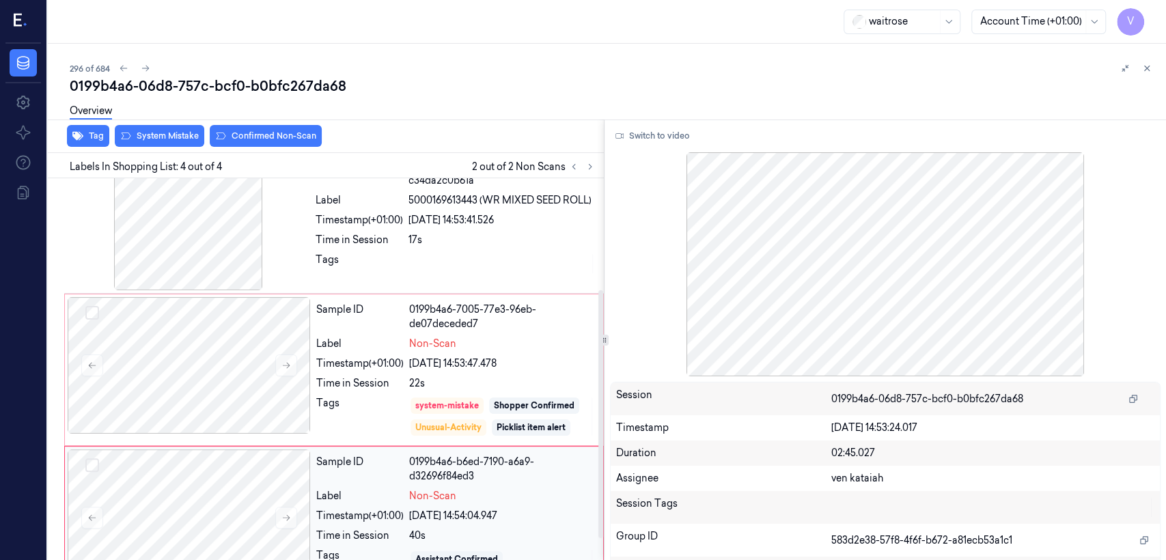
scroll to position [204, 0]
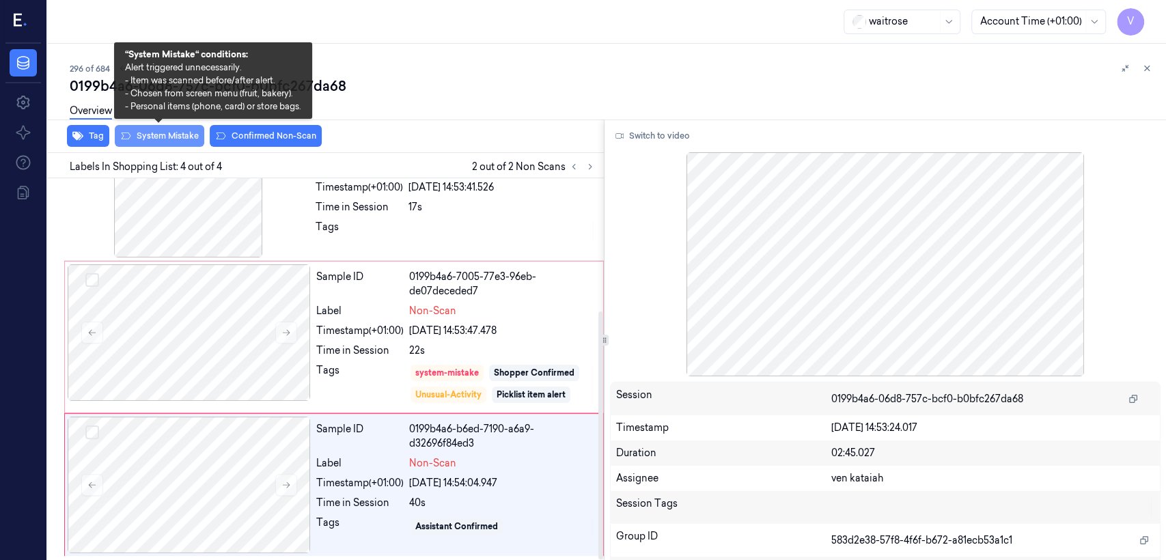
click at [169, 139] on button "System Mistake" at bounding box center [160, 136] width 90 height 22
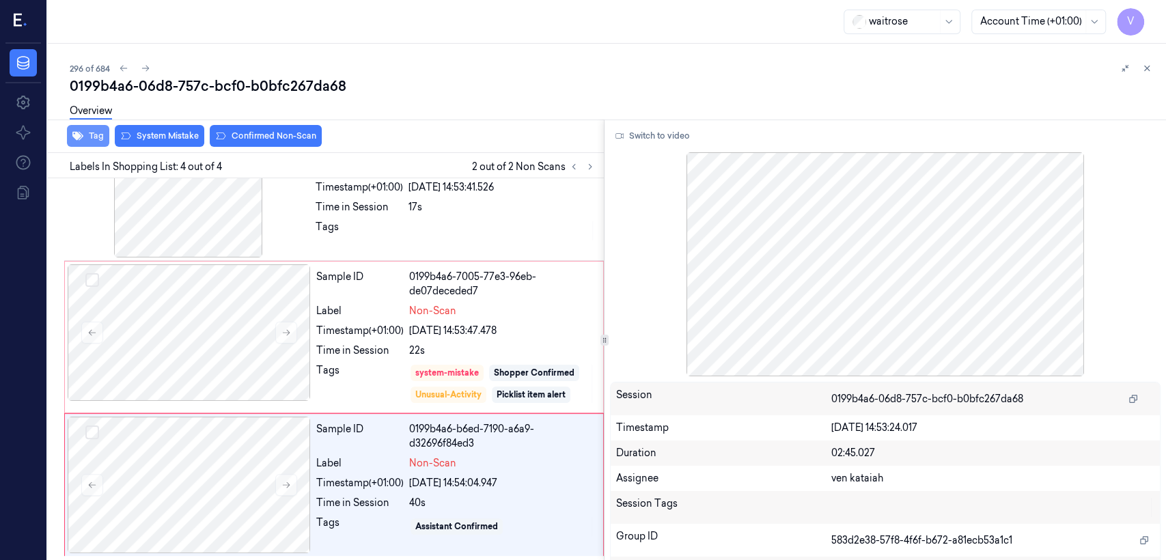
click at [77, 143] on button "Tag" at bounding box center [88, 136] width 42 height 22
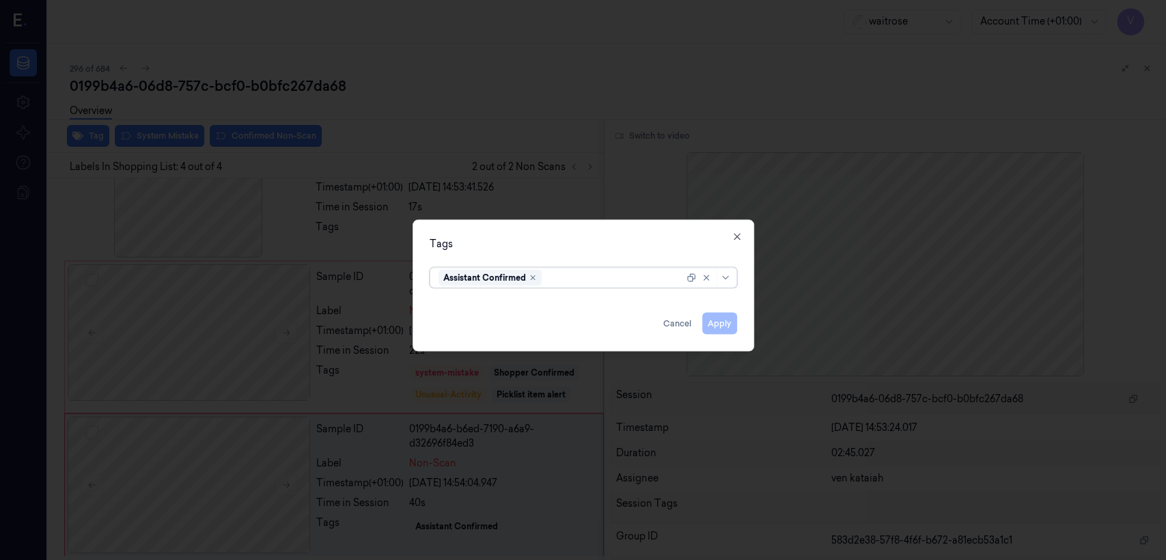
scroll to position [210, 0]
click at [648, 278] on div at bounding box center [657, 278] width 53 height 14
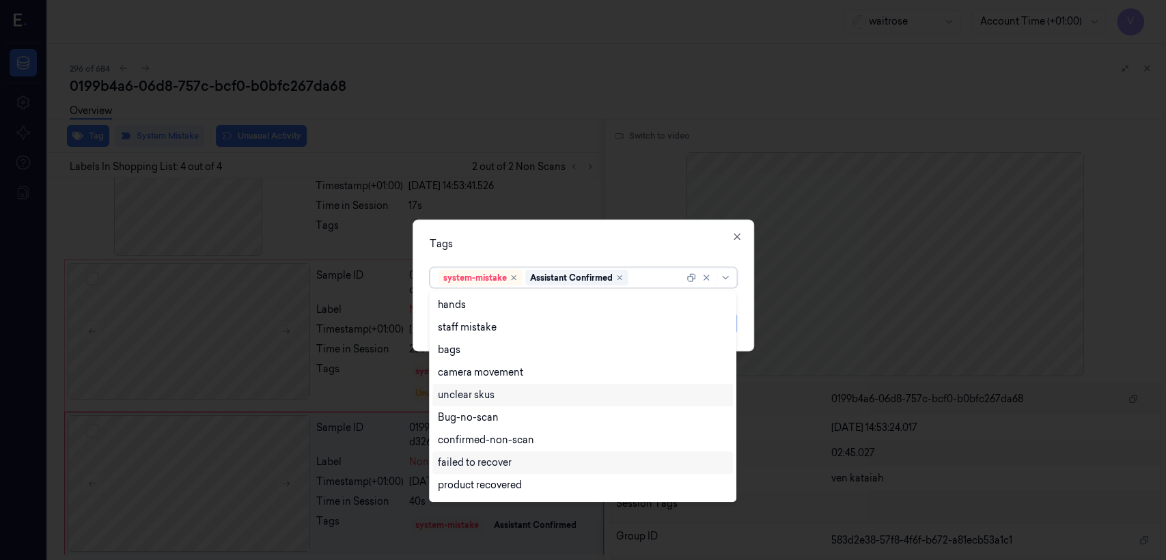
scroll to position [200, 0]
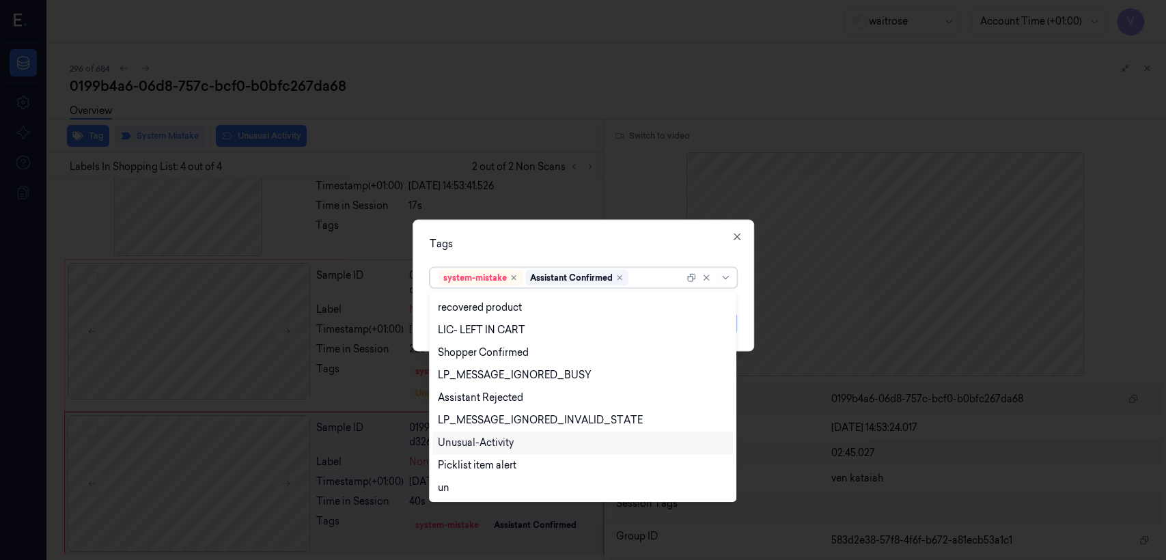
click at [478, 438] on div "Unusual-Activity" at bounding box center [476, 443] width 76 height 14
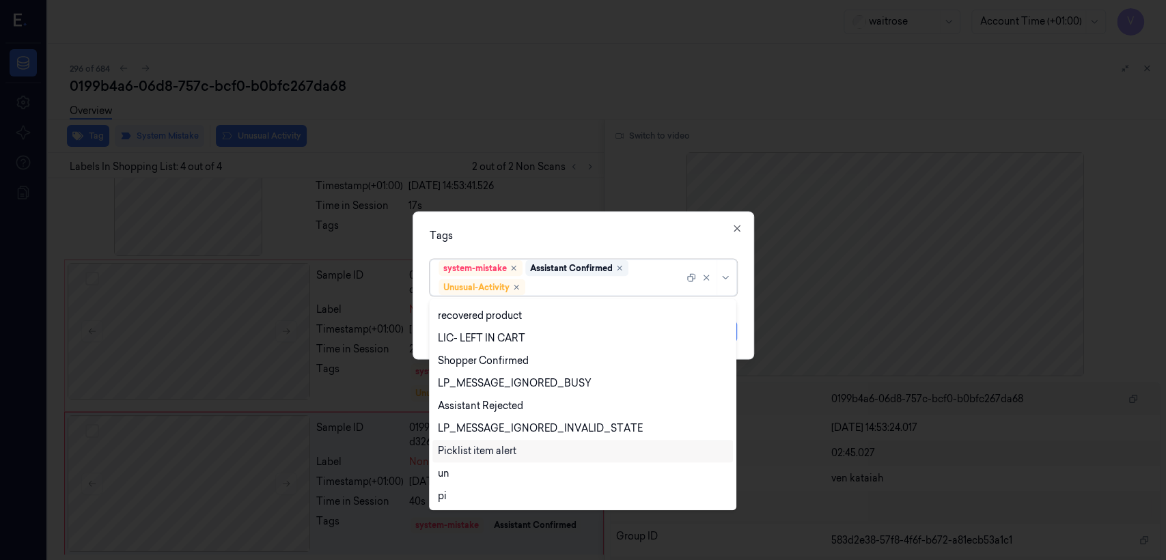
click at [480, 455] on div "Picklist item alert" at bounding box center [477, 451] width 79 height 14
drag, startPoint x: 579, startPoint y: 242, endPoint x: 613, endPoint y: 280, distance: 51.3
click at [592, 259] on div "Tags option Picklist item alert, selected. 20 results available. Use Up and Dow…" at bounding box center [584, 286] width 342 height 148
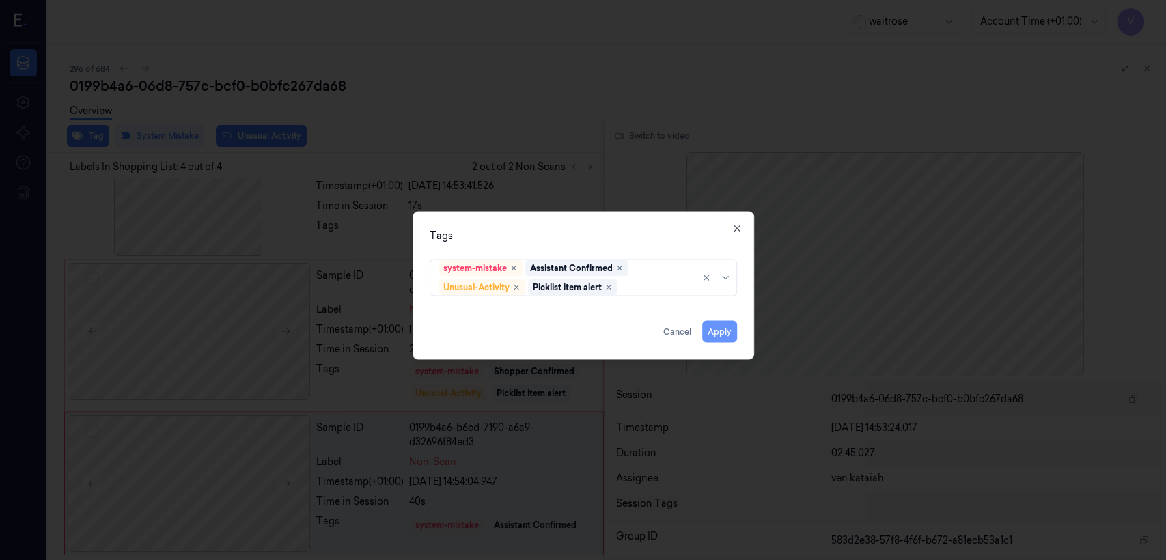
click at [708, 333] on button "Apply" at bounding box center [719, 332] width 35 height 22
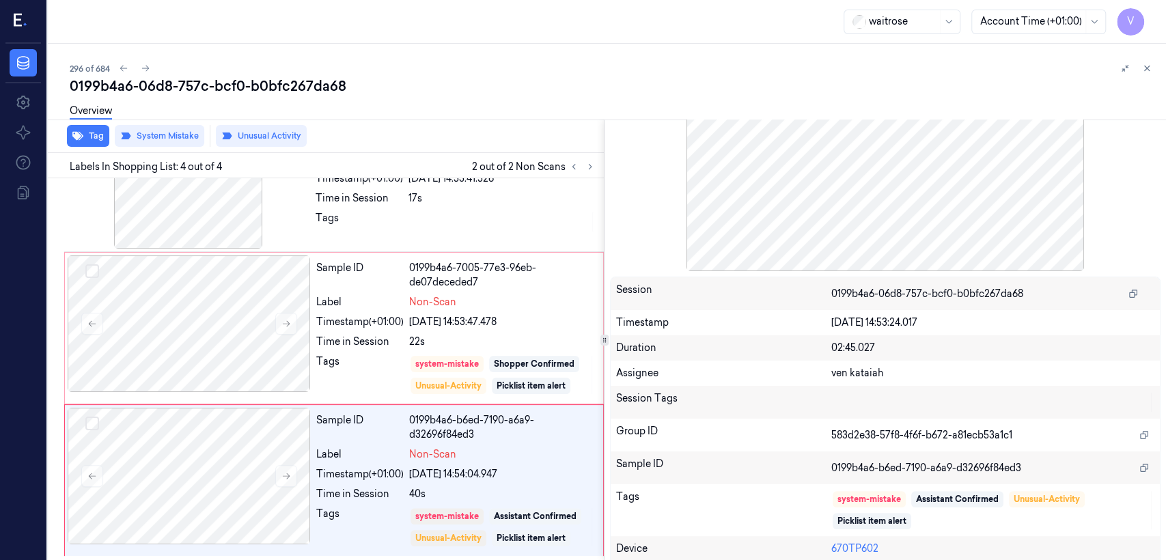
scroll to position [132, 0]
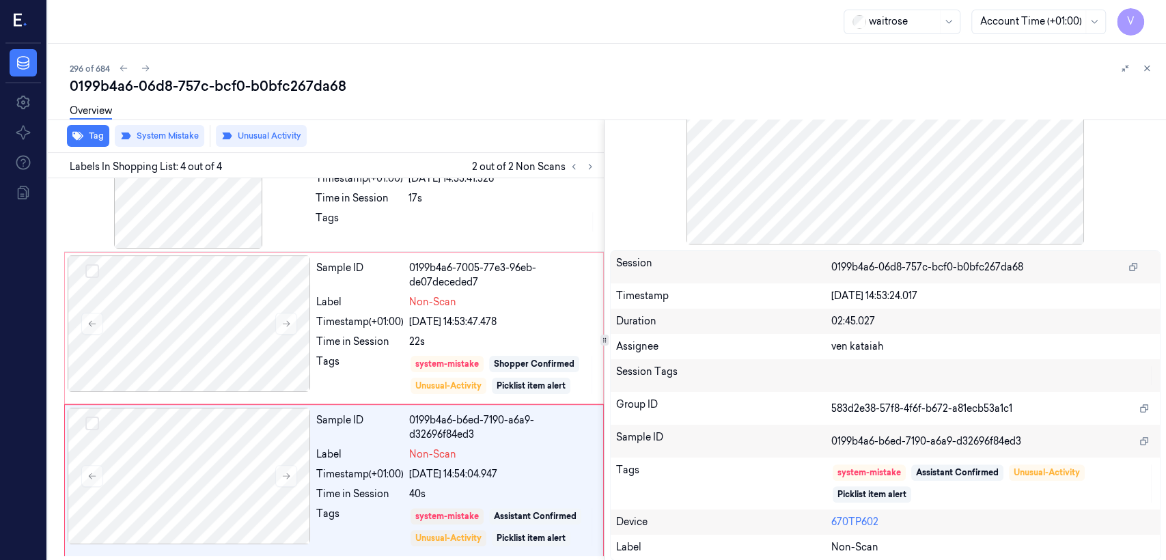
drag, startPoint x: 1153, startPoint y: 67, endPoint x: 1112, endPoint y: 107, distance: 57.0
click at [1152, 66] on button at bounding box center [1147, 68] width 16 height 16
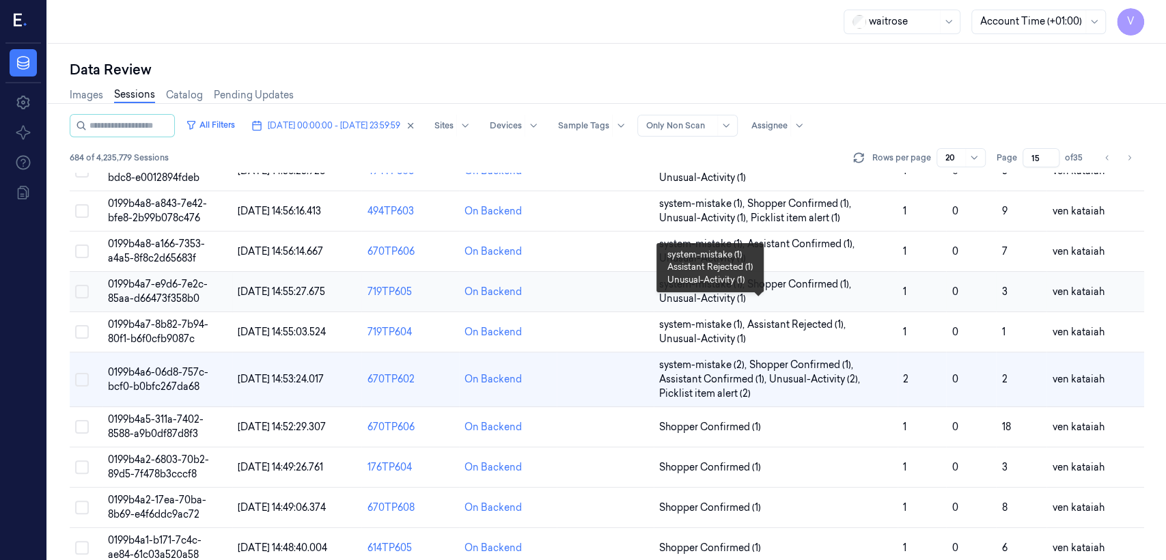
scroll to position [515, 0]
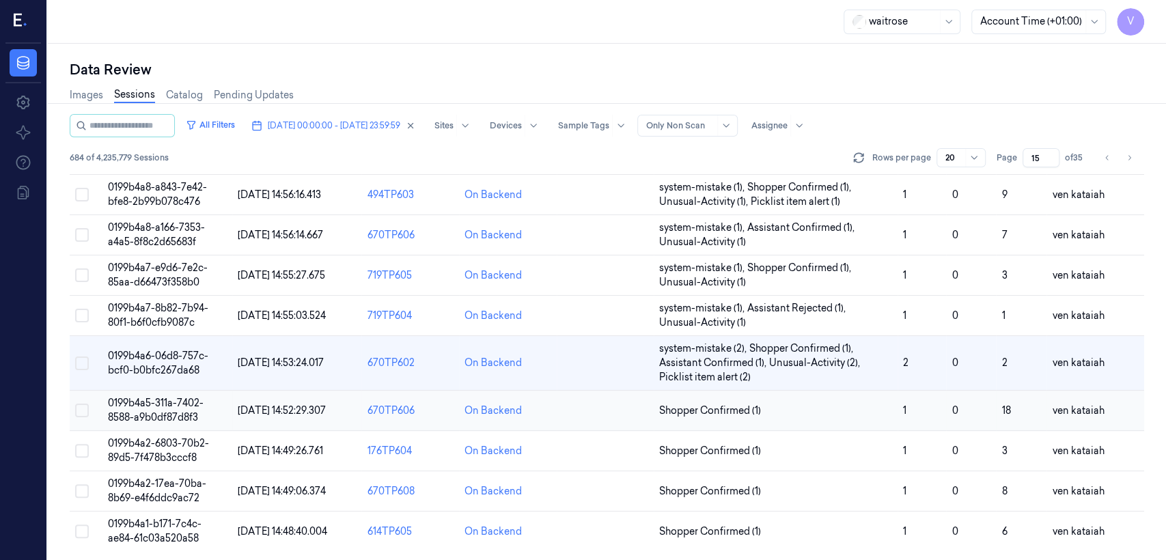
click at [726, 400] on td "Shopper Confirmed (1)" at bounding box center [776, 411] width 244 height 40
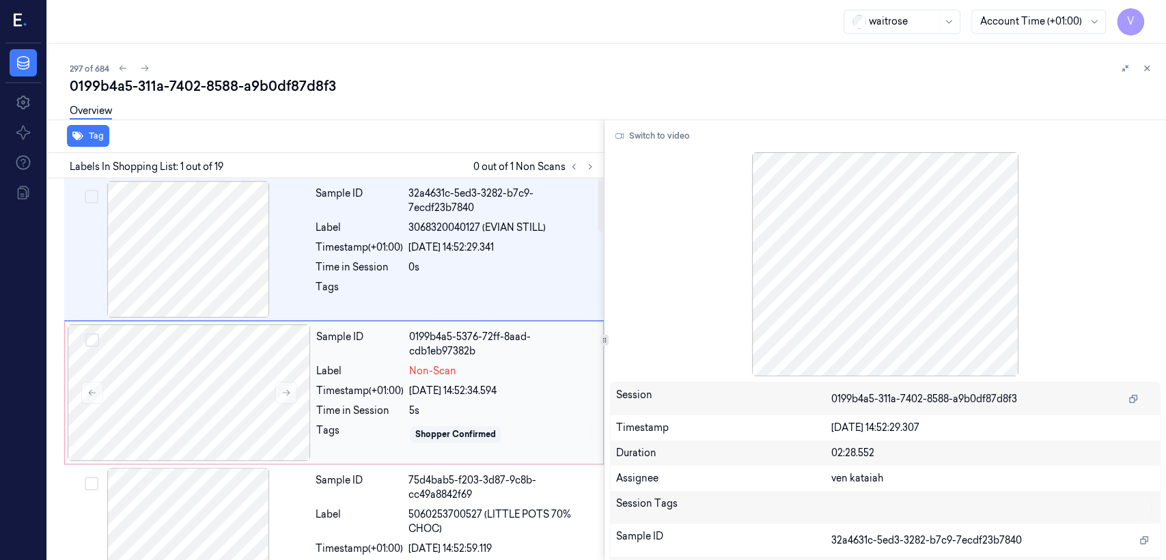
click at [394, 380] on div "Sample ID 0199b4a5-5376-72ff-8aad-cdb1eb97382b Label Non-Scan Timestamp (+01:00…" at bounding box center [456, 393] width 290 height 137
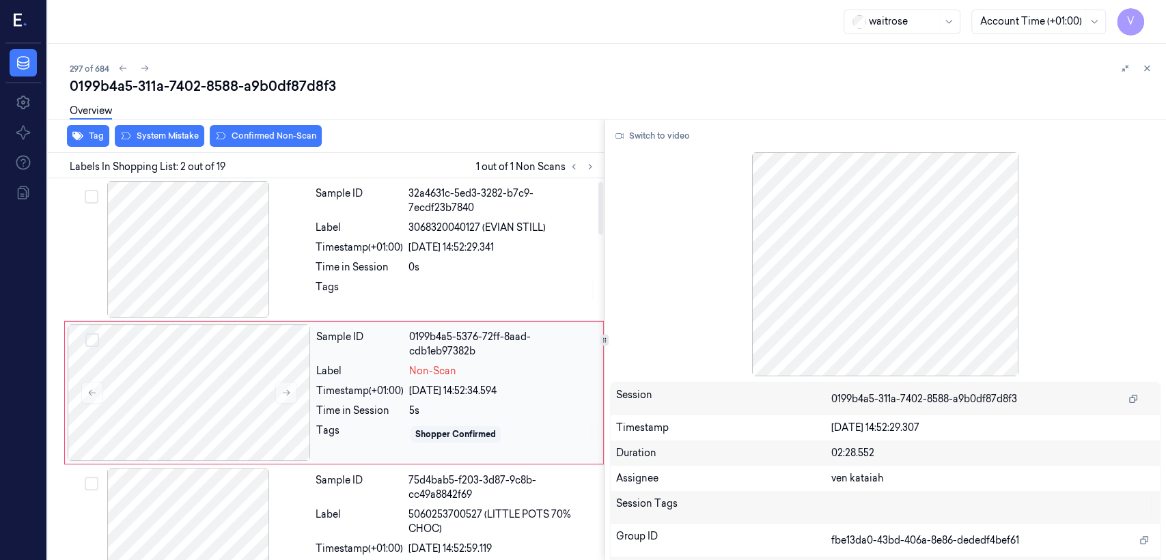
scroll to position [23, 0]
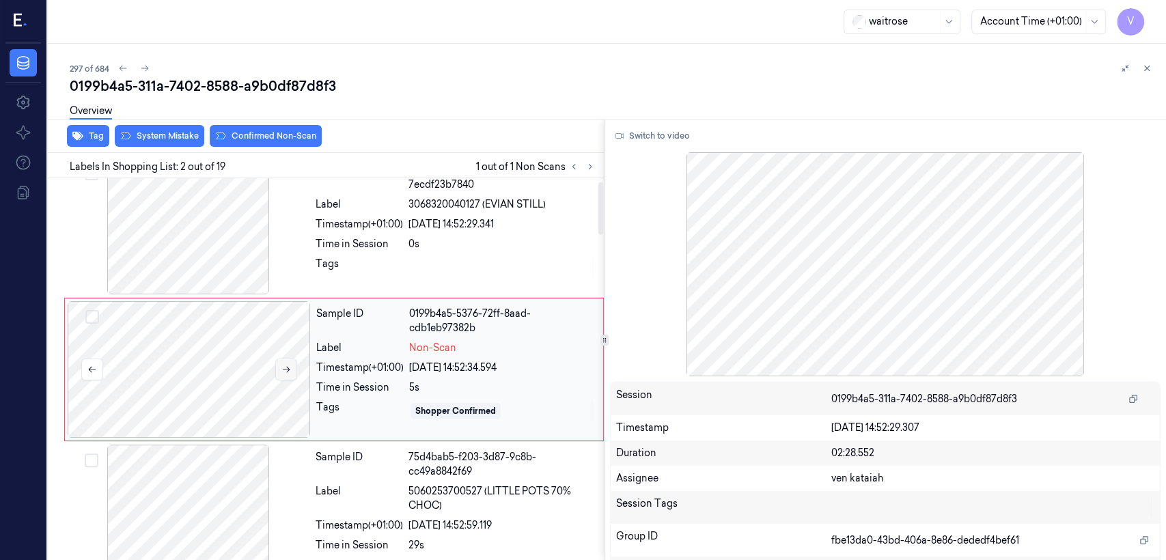
click at [289, 368] on icon at bounding box center [287, 370] width 8 height 6
click at [327, 258] on div "Tags" at bounding box center [359, 268] width 87 height 22
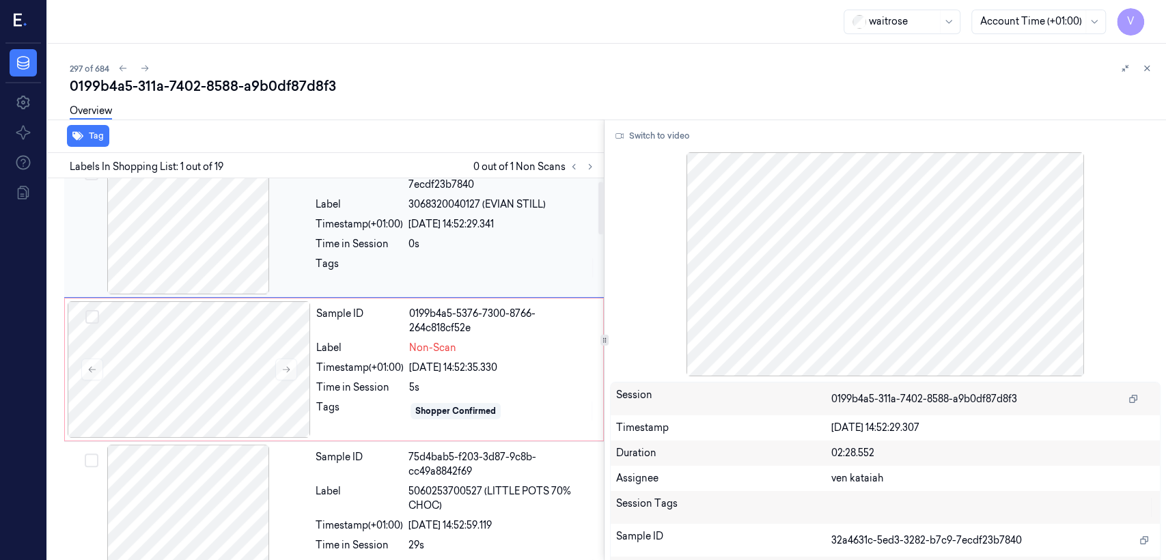
scroll to position [0, 0]
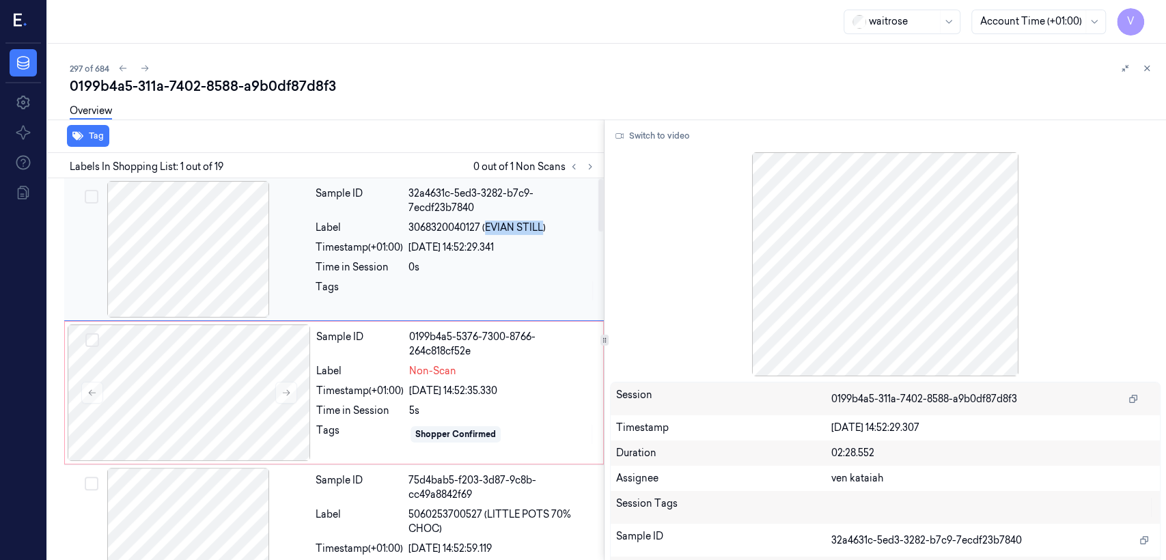
drag, startPoint x: 487, startPoint y: 225, endPoint x: 542, endPoint y: 231, distance: 54.9
click at [542, 231] on span "3068320040127 (EVIAN STILL)" at bounding box center [477, 228] width 137 height 14
copy span "EVIAN STILL"
click at [405, 377] on div "Label Non-Scan" at bounding box center [455, 371] width 279 height 14
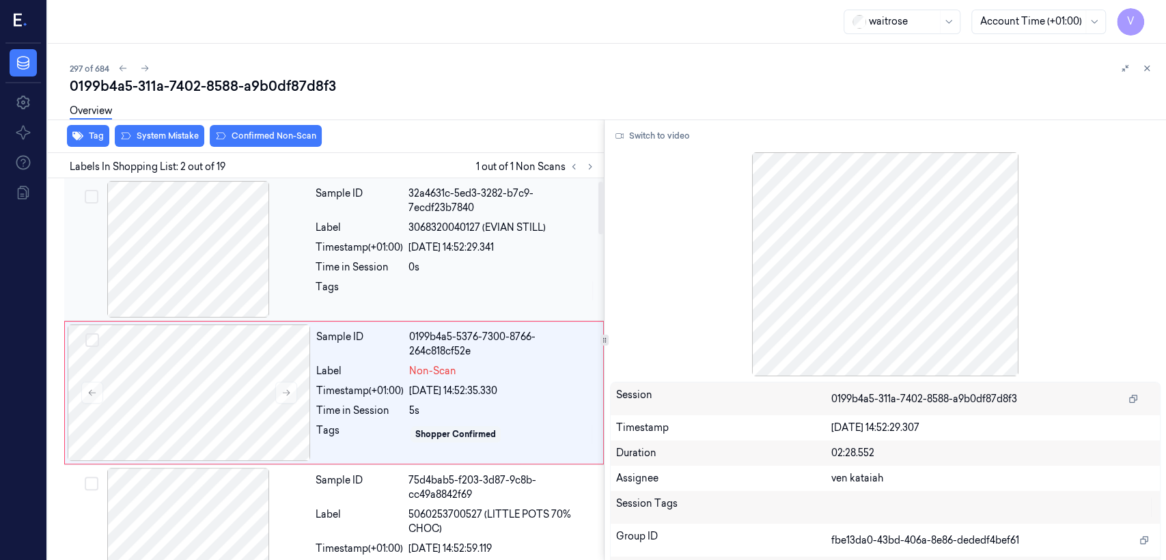
scroll to position [23, 0]
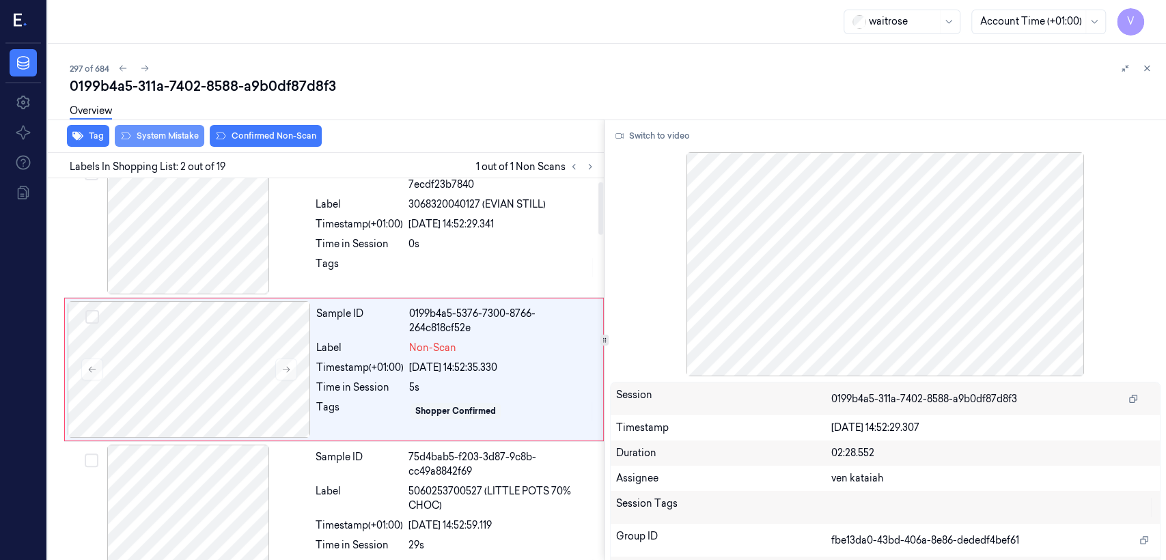
click at [171, 138] on button "System Mistake" at bounding box center [160, 136] width 90 height 22
click at [277, 138] on button "Unusual Activity" at bounding box center [261, 136] width 91 height 22
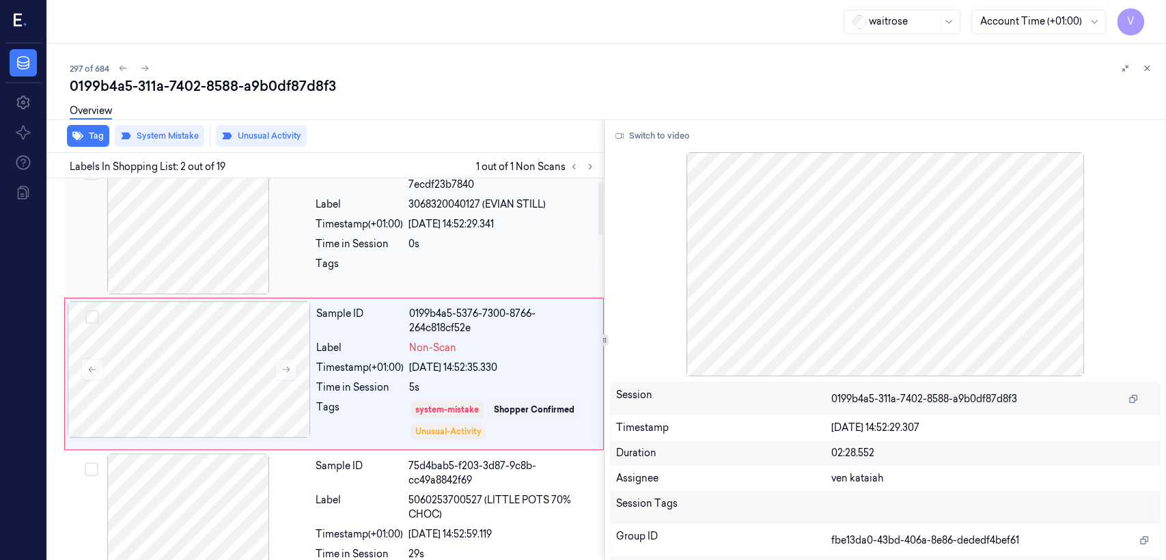
scroll to position [27, 0]
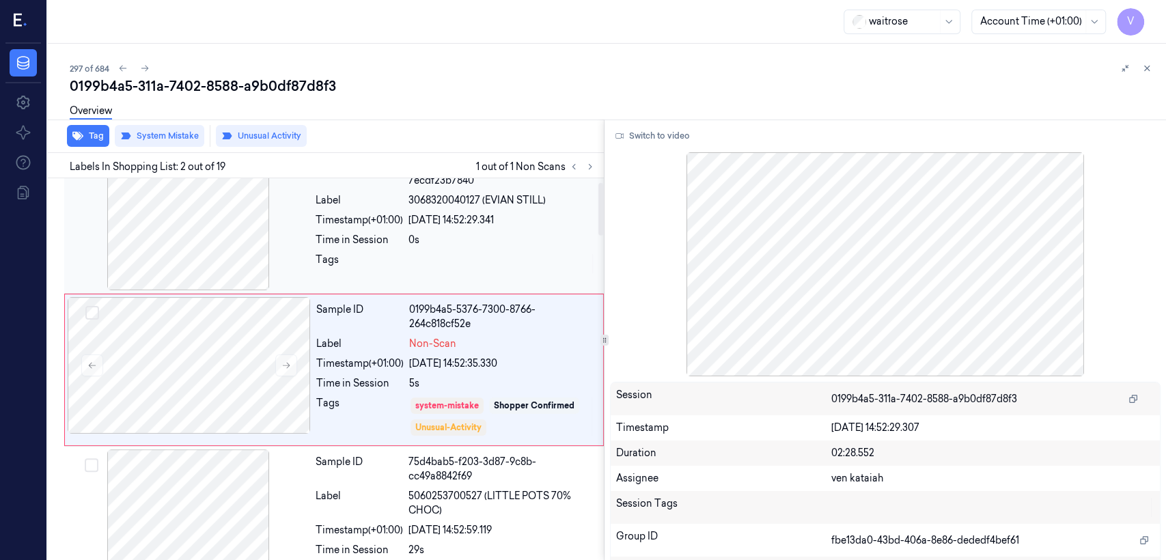
click at [529, 225] on div "[DATE] 14:52:29.341" at bounding box center [502, 220] width 187 height 14
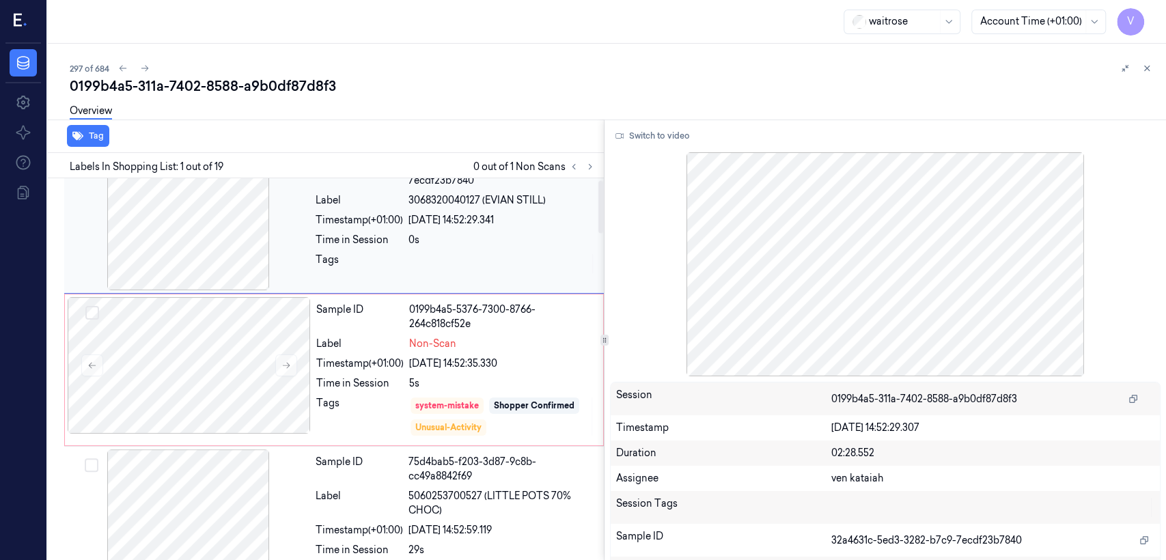
scroll to position [0, 0]
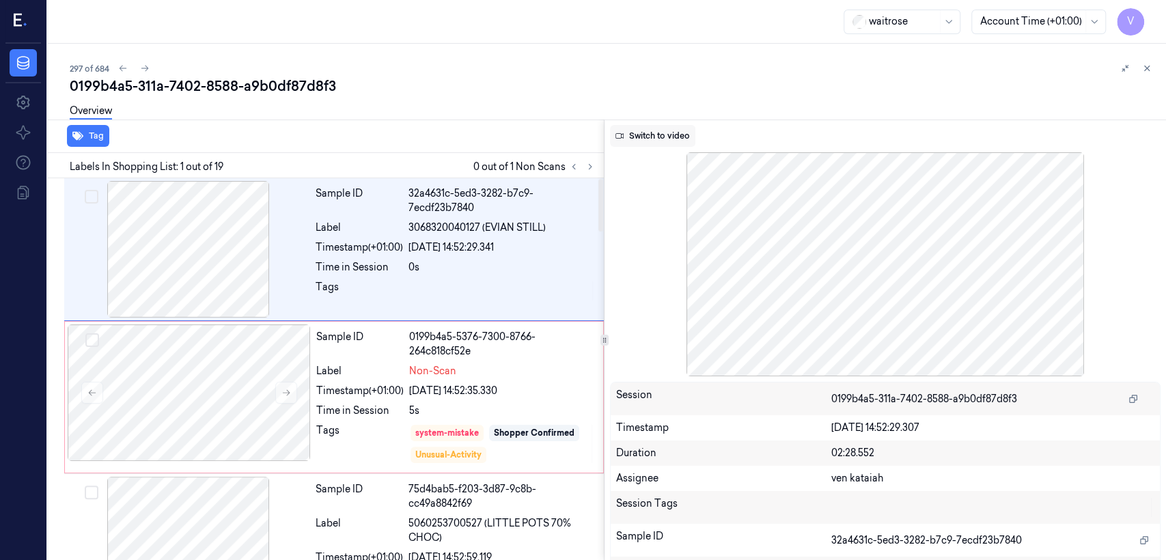
click at [651, 139] on button "Switch to video" at bounding box center [652, 136] width 85 height 22
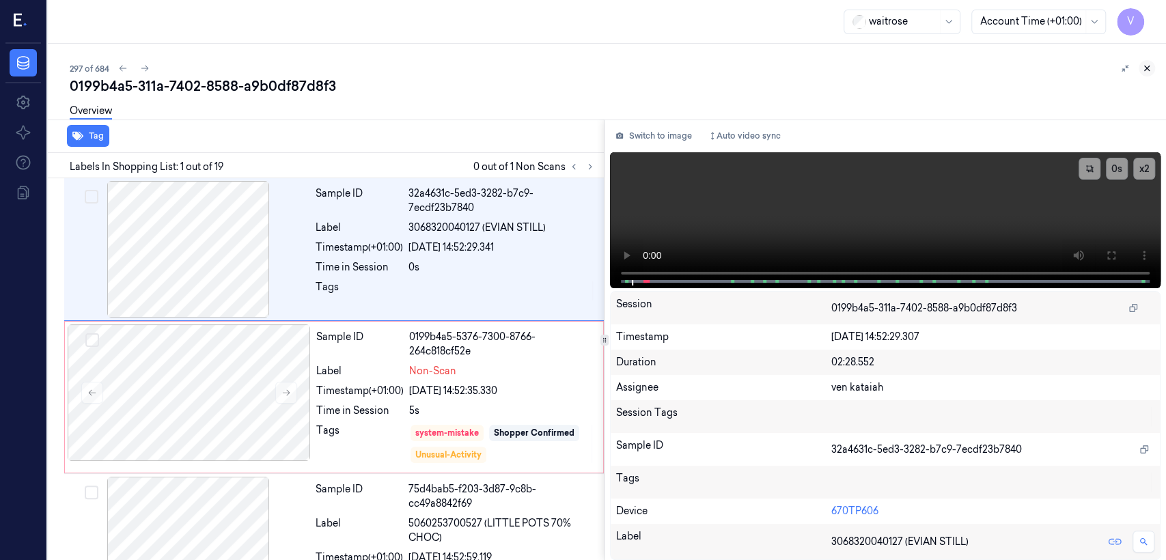
click at [1148, 69] on icon at bounding box center [1147, 68] width 5 height 5
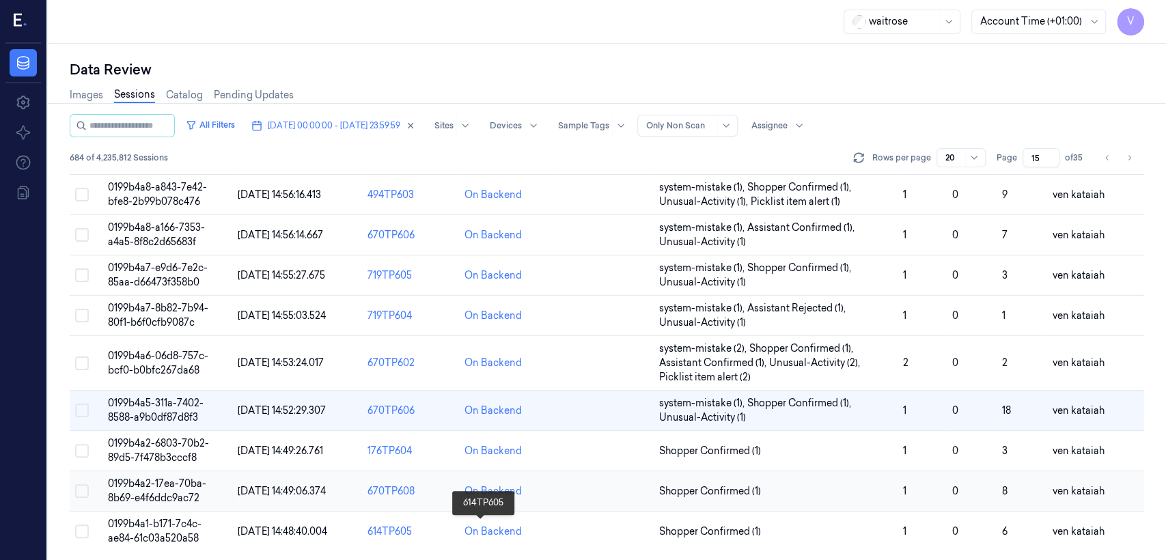
scroll to position [515, 0]
click at [735, 452] on span "Shopper Confirmed (1)" at bounding box center [710, 451] width 102 height 14
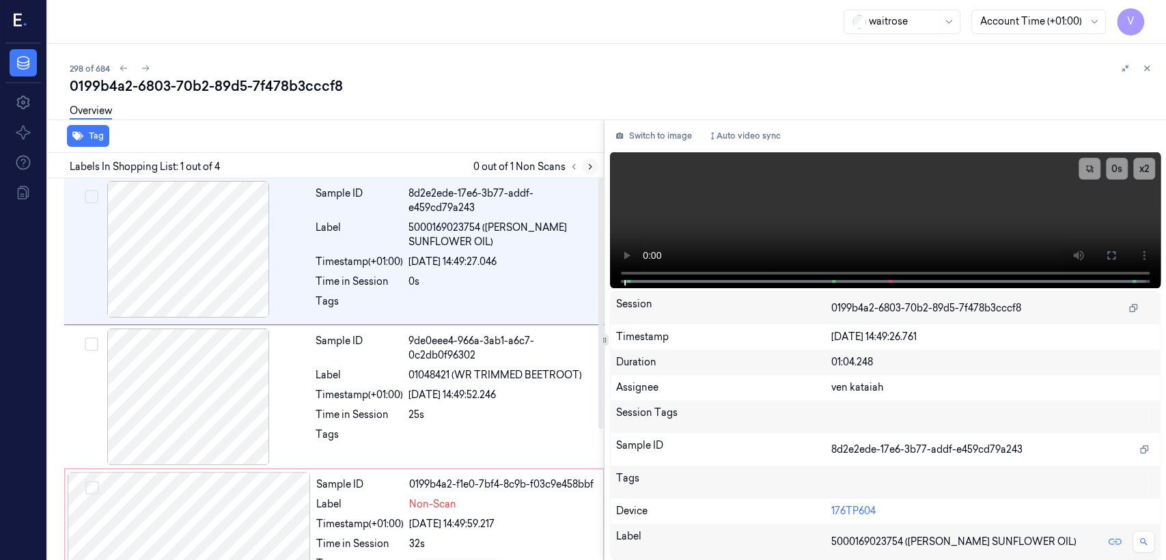
click at [588, 160] on button at bounding box center [590, 167] width 16 height 16
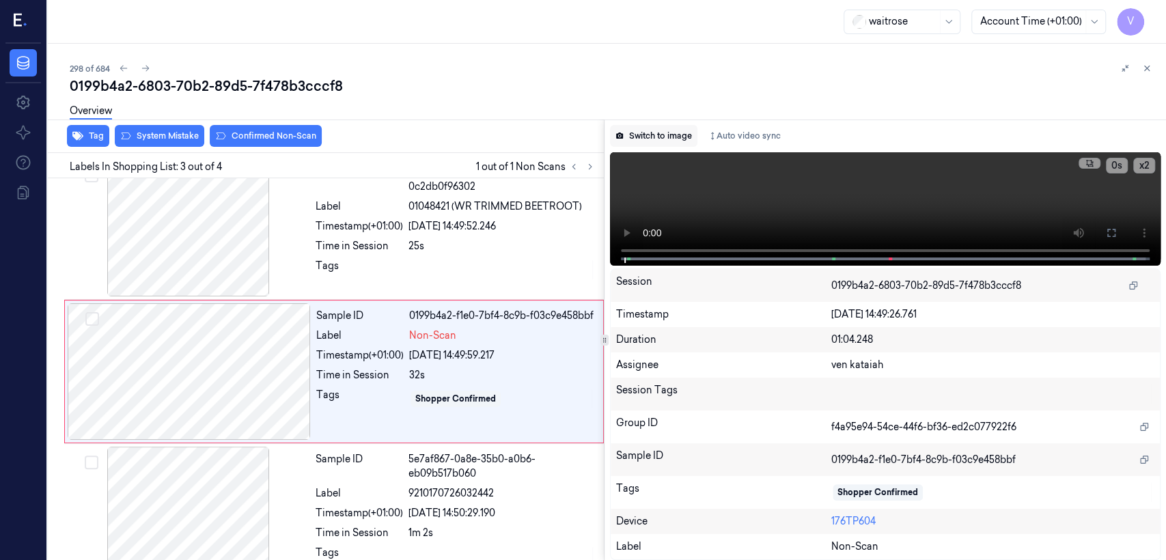
scroll to position [170, 0]
click at [644, 127] on button "Switch to image" at bounding box center [653, 136] width 87 height 22
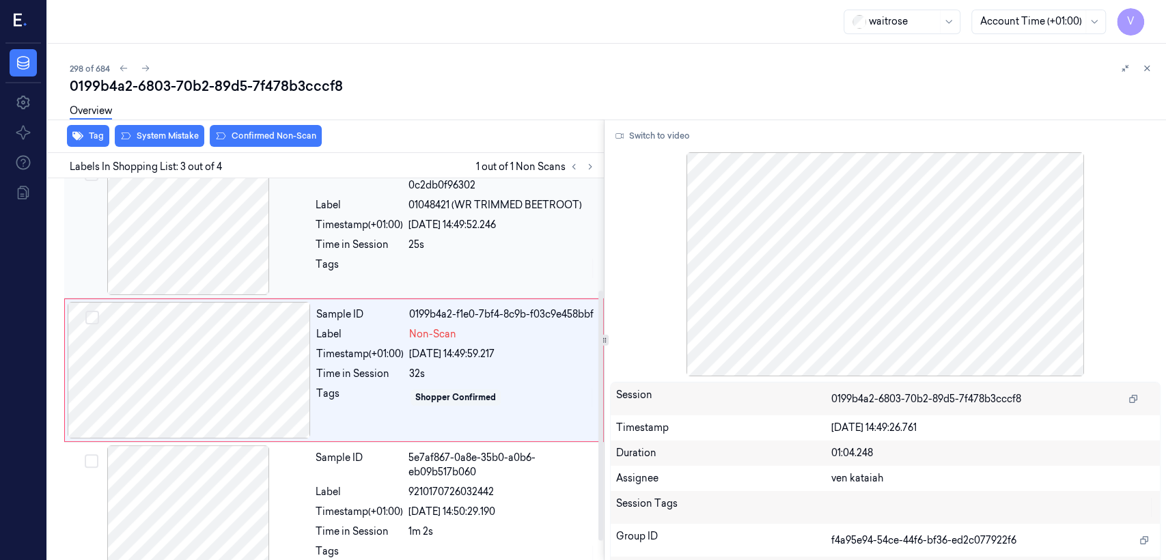
click at [301, 261] on div at bounding box center [188, 227] width 243 height 137
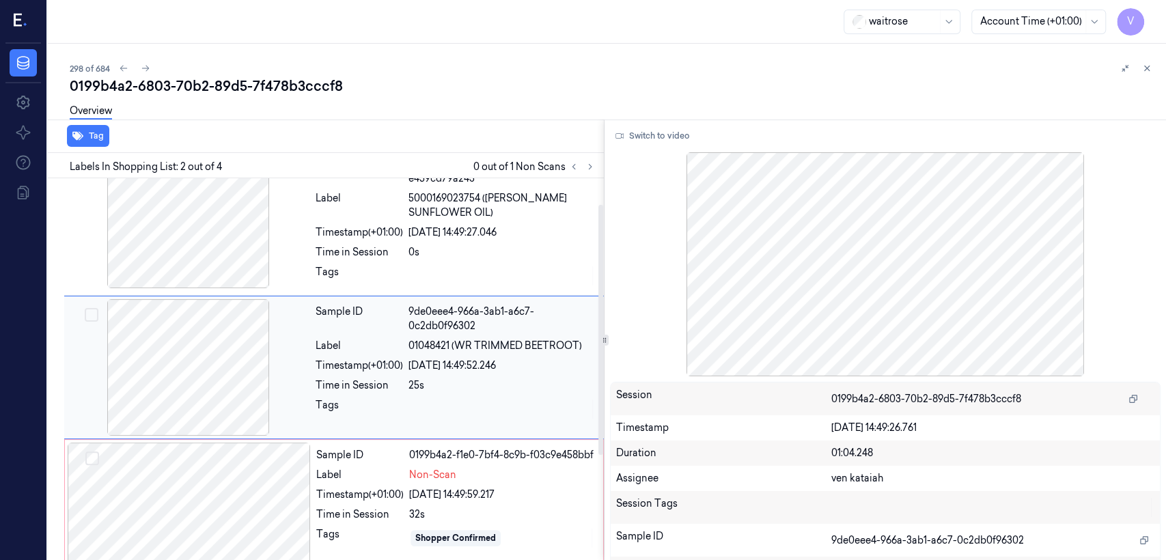
scroll to position [27, 0]
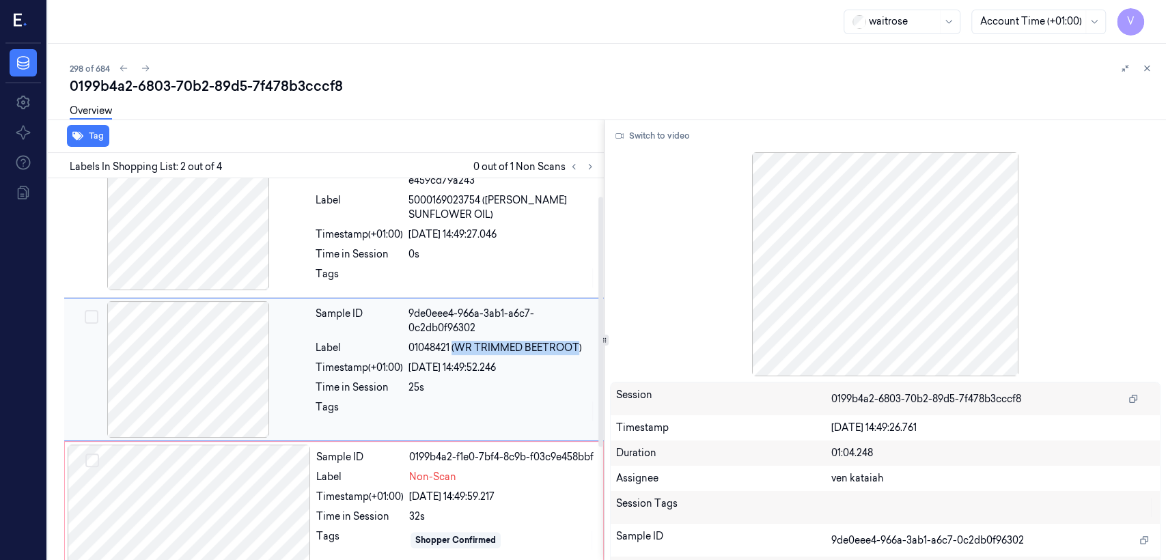
drag, startPoint x: 454, startPoint y: 347, endPoint x: 579, endPoint y: 346, distance: 125.7
click at [579, 346] on span "01048421 (WR TRIMMED BEETROOT)" at bounding box center [496, 348] width 174 height 14
copy span "(WR TRIMMED BEETROOT"
click at [425, 475] on span "Non-Scan" at bounding box center [432, 477] width 47 height 14
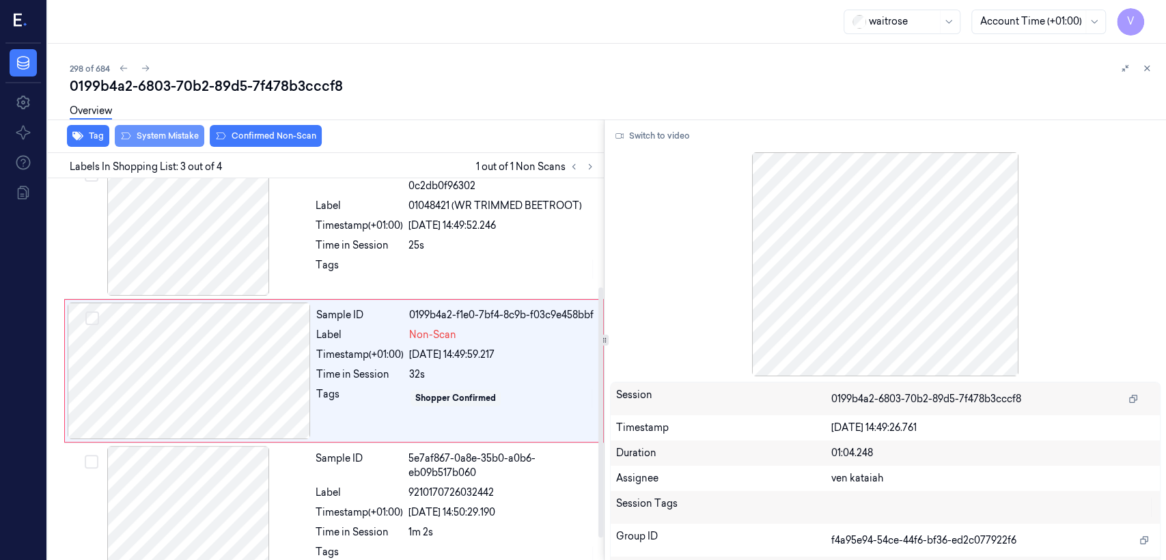
scroll to position [170, 0]
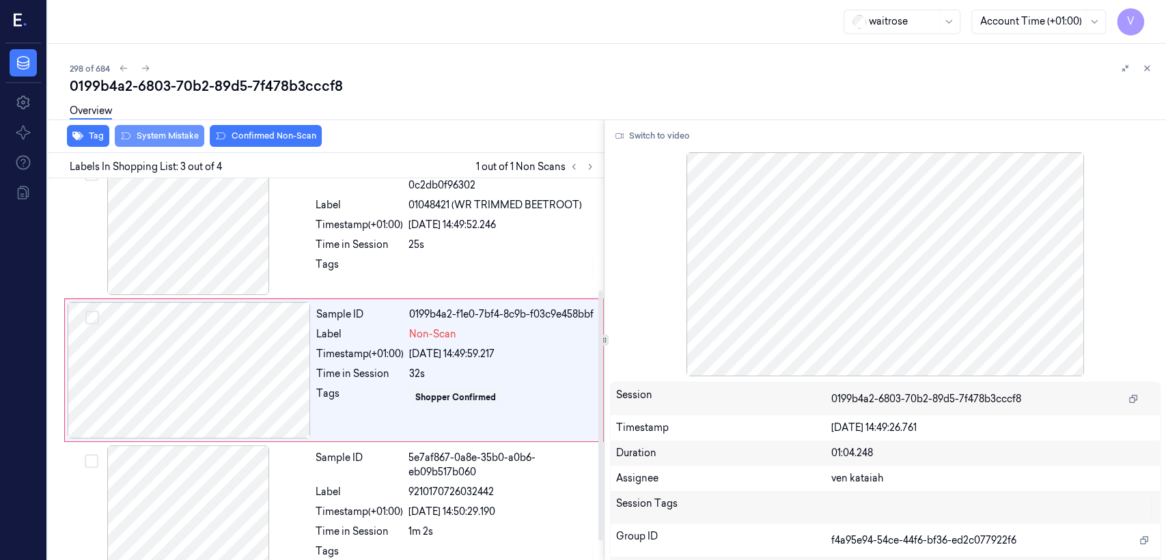
click at [161, 141] on button "System Mistake" at bounding box center [160, 136] width 90 height 22
click at [81, 131] on icon "button" at bounding box center [77, 136] width 11 height 11
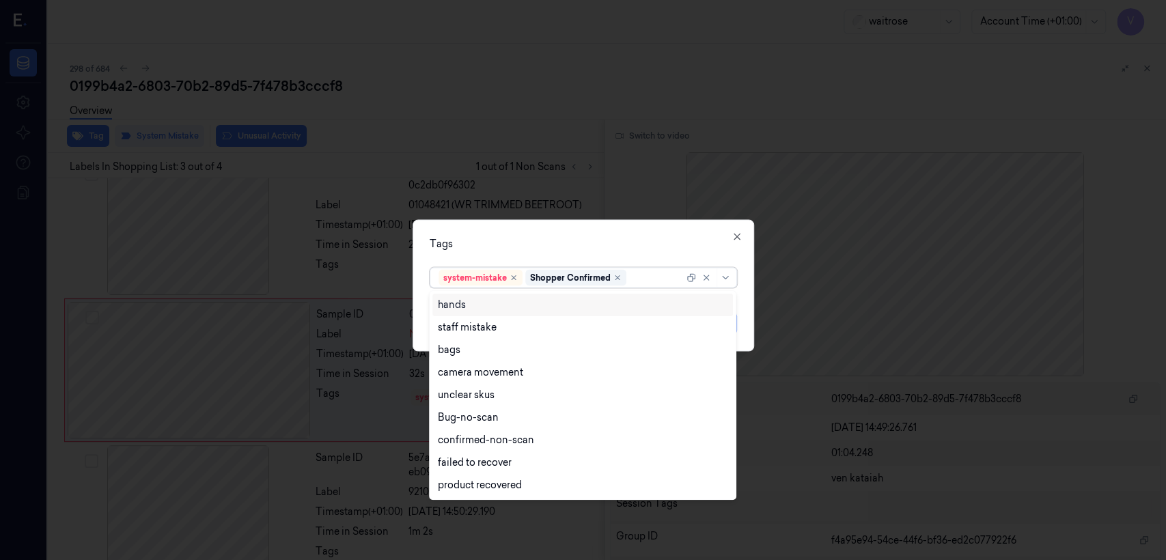
click at [651, 277] on div at bounding box center [656, 278] width 55 height 14
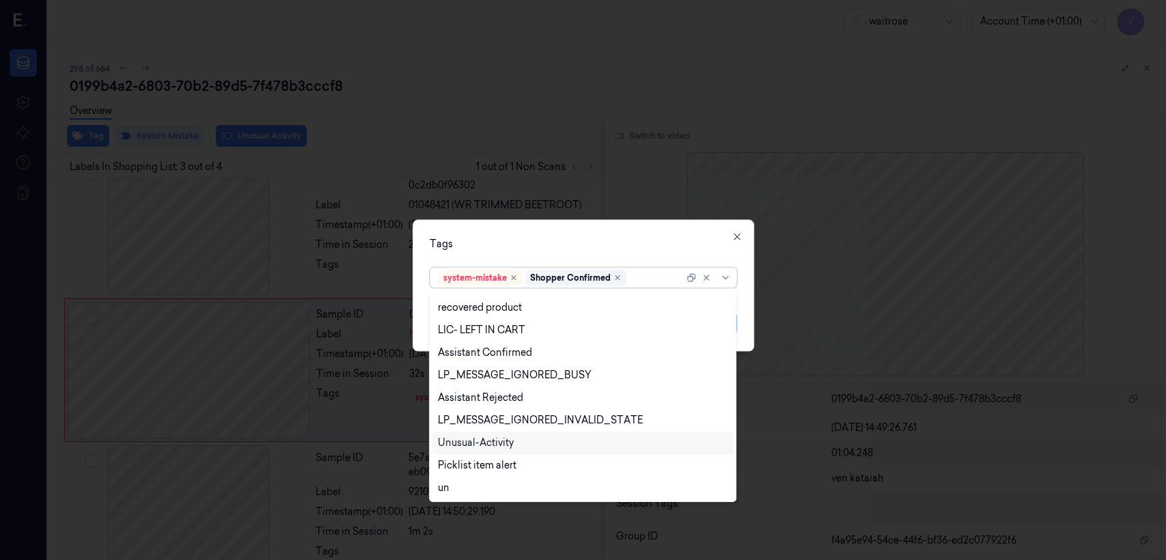
click at [512, 446] on div "Unusual-Activity" at bounding box center [476, 443] width 76 height 14
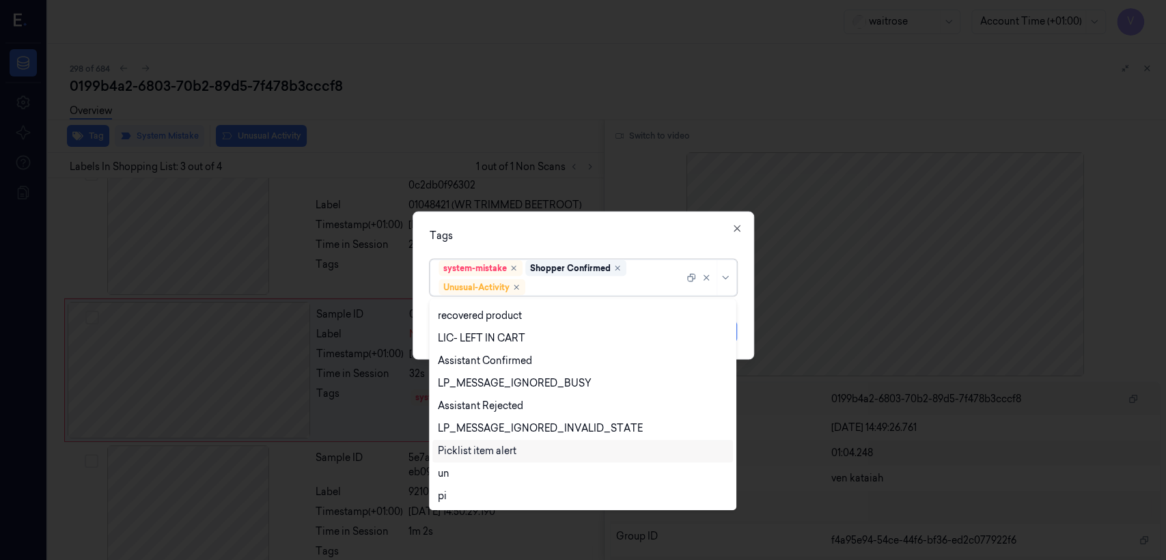
click at [499, 450] on div "Picklist item alert" at bounding box center [477, 451] width 79 height 14
drag, startPoint x: 660, startPoint y: 236, endPoint x: 711, endPoint y: 288, distance: 73.0
click at [666, 245] on div "Tags option Picklist item alert, selected. 20 results available. Use Up and Dow…" at bounding box center [584, 286] width 342 height 148
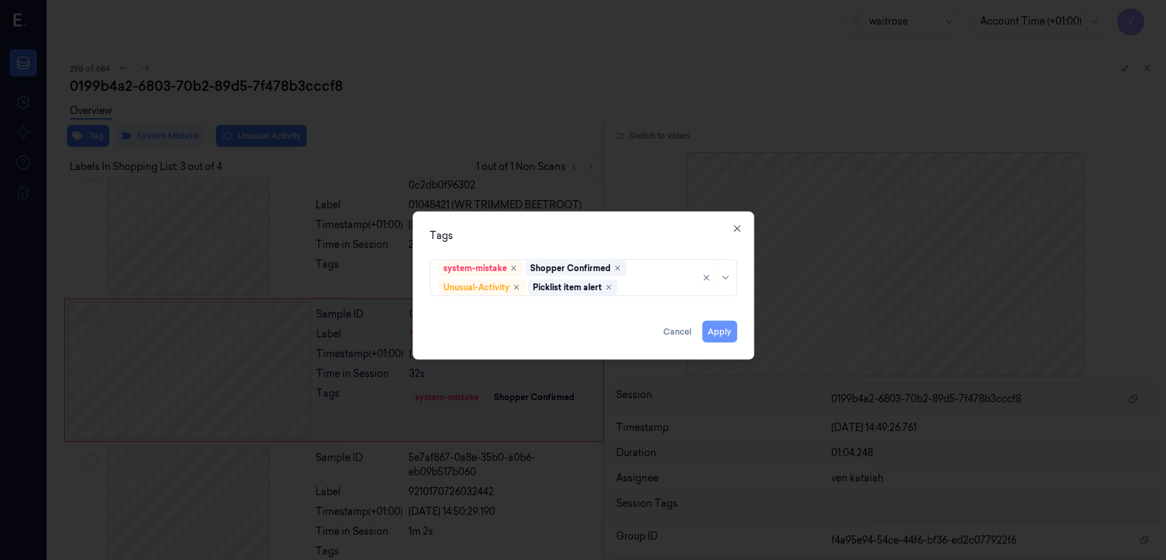
click at [724, 329] on button "Apply" at bounding box center [719, 332] width 35 height 22
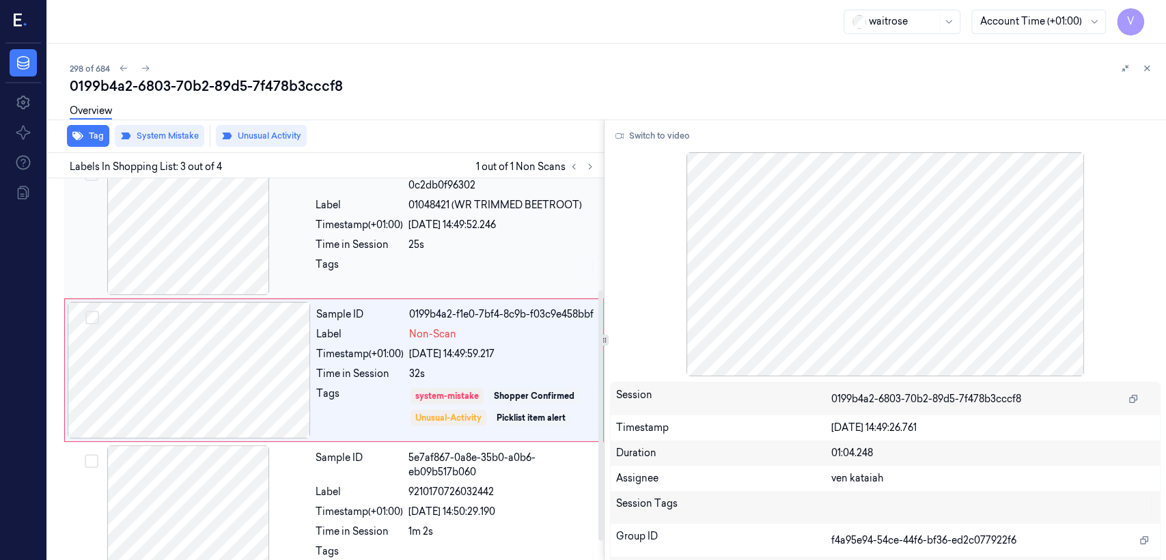
click at [406, 263] on div "Tags" at bounding box center [456, 269] width 280 height 22
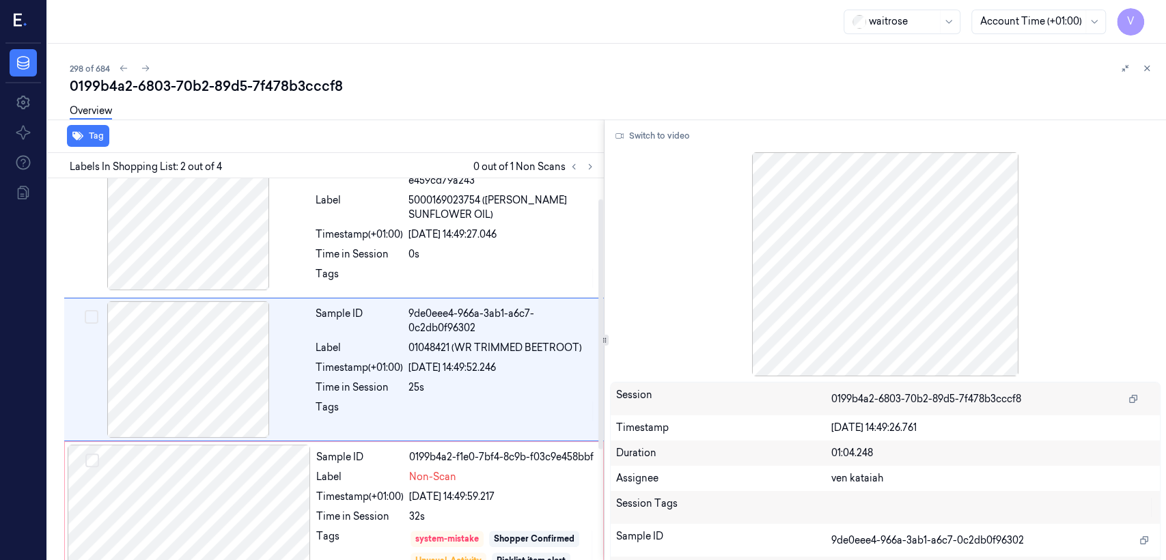
scroll to position [27, 0]
click at [1145, 76] on button at bounding box center [1147, 68] width 16 height 16
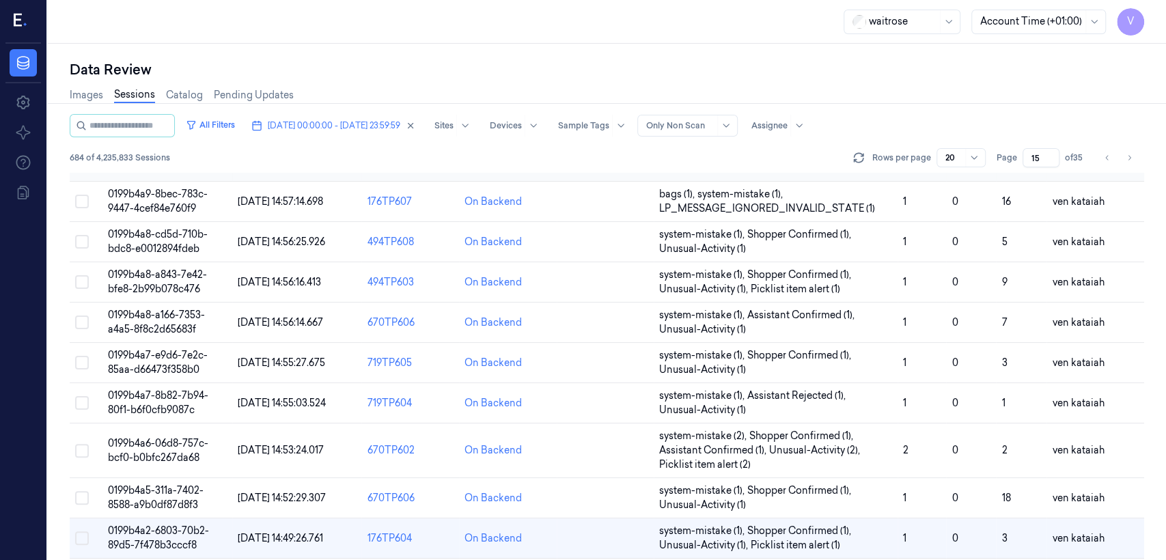
scroll to position [515, 0]
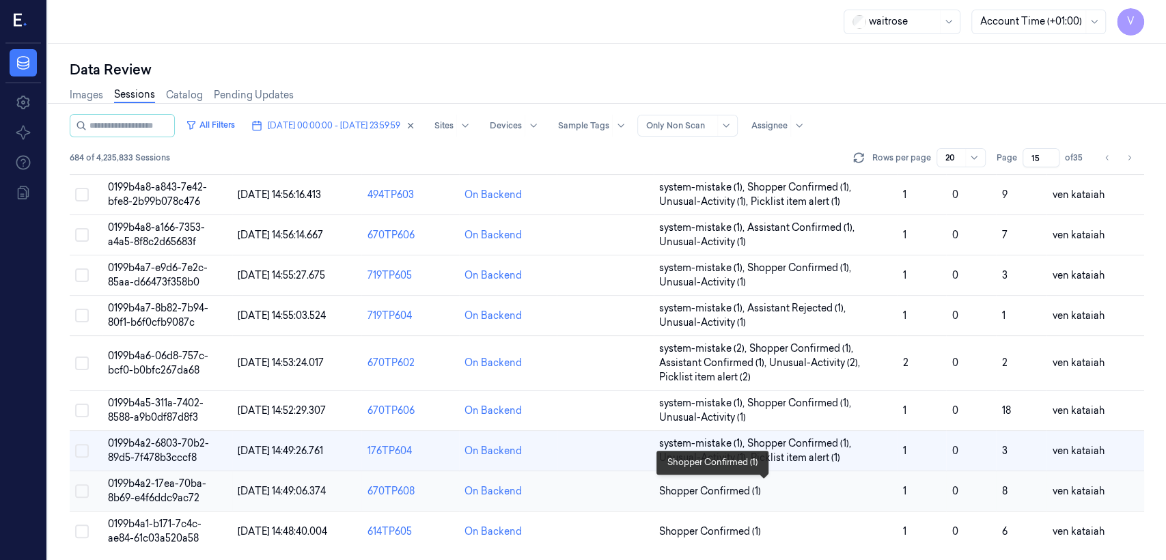
click at [718, 493] on span "Shopper Confirmed (1)" at bounding box center [710, 491] width 102 height 14
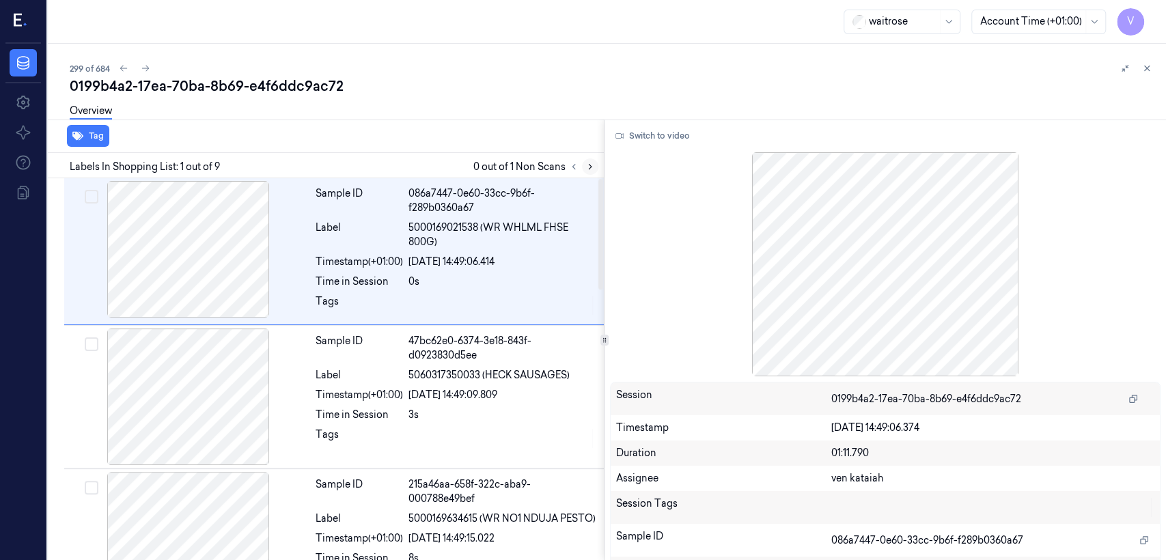
click at [591, 163] on icon at bounding box center [591, 167] width 10 height 10
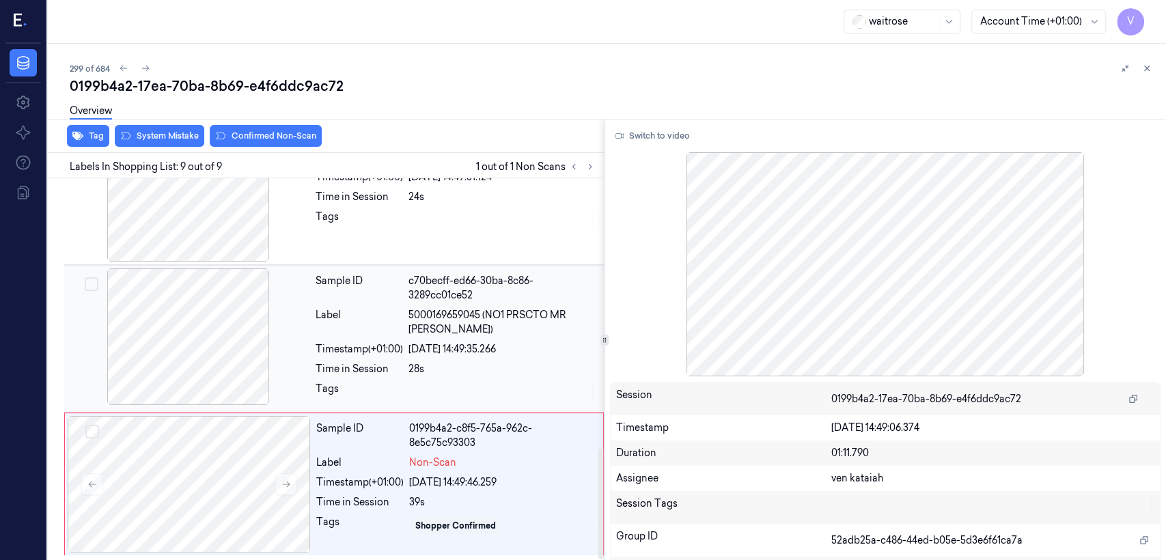
scroll to position [933, 0]
click at [282, 482] on icon at bounding box center [287, 484] width 10 height 10
click at [331, 312] on div "Label" at bounding box center [359, 321] width 87 height 29
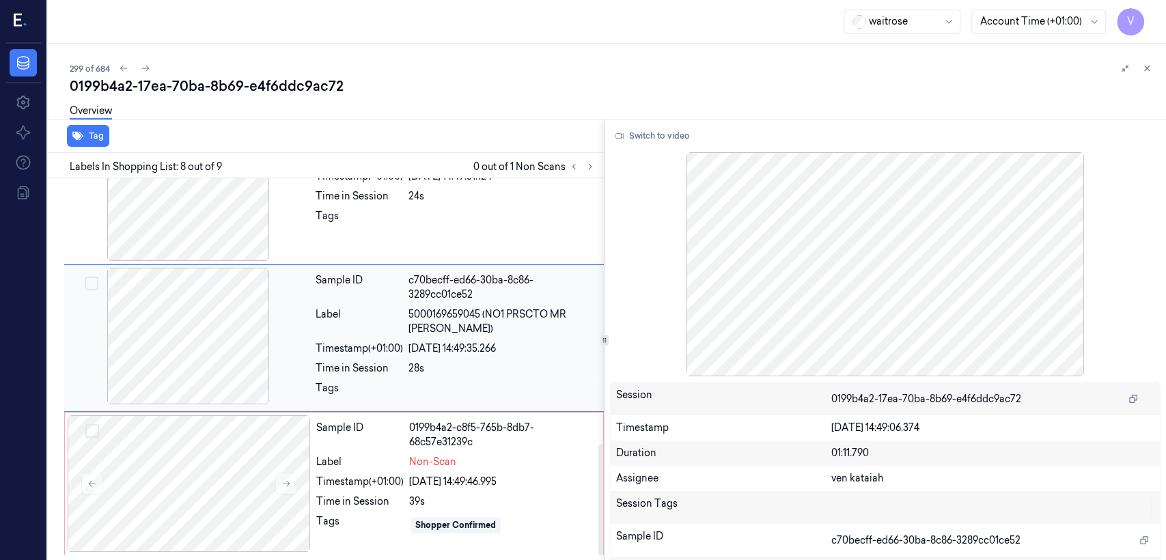
scroll to position [902, 0]
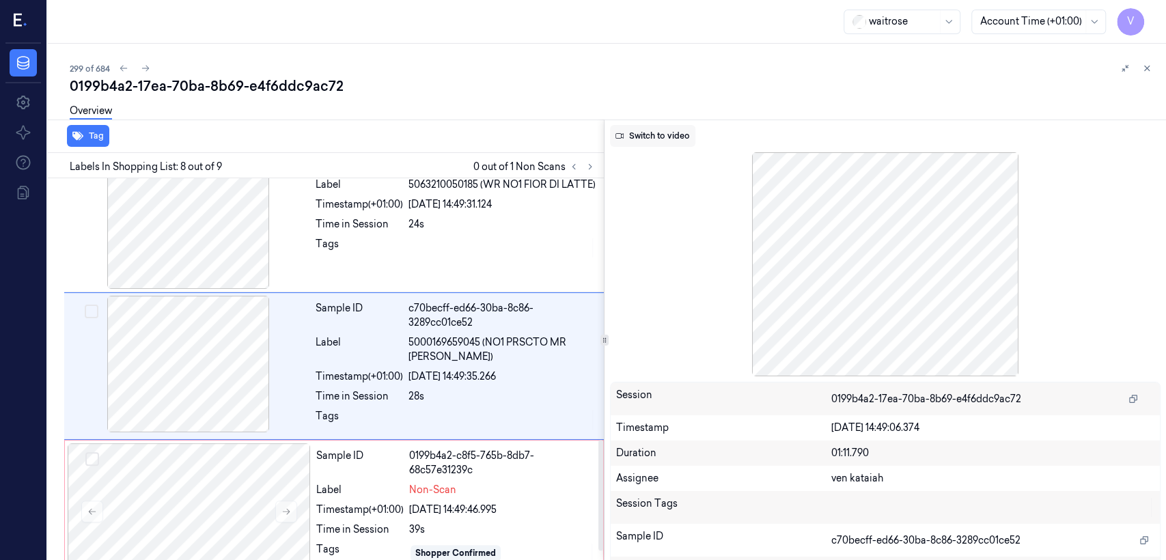
click at [671, 138] on button "Switch to video" at bounding box center [652, 136] width 85 height 22
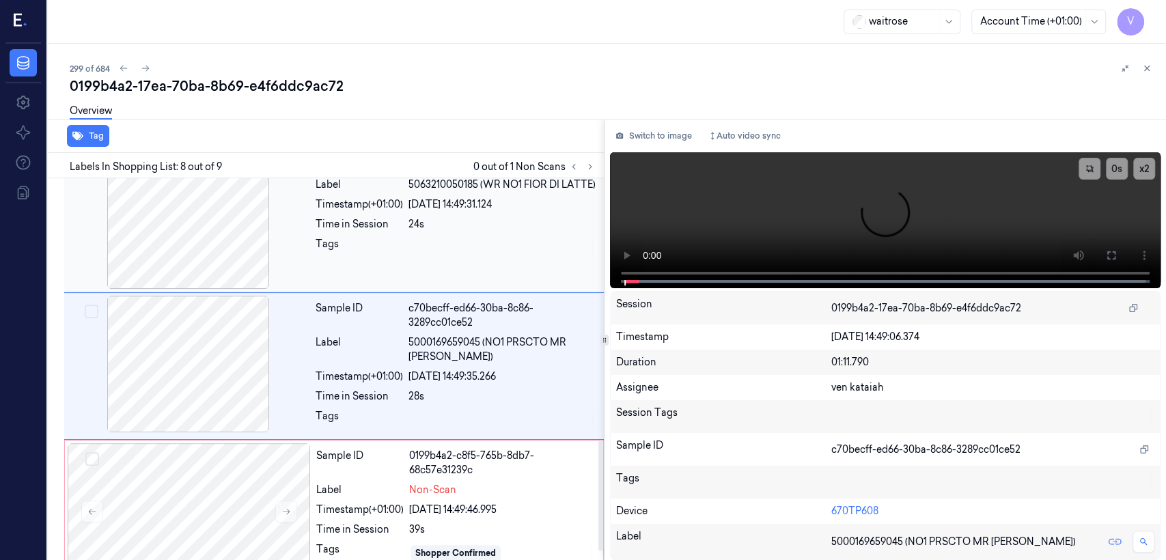
click at [385, 277] on div "Sample ID 81f3482a-2c66-33f3-b6eb-44fabd6e0a8c Label 5063210050185 (WR NO1 FIOR…" at bounding box center [455, 220] width 291 height 137
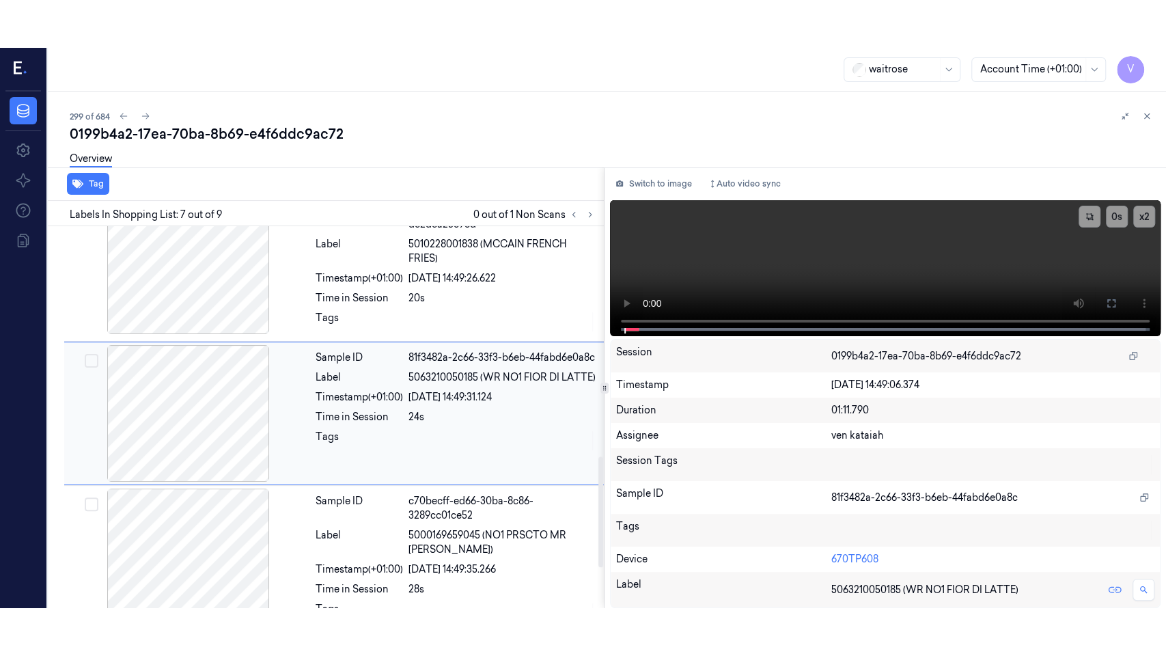
scroll to position [756, 0]
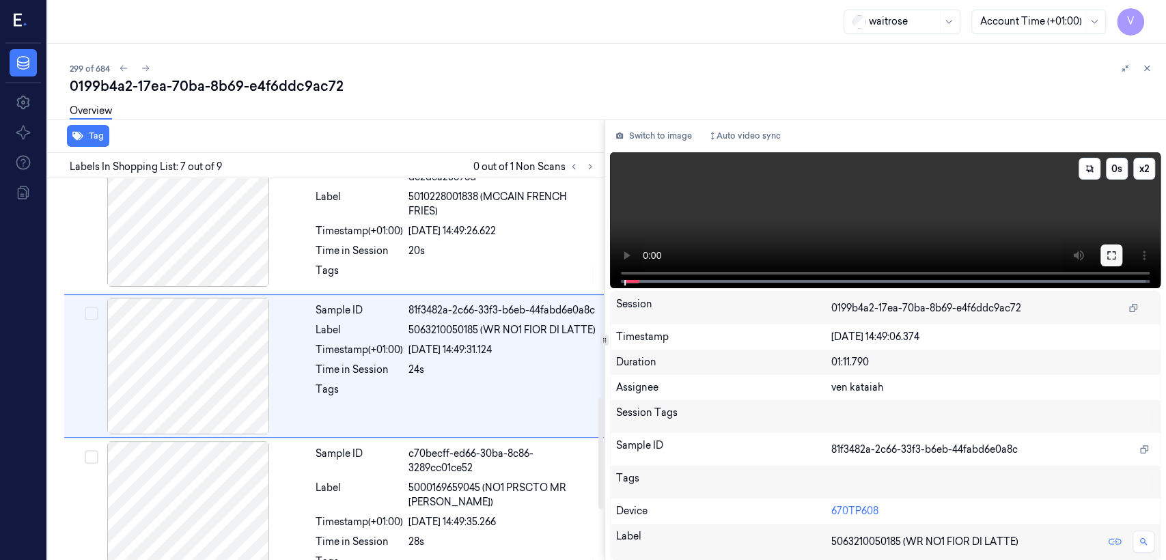
click at [1104, 258] on button at bounding box center [1112, 256] width 22 height 22
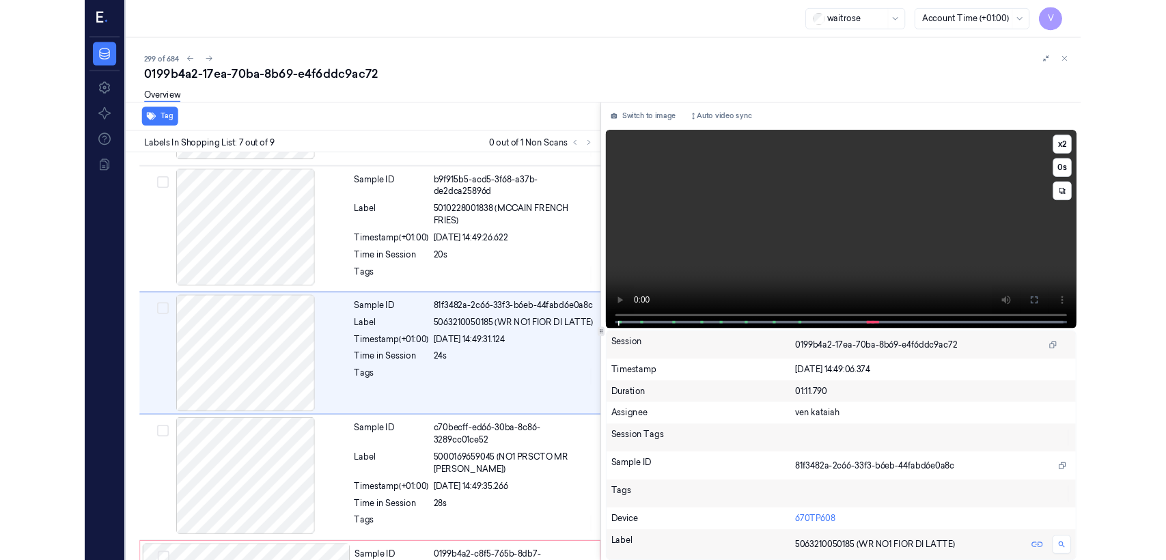
scroll to position [709, 0]
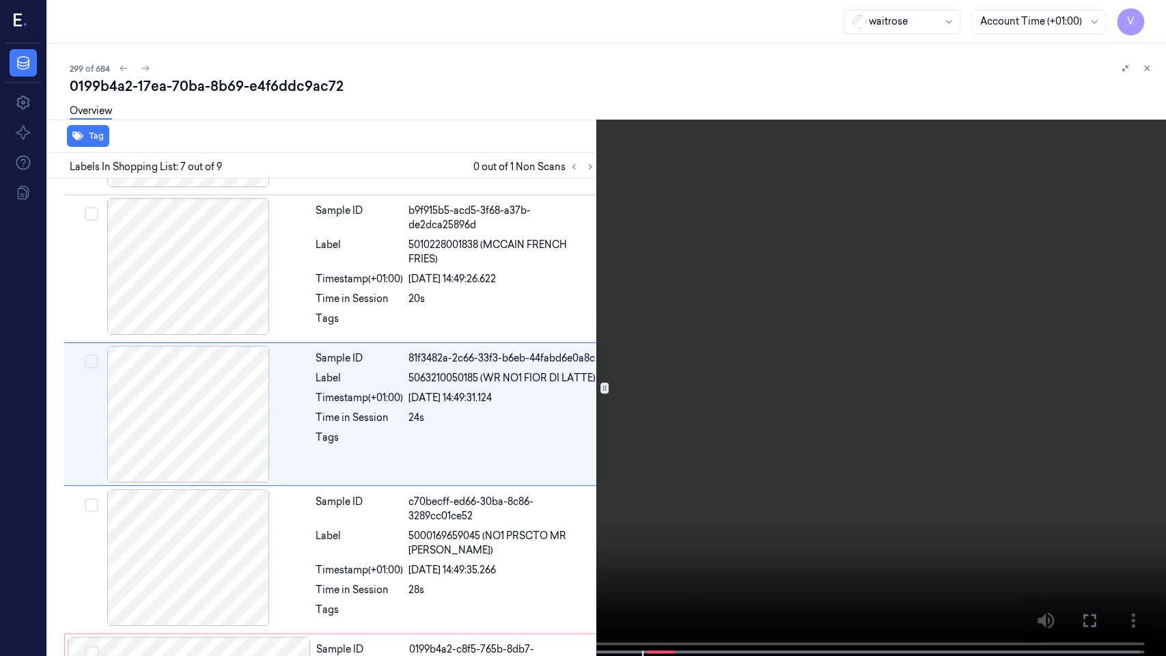
drag, startPoint x: 1095, startPoint y: 617, endPoint x: 1073, endPoint y: 516, distance: 103.5
click at [0, 0] on icon at bounding box center [0, 0] width 0 height 0
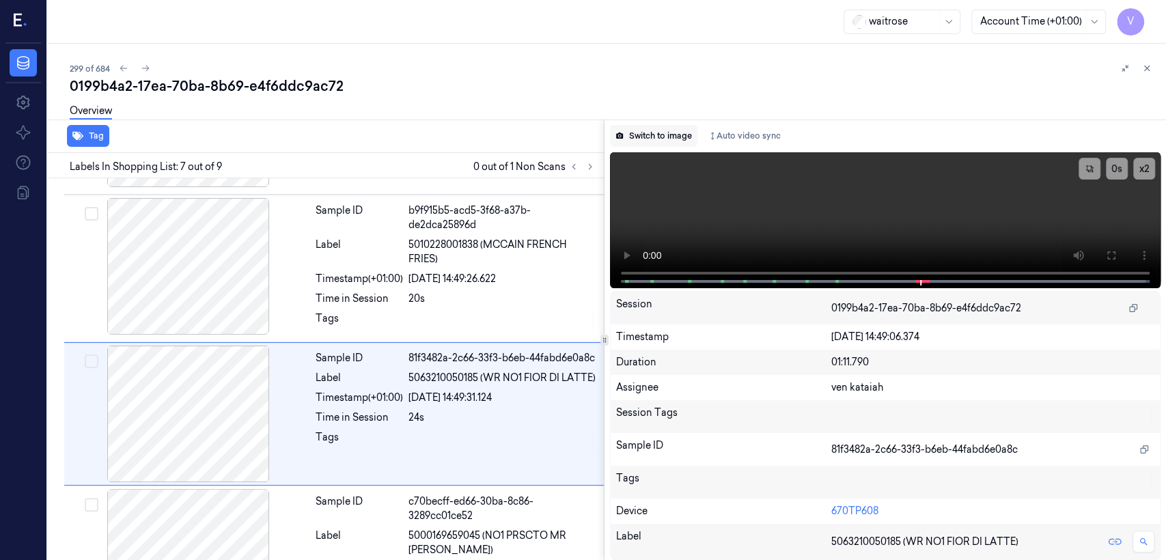
click at [679, 139] on button "Switch to image" at bounding box center [653, 136] width 87 height 22
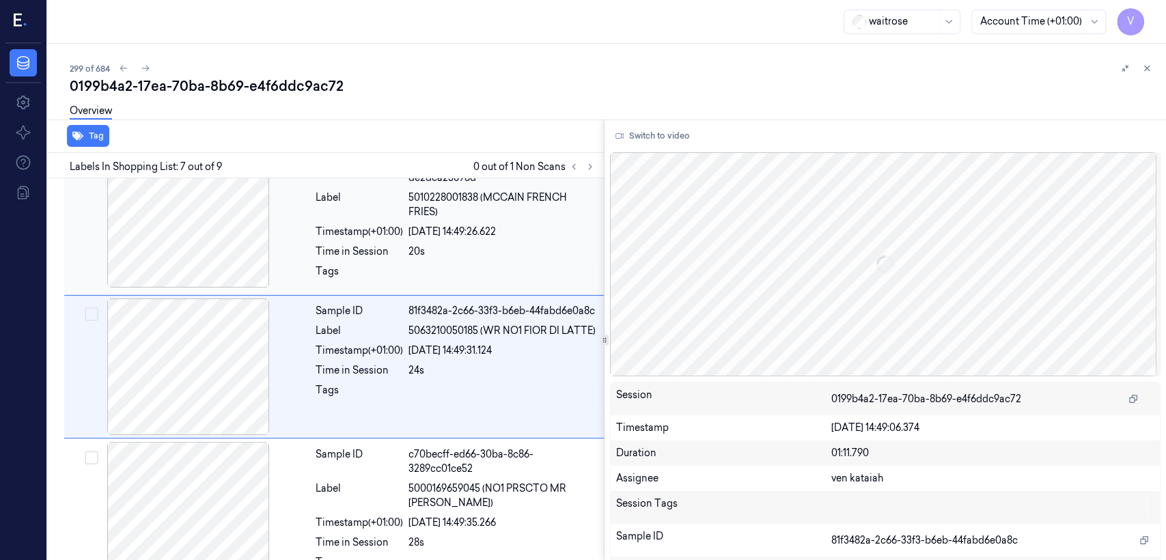
scroll to position [756, 0]
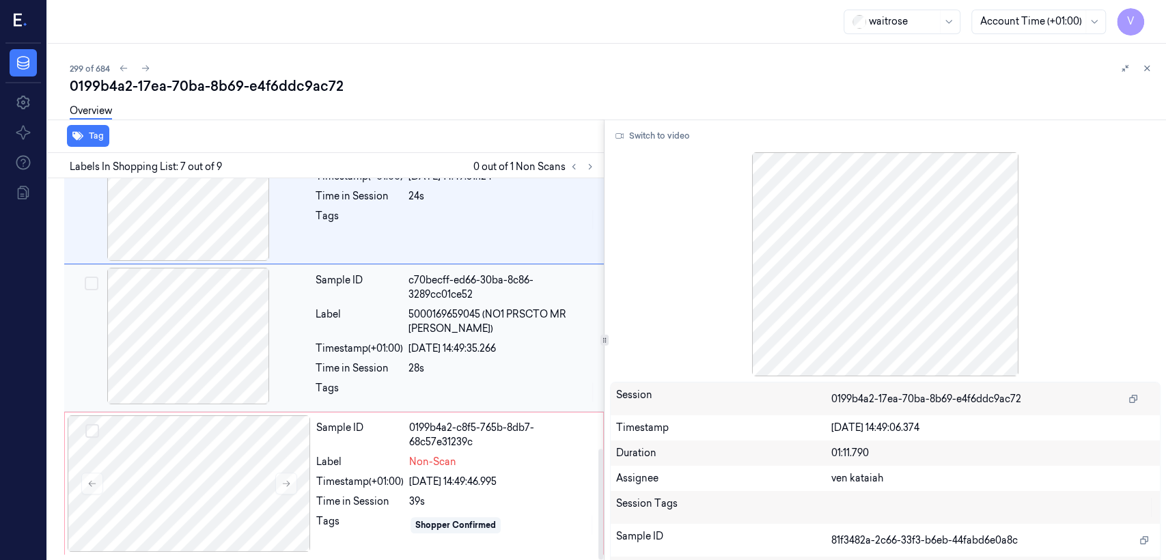
click at [341, 359] on div "Sample ID c70becff-ed66-30ba-8c86-3289cc01ce52 Label 5000169659045 (NO1 PRSCTO …" at bounding box center [455, 338] width 291 height 141
click at [443, 231] on div at bounding box center [502, 220] width 187 height 22
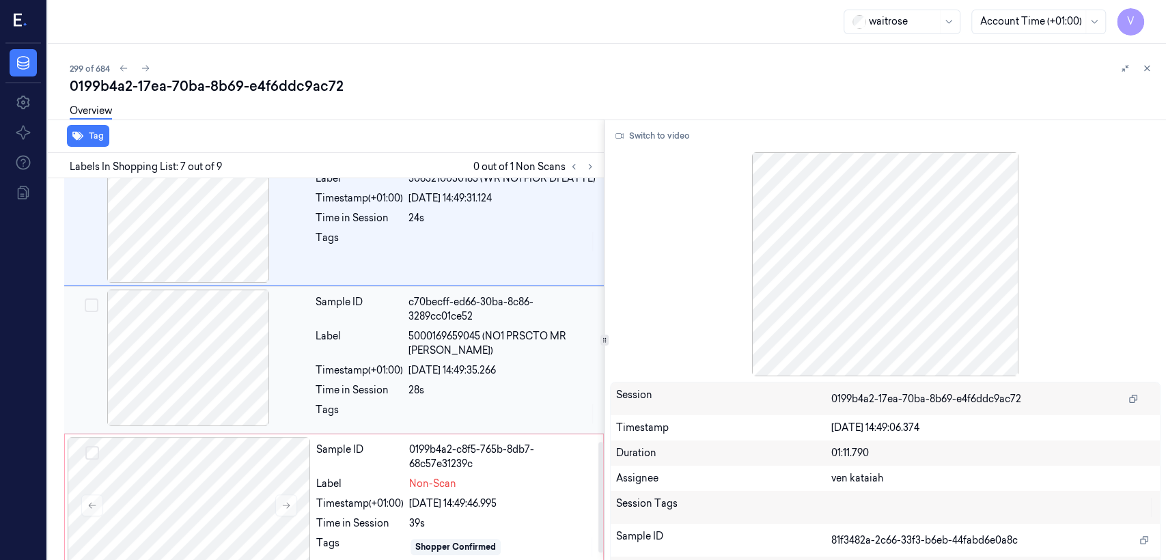
click at [428, 323] on div "c70becff-ed66-30ba-8c86-3289cc01ce52" at bounding box center [502, 309] width 187 height 29
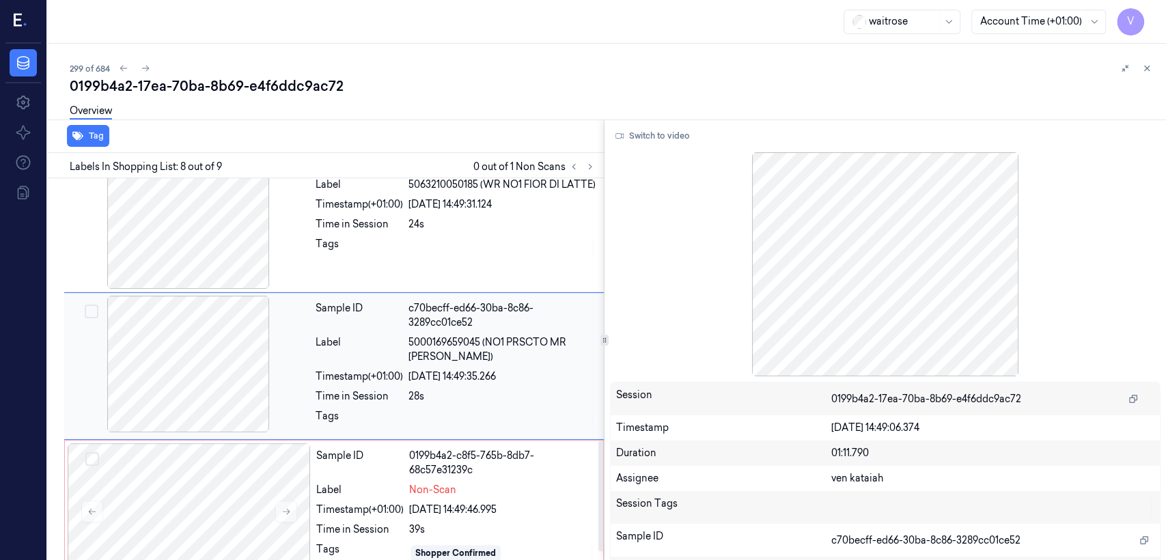
scroll to position [933, 0]
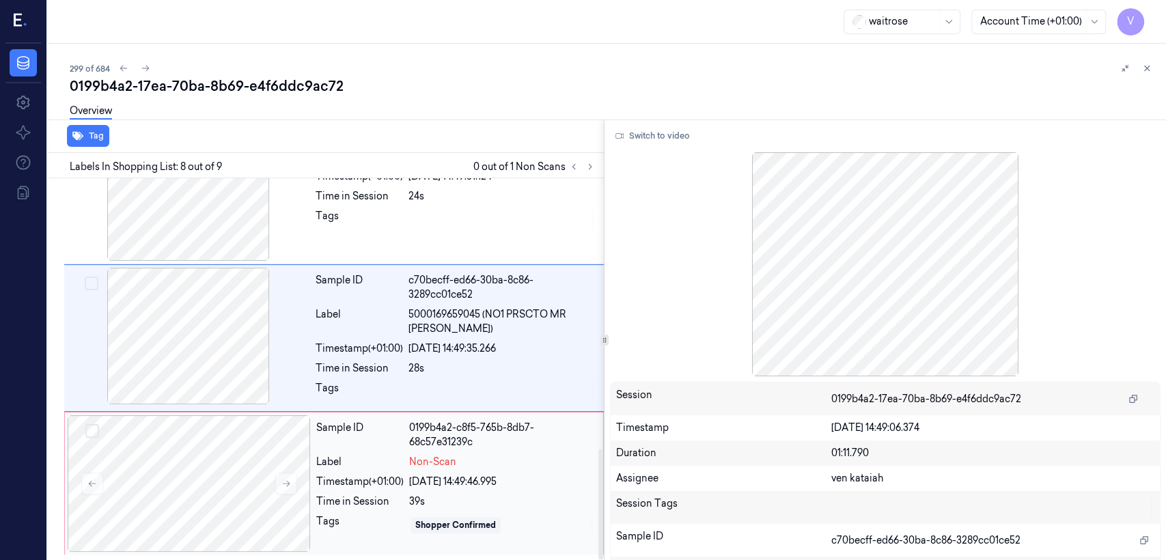
click at [394, 422] on div "Sample ID" at bounding box center [359, 435] width 87 height 29
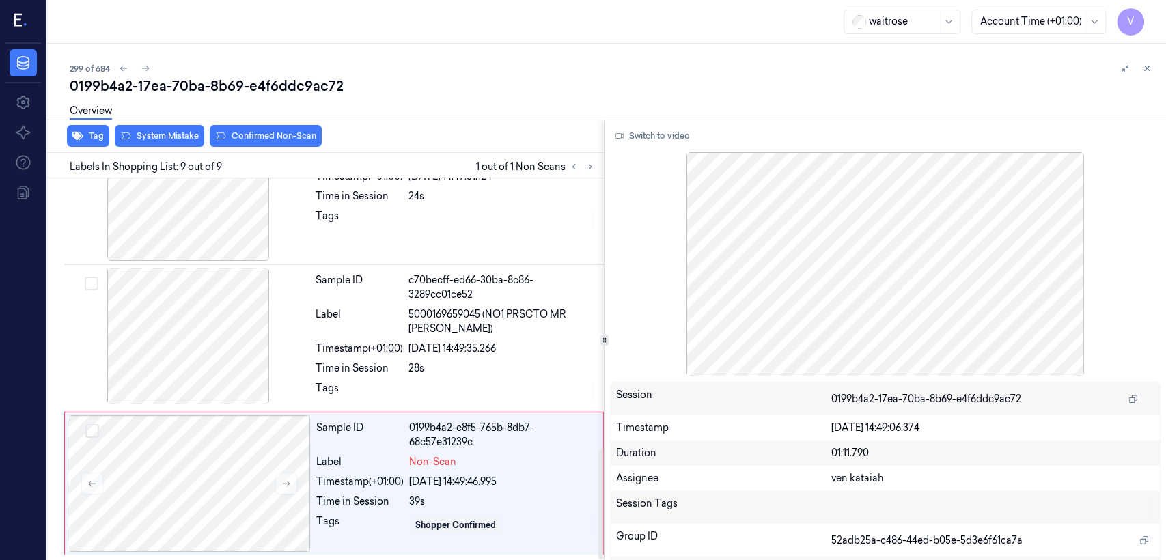
click at [174, 148] on div "Tag System Mistake Confirmed Non-Scan" at bounding box center [323, 136] width 562 height 33
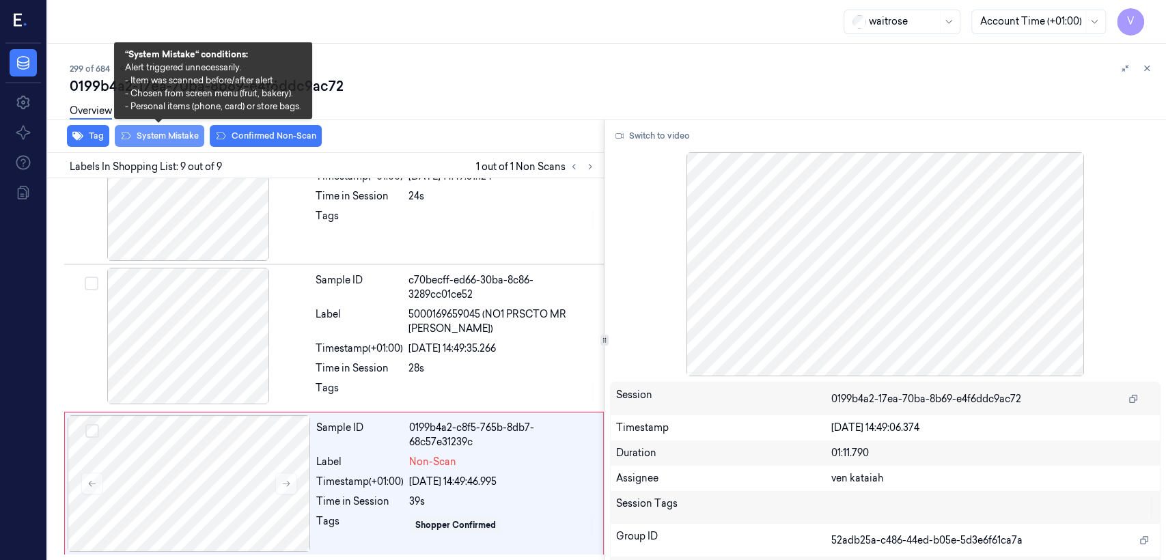
click at [173, 136] on button "System Mistake" at bounding box center [160, 136] width 90 height 22
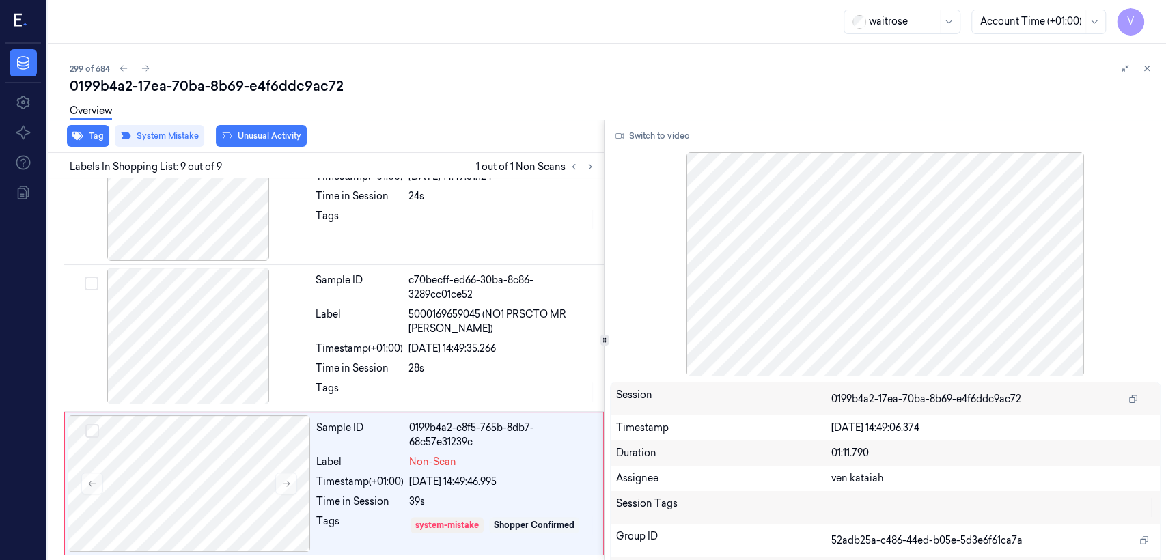
click at [284, 136] on button "Unusual Activity" at bounding box center [261, 136] width 91 height 22
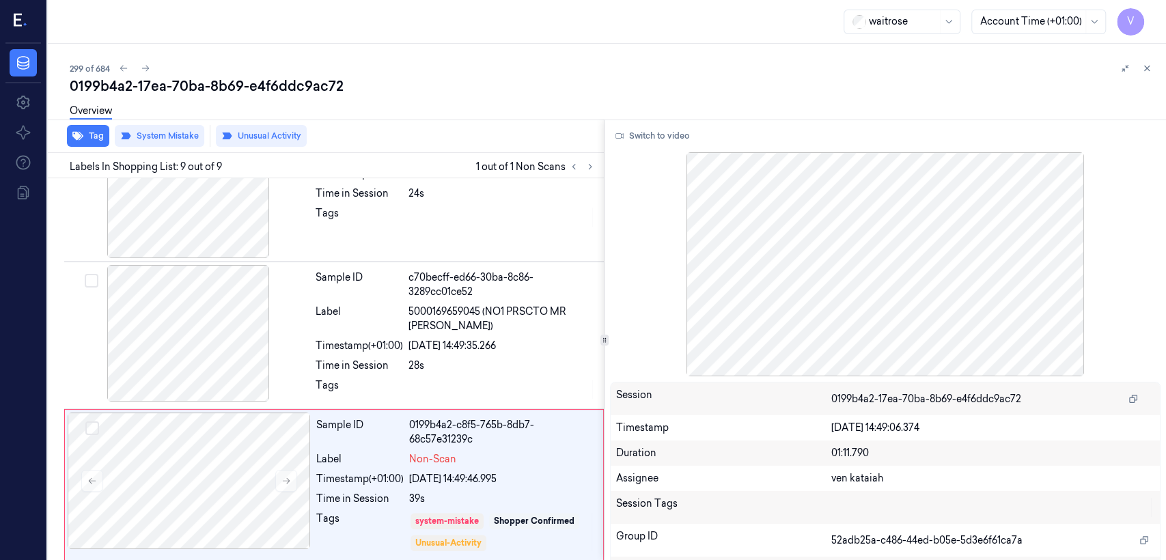
scroll to position [941, 0]
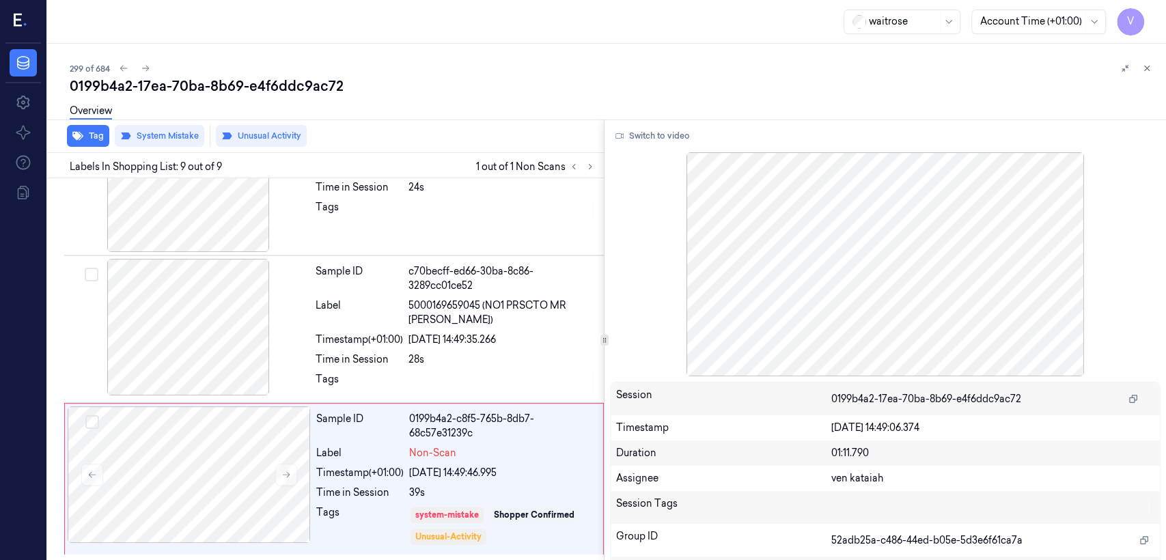
click at [1151, 71] on icon at bounding box center [1147, 69] width 10 height 10
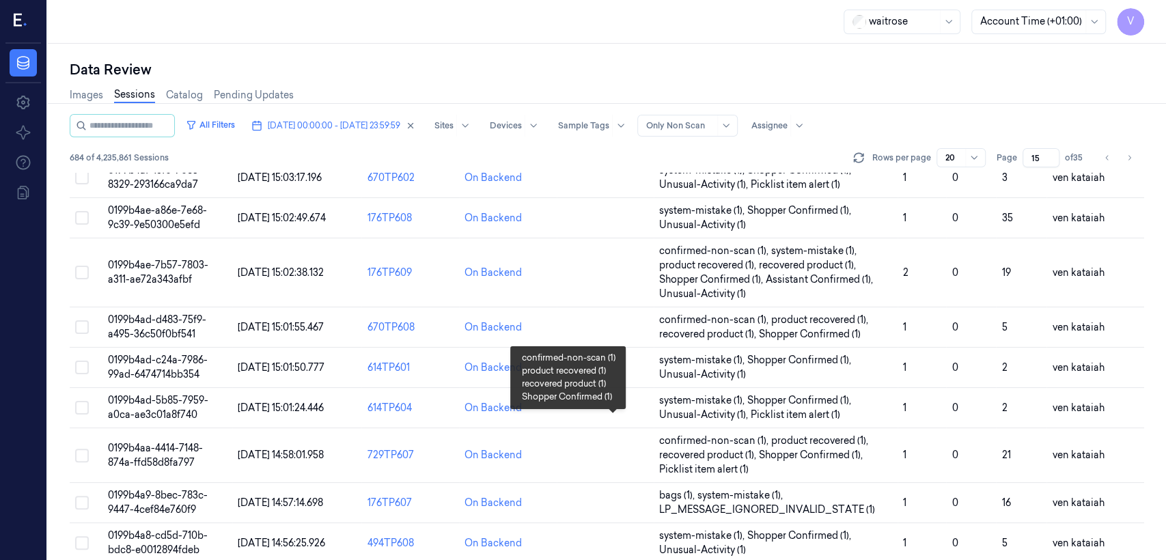
scroll to position [515, 0]
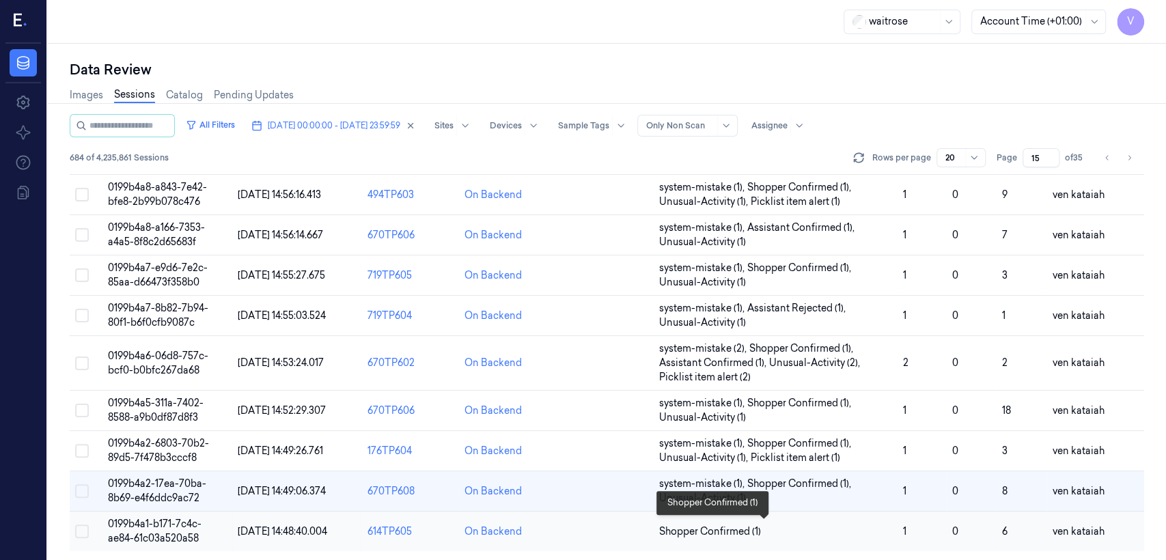
click at [710, 525] on span "Shopper Confirmed (1)" at bounding box center [710, 532] width 102 height 14
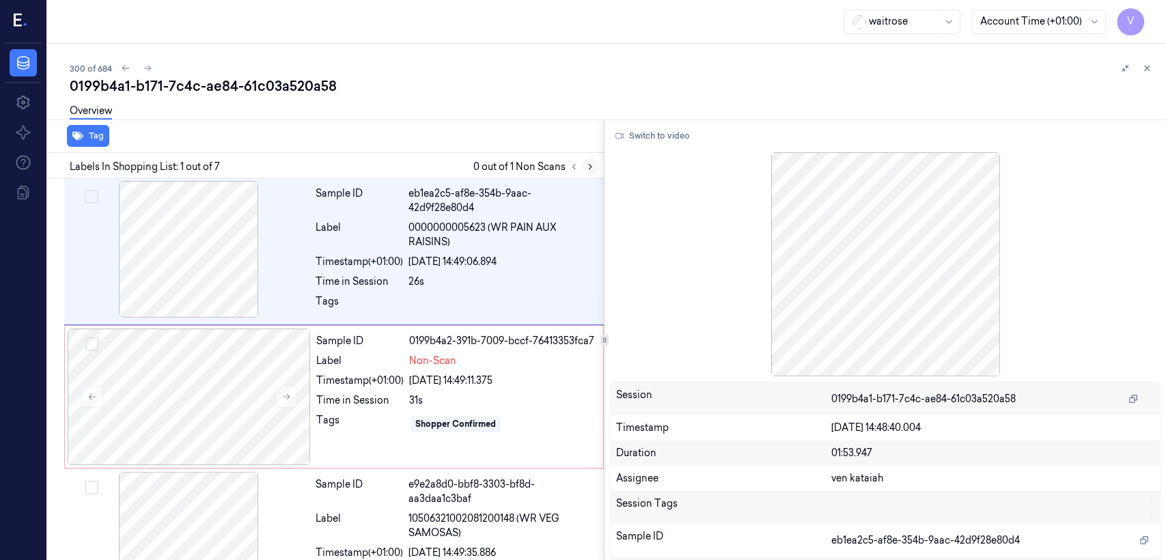
click at [594, 164] on icon at bounding box center [591, 167] width 10 height 10
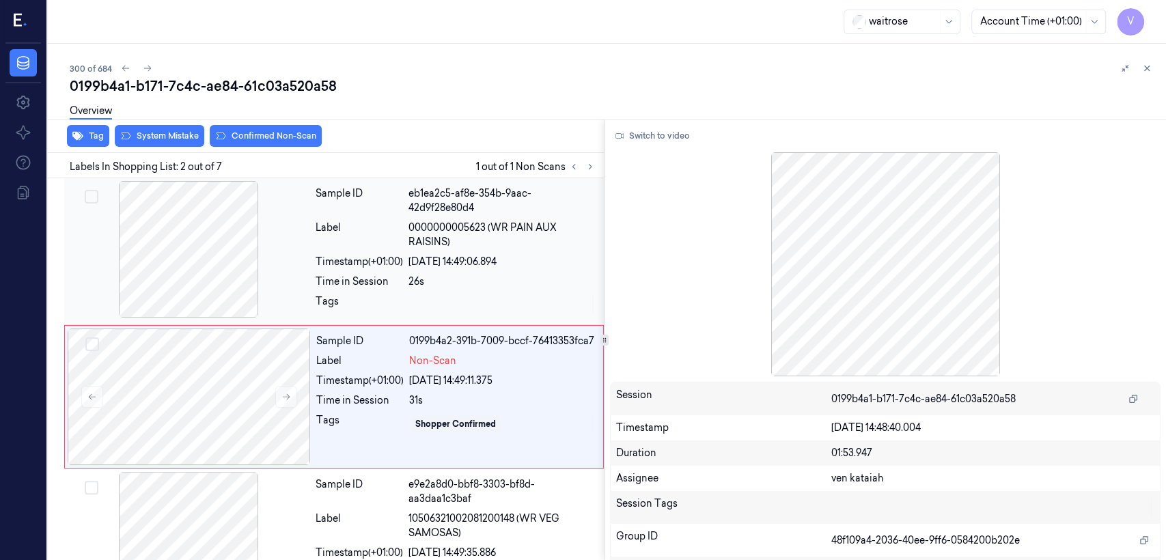
scroll to position [27, 0]
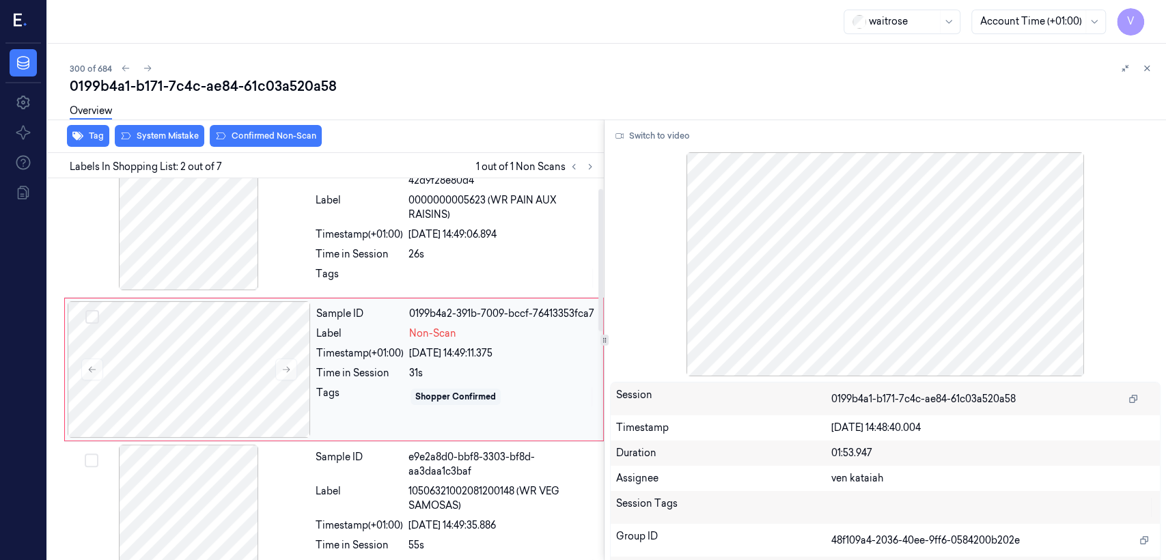
click at [316, 312] on div "Sample ID" at bounding box center [359, 314] width 87 height 14
click at [323, 239] on div "Timestamp (+01:00)" at bounding box center [359, 235] width 87 height 14
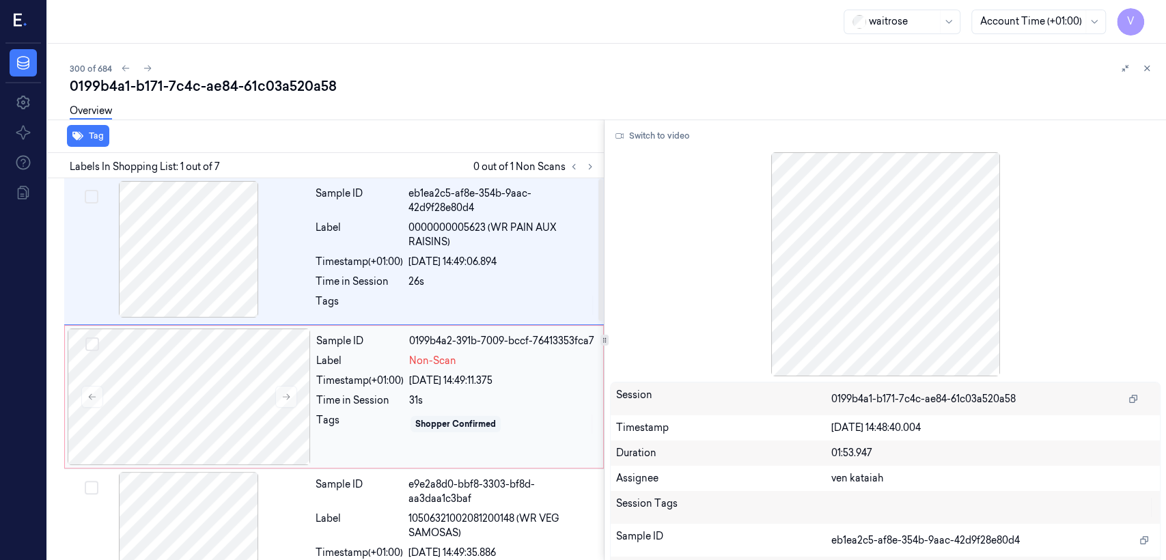
click at [394, 405] on div "Time in Session" at bounding box center [359, 401] width 87 height 14
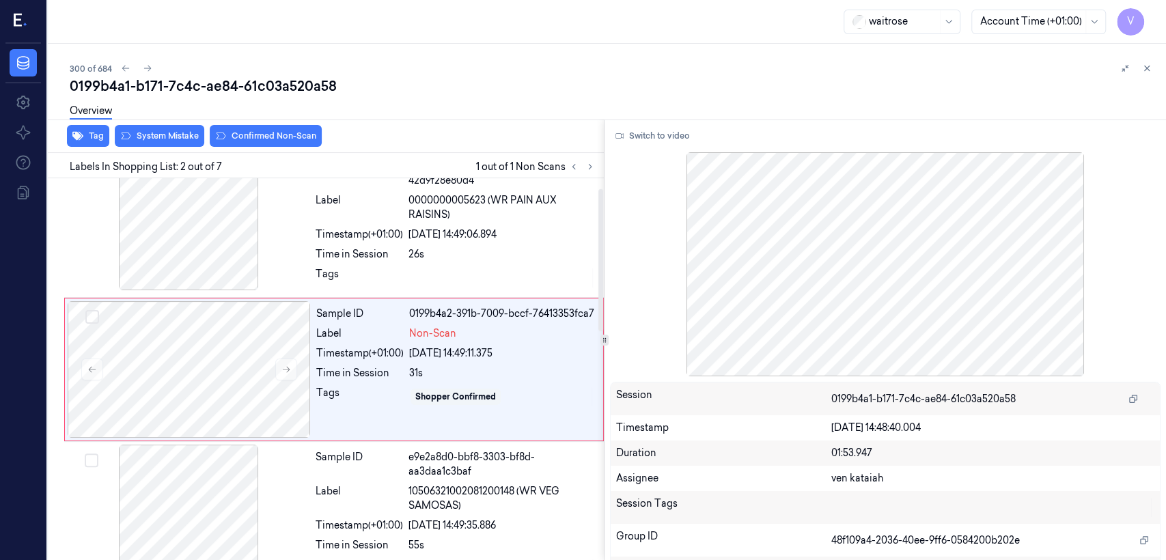
click at [180, 129] on div "Overview" at bounding box center [613, 113] width 1086 height 35
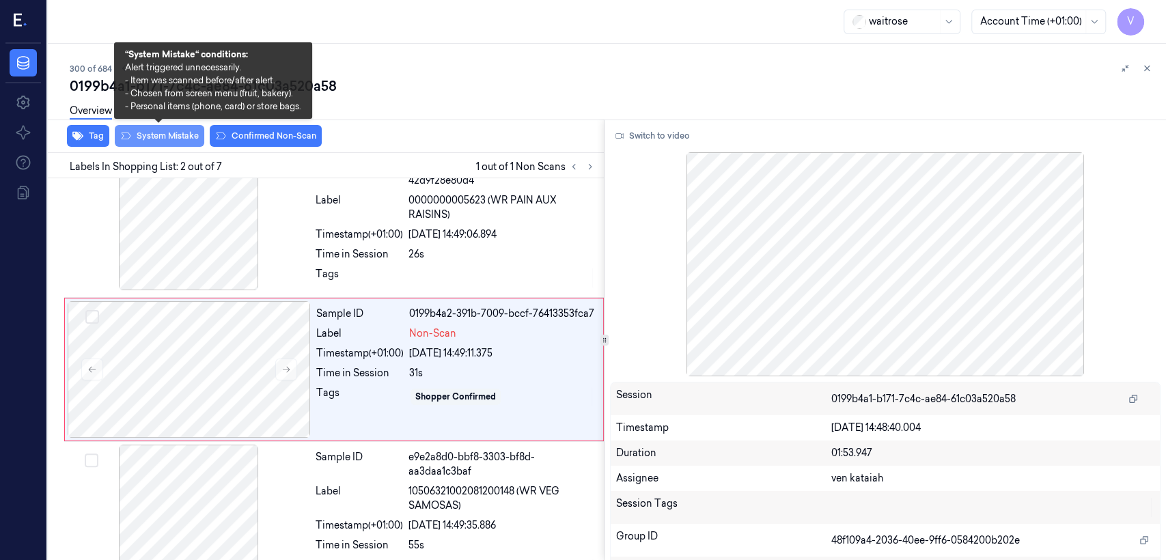
click at [154, 137] on button "System Mistake" at bounding box center [160, 136] width 90 height 22
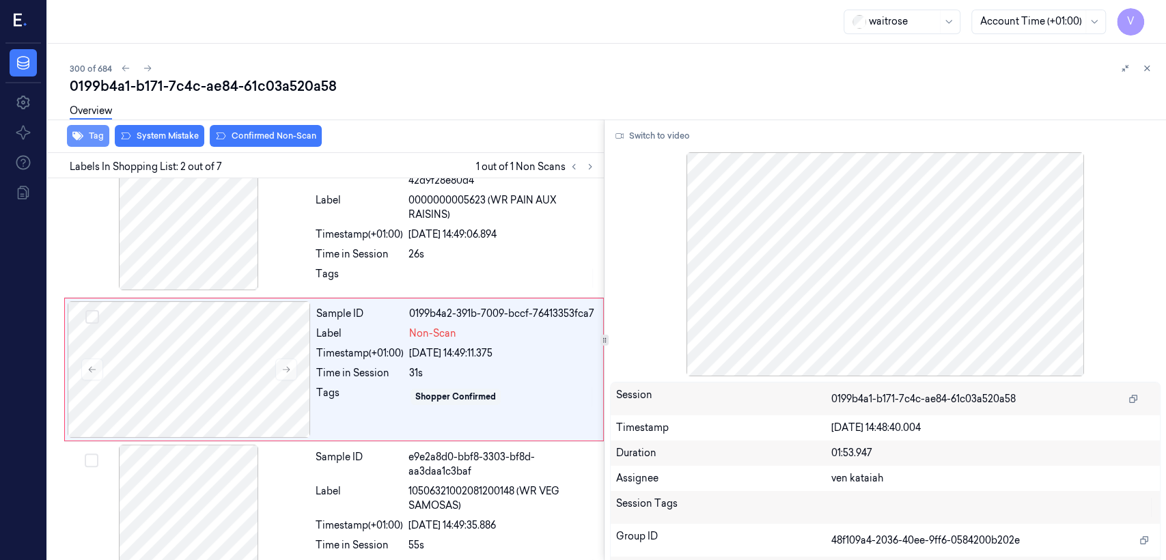
click at [93, 142] on button "Tag" at bounding box center [88, 136] width 42 height 22
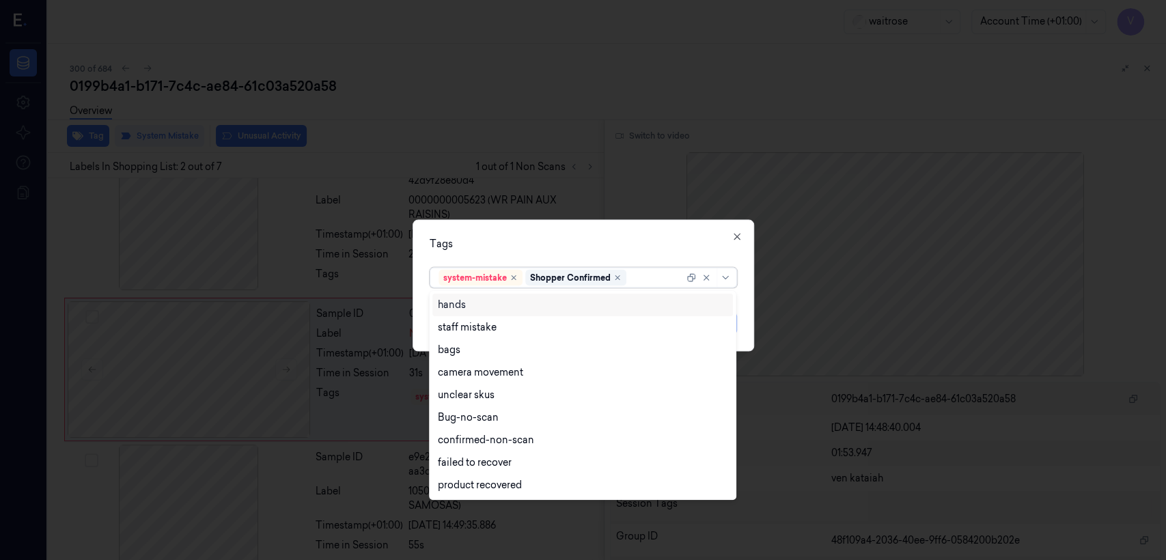
click at [646, 280] on div at bounding box center [656, 278] width 55 height 14
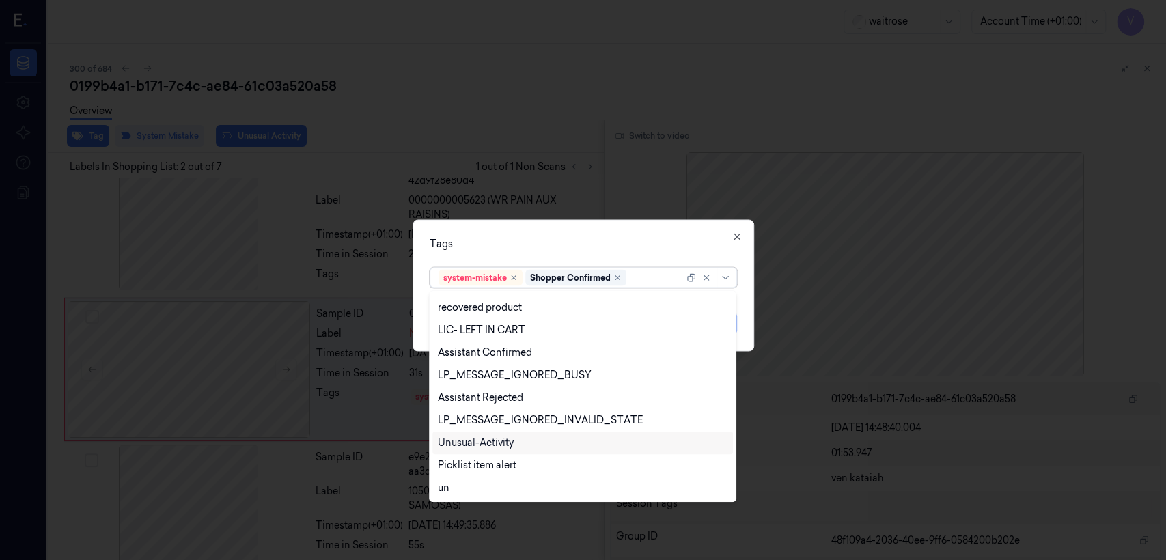
click at [495, 442] on div "Unusual-Activity" at bounding box center [476, 443] width 76 height 14
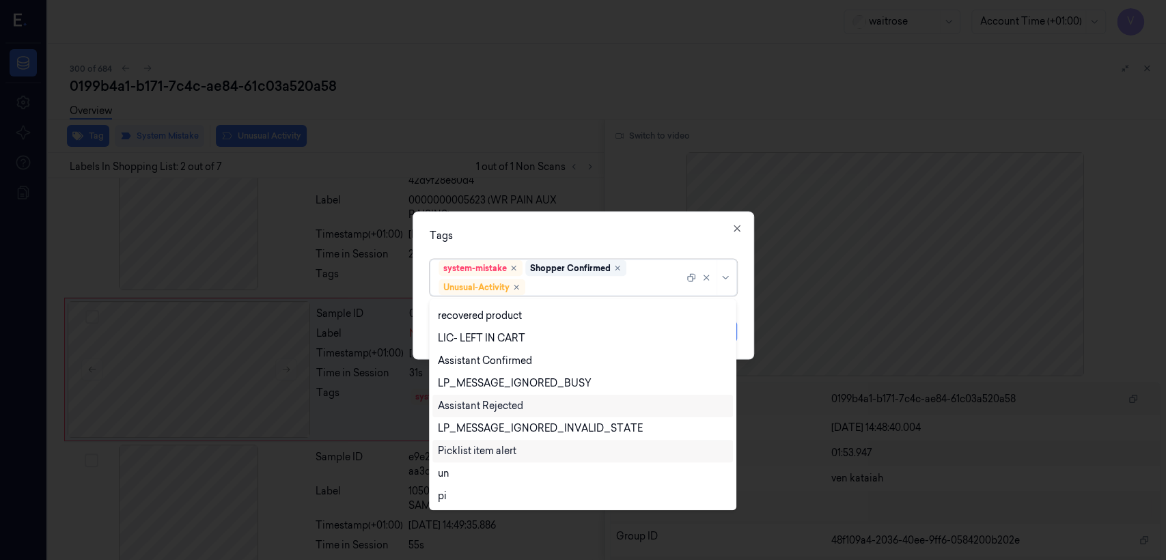
drag, startPoint x: 494, startPoint y: 445, endPoint x: 497, endPoint y: 415, distance: 29.6
click at [494, 446] on div "Picklist item alert" at bounding box center [477, 451] width 79 height 14
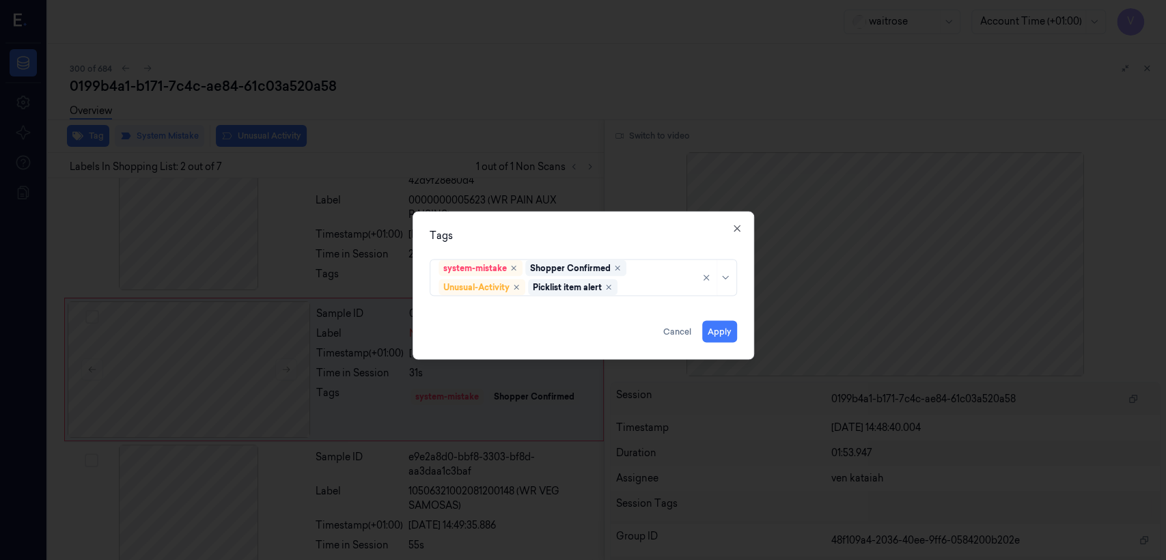
drag, startPoint x: 586, startPoint y: 231, endPoint x: 658, endPoint y: 296, distance: 97.3
click at [586, 236] on div "Tags" at bounding box center [583, 236] width 307 height 14
click at [709, 329] on button "Apply" at bounding box center [719, 332] width 35 height 22
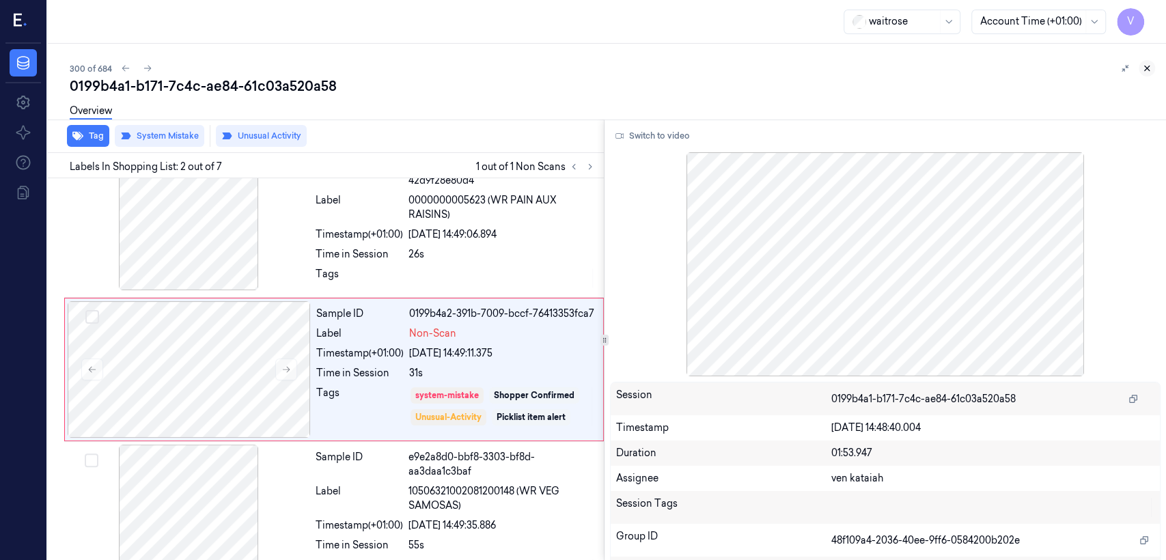
click at [1142, 69] on icon at bounding box center [1147, 69] width 10 height 10
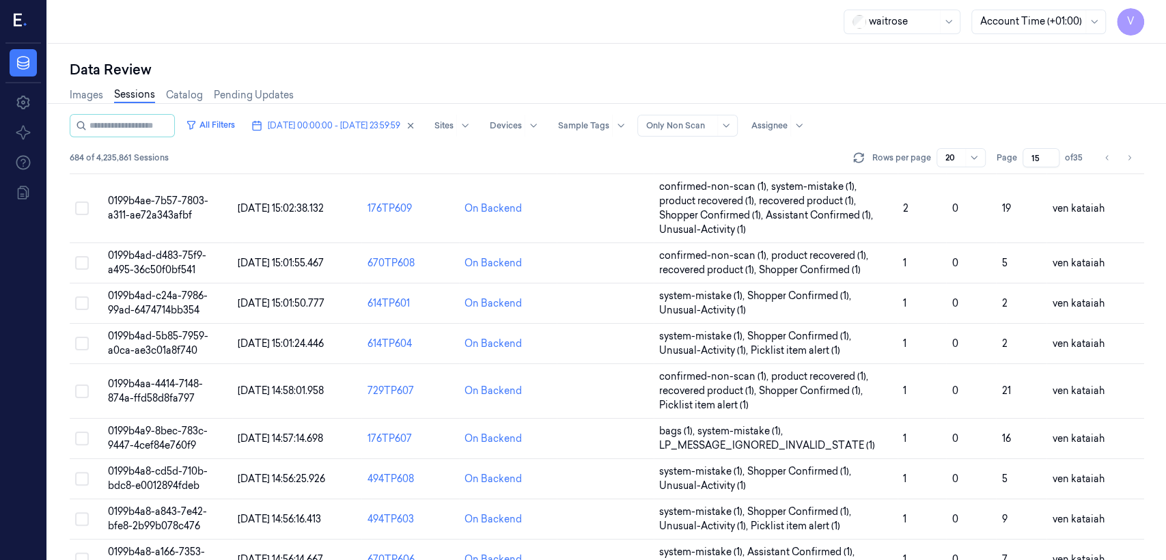
scroll to position [515, 0]
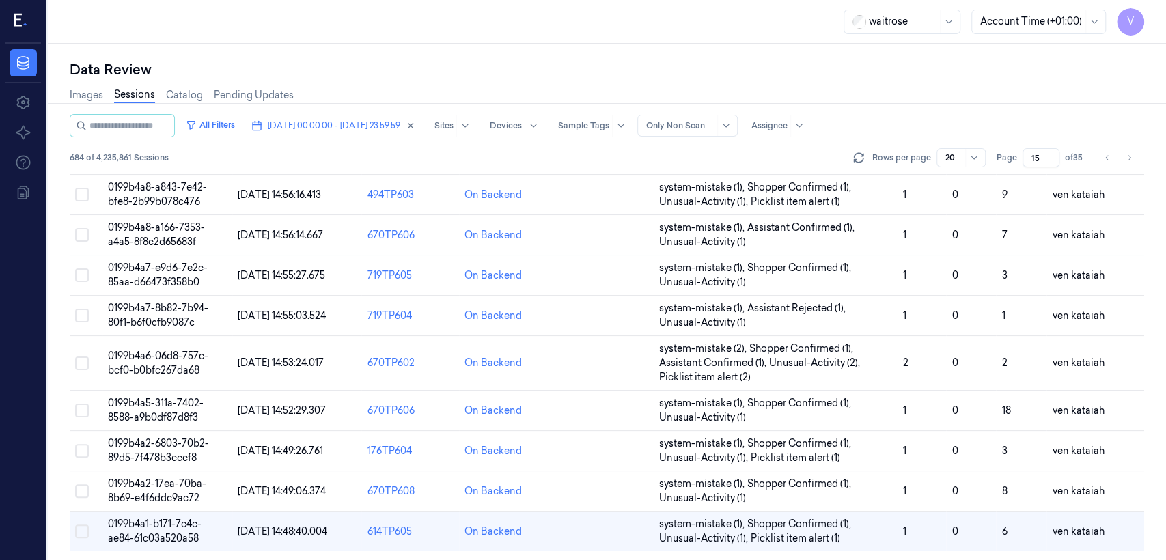
click at [1018, 162] on div "Page 15 of 35" at bounding box center [1042, 157] width 90 height 19
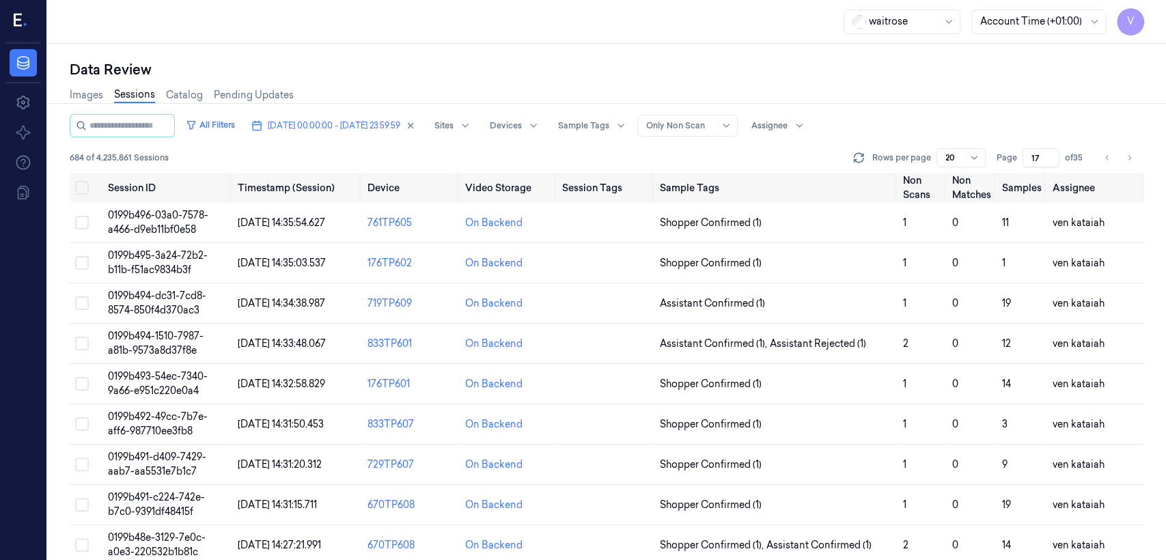
type input "17"
click at [714, 227] on span "Shopper Confirmed (1)" at bounding box center [711, 223] width 102 height 14
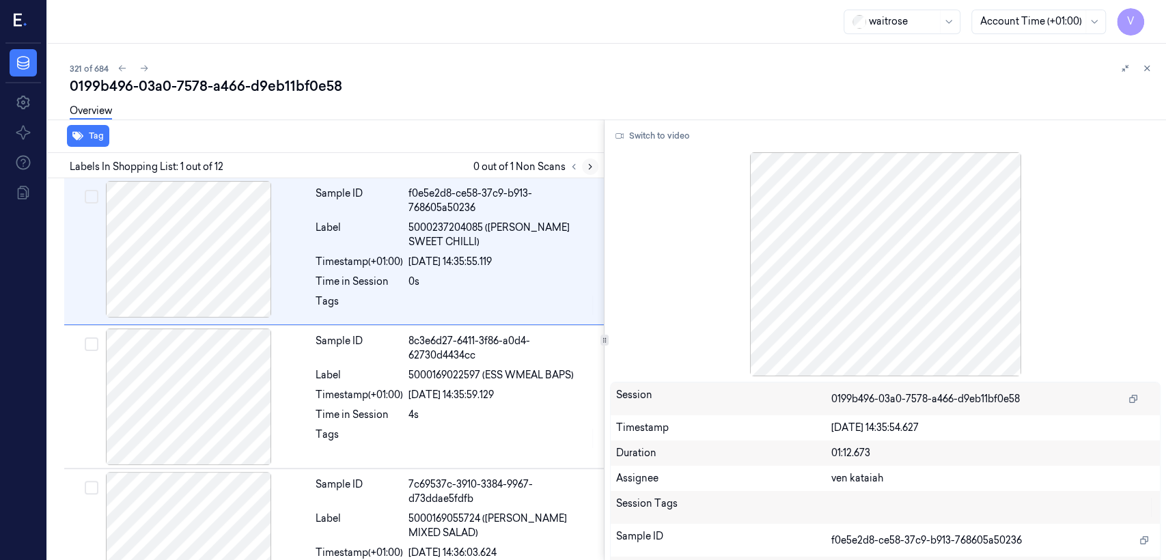
click at [596, 166] on button at bounding box center [590, 167] width 16 height 16
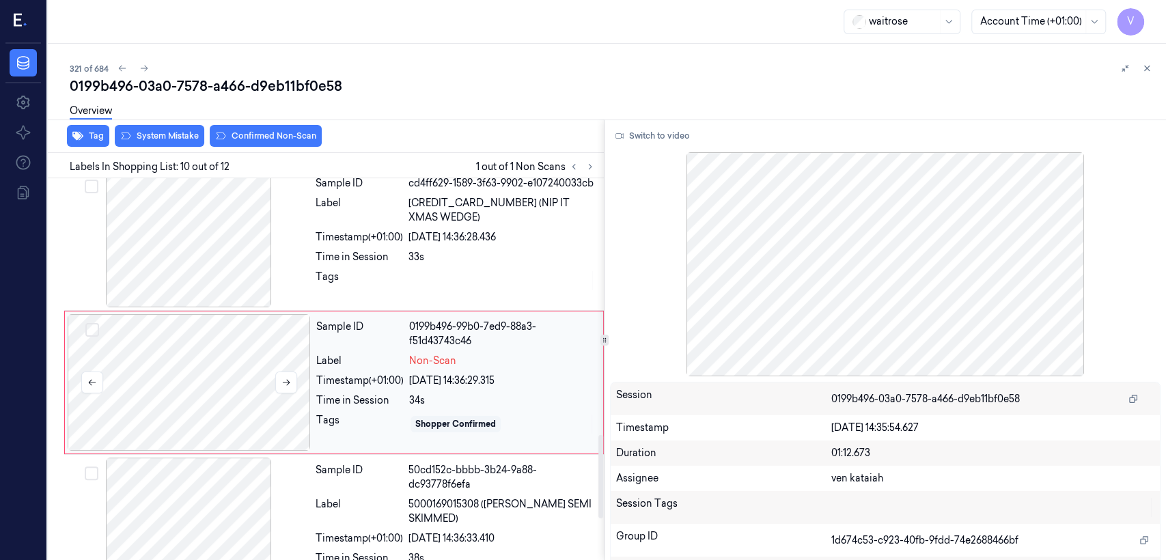
scroll to position [1182, 0]
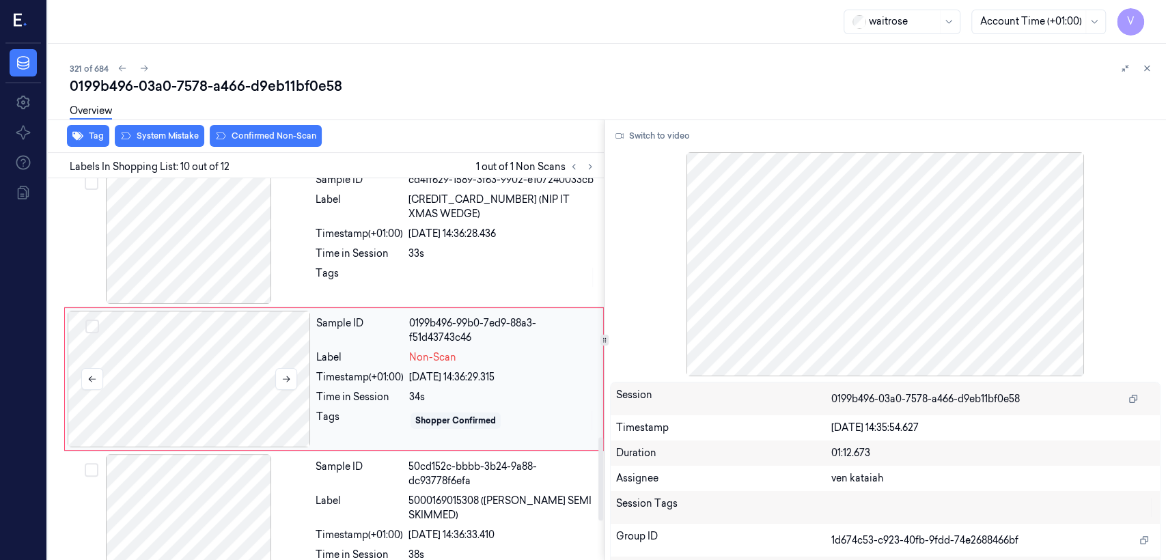
click at [279, 410] on div at bounding box center [189, 379] width 243 height 137
click at [413, 285] on div "Sample ID cd4ff629-1589-3f63-9902-e107240033cb Label [CREDIT_CARD_NUMBER] (NIP …" at bounding box center [455, 235] width 291 height 137
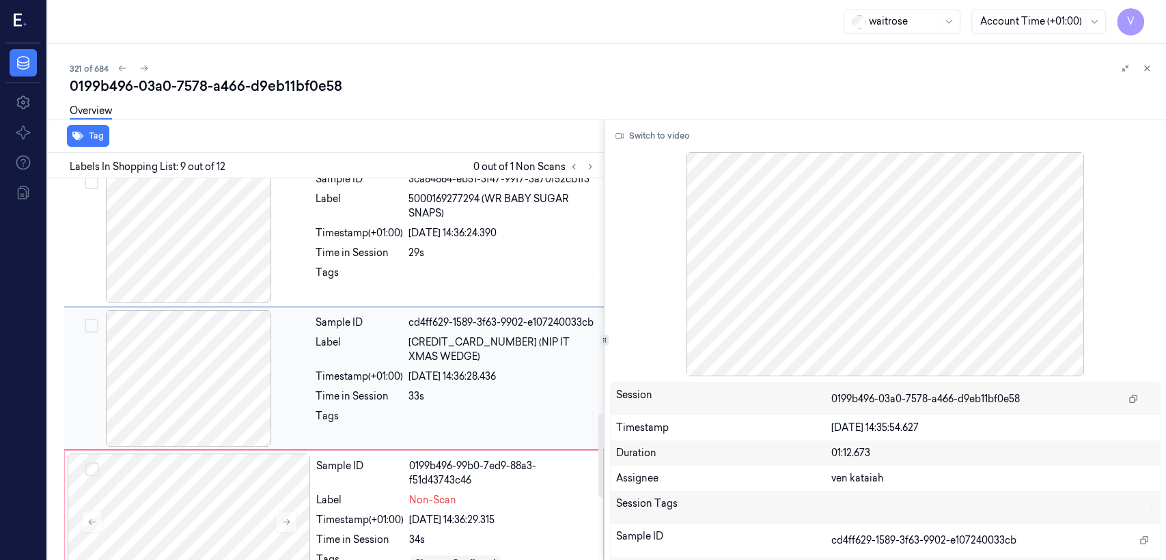
scroll to position [1039, 0]
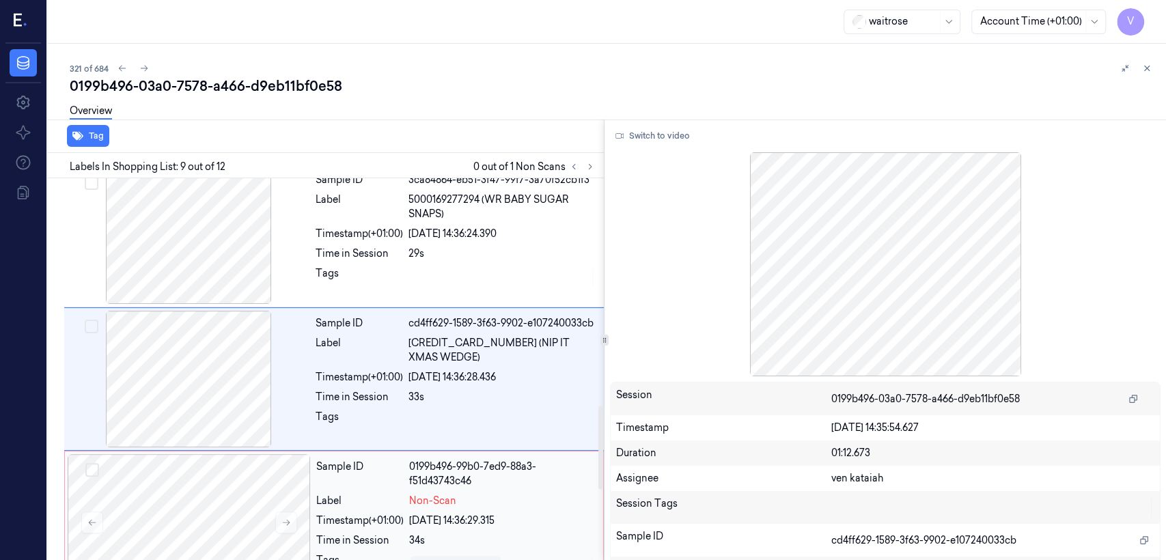
click at [421, 494] on span "Non-Scan" at bounding box center [432, 501] width 47 height 14
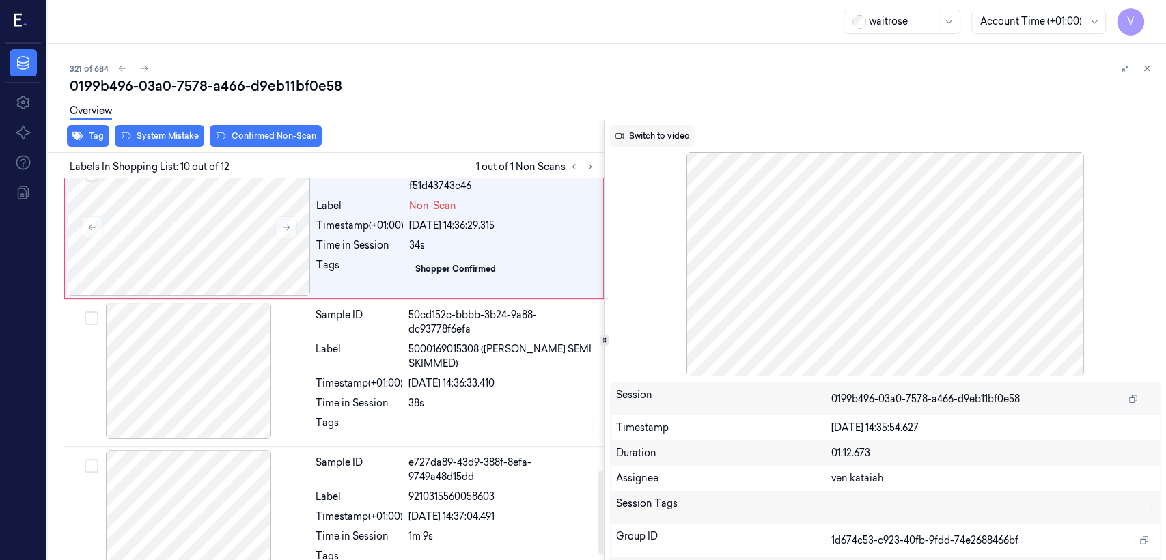
click at [668, 142] on button "Switch to video" at bounding box center [652, 136] width 85 height 22
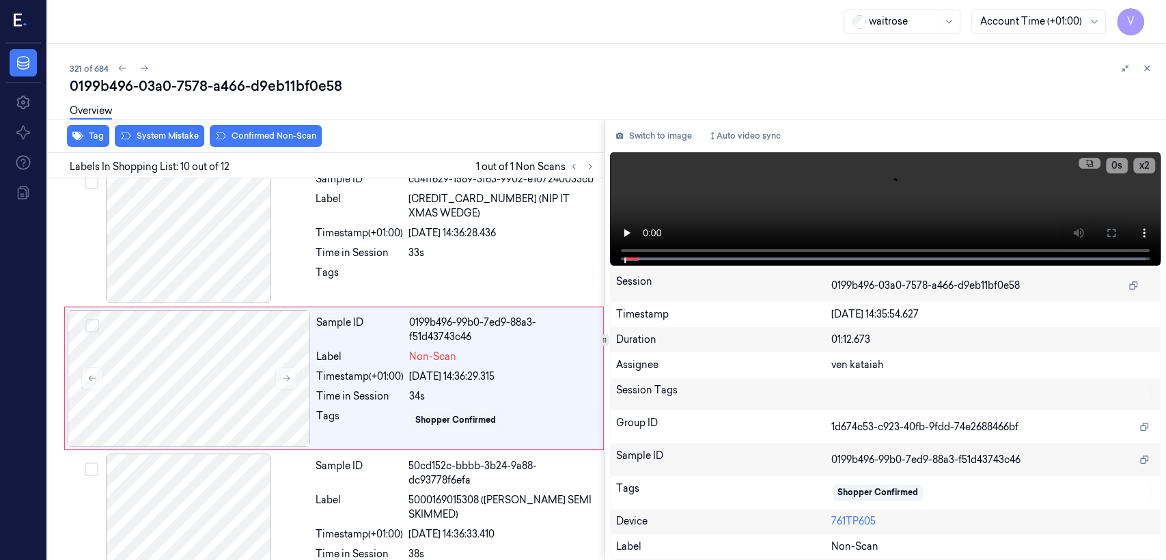
scroll to position [1182, 0]
click at [426, 274] on div "Sample ID cd4ff629-1589-3f63-9902-e107240033cb Label [CREDIT_CARD_NUMBER] (NIP …" at bounding box center [455, 235] width 291 height 137
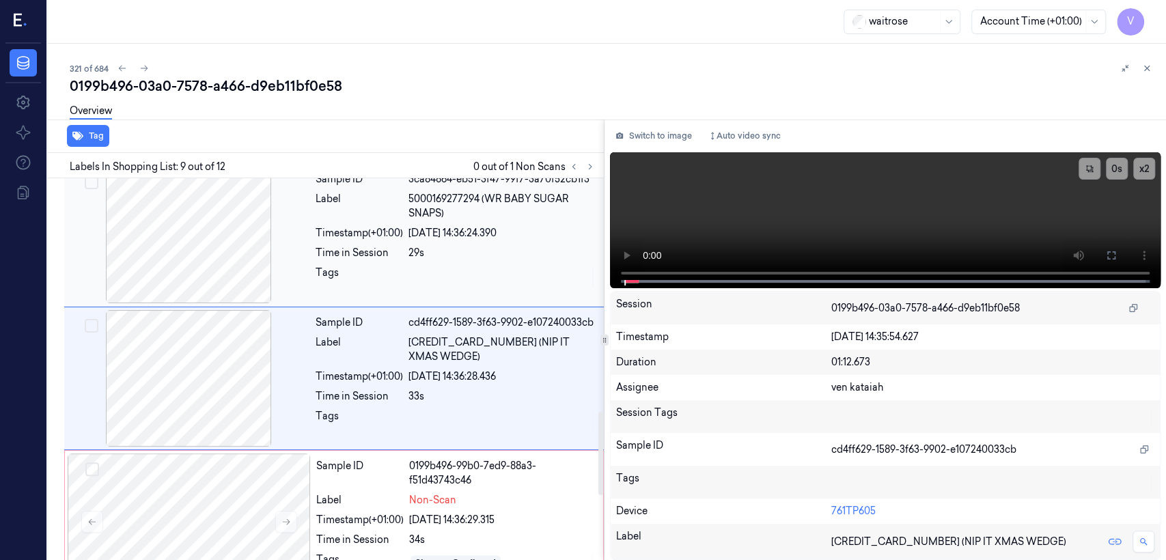
scroll to position [1039, 0]
click at [412, 478] on div "Sample ID 0199b496-99b0-7ed9-88a3-f51d43743c46 Label Non-Scan Timestamp (+01:00…" at bounding box center [456, 522] width 290 height 137
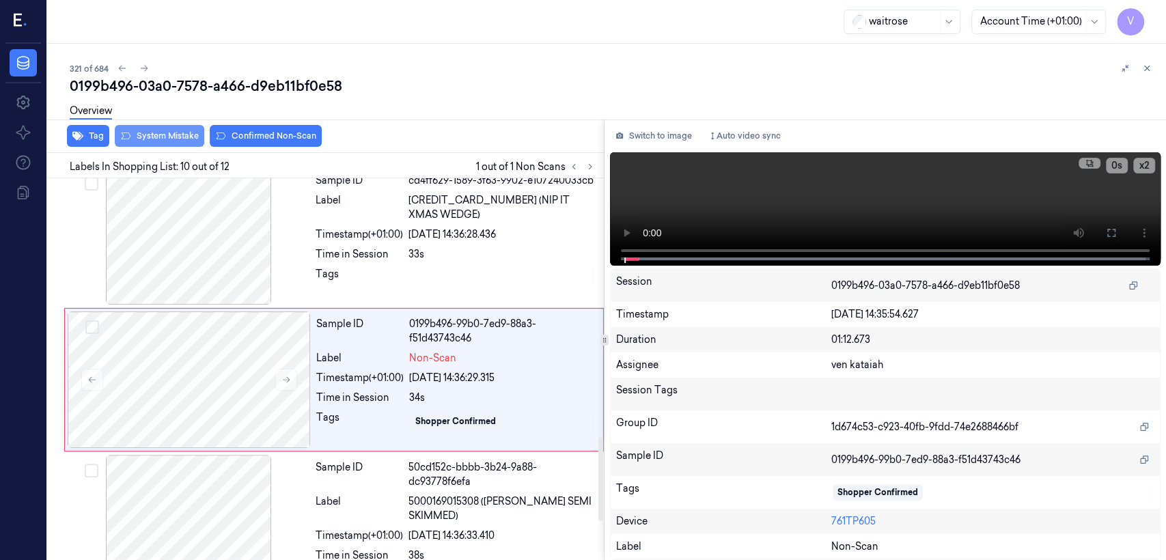
scroll to position [1182, 0]
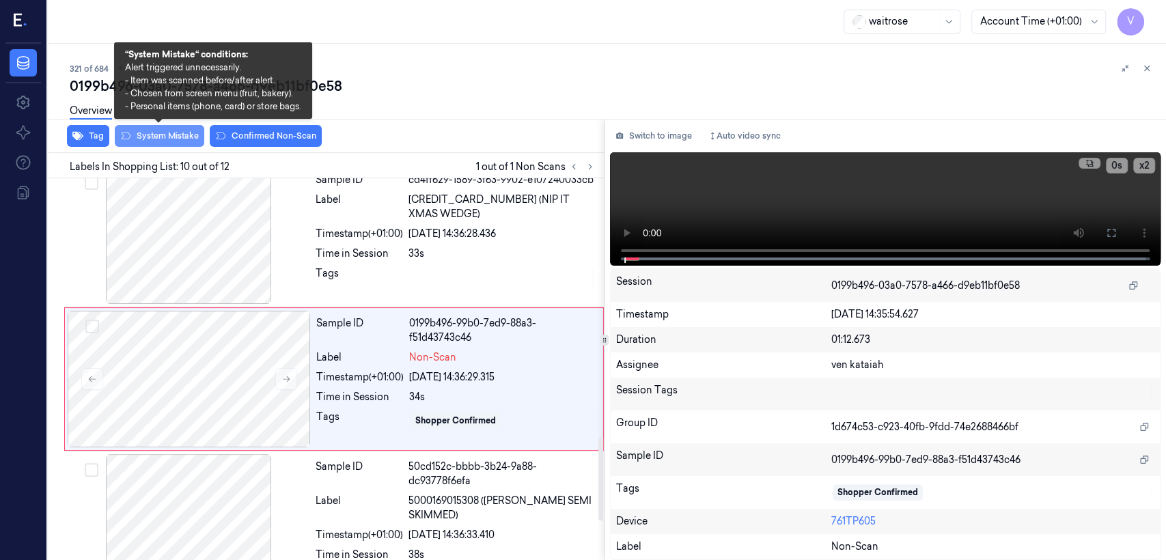
click at [162, 141] on button "System Mistake" at bounding box center [160, 136] width 90 height 22
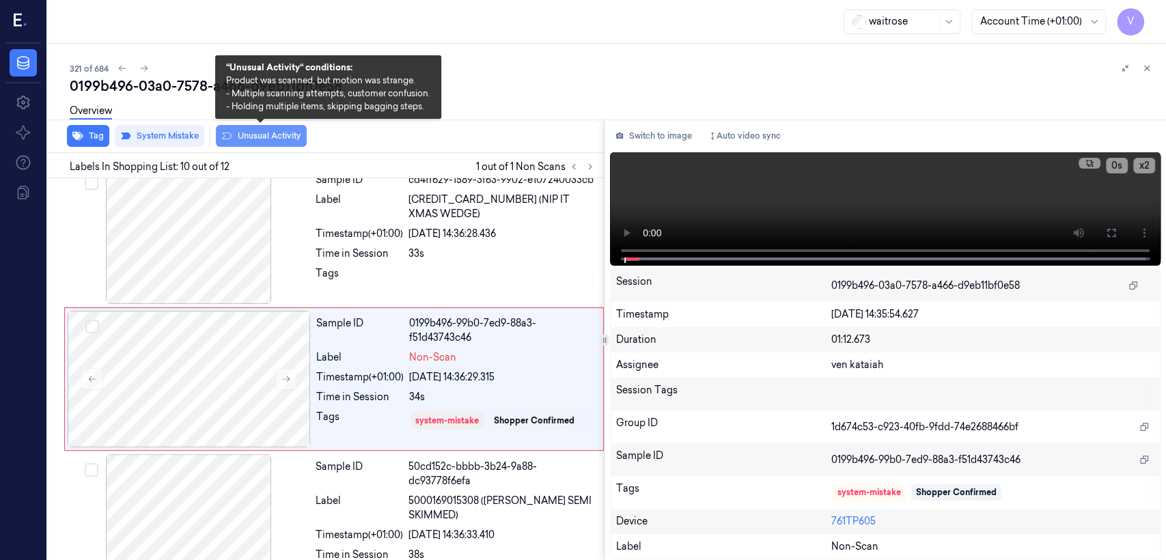
click at [275, 139] on button "Unusual Activity" at bounding box center [261, 136] width 91 height 22
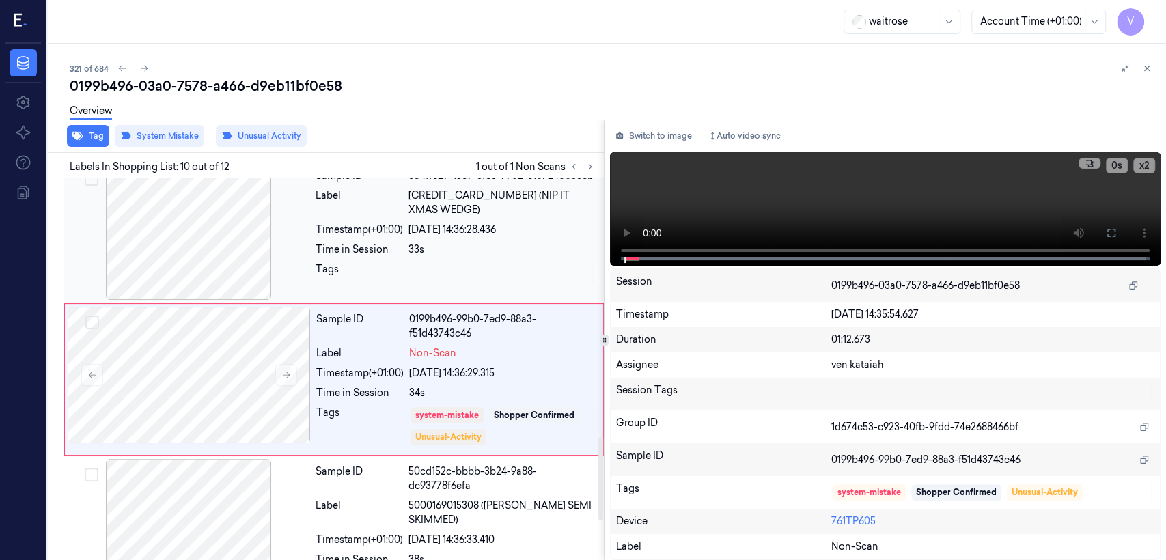
click at [435, 269] on div "Sample ID cd4ff629-1589-3f63-9902-e107240033cb Label [CREDIT_CARD_NUMBER] (NIP …" at bounding box center [455, 231] width 291 height 137
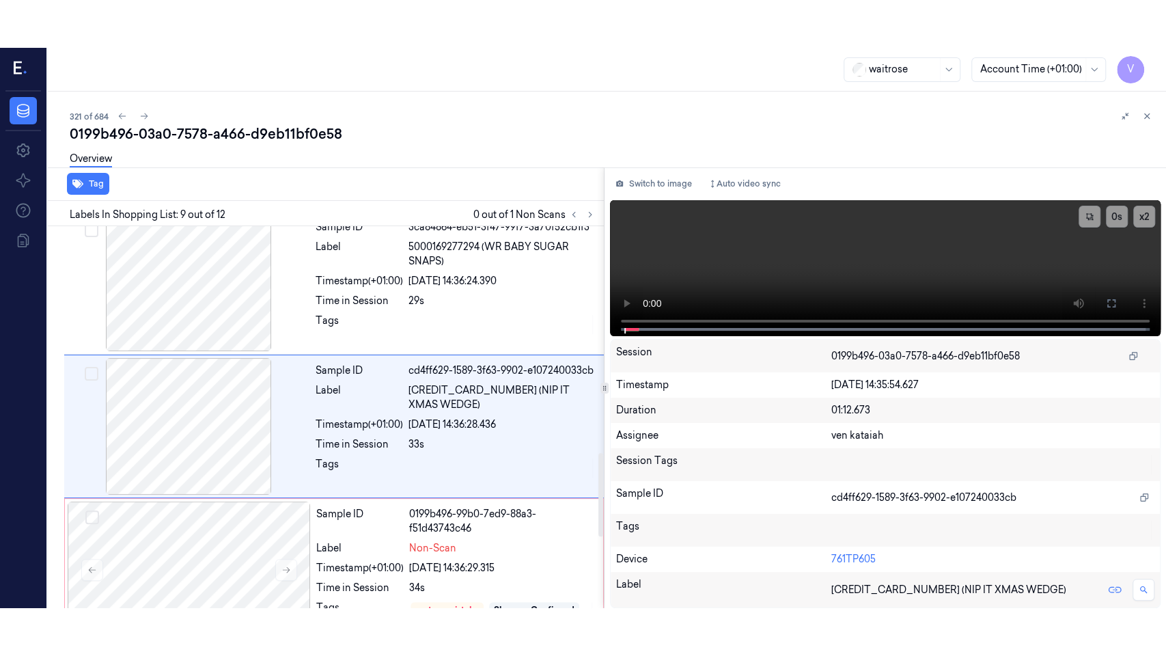
scroll to position [1039, 0]
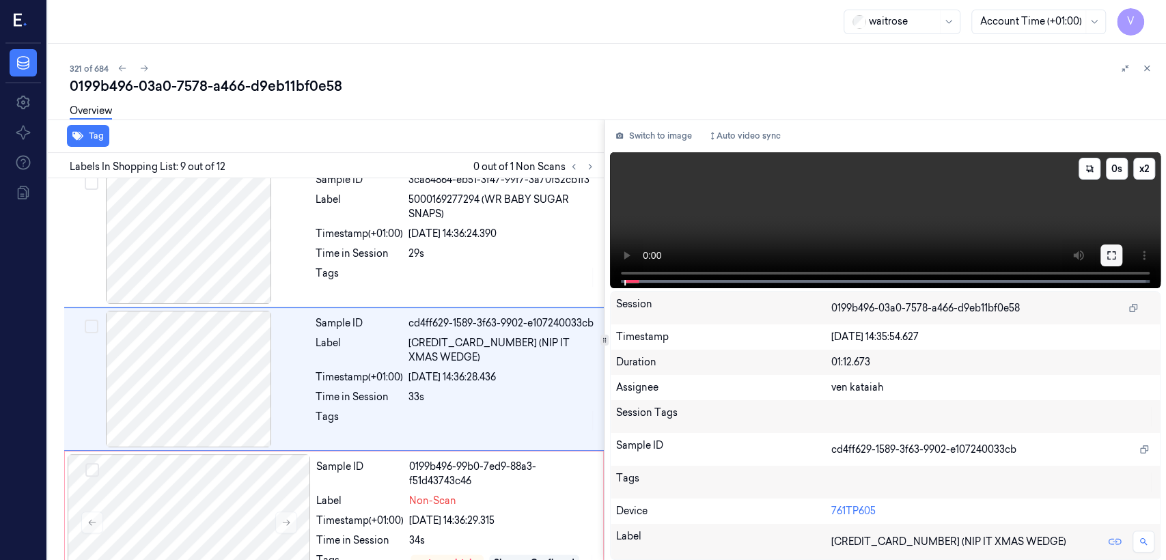
click at [1110, 256] on icon at bounding box center [1111, 255] width 11 height 11
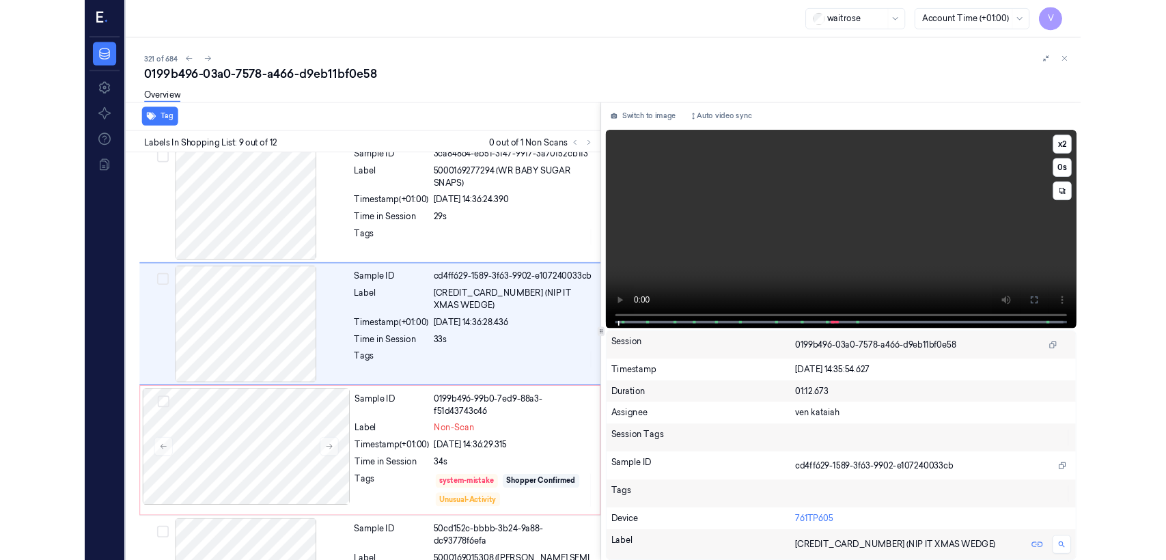
scroll to position [991, 0]
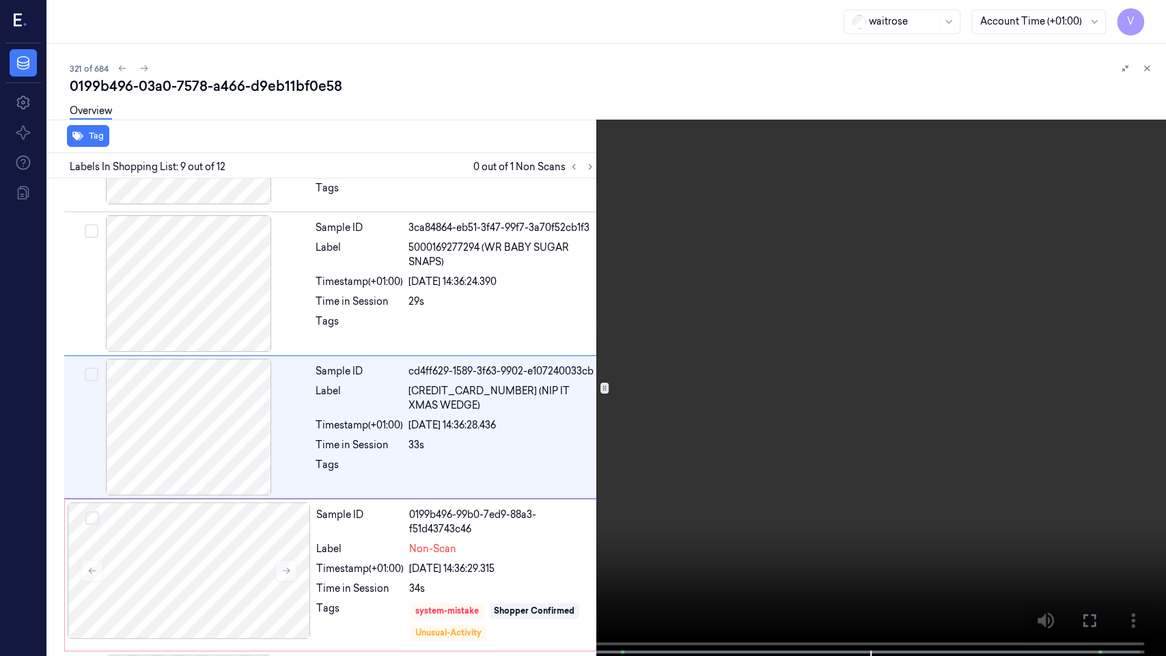
click at [0, 0] on button at bounding box center [0, 0] width 0 height 0
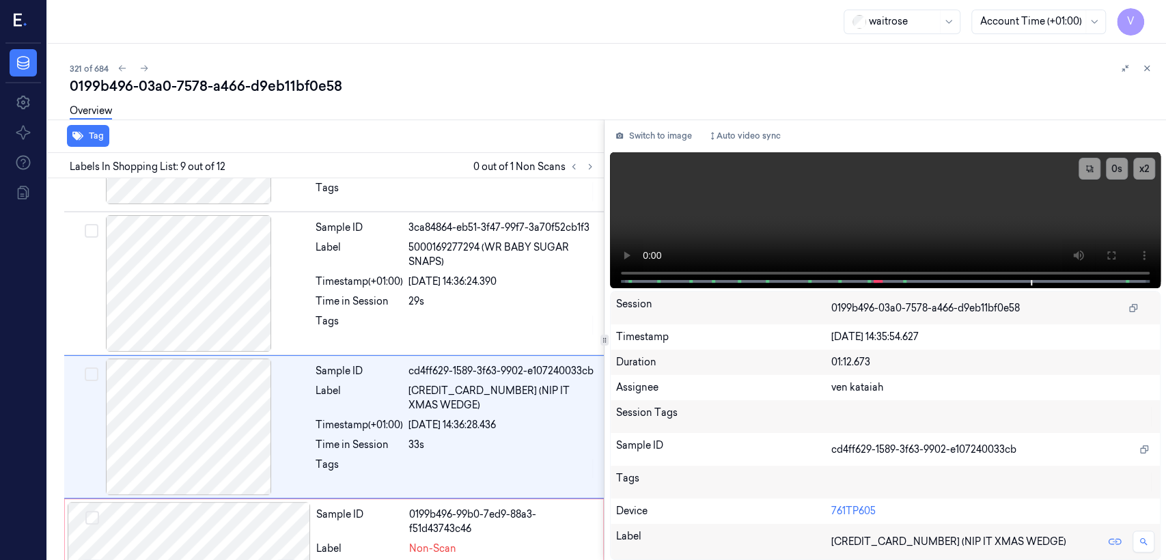
click at [655, 137] on button "Switch to image" at bounding box center [653, 136] width 87 height 22
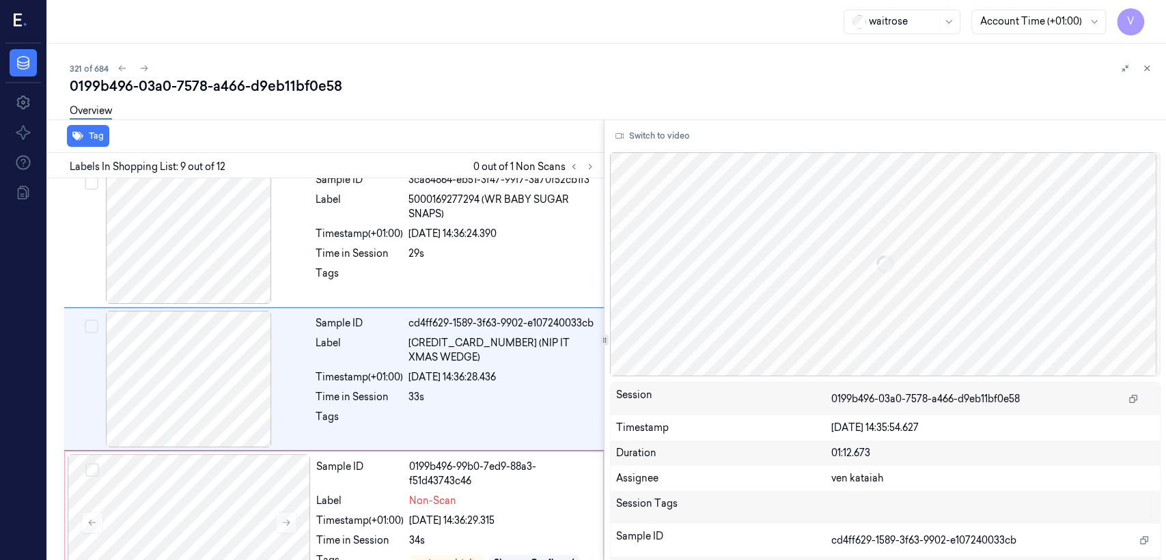
scroll to position [1039, 0]
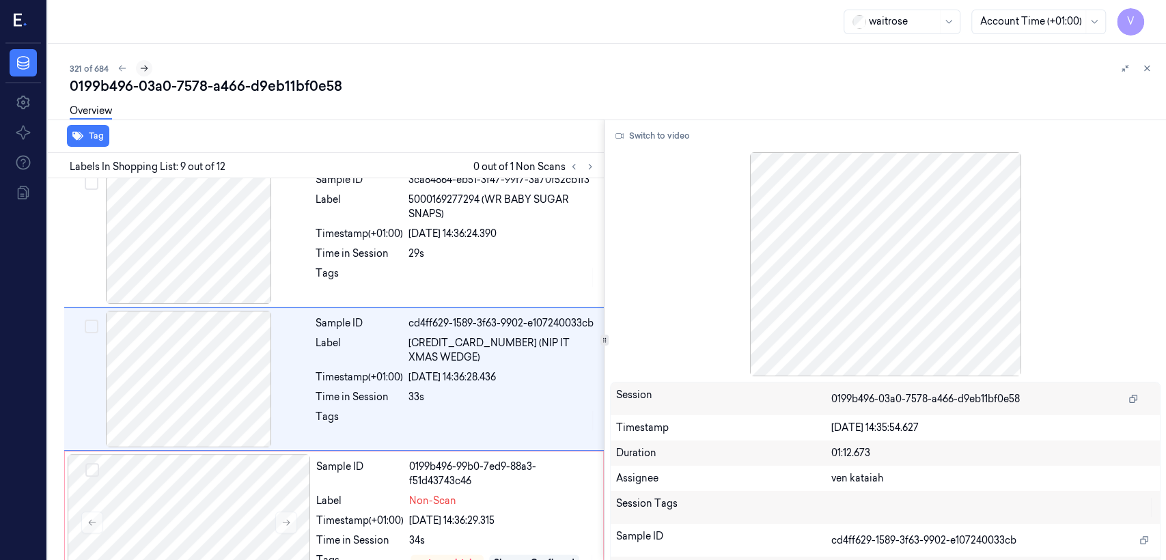
click at [143, 68] on icon at bounding box center [145, 69] width 8 height 6
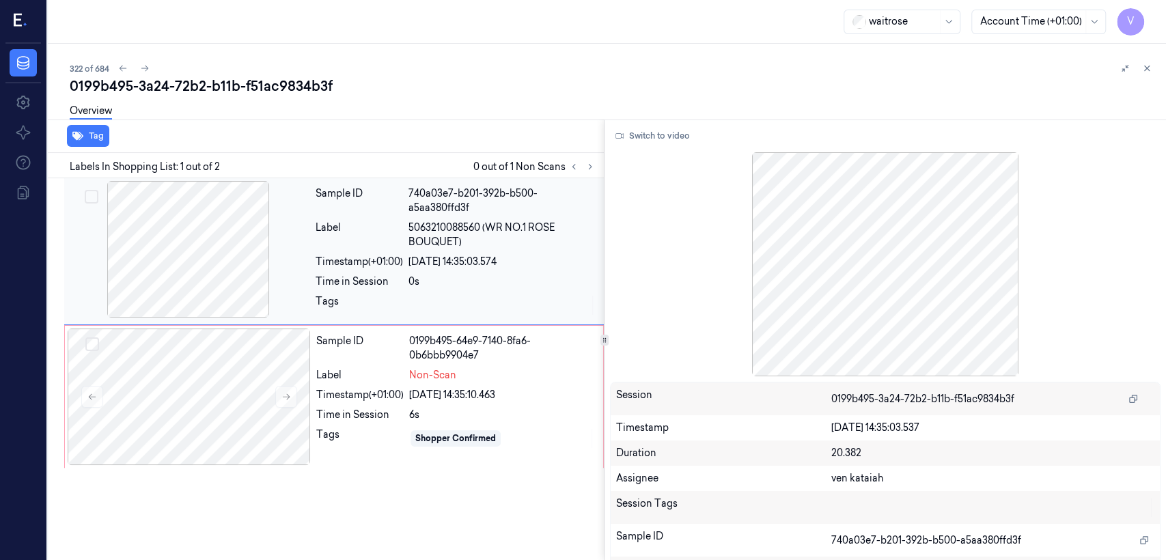
click at [471, 257] on div "[DATE] 14:35:03.574" at bounding box center [502, 262] width 187 height 14
click at [324, 417] on div "Time in Session" at bounding box center [359, 415] width 87 height 14
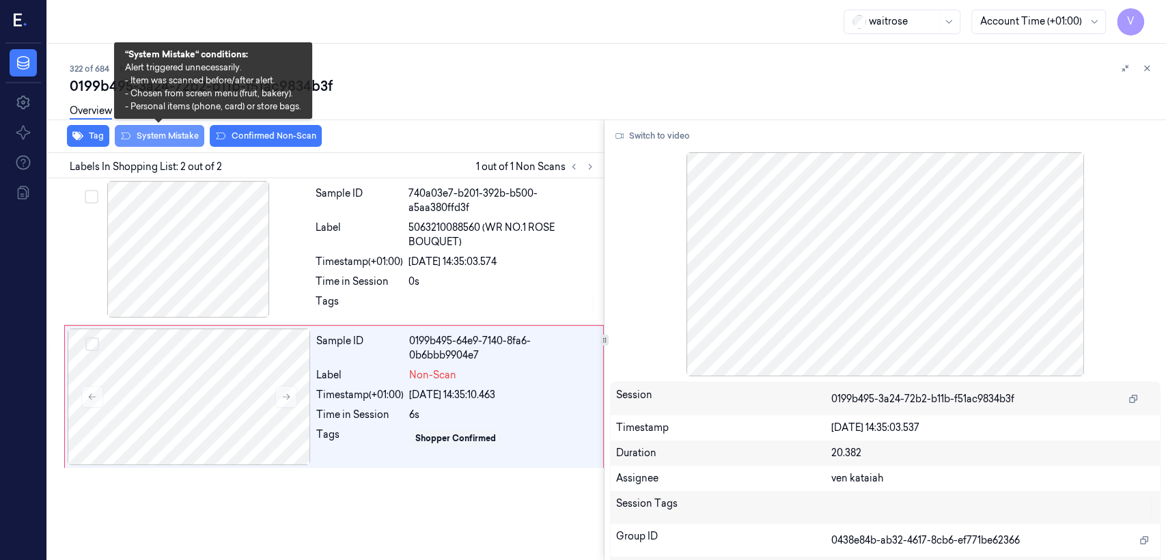
click at [192, 134] on button "System Mistake" at bounding box center [160, 136] width 90 height 22
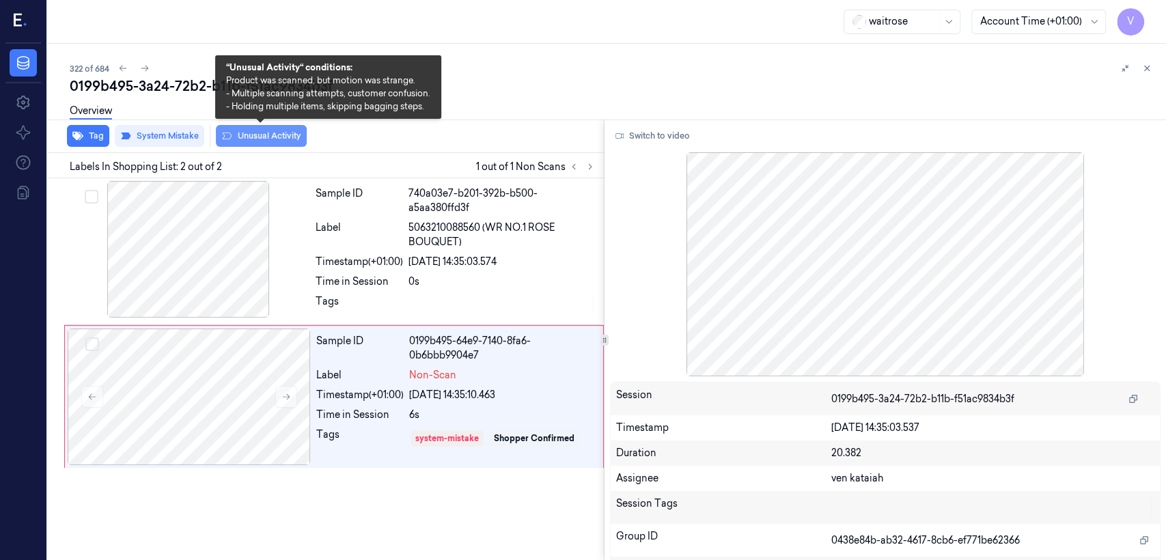
click at [275, 141] on button "Unusual Activity" at bounding box center [261, 136] width 91 height 22
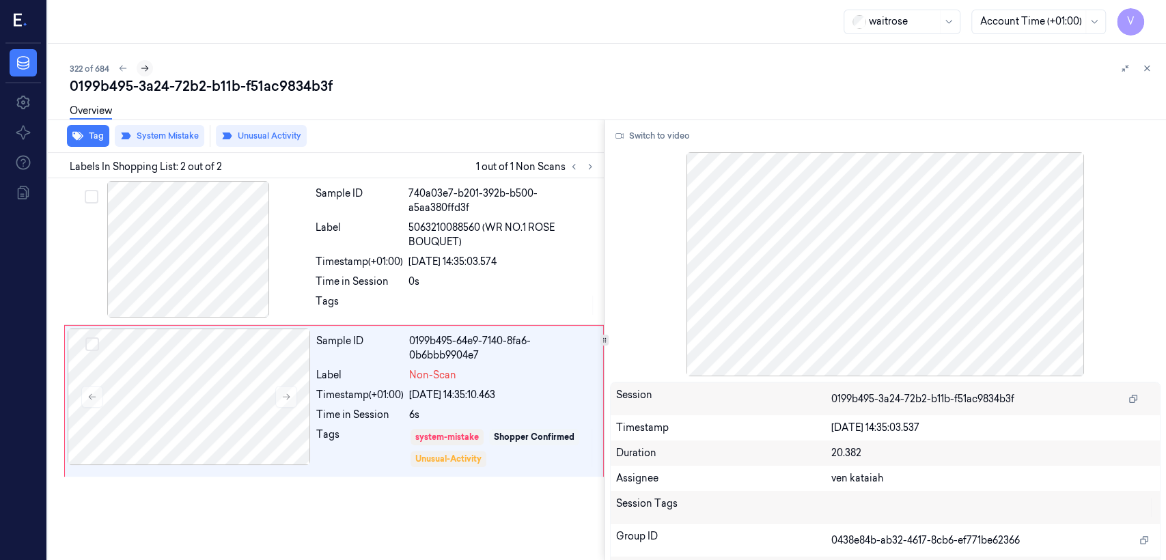
click at [146, 66] on icon at bounding box center [145, 69] width 8 height 6
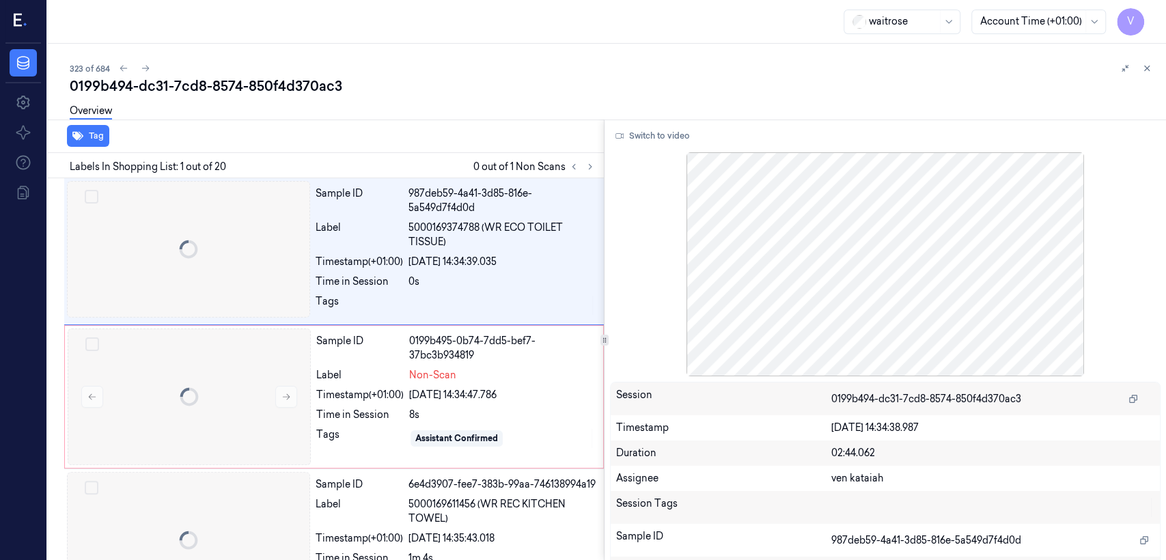
scroll to position [22, 0]
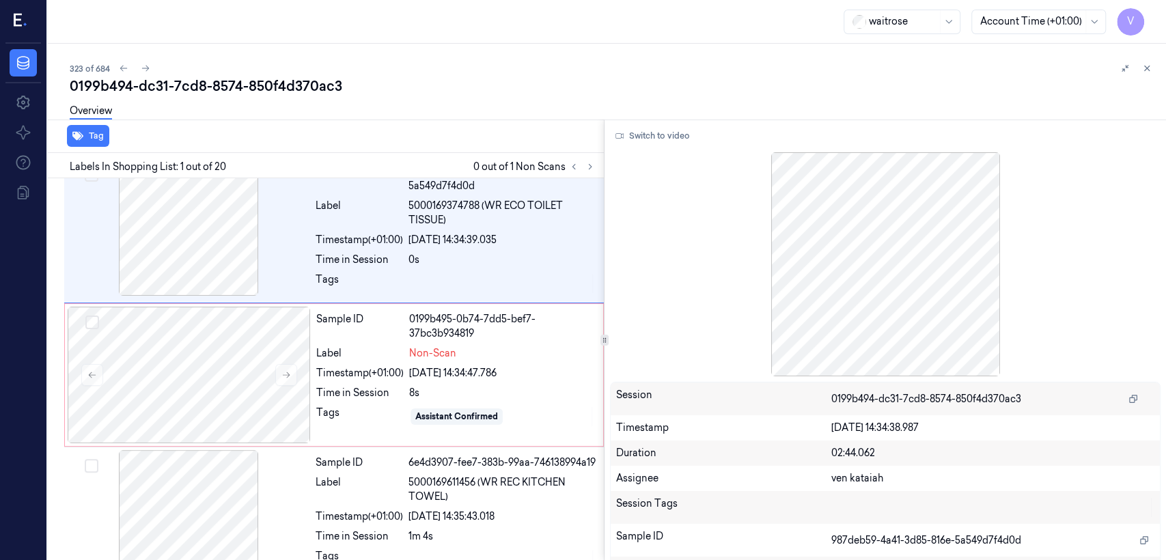
click at [538, 102] on div "Overview" at bounding box center [613, 113] width 1086 height 35
click at [487, 331] on div "0199b495-0b74-7dd5-bef7-37bc3b934819" at bounding box center [502, 326] width 186 height 29
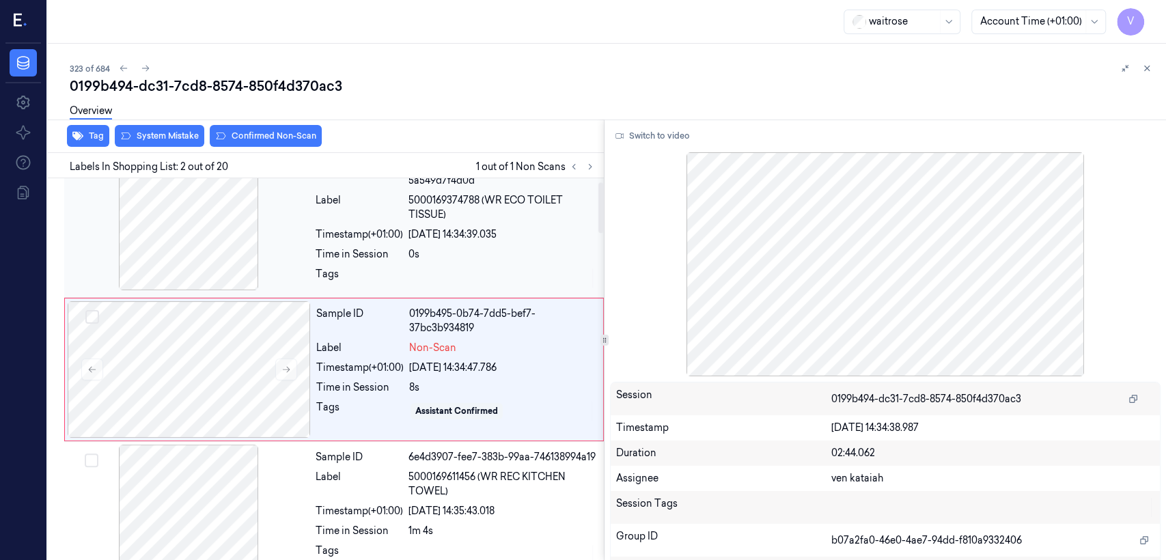
click at [380, 274] on div "Tags" at bounding box center [359, 278] width 87 height 22
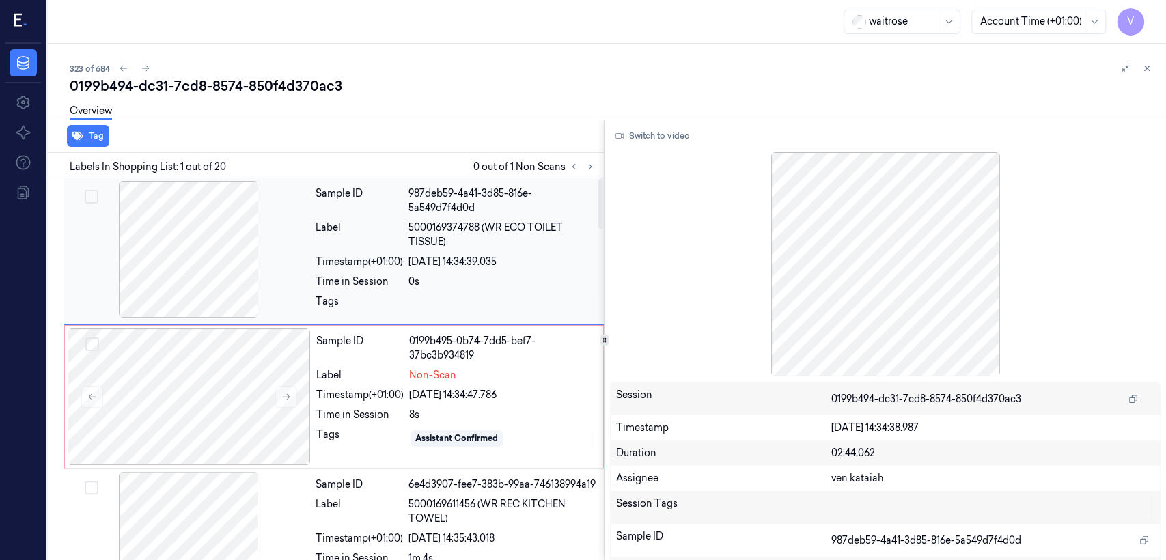
click at [446, 301] on div at bounding box center [502, 306] width 187 height 22
click at [483, 224] on span "5000169374788 (WR ECO TOILET TISSUE)" at bounding box center [502, 235] width 187 height 29
drag, startPoint x: 489, startPoint y: 228, endPoint x: 441, endPoint y: 243, distance: 49.3
click at [441, 243] on span "5000169374788 (WR ECO TOILET TISSUE)" at bounding box center [502, 235] width 187 height 29
click at [332, 392] on div "Timestamp (+01:00)" at bounding box center [359, 395] width 87 height 14
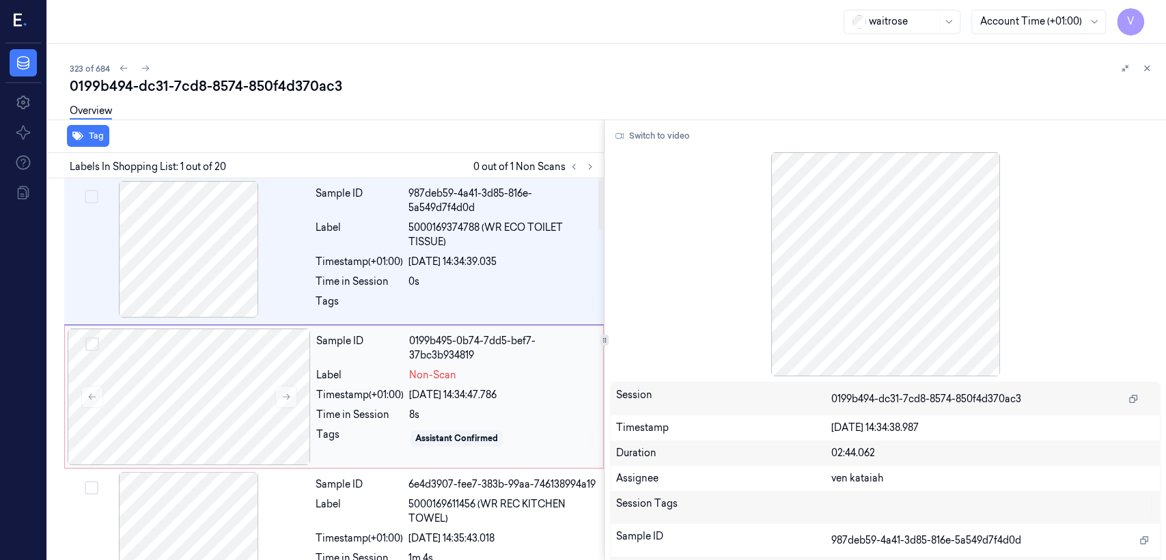
scroll to position [27, 0]
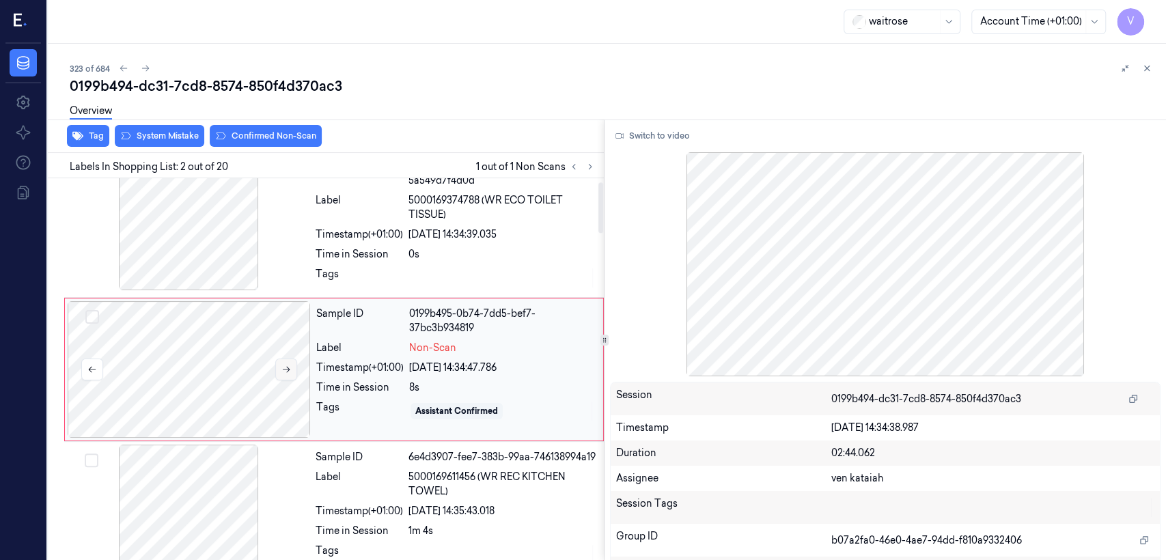
click at [290, 365] on icon at bounding box center [287, 370] width 10 height 10
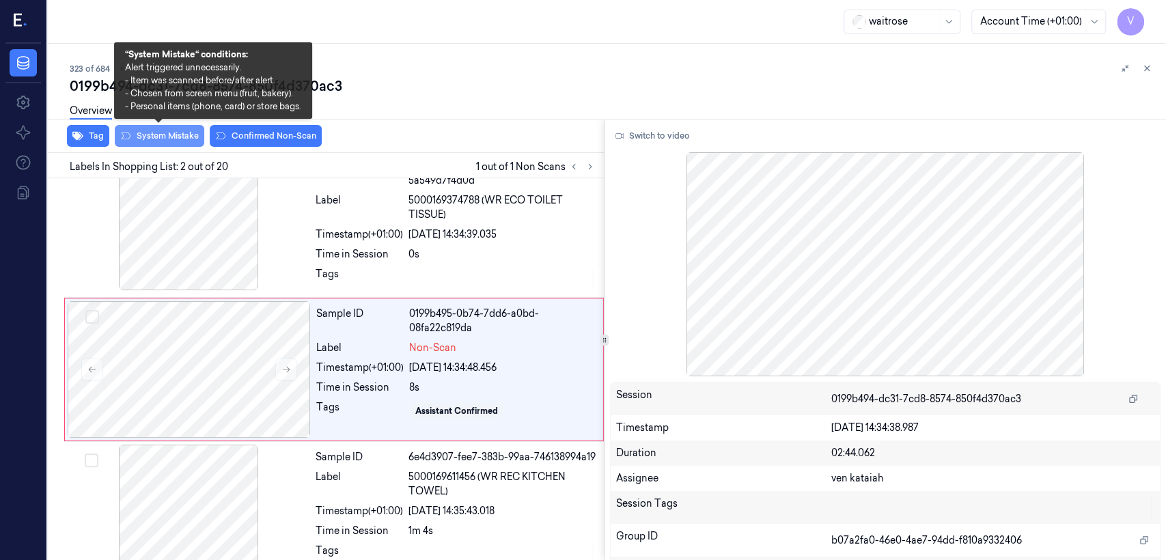
click at [149, 140] on button "System Mistake" at bounding box center [160, 136] width 90 height 22
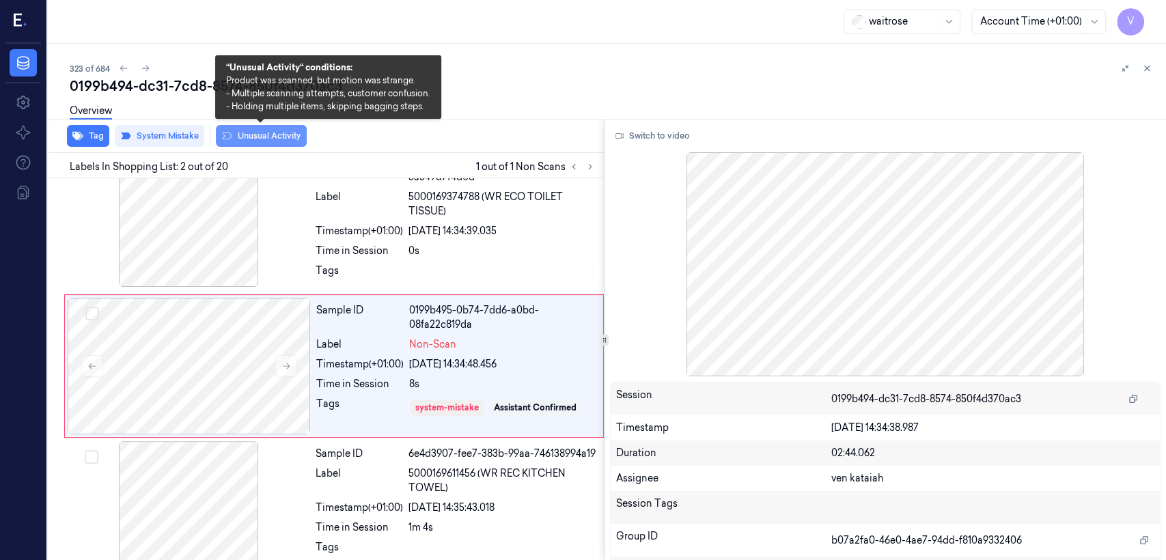
click at [249, 135] on button "Unusual Activity" at bounding box center [261, 136] width 91 height 22
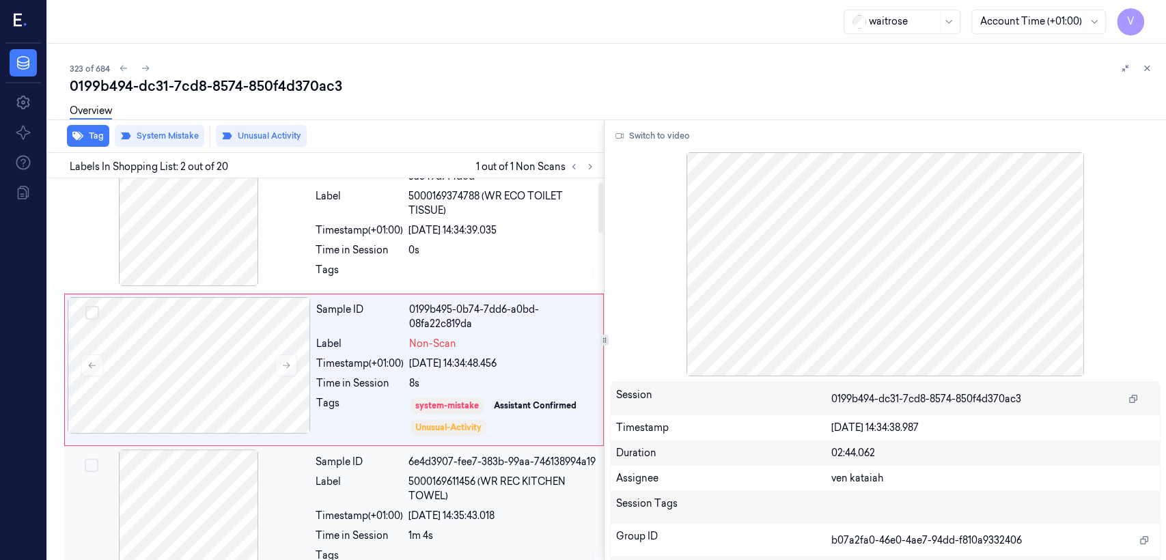
click at [312, 461] on div "Sample ID 6e4d3907-fee7-383b-99aa-746138994a19 Label 5000169611456 (WR REC KITC…" at bounding box center [455, 518] width 291 height 137
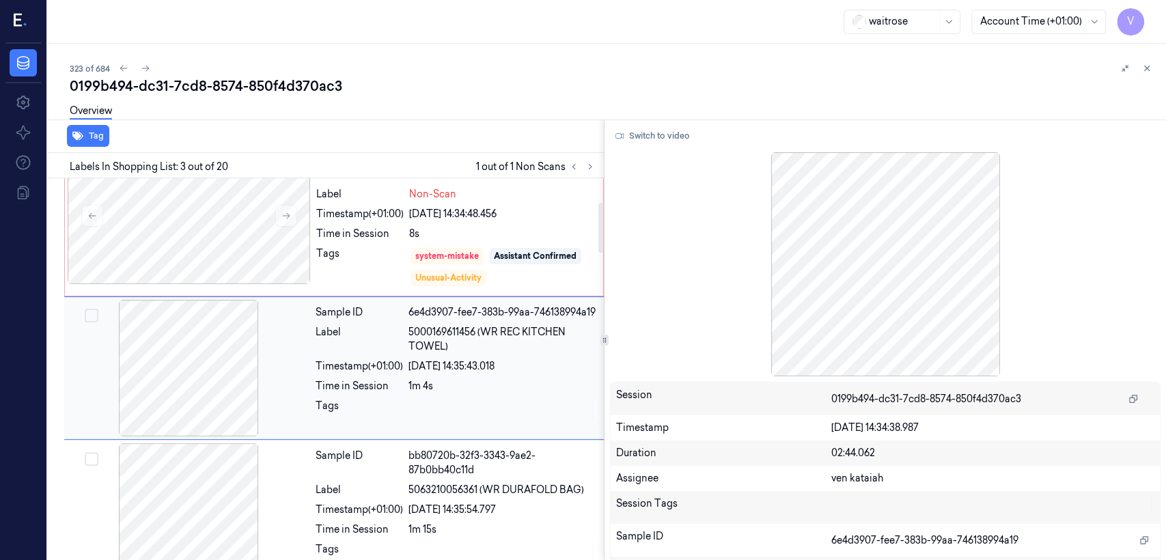
scroll to position [29, 0]
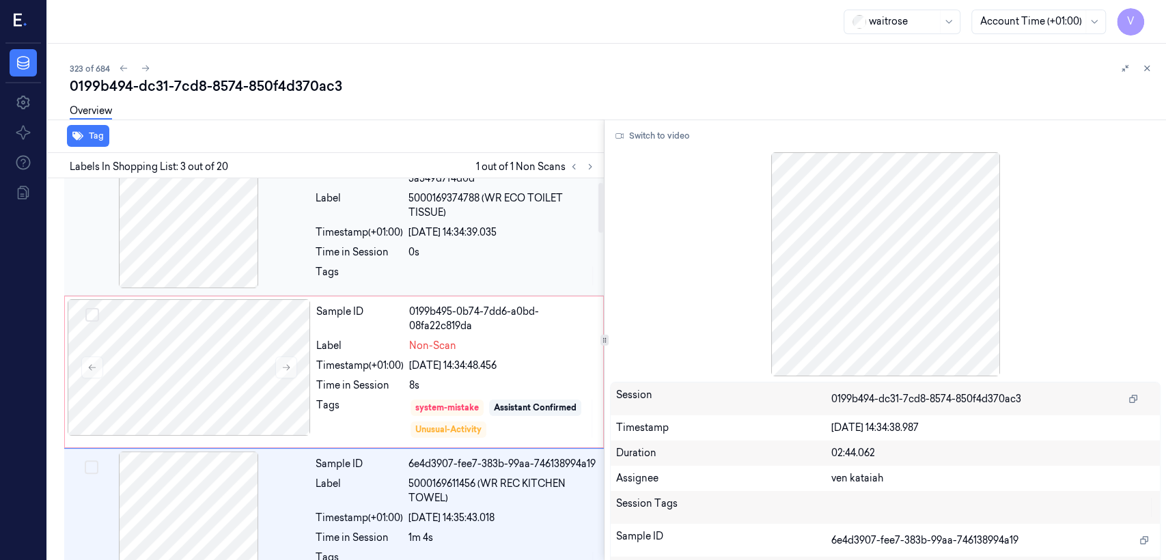
click at [362, 265] on div "Tags" at bounding box center [359, 276] width 87 height 22
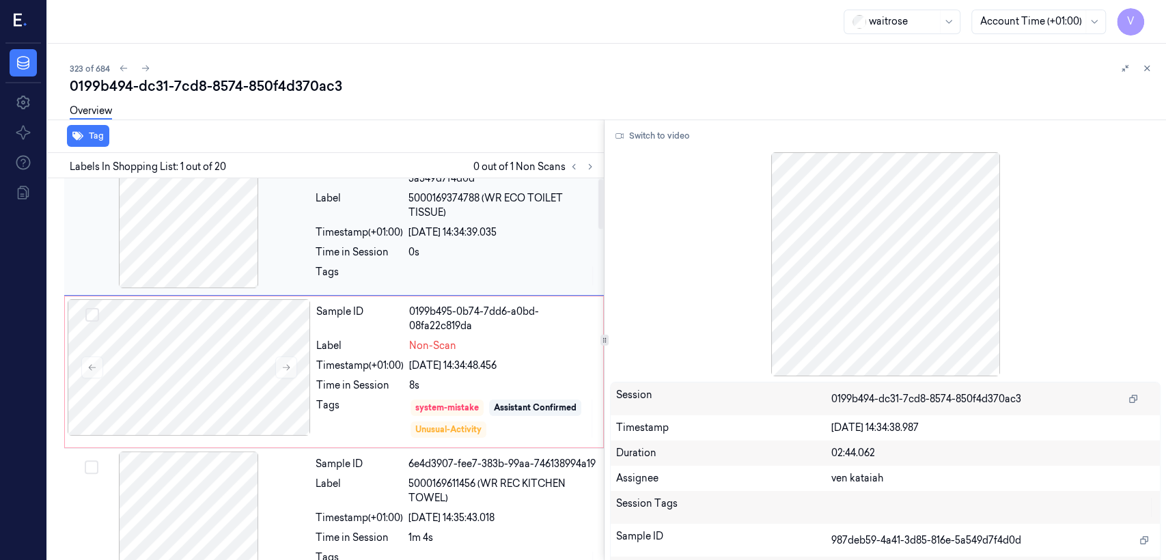
scroll to position [0, 0]
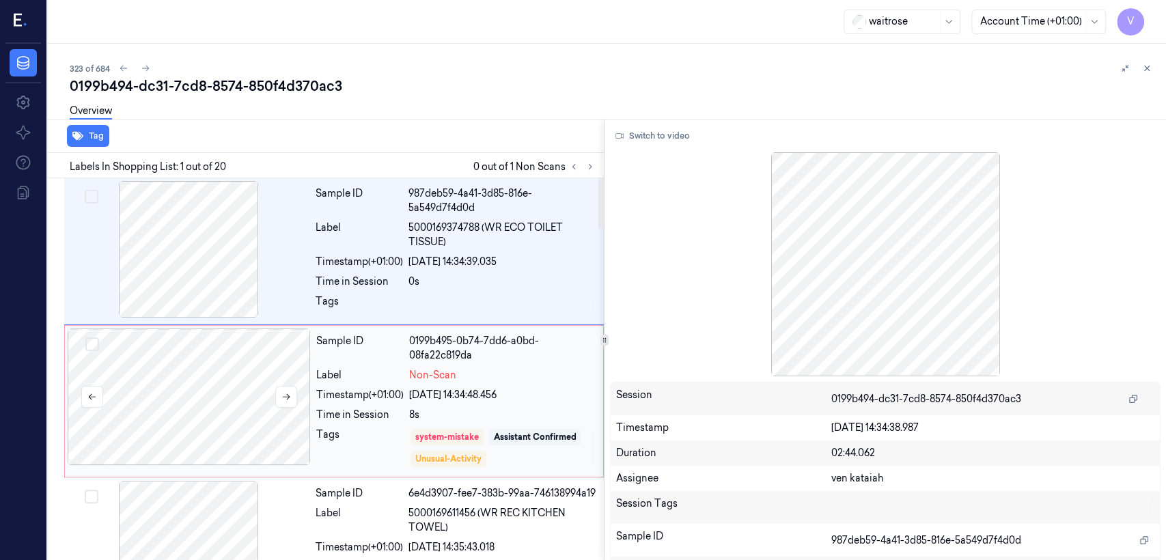
click at [299, 396] on div at bounding box center [189, 397] width 243 height 137
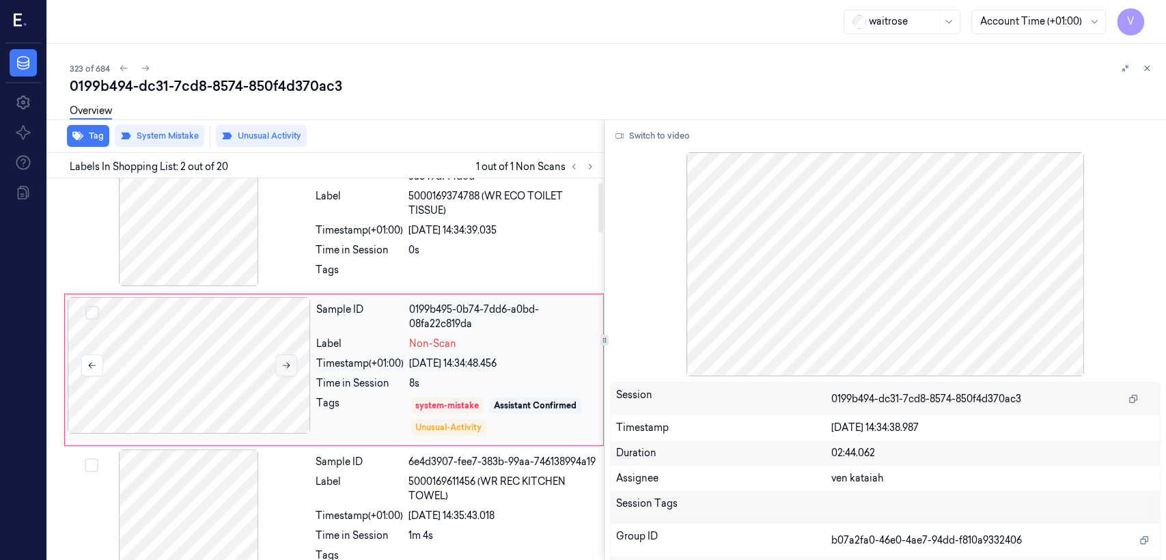
click at [286, 368] on icon at bounding box center [287, 366] width 10 height 10
click at [1153, 66] on button at bounding box center [1147, 68] width 16 height 16
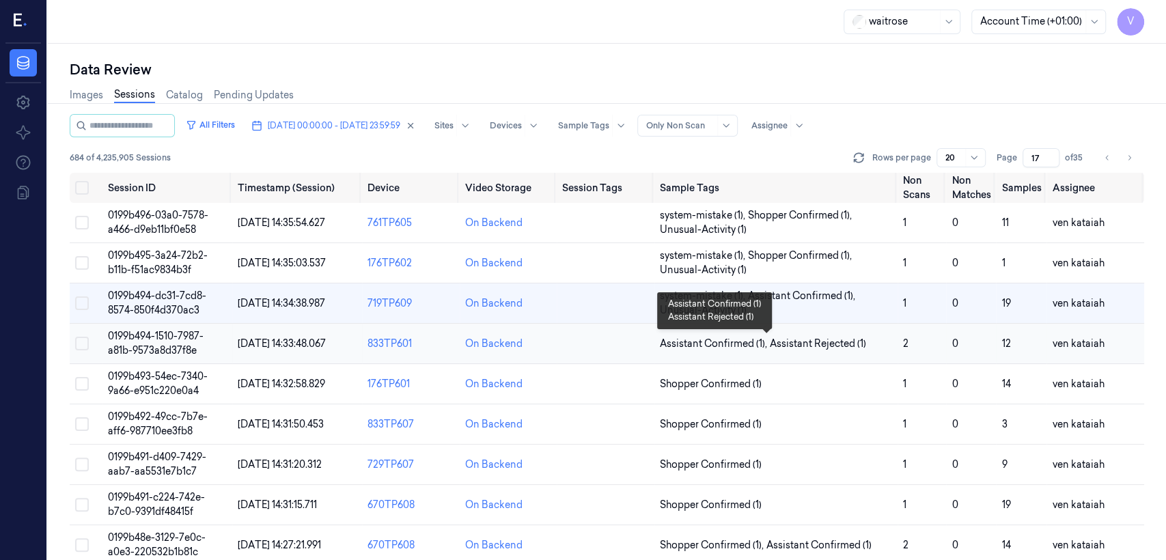
click at [823, 345] on span "Assistant Rejected (1)" at bounding box center [818, 344] width 96 height 14
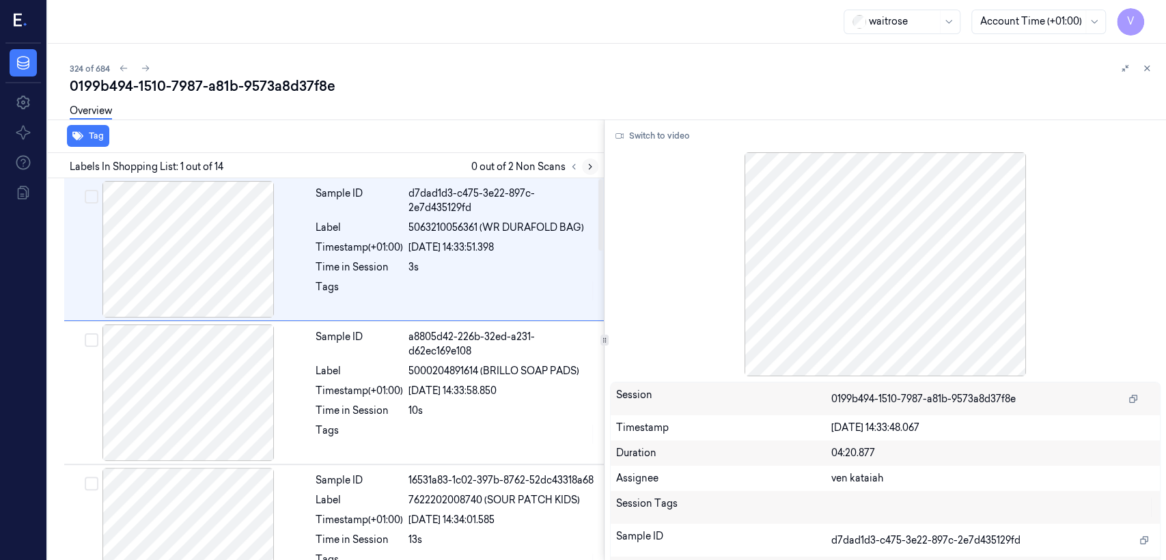
click at [590, 165] on icon at bounding box center [590, 167] width 3 height 5
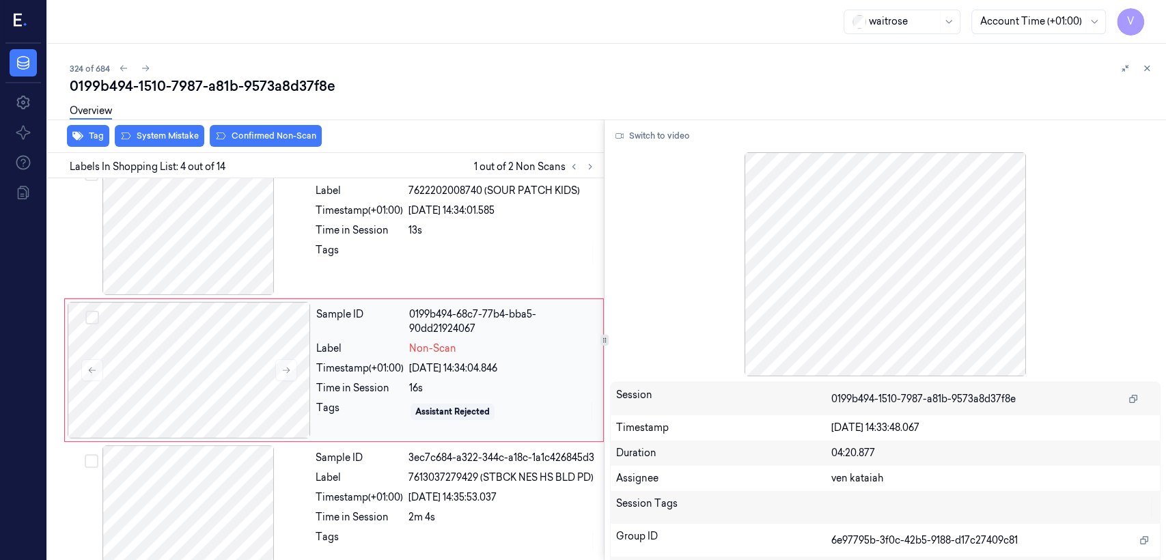
scroll to position [310, 0]
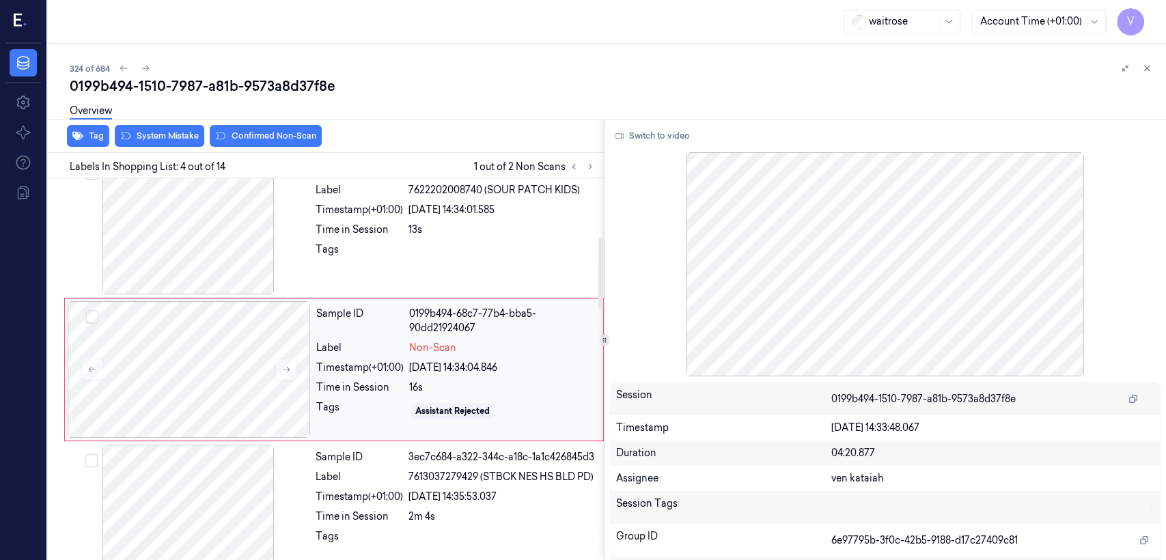
click at [385, 381] on div "Time in Session" at bounding box center [359, 388] width 87 height 14
click at [299, 279] on div at bounding box center [188, 226] width 243 height 137
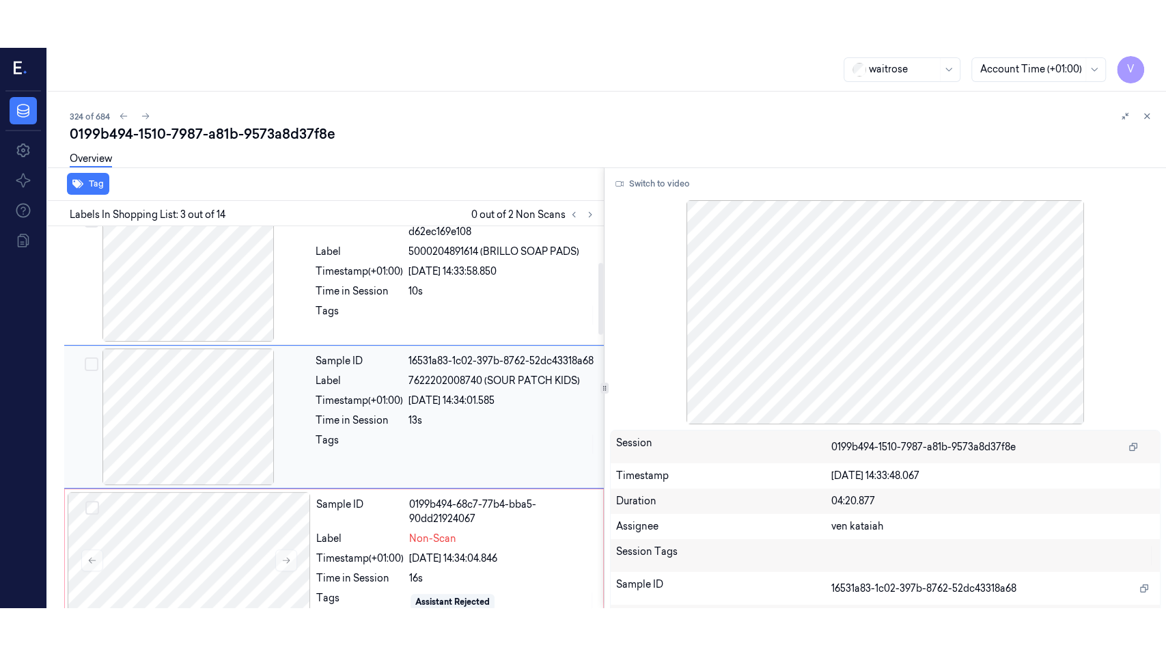
scroll to position [167, 0]
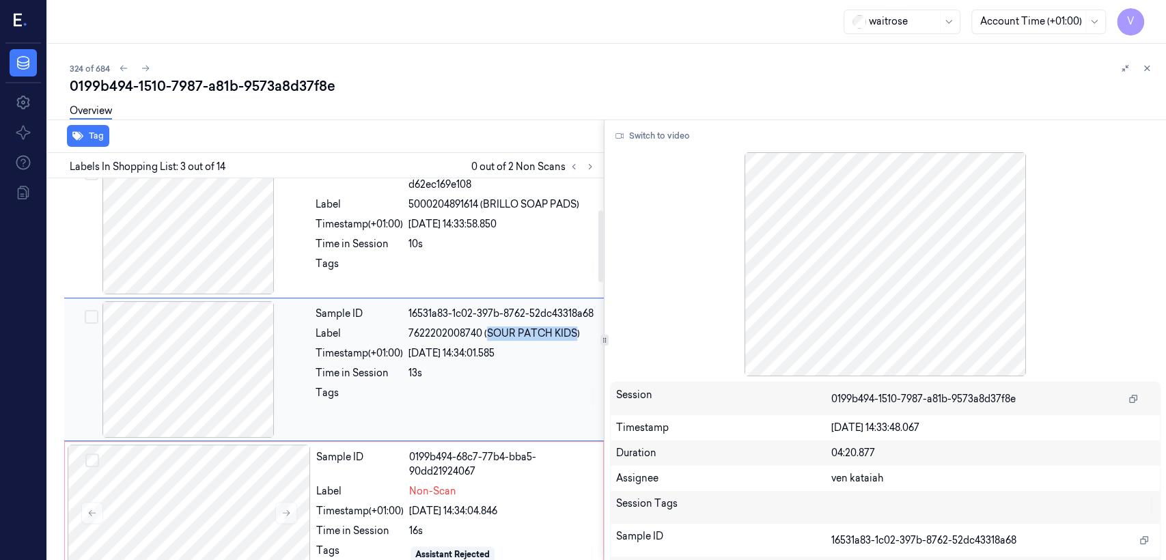
drag, startPoint x: 489, startPoint y: 336, endPoint x: 577, endPoint y: 336, distance: 88.1
click at [577, 336] on span "7622202008740 (SOUR PATCH KIDS)" at bounding box center [495, 334] width 172 height 14
copy span "SOUR PATCH KIDS"
click at [668, 143] on button "Switch to video" at bounding box center [652, 136] width 85 height 22
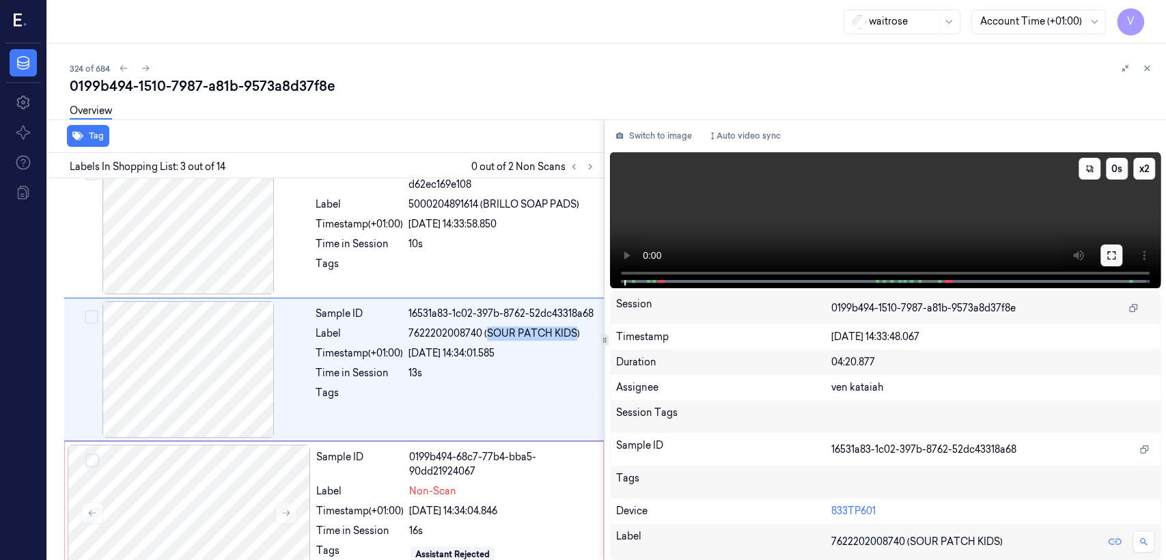
click at [1108, 247] on button at bounding box center [1112, 256] width 22 height 22
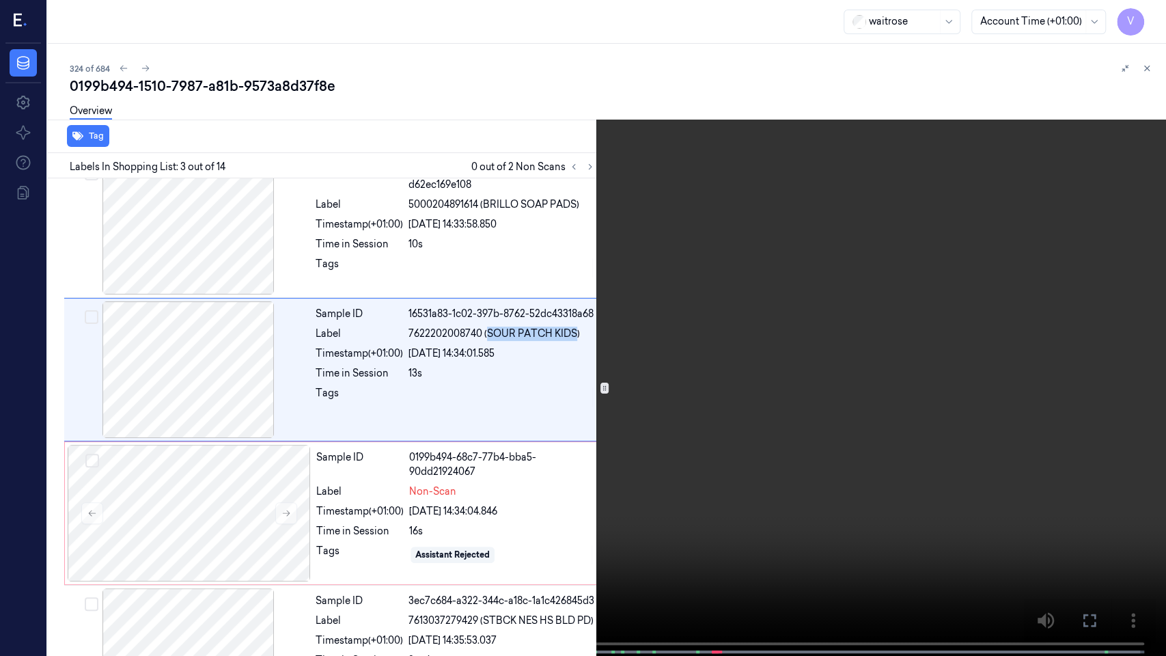
click at [476, 410] on video at bounding box center [583, 329] width 1166 height 659
click at [1135, 17] on video at bounding box center [583, 329] width 1166 height 659
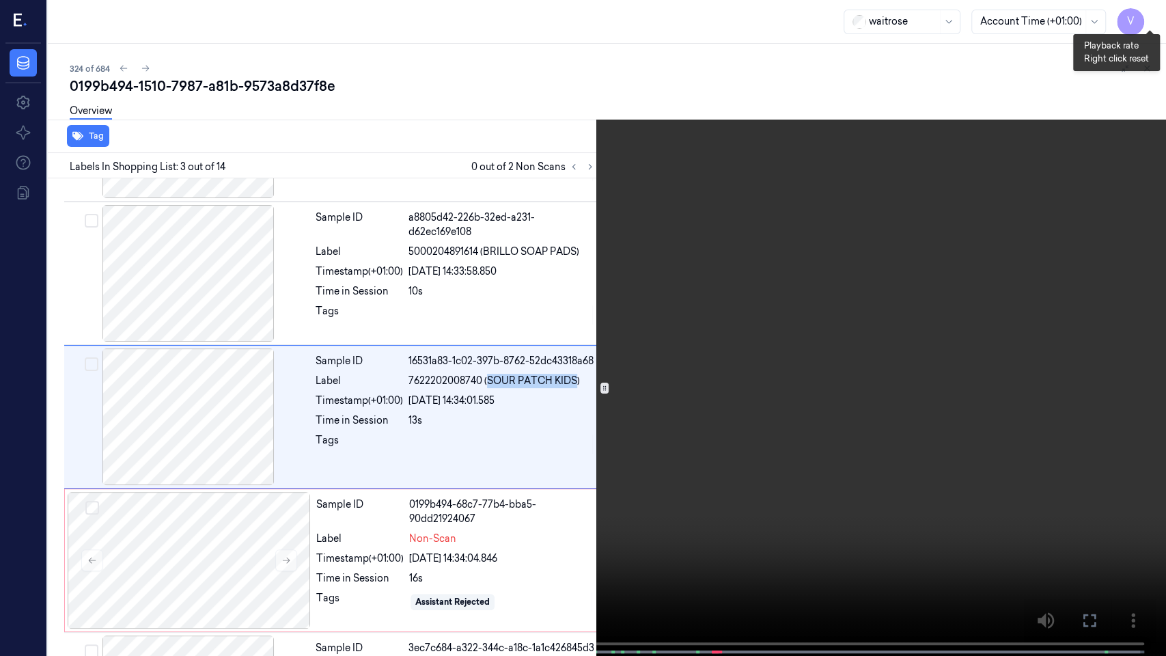
click at [1144, 18] on button "x 2" at bounding box center [1150, 16] width 22 height 22
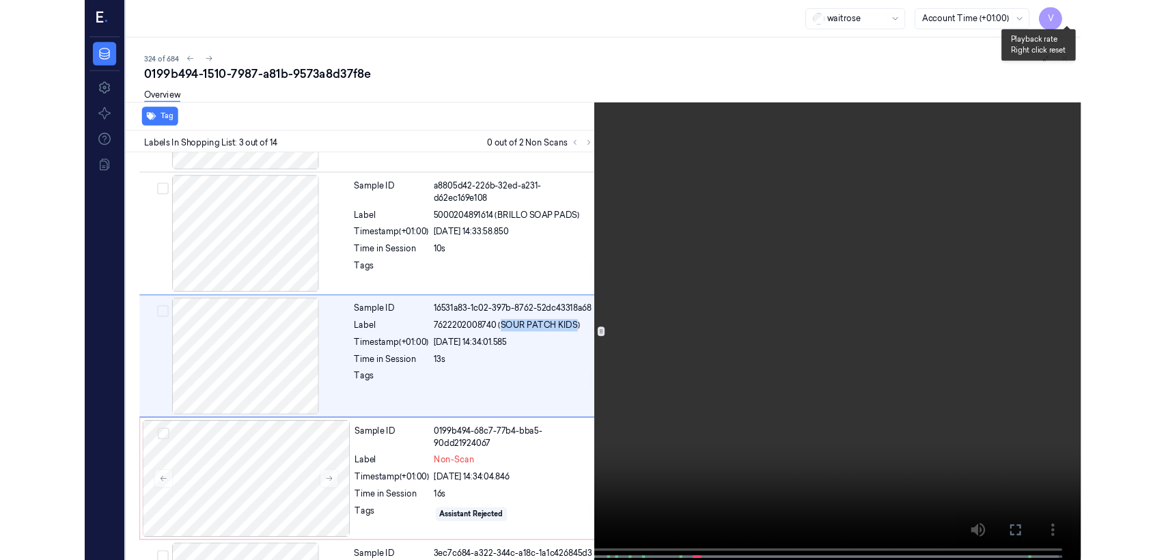
scroll to position [119, 0]
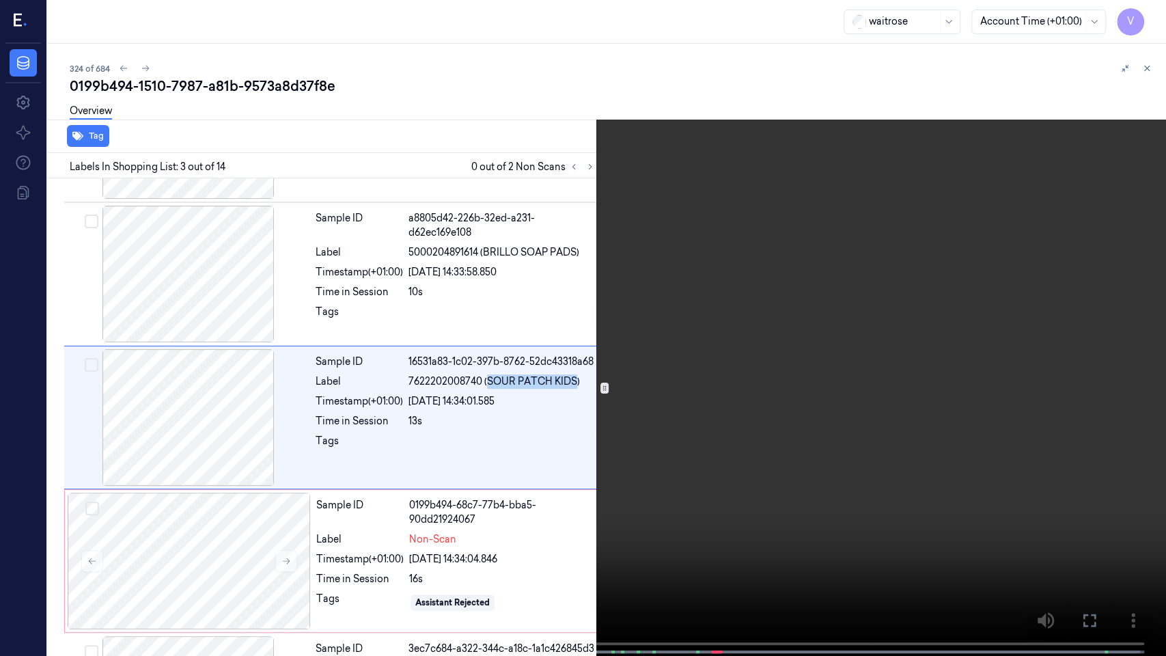
click at [1019, 234] on video at bounding box center [583, 329] width 1166 height 659
click at [0, 0] on icon at bounding box center [0, 0] width 0 height 0
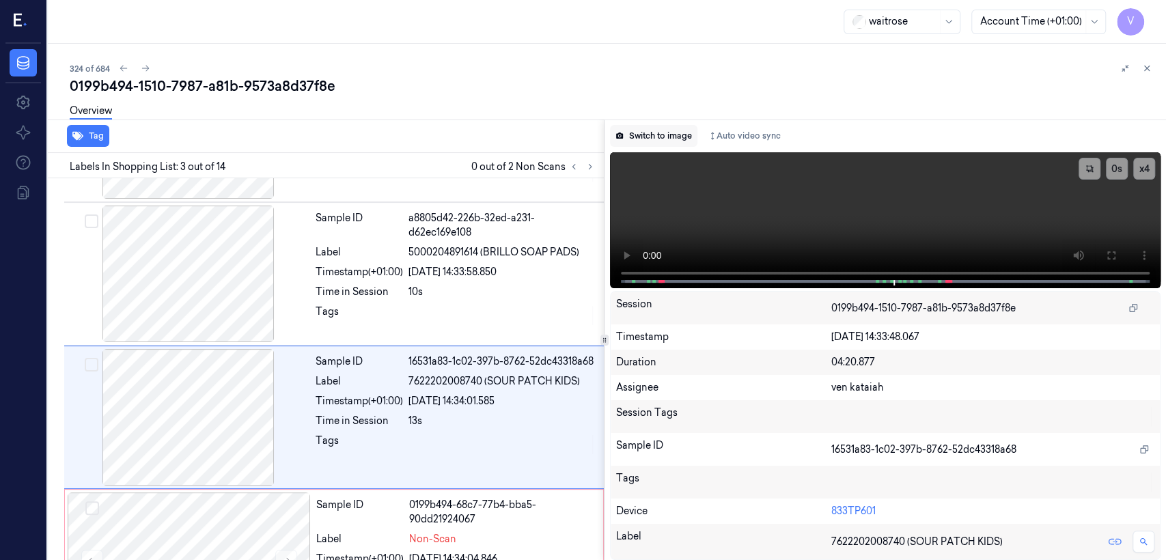
click at [683, 138] on button "Switch to image" at bounding box center [653, 136] width 87 height 22
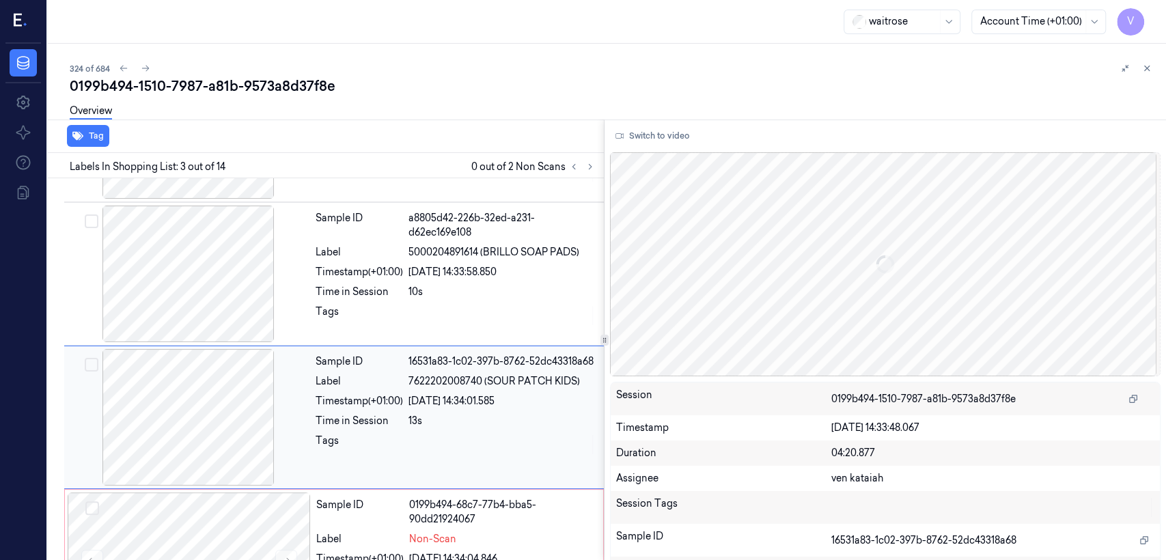
scroll to position [167, 0]
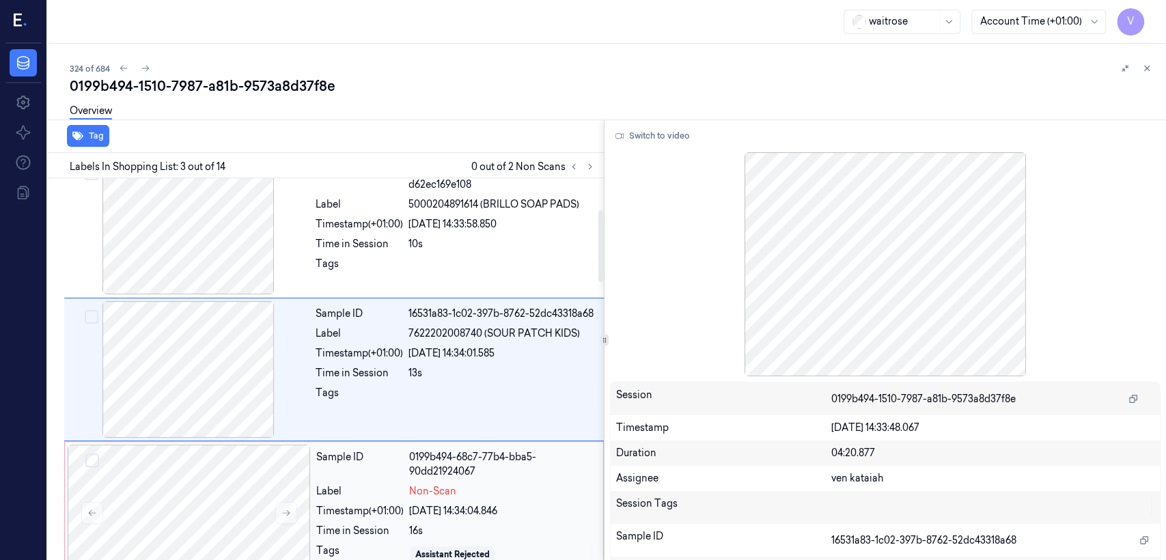
drag, startPoint x: 341, startPoint y: 525, endPoint x: 332, endPoint y: 491, distance: 35.3
click at [339, 517] on div "Sample ID 0199b494-68c7-77b4-bba5-90dd21924067 Label Non-Scan Timestamp (+01:00…" at bounding box center [456, 513] width 290 height 137
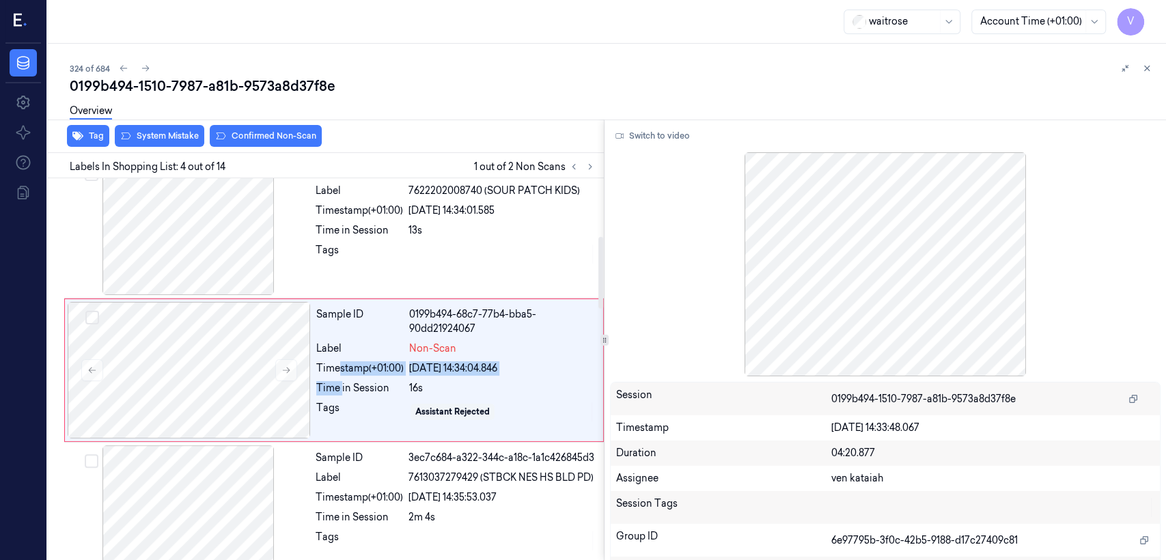
scroll to position [310, 0]
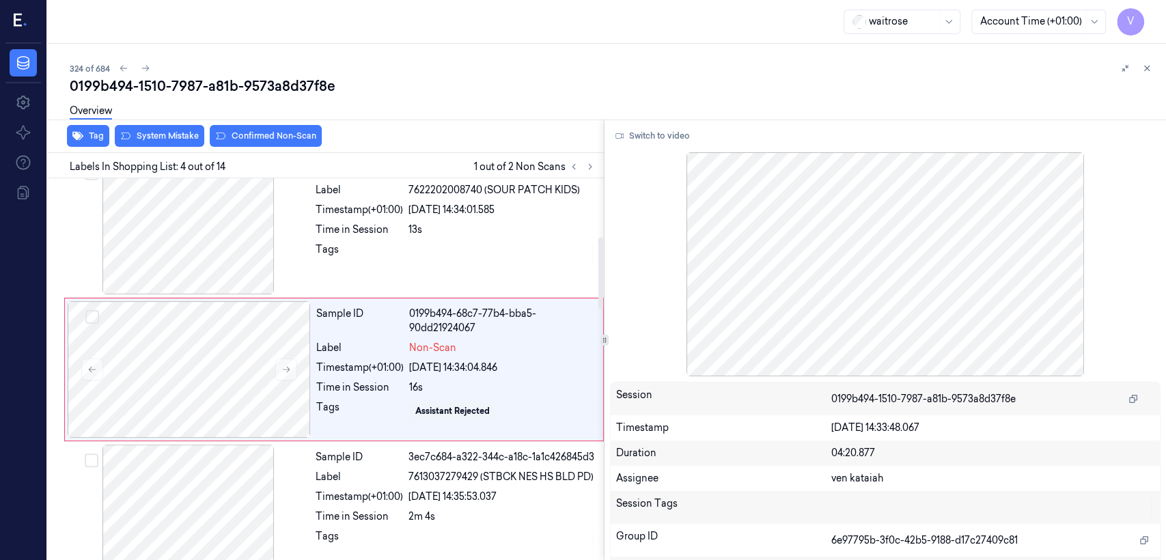
click at [154, 128] on div "Overview" at bounding box center [613, 113] width 1086 height 35
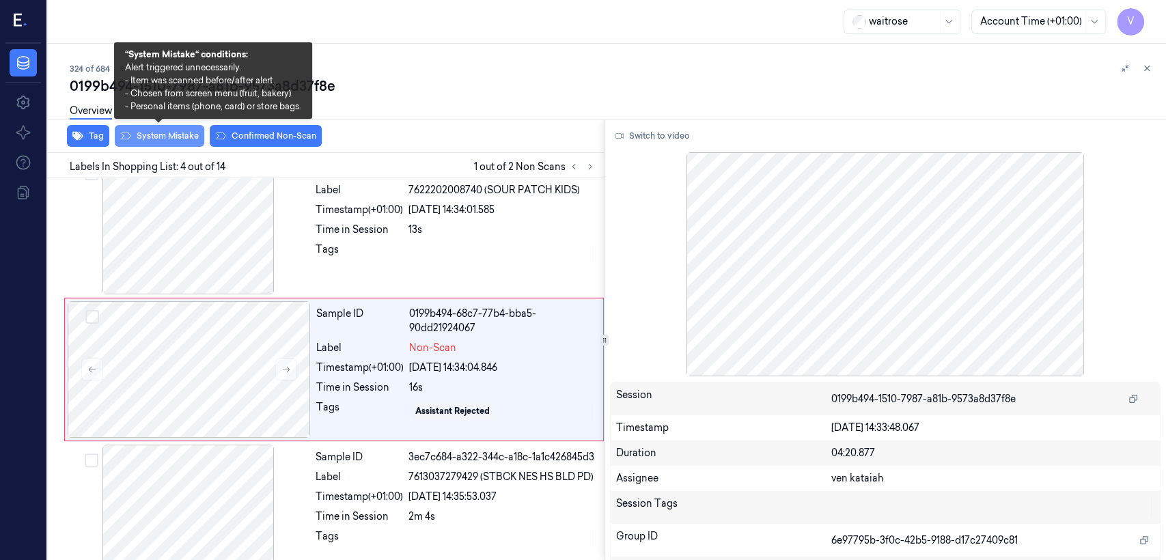
click at [162, 135] on button "System Mistake" at bounding box center [160, 136] width 90 height 22
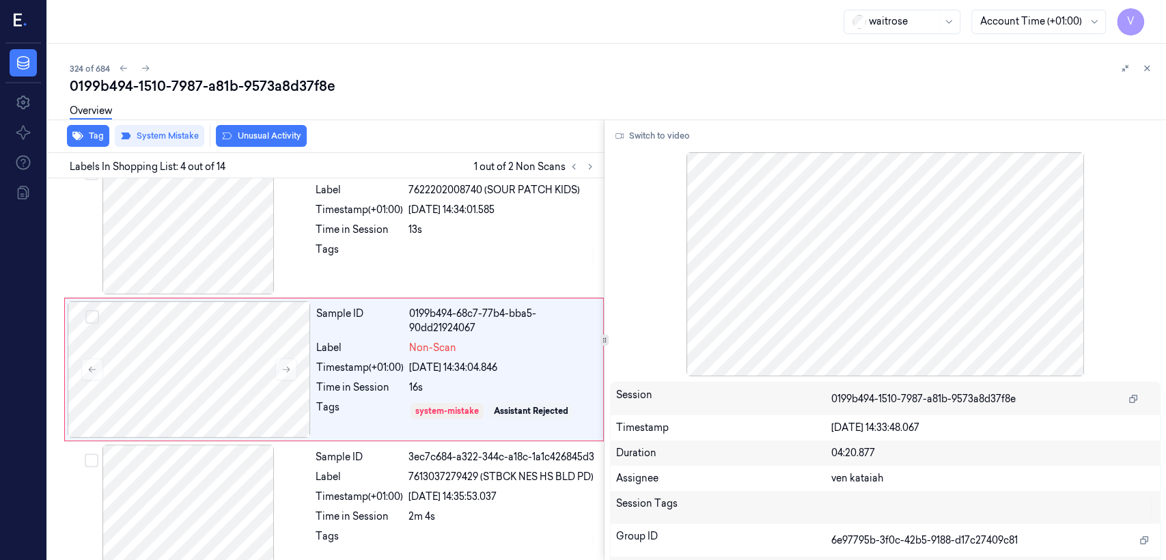
click at [255, 141] on button "Unusual Activity" at bounding box center [261, 136] width 91 height 22
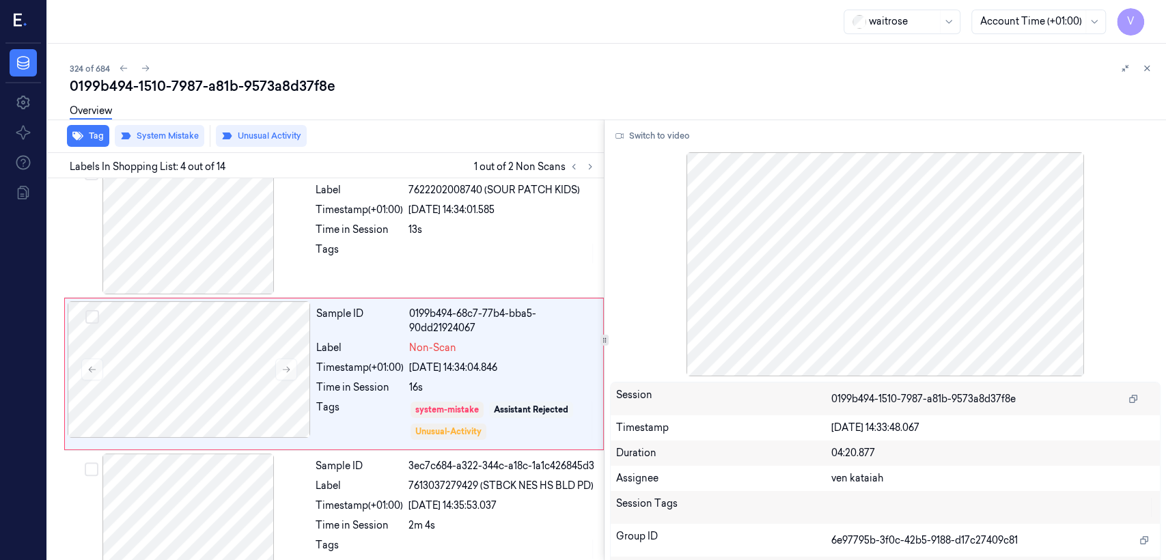
scroll to position [314, 0]
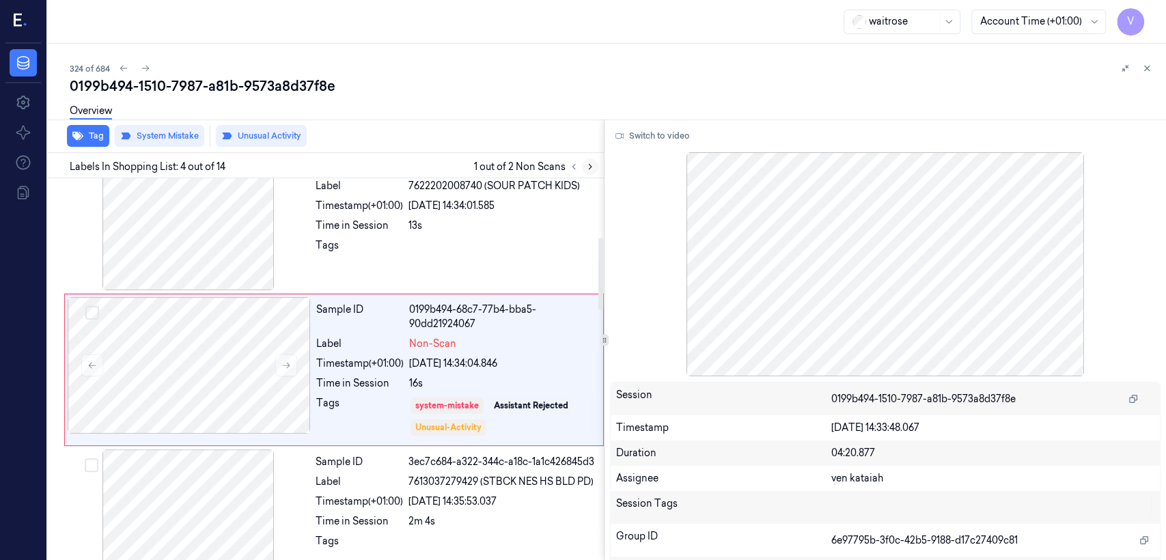
click at [584, 165] on button at bounding box center [590, 167] width 16 height 16
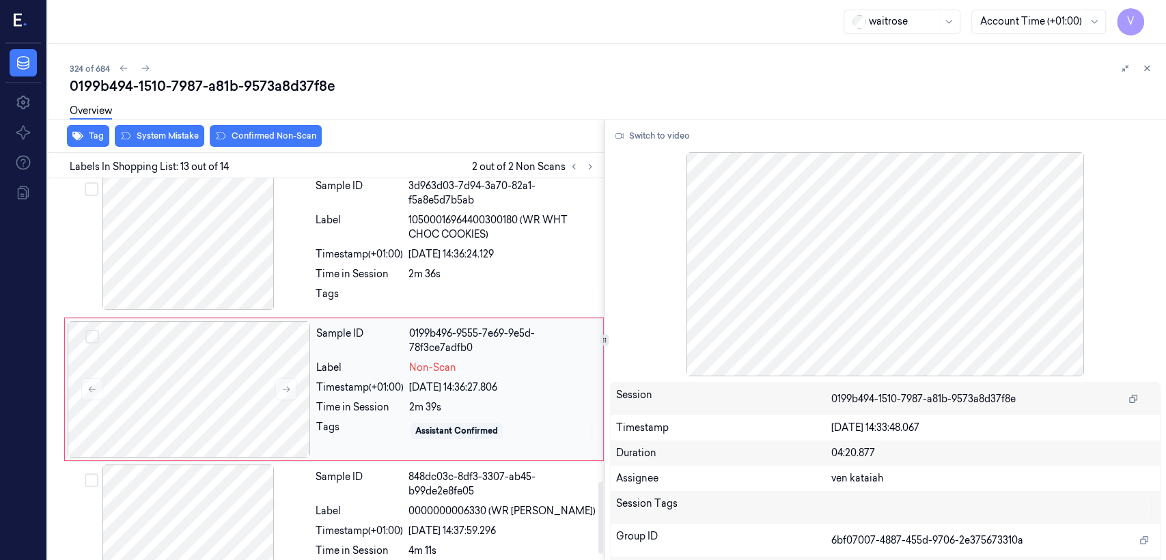
scroll to position [1617, 0]
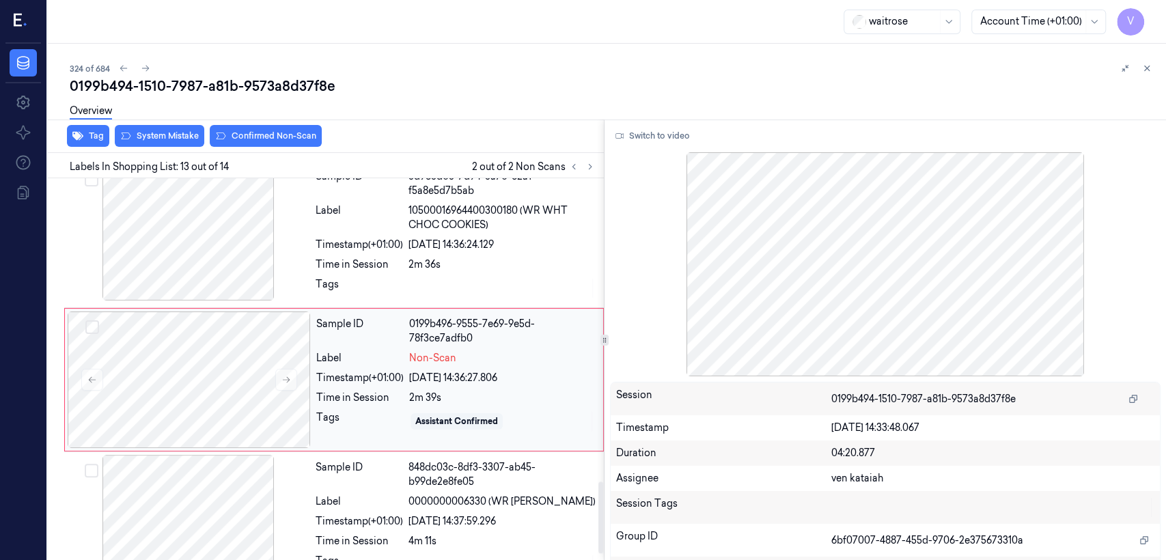
click at [476, 391] on div "2m 39s" at bounding box center [502, 398] width 186 height 14
click at [279, 369] on button at bounding box center [286, 380] width 22 height 22
click at [439, 220] on span "10500016964400300180 (WR WHT CHOC COOKIES)" at bounding box center [502, 218] width 187 height 29
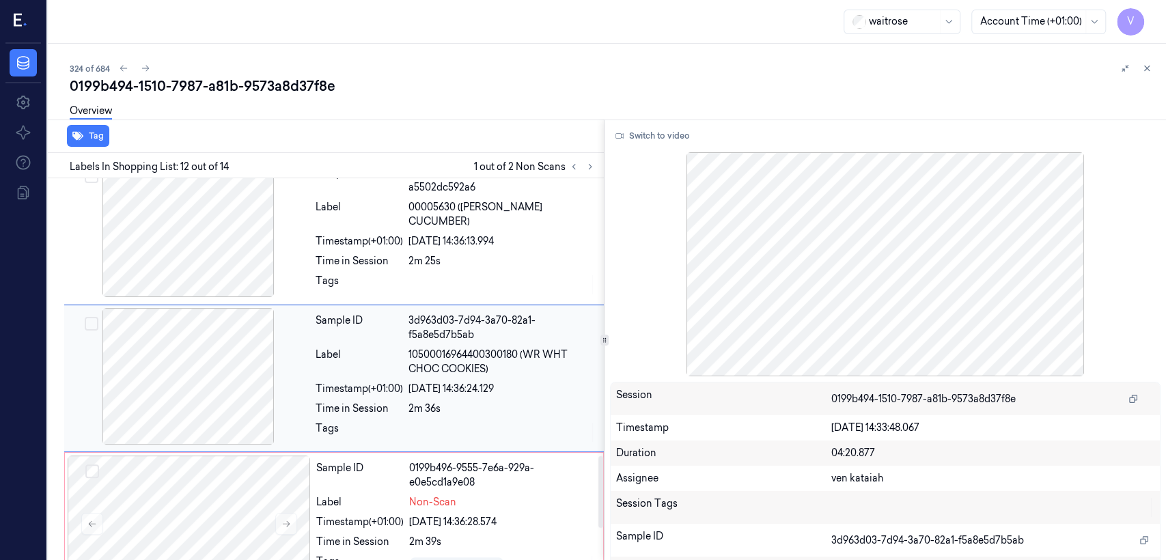
scroll to position [1471, 0]
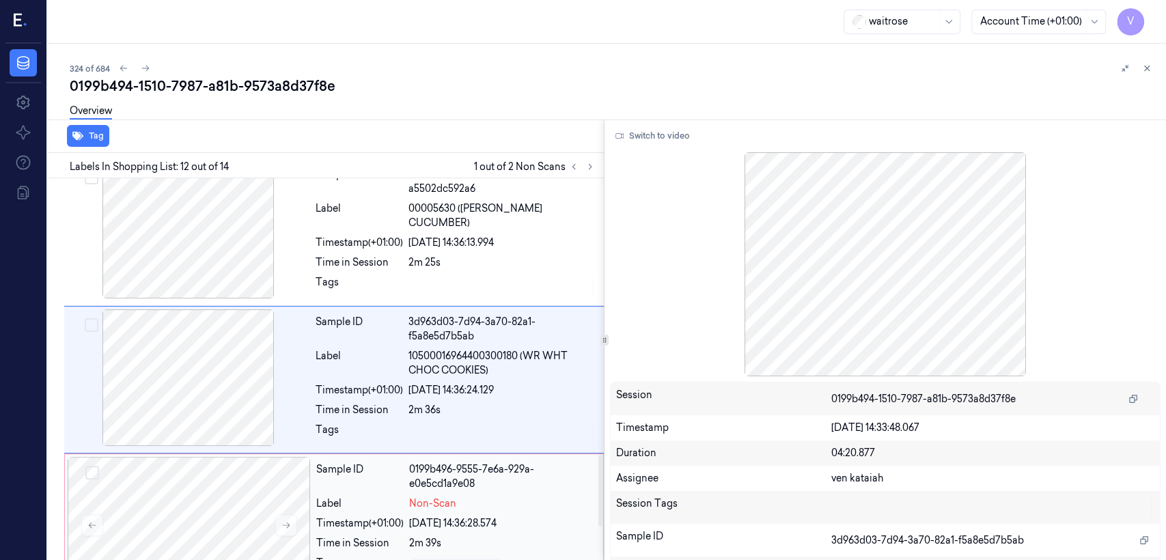
click at [461, 477] on div "0199b496-9555-7e6a-929a-e0e5cd1a9e08" at bounding box center [502, 477] width 186 height 29
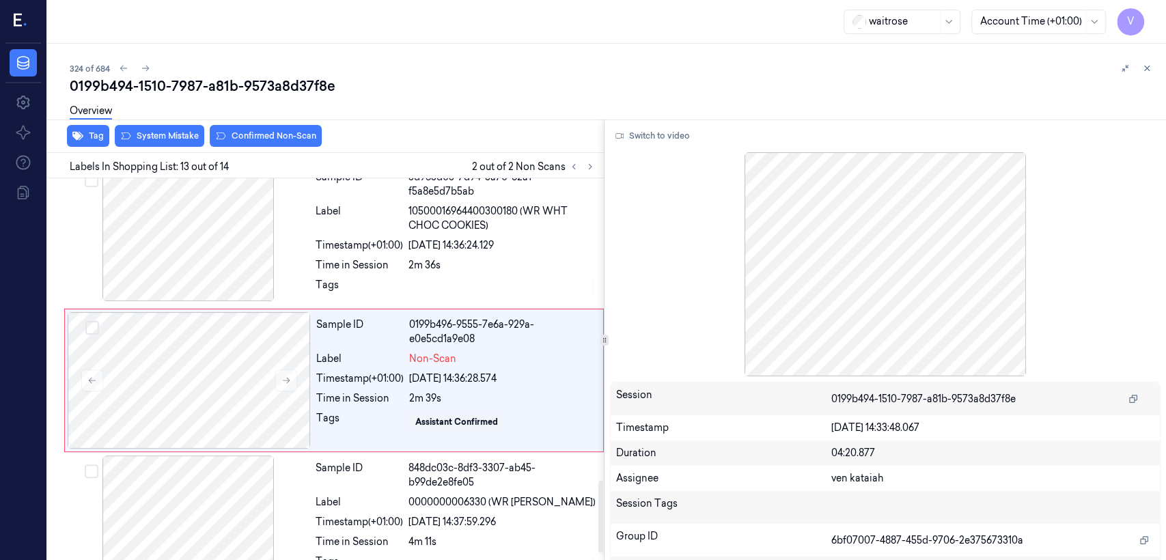
scroll to position [1617, 0]
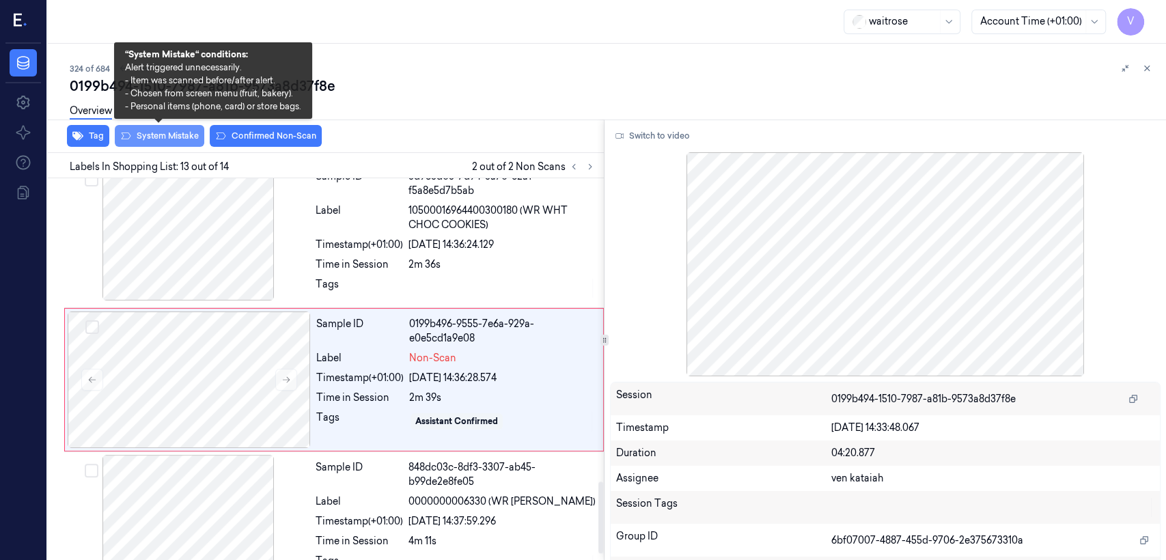
click at [155, 137] on button "System Mistake" at bounding box center [160, 136] width 90 height 22
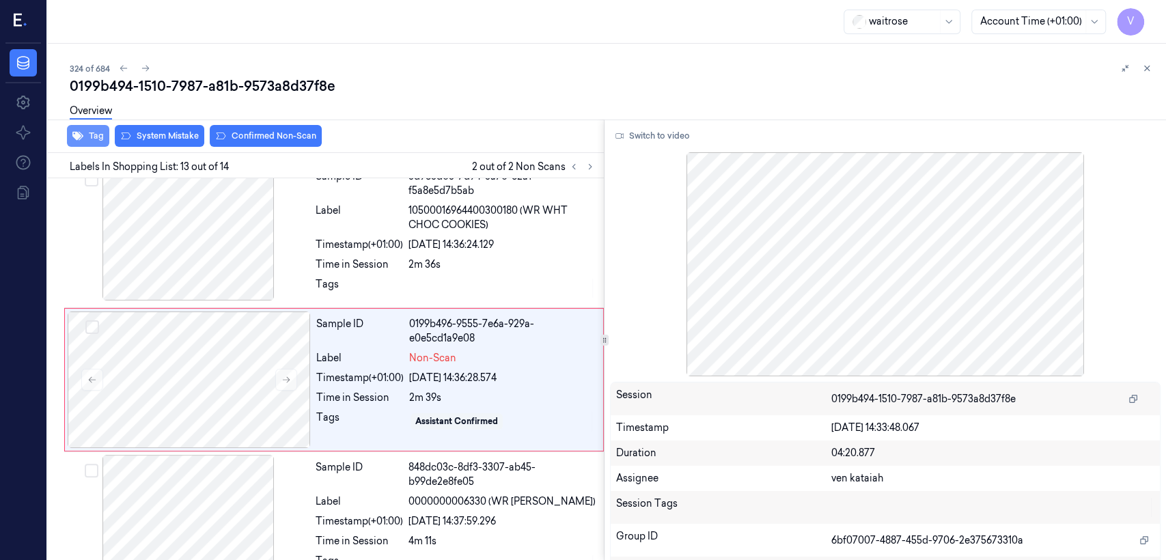
click at [86, 143] on button "Tag" at bounding box center [88, 136] width 42 height 22
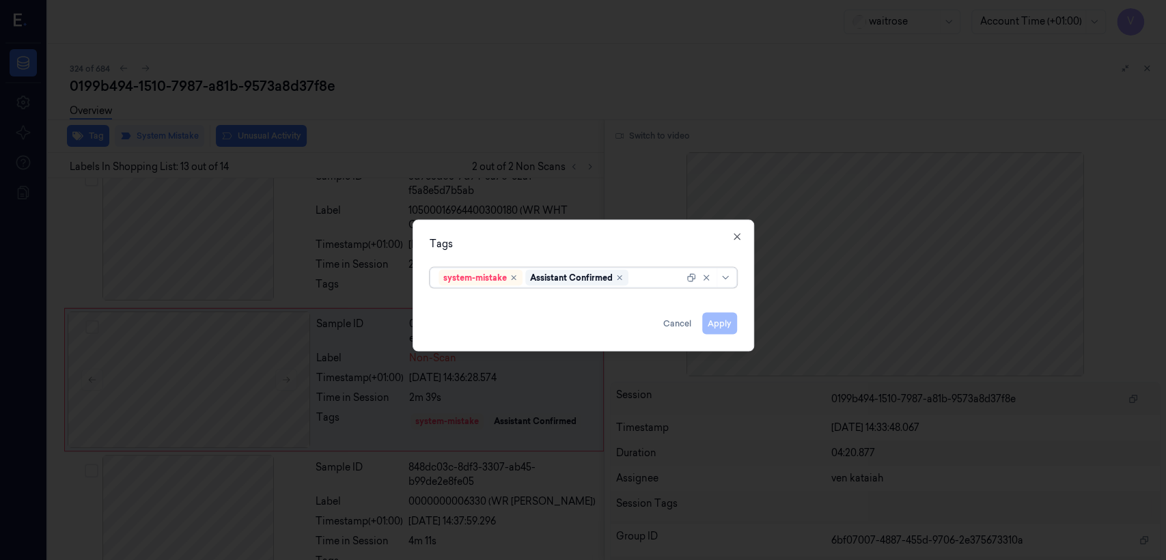
scroll to position [1620, 0]
click at [643, 283] on div at bounding box center [657, 278] width 53 height 14
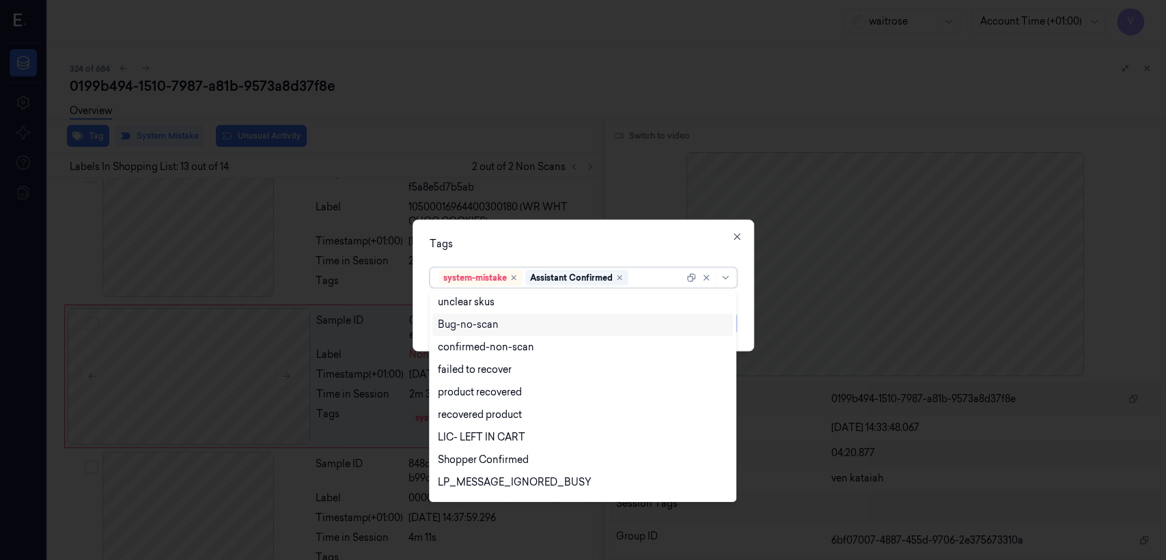
scroll to position [200, 0]
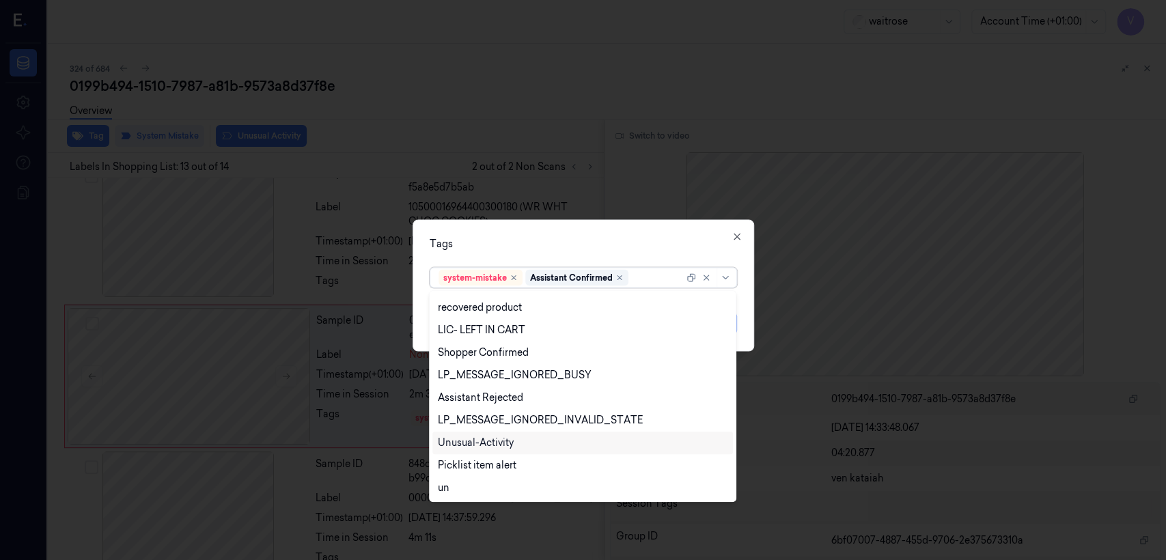
click at [482, 448] on div "Unusual-Activity" at bounding box center [476, 443] width 76 height 14
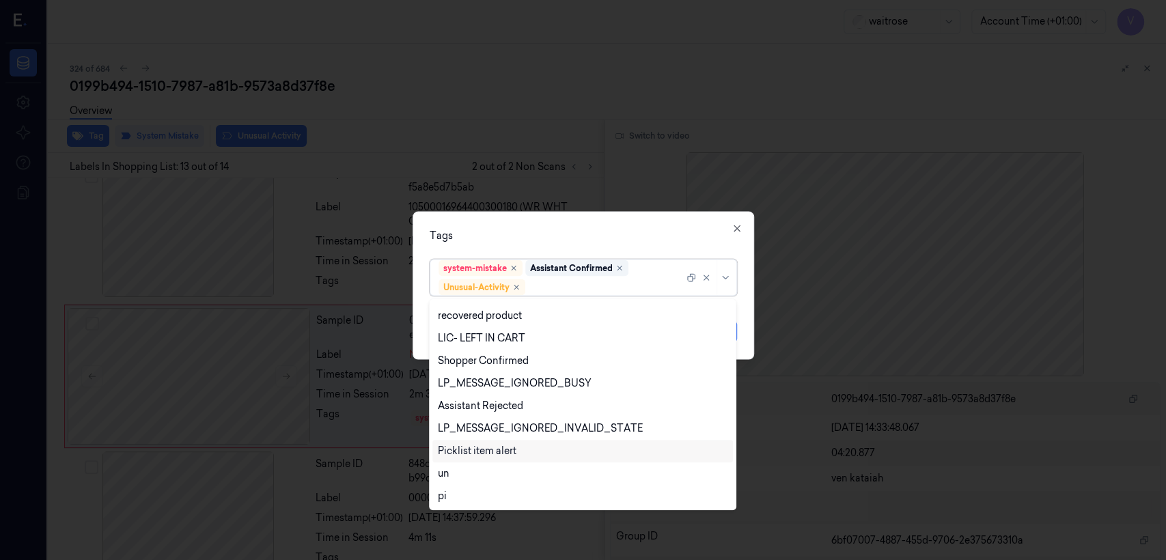
click at [485, 454] on div "Picklist item alert" at bounding box center [477, 451] width 79 height 14
drag, startPoint x: 592, startPoint y: 244, endPoint x: 689, endPoint y: 338, distance: 134.3
click at [592, 247] on div "Tags option Picklist item alert, selected. 20 results available. Use Up and Dow…" at bounding box center [584, 286] width 342 height 148
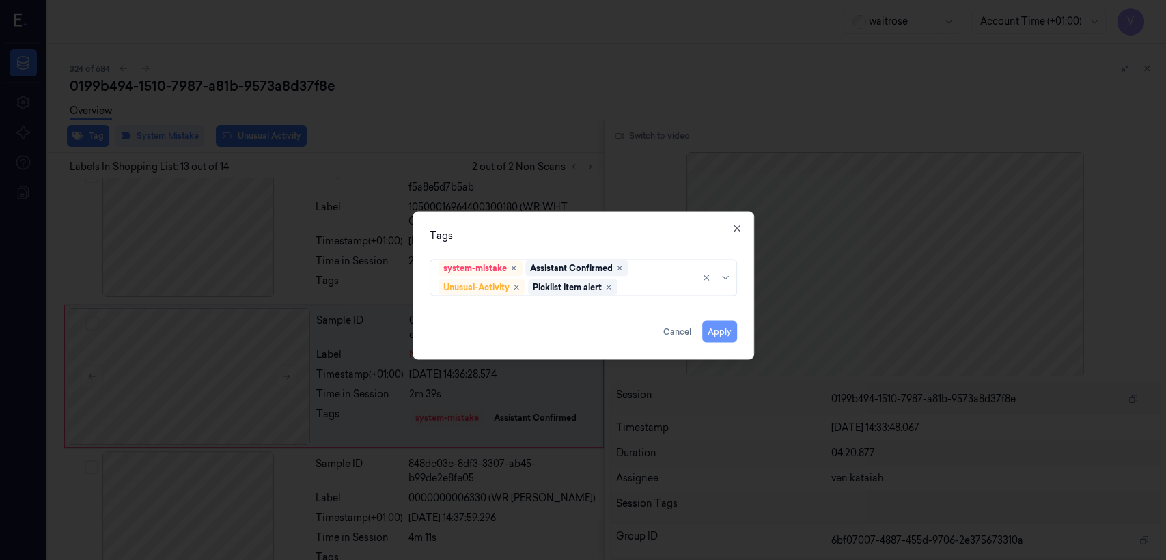
click at [718, 335] on button "Apply" at bounding box center [719, 332] width 35 height 22
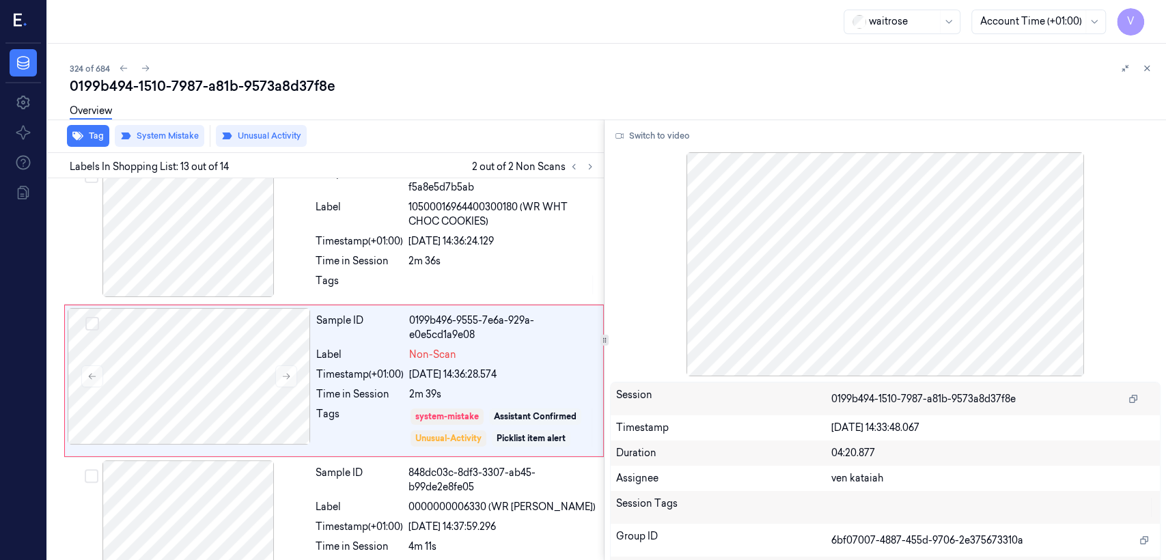
scroll to position [1621, 0]
click at [1145, 72] on icon at bounding box center [1147, 69] width 10 height 10
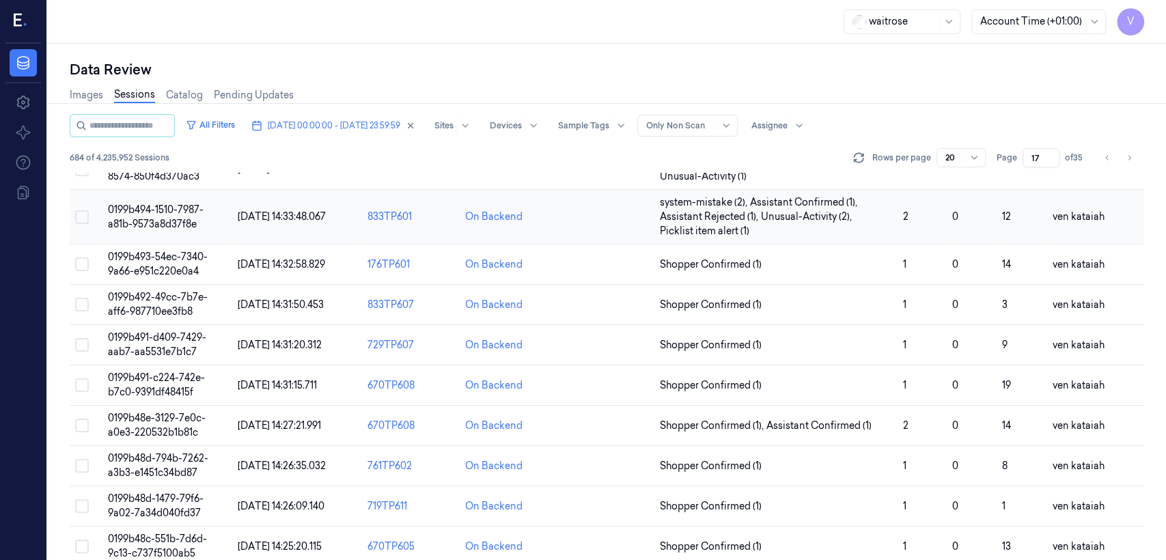
scroll to position [152, 0]
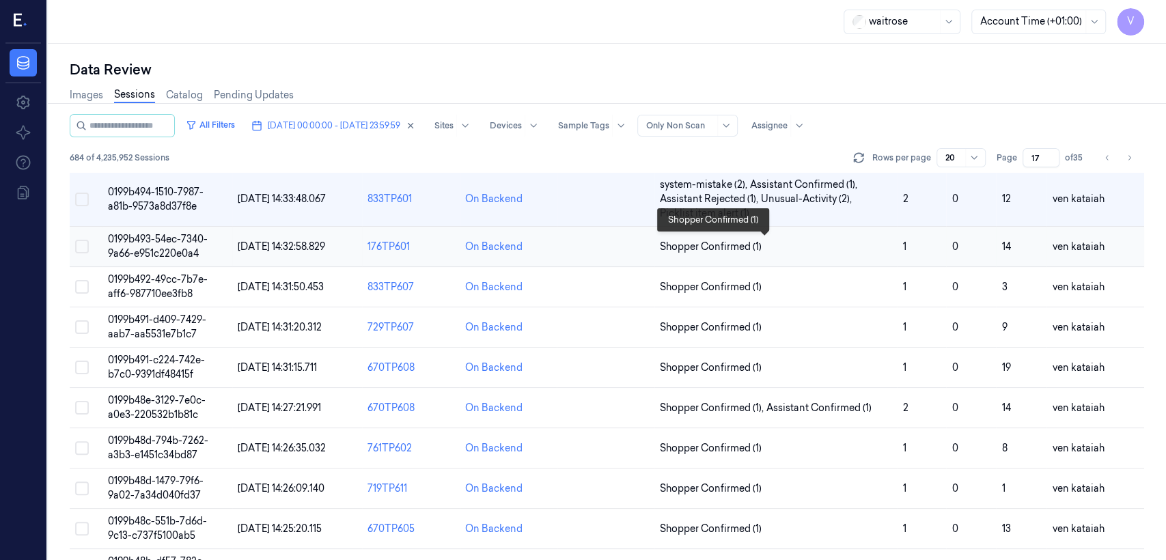
click at [759, 245] on span "Shopper Confirmed (1)" at bounding box center [776, 247] width 232 height 14
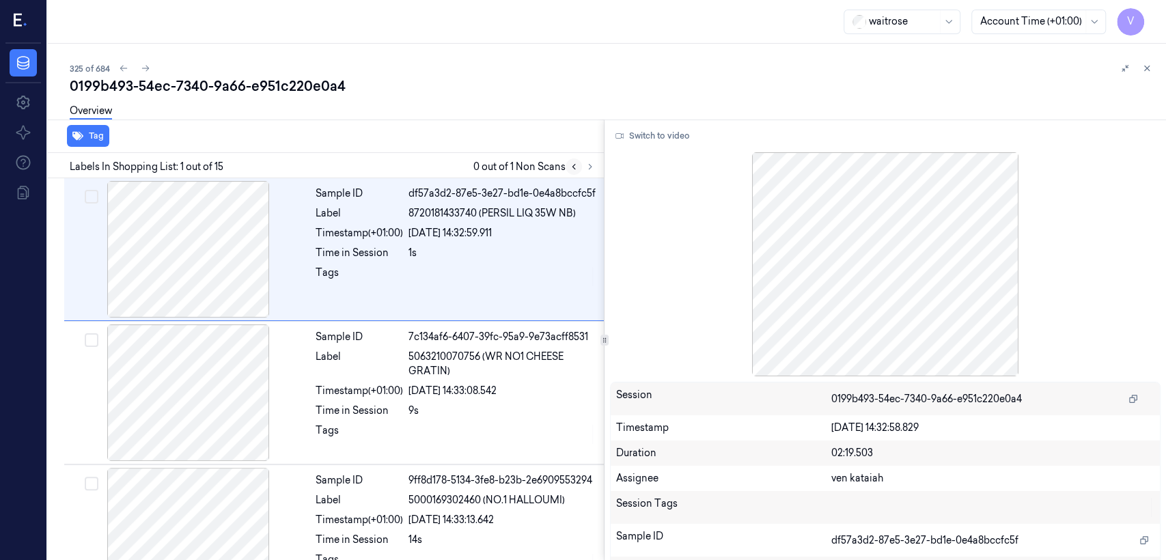
click at [581, 165] on button at bounding box center [574, 167] width 16 height 16
click at [592, 166] on icon at bounding box center [591, 167] width 10 height 10
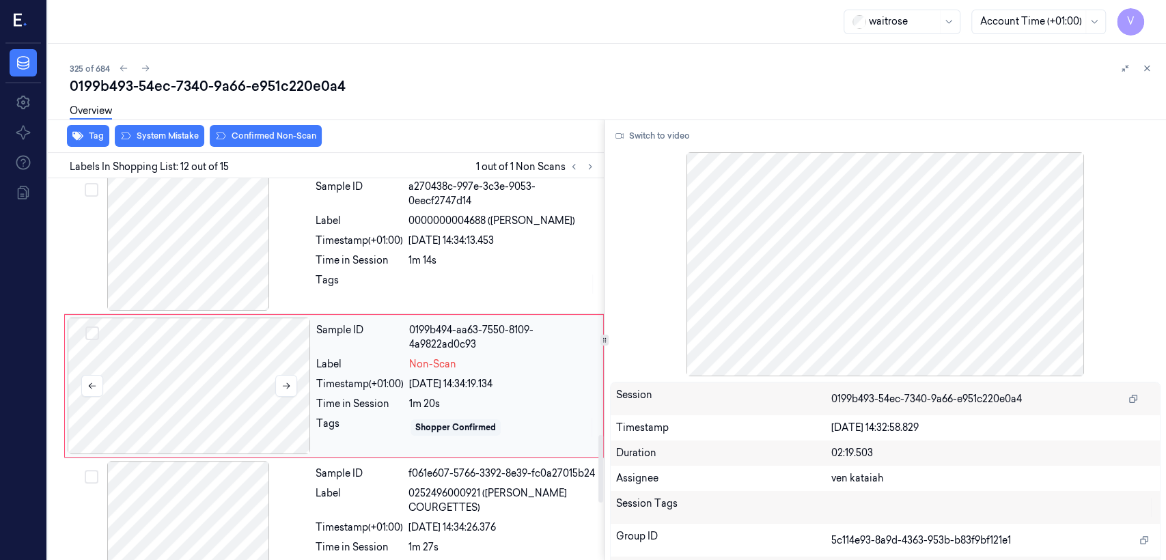
scroll to position [1457, 0]
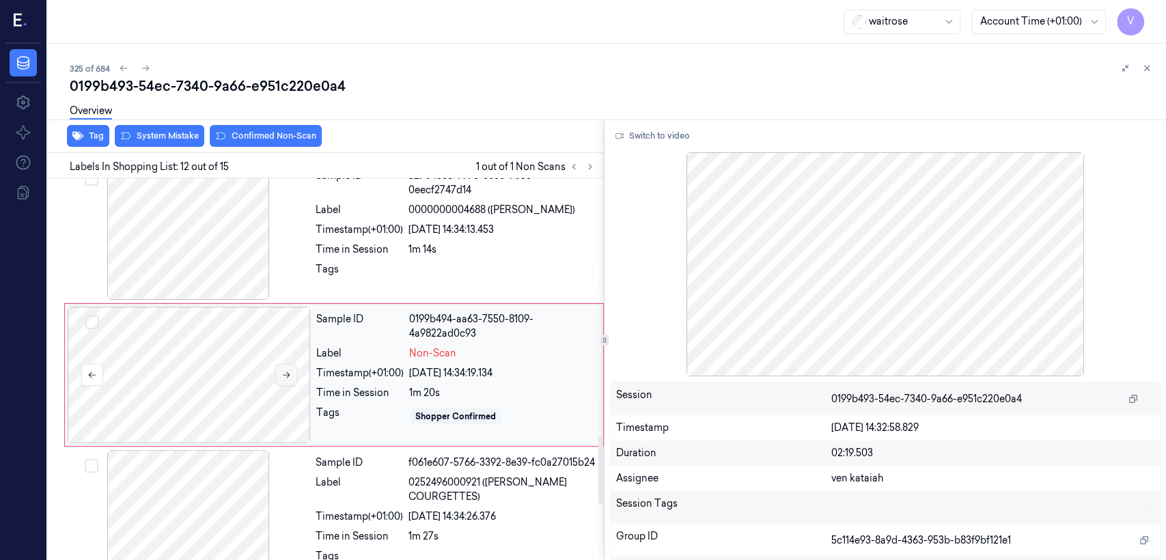
click at [286, 370] on icon at bounding box center [287, 375] width 10 height 10
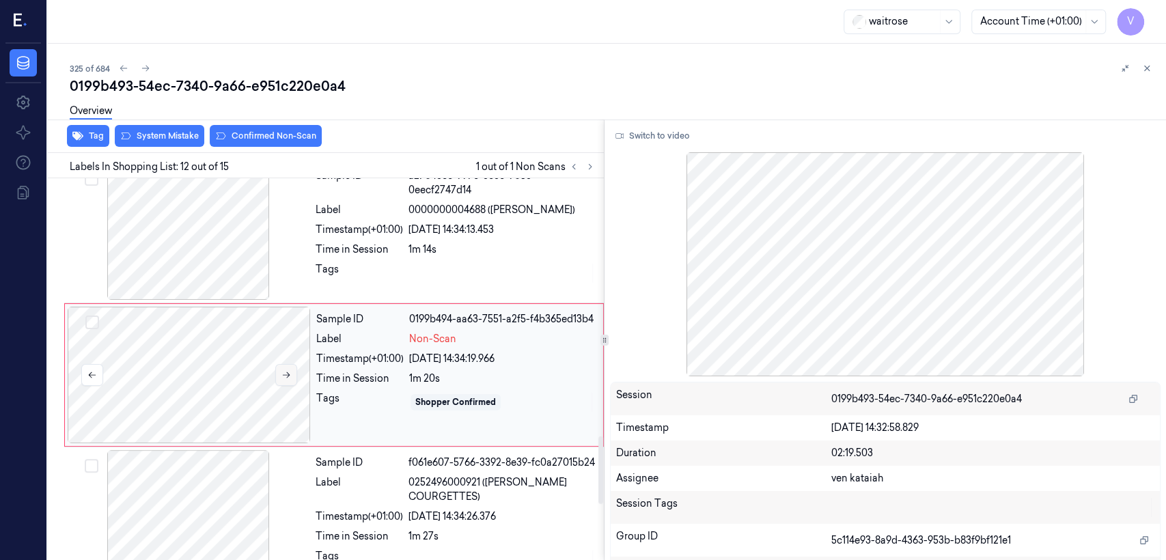
click at [286, 370] on icon at bounding box center [287, 375] width 10 height 10
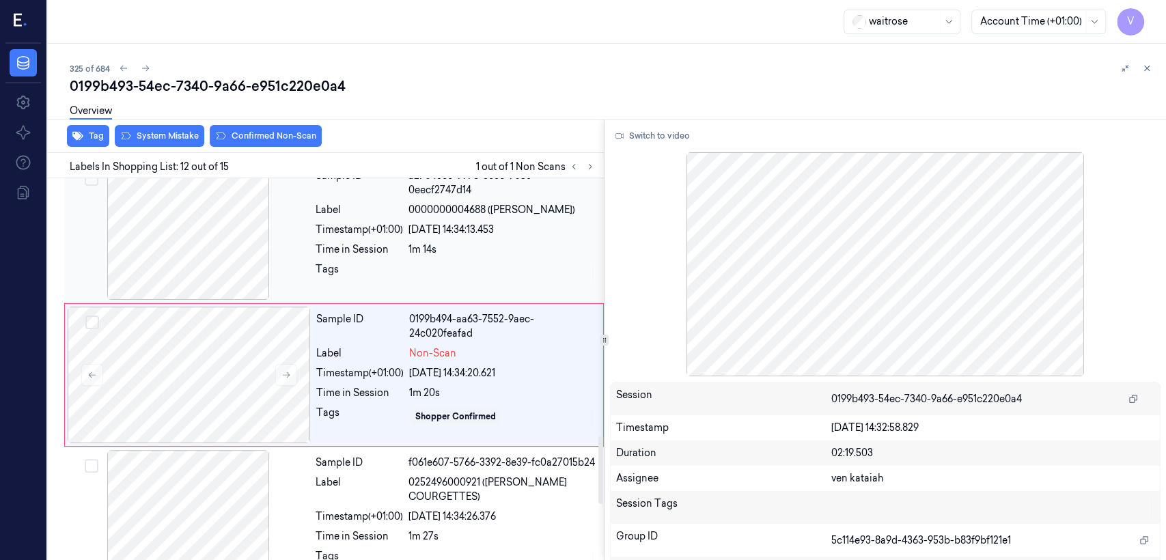
click at [381, 243] on div "Time in Session" at bounding box center [359, 250] width 87 height 14
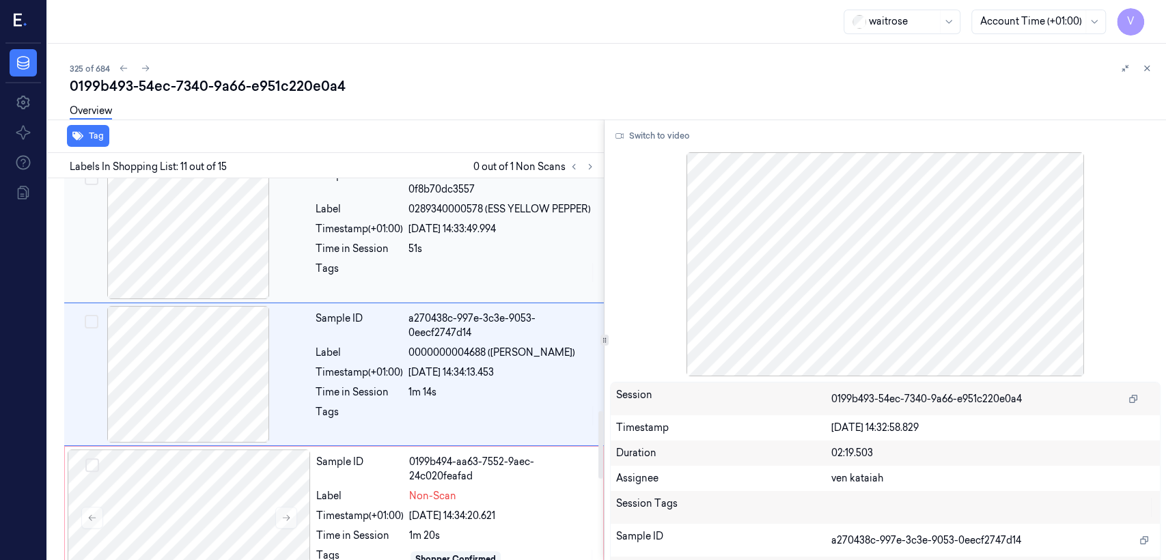
scroll to position [1313, 0]
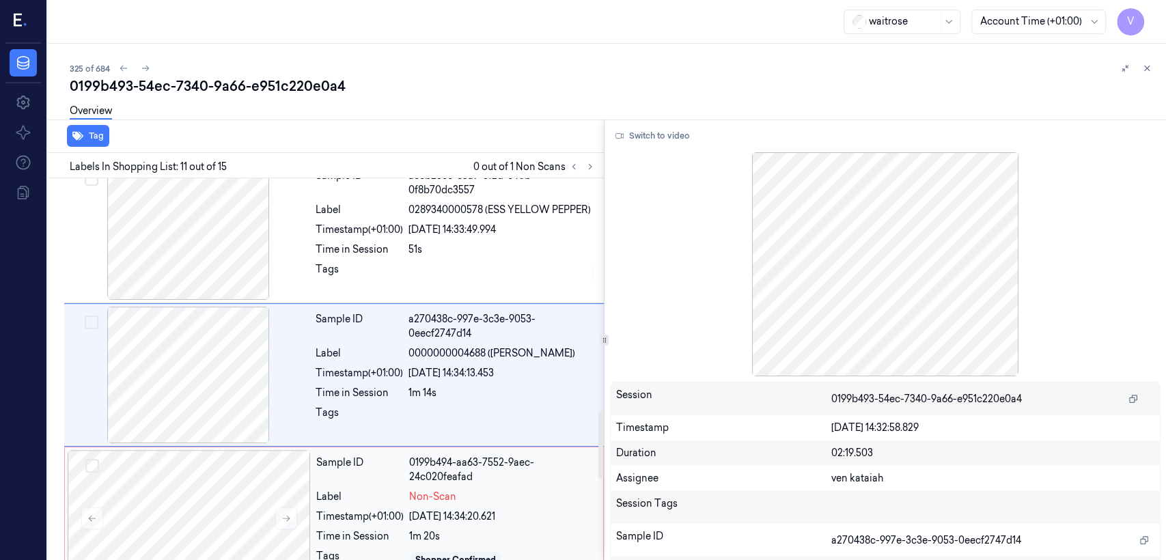
click at [520, 510] on div "[DATE] 14:34:20.621" at bounding box center [502, 517] width 186 height 14
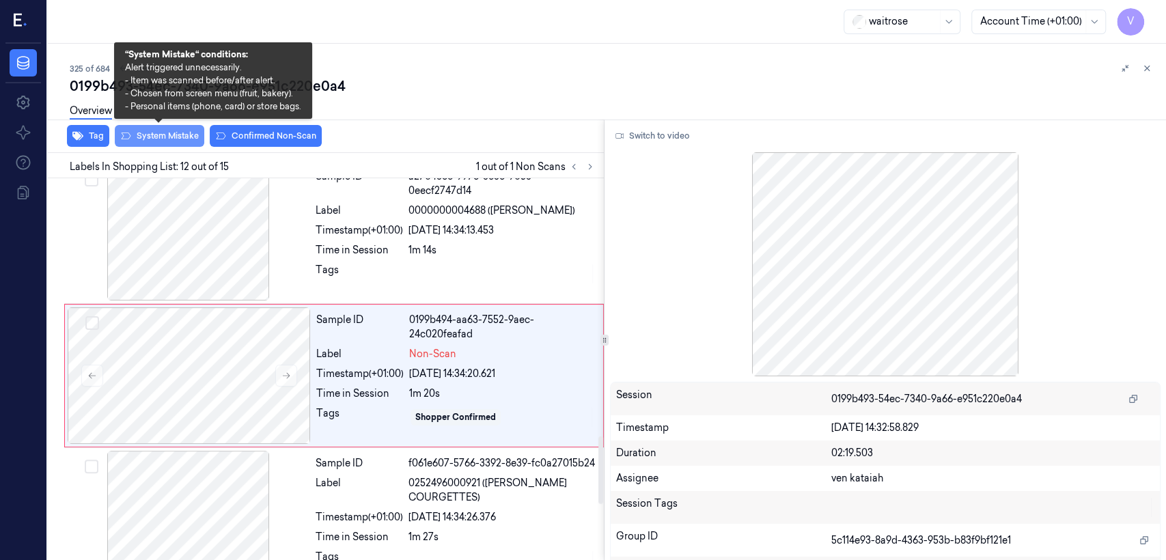
scroll to position [1457, 0]
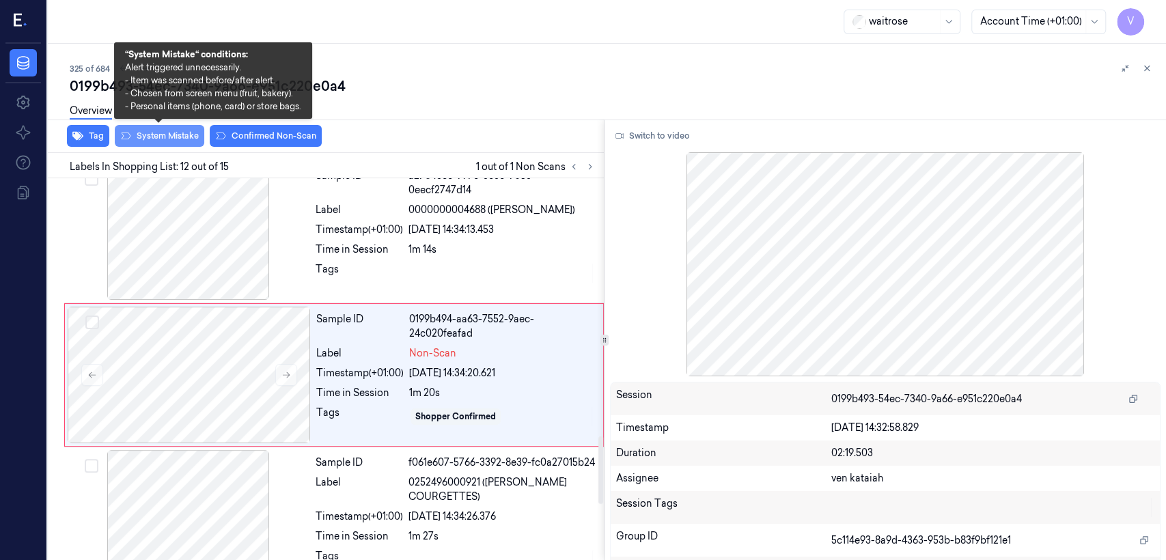
drag, startPoint x: 142, startPoint y: 133, endPoint x: 121, endPoint y: 133, distance: 21.2
click at [137, 133] on button "System Mistake" at bounding box center [160, 136] width 90 height 22
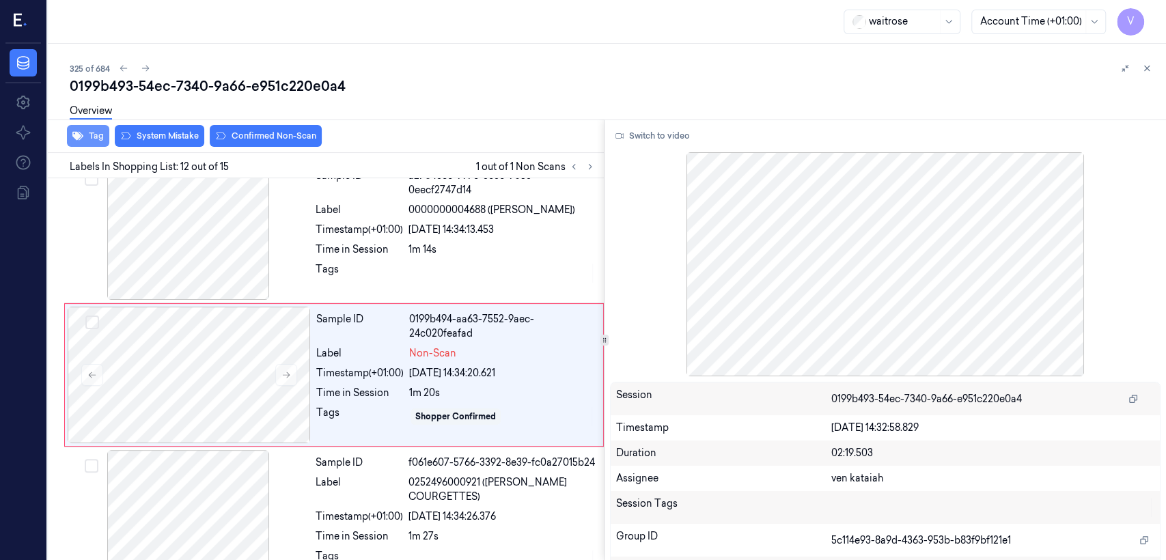
click at [91, 139] on button "Tag" at bounding box center [88, 136] width 42 height 22
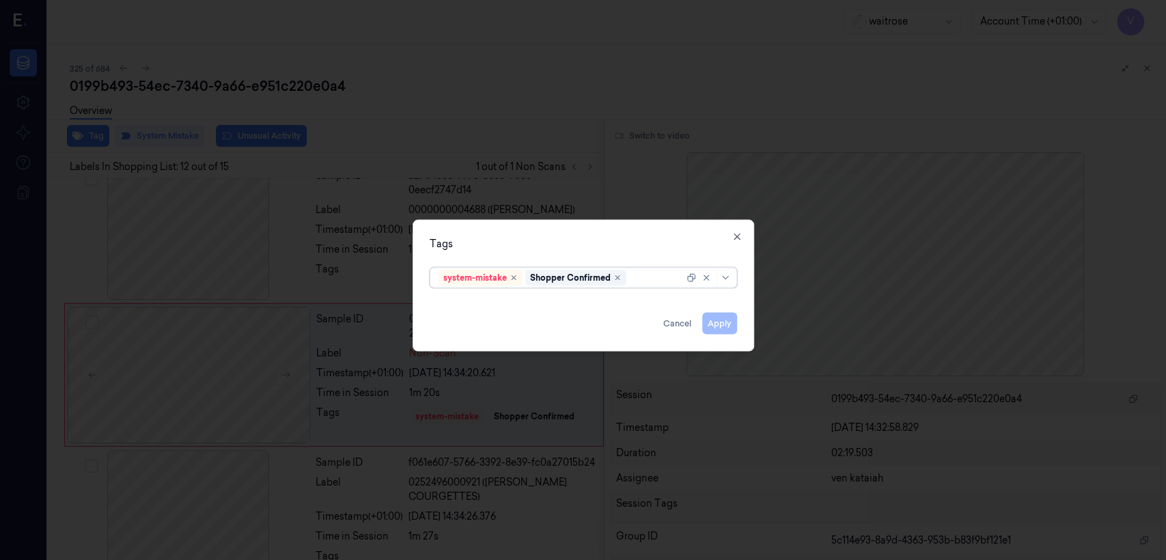
click at [635, 271] on div at bounding box center [656, 278] width 55 height 14
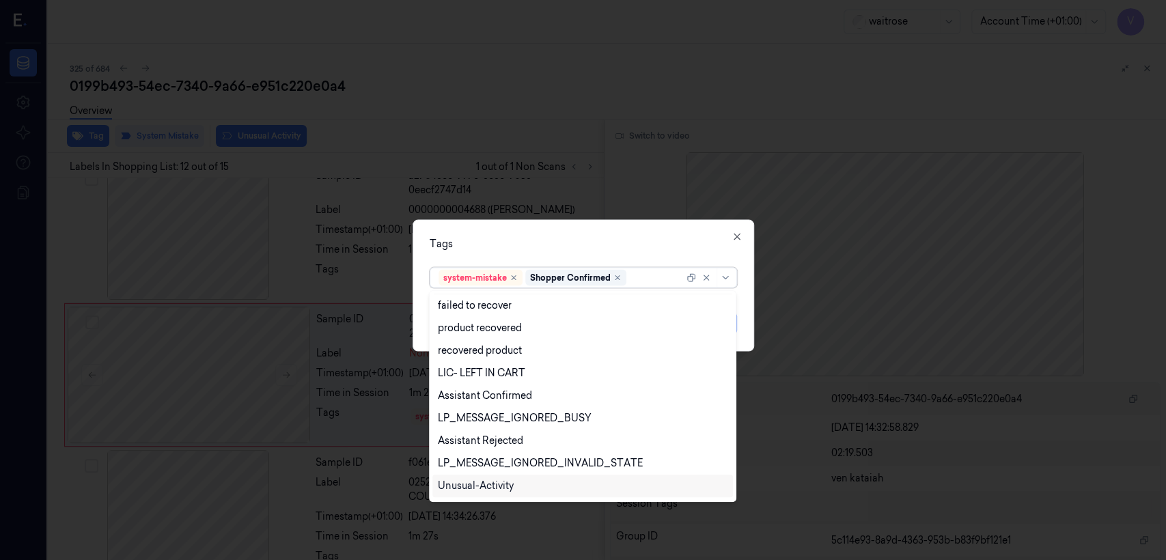
scroll to position [200, 0]
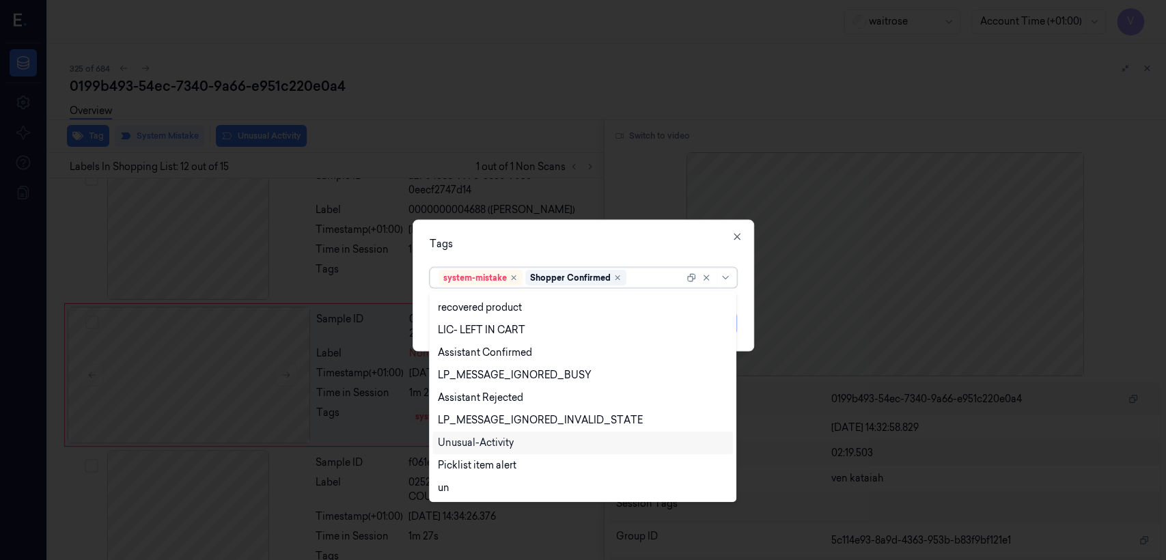
click at [508, 448] on div "Unusual-Activity" at bounding box center [476, 443] width 76 height 14
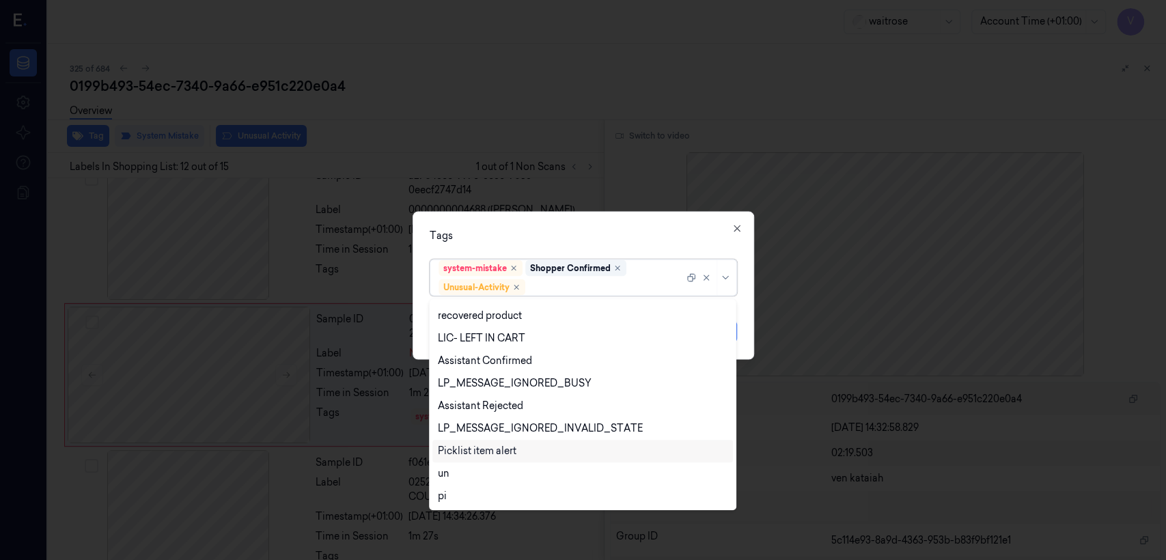
click at [503, 450] on div "Picklist item alert" at bounding box center [477, 451] width 79 height 14
drag, startPoint x: 608, startPoint y: 246, endPoint x: 689, endPoint y: 306, distance: 100.6
click at [612, 248] on div "Tags option Picklist item alert, selected. 20 results available. Use Up and Dow…" at bounding box center [584, 286] width 342 height 148
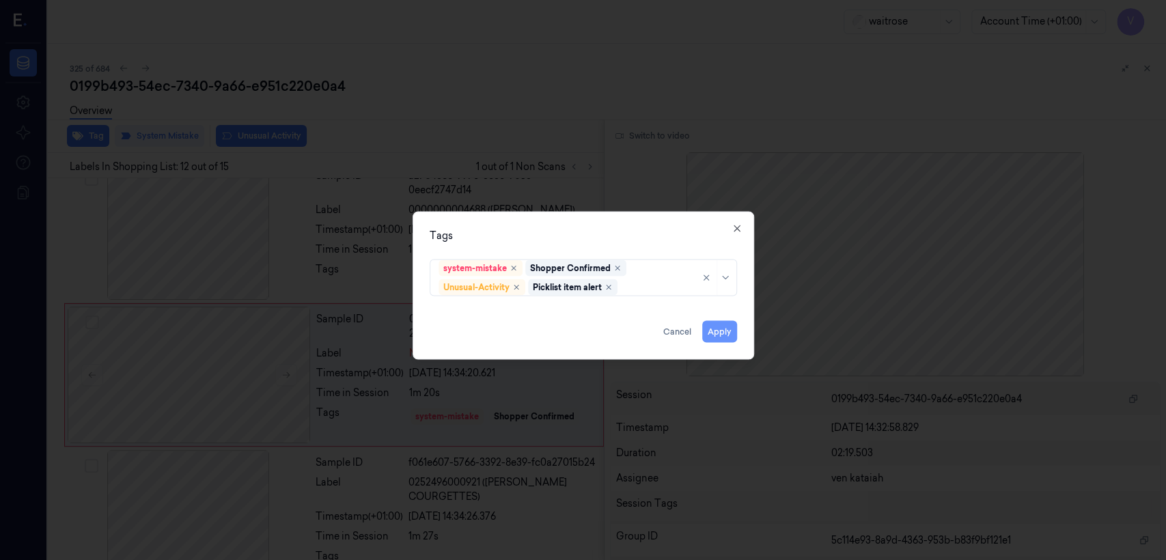
click at [731, 333] on button "Apply" at bounding box center [719, 332] width 35 height 22
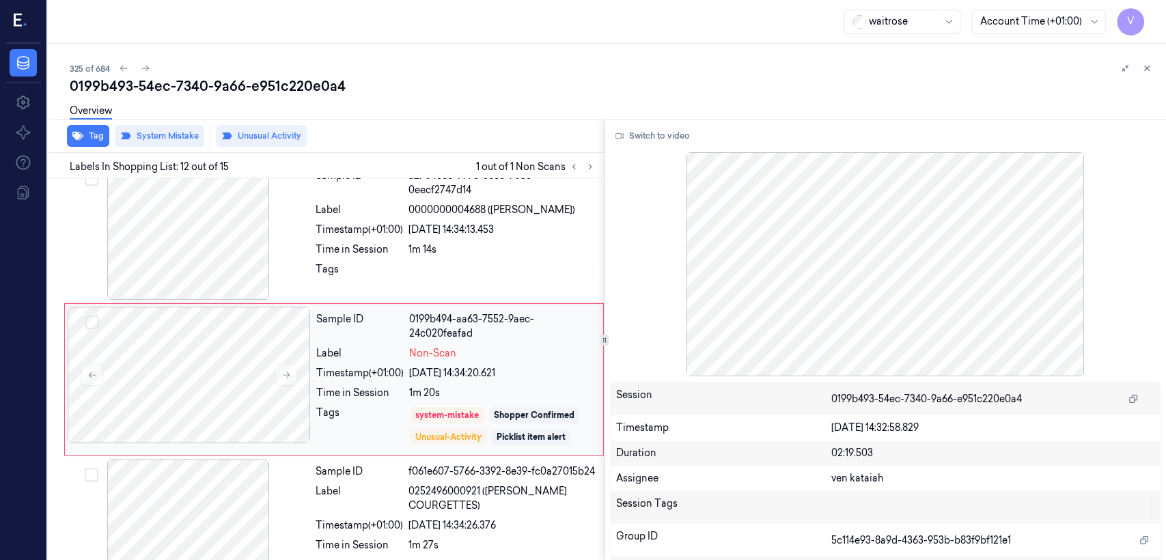
scroll to position [1461, 0]
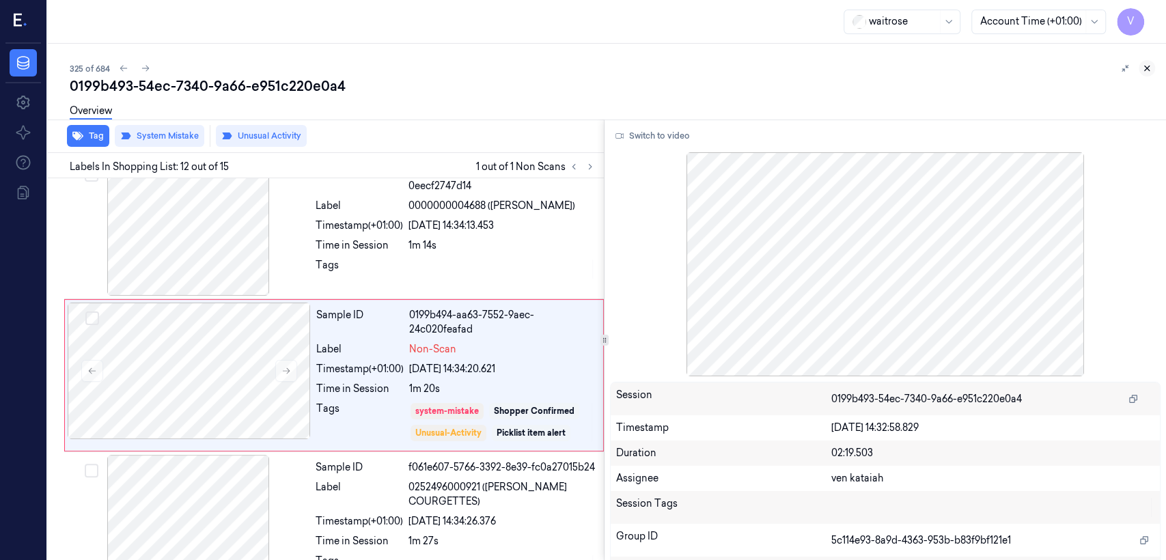
click at [1152, 70] on button at bounding box center [1147, 68] width 16 height 16
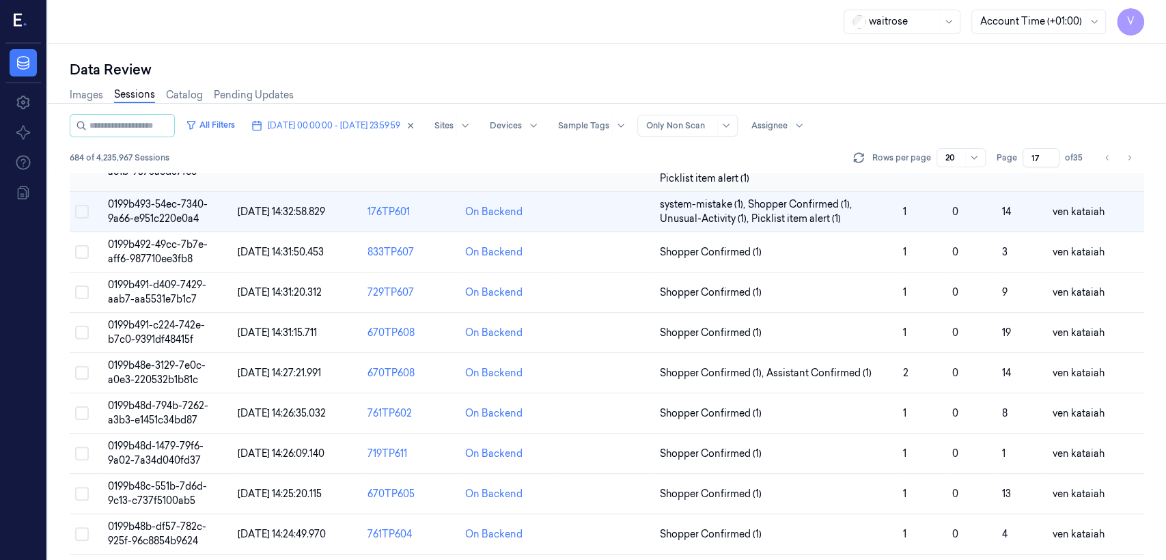
scroll to position [31, 0]
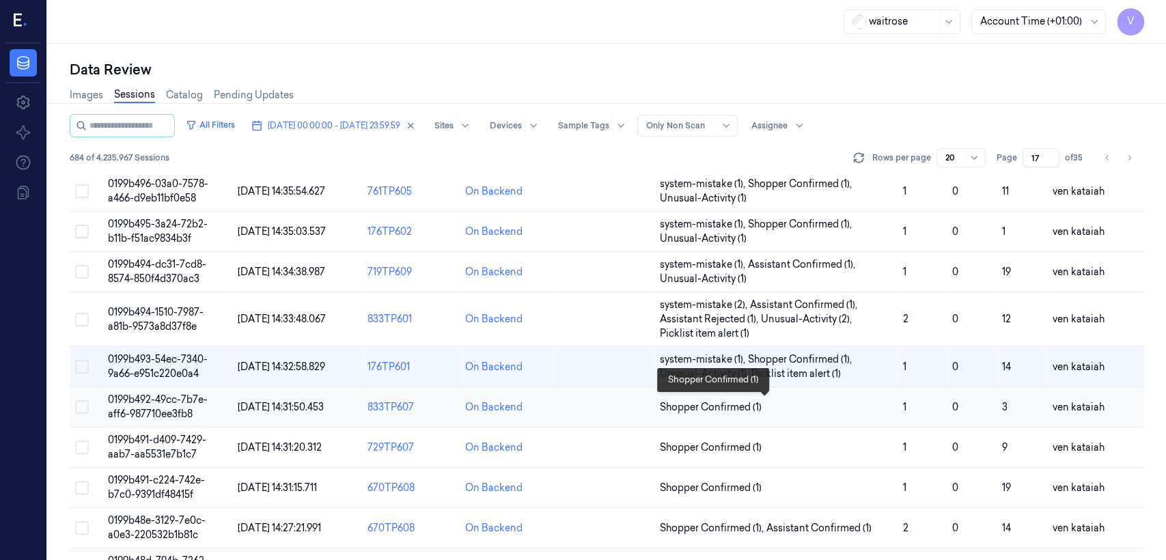
click at [696, 403] on span "Shopper Confirmed (1)" at bounding box center [711, 407] width 102 height 14
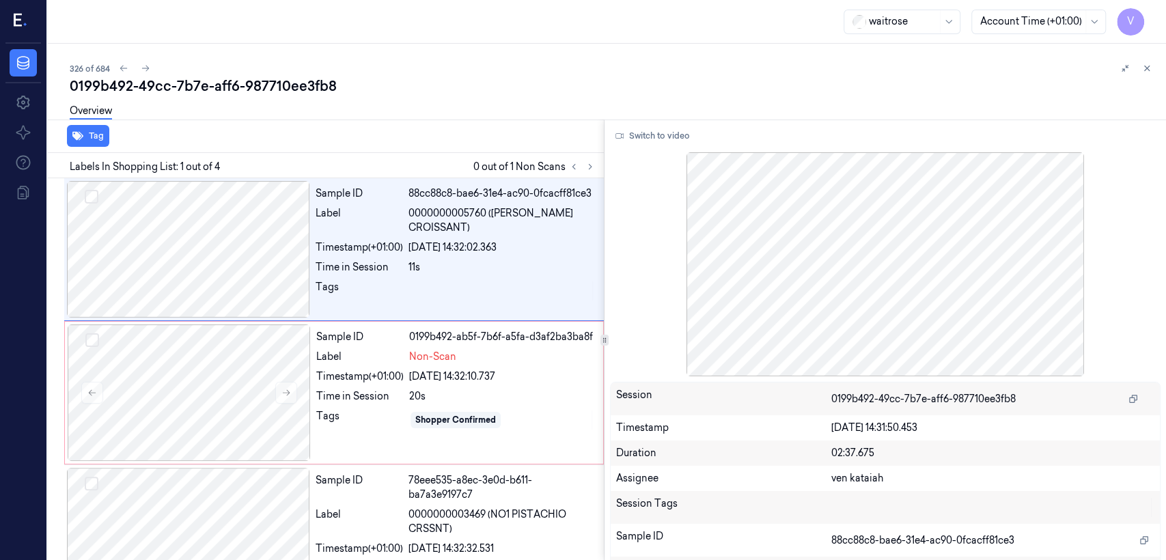
click at [584, 163] on button at bounding box center [590, 167] width 16 height 16
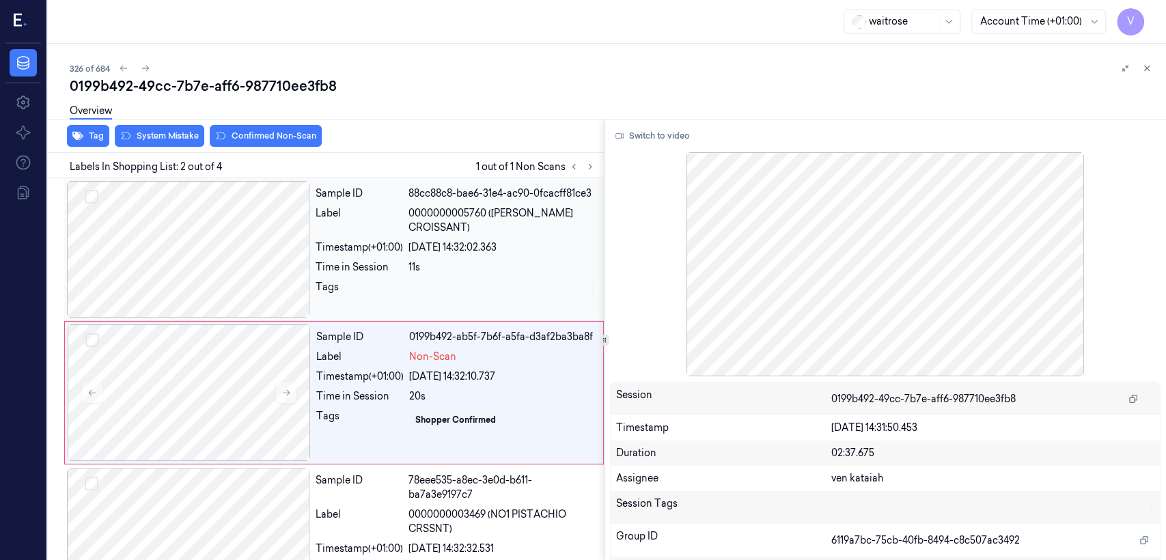
scroll to position [23, 0]
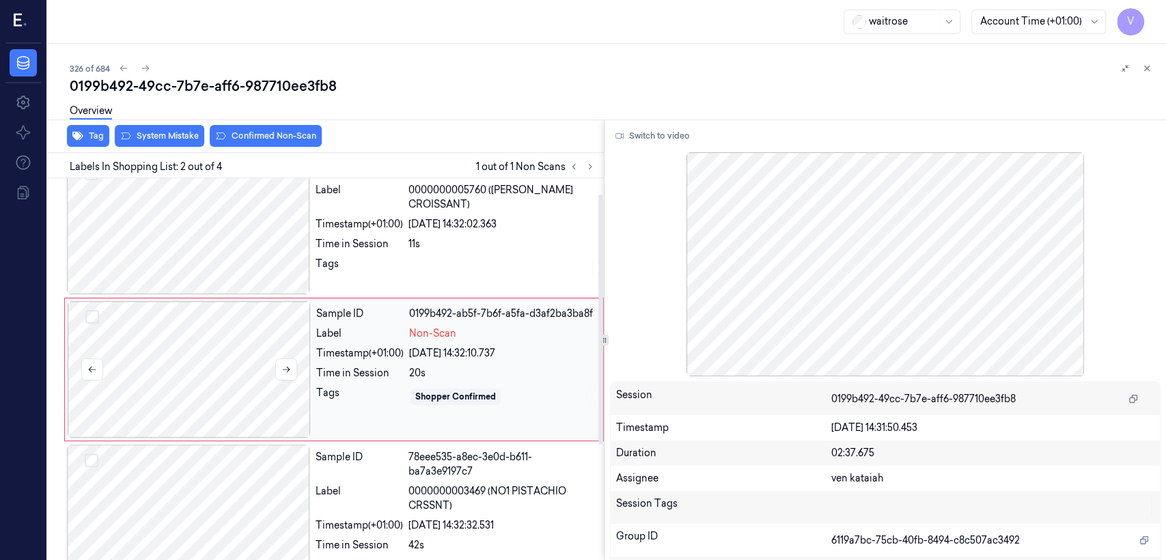
click at [251, 361] on div at bounding box center [189, 369] width 243 height 137
click at [285, 371] on icon at bounding box center [287, 370] width 10 height 10
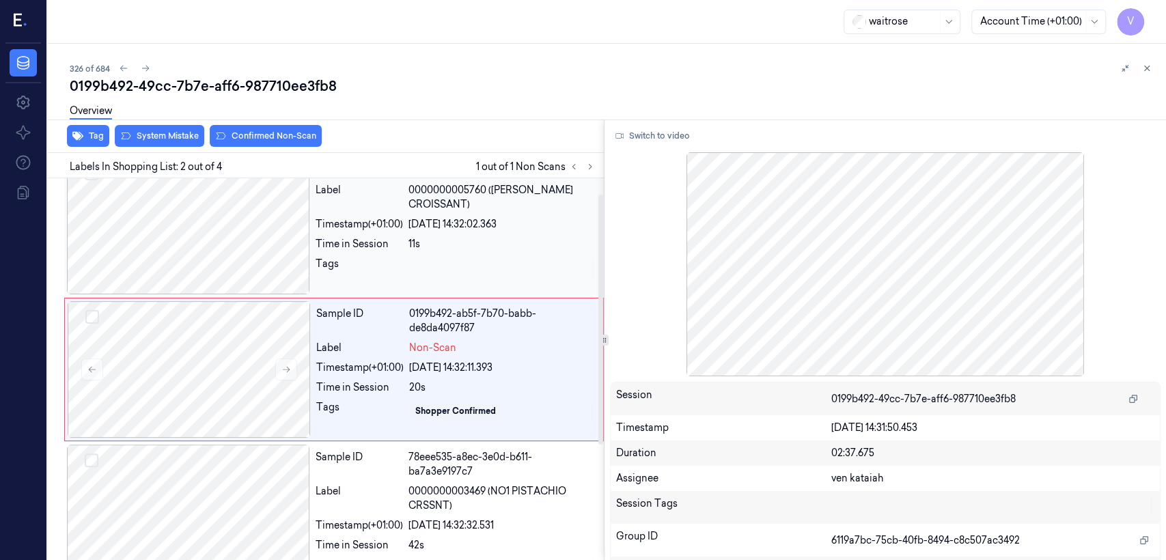
click at [379, 223] on div "Timestamp (+01:00)" at bounding box center [359, 224] width 87 height 14
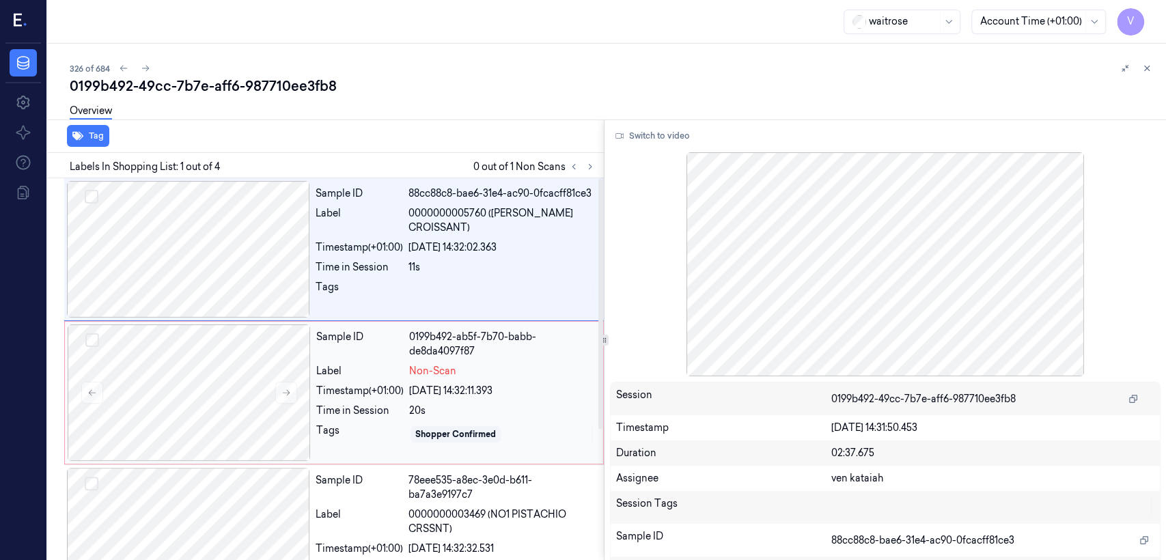
click at [480, 376] on div "Non-Scan" at bounding box center [502, 371] width 186 height 14
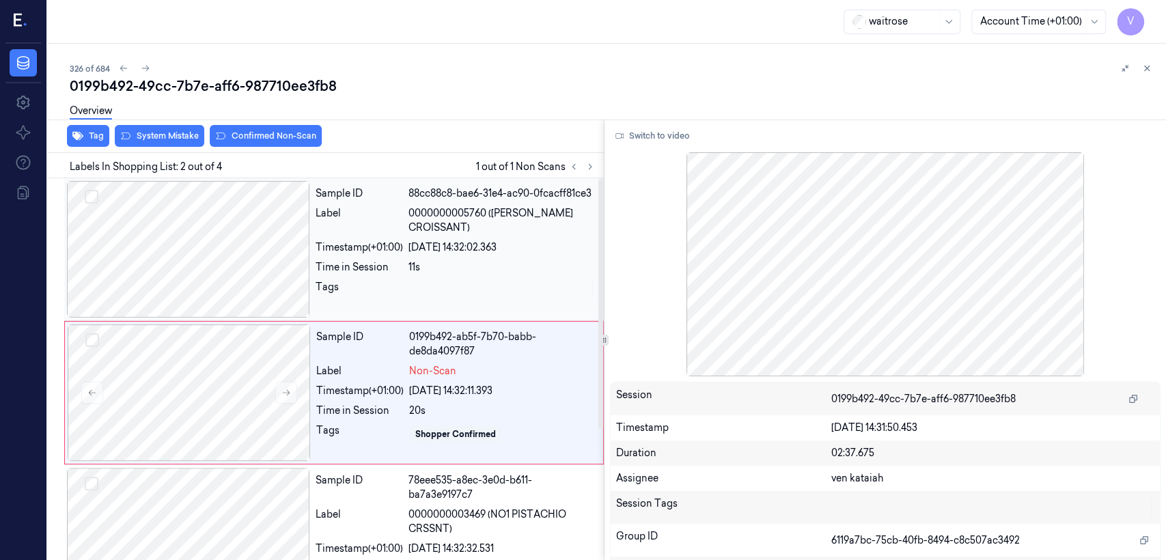
scroll to position [23, 0]
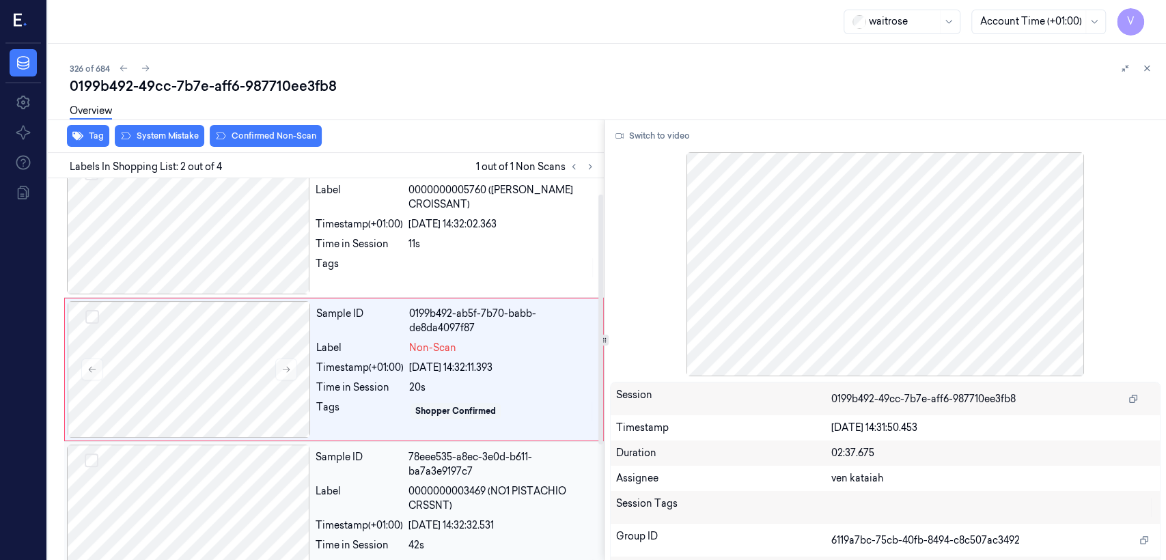
click at [284, 484] on div at bounding box center [188, 513] width 243 height 137
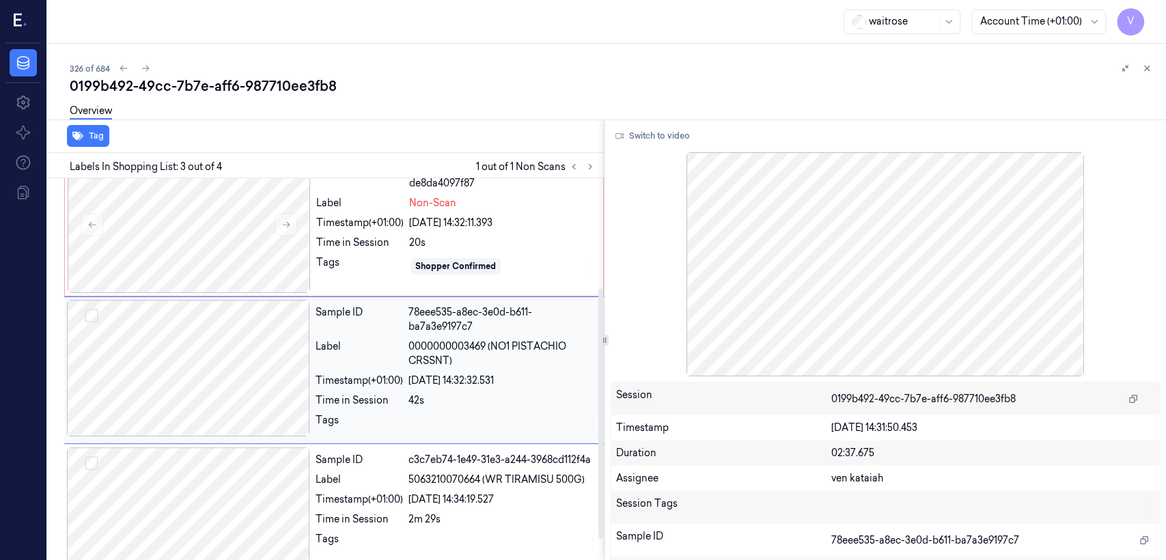
scroll to position [169, 0]
click at [411, 239] on div "20s" at bounding box center [502, 242] width 186 height 14
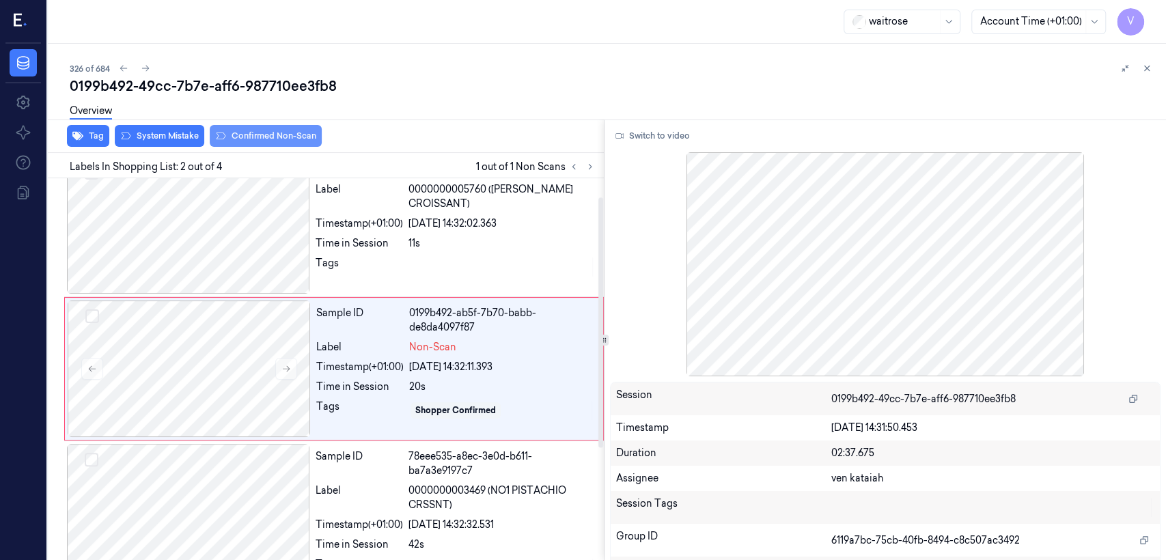
scroll to position [23, 0]
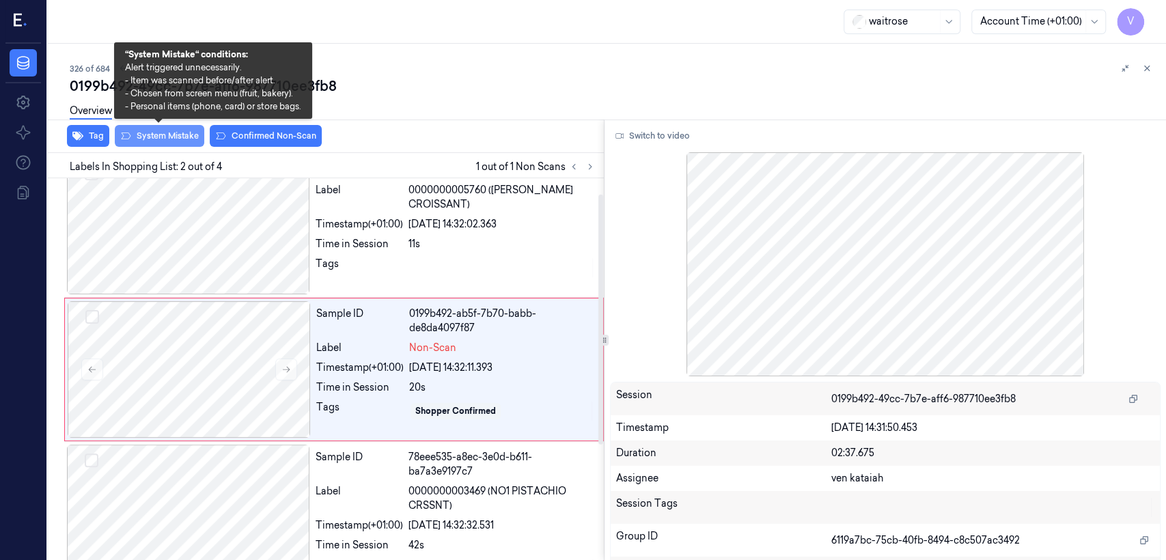
click at [180, 144] on button "System Mistake" at bounding box center [160, 136] width 90 height 22
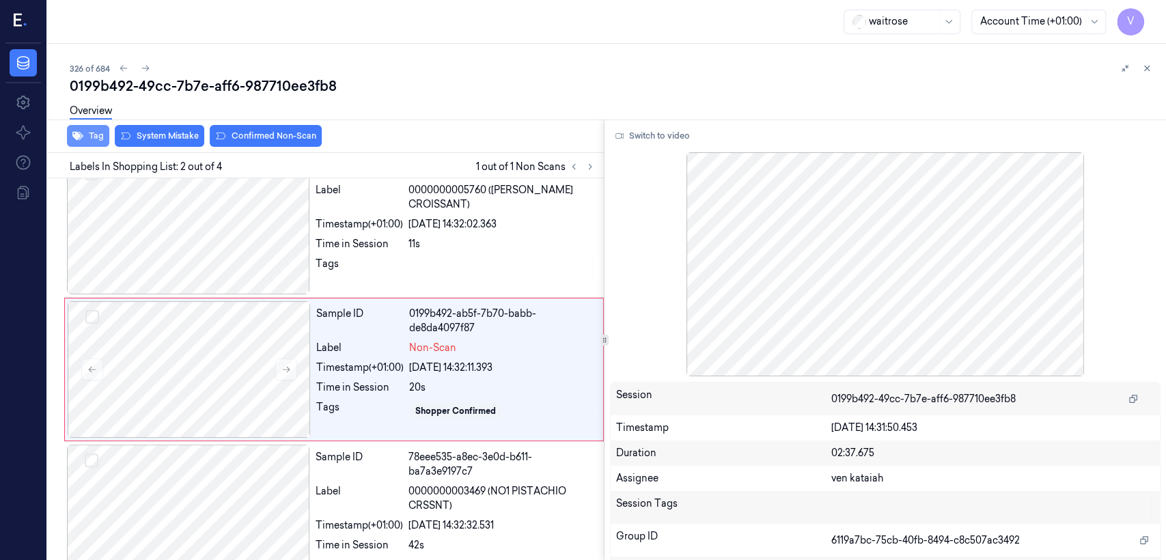
click at [98, 137] on button "Tag" at bounding box center [88, 136] width 42 height 22
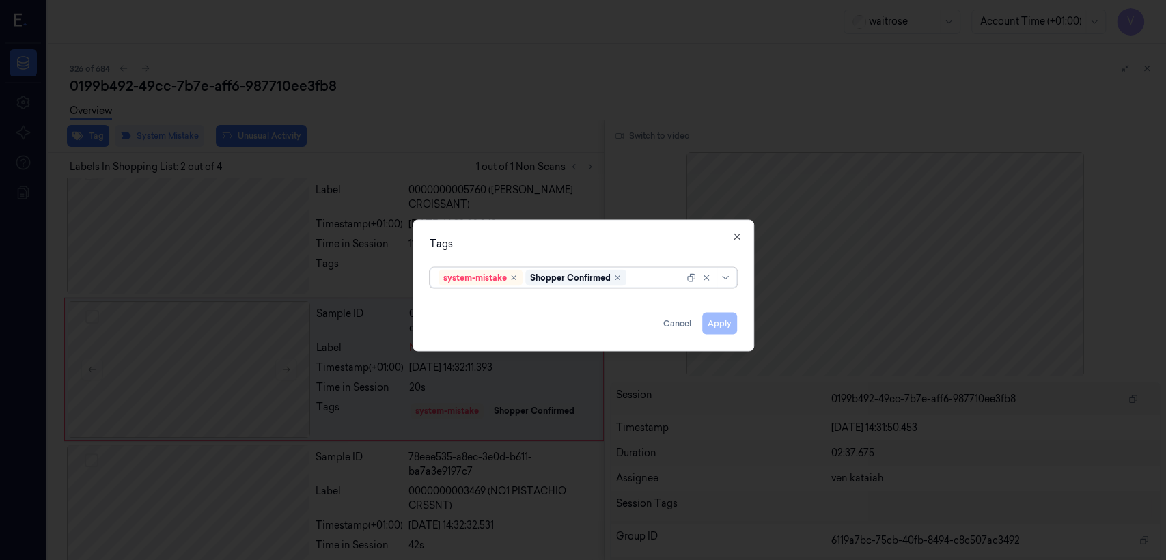
drag, startPoint x: 664, startPoint y: 273, endPoint x: 658, endPoint y: 286, distance: 14.4
click at [663, 273] on div at bounding box center [656, 278] width 55 height 14
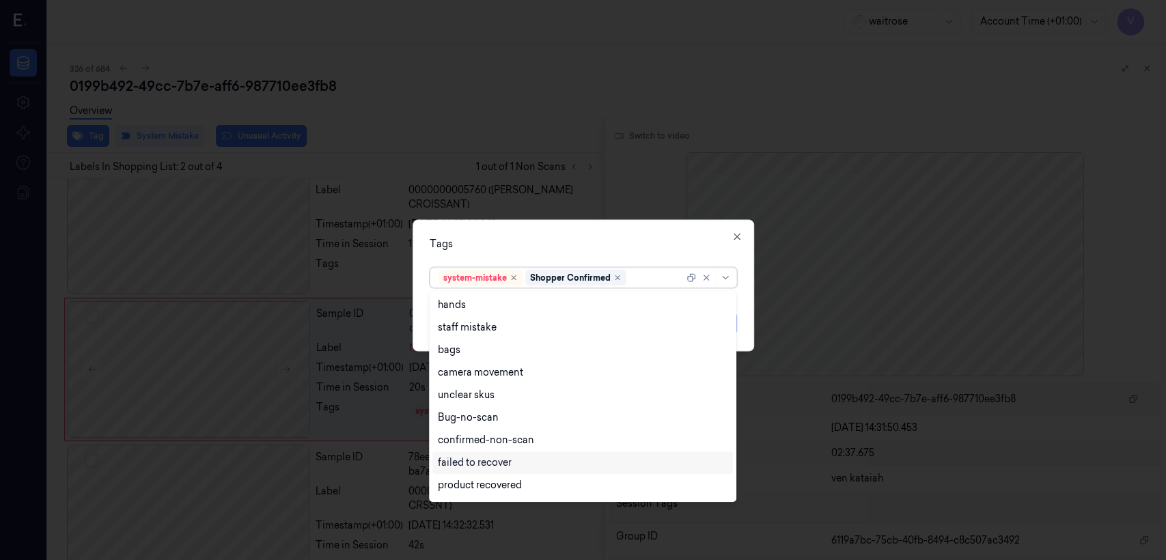
scroll to position [200, 0]
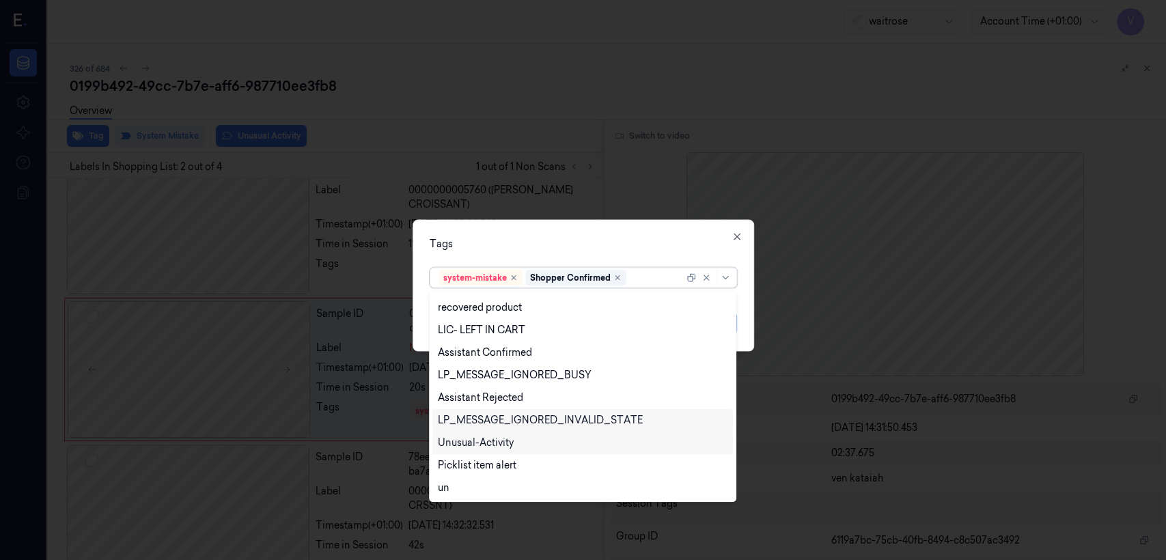
click at [481, 436] on div "Unusual-Activity" at bounding box center [476, 443] width 76 height 14
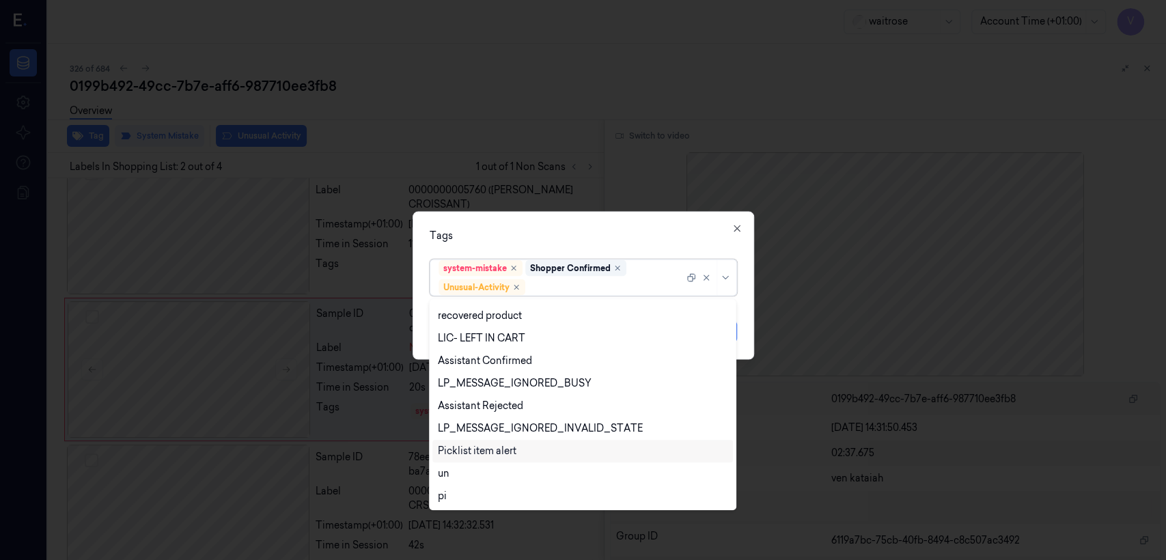
click at [484, 454] on div "Picklist item alert" at bounding box center [477, 451] width 79 height 14
click at [633, 233] on div "Tags" at bounding box center [583, 236] width 307 height 14
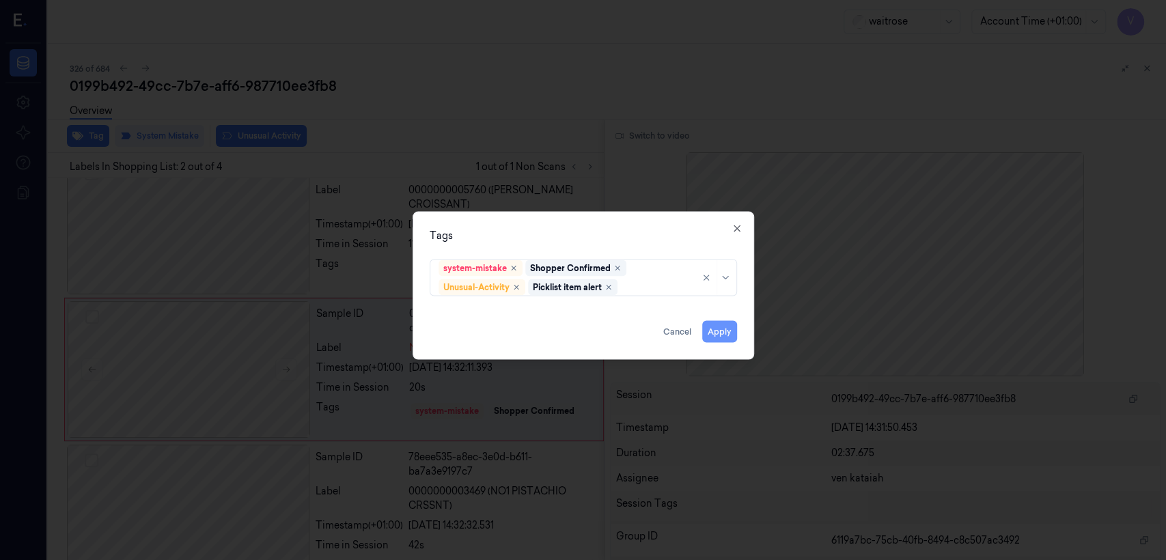
click at [733, 330] on button "Apply" at bounding box center [719, 332] width 35 height 22
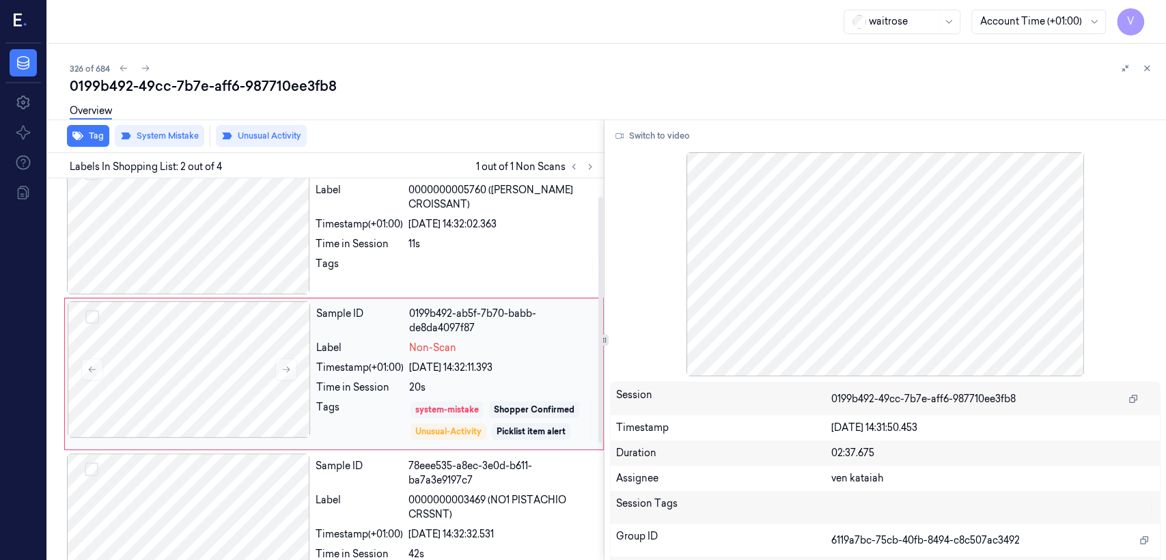
scroll to position [27, 0]
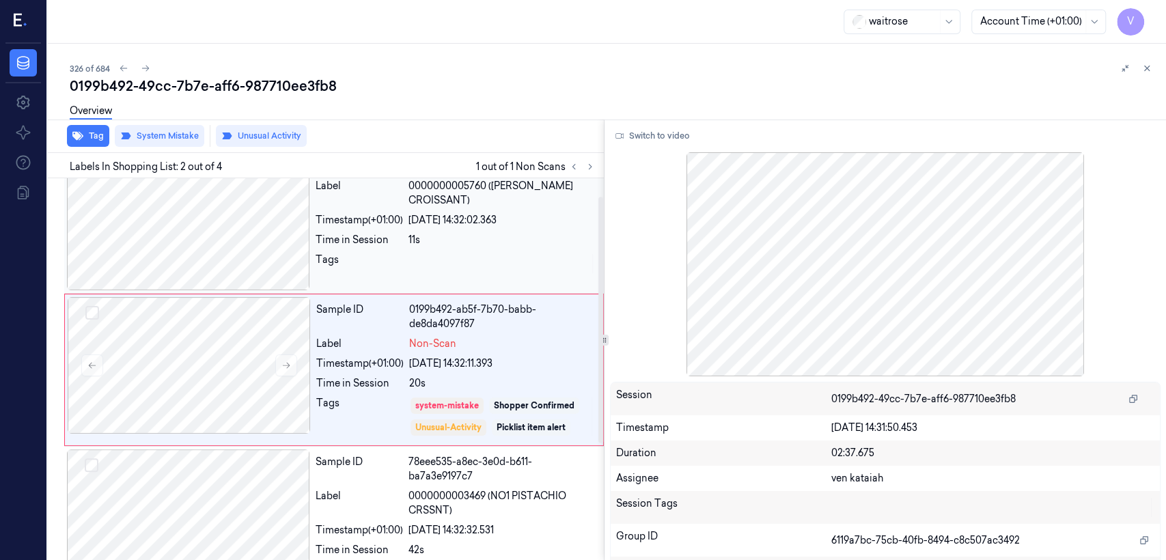
click at [450, 234] on div "11s" at bounding box center [502, 240] width 187 height 14
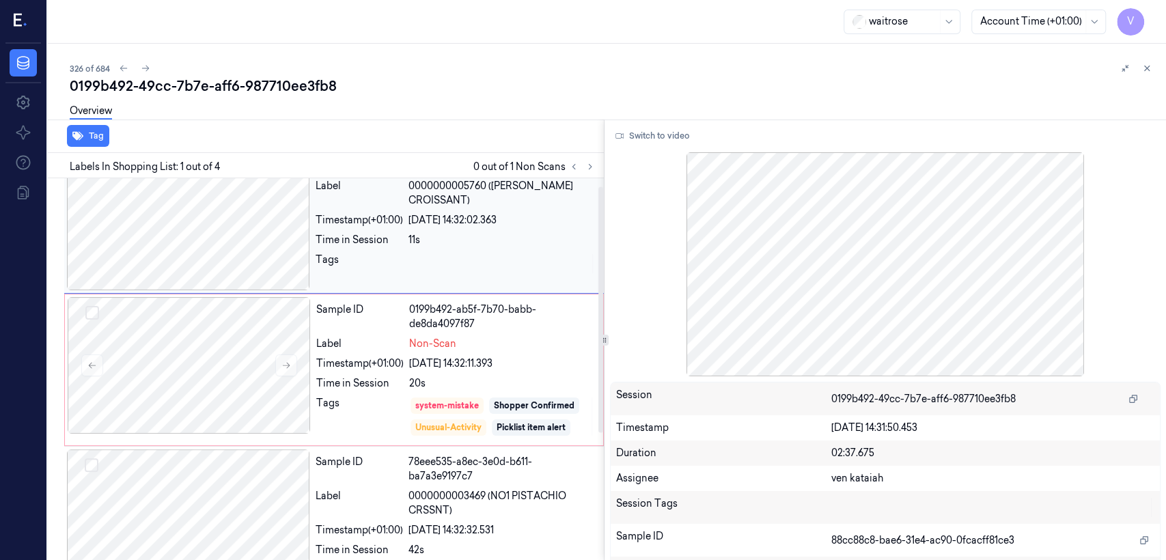
scroll to position [0, 0]
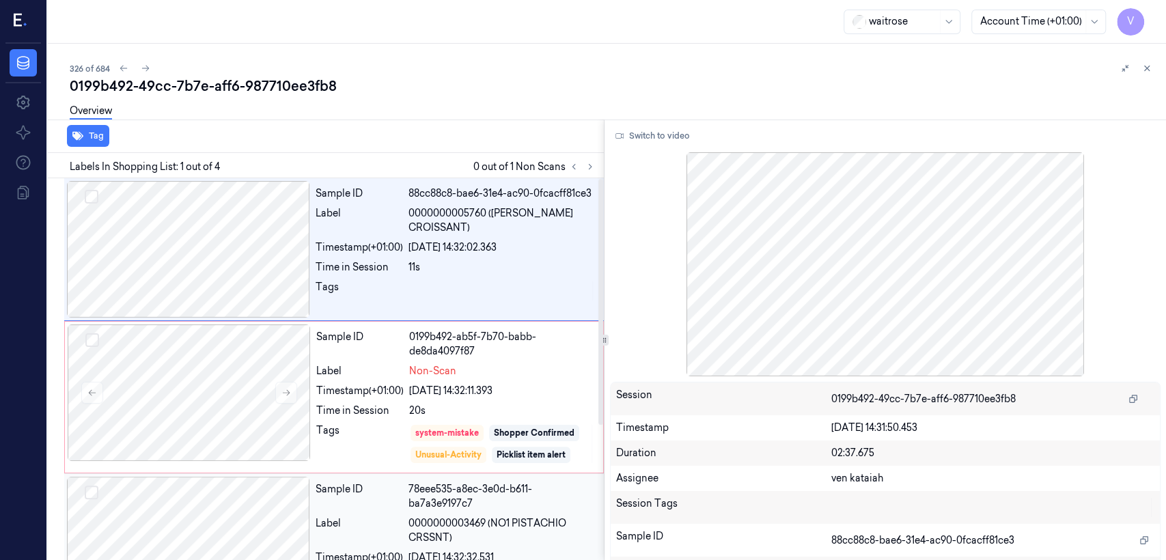
click at [464, 490] on div "78eee535-a8ec-3e0d-b611-ba7a3e9197c7" at bounding box center [502, 496] width 187 height 29
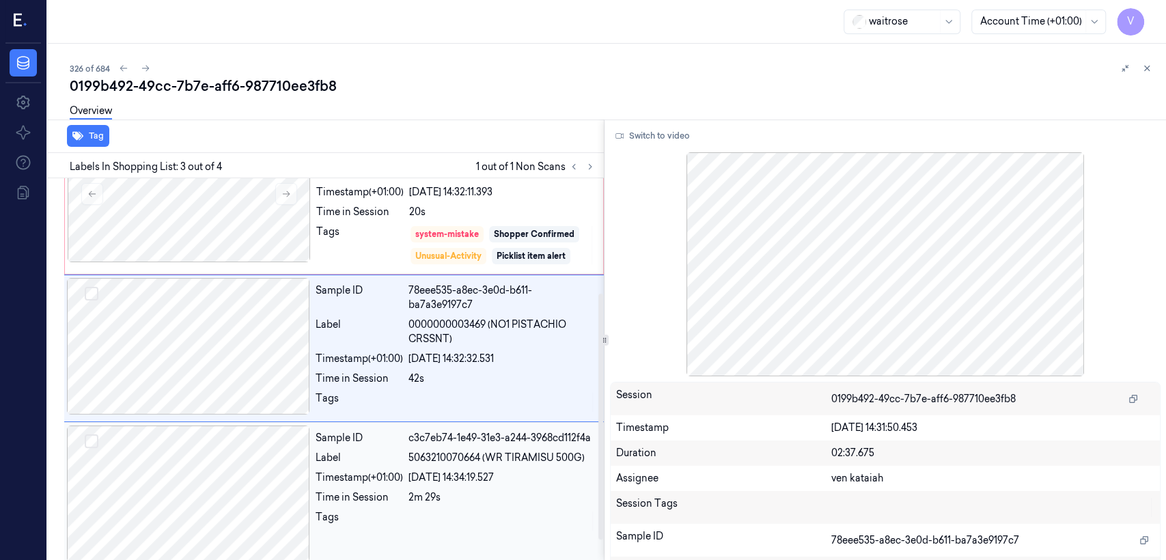
scroll to position [208, 0]
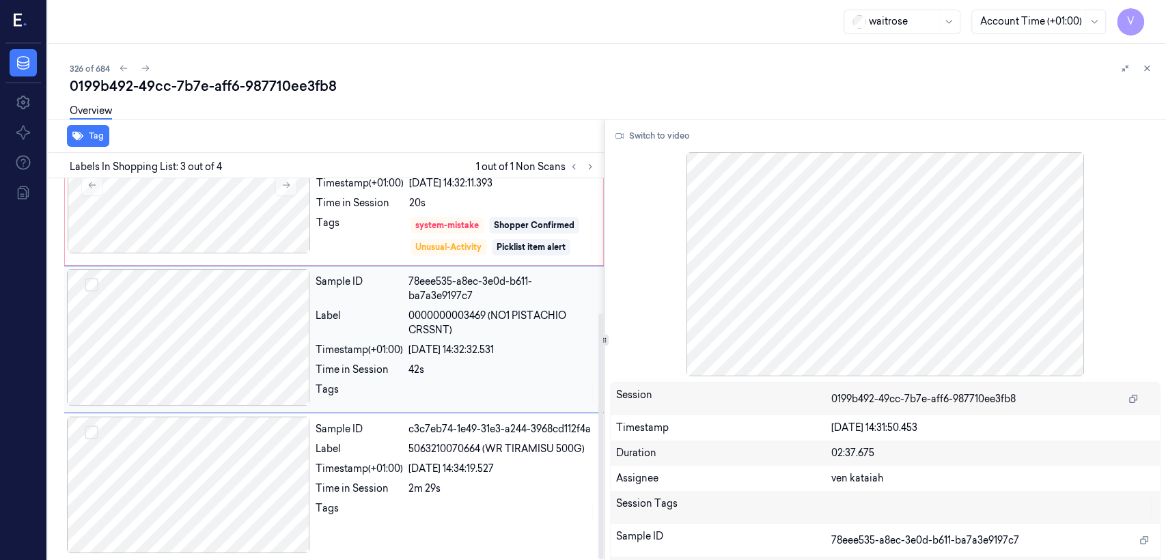
click at [382, 353] on div "Timestamp (+01:00)" at bounding box center [359, 350] width 87 height 14
click at [379, 452] on div "Label" at bounding box center [359, 449] width 87 height 14
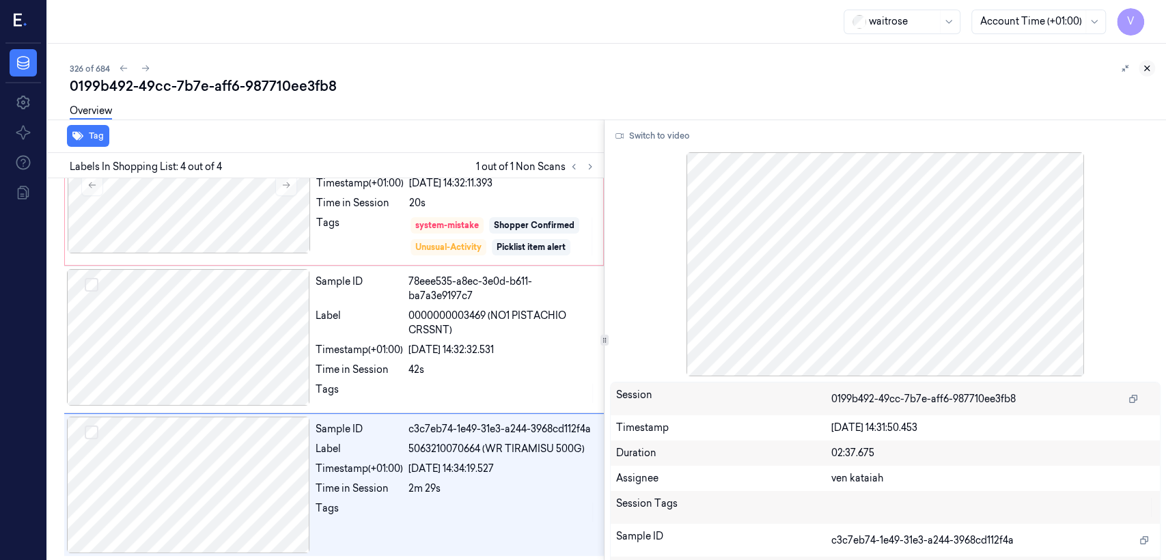
click at [1142, 64] on icon at bounding box center [1147, 69] width 10 height 10
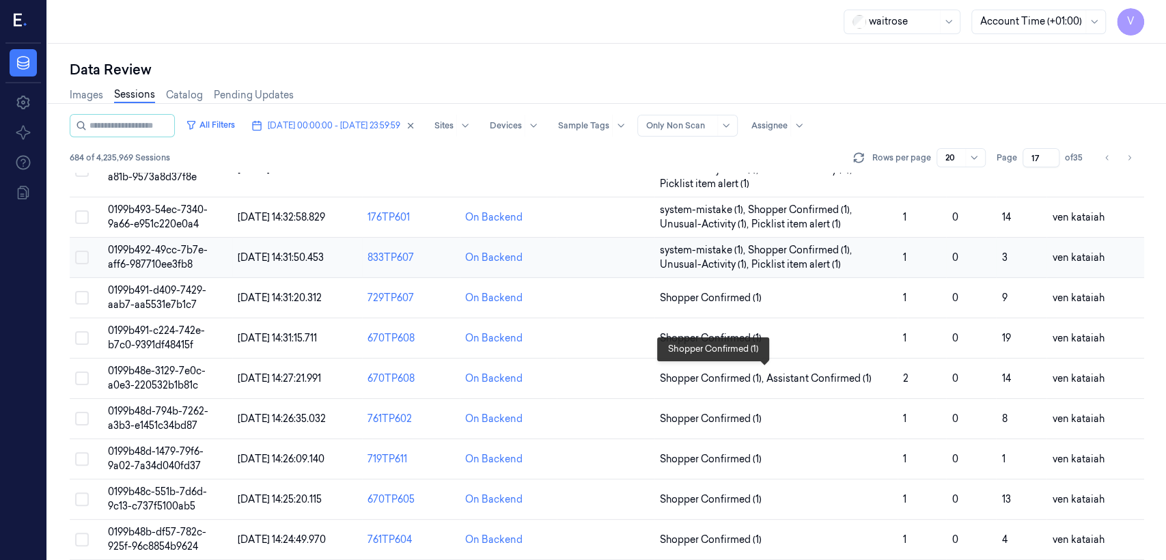
scroll to position [223, 0]
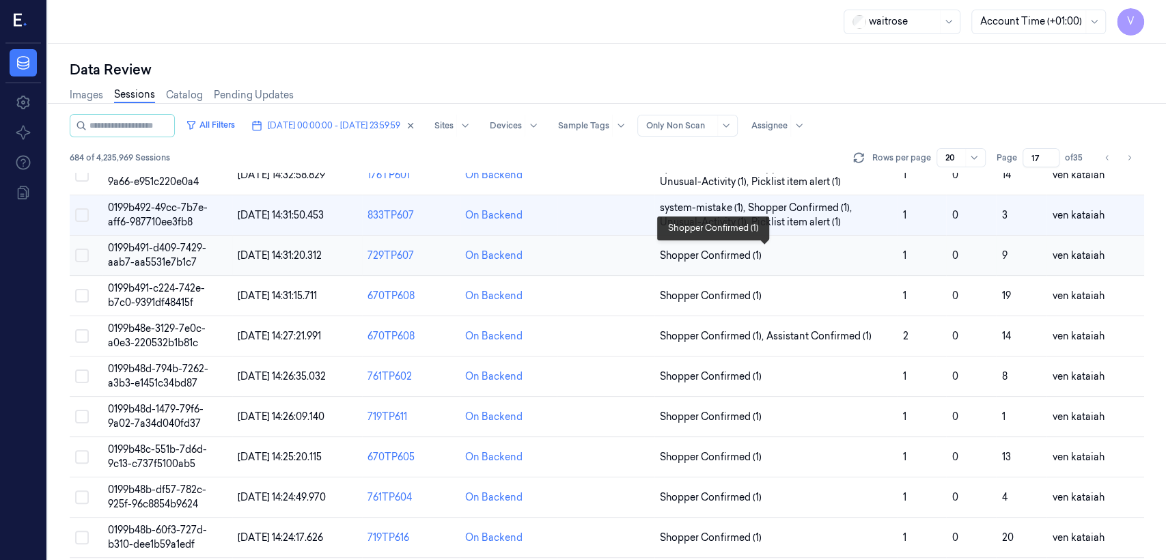
click at [762, 259] on span "Shopper Confirmed (1)" at bounding box center [776, 256] width 232 height 14
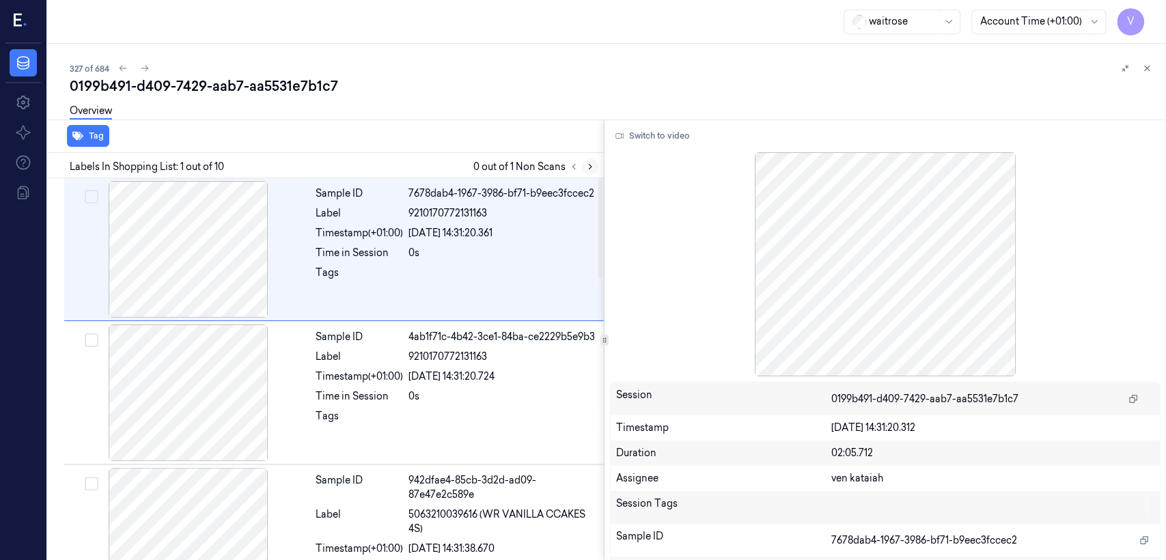
click at [594, 165] on icon at bounding box center [591, 167] width 10 height 10
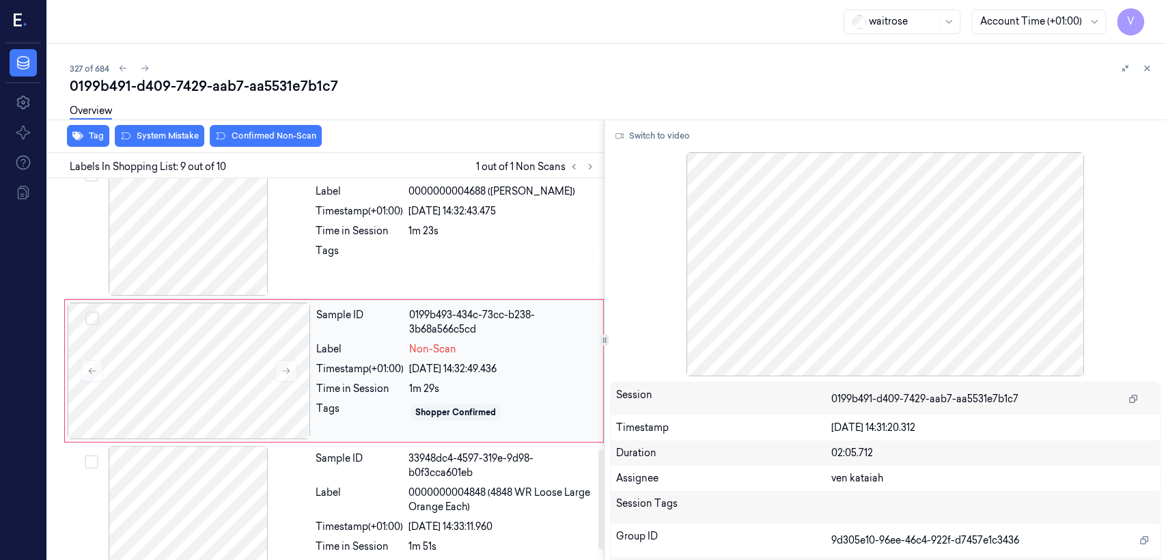
scroll to position [1039, 0]
click at [289, 369] on icon at bounding box center [287, 371] width 8 height 6
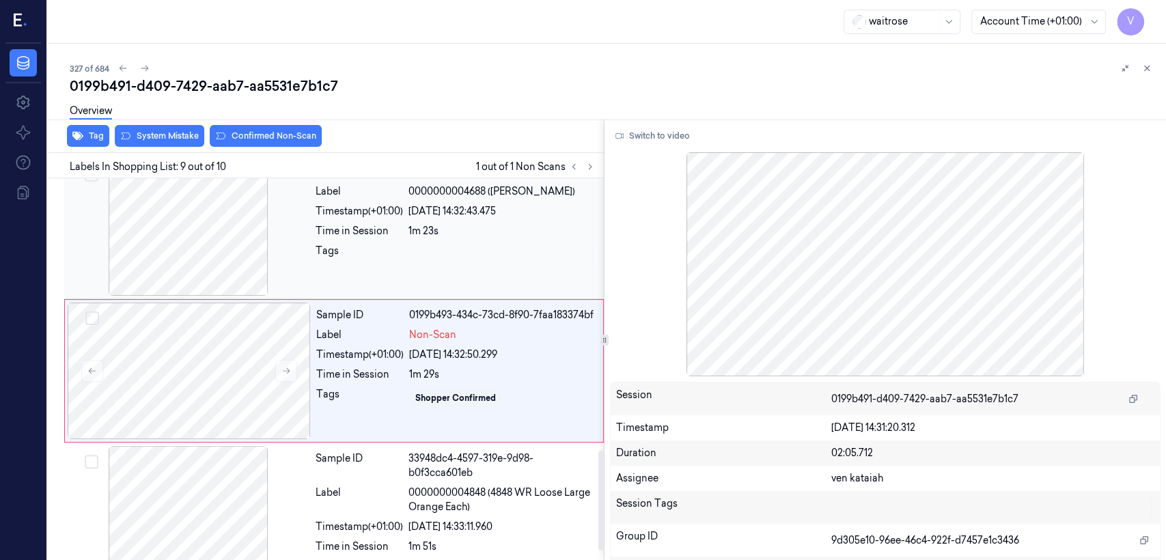
click at [366, 246] on div "Tags" at bounding box center [359, 255] width 87 height 22
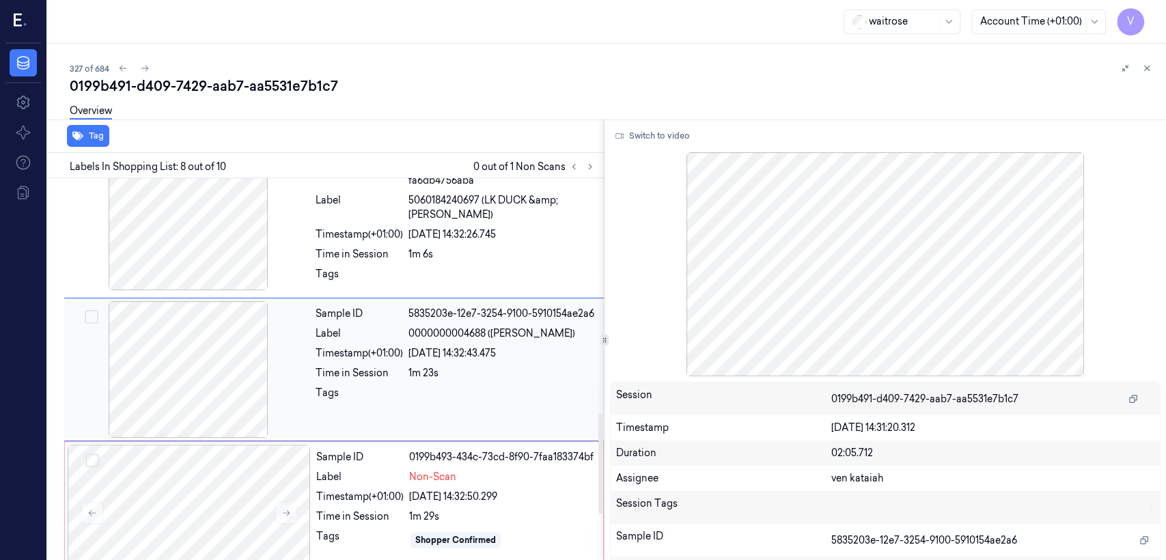
scroll to position [896, 0]
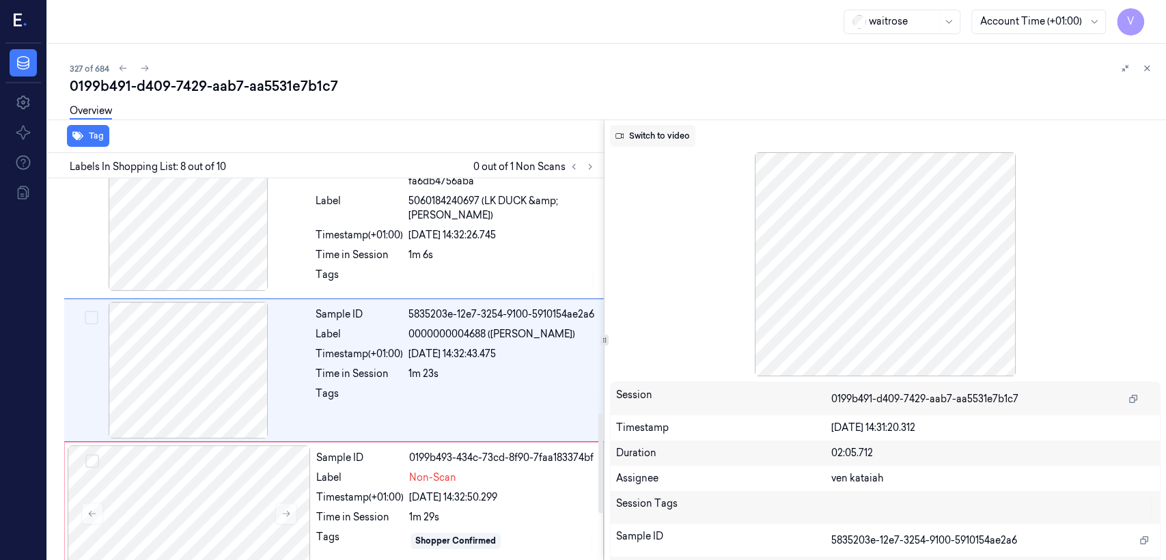
click at [667, 135] on button "Switch to video" at bounding box center [652, 136] width 85 height 22
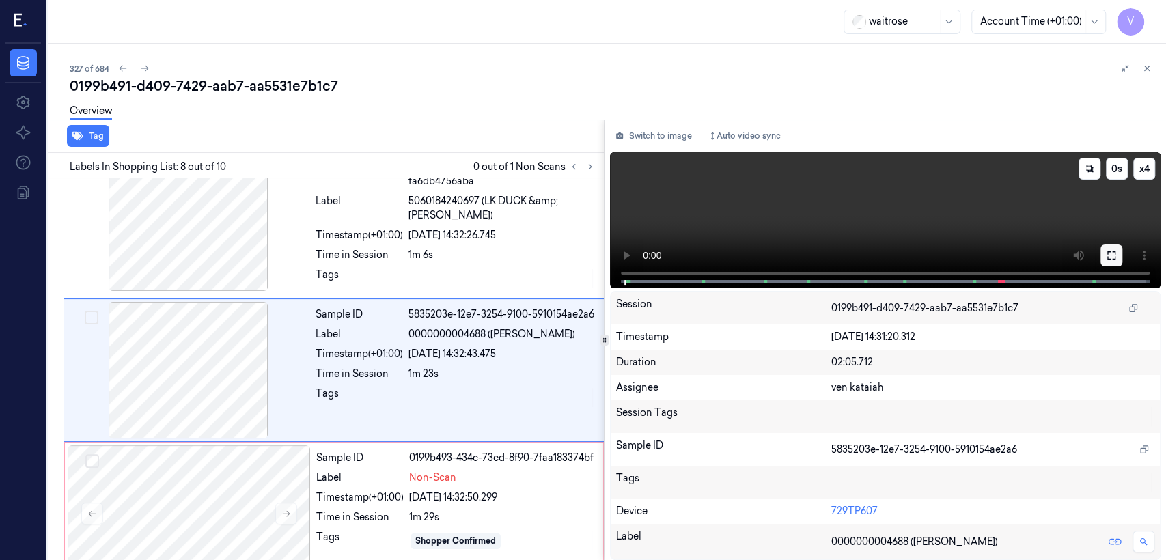
click at [1114, 260] on icon at bounding box center [1111, 255] width 11 height 11
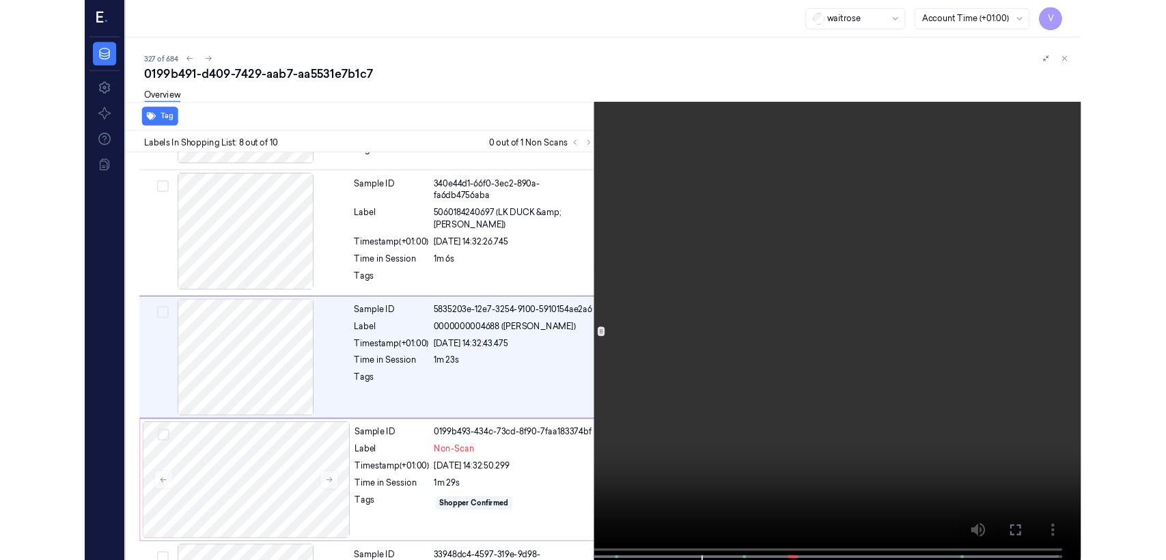
scroll to position [847, 0]
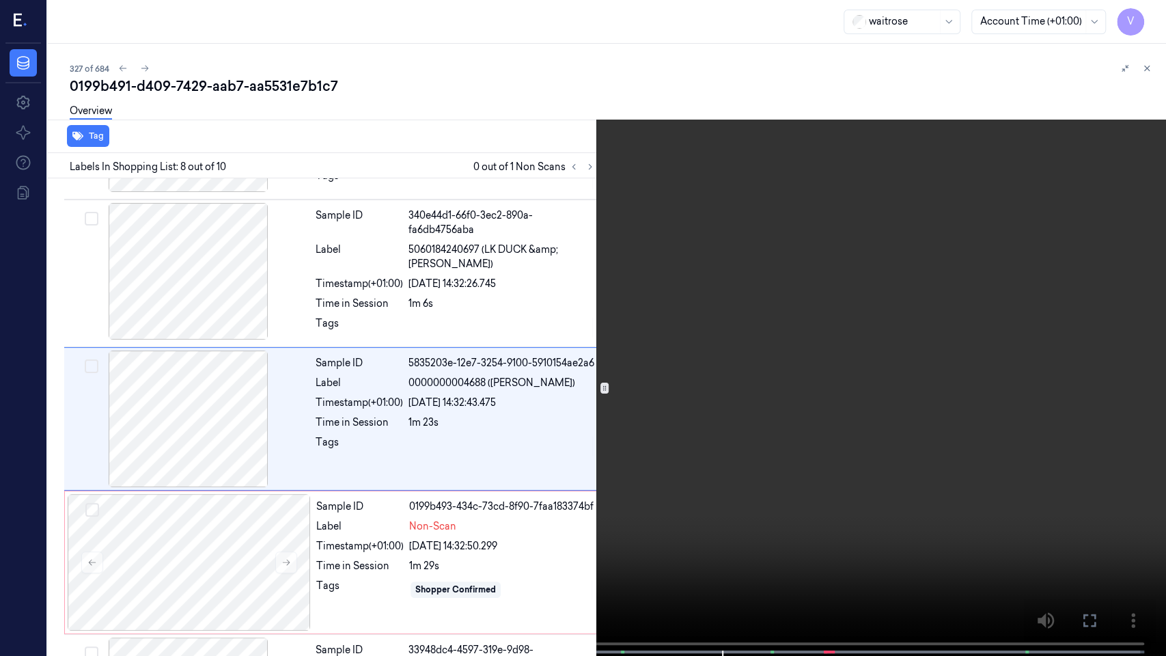
click at [1147, 25] on button "x 4" at bounding box center [1150, 16] width 22 height 22
click at [1147, 25] on button "x 1" at bounding box center [1150, 16] width 22 height 22
click at [0, 0] on button at bounding box center [0, 0] width 0 height 0
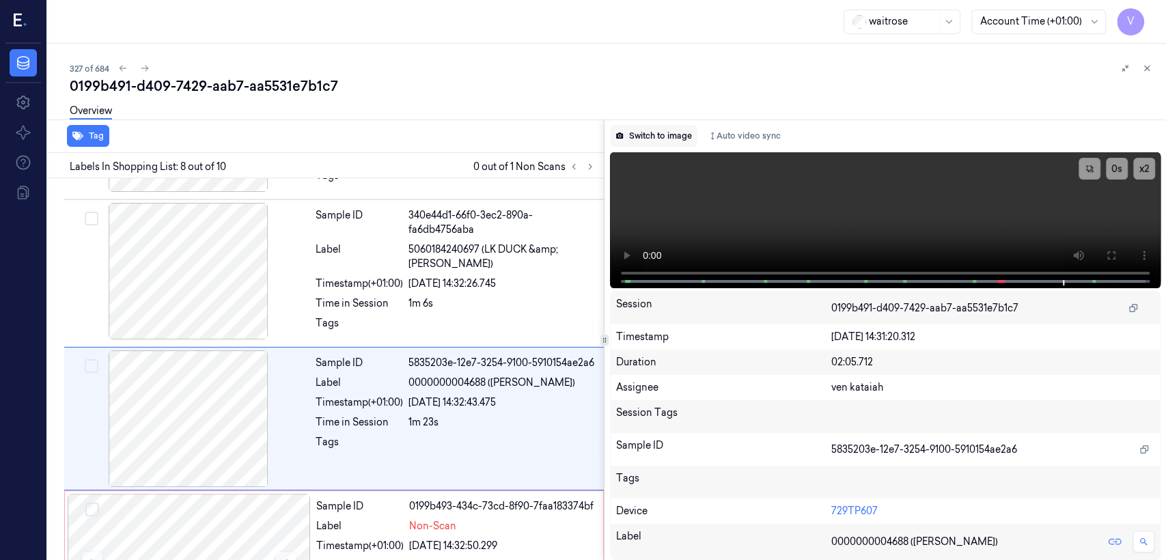
click at [675, 136] on button "Switch to image" at bounding box center [653, 136] width 87 height 22
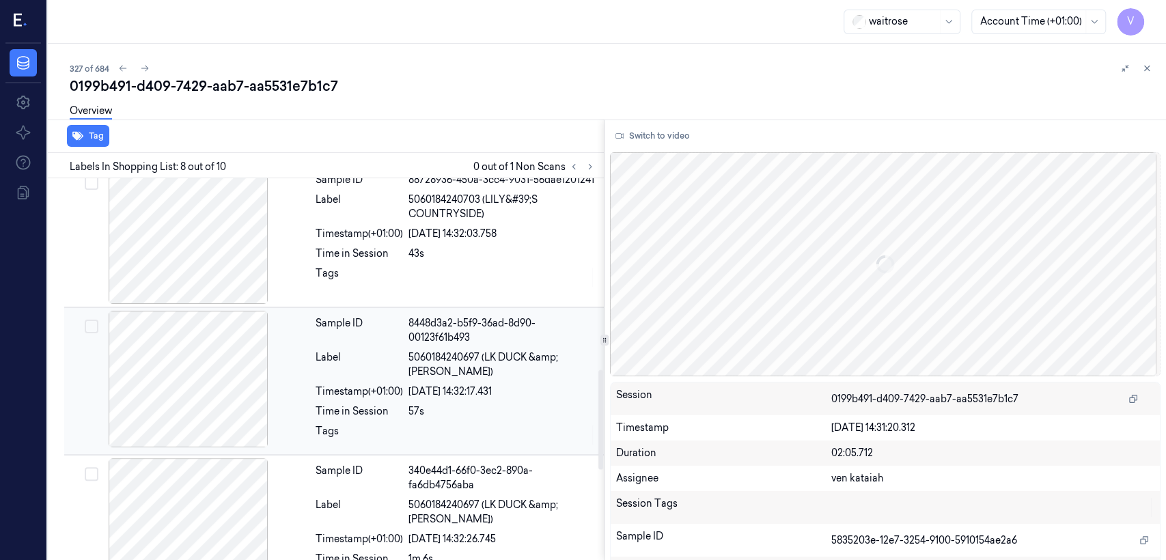
scroll to position [896, 0]
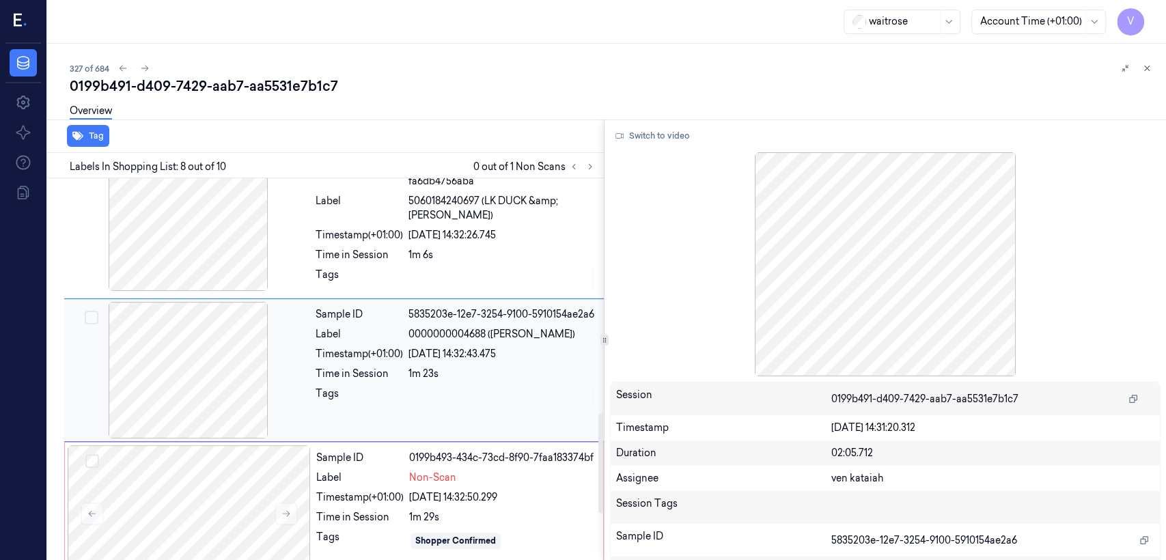
click at [474, 409] on div "Sample ID 5835203e-12e7-3254-9100-5910154ae2a6 Label 0000000004688 ([PERSON_NAM…" at bounding box center [455, 370] width 291 height 137
click at [450, 493] on div "[DATE] 14:32:50.299" at bounding box center [502, 498] width 186 height 14
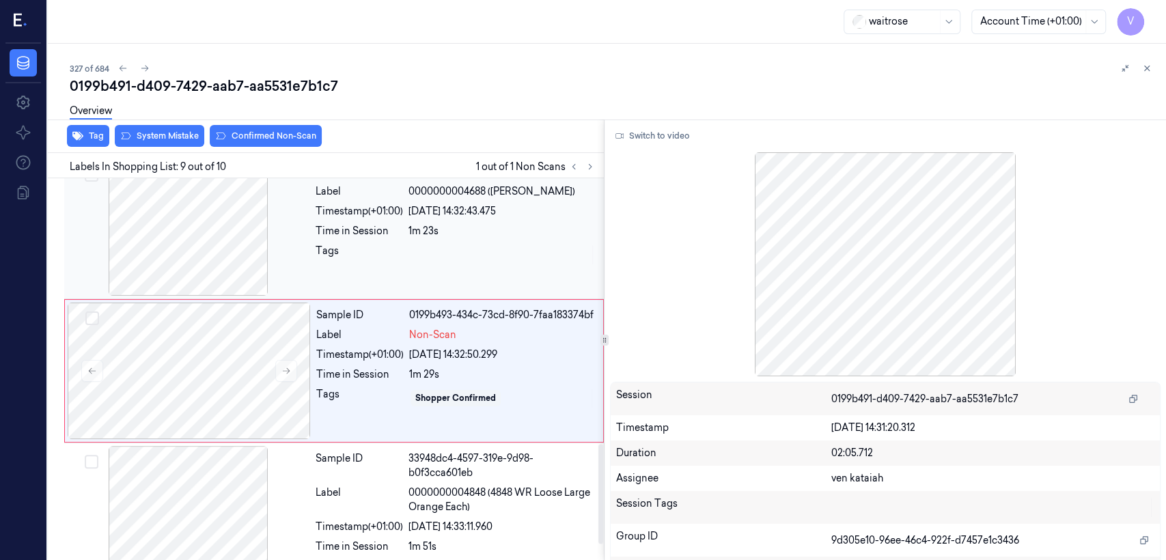
scroll to position [1039, 0]
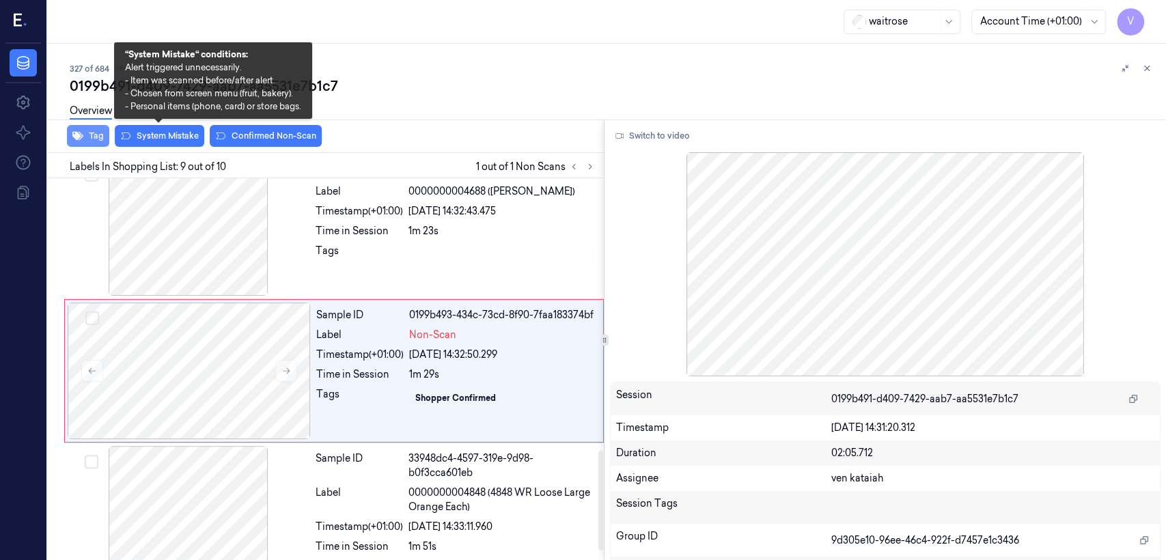
drag, startPoint x: 167, startPoint y: 132, endPoint x: 107, endPoint y: 139, distance: 61.3
click at [164, 131] on button "System Mistake" at bounding box center [160, 136] width 90 height 22
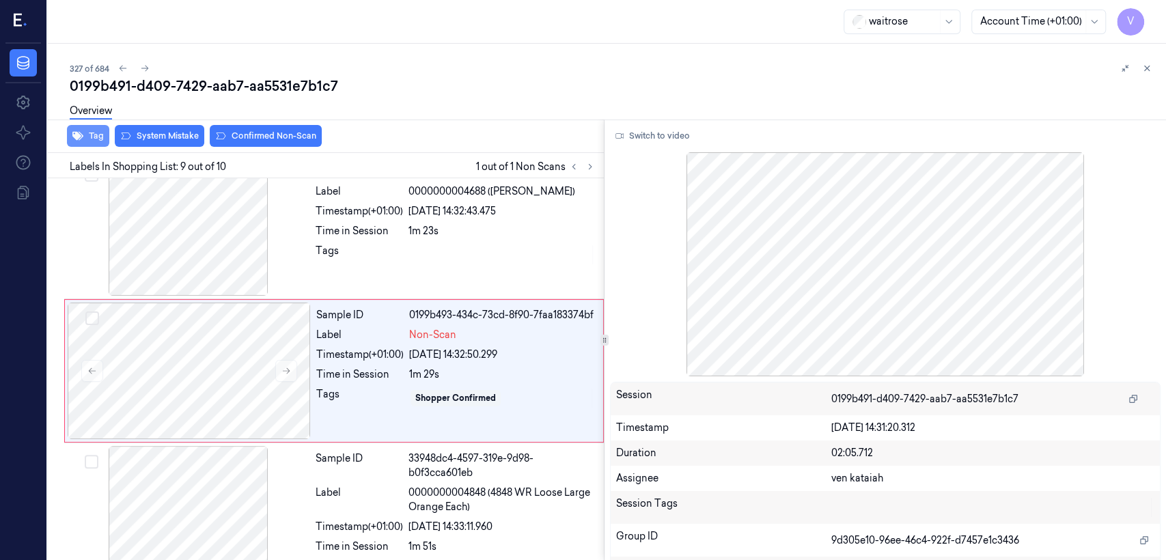
click at [95, 135] on button "Tag" at bounding box center [88, 136] width 42 height 22
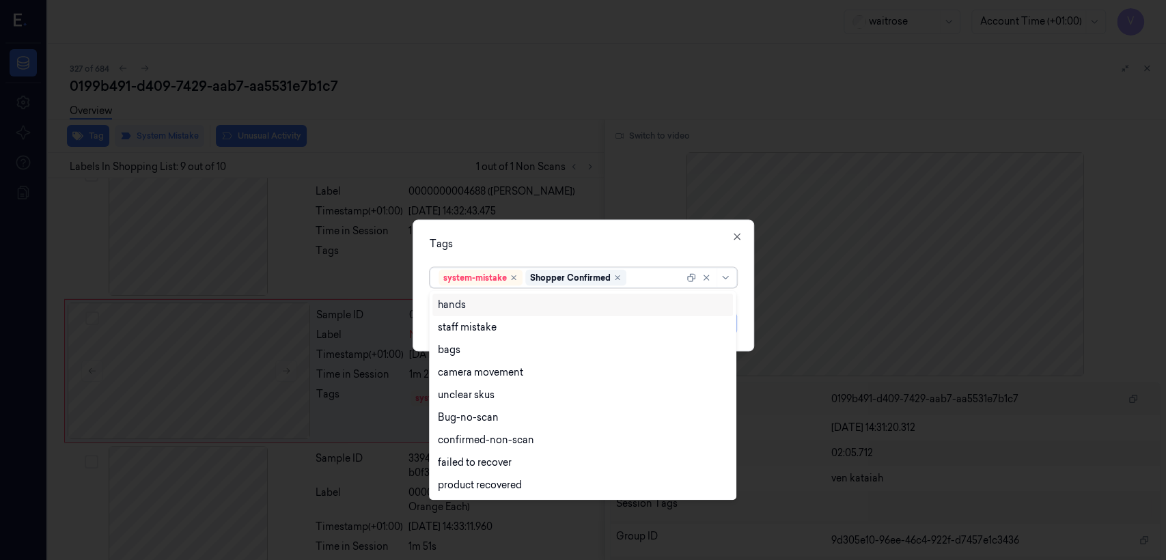
click at [646, 281] on div at bounding box center [656, 278] width 55 height 14
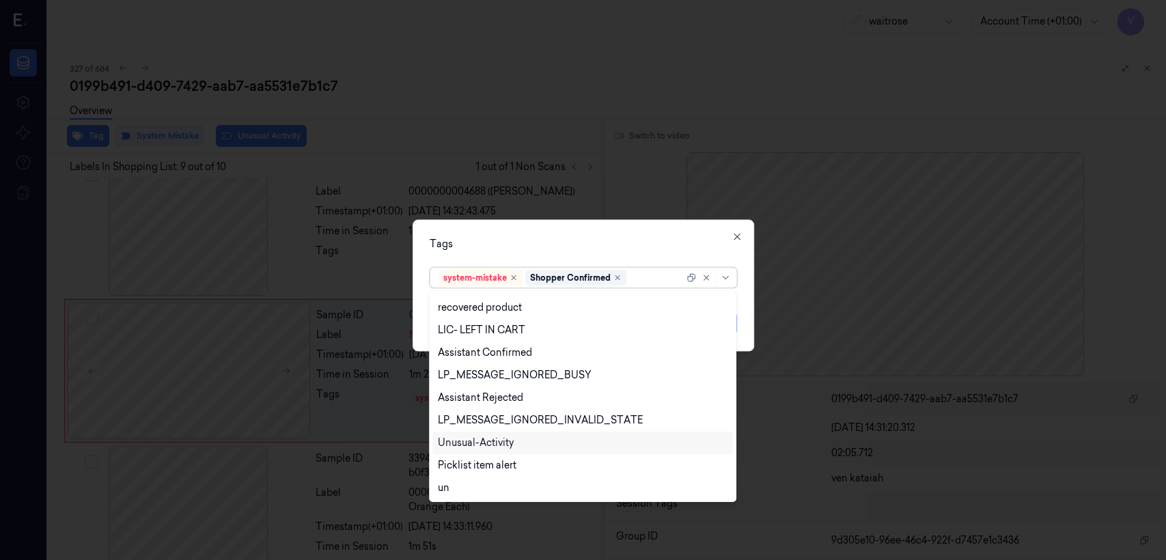
click at [497, 443] on div "Unusual-Activity" at bounding box center [476, 443] width 76 height 14
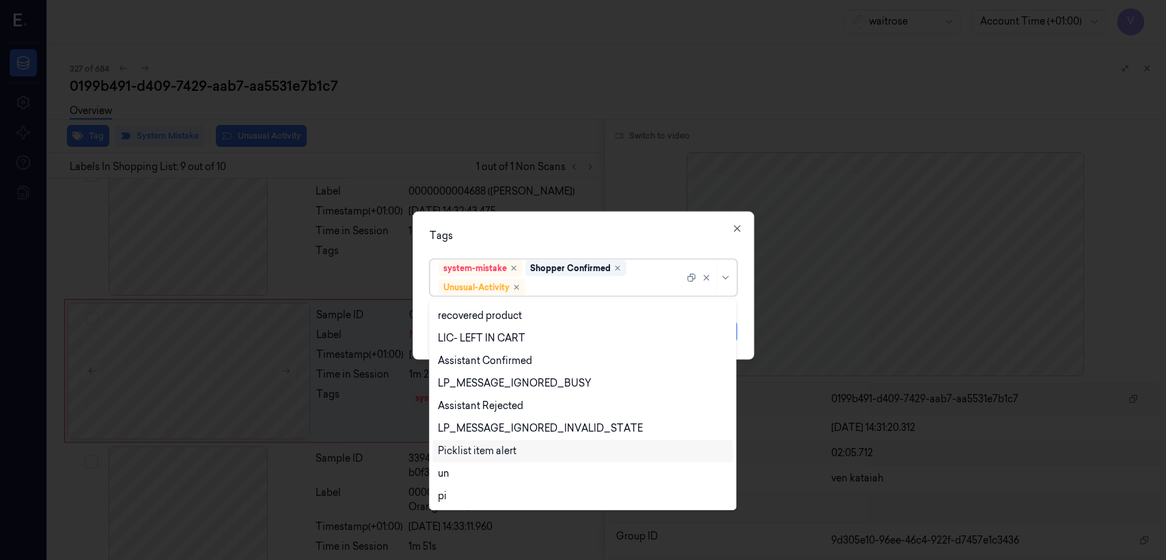
click at [496, 448] on div "Picklist item alert" at bounding box center [477, 451] width 79 height 14
click at [617, 244] on div "Tags option Picklist item alert, selected. 20 results available. Use Up and Dow…" at bounding box center [584, 286] width 342 height 148
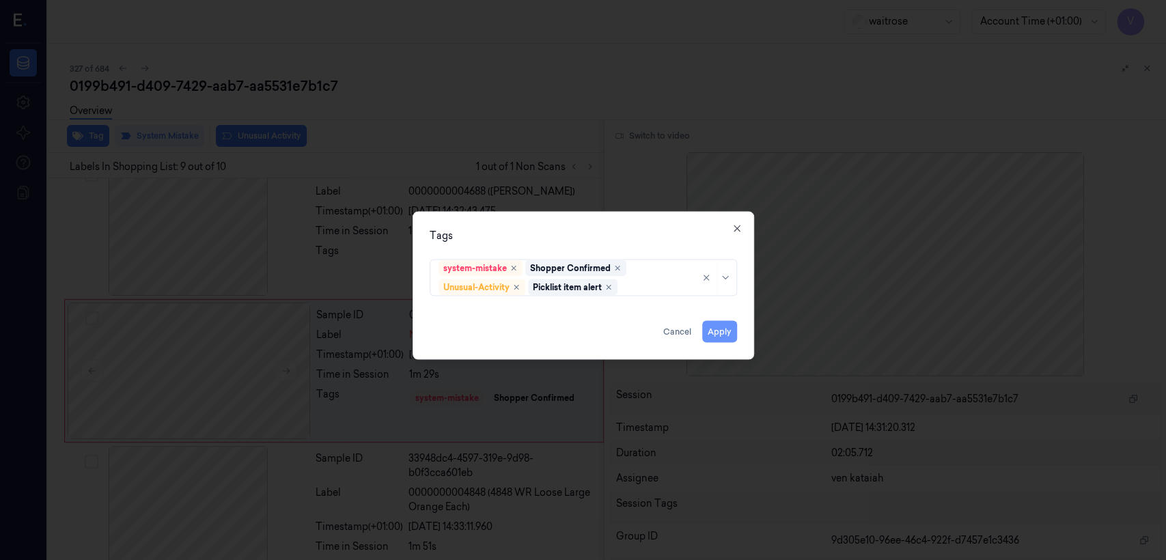
click at [727, 340] on button "Apply" at bounding box center [719, 332] width 35 height 22
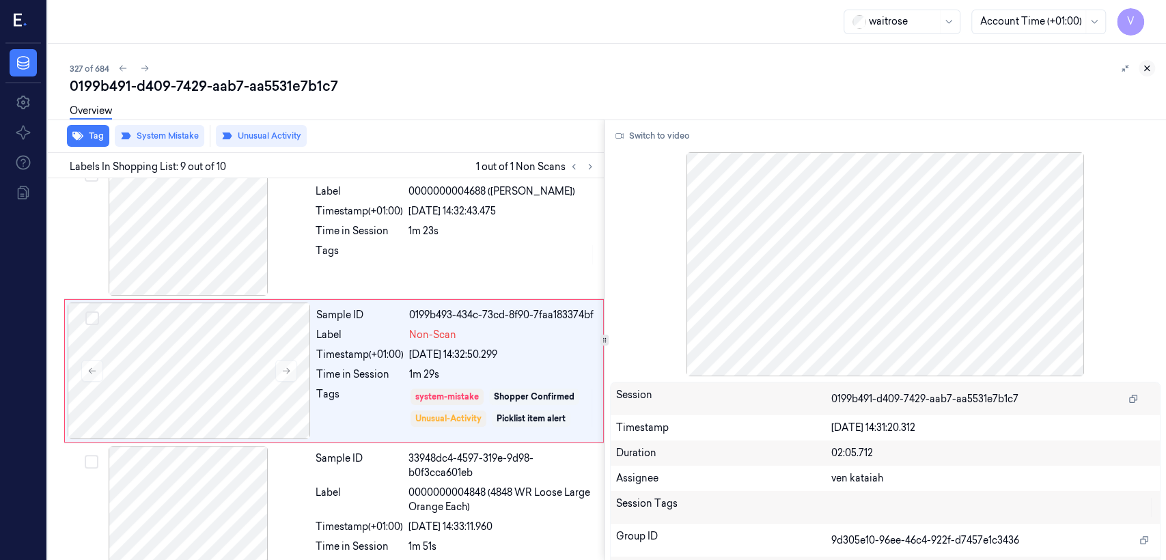
click at [1145, 68] on icon at bounding box center [1147, 69] width 10 height 10
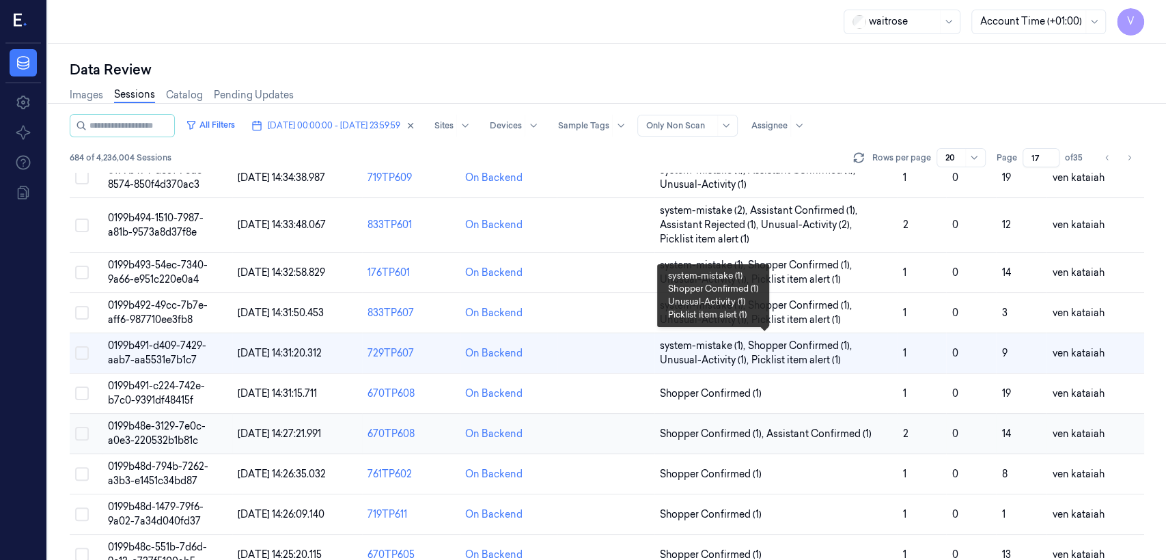
scroll to position [278, 0]
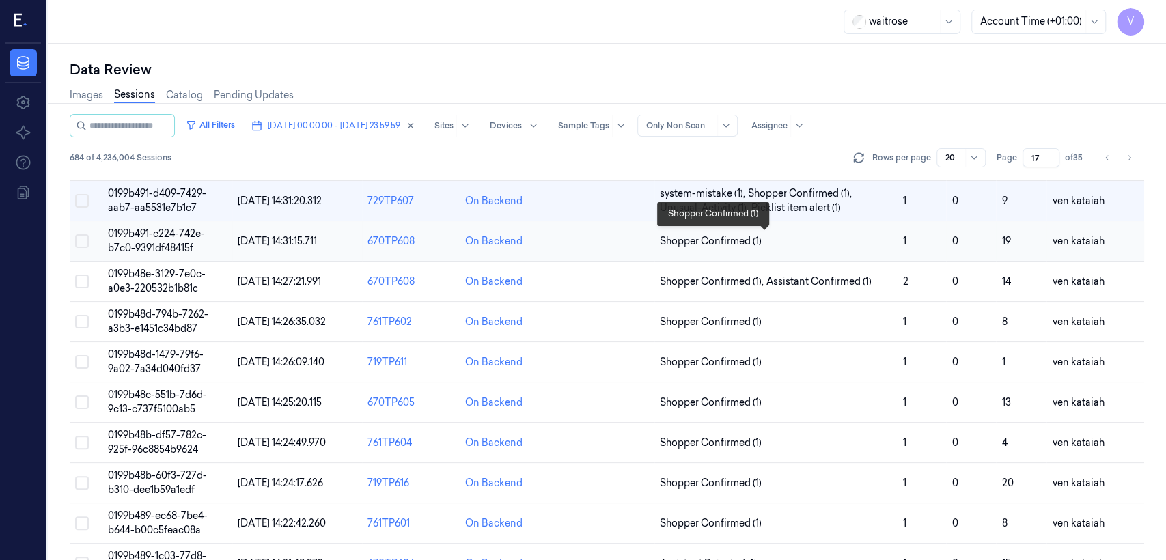
click at [747, 239] on span "Shopper Confirmed (1)" at bounding box center [711, 241] width 102 height 14
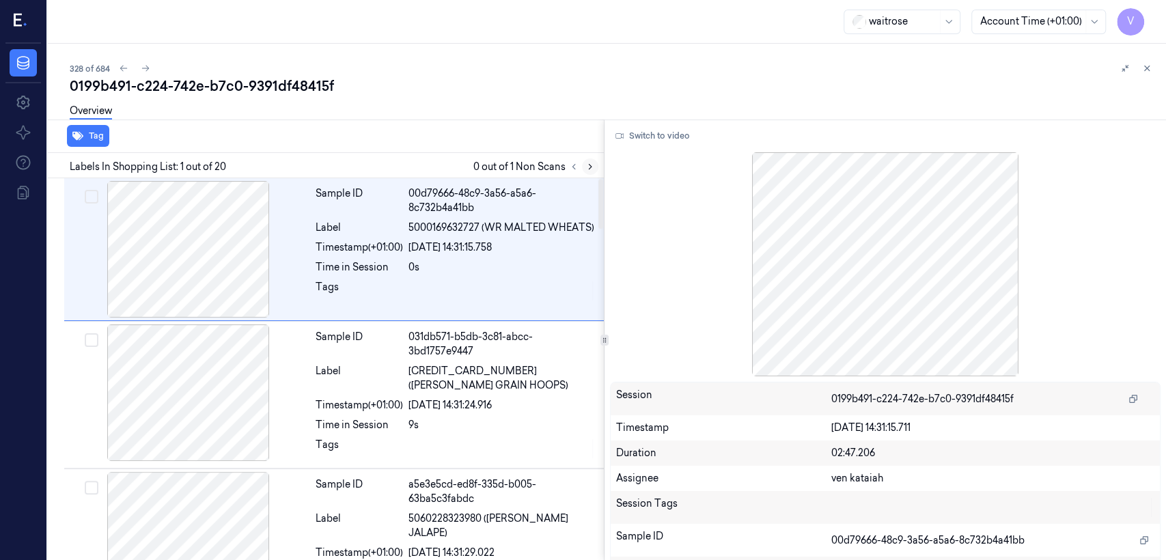
click at [595, 167] on button at bounding box center [590, 167] width 16 height 16
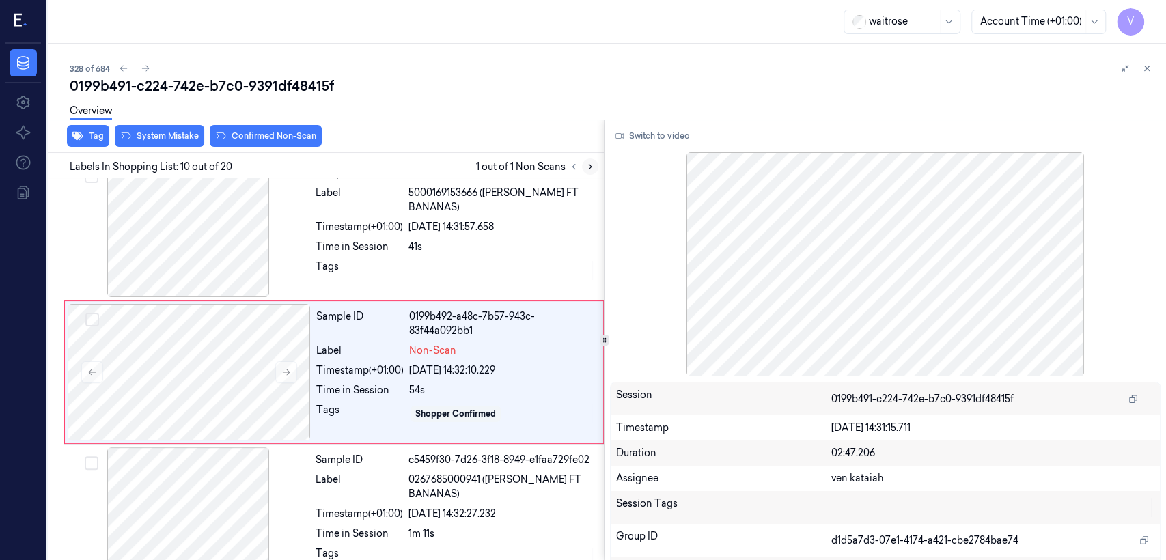
scroll to position [1194, 0]
click at [287, 361] on button at bounding box center [286, 371] width 22 height 22
click at [384, 258] on div "Tags" at bounding box center [359, 269] width 87 height 22
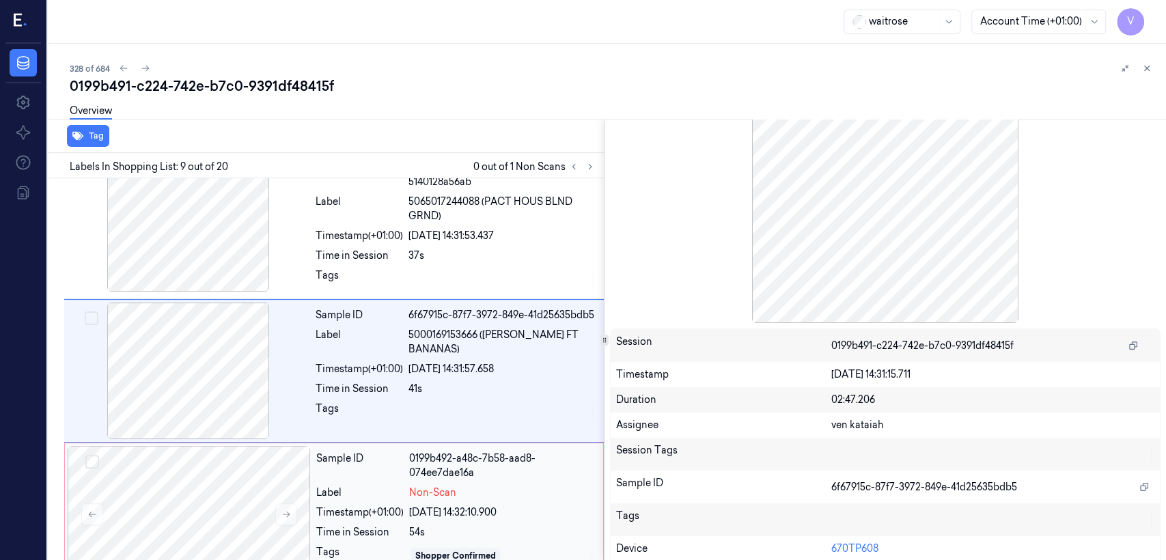
scroll to position [90, 0]
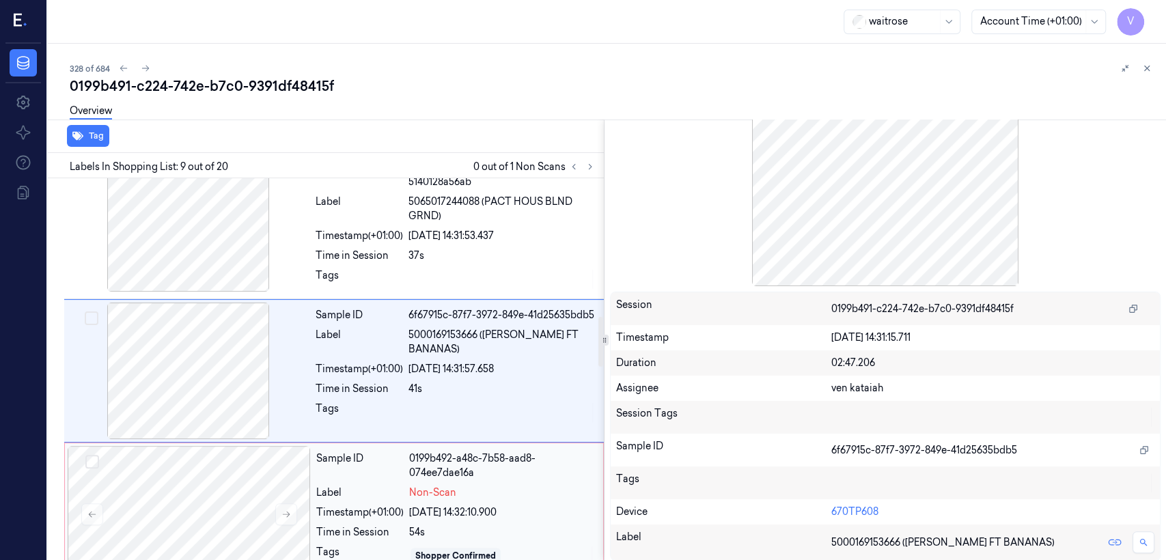
click at [495, 456] on div "0199b492-a48c-7b58-aad8-074ee7dae16a" at bounding box center [502, 466] width 186 height 29
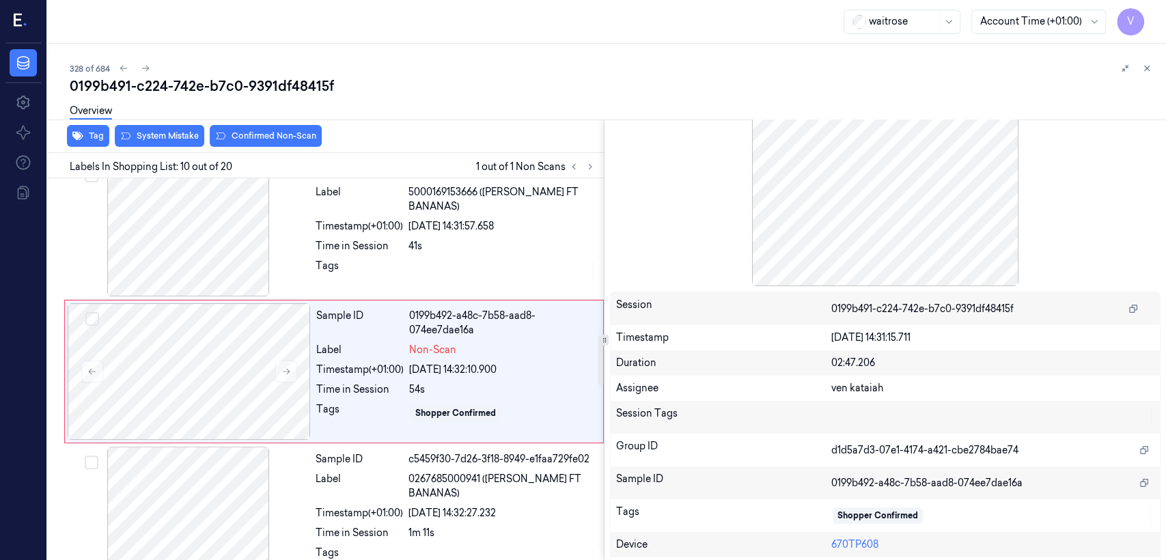
scroll to position [1194, 0]
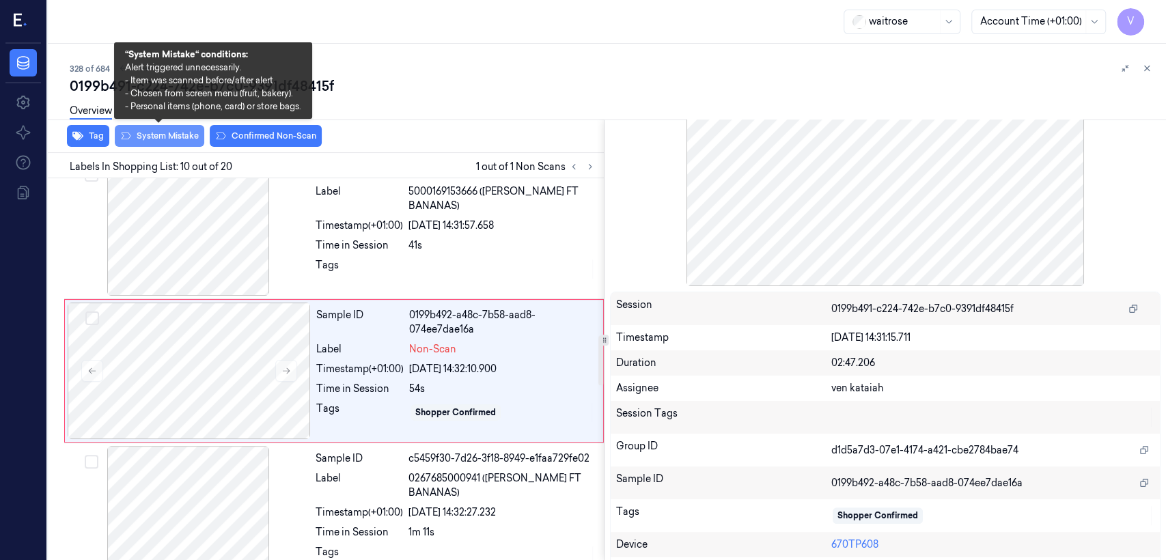
click at [179, 134] on button "System Mistake" at bounding box center [160, 136] width 90 height 22
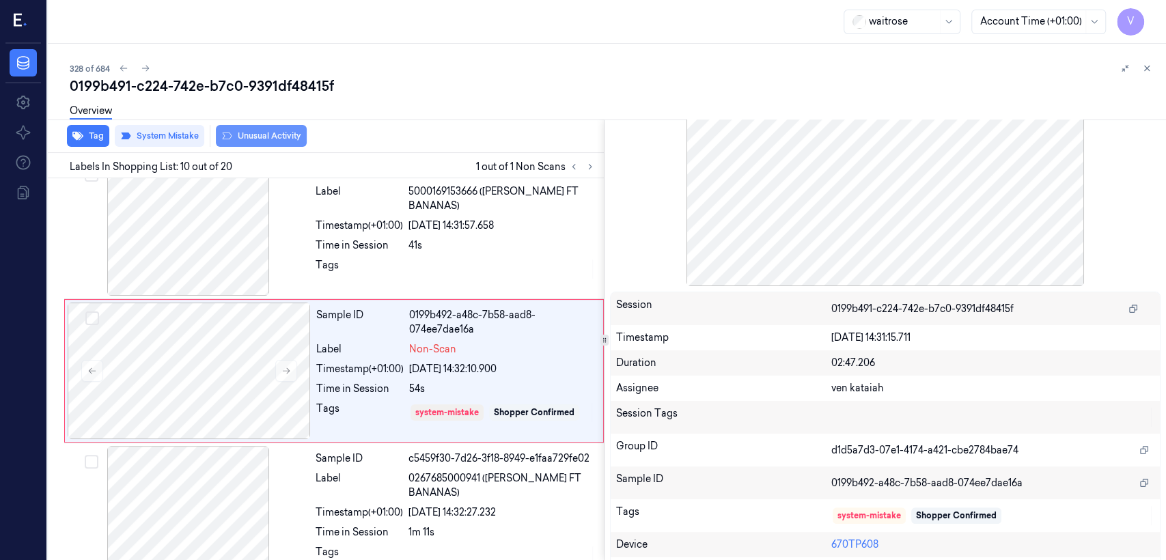
click at [283, 138] on button "Unusual Activity" at bounding box center [261, 136] width 91 height 22
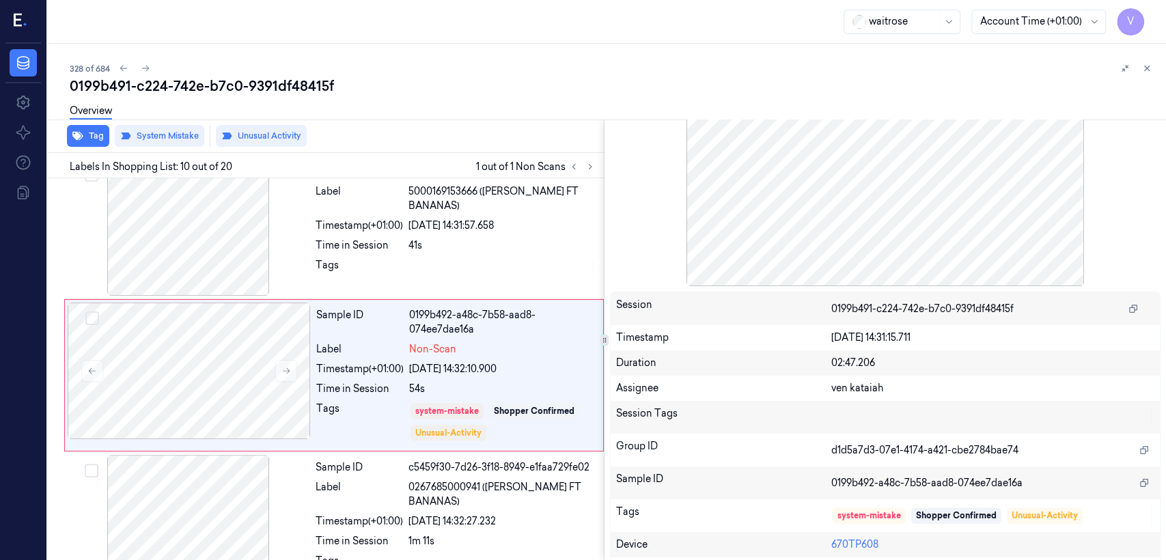
scroll to position [1199, 0]
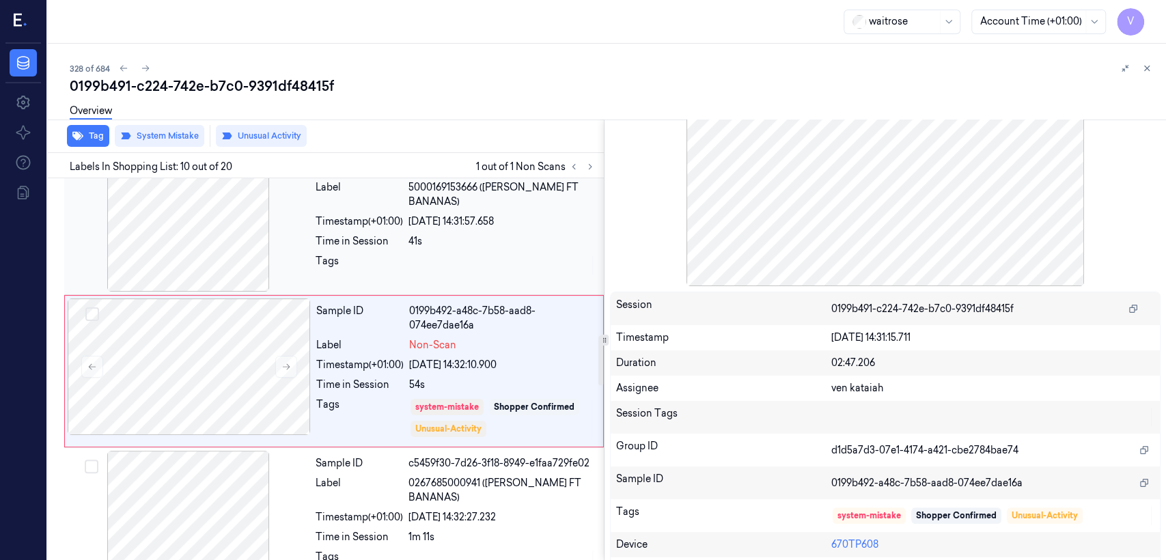
drag, startPoint x: 488, startPoint y: 269, endPoint x: 523, endPoint y: 269, distance: 35.5
click at [488, 269] on div "Sample ID 6f67915c-87f7-3972-849e-41d25635bdb5 Label 5000169153666 ([PERSON_NAM…" at bounding box center [455, 223] width 291 height 137
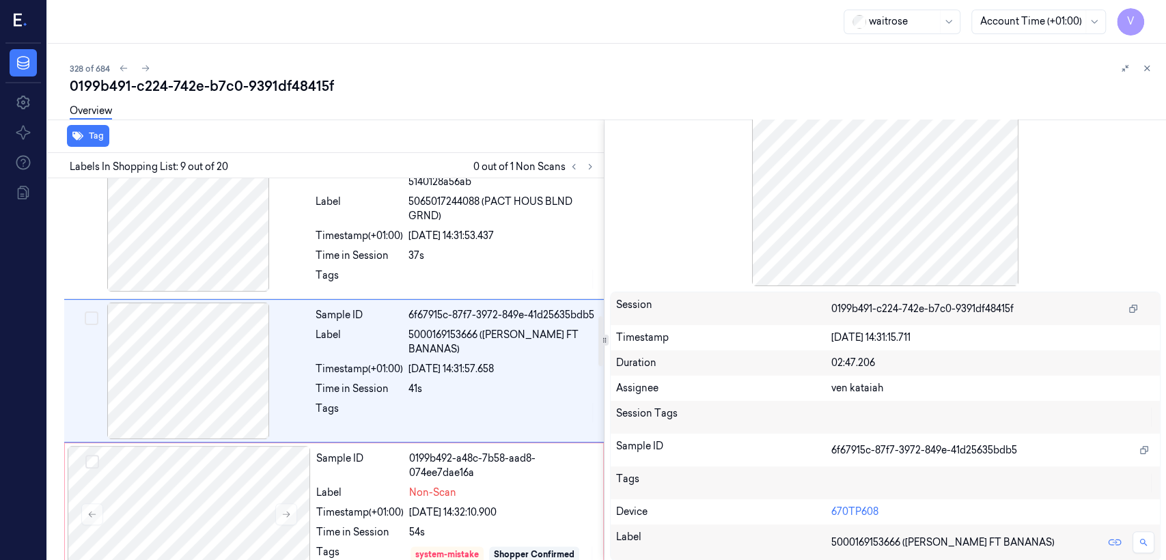
scroll to position [0, 0]
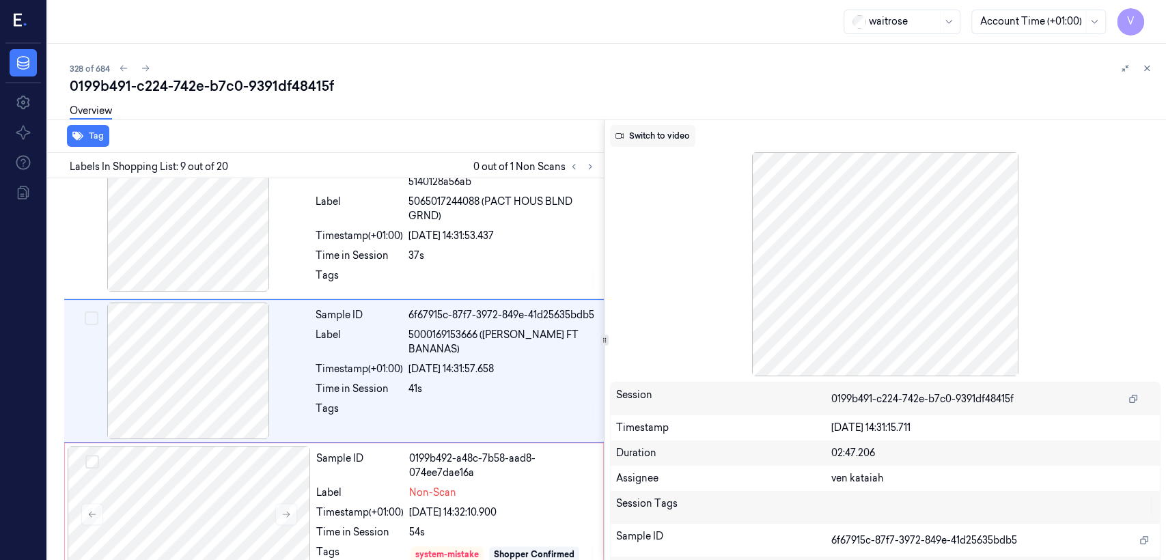
click at [662, 141] on button "Switch to video" at bounding box center [652, 136] width 85 height 22
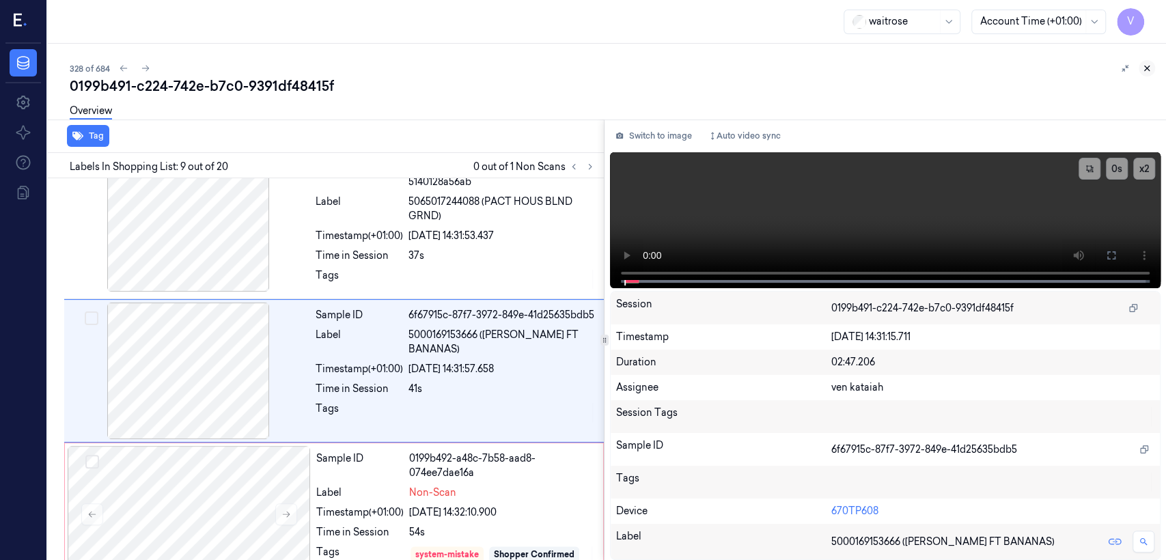
click at [1143, 65] on icon at bounding box center [1147, 69] width 10 height 10
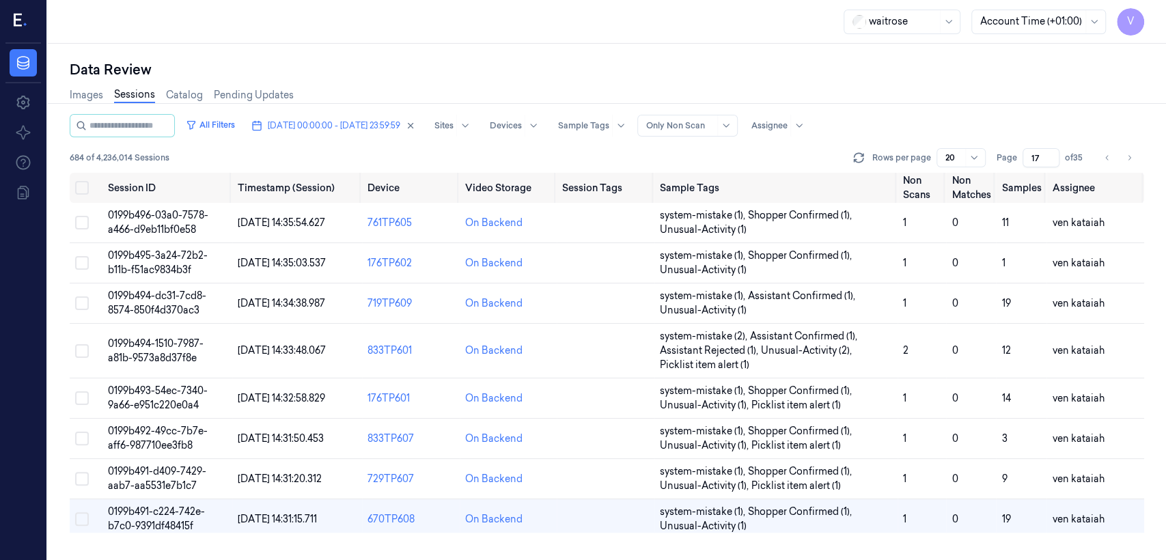
scroll to position [152, 0]
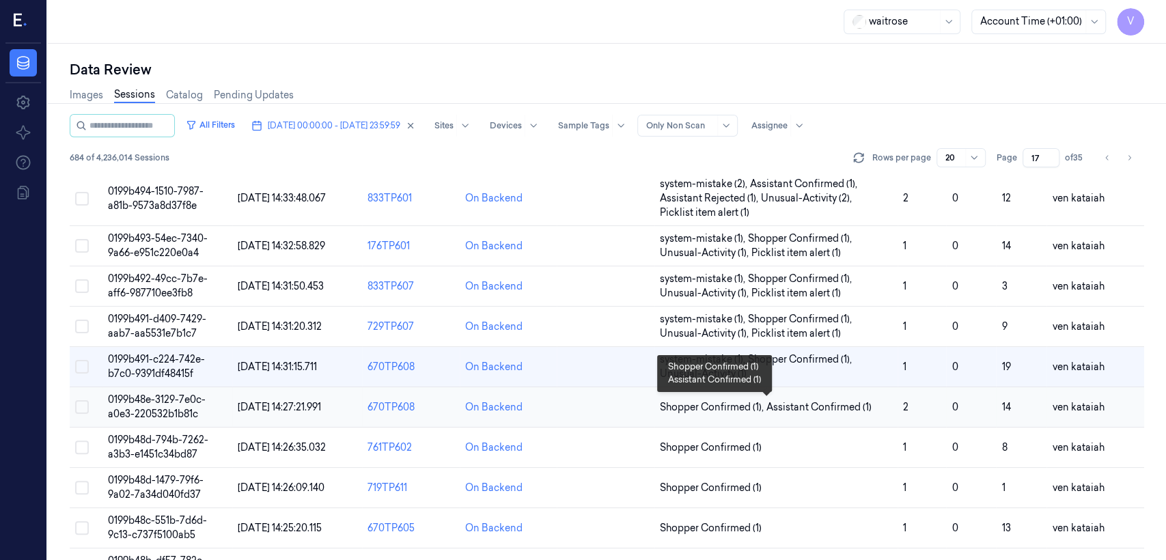
click at [836, 408] on span "Assistant Confirmed (1)" at bounding box center [819, 407] width 105 height 14
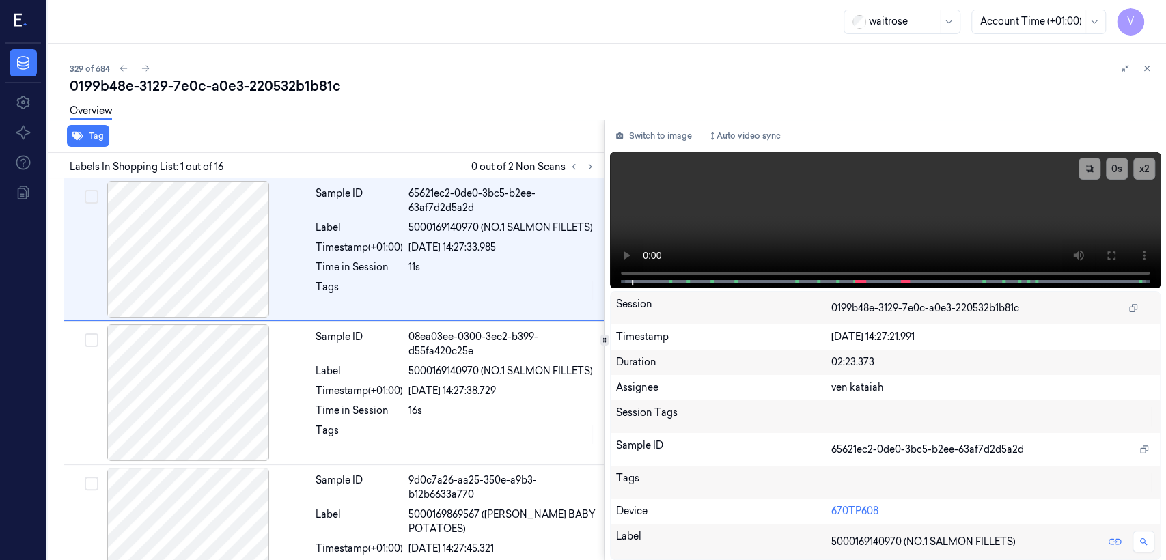
click at [604, 174] on div at bounding box center [604, 340] width 1 height 441
click at [592, 169] on icon at bounding box center [591, 167] width 10 height 10
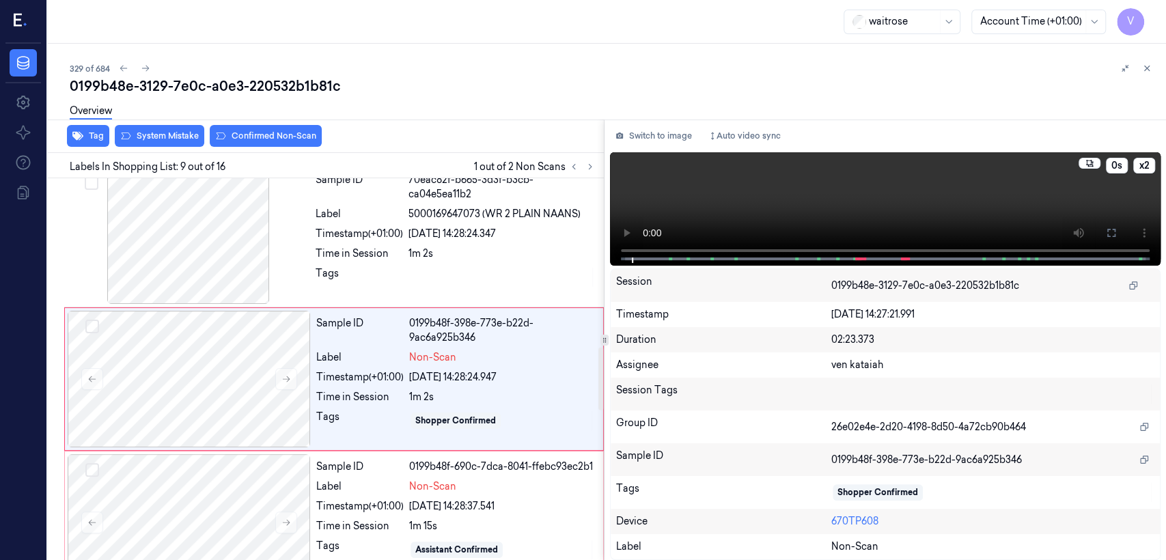
scroll to position [1030, 0]
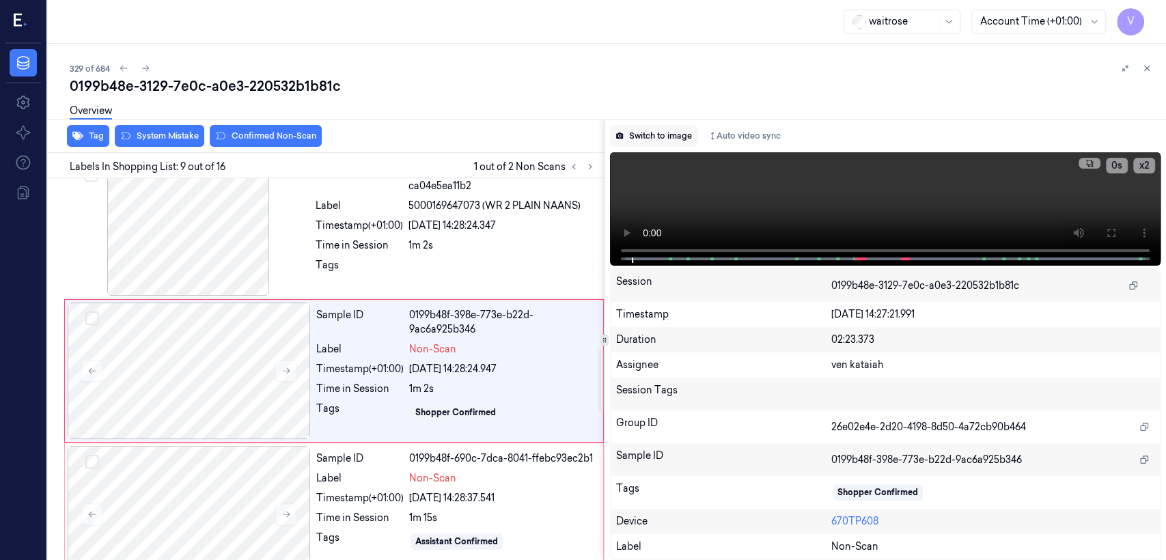
click at [660, 127] on button "Switch to image" at bounding box center [653, 136] width 87 height 22
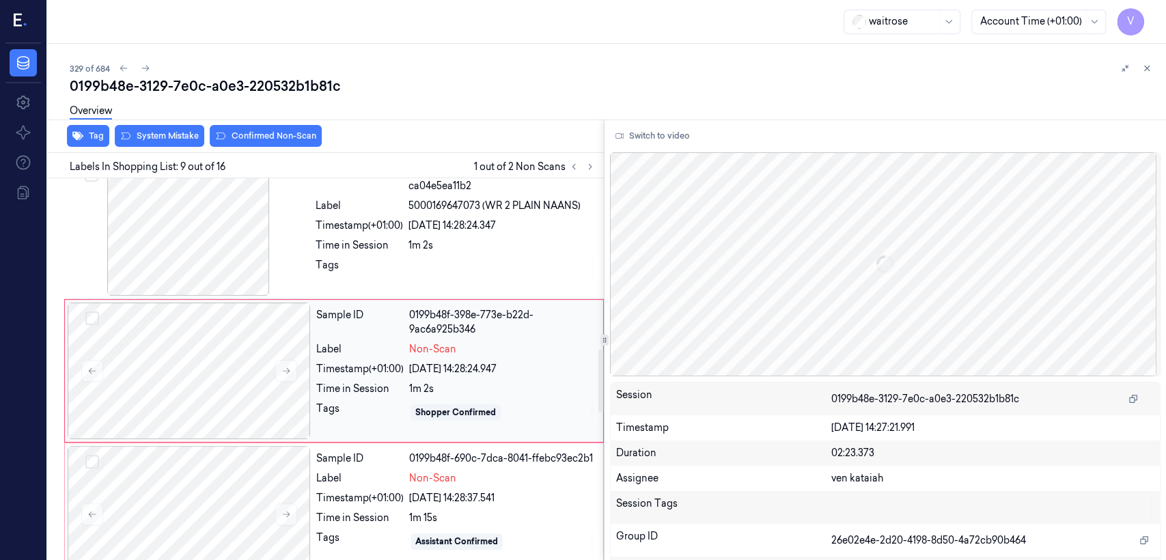
click at [392, 373] on div "Timestamp (+01:00)" at bounding box center [359, 369] width 87 height 14
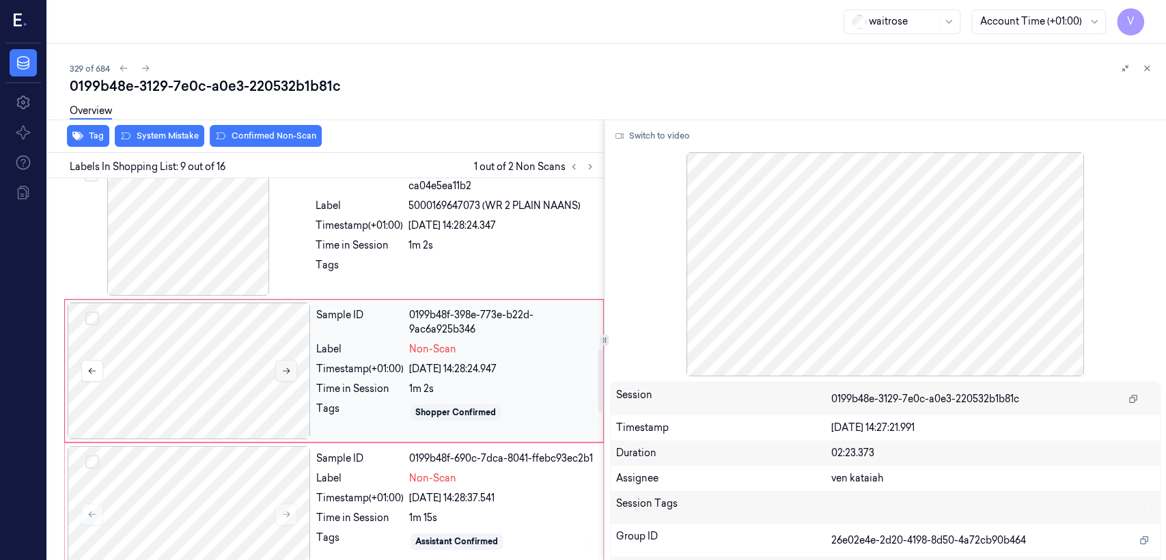
click at [286, 373] on icon at bounding box center [287, 371] width 10 height 10
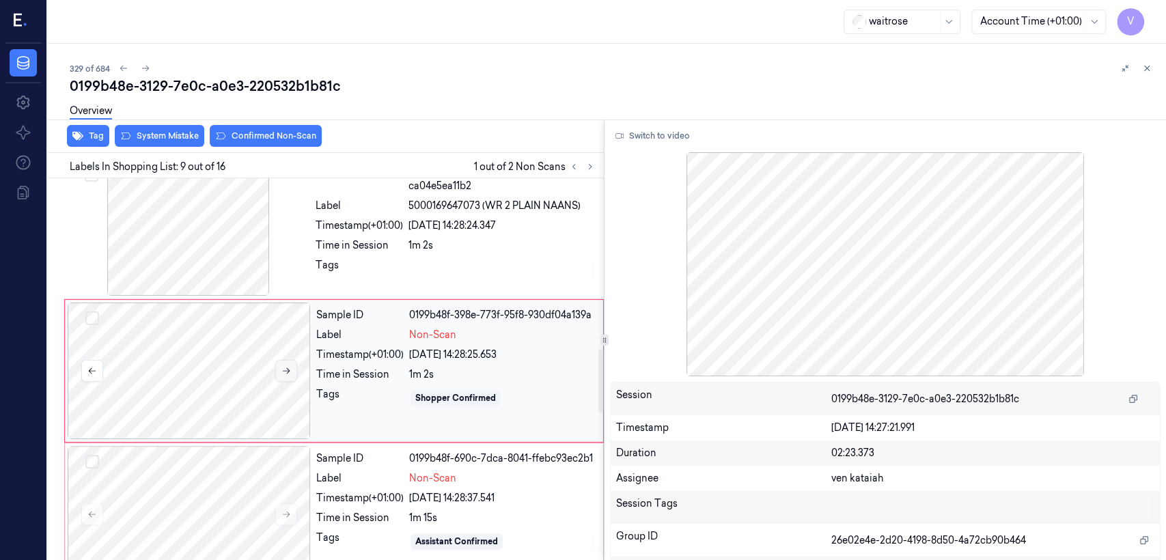
click at [286, 373] on icon at bounding box center [287, 371] width 10 height 10
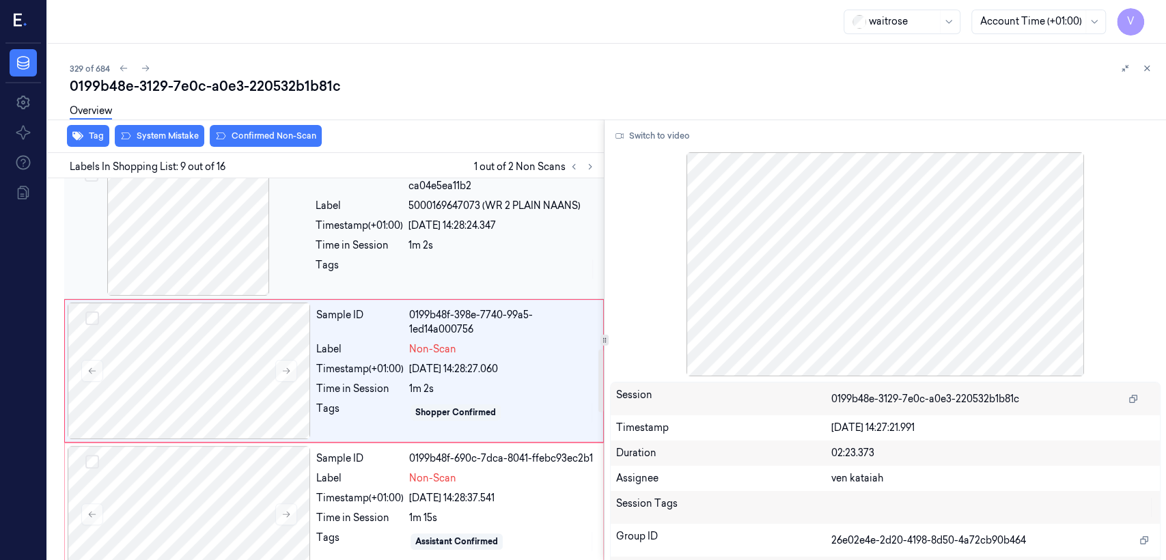
click at [323, 275] on div "Tags" at bounding box center [359, 269] width 87 height 22
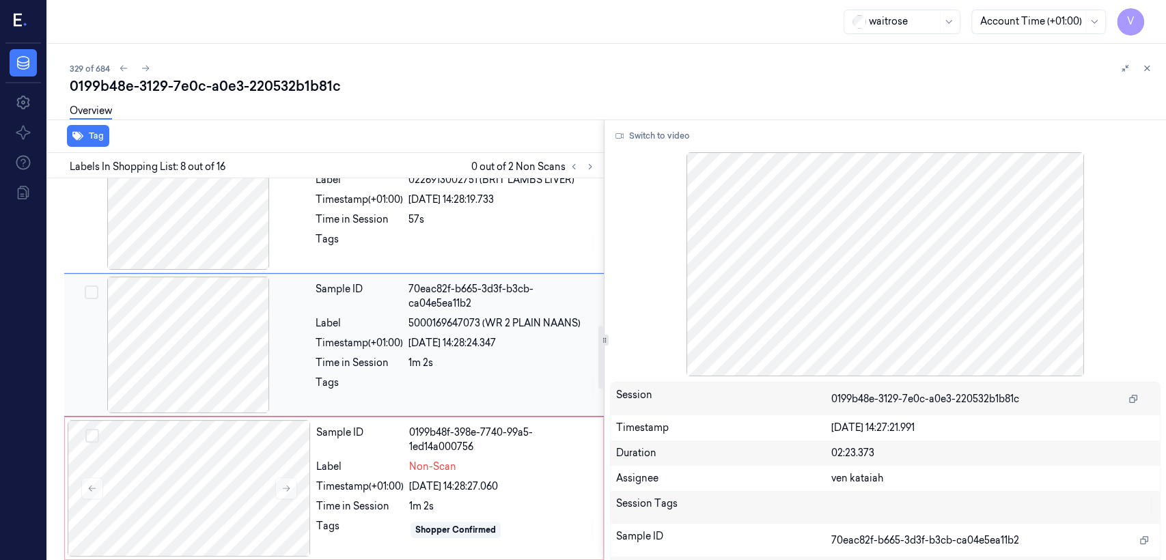
scroll to position [887, 0]
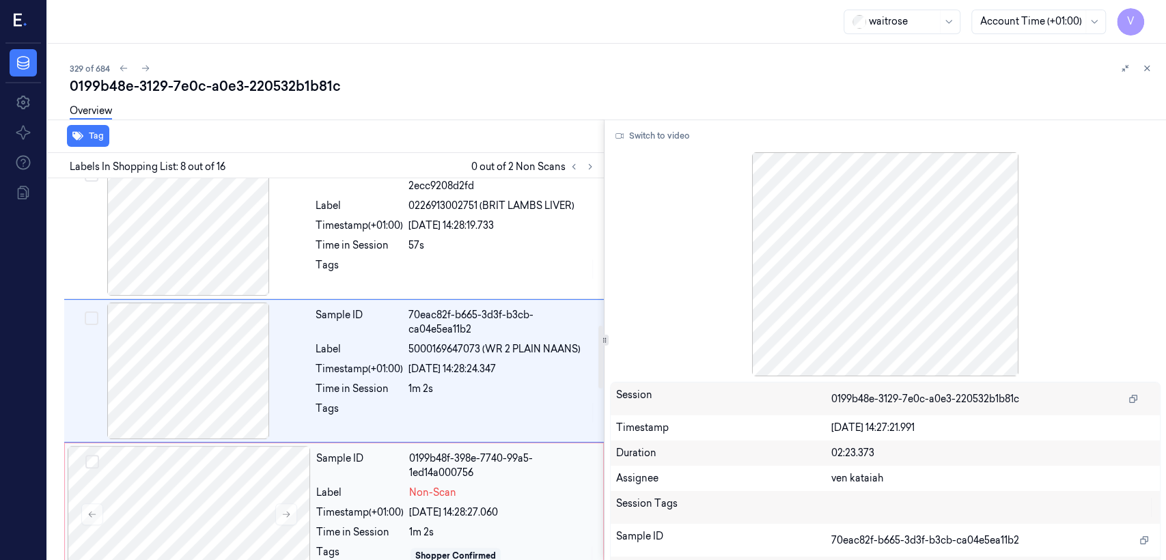
click at [432, 537] on div "1m 2s" at bounding box center [502, 532] width 186 height 14
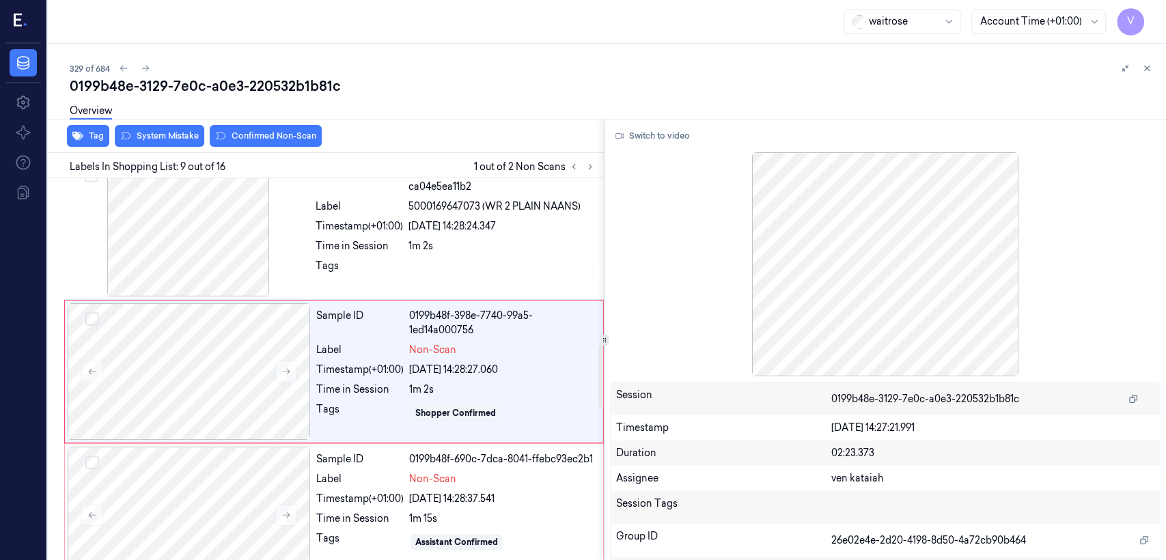
scroll to position [1030, 0]
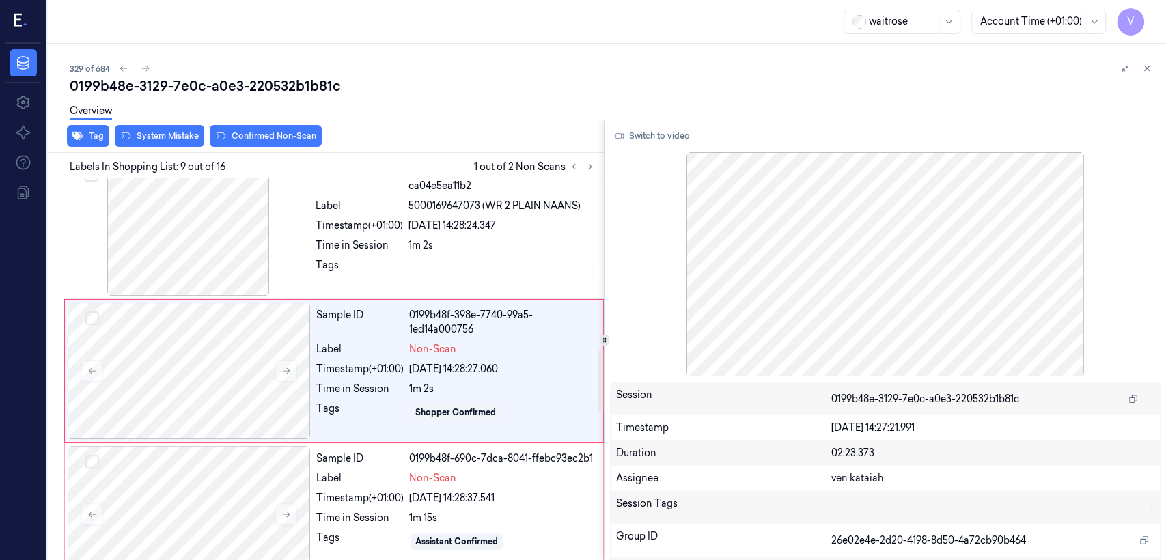
click at [159, 126] on div "Overview" at bounding box center [613, 113] width 1086 height 35
click at [158, 130] on div "Overview" at bounding box center [613, 113] width 1086 height 35
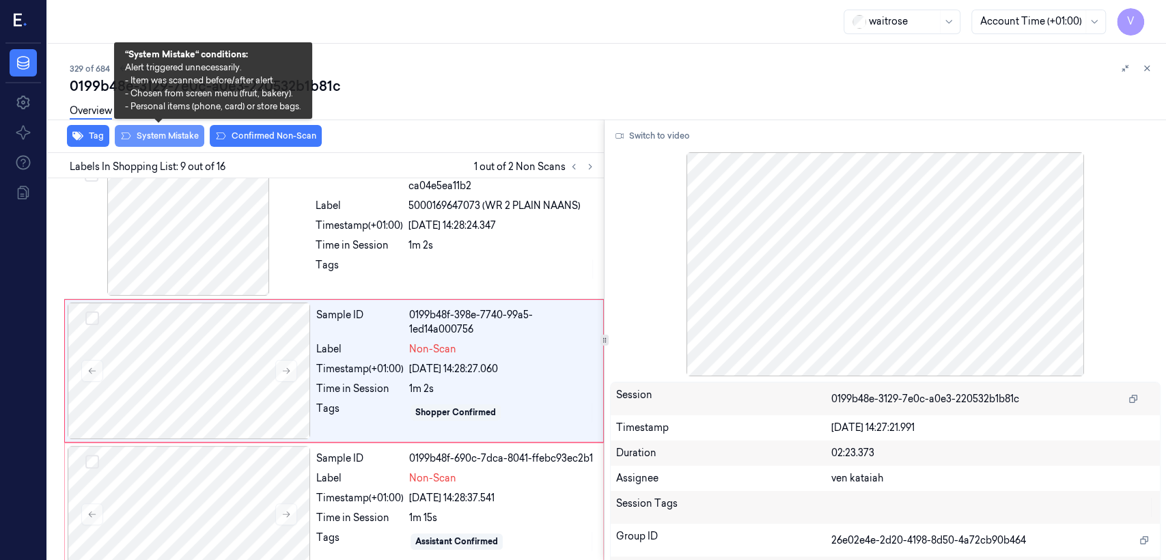
click at [158, 133] on button "System Mistake" at bounding box center [160, 136] width 90 height 22
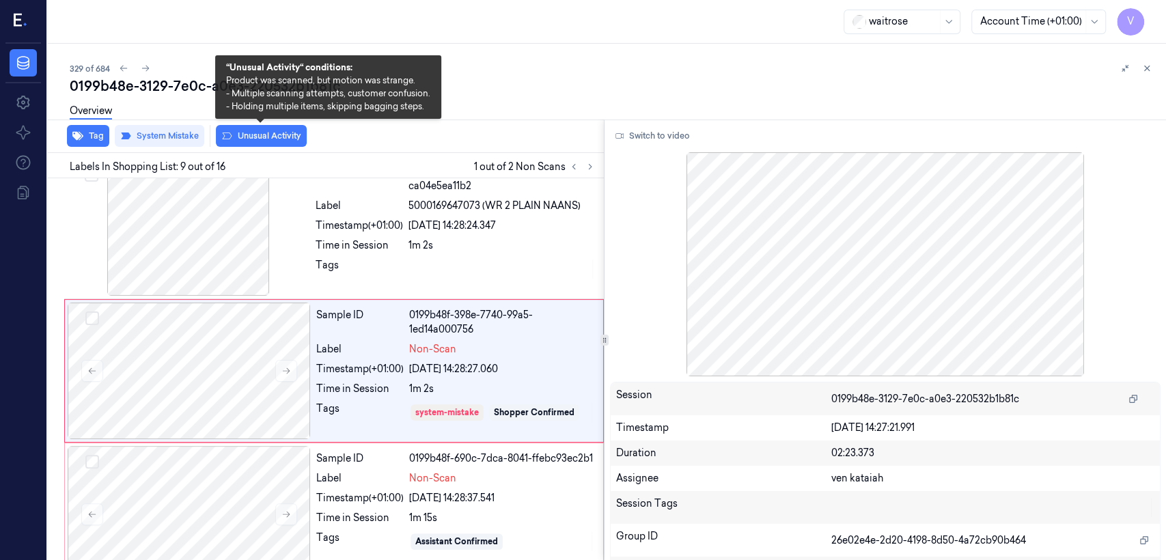
click at [245, 133] on button "Unusual Activity" at bounding box center [261, 136] width 91 height 22
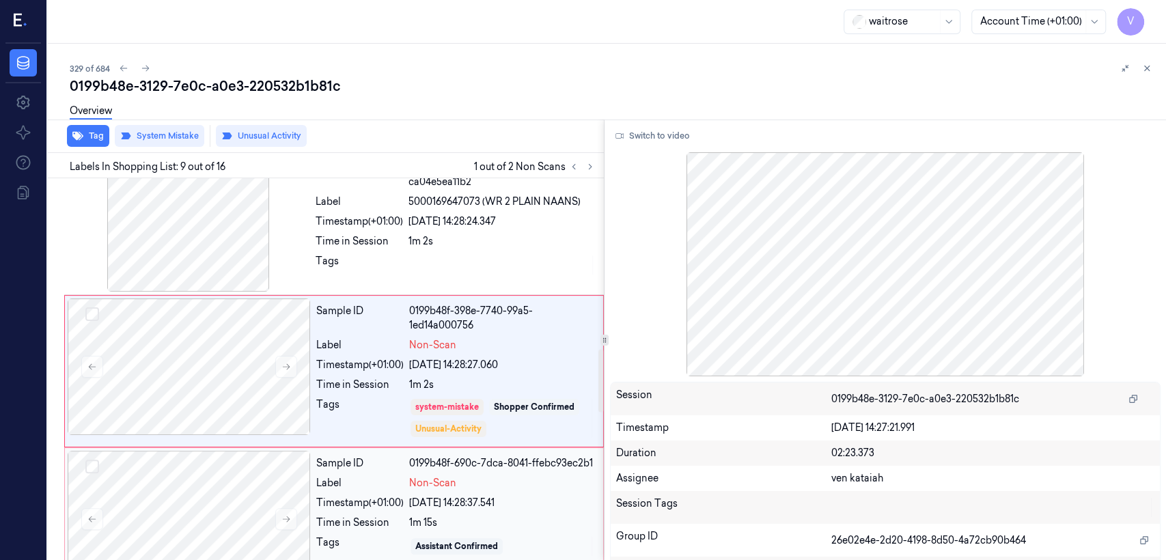
click at [418, 516] on div "1m 15s" at bounding box center [502, 523] width 186 height 14
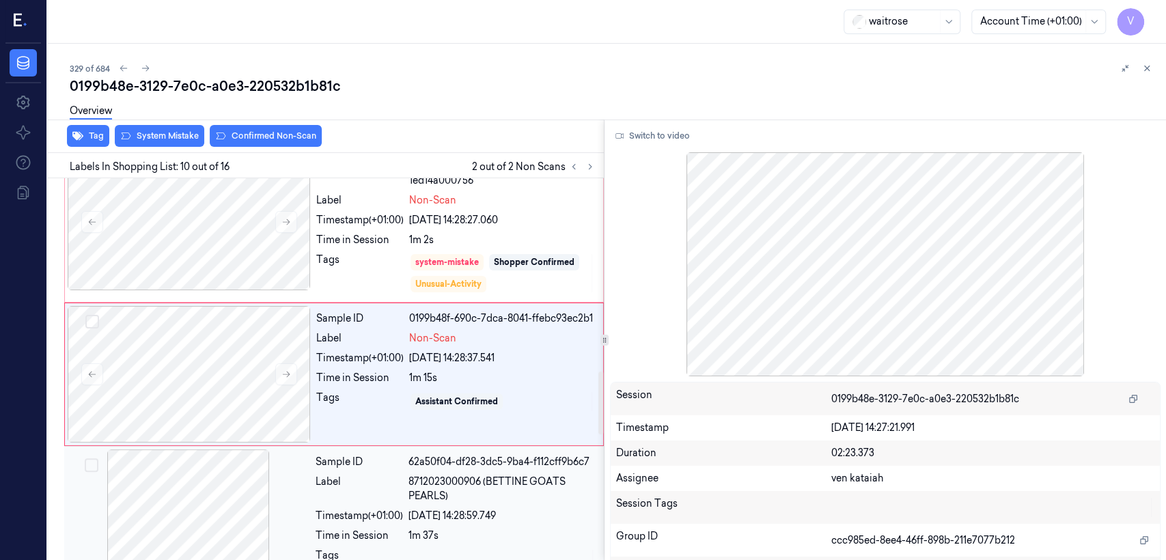
scroll to position [1182, 0]
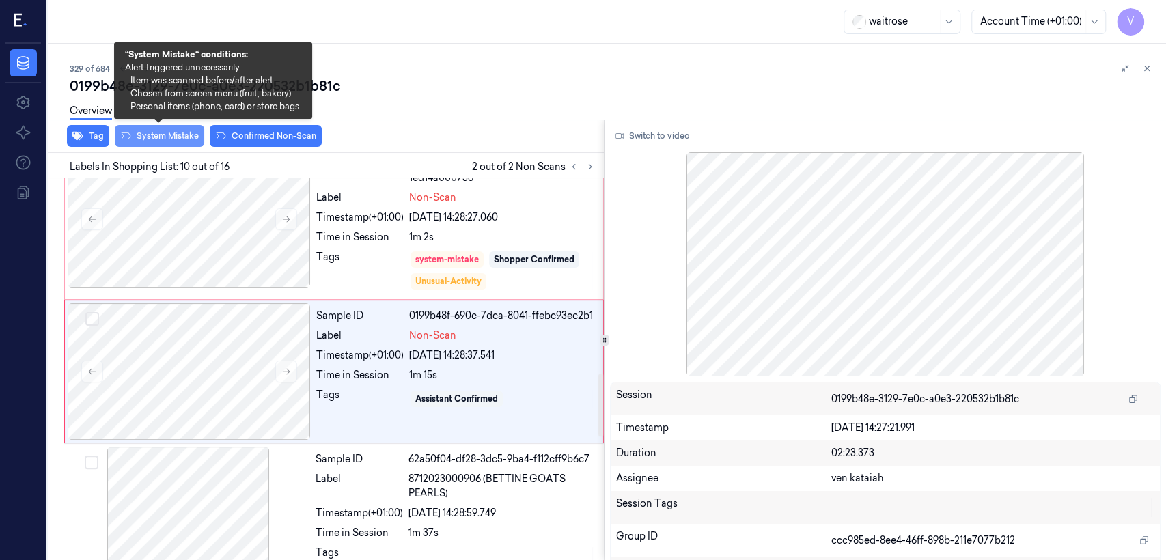
click at [169, 138] on button "System Mistake" at bounding box center [160, 136] width 90 height 22
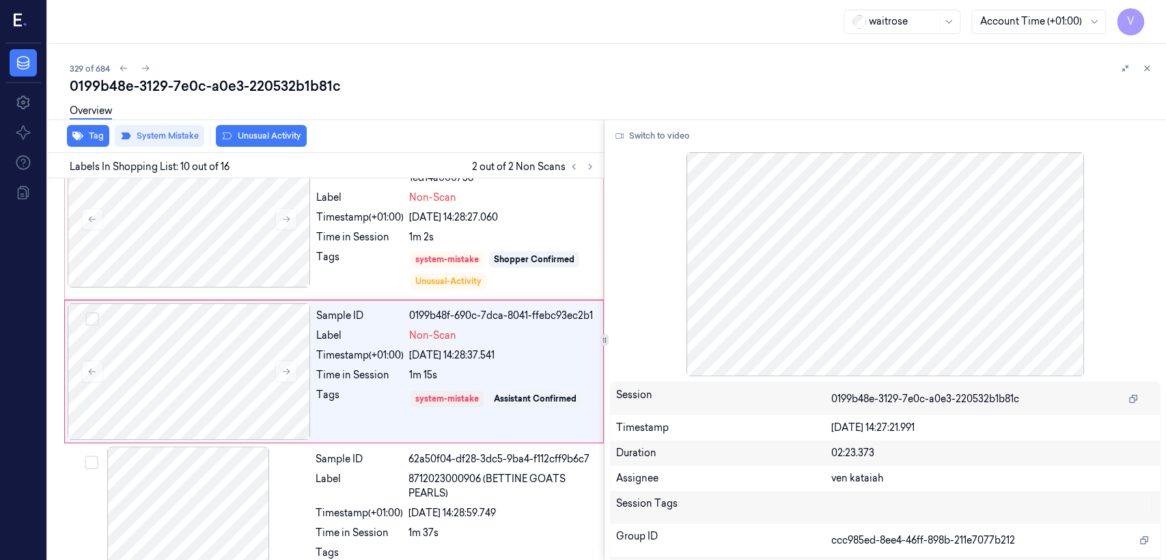
click at [256, 135] on button "Unusual Activity" at bounding box center [261, 136] width 91 height 22
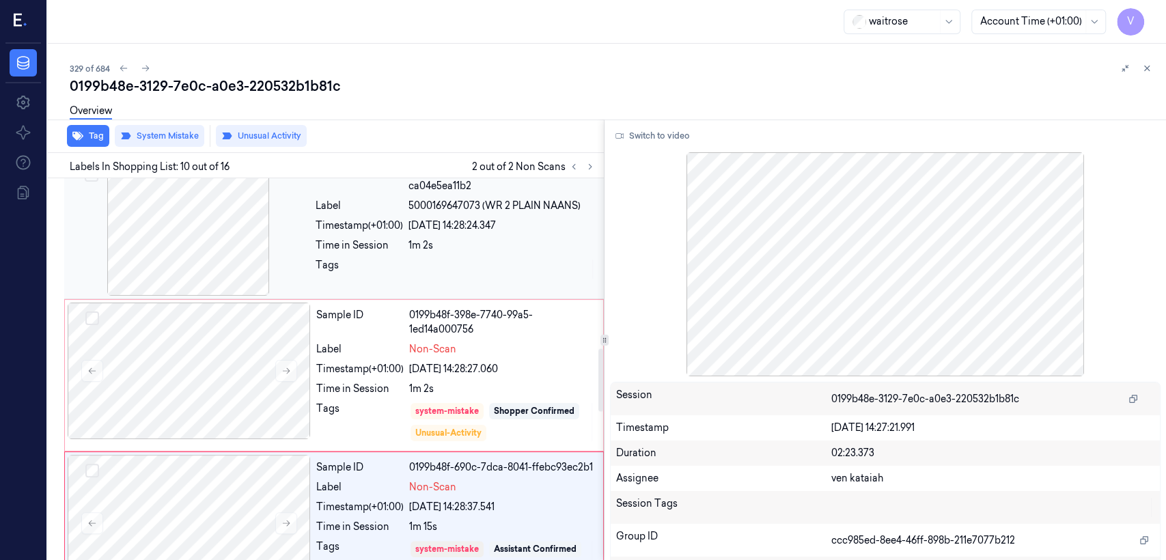
click at [478, 213] on div "Sample ID 70eac82f-b665-3d3f-b3cb-ca04e5ea11b2 Label 5000169647073 (WR 2 PLAIN …" at bounding box center [455, 227] width 291 height 137
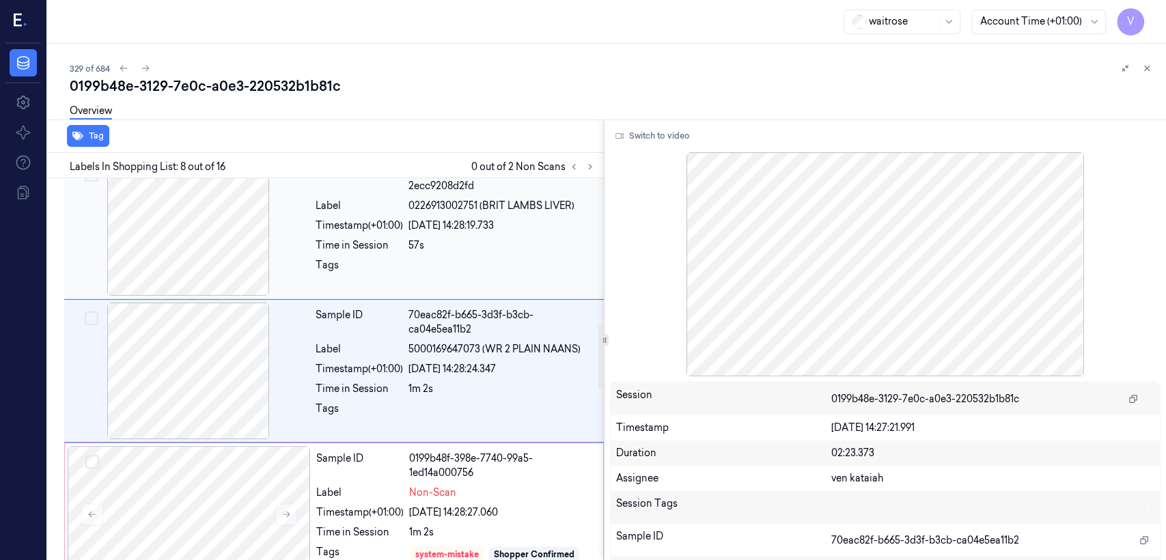
click at [469, 274] on div at bounding box center [502, 269] width 187 height 22
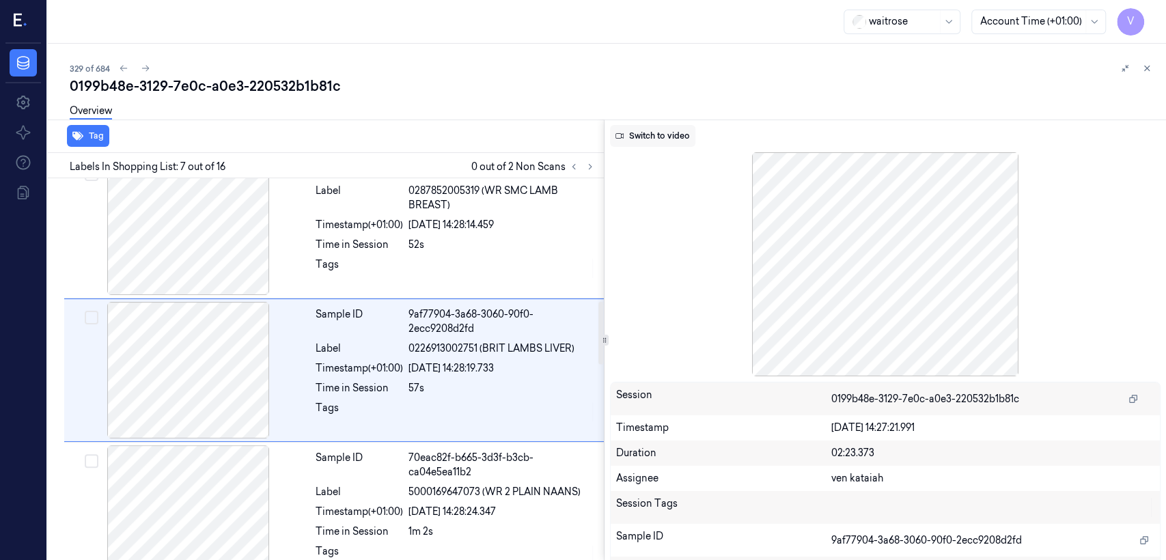
scroll to position [743, 0]
click at [680, 131] on button "Switch to video" at bounding box center [652, 136] width 85 height 22
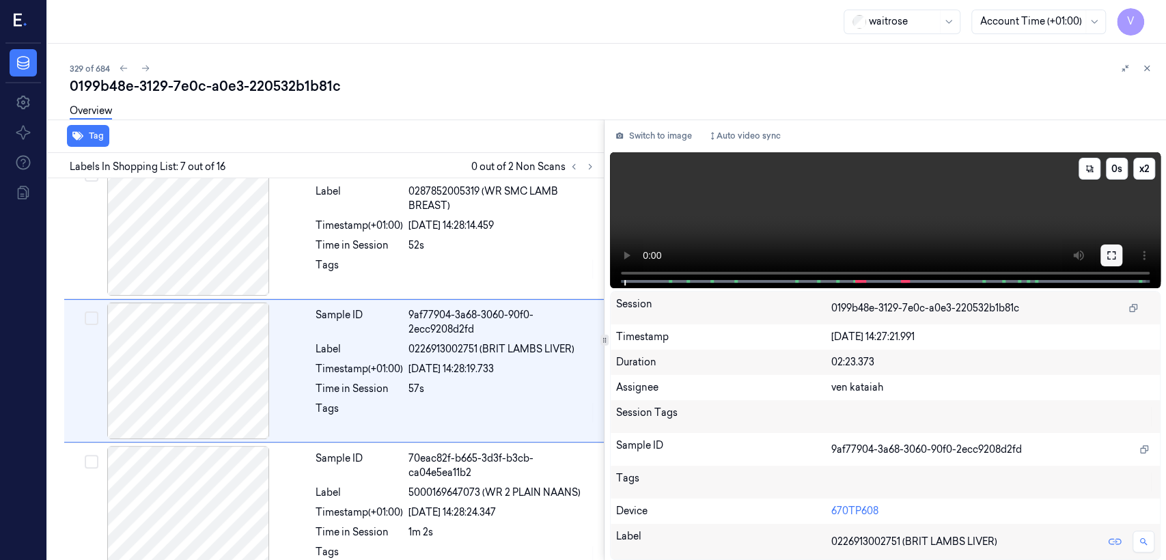
click at [1117, 249] on button at bounding box center [1112, 256] width 22 height 22
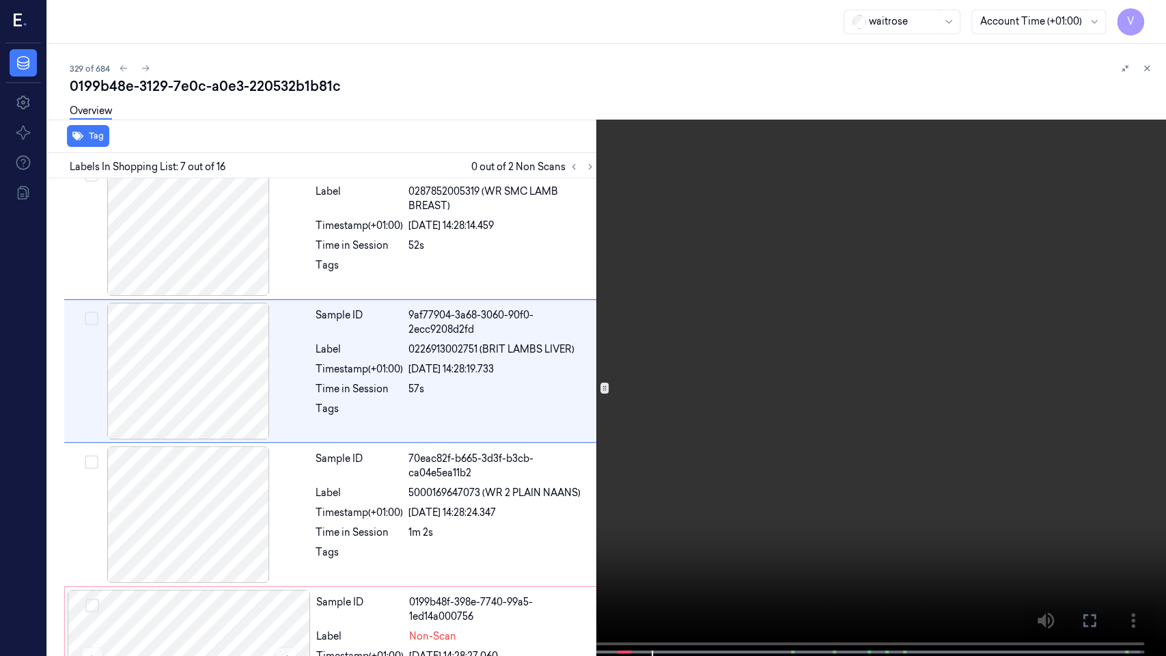
drag, startPoint x: 1083, startPoint y: 623, endPoint x: 1083, endPoint y: 544, distance: 79.3
click at [0, 0] on icon at bounding box center [0, 0] width 0 height 0
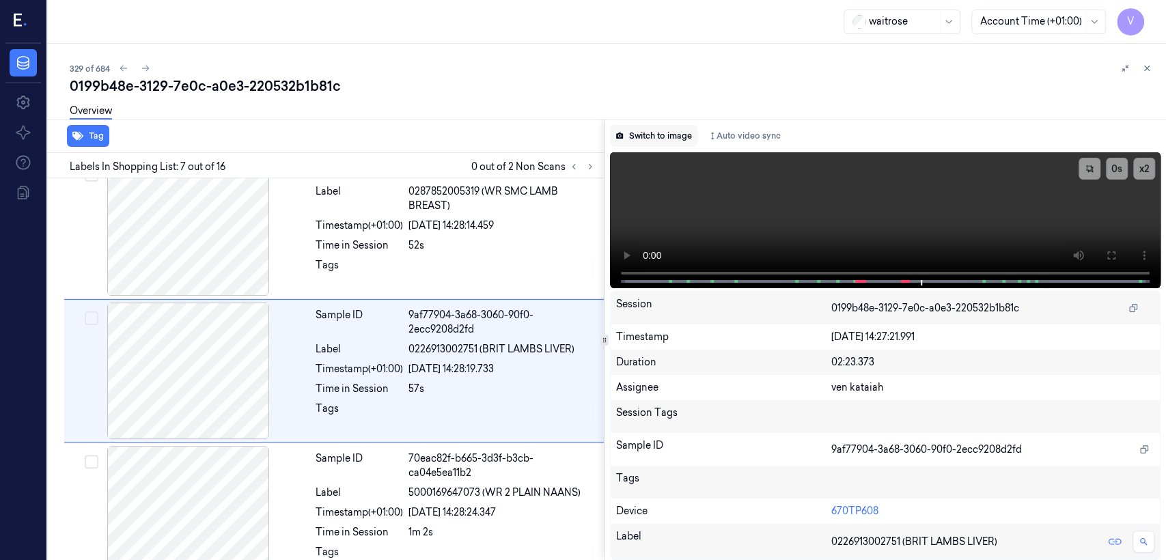
click at [666, 143] on button "Switch to image" at bounding box center [653, 136] width 87 height 22
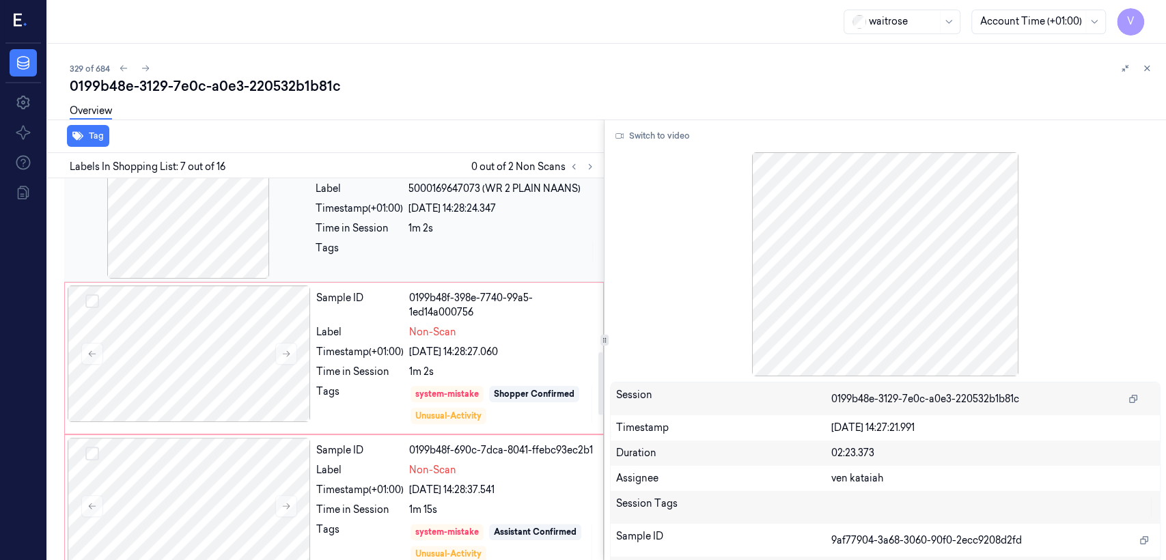
scroll to position [1199, 0]
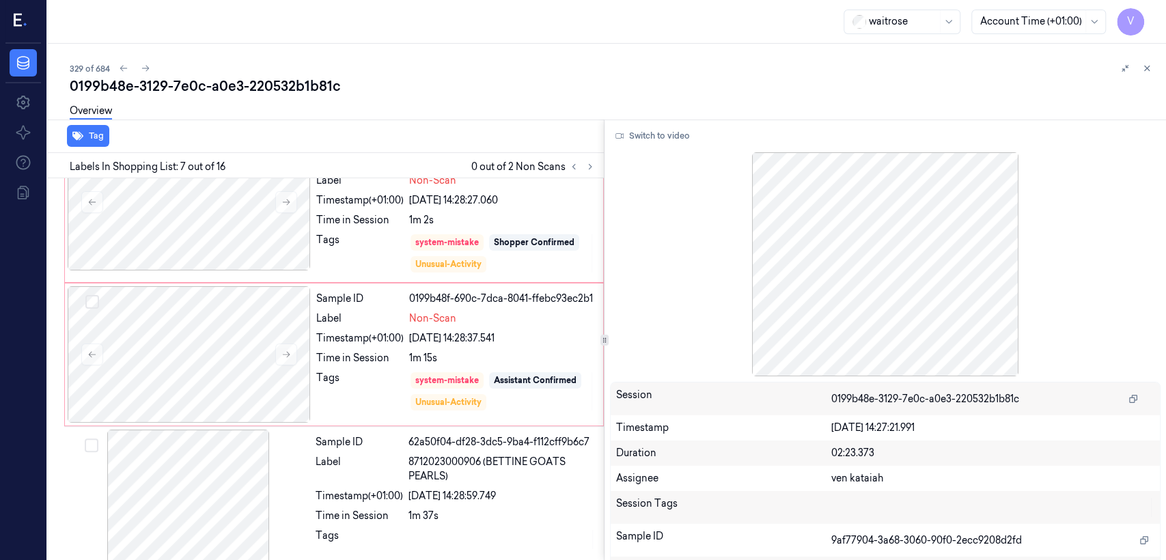
drag, startPoint x: 1151, startPoint y: 66, endPoint x: 733, endPoint y: 31, distance: 420.3
click at [1148, 66] on icon at bounding box center [1147, 69] width 10 height 10
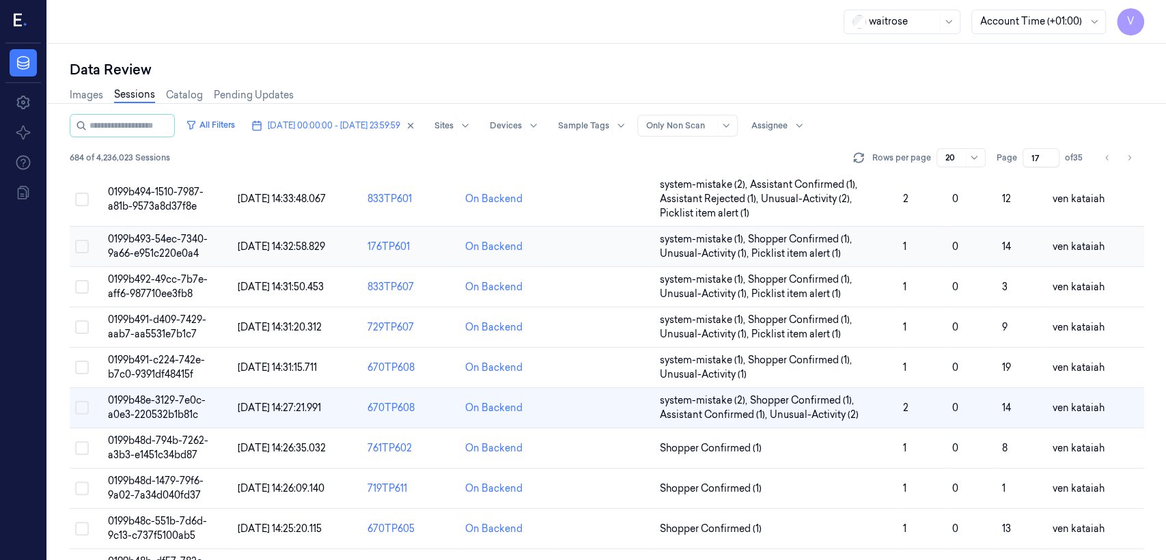
scroll to position [303, 0]
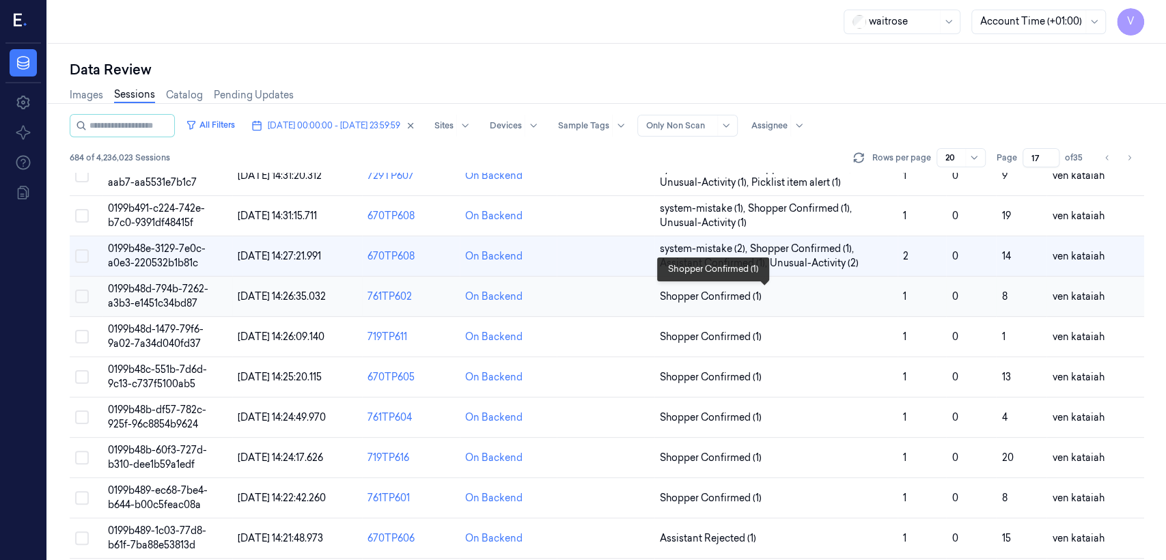
click at [730, 295] on span "Shopper Confirmed (1)" at bounding box center [711, 297] width 102 height 14
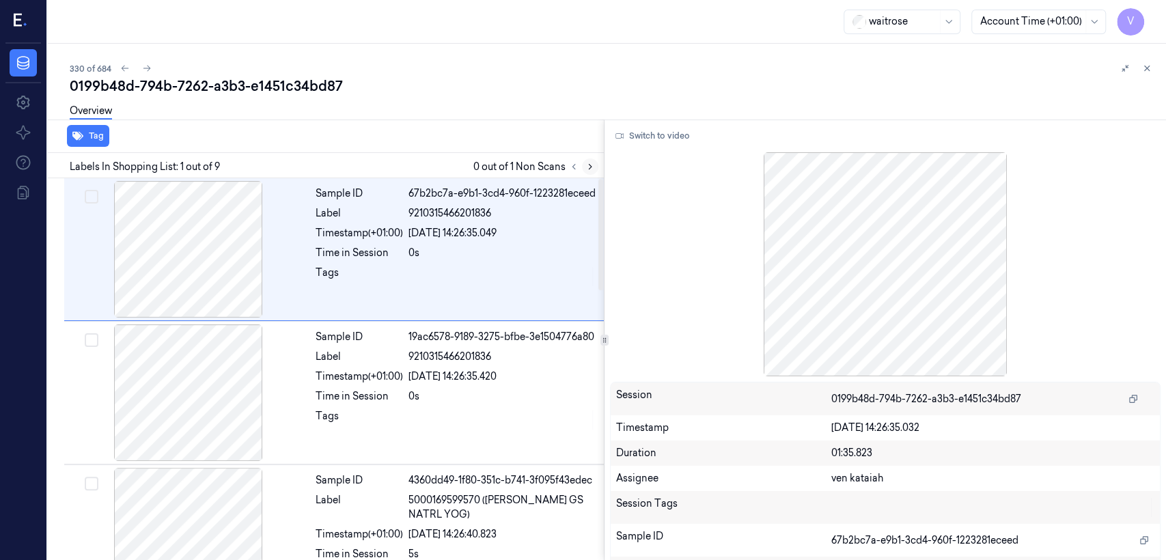
click at [586, 169] on icon at bounding box center [591, 167] width 10 height 10
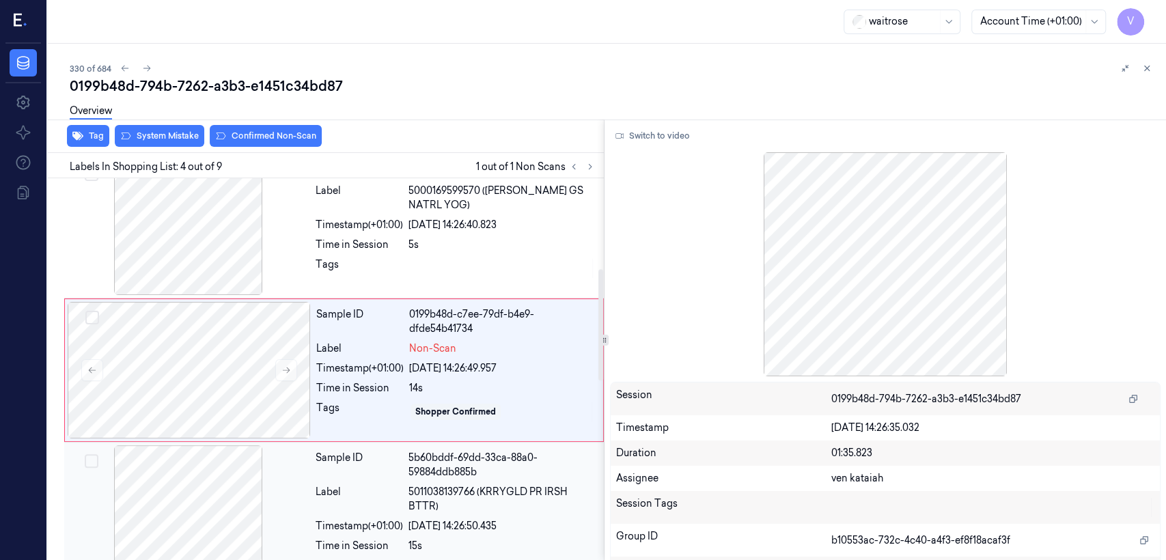
scroll to position [310, 0]
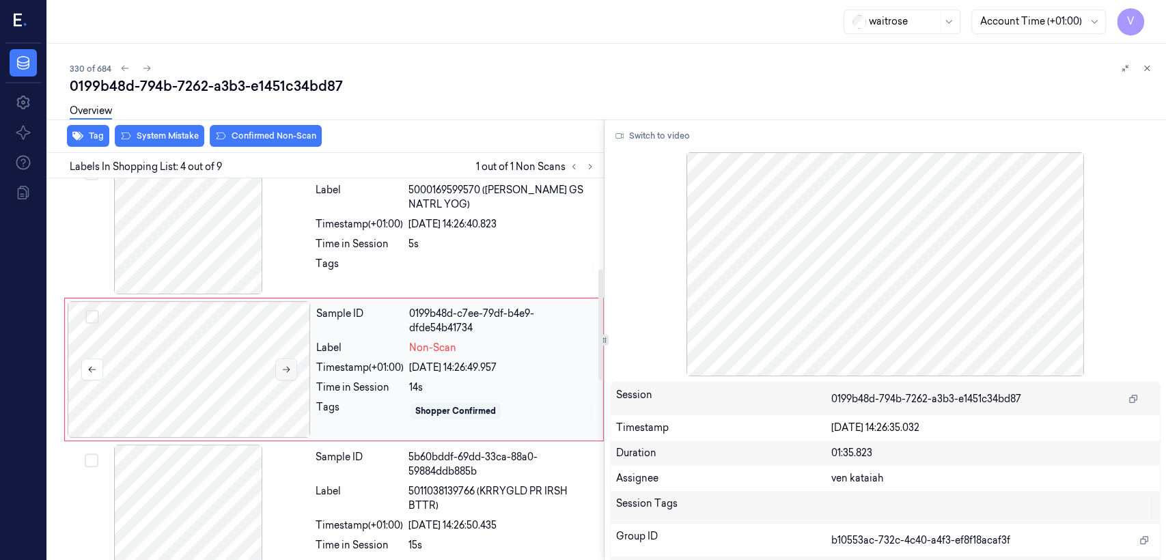
click at [288, 368] on icon at bounding box center [287, 370] width 10 height 10
click at [297, 241] on div at bounding box center [188, 226] width 243 height 137
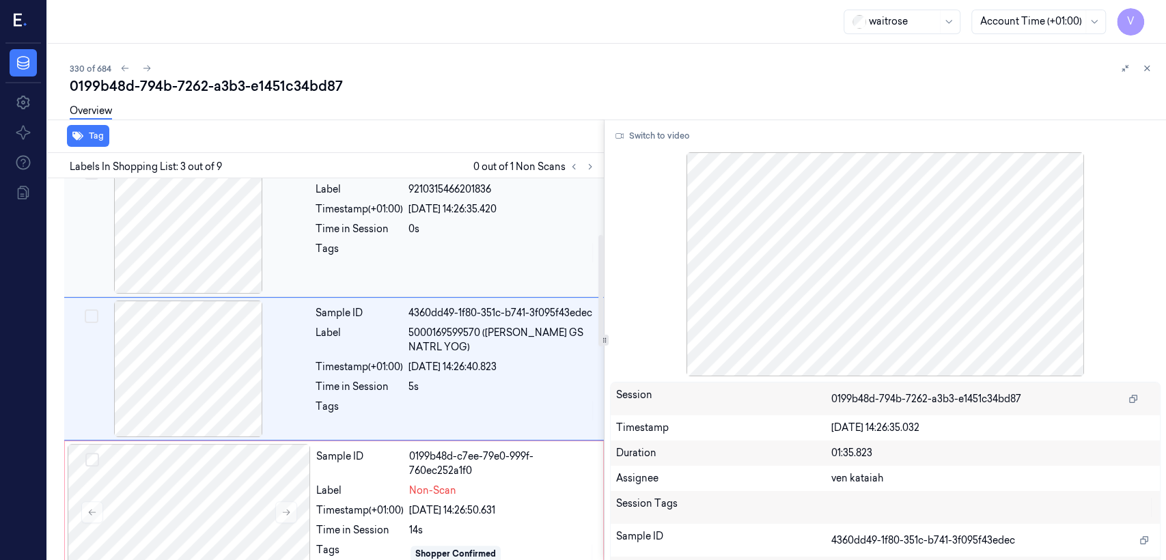
scroll to position [167, 0]
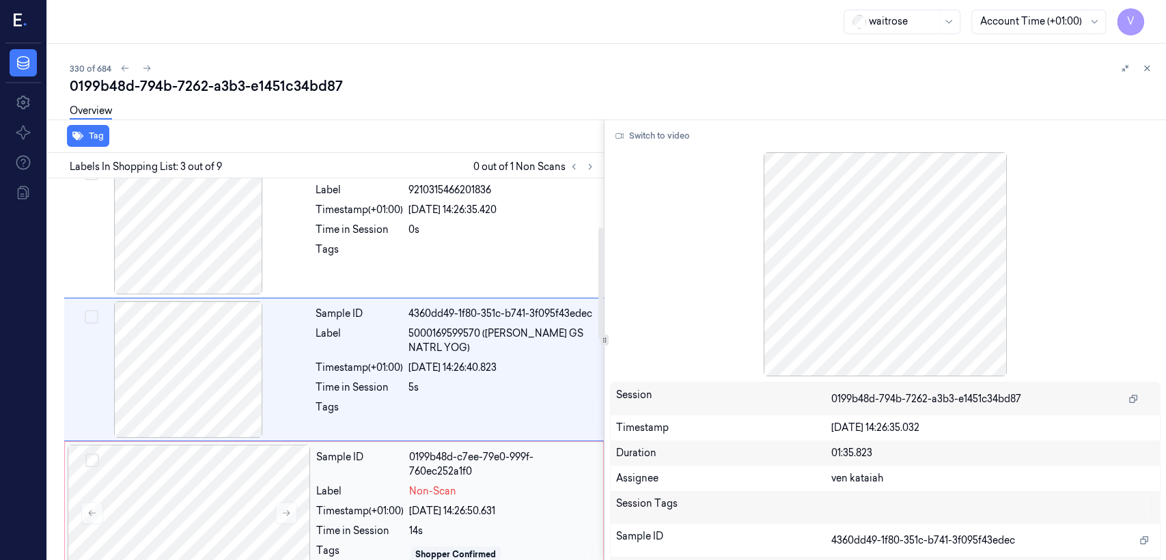
click at [424, 484] on span "Non-Scan" at bounding box center [432, 491] width 47 height 14
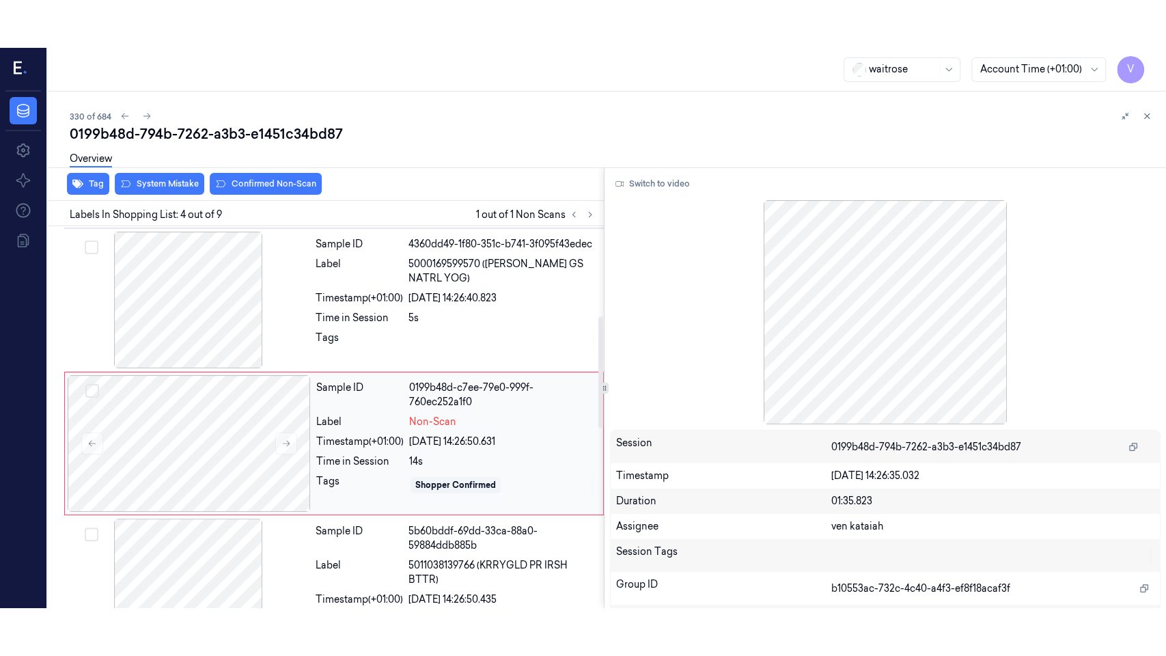
scroll to position [310, 0]
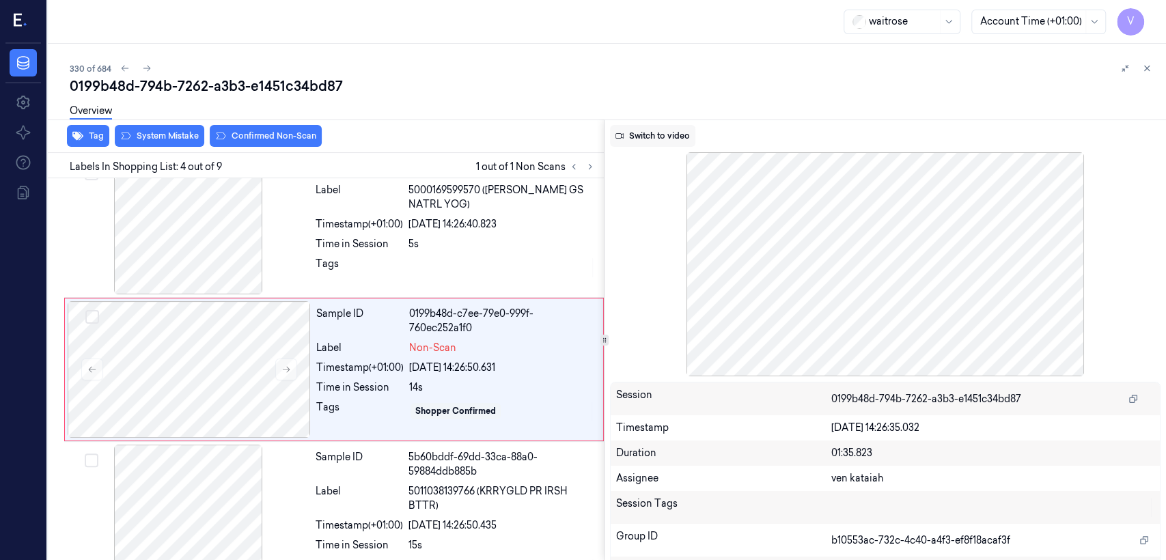
click at [629, 137] on button "Switch to video" at bounding box center [652, 136] width 85 height 22
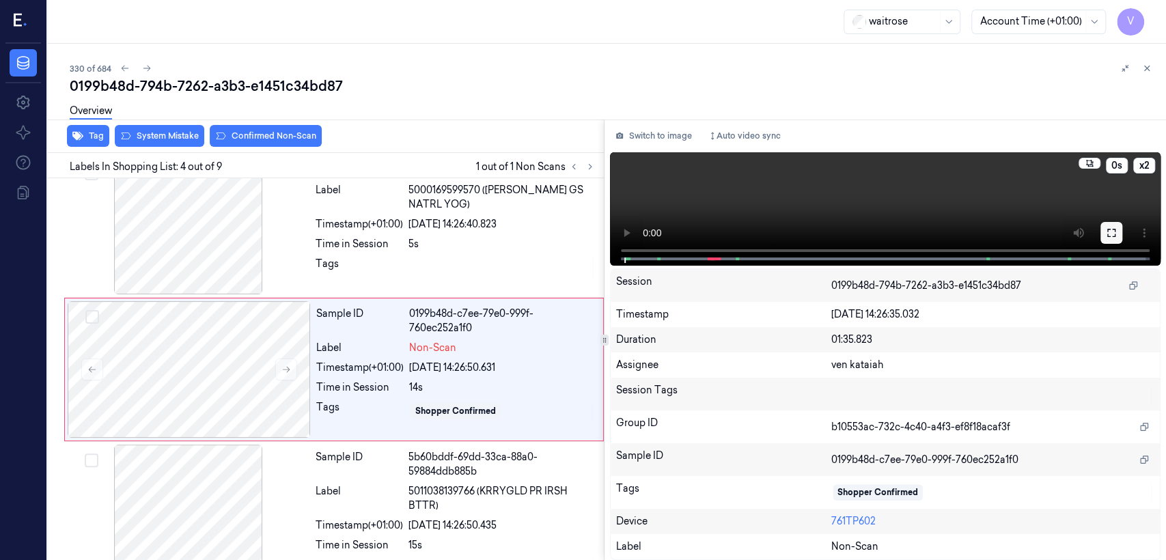
click at [1121, 228] on button at bounding box center [1112, 233] width 22 height 22
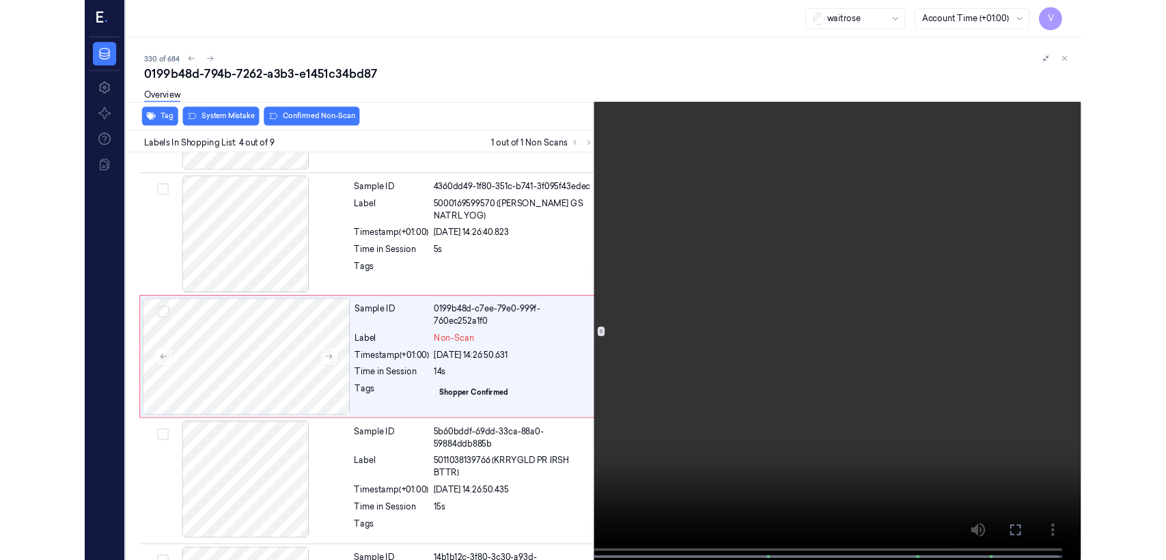
scroll to position [262, 0]
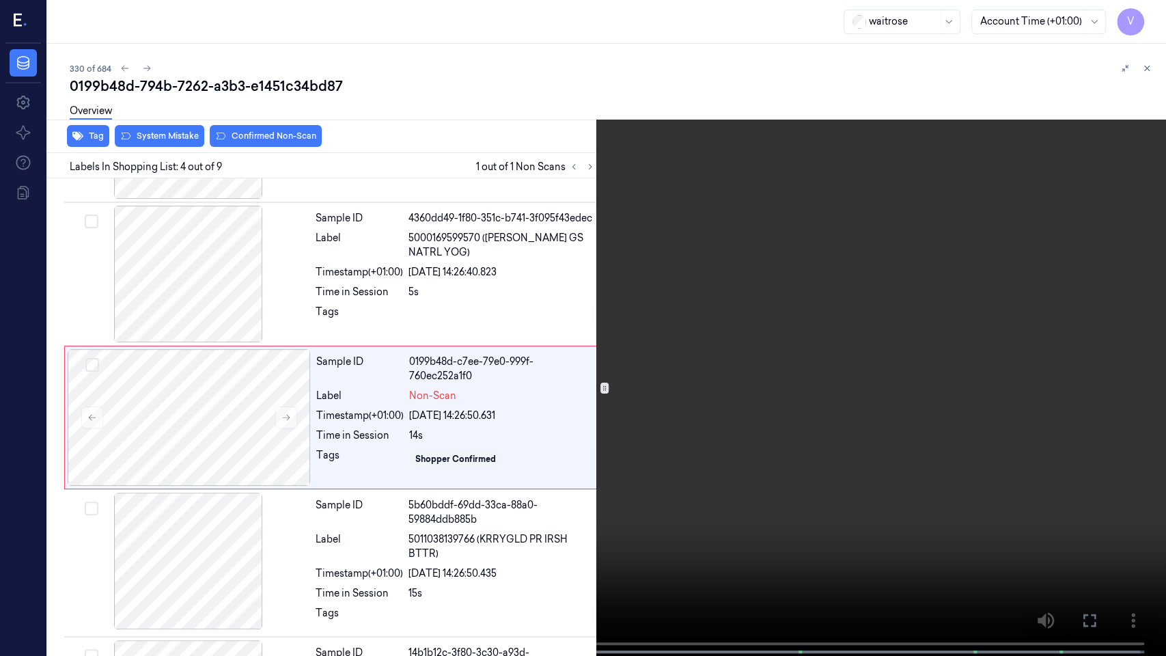
click at [0, 0] on icon at bounding box center [0, 0] width 0 height 0
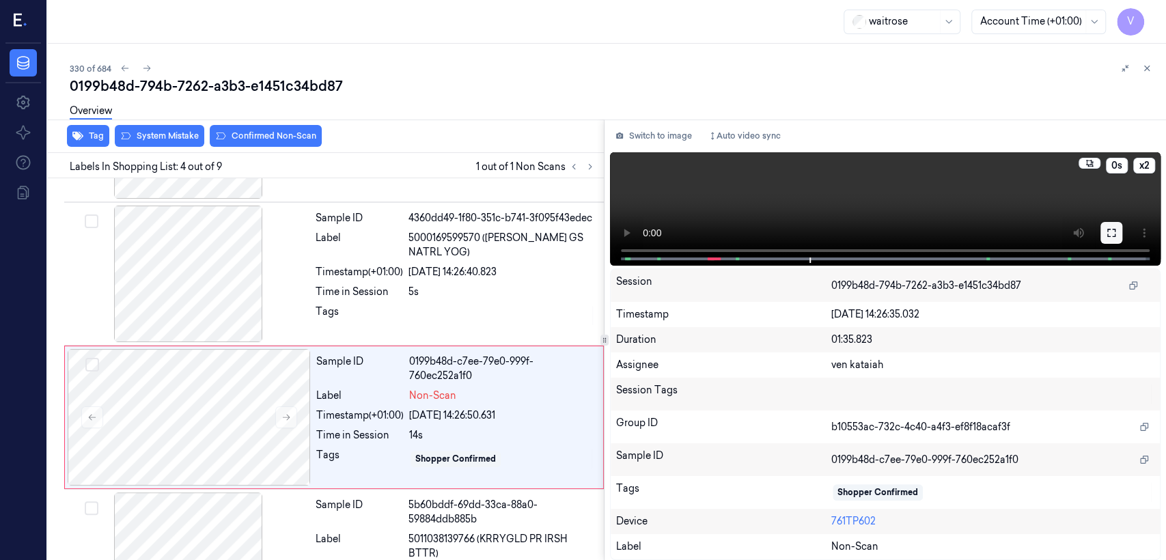
click at [1115, 233] on icon at bounding box center [1111, 233] width 11 height 11
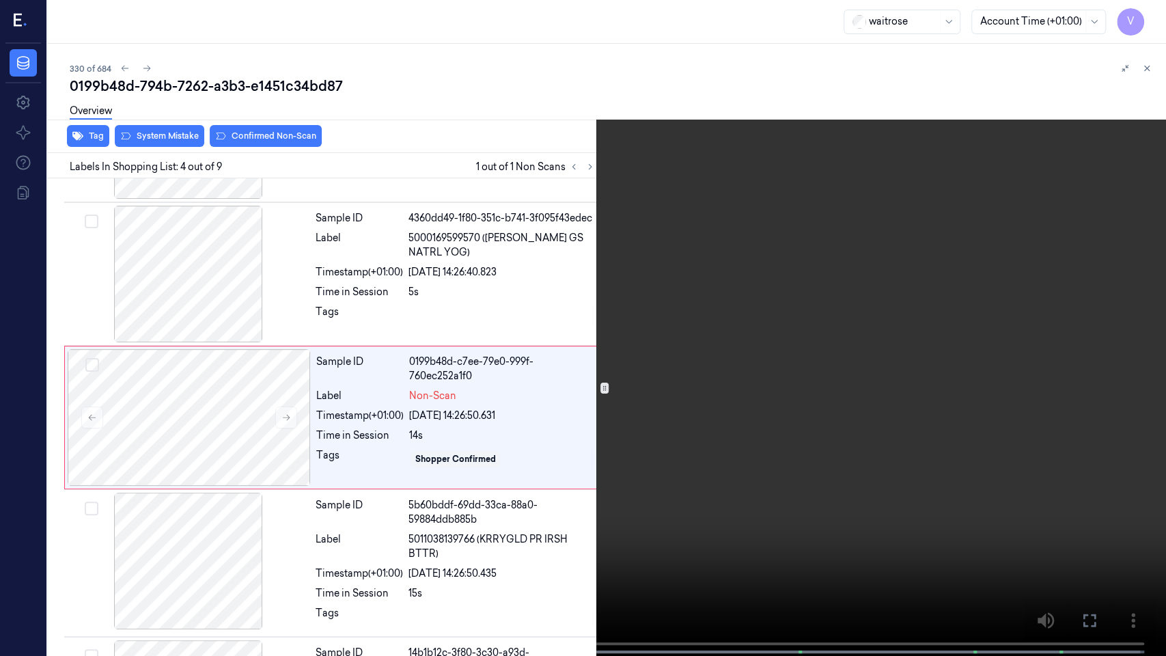
click at [0, 0] on icon at bounding box center [0, 0] width 0 height 0
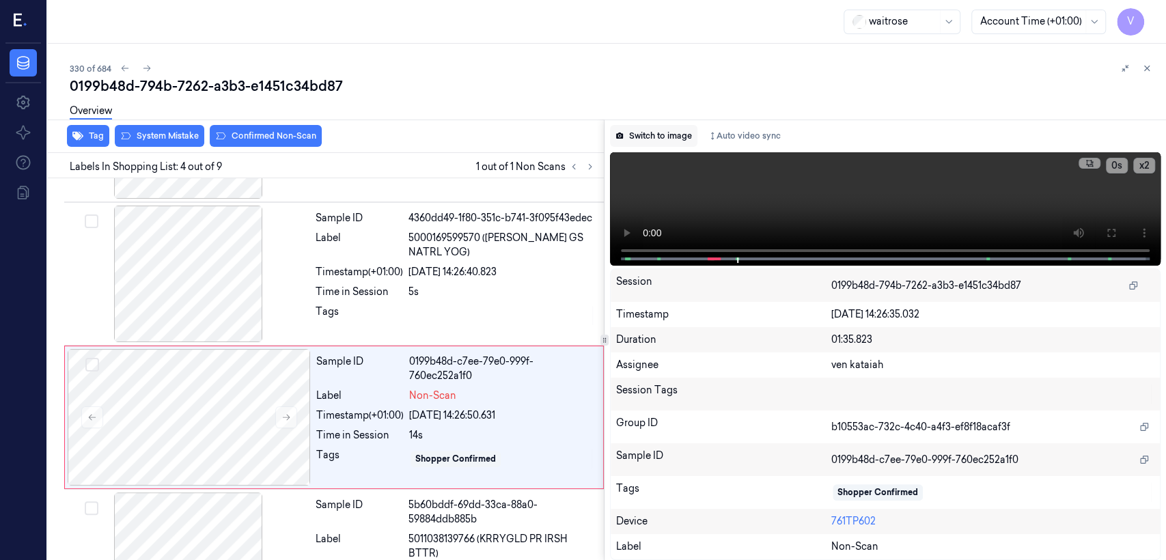
click at [662, 132] on button "Switch to image" at bounding box center [653, 136] width 87 height 22
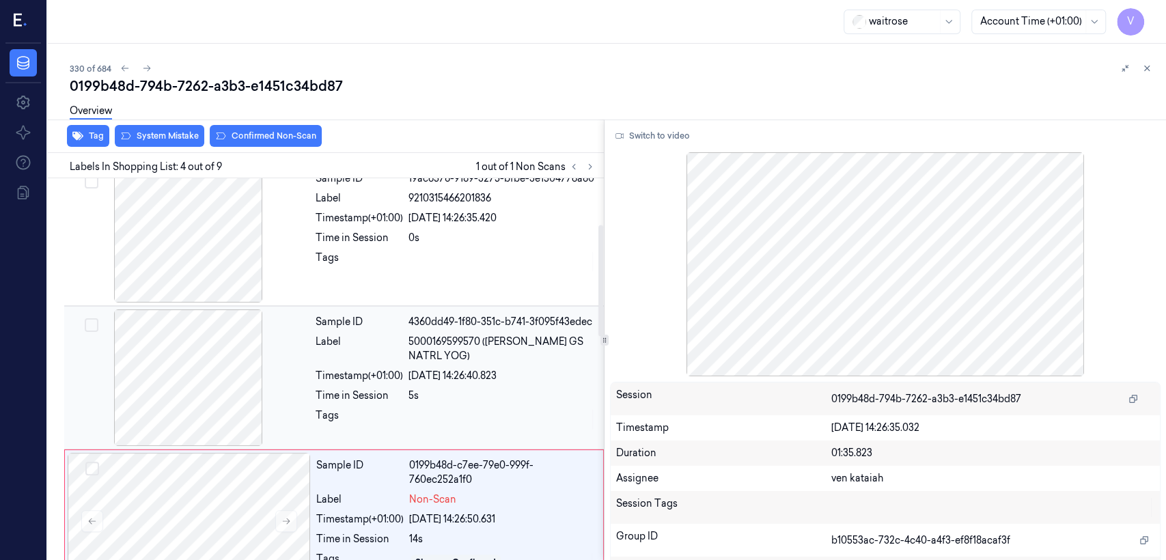
click at [421, 348] on span "5000169599570 ([PERSON_NAME] GS NATRL YOG)" at bounding box center [502, 349] width 187 height 29
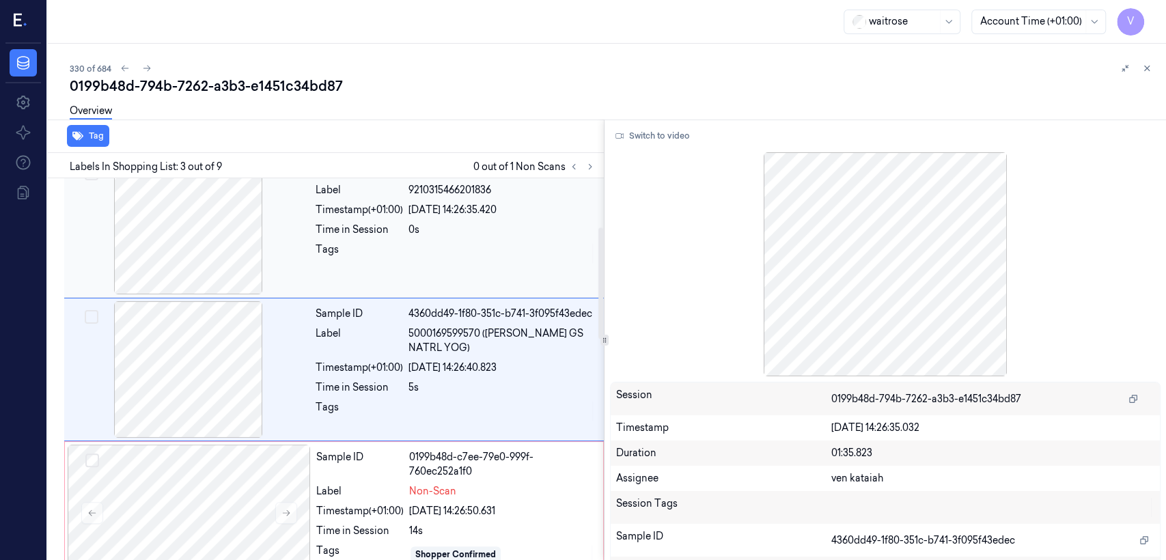
click at [457, 260] on div at bounding box center [502, 254] width 187 height 22
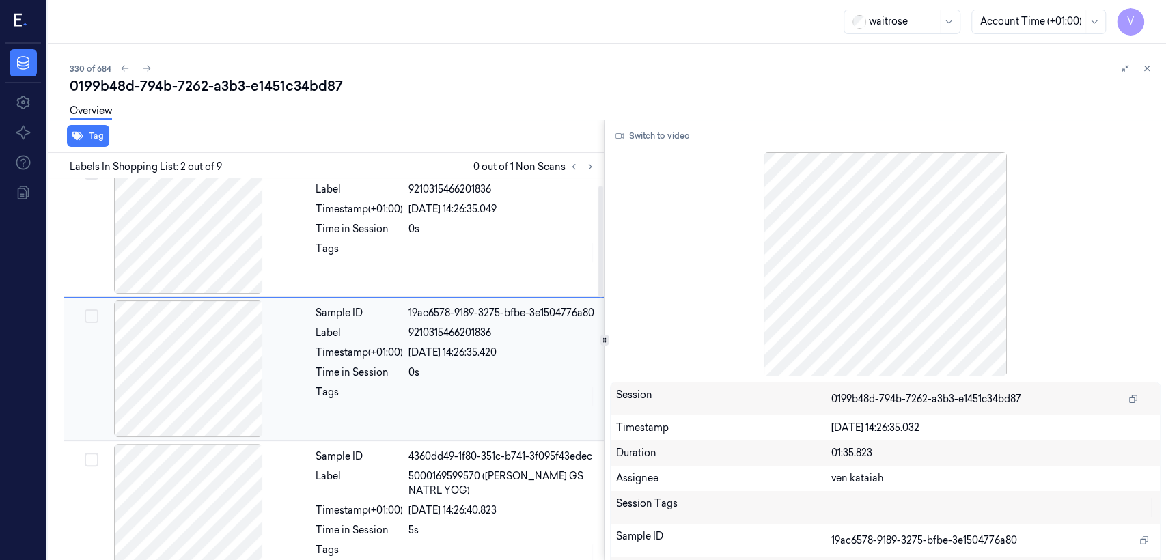
scroll to position [23, 0]
click at [1144, 68] on icon at bounding box center [1147, 69] width 10 height 10
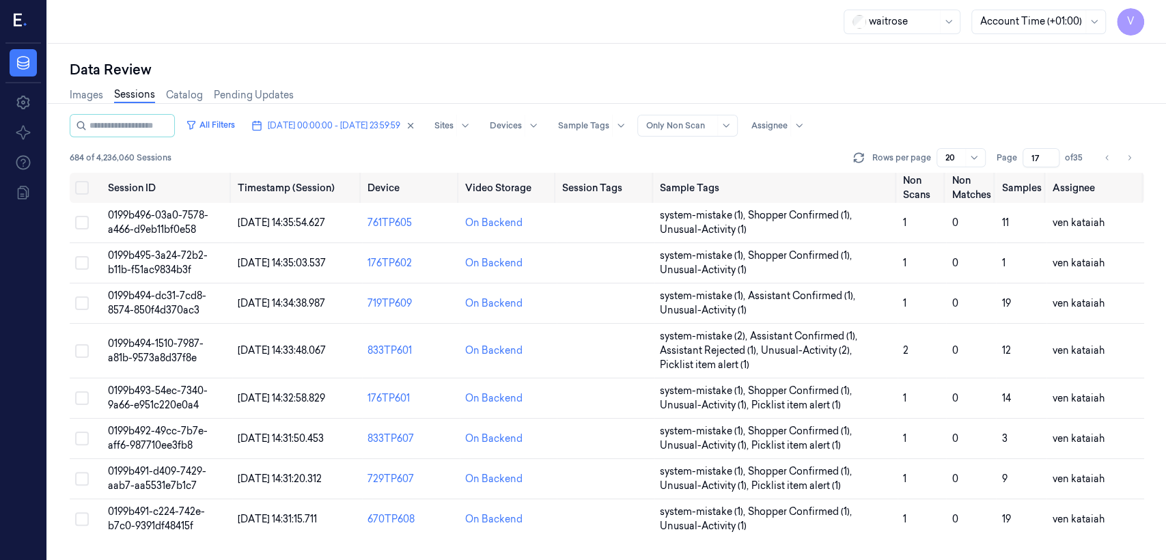
scroll to position [233, 0]
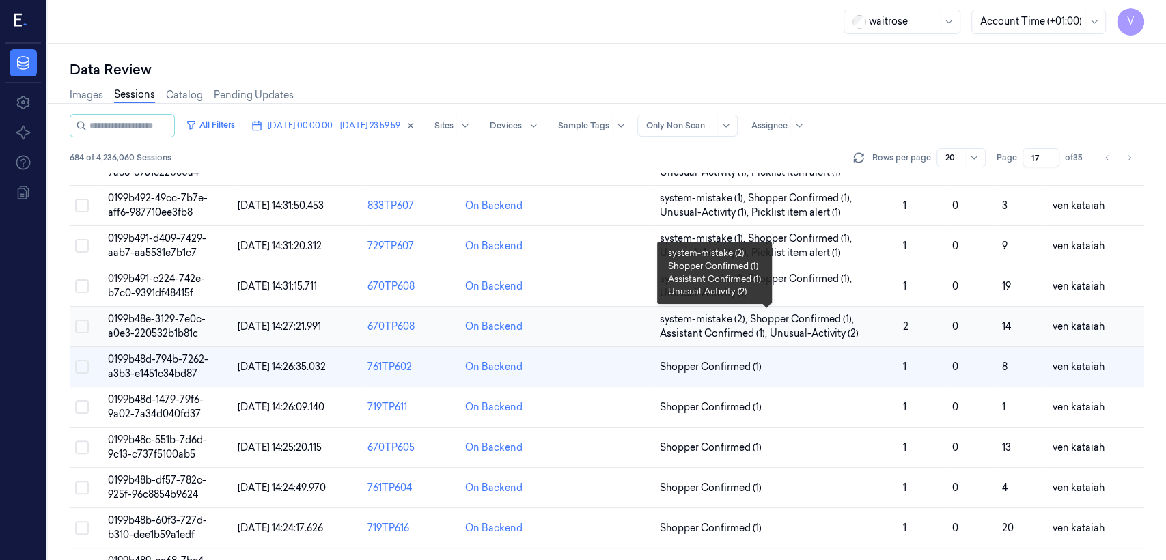
click at [832, 331] on span "Unusual-Activity (2)" at bounding box center [814, 334] width 89 height 14
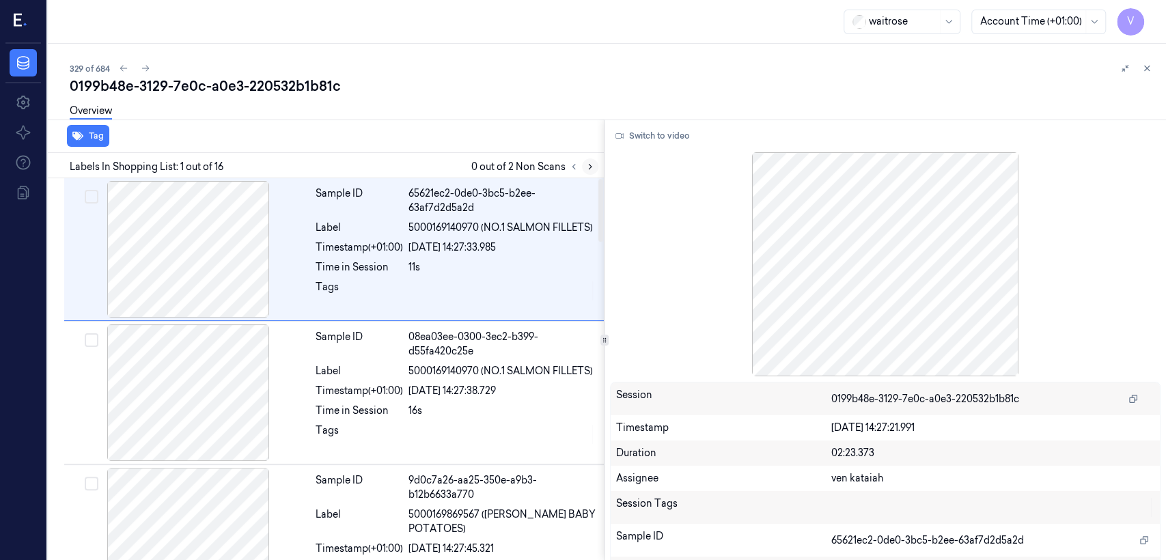
click at [593, 165] on icon at bounding box center [591, 167] width 10 height 10
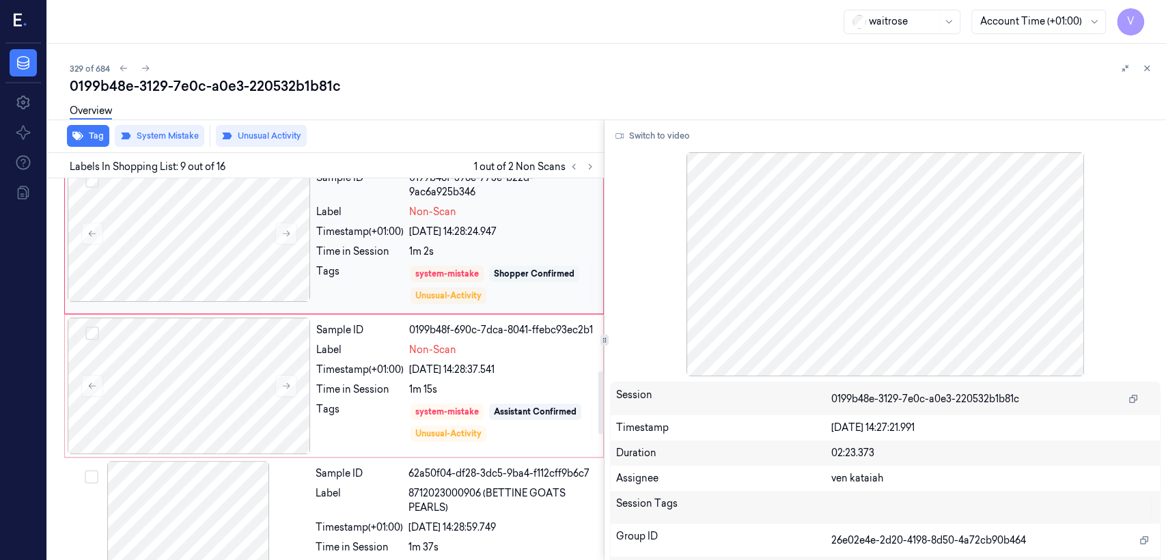
scroll to position [1186, 0]
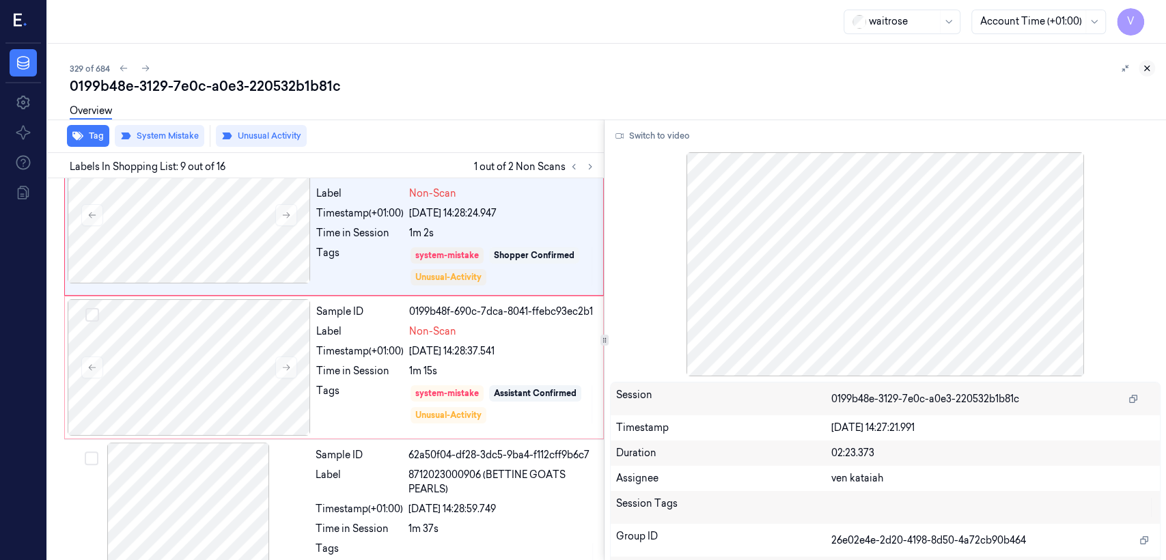
click at [1151, 66] on icon at bounding box center [1147, 69] width 10 height 10
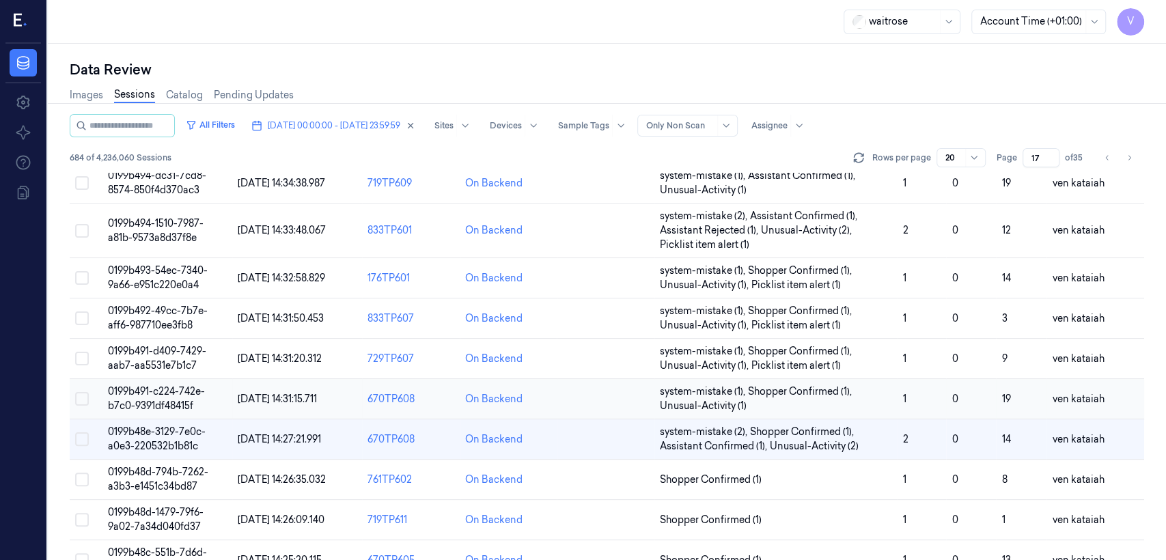
scroll to position [192, 0]
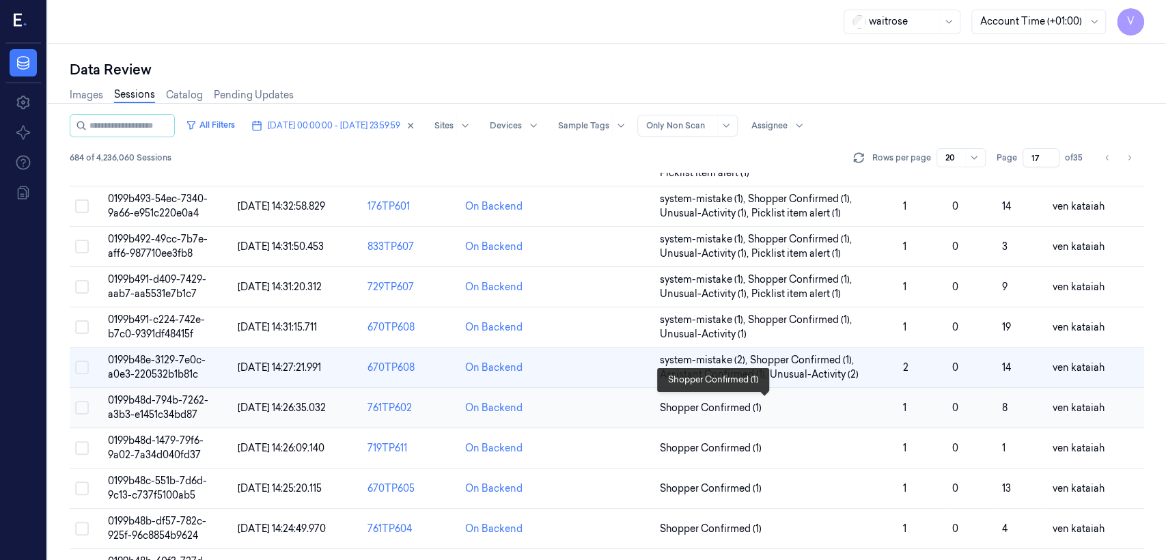
click at [722, 402] on span "Shopper Confirmed (1)" at bounding box center [711, 408] width 102 height 14
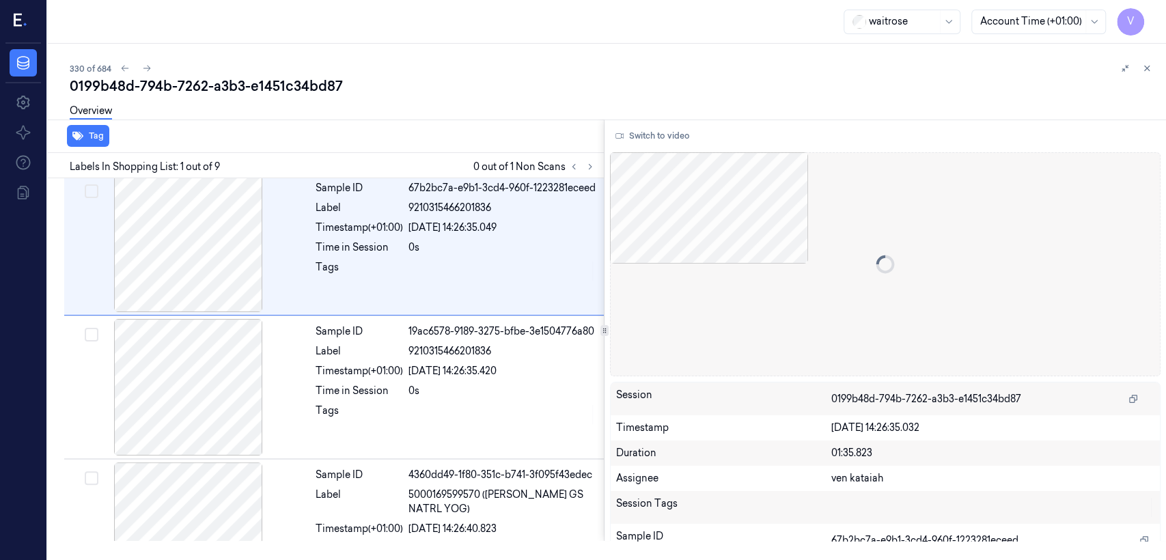
scroll to position [5, 0]
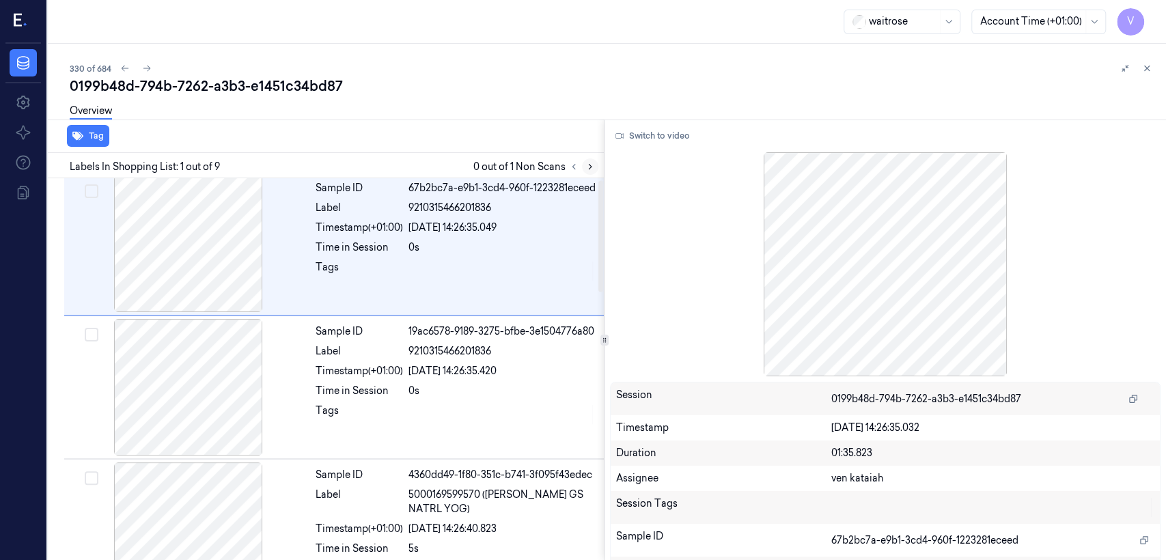
click at [590, 169] on icon at bounding box center [591, 167] width 10 height 10
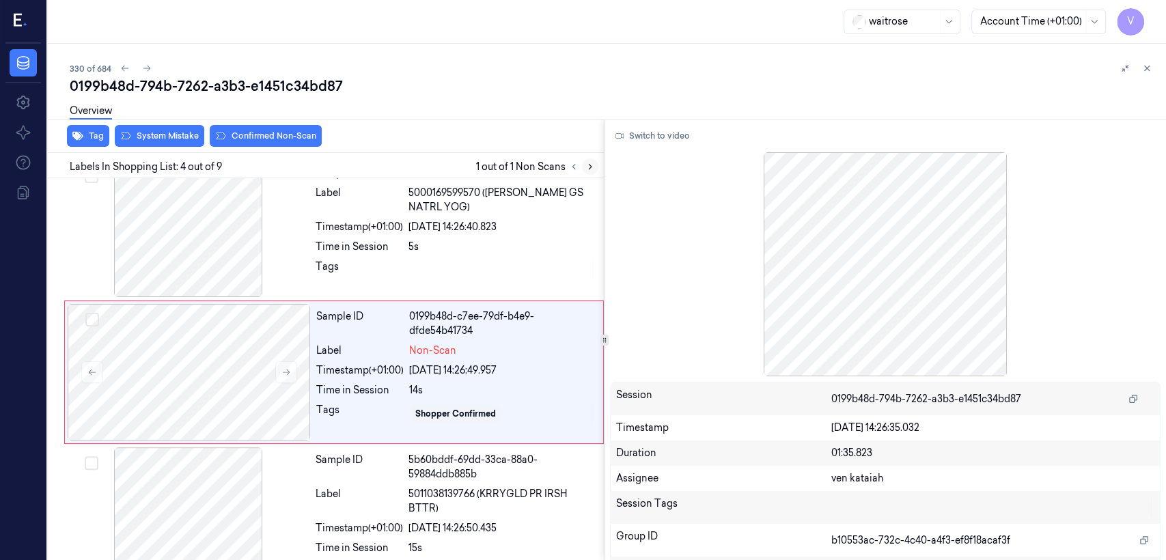
scroll to position [310, 0]
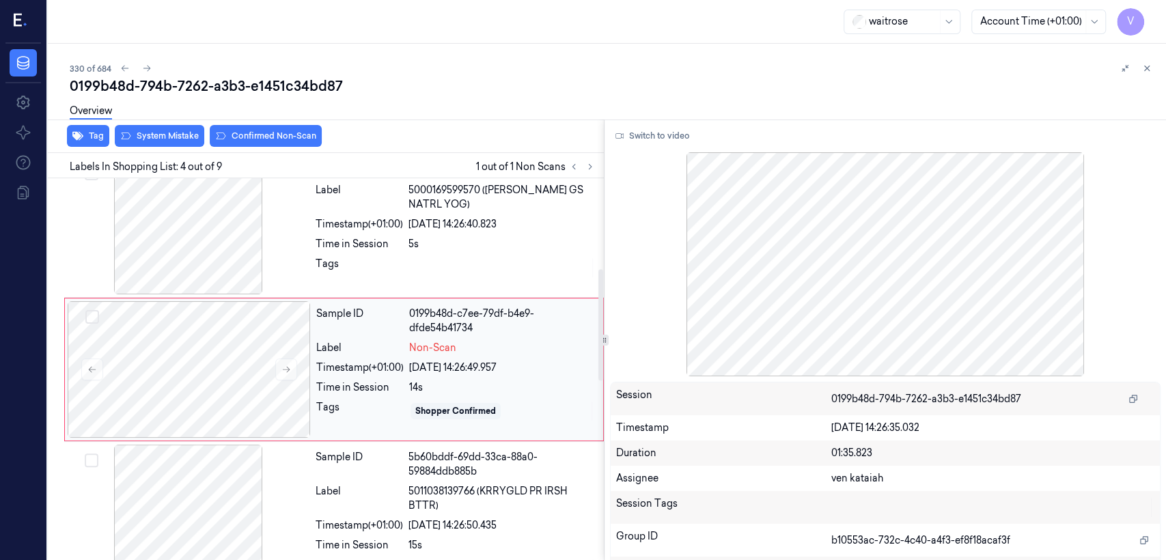
click at [408, 365] on div "Timestamp (+01:00) [DATE] 14:26:49.957" at bounding box center [455, 368] width 279 height 14
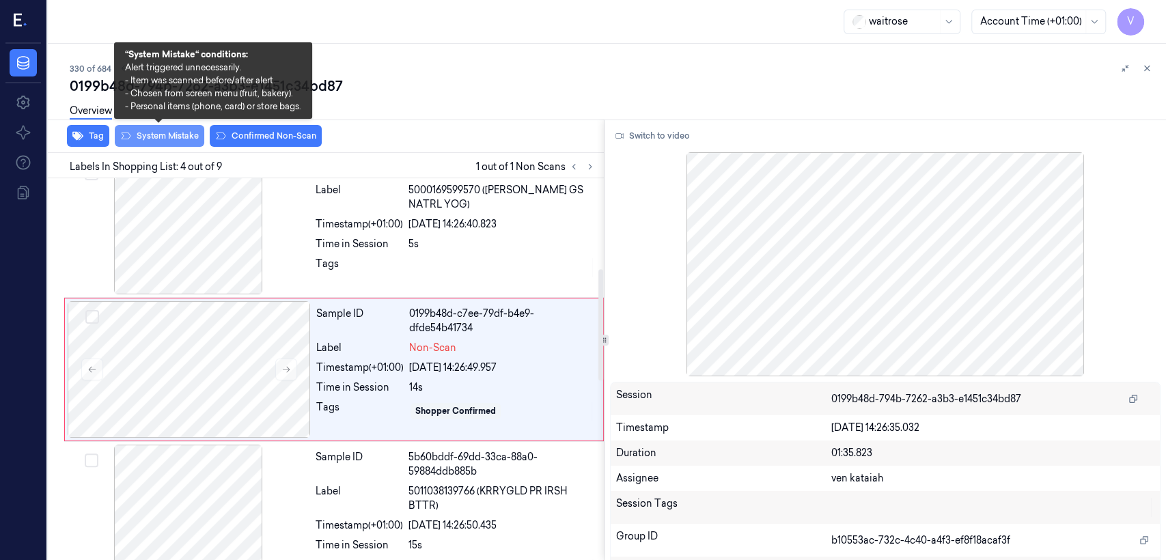
click at [146, 139] on button "System Mistake" at bounding box center [160, 136] width 90 height 22
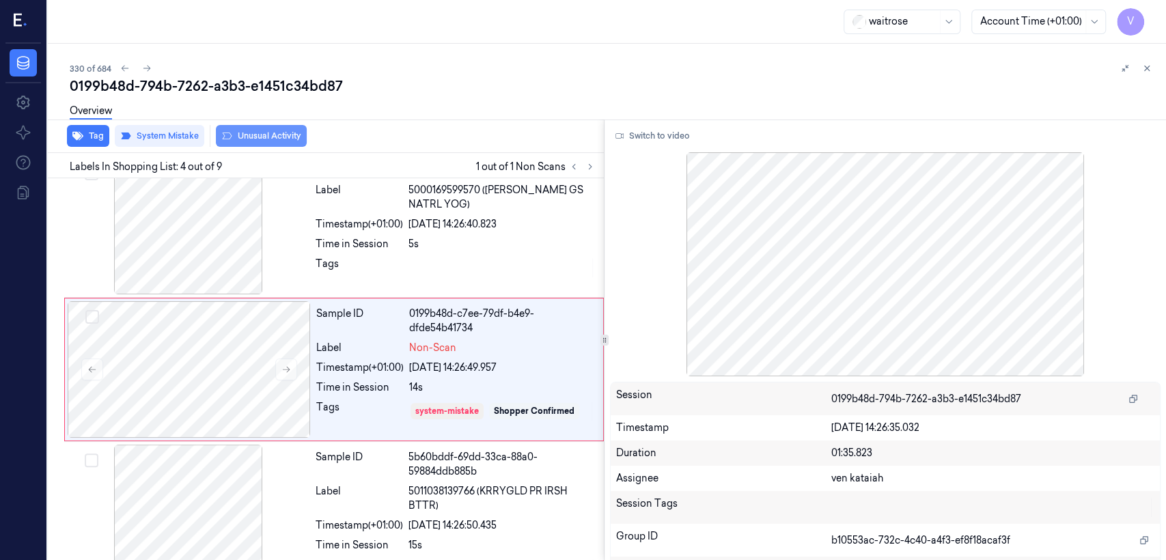
click at [279, 136] on button "Unusual Activity" at bounding box center [261, 136] width 91 height 22
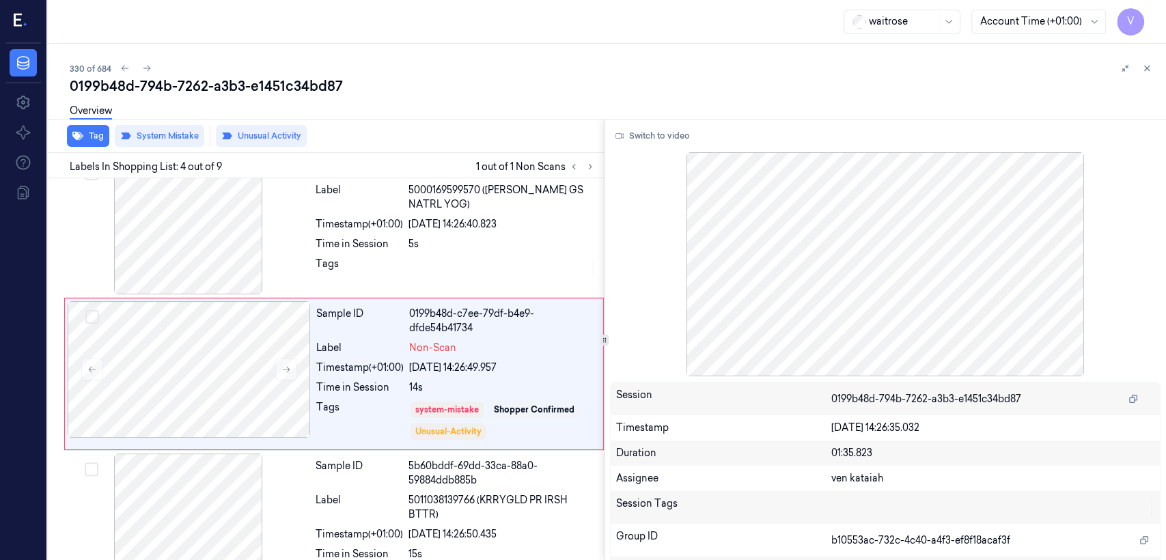
scroll to position [314, 0]
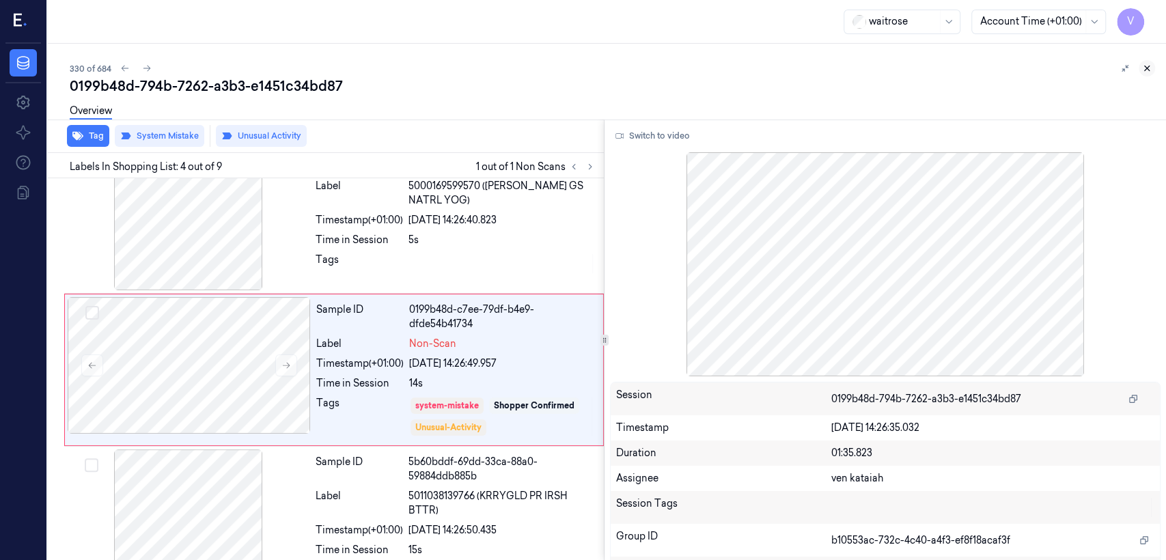
click at [1144, 72] on icon at bounding box center [1147, 69] width 10 height 10
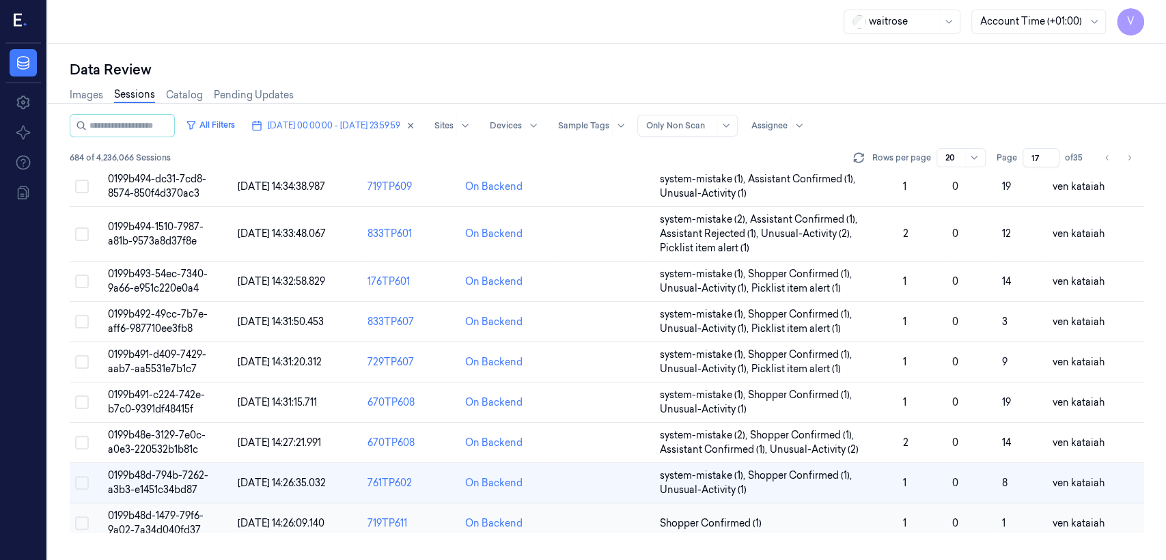
scroll to position [232, 0]
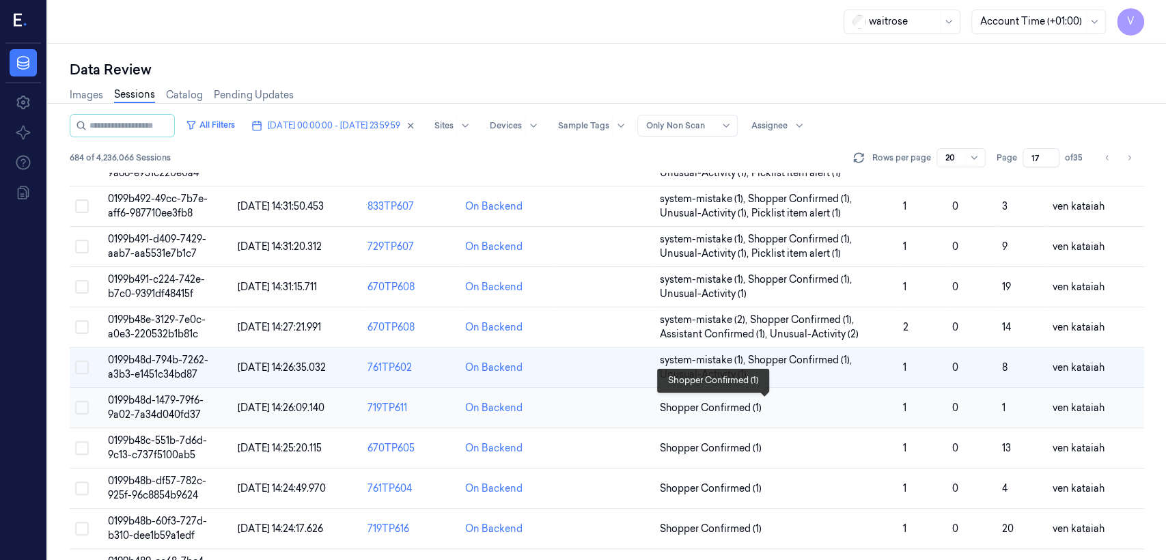
click at [730, 408] on span "Shopper Confirmed (1)" at bounding box center [711, 408] width 102 height 14
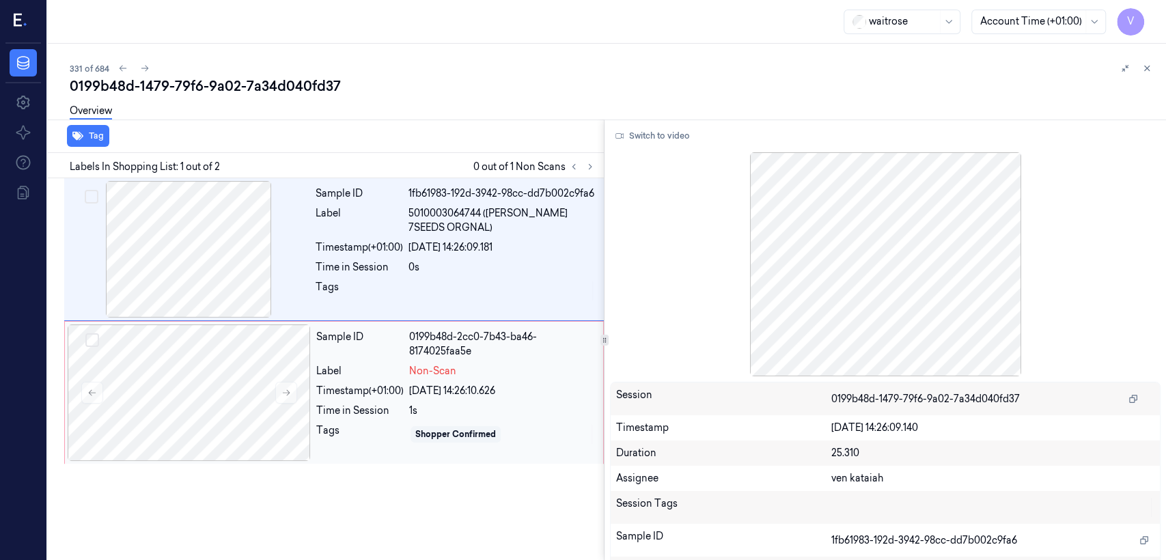
drag, startPoint x: 350, startPoint y: 372, endPoint x: 327, endPoint y: 378, distance: 23.4
click at [348, 373] on div "Label" at bounding box center [359, 371] width 87 height 14
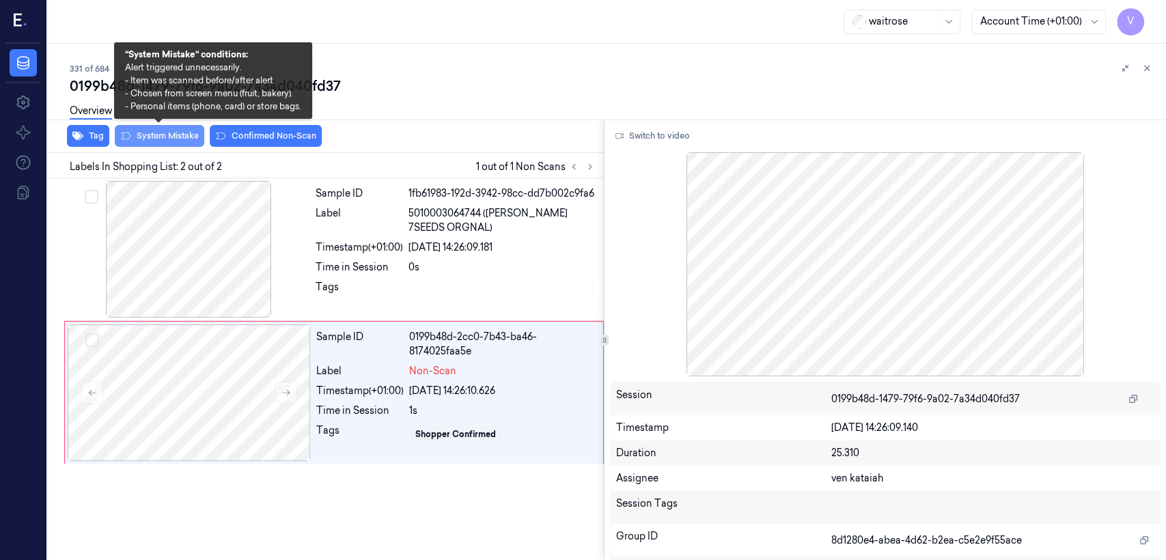
click at [146, 133] on button "System Mistake" at bounding box center [160, 136] width 90 height 22
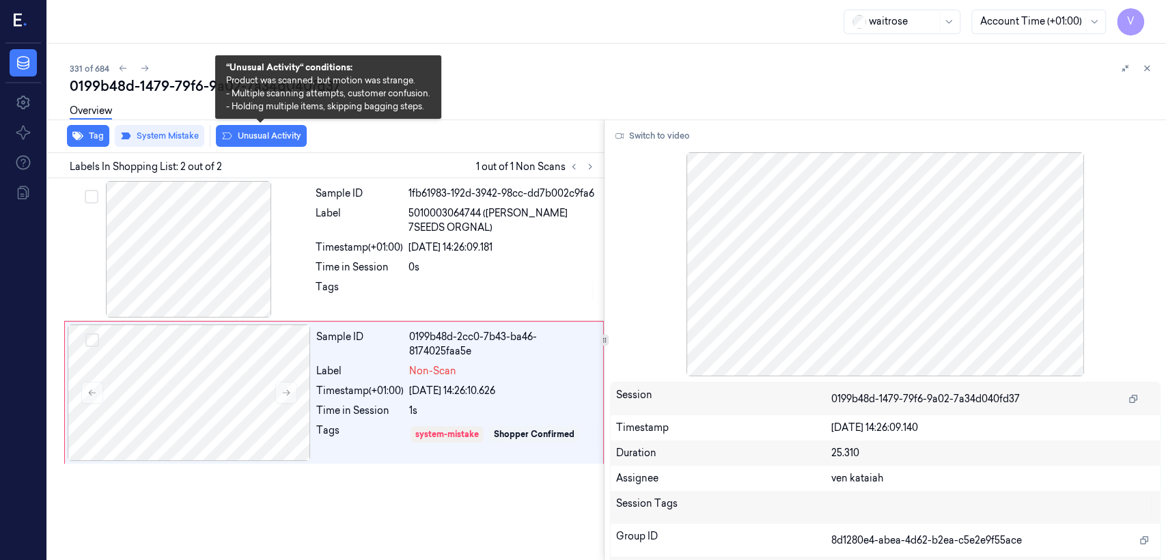
click at [256, 136] on button "Unusual Activity" at bounding box center [261, 136] width 91 height 22
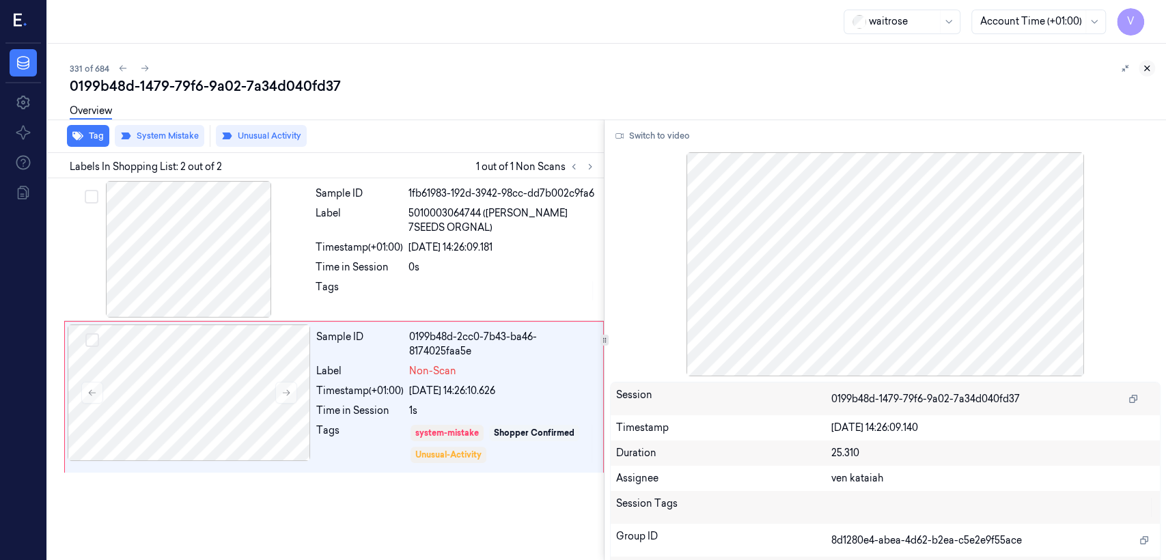
click at [1146, 68] on icon at bounding box center [1147, 68] width 5 height 5
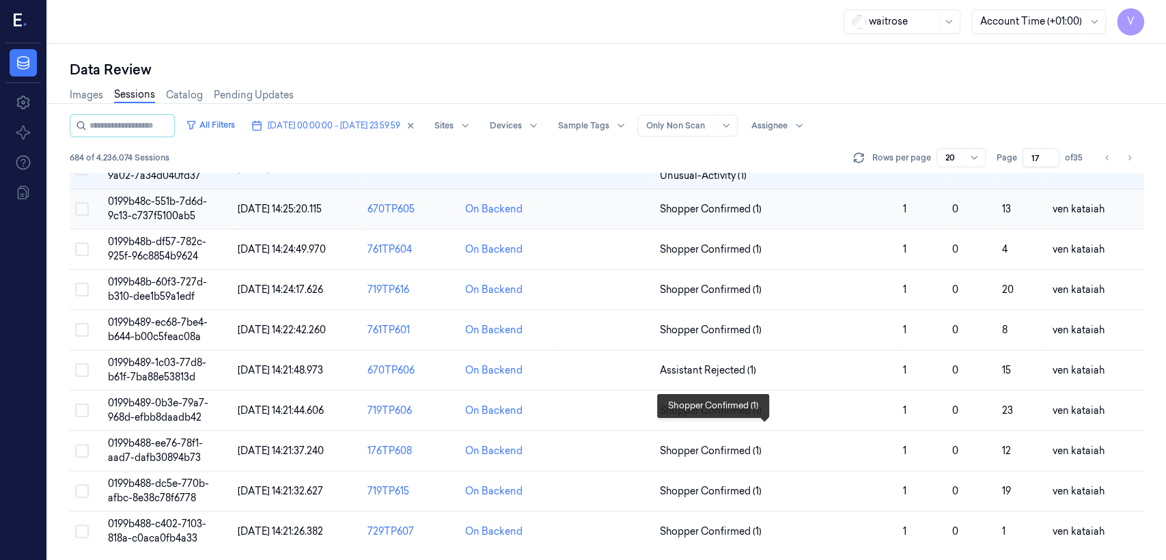
scroll to position [320, 0]
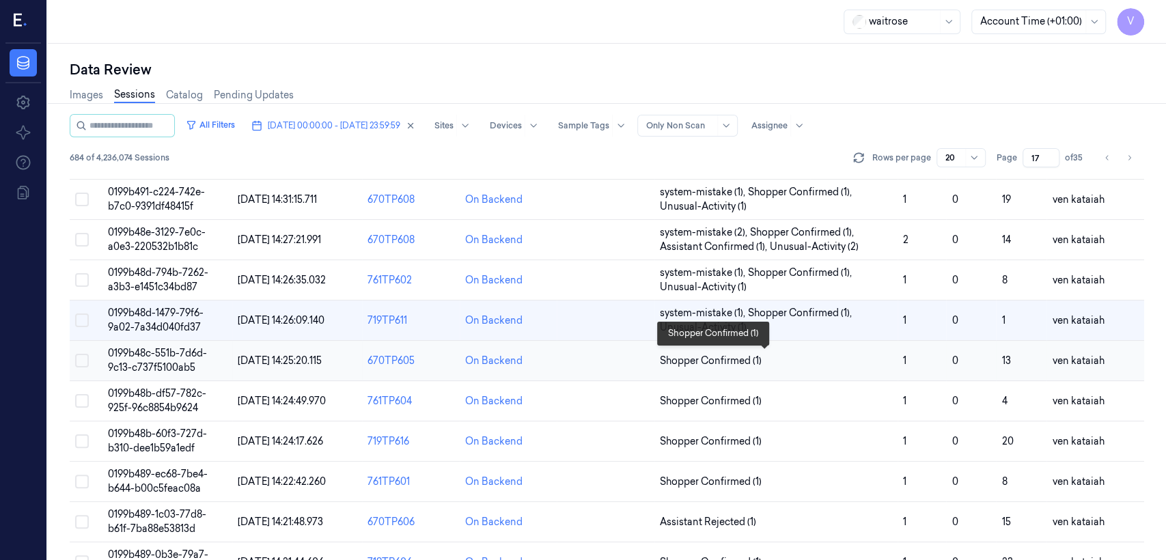
click at [736, 364] on span "Shopper Confirmed (1)" at bounding box center [711, 361] width 102 height 14
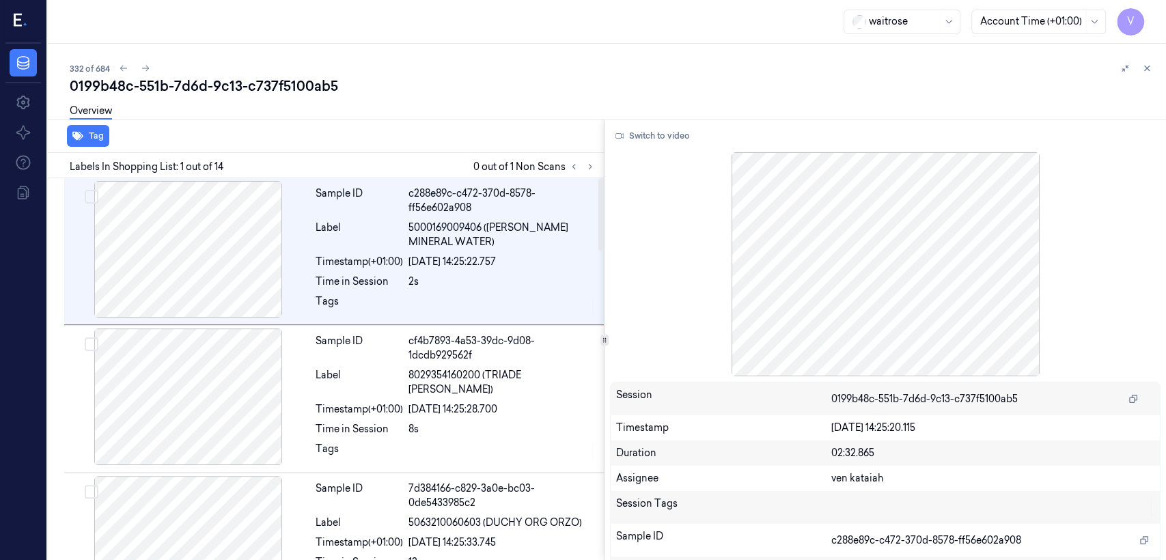
click at [598, 169] on div at bounding box center [582, 167] width 33 height 16
click at [597, 169] on button at bounding box center [590, 167] width 16 height 16
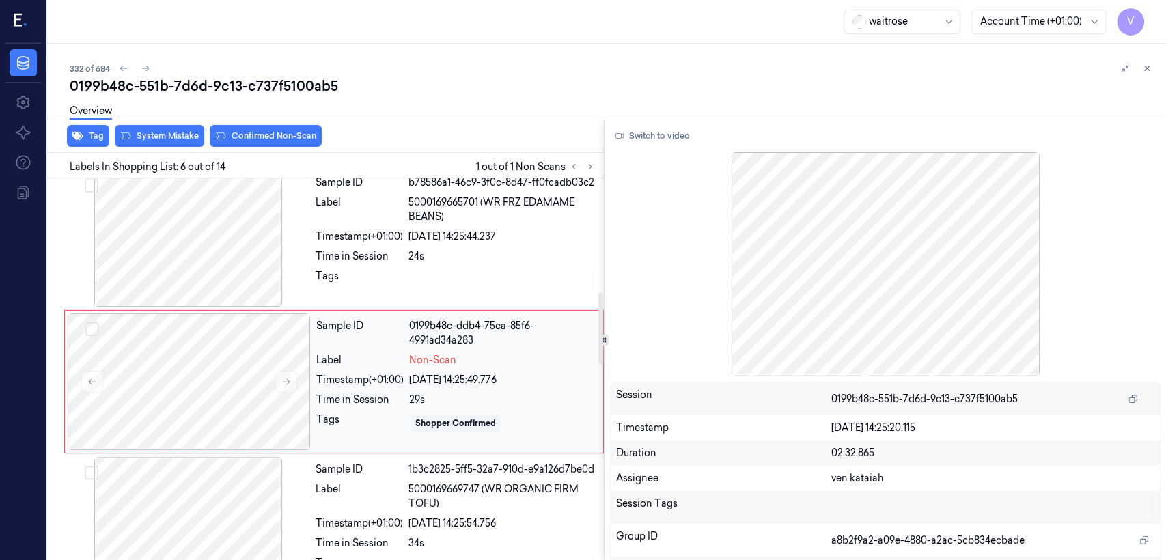
scroll to position [605, 0]
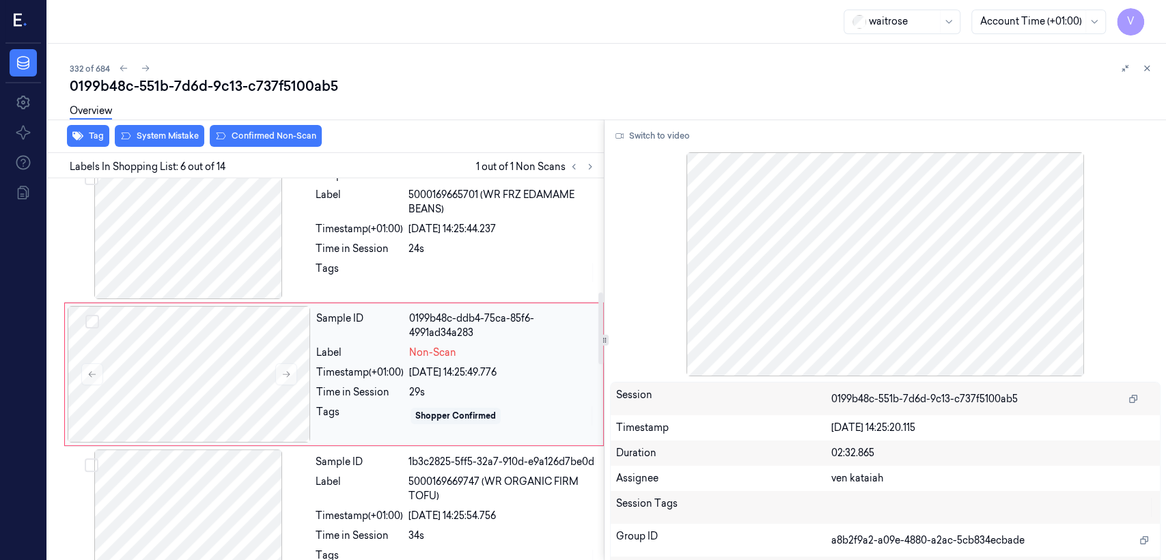
click at [363, 385] on div "Time in Session" at bounding box center [359, 392] width 87 height 14
click at [284, 370] on icon at bounding box center [287, 375] width 10 height 10
click at [402, 222] on div "Timestamp (+01:00)" at bounding box center [359, 229] width 87 height 14
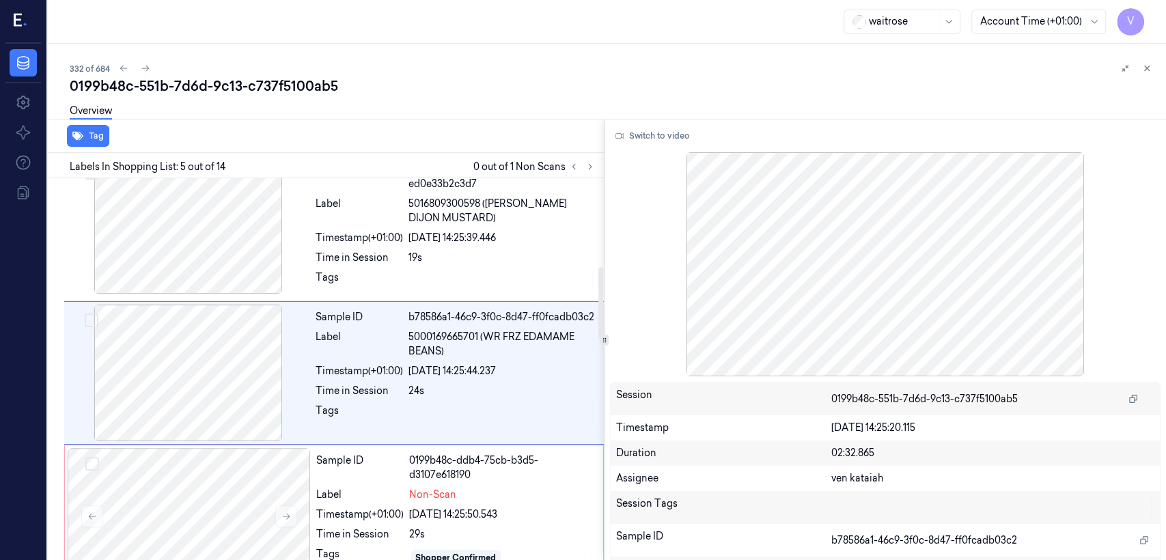
scroll to position [461, 0]
click at [640, 141] on button "Switch to video" at bounding box center [652, 136] width 85 height 22
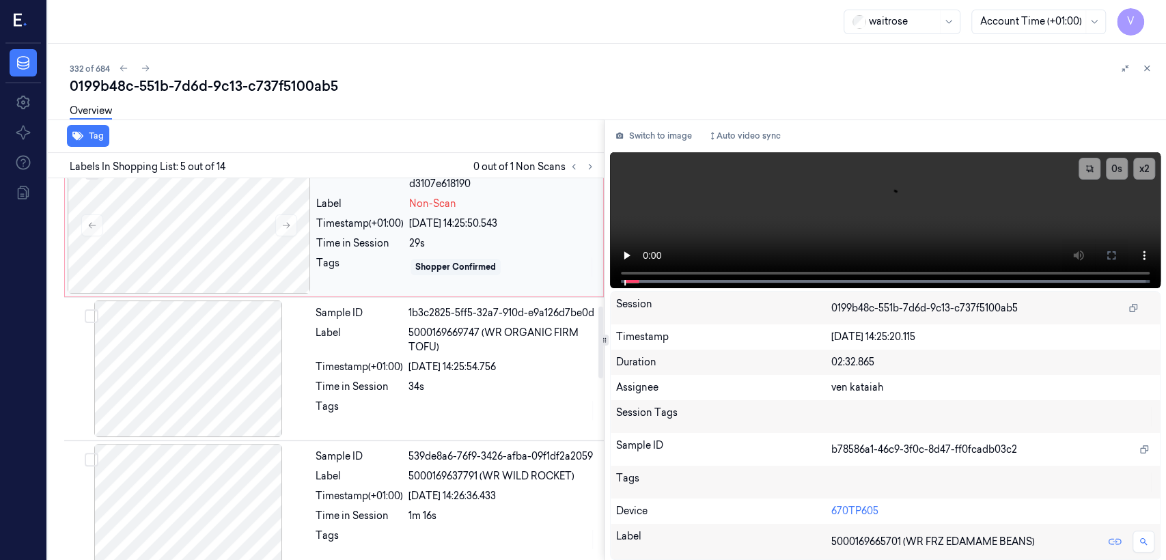
scroll to position [765, 0]
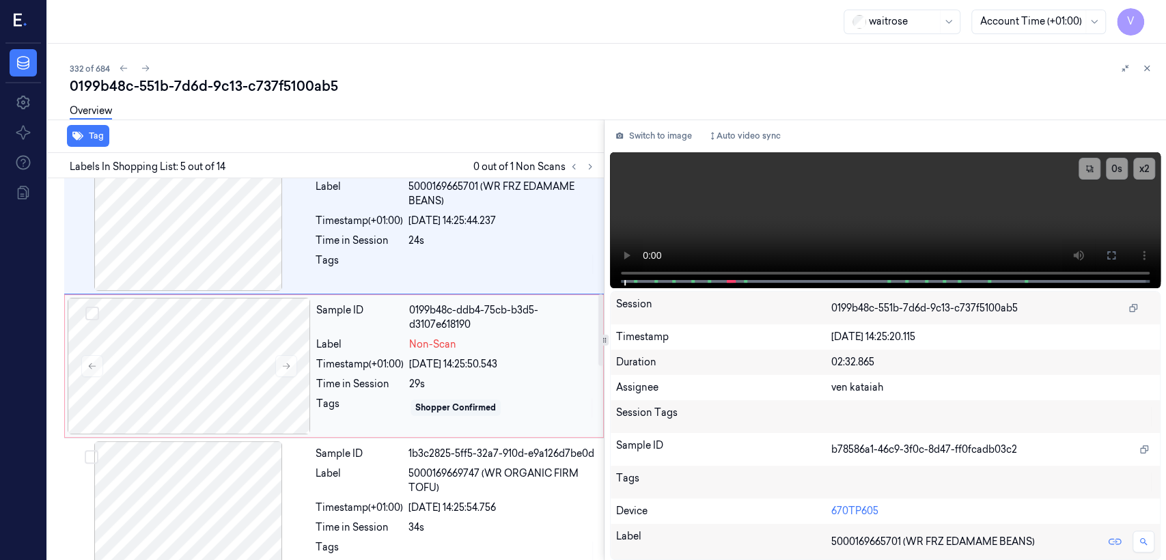
click at [426, 344] on span "Non-Scan" at bounding box center [432, 345] width 47 height 14
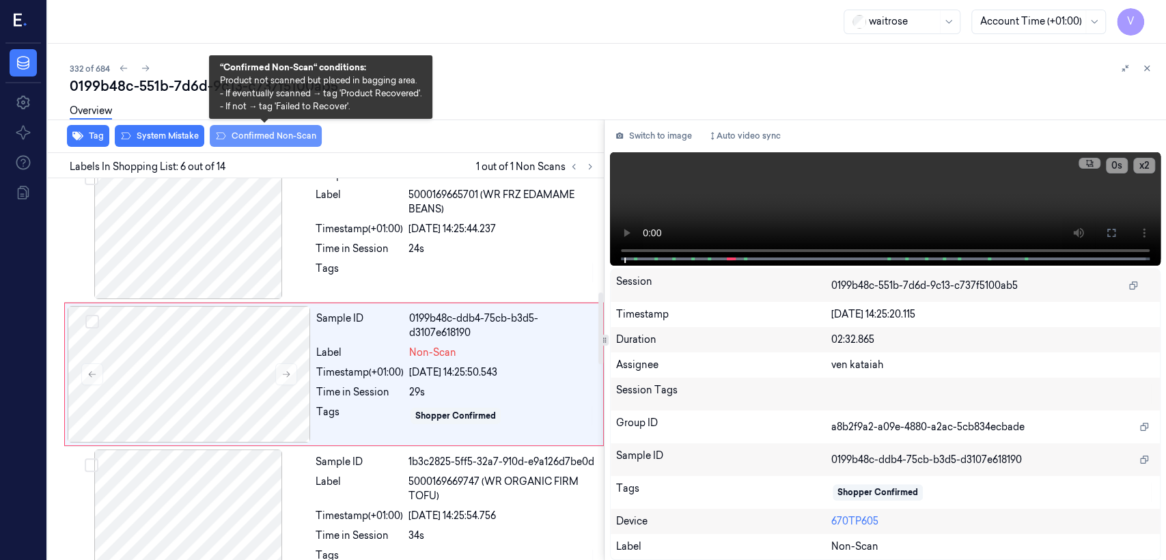
click at [277, 138] on button "Confirmed Non-Scan" at bounding box center [266, 136] width 112 height 22
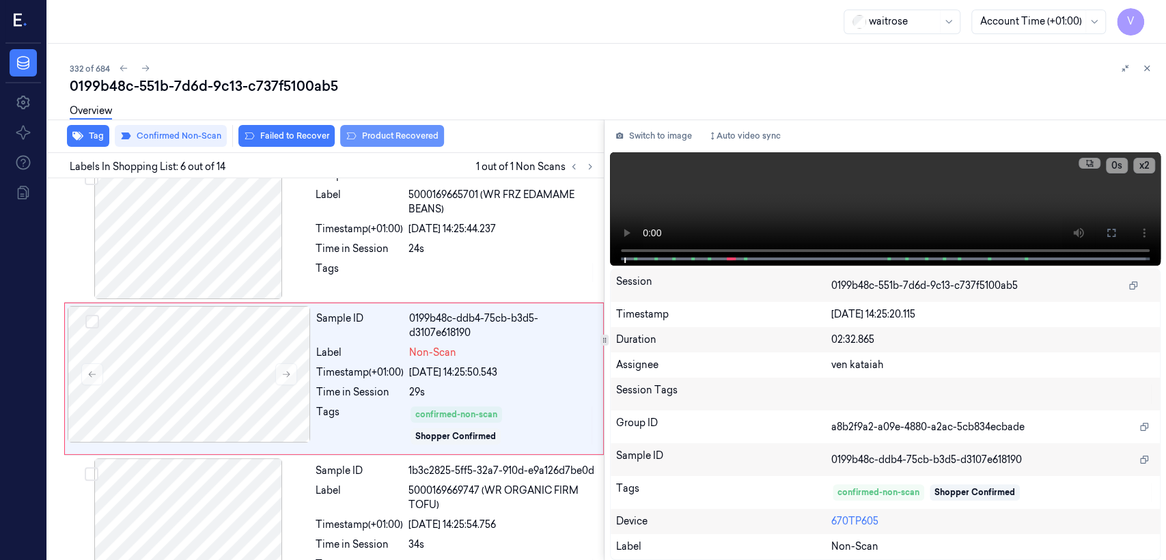
scroll to position [609, 0]
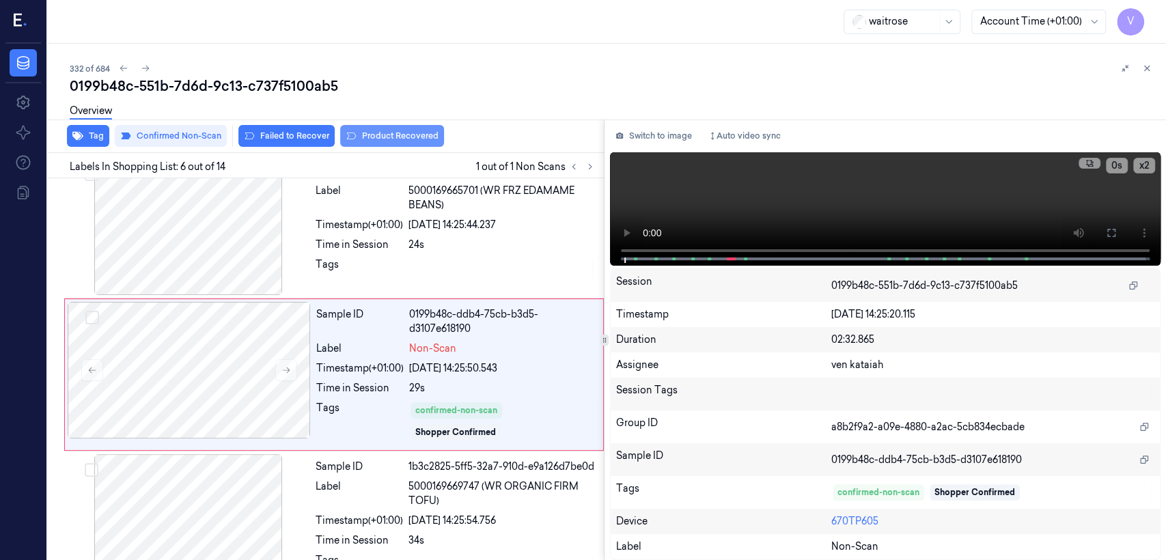
click at [378, 144] on button "Product Recovered" at bounding box center [392, 136] width 104 height 22
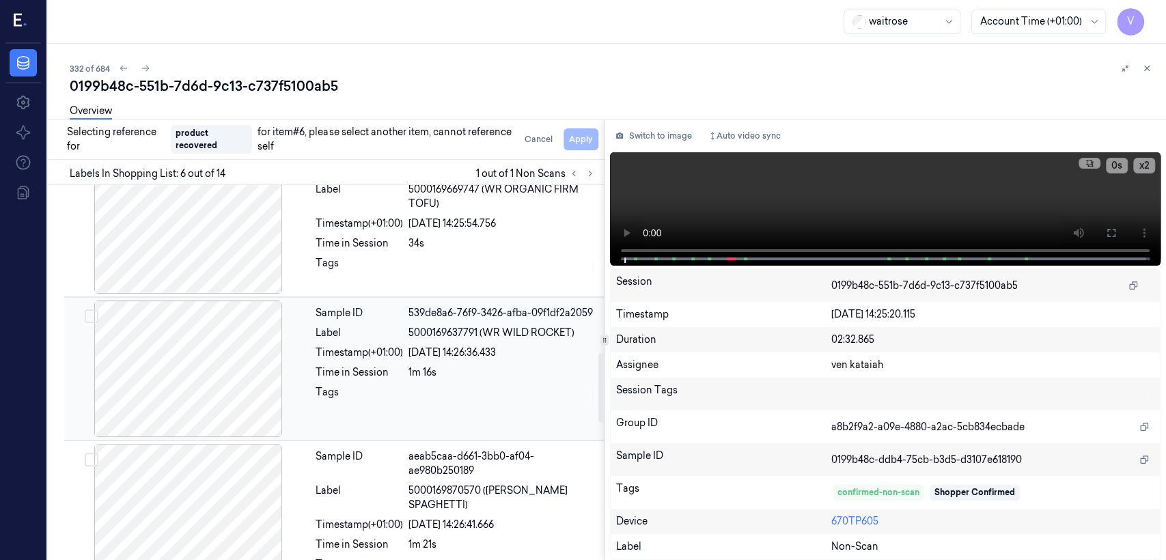
click at [338, 385] on div "Tags" at bounding box center [359, 396] width 87 height 22
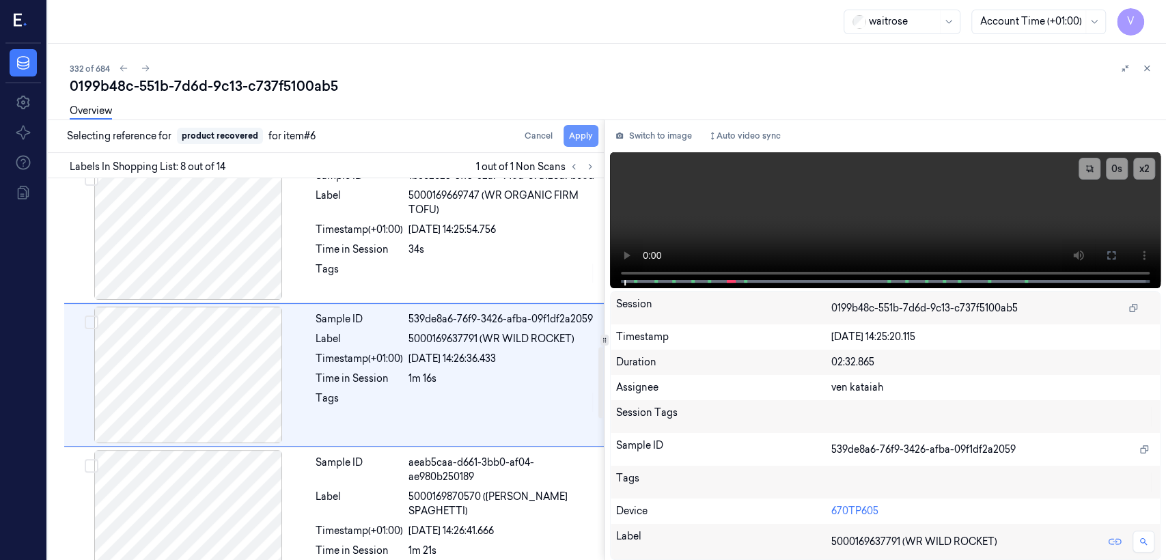
click at [576, 136] on button "Apply" at bounding box center [581, 136] width 35 height 22
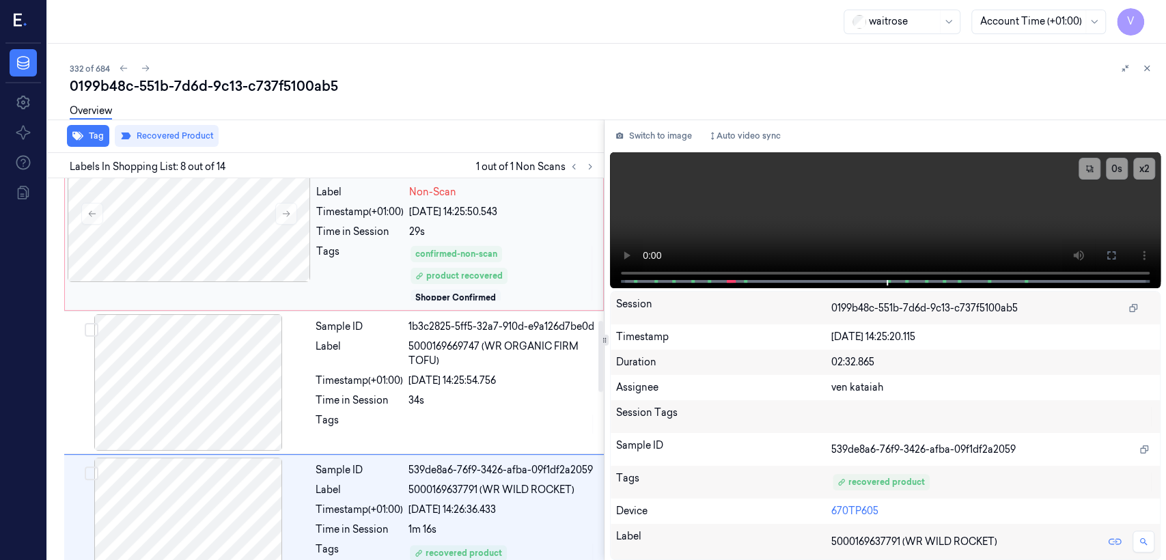
scroll to position [917, 0]
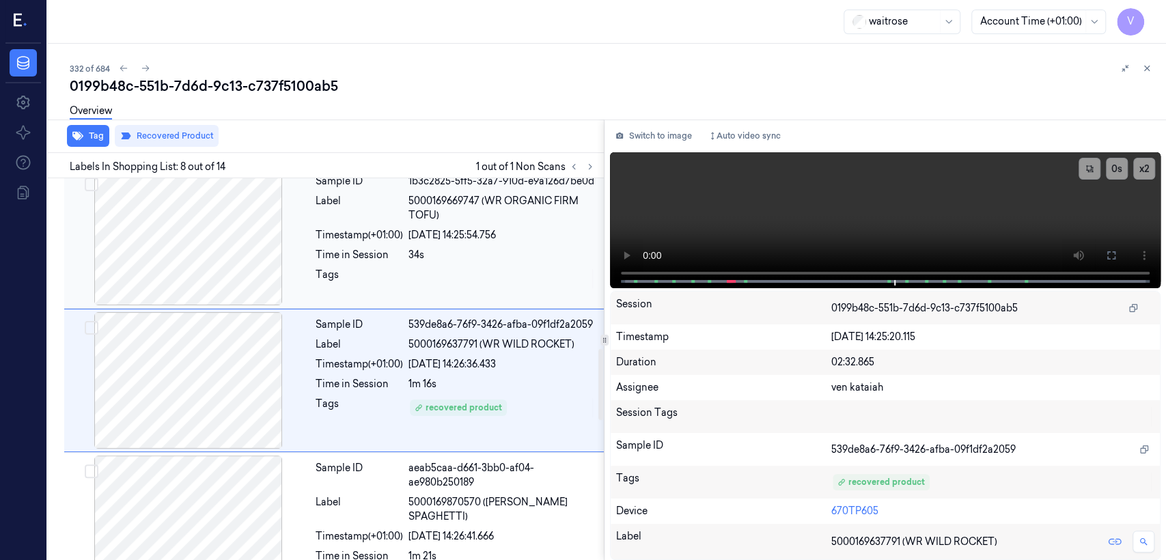
click at [439, 237] on div "Sample ID 1b3c2825-5ff5-32a7-910d-e9a126d7be0d Label 5000169669747 (WR ORGANIC …" at bounding box center [455, 237] width 291 height 137
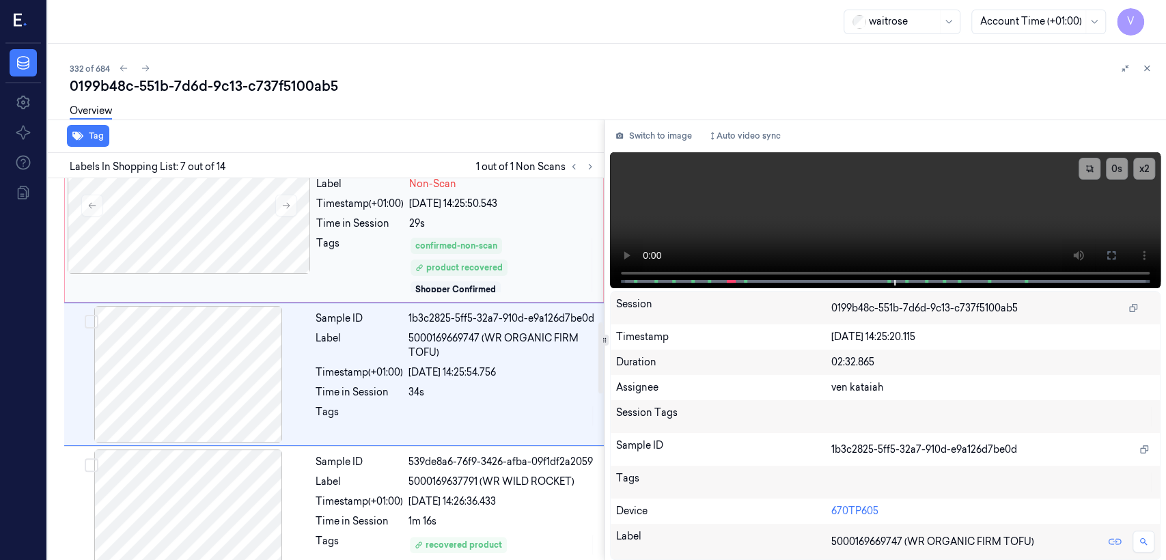
click at [441, 273] on div "confirmed-non-scan product recovered Shopper Confirmed" at bounding box center [502, 264] width 186 height 57
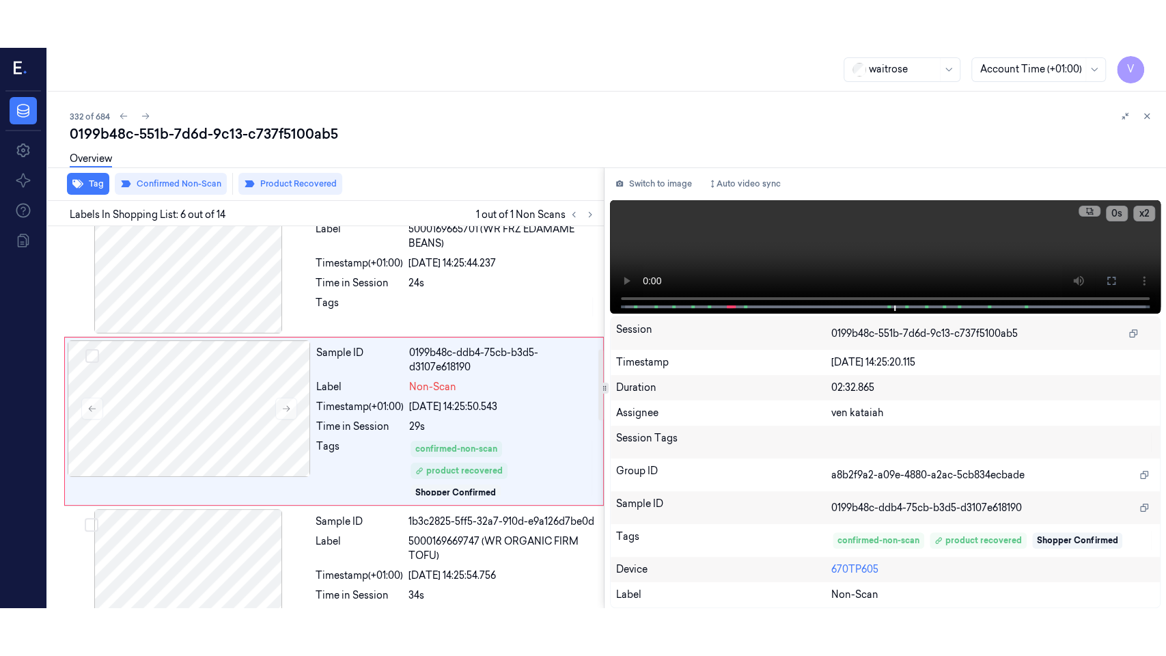
scroll to position [618, 0]
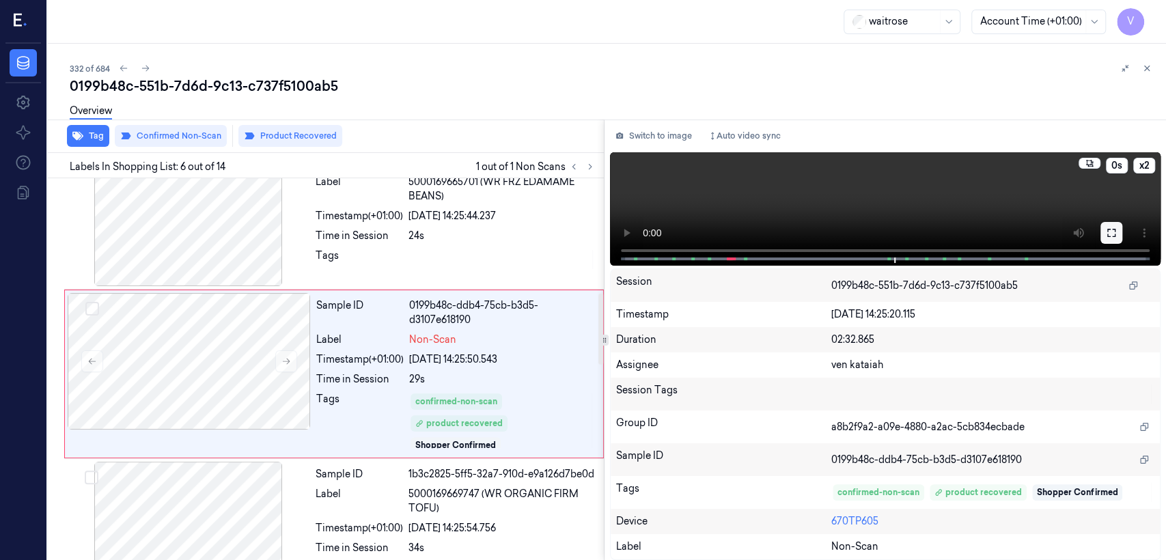
click at [1104, 236] on button at bounding box center [1112, 233] width 22 height 22
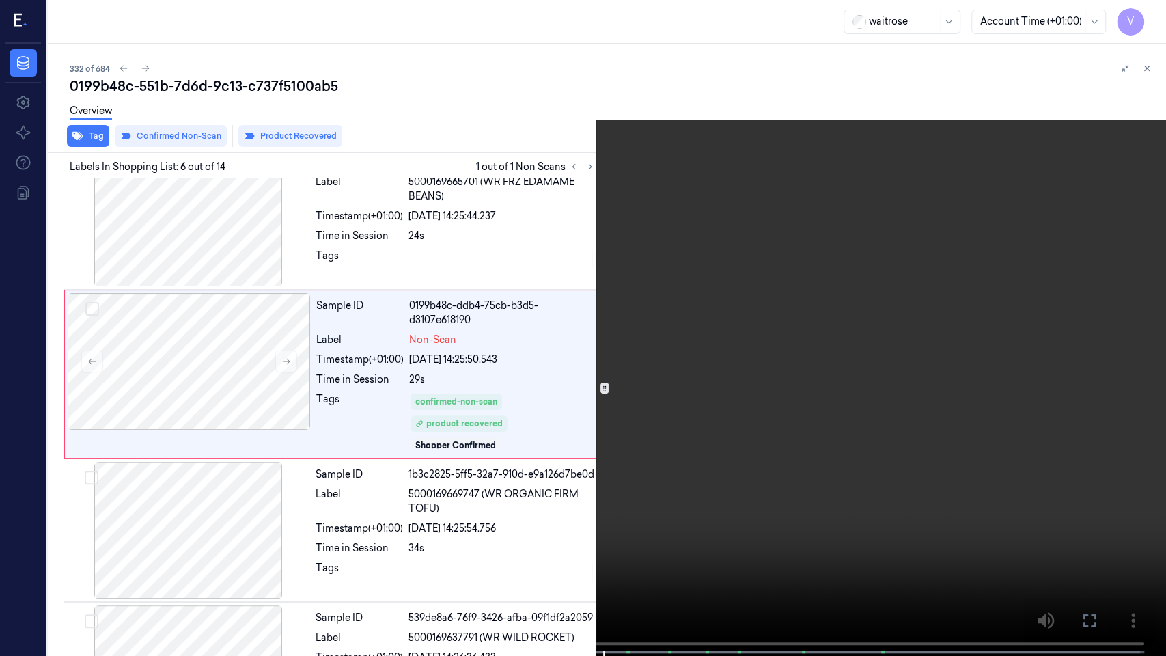
click at [449, 402] on video at bounding box center [583, 329] width 1166 height 659
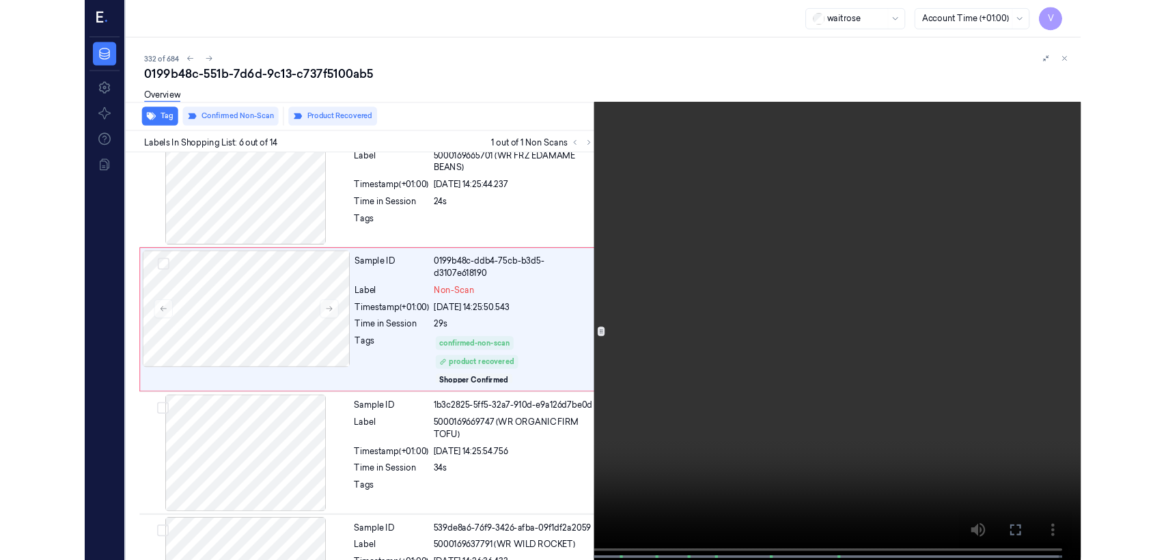
scroll to position [569, 0]
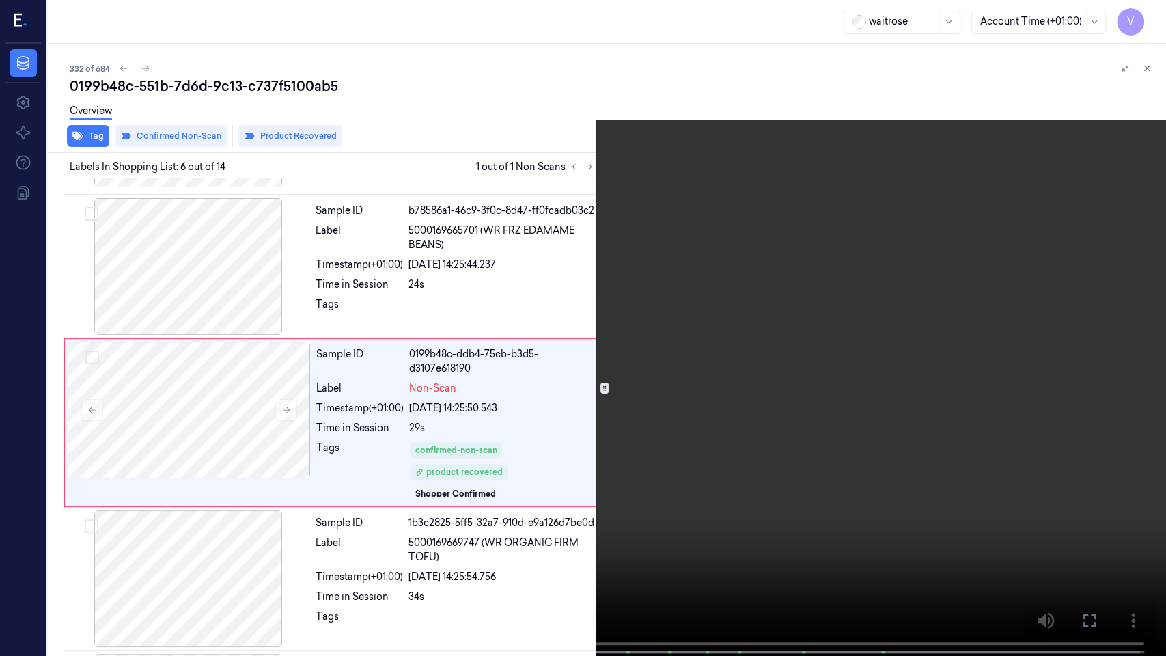
click at [449, 402] on video at bounding box center [583, 329] width 1166 height 659
click at [1150, 16] on button "x 2" at bounding box center [1150, 16] width 22 height 22
click at [1091, 560] on div "x 4 0 s" at bounding box center [583, 328] width 1166 height 656
click at [0, 0] on icon at bounding box center [0, 0] width 0 height 0
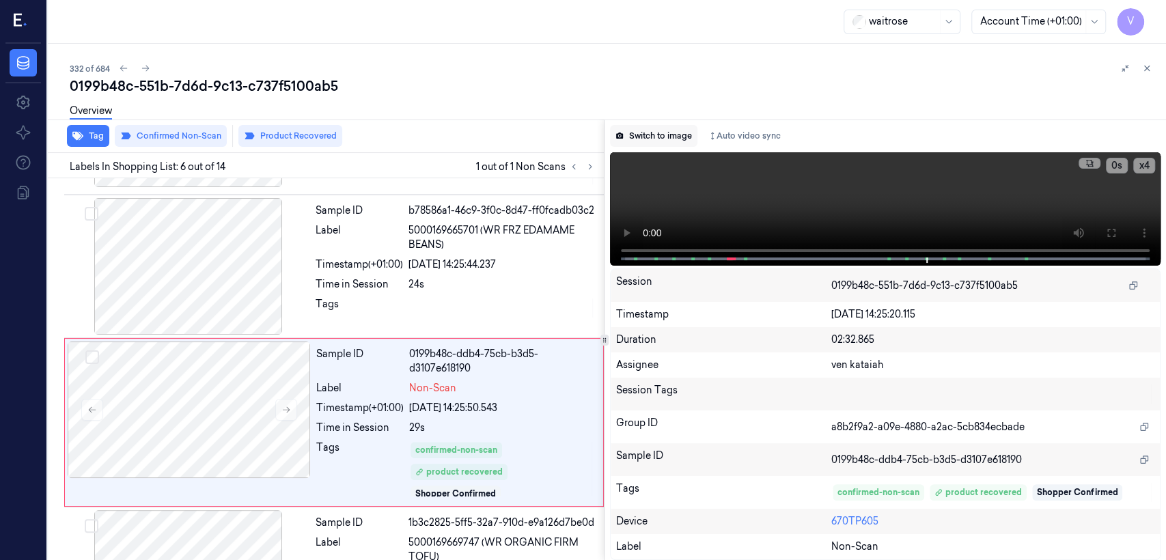
click at [642, 146] on button "Switch to image" at bounding box center [653, 136] width 87 height 22
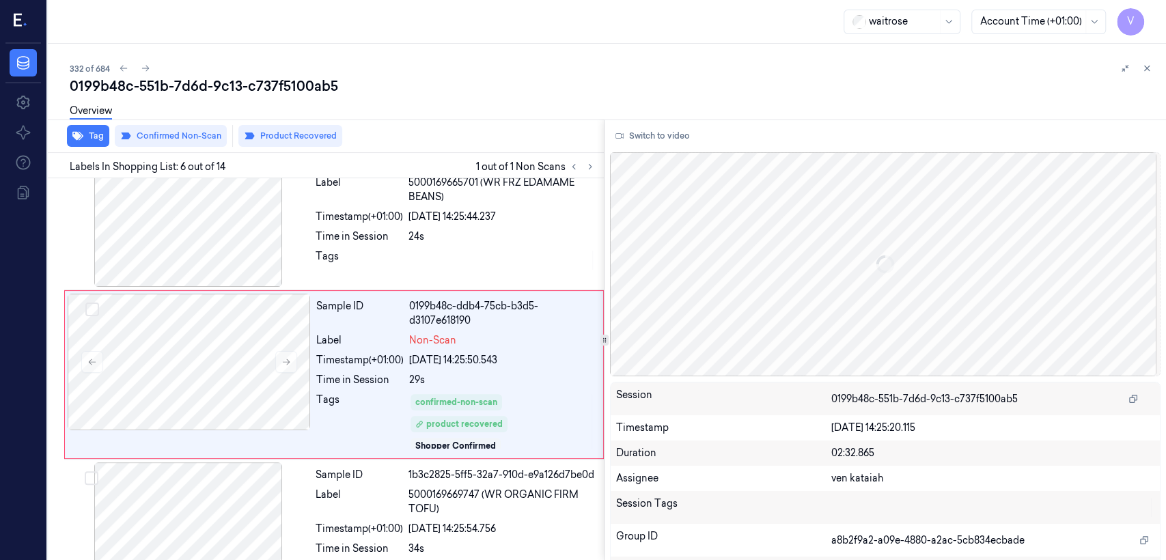
scroll to position [618, 0]
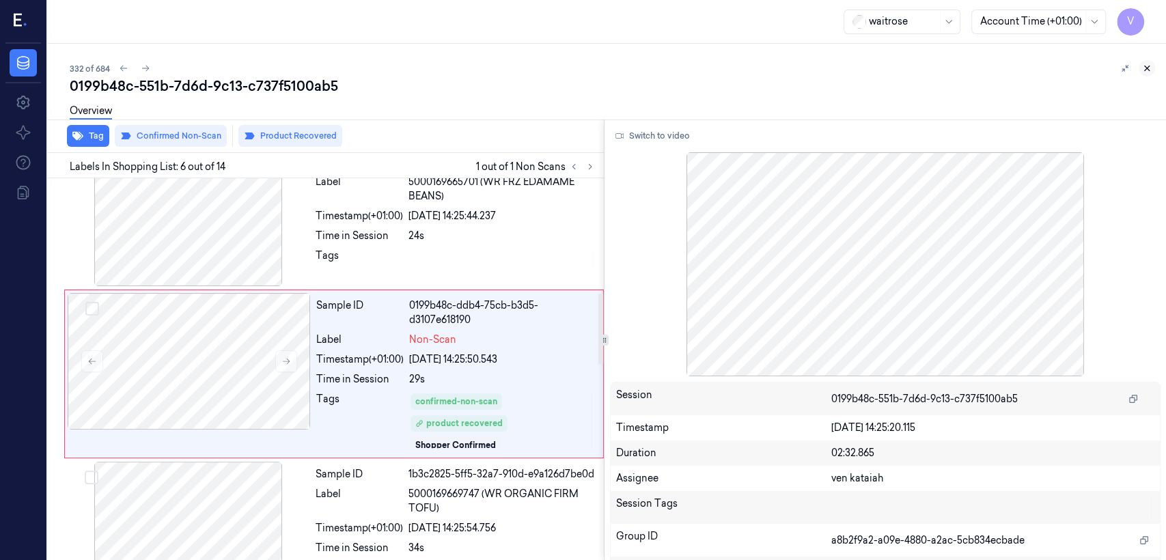
drag, startPoint x: 1152, startPoint y: 74, endPoint x: 1002, endPoint y: 60, distance: 150.9
click at [1147, 69] on button at bounding box center [1147, 68] width 16 height 16
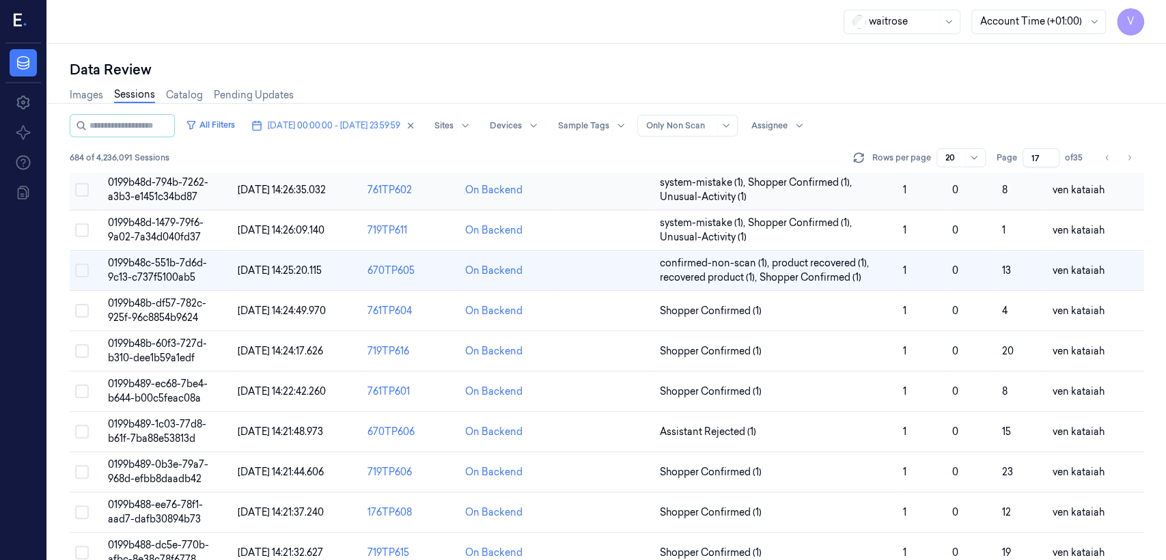
scroll to position [455, 0]
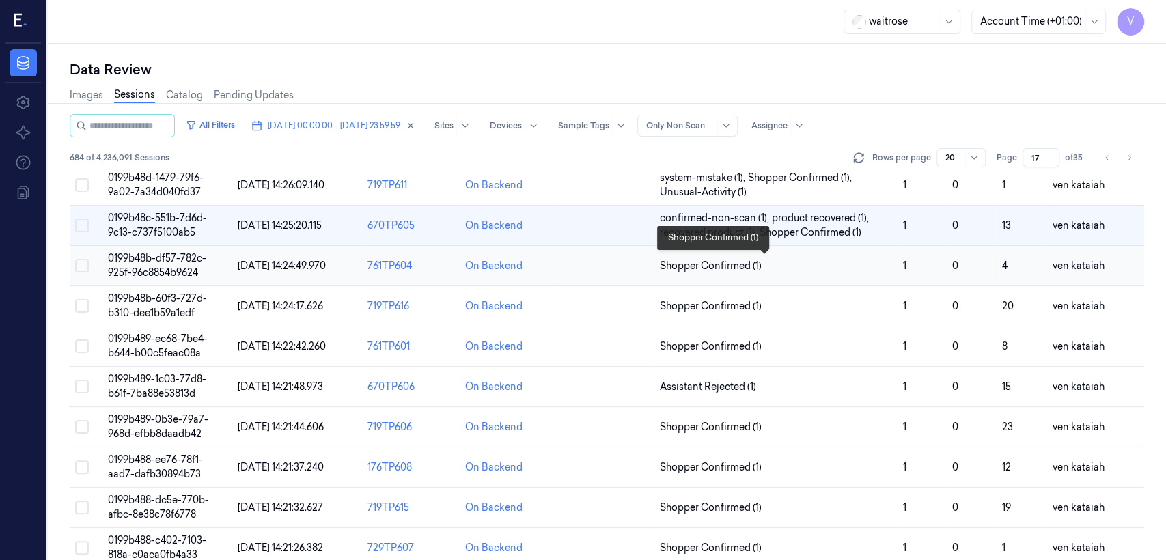
click at [729, 265] on span "Shopper Confirmed (1)" at bounding box center [711, 266] width 102 height 14
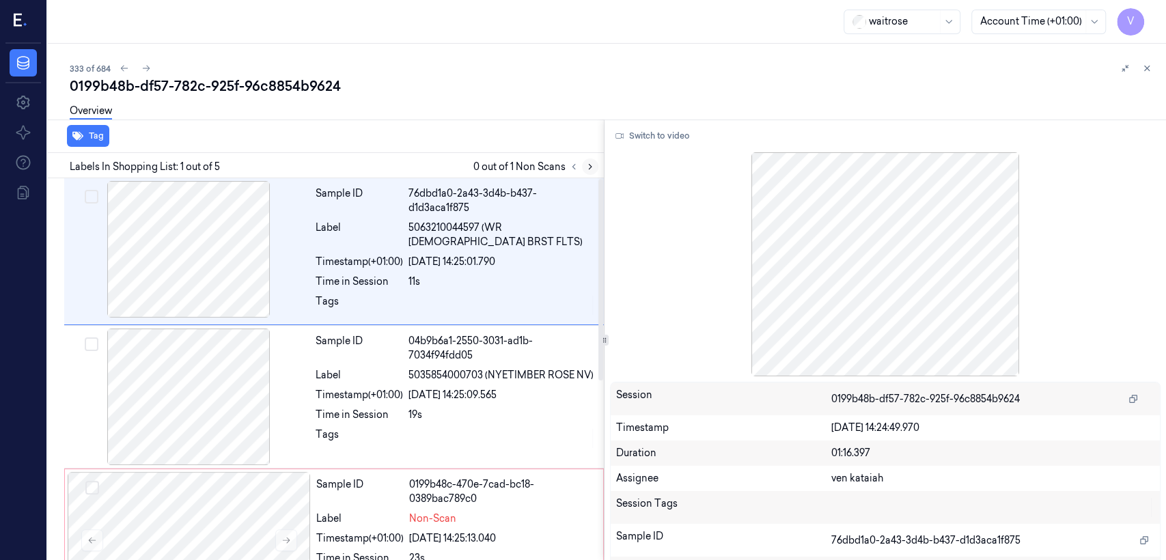
click at [586, 167] on icon at bounding box center [591, 167] width 10 height 10
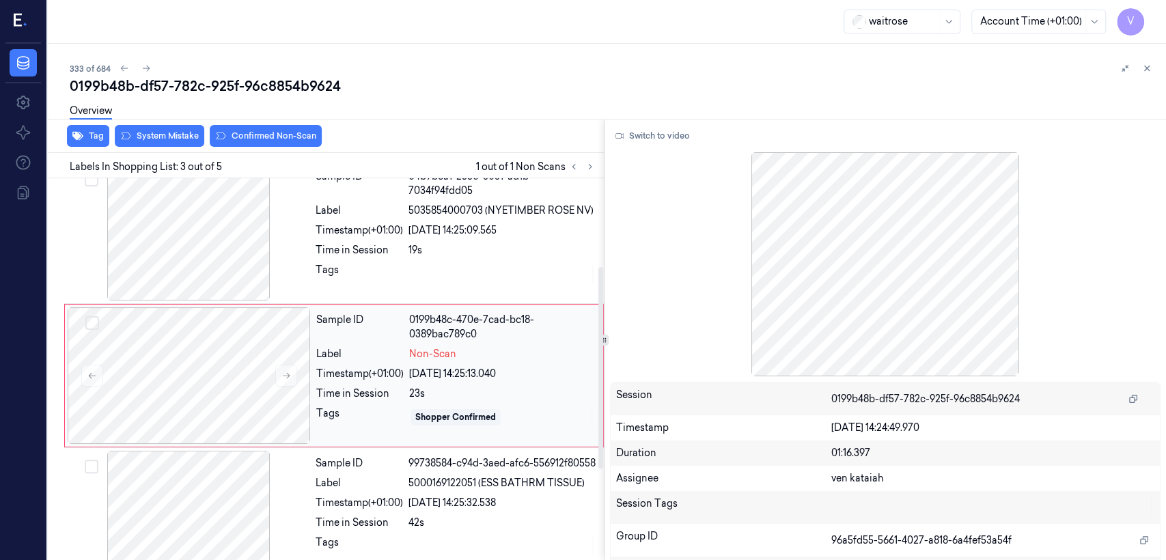
scroll to position [167, 0]
click at [330, 365] on div "Timestamp (+01:00)" at bounding box center [359, 372] width 87 height 14
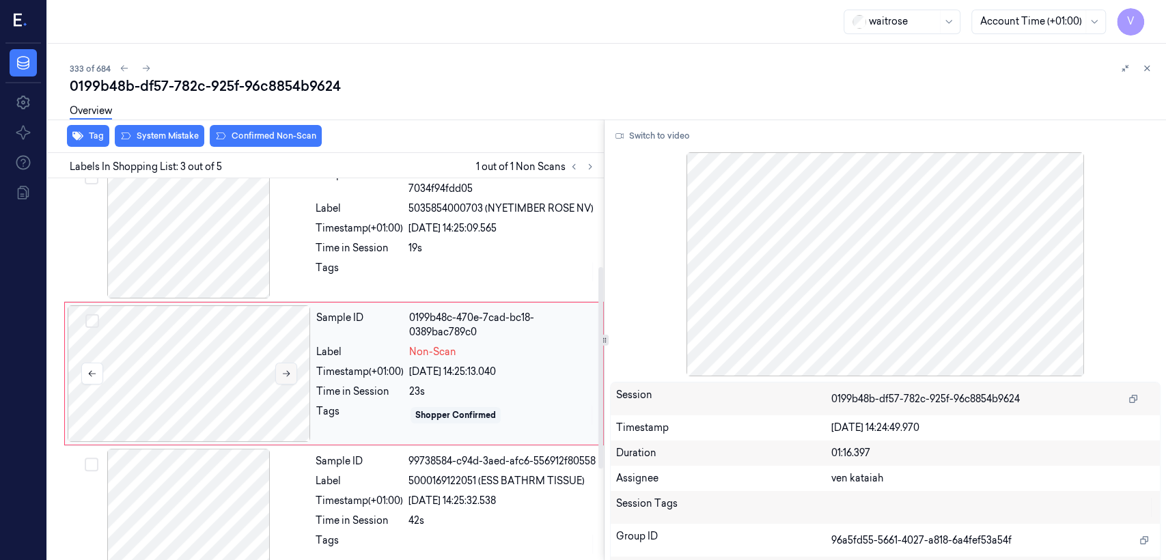
click at [281, 363] on button at bounding box center [286, 374] width 22 height 22
click at [402, 247] on div "Time in Session" at bounding box center [359, 248] width 87 height 14
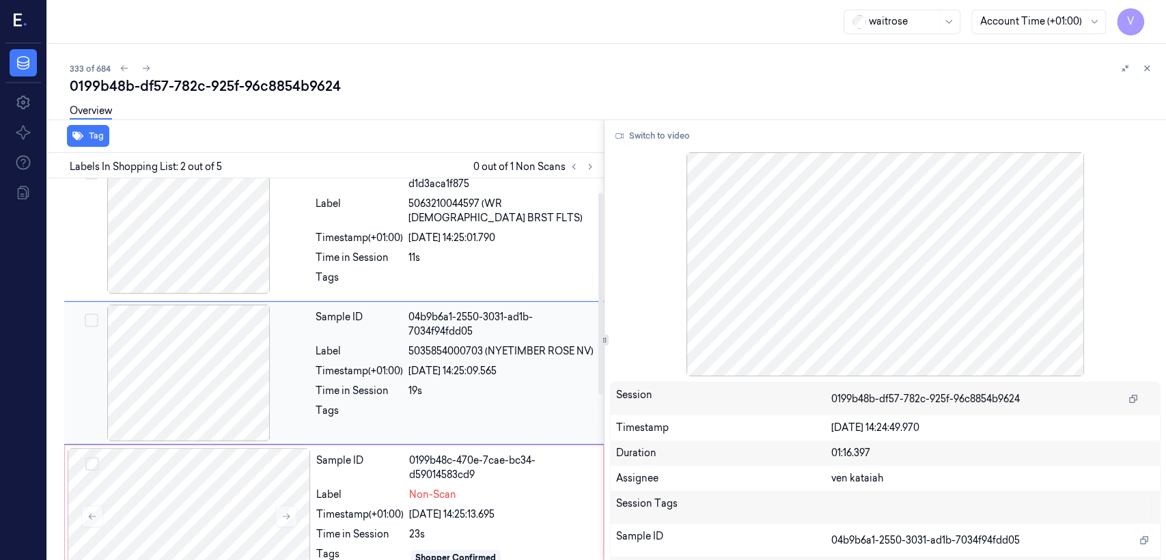
scroll to position [23, 0]
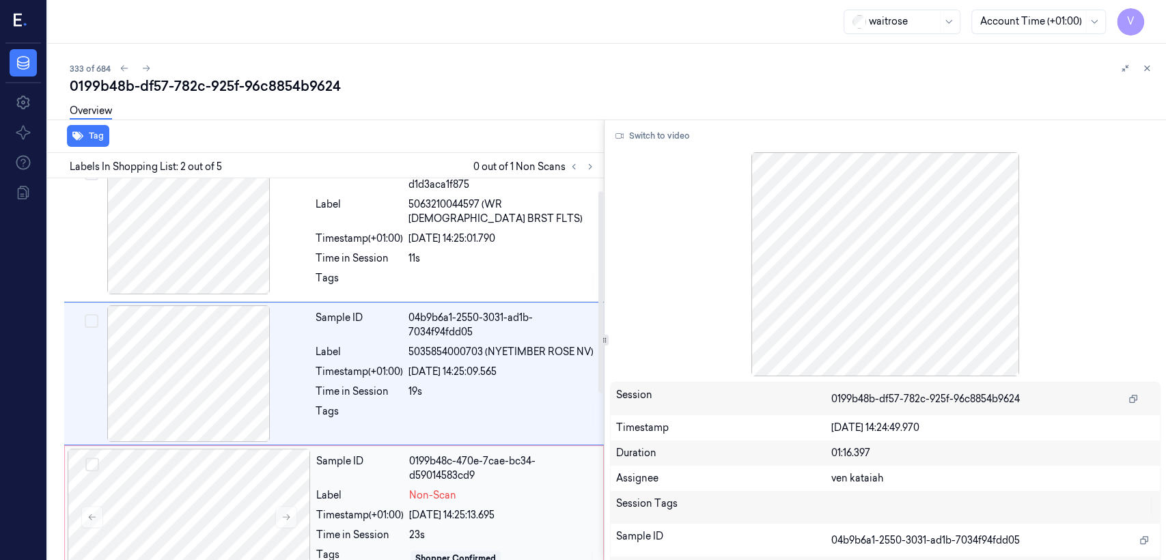
click at [399, 467] on div "Sample ID" at bounding box center [359, 468] width 87 height 29
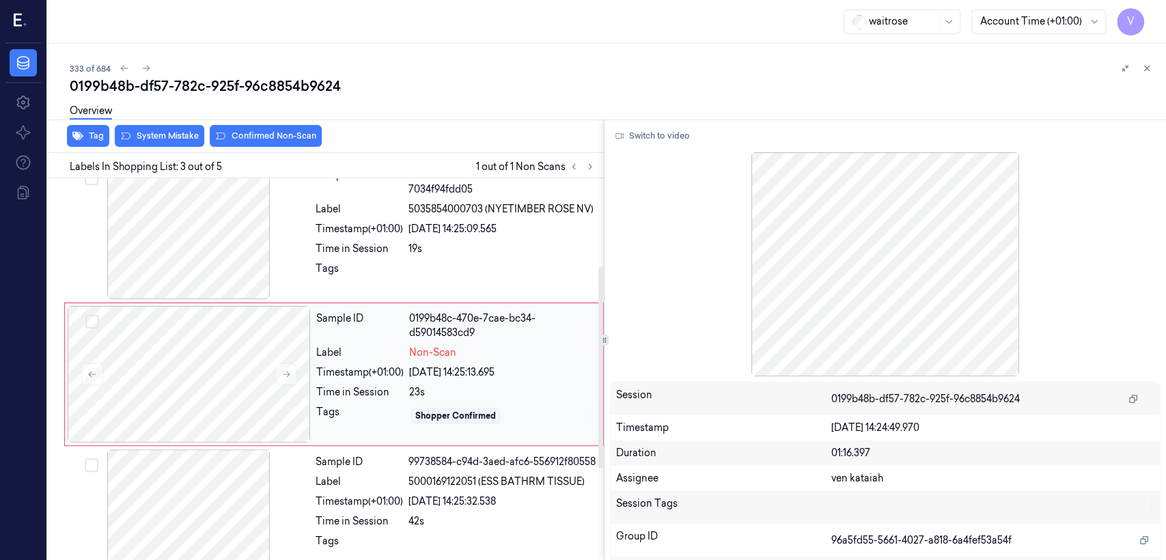
scroll to position [167, 0]
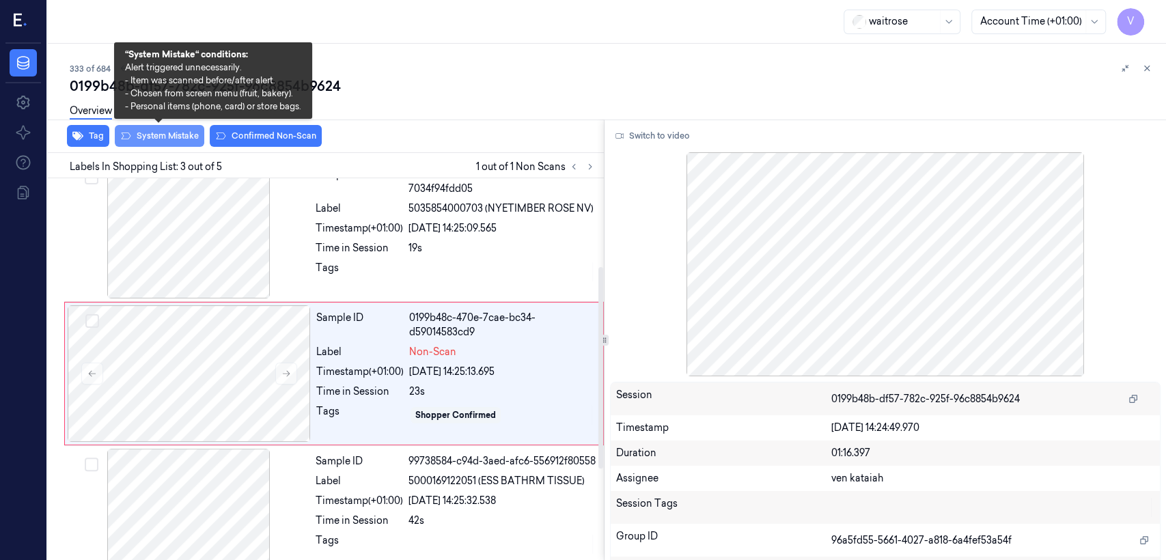
click at [192, 139] on button "System Mistake" at bounding box center [160, 136] width 90 height 22
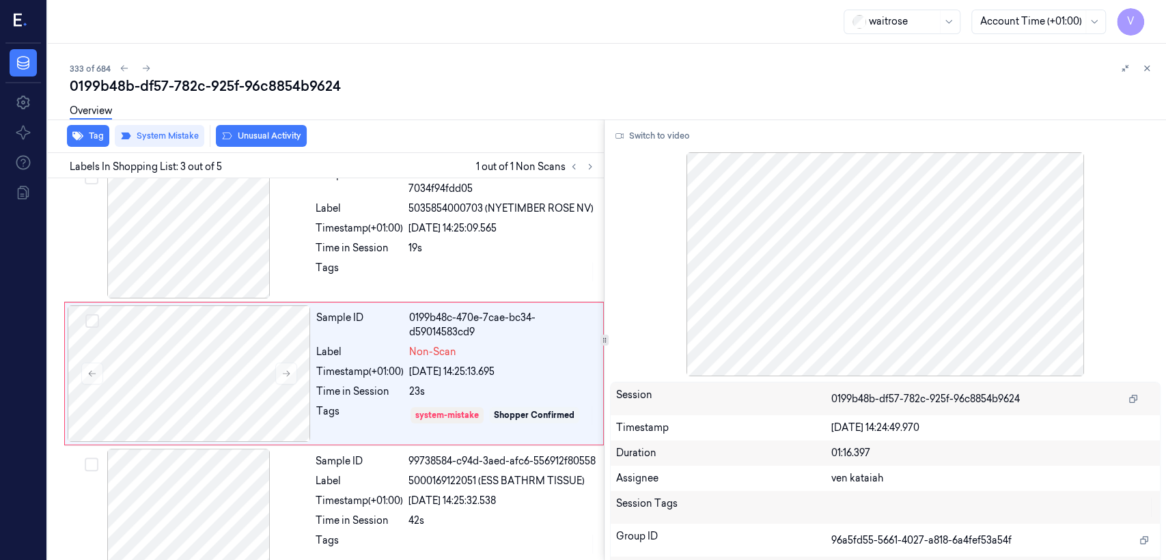
click at [290, 136] on button "Unusual Activity" at bounding box center [261, 136] width 91 height 22
click at [441, 255] on div "Sample ID 04b9b6a1-2550-3031-ad1b-7034f94fdd05 Label 5035854000703 (NYETIMBER R…" at bounding box center [455, 230] width 291 height 137
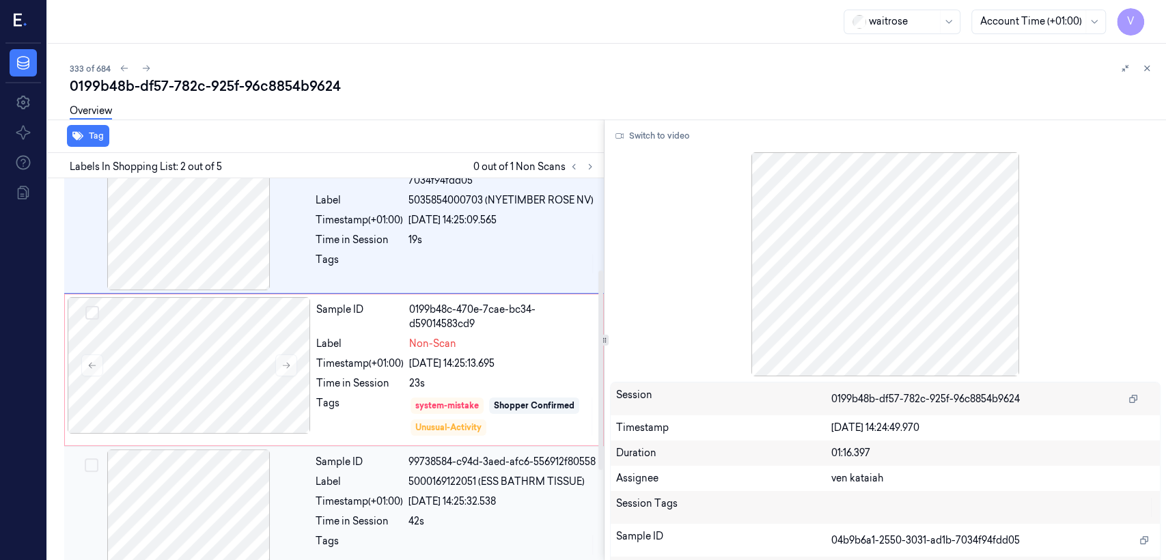
click at [443, 461] on div "99738584-c94d-3aed-afc6-556912f80558" at bounding box center [502, 462] width 187 height 14
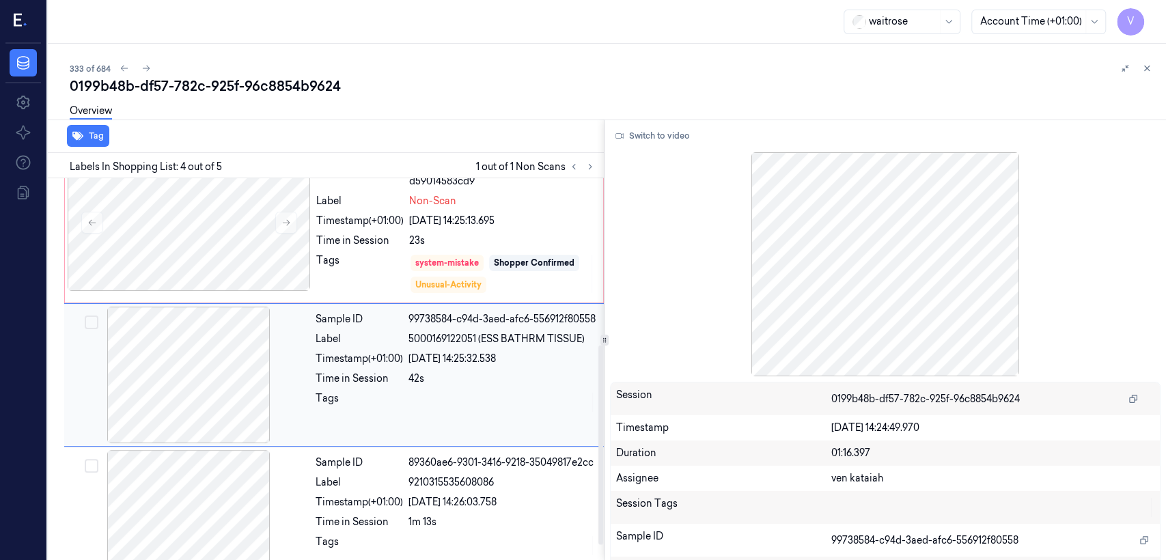
scroll to position [318, 0]
click at [415, 225] on div "Sample ID 0199b48c-470e-7cae-bc34-d59014583cd9 Label Non-Scan Timestamp (+01:00…" at bounding box center [456, 227] width 290 height 146
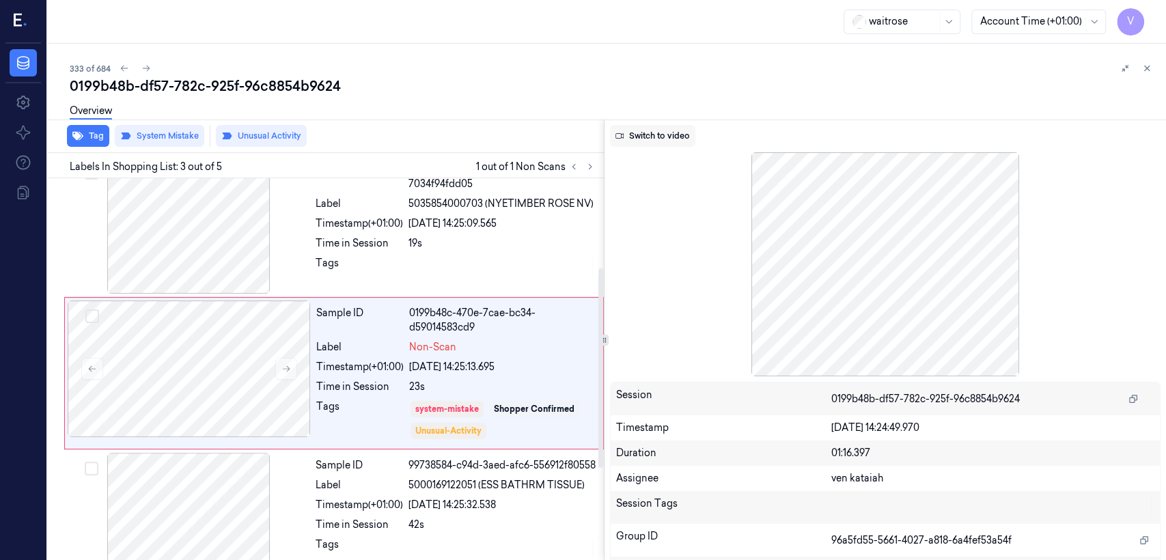
scroll to position [171, 0]
click at [674, 142] on button "Switch to video" at bounding box center [652, 136] width 85 height 22
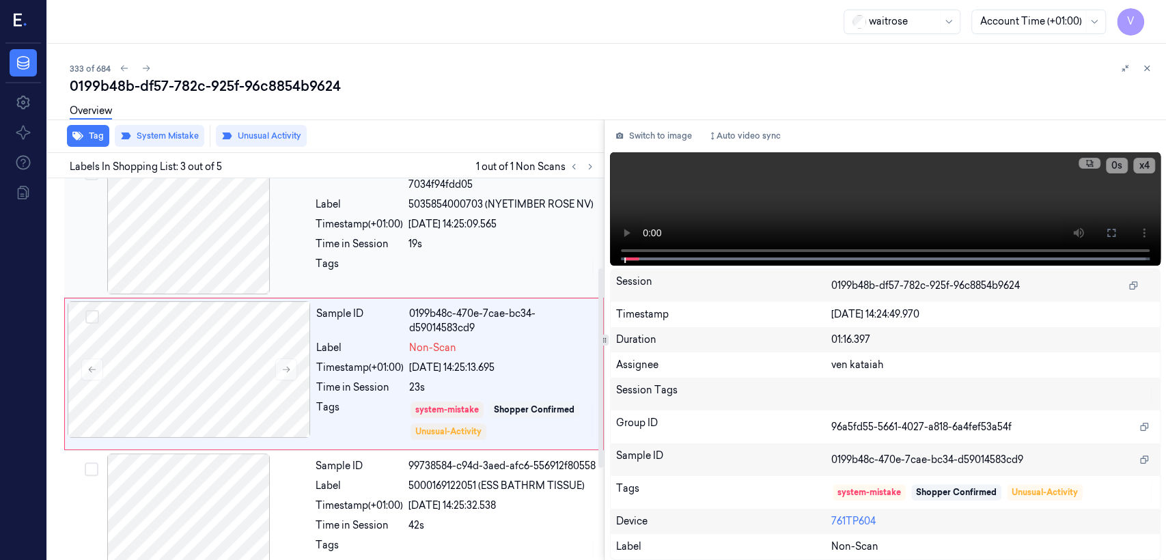
click at [484, 230] on div "Sample ID 04b9b6a1-2550-3031-ad1b-7034f94fdd05 Label 5035854000703 (NYETIMBER R…" at bounding box center [455, 226] width 291 height 137
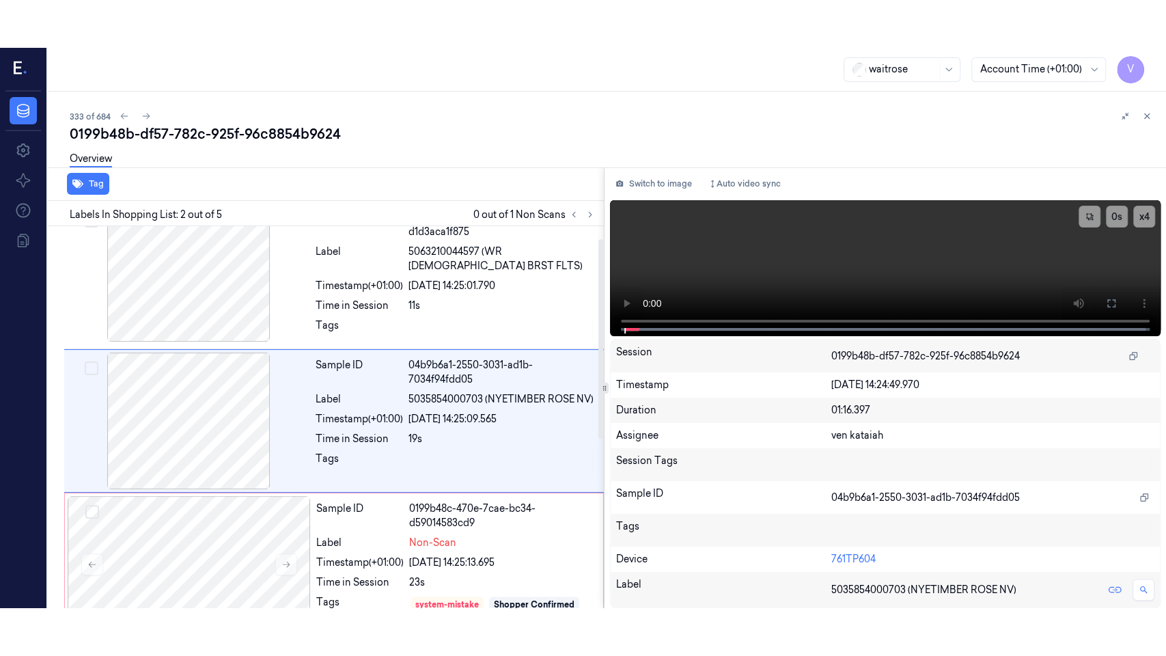
scroll to position [23, 0]
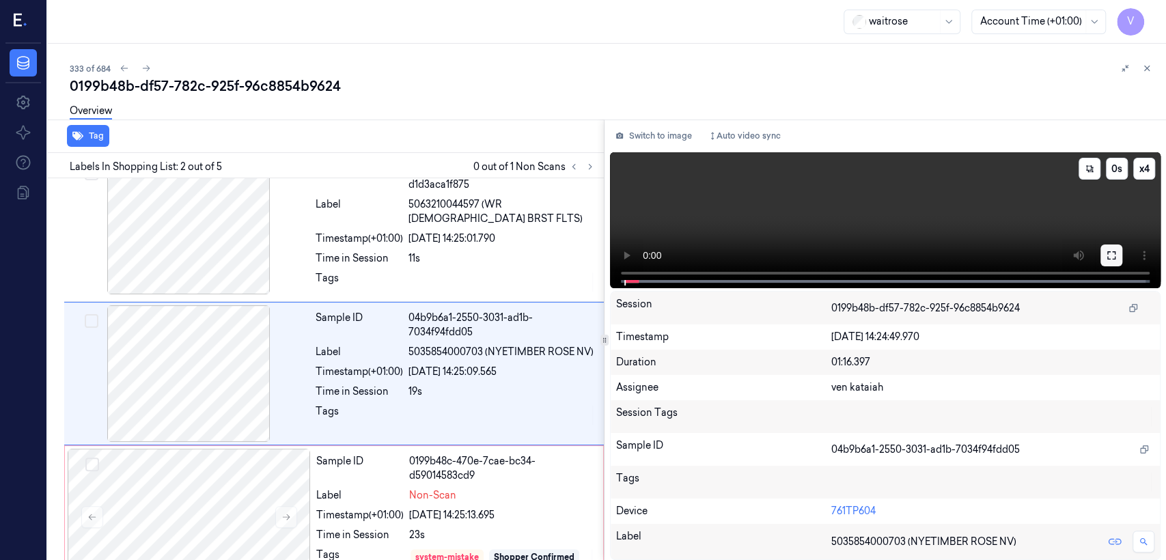
click at [1106, 258] on icon at bounding box center [1111, 255] width 11 height 11
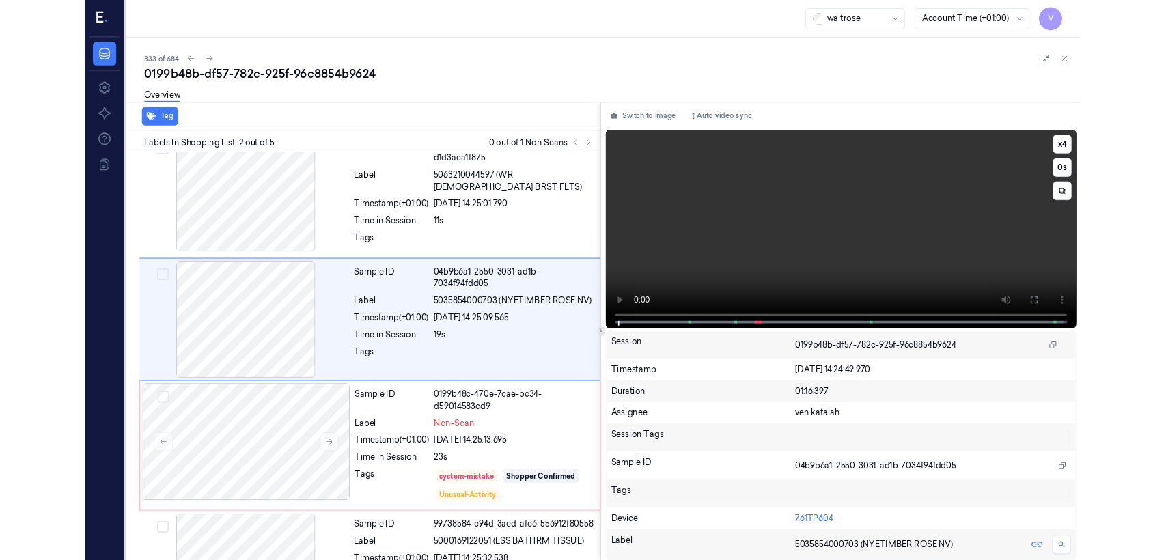
scroll to position [0, 0]
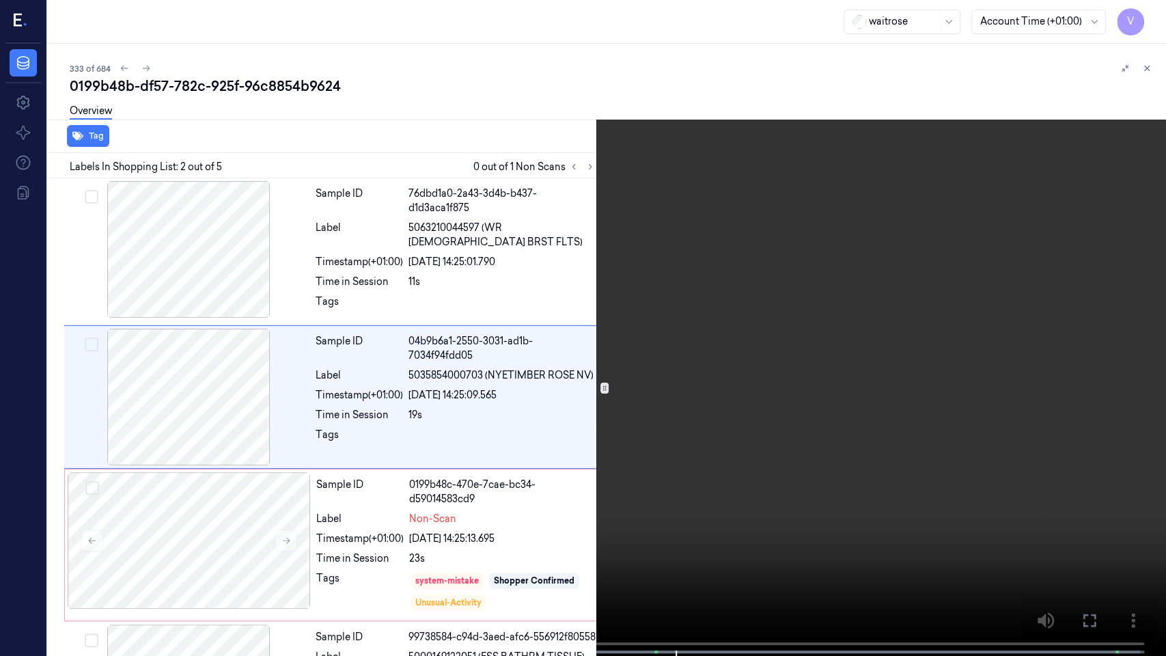
click at [0, 0] on icon at bounding box center [0, 0] width 0 height 0
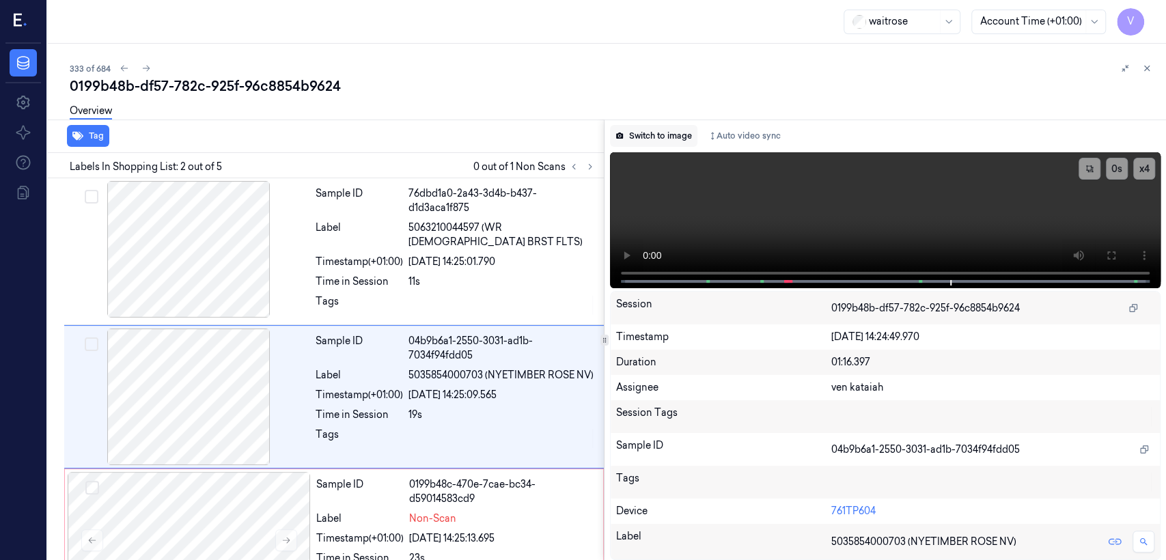
click at [666, 139] on button "Switch to image" at bounding box center [653, 136] width 87 height 22
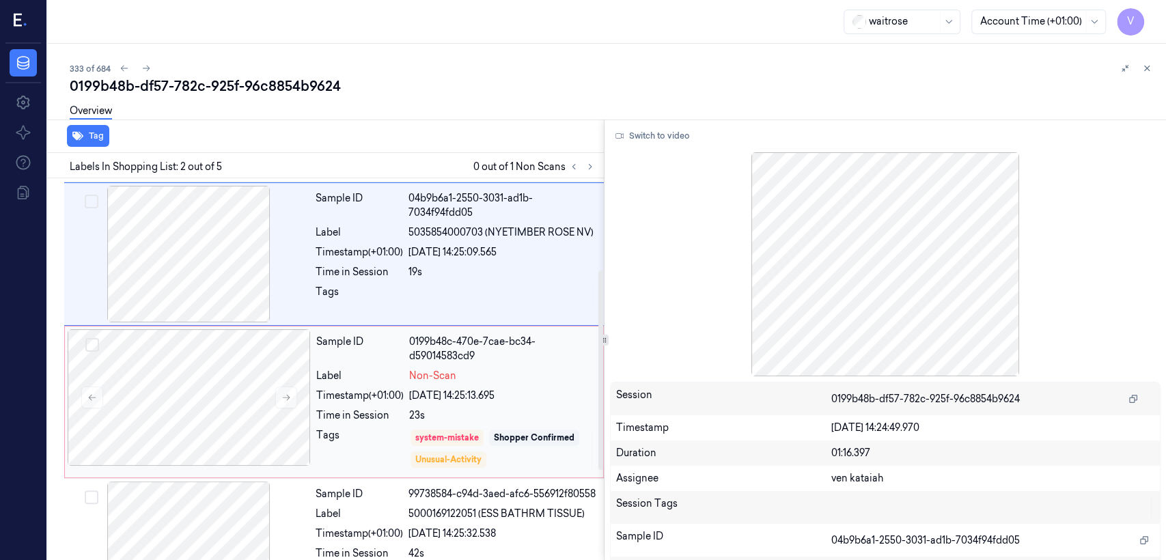
scroll to position [175, 0]
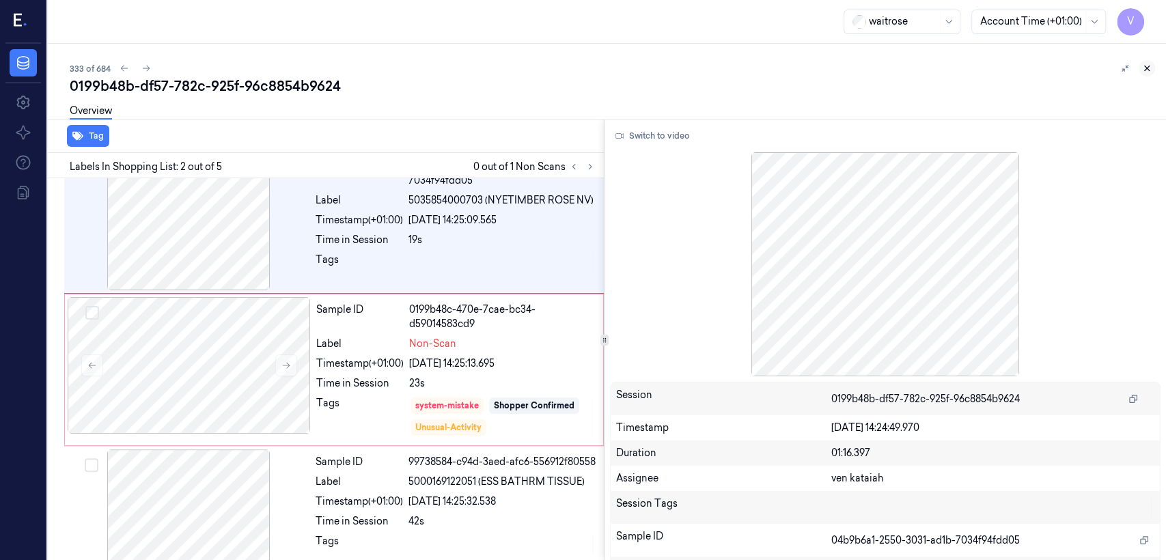
click at [1153, 66] on button at bounding box center [1147, 68] width 16 height 16
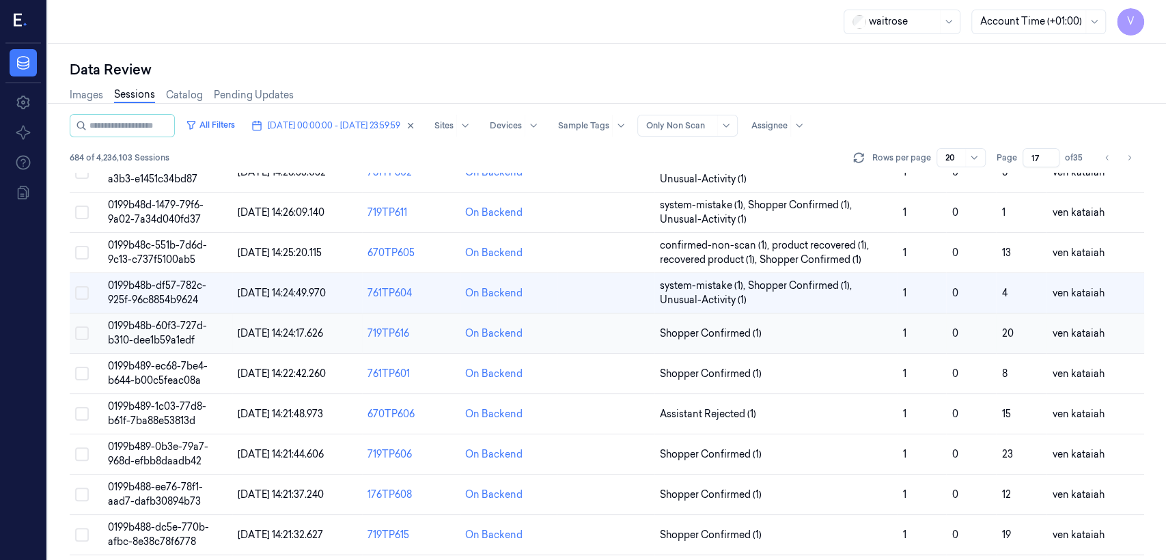
scroll to position [471, 0]
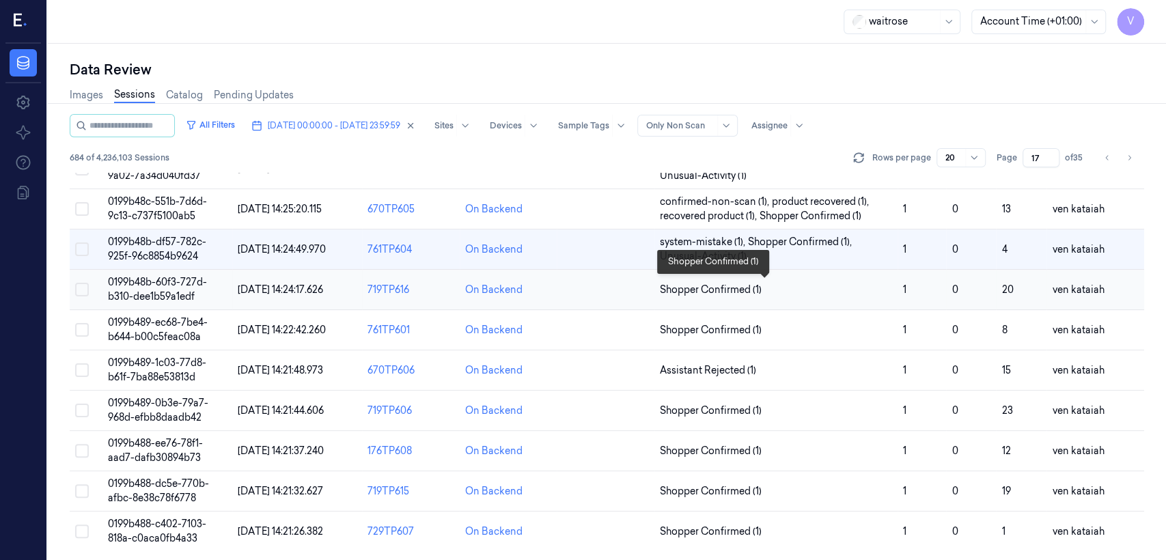
click at [737, 283] on span "Shopper Confirmed (1)" at bounding box center [711, 290] width 102 height 14
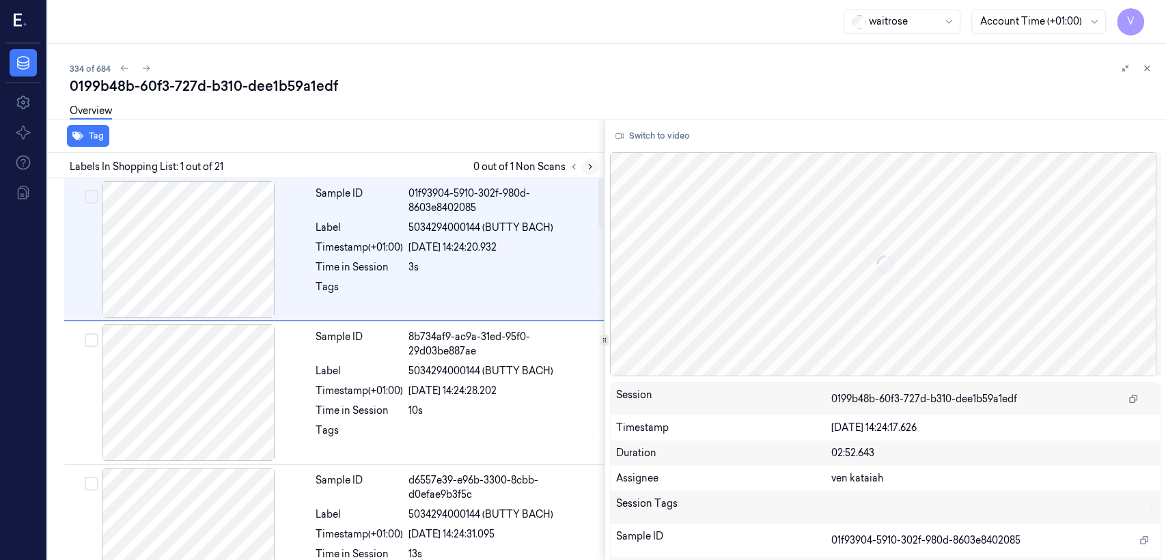
click at [590, 172] on button at bounding box center [590, 167] width 16 height 16
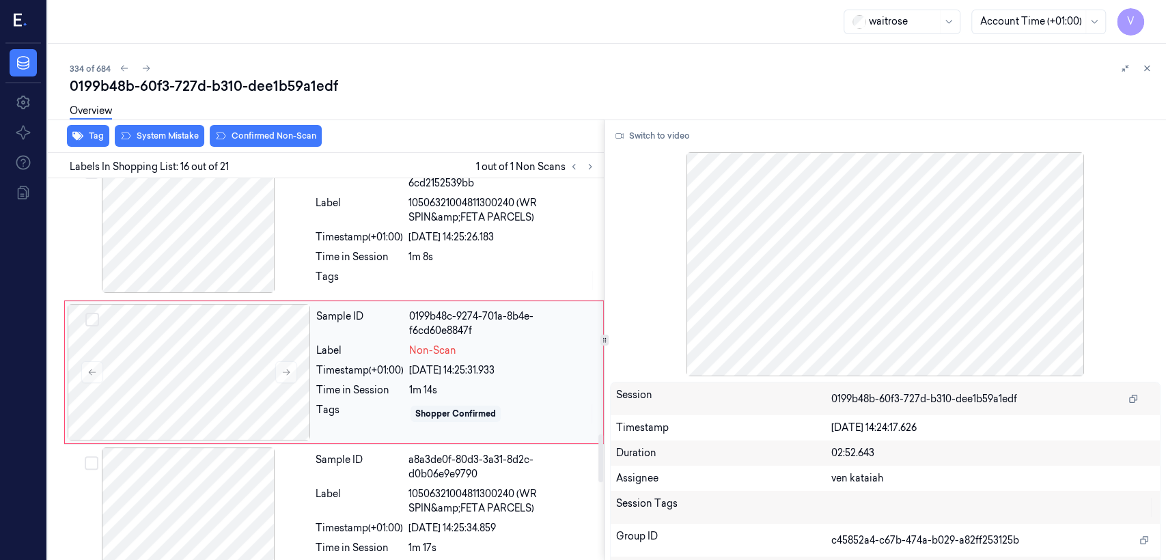
scroll to position [2046, 0]
click at [282, 367] on icon at bounding box center [287, 372] width 10 height 10
click at [338, 249] on div "Time in Session" at bounding box center [359, 256] width 87 height 14
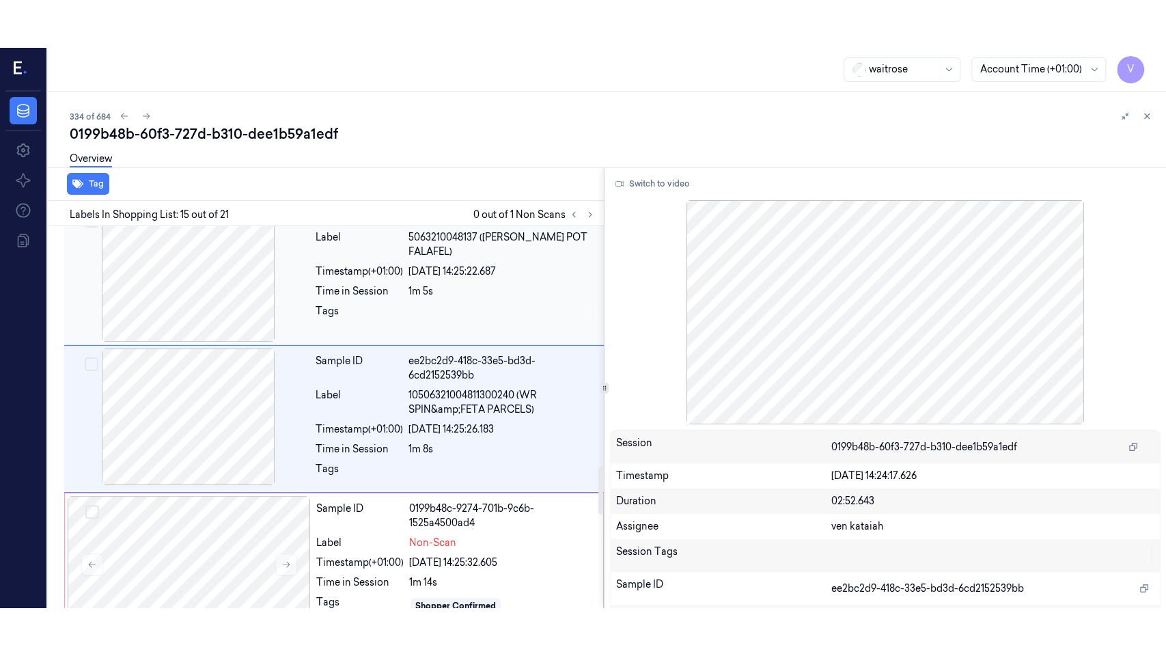
scroll to position [1901, 0]
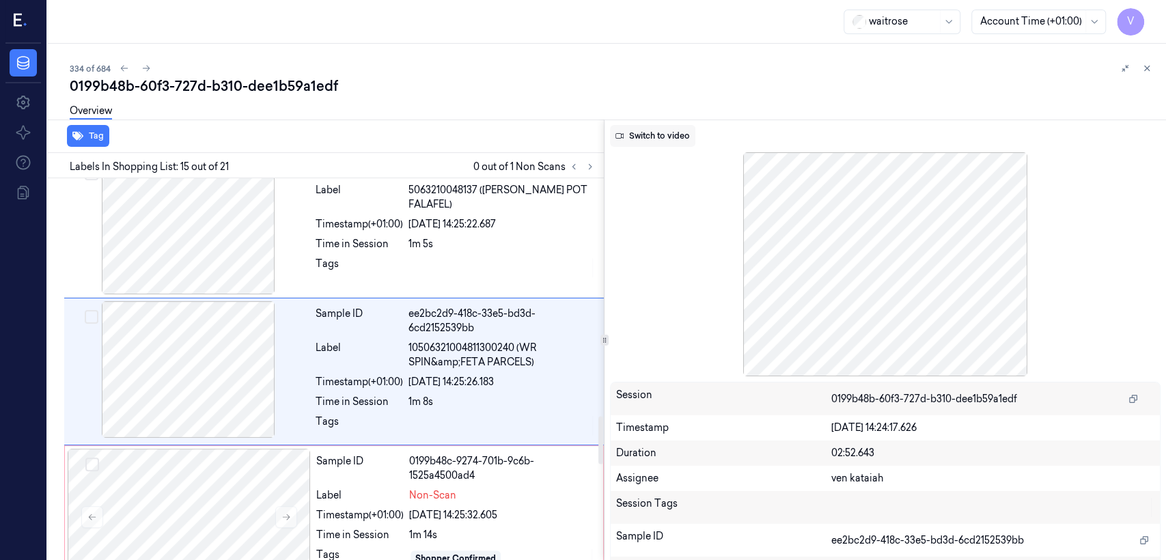
click at [658, 136] on button "Switch to video" at bounding box center [652, 136] width 85 height 22
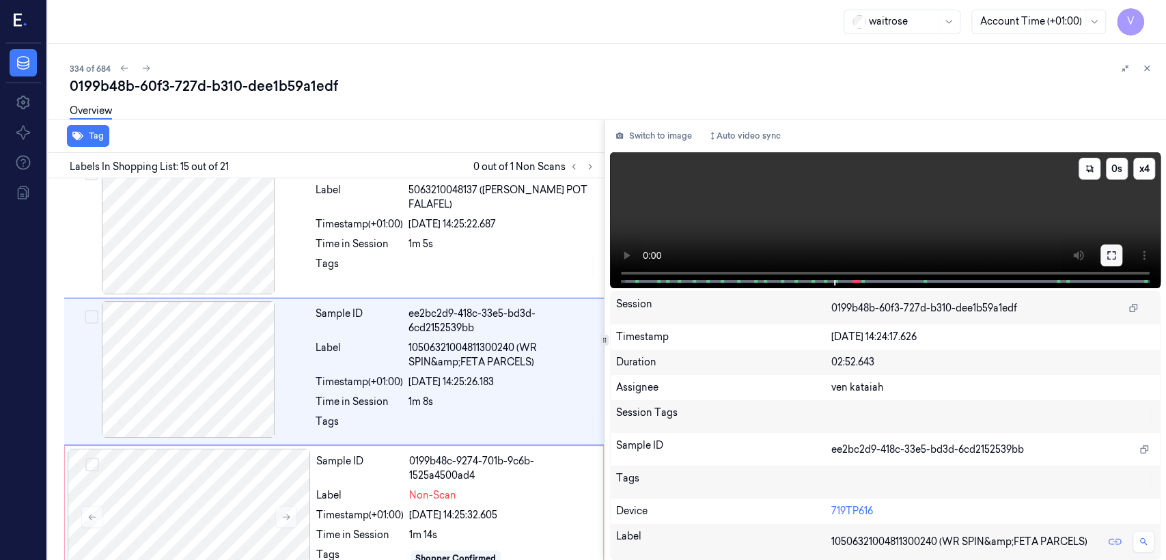
click at [1110, 260] on icon at bounding box center [1111, 255] width 11 height 11
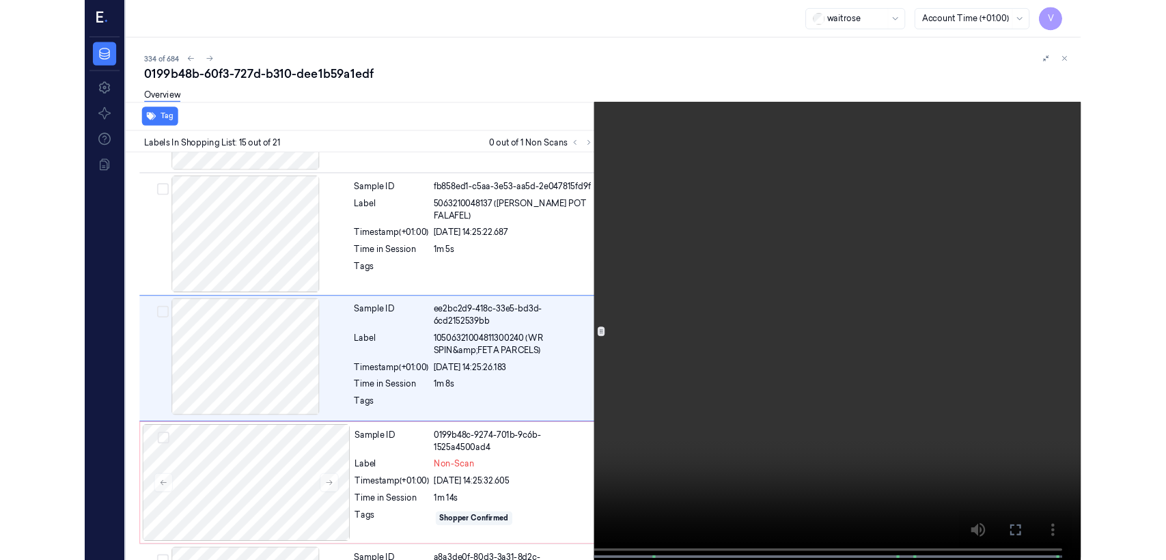
scroll to position [1853, 0]
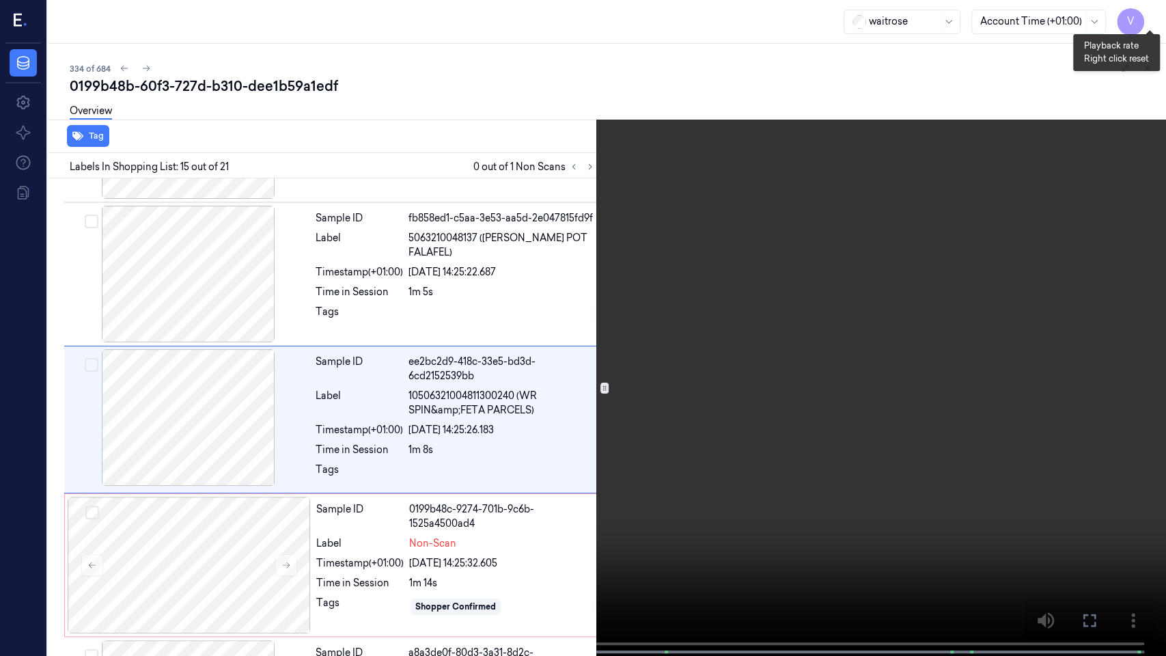
click at [1155, 16] on button "x 4" at bounding box center [1150, 16] width 22 height 22
click at [1155, 16] on button "x 1" at bounding box center [1150, 16] width 22 height 22
click at [0, 0] on icon at bounding box center [0, 0] width 0 height 0
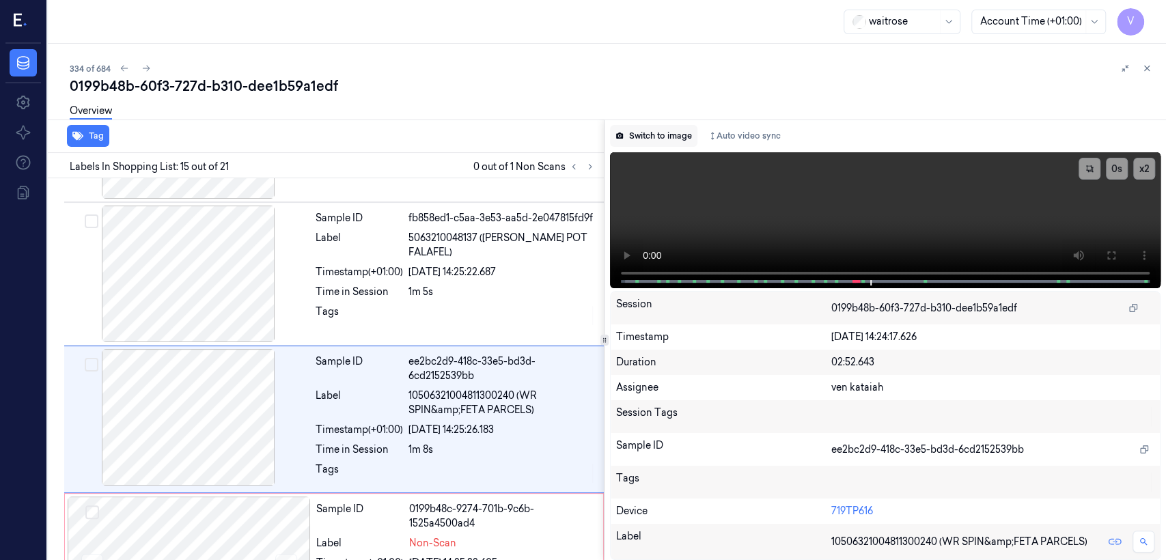
click at [672, 128] on button "Switch to image" at bounding box center [653, 136] width 87 height 22
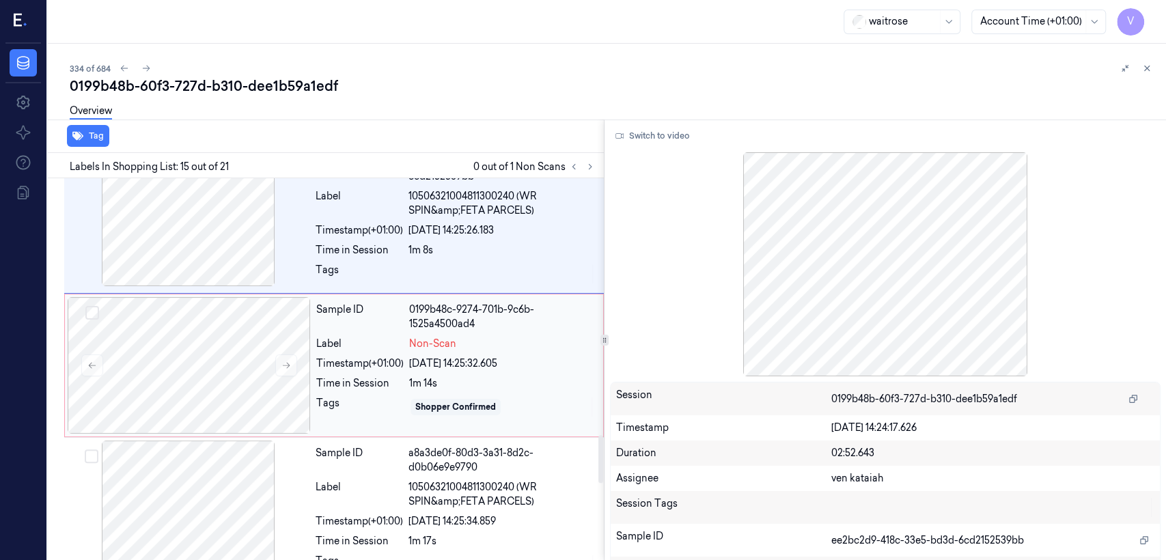
click at [416, 366] on div "[DATE] 14:25:32.605" at bounding box center [502, 364] width 186 height 14
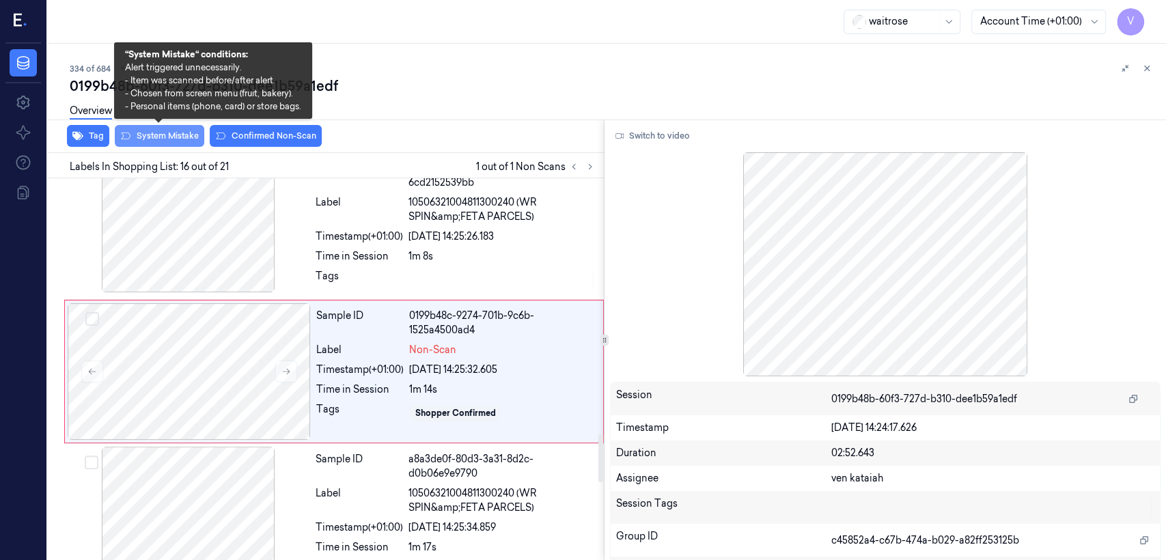
click at [175, 136] on button "System Mistake" at bounding box center [160, 136] width 90 height 22
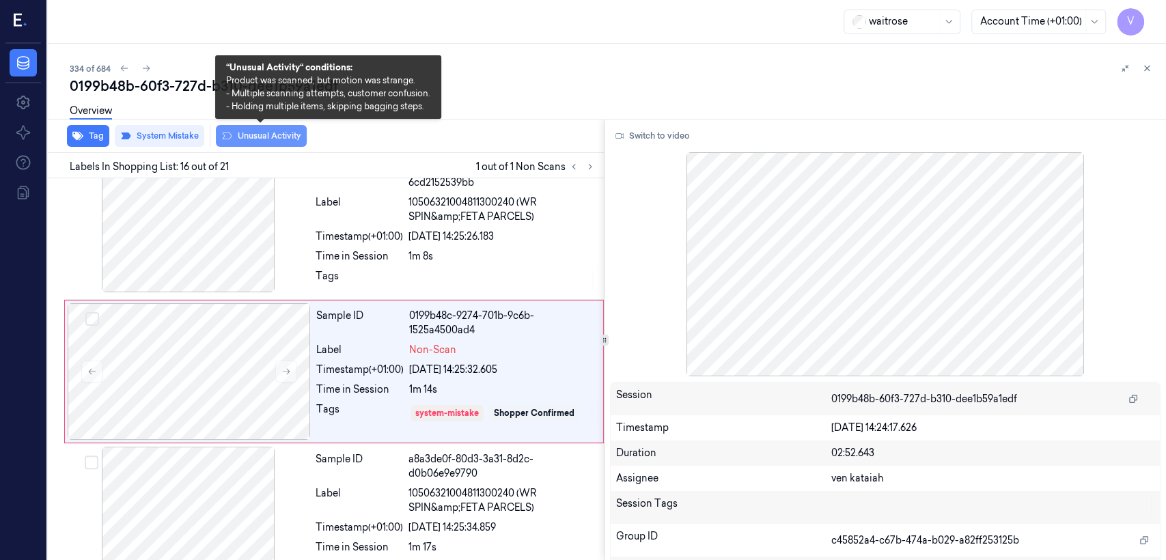
click at [262, 136] on button "Unusual Activity" at bounding box center [261, 136] width 91 height 22
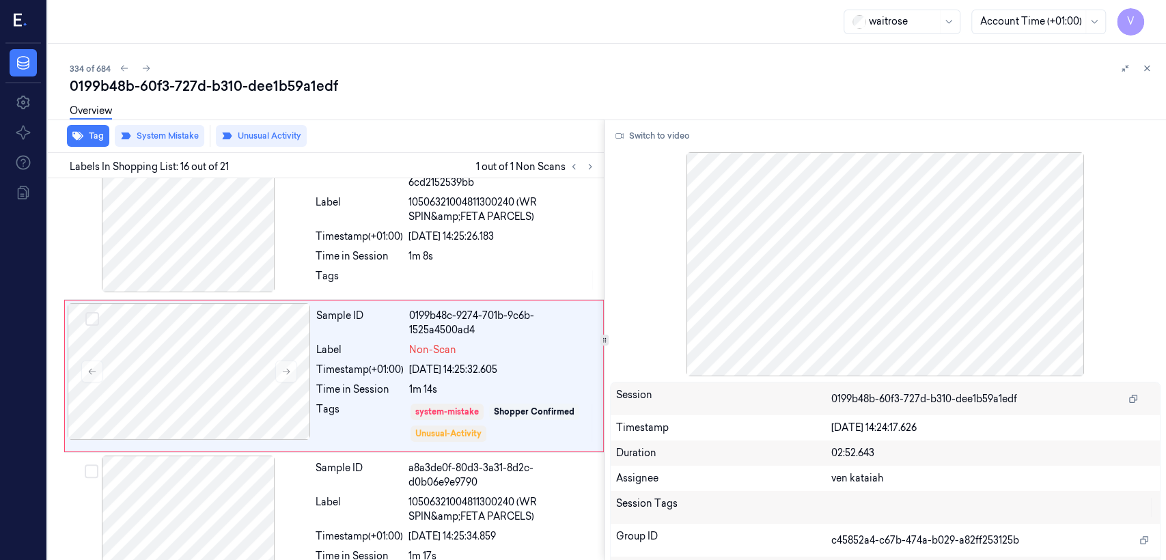
scroll to position [2051, 0]
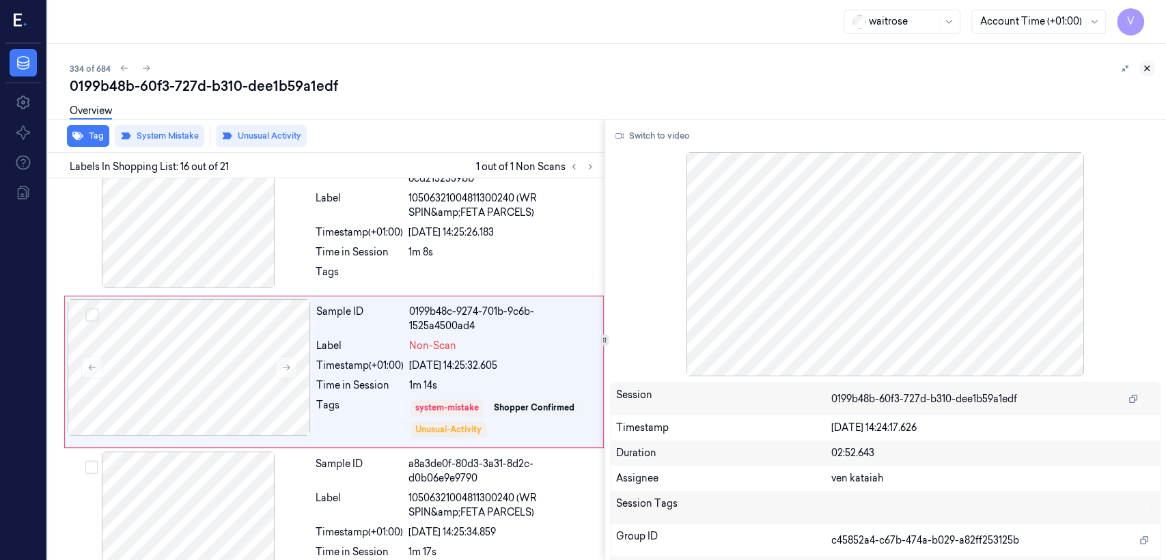
click at [1153, 64] on button at bounding box center [1147, 68] width 16 height 16
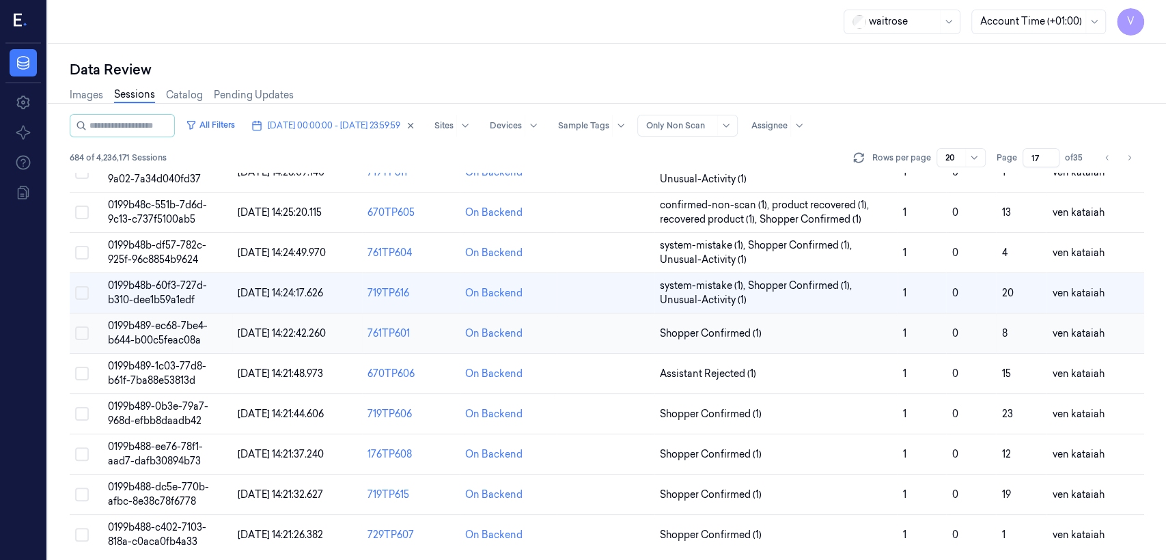
scroll to position [471, 0]
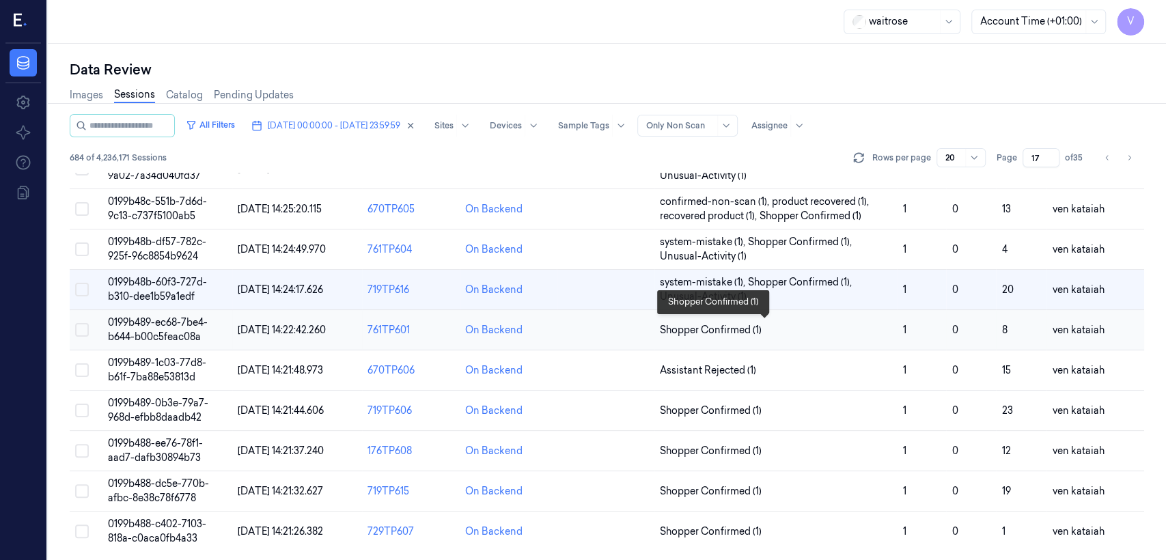
click at [664, 329] on span "Shopper Confirmed (1)" at bounding box center [711, 330] width 102 height 14
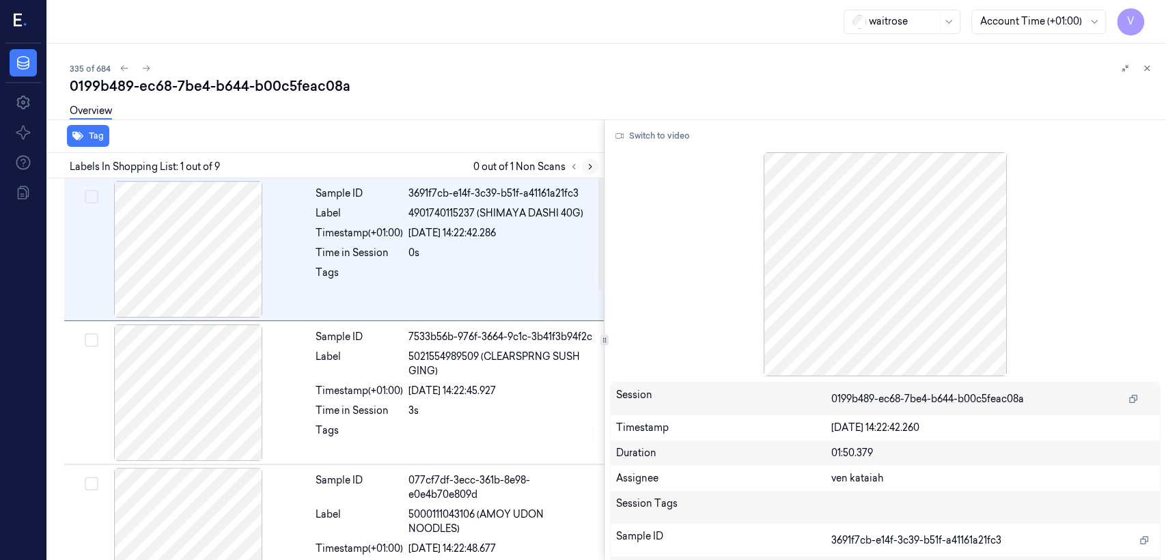
click at [590, 162] on icon at bounding box center [591, 167] width 10 height 10
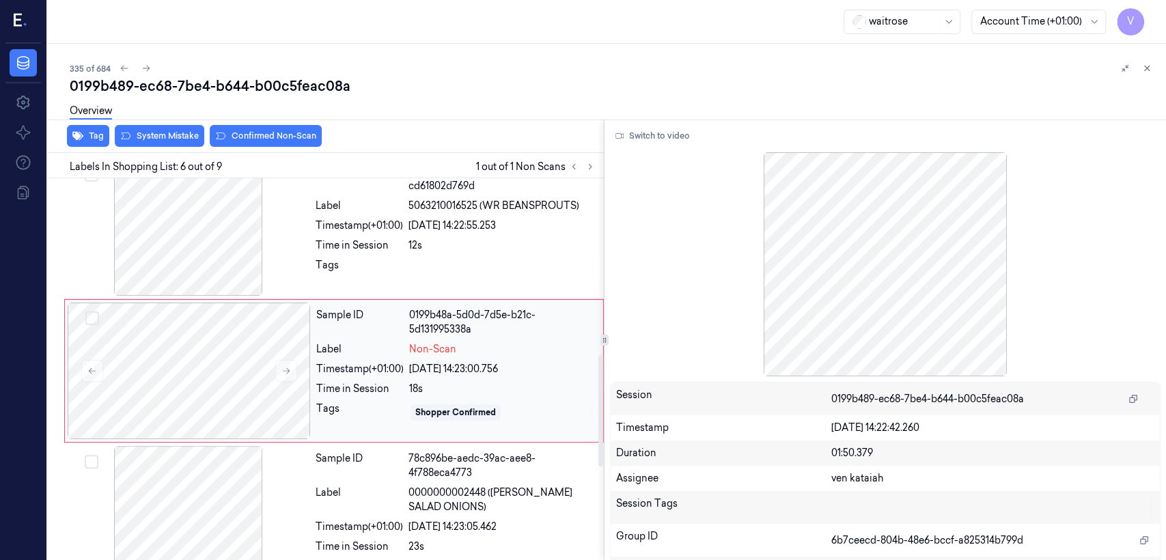
scroll to position [605, 0]
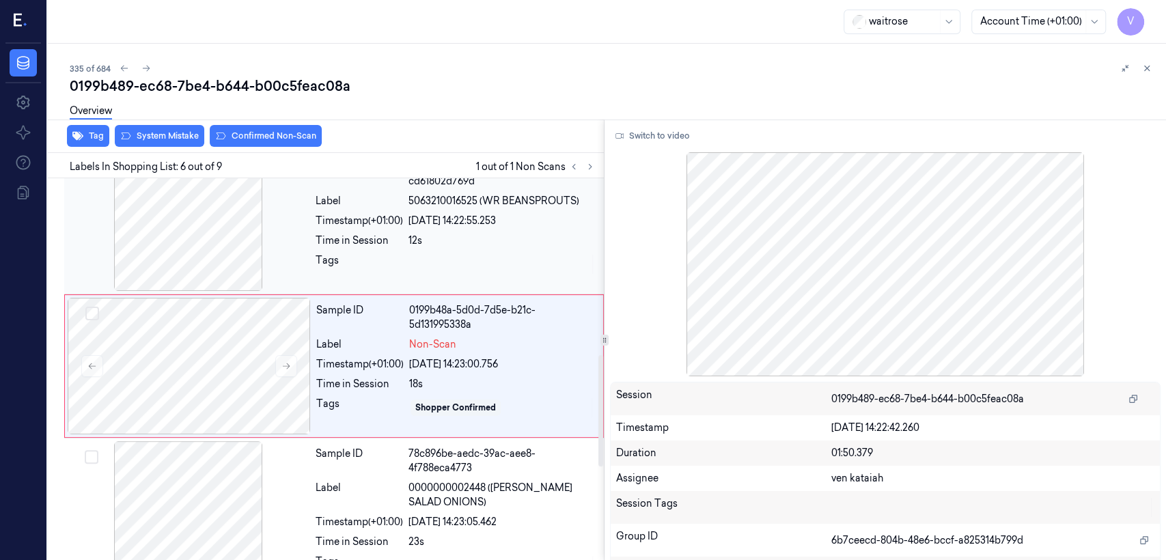
click at [473, 256] on div at bounding box center [502, 265] width 187 height 22
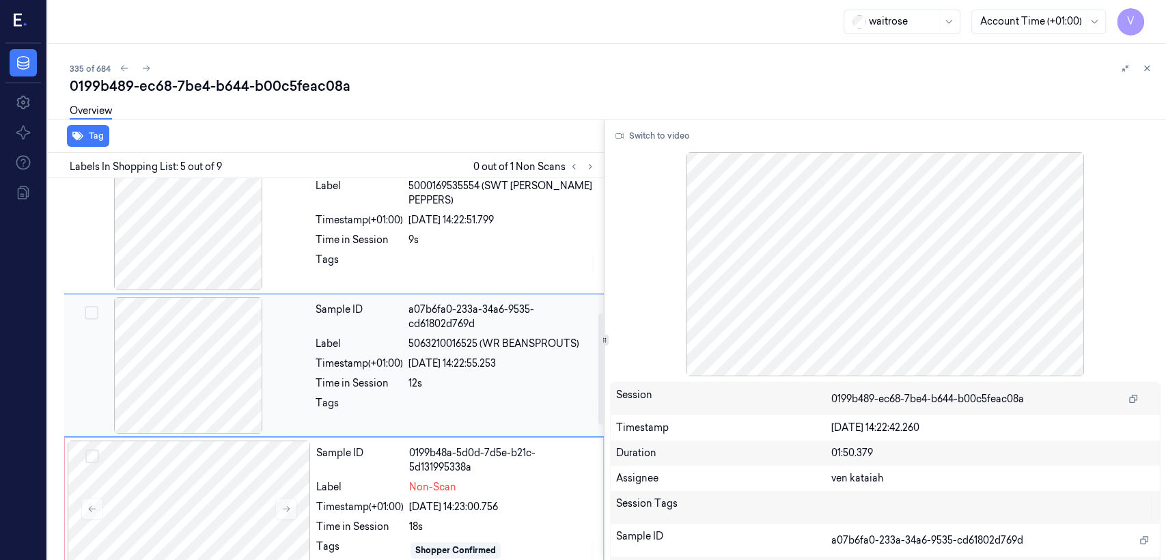
scroll to position [461, 0]
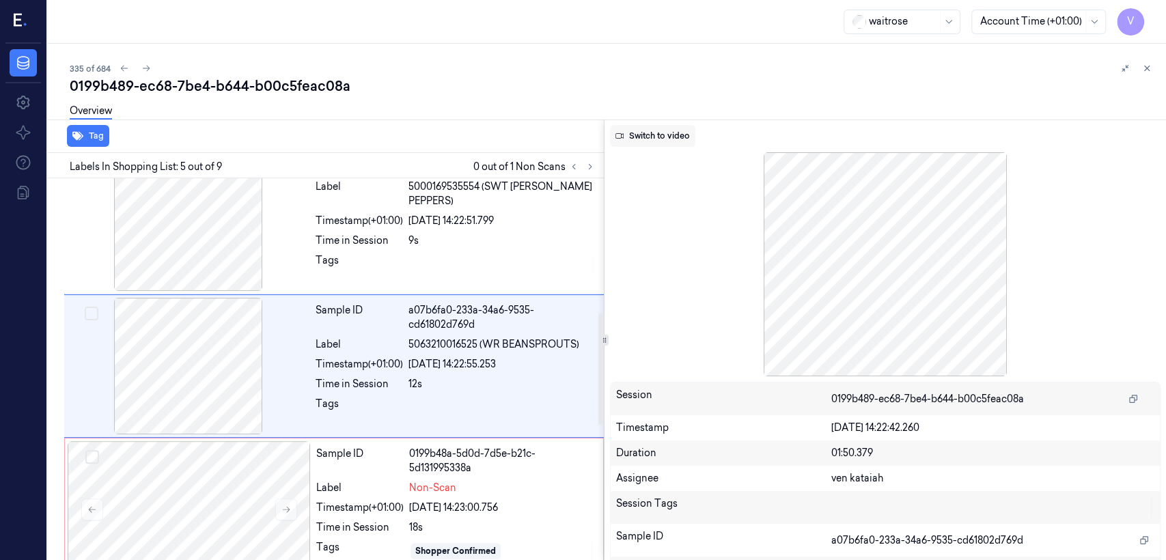
click at [640, 143] on button "Switch to video" at bounding box center [652, 136] width 85 height 22
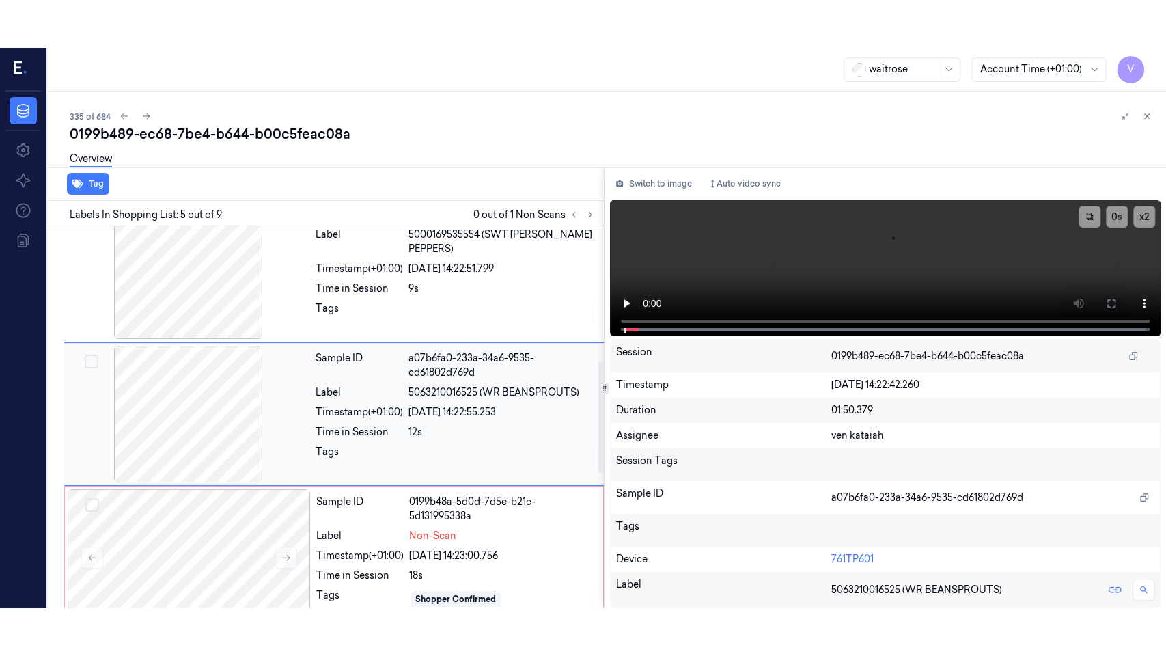
scroll to position [613, 0]
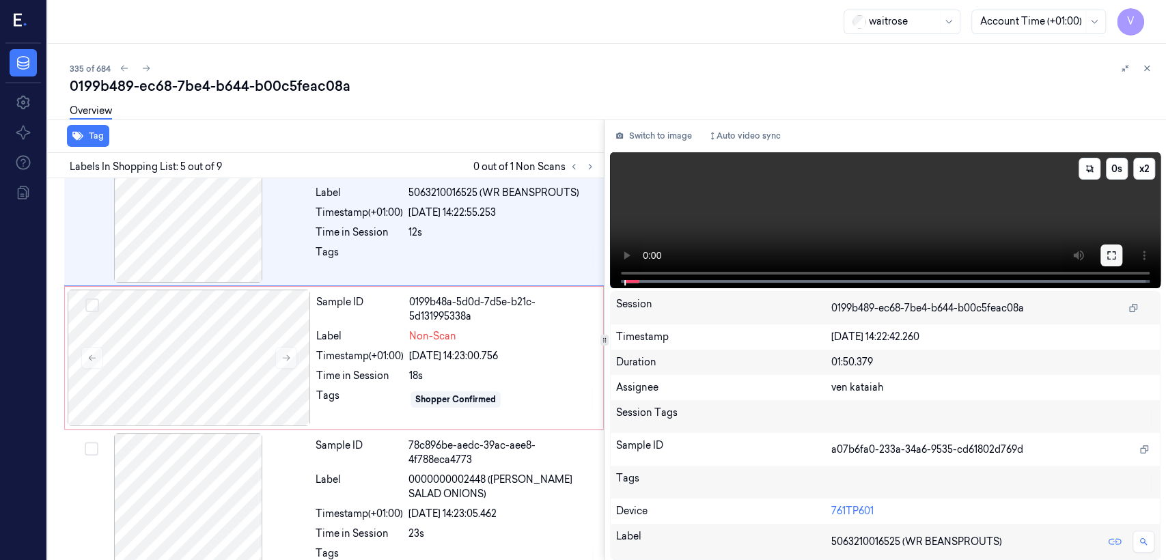
click at [1110, 254] on icon at bounding box center [1111, 255] width 11 height 11
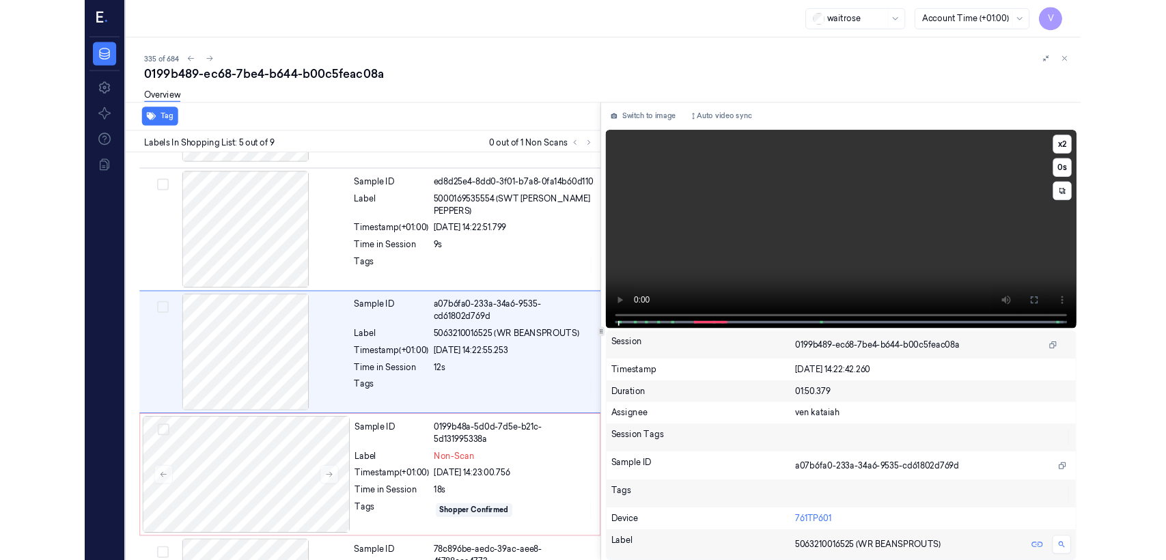
scroll to position [413, 0]
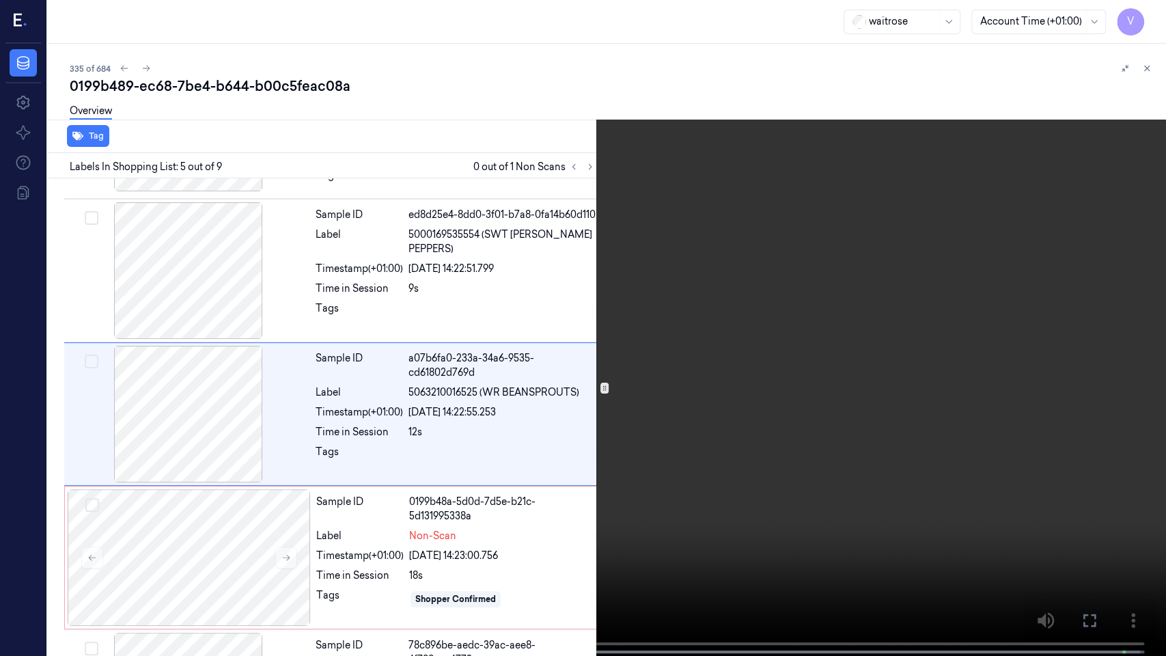
click at [0, 0] on icon at bounding box center [0, 0] width 0 height 0
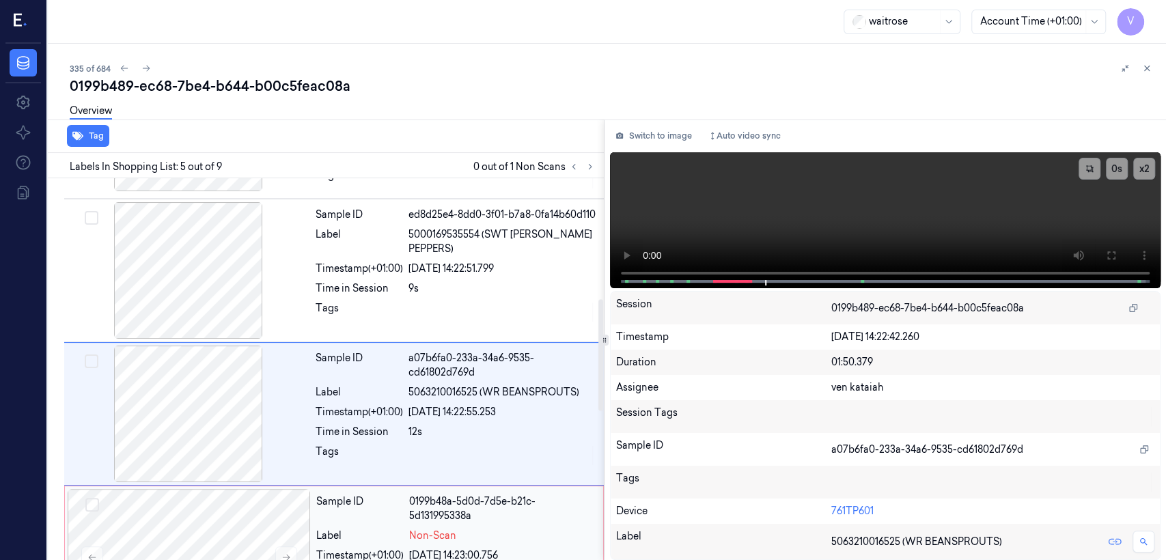
click at [408, 493] on div "Sample ID 0199b48a-5d0d-7d5e-b21c-5d131995338a Label Non-Scan Timestamp (+01:00…" at bounding box center [456, 557] width 290 height 137
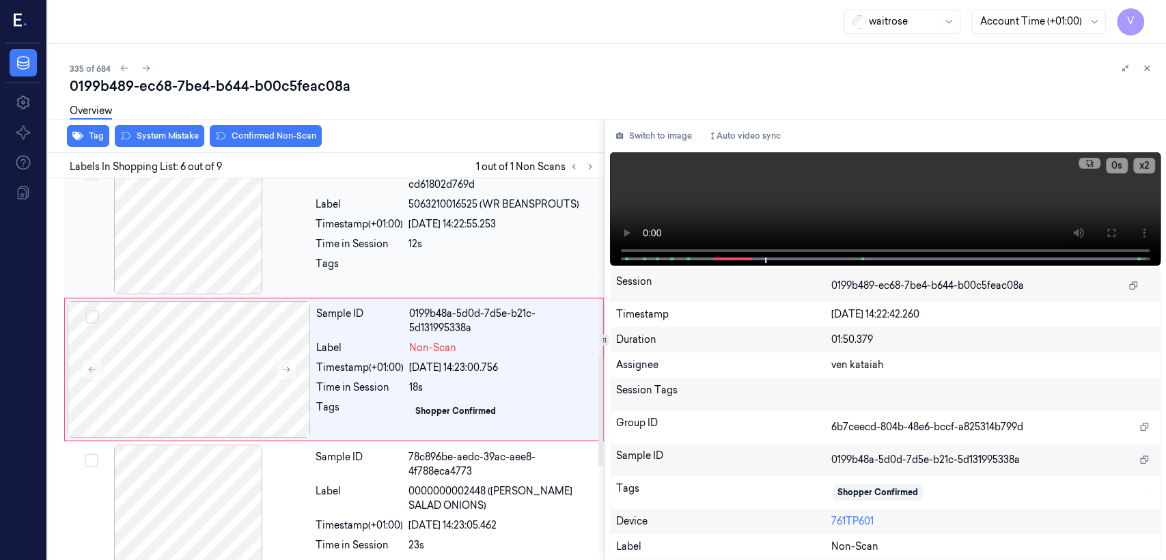
scroll to position [605, 0]
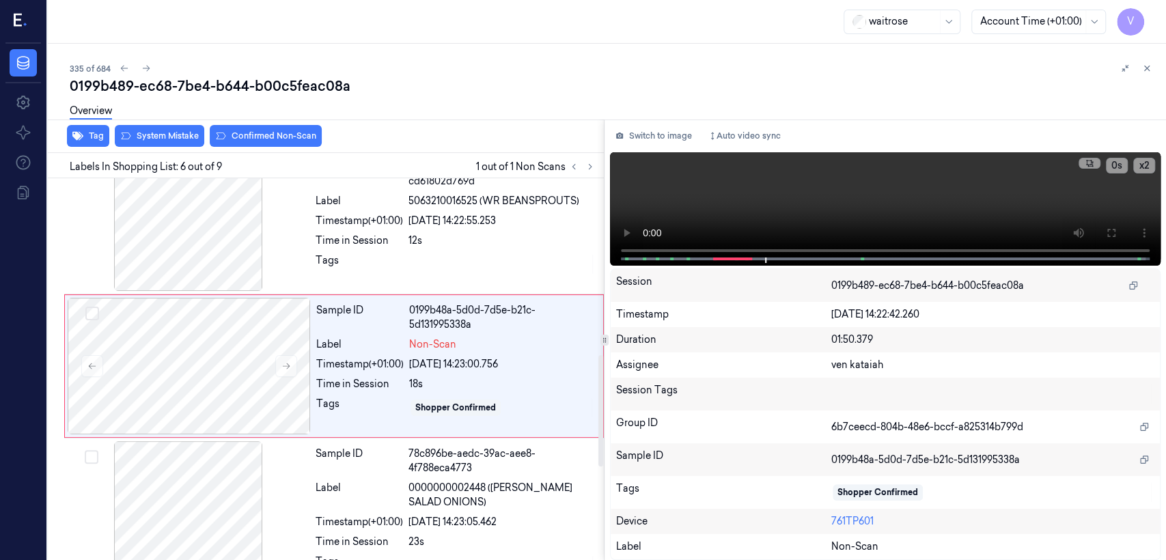
drag, startPoint x: 641, startPoint y: 138, endPoint x: 478, endPoint y: 152, distance: 163.3
click at [640, 138] on button "Switch to image" at bounding box center [653, 136] width 87 height 22
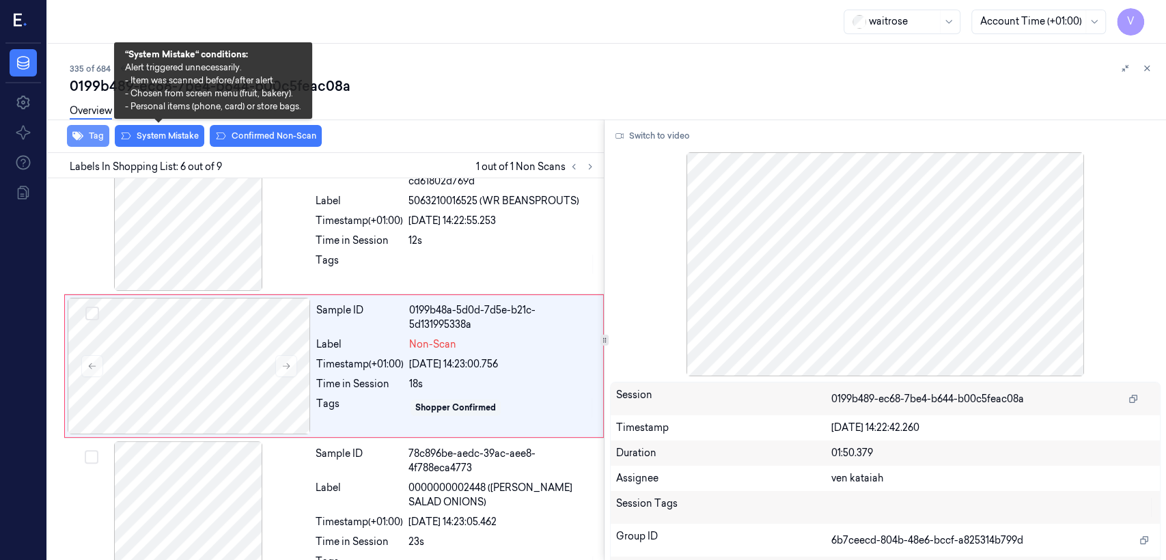
drag, startPoint x: 176, startPoint y: 135, endPoint x: 77, endPoint y: 143, distance: 100.1
click at [172, 135] on button "System Mistake" at bounding box center [160, 136] width 90 height 22
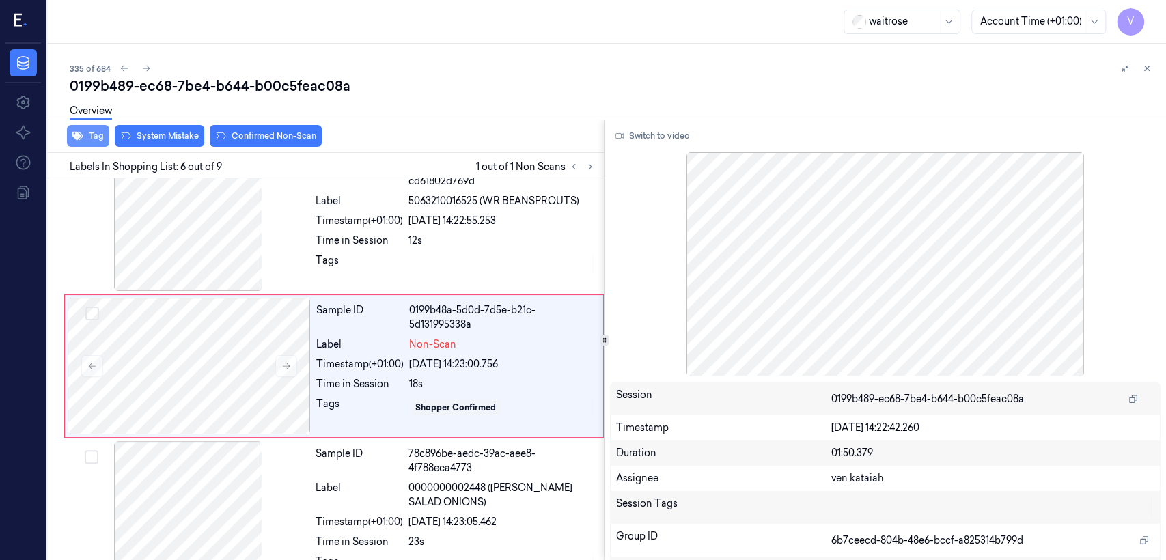
click at [71, 139] on button "Tag" at bounding box center [88, 136] width 42 height 22
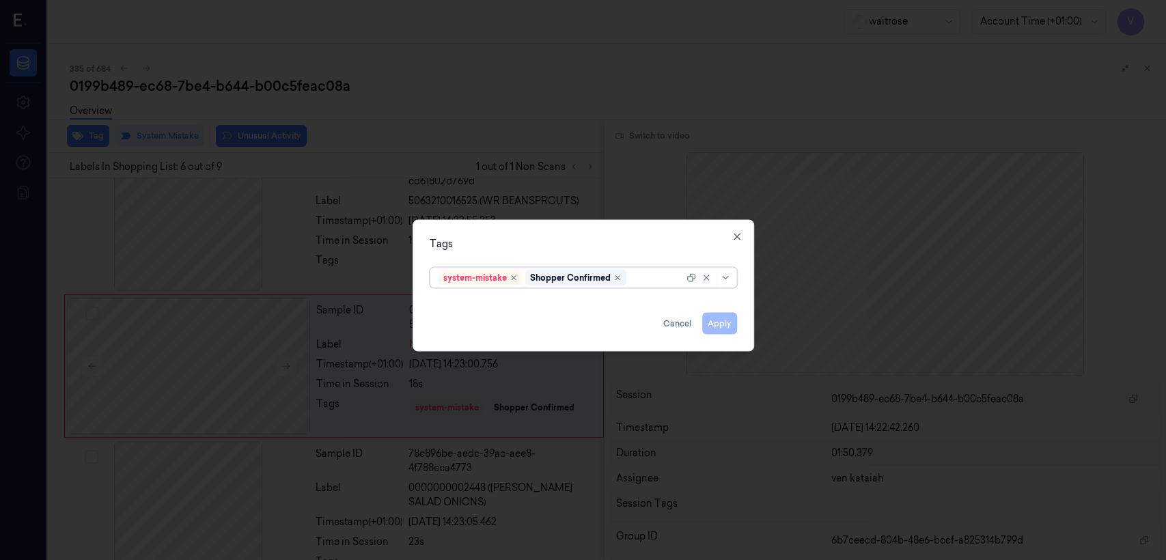
click at [643, 280] on div at bounding box center [656, 278] width 55 height 14
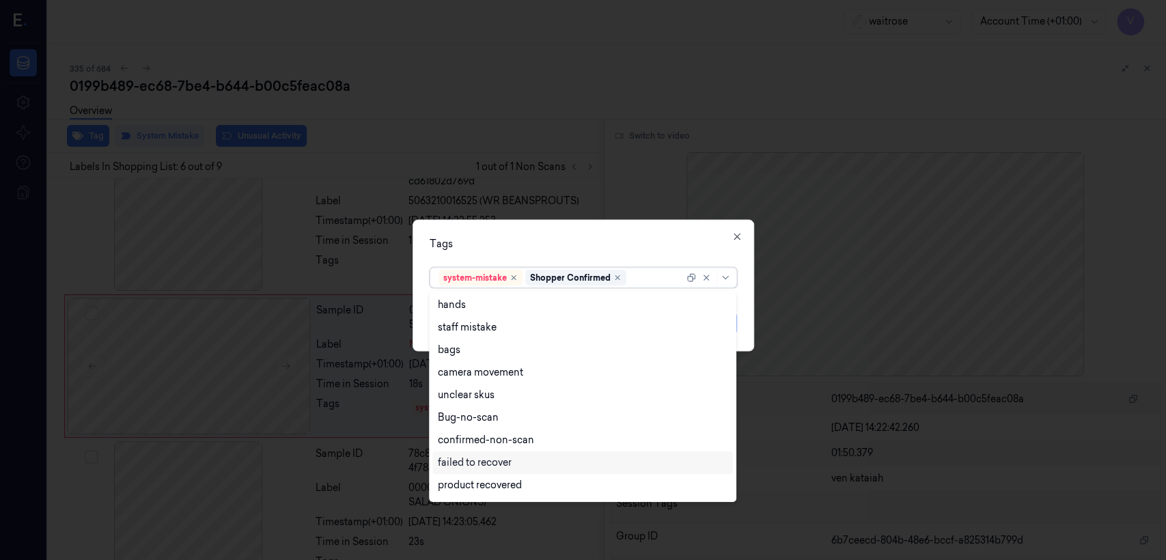
scroll to position [152, 0]
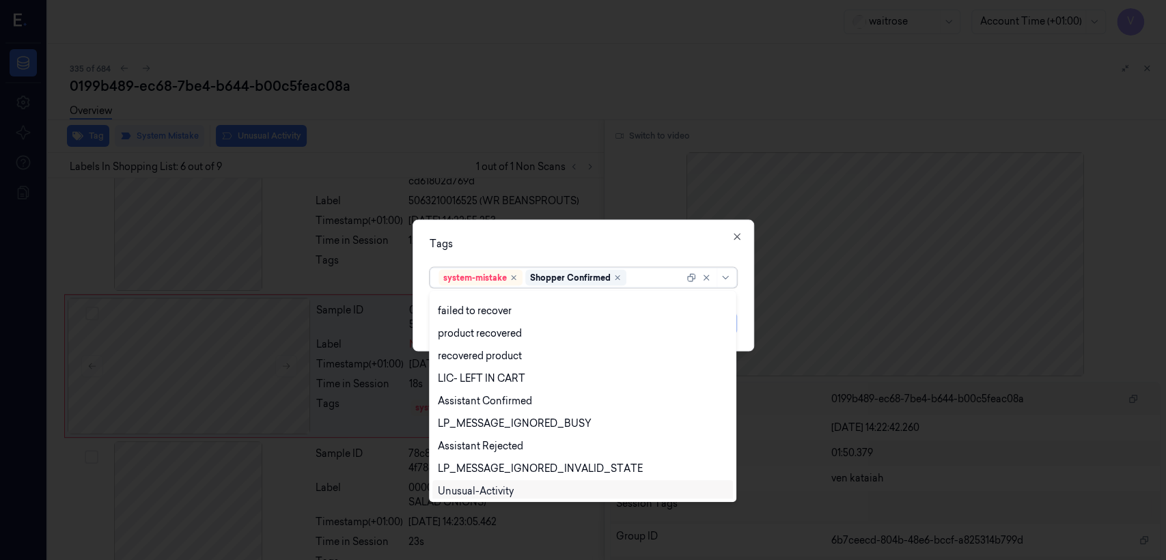
click at [468, 487] on div "Unusual-Activity" at bounding box center [476, 491] width 76 height 14
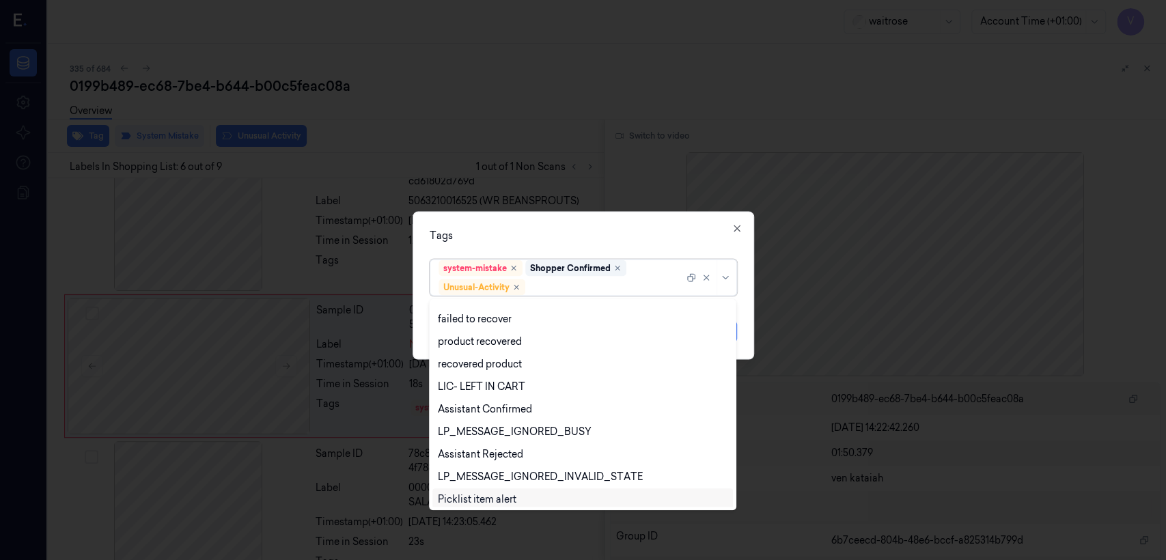
drag, startPoint x: 465, startPoint y: 499, endPoint x: 597, endPoint y: 300, distance: 238.6
click at [466, 499] on div "Picklist item alert" at bounding box center [477, 500] width 79 height 14
click at [622, 232] on div "Tags" at bounding box center [583, 236] width 307 height 14
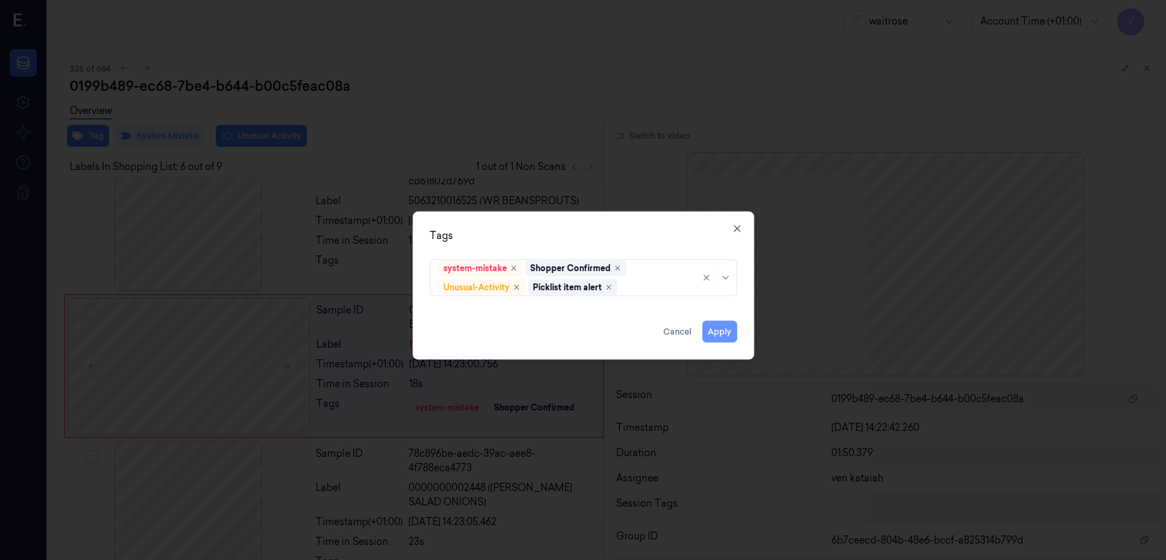
click at [728, 330] on button "Apply" at bounding box center [719, 332] width 35 height 22
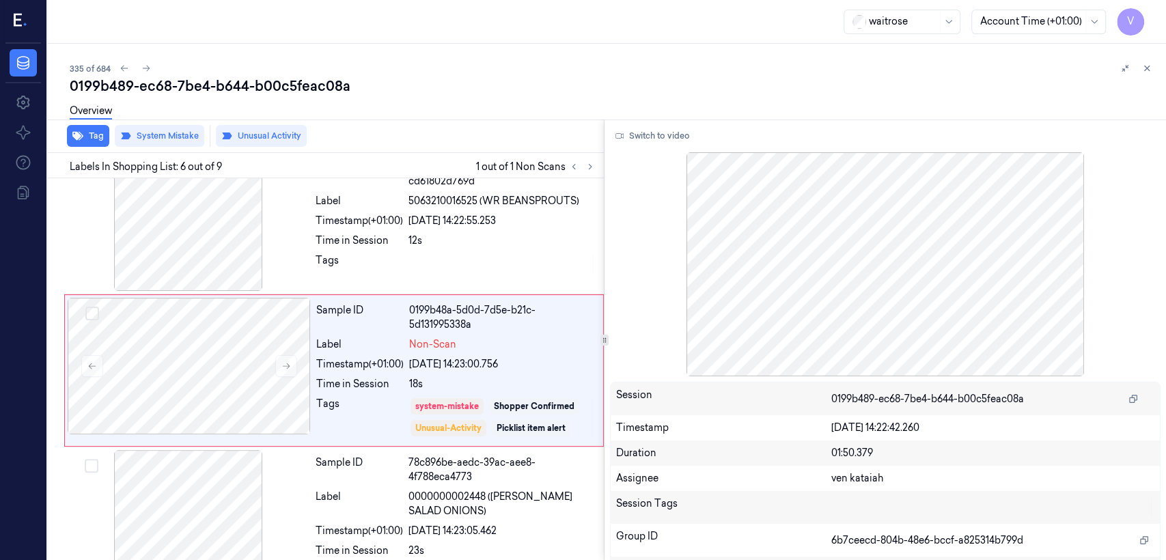
scroll to position [609, 0]
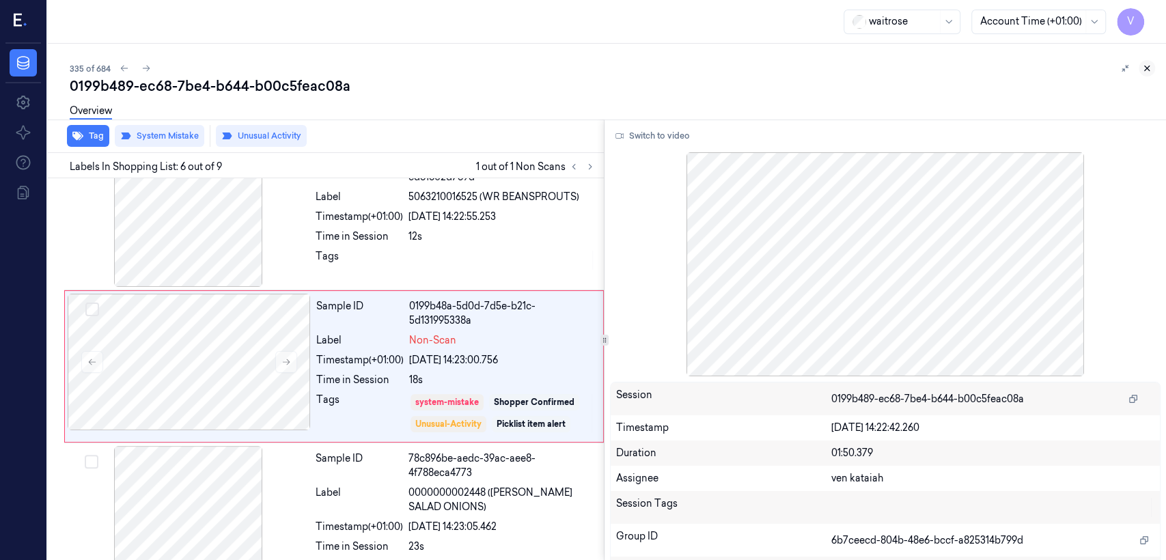
click at [1148, 67] on icon at bounding box center [1147, 68] width 5 height 5
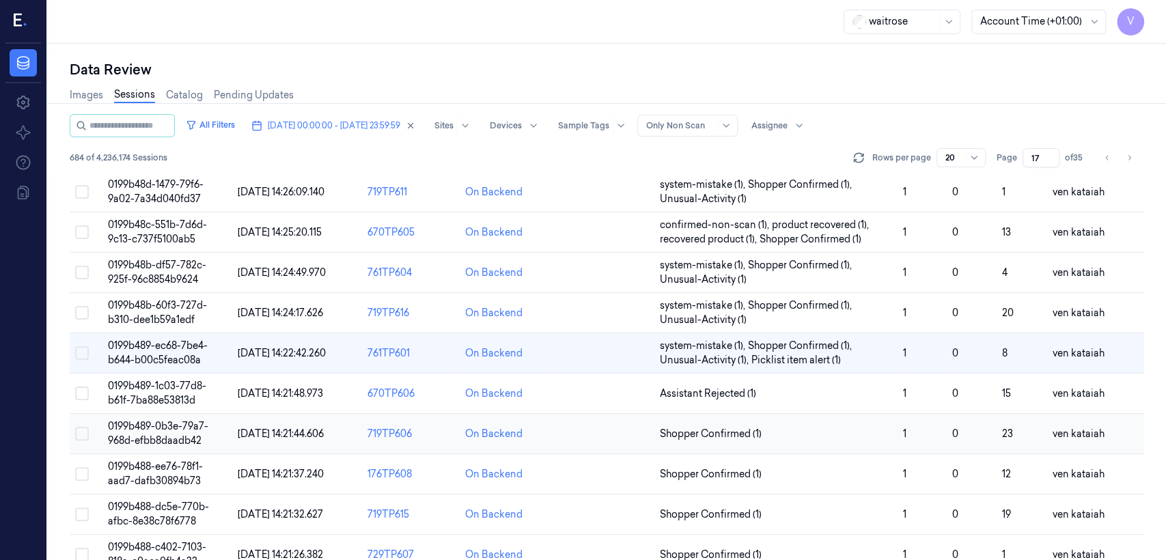
scroll to position [471, 0]
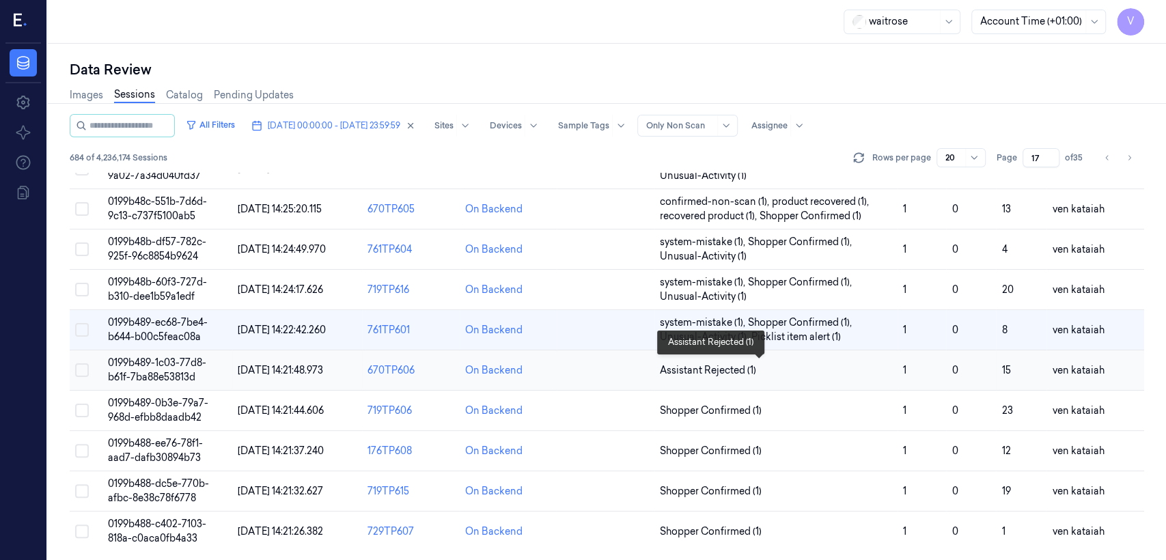
click at [730, 373] on span "Assistant Rejected (1)" at bounding box center [708, 371] width 96 height 14
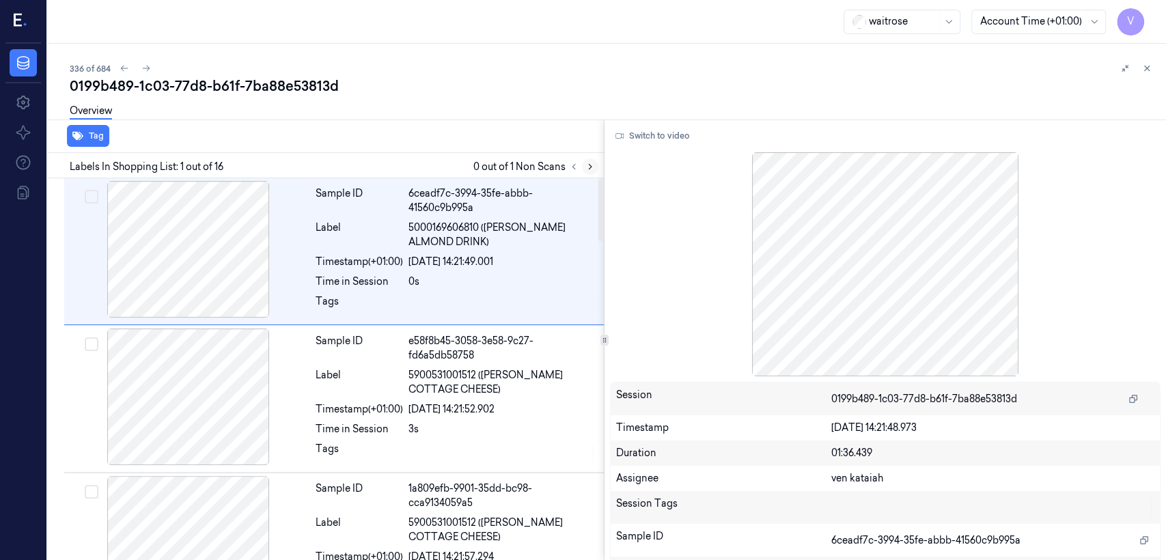
click at [586, 166] on icon at bounding box center [591, 167] width 10 height 10
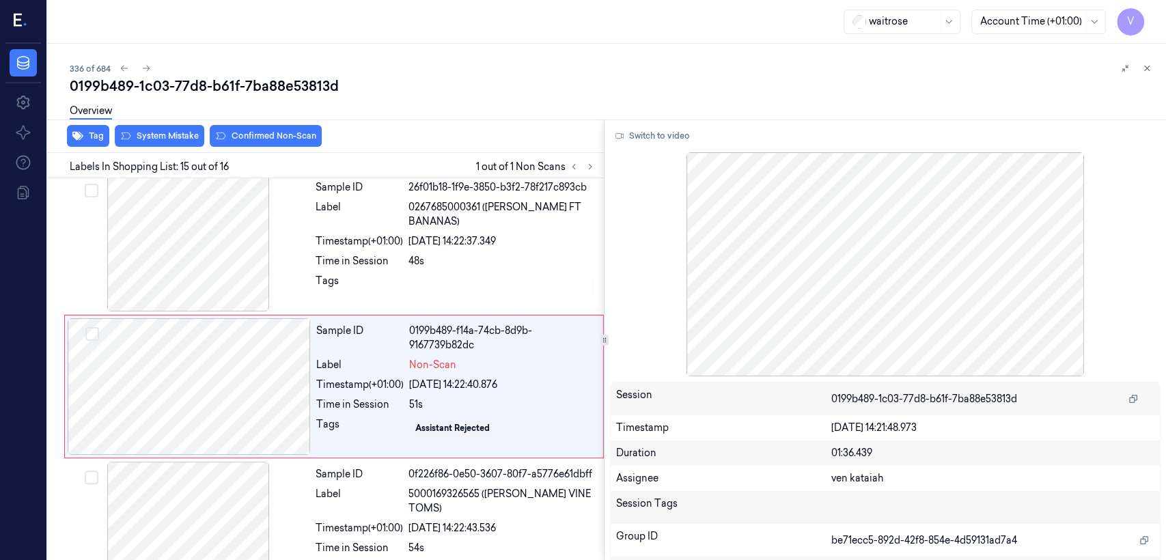
scroll to position [1915, 0]
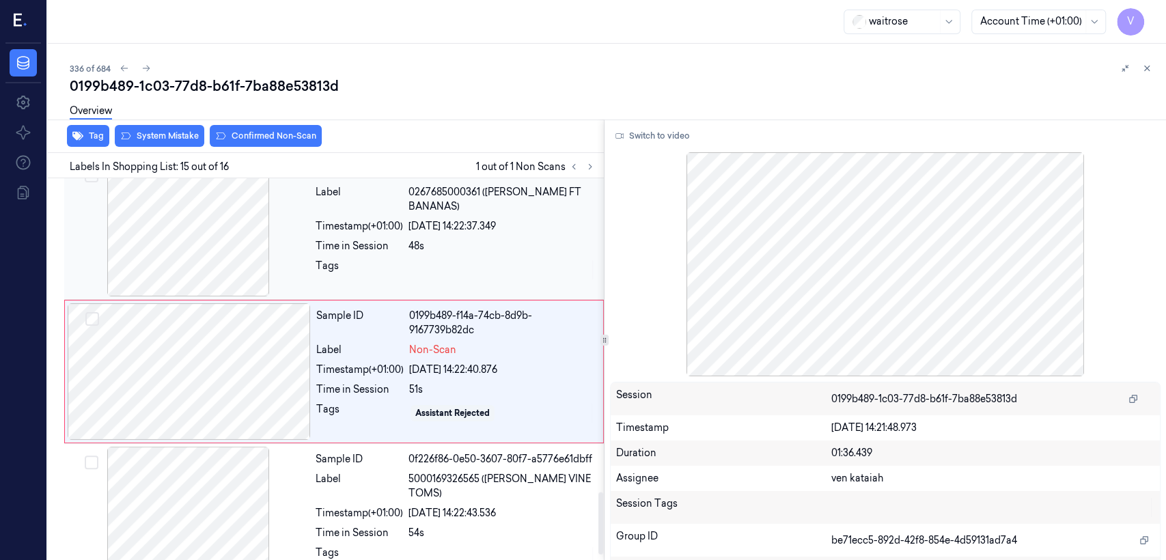
click at [393, 288] on div "Sample ID 26f01b18-1f9e-3850-b3f2-78f217c893cb Label 0267685000361 ([PERSON_NAM…" at bounding box center [455, 228] width 291 height 137
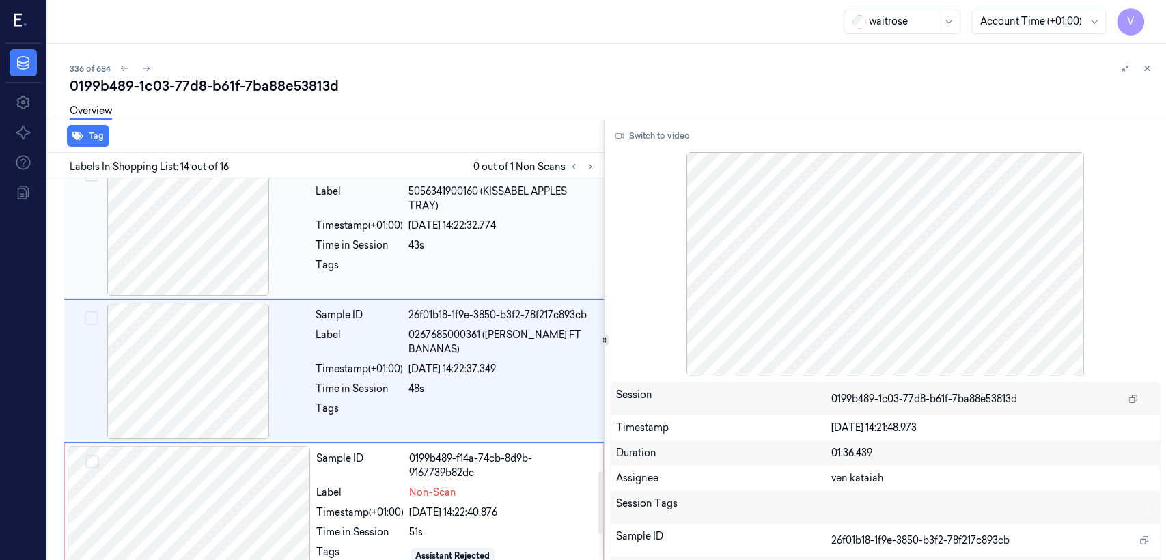
scroll to position [1772, 0]
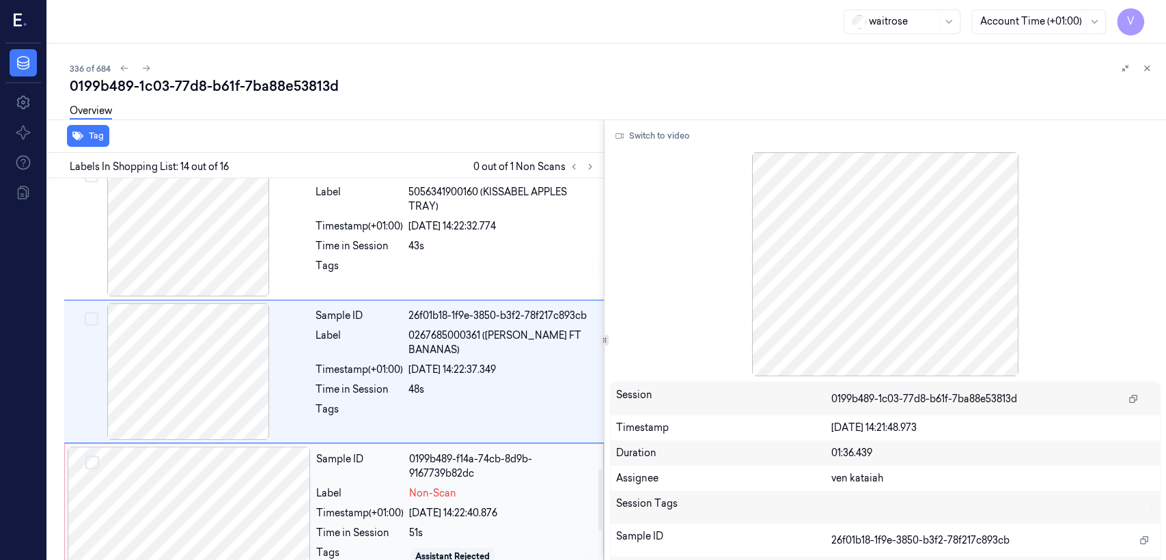
drag, startPoint x: 351, startPoint y: 549, endPoint x: 360, endPoint y: 522, distance: 29.0
click at [353, 546] on div "Tags" at bounding box center [359, 557] width 87 height 22
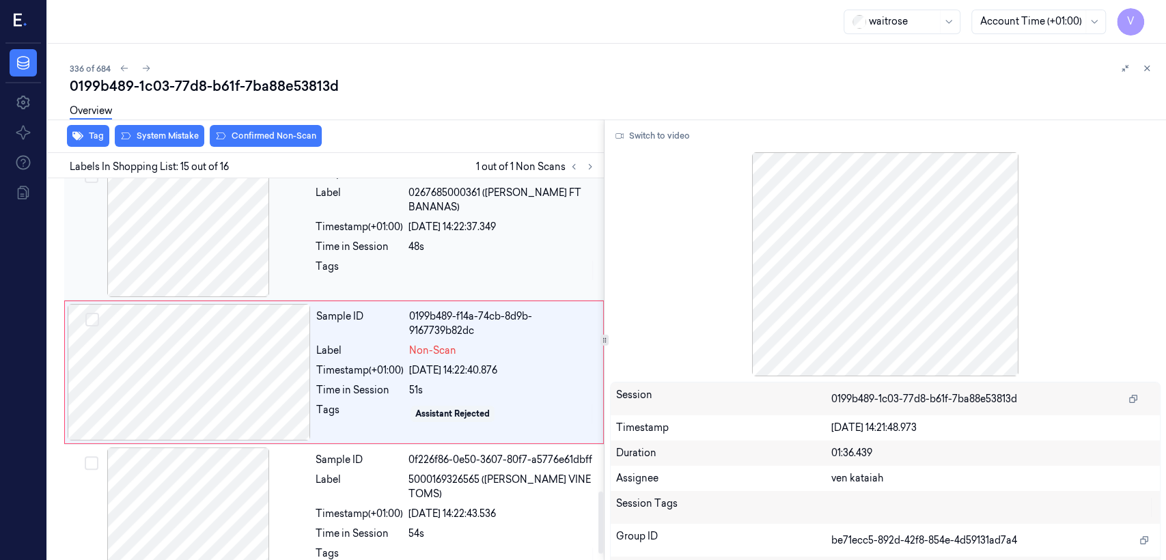
scroll to position [1915, 0]
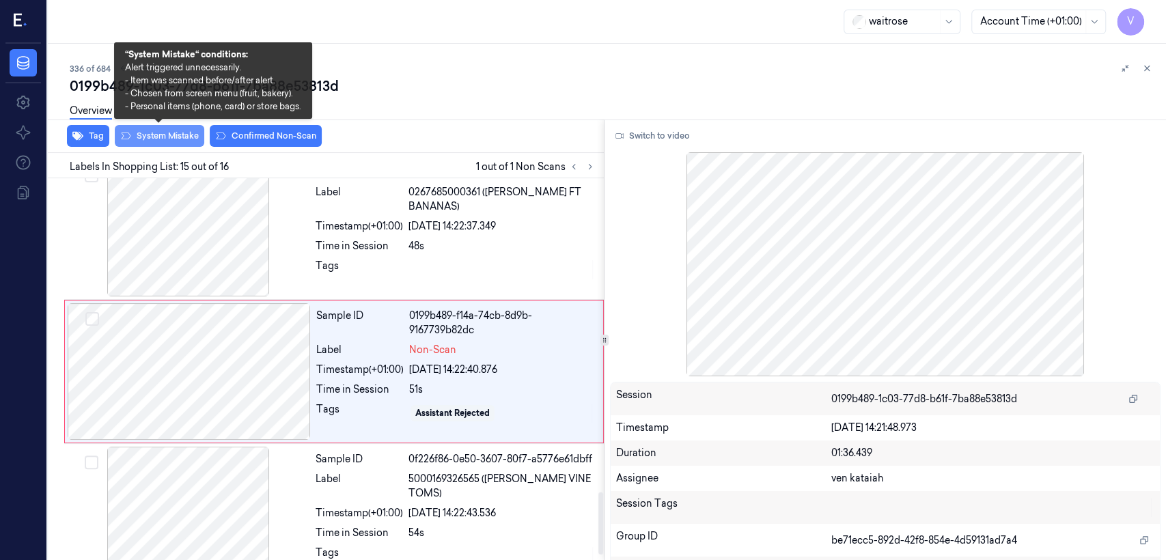
click at [180, 137] on button "System Mistake" at bounding box center [160, 136] width 90 height 22
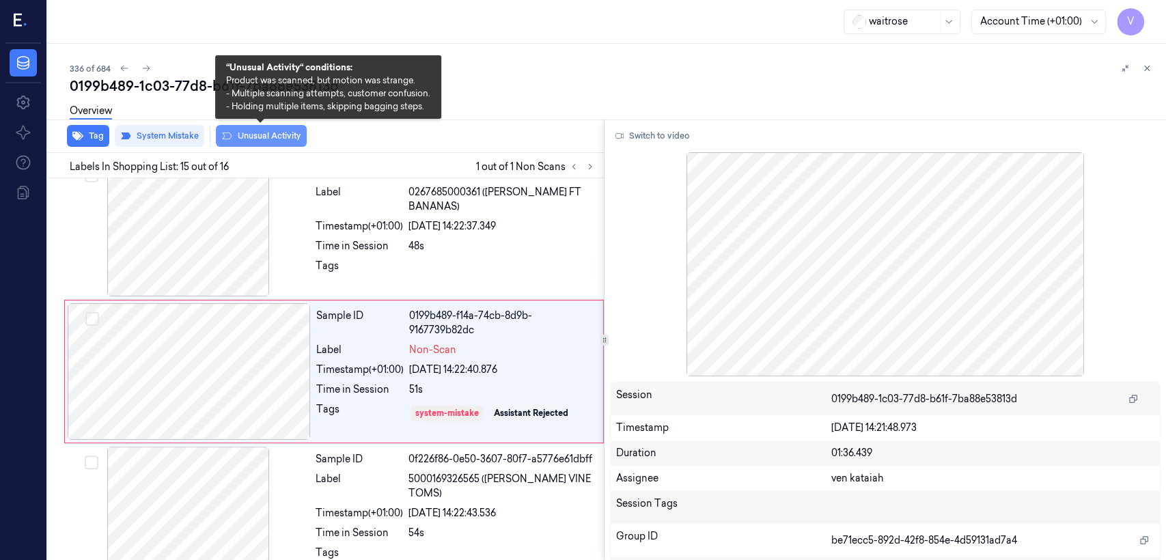
click at [279, 134] on button "Unusual Activity" at bounding box center [261, 136] width 91 height 22
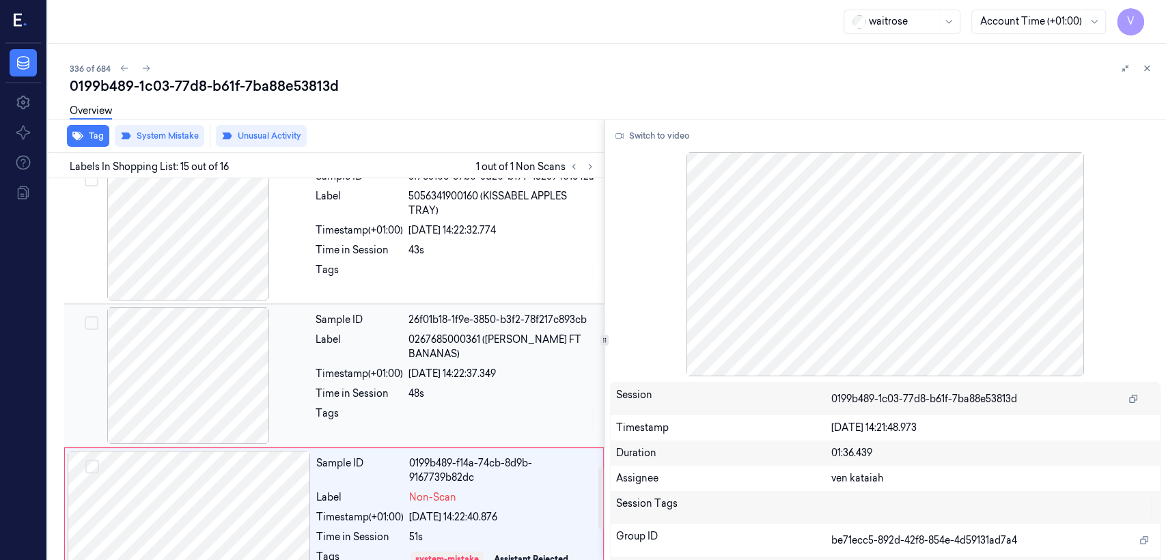
click at [458, 367] on div "[DATE] 14:22:37.349" at bounding box center [502, 374] width 187 height 14
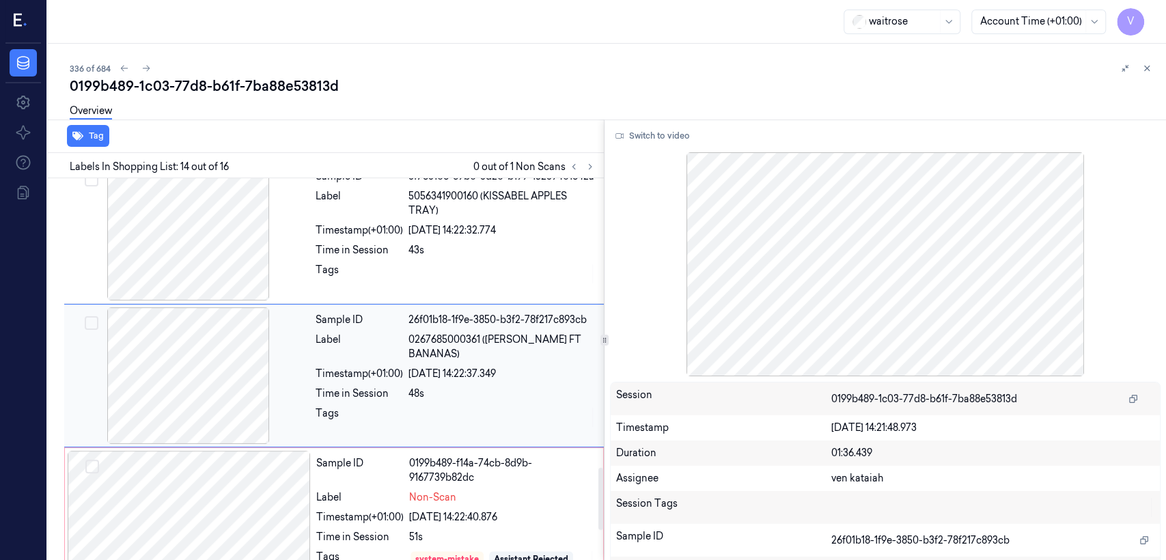
scroll to position [1772, 0]
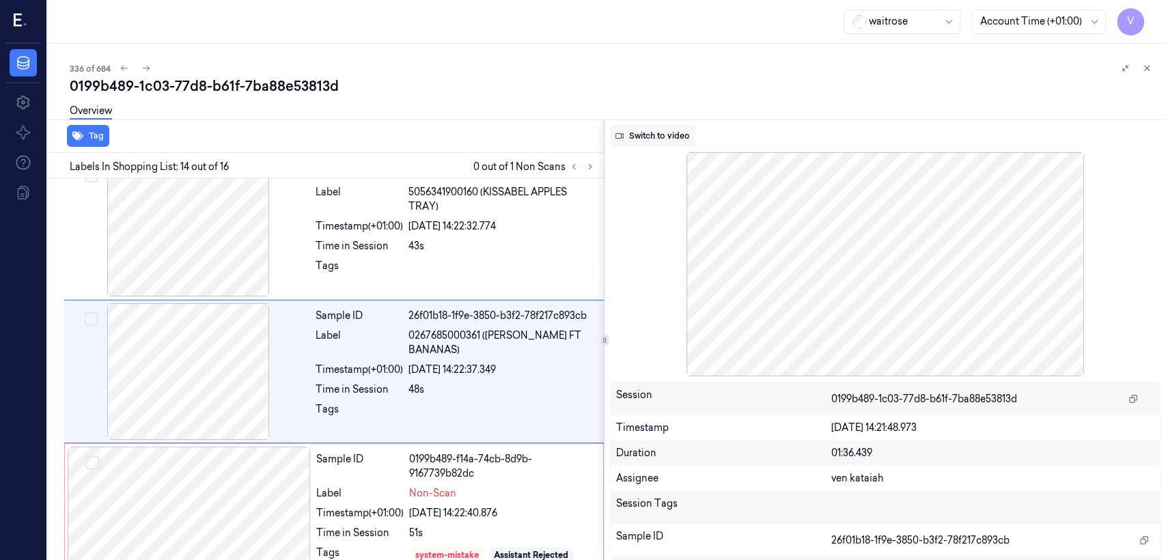
click at [648, 137] on button "Switch to video" at bounding box center [652, 136] width 85 height 22
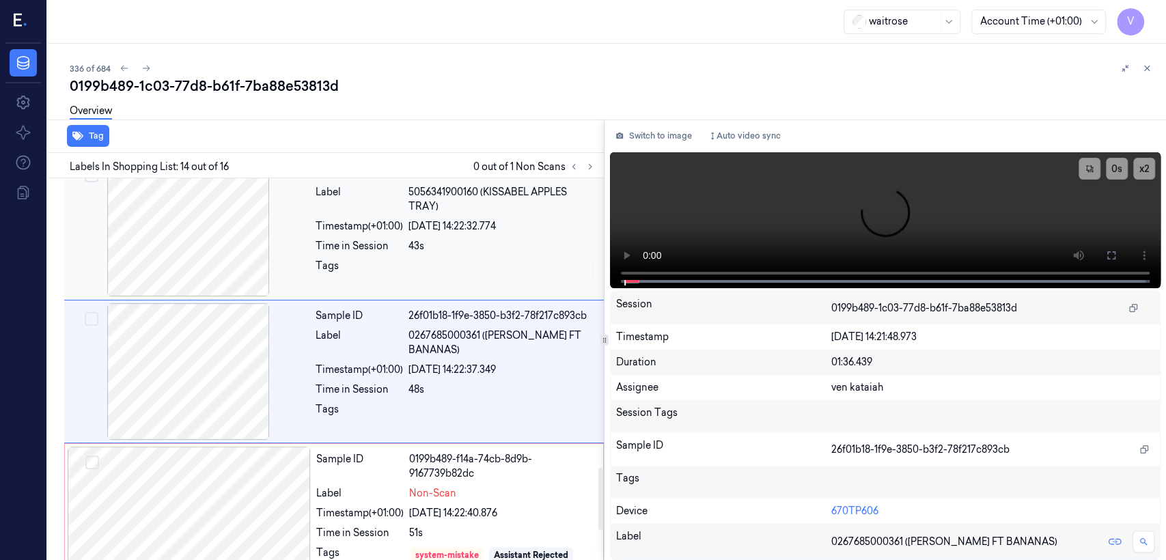
click at [519, 241] on div "43s" at bounding box center [502, 246] width 187 height 14
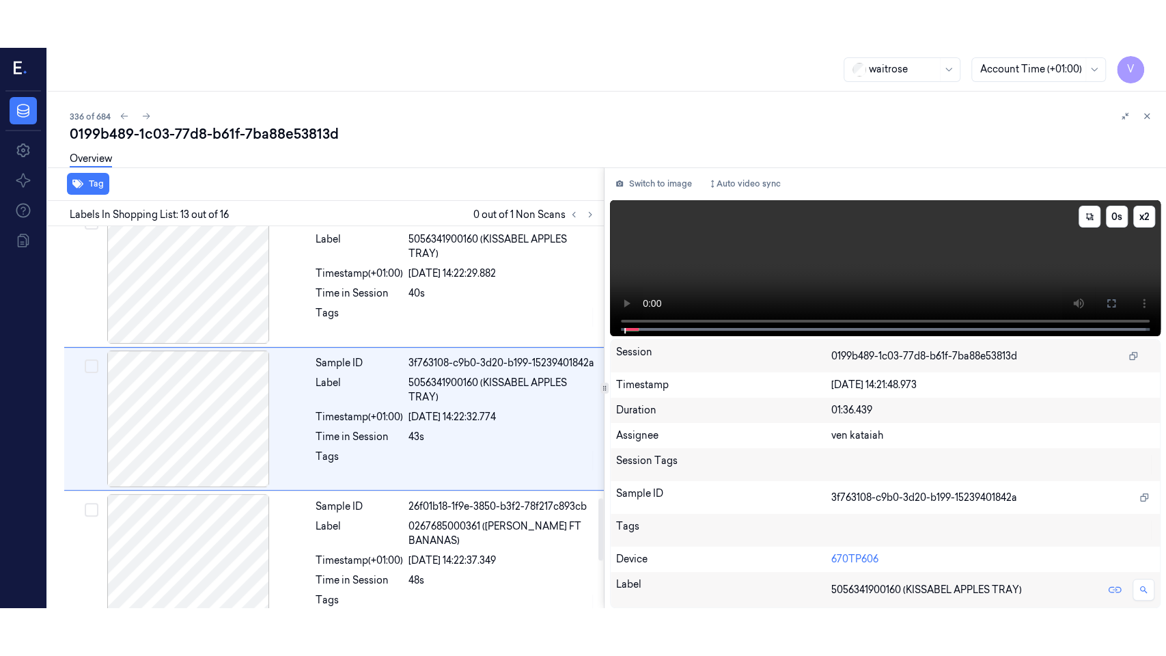
scroll to position [1629, 0]
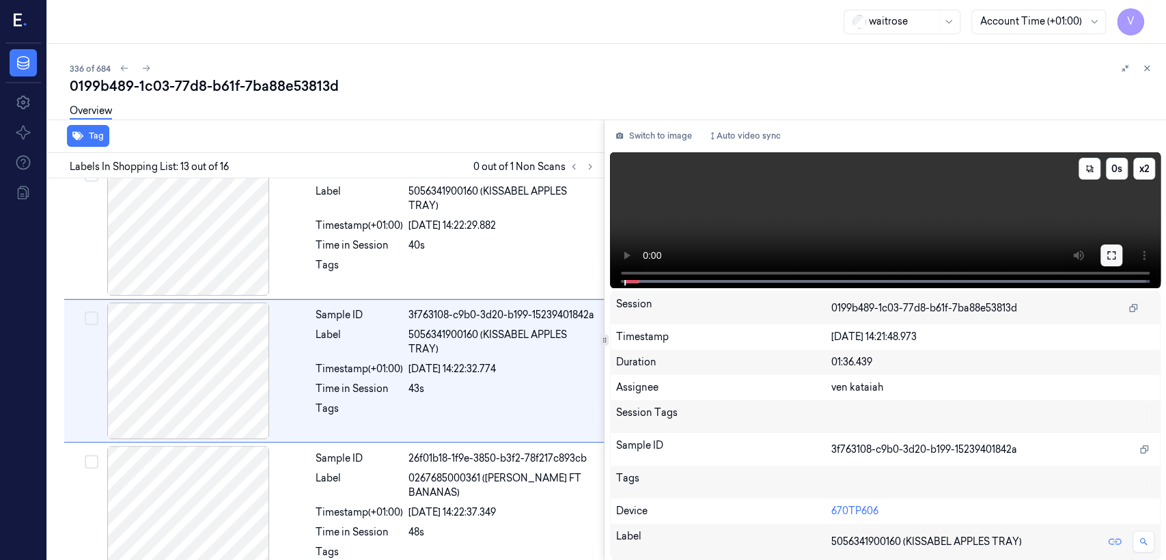
click at [1114, 255] on icon at bounding box center [1111, 255] width 11 height 11
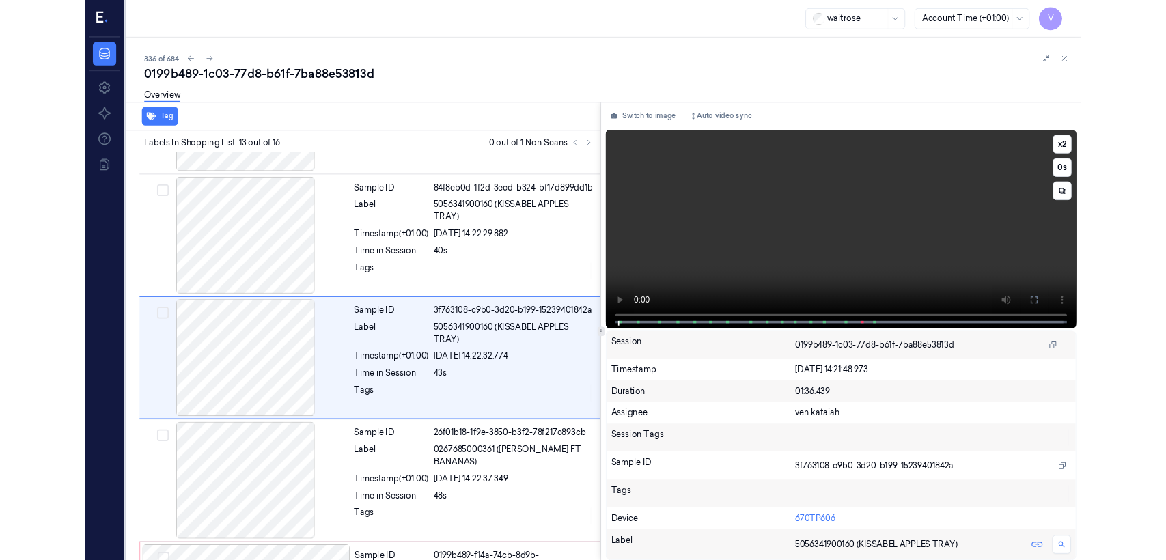
scroll to position [1580, 0]
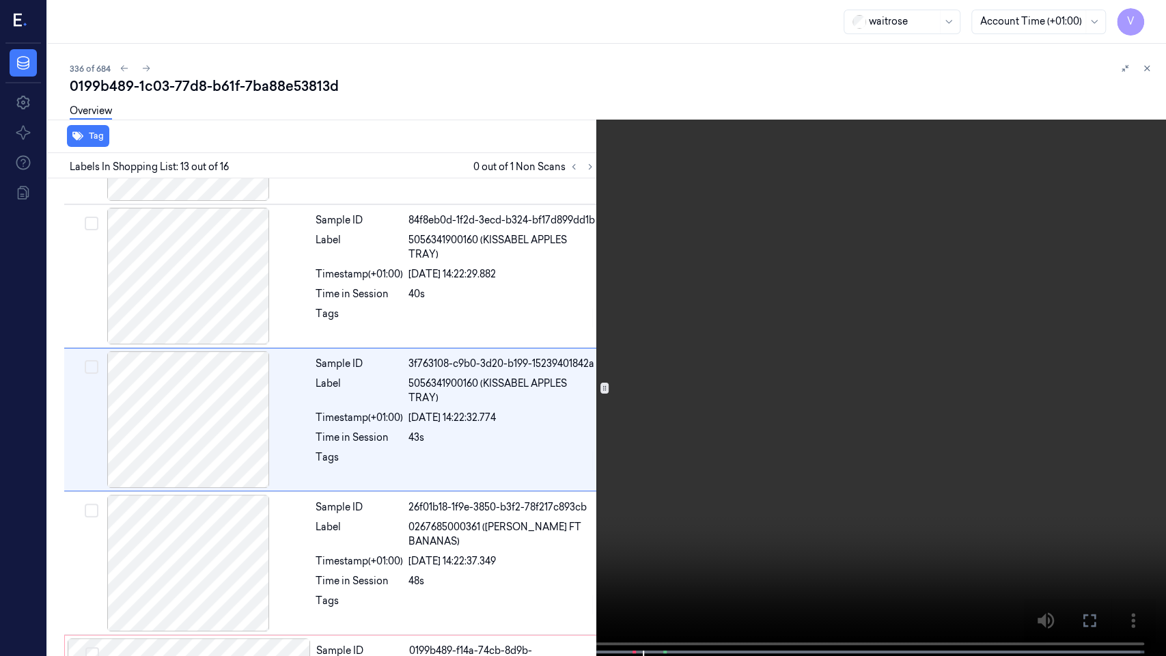
drag, startPoint x: 1091, startPoint y: 618, endPoint x: 1091, endPoint y: 551, distance: 66.3
click at [0, 0] on icon at bounding box center [0, 0] width 0 height 0
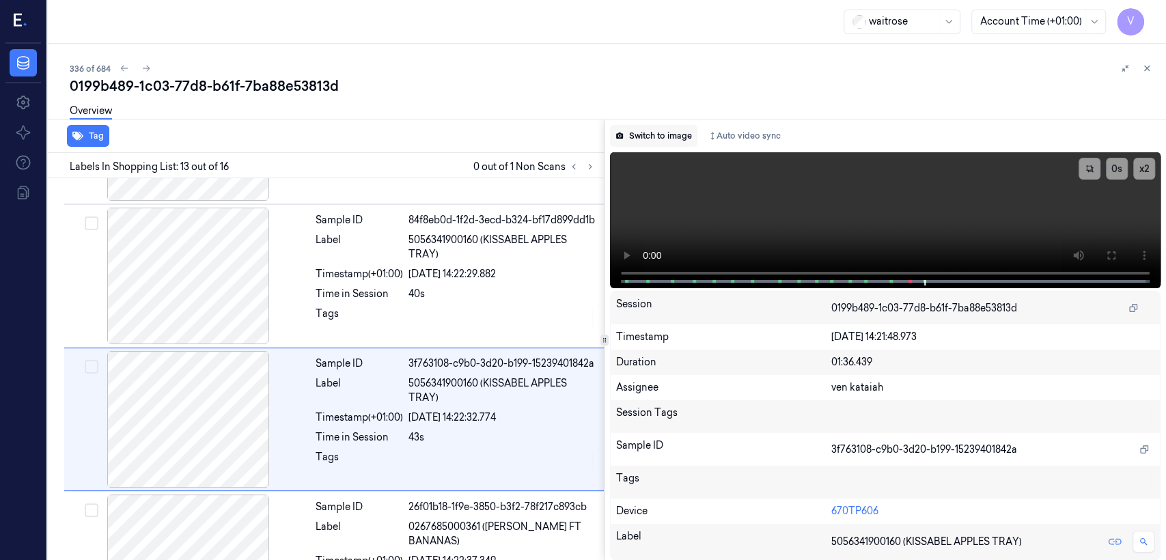
click at [653, 145] on button "Switch to image" at bounding box center [653, 136] width 87 height 22
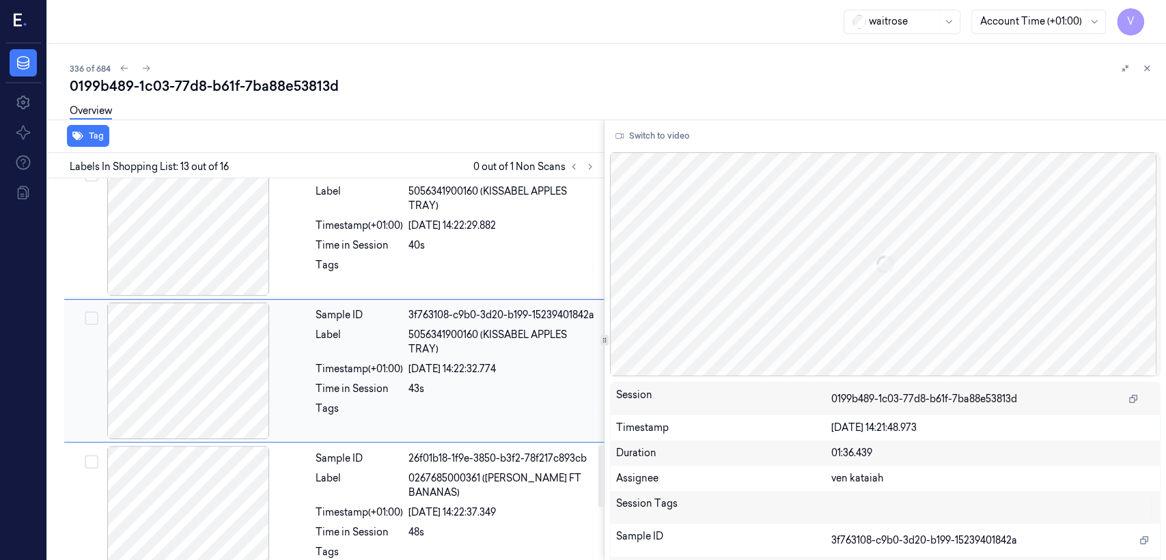
scroll to position [1932, 0]
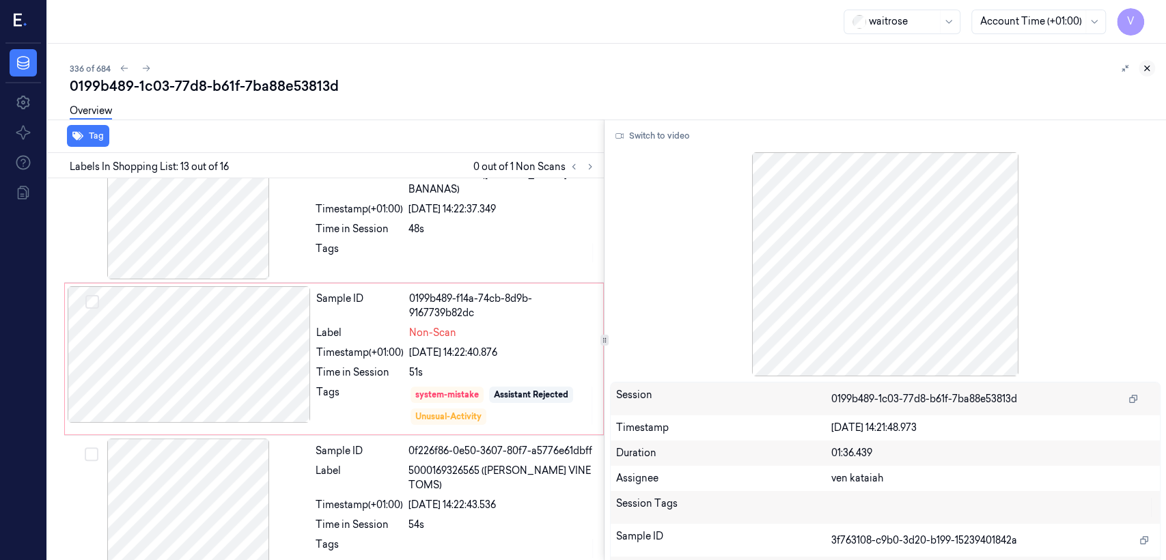
drag, startPoint x: 1153, startPoint y: 68, endPoint x: 711, endPoint y: 214, distance: 464.8
click at [1152, 69] on button at bounding box center [1147, 68] width 16 height 16
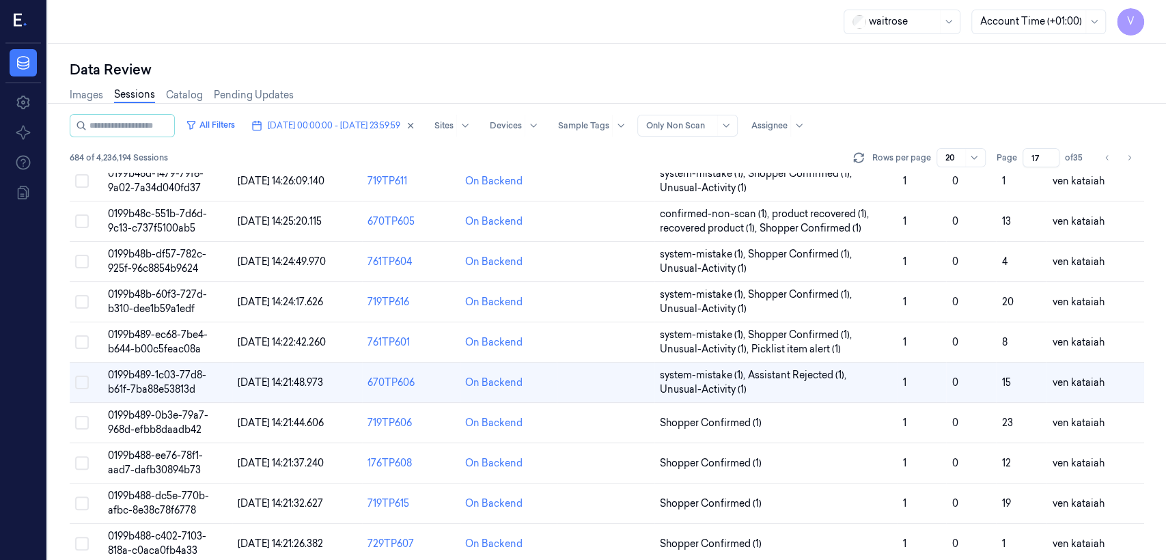
scroll to position [471, 0]
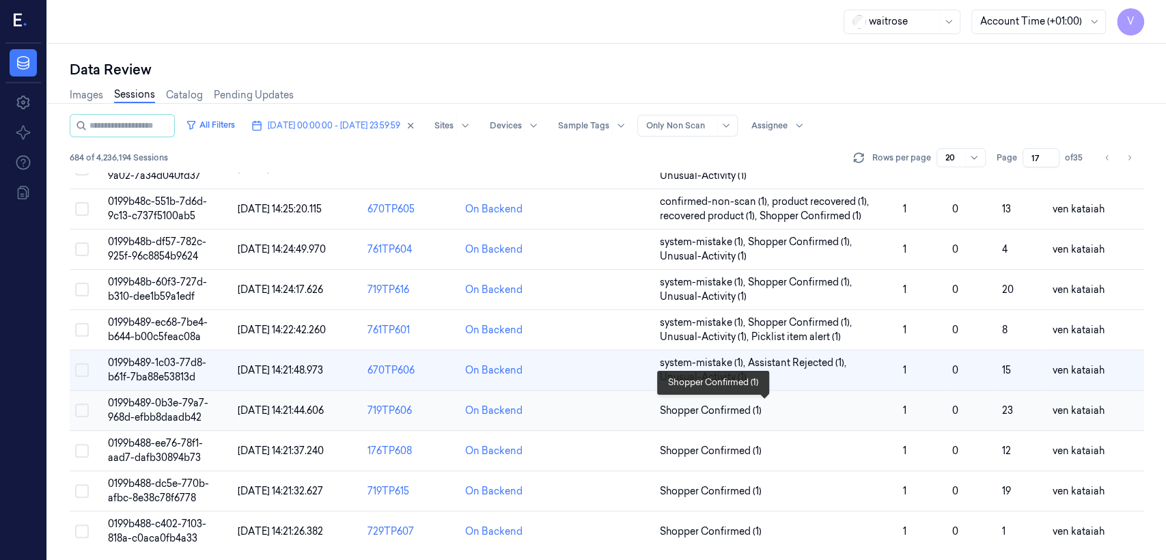
click at [714, 406] on span "Shopper Confirmed (1)" at bounding box center [711, 411] width 102 height 14
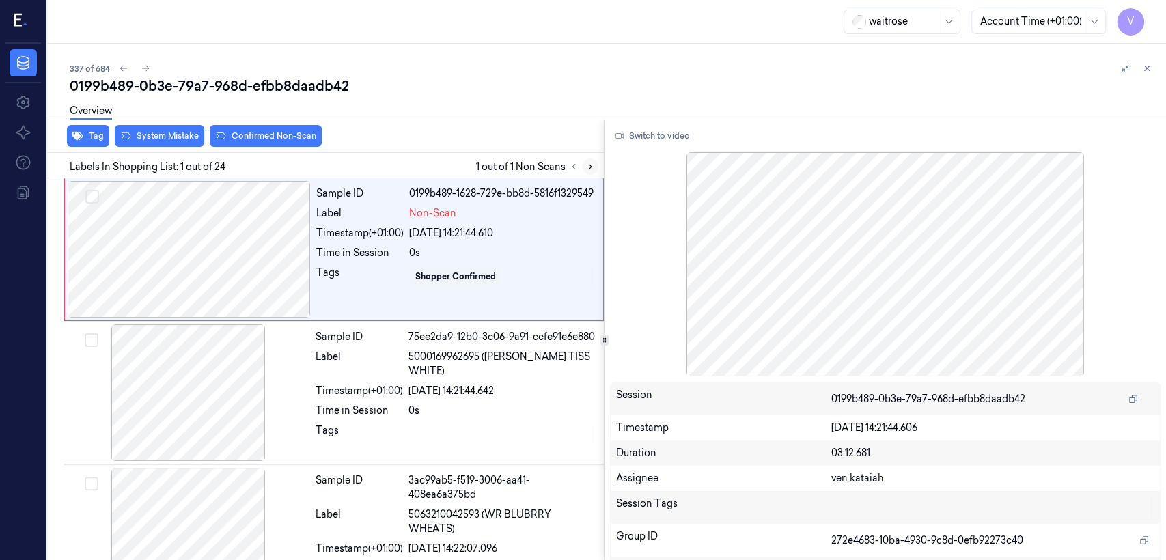
click at [588, 165] on icon at bounding box center [591, 167] width 10 height 10
click at [392, 387] on div "Timestamp (+01:00)" at bounding box center [359, 391] width 87 height 14
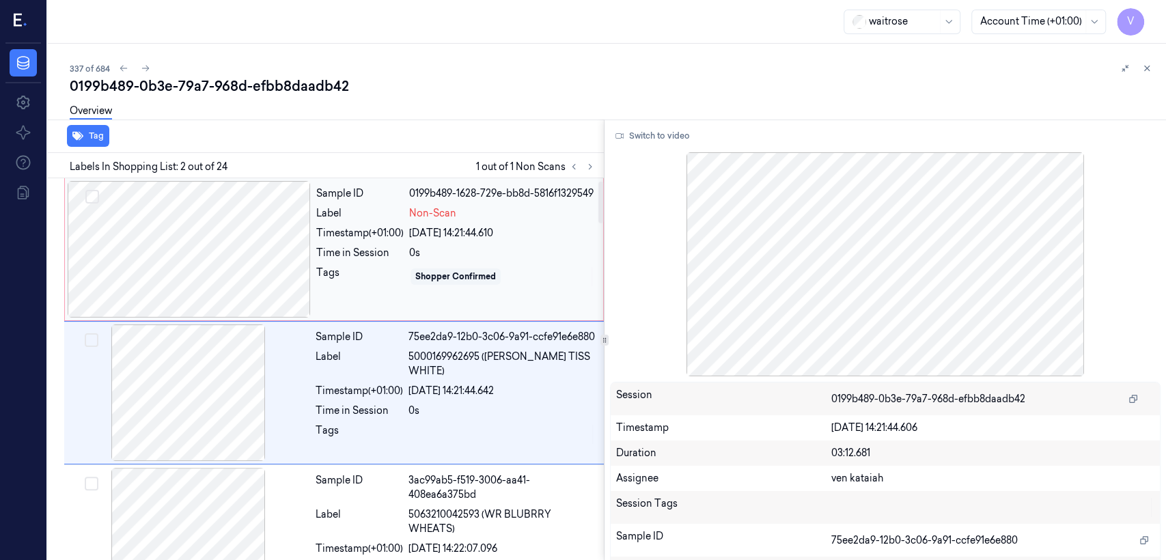
scroll to position [23, 0]
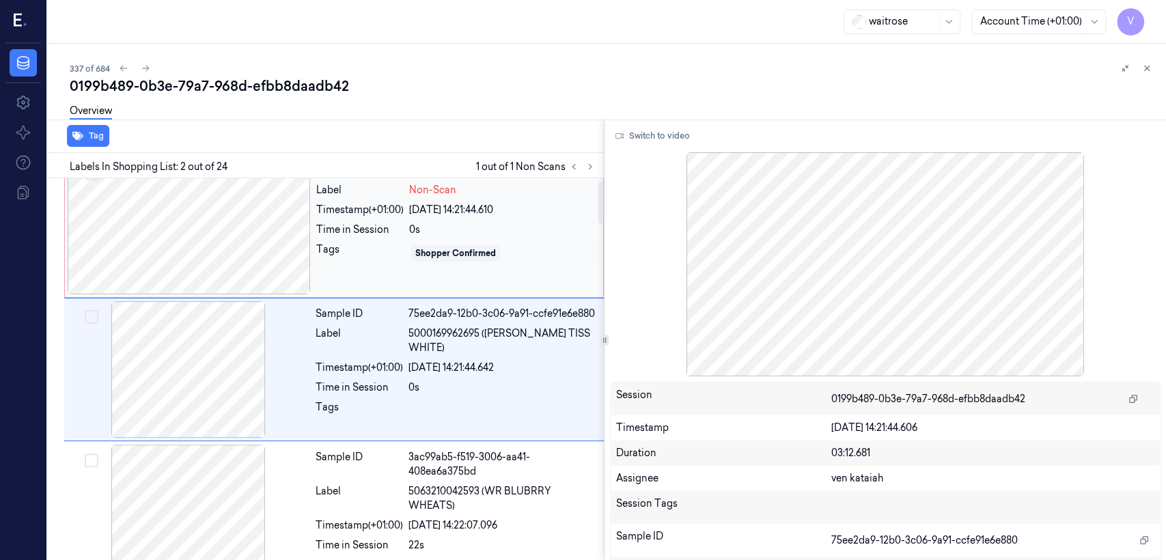
click at [372, 264] on div "Tags" at bounding box center [359, 254] width 87 height 22
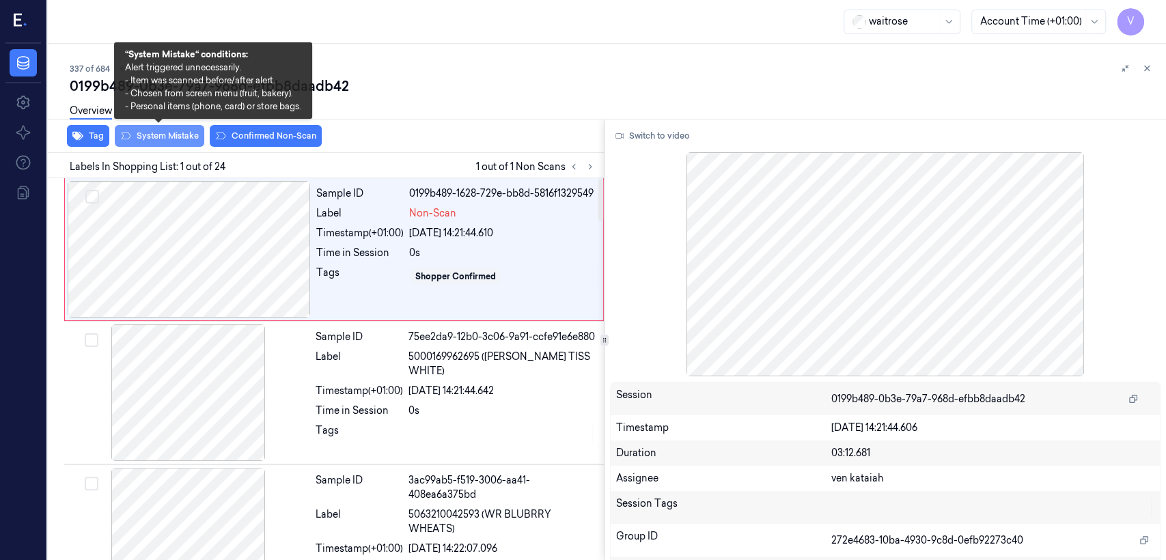
click at [149, 139] on button "System Mistake" at bounding box center [160, 136] width 90 height 22
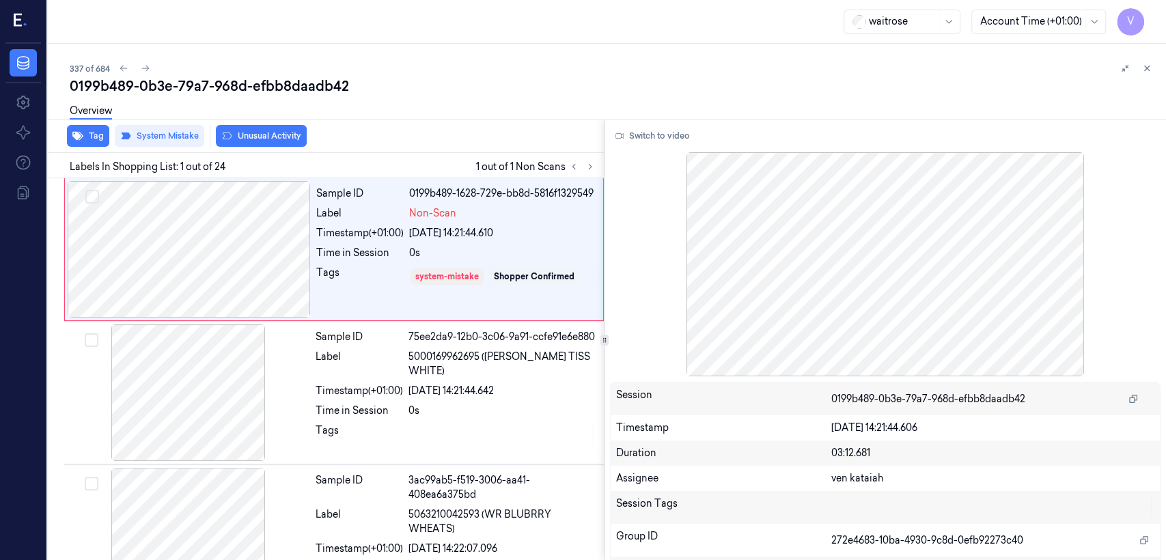
click at [288, 142] on button "Unusual Activity" at bounding box center [261, 136] width 91 height 22
click at [649, 131] on button "Switch to video" at bounding box center [652, 136] width 85 height 22
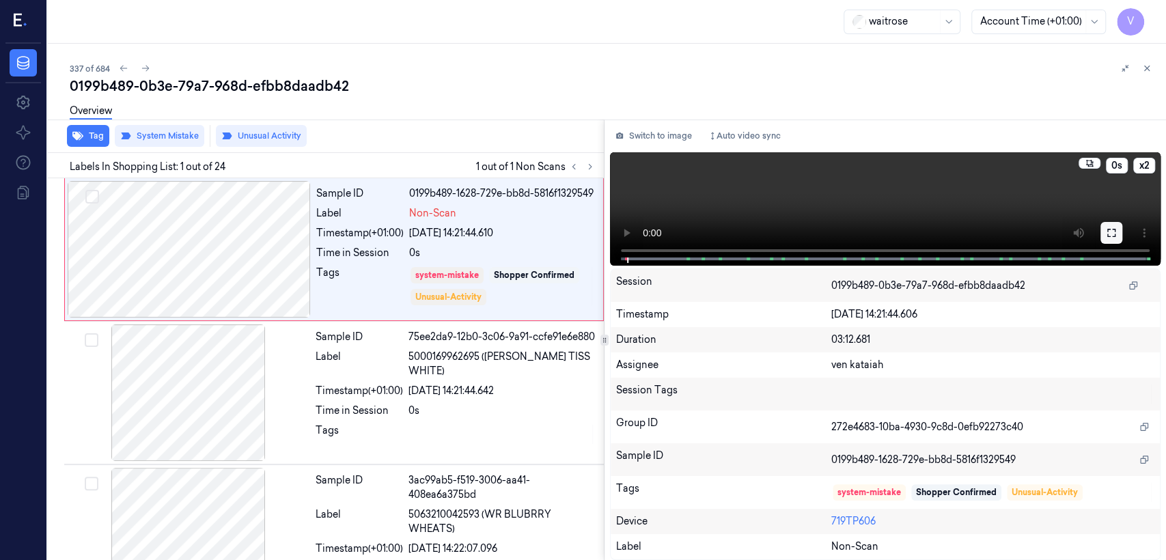
click at [1106, 235] on icon at bounding box center [1111, 233] width 11 height 11
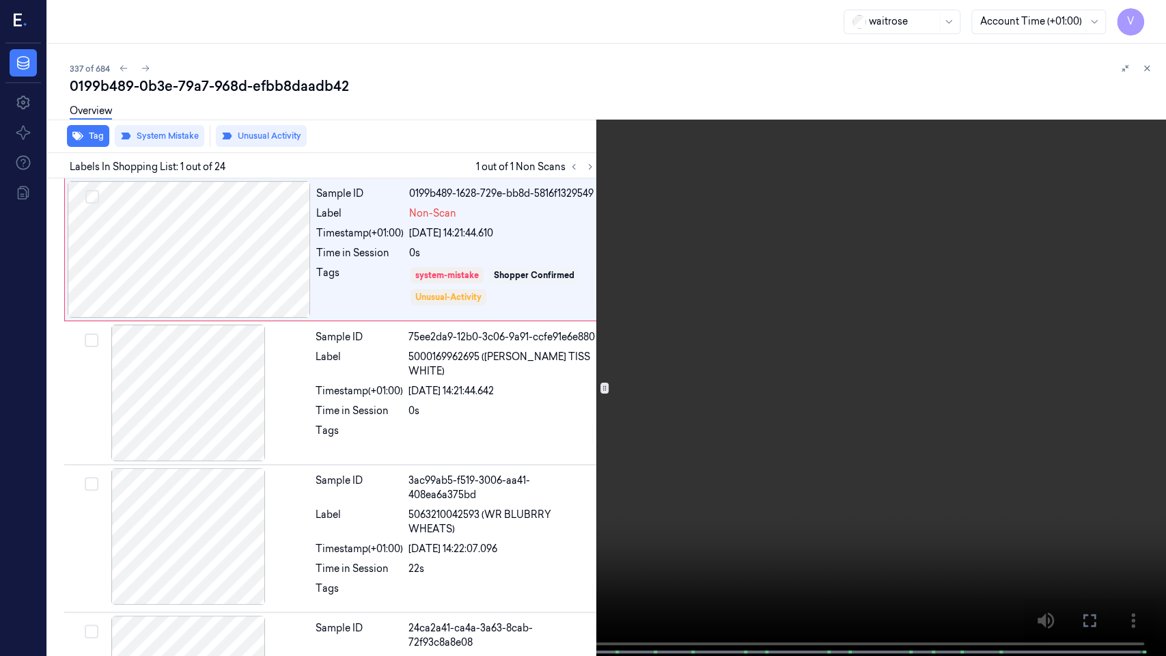
click at [0, 0] on icon at bounding box center [0, 0] width 0 height 0
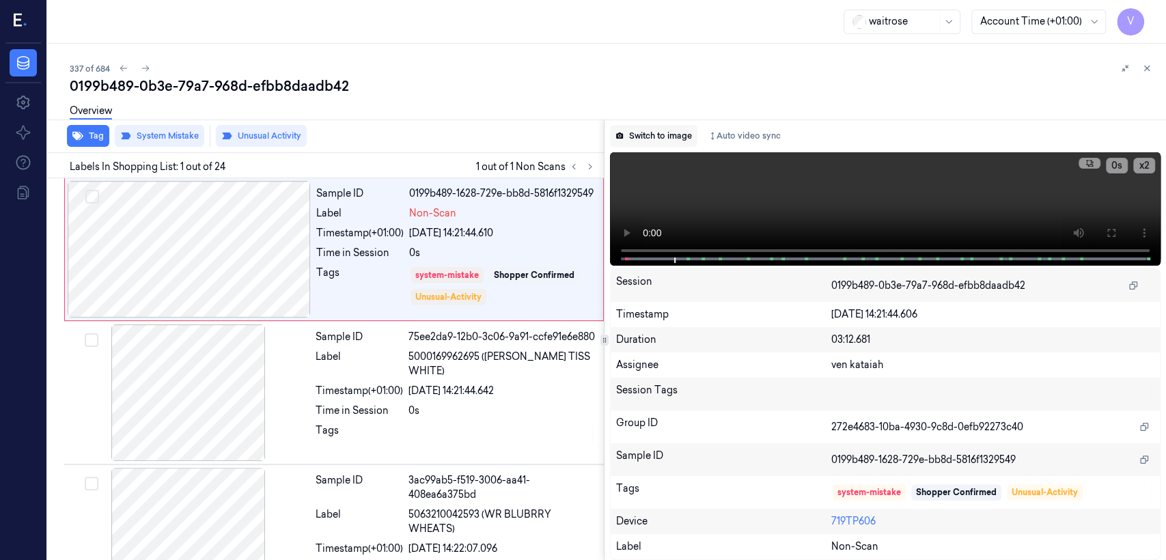
click at [659, 132] on button "Switch to image" at bounding box center [653, 136] width 87 height 22
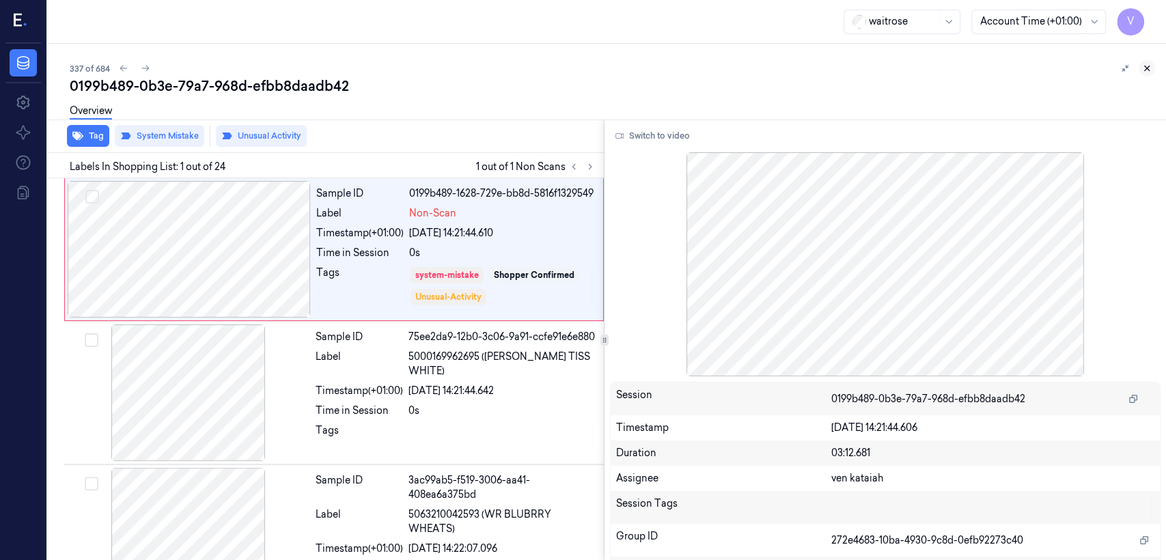
click at [1149, 64] on icon at bounding box center [1147, 69] width 10 height 10
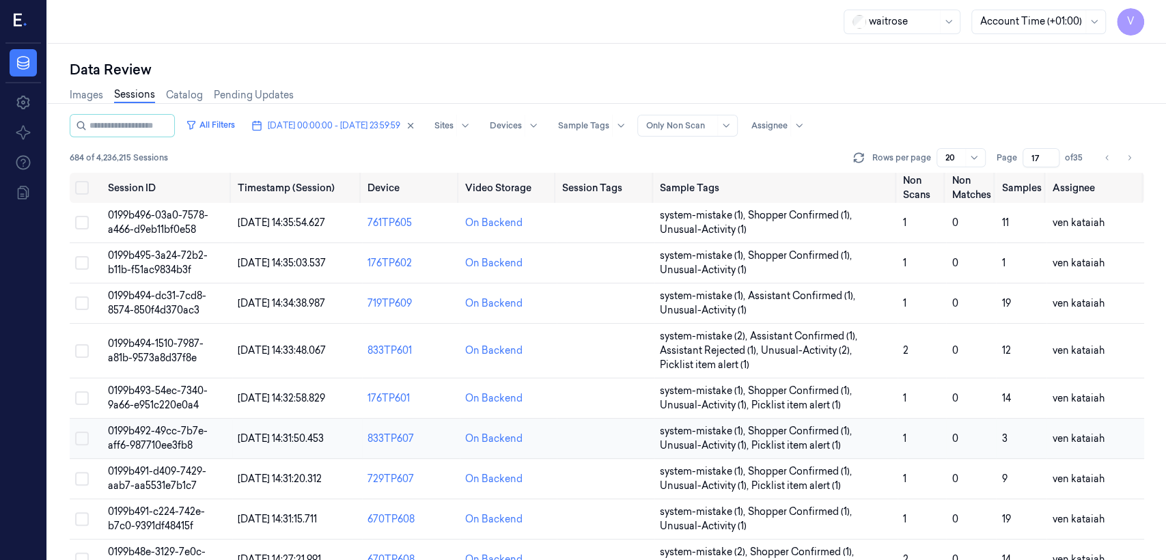
scroll to position [471, 0]
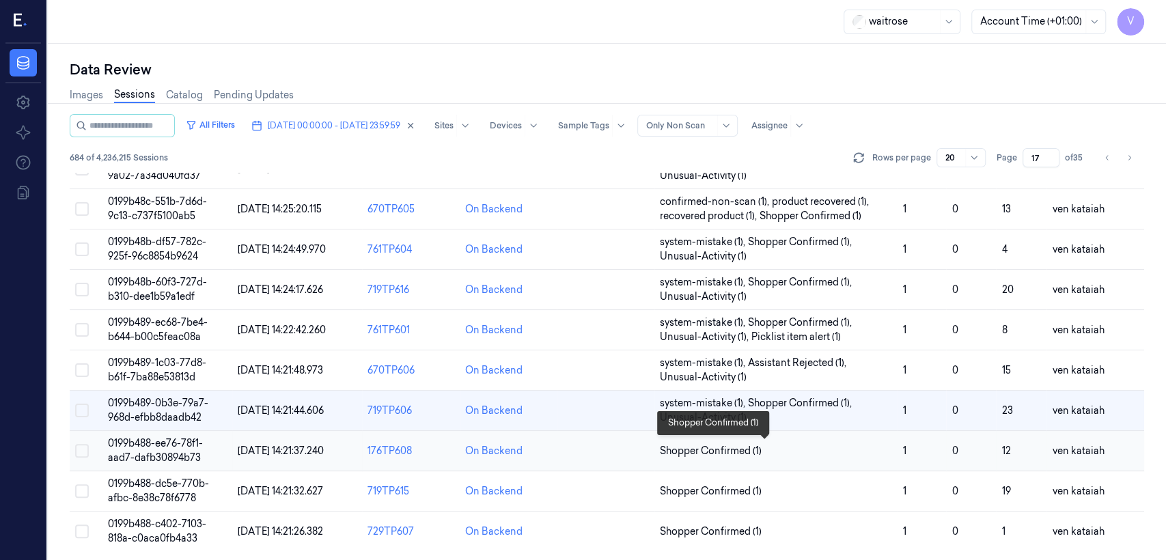
click at [680, 449] on span "Shopper Confirmed (1)" at bounding box center [711, 451] width 102 height 14
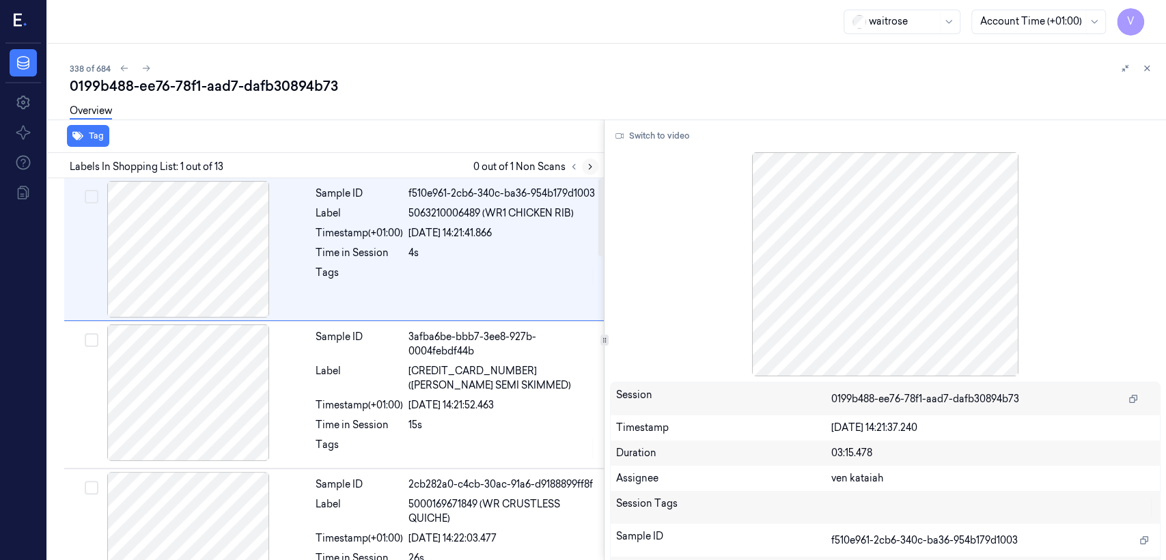
click at [592, 165] on icon at bounding box center [591, 167] width 10 height 10
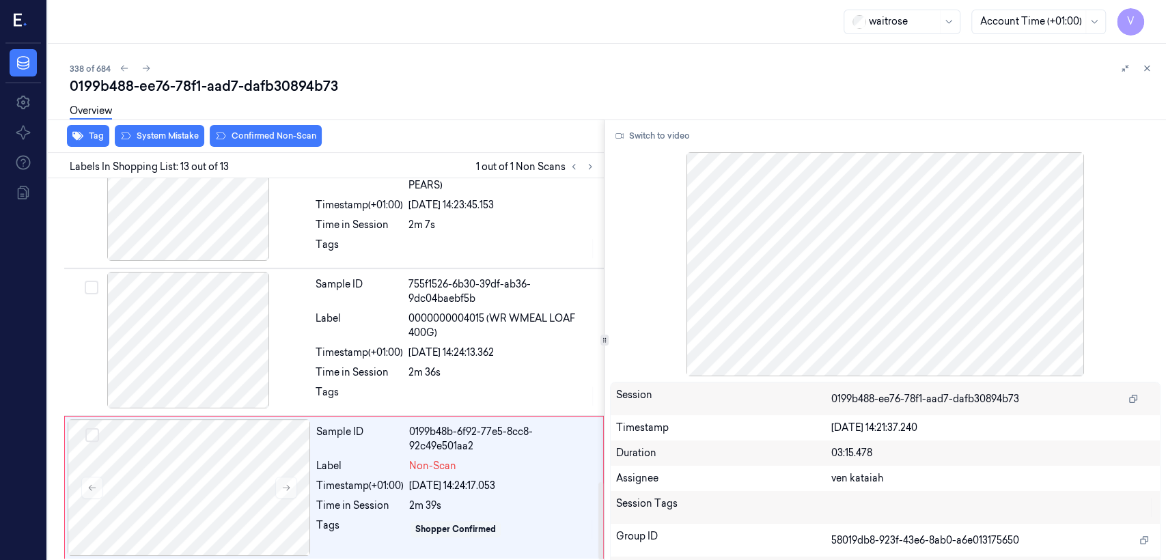
scroll to position [1502, 0]
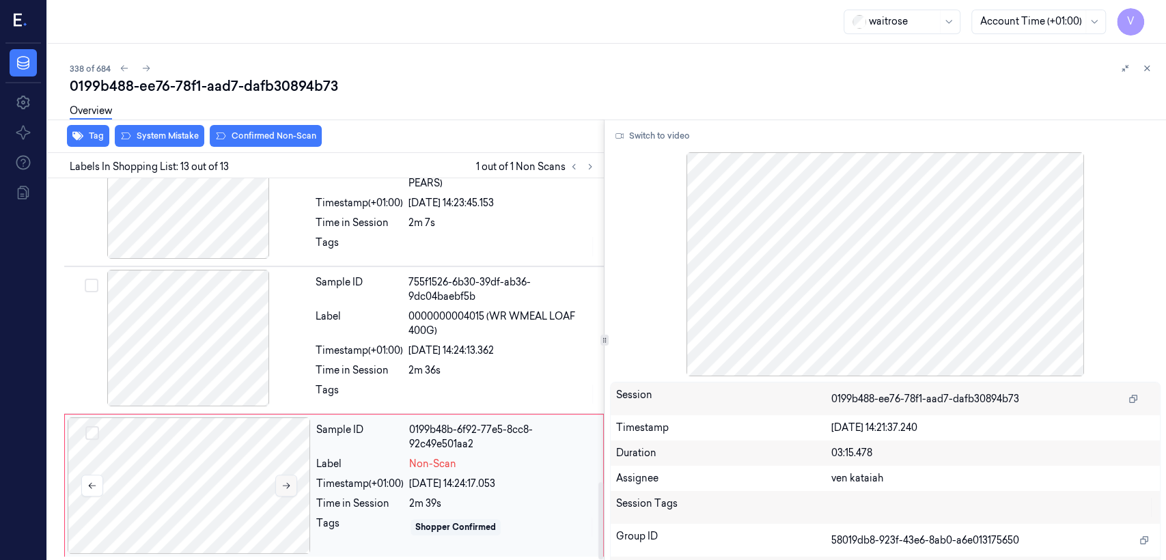
click at [287, 489] on button at bounding box center [286, 486] width 22 height 22
click at [438, 340] on div "Sample ID 755f1526-6b30-39df-ab36-9dc04baebf5b Label 0000000004015 (WR WMEAL LO…" at bounding box center [455, 340] width 291 height 141
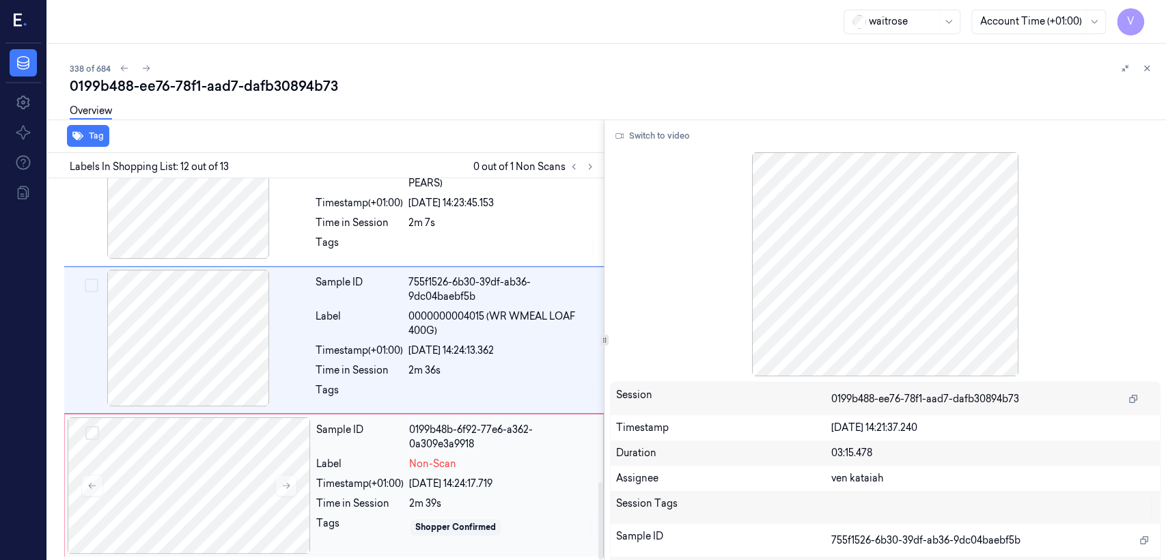
click at [495, 466] on div "Non-Scan" at bounding box center [502, 464] width 186 height 14
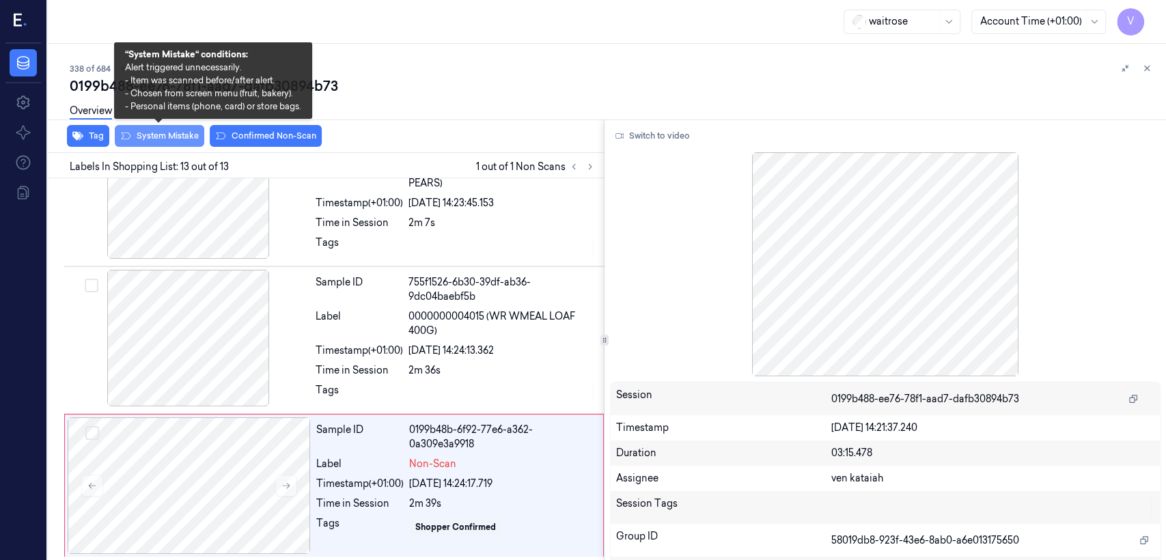
click at [152, 133] on button "System Mistake" at bounding box center [160, 136] width 90 height 22
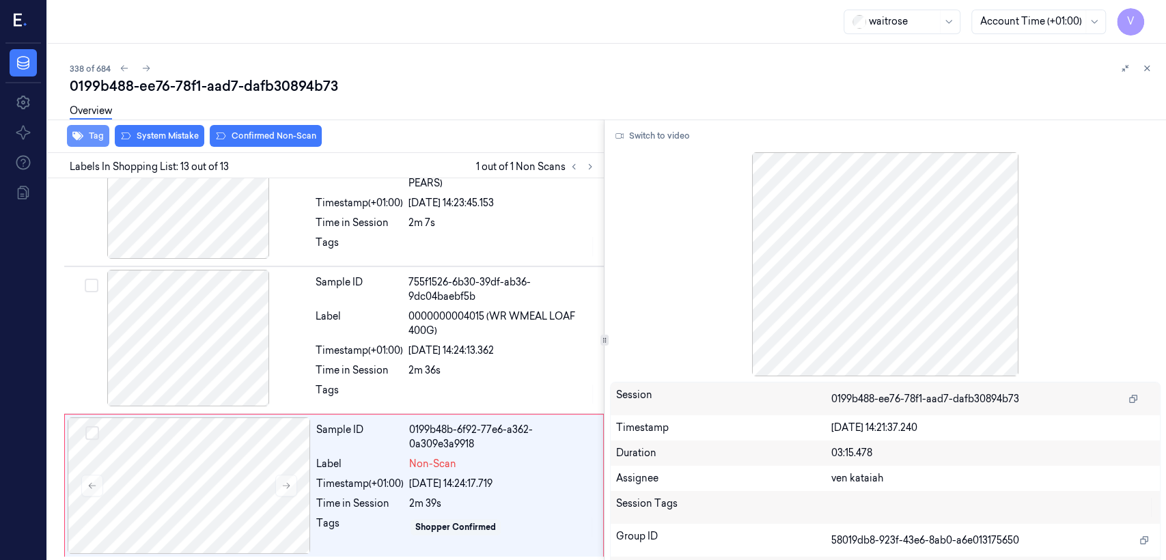
click at [89, 143] on button "Tag" at bounding box center [88, 136] width 42 height 22
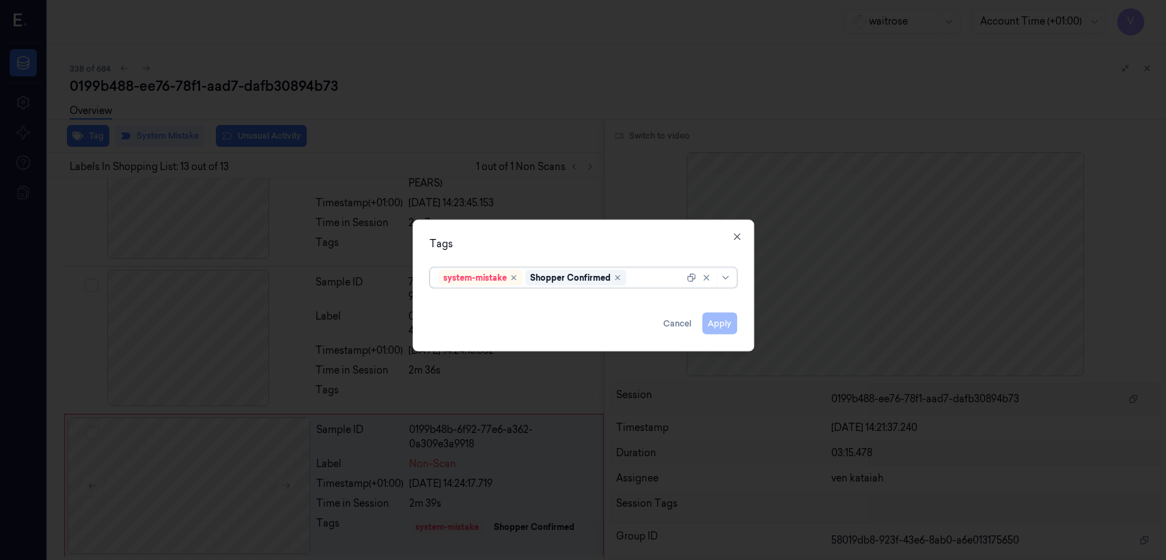
click at [667, 283] on div at bounding box center [656, 278] width 55 height 14
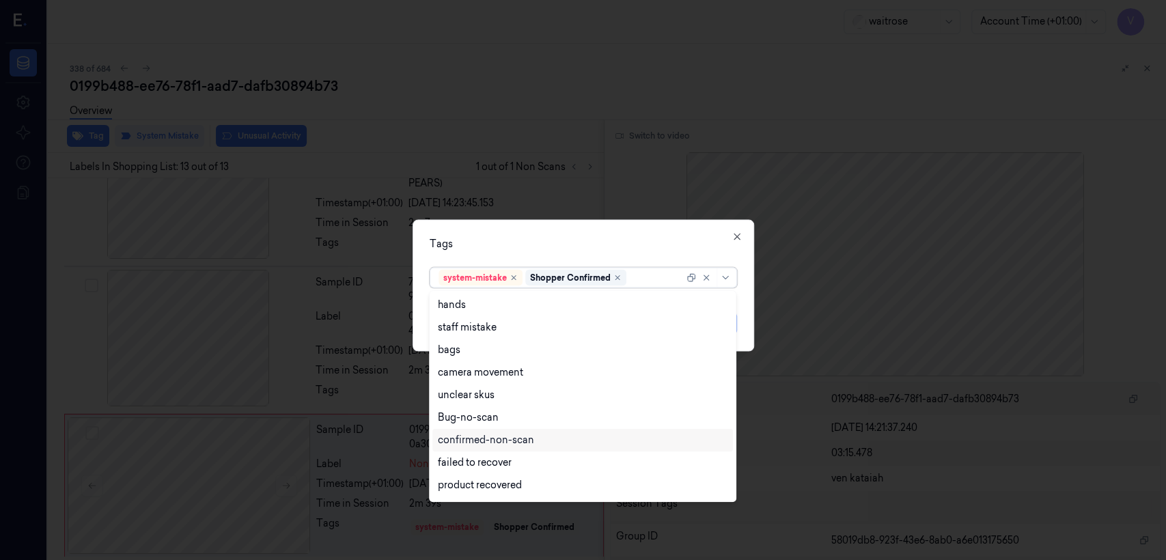
scroll to position [200, 0]
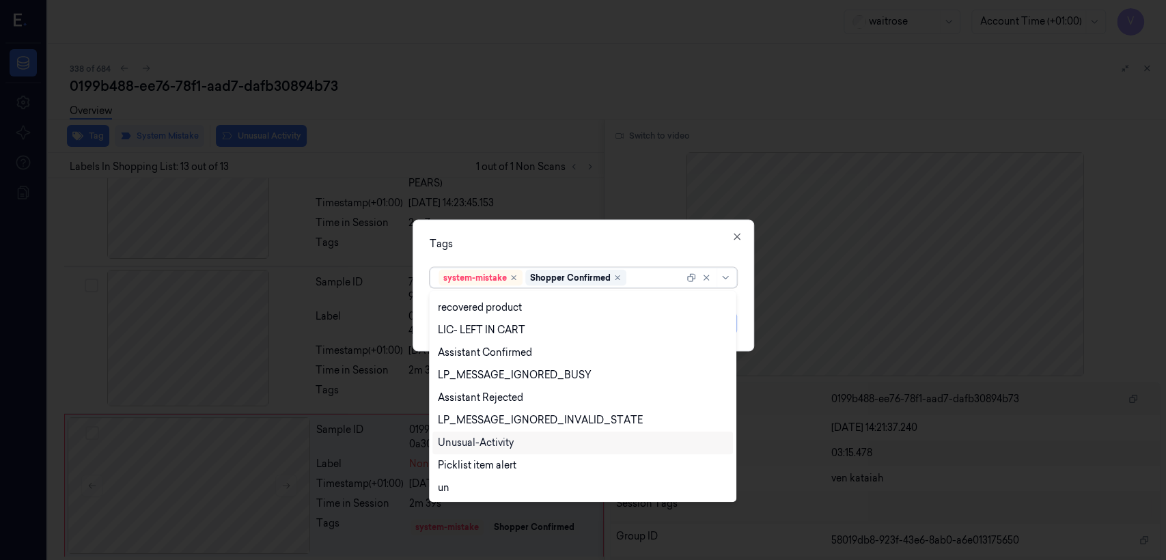
click at [471, 445] on div "Unusual-Activity" at bounding box center [476, 443] width 76 height 14
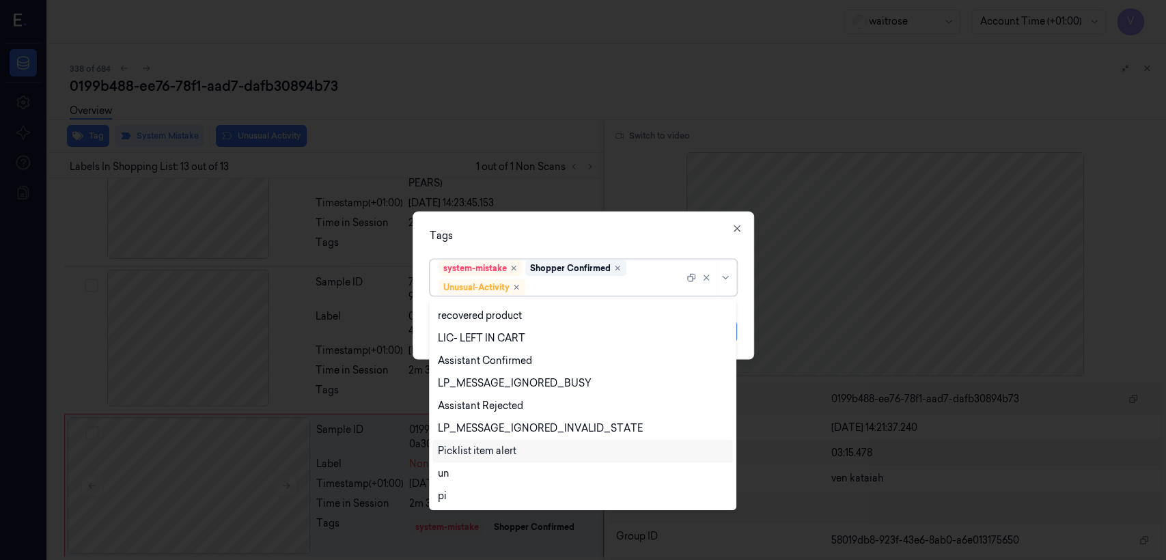
click at [471, 449] on div "Picklist item alert" at bounding box center [477, 451] width 79 height 14
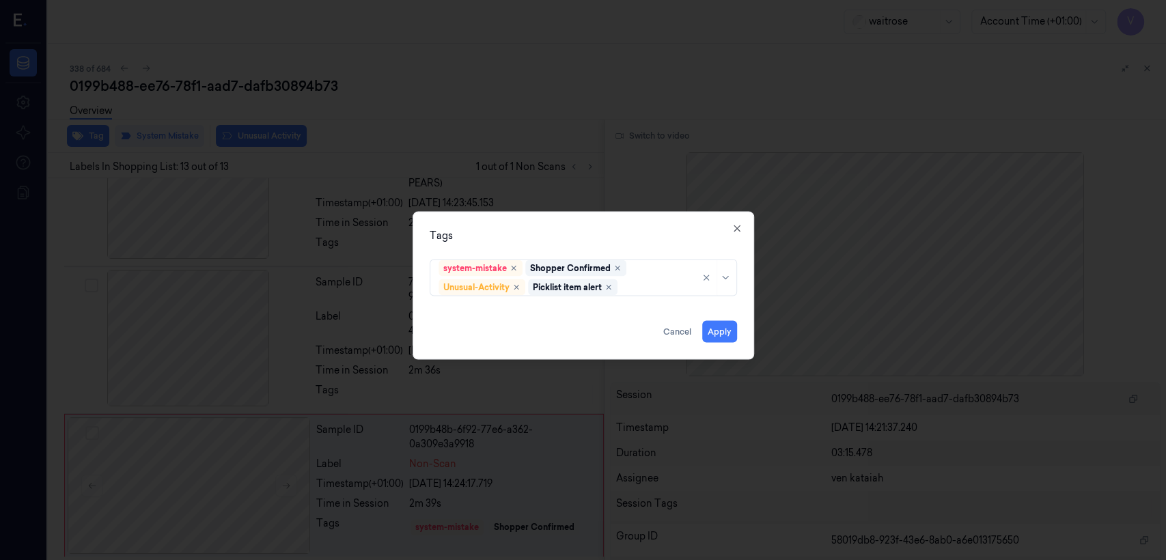
click at [549, 242] on div "Tags" at bounding box center [583, 236] width 307 height 14
click at [716, 331] on button "Apply" at bounding box center [719, 332] width 35 height 22
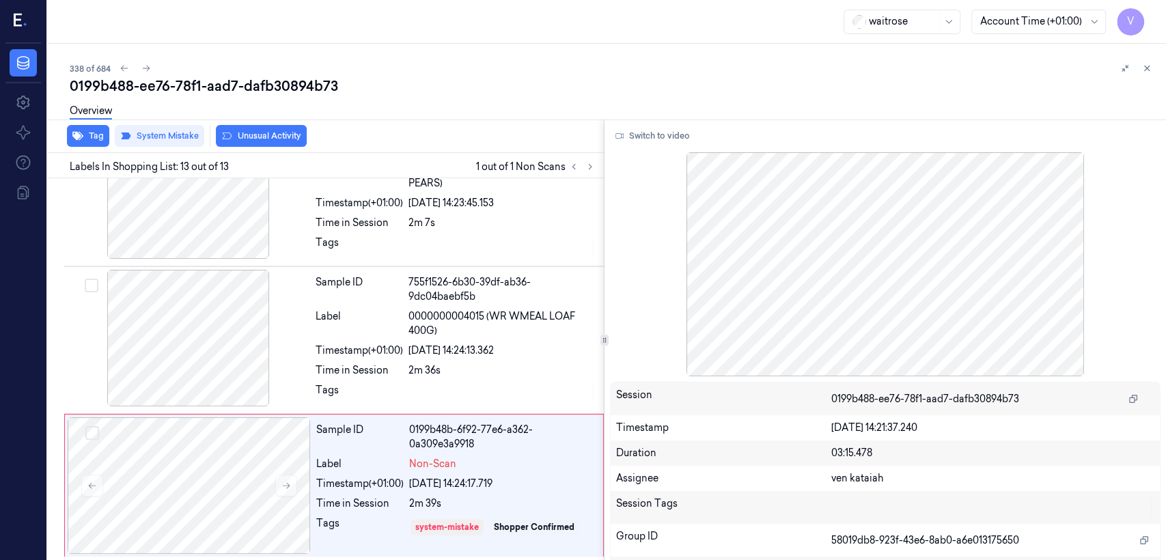
scroll to position [1510, 0]
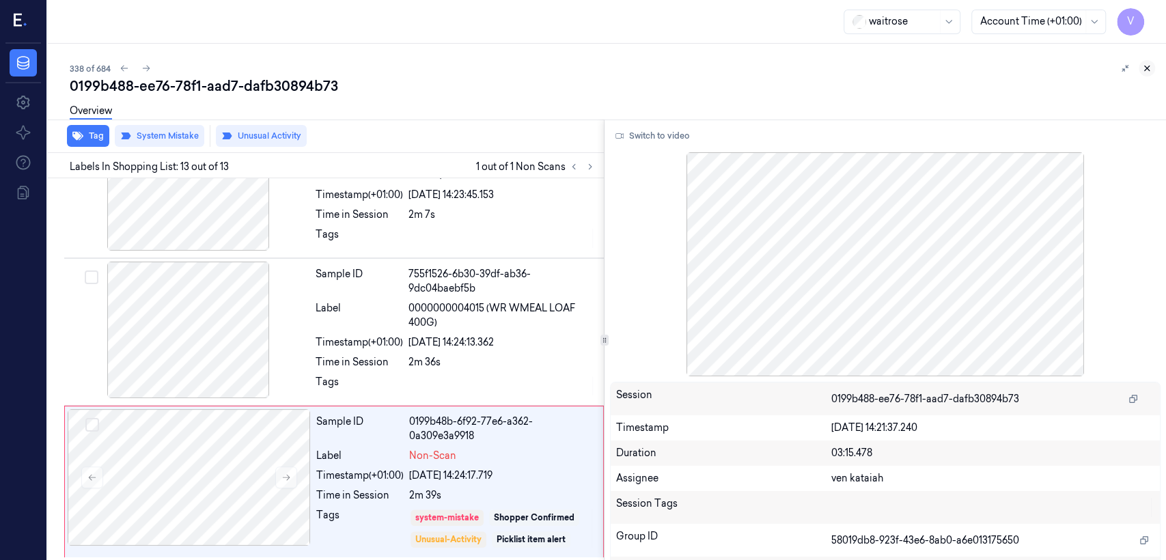
click at [1150, 70] on icon at bounding box center [1147, 69] width 10 height 10
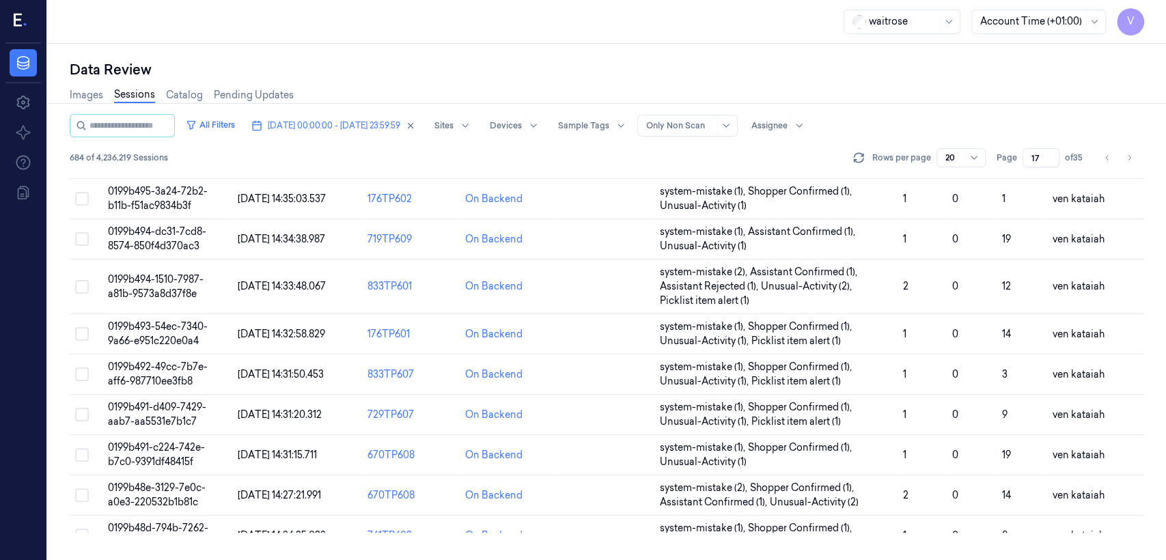
scroll to position [471, 0]
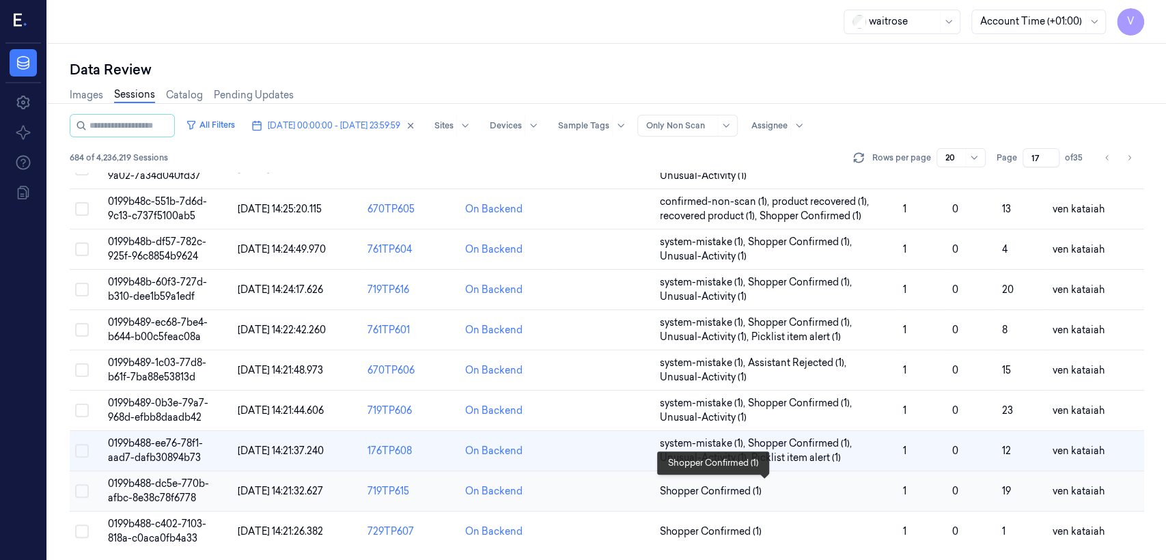
click at [765, 495] on span "Shopper Confirmed (1)" at bounding box center [776, 491] width 232 height 14
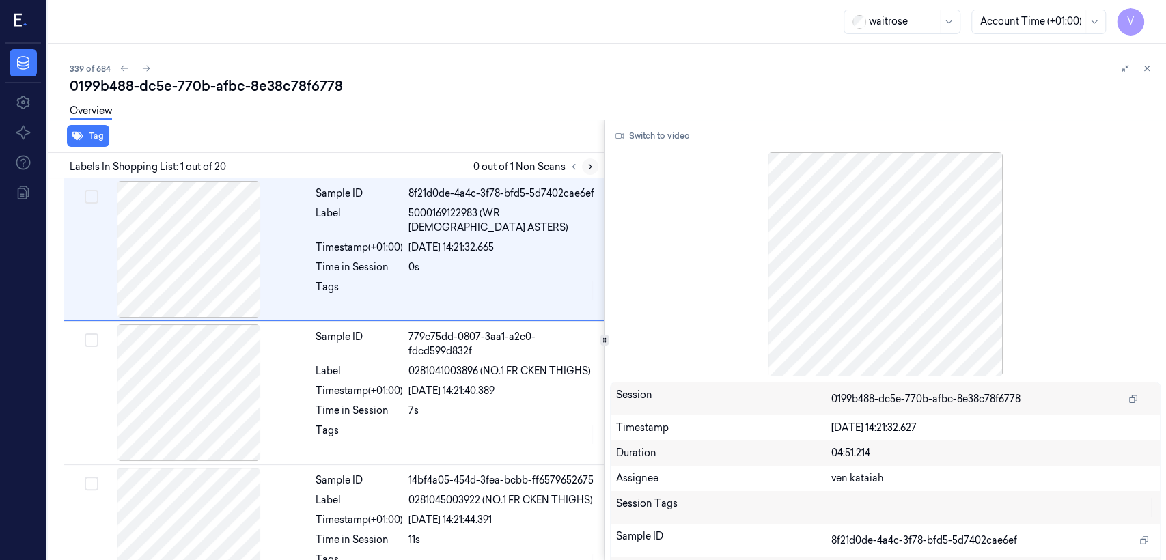
click at [584, 172] on button at bounding box center [590, 167] width 16 height 16
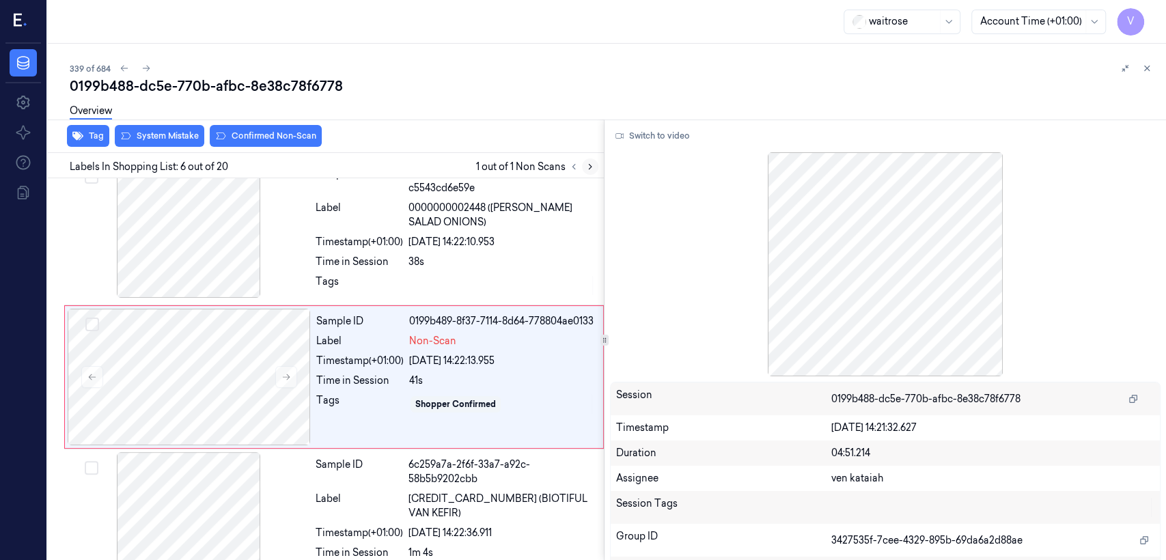
scroll to position [601, 0]
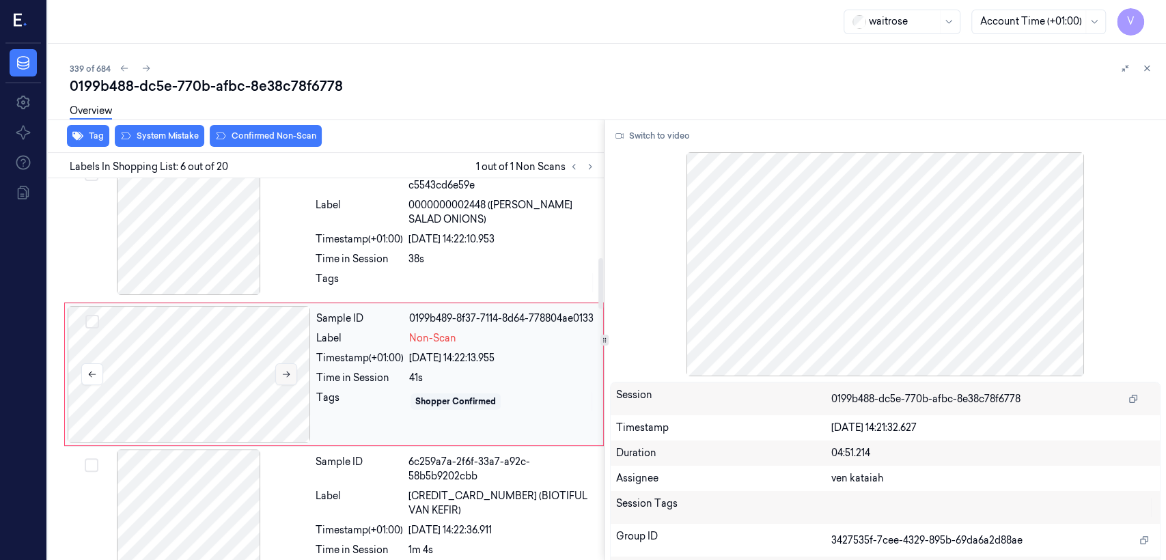
click at [294, 368] on button at bounding box center [286, 375] width 22 height 22
click at [425, 287] on div at bounding box center [502, 283] width 187 height 22
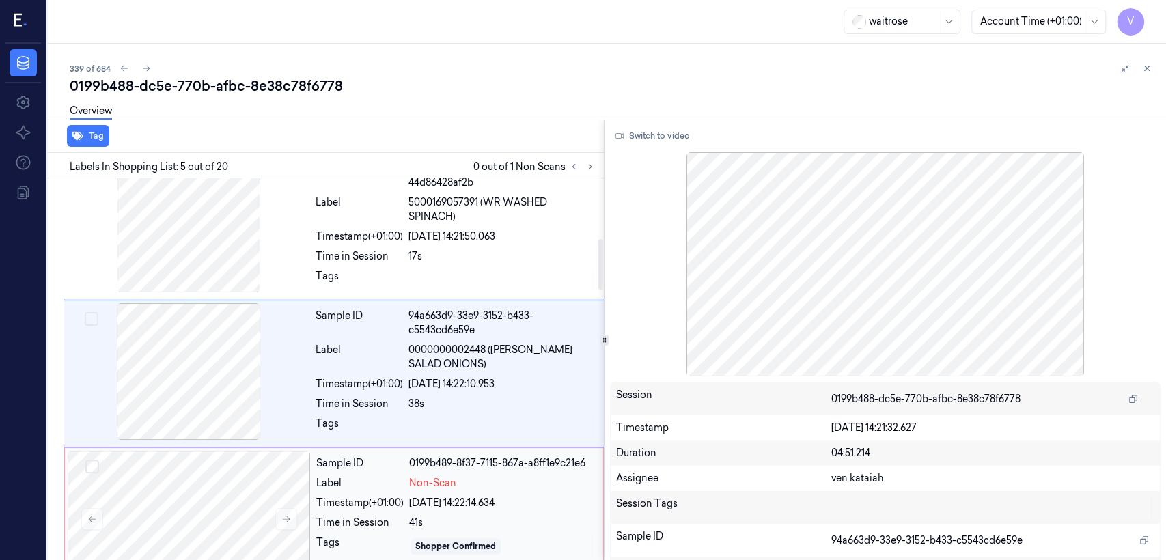
scroll to position [455, 0]
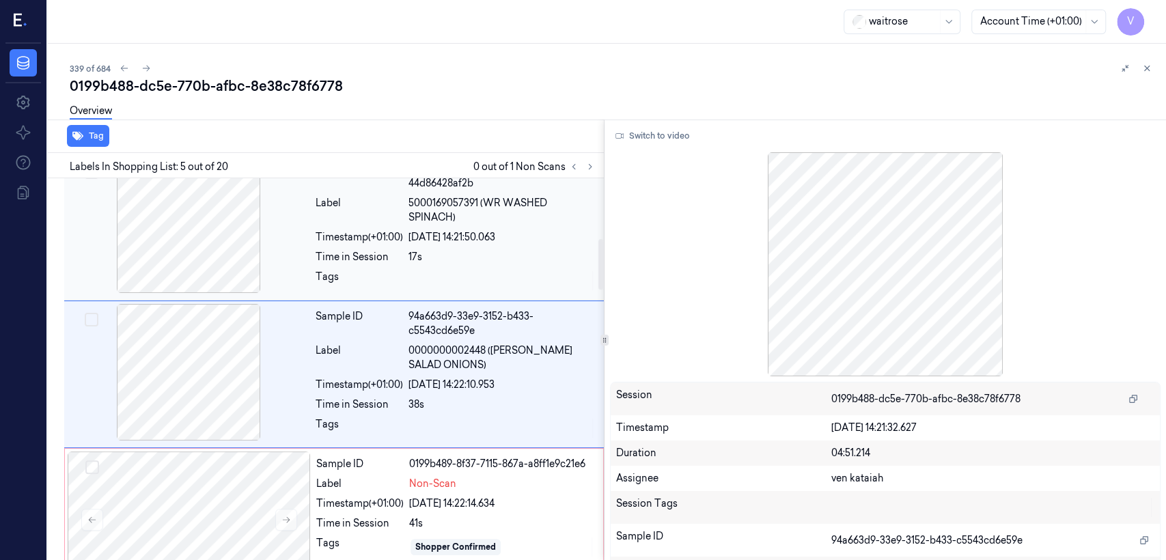
drag, startPoint x: 483, startPoint y: 241, endPoint x: 610, endPoint y: 171, distance: 145.0
click at [483, 250] on div "17s" at bounding box center [502, 257] width 187 height 14
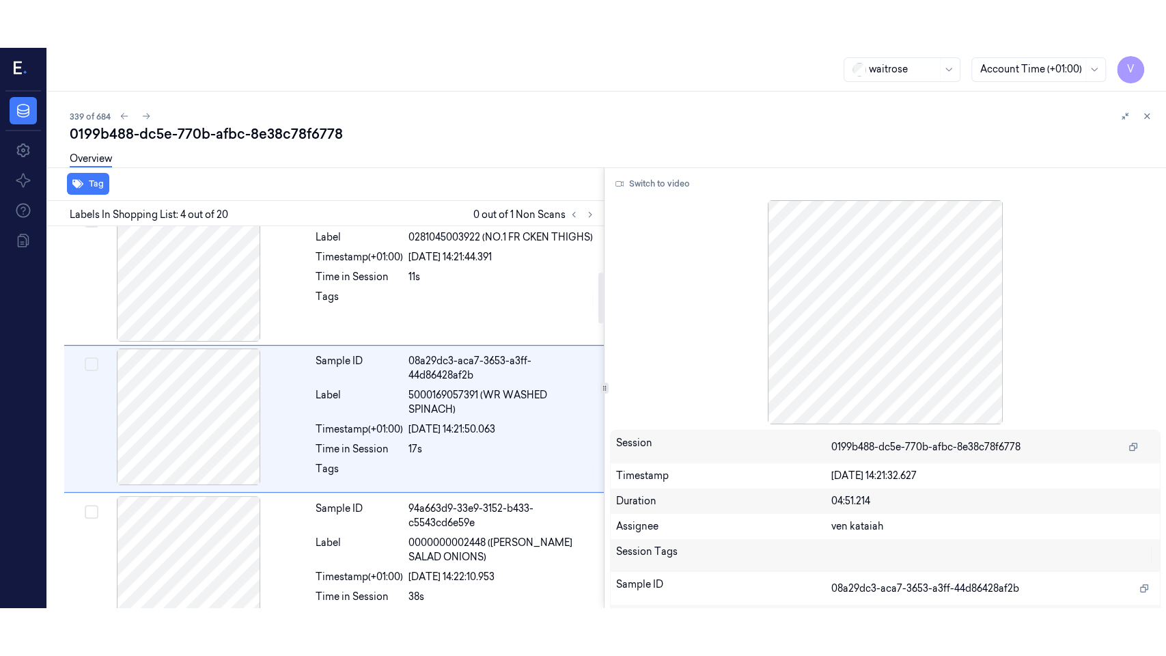
scroll to position [310, 0]
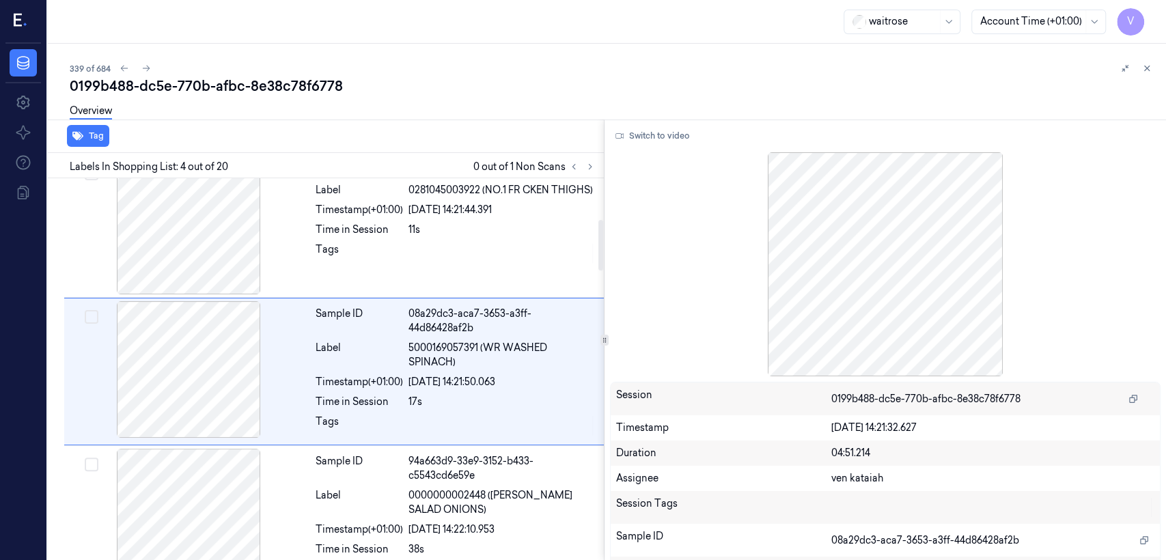
click at [651, 147] on div "Switch to video Session 0199b488-dc5e-770b-afbc-8e38c78f6778 Timestamp [DATE] 1…" at bounding box center [886, 340] width 562 height 441
click at [653, 133] on button "Switch to video" at bounding box center [652, 136] width 85 height 22
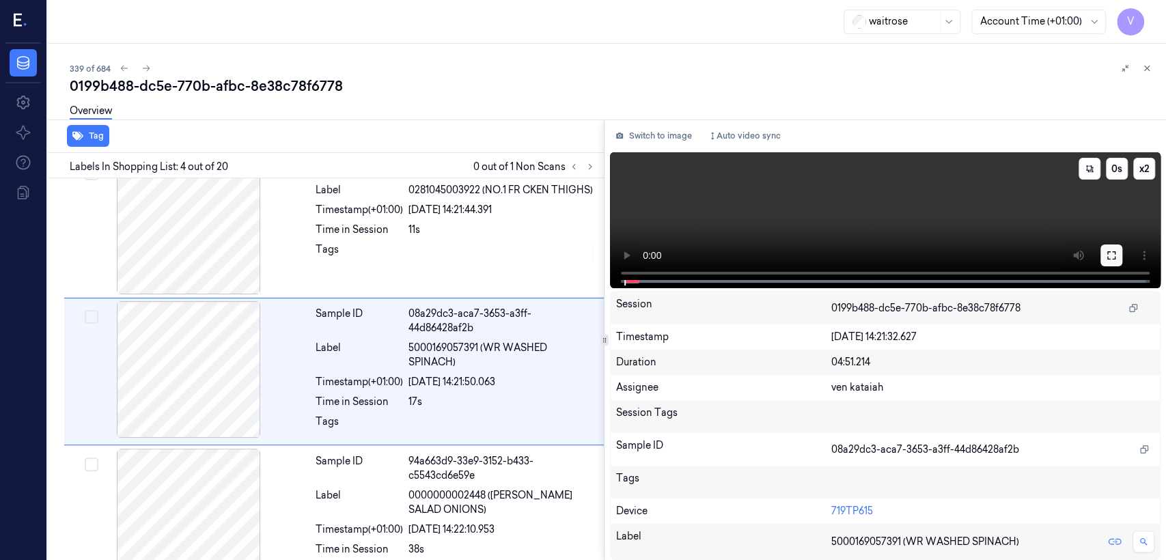
click at [1109, 258] on icon at bounding box center [1112, 255] width 8 height 8
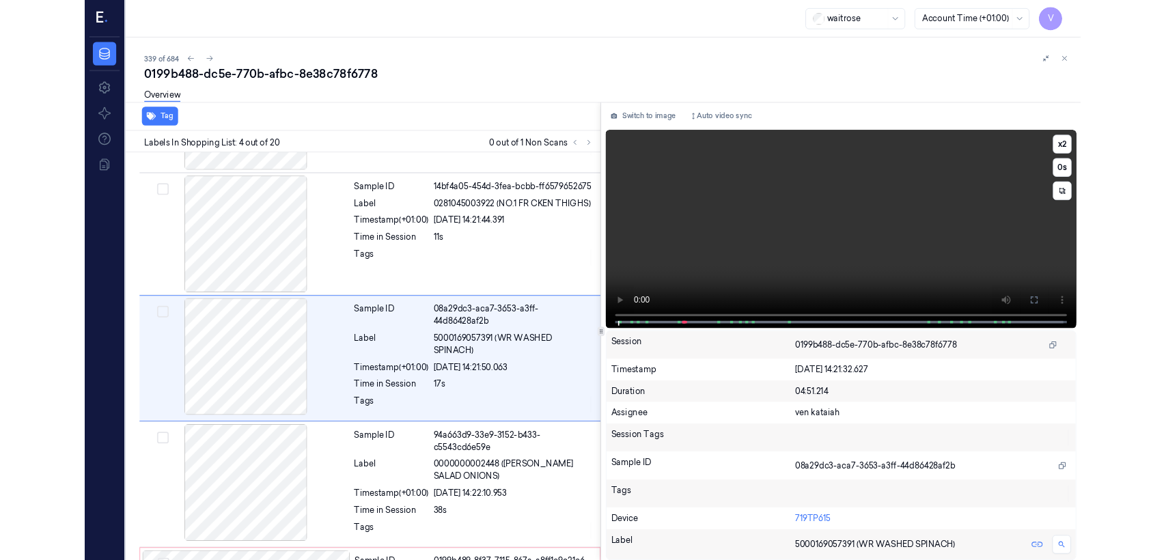
scroll to position [262, 0]
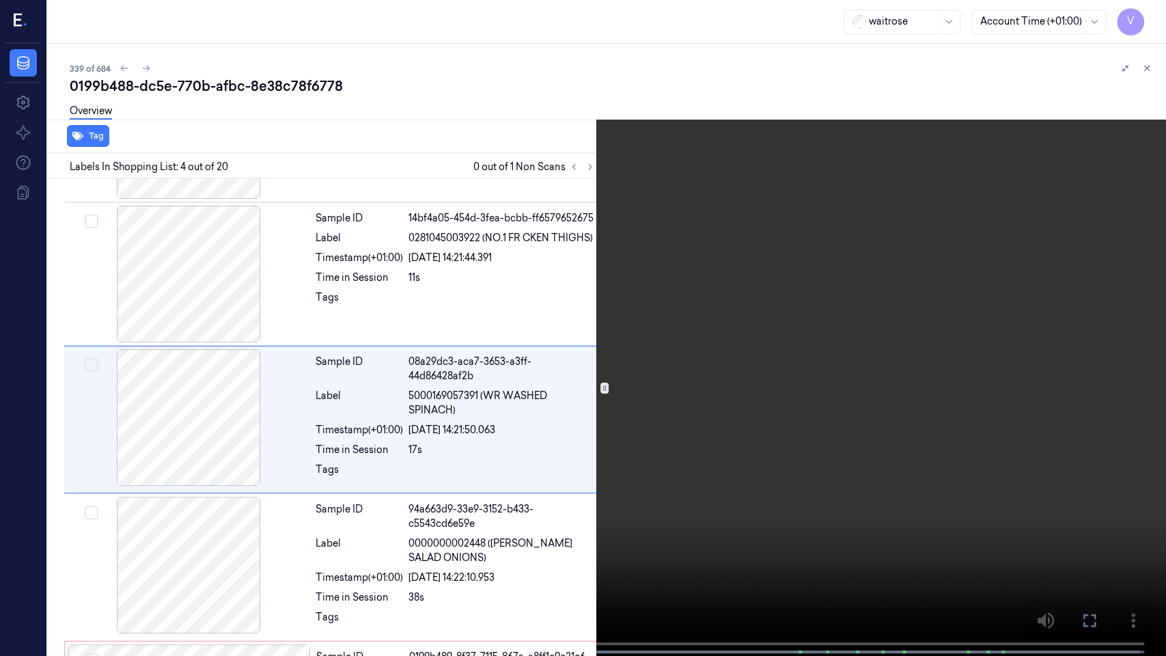
click at [0, 0] on button at bounding box center [0, 0] width 0 height 0
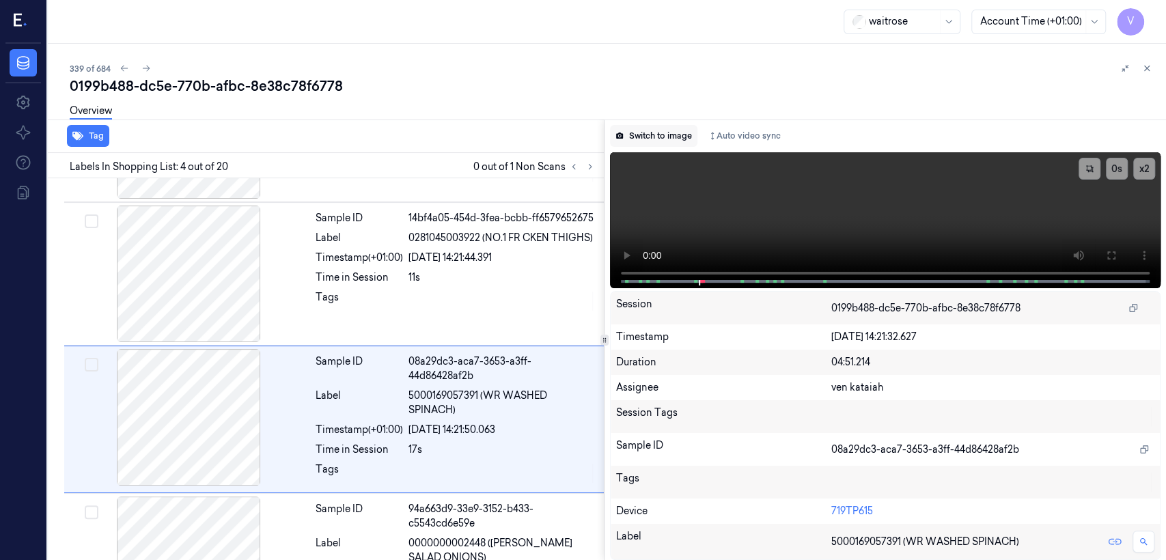
click at [646, 129] on button "Switch to image" at bounding box center [653, 136] width 87 height 22
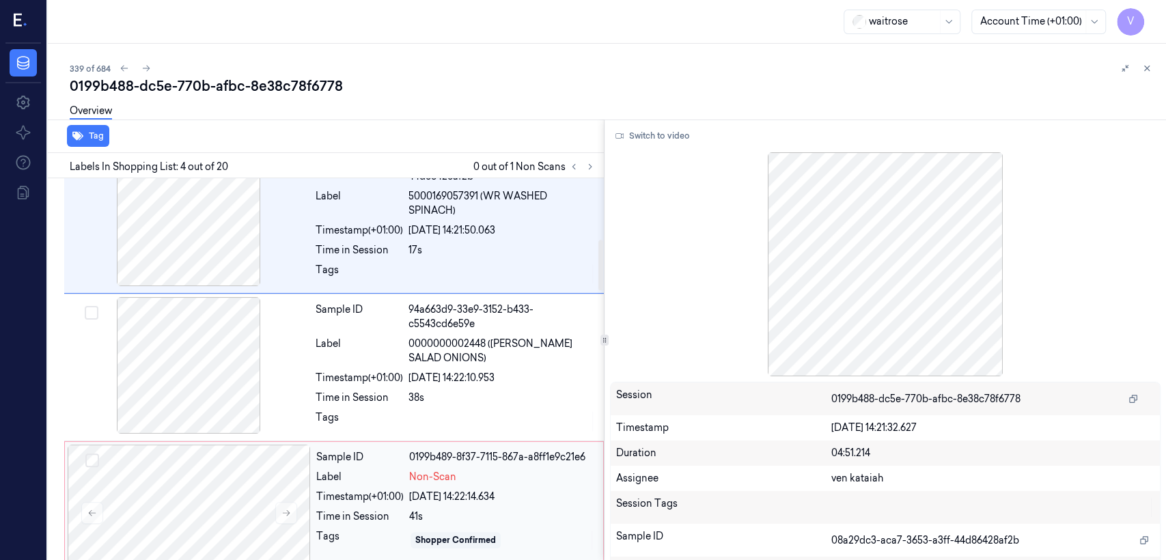
click at [396, 470] on div "Label" at bounding box center [359, 477] width 87 height 14
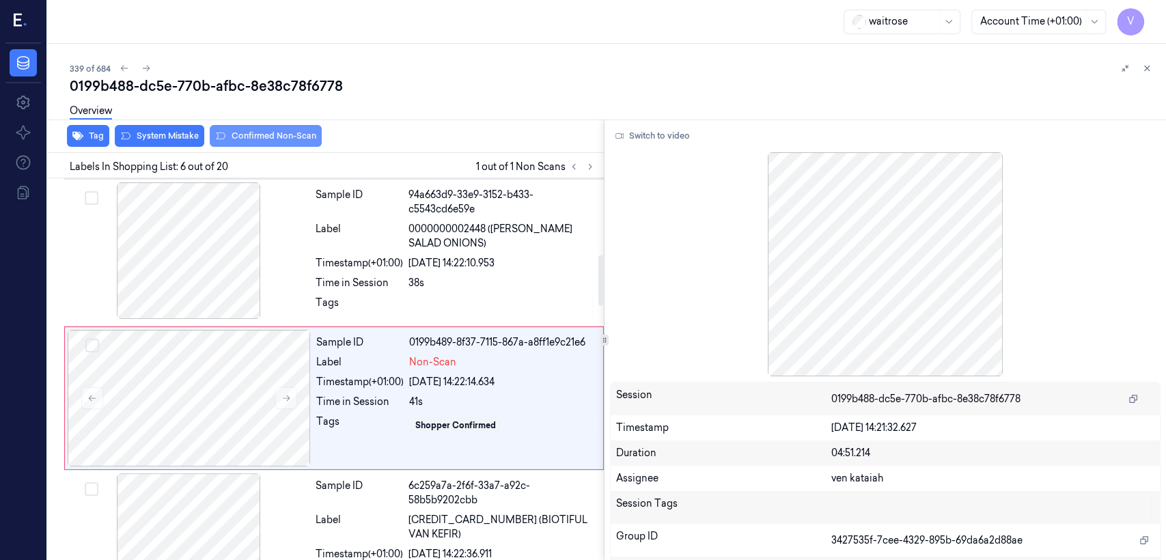
scroll to position [601, 0]
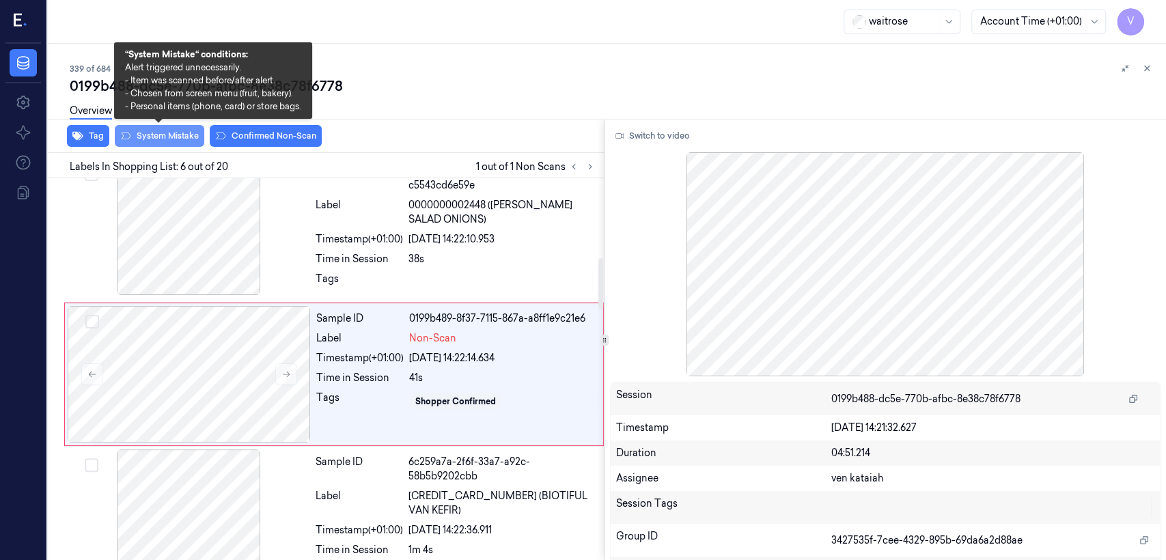
click at [168, 132] on button "System Mistake" at bounding box center [160, 136] width 90 height 22
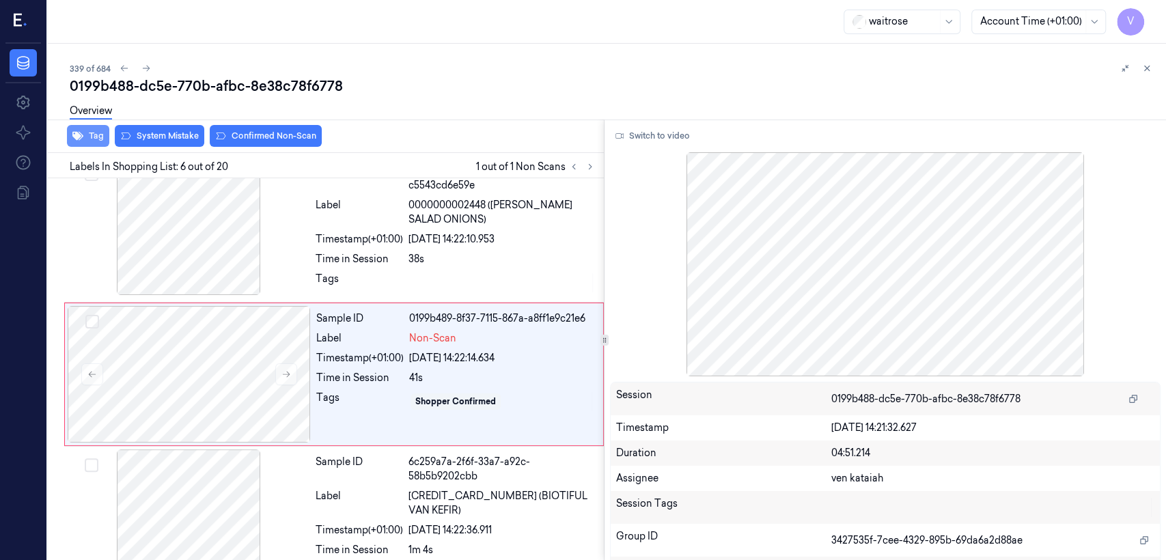
click at [100, 132] on button "Tag" at bounding box center [88, 136] width 42 height 22
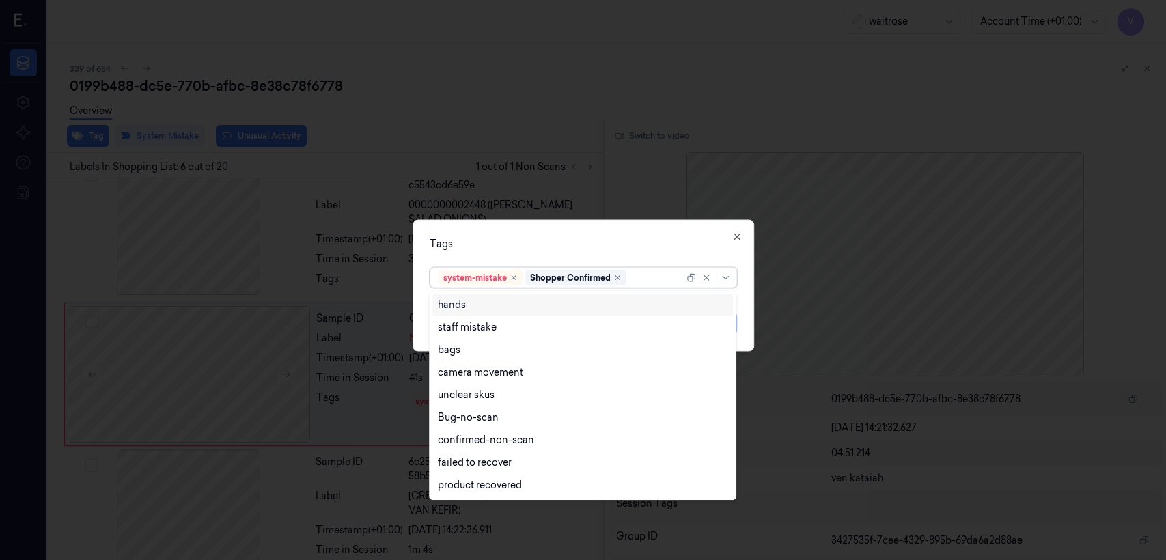
click at [650, 278] on div at bounding box center [656, 278] width 55 height 14
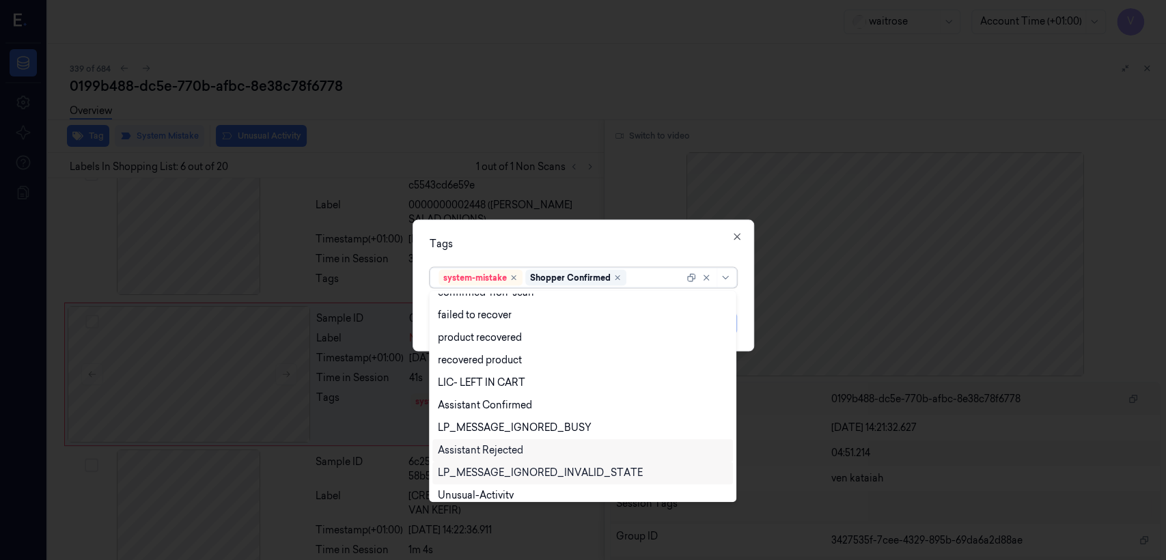
scroll to position [200, 0]
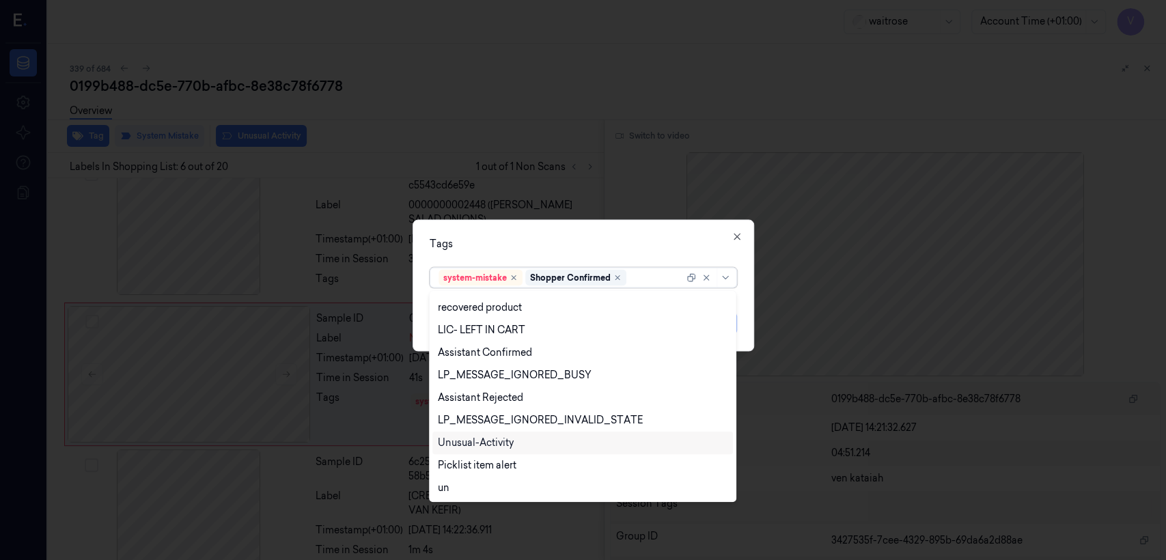
click at [487, 442] on div "Unusual-Activity" at bounding box center [476, 443] width 76 height 14
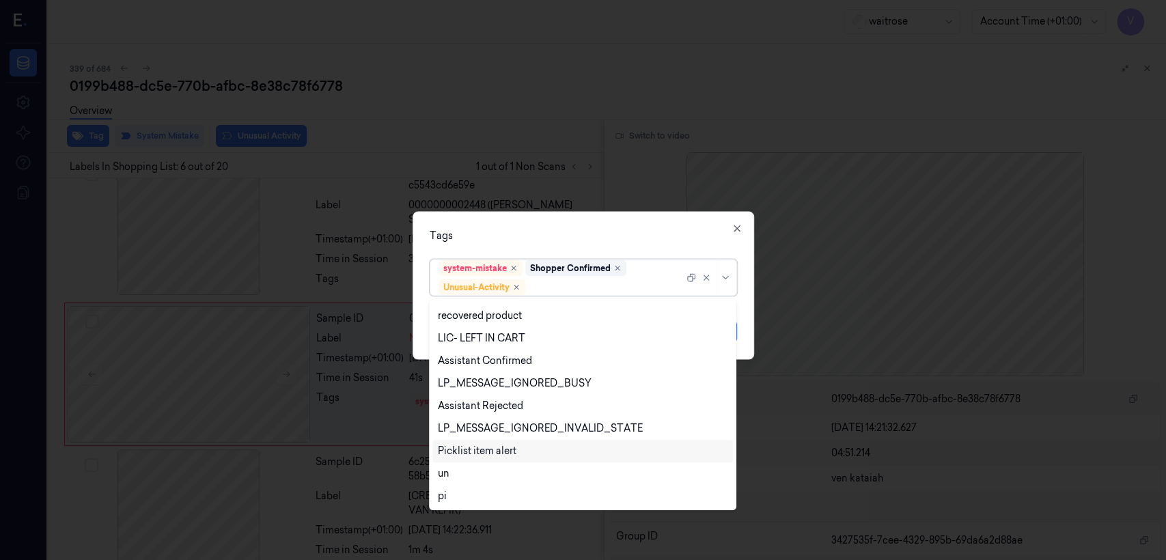
click at [487, 452] on div "Picklist item alert" at bounding box center [477, 451] width 79 height 14
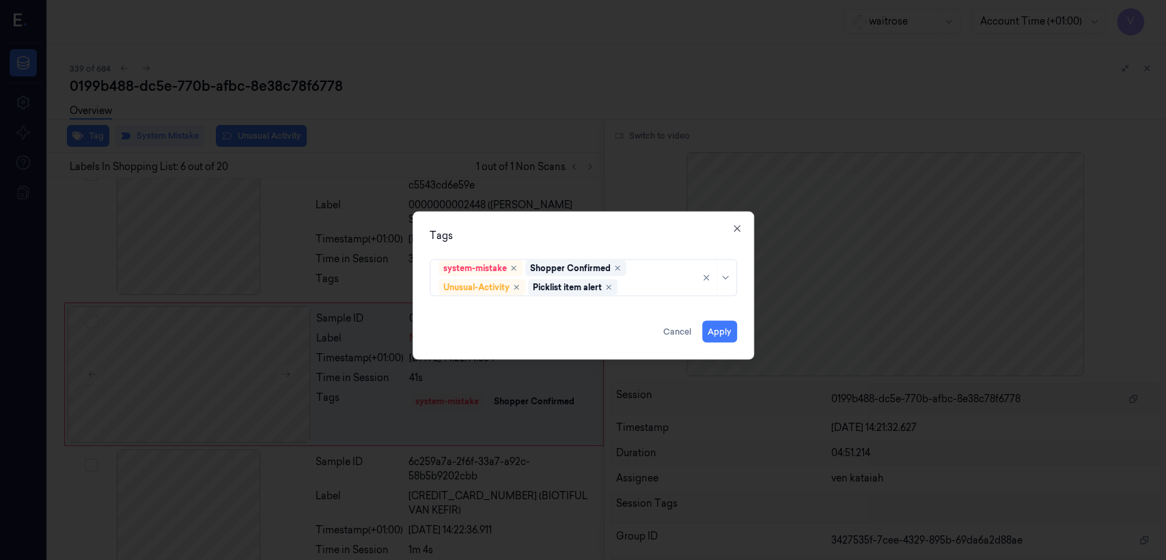
drag, startPoint x: 566, startPoint y: 238, endPoint x: 660, endPoint y: 324, distance: 127.2
click at [566, 237] on div "Tags" at bounding box center [583, 236] width 307 height 14
click at [717, 329] on button "Apply" at bounding box center [719, 332] width 35 height 22
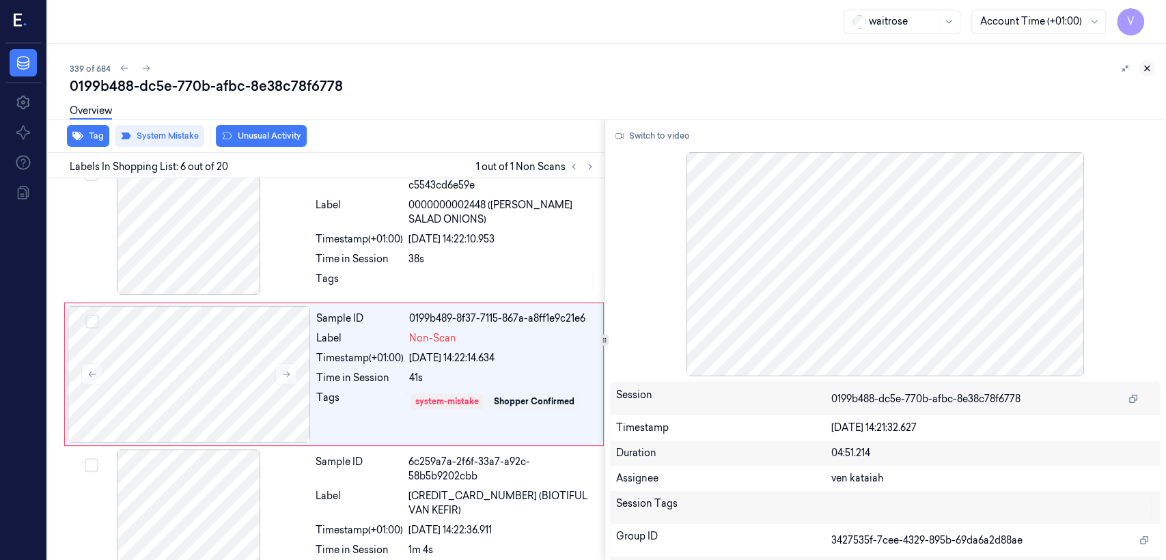
click at [1152, 69] on button at bounding box center [1147, 68] width 16 height 16
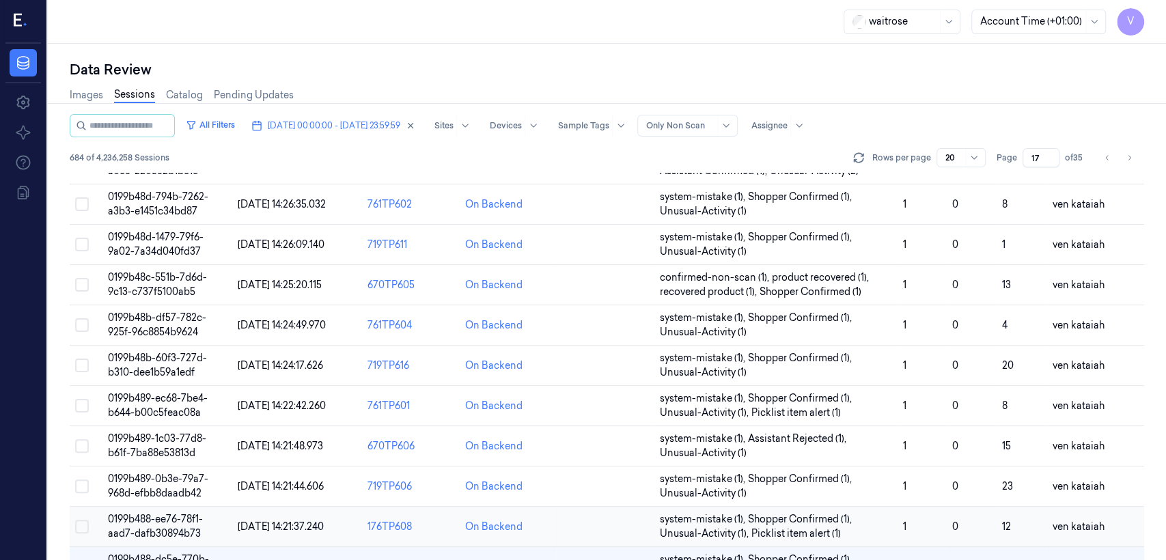
scroll to position [471, 0]
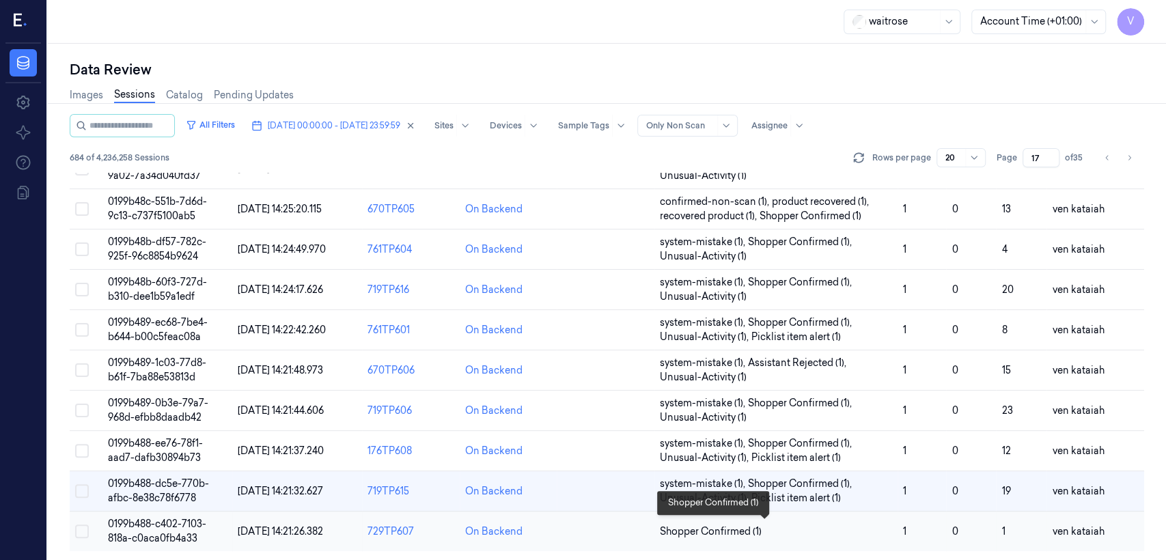
click at [715, 525] on span "Shopper Confirmed (1)" at bounding box center [711, 532] width 102 height 14
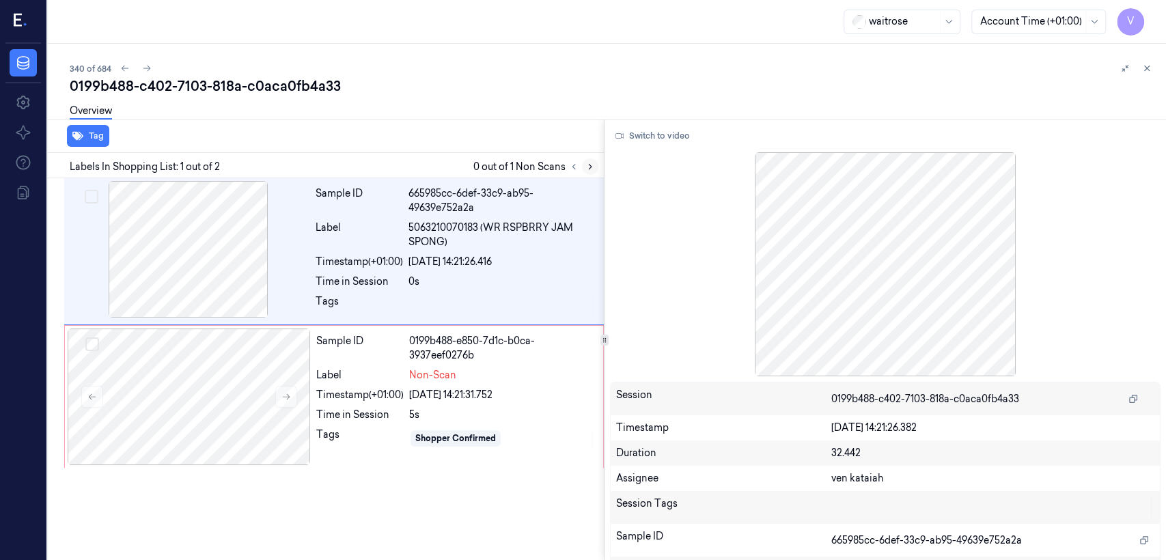
click at [590, 169] on icon at bounding box center [591, 167] width 10 height 10
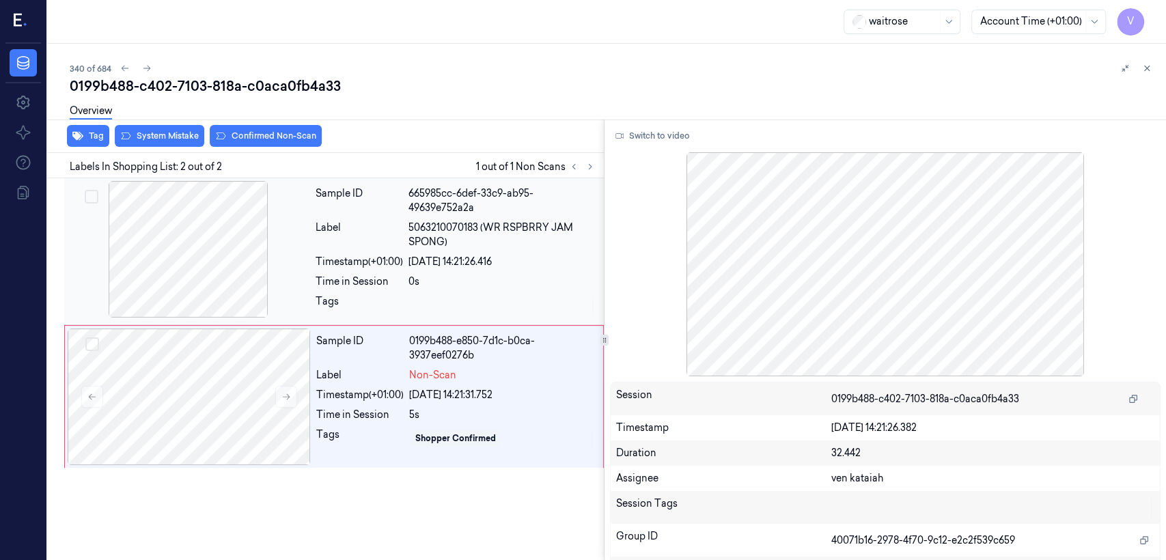
click at [331, 264] on div "Timestamp (+01:00)" at bounding box center [359, 262] width 87 height 14
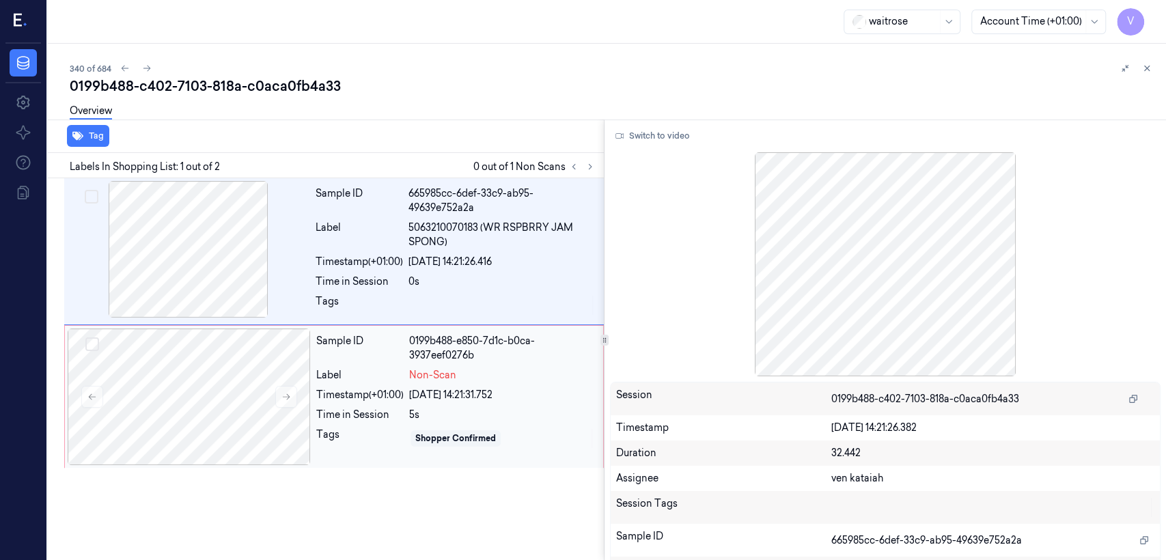
click at [419, 428] on div "Shopper Confirmed" at bounding box center [502, 439] width 186 height 22
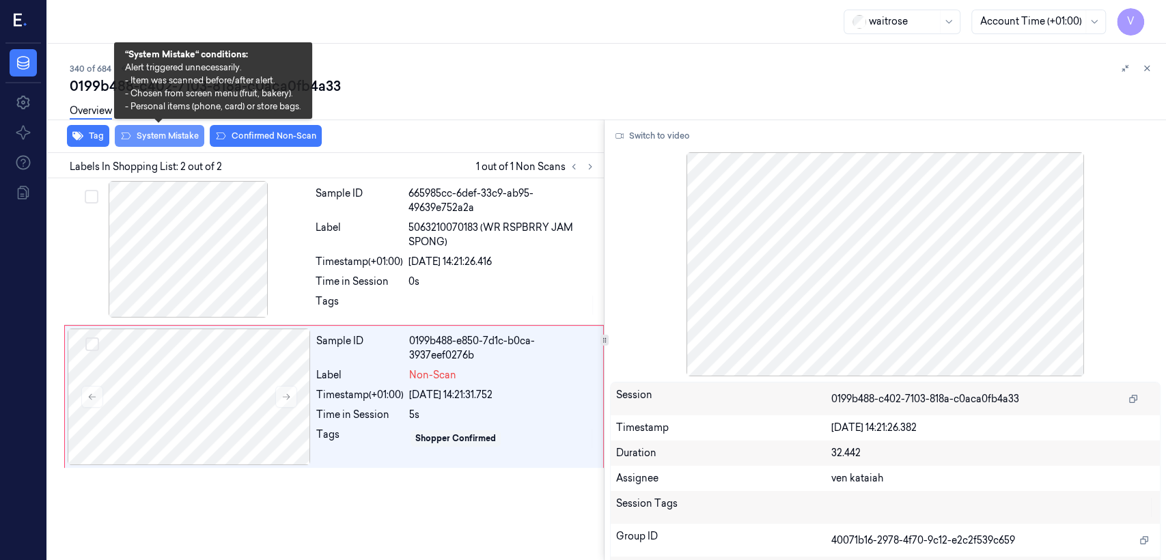
click at [163, 142] on button "System Mistake" at bounding box center [160, 136] width 90 height 22
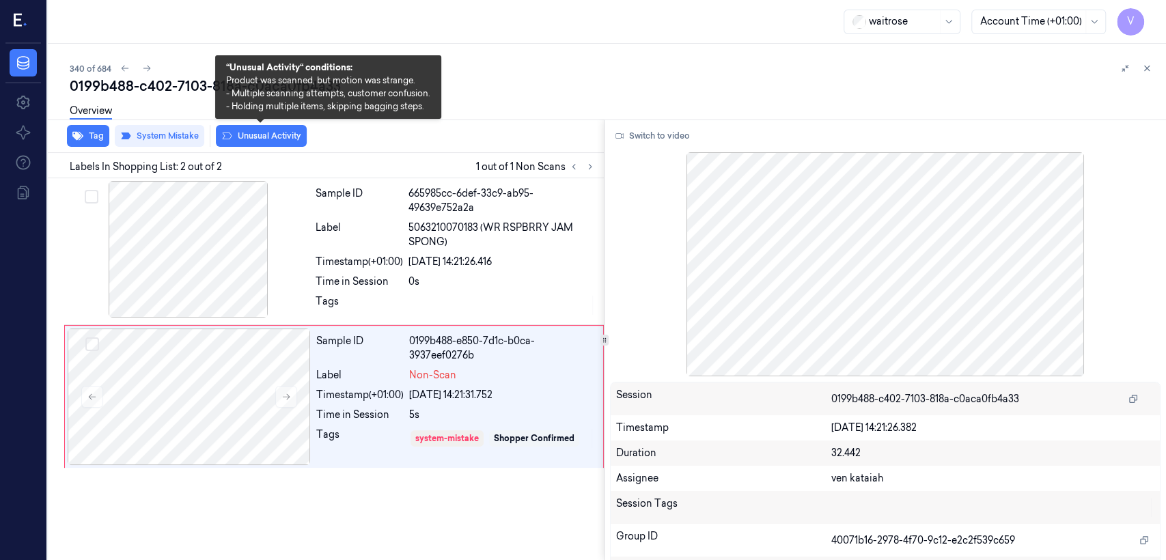
click at [280, 133] on button "Unusual Activity" at bounding box center [261, 136] width 91 height 22
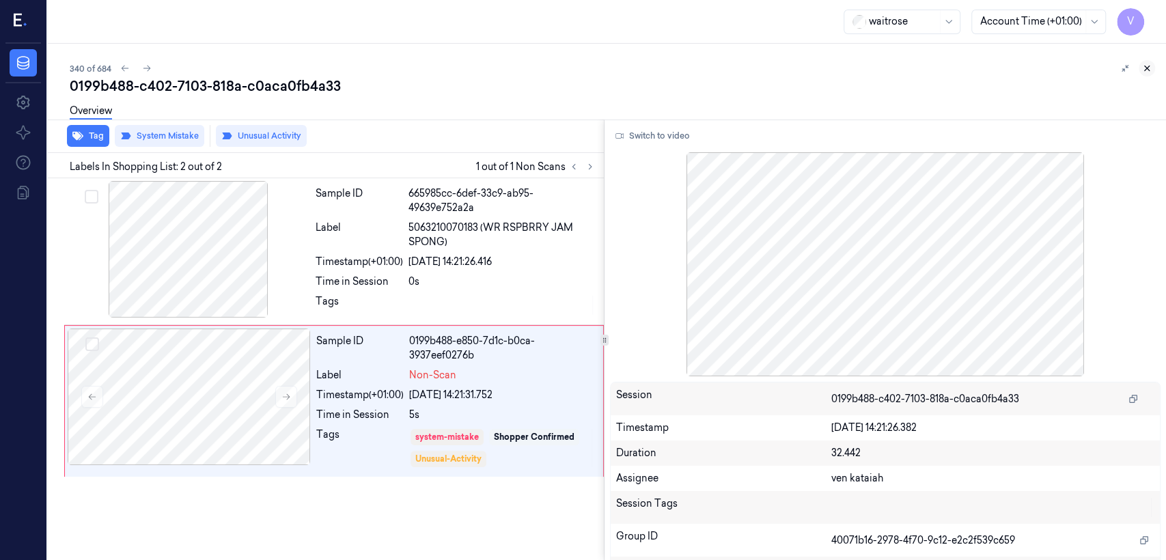
click at [1149, 68] on icon at bounding box center [1147, 69] width 10 height 10
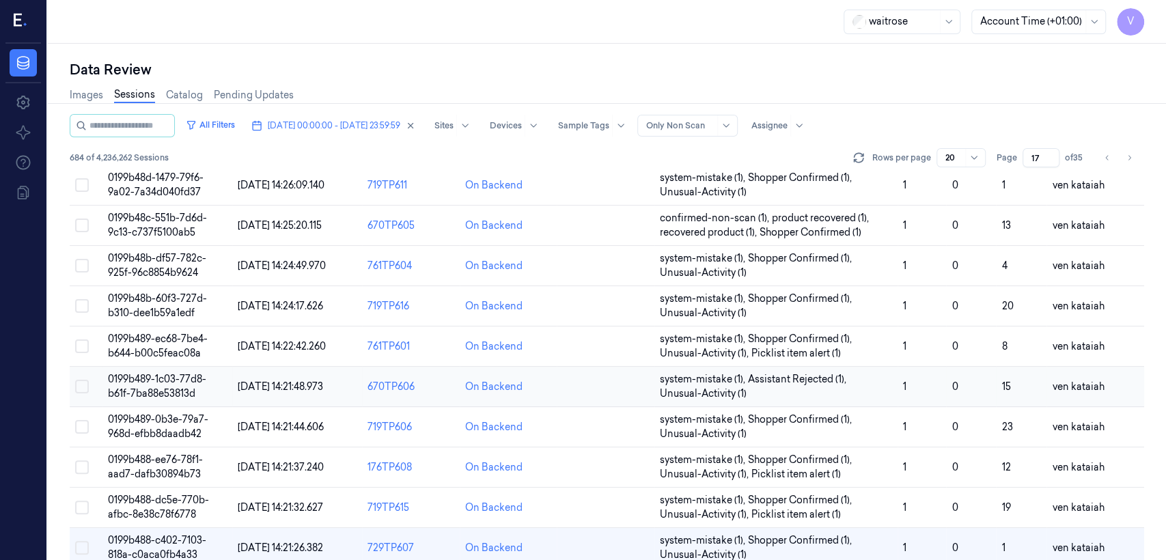
scroll to position [471, 0]
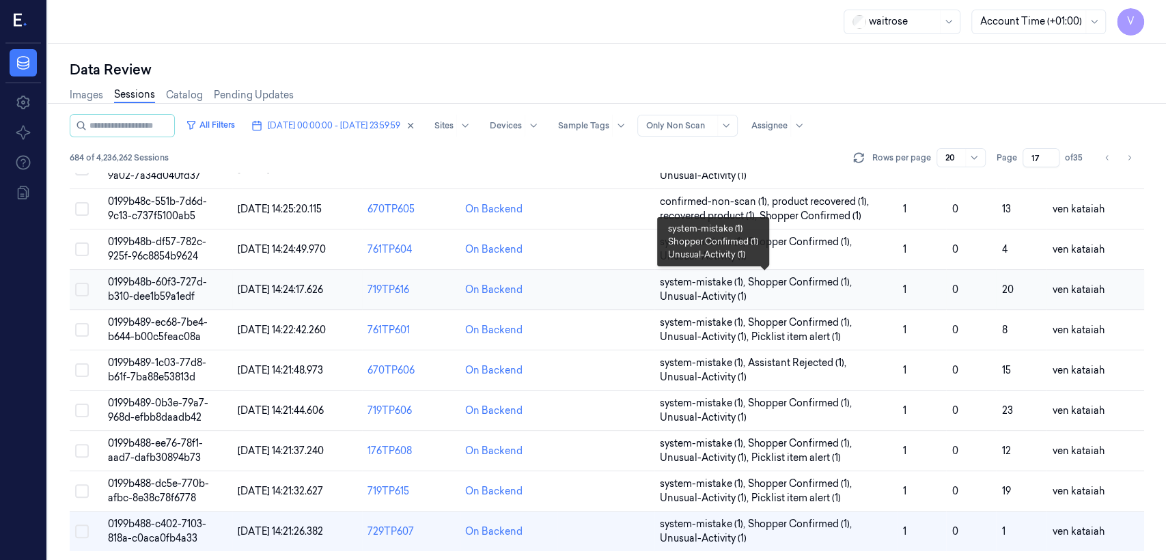
click at [803, 288] on span "system-mistake (1) , Shopper Confirmed (1) , Unusual-Activity (1)" at bounding box center [776, 289] width 232 height 29
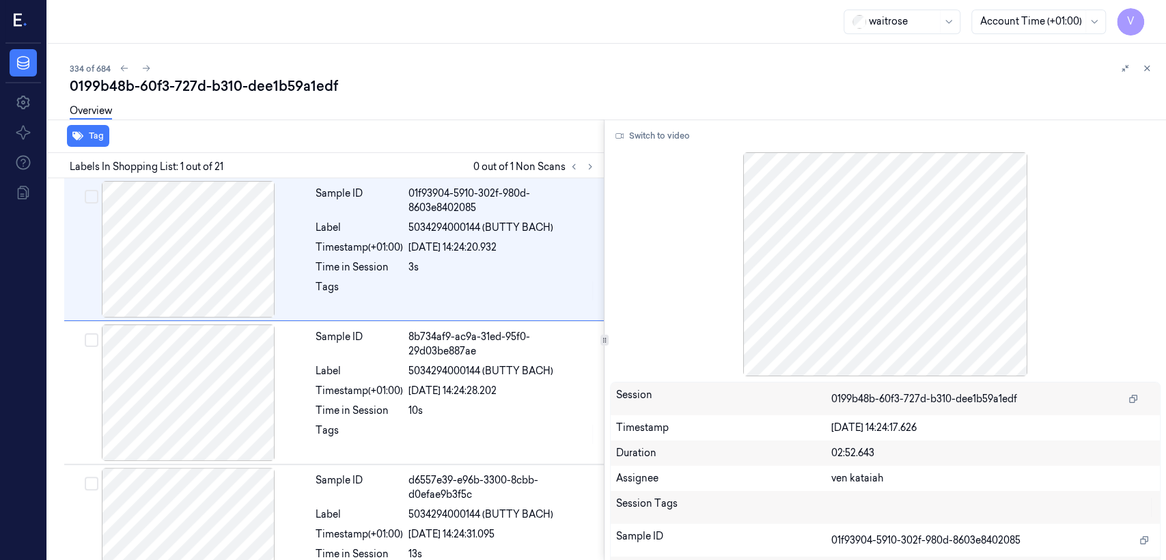
click at [599, 170] on div "Labels In Shopping List: 1 out of 21 0 out of 1 Non Scans" at bounding box center [323, 165] width 562 height 25
click at [596, 170] on button at bounding box center [590, 167] width 16 height 16
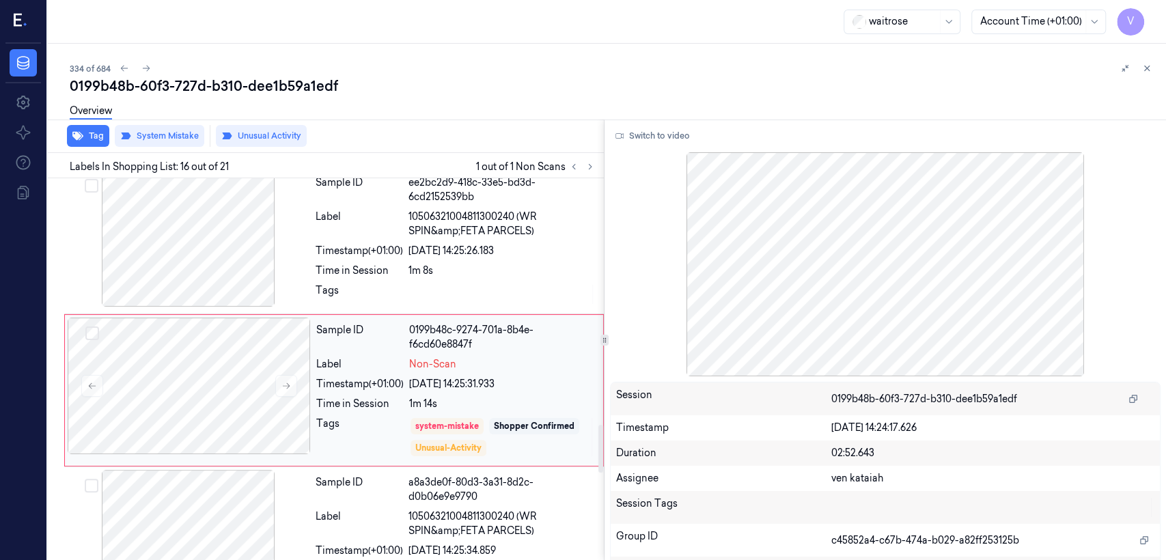
scroll to position [2051, 0]
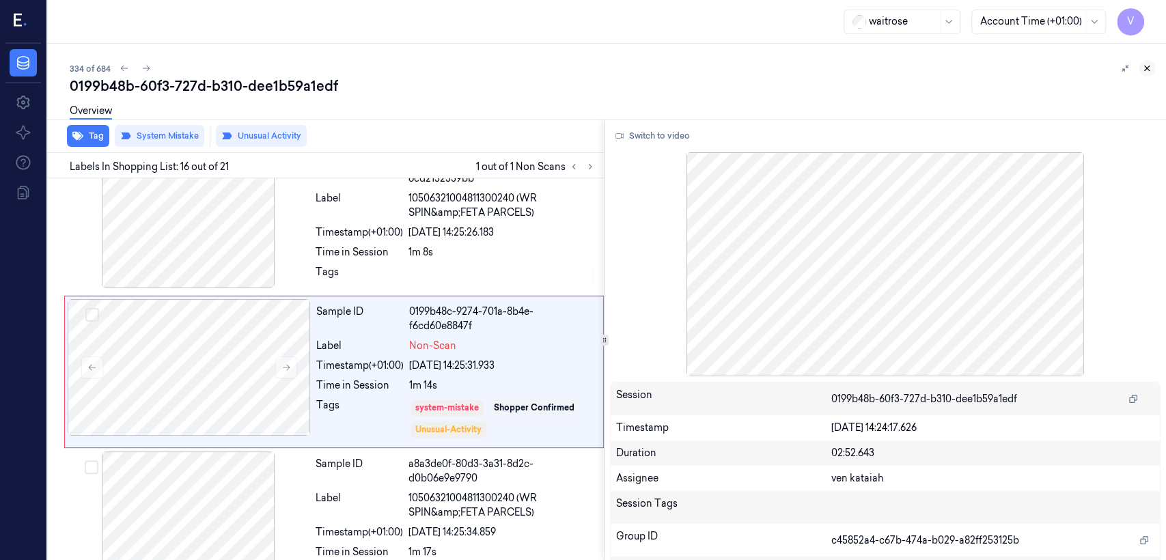
click at [1147, 74] on button at bounding box center [1147, 68] width 16 height 16
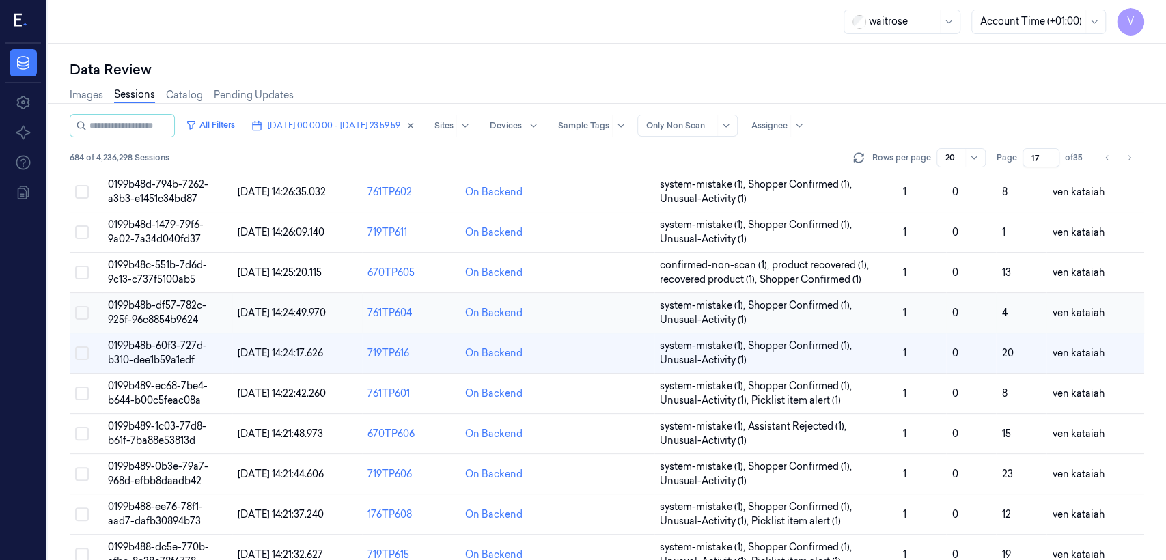
scroll to position [471, 0]
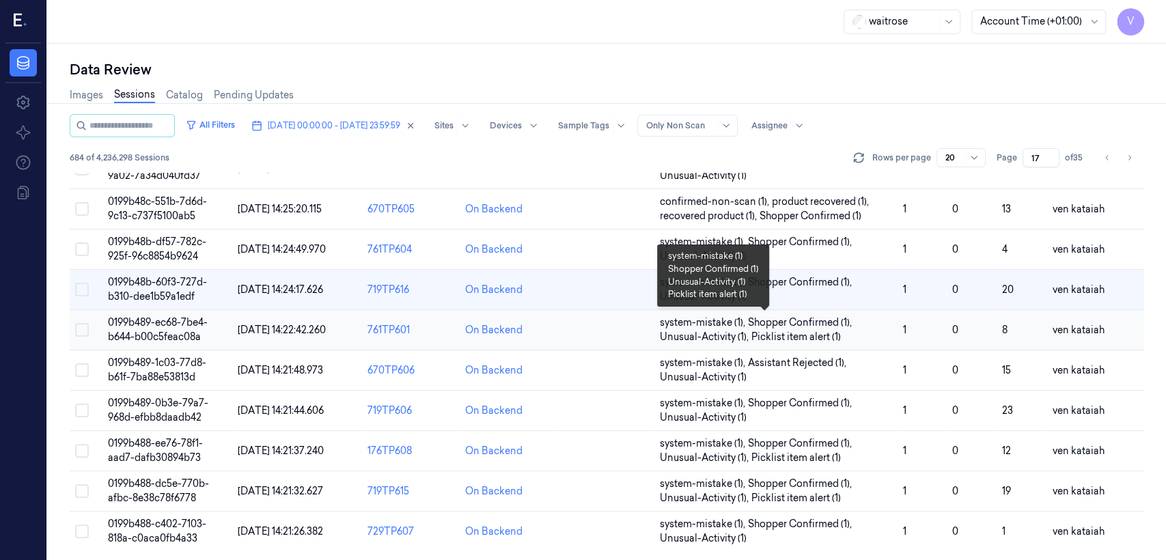
click at [774, 340] on span "Picklist item alert (1)" at bounding box center [797, 337] width 90 height 14
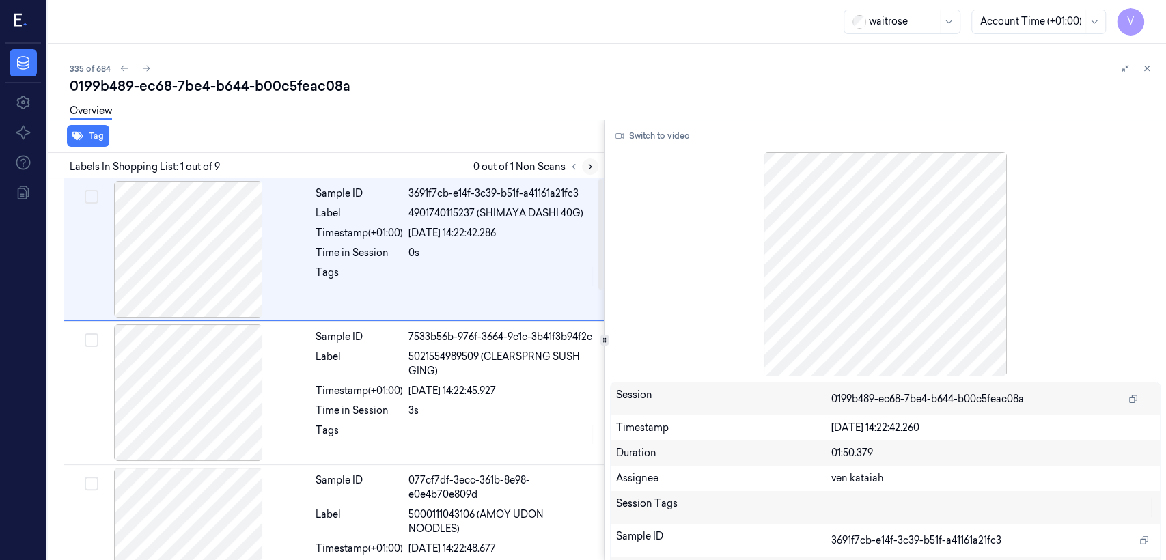
click at [594, 164] on icon at bounding box center [591, 167] width 10 height 10
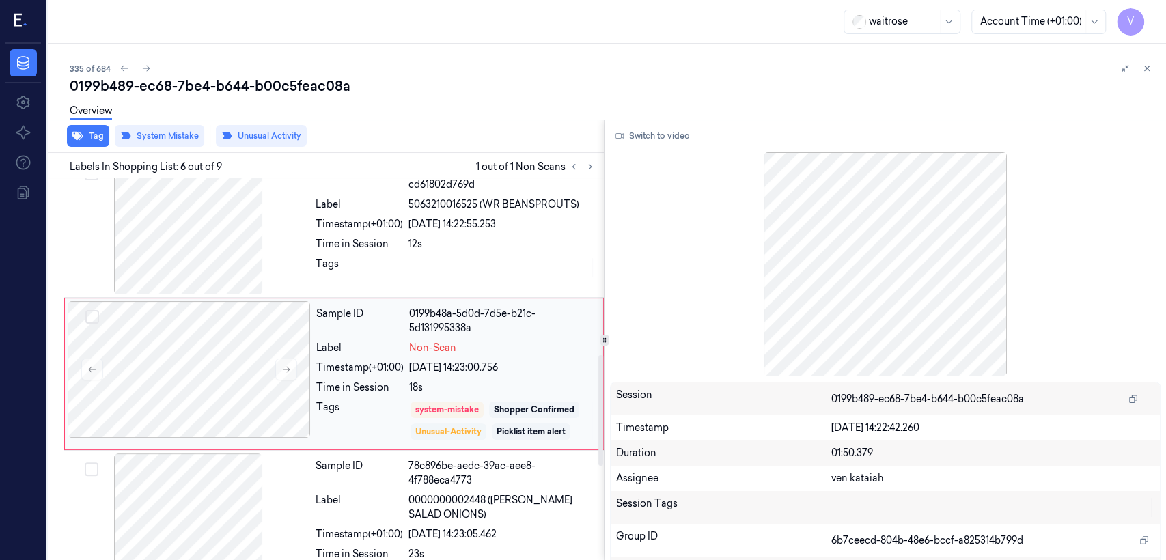
scroll to position [609, 0]
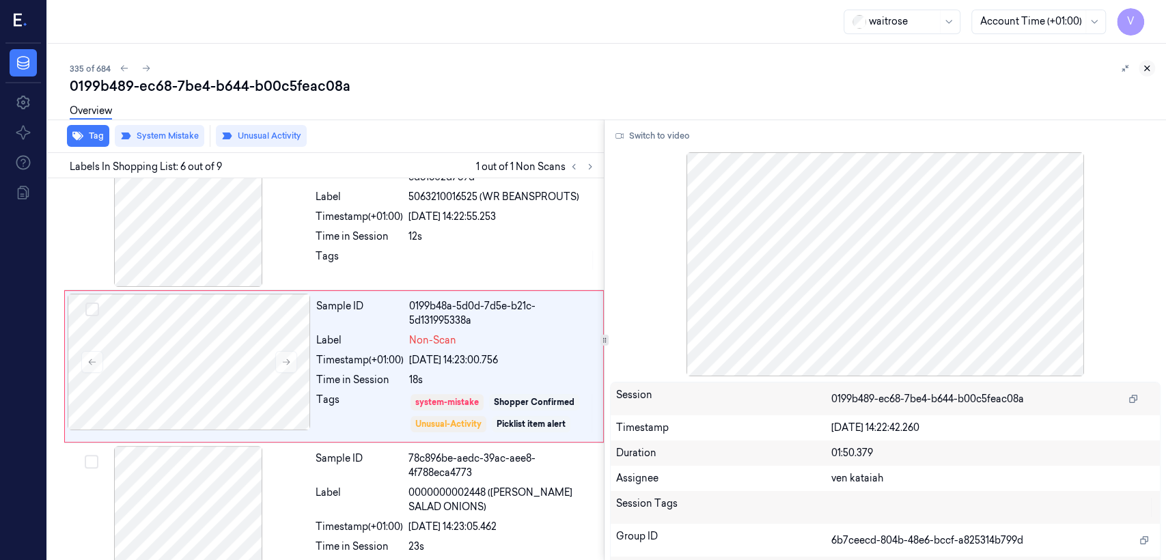
click at [1148, 70] on icon at bounding box center [1147, 69] width 10 height 10
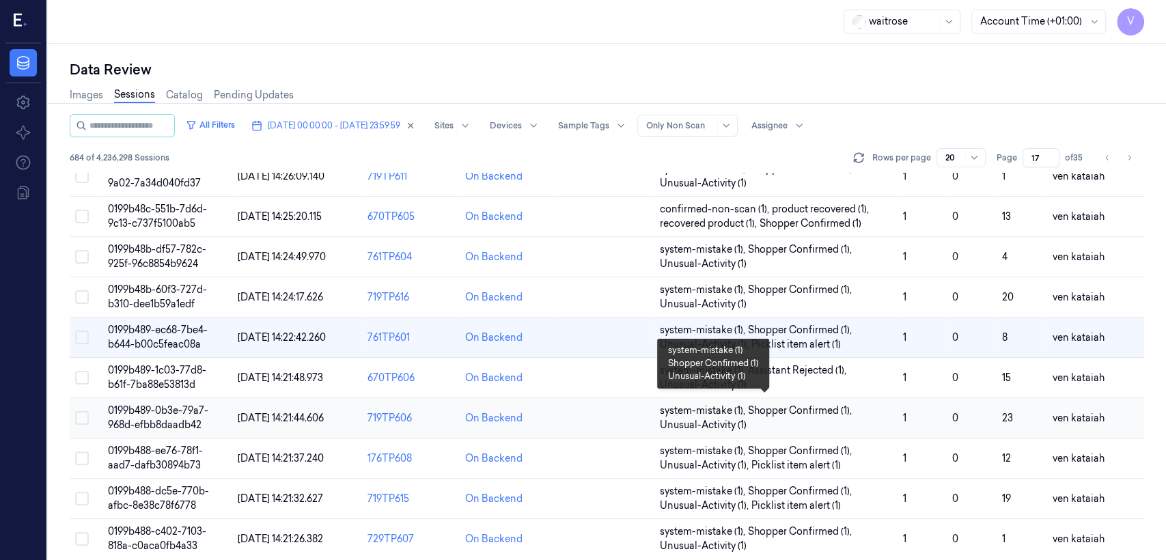
scroll to position [471, 0]
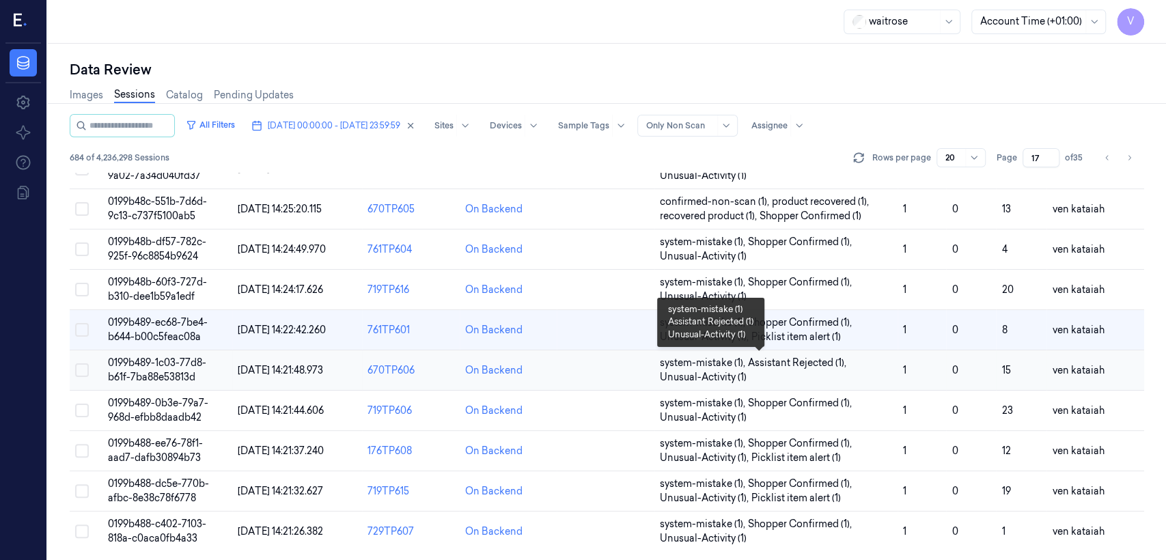
click at [809, 367] on span "Assistant Rejected (1) ," at bounding box center [798, 363] width 101 height 14
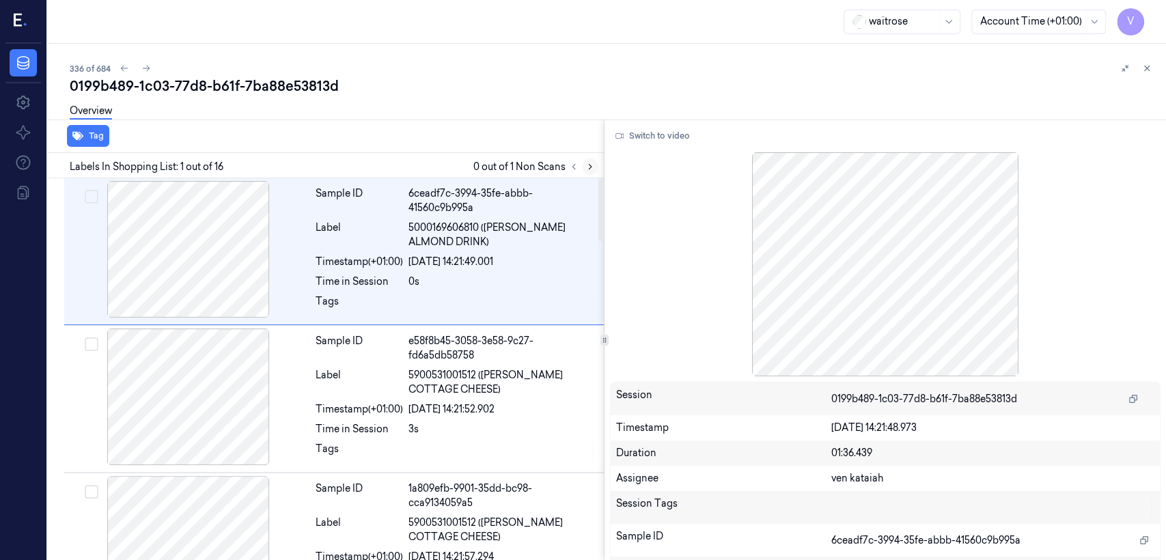
click at [588, 162] on icon at bounding box center [591, 167] width 10 height 10
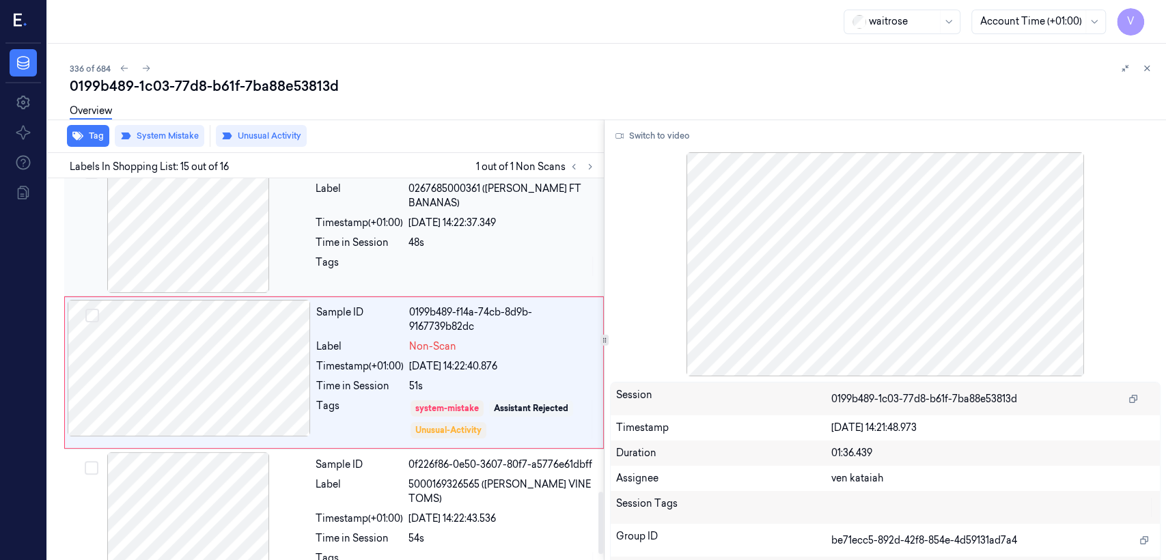
scroll to position [1919, 0]
click at [510, 255] on div at bounding box center [502, 266] width 187 height 22
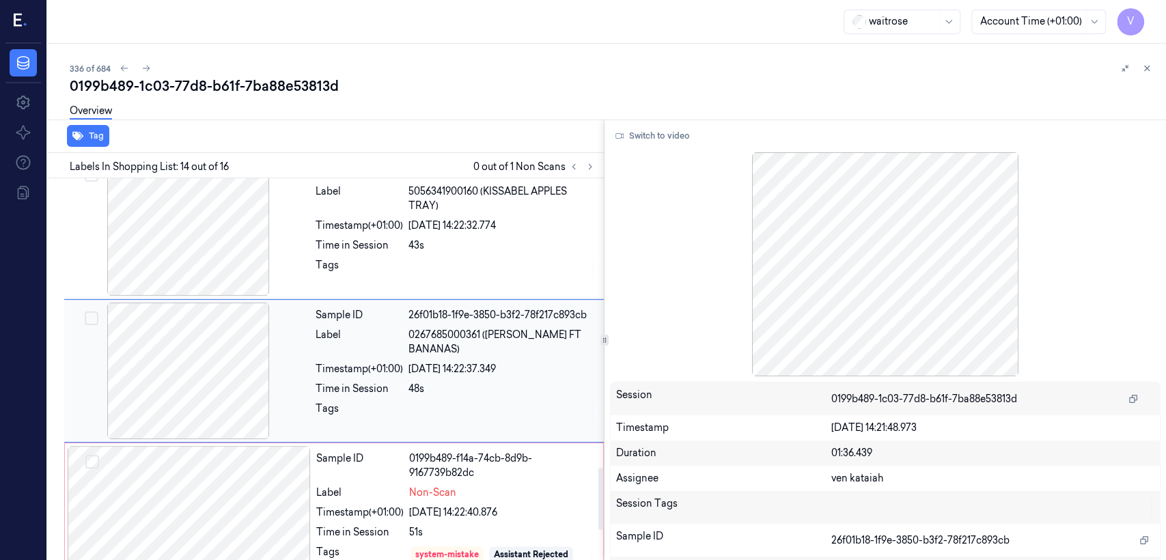
scroll to position [1772, 0]
click at [1142, 68] on icon at bounding box center [1147, 69] width 10 height 10
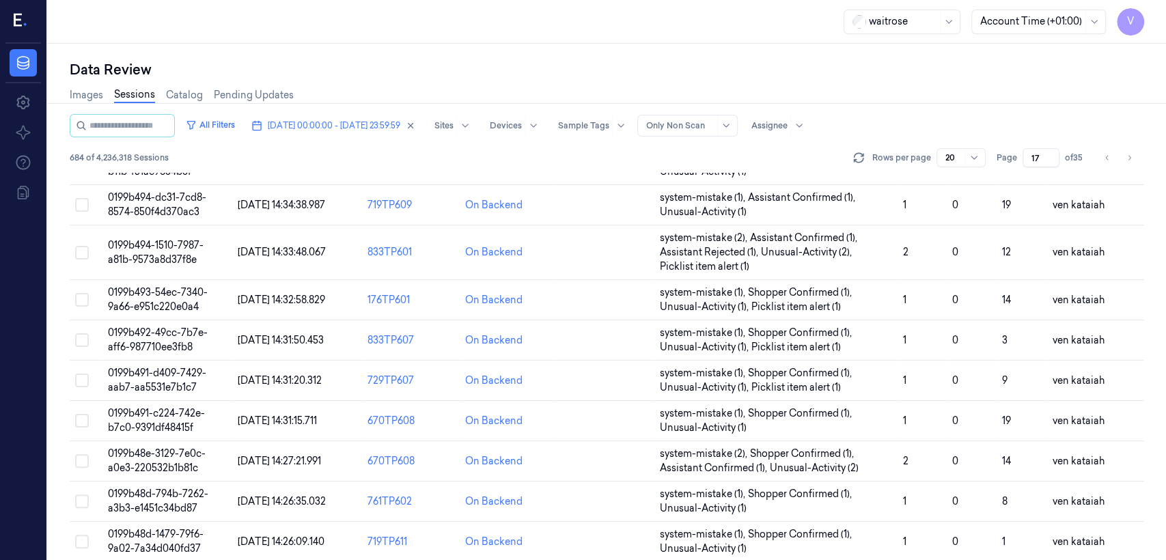
scroll to position [471, 0]
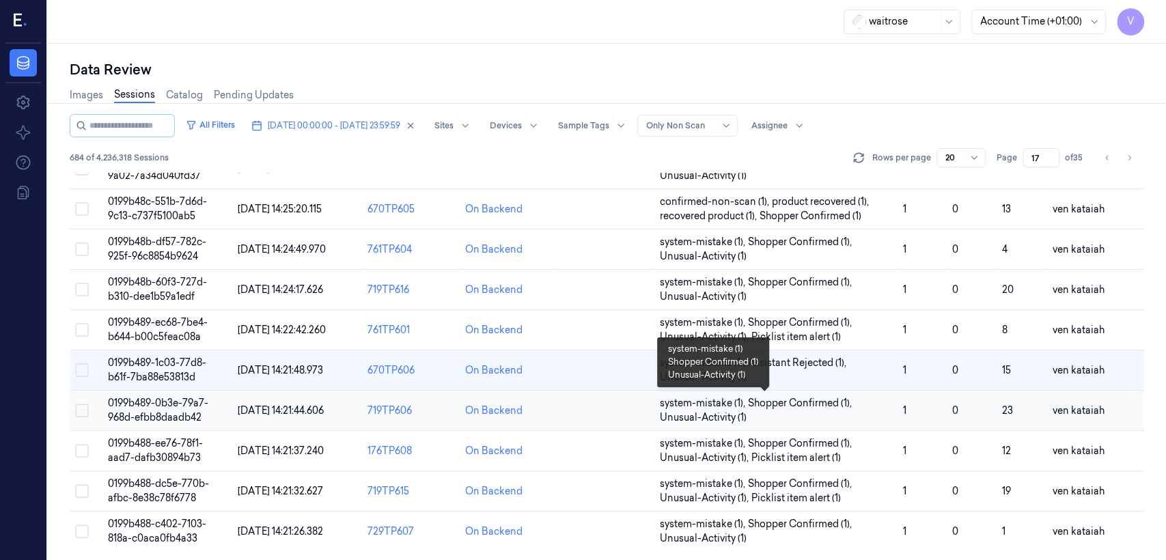
click at [844, 404] on span "Shopper Confirmed (1) ," at bounding box center [801, 403] width 107 height 14
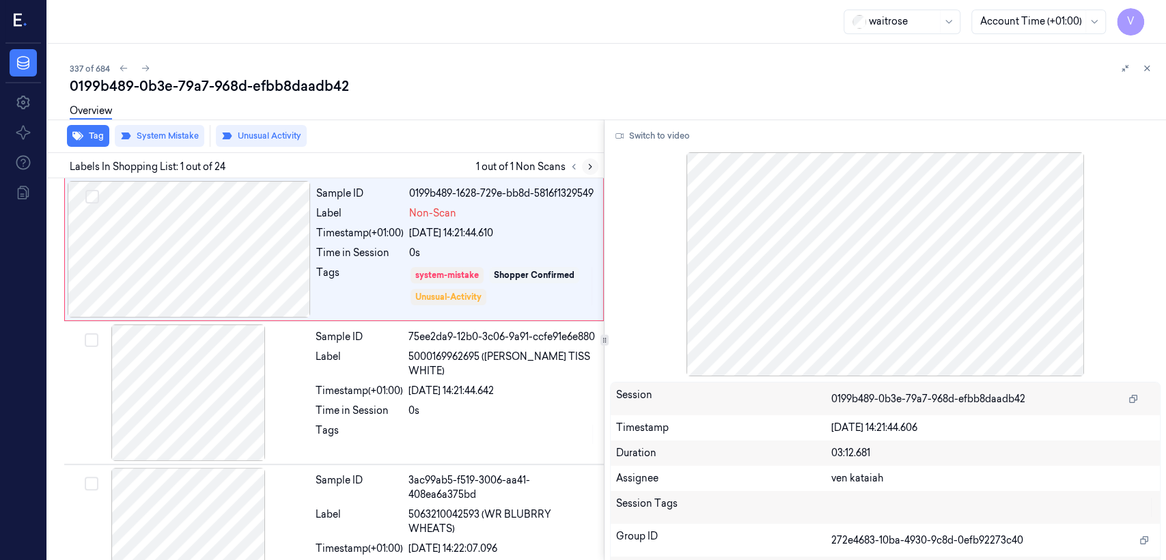
click at [594, 162] on icon at bounding box center [591, 167] width 10 height 10
click at [588, 163] on icon at bounding box center [591, 167] width 10 height 10
click at [1145, 70] on icon at bounding box center [1147, 68] width 5 height 5
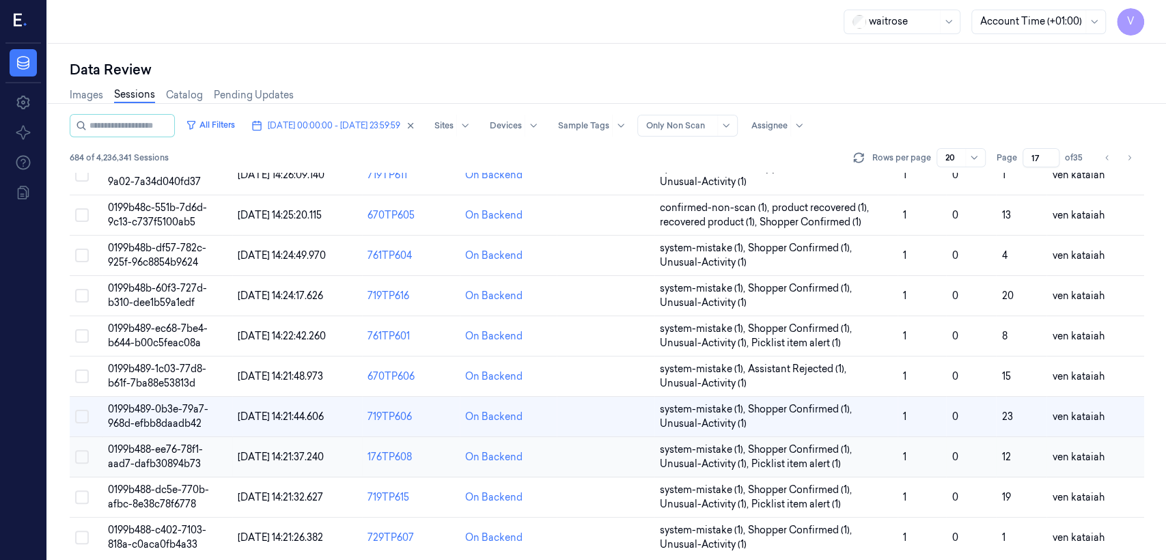
scroll to position [471, 0]
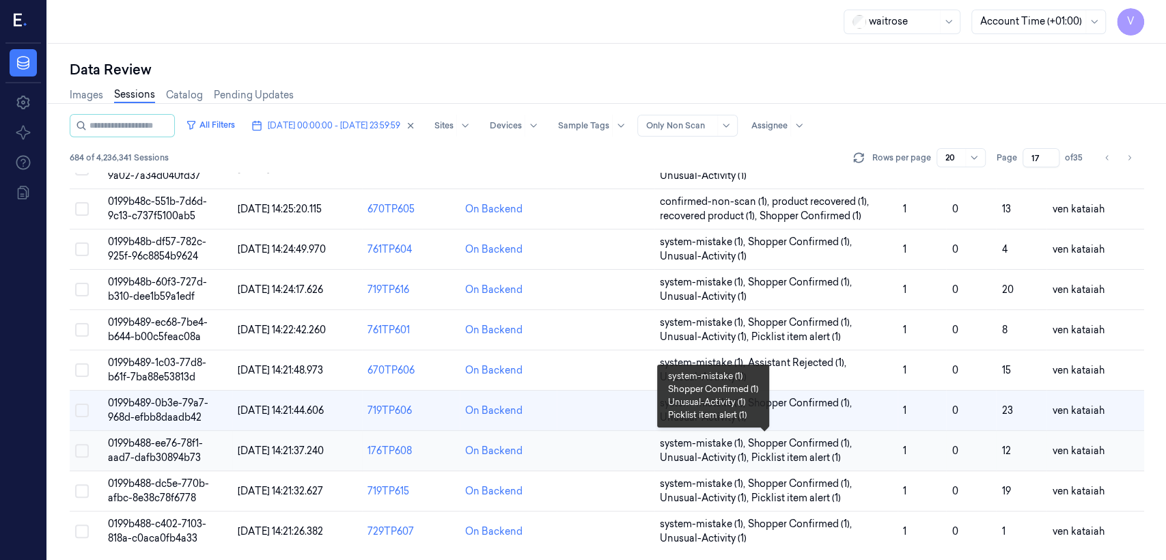
click at [838, 450] on span "system-mistake (1) , Shopper Confirmed (1) , Unusual-Activity (1) , Picklist it…" at bounding box center [776, 451] width 232 height 29
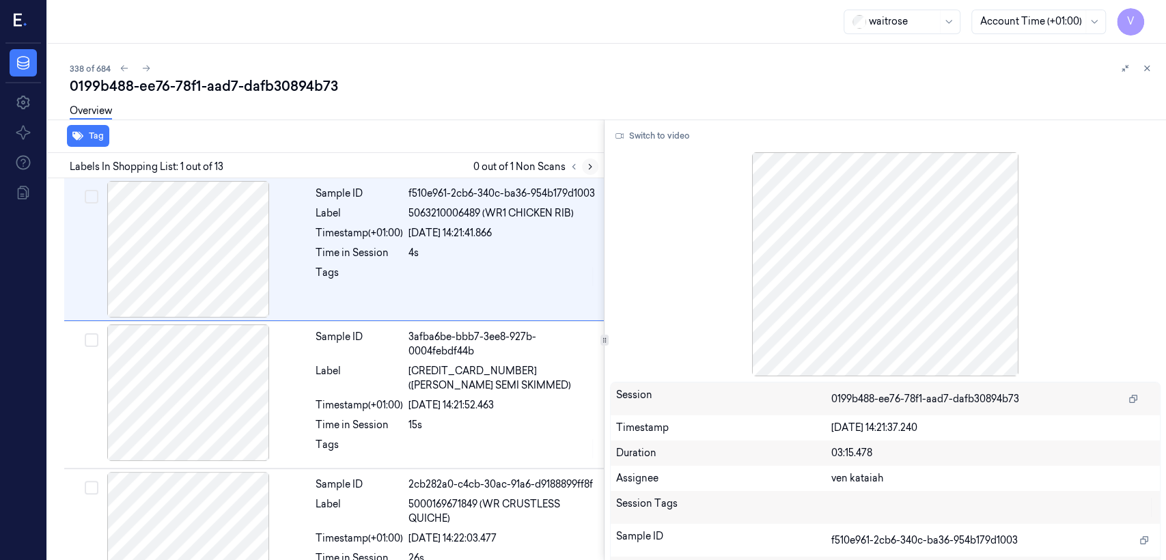
click at [587, 164] on icon at bounding box center [591, 167] width 10 height 10
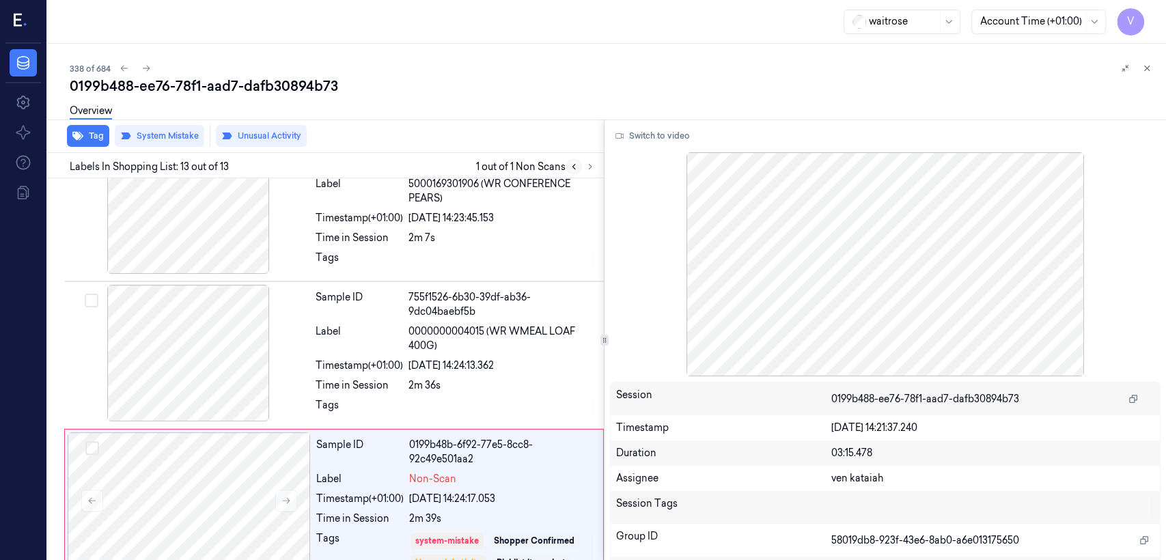
scroll to position [1510, 0]
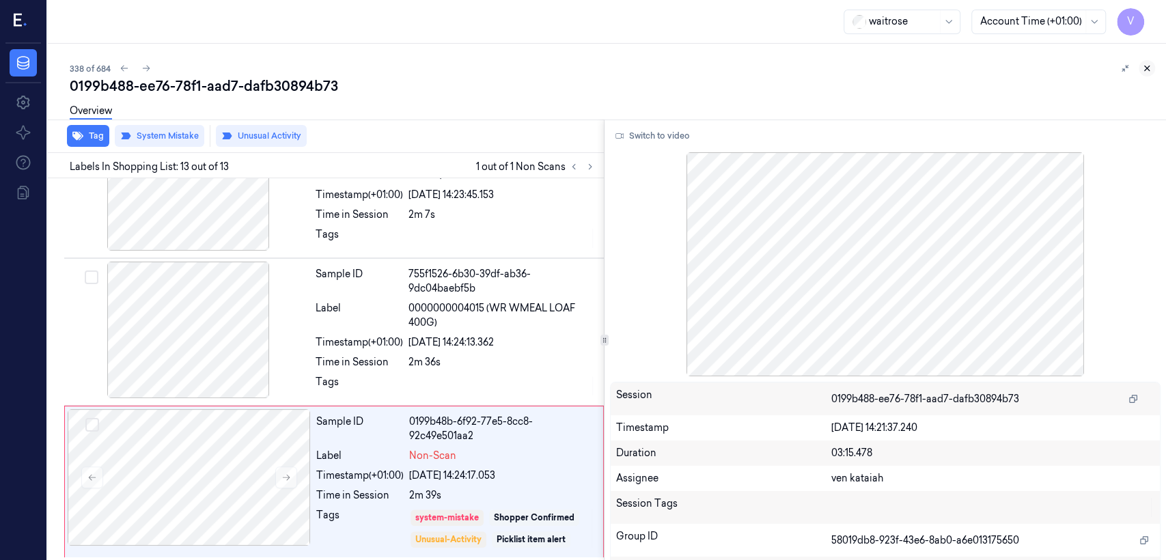
click at [1151, 65] on icon at bounding box center [1147, 69] width 10 height 10
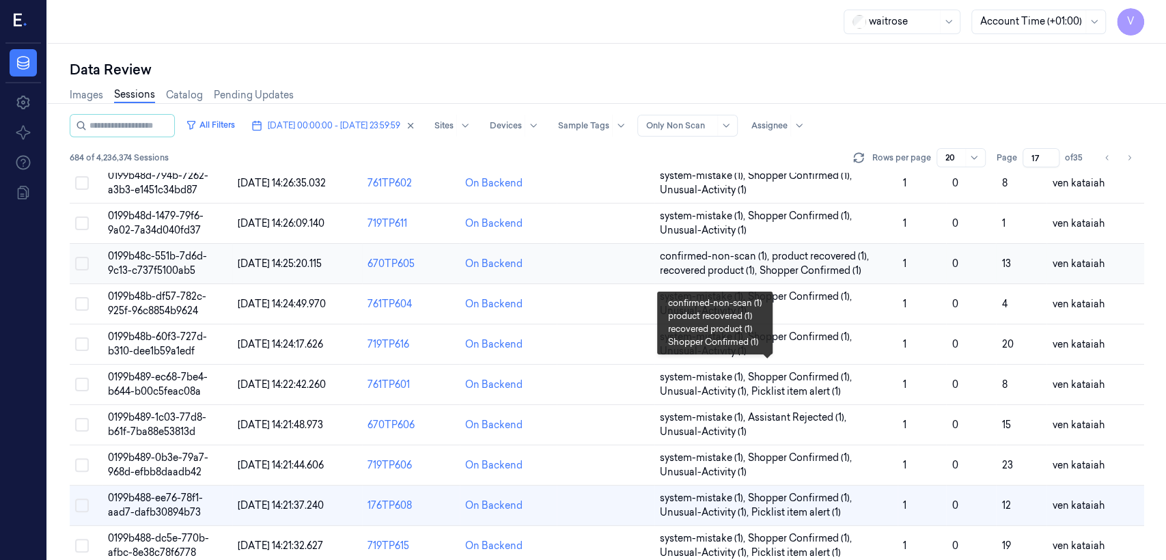
scroll to position [471, 0]
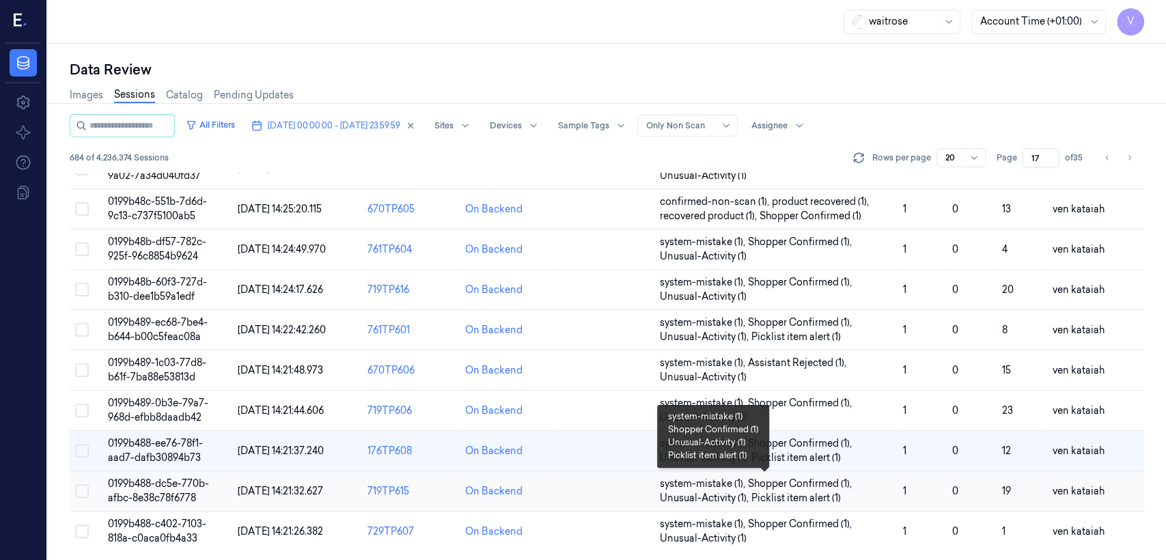
click at [808, 491] on span "Picklist item alert (1)" at bounding box center [797, 498] width 90 height 14
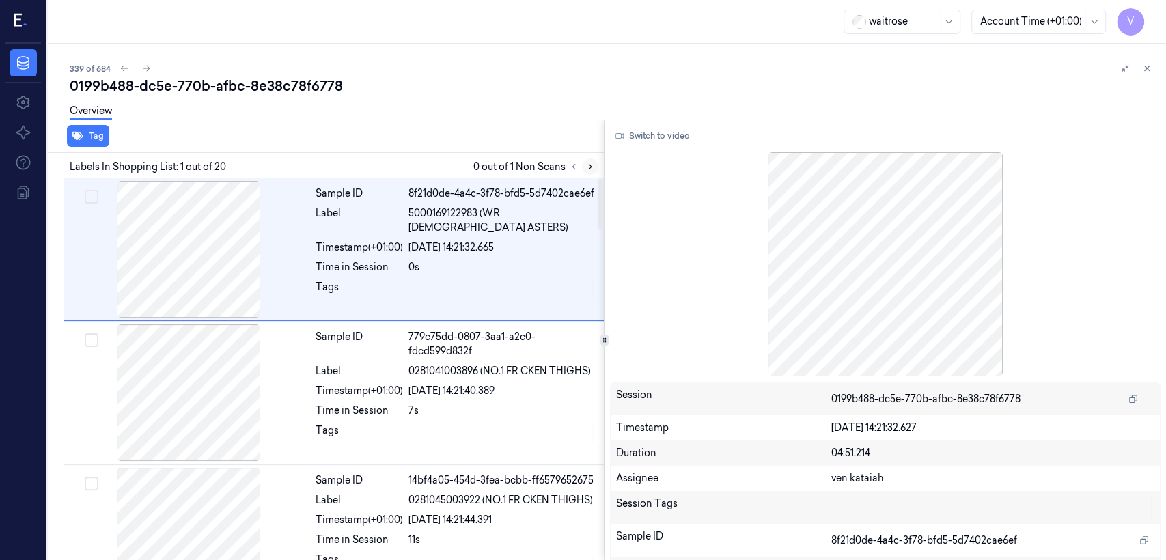
click at [586, 168] on icon at bounding box center [591, 167] width 10 height 10
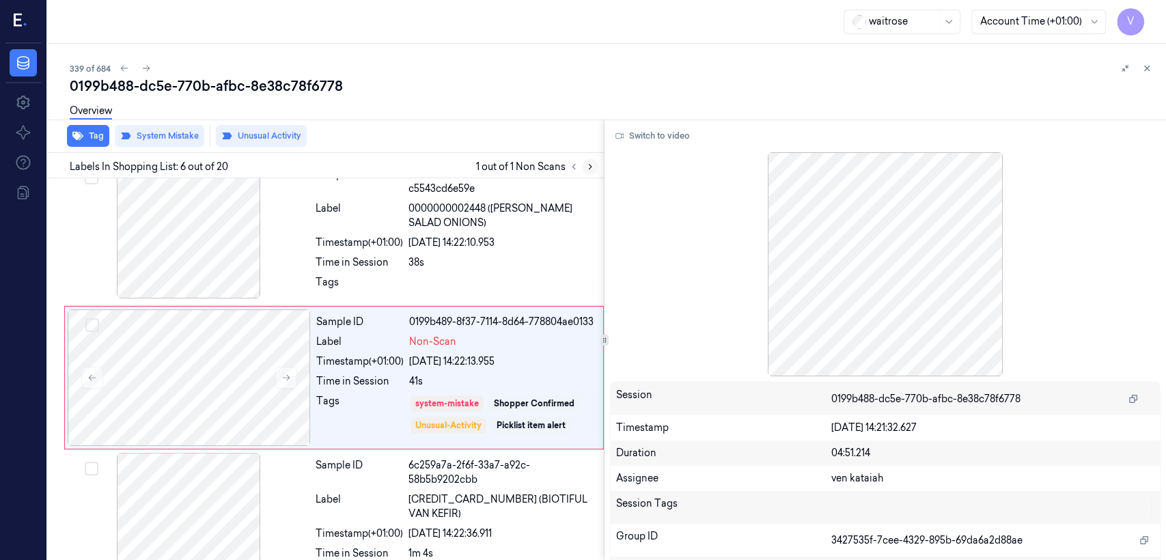
scroll to position [605, 0]
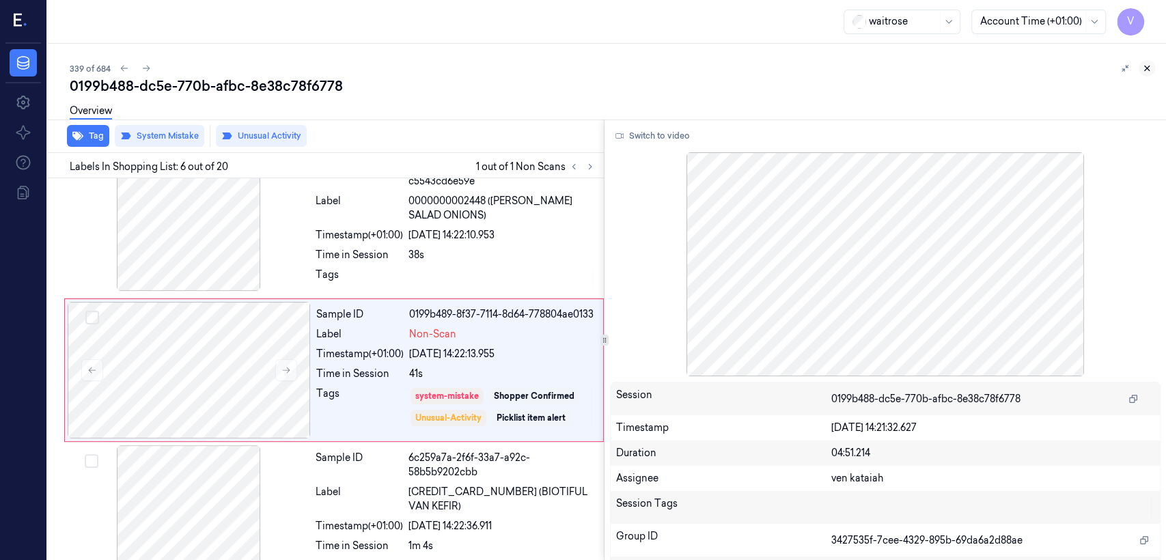
click at [1148, 68] on icon at bounding box center [1147, 69] width 10 height 10
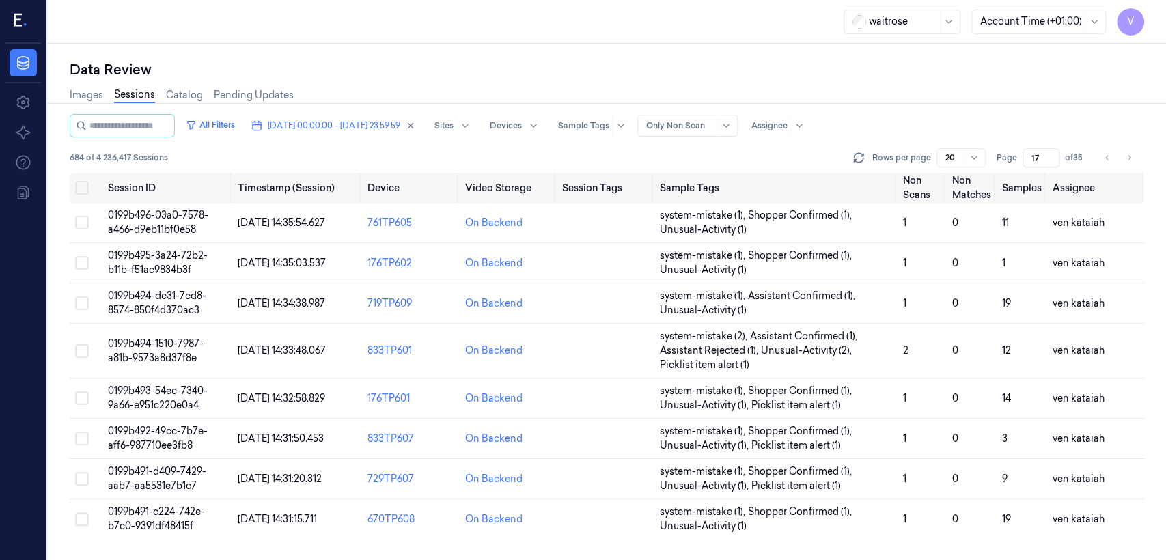
scroll to position [471, 0]
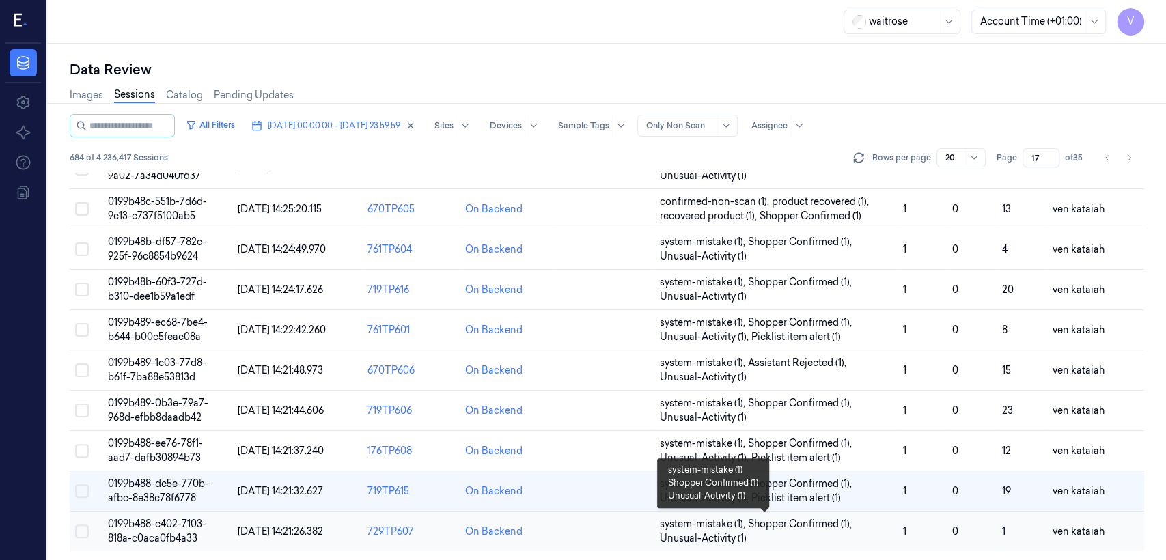
click at [738, 528] on span "system-mistake (1) ," at bounding box center [704, 524] width 88 height 14
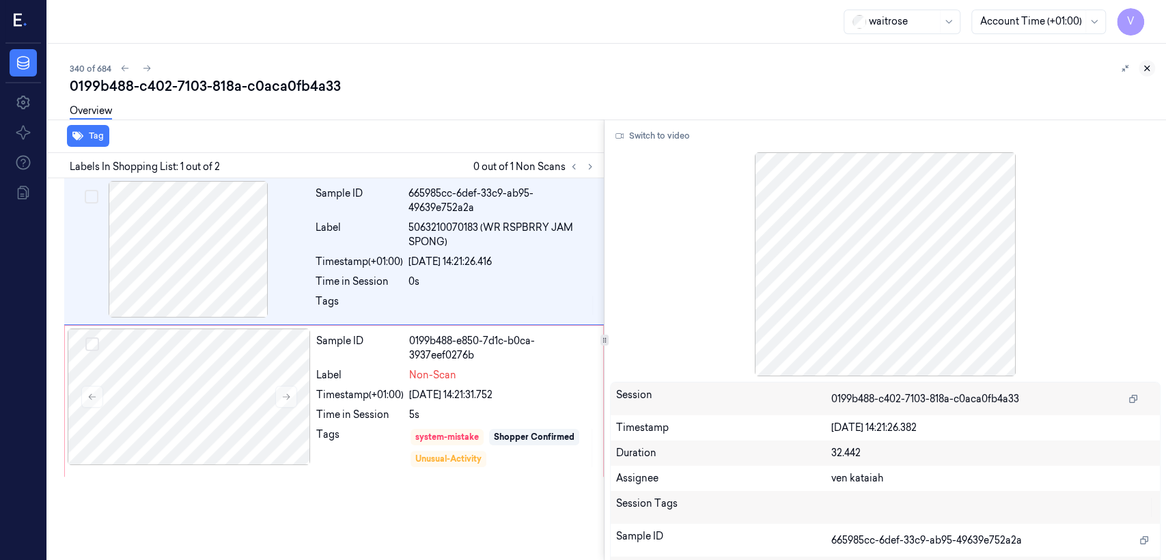
click at [1142, 68] on icon at bounding box center [1147, 69] width 10 height 10
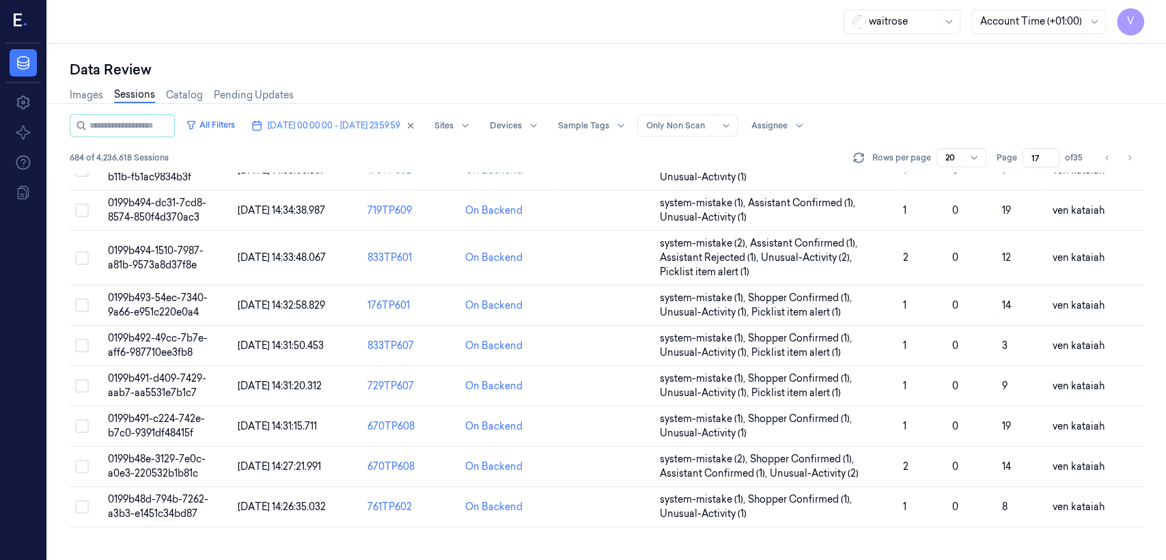
scroll to position [471, 0]
